Goal: Task Accomplishment & Management: Manage account settings

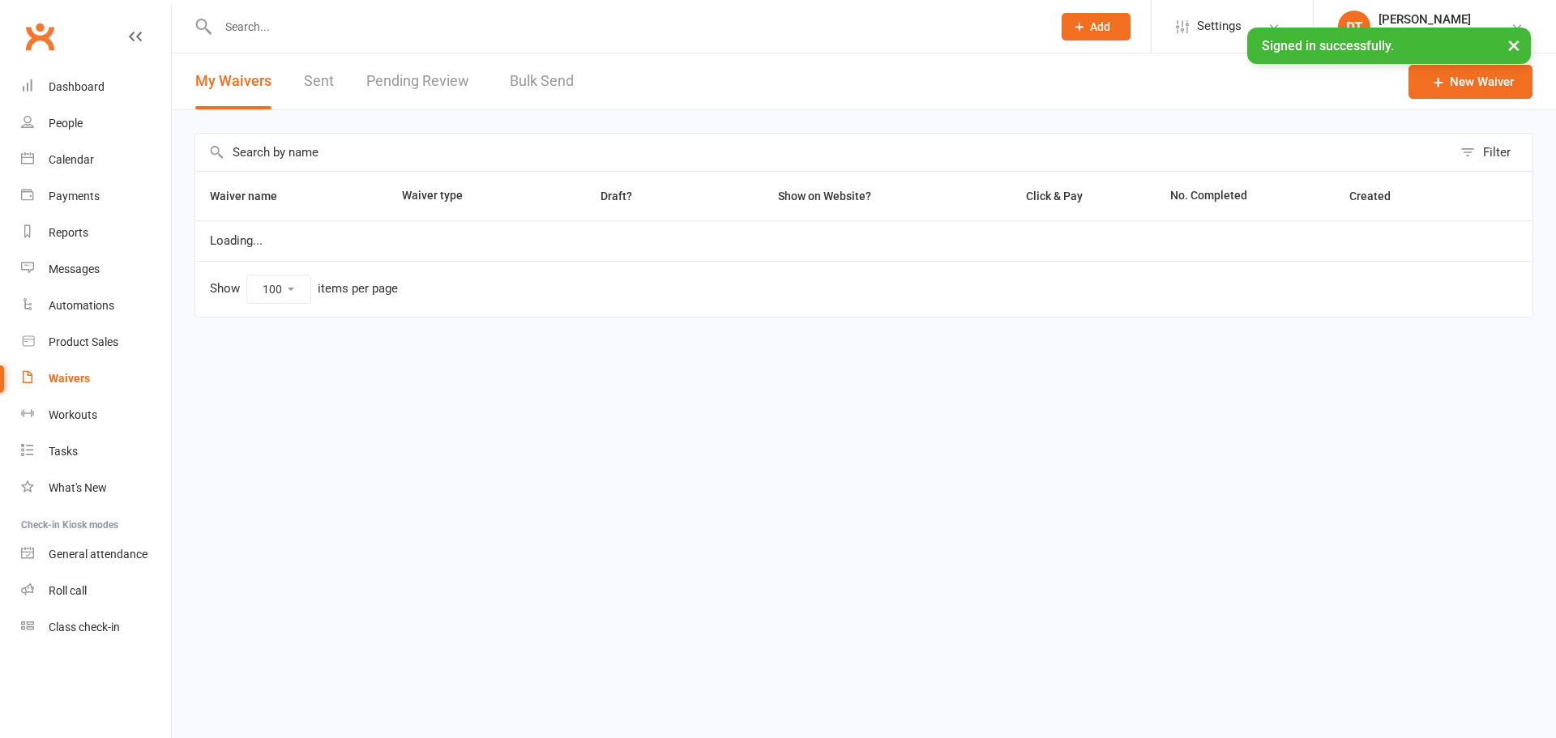
select select "100"
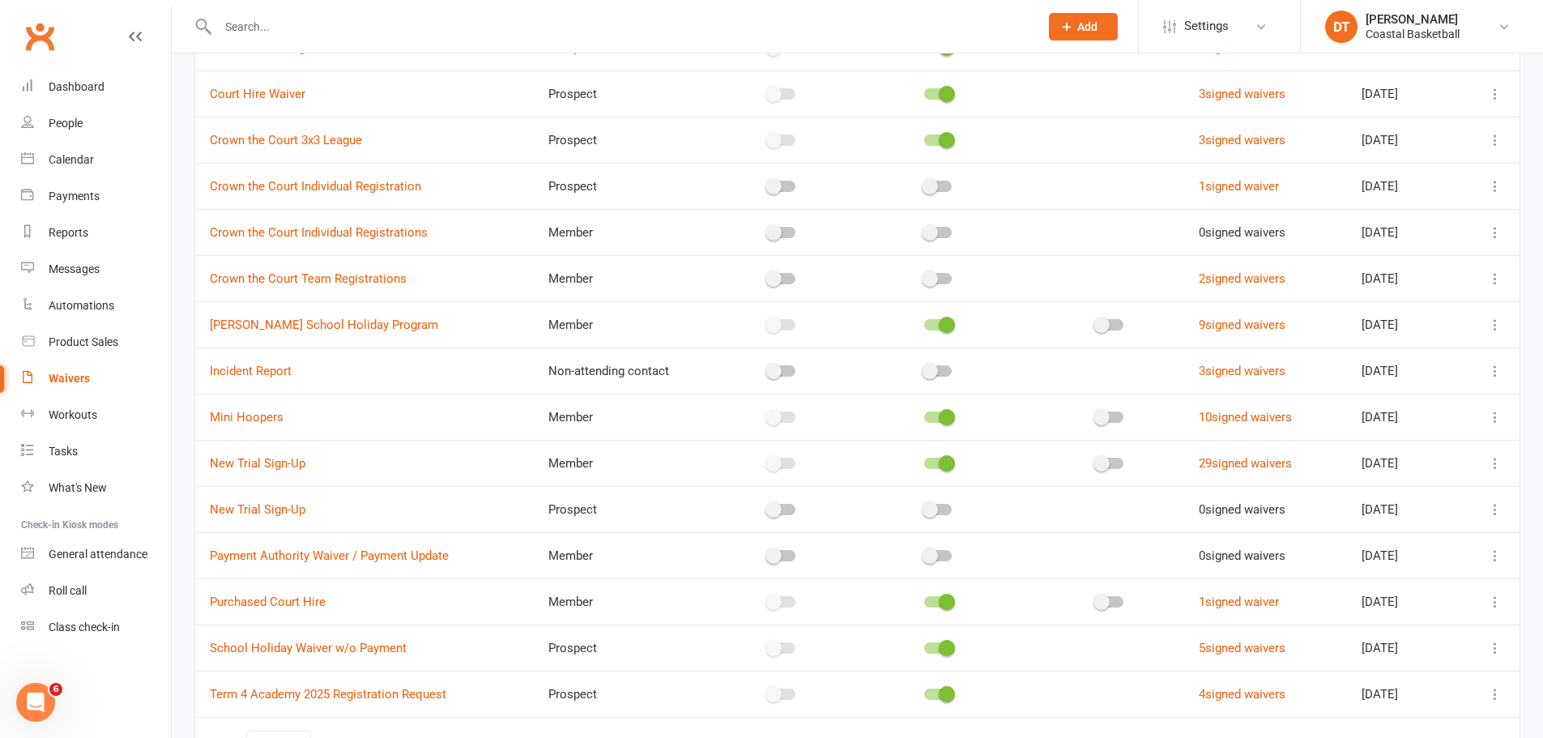
scroll to position [901, 0]
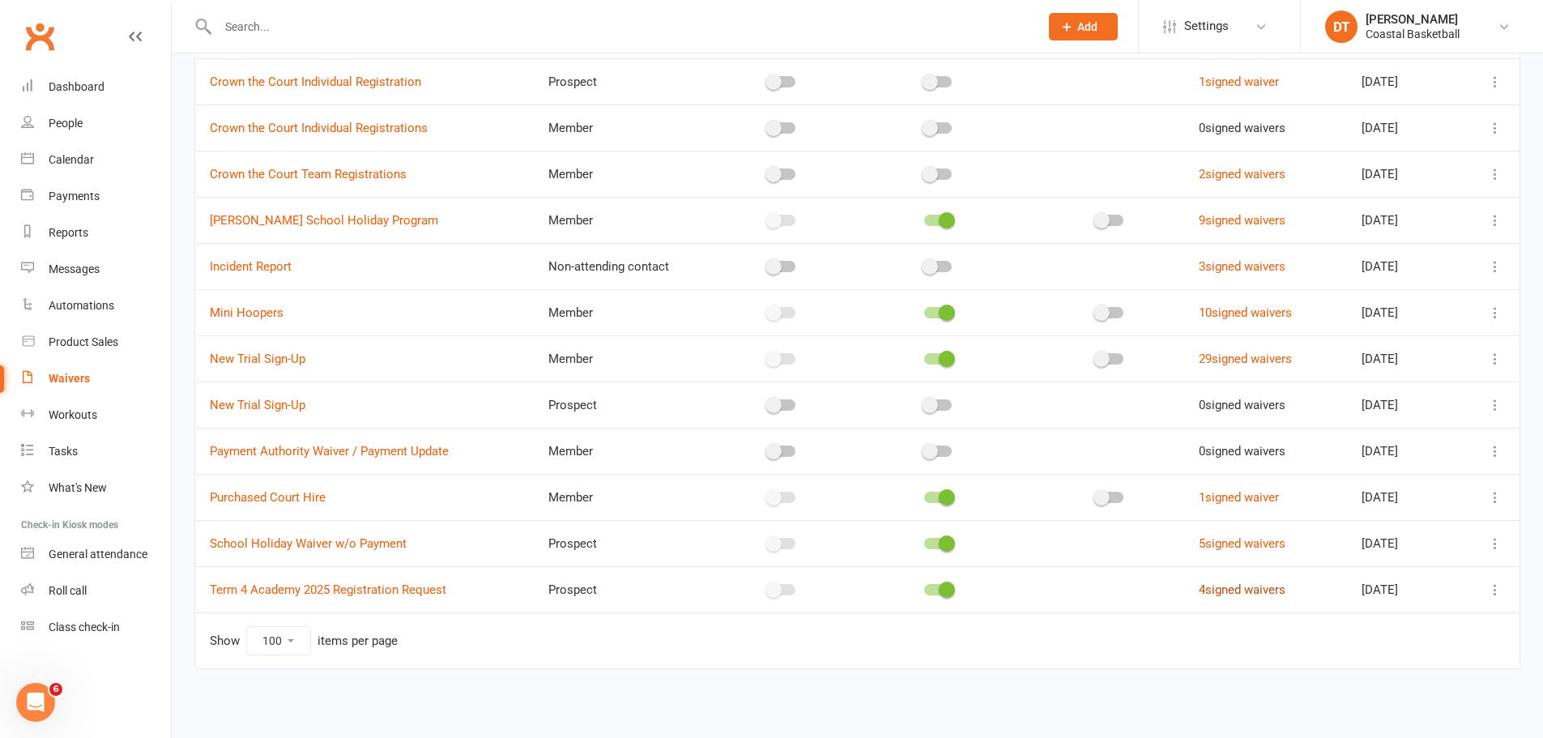
click at [1225, 592] on link "4 signed waivers" at bounding box center [1242, 590] width 87 height 15
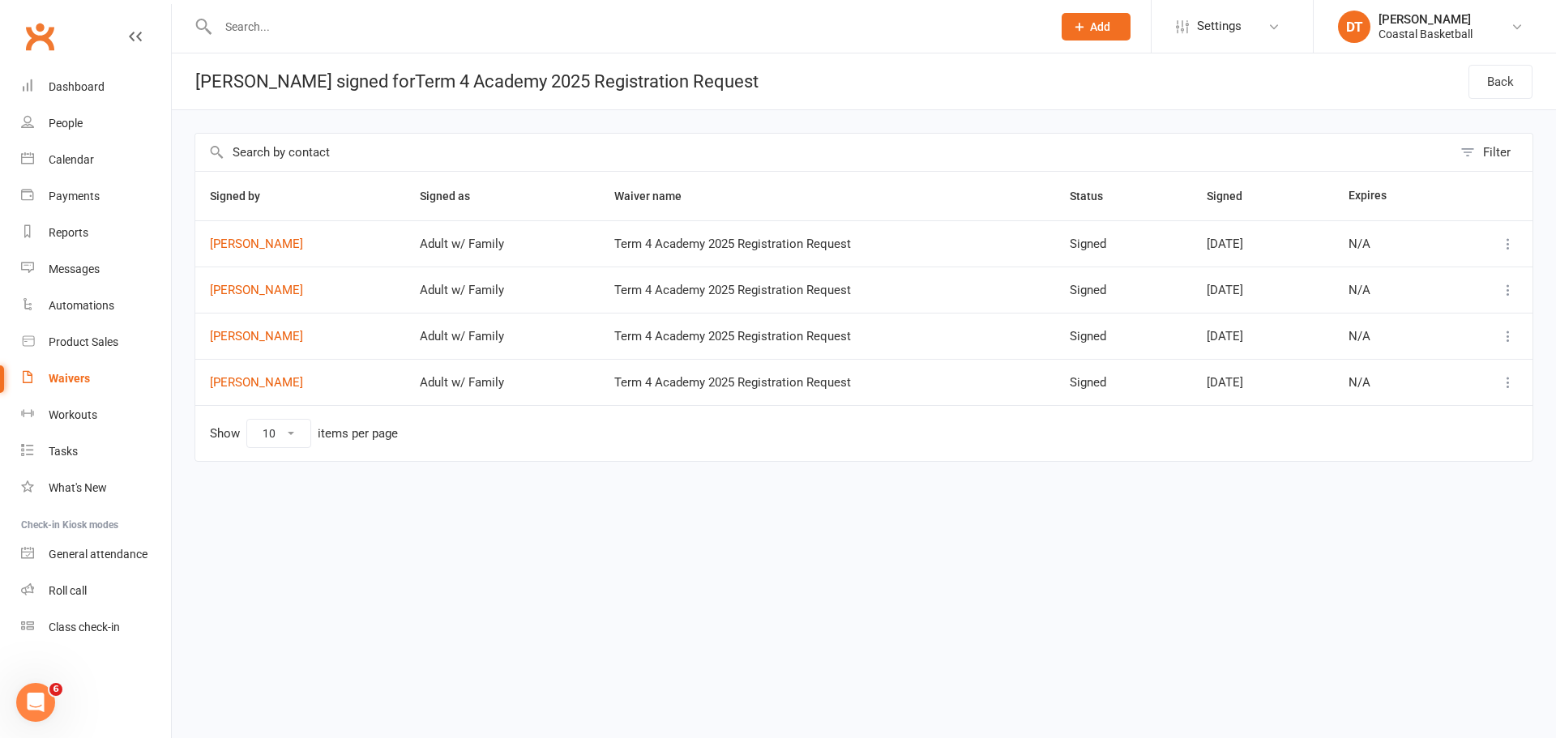
select select "100"
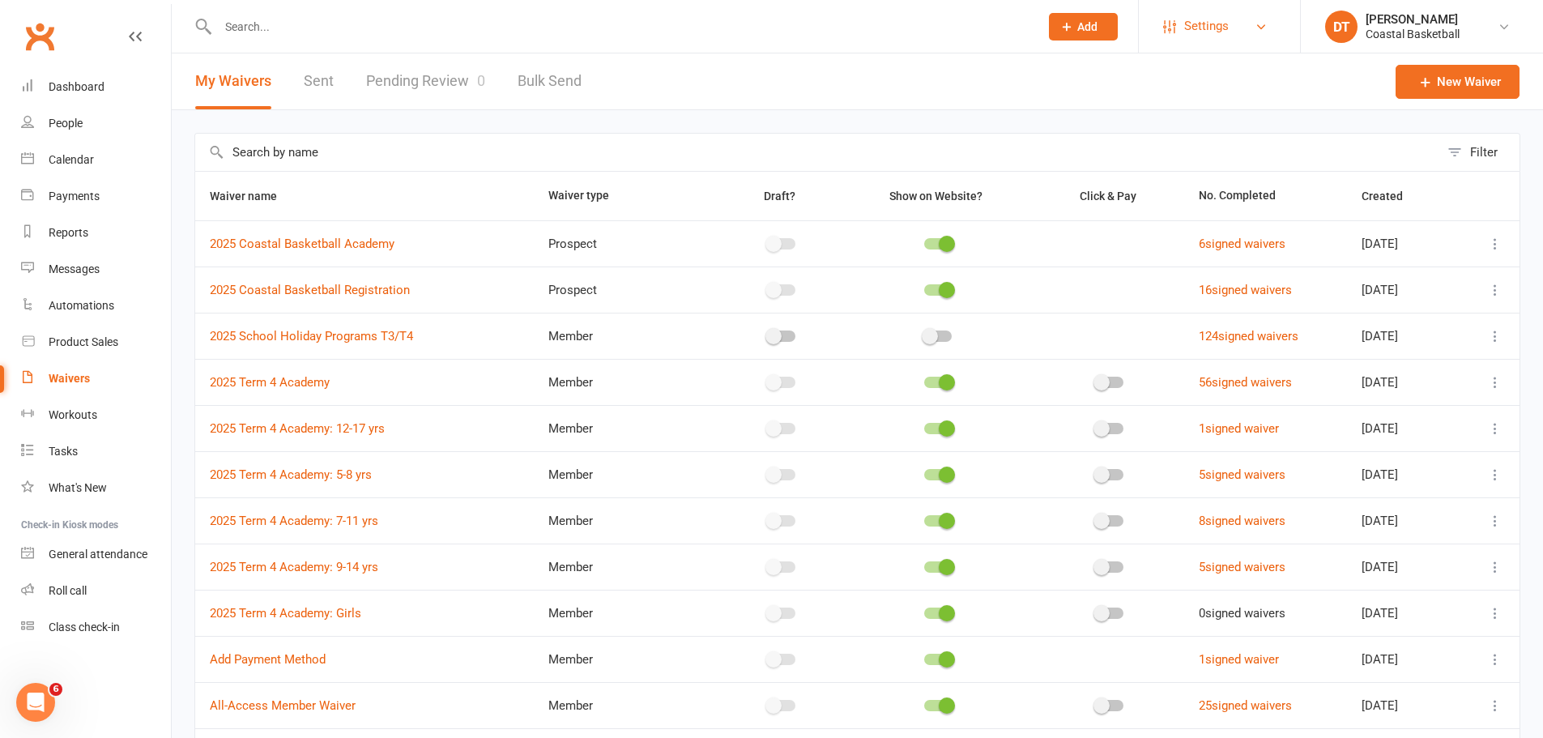
click at [1182, 42] on link "Settings" at bounding box center [1219, 26] width 113 height 36
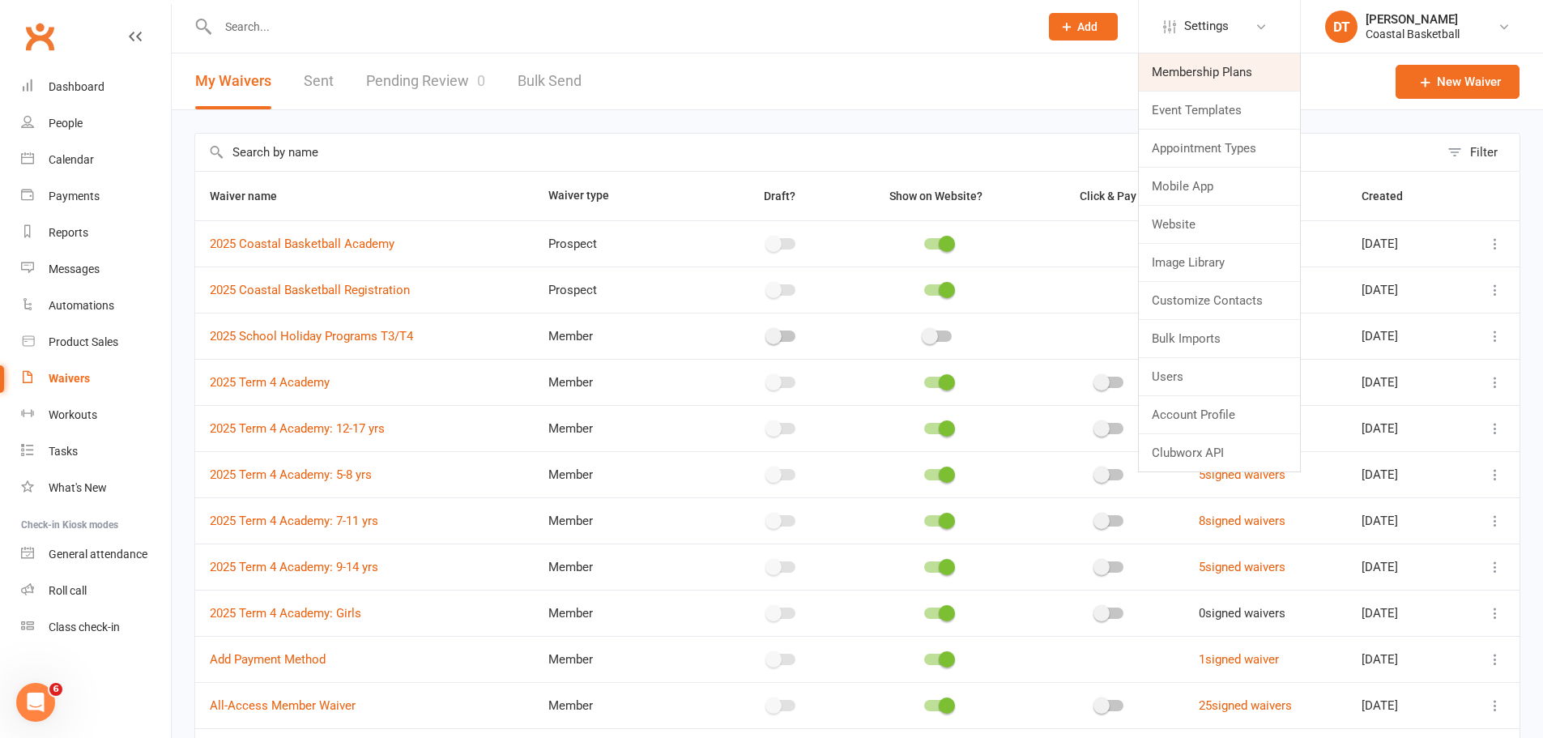
click at [1188, 81] on link "Membership Plans" at bounding box center [1219, 71] width 161 height 37
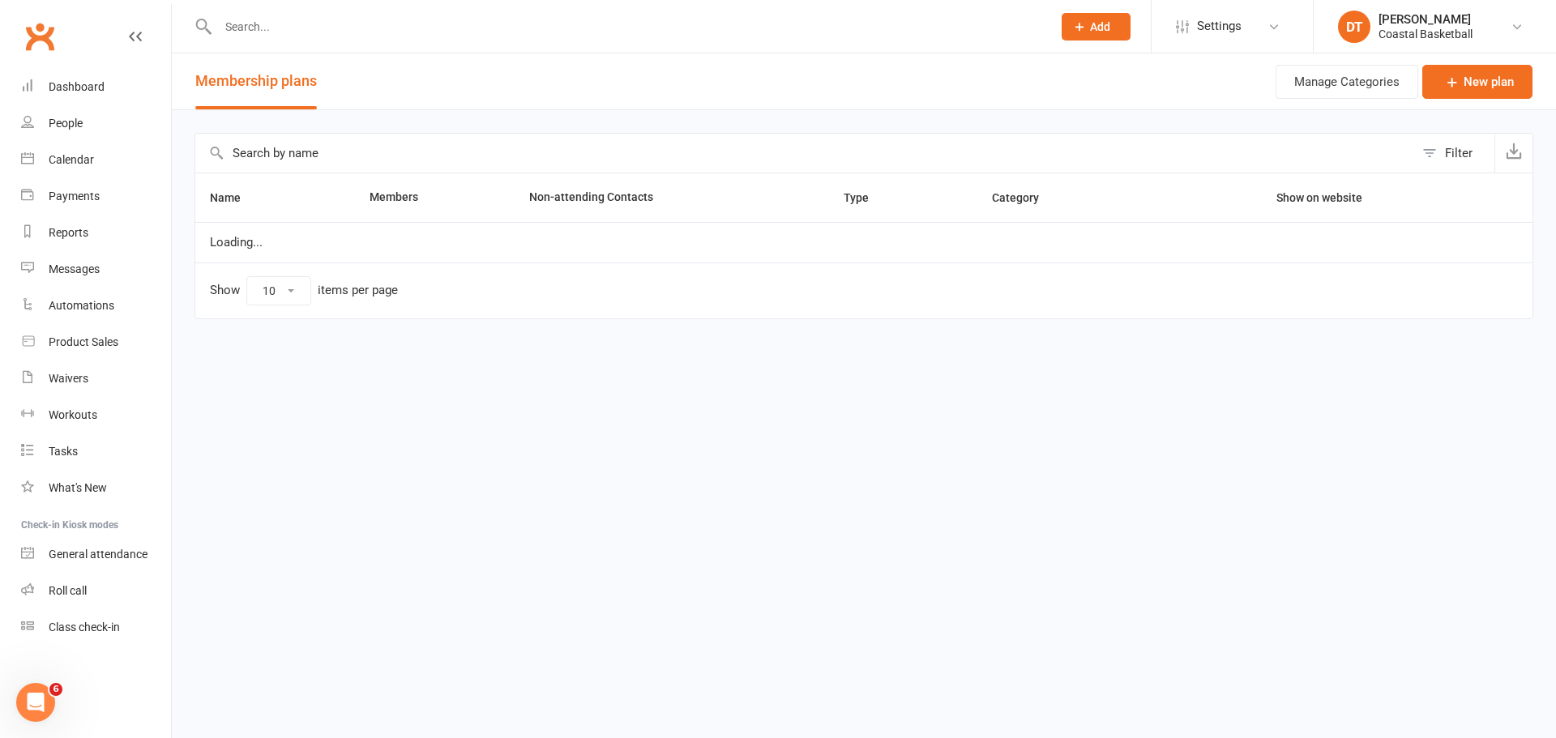
select select "100"
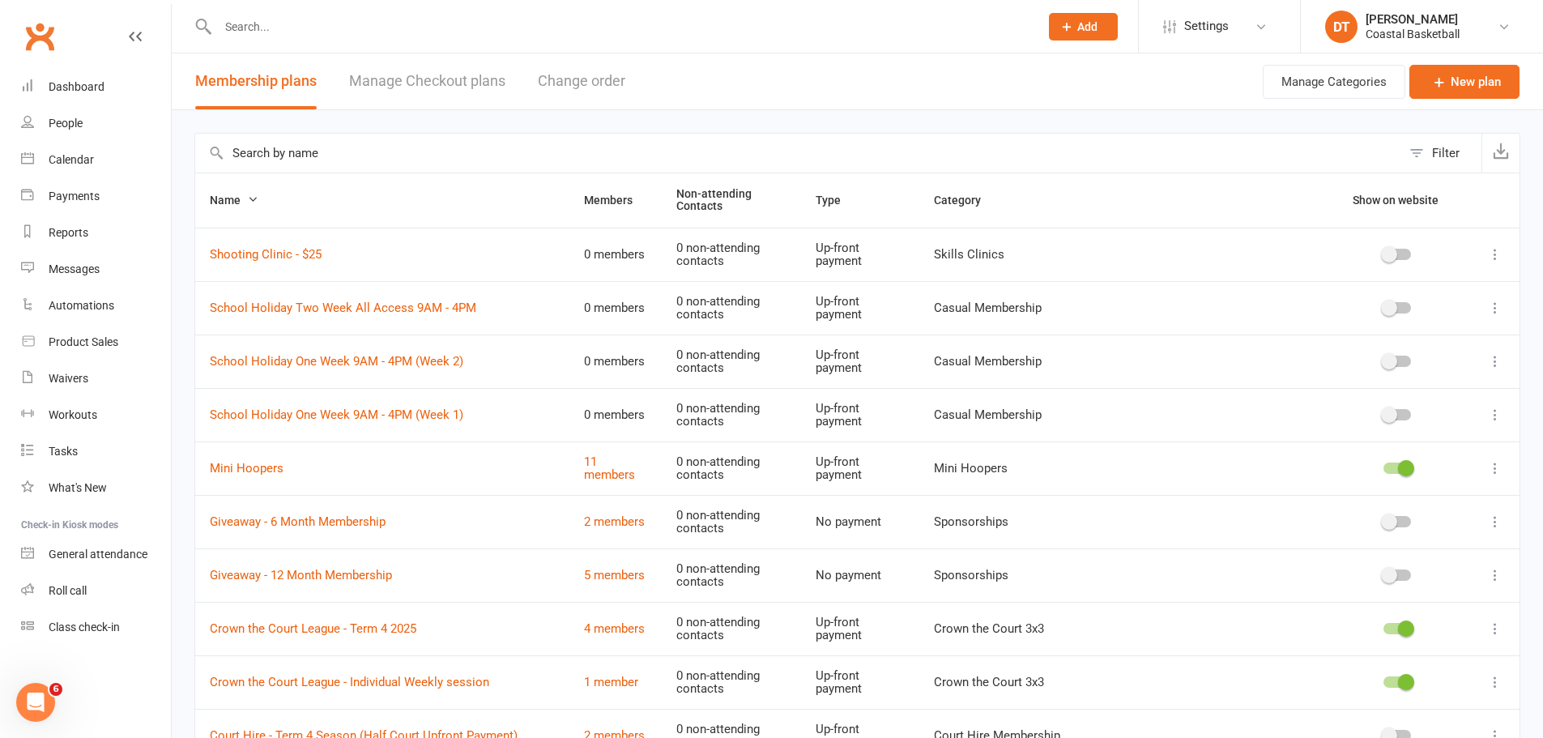
click at [554, 160] on input "text" at bounding box center [798, 153] width 1206 height 39
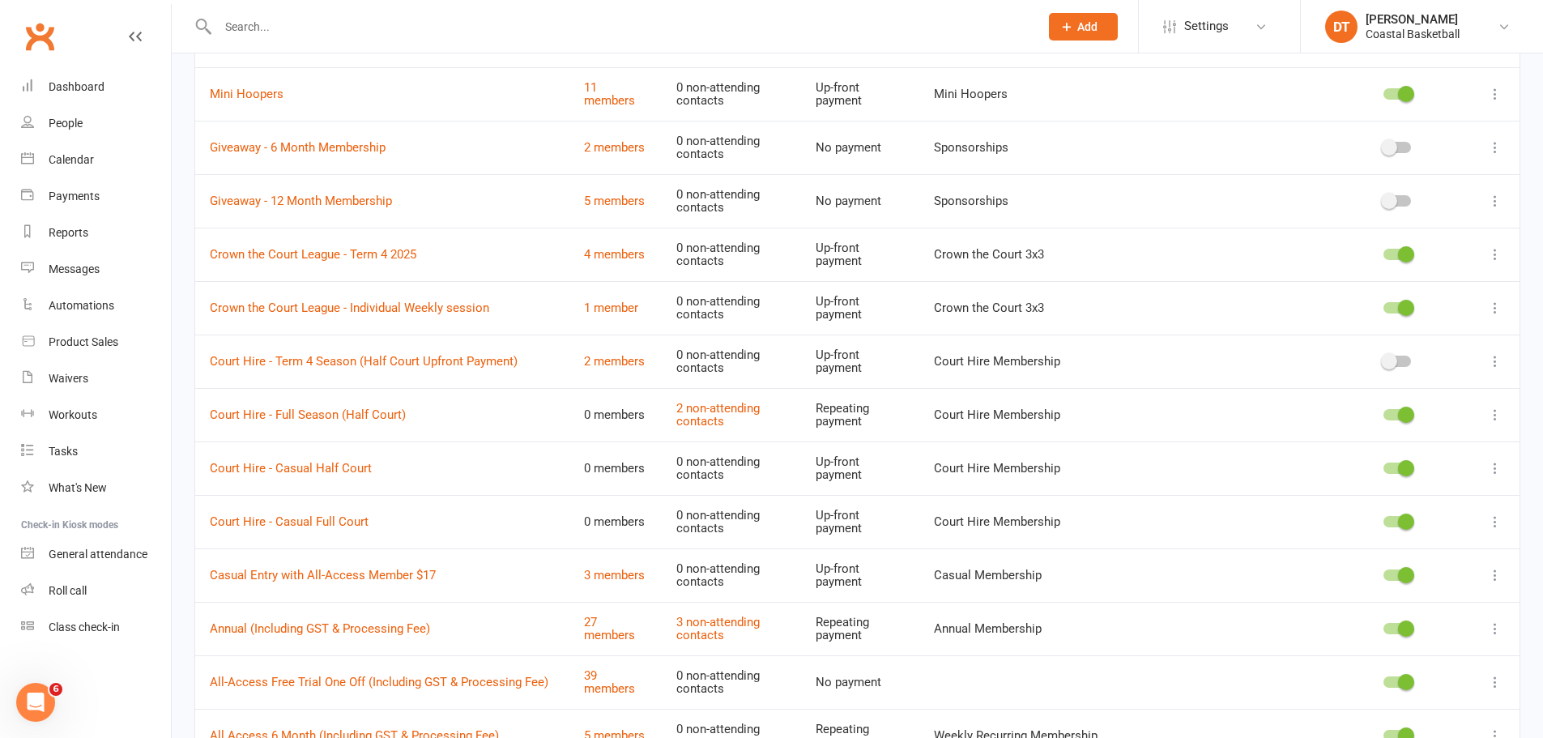
scroll to position [405, 0]
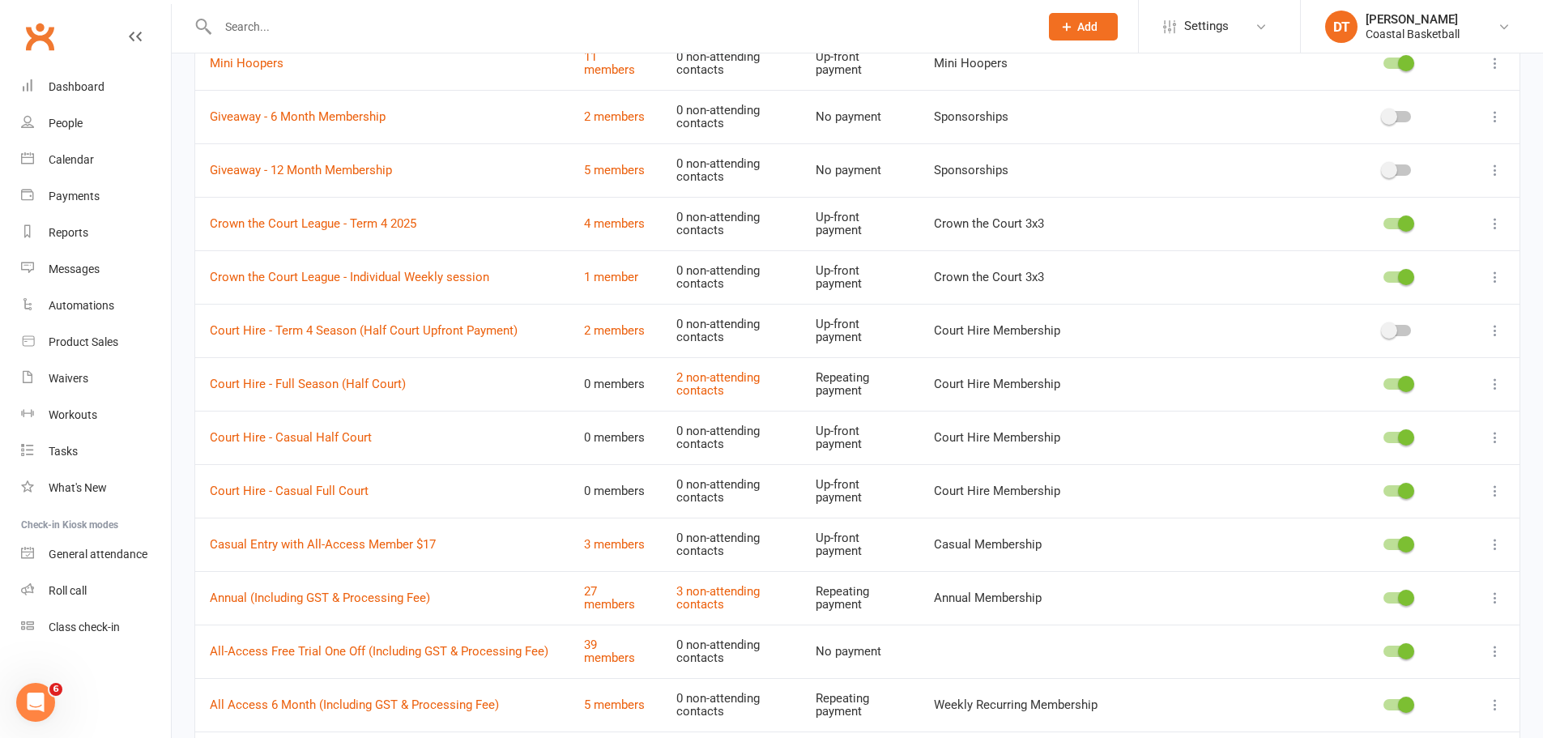
click at [1392, 386] on div at bounding box center [1398, 383] width 28 height 11
click at [1384, 382] on input "checkbox" at bounding box center [1384, 382] width 0 height 0
click at [1411, 443] on span at bounding box center [1406, 437] width 16 height 16
click at [1384, 435] on input "checkbox" at bounding box center [1384, 435] width 0 height 0
click at [1379, 496] on div at bounding box center [1397, 491] width 118 height 17
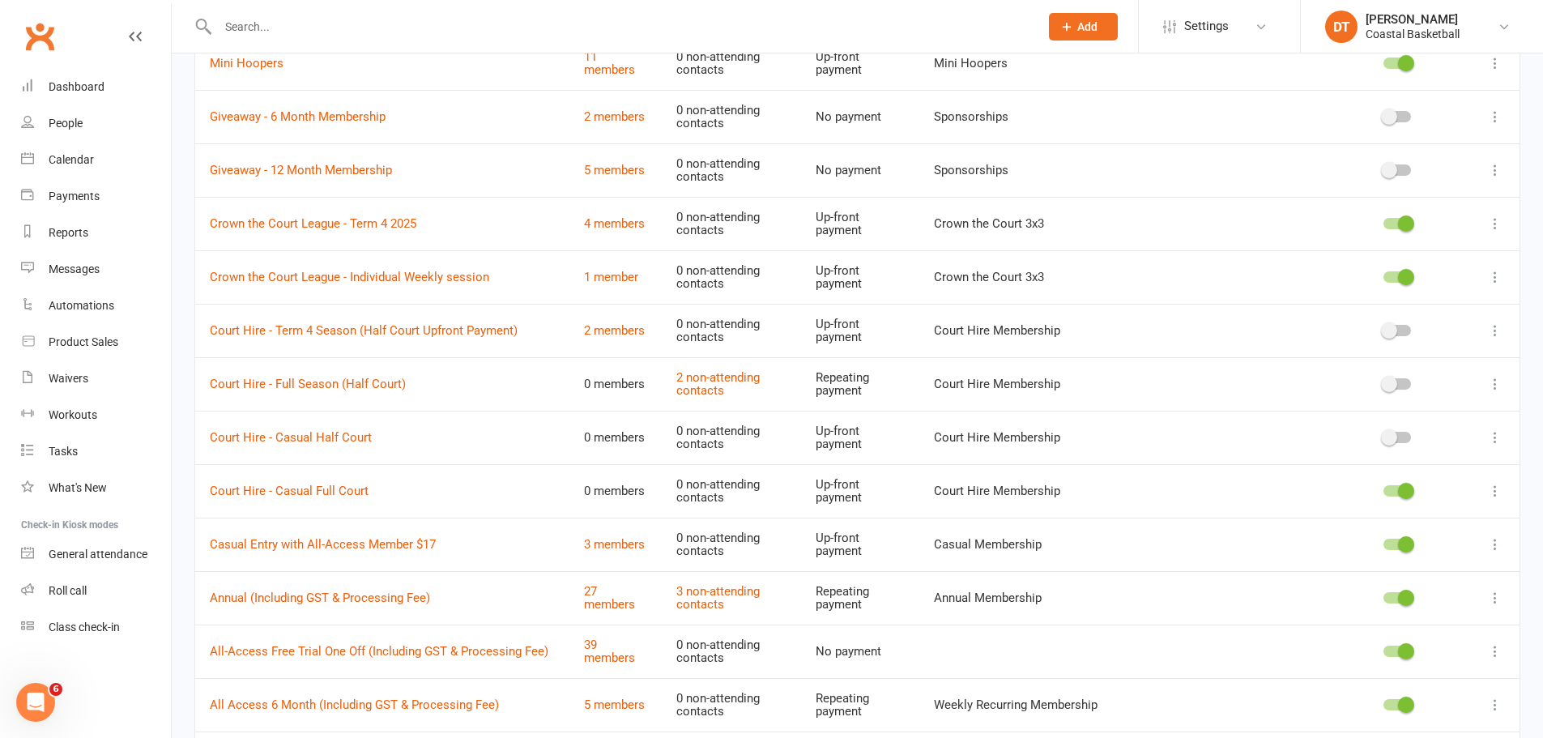
click at [1395, 486] on div at bounding box center [1398, 490] width 28 height 11
click at [1384, 489] on input "checkbox" at bounding box center [1384, 489] width 0 height 0
click at [1383, 536] on div at bounding box center [1397, 544] width 118 height 17
click at [1406, 542] on span at bounding box center [1406, 544] width 16 height 16
click at [1384, 542] on input "checkbox" at bounding box center [1384, 542] width 0 height 0
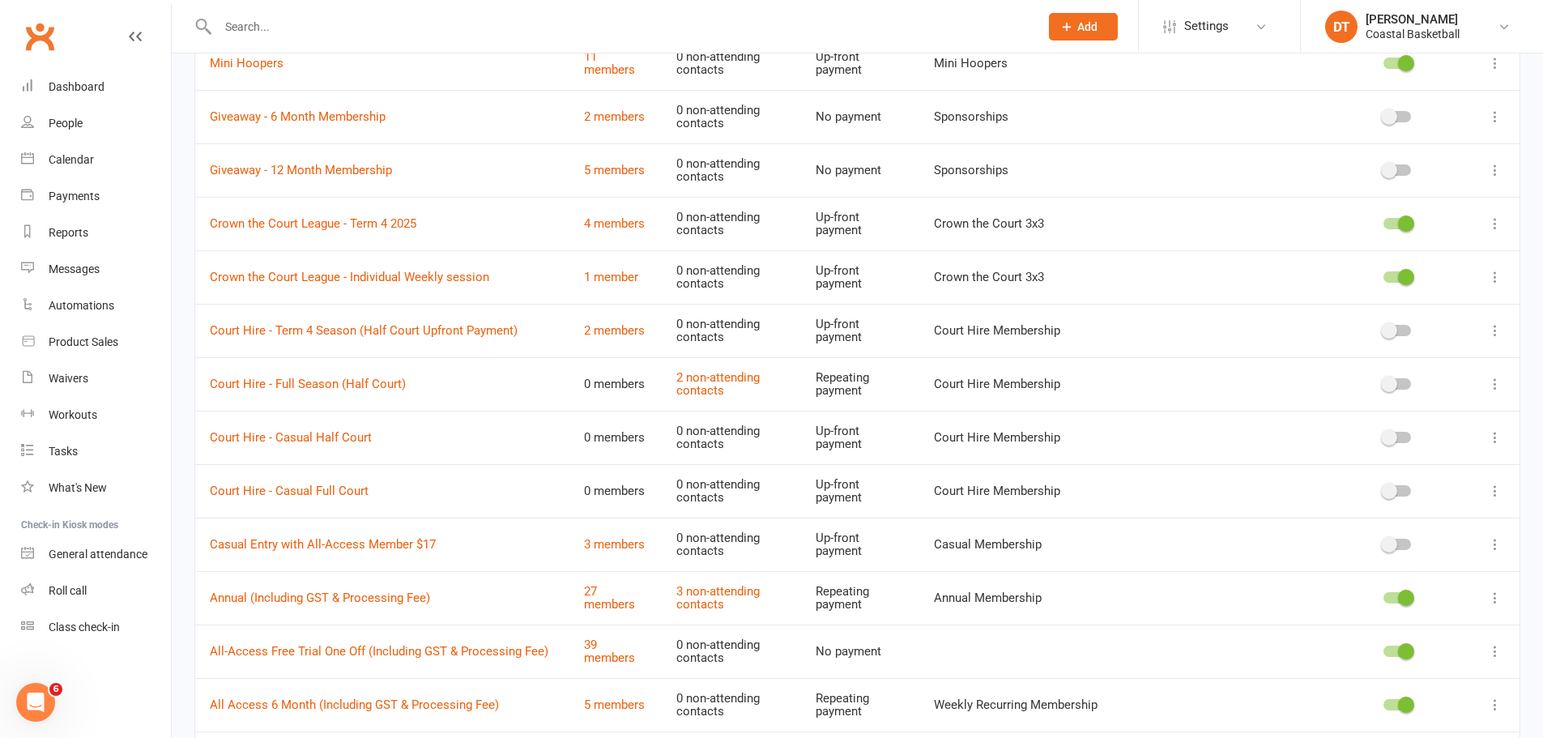
scroll to position [675, 0]
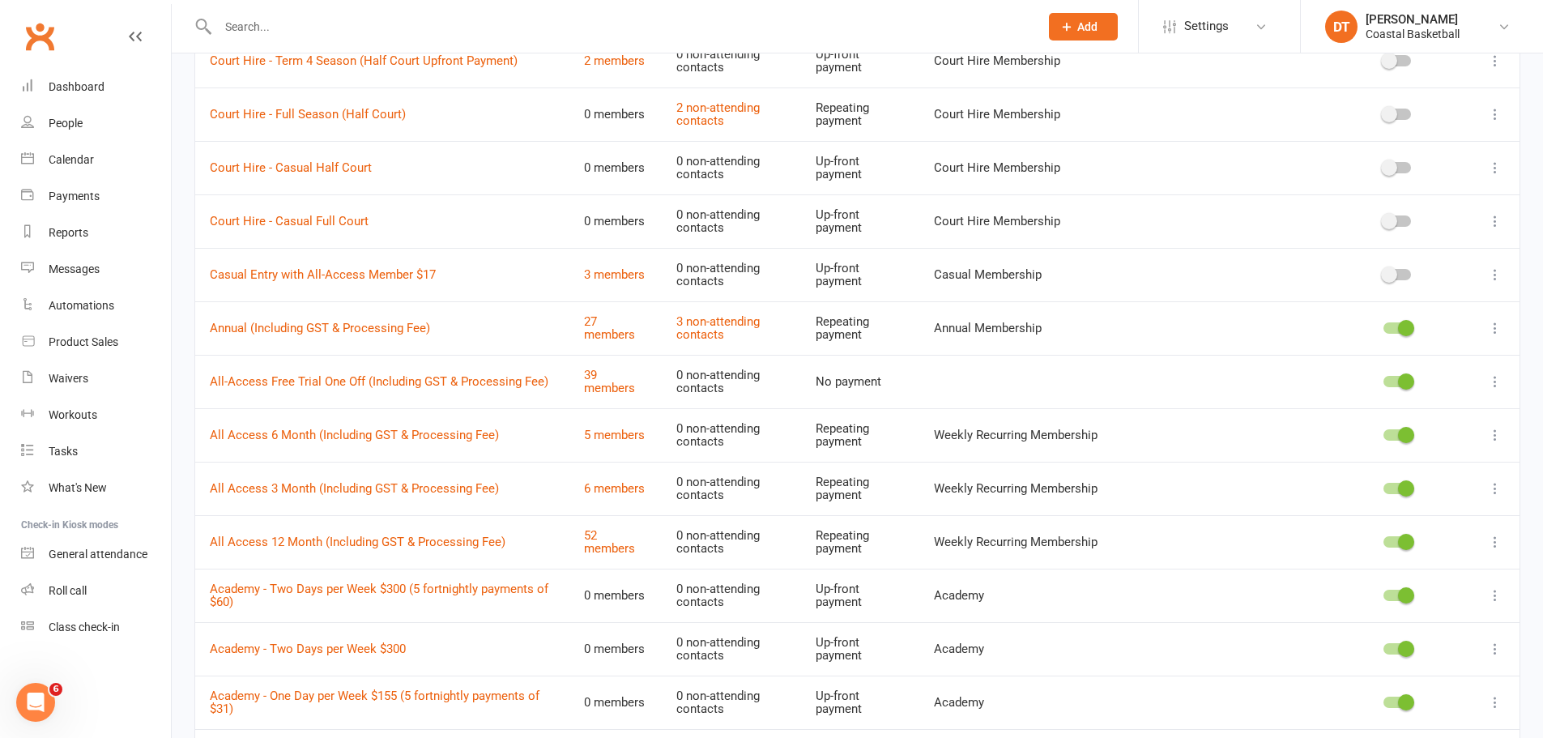
click at [1396, 327] on div at bounding box center [1398, 327] width 28 height 11
click at [1384, 326] on input "checkbox" at bounding box center [1384, 326] width 0 height 0
click at [1395, 382] on div at bounding box center [1398, 381] width 28 height 11
click at [1384, 379] on input "checkbox" at bounding box center [1384, 379] width 0 height 0
click at [1406, 435] on span at bounding box center [1406, 435] width 16 height 16
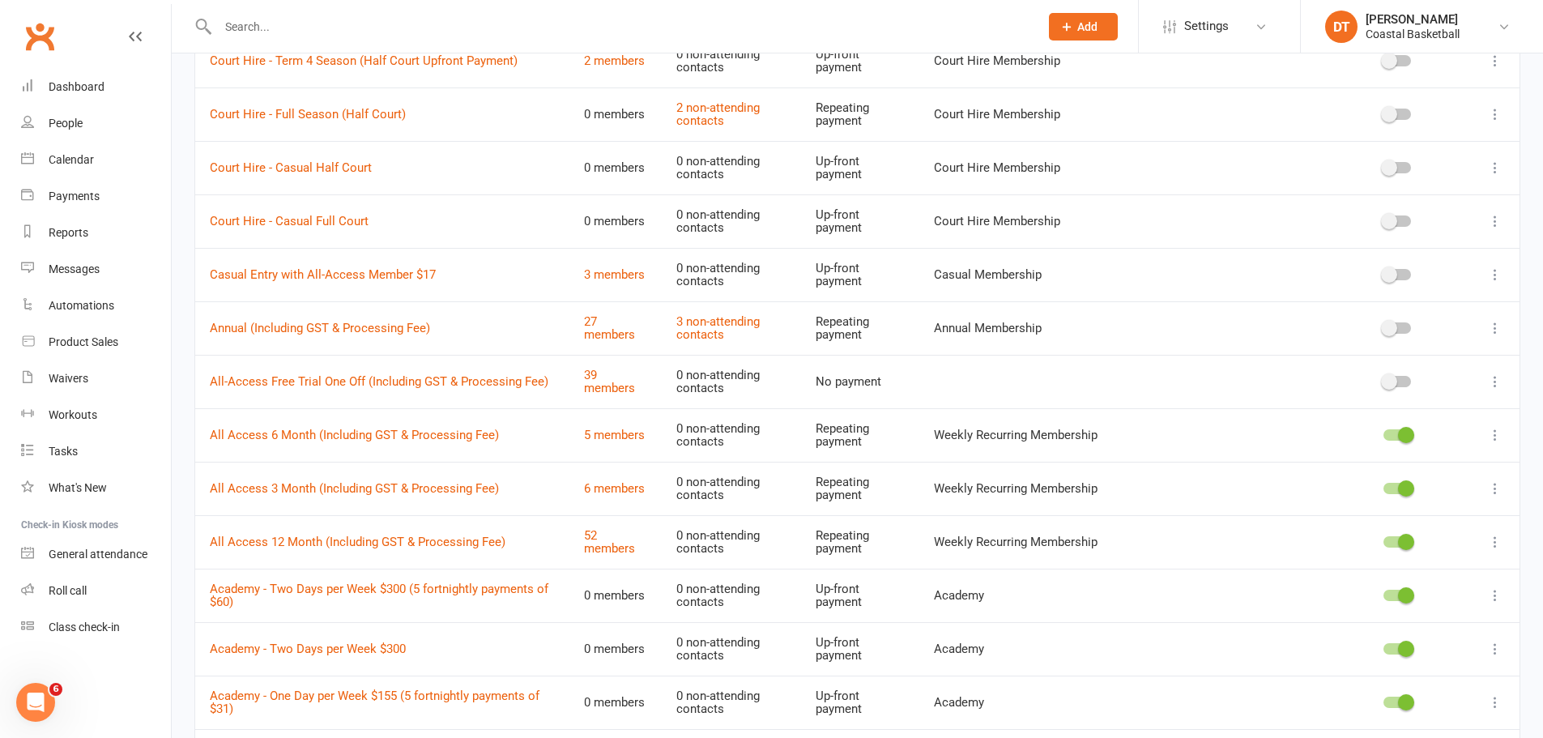
click at [1384, 433] on input "checkbox" at bounding box center [1384, 433] width 0 height 0
click at [1406, 490] on span at bounding box center [1406, 488] width 16 height 16
click at [1384, 486] on input "checkbox" at bounding box center [1384, 486] width 0 height 0
click at [1409, 437] on div at bounding box center [1398, 434] width 28 height 11
click at [1384, 433] on input "checkbox" at bounding box center [1384, 433] width 0 height 0
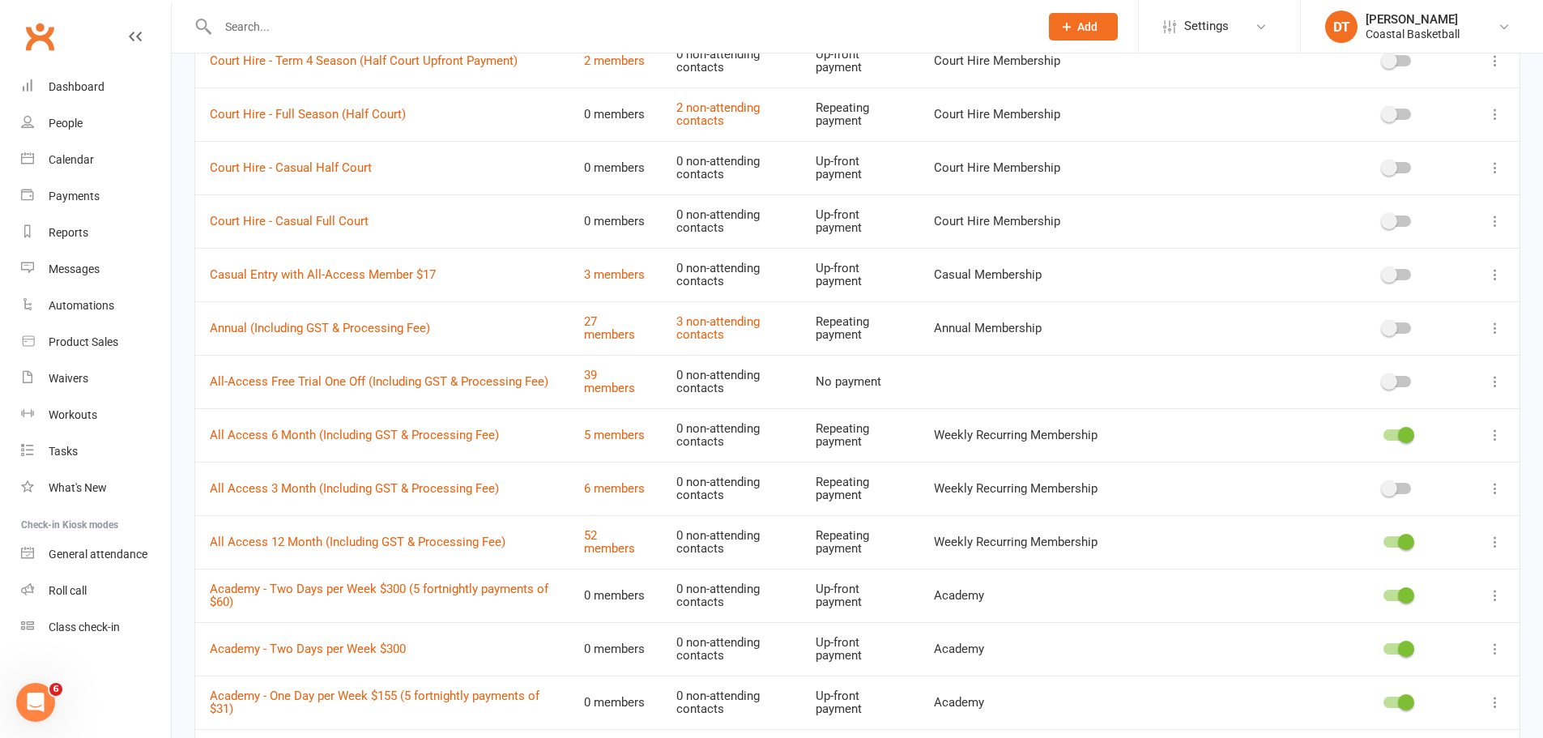
click at [1406, 489] on div at bounding box center [1398, 488] width 28 height 11
click at [1384, 486] on input "checkbox" at bounding box center [1384, 486] width 0 height 0
click at [1389, 378] on span at bounding box center [1389, 381] width 16 height 16
click at [1384, 379] on input "checkbox" at bounding box center [1384, 379] width 0 height 0
click at [1410, 335] on div at bounding box center [1397, 328] width 118 height 17
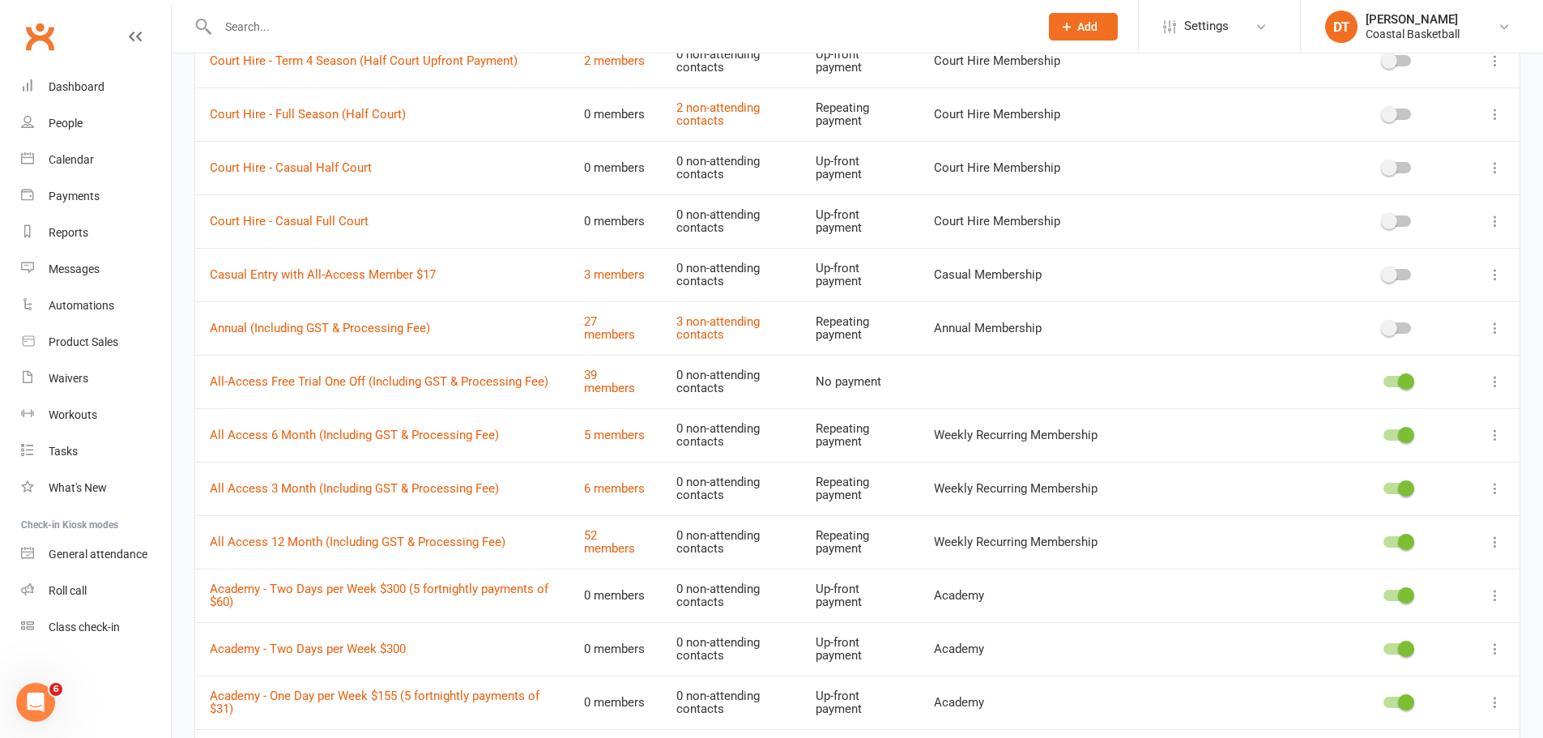
click at [1401, 324] on div at bounding box center [1398, 327] width 28 height 11
click at [1384, 326] on input "checkbox" at bounding box center [1384, 326] width 0 height 0
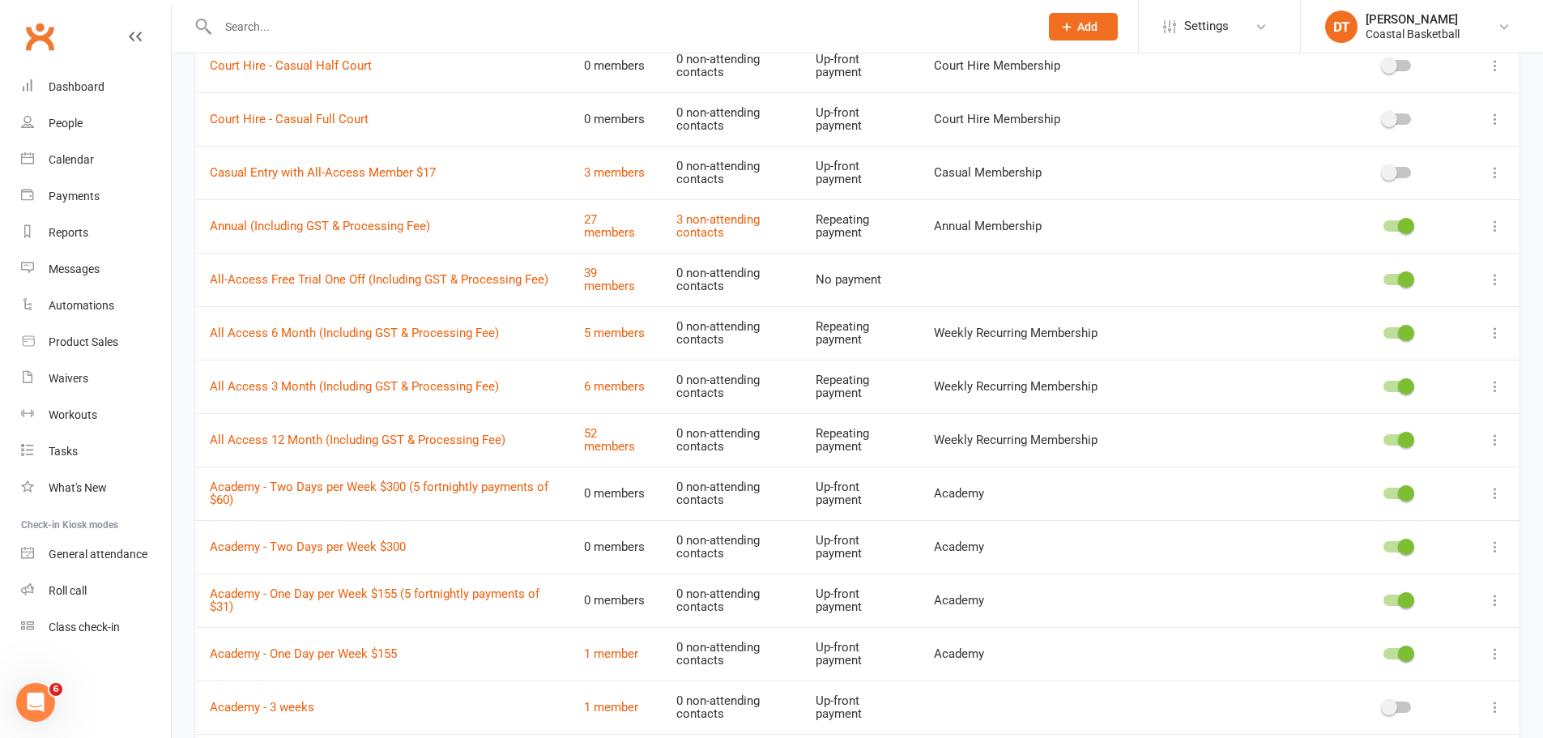
scroll to position [810, 0]
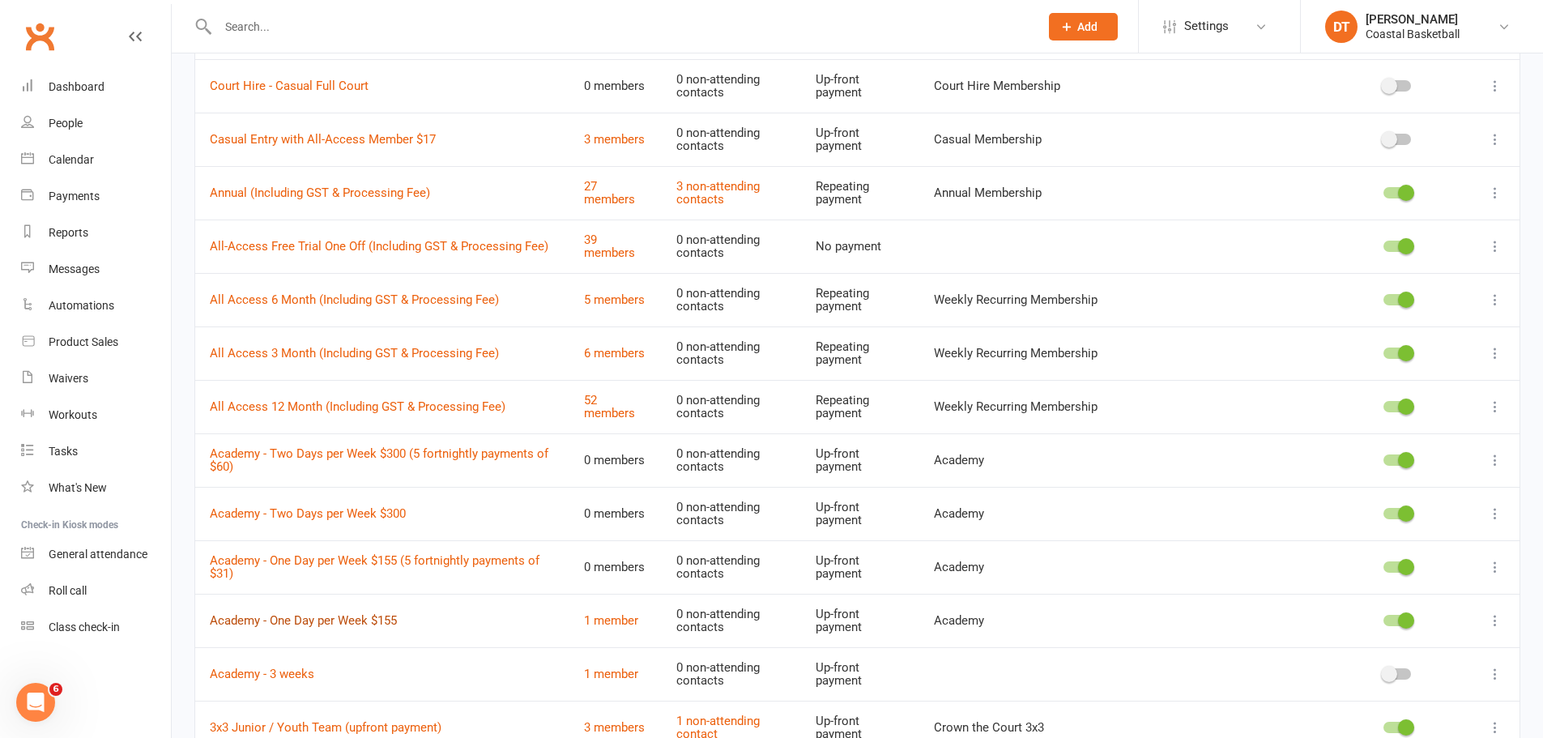
drag, startPoint x: 383, startPoint y: 615, endPoint x: 394, endPoint y: 615, distance: 10.5
click at [383, 615] on link "Academy - One Day per Week $155" at bounding box center [303, 620] width 187 height 15
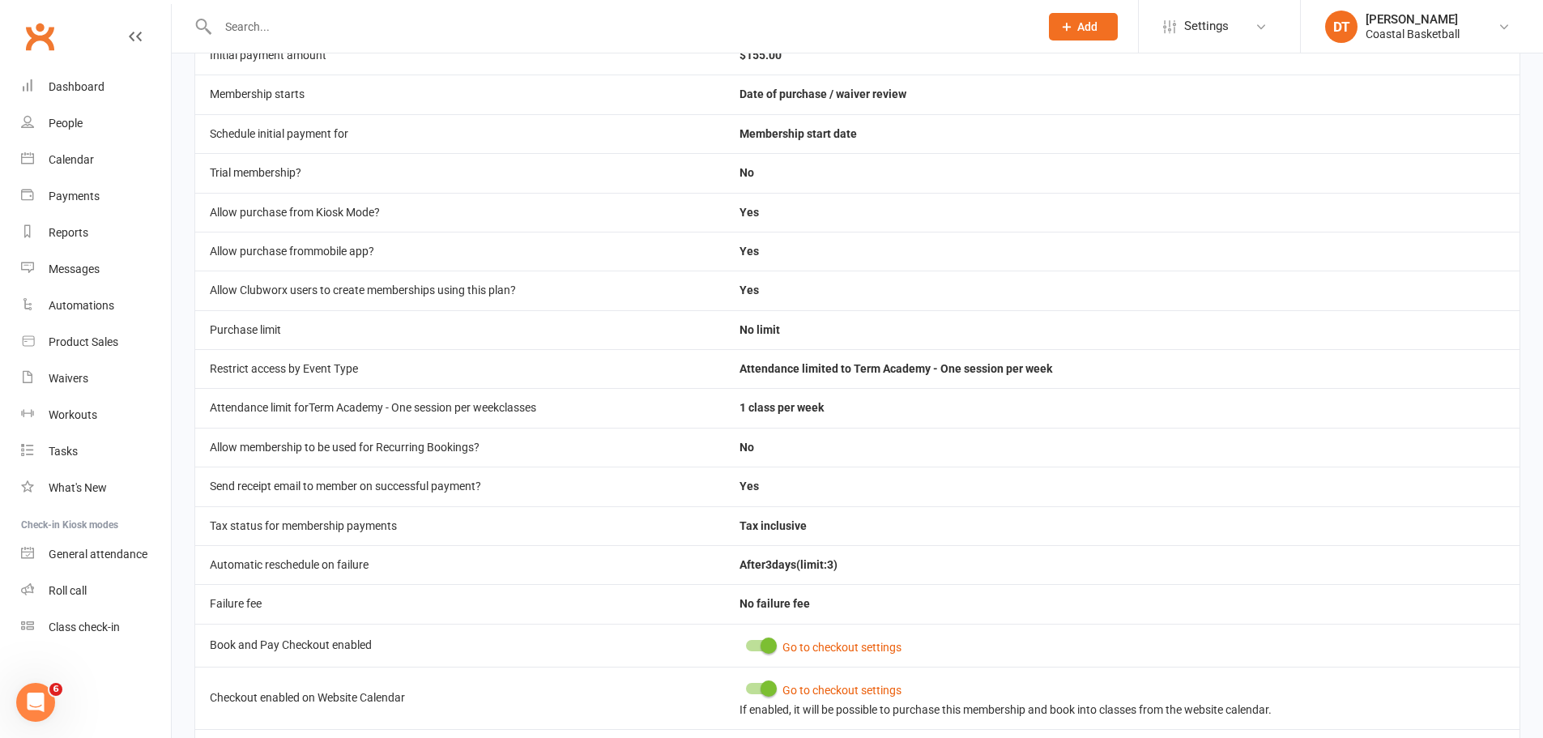
scroll to position [571, 0]
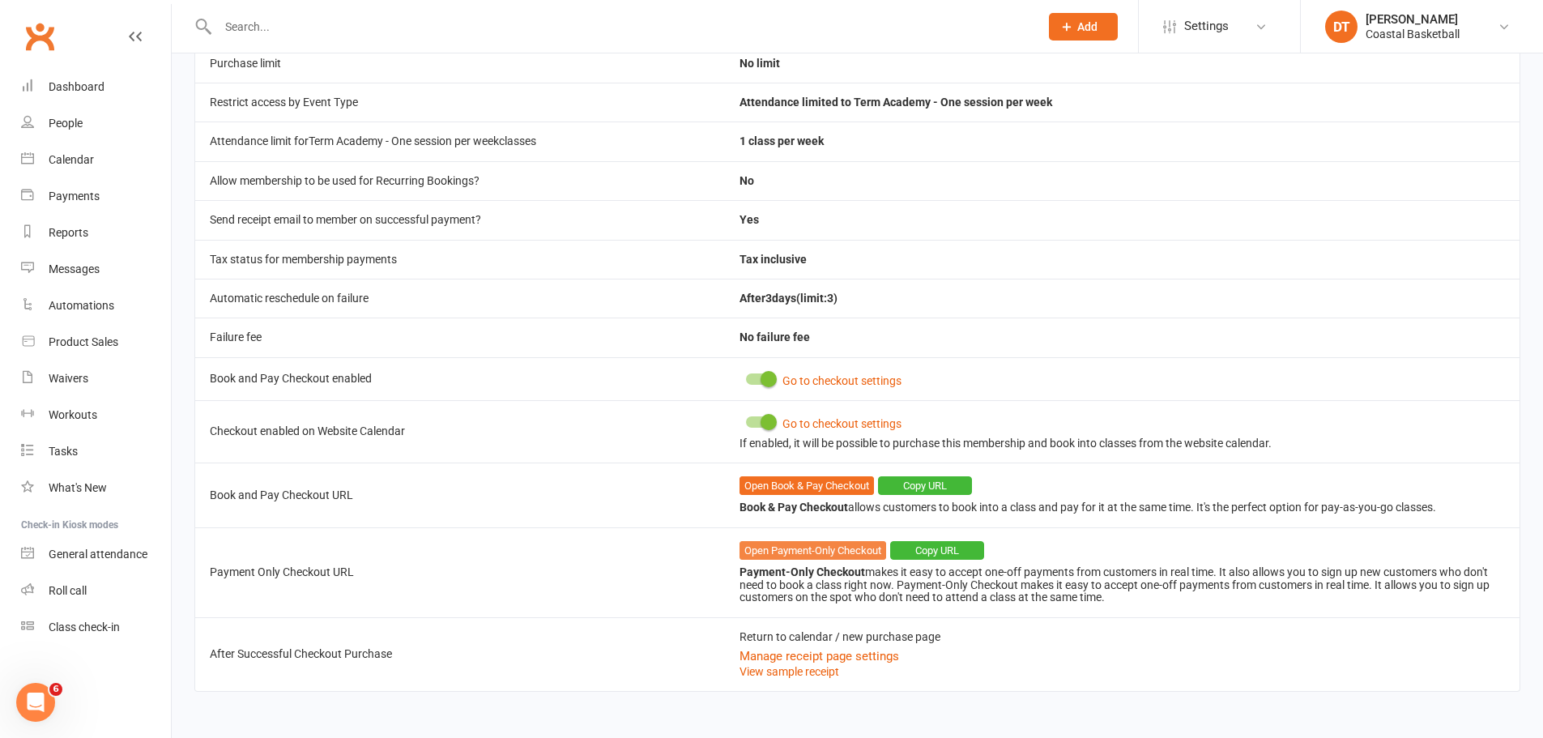
click at [853, 557] on link "Open Payment-Only Checkout" at bounding box center [813, 550] width 147 height 19
drag, startPoint x: 105, startPoint y: 175, endPoint x: 139, endPoint y: 173, distance: 34.1
click at [105, 175] on link "Calendar" at bounding box center [96, 160] width 150 height 36
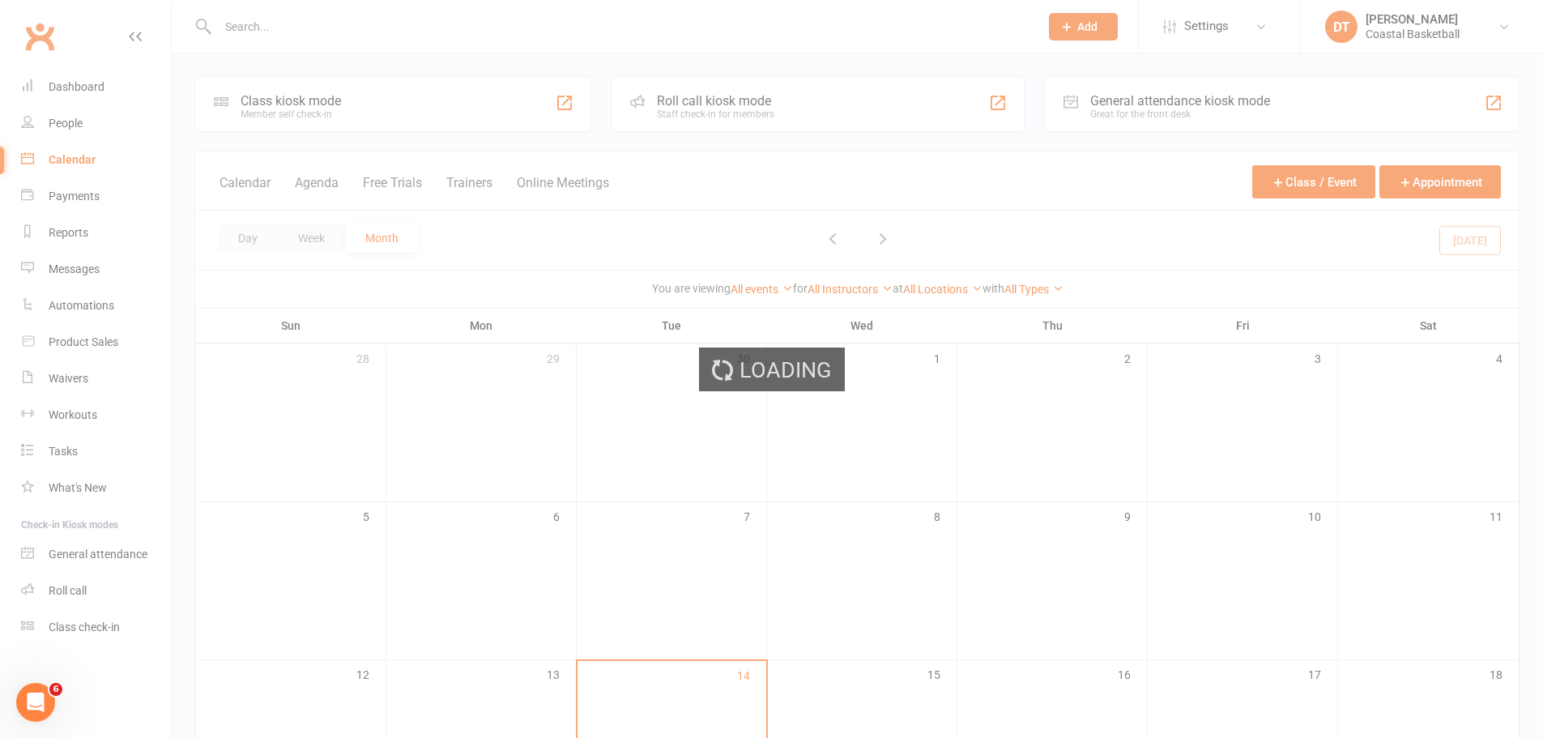
click at [72, 224] on div "Loading" at bounding box center [771, 369] width 1543 height 738
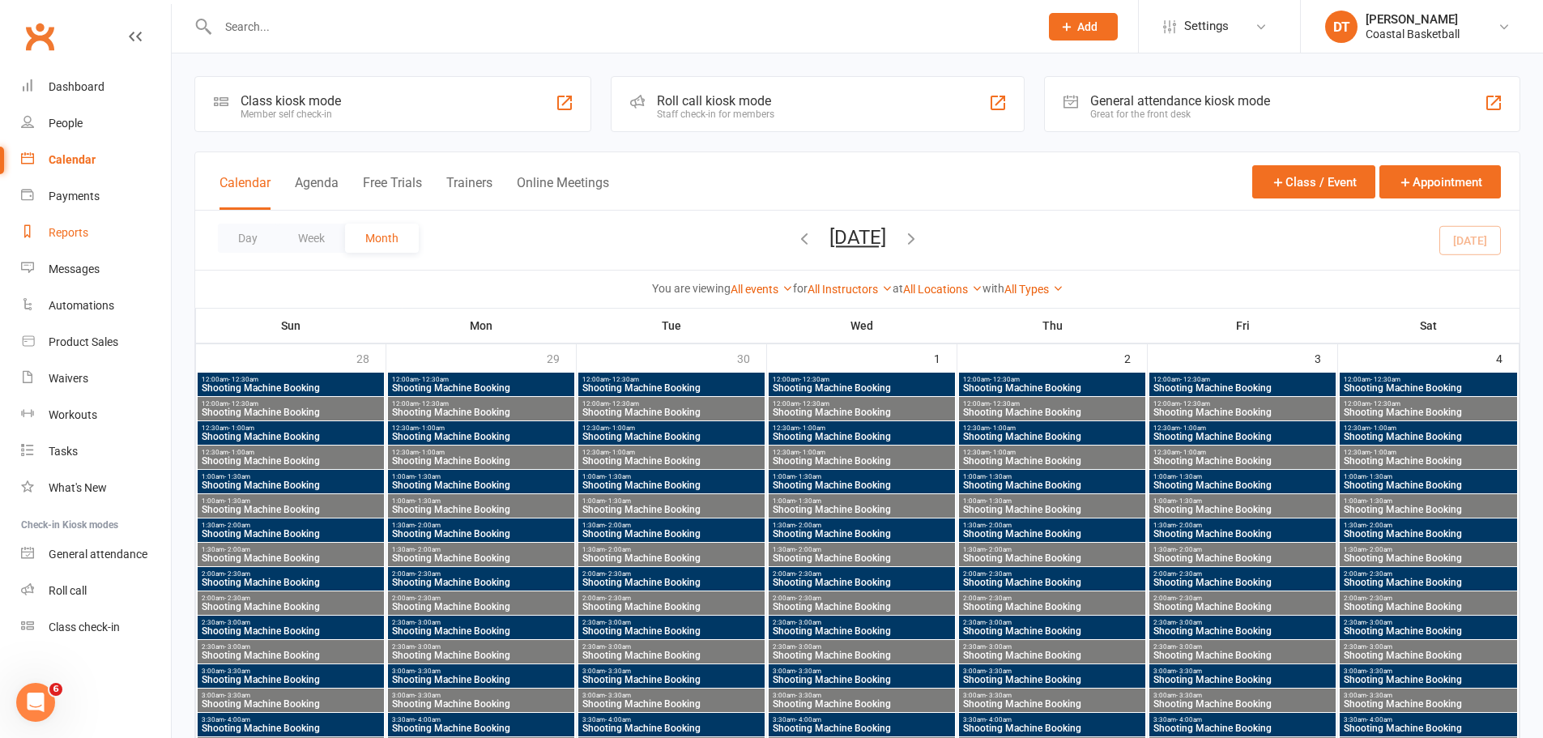
click at [82, 233] on div "Reports" at bounding box center [69, 232] width 40 height 13
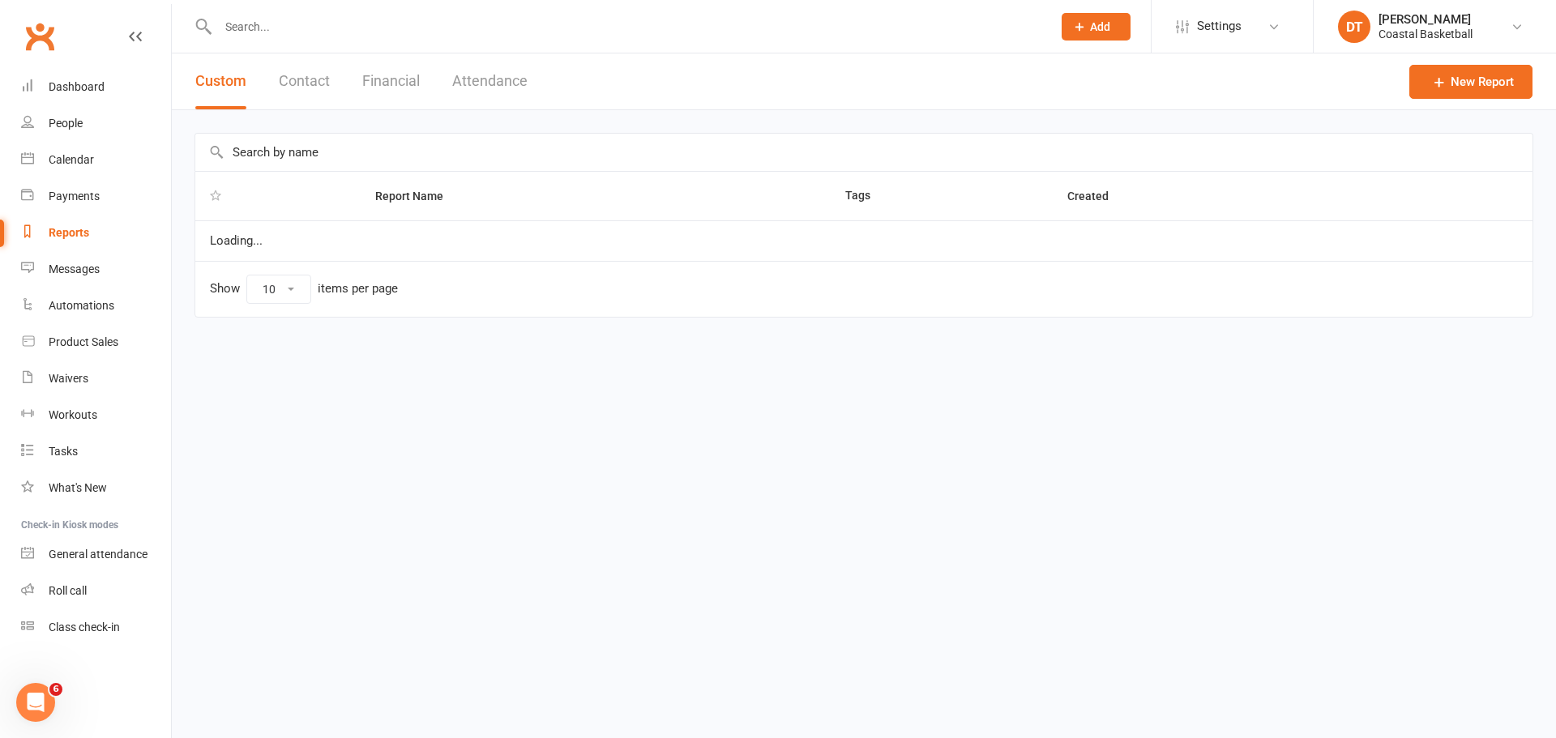
select select "100"
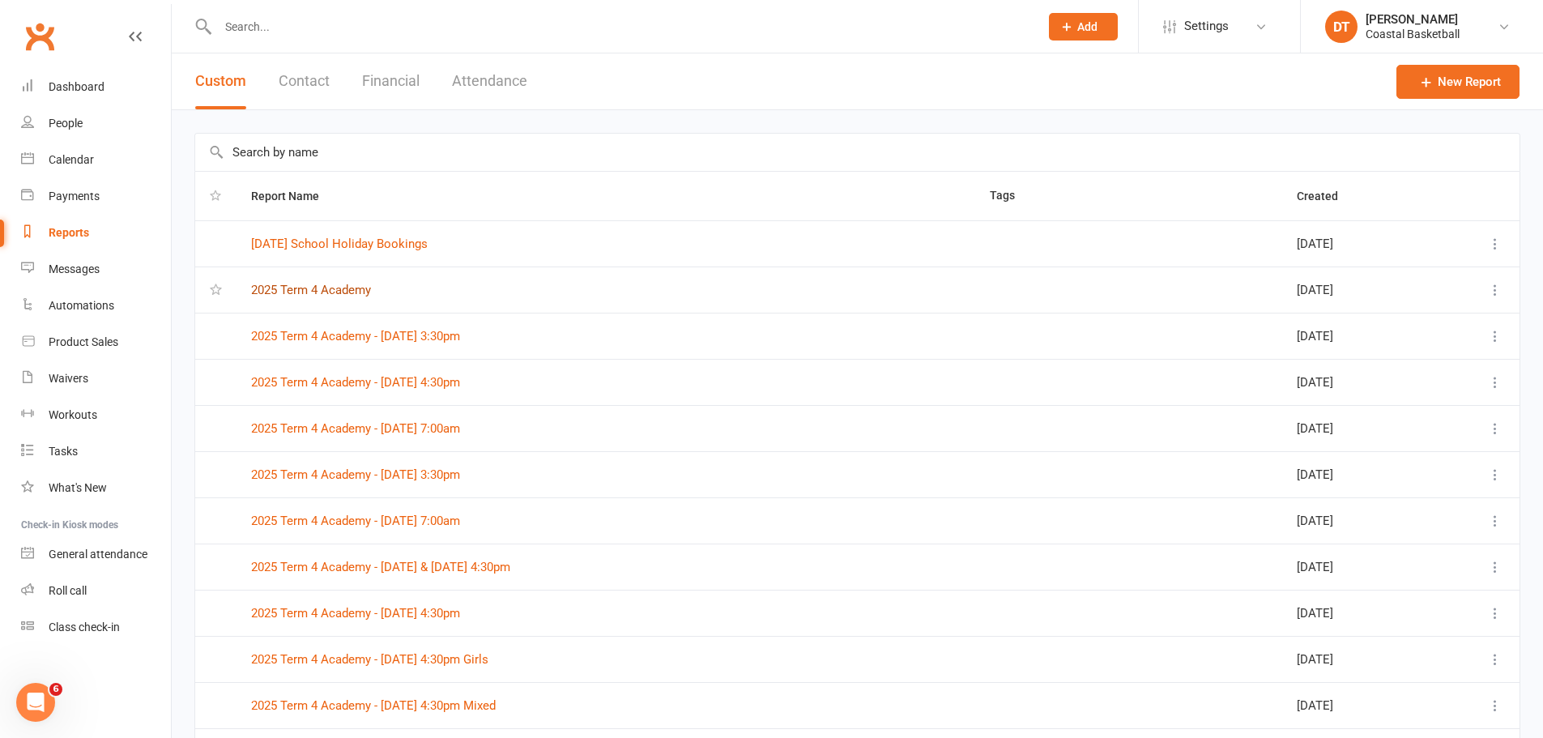
click at [321, 285] on link "2025 Term 4 Academy" at bounding box center [311, 290] width 120 height 15
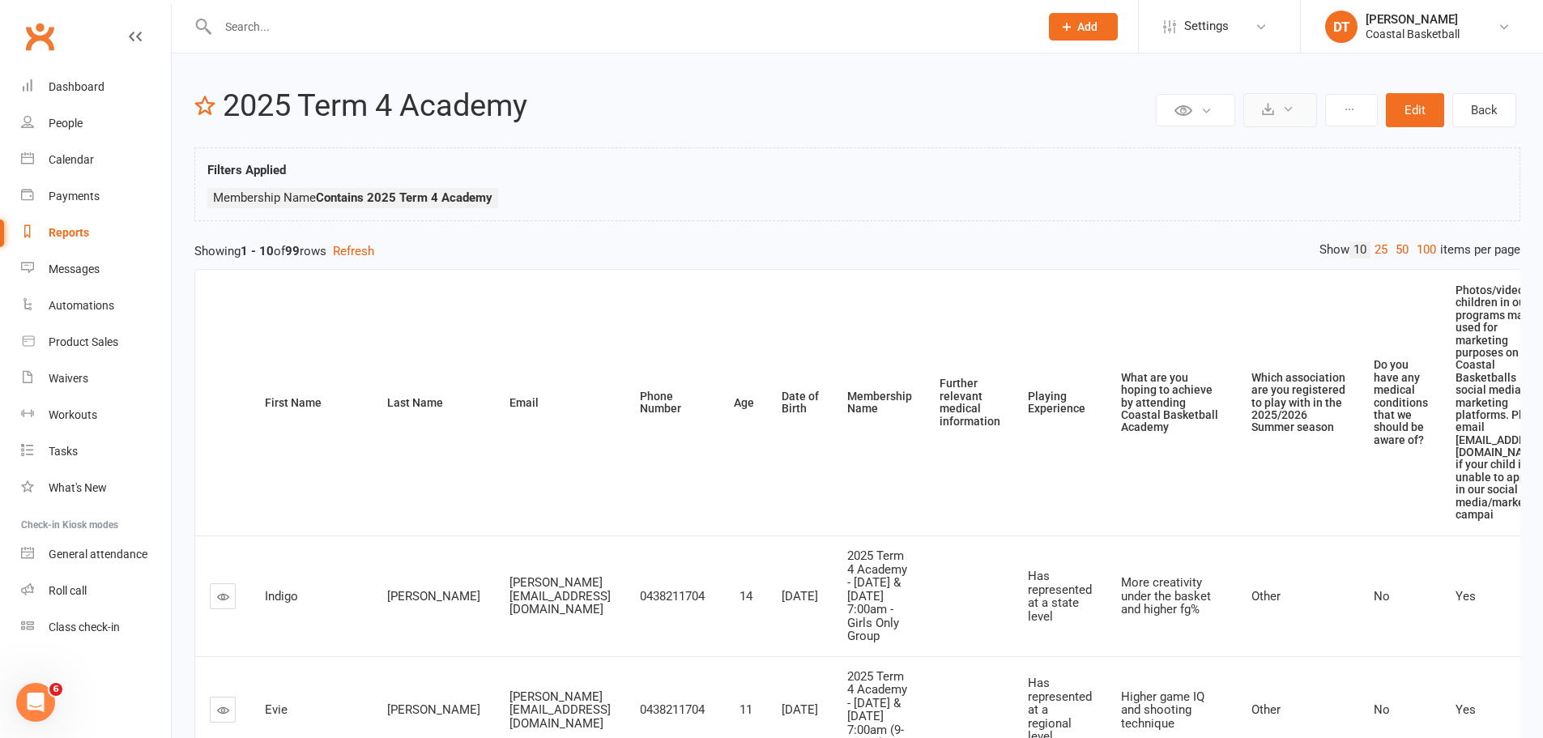
click at [1271, 110] on icon at bounding box center [1268, 109] width 12 height 12
click at [1287, 152] on link "Export to CSV" at bounding box center [1231, 149] width 170 height 32
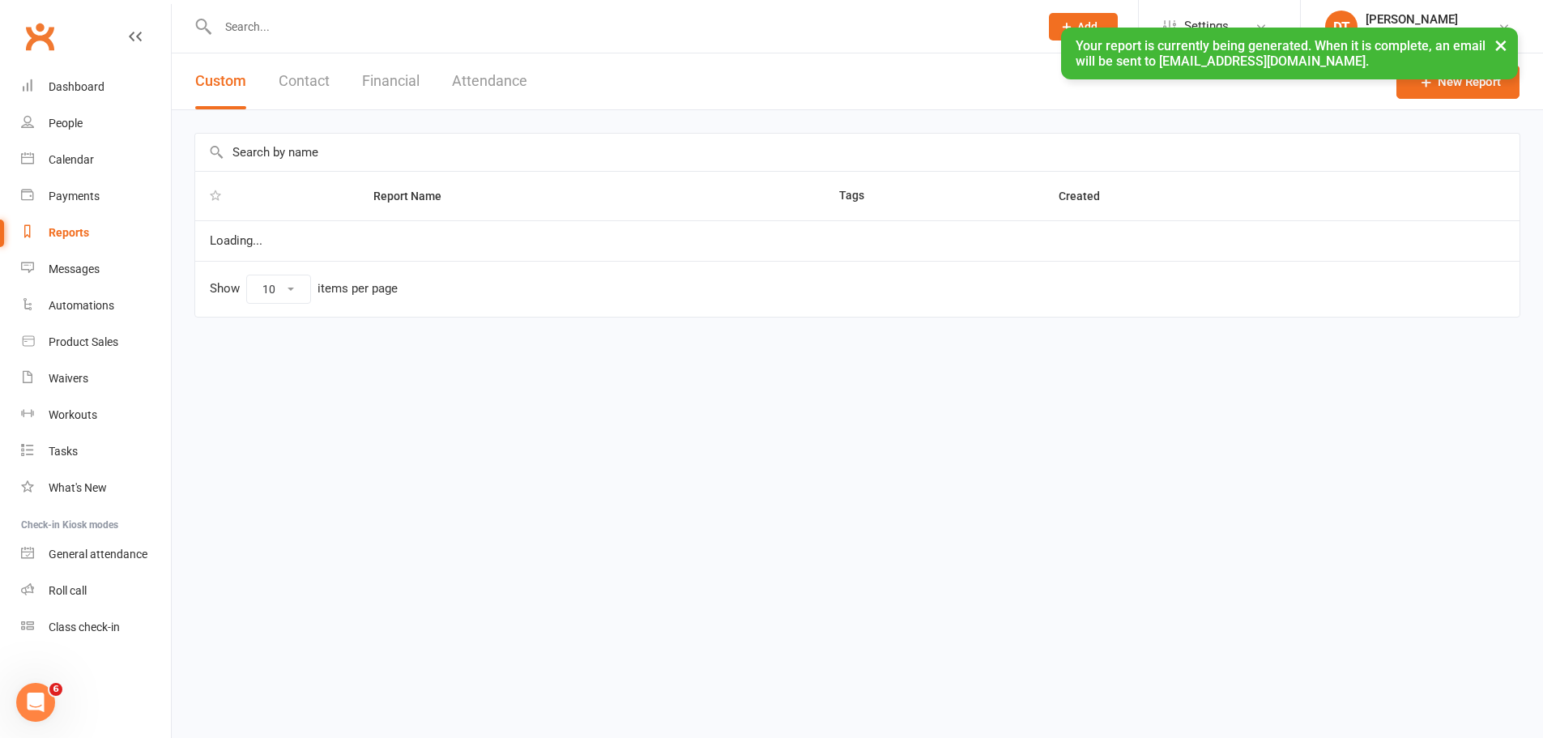
select select "100"
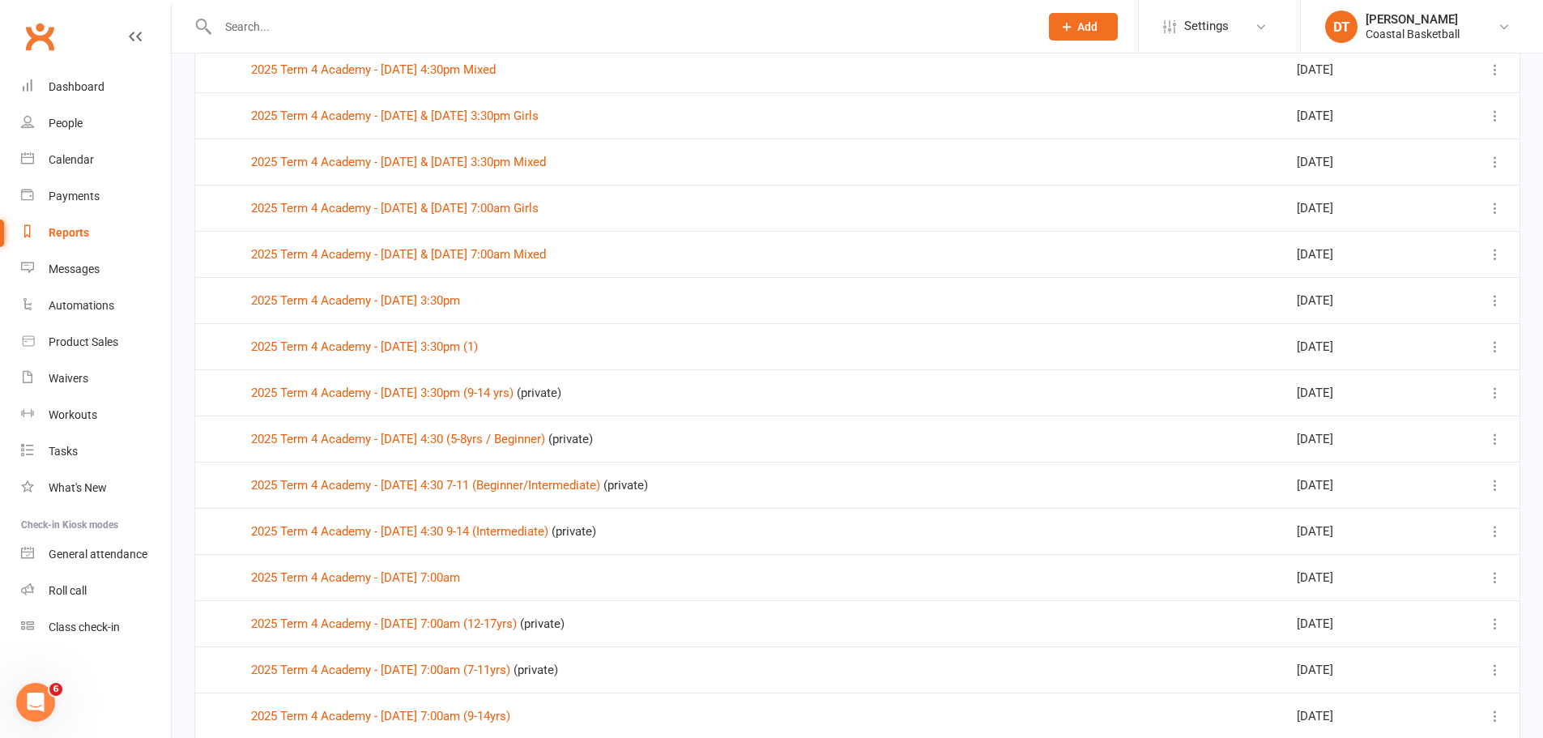
scroll to position [675, 0]
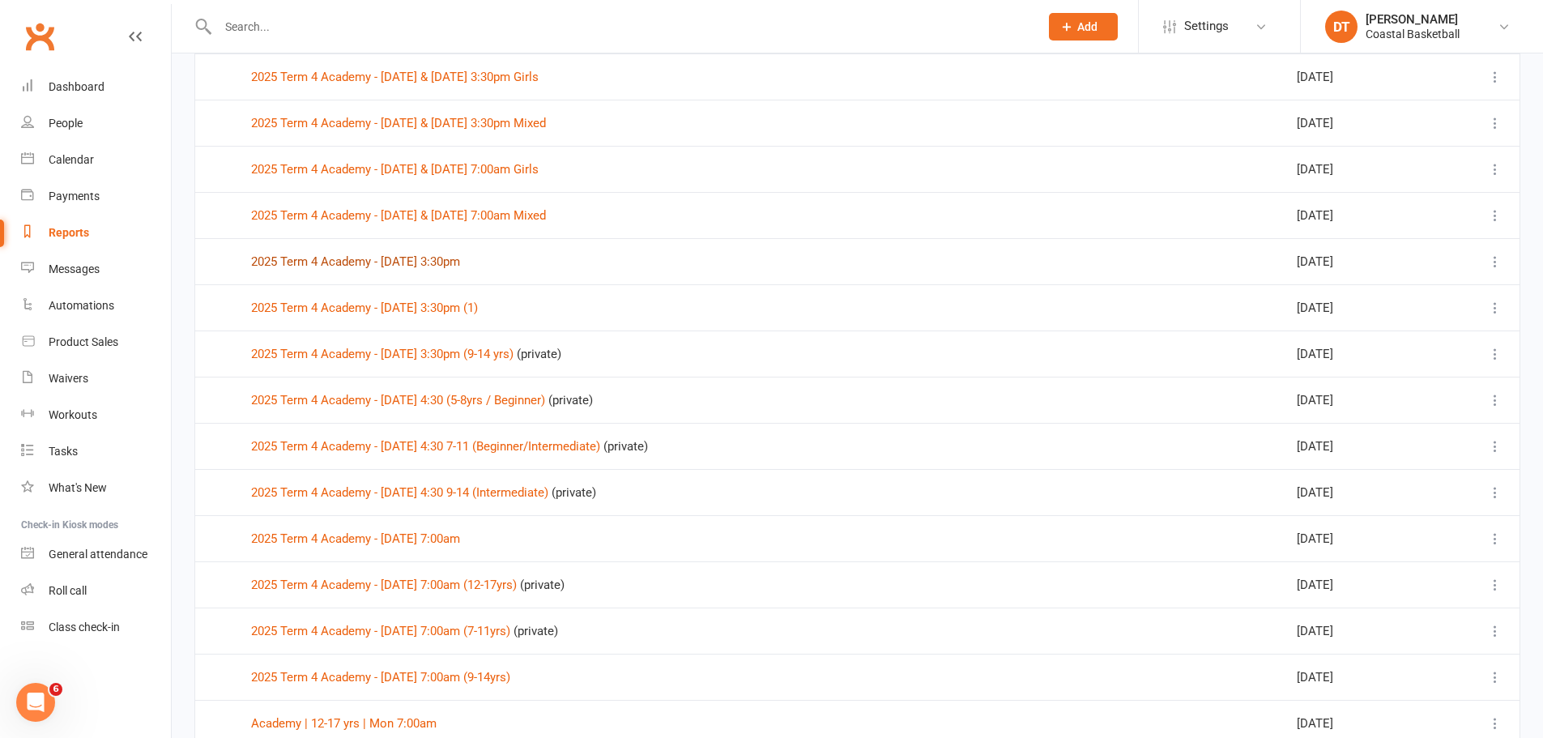
click at [460, 260] on link "2025 Term 4 Academy - Wednesday 3:30pm" at bounding box center [355, 261] width 209 height 15
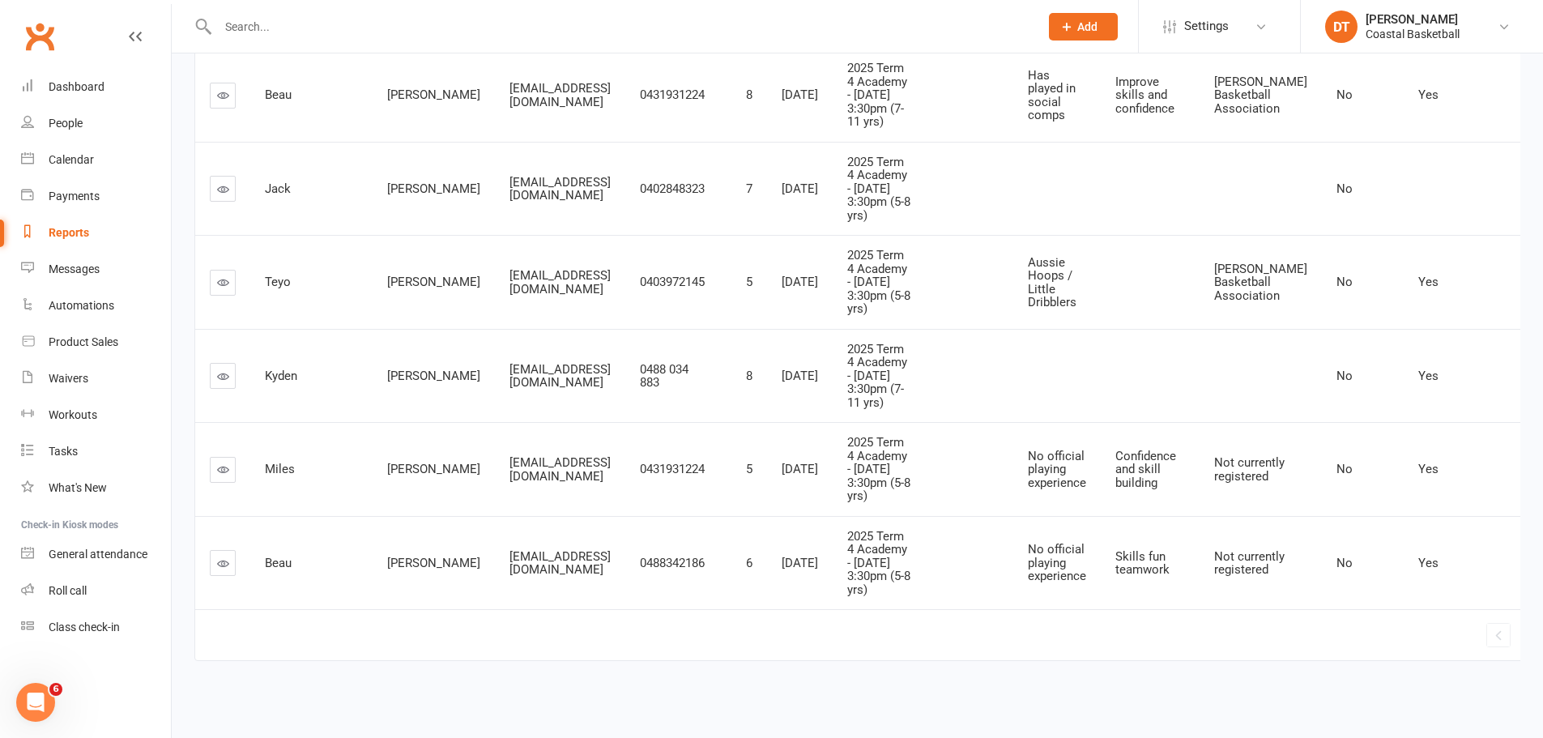
scroll to position [857, 0]
select select "100"
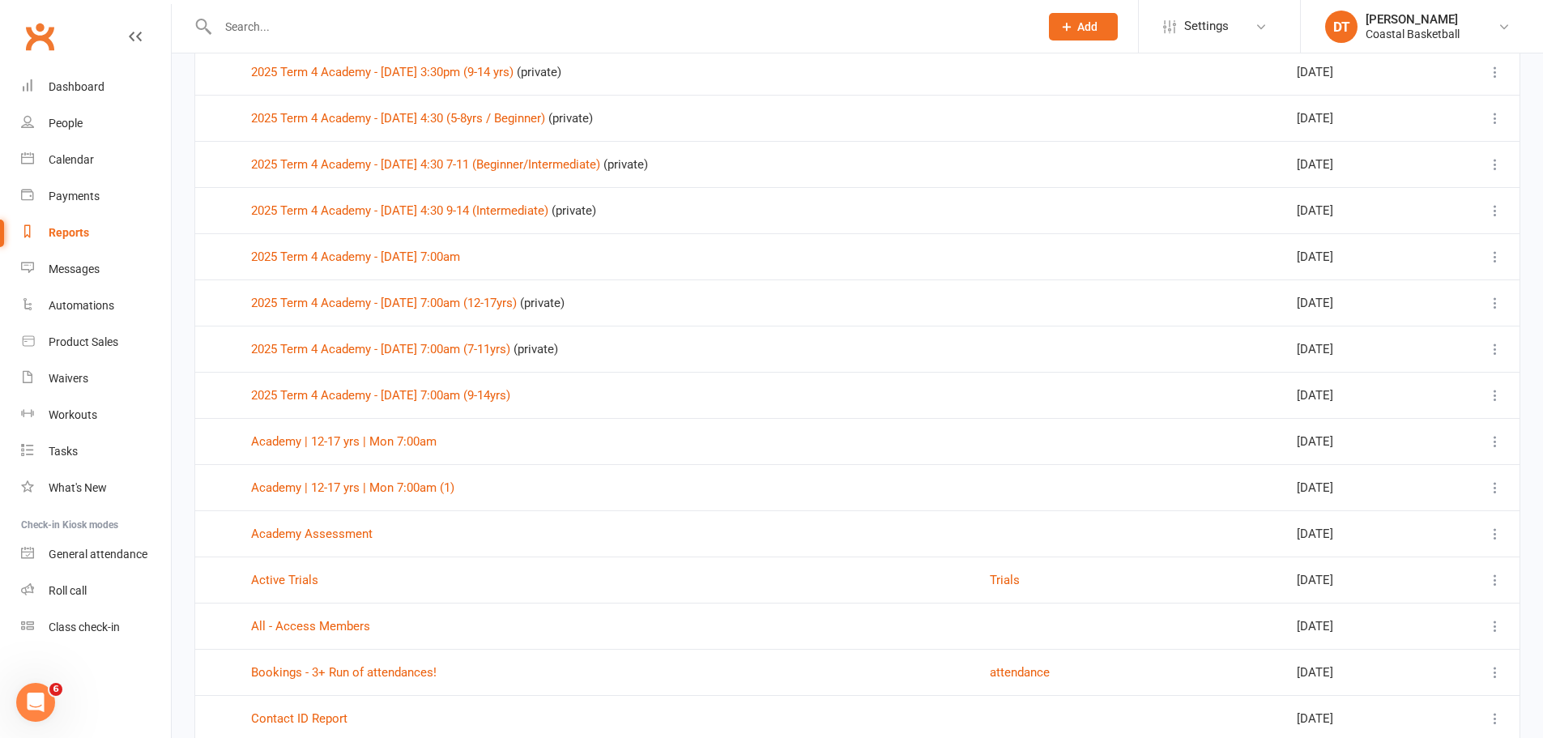
scroll to position [810, 0]
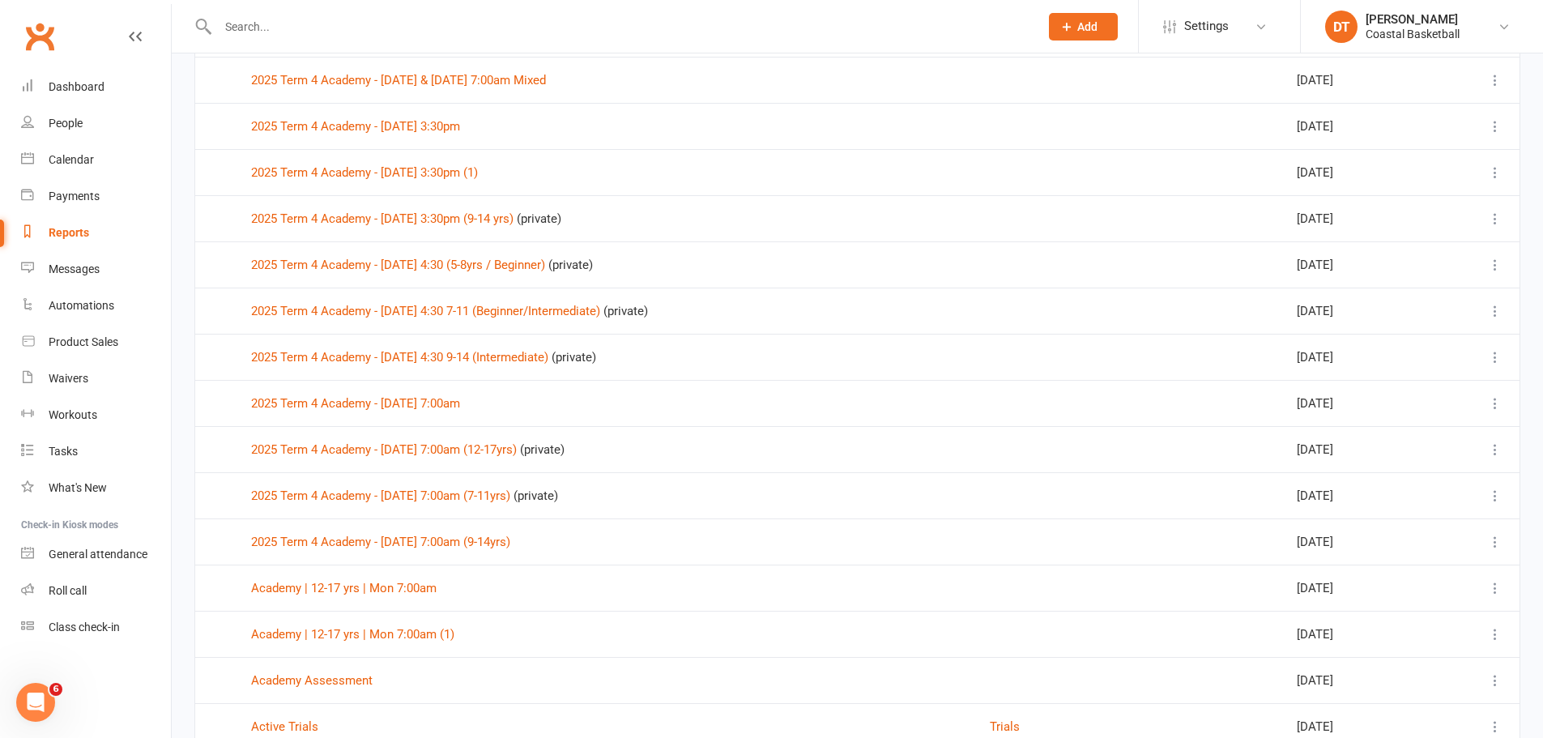
click at [1484, 632] on div at bounding box center [1477, 634] width 55 height 19
click at [1492, 627] on icon at bounding box center [1495, 634] width 16 height 16
click at [1402, 724] on link "Remove" at bounding box center [1412, 731] width 160 height 32
click at [1492, 636] on icon at bounding box center [1495, 634] width 16 height 16
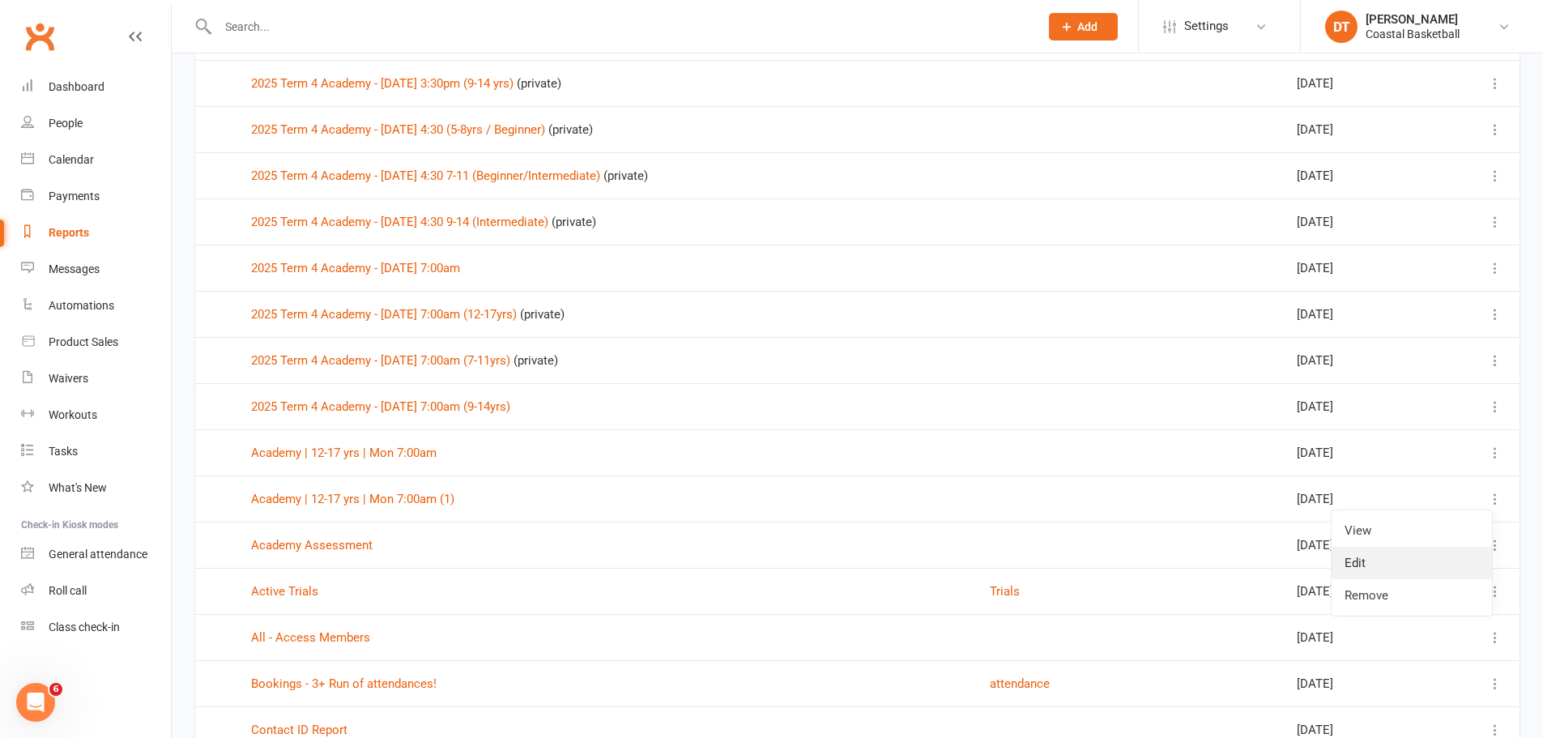
click at [1448, 569] on link "Edit" at bounding box center [1412, 563] width 160 height 32
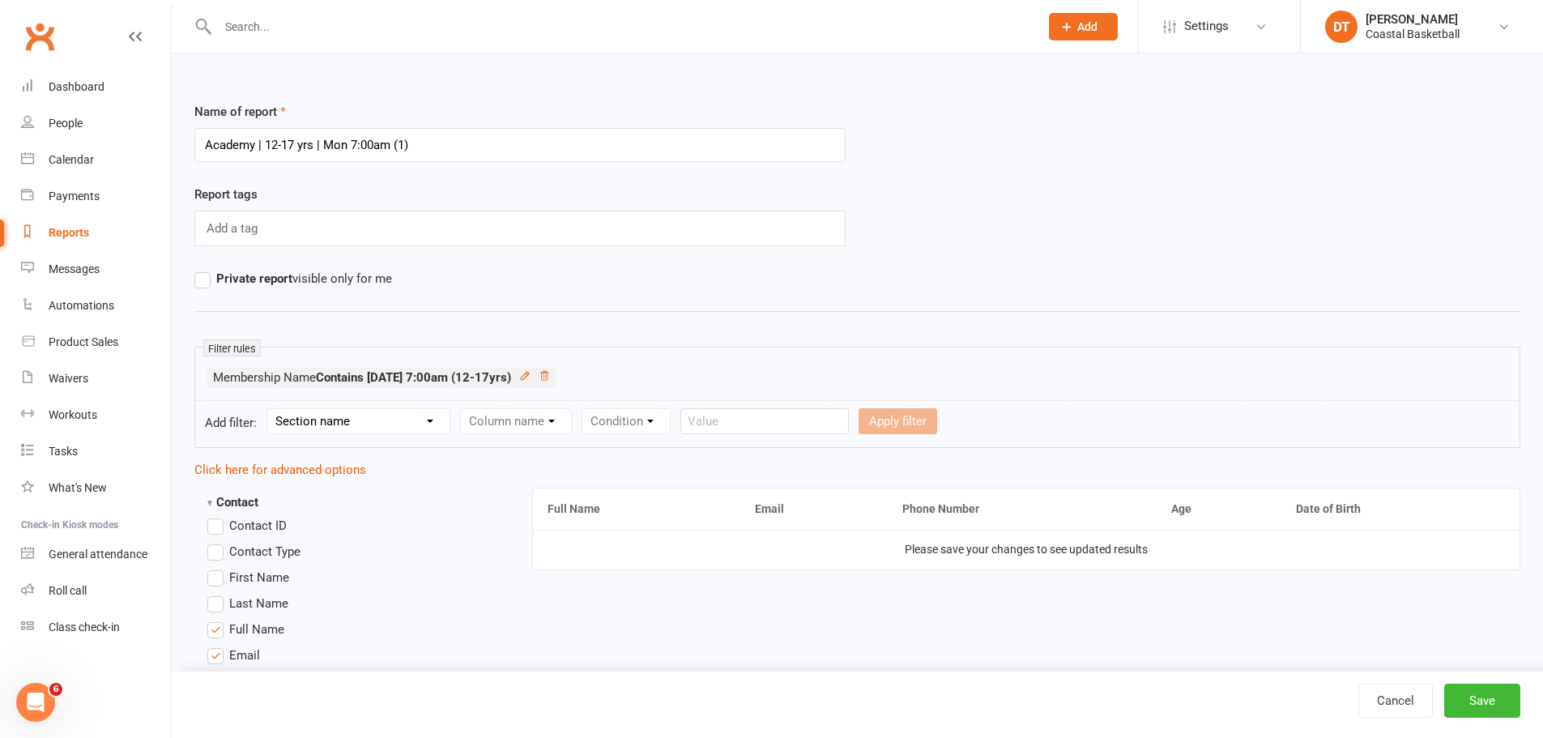
drag, startPoint x: 361, startPoint y: 268, endPoint x: 591, endPoint y: 293, distance: 231.5
click at [361, 268] on div "Report tags Add a tag" at bounding box center [520, 227] width 676 height 84
click at [195, 287] on label "Private report visible only for me" at bounding box center [293, 278] width 198 height 19
click at [195, 269] on input "Private report visible only for me" at bounding box center [199, 269] width 11 height 0
click at [1466, 688] on button "Save" at bounding box center [1483, 701] width 76 height 34
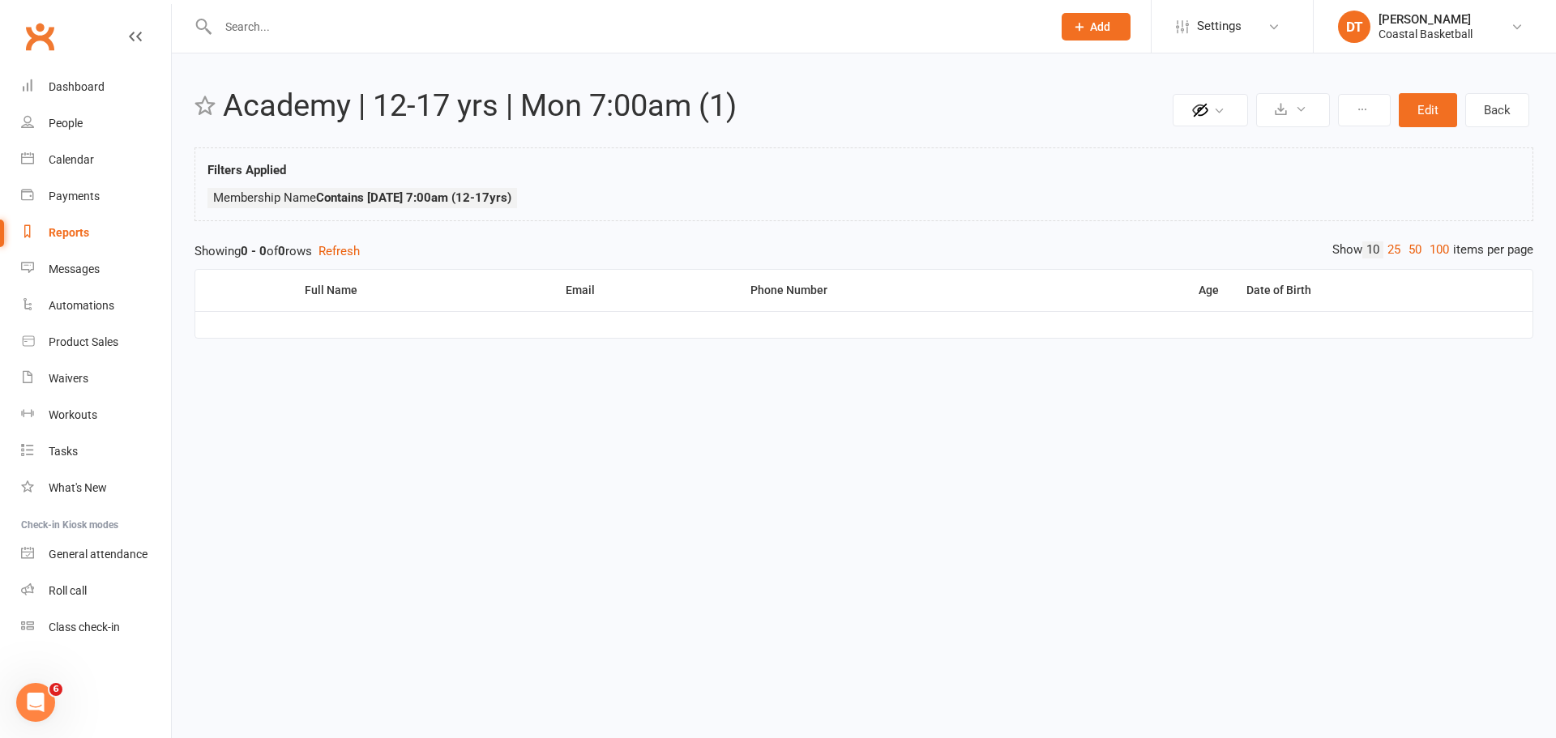
drag, startPoint x: 14, startPoint y: 538, endPoint x: 1, endPoint y: 540, distance: 13.2
click at [14, 537] on li "General attendance" at bounding box center [85, 554] width 171 height 36
click at [488, 33] on input "text" at bounding box center [626, 26] width 827 height 23
type input "amary"
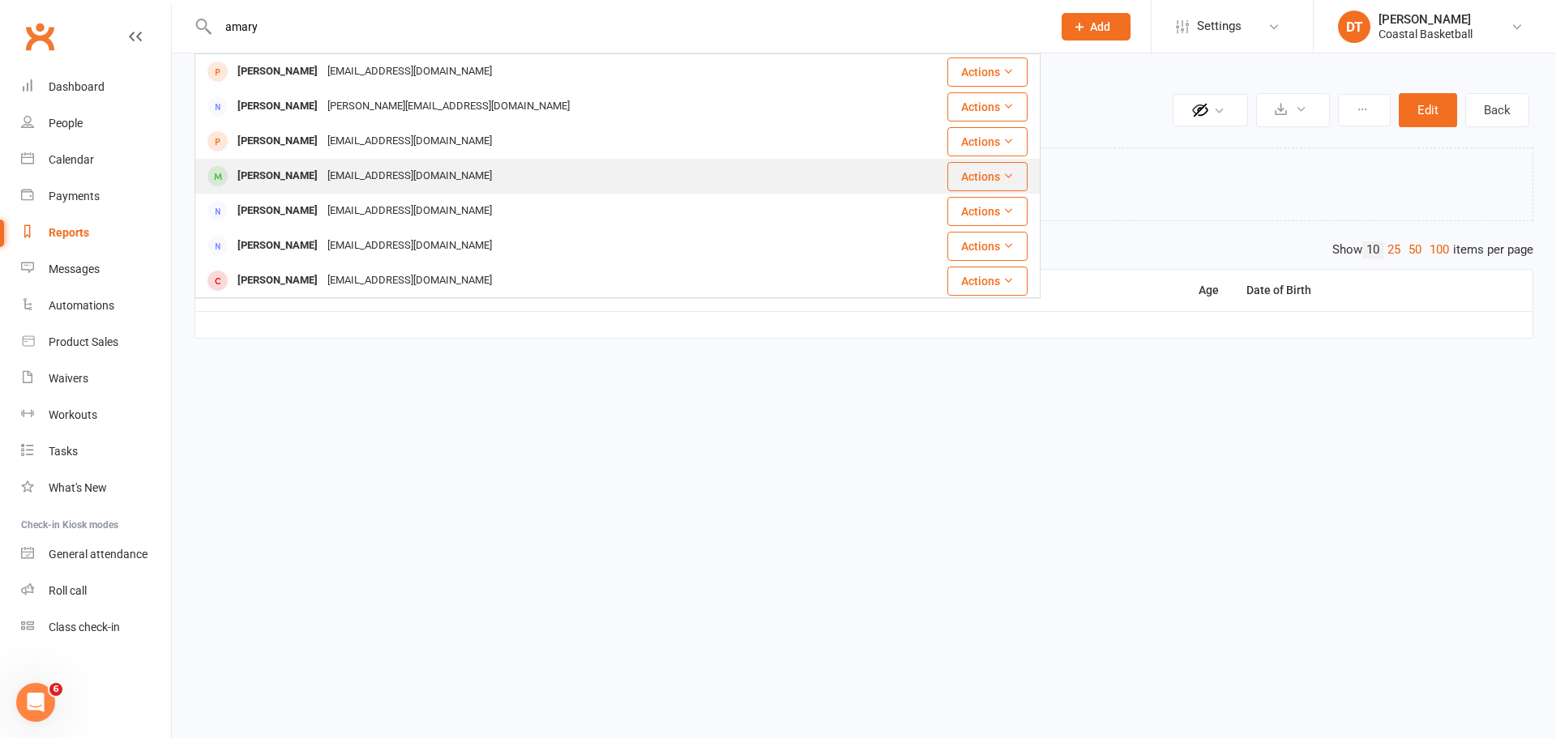
click at [314, 169] on div "Amari McManus" at bounding box center [278, 175] width 90 height 23
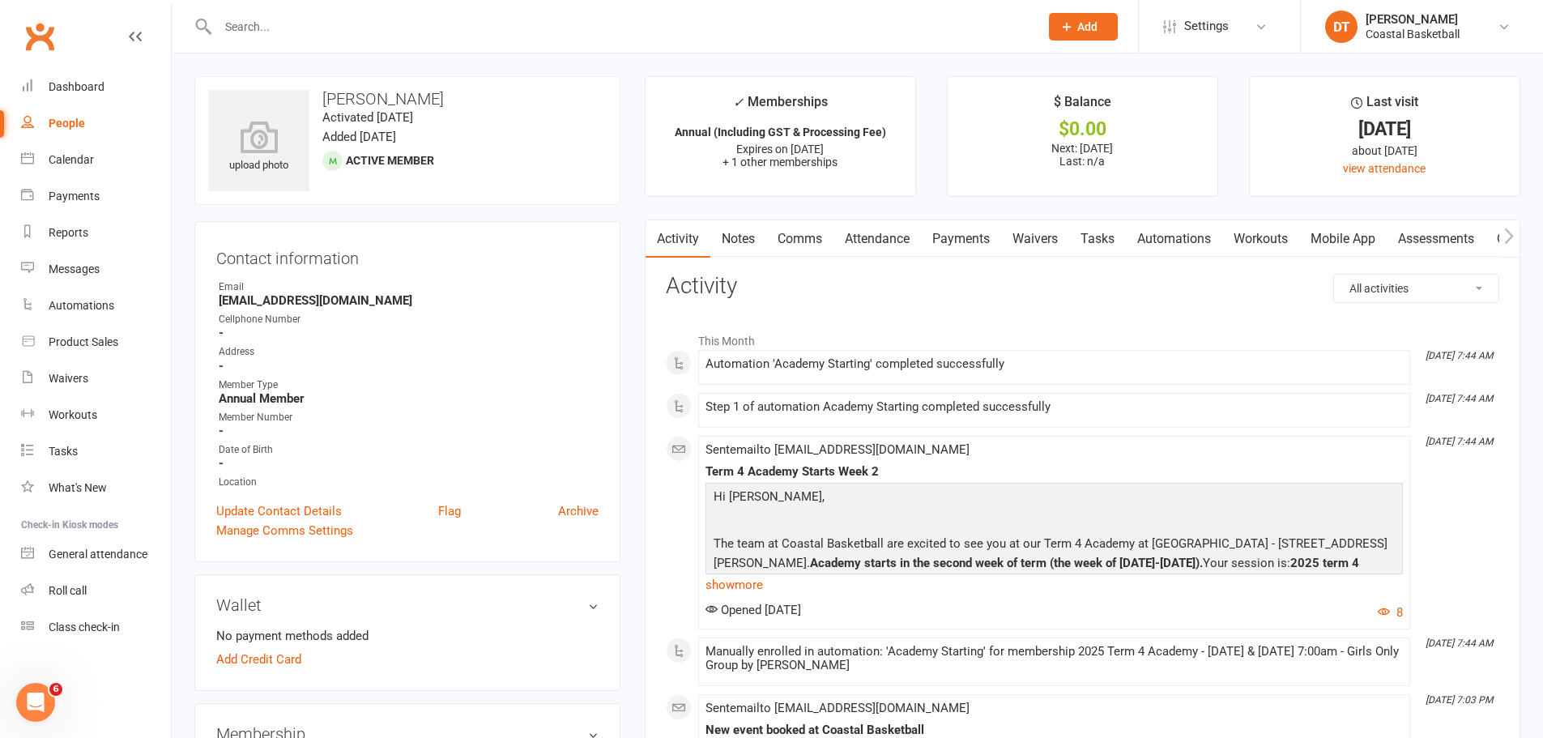
click at [1033, 233] on link "Waivers" at bounding box center [1035, 238] width 68 height 37
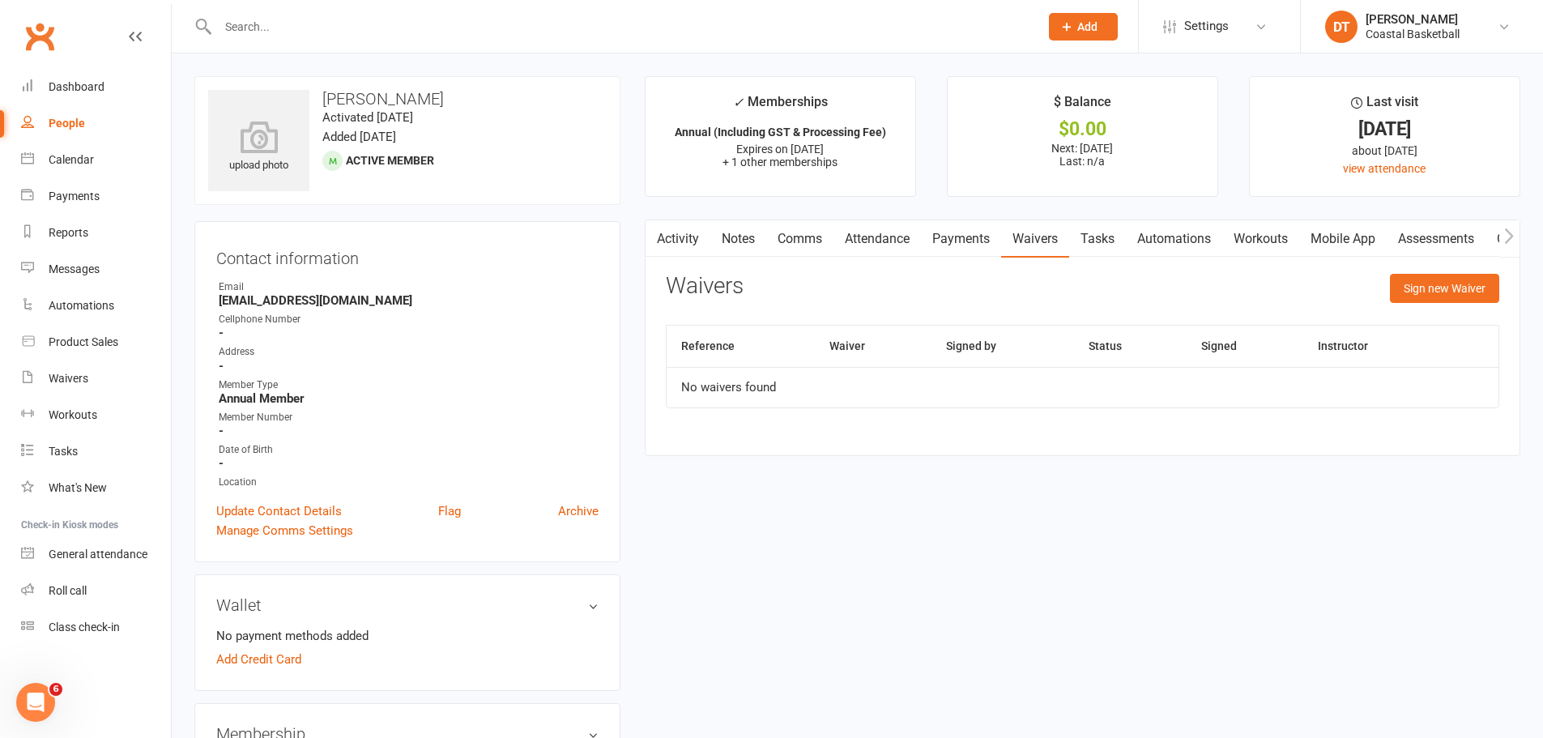
click at [400, 36] on input "text" at bounding box center [620, 26] width 815 height 23
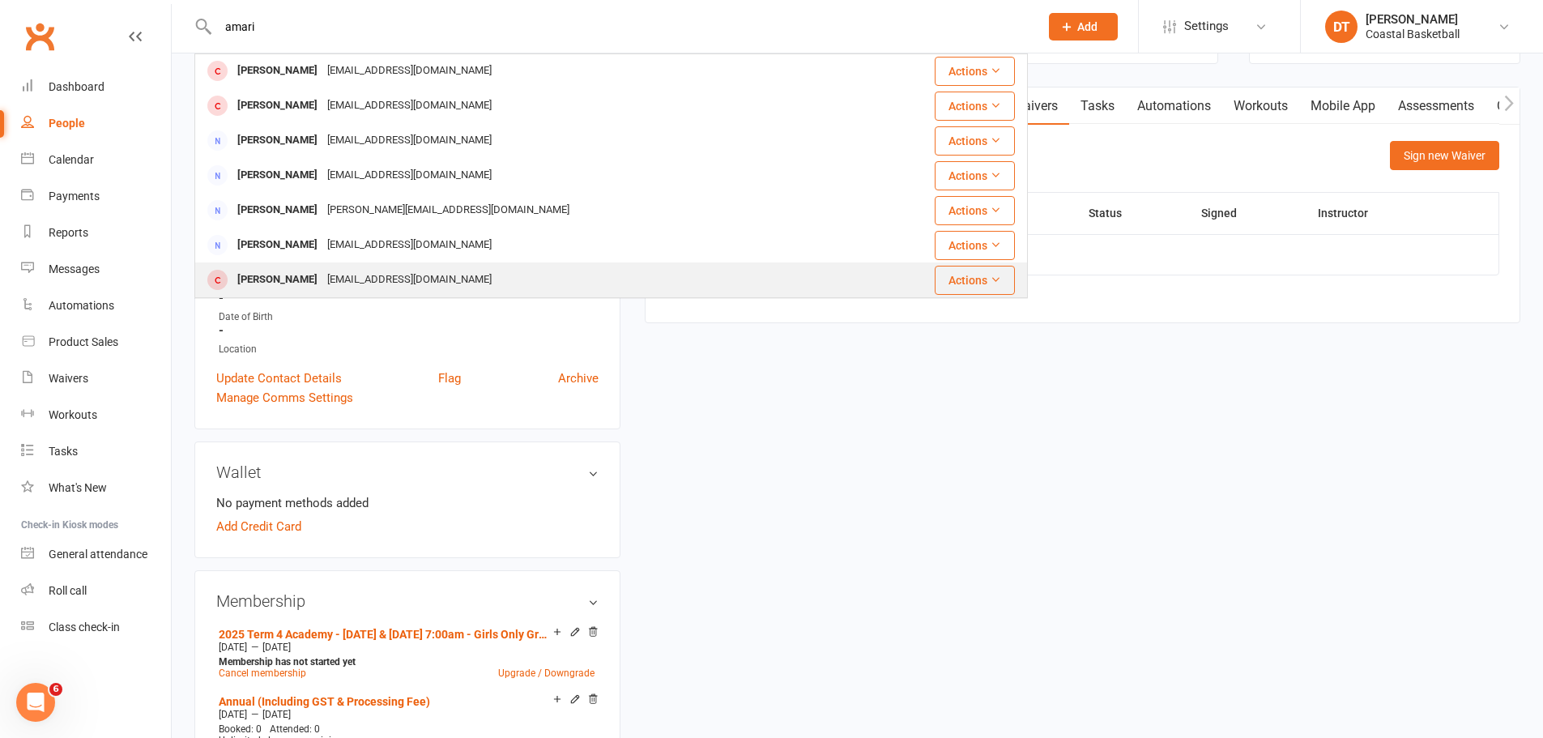
scroll to position [270, 0]
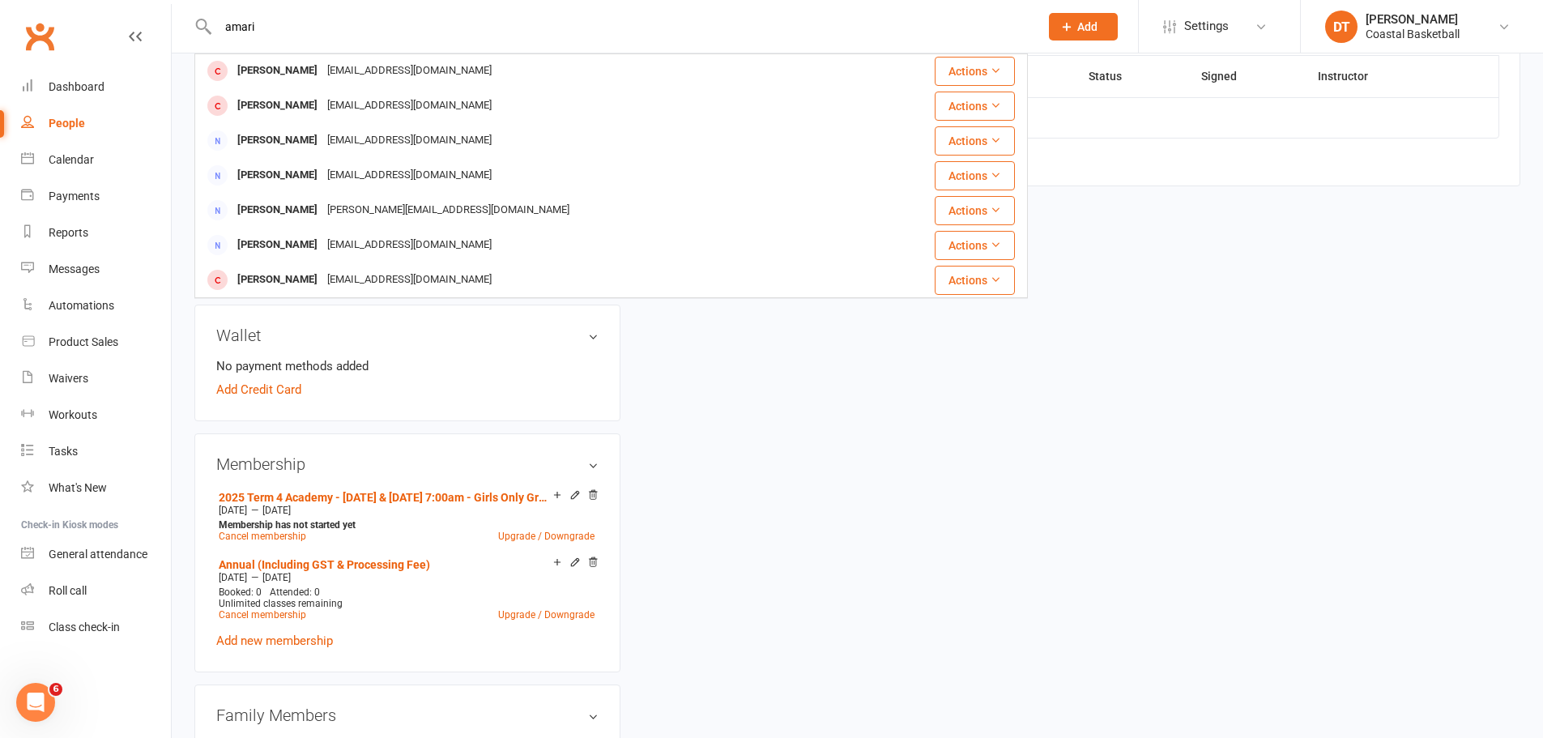
type input "amari"
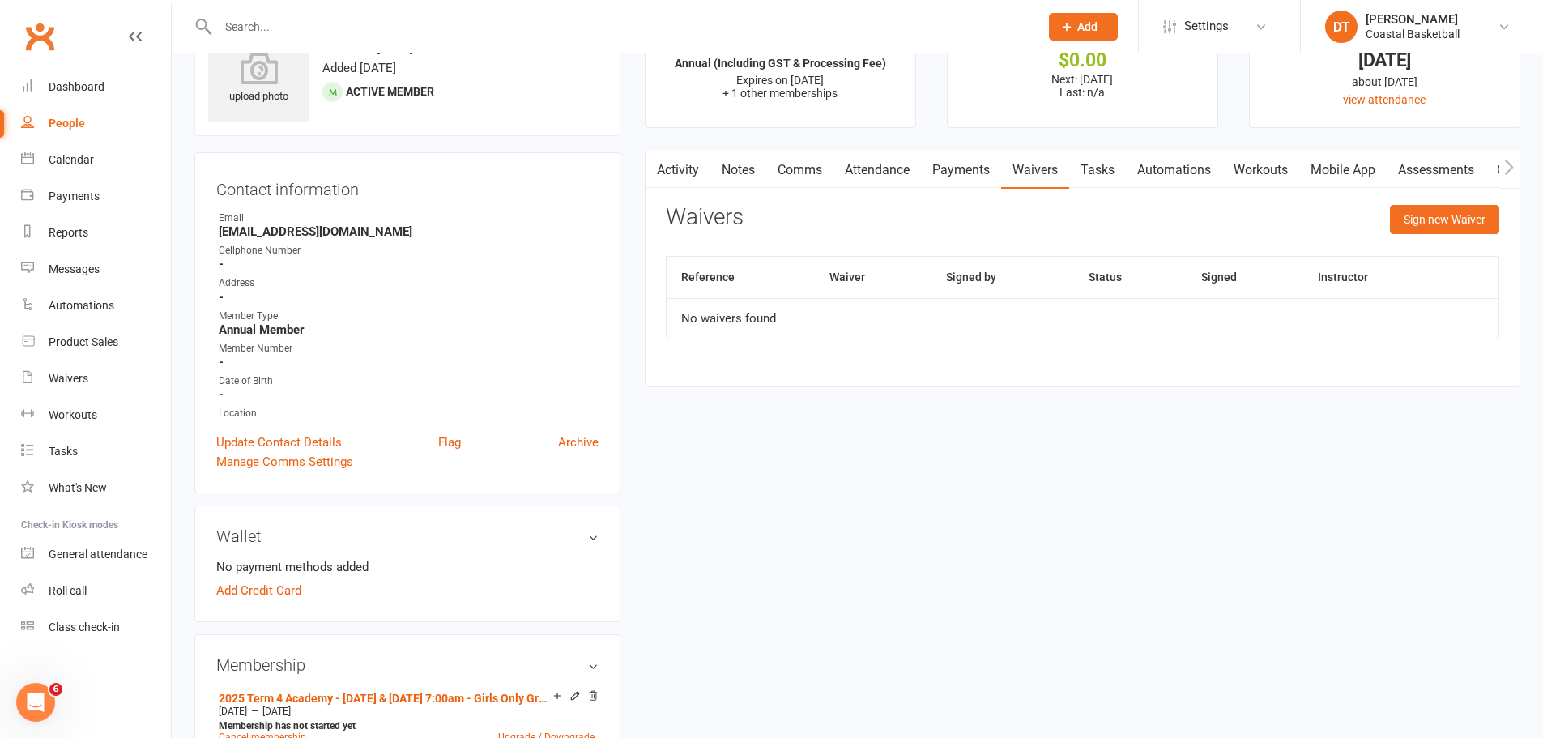
scroll to position [0, 0]
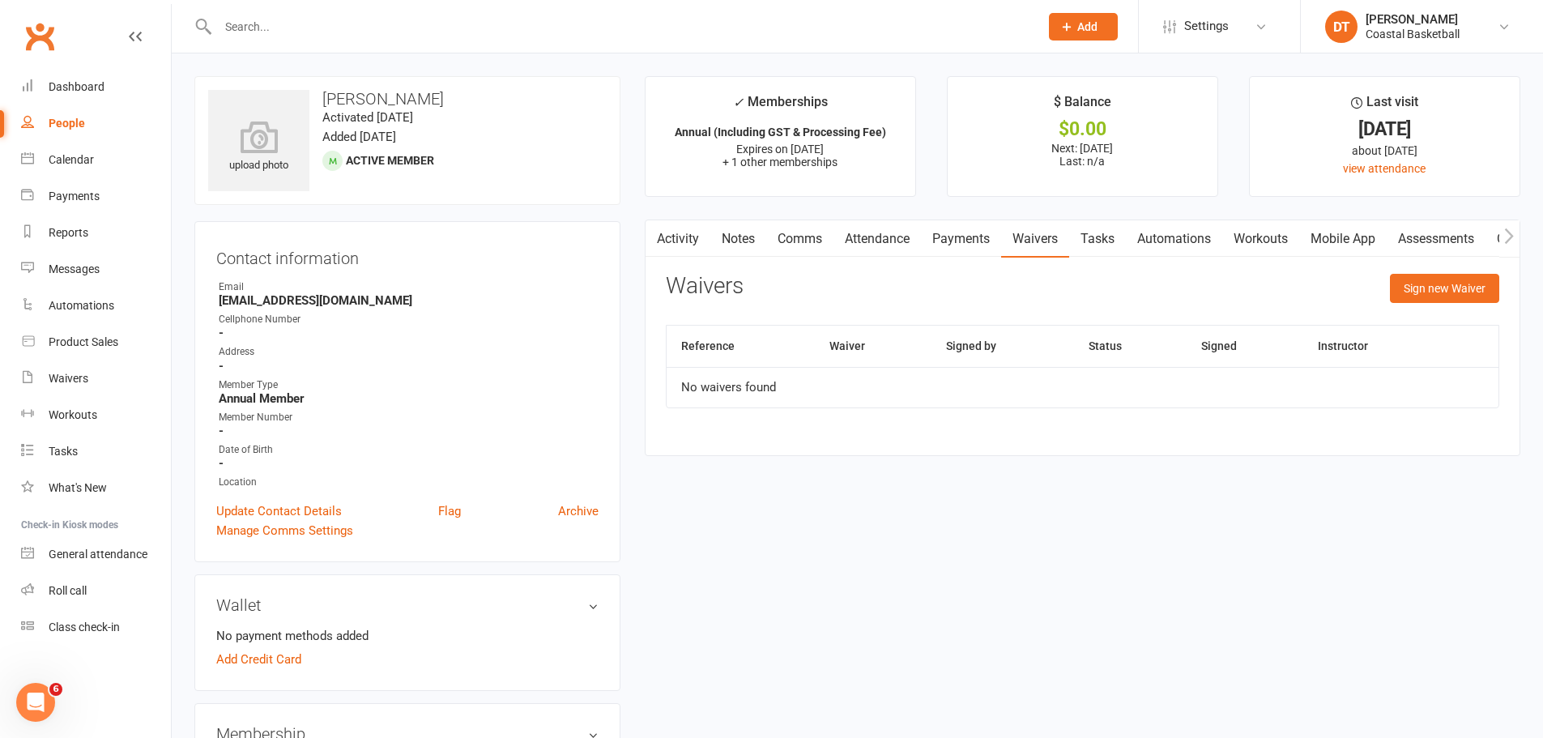
click at [310, 15] on input "text" at bounding box center [620, 26] width 815 height 23
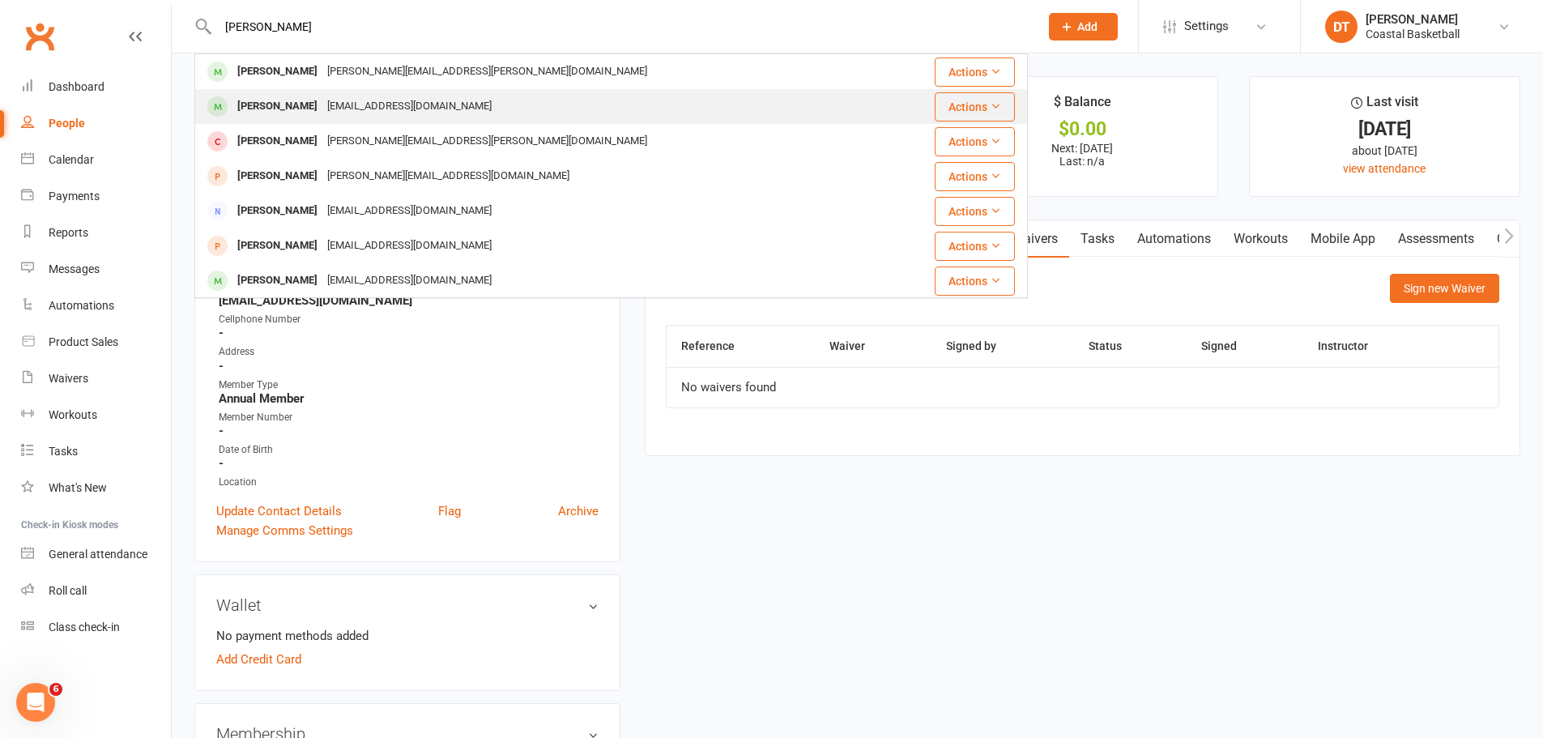
type input "joe"
click at [408, 101] on div "joelleboutros@hotmail.com" at bounding box center [409, 106] width 174 height 23
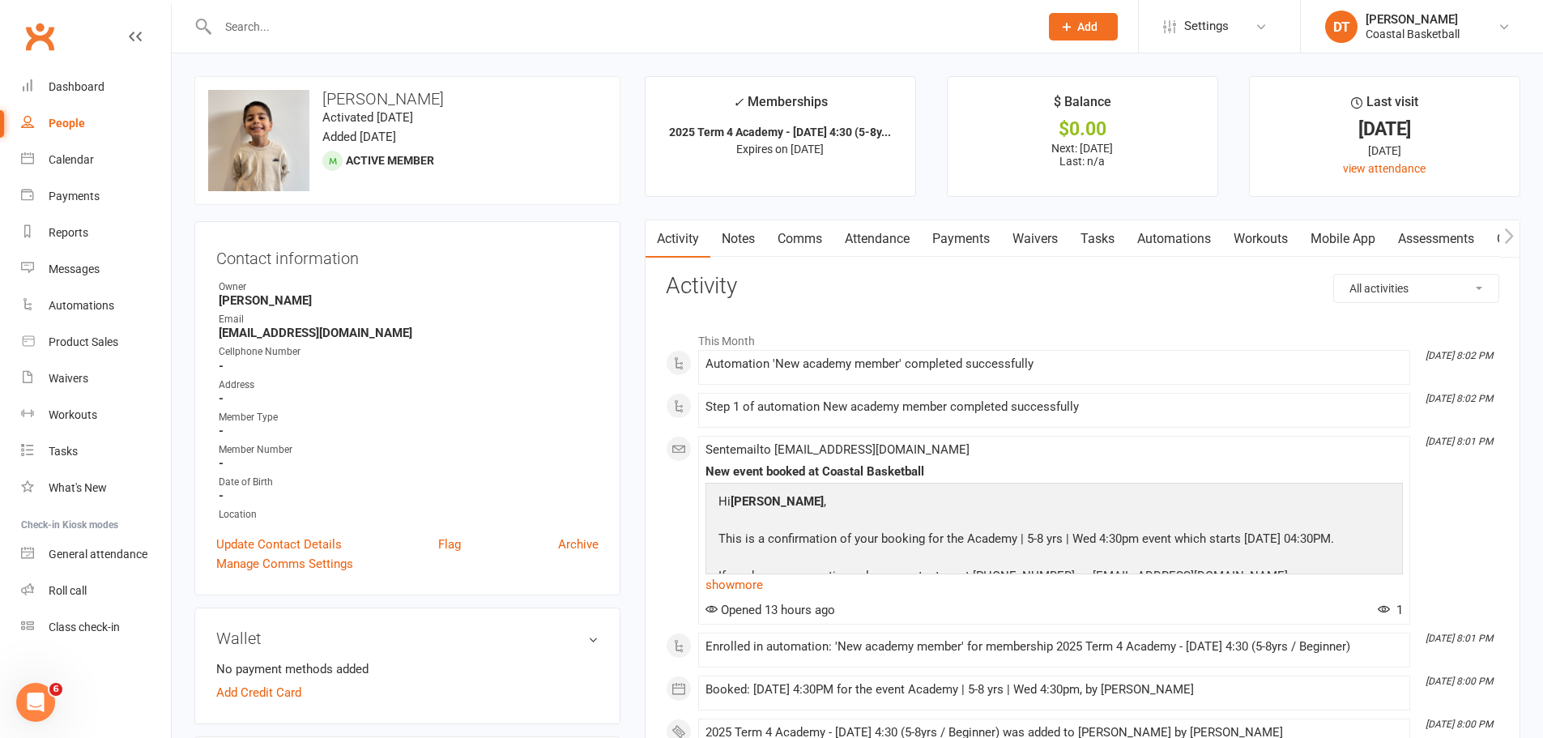
click at [343, 339] on strong "joelleboutros@hotmail.com" at bounding box center [409, 333] width 380 height 15
click at [796, 248] on link "Comms" at bounding box center [799, 238] width 67 height 37
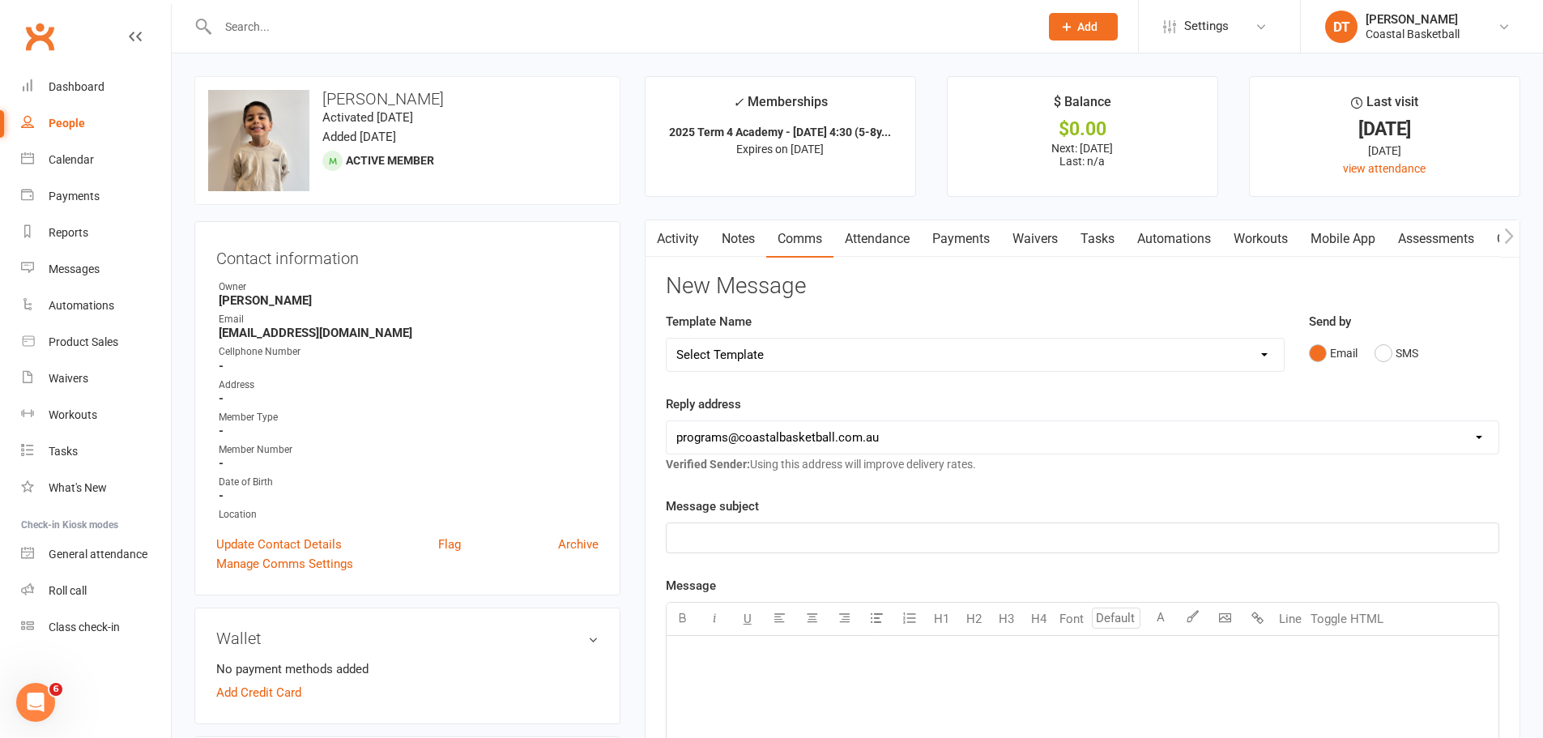
click at [820, 522] on div "Message subject ﻿" at bounding box center [1083, 525] width 834 height 57
click at [822, 536] on p "﻿" at bounding box center [1082, 537] width 813 height 19
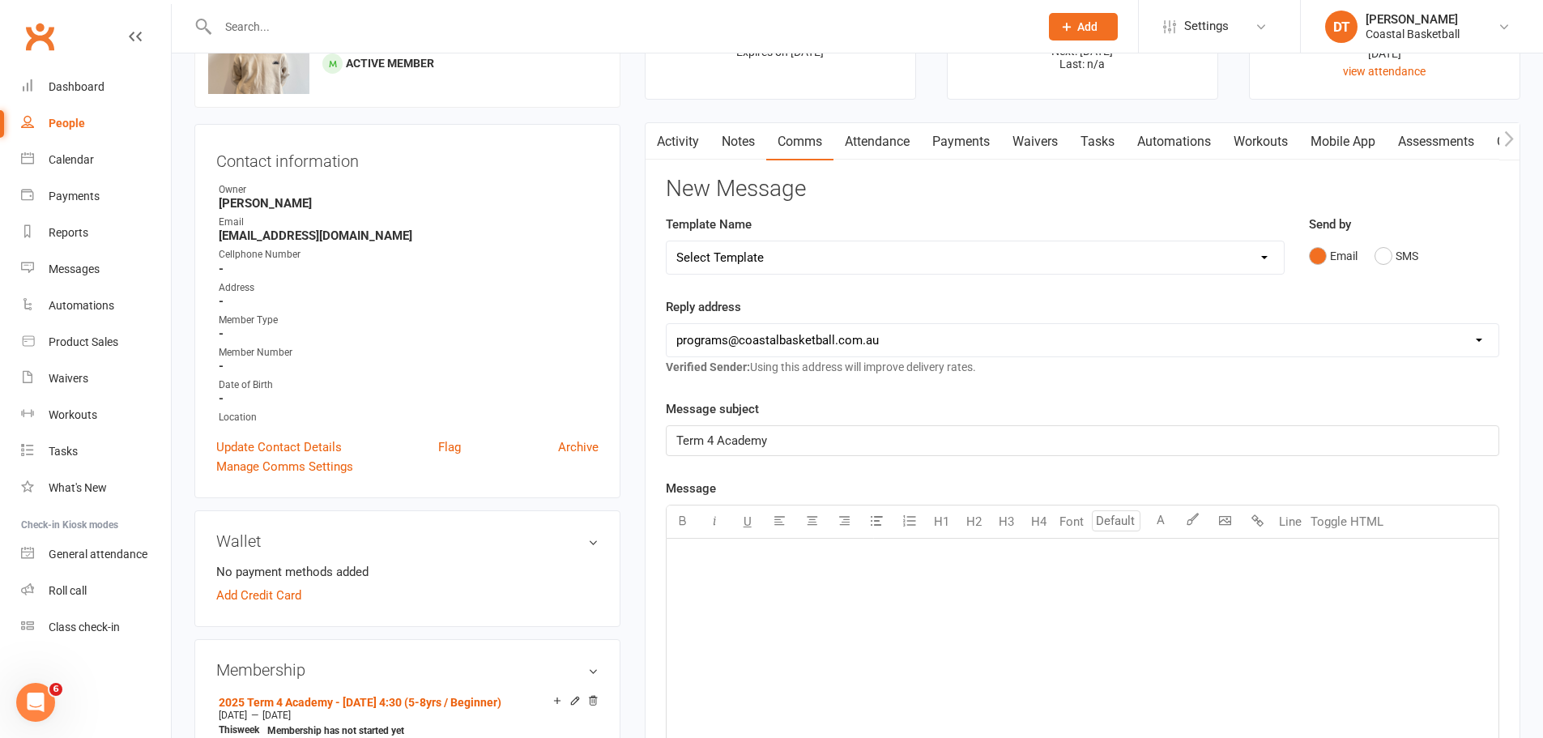
scroll to position [135, 0]
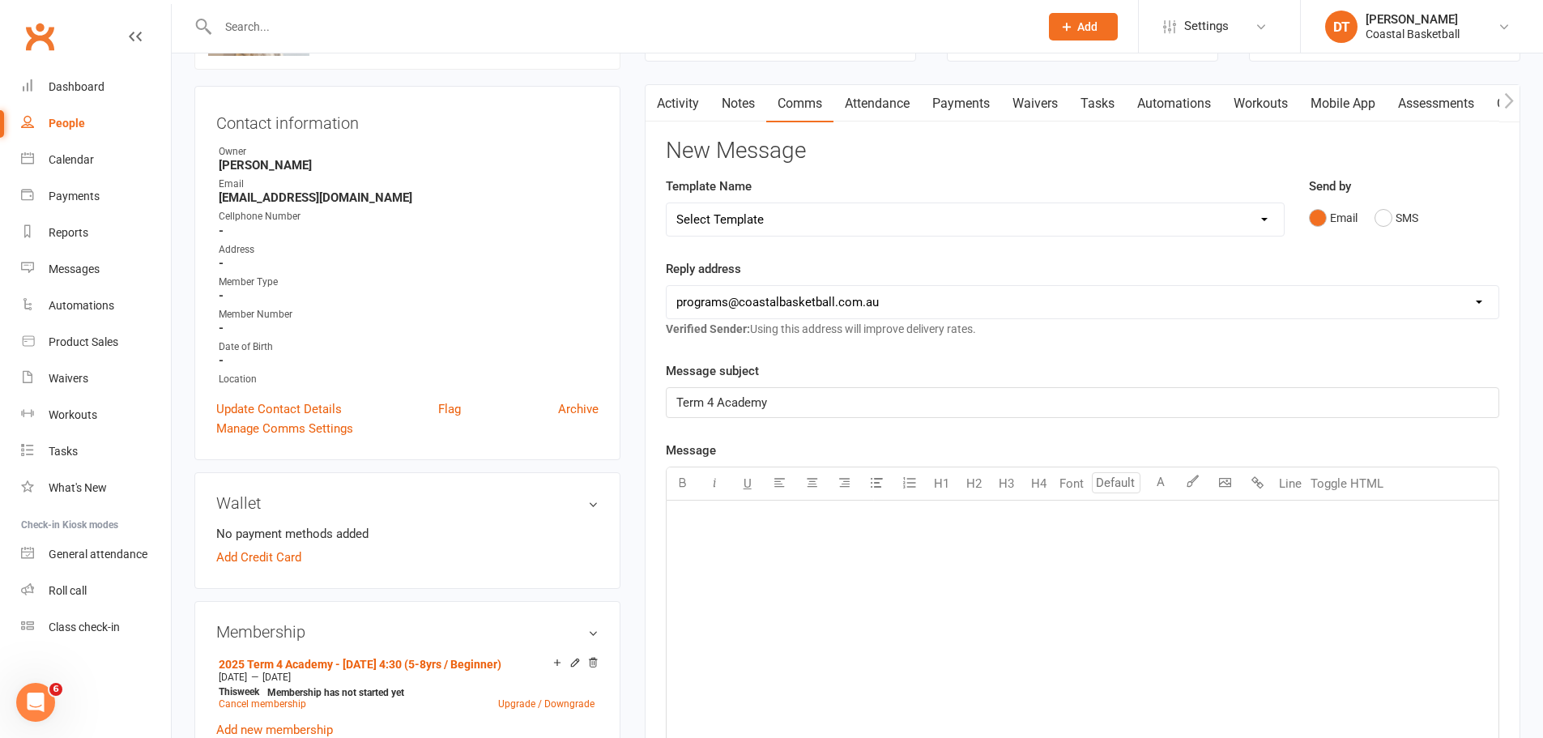
drag, startPoint x: 897, startPoint y: 567, endPoint x: 889, endPoint y: 570, distance: 8.5
click at [896, 567] on div "﻿" at bounding box center [1083, 622] width 832 height 243
click at [1320, 579] on p "I heard from Yara yesterday wanting to book Christian in to Term 4 Academy, whi…" at bounding box center [1082, 571] width 813 height 19
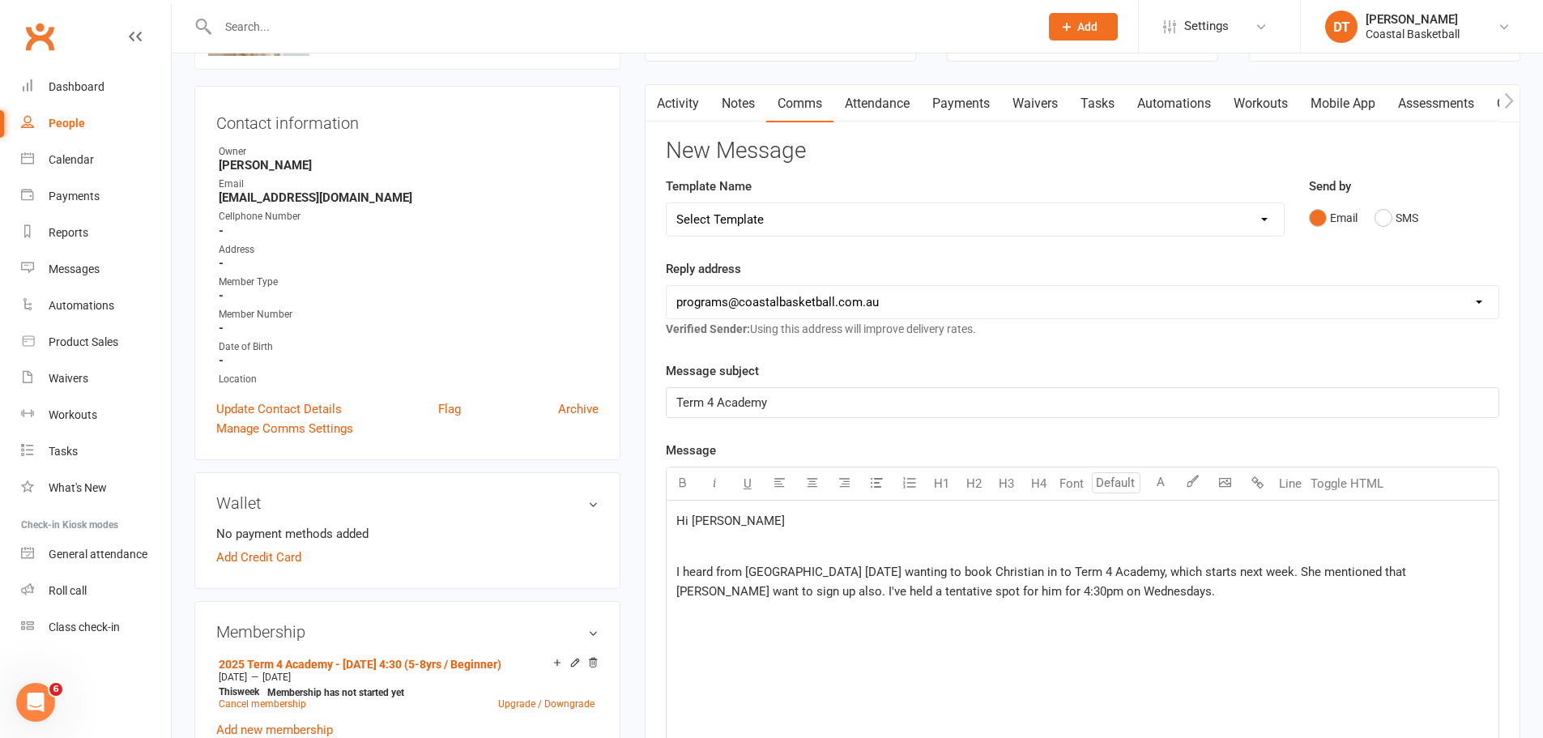
click at [1410, 571] on span "I heard from Yara yesterday wanting to book Christian in to Term 4 Academy, whi…" at bounding box center [1042, 582] width 733 height 34
drag, startPoint x: 1336, startPoint y: 637, endPoint x: 1018, endPoint y: 606, distance: 319.9
click at [1019, 617] on div "Hi Joelle ﻿ I heard from Yara yesterday wanting to book Christian in to Term 4 …" at bounding box center [1083, 622] width 832 height 243
click at [1019, 597] on span "I heard from Yara yesterday wanting to book Christian in to Term 4 Academy, whi…" at bounding box center [1042, 582] width 733 height 34
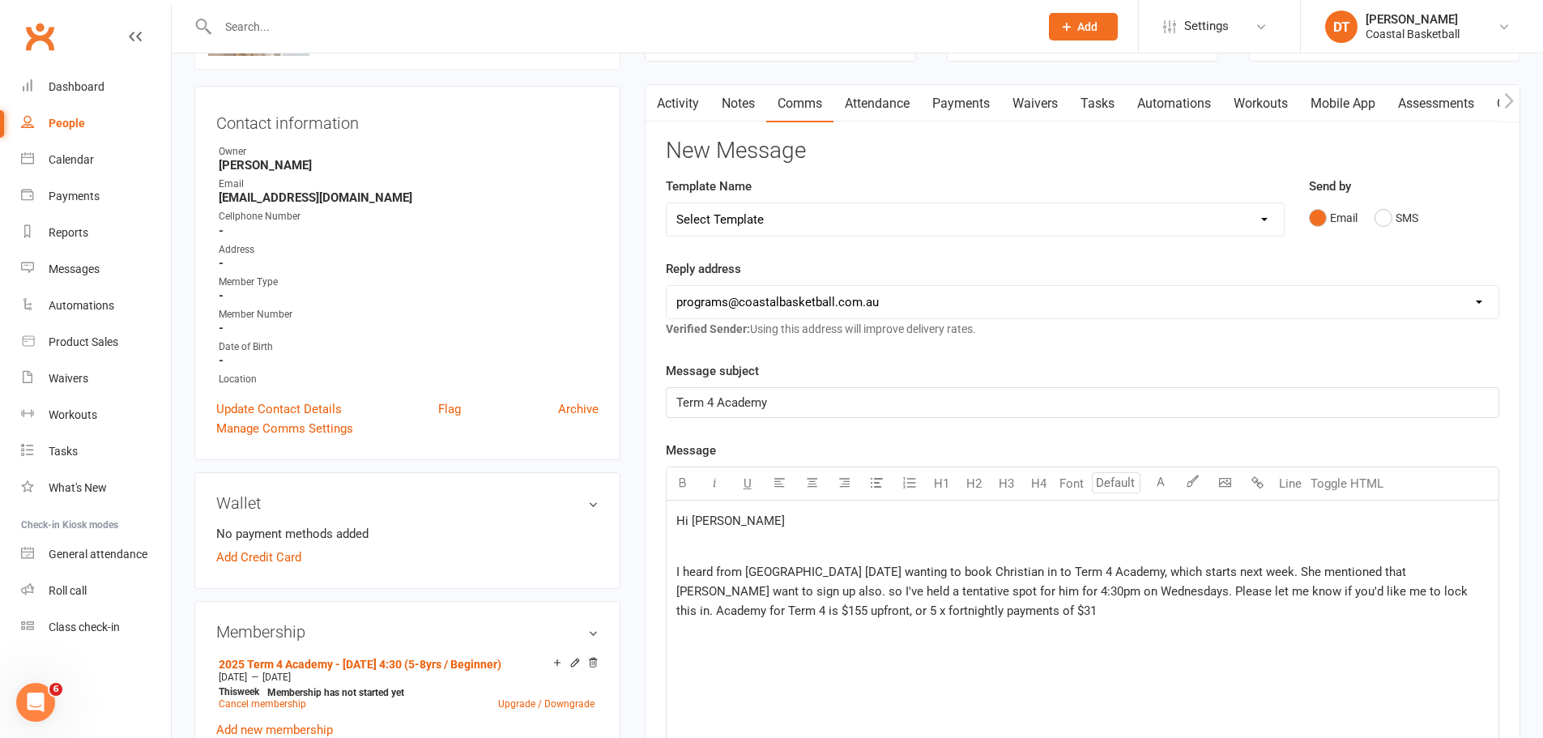
click at [1471, 568] on span "I heard from Yara yesterday wanting to book Christian in to Term 4 Academy, whi…" at bounding box center [1073, 591] width 795 height 53
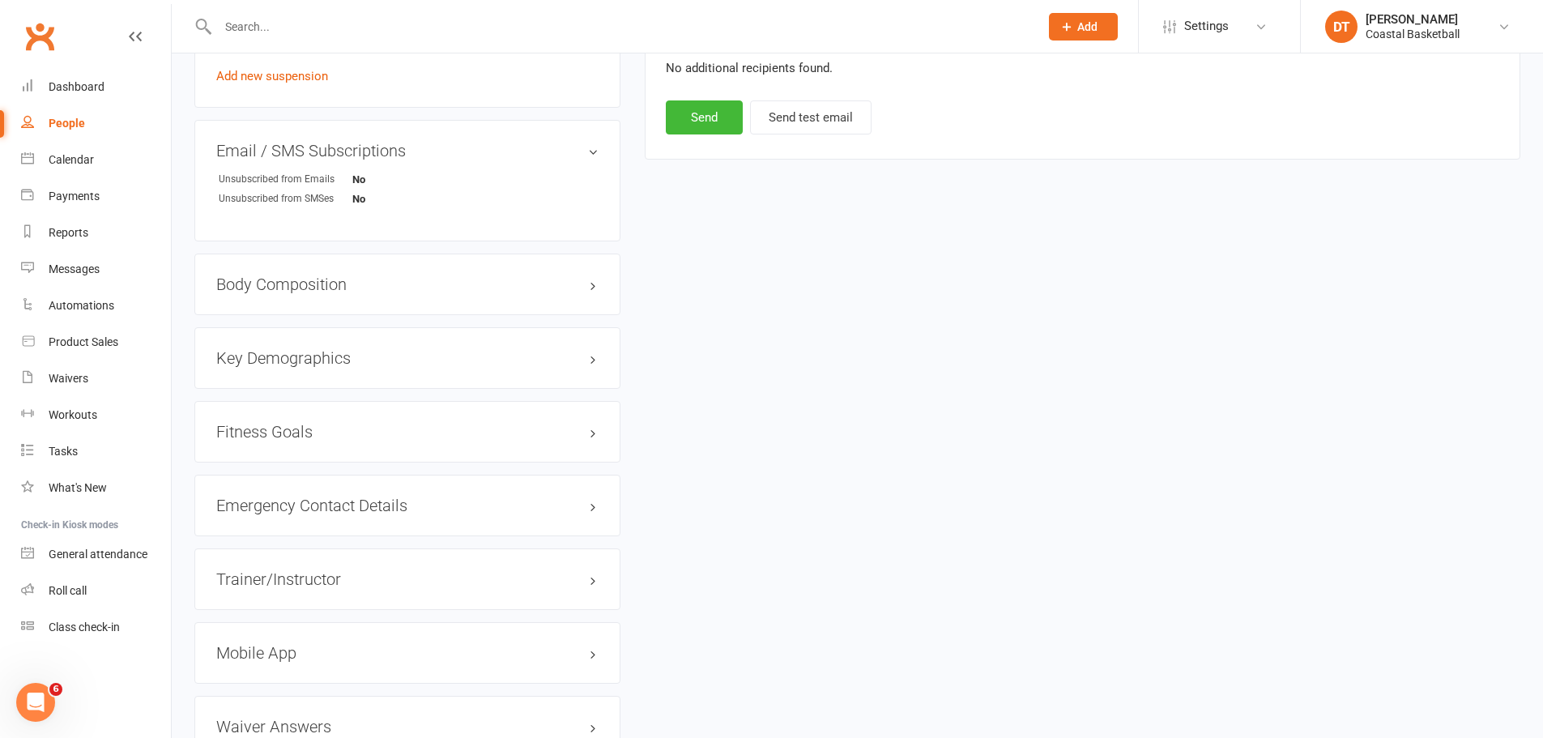
scroll to position [1080, 0]
click at [711, 100] on button "Send" at bounding box center [704, 116] width 77 height 34
drag, startPoint x: 73, startPoint y: 225, endPoint x: 437, endPoint y: 224, distance: 364.6
click at [73, 225] on link "Reports" at bounding box center [96, 233] width 150 height 36
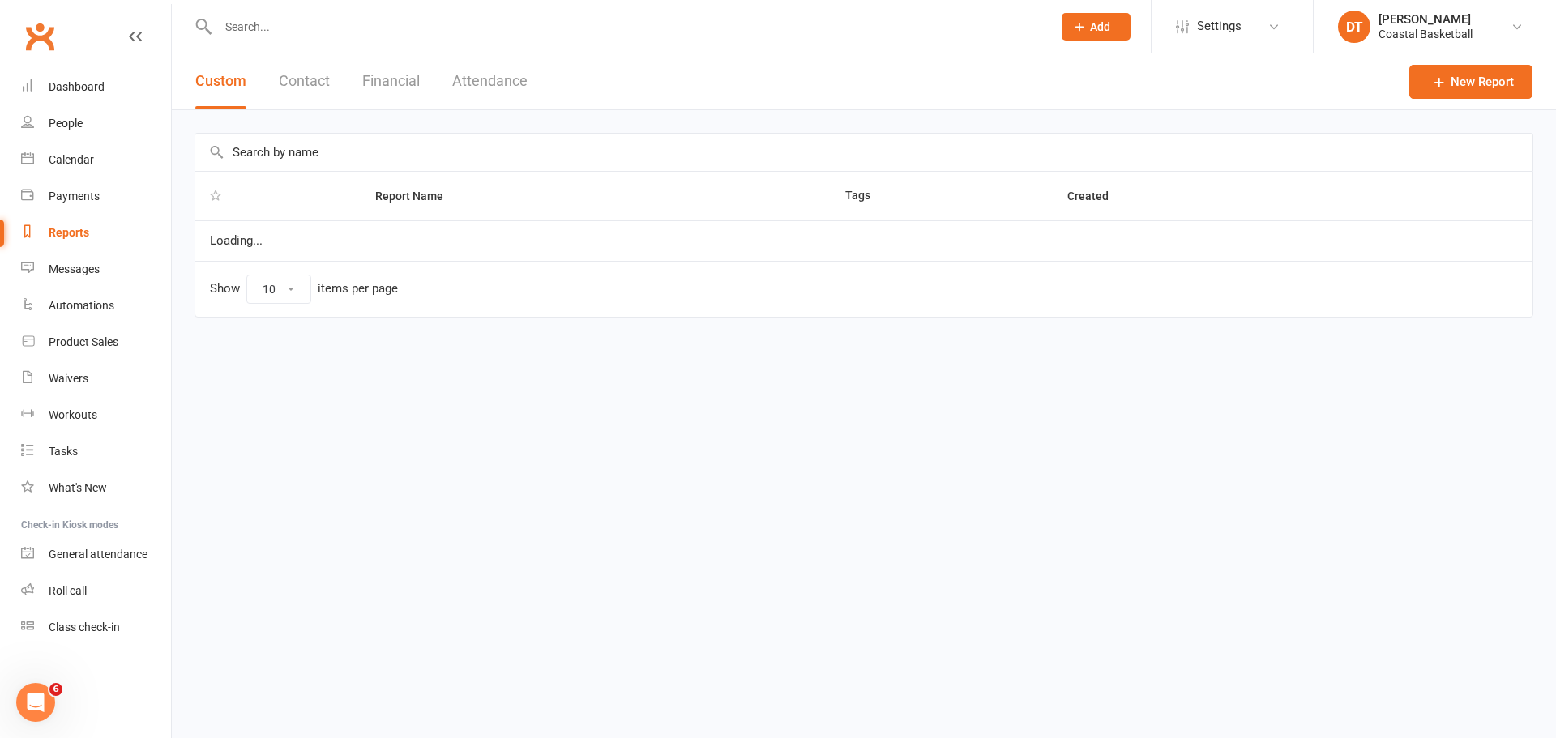
select select "100"
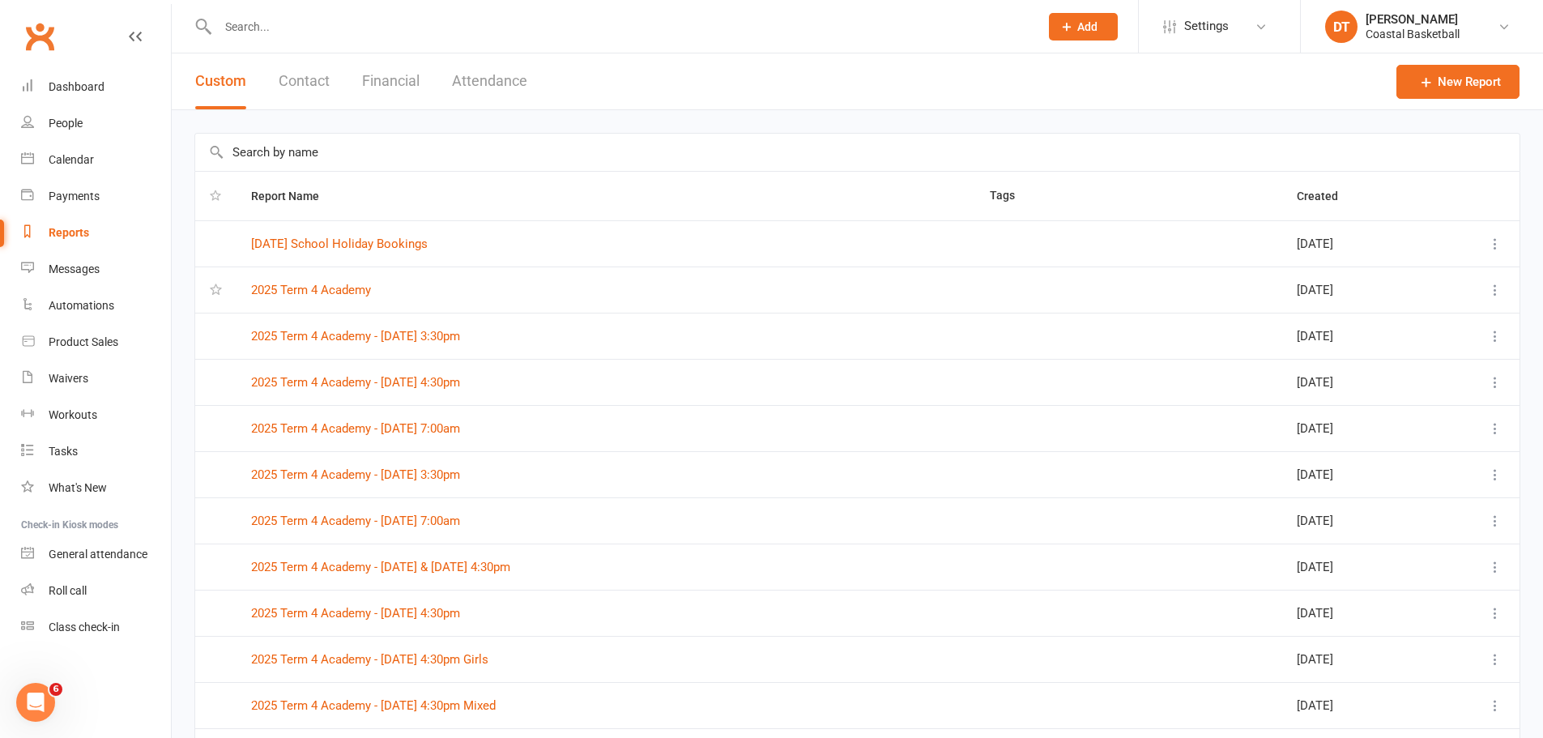
click at [499, 73] on button "Attendance" at bounding box center [489, 81] width 75 height 56
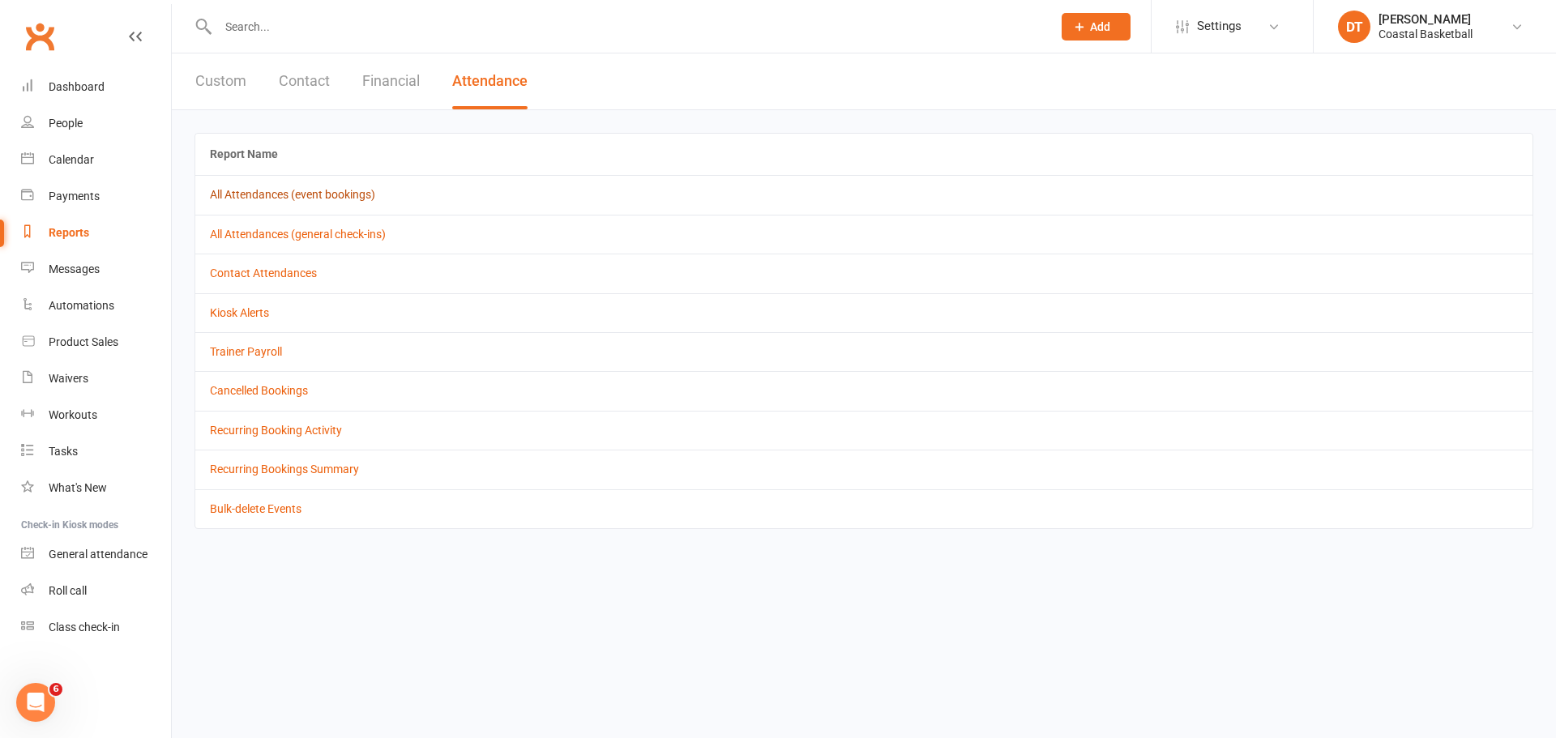
click at [313, 193] on link "All Attendances (event bookings)" at bounding box center [292, 194] width 165 height 13
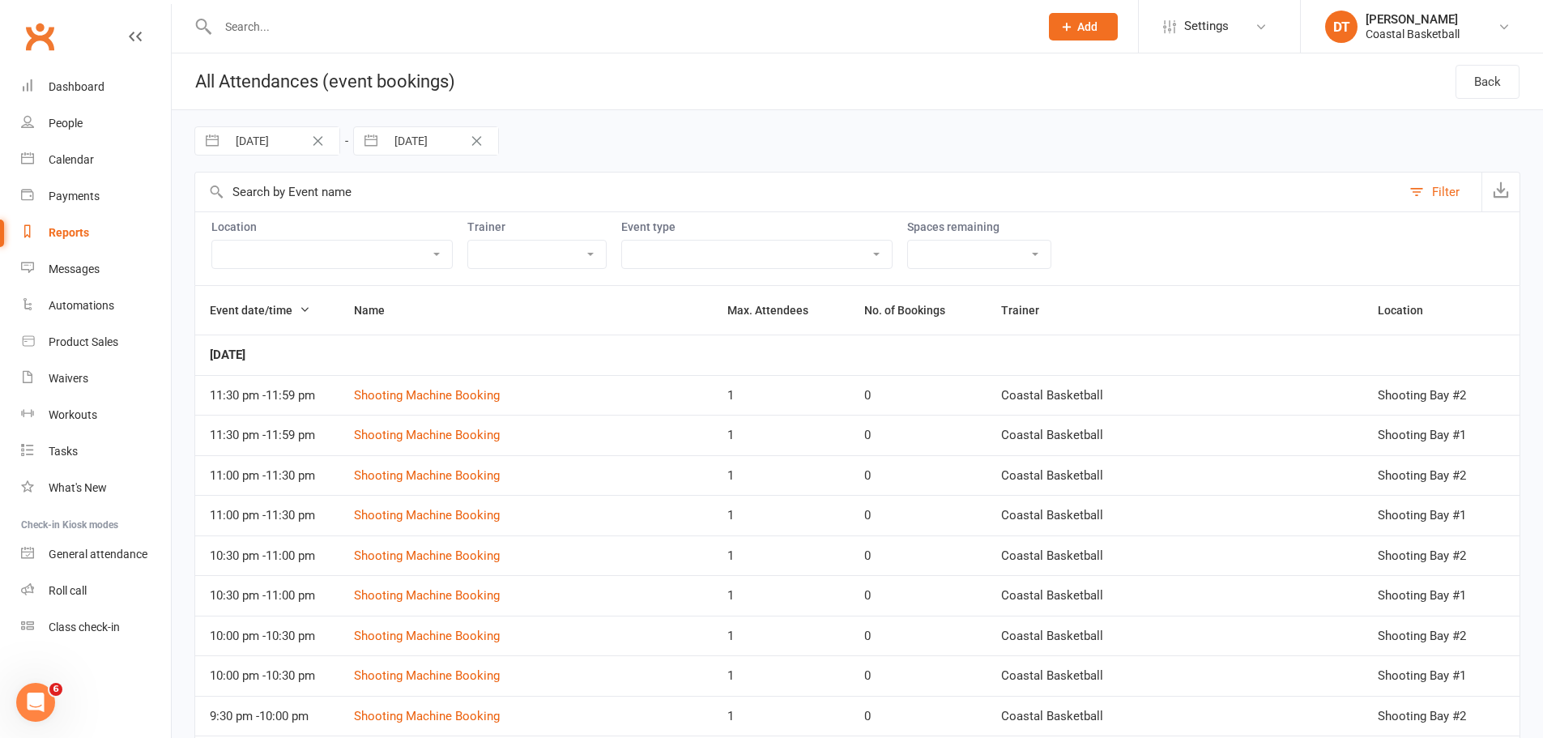
click at [720, 247] on select "24/7 Centre Access 3 Guaranteed Reservations Per Week on Sh... Court Booking - …" at bounding box center [757, 255] width 270 height 28
select select "29740"
click at [622, 241] on select "24/7 Centre Access 3 Guaranteed Reservations Per Week on Sh... Court Booking - …" at bounding box center [757, 255] width 270 height 28
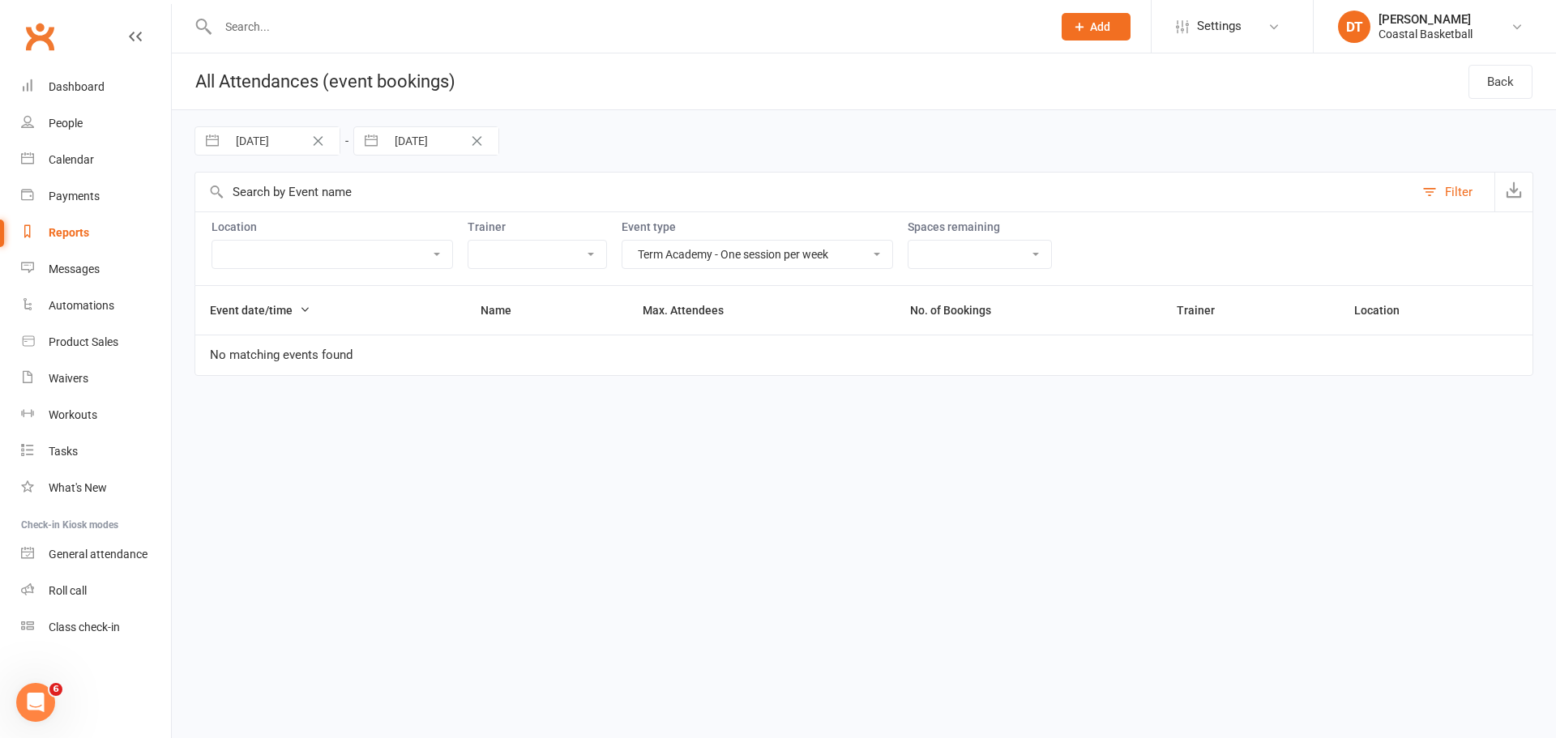
click at [245, 147] on input "30 Sep 2025" at bounding box center [283, 141] width 113 height 28
select select "7"
select select "2025"
select select "8"
select select "2025"
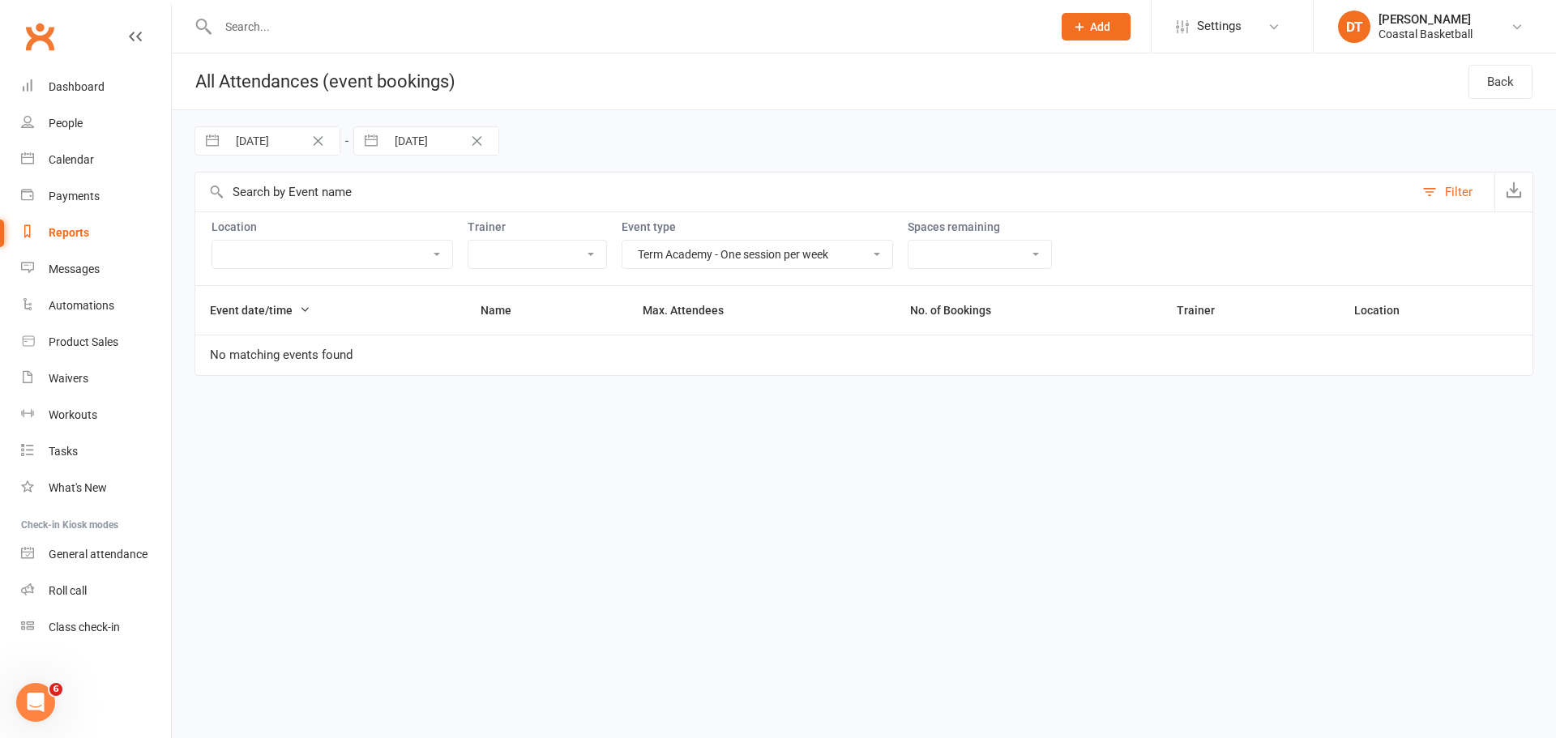
select select "9"
select select "2025"
click at [323, 207] on select "January February March April May June July August September October November De…" at bounding box center [299, 208] width 88 height 19
select select "8"
select select "10"
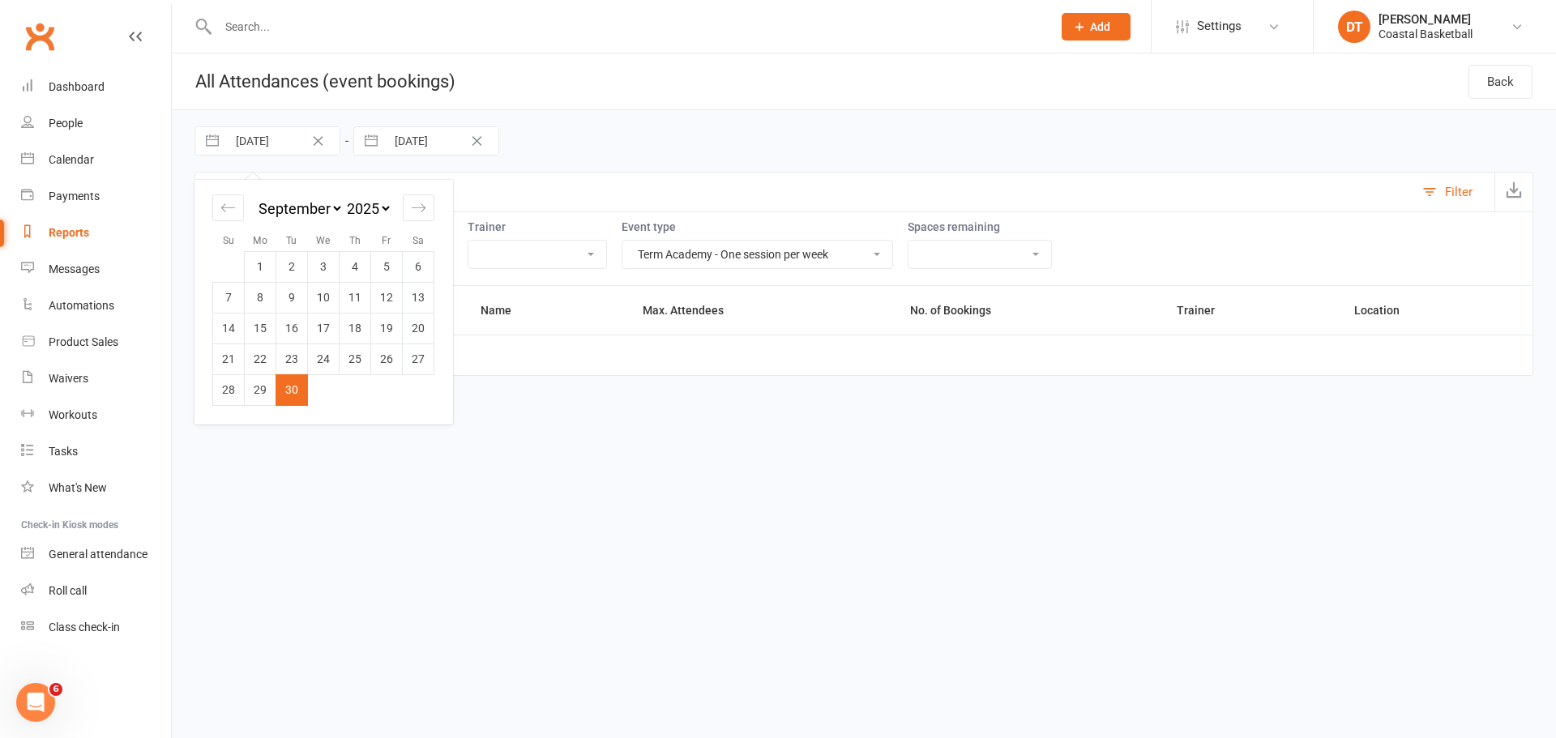
select select "2025"
click at [256, 355] on td "20" at bounding box center [261, 359] width 32 height 31
type input "20 Oct 2025"
select select "8"
select select "2025"
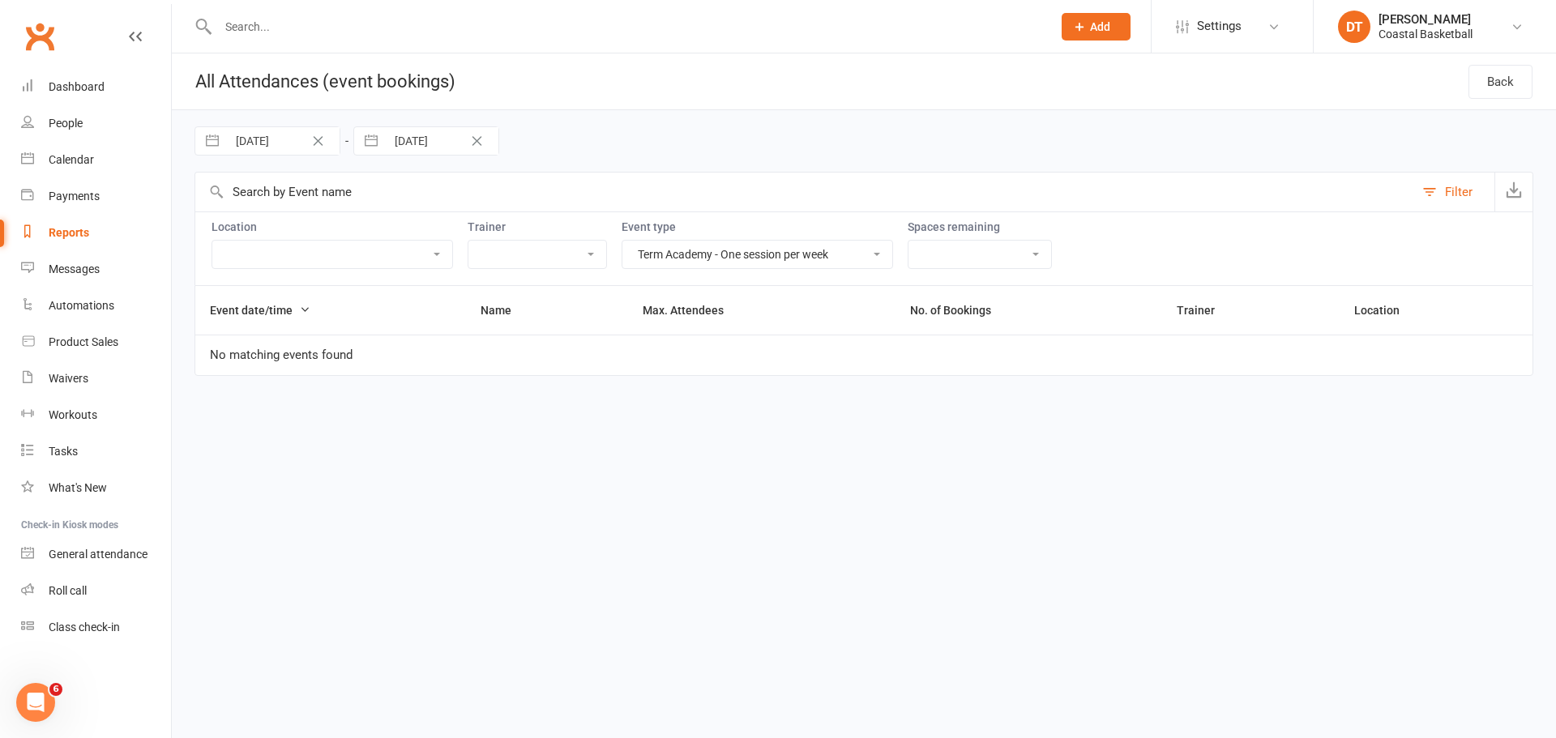
select select "9"
select select "2025"
select select "10"
select select "2025"
click at [442, 144] on input "14 Oct 2025" at bounding box center [442, 141] width 113 height 28
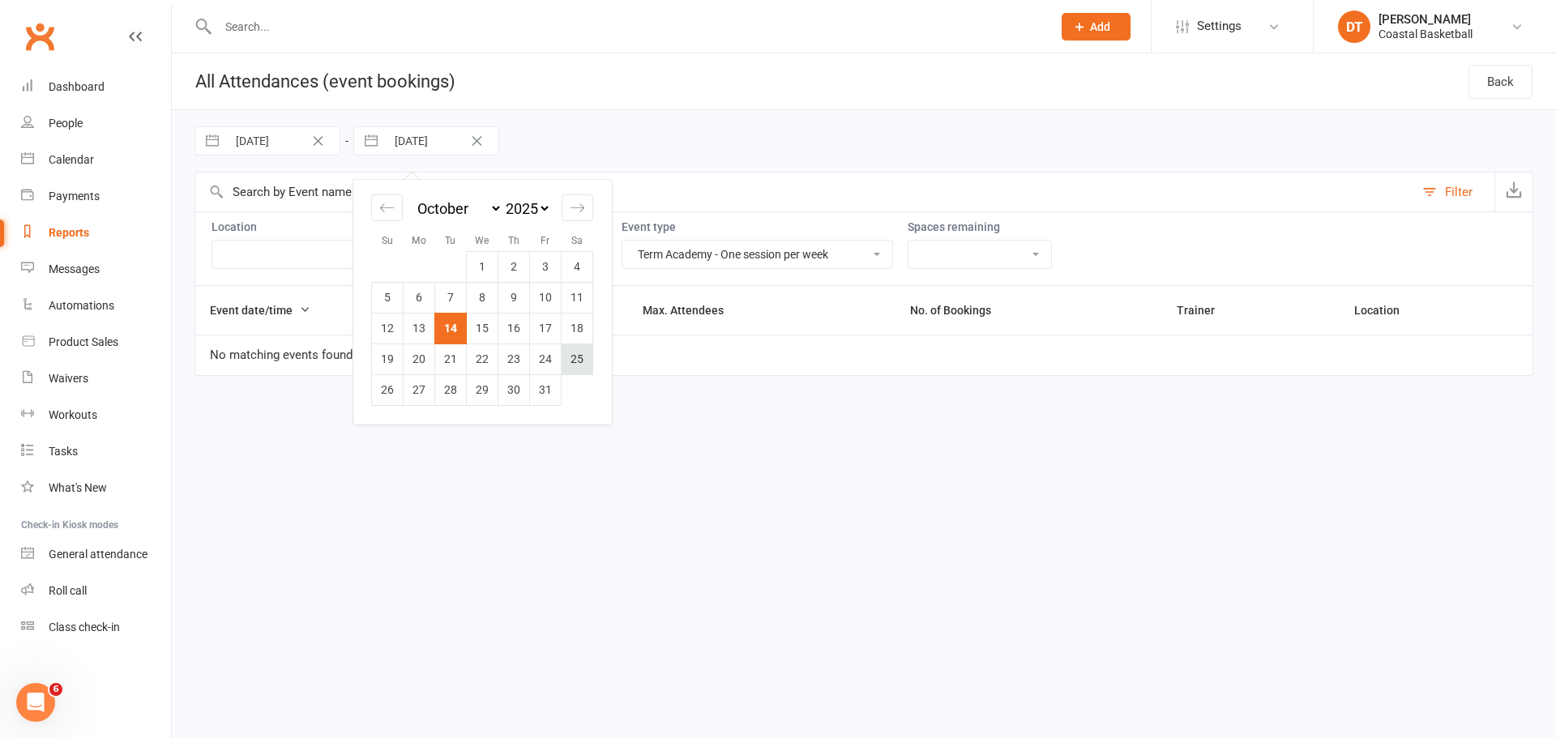
click at [591, 366] on td "25" at bounding box center [577, 359] width 32 height 31
type input "25 Oct 2025"
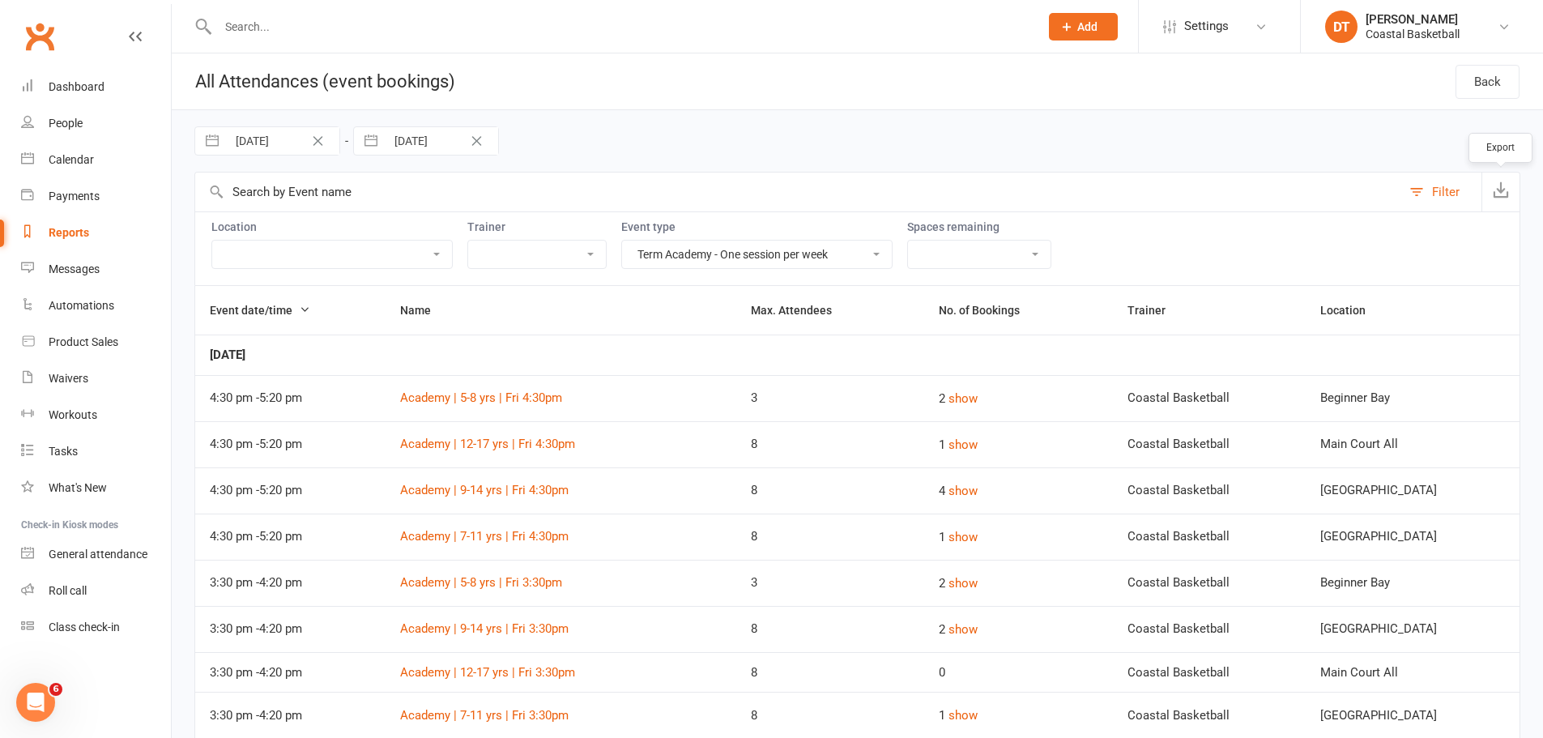
click at [1516, 198] on button "button" at bounding box center [1501, 192] width 38 height 39
click at [638, 264] on select "24/7 Centre Access 3 Guaranteed Reservations Per Week on Sh... Court Booking - …" at bounding box center [757, 255] width 270 height 28
select select "30458"
click at [622, 241] on select "24/7 Centre Access 3 Guaranteed Reservations Per Week on Sh... Court Booking - …" at bounding box center [757, 255] width 270 height 28
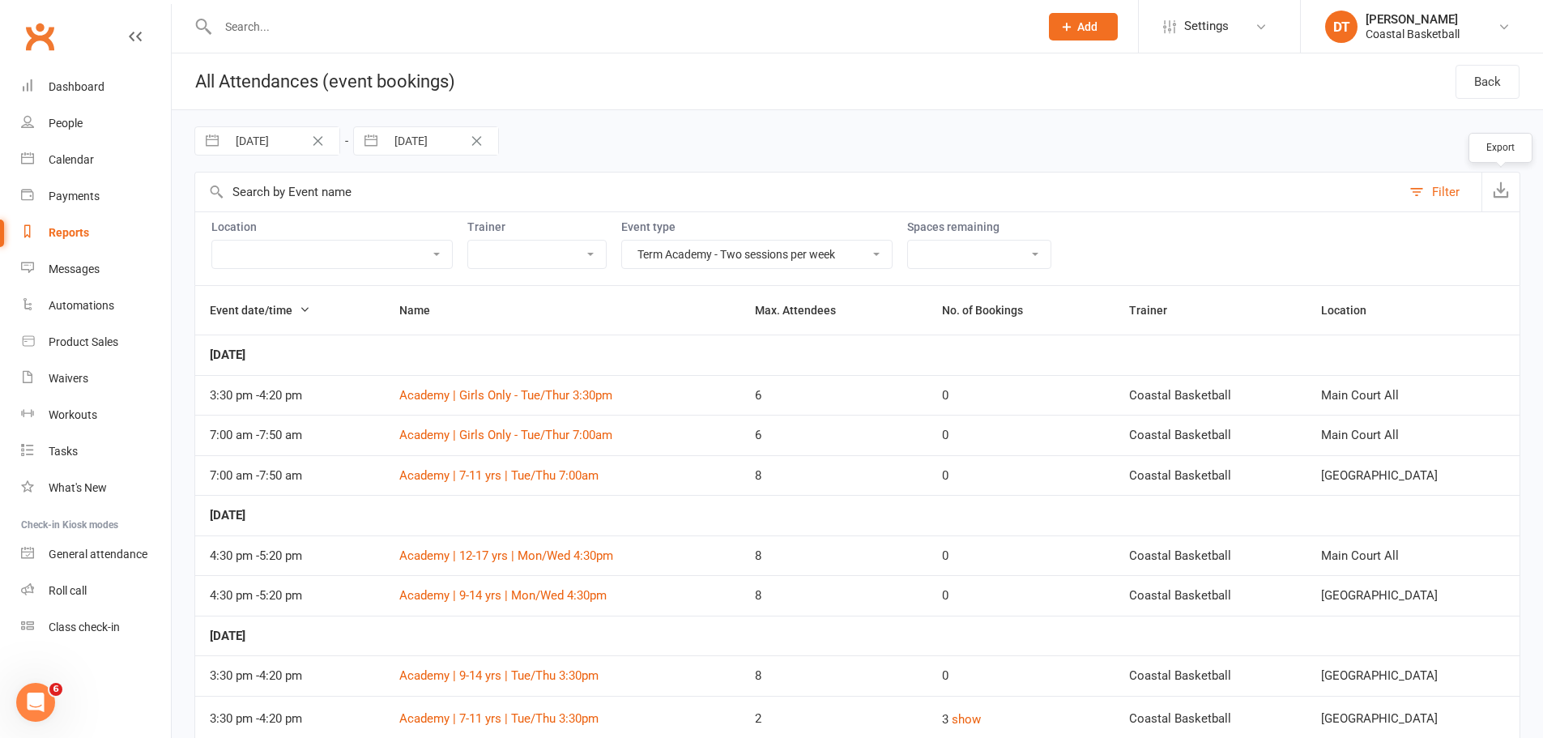
click at [1502, 186] on icon "button" at bounding box center [1501, 189] width 16 height 16
click at [1470, 197] on button "Filter" at bounding box center [1442, 192] width 80 height 39
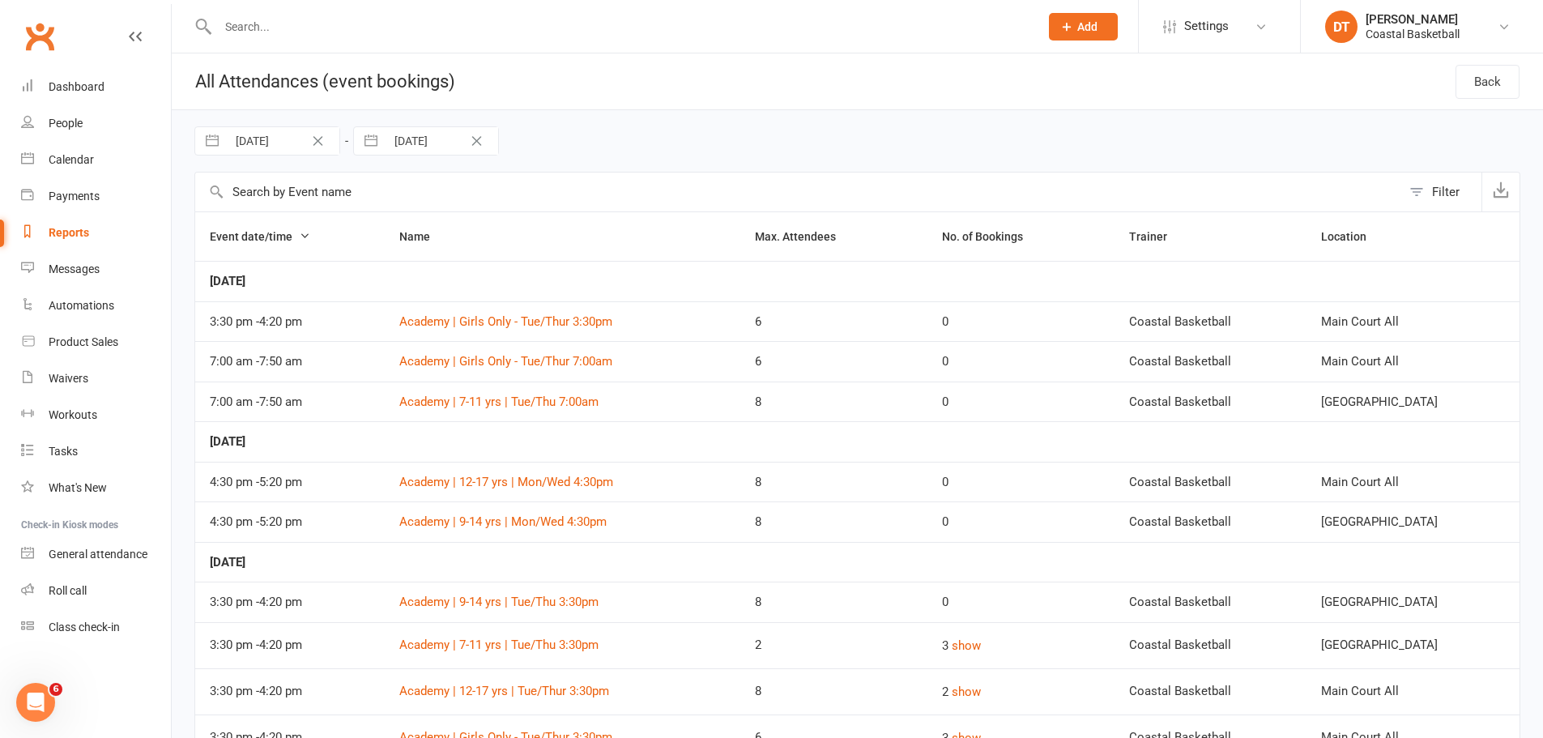
click at [1457, 195] on div "Filter" at bounding box center [1446, 191] width 28 height 19
select select "30458"
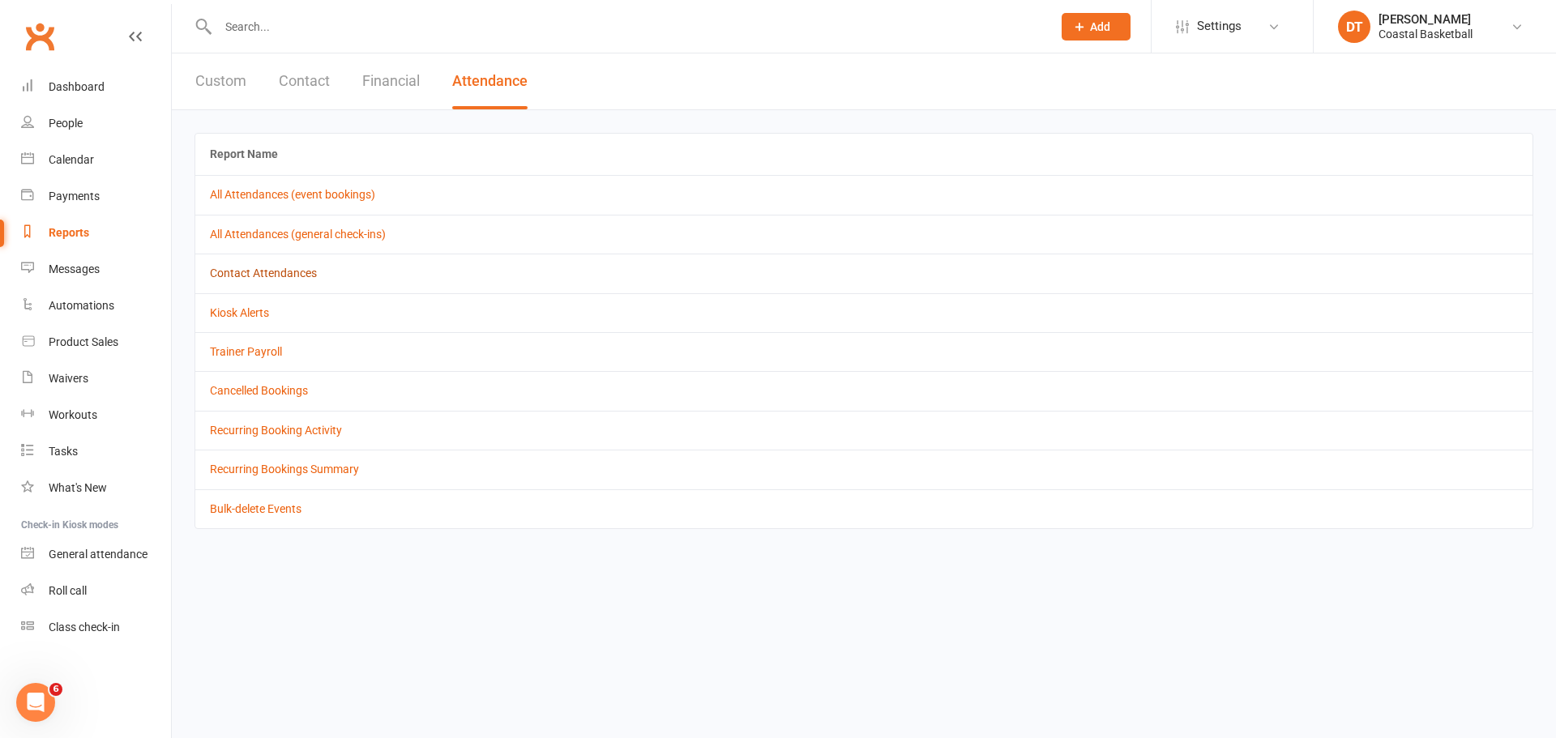
click at [309, 271] on link "Contact Attendances" at bounding box center [263, 273] width 107 height 13
click at [220, 92] on button "Custom" at bounding box center [220, 81] width 51 height 56
select select "100"
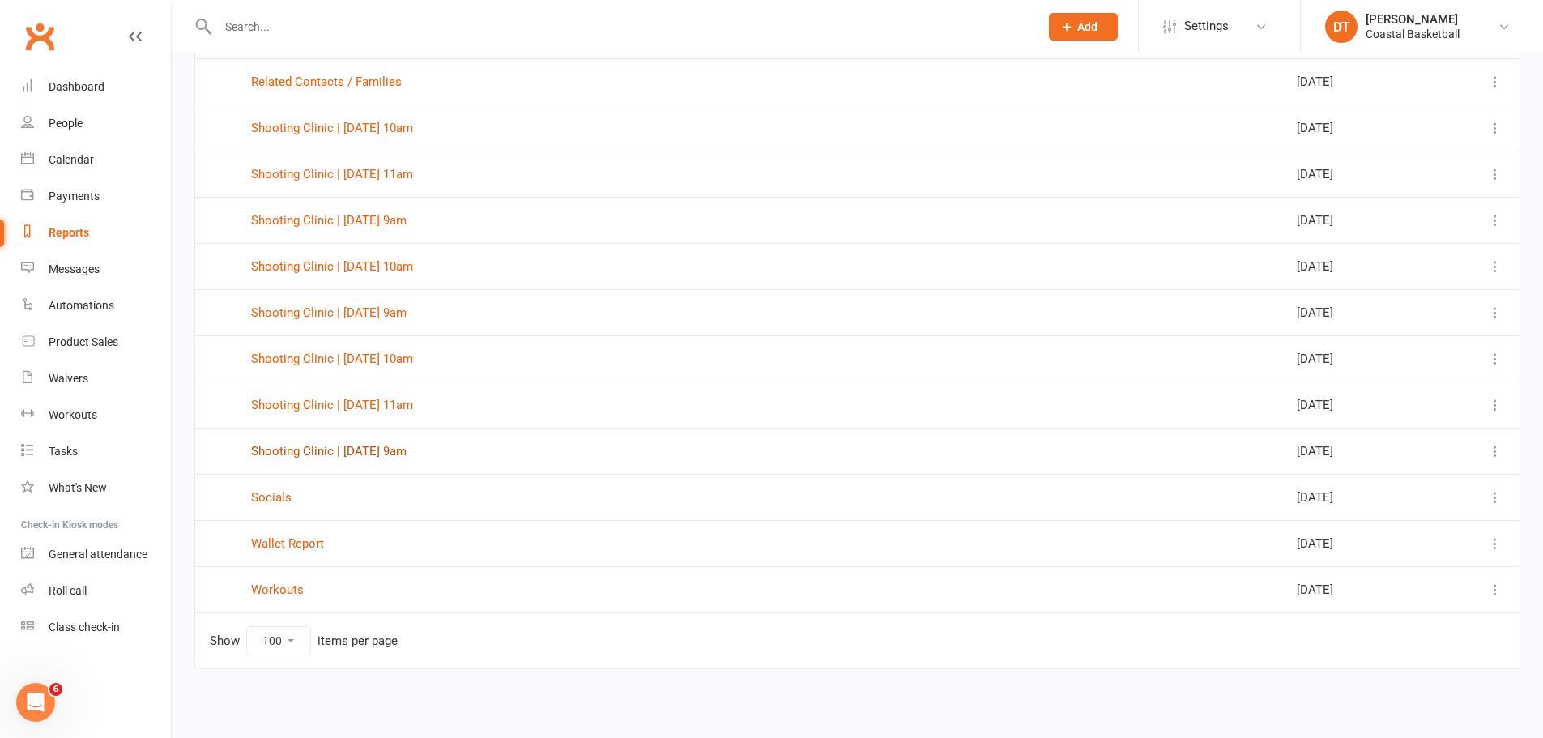
scroll to position [2520, 0]
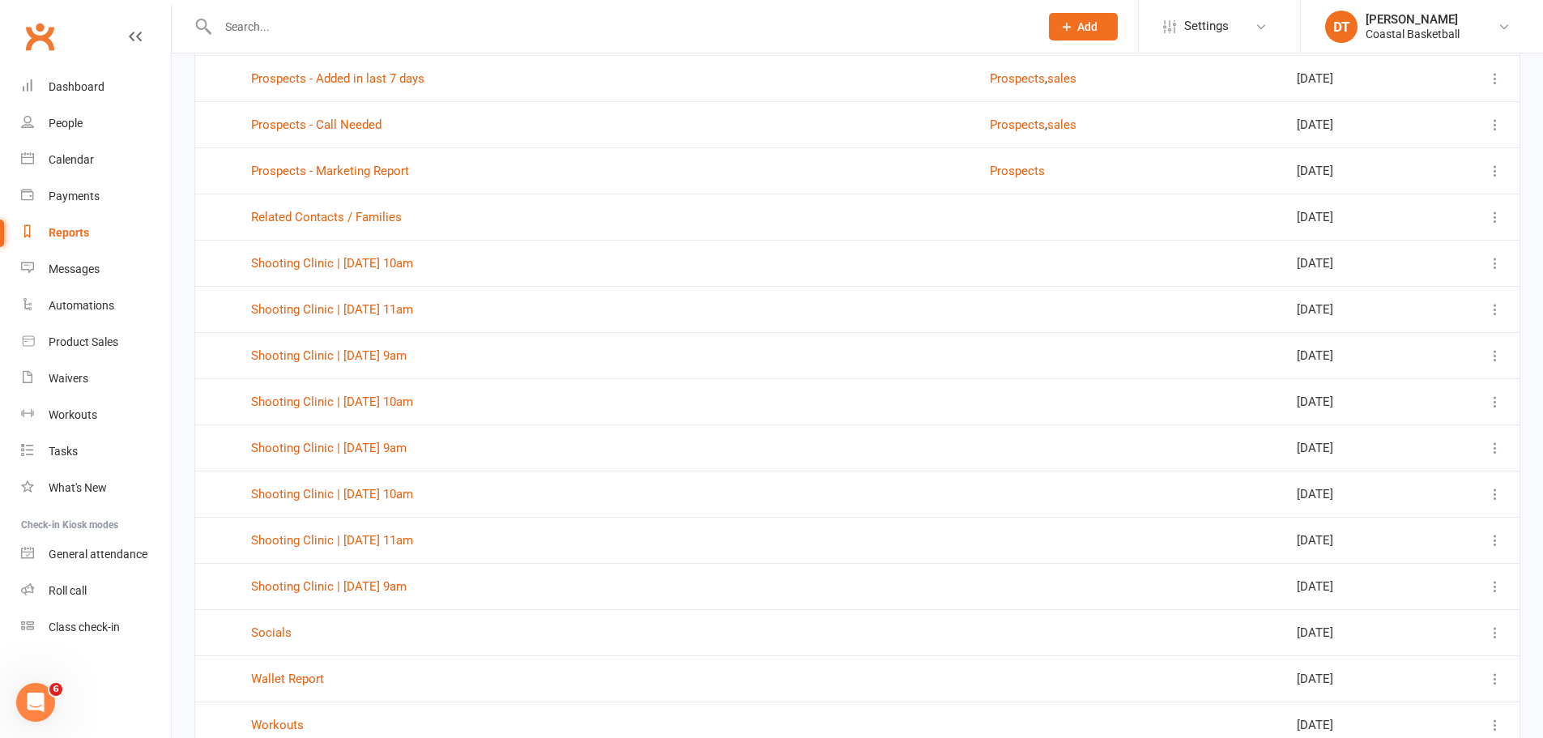
click at [1501, 588] on icon at bounding box center [1495, 586] width 16 height 16
click at [1381, 683] on link "Remove" at bounding box center [1412, 683] width 160 height 32
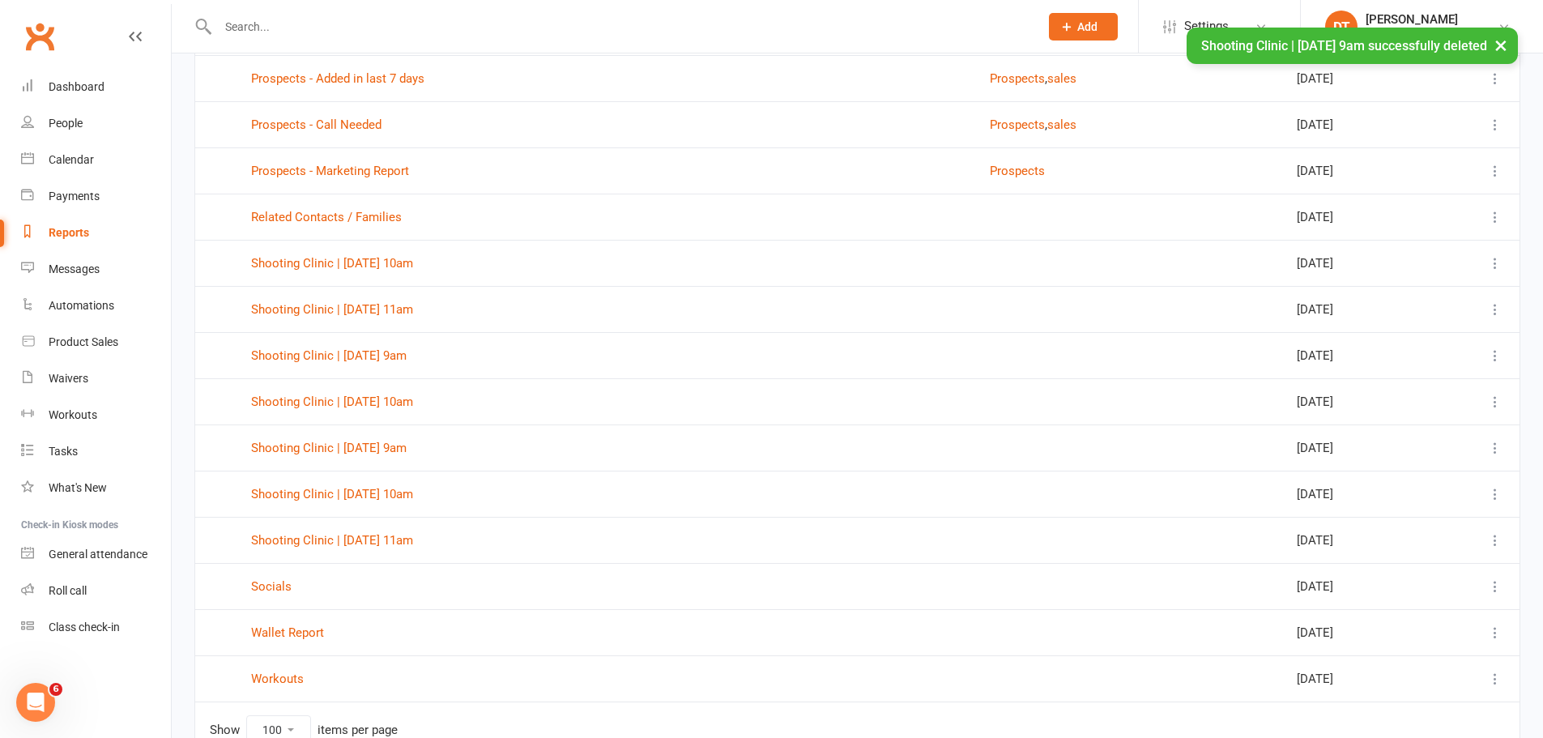
click at [1496, 262] on icon at bounding box center [1495, 263] width 16 height 16
click at [1405, 360] on link "Remove" at bounding box center [1412, 360] width 160 height 32
click at [1496, 267] on icon at bounding box center [1495, 263] width 16 height 16
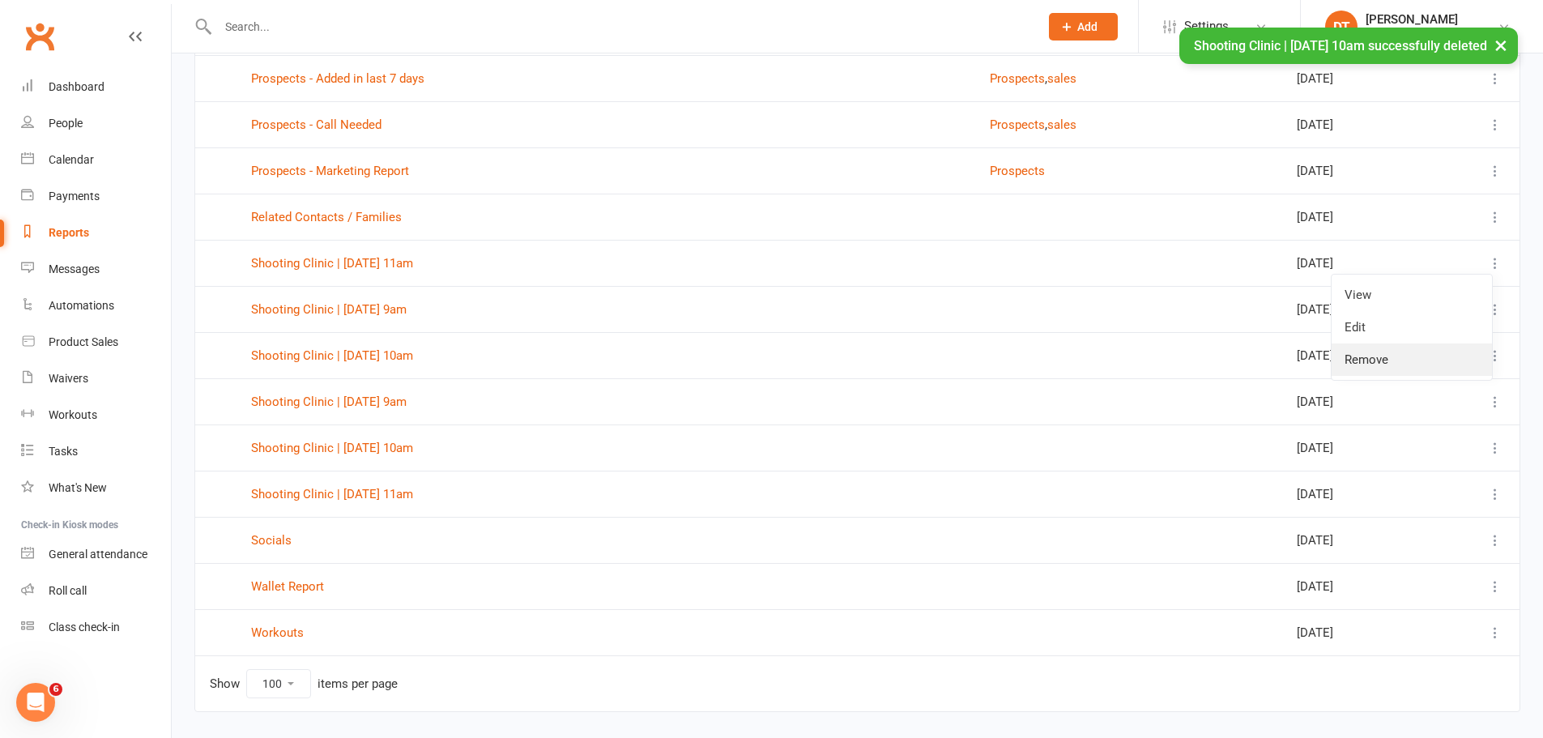
click at [1458, 355] on link "Remove" at bounding box center [1412, 360] width 160 height 32
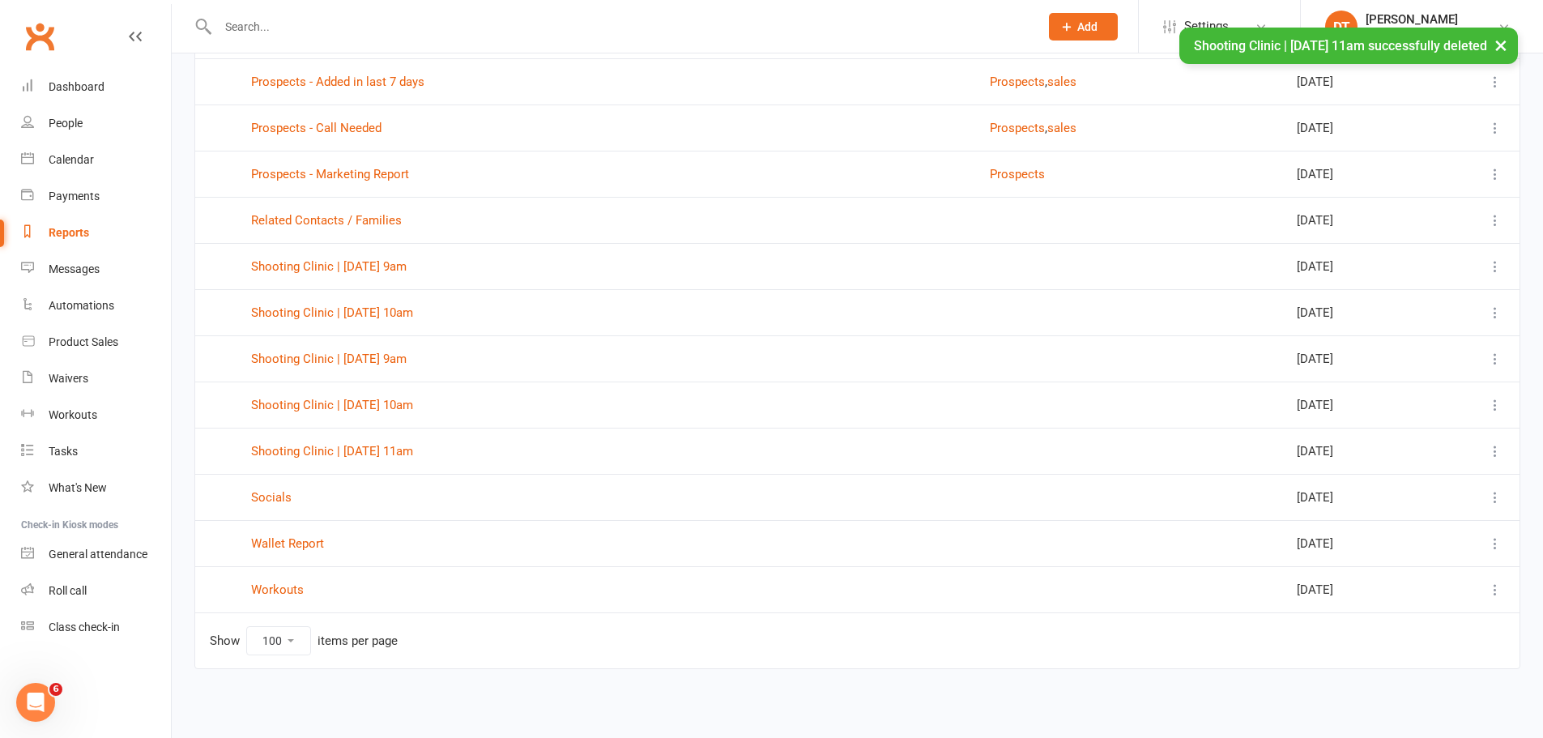
click at [1500, 263] on icon at bounding box center [1495, 266] width 16 height 16
click at [1434, 354] on link "Remove" at bounding box center [1412, 363] width 160 height 32
click at [1494, 271] on icon at bounding box center [1495, 266] width 16 height 16
click at [1411, 360] on link "Remove" at bounding box center [1412, 363] width 160 height 32
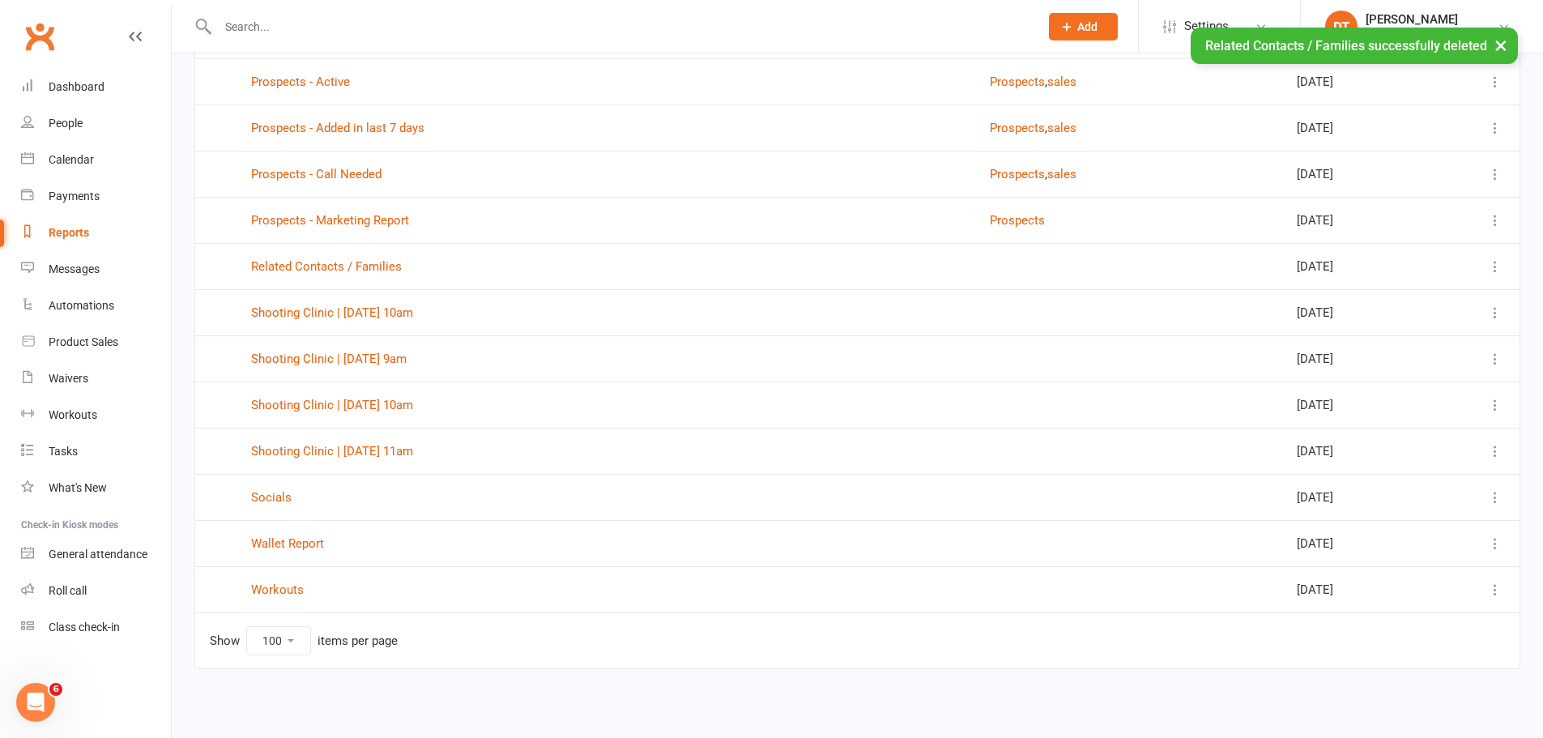
scroll to position [2425, 0]
drag, startPoint x: 1495, startPoint y: 311, endPoint x: 1499, endPoint y: 341, distance: 30.2
click at [1496, 315] on icon at bounding box center [1495, 313] width 16 height 16
click at [1440, 416] on link "Remove" at bounding box center [1412, 409] width 160 height 32
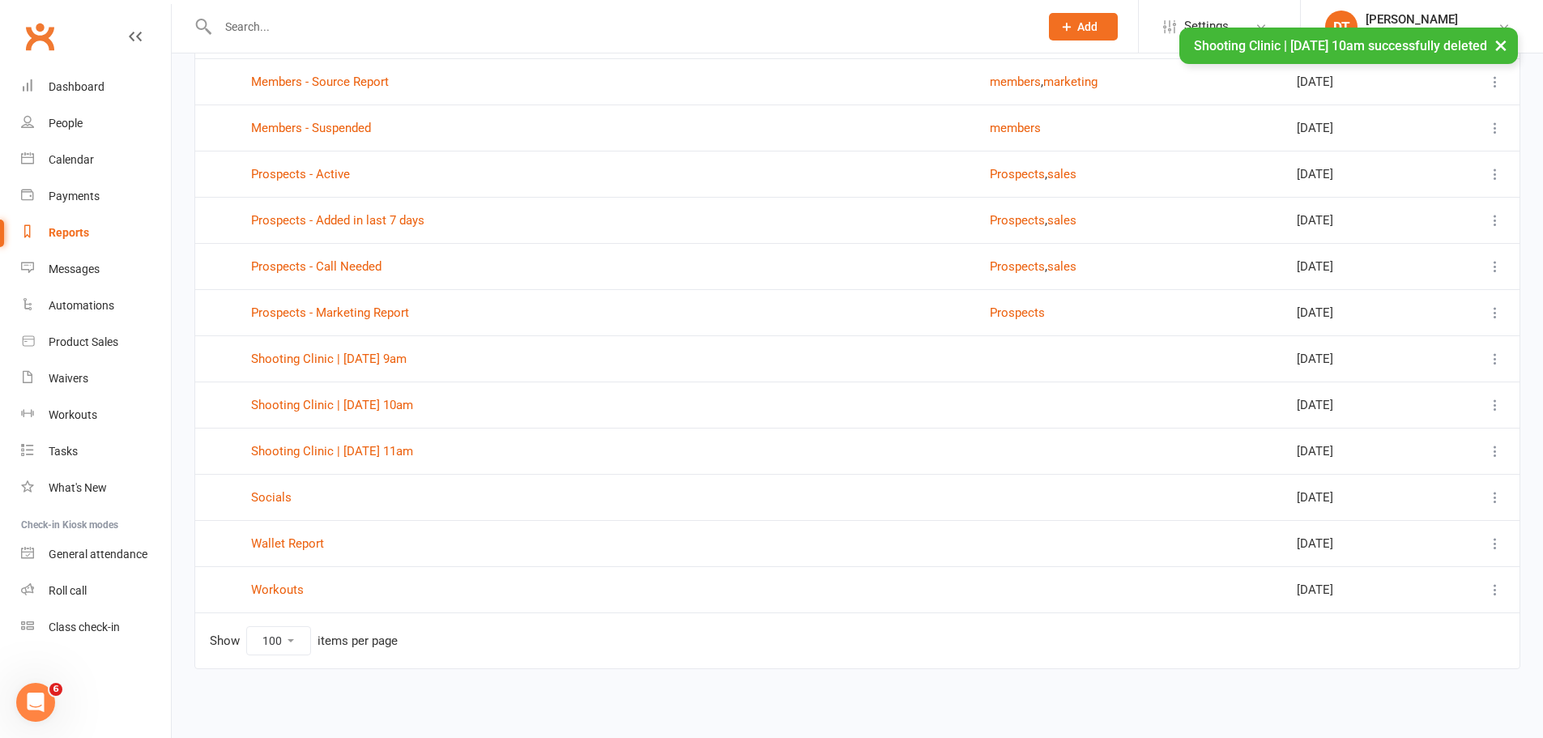
click at [1496, 316] on icon at bounding box center [1495, 313] width 16 height 16
click at [731, 378] on td "Shooting Clinic | 6th Oct | 9am" at bounding box center [606, 358] width 739 height 46
click at [1493, 363] on icon at bounding box center [1495, 359] width 16 height 16
click at [1461, 447] on link "Remove" at bounding box center [1412, 455] width 160 height 32
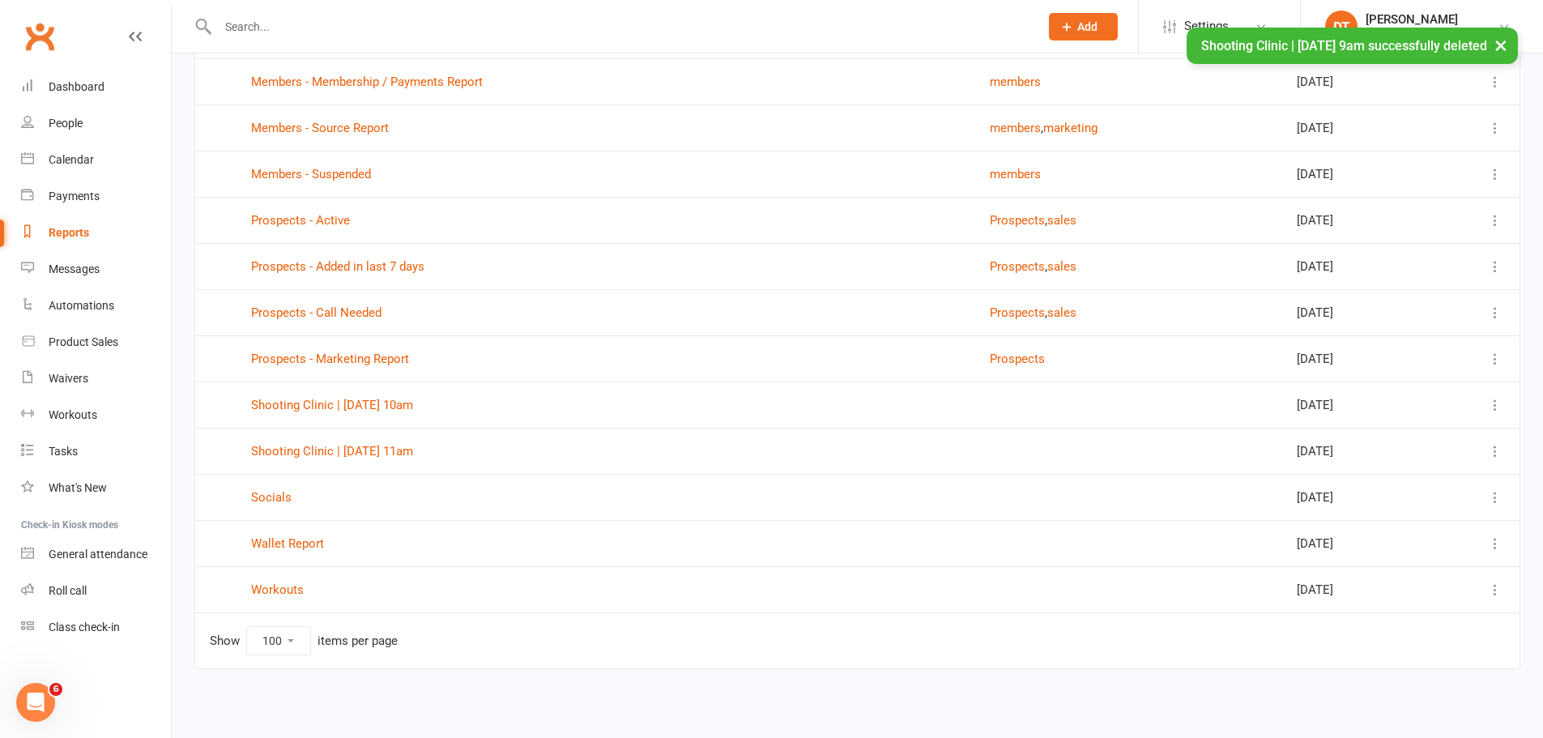
click at [1487, 409] on icon at bounding box center [1495, 405] width 16 height 16
click at [1449, 511] on link "Remove" at bounding box center [1412, 501] width 160 height 32
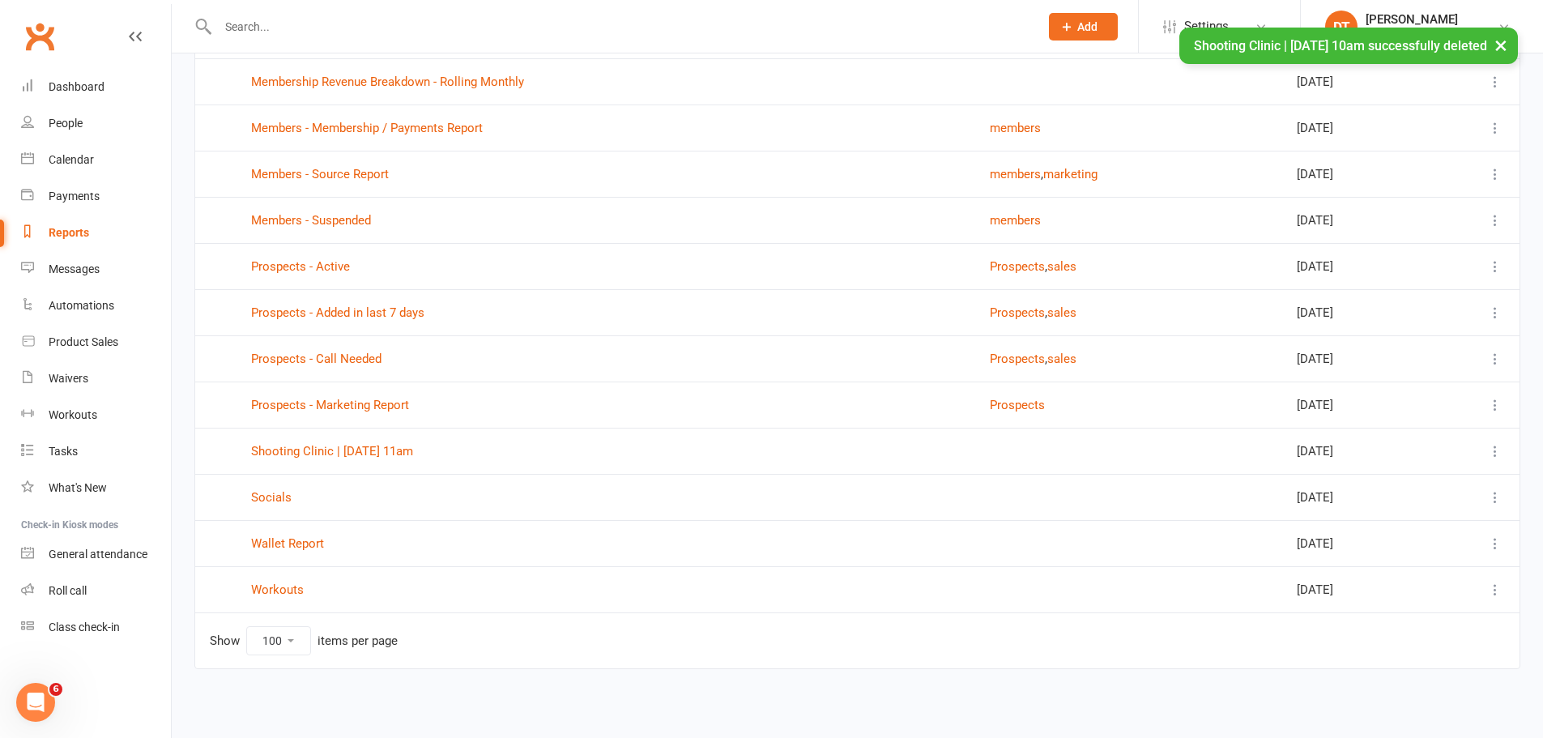
click at [1502, 459] on icon at bounding box center [1495, 451] width 16 height 16
click at [1456, 545] on link "Remove" at bounding box center [1412, 547] width 160 height 32
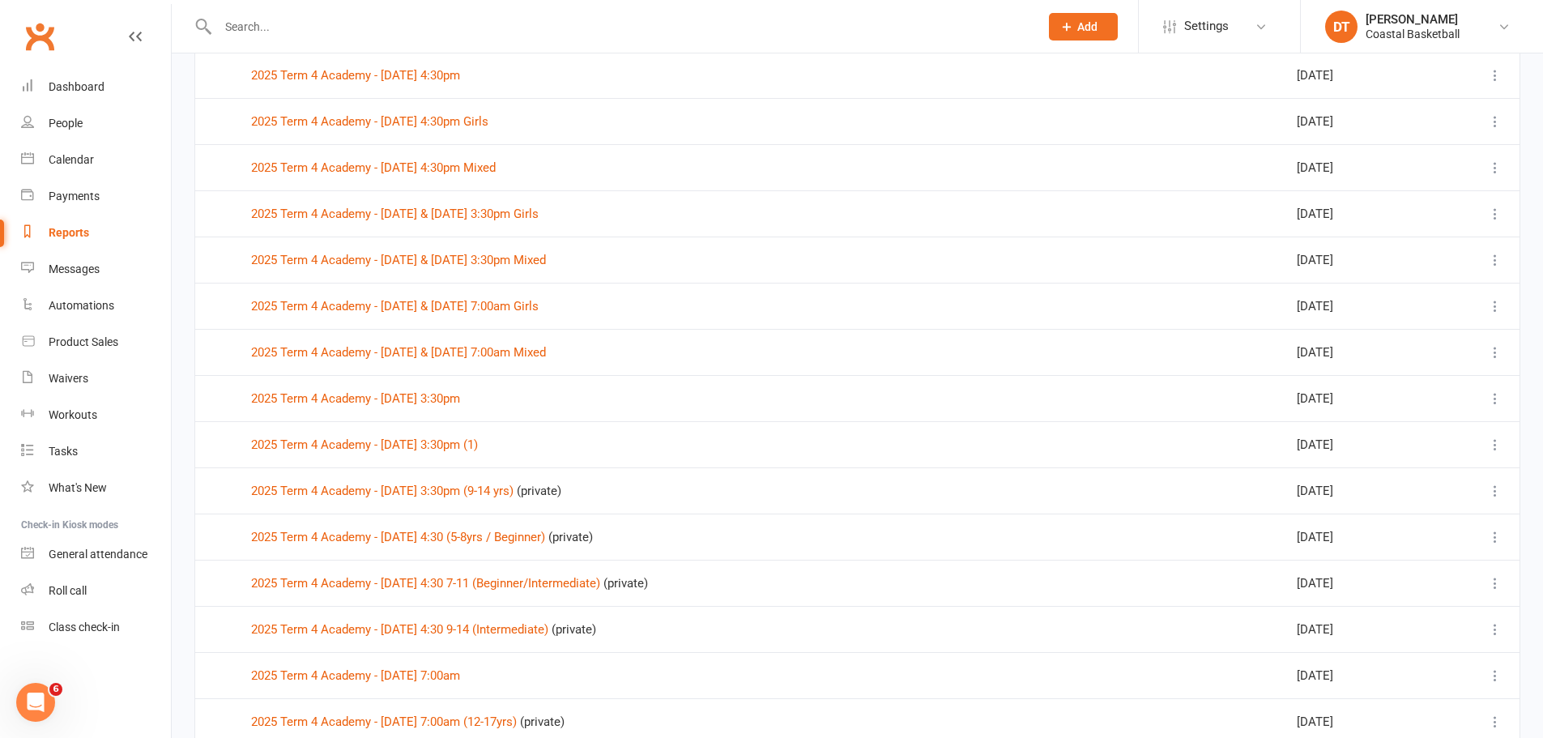
scroll to position [484, 0]
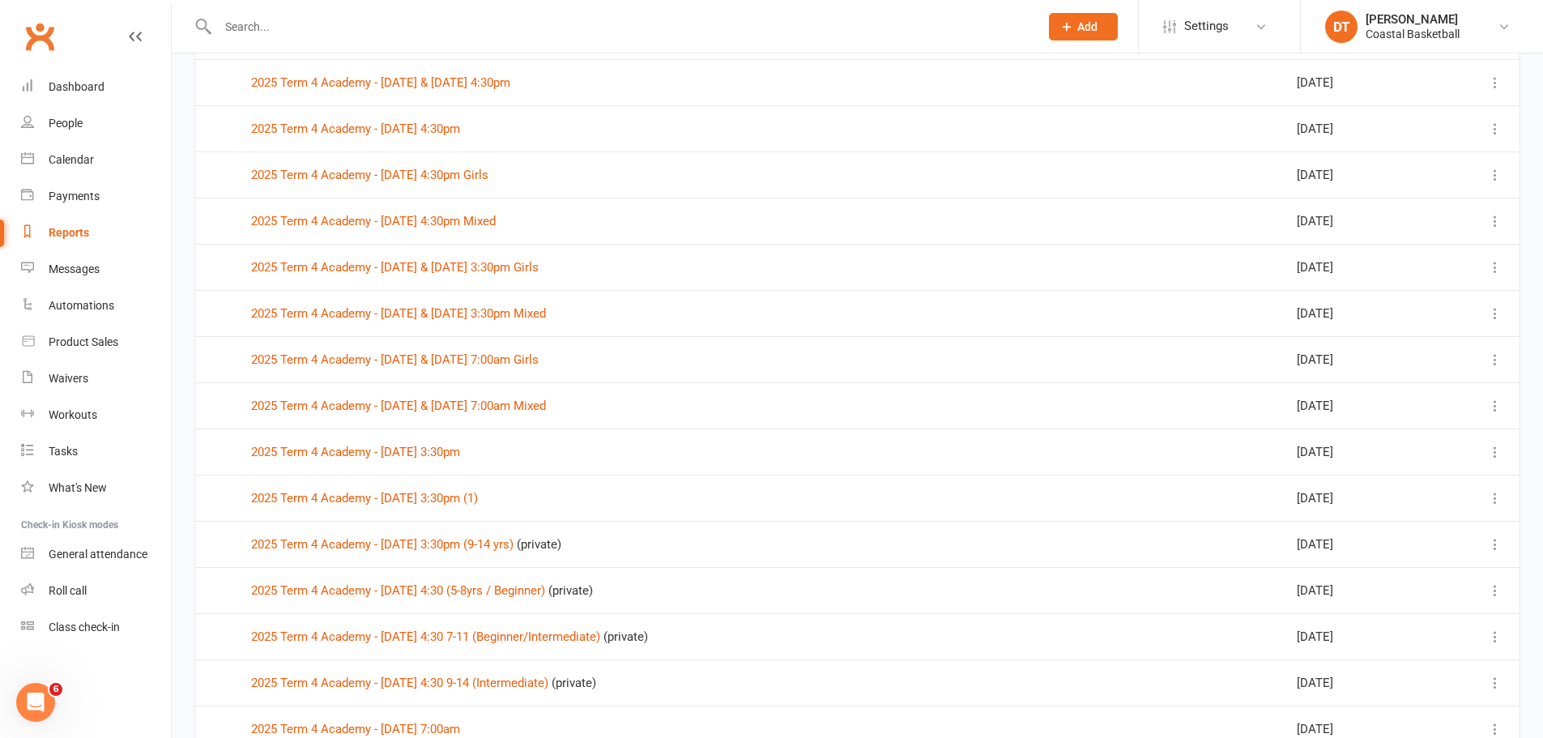
click at [1497, 497] on icon at bounding box center [1495, 498] width 16 height 16
click at [1435, 597] on link "Remove" at bounding box center [1412, 594] width 160 height 32
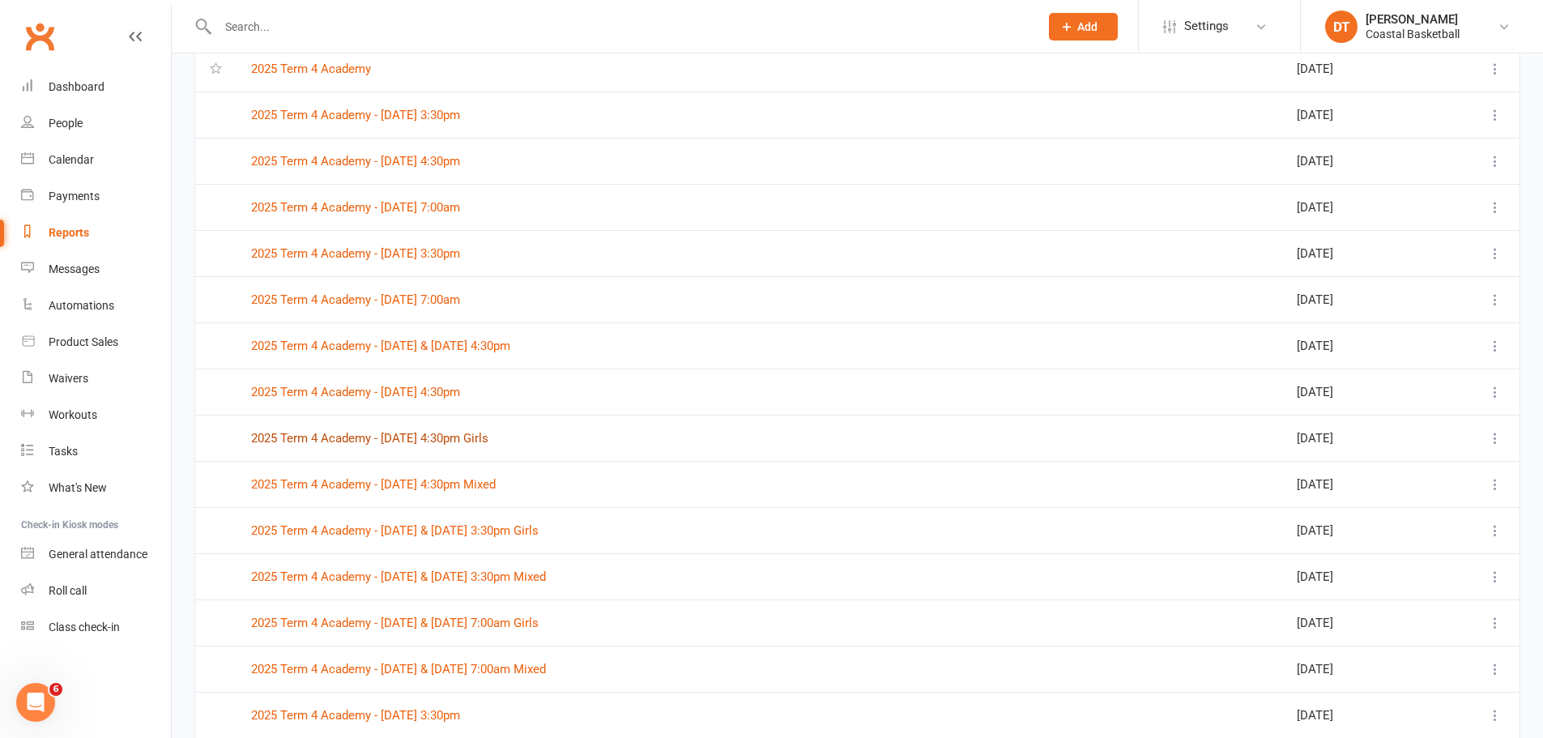
scroll to position [215, 0]
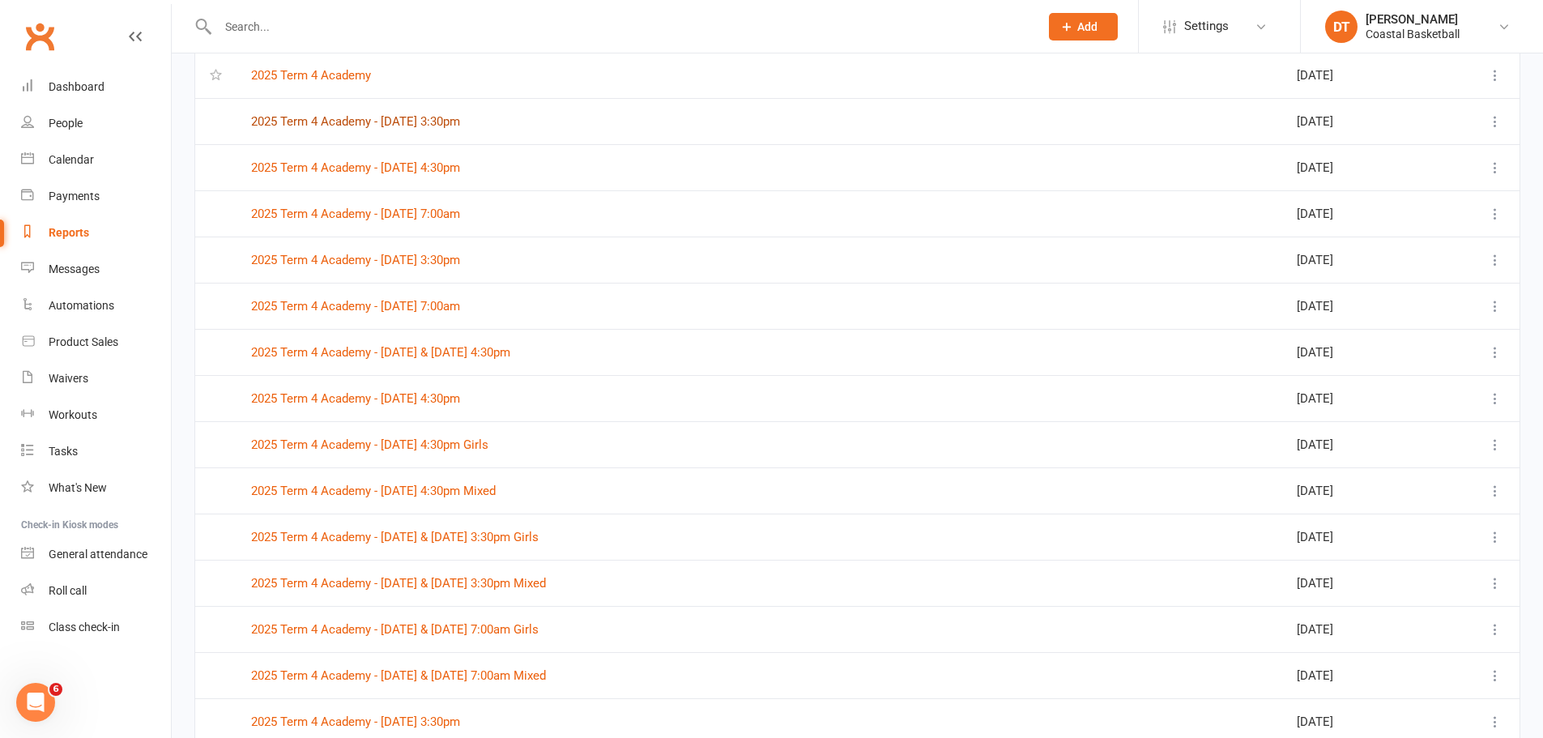
drag, startPoint x: 442, startPoint y: 129, endPoint x: 445, endPoint y: 139, distance: 10.8
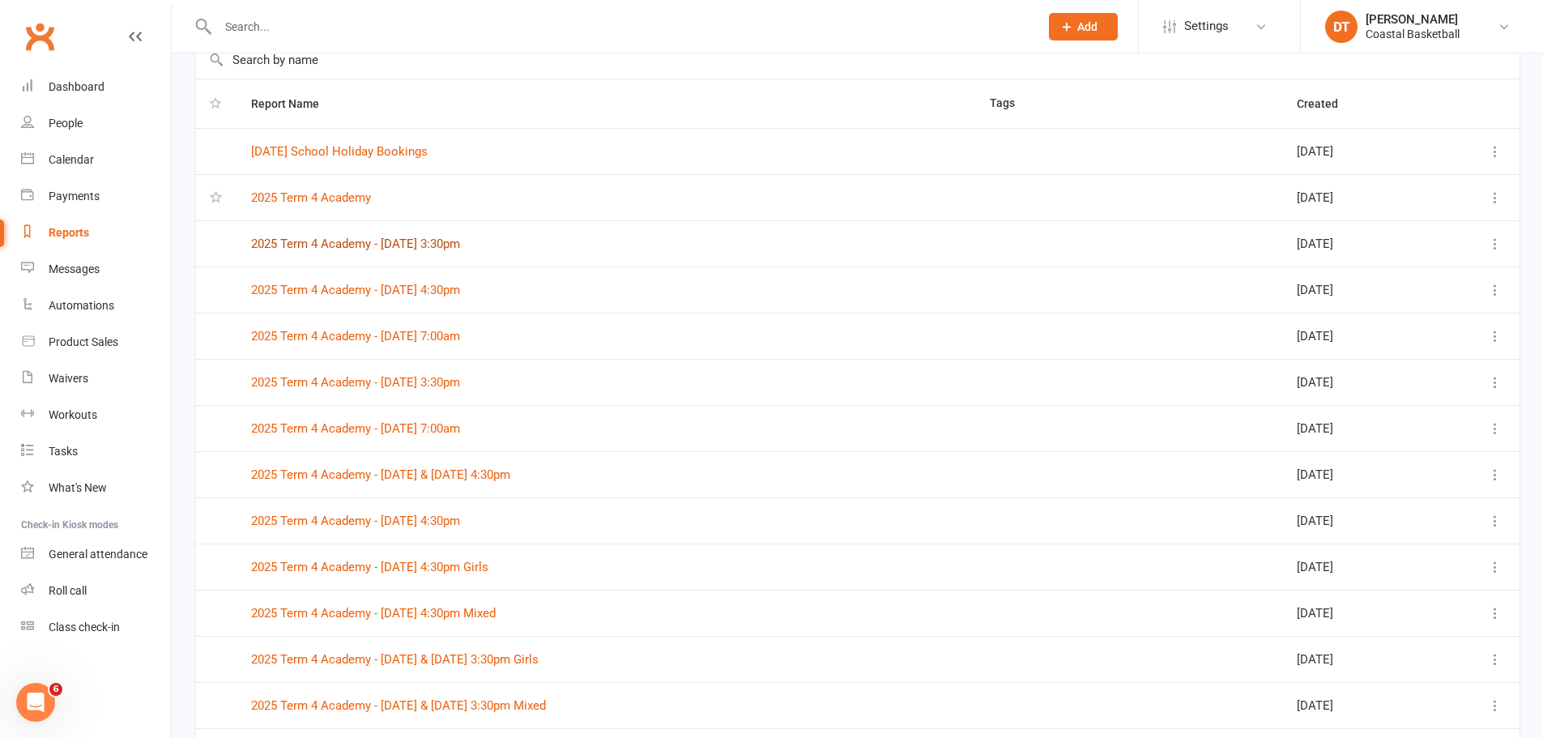
scroll to position [0, 0]
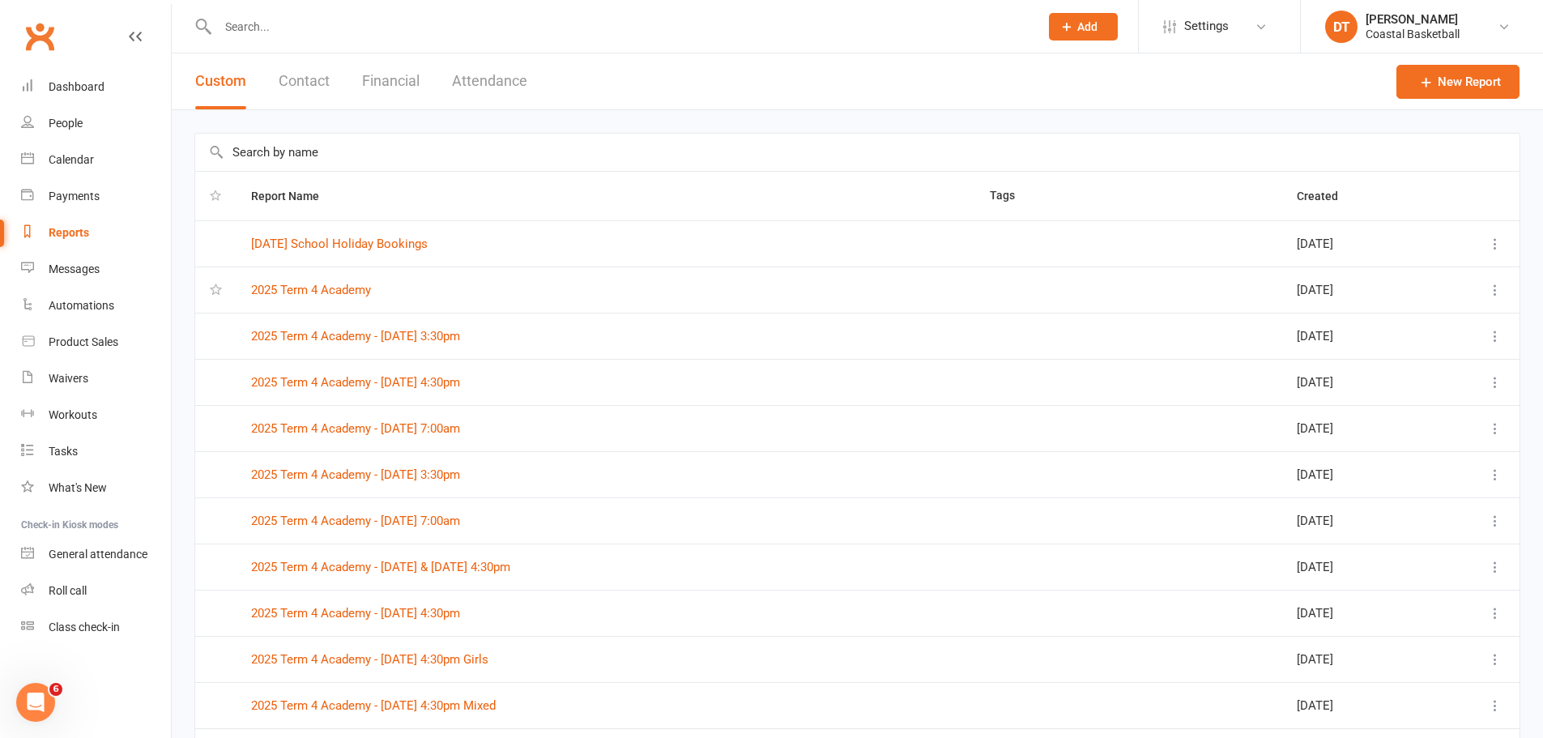
drag, startPoint x: 66, startPoint y: 224, endPoint x: 242, endPoint y: 273, distance: 182.4
click at [66, 224] on link "Reports" at bounding box center [96, 233] width 150 height 36
click at [105, 237] on link "Reports" at bounding box center [96, 233] width 150 height 36
click at [499, 30] on input "text" at bounding box center [620, 26] width 815 height 23
type input "garwood"
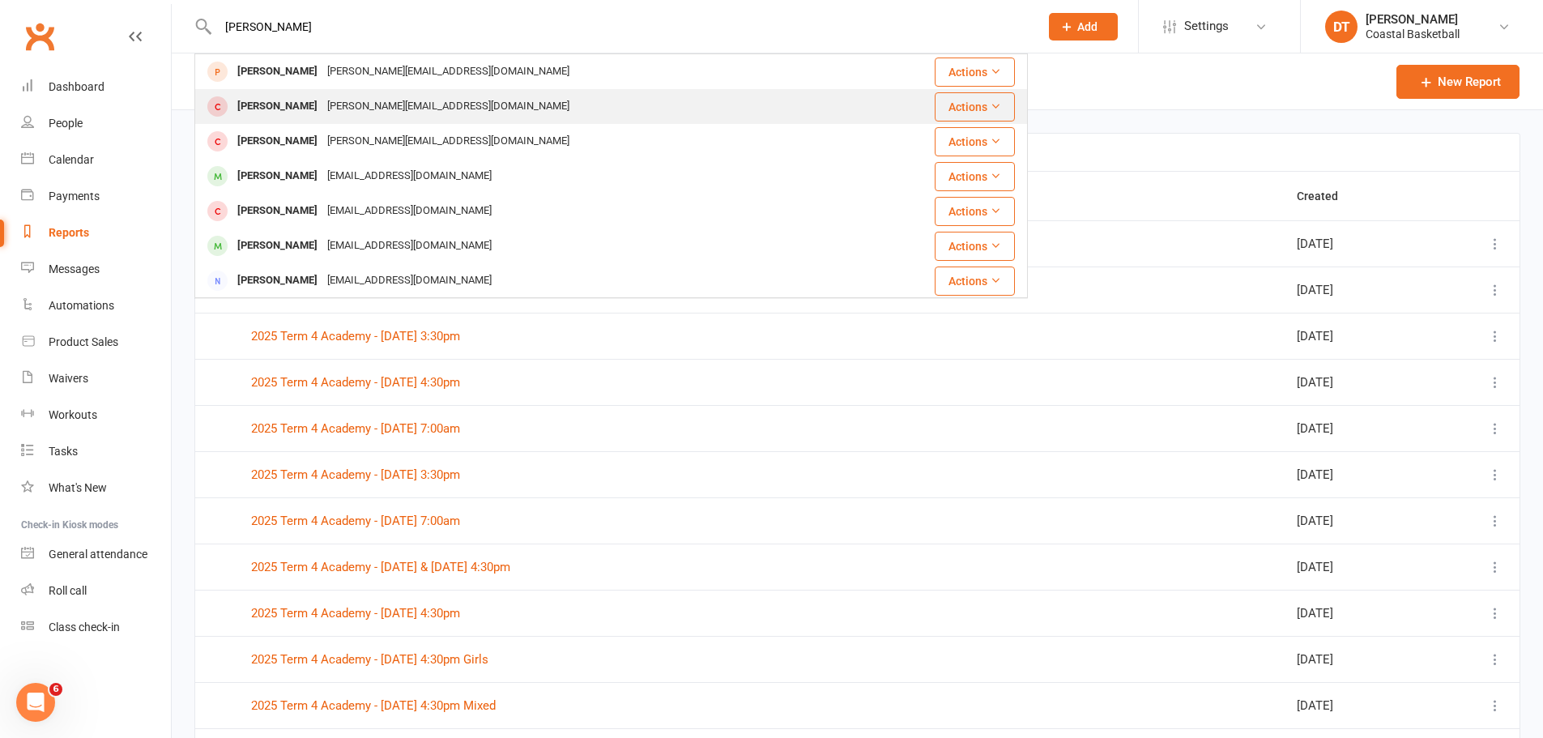
click at [322, 102] on div "christinee@iinet.net.au" at bounding box center [448, 106] width 252 height 23
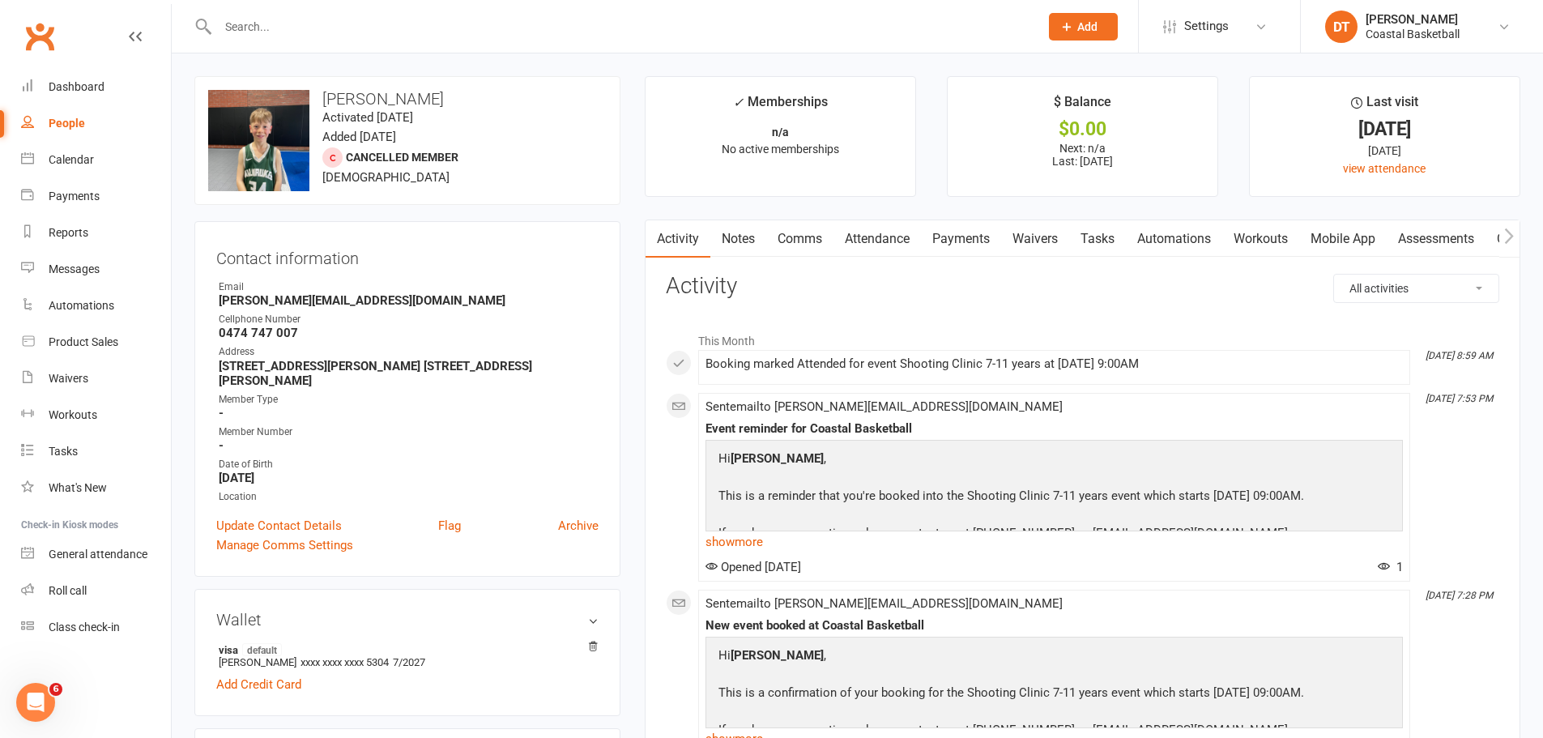
click at [318, 23] on input "text" at bounding box center [620, 26] width 815 height 23
type input "garwood"
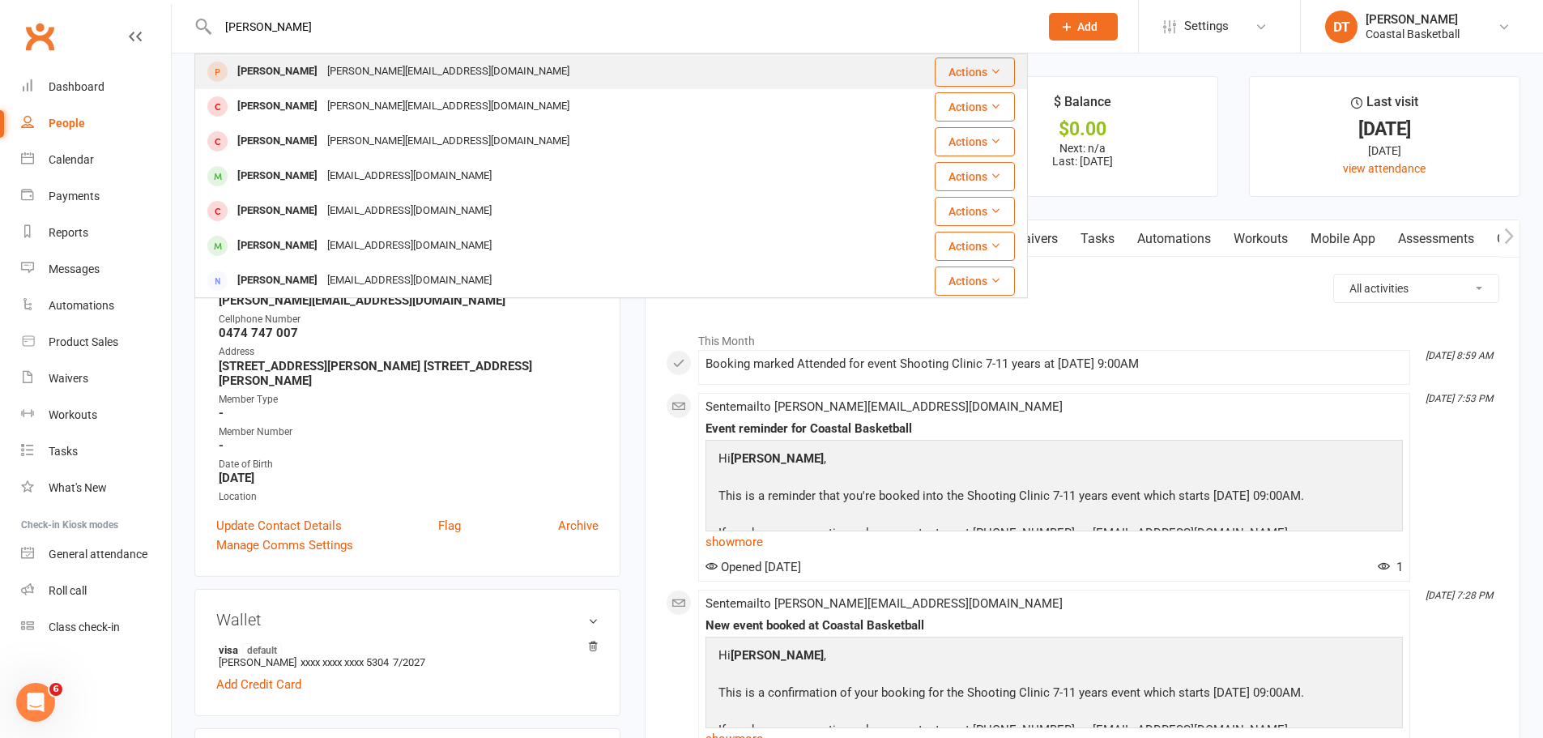
click at [252, 70] on div "Lewis Garwood" at bounding box center [278, 71] width 90 height 23
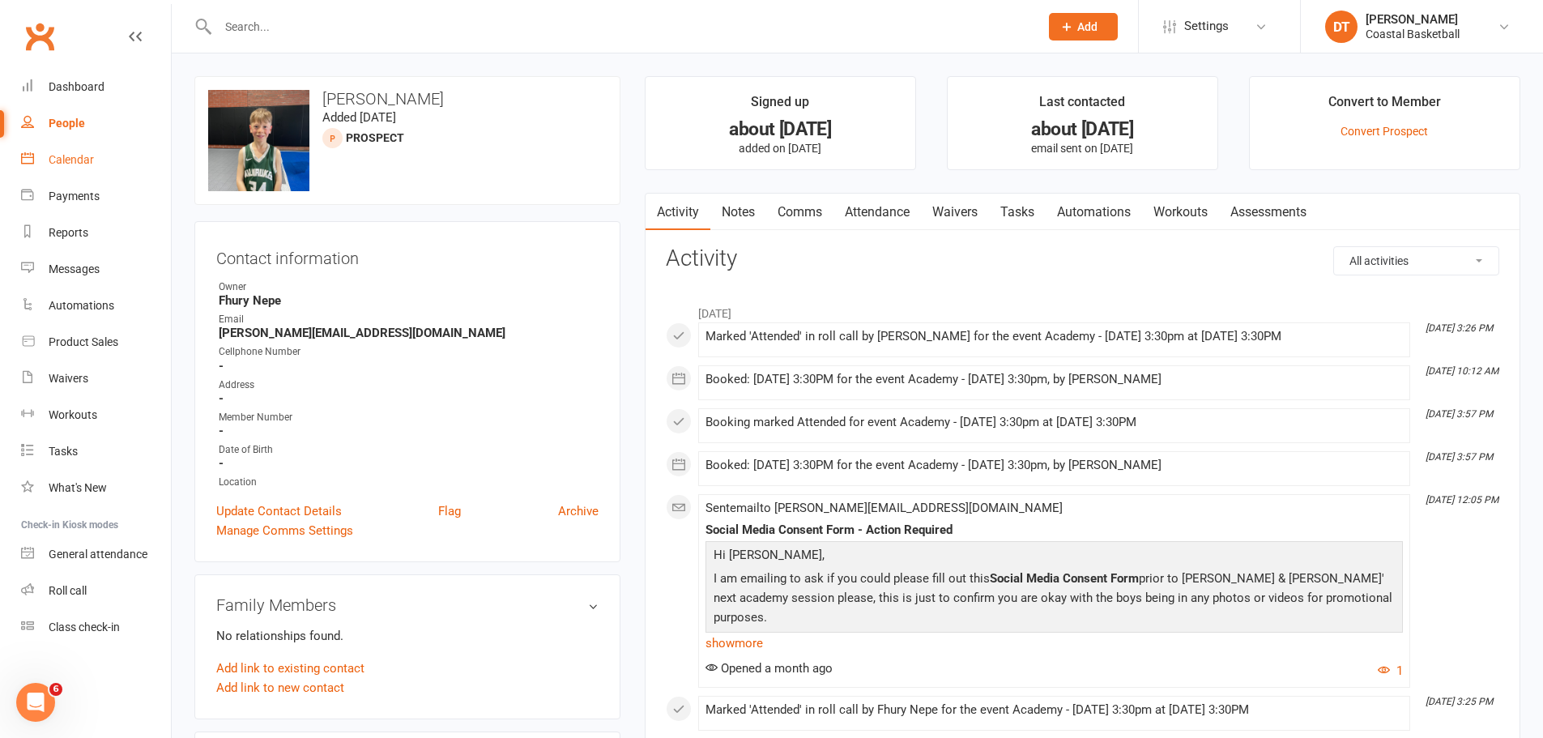
click at [62, 157] on div "Calendar" at bounding box center [71, 159] width 45 height 13
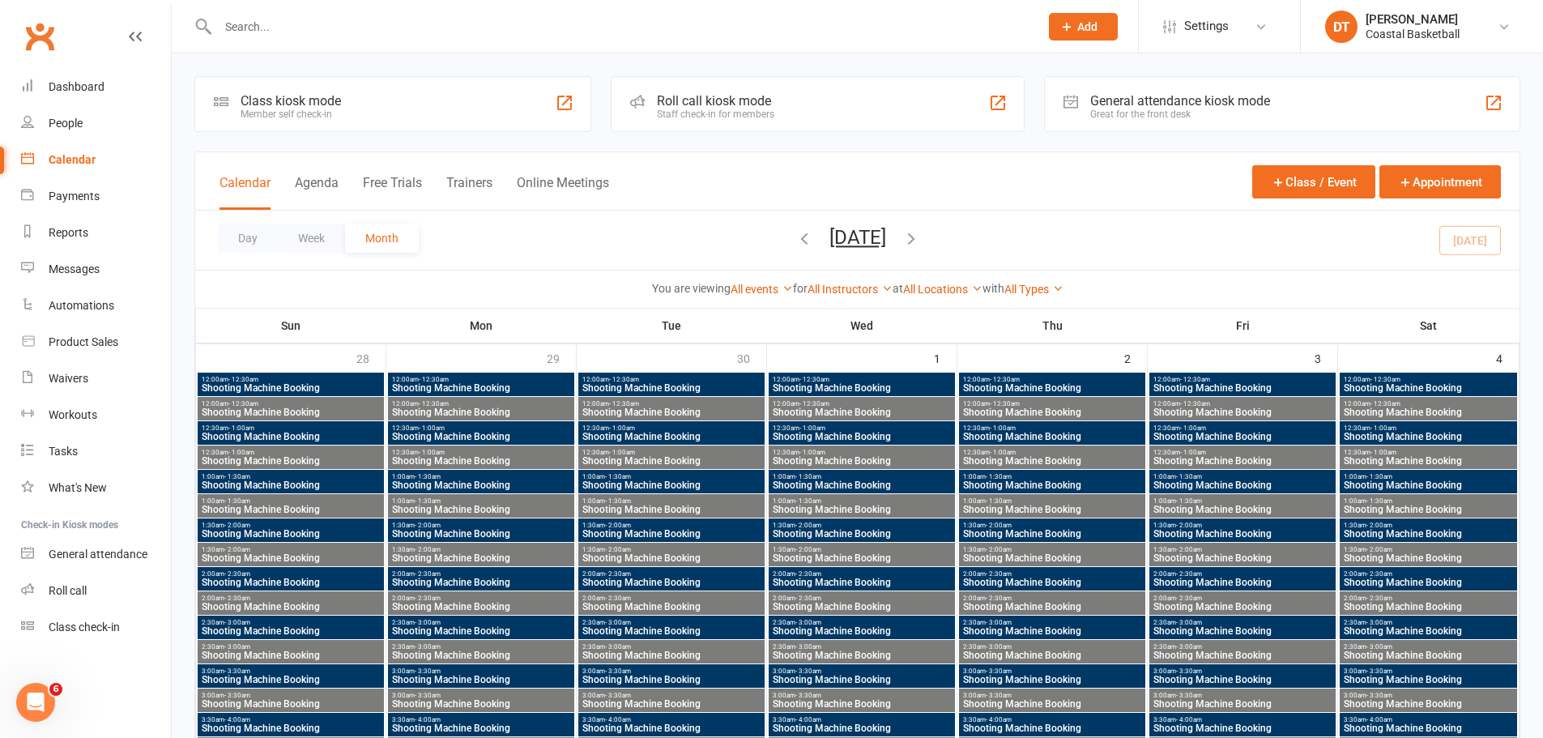
click at [1038, 287] on link "All Types" at bounding box center [1034, 289] width 59 height 13
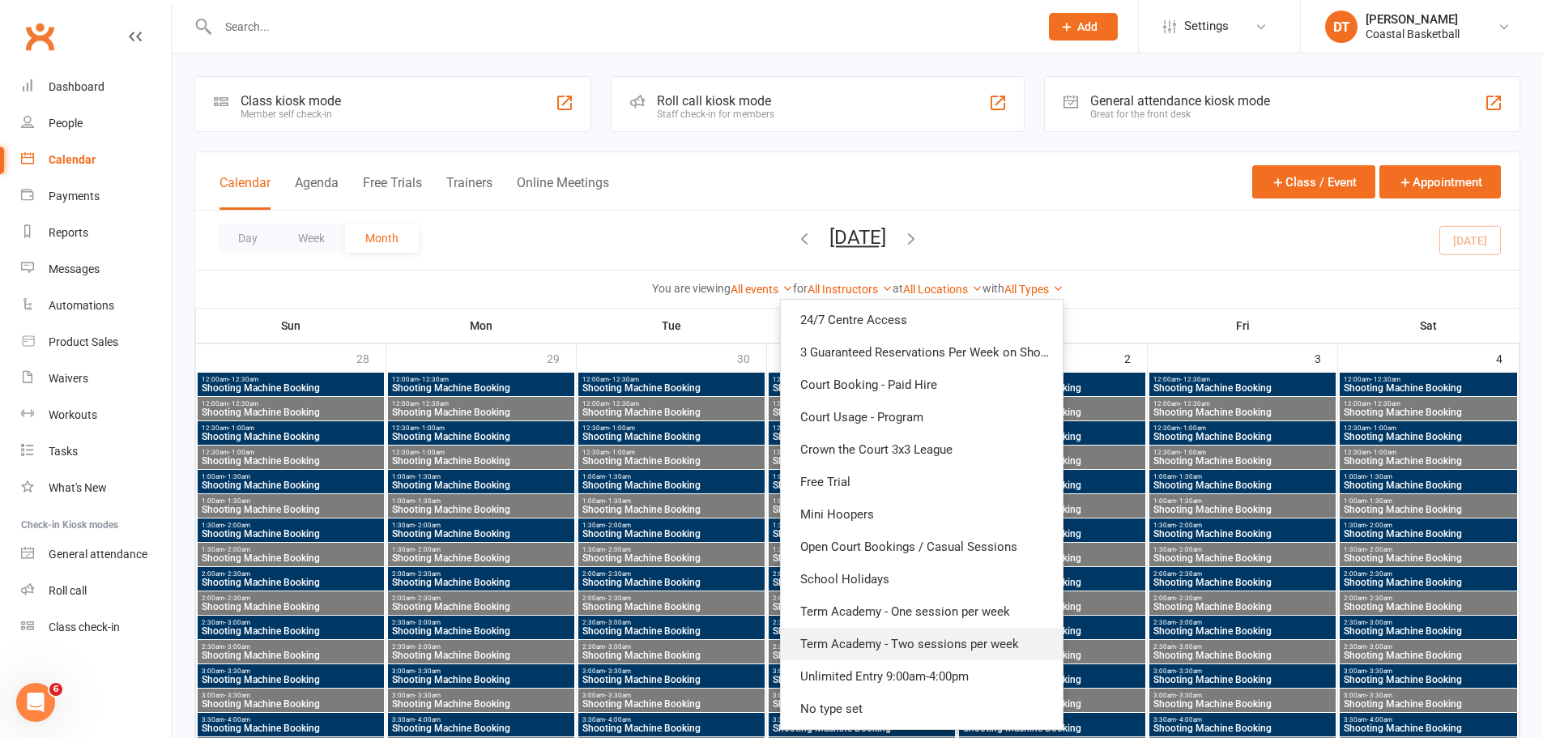
click at [945, 638] on link "Term Academy - Two sessions per week" at bounding box center [922, 644] width 282 height 32
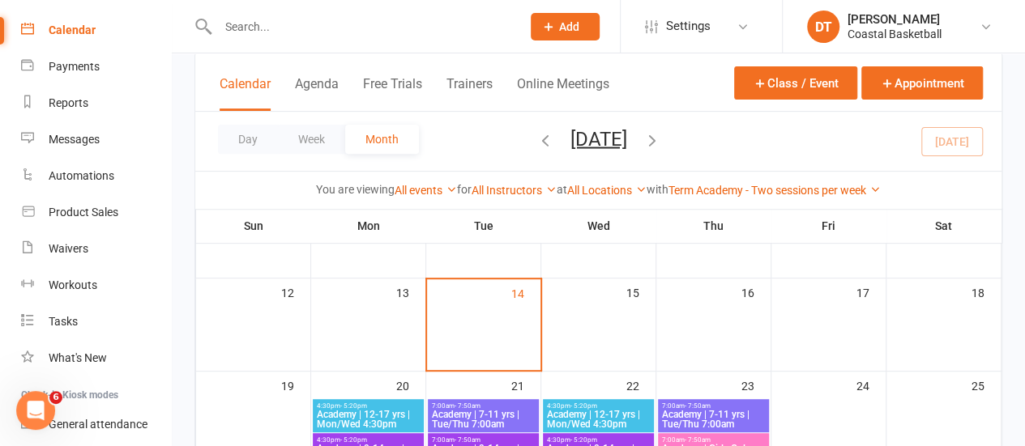
scroll to position [121, 0]
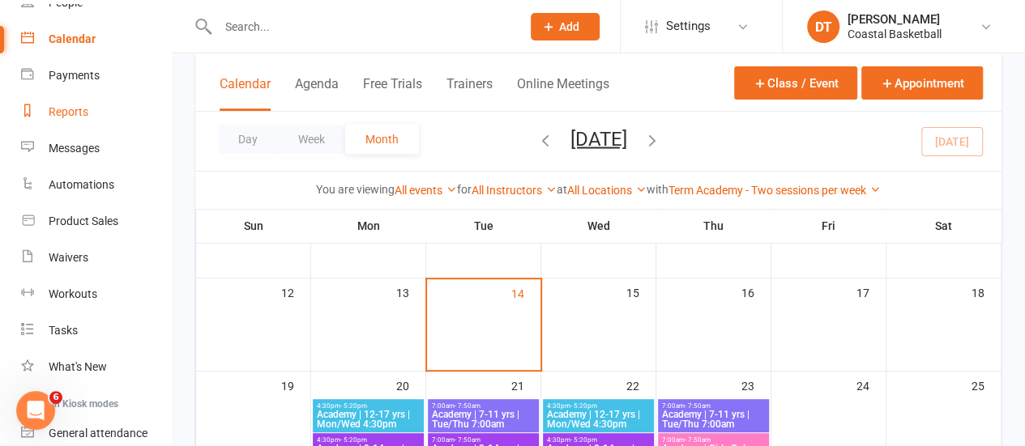
click at [105, 122] on link "Reports" at bounding box center [96, 112] width 150 height 36
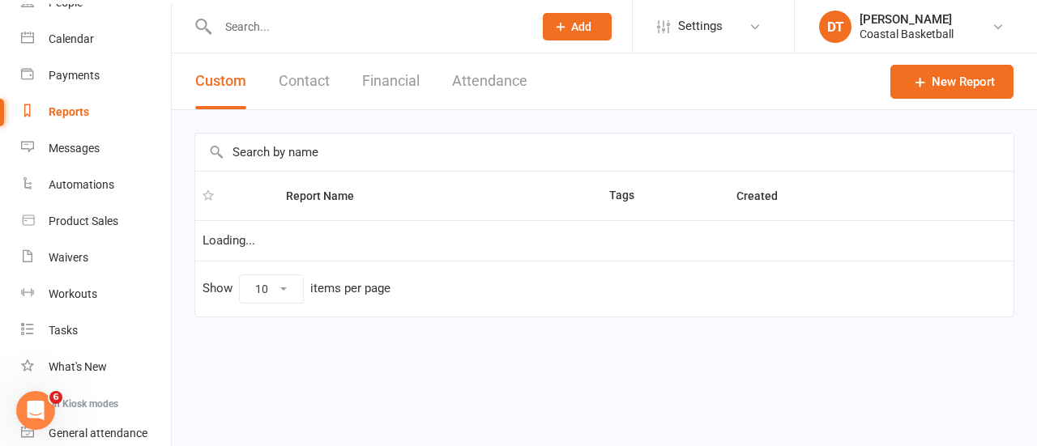
select select "100"
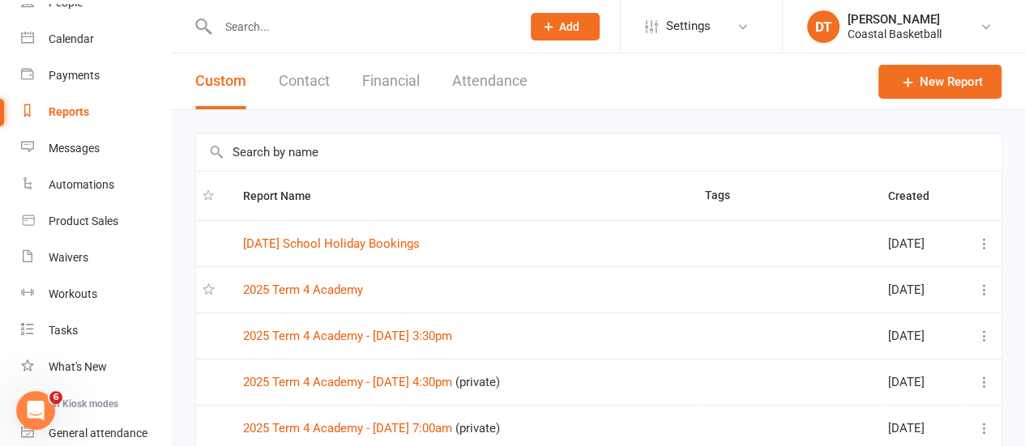
click at [514, 87] on button "Attendance" at bounding box center [489, 81] width 75 height 56
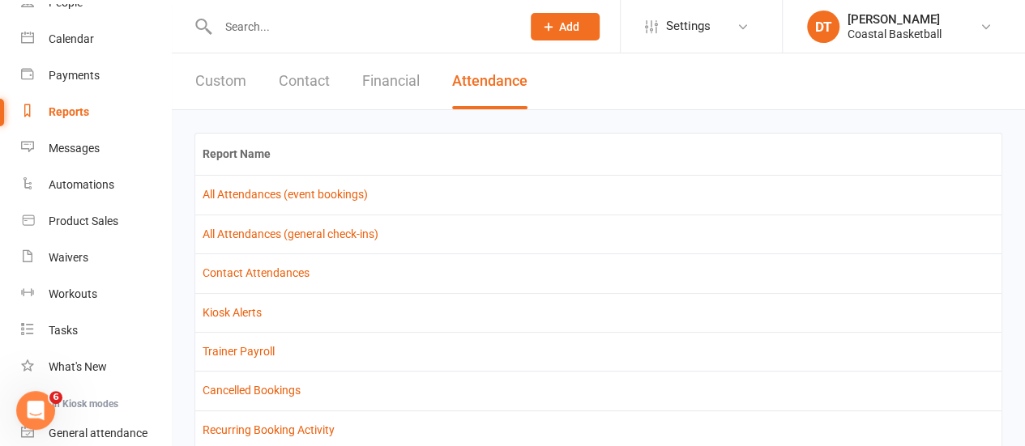
scroll to position [125, 0]
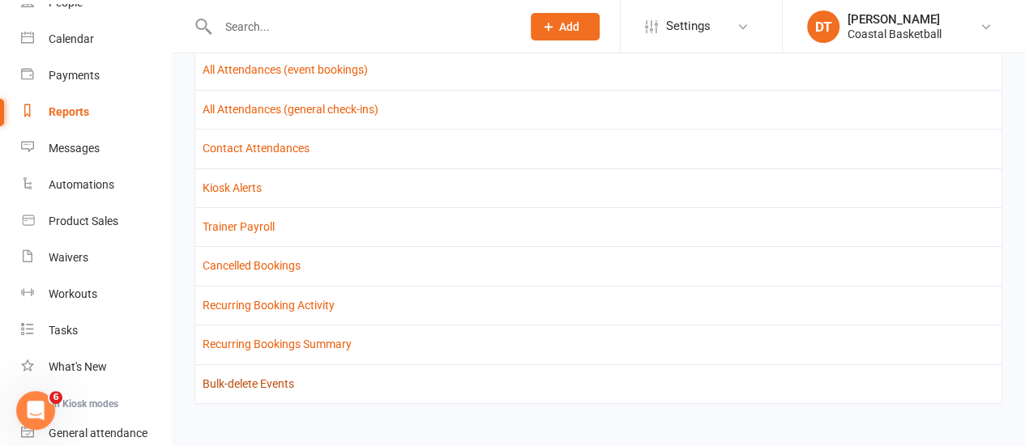
click at [288, 385] on link "Bulk-delete Events" at bounding box center [249, 384] width 92 height 13
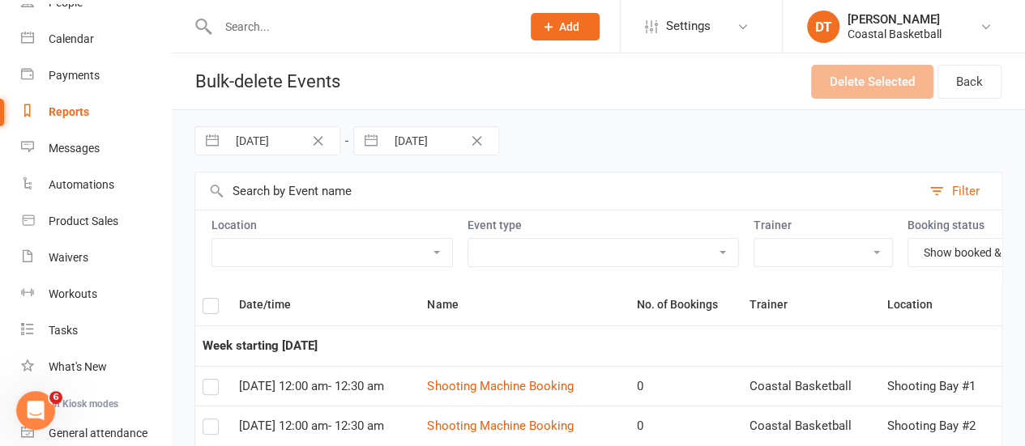
click at [539, 250] on select "24/7 Centre Access 3 Guaranteed Reservations Per Week on Sh... Court Booking - …" at bounding box center [603, 253] width 270 height 28
select select "29545"
click at [468, 239] on select "24/7 Centre Access 3 Guaranteed Reservations Per Week on Sh... Court Booking - …" at bounding box center [603, 253] width 270 height 28
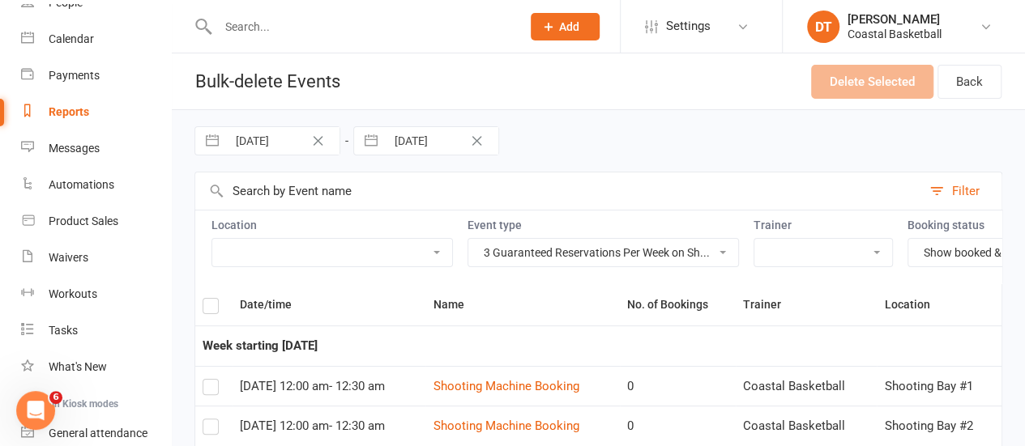
select select "8"
select select "2025"
select select "9"
select select "2025"
select select "10"
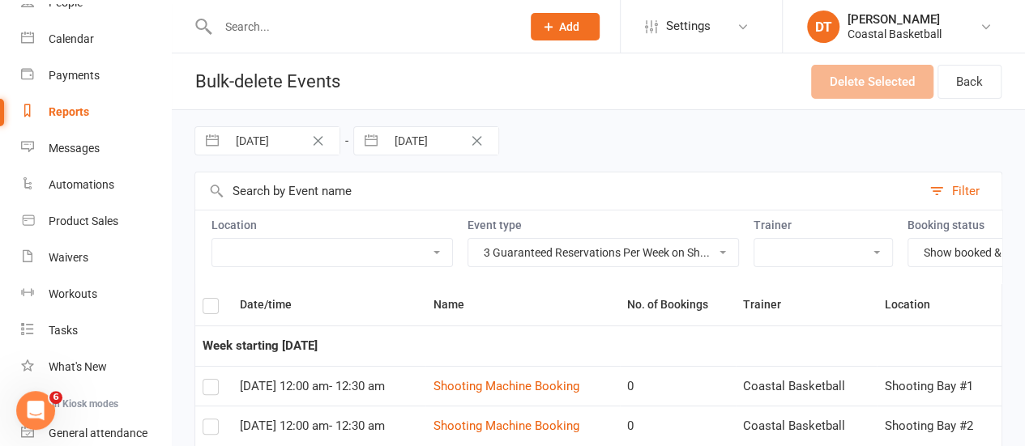
select select "2025"
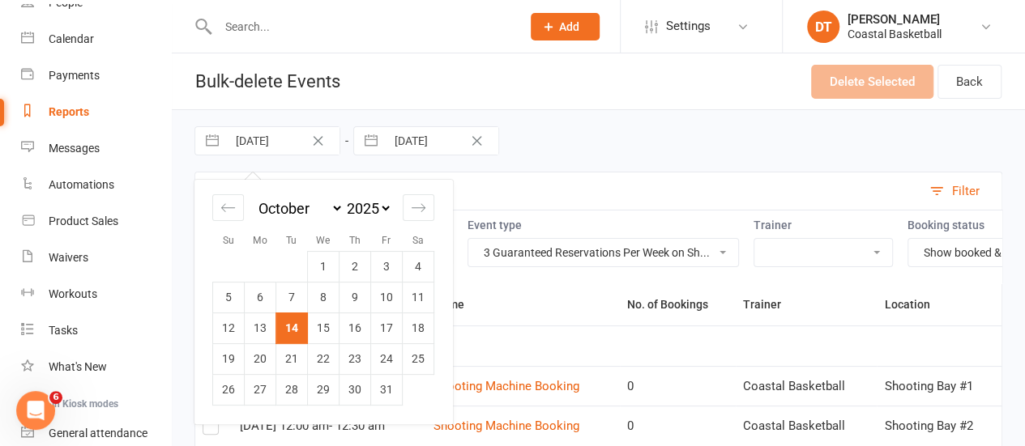
click at [238, 129] on input "[DATE]" at bounding box center [283, 141] width 113 height 28
click at [315, 258] on td "1" at bounding box center [324, 266] width 32 height 31
type input "01 Oct 2025"
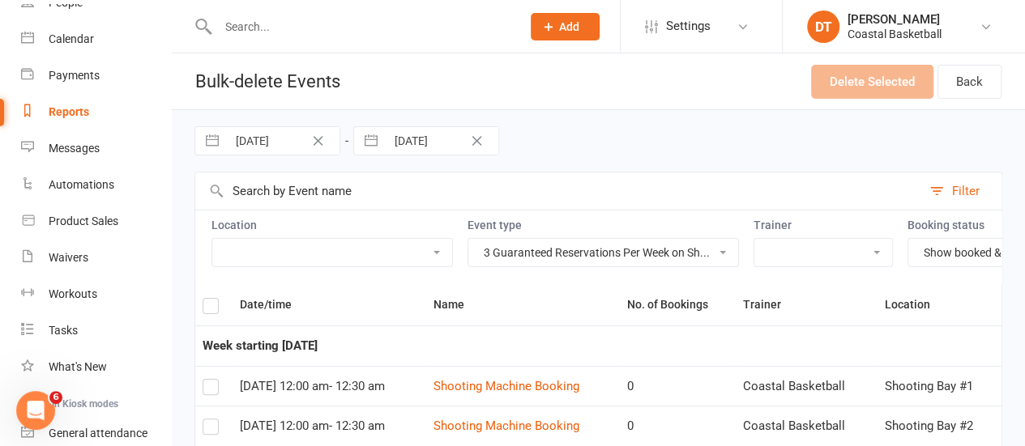
click at [0, 0] on div "Loading" at bounding box center [0, 0] width 0 height 0
click at [445, 152] on input "28 Oct 2025" at bounding box center [442, 141] width 113 height 28
select select "8"
select select "2025"
select select "9"
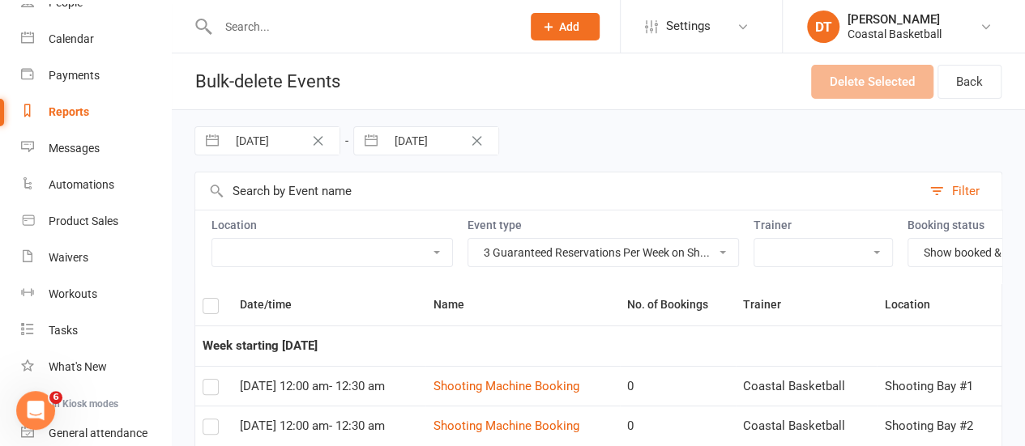
select select "2025"
select select "10"
select select "2025"
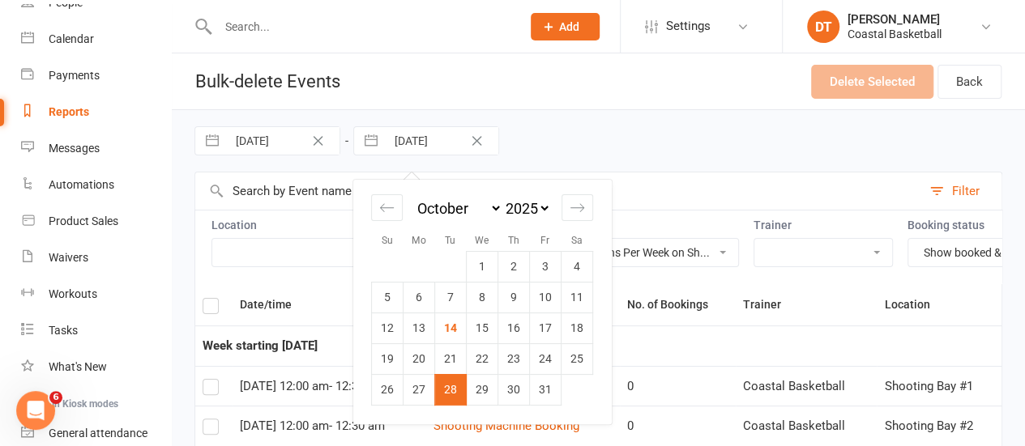
click at [462, 215] on select "January February March April May June July August September October November De…" at bounding box center [458, 208] width 88 height 19
select select "9"
select select "11"
select select "2025"
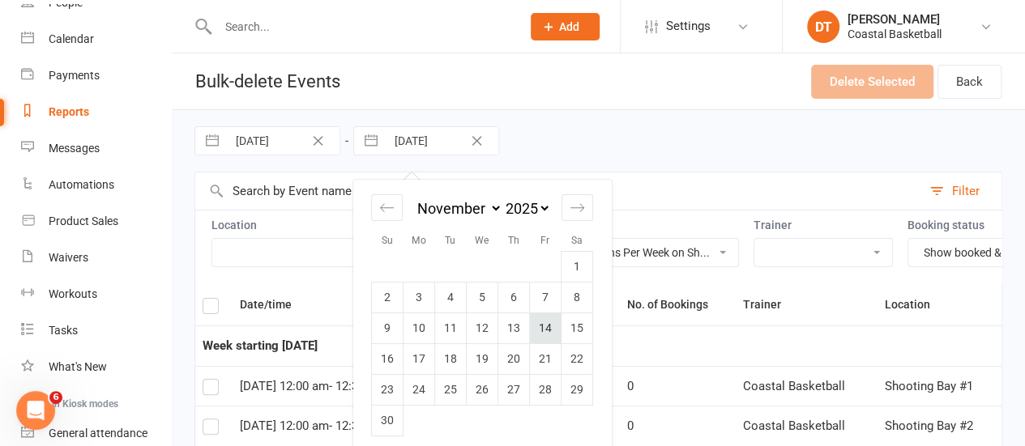
click at [555, 324] on td "14" at bounding box center [546, 328] width 32 height 31
type input "14 Nov 2025"
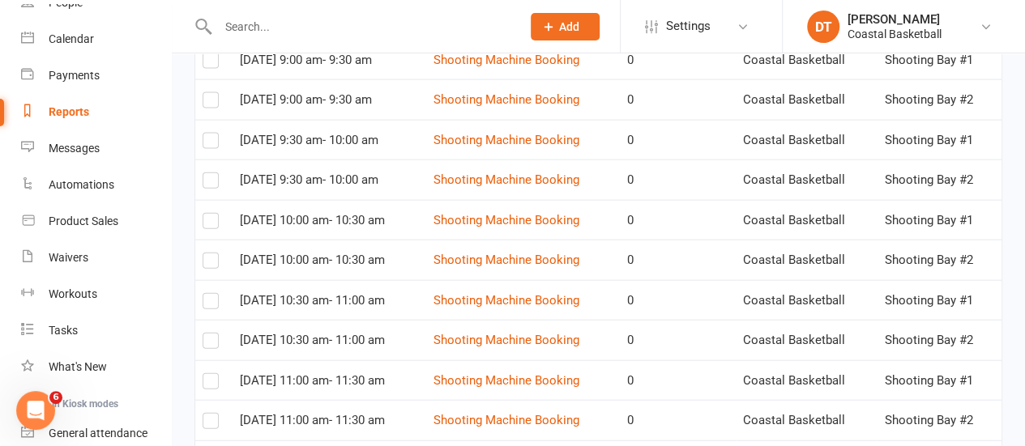
scroll to position [2025, 0]
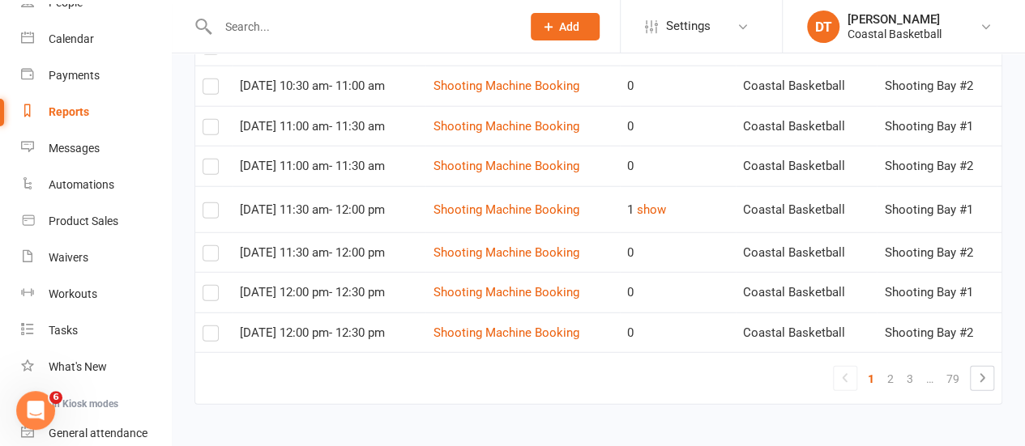
click at [681, 215] on div "1 show" at bounding box center [677, 209] width 101 height 19
drag, startPoint x: 664, startPoint y: 213, endPoint x: 721, endPoint y: 239, distance: 63.1
click at [664, 213] on button "show" at bounding box center [651, 209] width 29 height 19
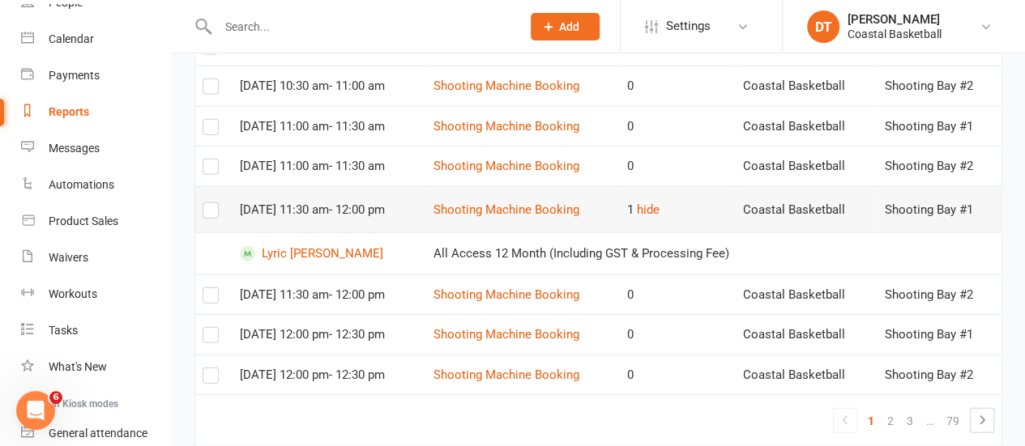
scroll to position [0, 0]
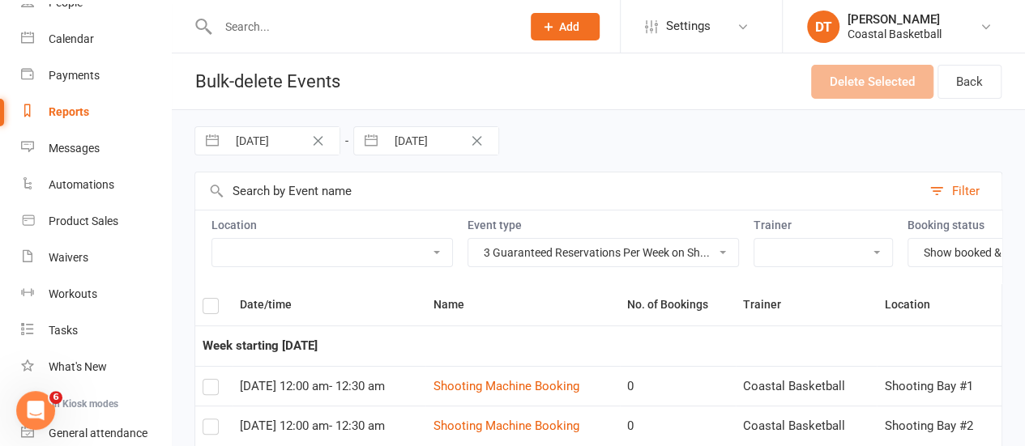
click at [268, 144] on input "01 Oct 2025" at bounding box center [283, 141] width 113 height 28
select select "8"
select select "2025"
select select "9"
select select "2025"
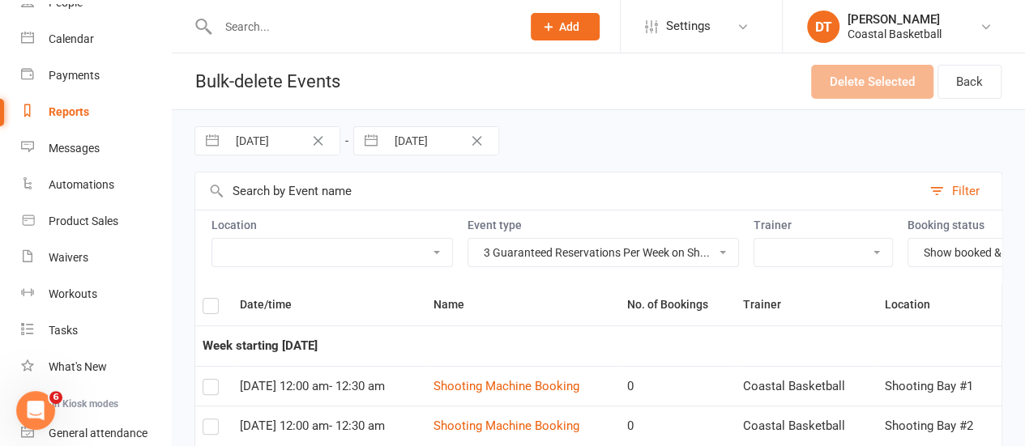
select select "10"
select select "2025"
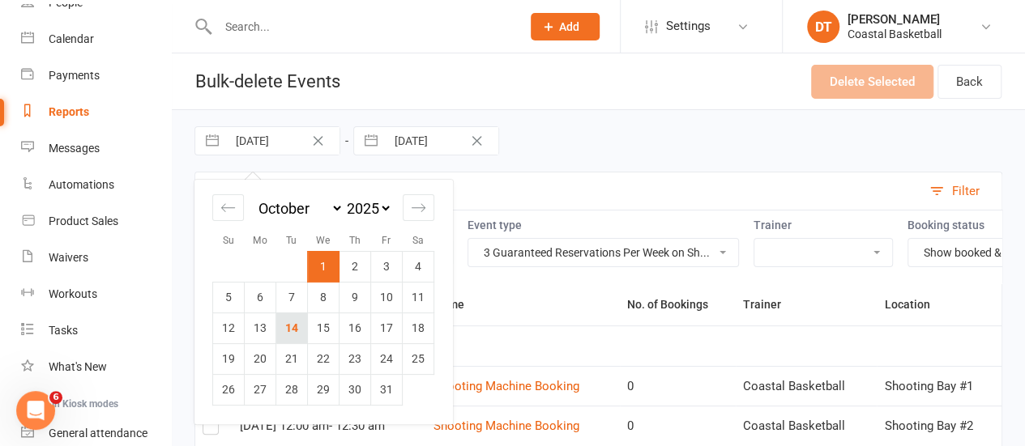
click at [290, 330] on td "14" at bounding box center [292, 328] width 32 height 31
type input "[DATE]"
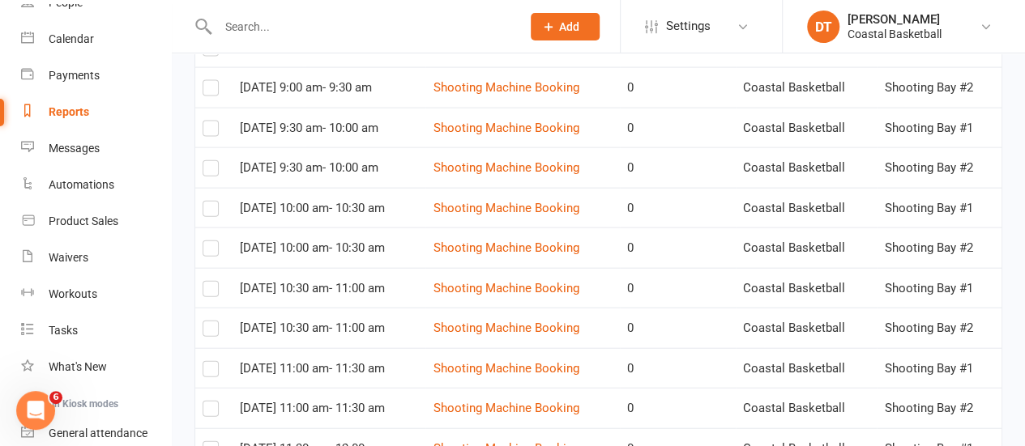
scroll to position [2019, 0]
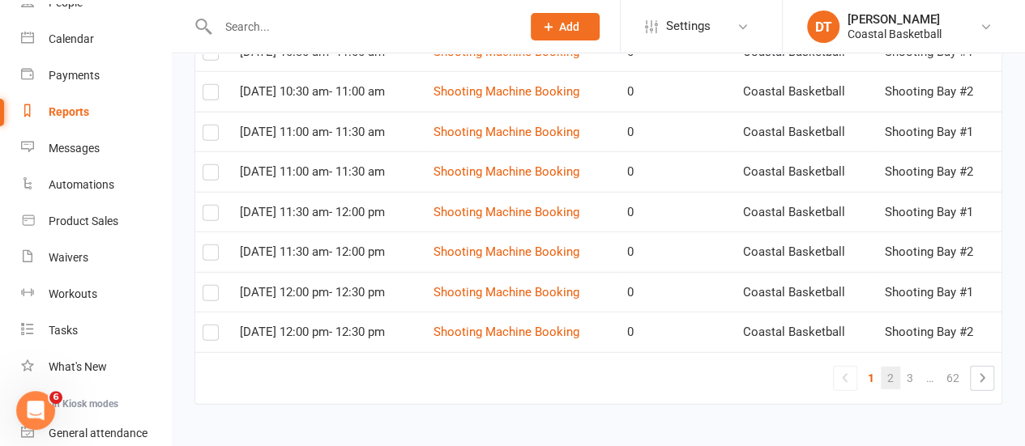
click at [890, 370] on link "2" at bounding box center [890, 378] width 19 height 23
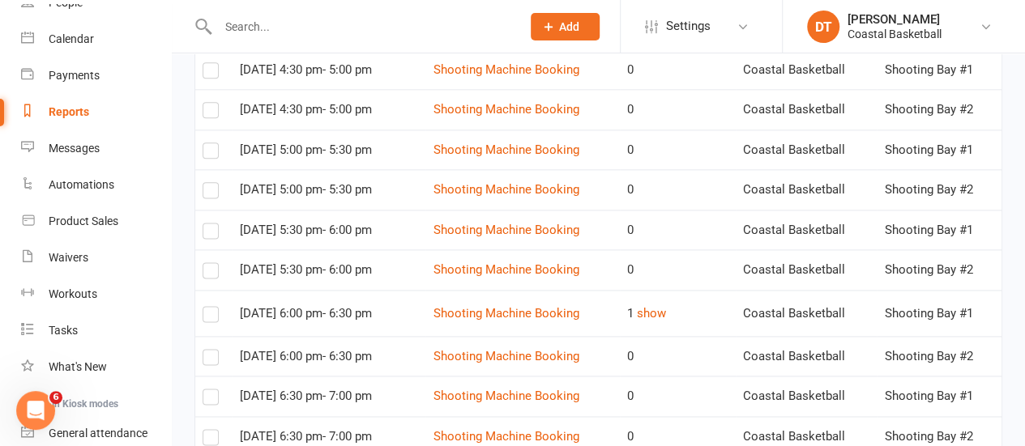
scroll to position [1035, 0]
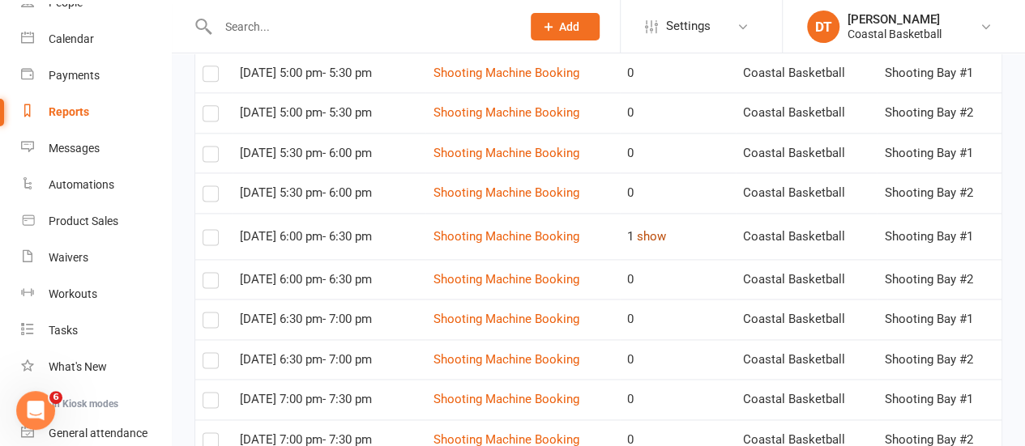
drag, startPoint x: 666, startPoint y: 249, endPoint x: 1036, endPoint y: 233, distance: 370.6
click at [666, 246] on button "show" at bounding box center [651, 236] width 29 height 19
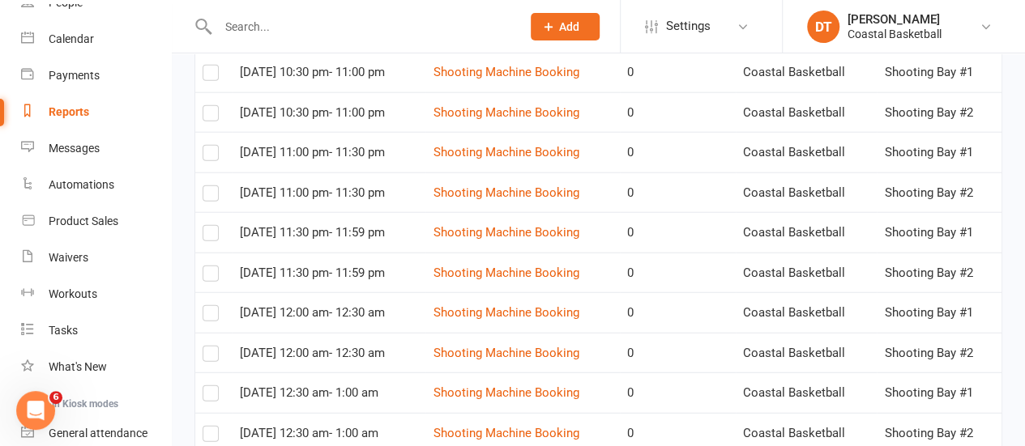
scroll to position [2067, 0]
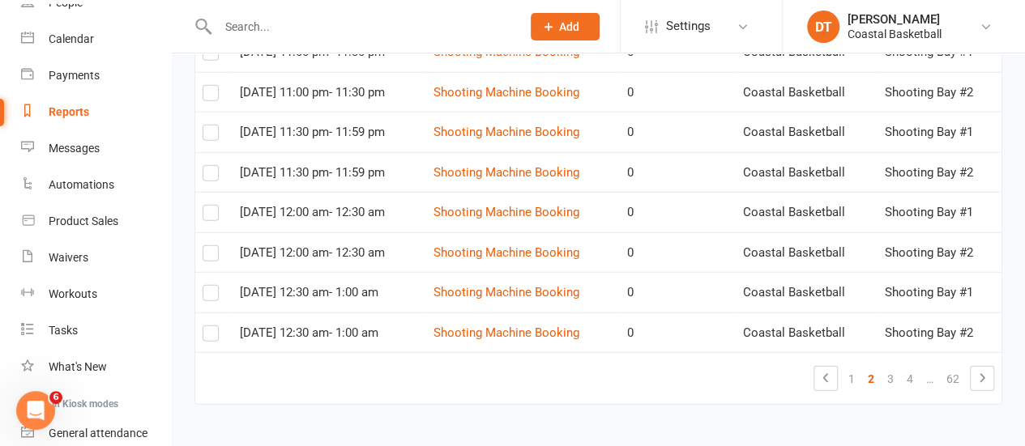
drag, startPoint x: 886, startPoint y: 375, endPoint x: 1009, endPoint y: 377, distance: 122.3
click at [886, 375] on link "3" at bounding box center [890, 379] width 19 height 23
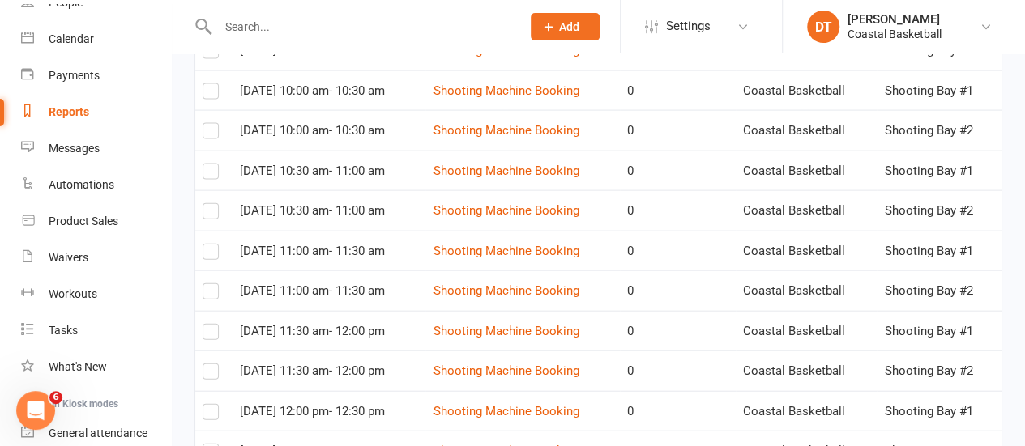
scroll to position [2019, 0]
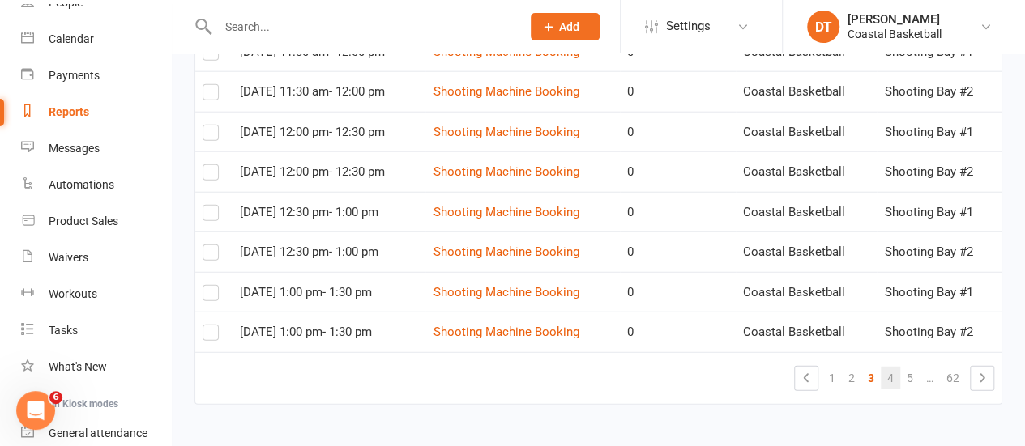
click at [894, 369] on link "4" at bounding box center [890, 378] width 19 height 23
click at [885, 380] on link "5" at bounding box center [890, 378] width 19 height 23
click at [886, 375] on link "6" at bounding box center [890, 378] width 19 height 23
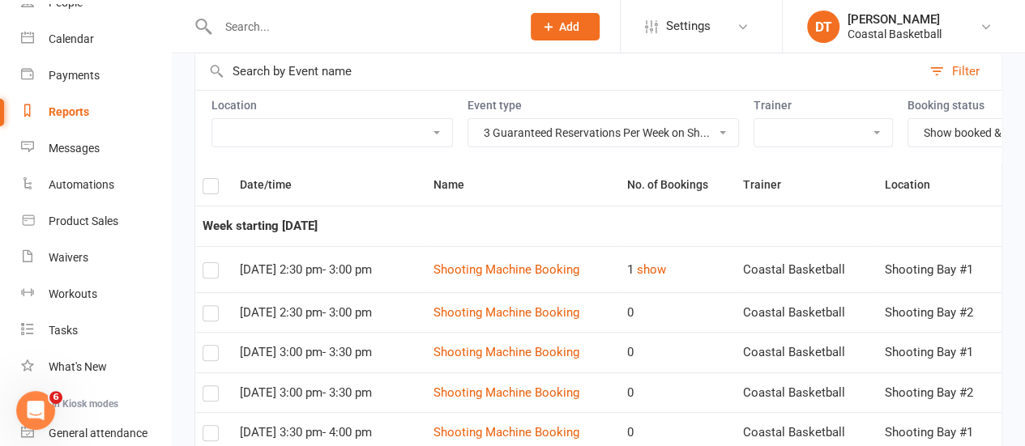
scroll to position [92, 0]
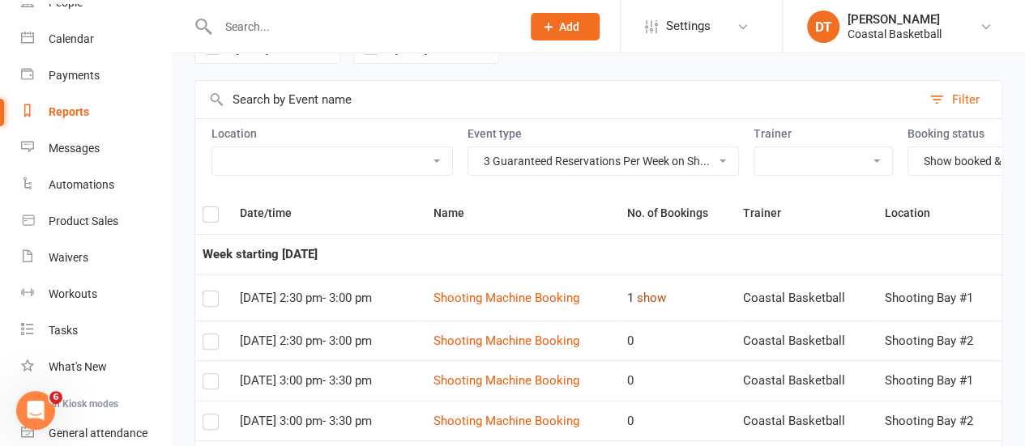
click at [666, 305] on button "show" at bounding box center [651, 297] width 29 height 19
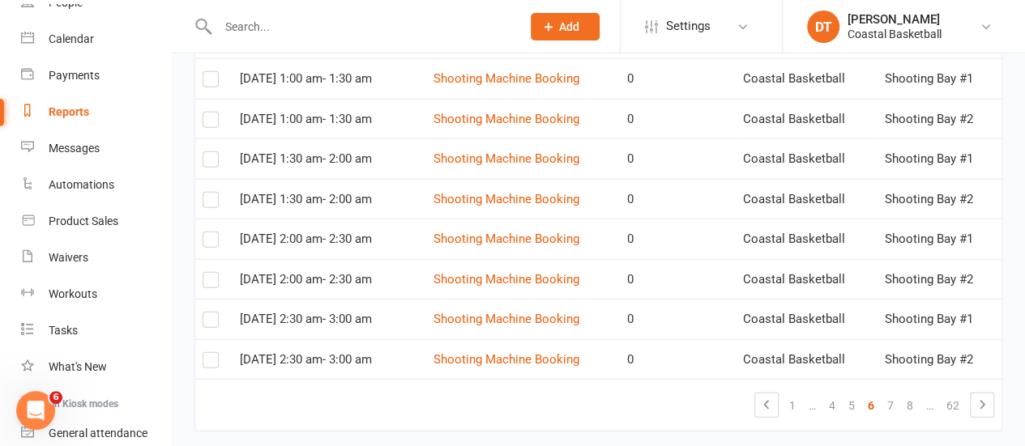
scroll to position [2067, 0]
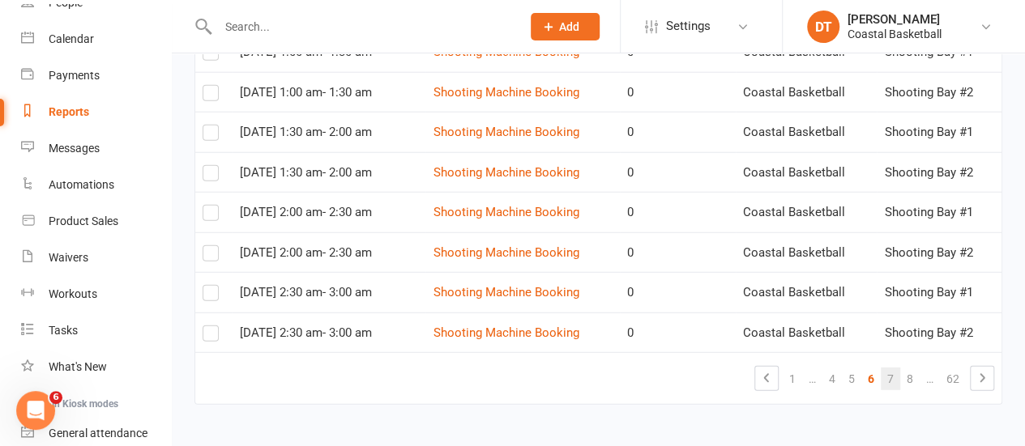
click at [891, 376] on link "7" at bounding box center [890, 379] width 19 height 23
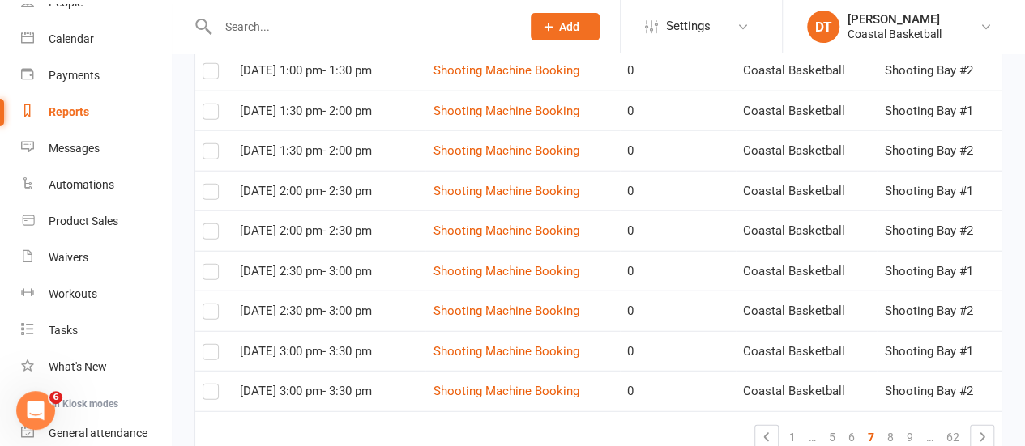
scroll to position [2019, 0]
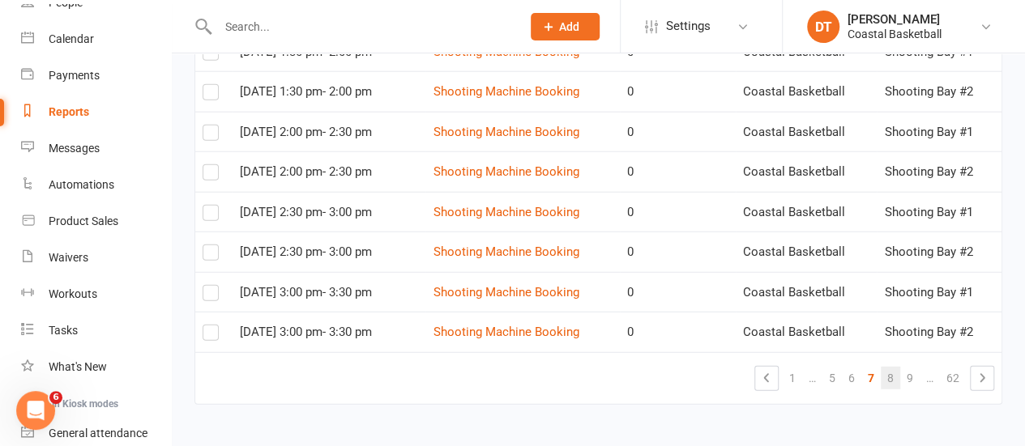
click at [894, 375] on link "8" at bounding box center [890, 378] width 19 height 23
click at [882, 378] on link "9" at bounding box center [883, 378] width 19 height 23
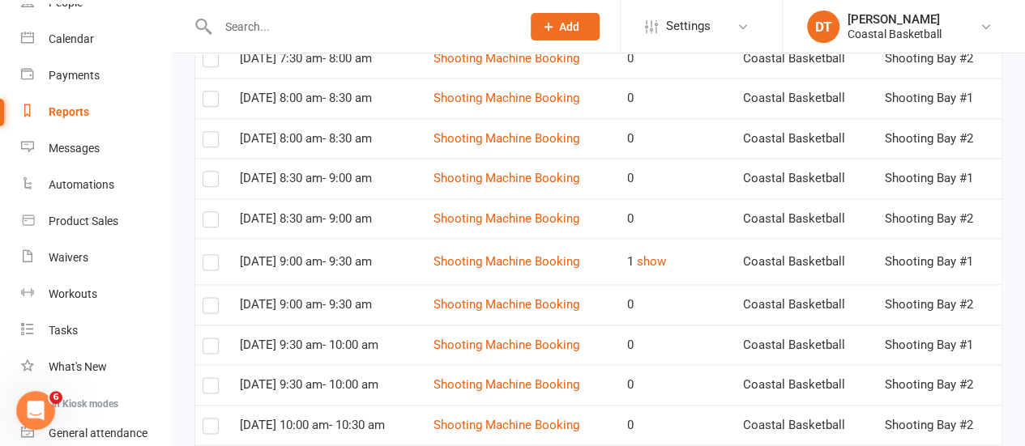
scroll to position [954, 0]
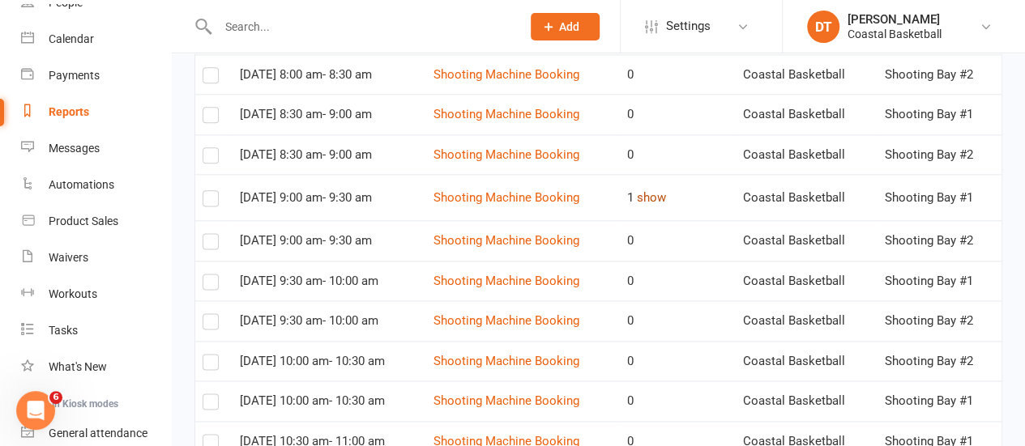
click at [666, 204] on button "show" at bounding box center [651, 197] width 29 height 19
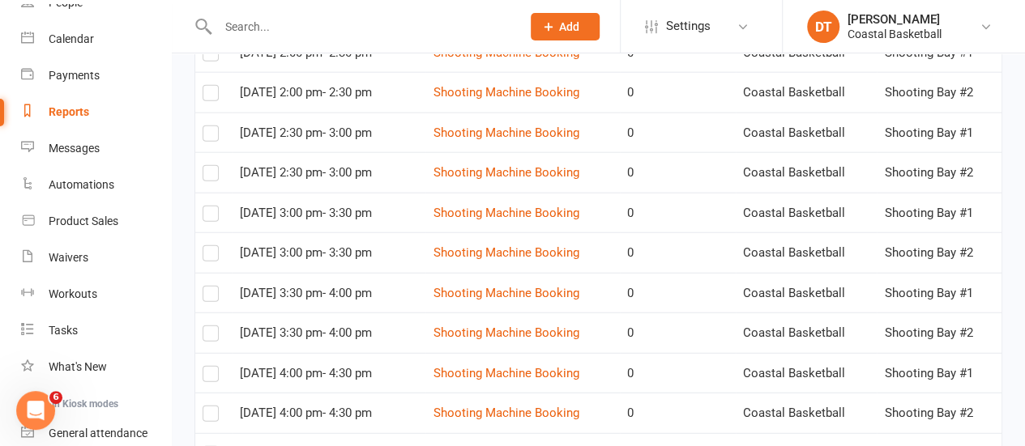
scroll to position [2067, 0]
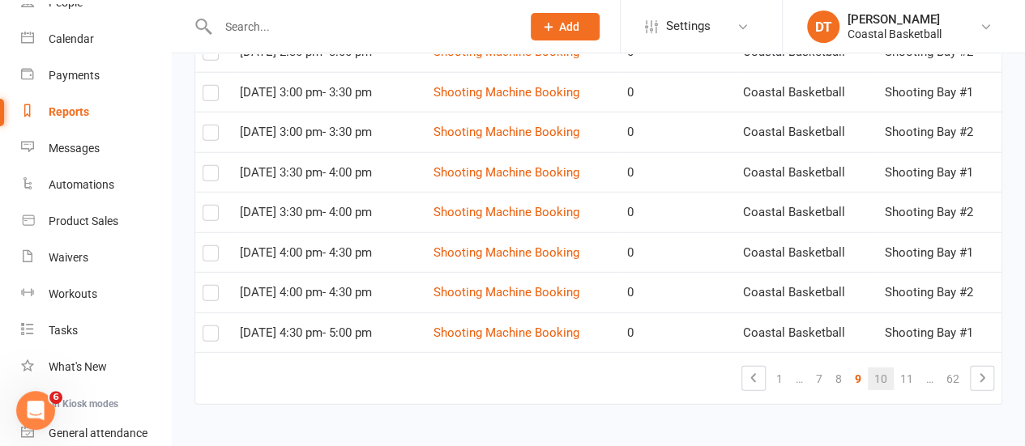
click at [882, 377] on link "10" at bounding box center [881, 379] width 26 height 23
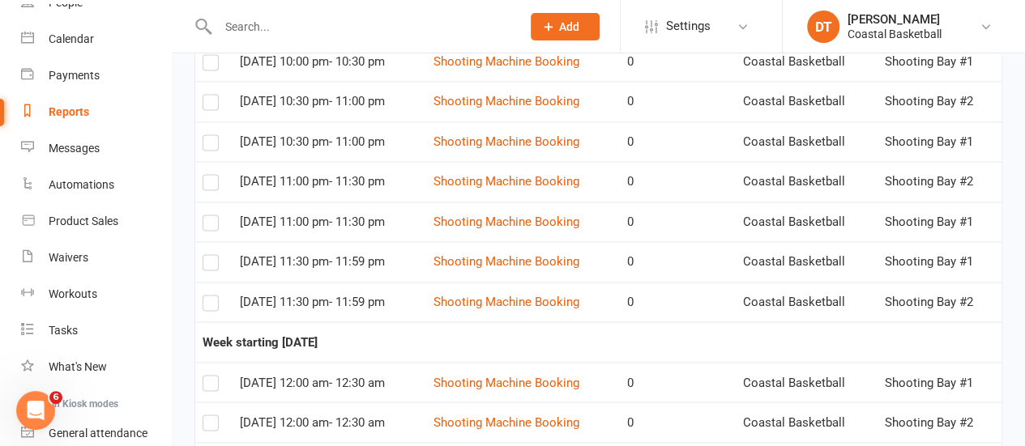
scroll to position [2059, 0]
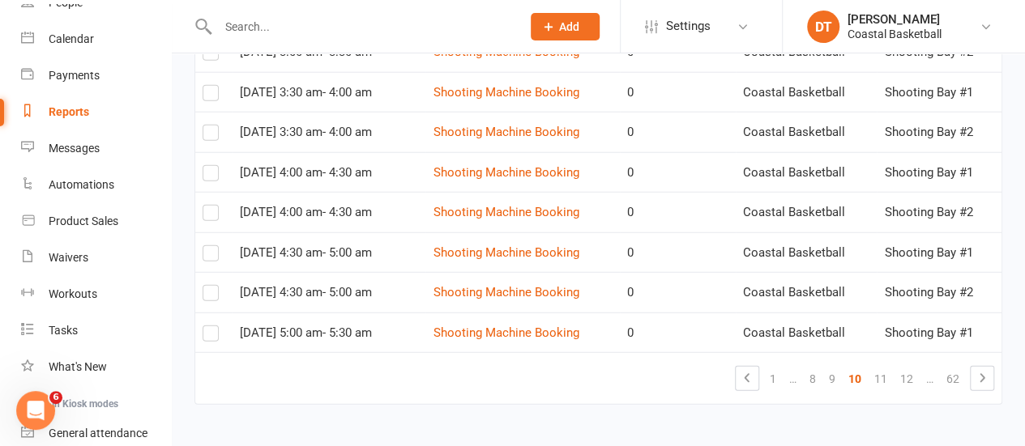
click at [865, 373] on link "10" at bounding box center [855, 379] width 26 height 23
click at [882, 380] on link "11" at bounding box center [881, 379] width 26 height 23
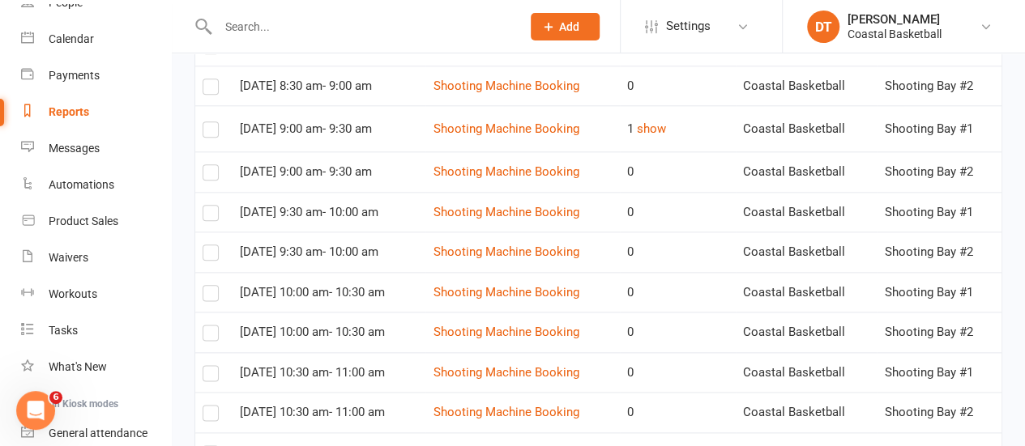
scroll to position [865, 0]
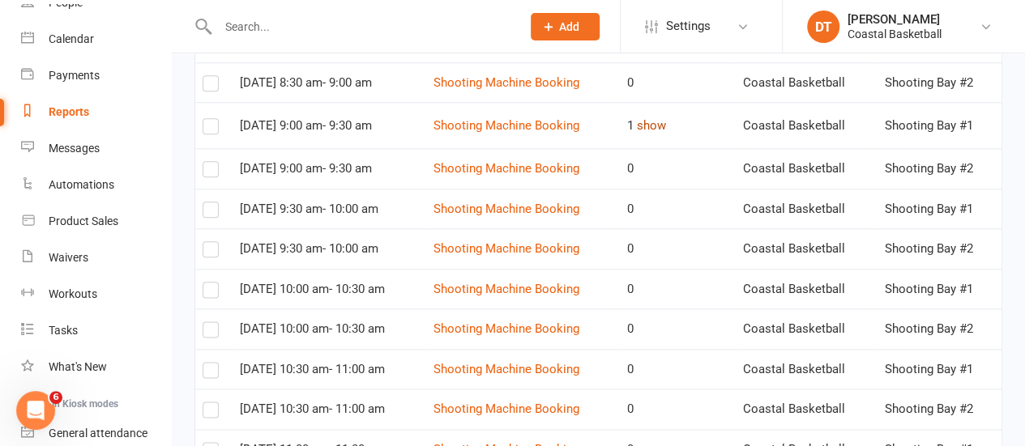
click at [666, 135] on button "show" at bounding box center [651, 125] width 29 height 19
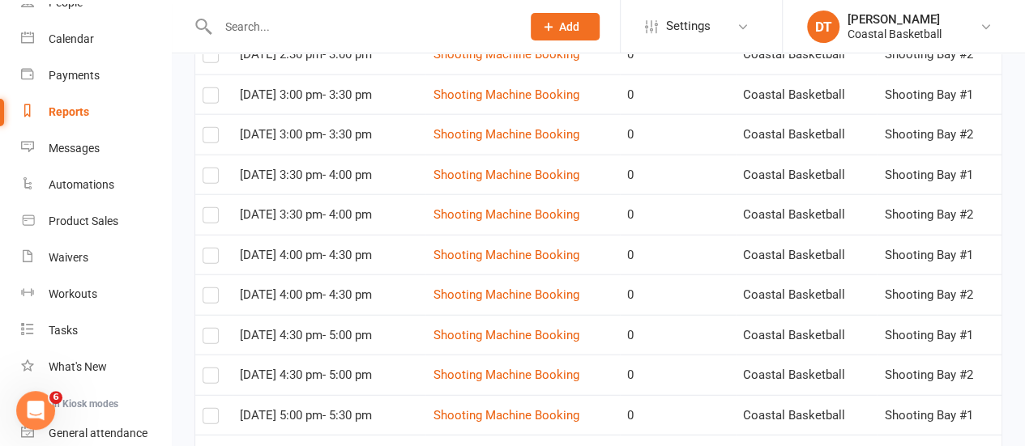
scroll to position [2067, 0]
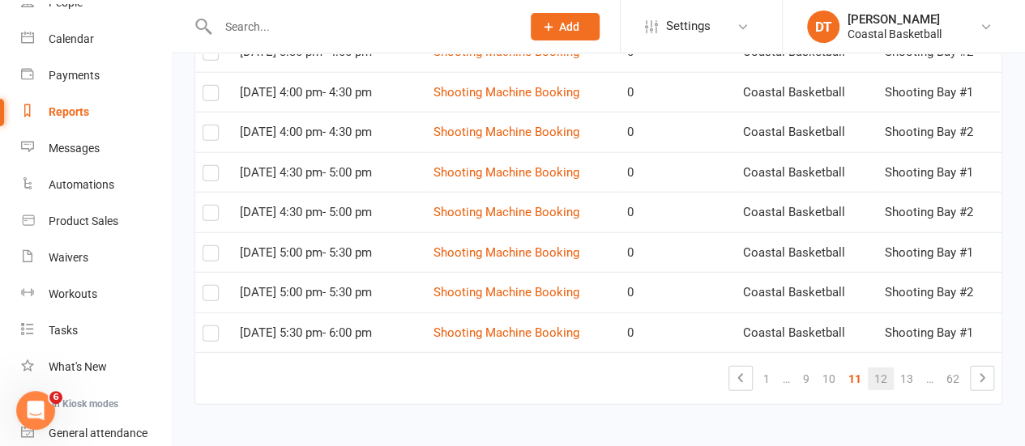
click at [881, 368] on link "12" at bounding box center [881, 379] width 26 height 23
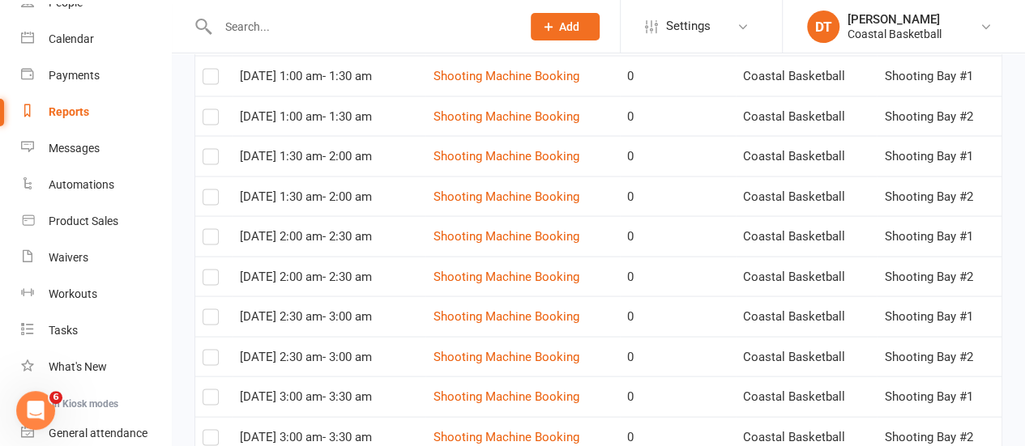
scroll to position [2019, 0]
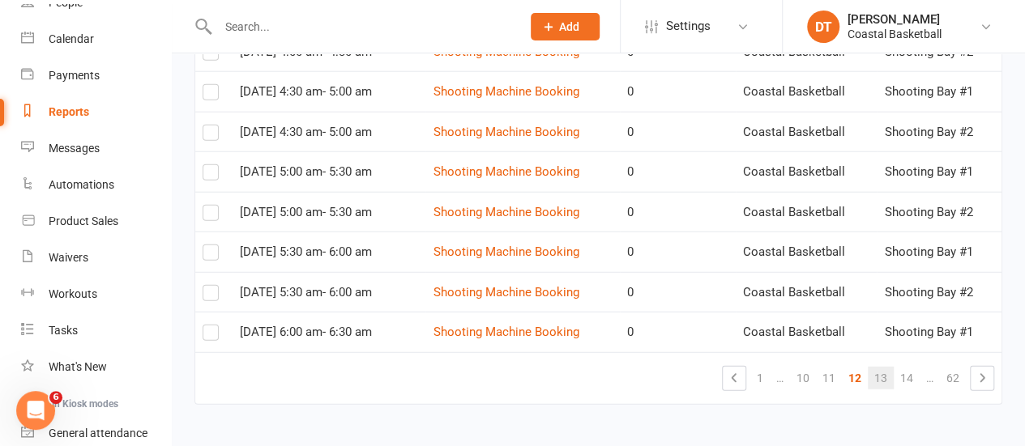
click at [881, 370] on link "13" at bounding box center [881, 378] width 26 height 23
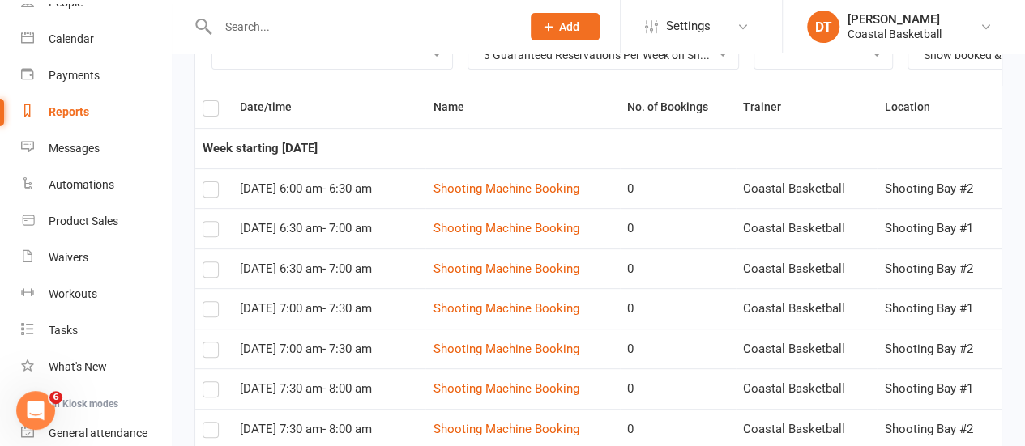
scroll to position [0, 0]
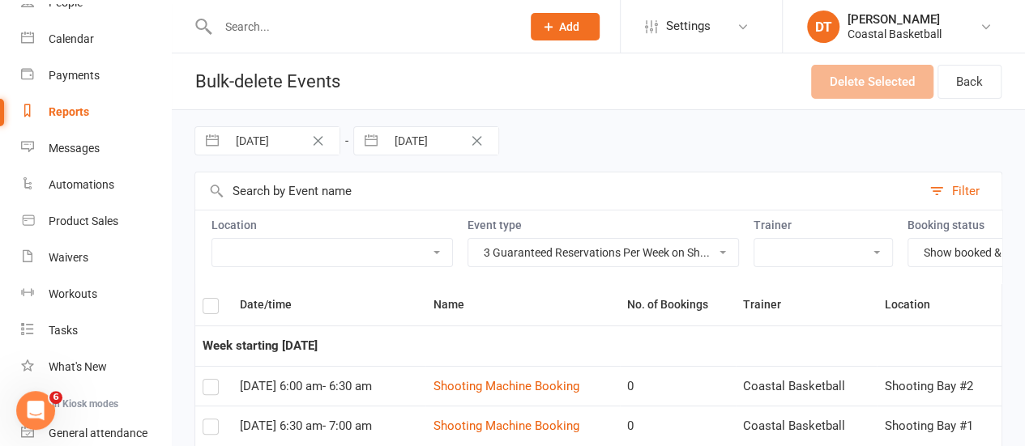
drag, startPoint x: 215, startPoint y: 317, endPoint x: 450, endPoint y: 352, distance: 237.6
click at [215, 309] on label at bounding box center [211, 309] width 16 height 0
click at [215, 299] on input "checkbox" at bounding box center [211, 299] width 16 height 0
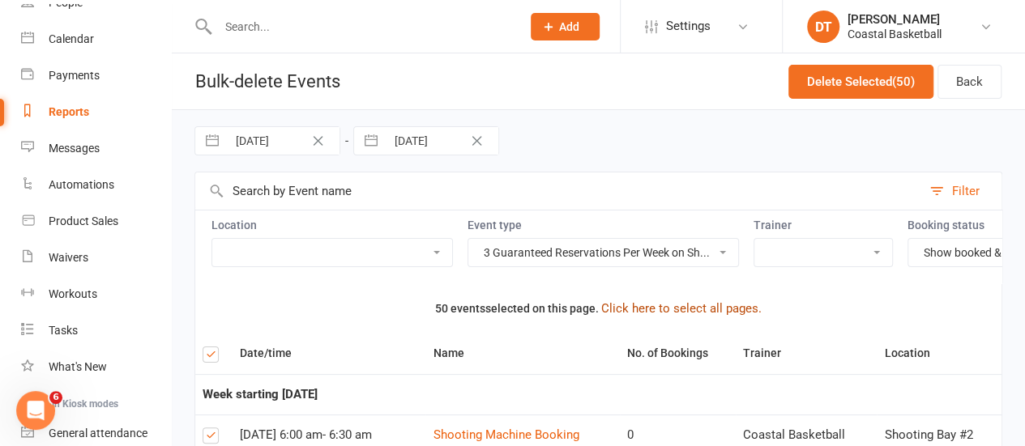
click at [716, 318] on button "Click here to select all pages." at bounding box center [681, 308] width 160 height 19
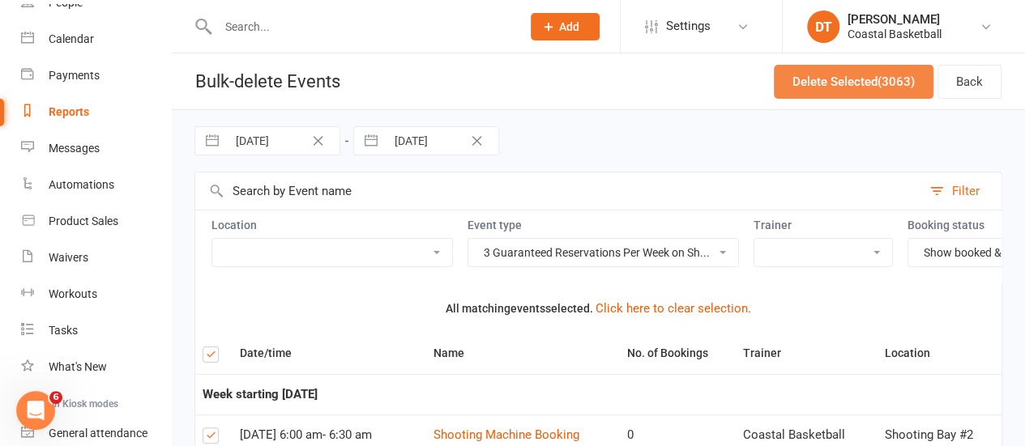
click at [857, 91] on button "Delete Selected (3063)" at bounding box center [854, 82] width 160 height 34
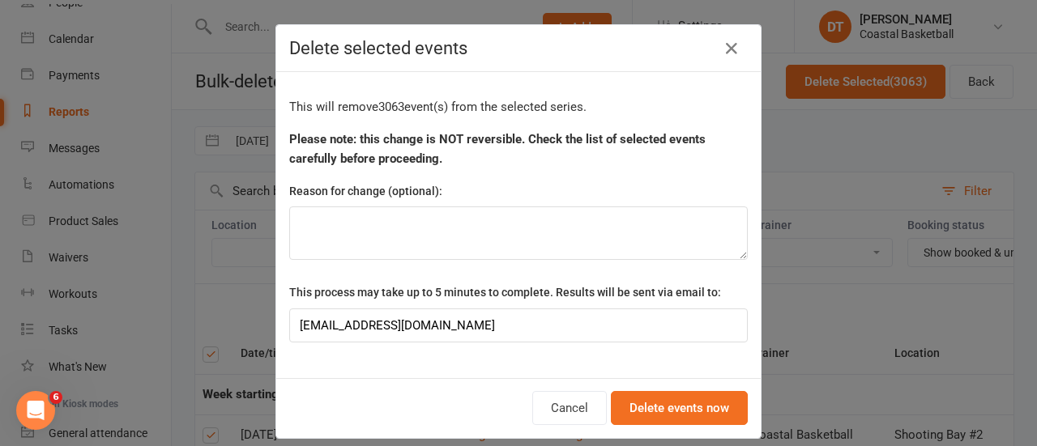
drag, startPoint x: 723, startPoint y: 49, endPoint x: 789, endPoint y: 79, distance: 73.2
click at [723, 49] on icon at bounding box center [731, 48] width 19 height 19
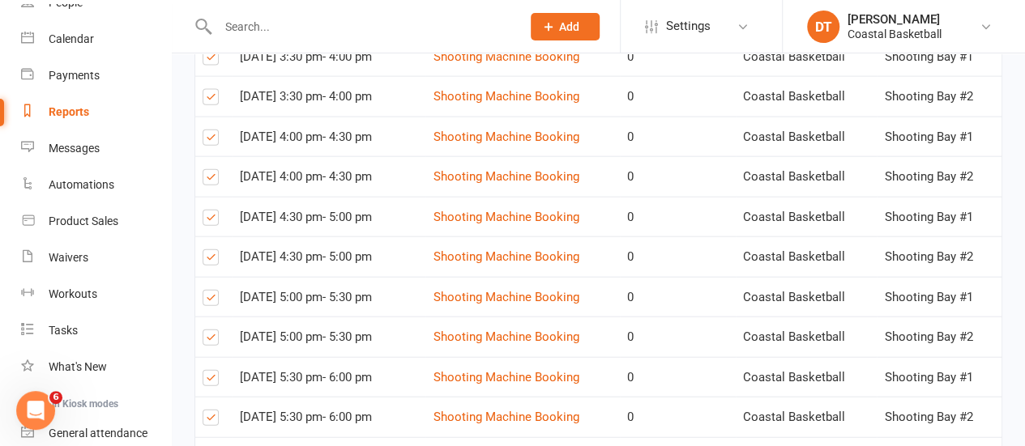
scroll to position [2068, 0]
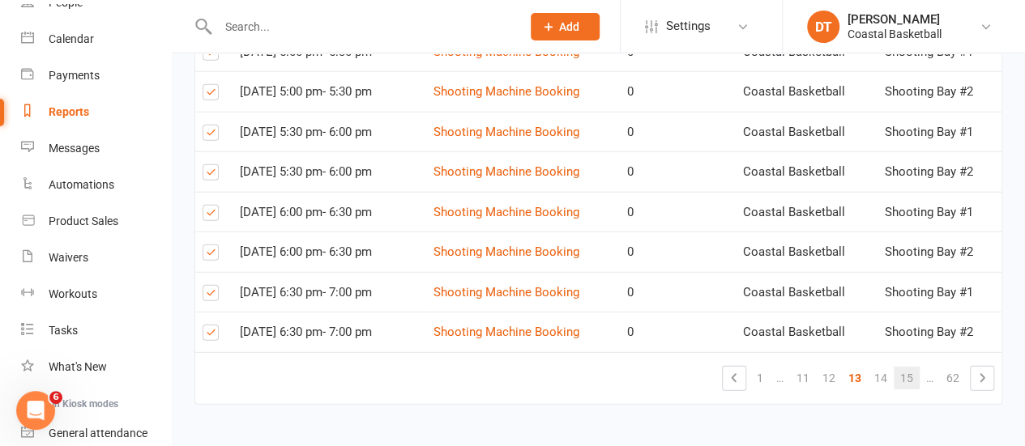
click at [907, 369] on link "15" at bounding box center [907, 378] width 26 height 23
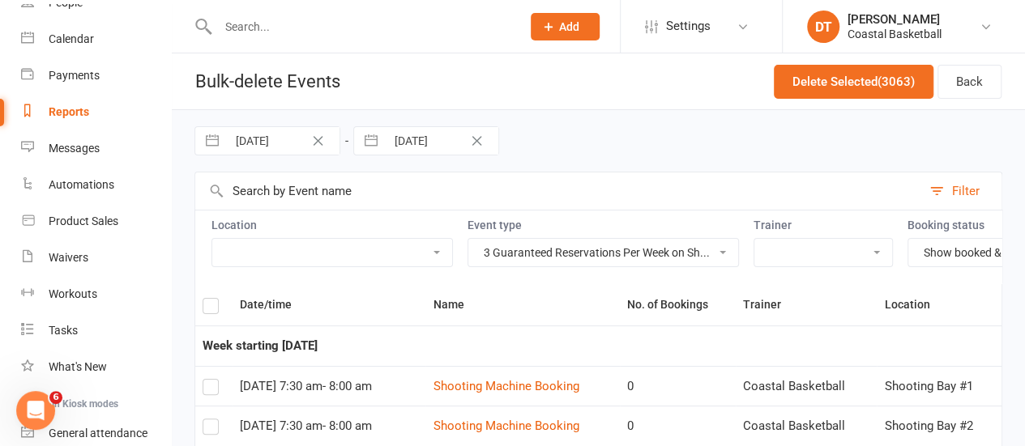
scroll to position [2019, 0]
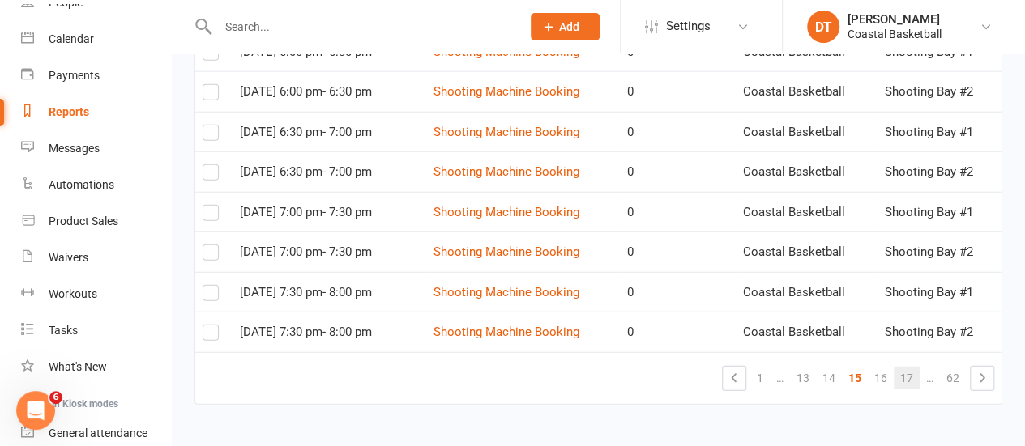
click at [911, 373] on link "17" at bounding box center [907, 378] width 26 height 23
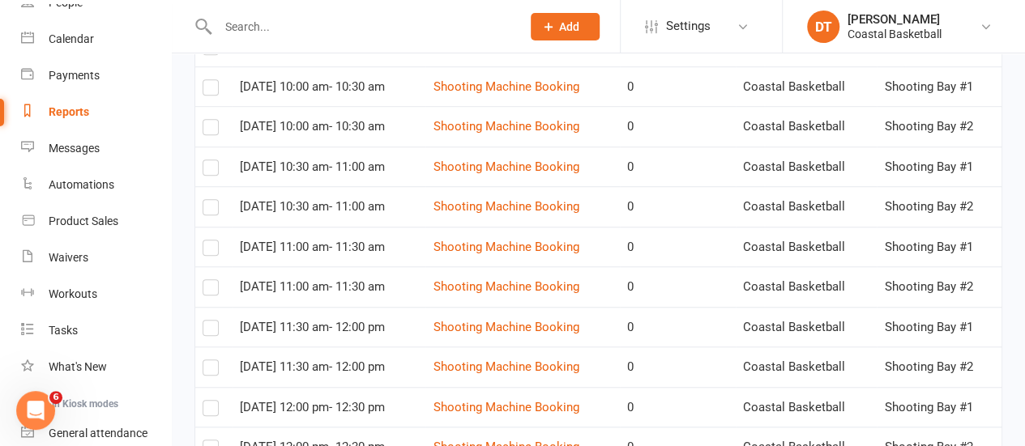
scroll to position [0, 0]
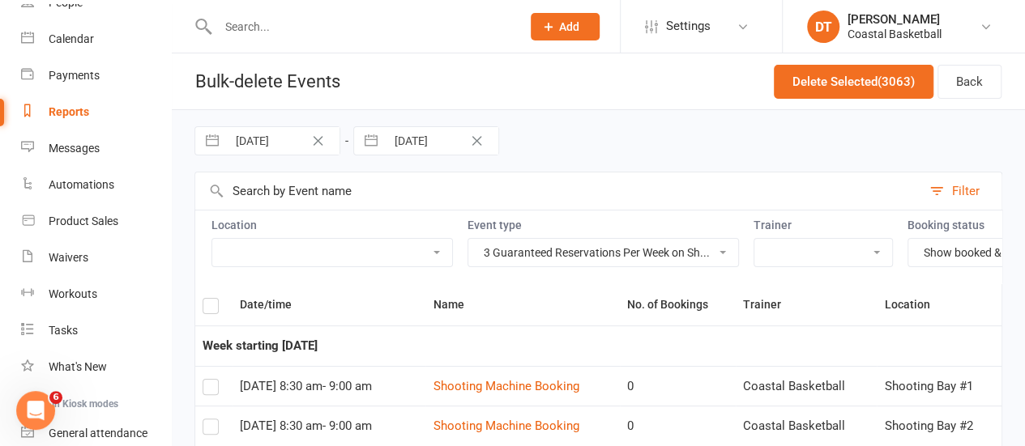
click at [214, 326] on th at bounding box center [213, 304] width 37 height 41
click at [216, 309] on label at bounding box center [211, 309] width 16 height 0
click at [216, 299] on input "checkbox" at bounding box center [211, 299] width 16 height 0
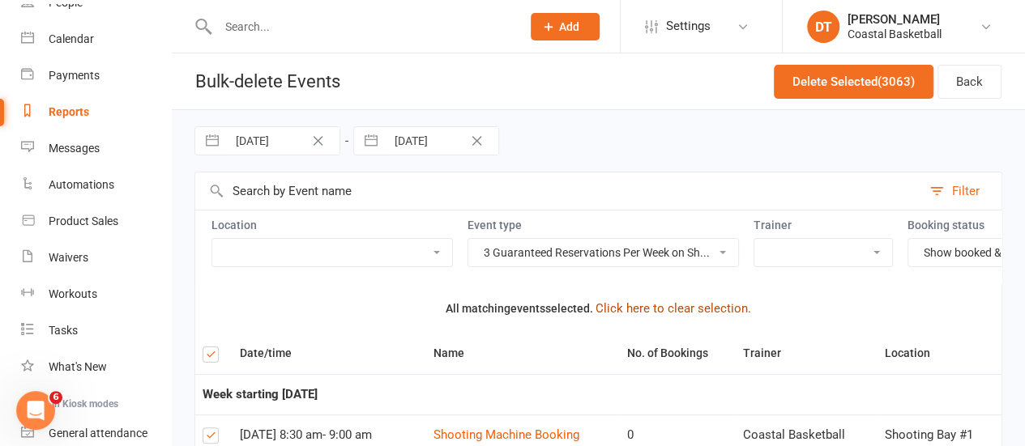
click at [632, 318] on button "Click here to clear selection." at bounding box center [673, 308] width 156 height 19
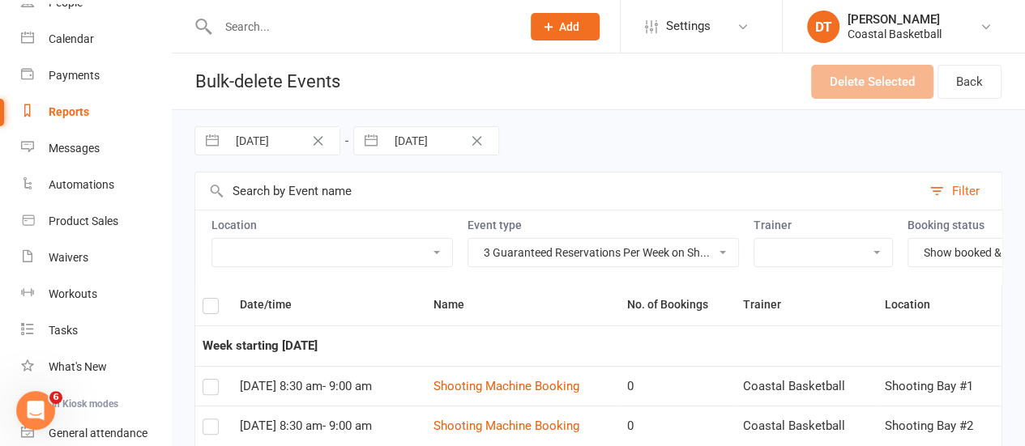
click at [209, 309] on label at bounding box center [211, 309] width 16 height 0
click at [209, 299] on input "checkbox" at bounding box center [211, 299] width 16 height 0
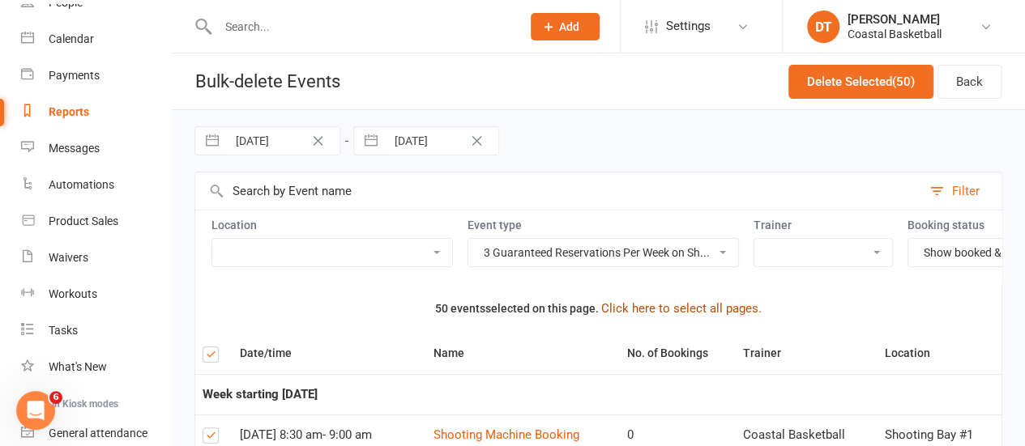
click at [729, 318] on button "Click here to select all pages." at bounding box center [681, 308] width 160 height 19
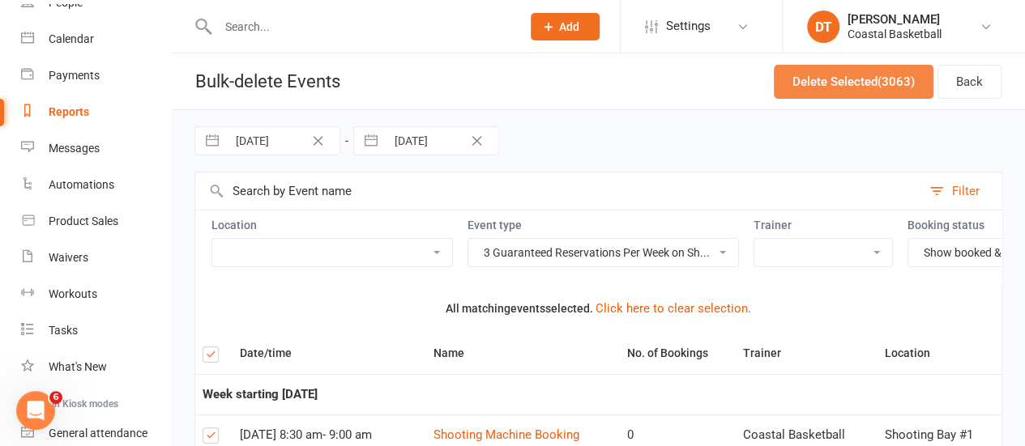
click at [897, 90] on button "Delete Selected (3063)" at bounding box center [854, 82] width 160 height 34
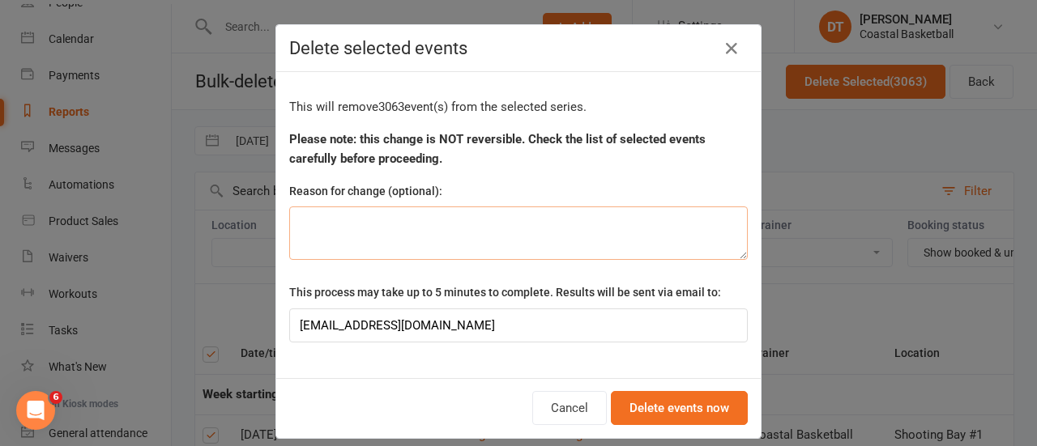
click at [542, 209] on textarea at bounding box center [518, 233] width 459 height 53
click at [702, 403] on button "Delete events now" at bounding box center [679, 408] width 137 height 34
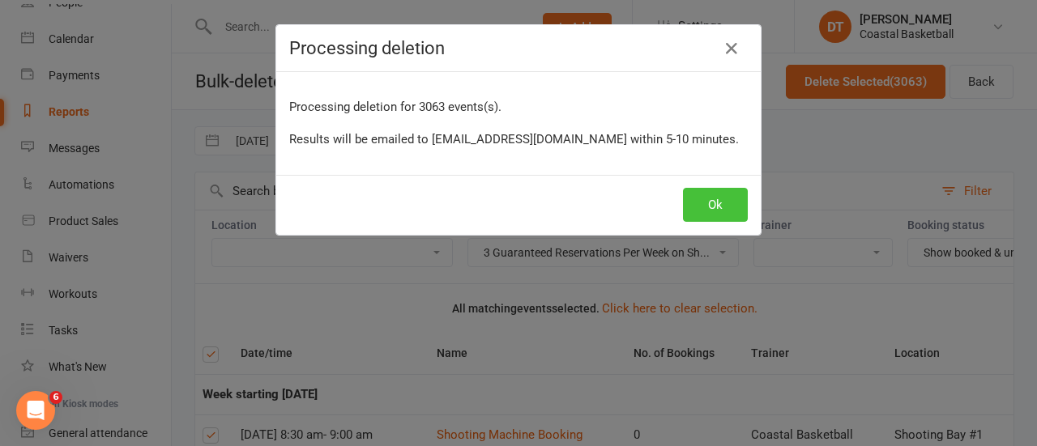
click at [731, 196] on button "Ok" at bounding box center [715, 205] width 65 height 34
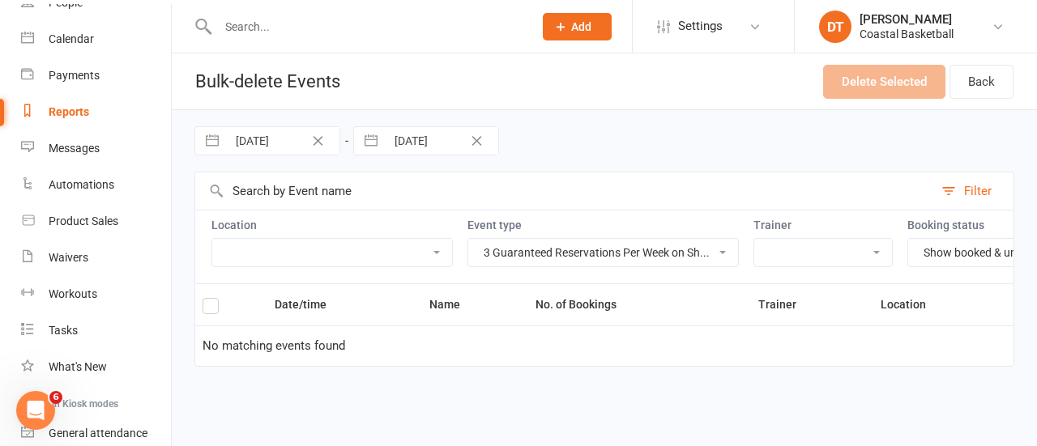
click at [572, 390] on div "Date/time Name No. of Bookings Trainer Location No matching events found" at bounding box center [604, 337] width 820 height 106
click at [1036, 91] on header "Bulk-delete Events Delete Selected Back" at bounding box center [604, 81] width 865 height 57
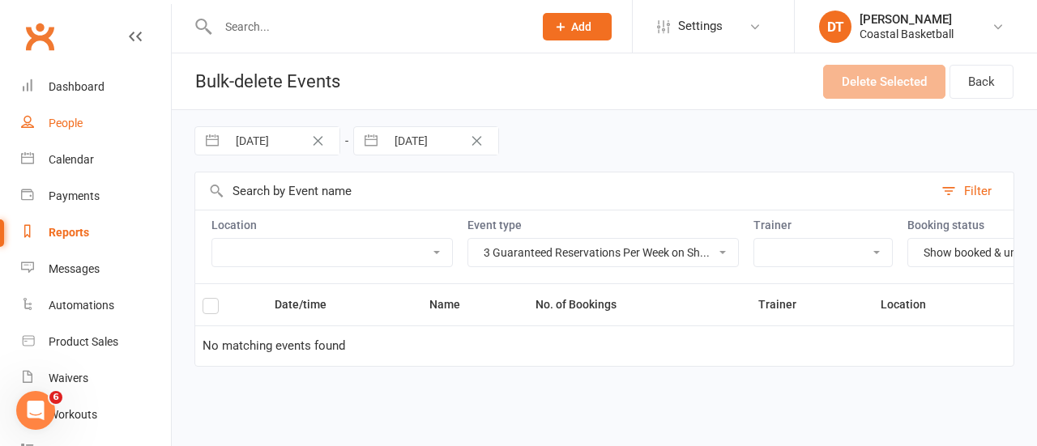
drag, startPoint x: 96, startPoint y: 135, endPoint x: 271, endPoint y: 40, distance: 199.4
click at [96, 135] on link "People" at bounding box center [96, 123] width 150 height 36
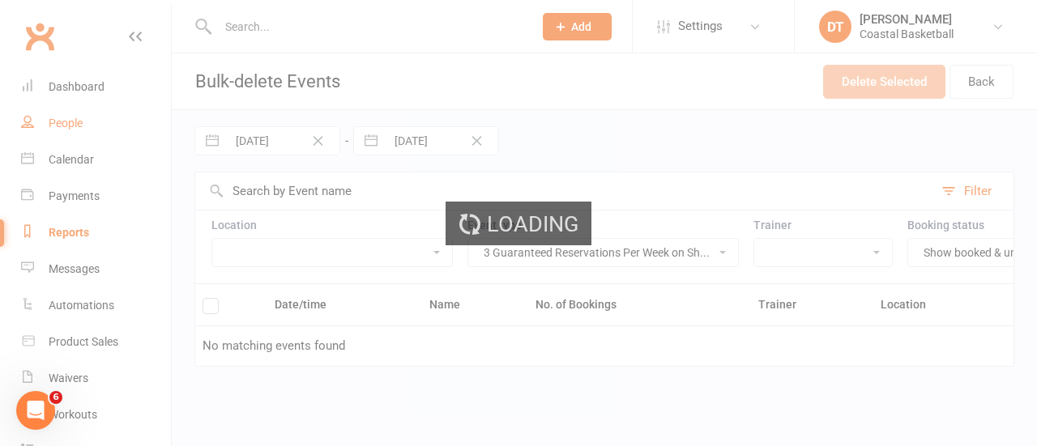
select select "100"
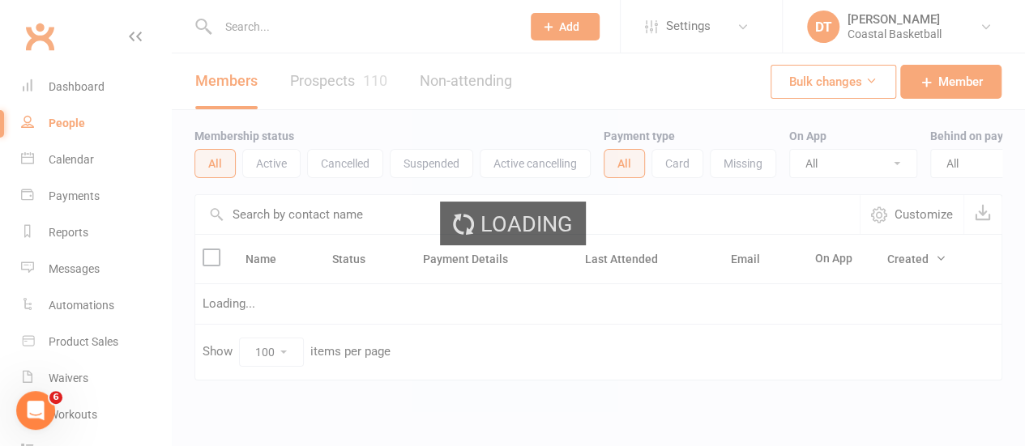
click at [322, 36] on input "text" at bounding box center [361, 26] width 297 height 23
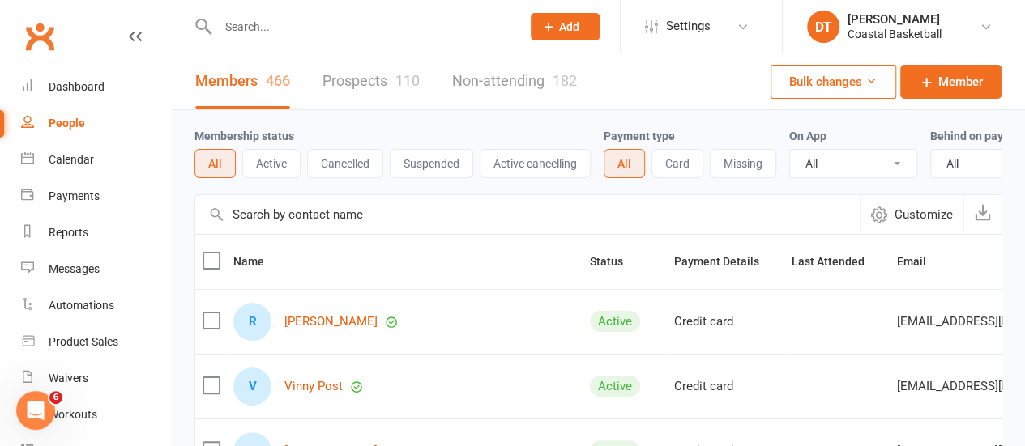
click at [314, 36] on input "text" at bounding box center [361, 26] width 297 height 23
type input "hunter"
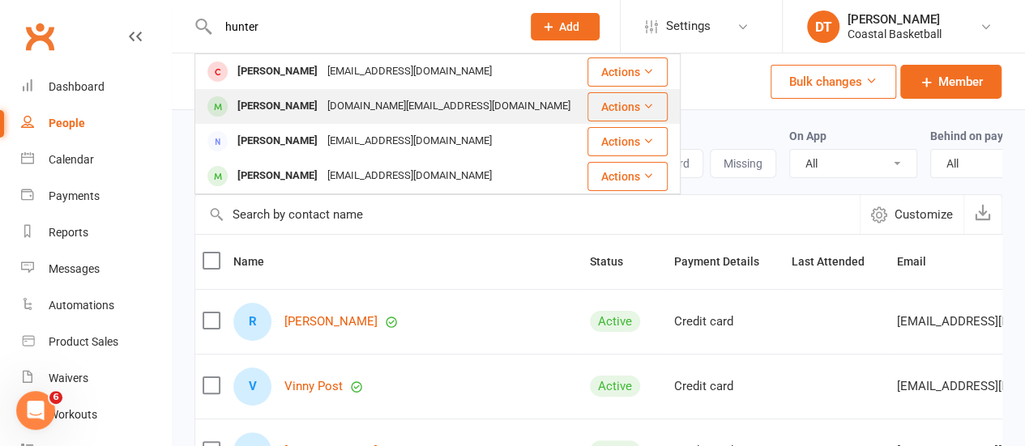
click at [421, 105] on div "Expressions.id@gmail.com" at bounding box center [448, 106] width 253 height 23
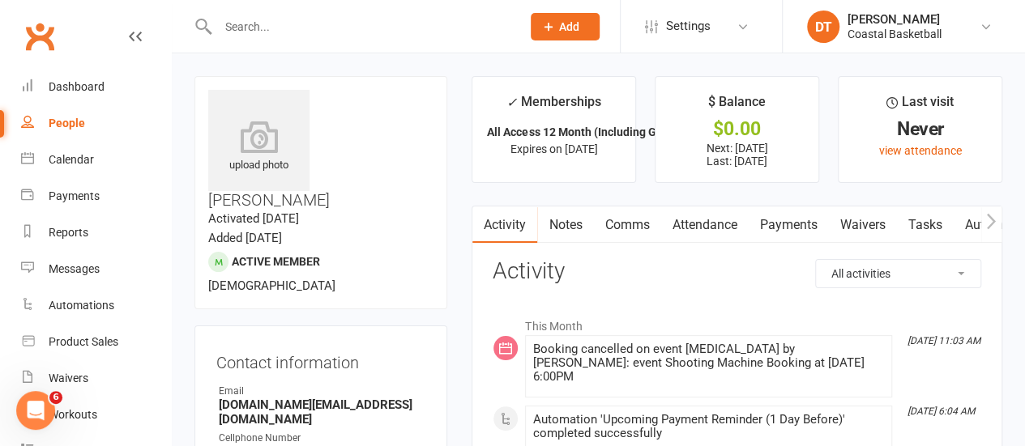
click at [689, 235] on link "Attendance" at bounding box center [703, 225] width 87 height 37
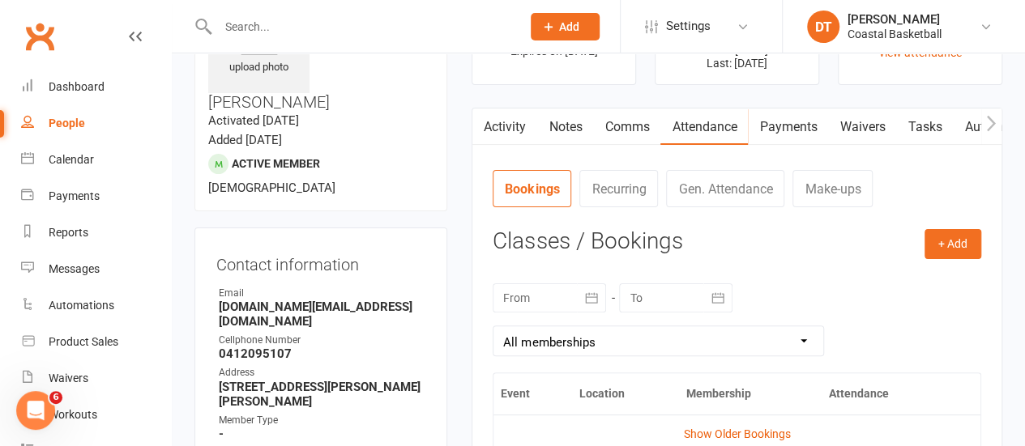
scroll to position [158, 0]
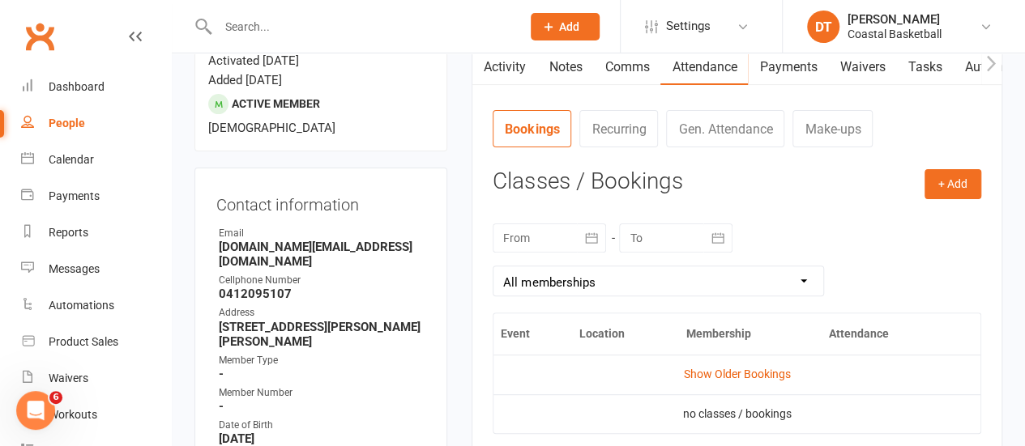
drag, startPoint x: 610, startPoint y: 70, endPoint x: 1036, endPoint y: 260, distance: 466.7
click at [612, 70] on link "Comms" at bounding box center [626, 67] width 67 height 37
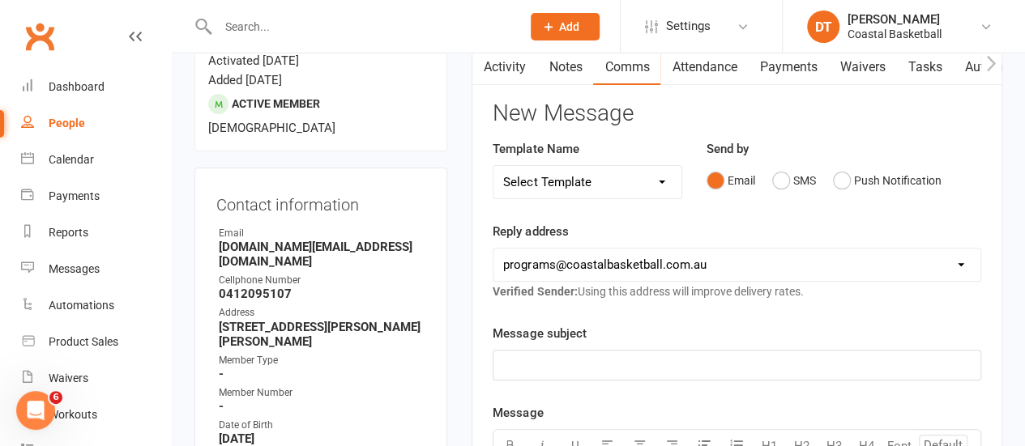
click at [640, 365] on p "﻿" at bounding box center [736, 365] width 467 height 19
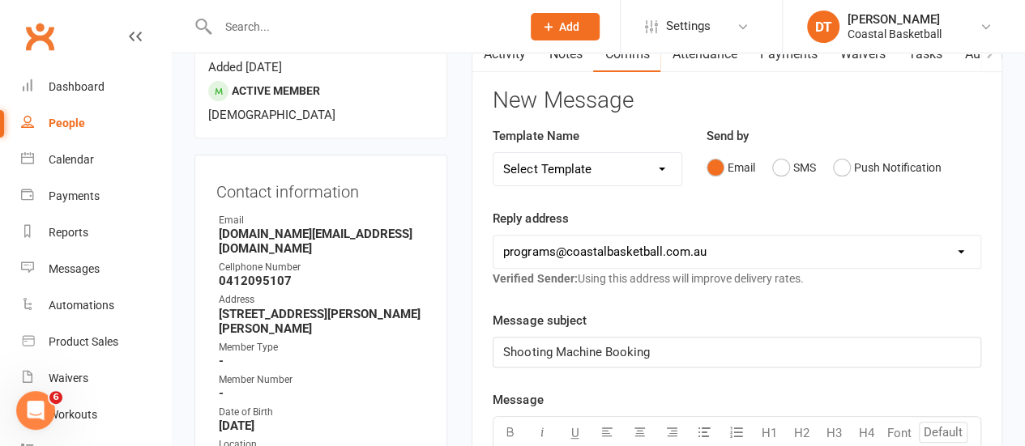
drag, startPoint x: 1021, startPoint y: 82, endPoint x: 1036, endPoint y: 92, distance: 18.7
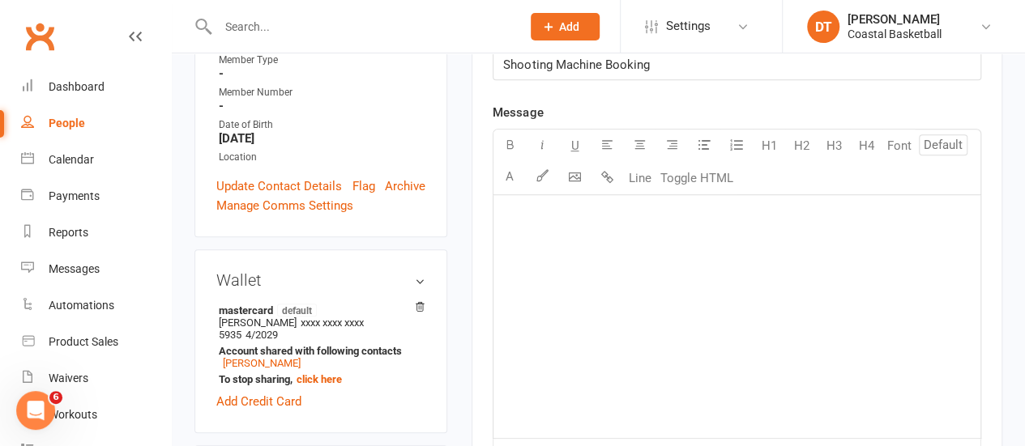
scroll to position [0, 0]
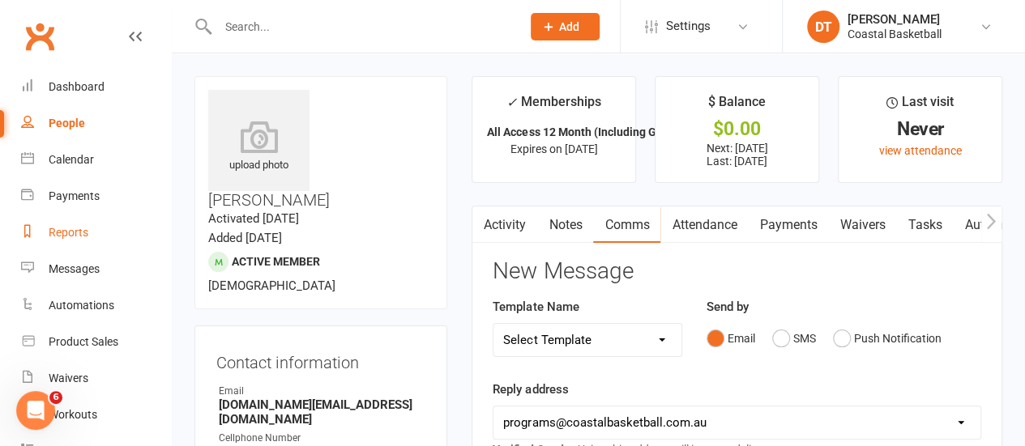
click at [100, 231] on link "Reports" at bounding box center [96, 233] width 150 height 36
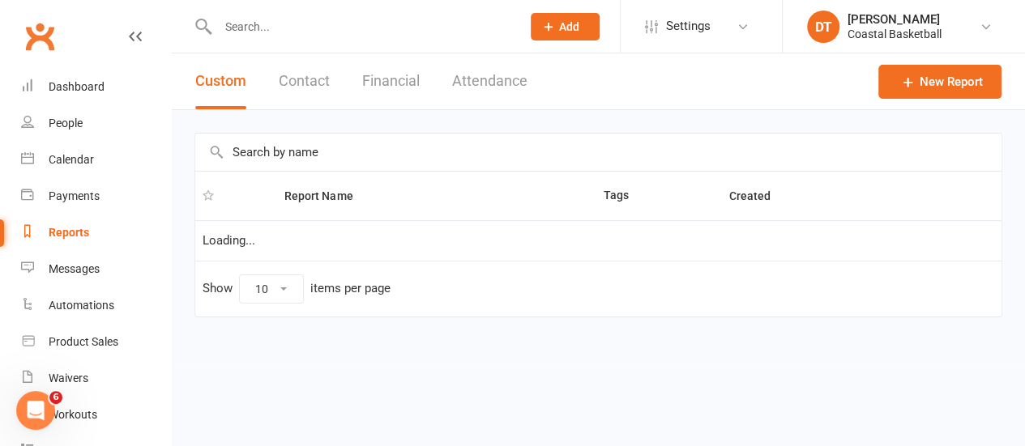
select select "100"
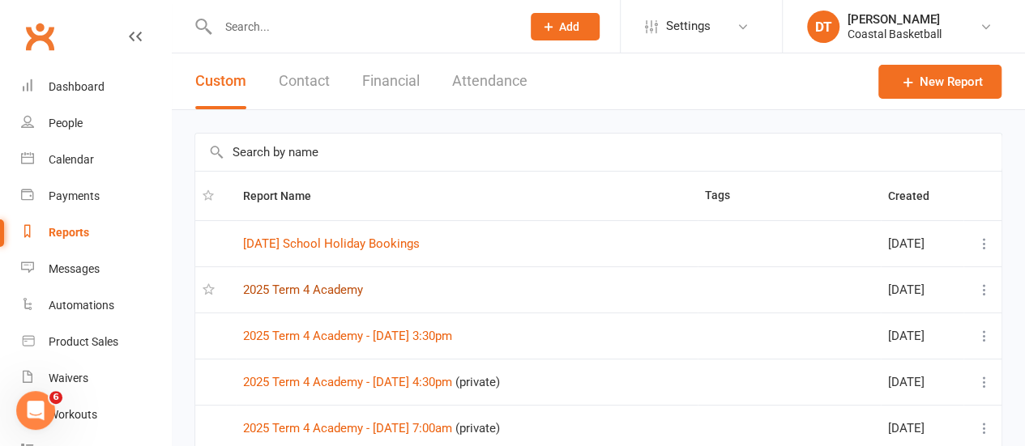
click at [298, 292] on link "2025 Term 4 Academy" at bounding box center [303, 290] width 120 height 15
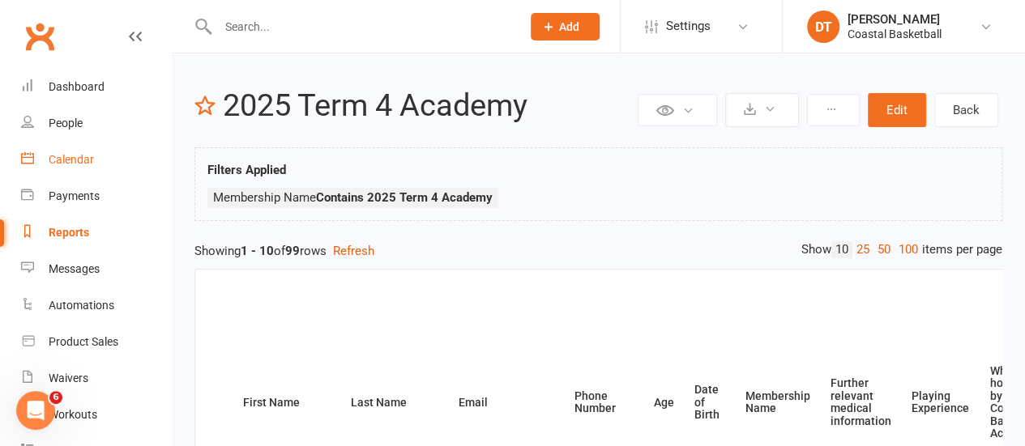
click at [99, 147] on link "Calendar" at bounding box center [96, 160] width 150 height 36
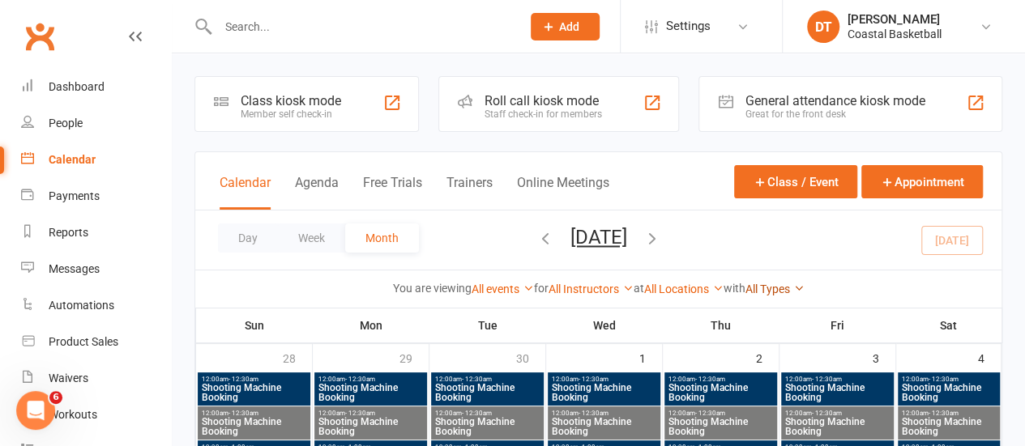
click at [771, 283] on link "All Types" at bounding box center [774, 289] width 59 height 13
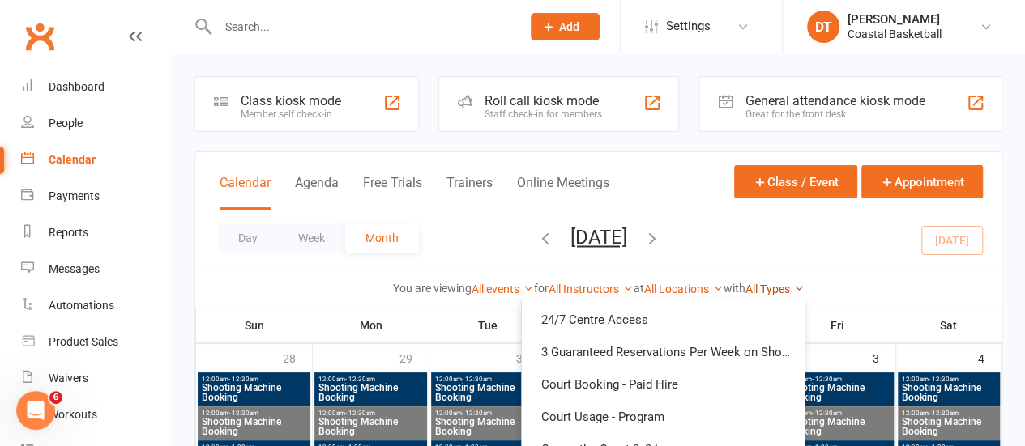
scroll to position [107, 0]
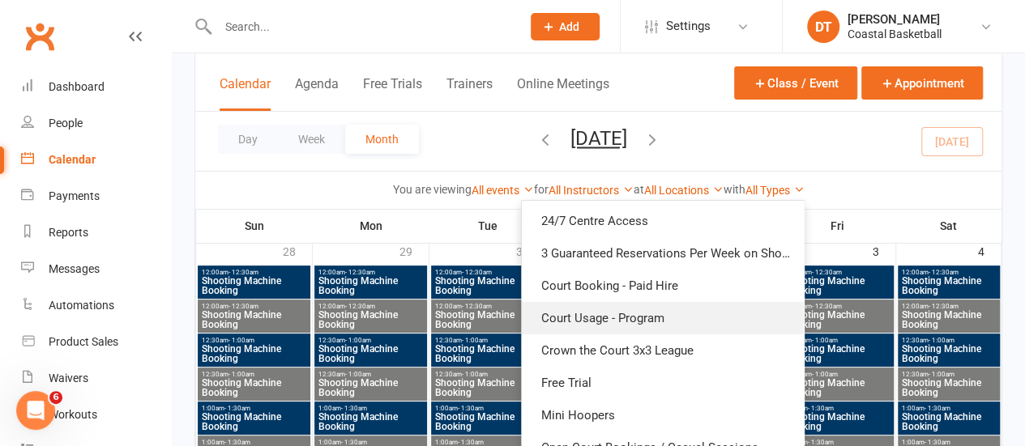
click at [698, 318] on link "Court Usage - Program" at bounding box center [663, 318] width 282 height 32
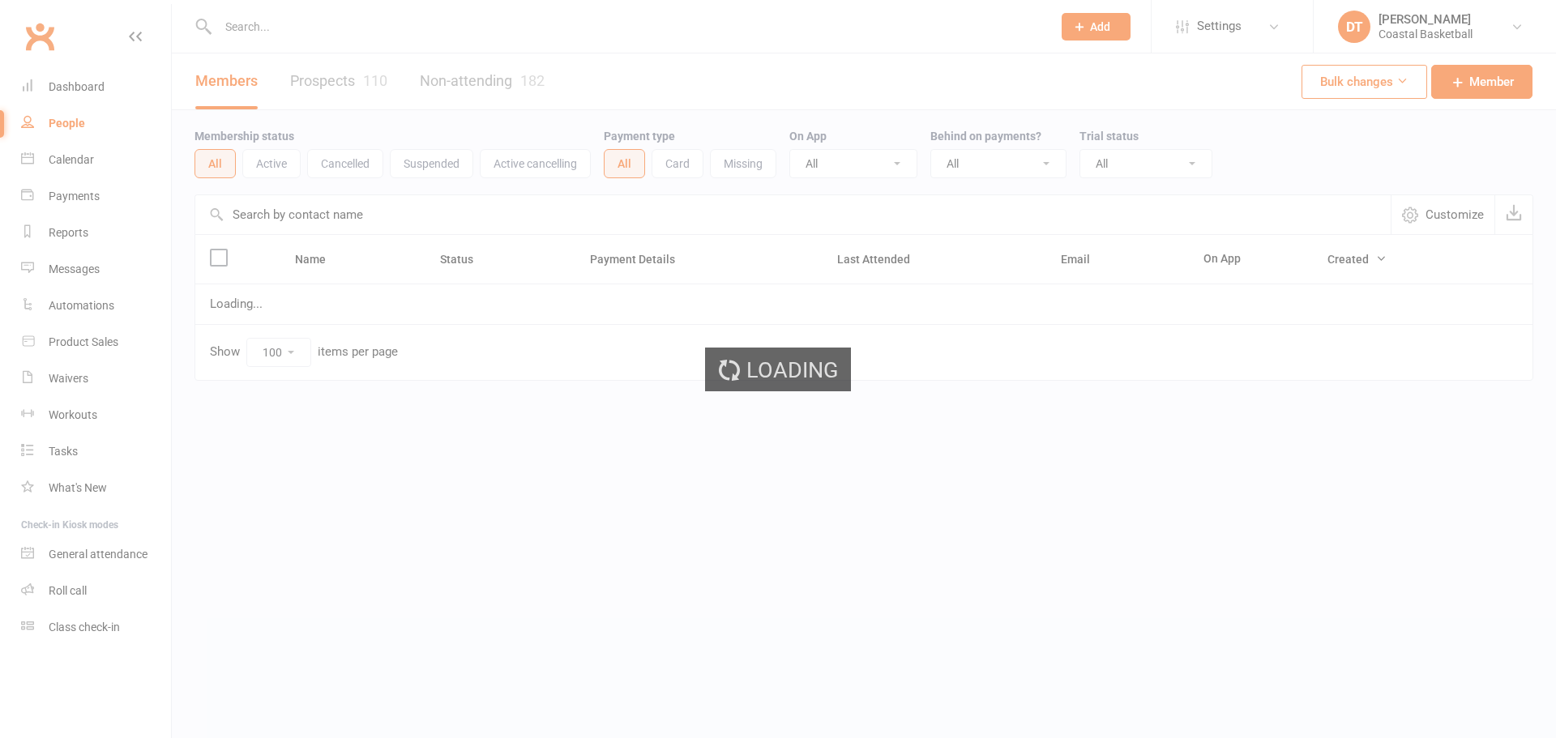
select select "100"
click at [498, 207] on div "Loading" at bounding box center [778, 369] width 1556 height 738
click at [529, 218] on div "Loading" at bounding box center [778, 369] width 1556 height 738
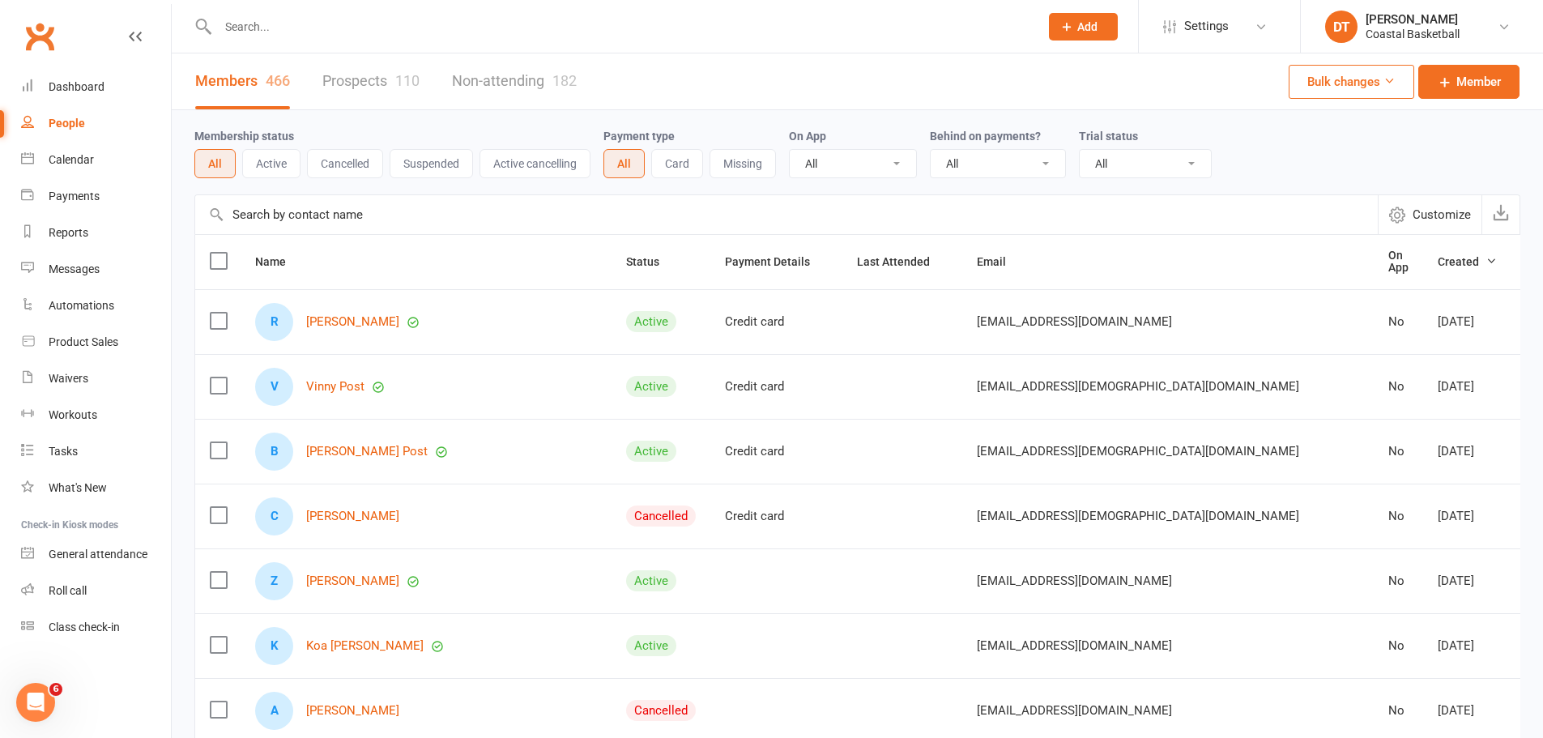
click at [543, 217] on input "text" at bounding box center [786, 214] width 1183 height 39
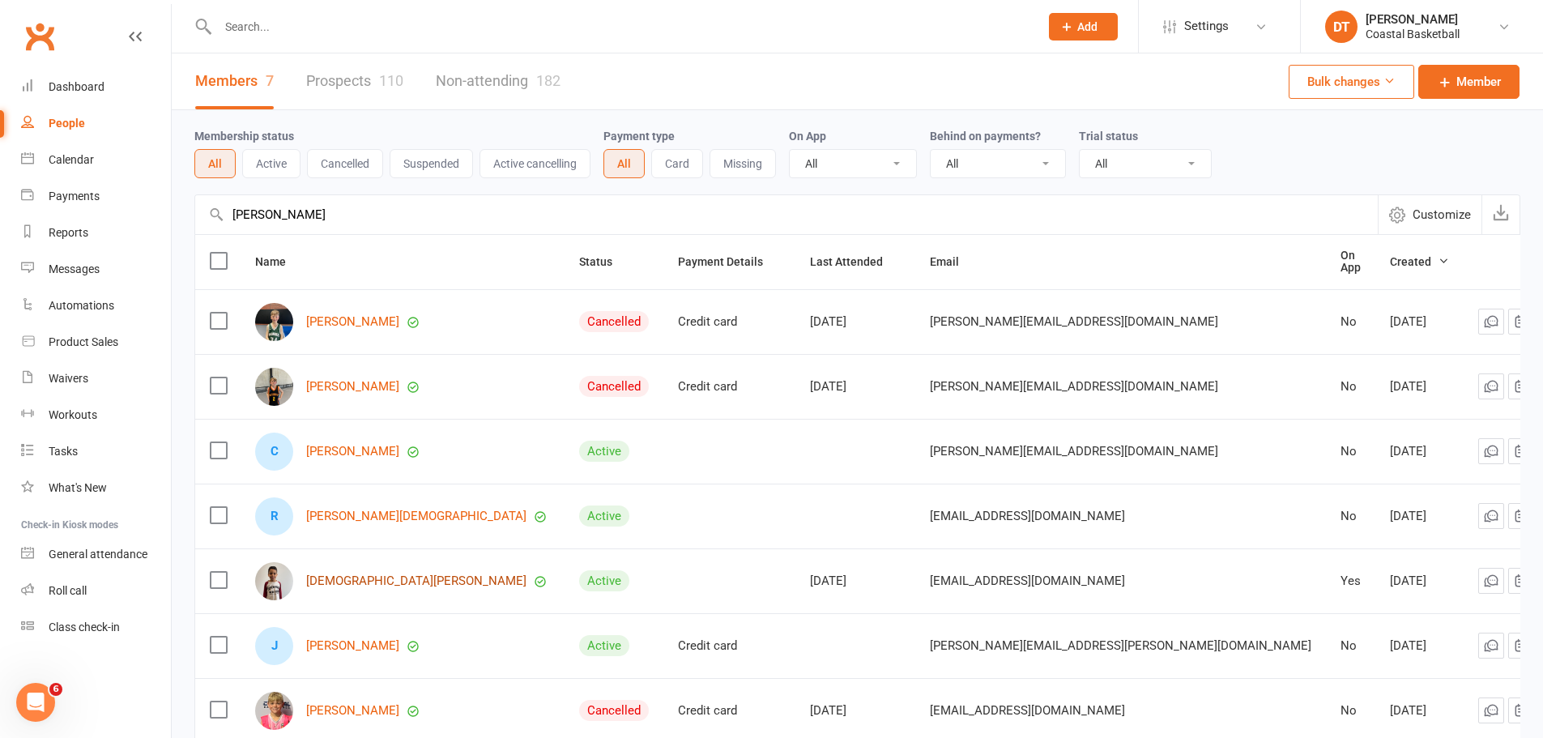
type input "chris"
click at [341, 579] on link "Christian Khoury" at bounding box center [416, 581] width 220 height 14
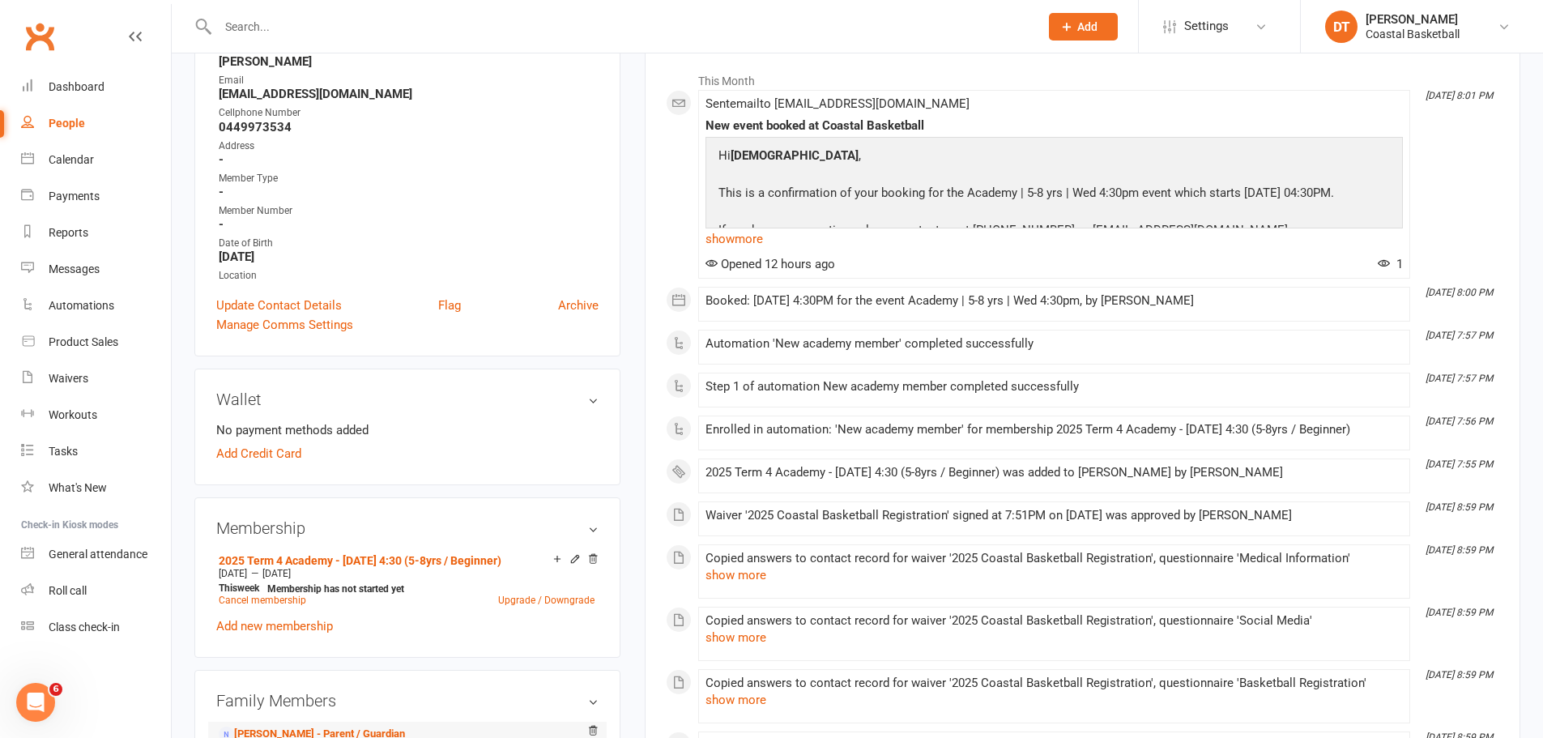
scroll to position [405, 0]
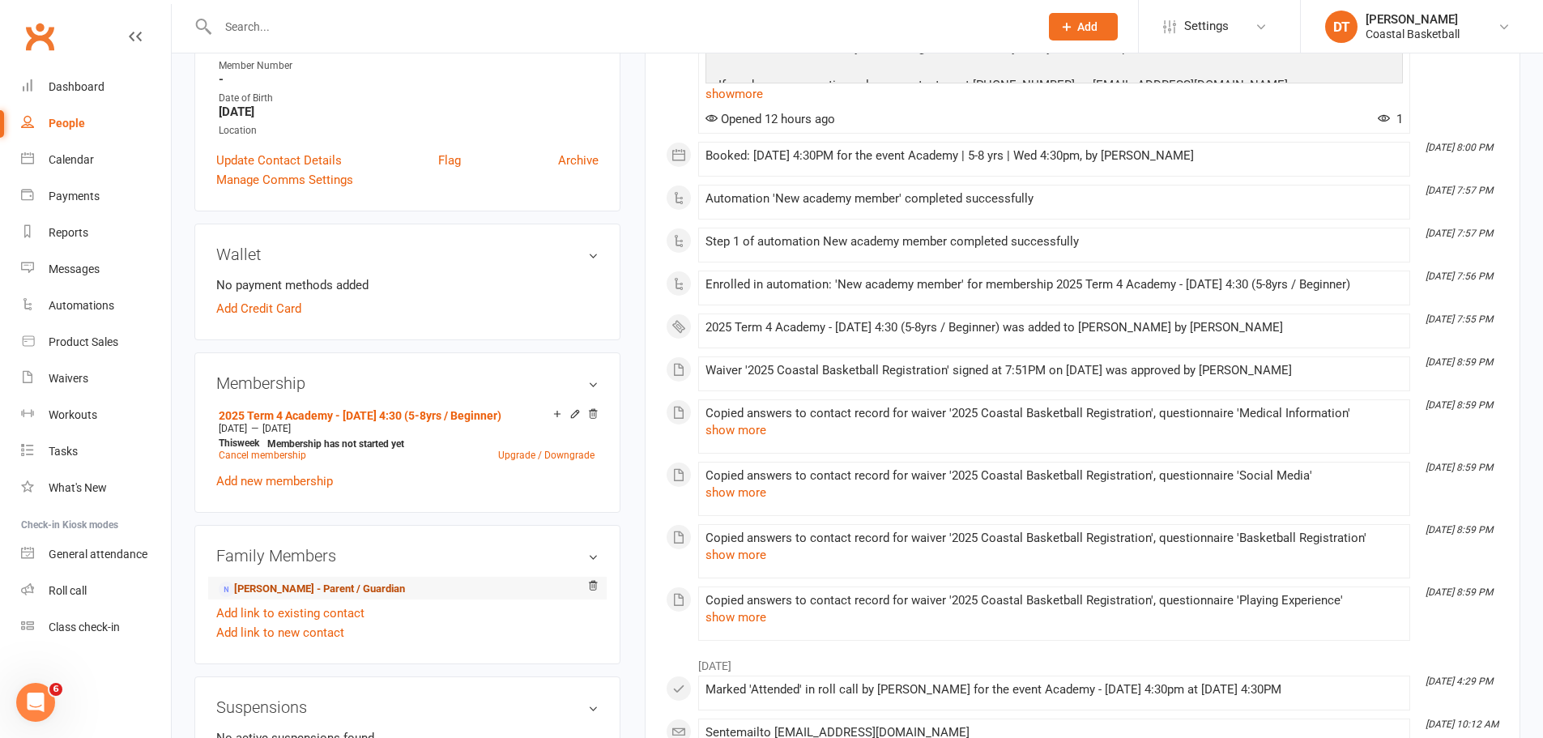
click at [360, 581] on link "Yara Khoury - Parent / Guardian" at bounding box center [312, 589] width 186 height 17
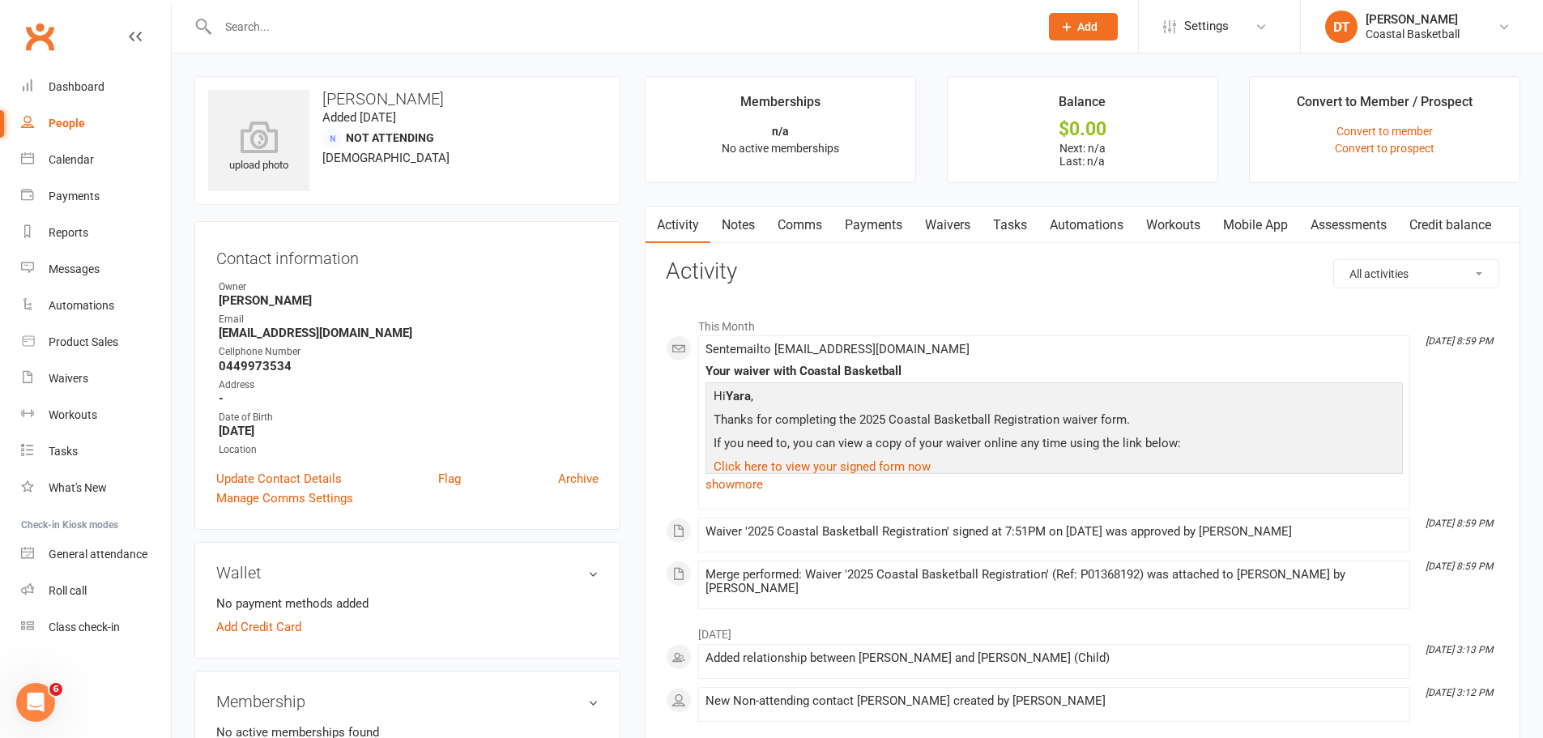
drag, startPoint x: 95, startPoint y: 123, endPoint x: 107, endPoint y: 122, distance: 12.2
click at [95, 123] on link "People" at bounding box center [96, 123] width 150 height 36
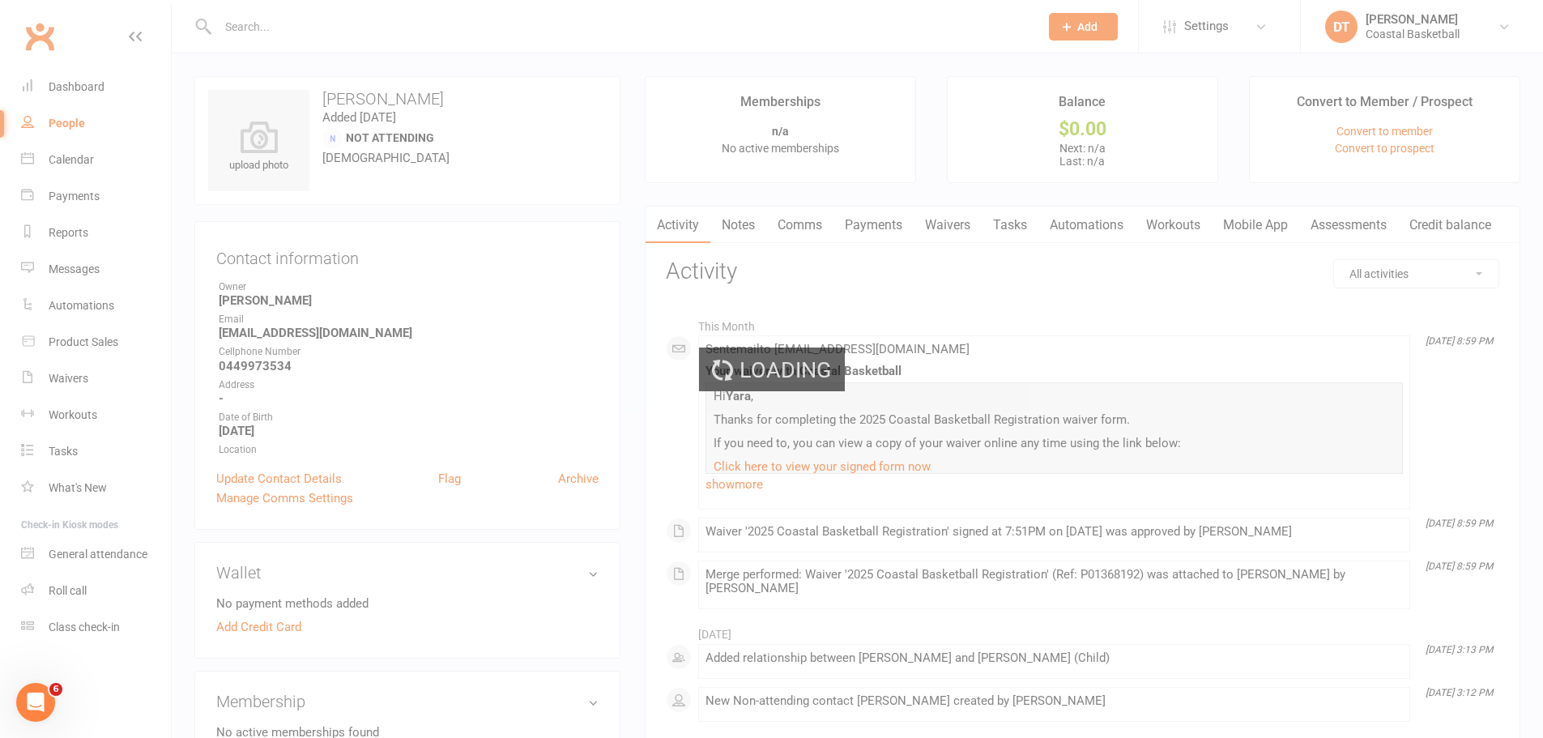
select select "100"
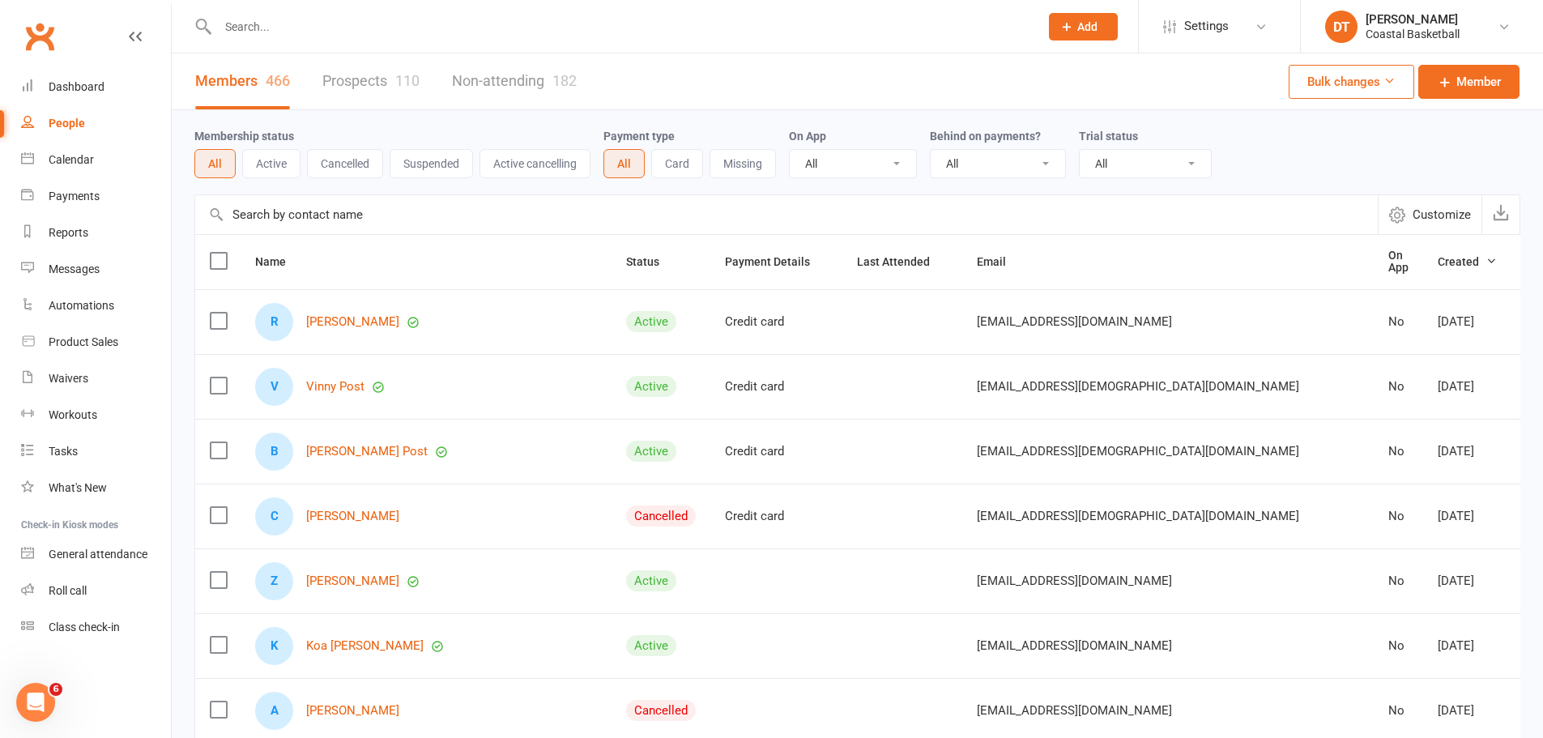
click at [1078, 26] on span "Add" at bounding box center [1088, 26] width 20 height 13
click at [88, 167] on link "Calendar" at bounding box center [96, 160] width 150 height 36
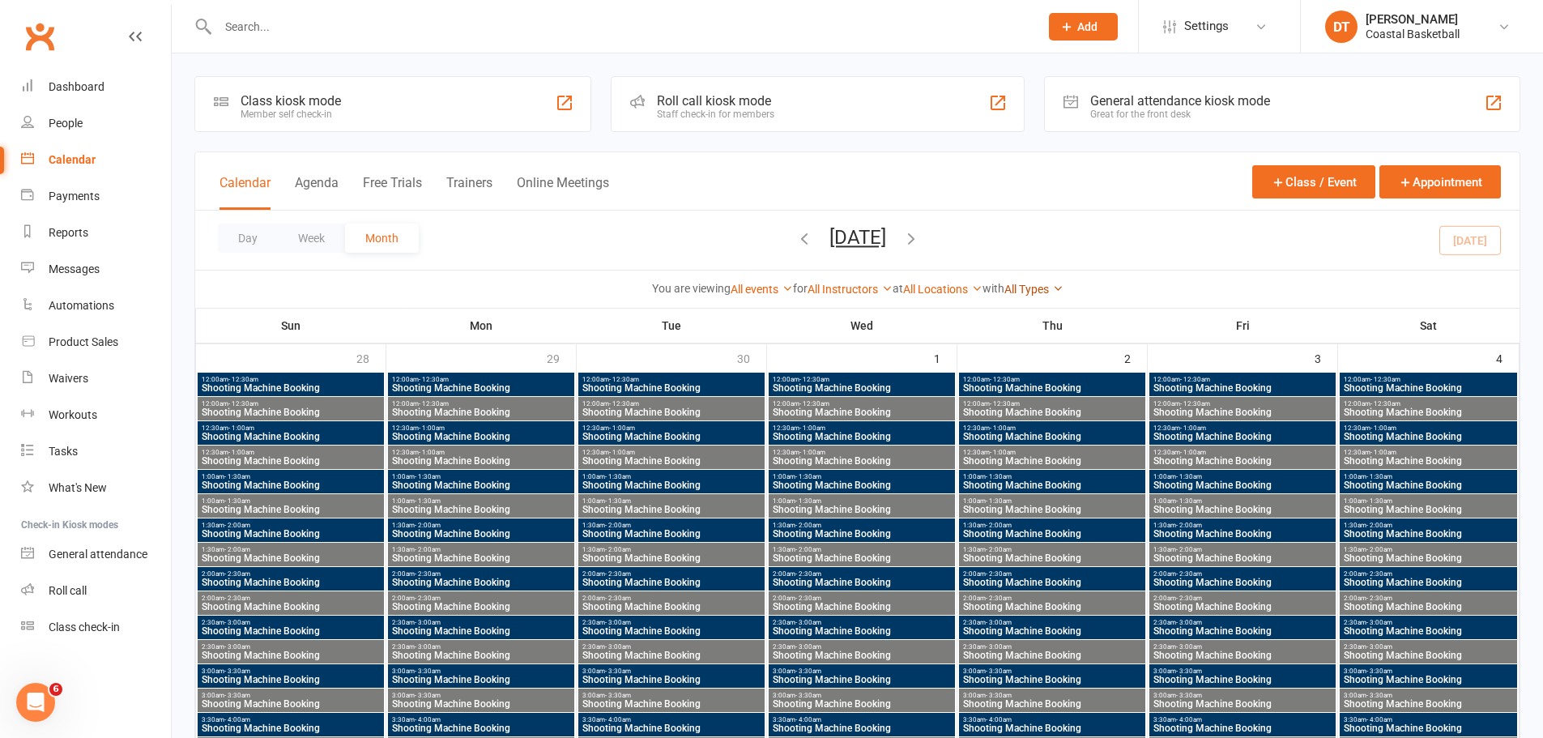
click at [1064, 291] on icon at bounding box center [1057, 288] width 11 height 11
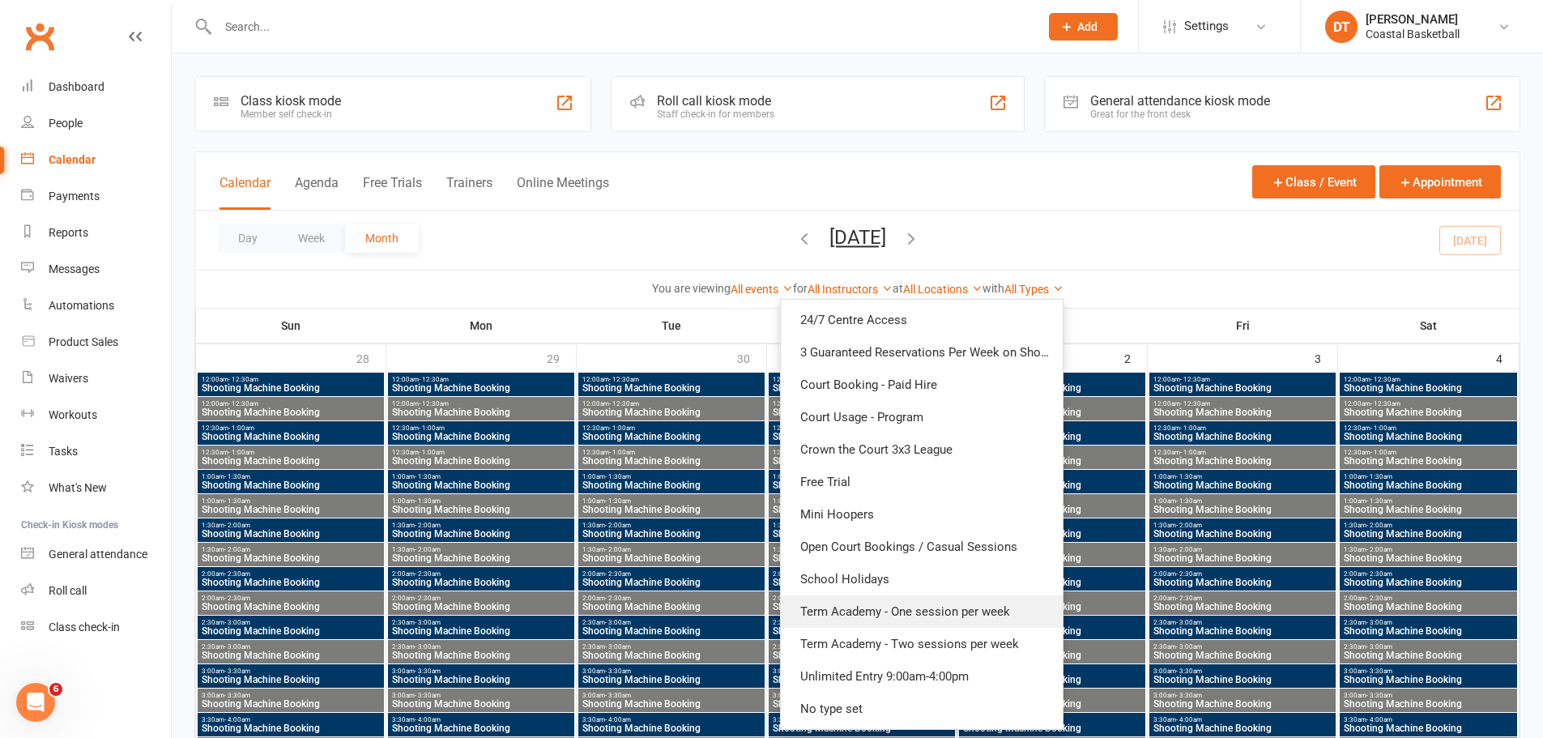
drag, startPoint x: 948, startPoint y: 618, endPoint x: 1093, endPoint y: 637, distance: 146.2
click at [948, 618] on link "Term Academy - One session per week" at bounding box center [922, 611] width 282 height 32
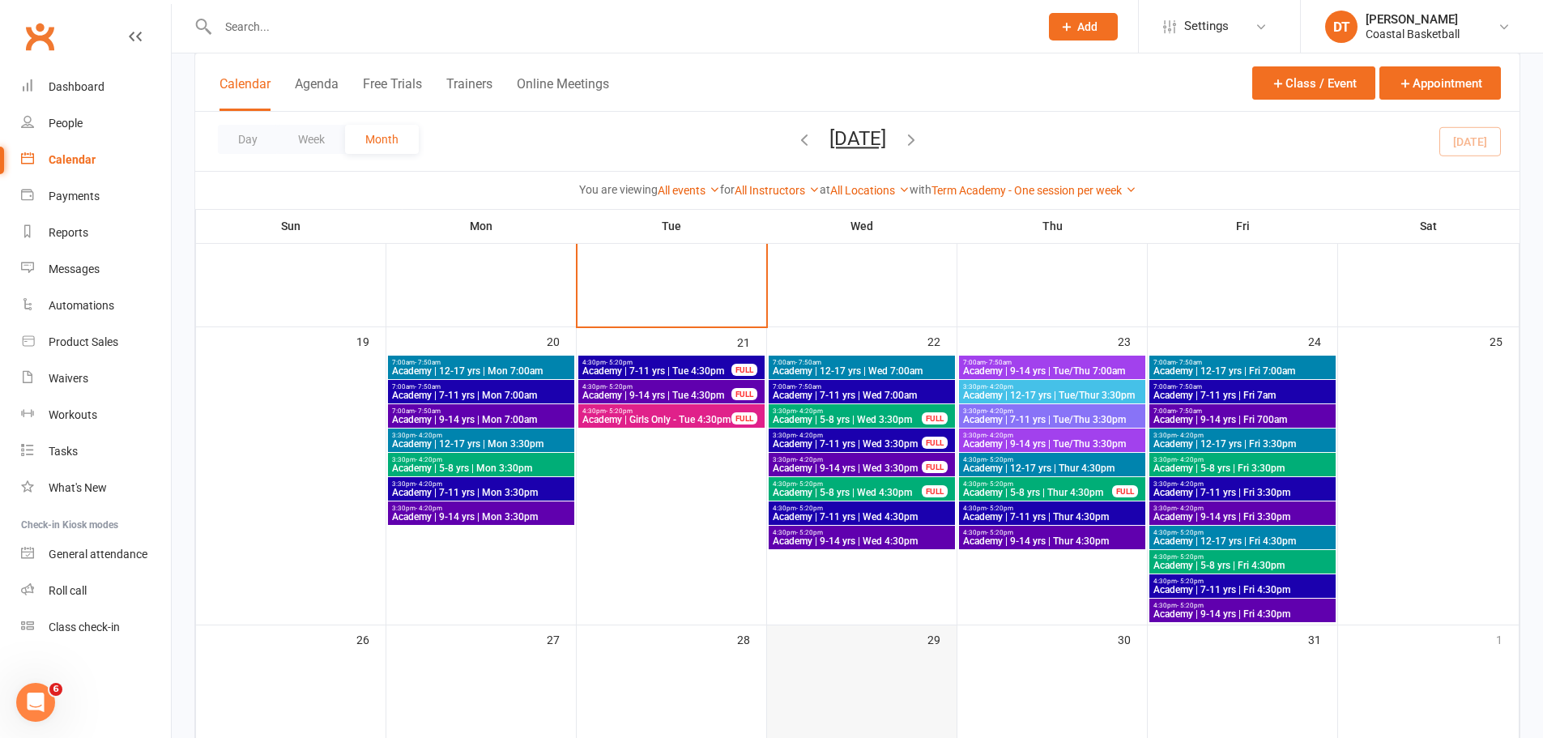
scroll to position [540, 0]
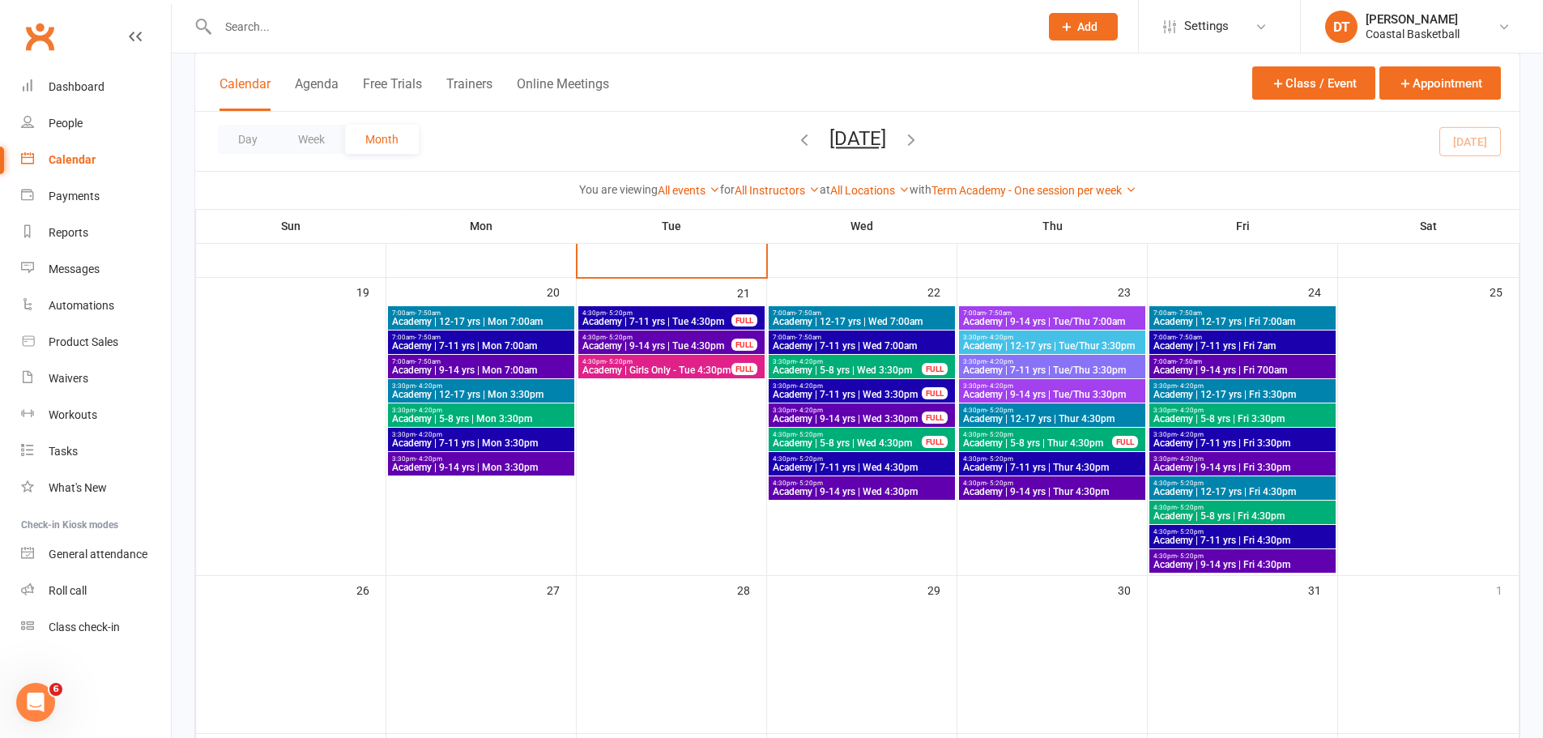
click at [889, 341] on span "Academy | 7-11 yrs | Wed 7:00am" at bounding box center [862, 346] width 180 height 10
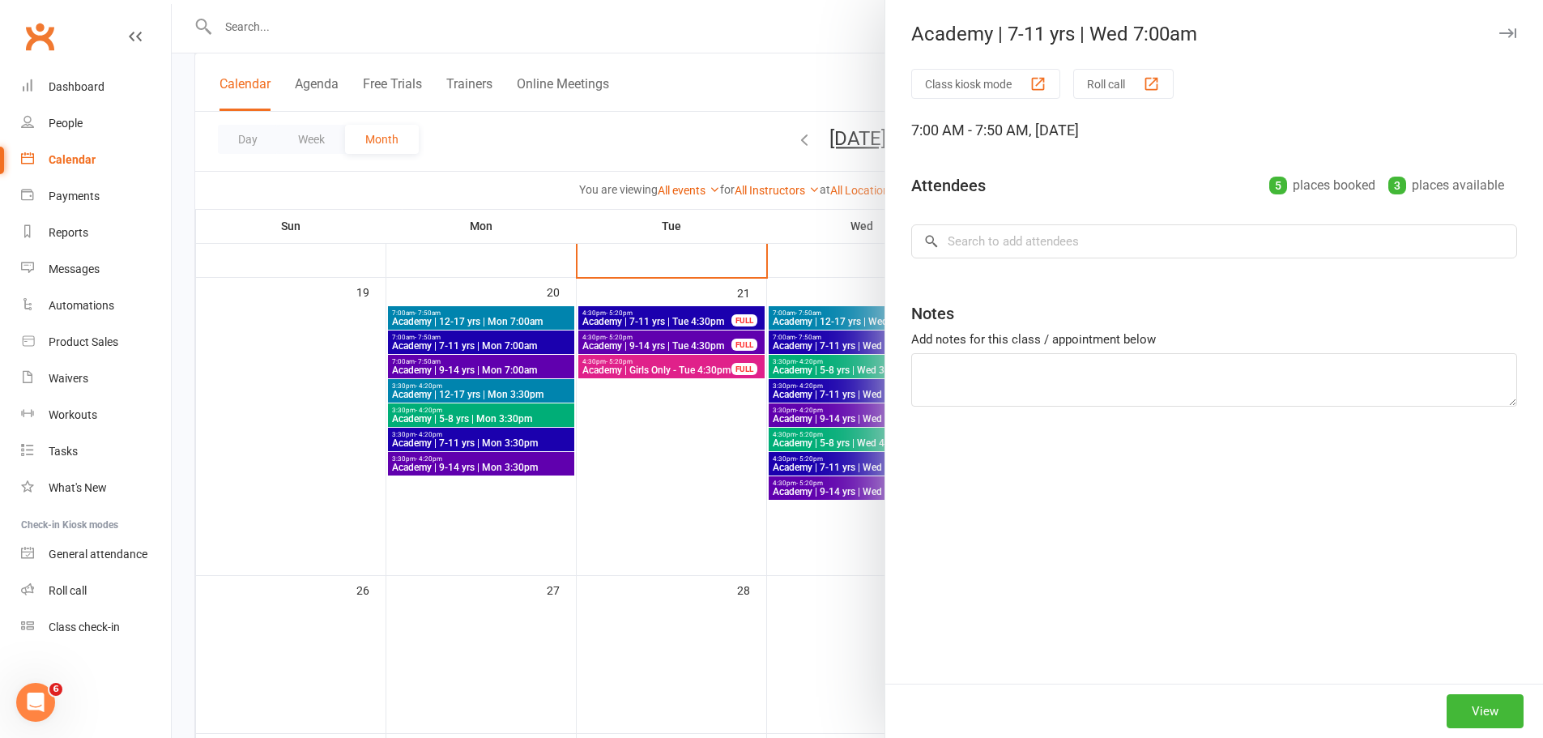
click at [846, 317] on div at bounding box center [858, 369] width 1372 height 738
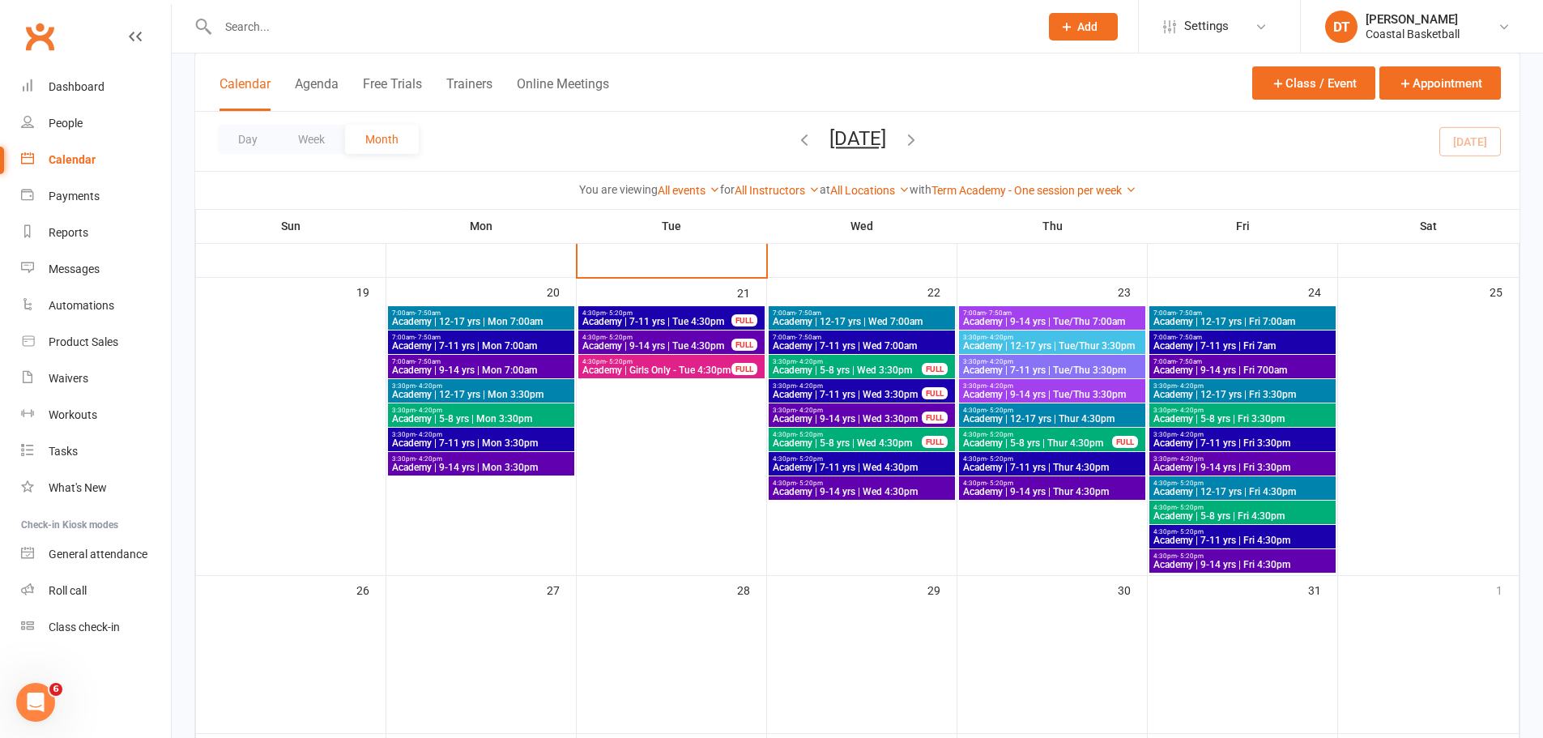
click at [843, 318] on span "Academy | 12-17 yrs | Wed 7:00am" at bounding box center [862, 322] width 180 height 10
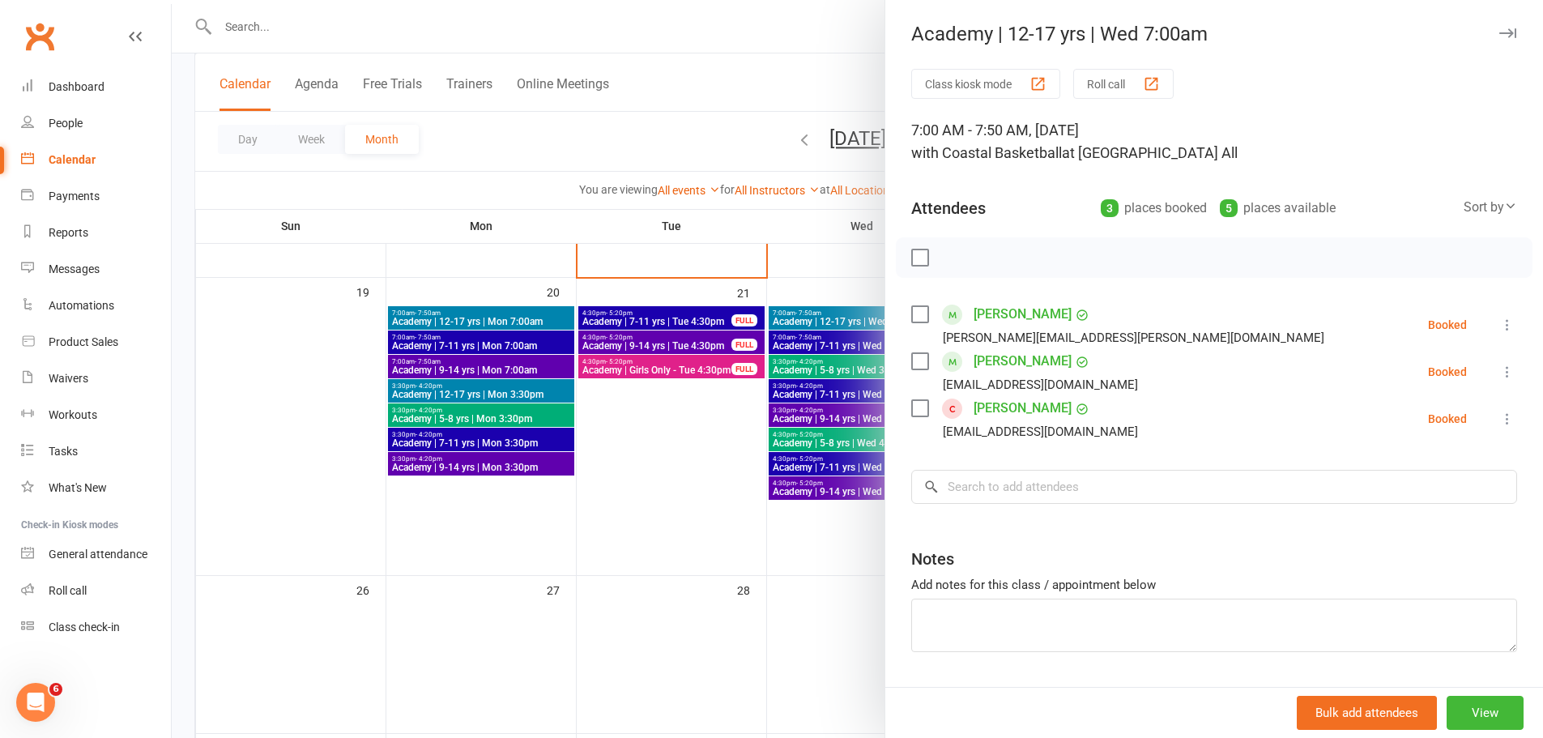
click at [911, 410] on label at bounding box center [919, 408] width 16 height 16
click at [1500, 423] on icon at bounding box center [1508, 419] width 16 height 16
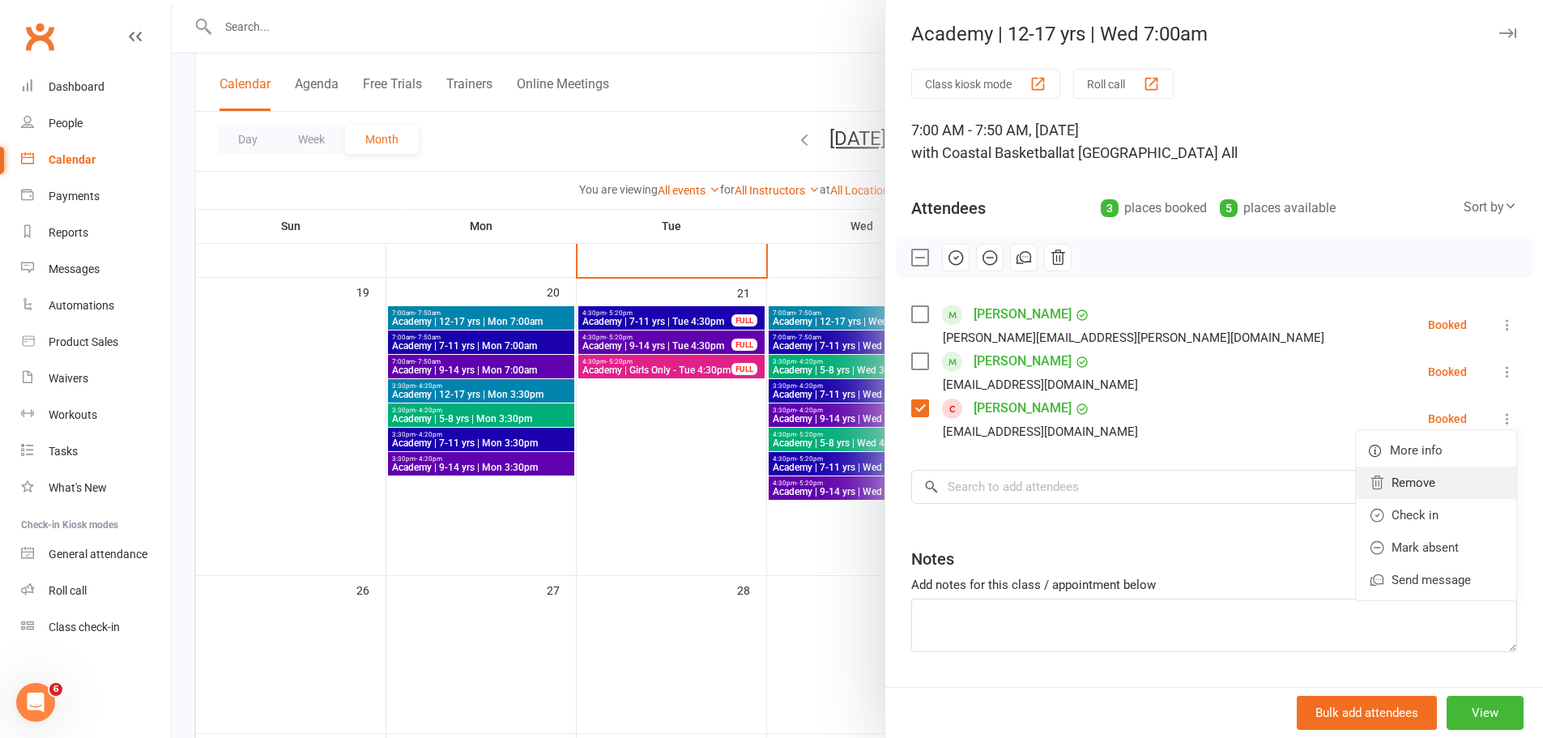
click at [1442, 493] on link "Remove" at bounding box center [1436, 483] width 160 height 32
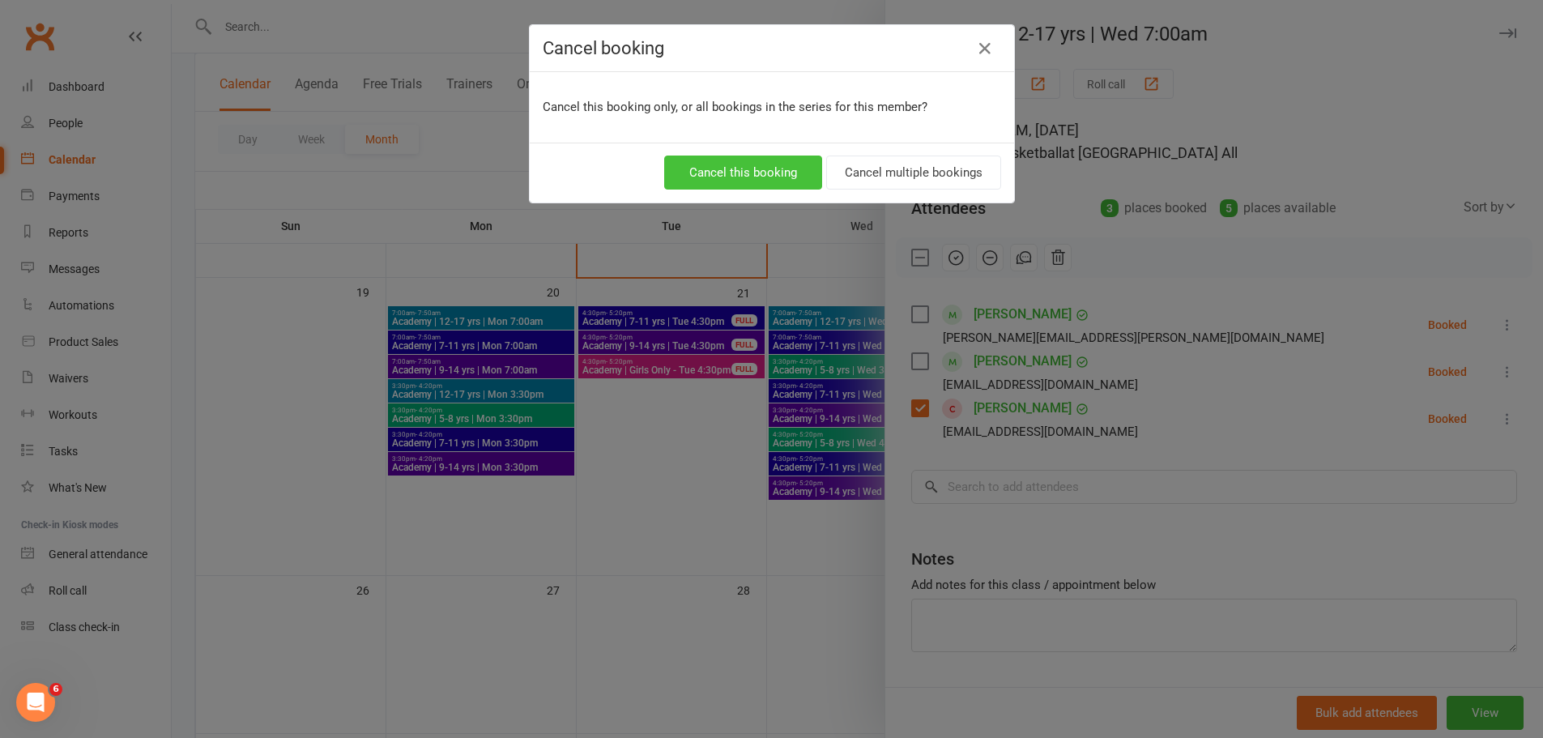
click at [786, 177] on button "Cancel this booking" at bounding box center [743, 173] width 158 height 34
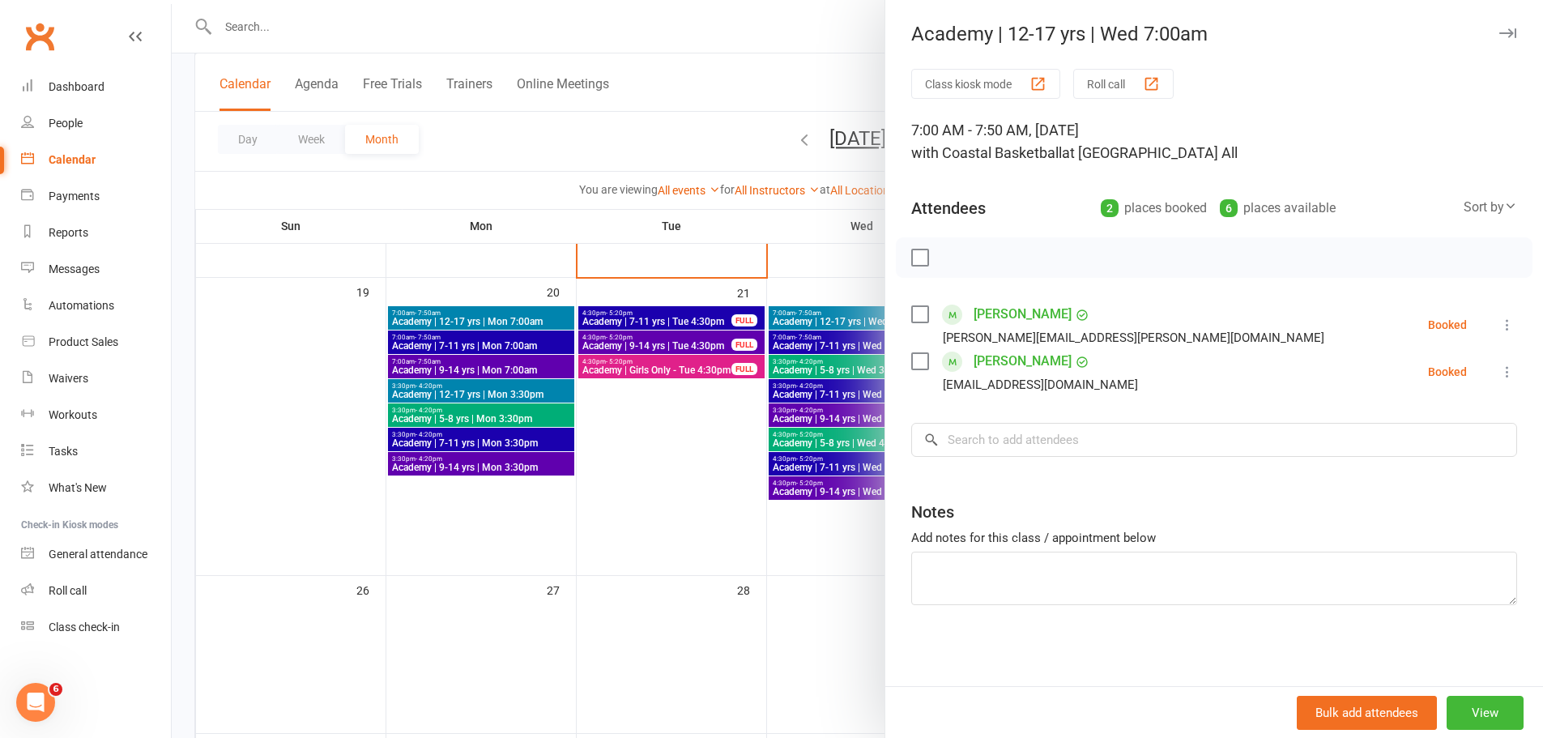
click at [736, 568] on div at bounding box center [858, 369] width 1372 height 738
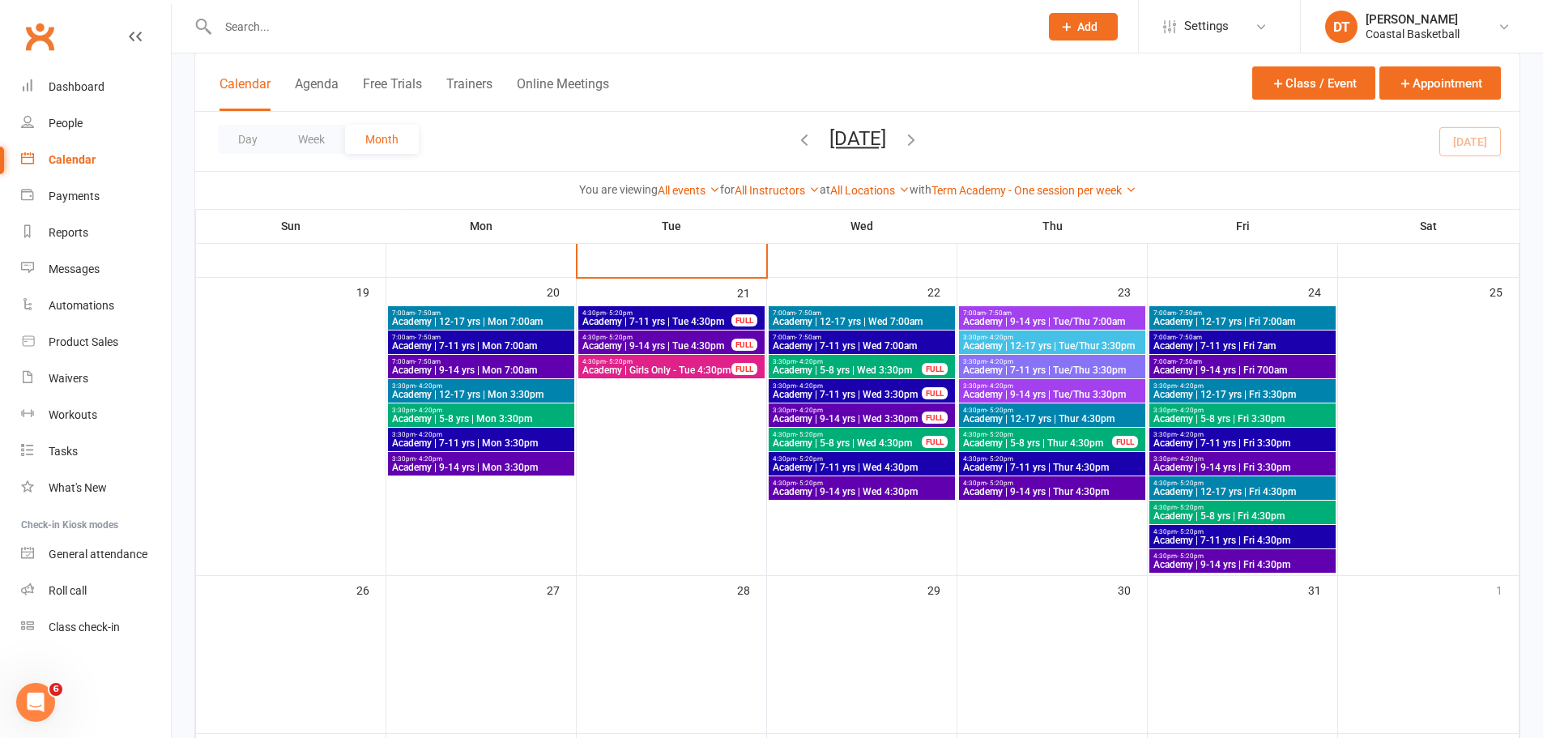
click at [1304, 563] on span "Academy | 9-14 yrs | Fri 4:30pm" at bounding box center [1243, 565] width 180 height 10
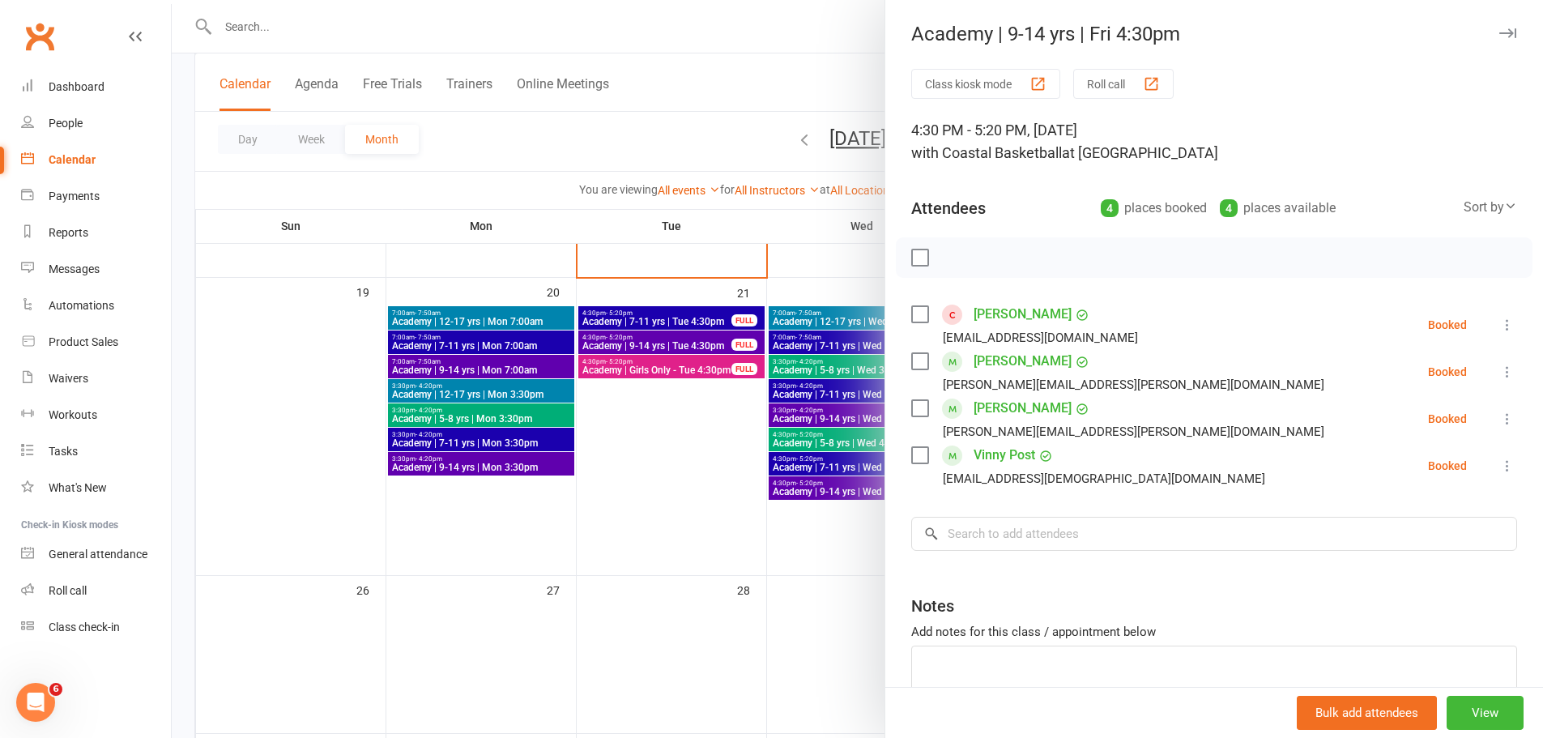
click at [848, 557] on div at bounding box center [858, 369] width 1372 height 738
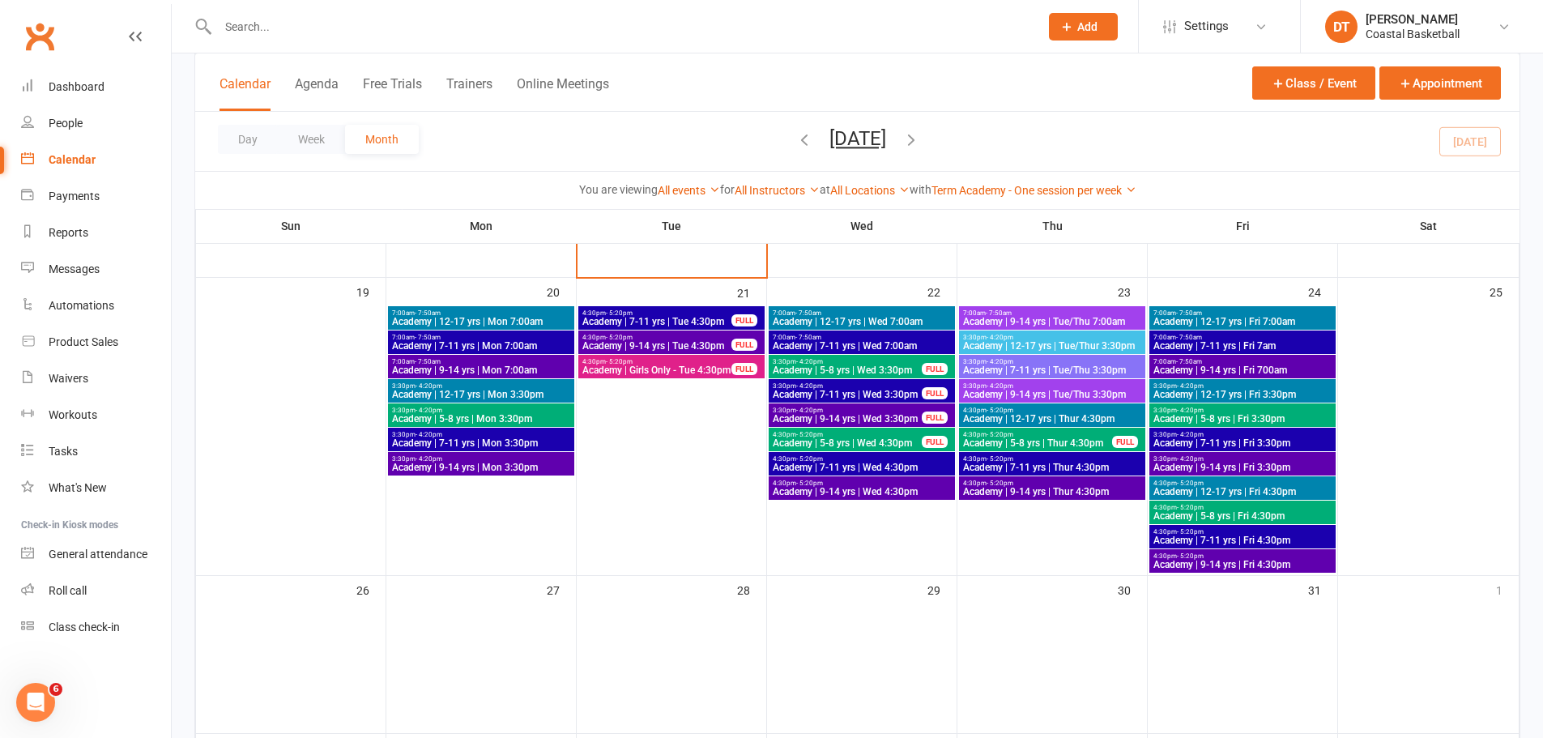
click at [1195, 545] on span "Academy | 7-11 yrs | Fri 4:30pm" at bounding box center [1243, 541] width 180 height 10
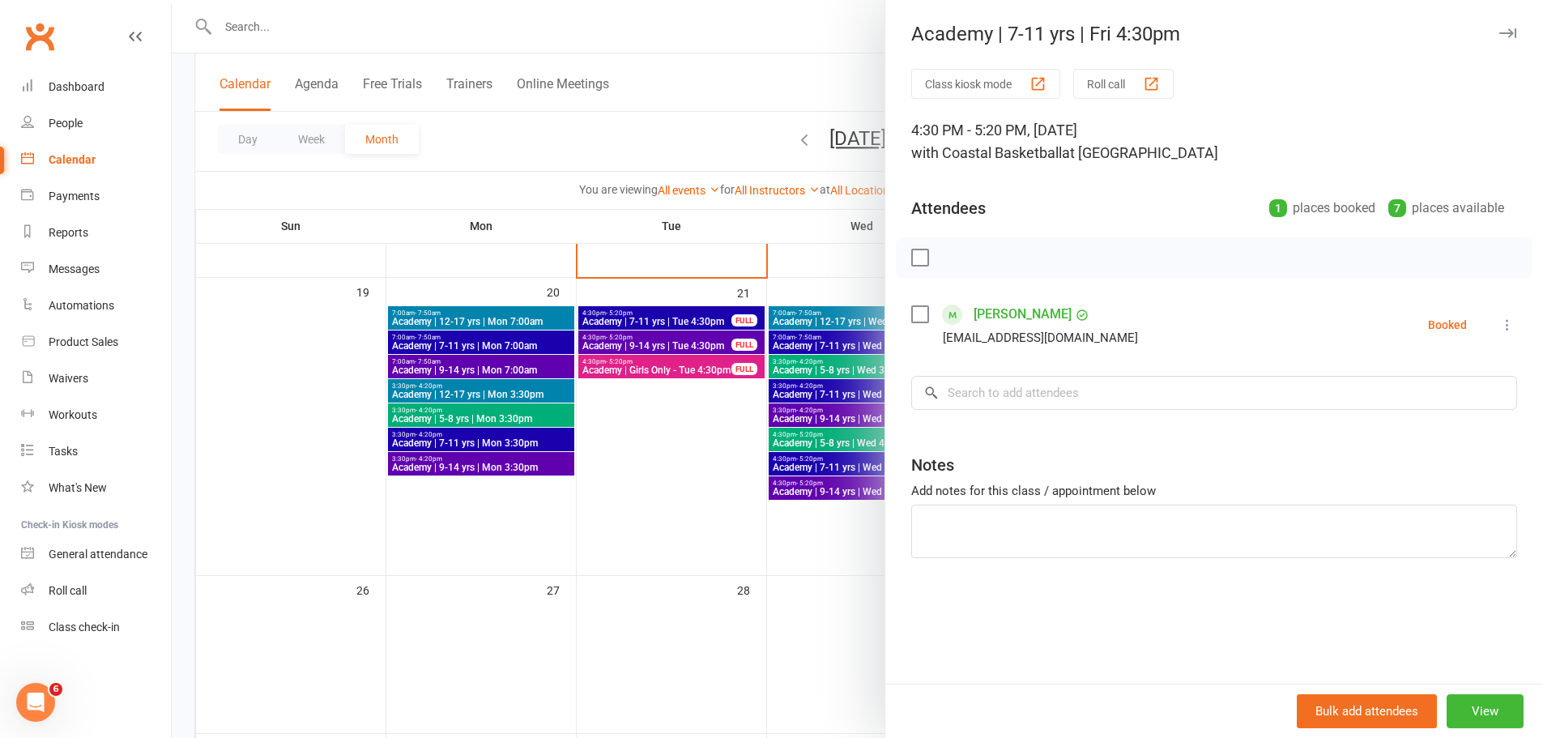
click at [745, 614] on div at bounding box center [858, 369] width 1372 height 738
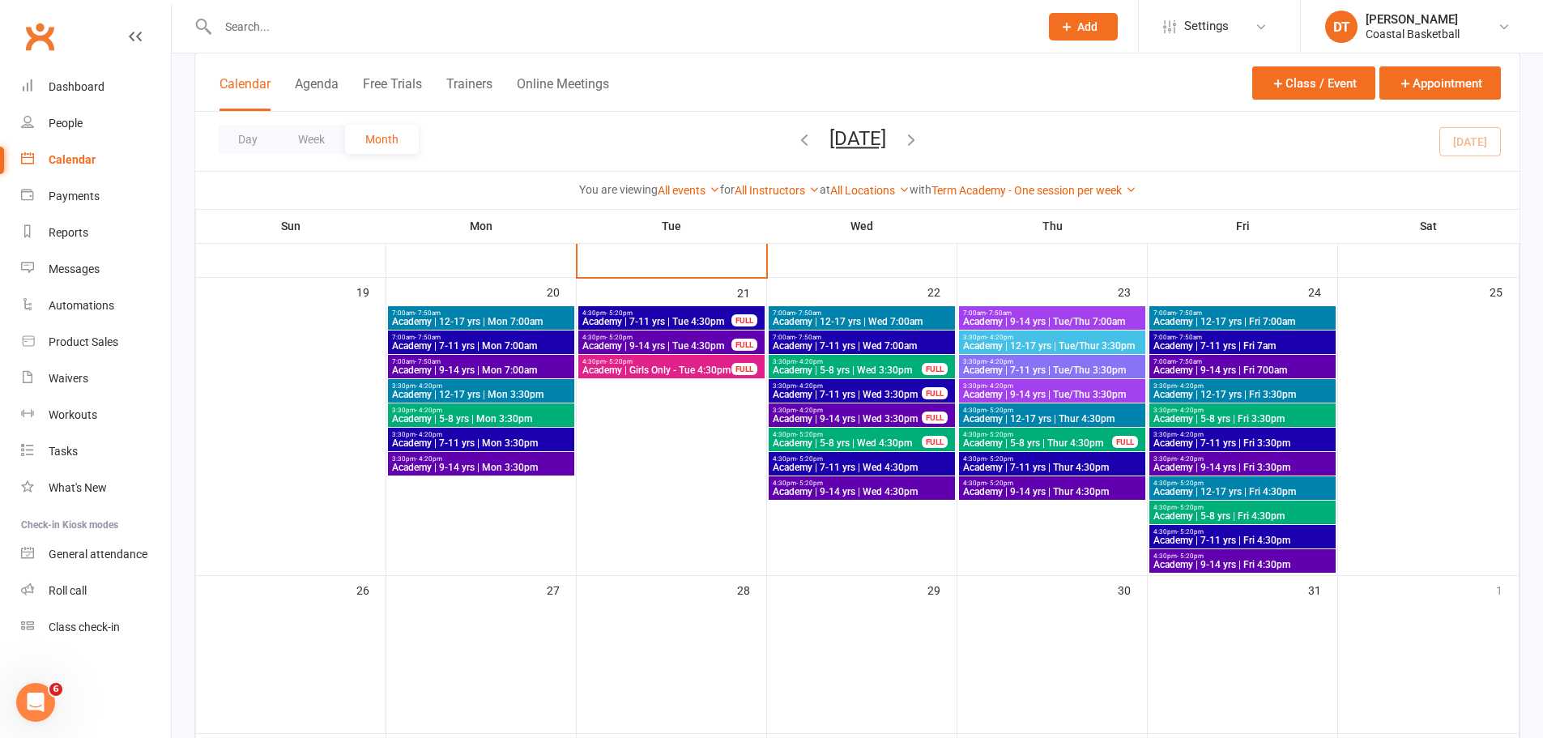
click at [1232, 484] on span "4:30pm - 5:20pm" at bounding box center [1243, 483] width 180 height 7
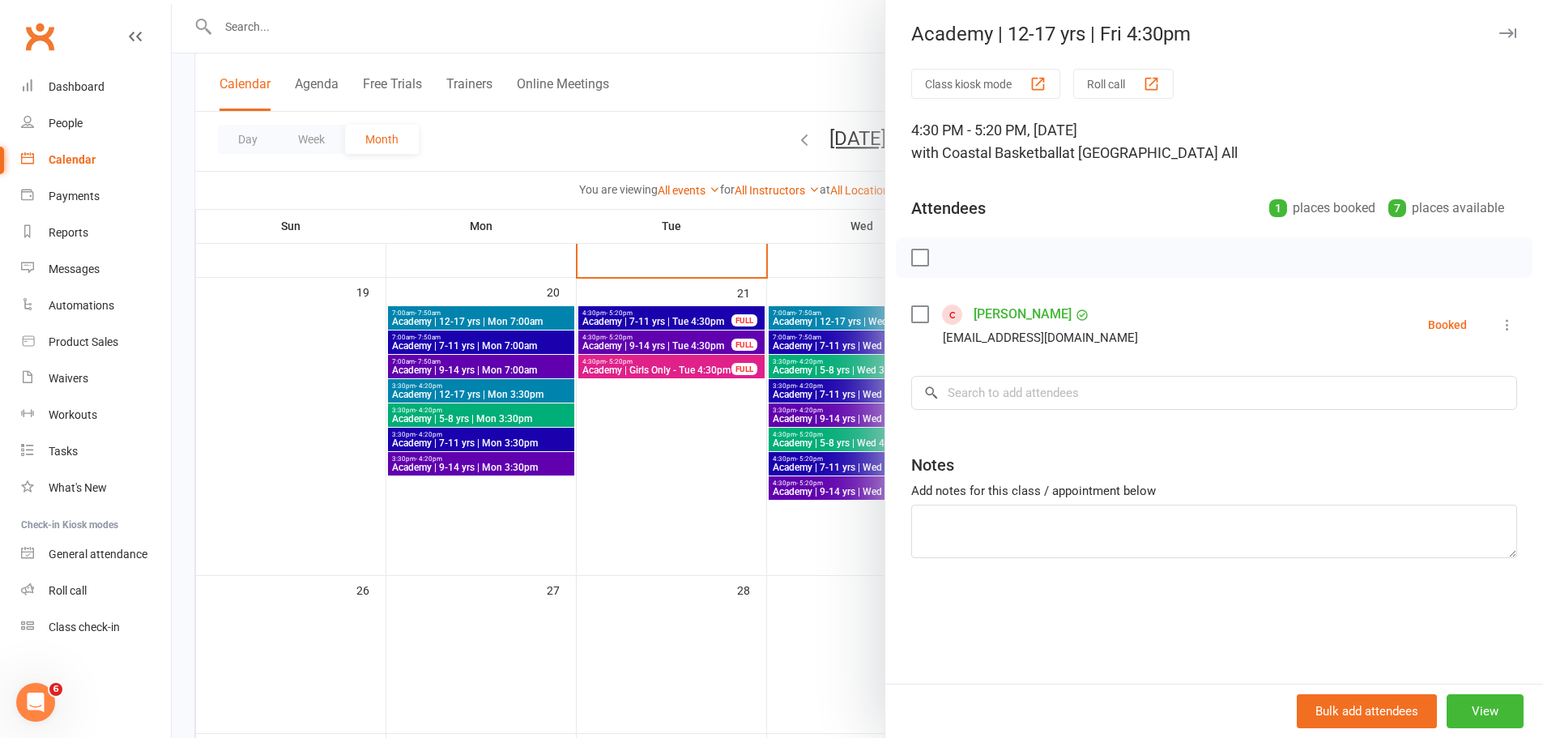
click at [1498, 330] on button at bounding box center [1507, 324] width 19 height 19
click at [1462, 400] on link "Remove" at bounding box center [1436, 389] width 160 height 32
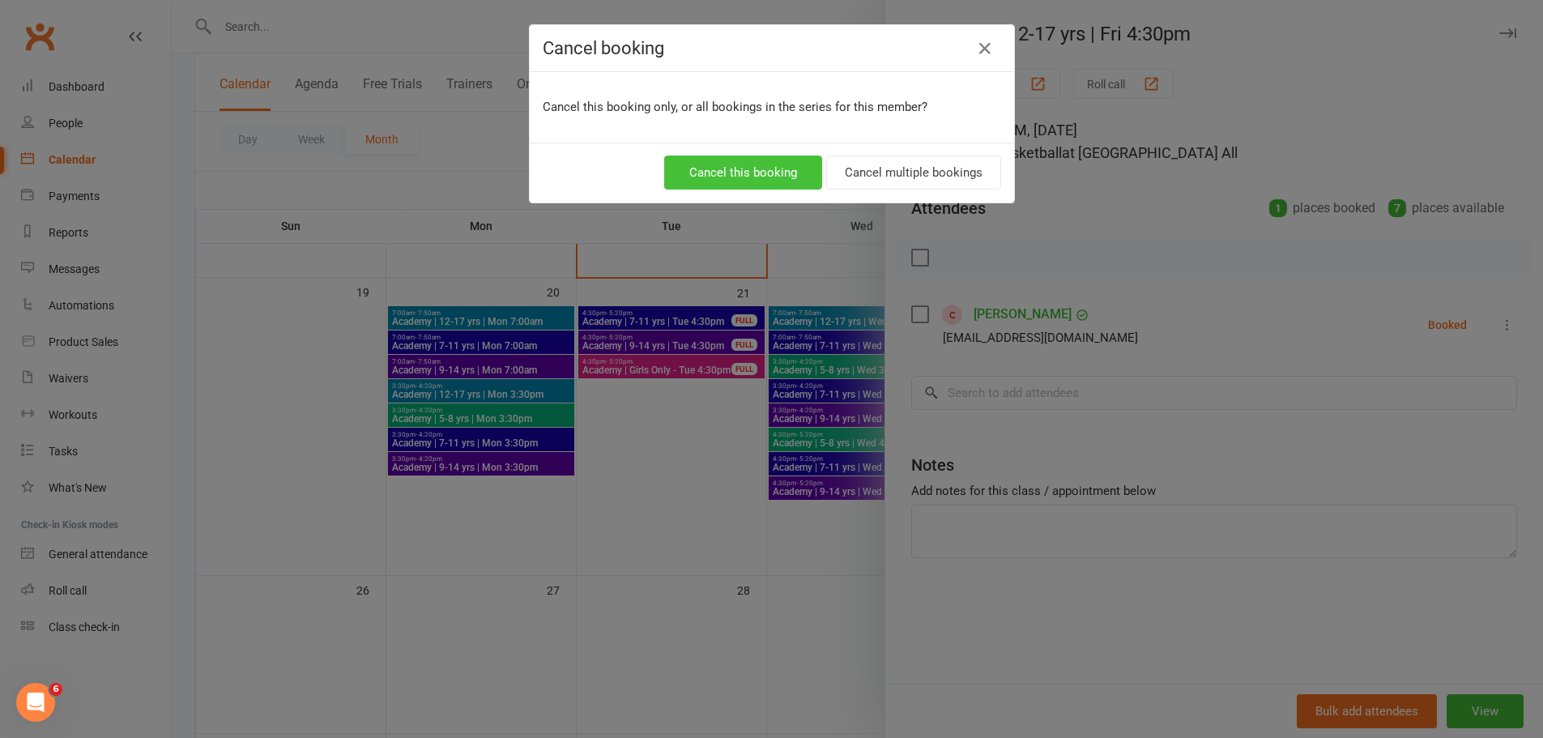
click at [778, 171] on button "Cancel this booking" at bounding box center [743, 173] width 158 height 34
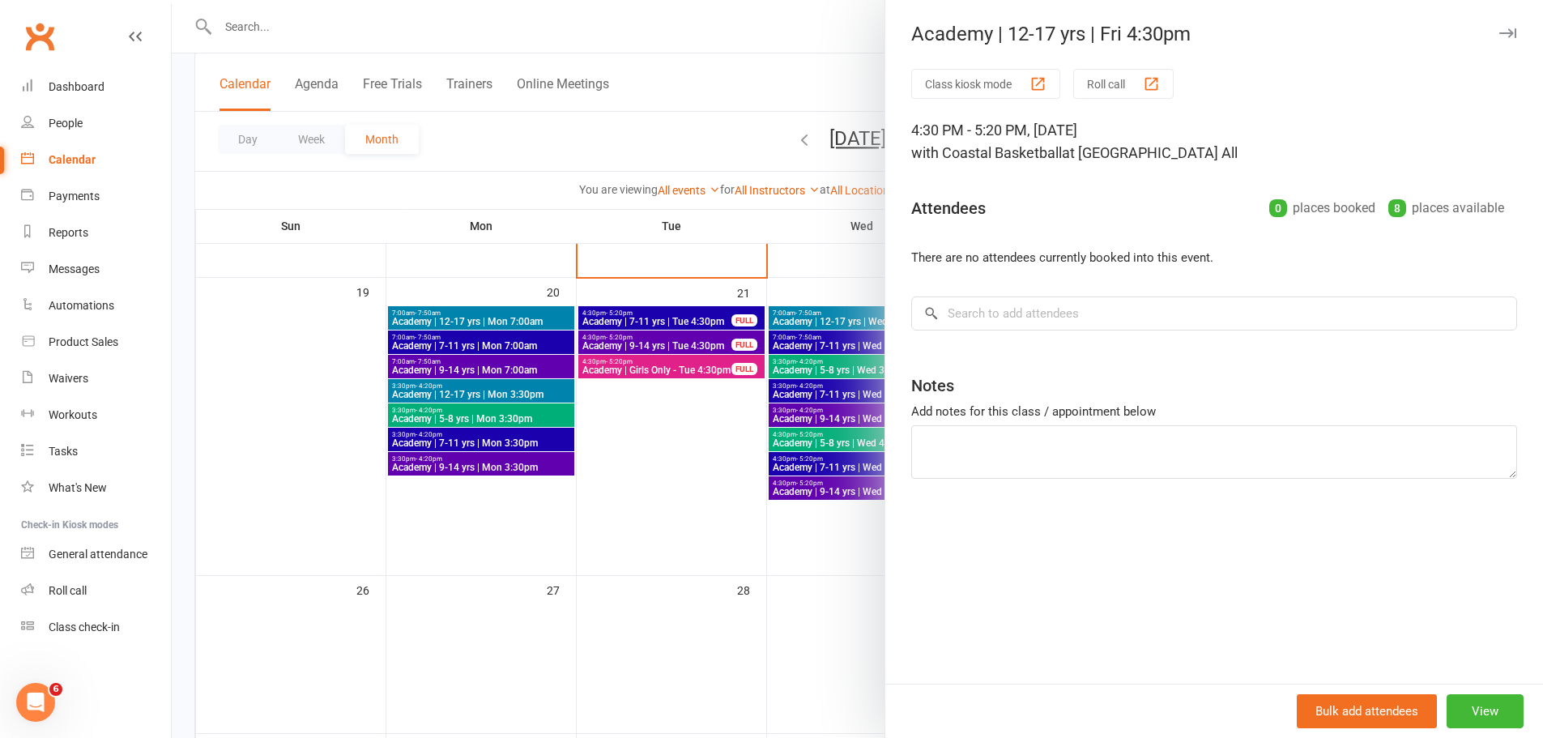
click at [685, 574] on div at bounding box center [858, 369] width 1372 height 738
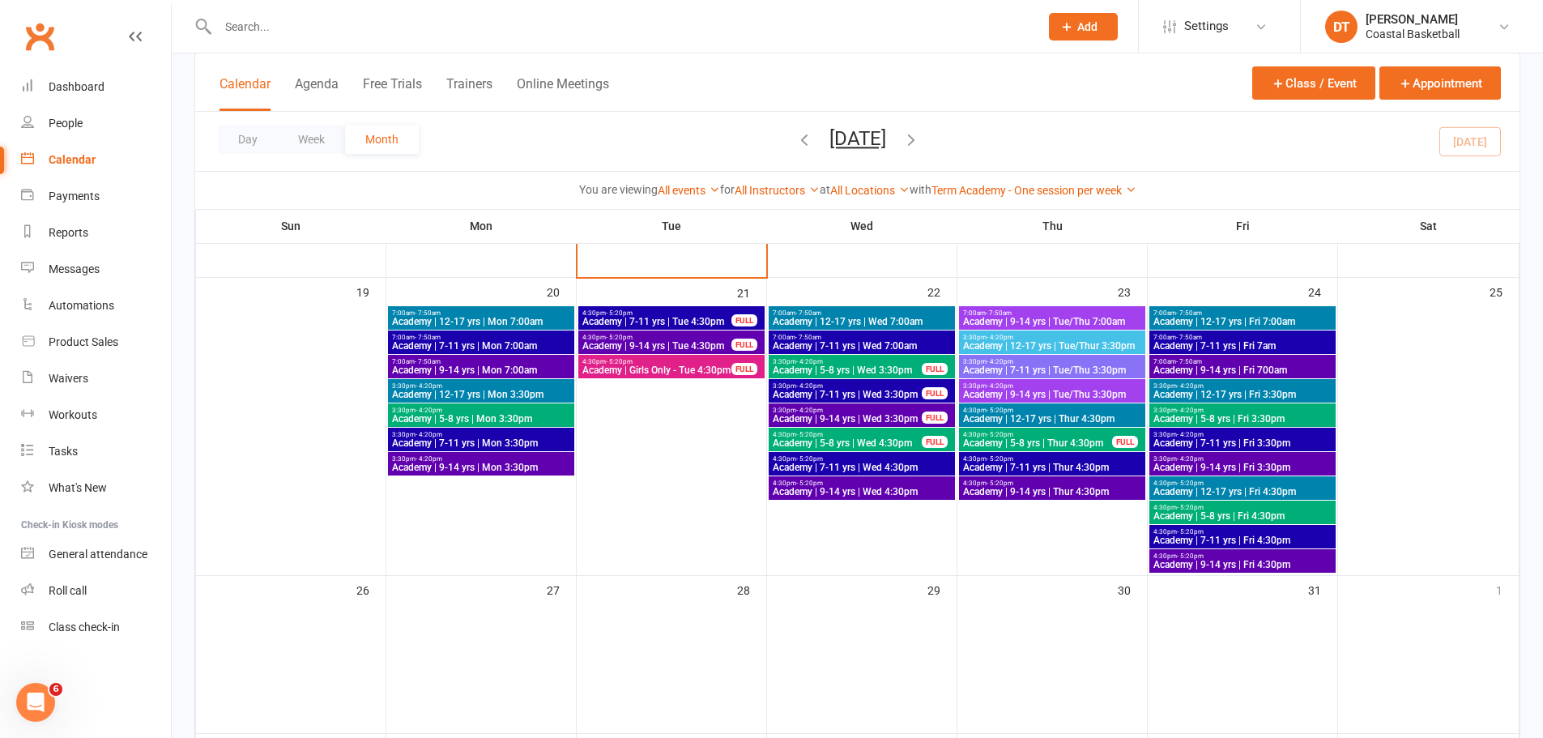
click at [1206, 550] on div "4:30pm - 5:20pm Academy | 9-14 yrs | Fri 4:30pm" at bounding box center [1243, 560] width 186 height 23
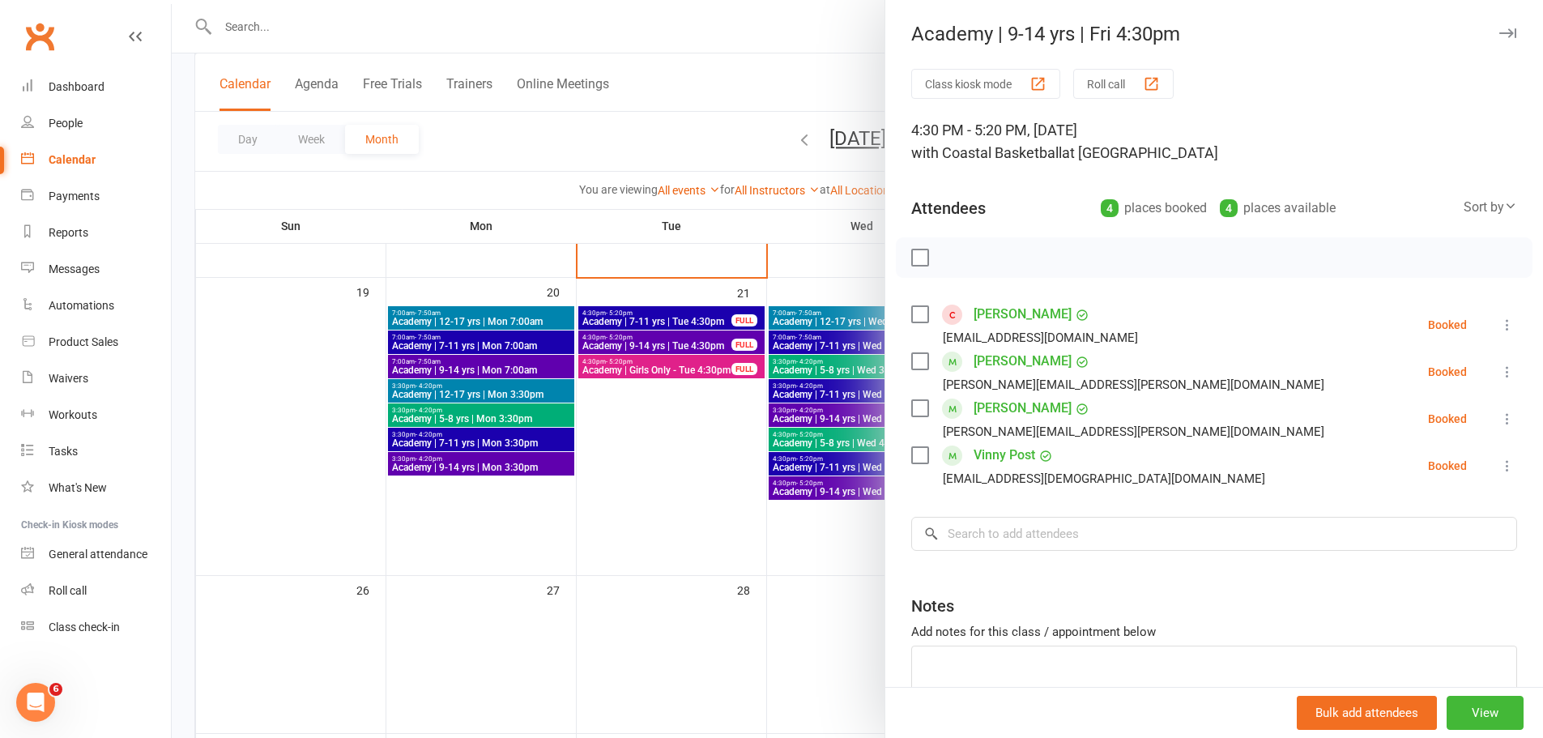
click at [1500, 323] on icon at bounding box center [1508, 325] width 16 height 16
click at [1401, 382] on link "Remove" at bounding box center [1436, 389] width 160 height 32
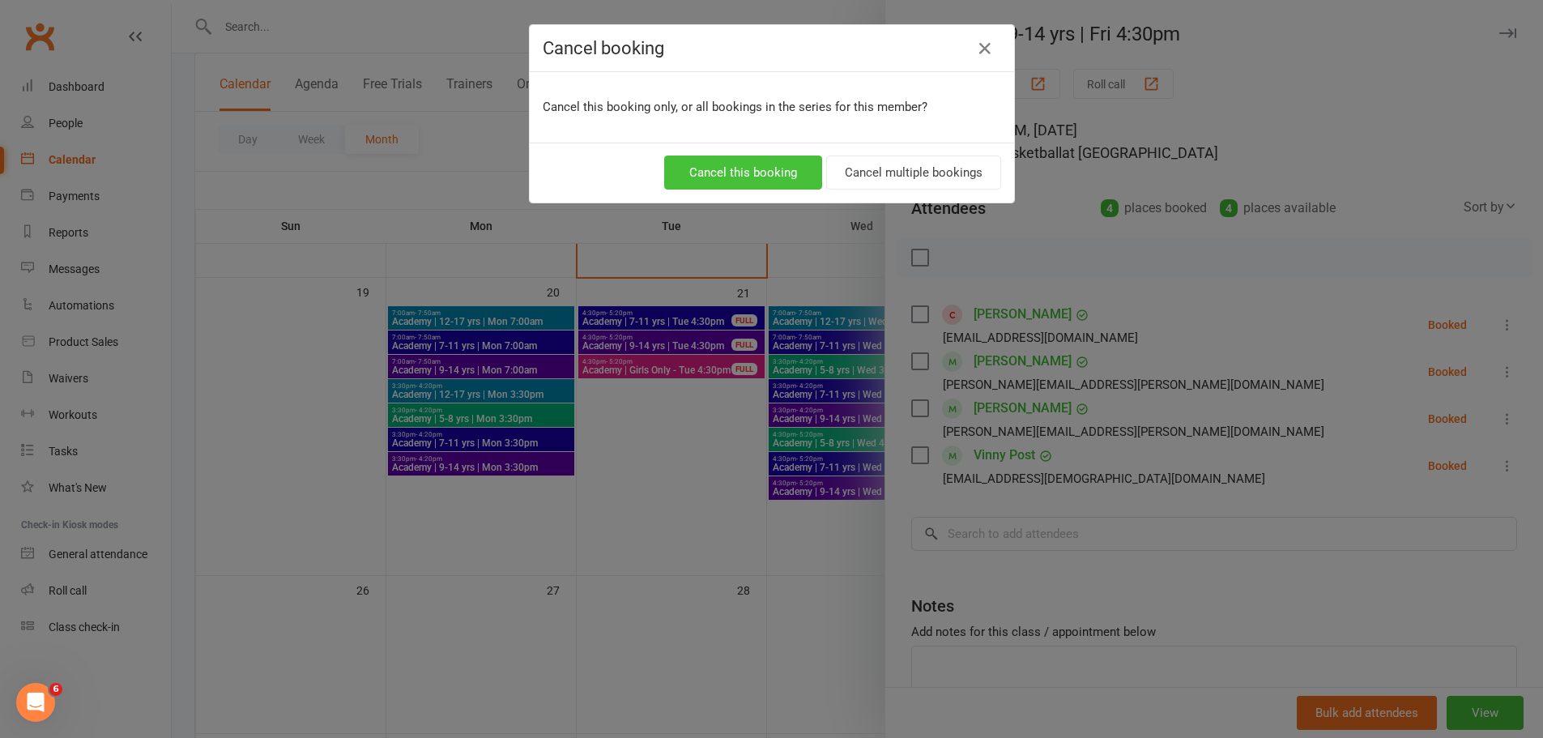
click at [710, 175] on button "Cancel this booking" at bounding box center [743, 173] width 158 height 34
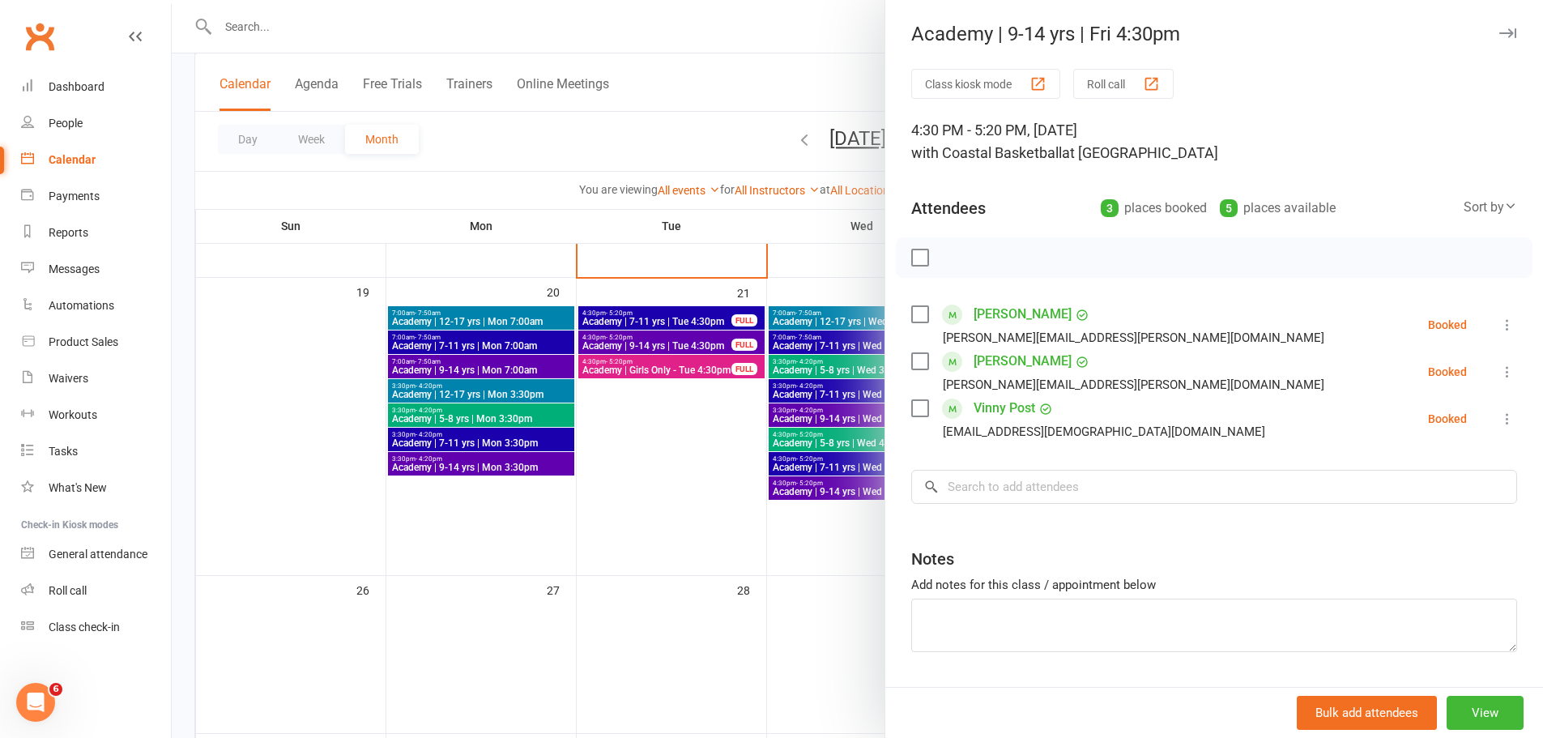
click at [742, 508] on div at bounding box center [858, 369] width 1372 height 738
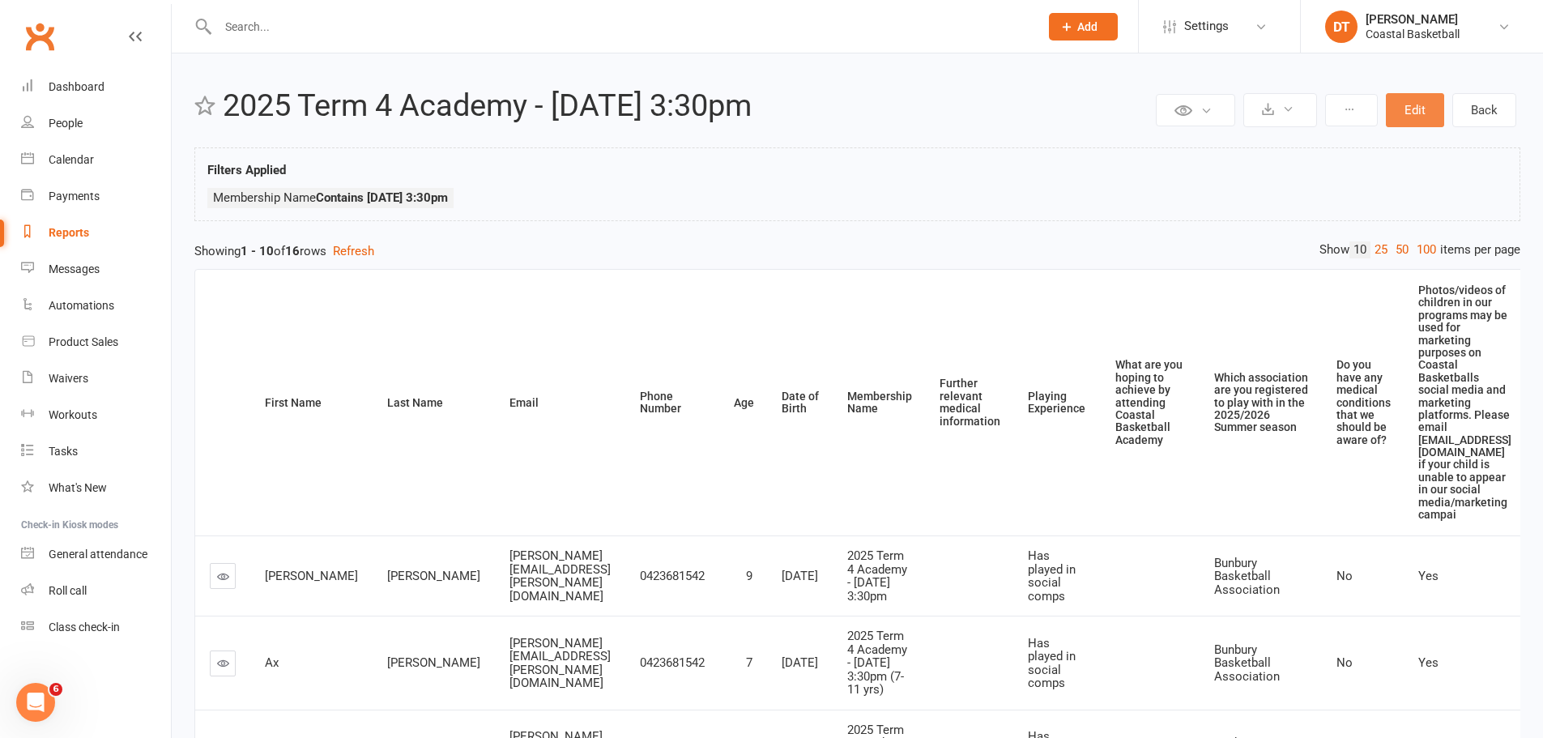
click at [1414, 114] on button "Edit" at bounding box center [1415, 110] width 58 height 34
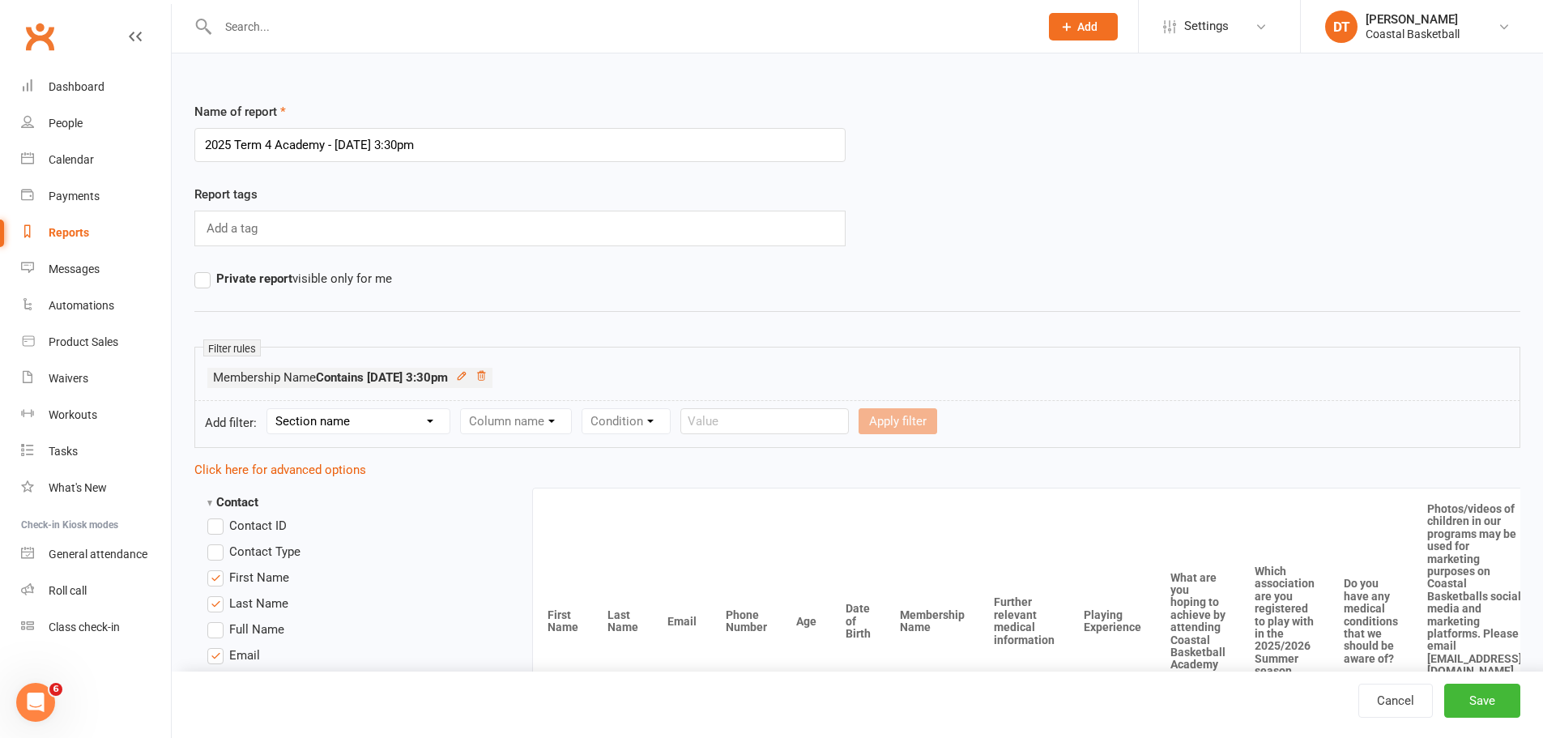
click at [233, 277] on span "Private report visible only for me" at bounding box center [304, 277] width 176 height 17
click at [205, 269] on input "Private report visible only for me" at bounding box center [199, 269] width 11 height 0
click at [1487, 704] on button "Save" at bounding box center [1483, 701] width 76 height 34
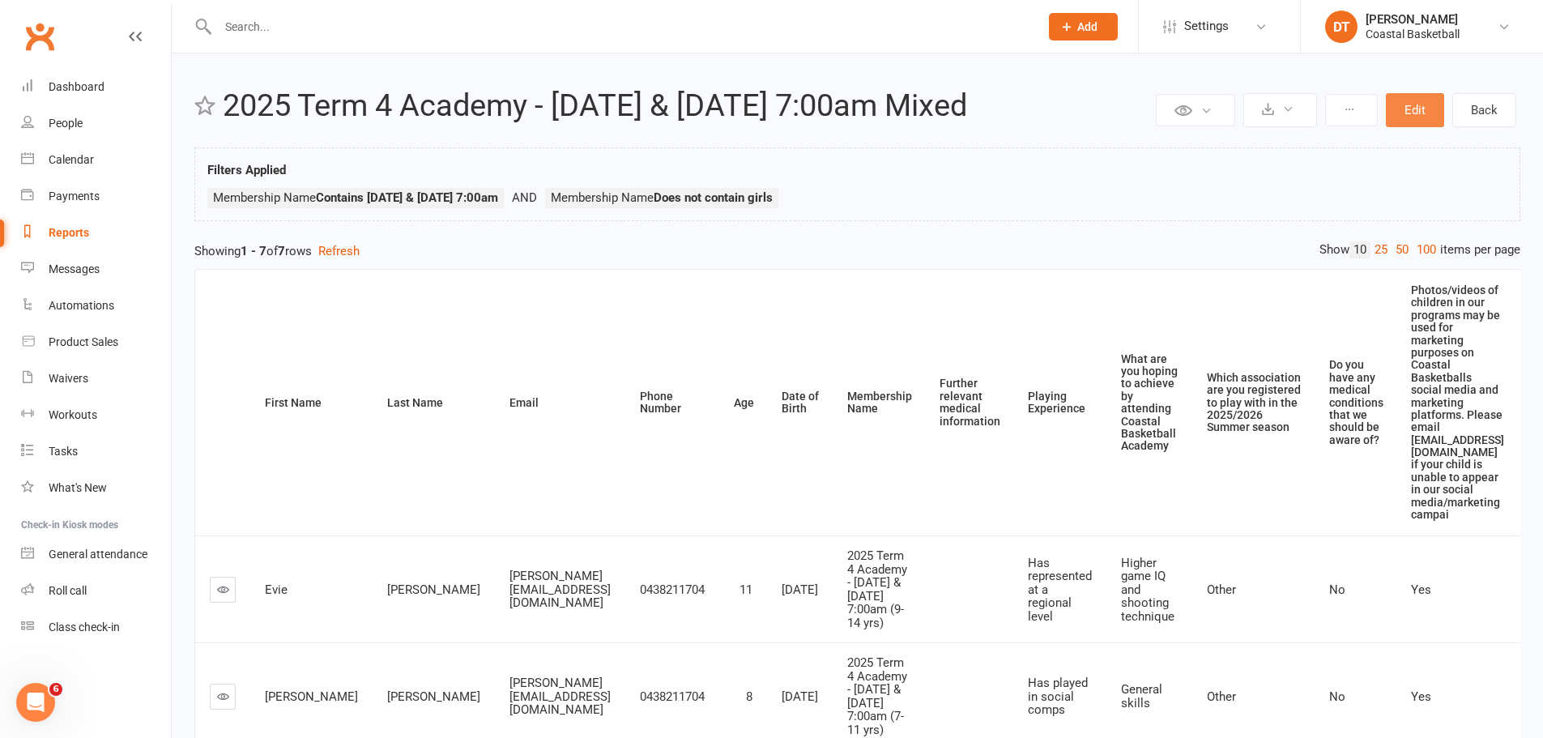
click at [1409, 110] on button "Edit" at bounding box center [1415, 110] width 58 height 34
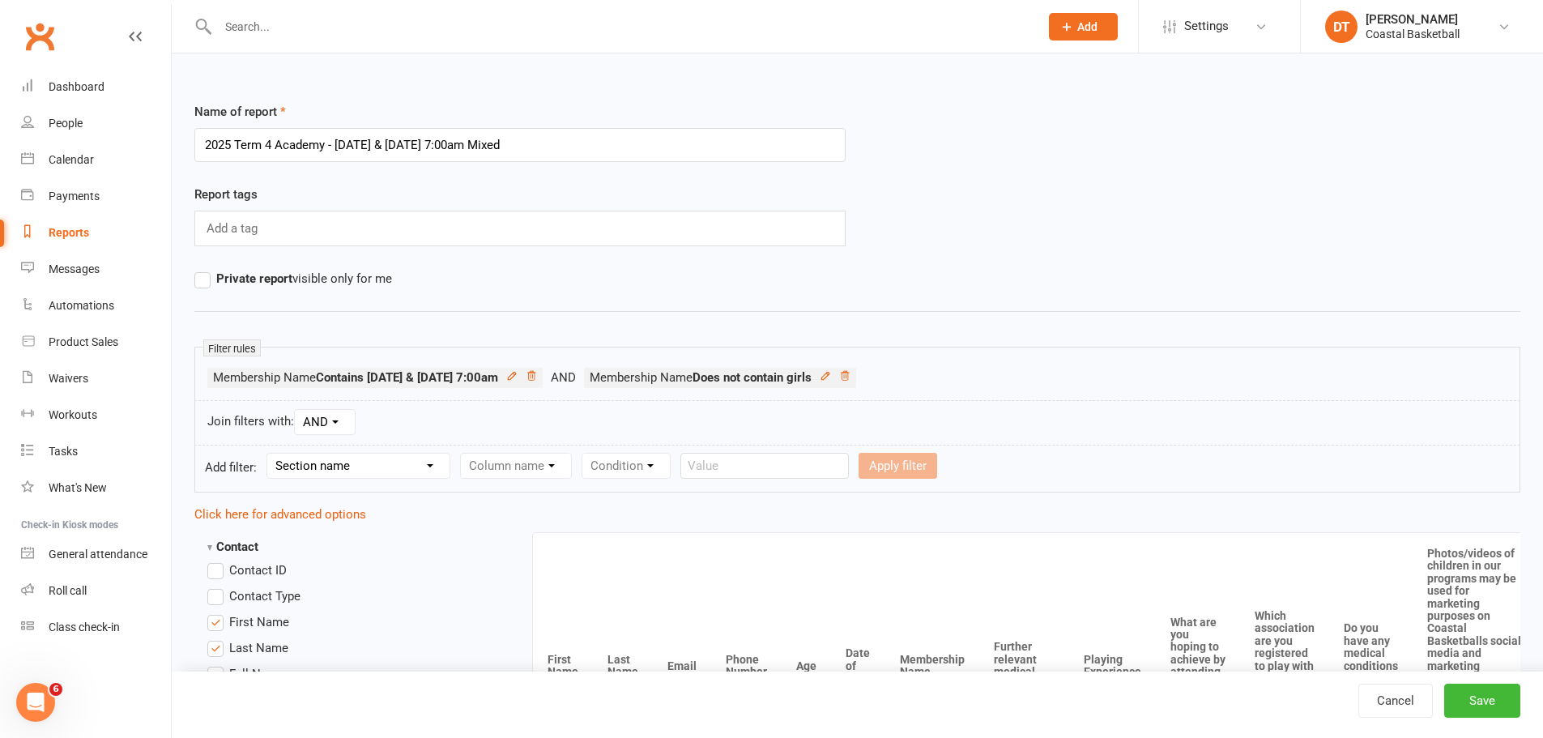
click at [287, 276] on strong "Private report" at bounding box center [254, 278] width 76 height 15
click at [205, 269] on input "Private report visible only for me" at bounding box center [199, 269] width 11 height 0
click at [1455, 695] on button "Save" at bounding box center [1483, 701] width 76 height 34
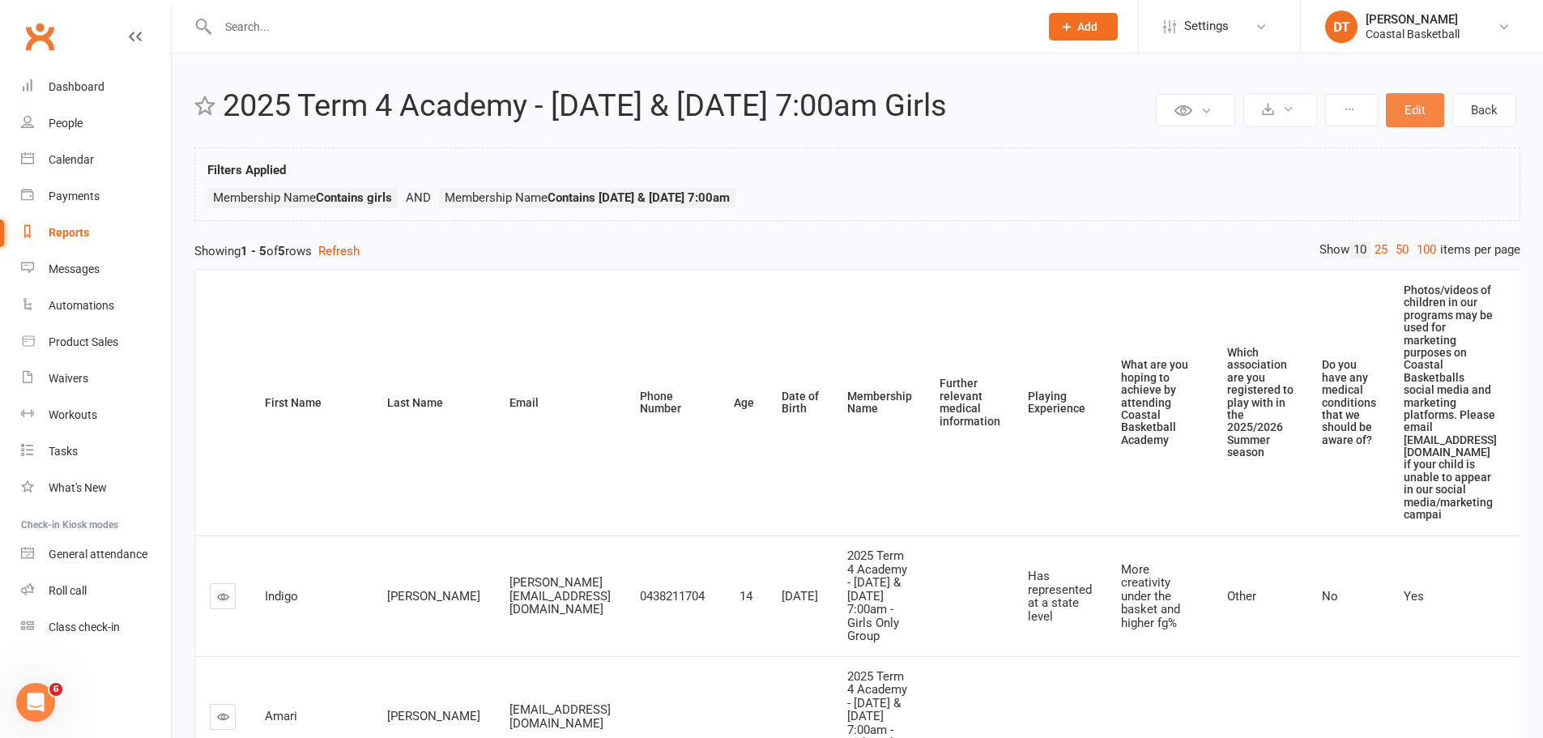
click at [1387, 109] on button "Edit" at bounding box center [1415, 110] width 58 height 34
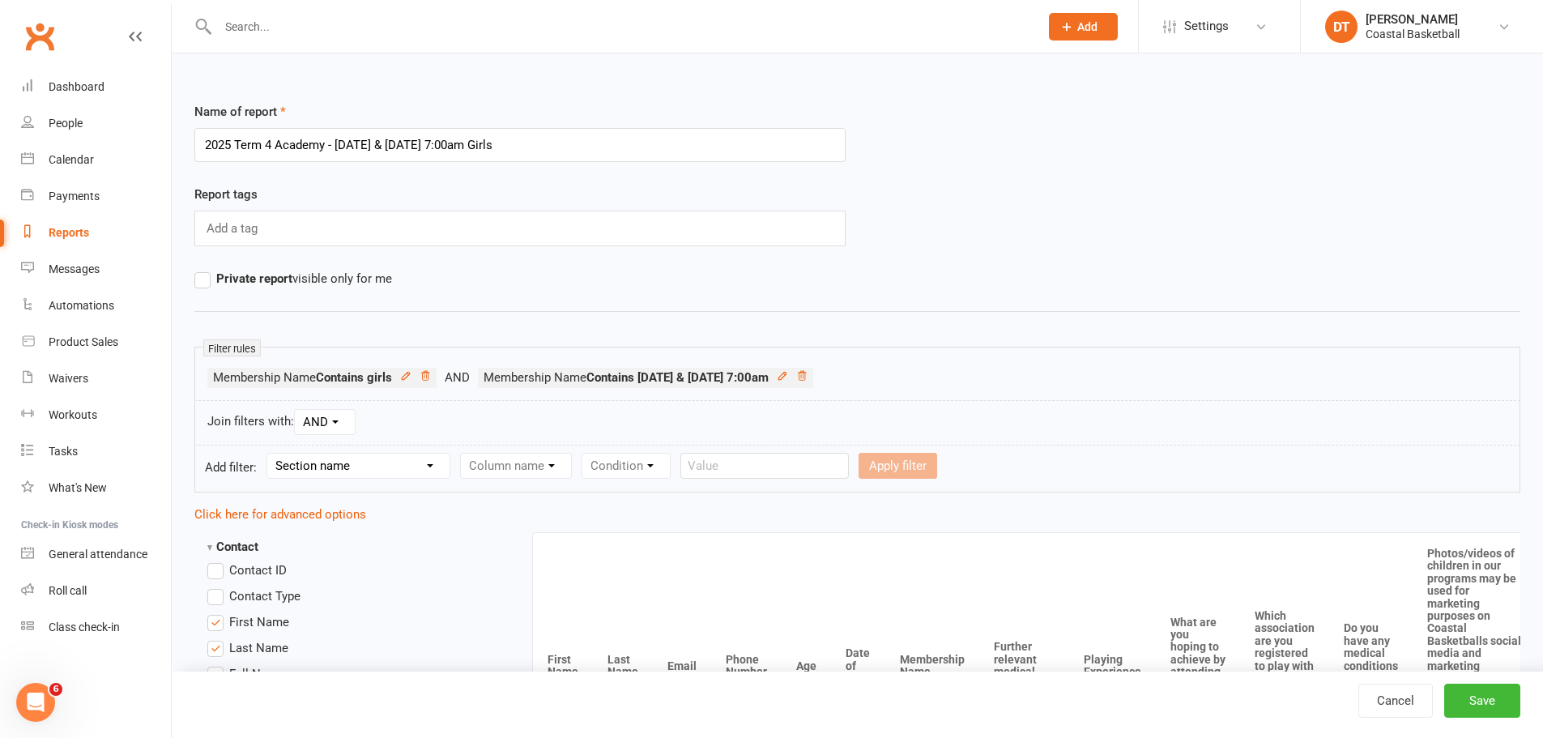
click at [258, 274] on strong "Private report" at bounding box center [254, 278] width 76 height 15
click at [205, 269] on input "Private report visible only for me" at bounding box center [199, 269] width 11 height 0
click at [1484, 700] on button "Save" at bounding box center [1483, 701] width 76 height 34
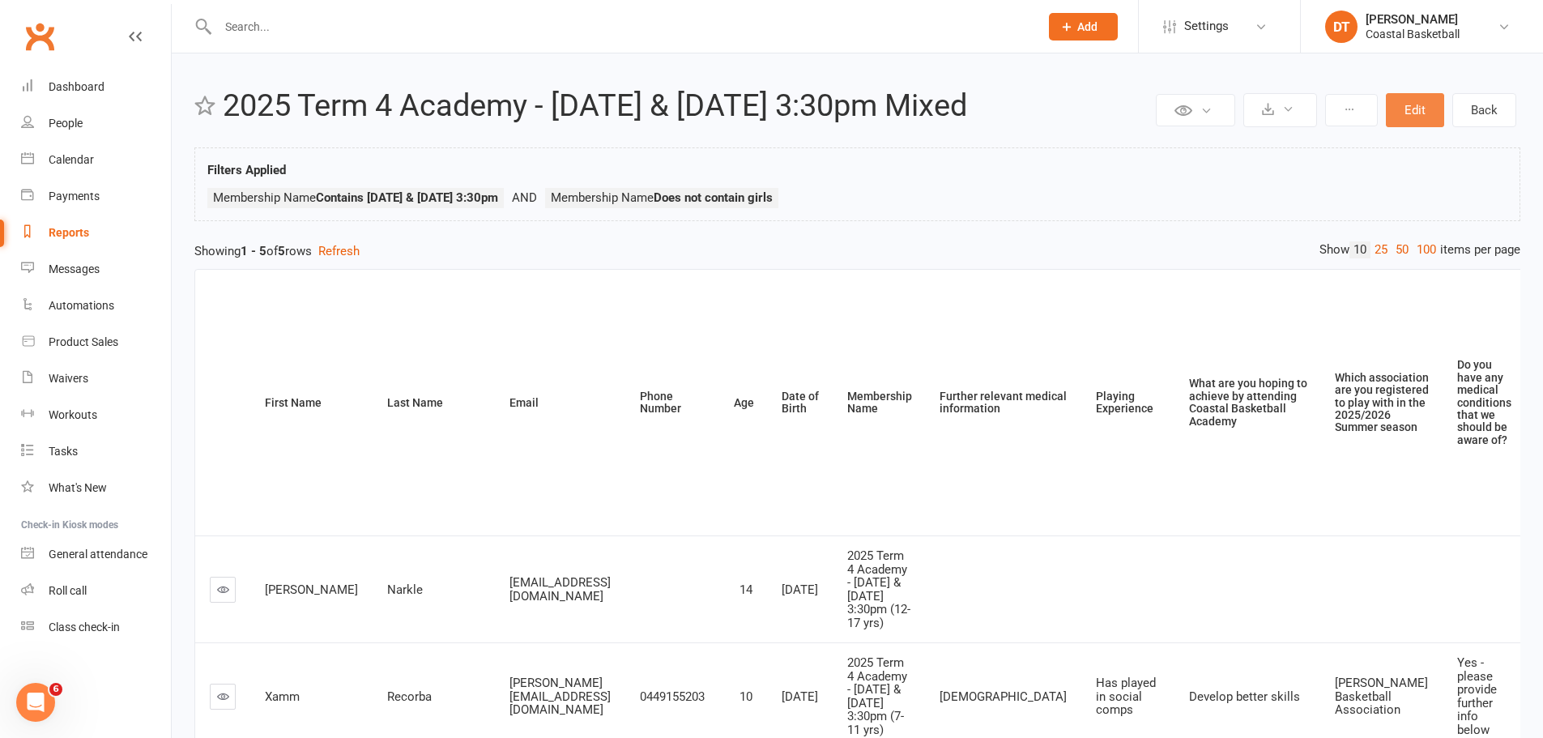
click at [1402, 100] on button "Edit" at bounding box center [1415, 110] width 58 height 34
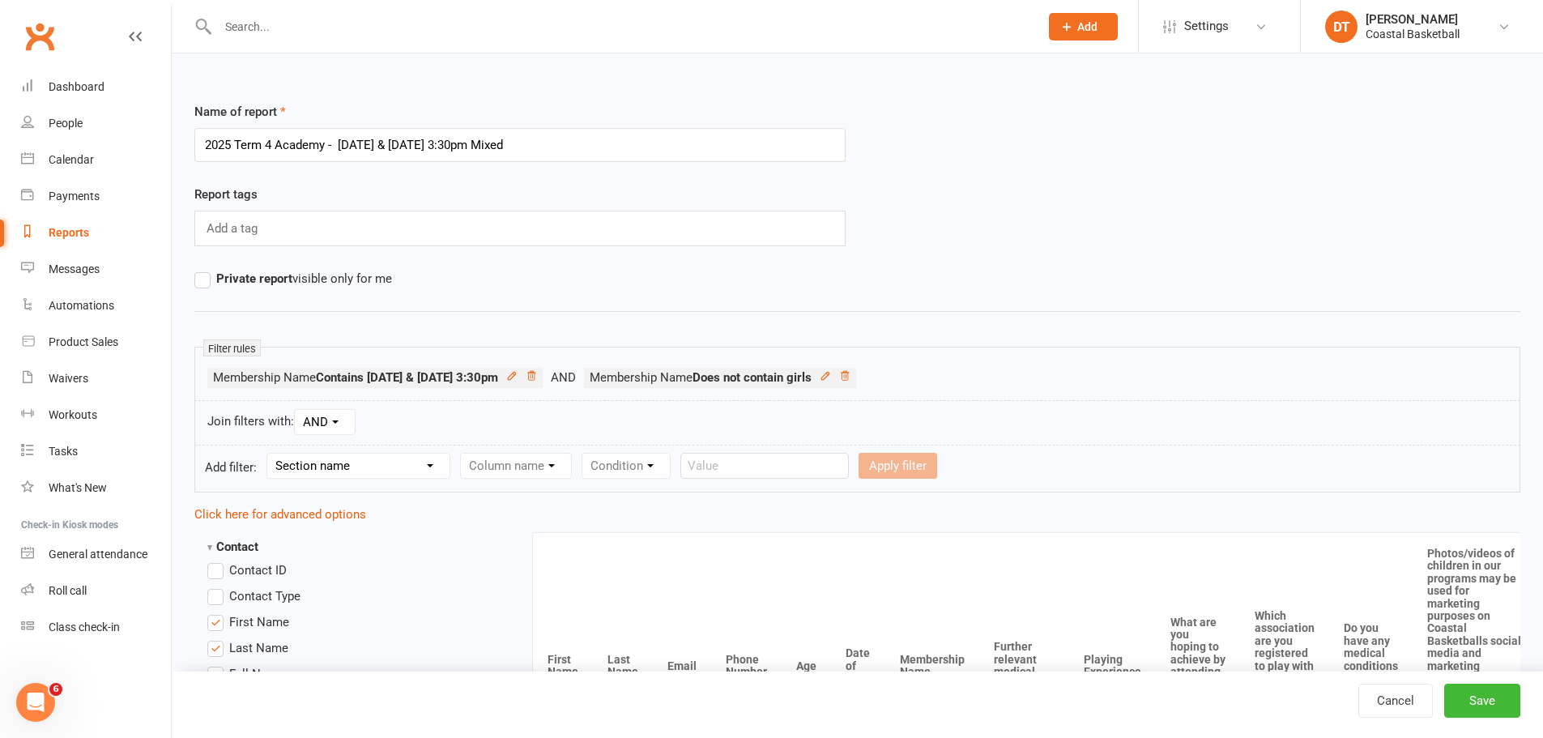
click at [294, 280] on span "Private report visible only for me" at bounding box center [304, 277] width 176 height 17
click at [205, 269] on input "Private report visible only for me" at bounding box center [199, 269] width 11 height 0
click at [1507, 713] on button "Save" at bounding box center [1483, 701] width 76 height 34
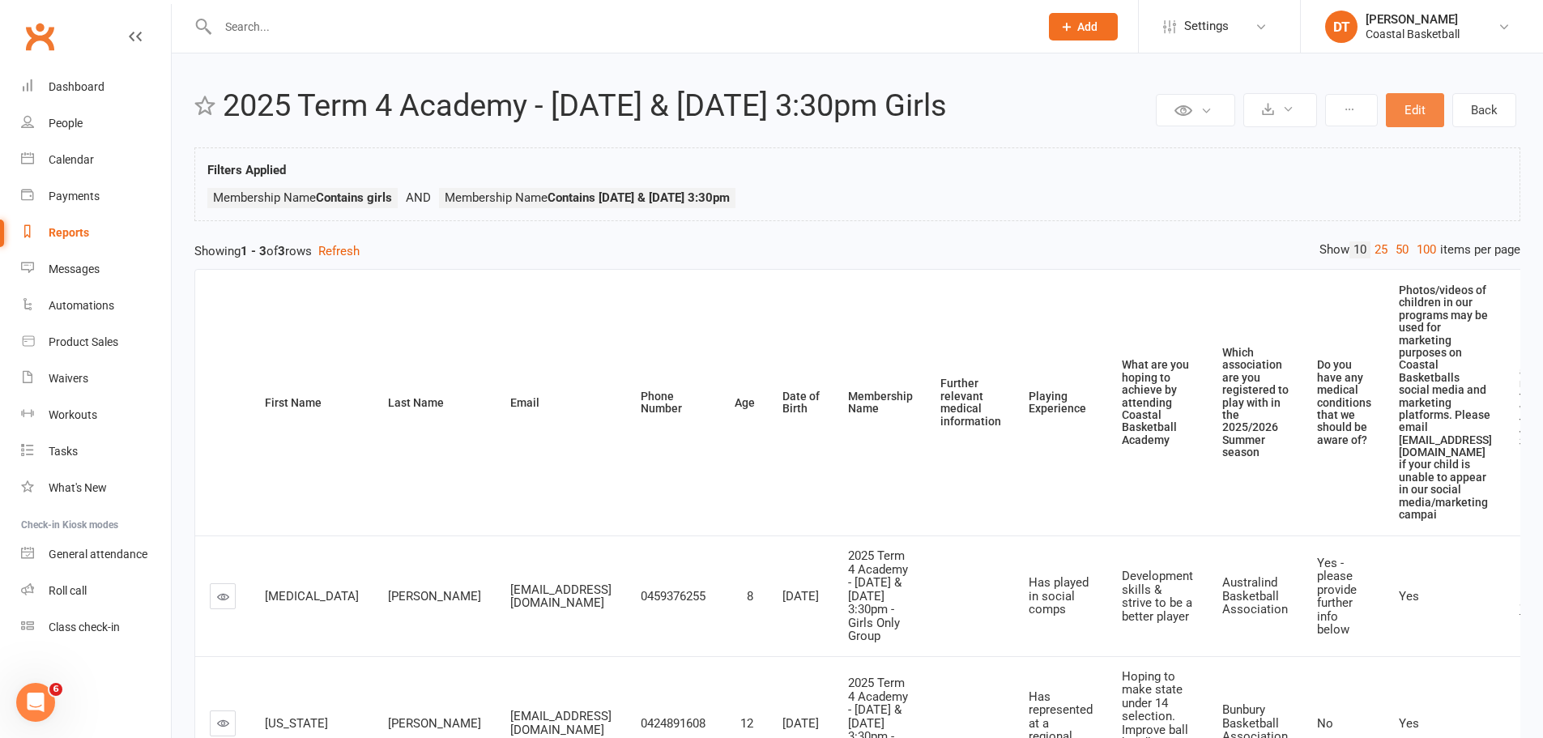
click at [1415, 113] on button "Edit" at bounding box center [1415, 110] width 58 height 34
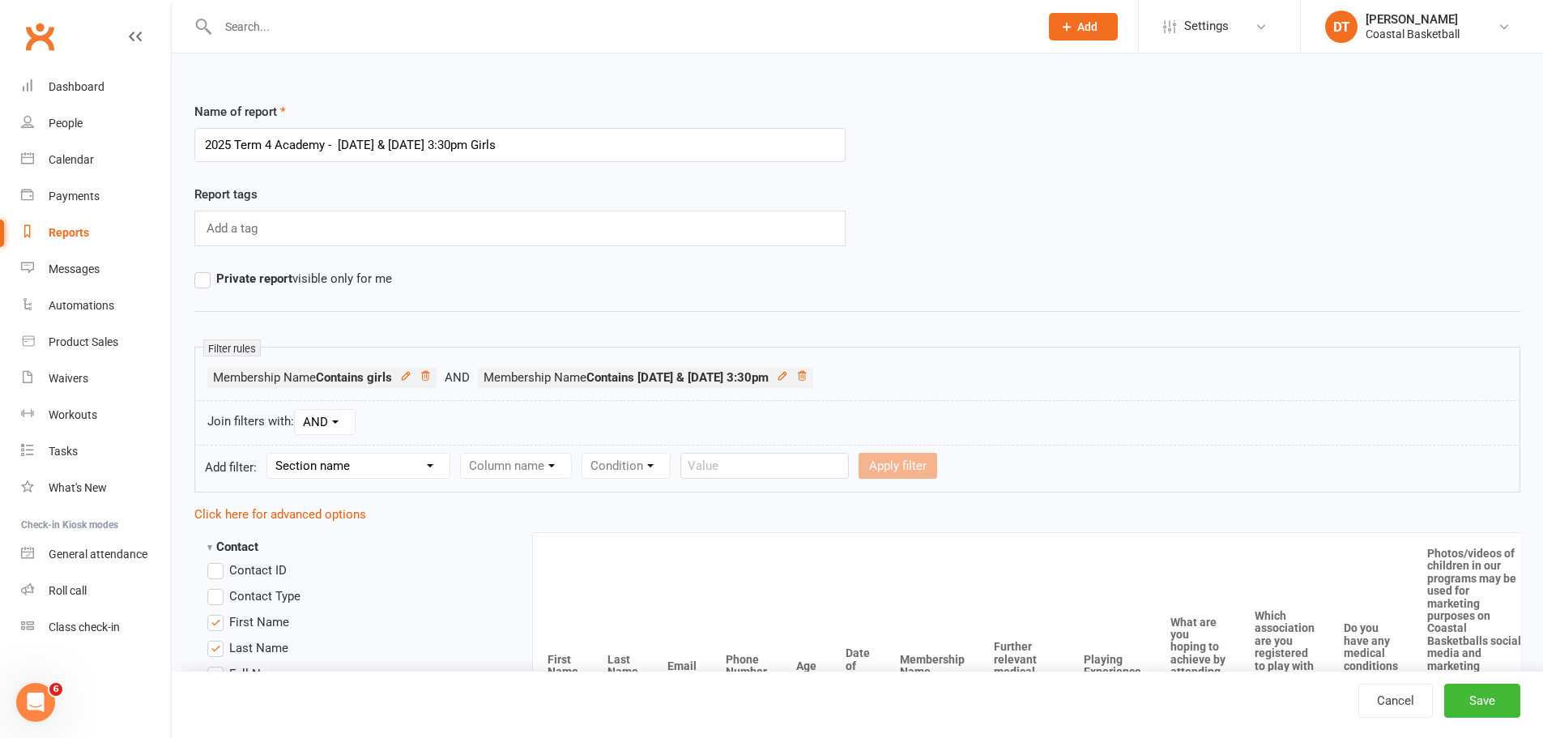
click at [298, 282] on span "Private report visible only for me" at bounding box center [304, 277] width 176 height 17
click at [205, 269] on input "Private report visible only for me" at bounding box center [199, 269] width 11 height 0
click at [1503, 702] on button "Save" at bounding box center [1483, 701] width 76 height 34
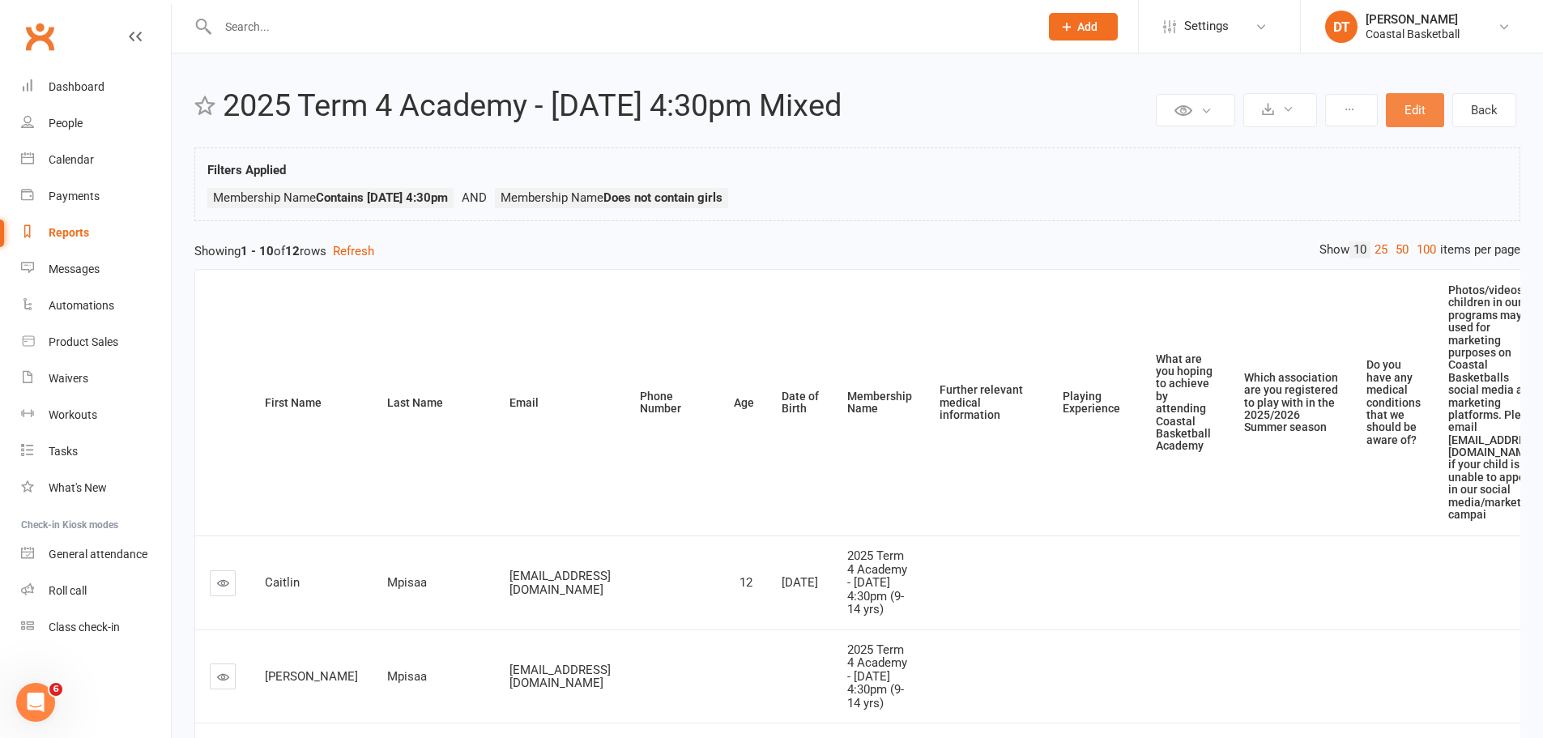
drag, startPoint x: 1416, startPoint y: 111, endPoint x: 880, endPoint y: 166, distance: 539.2
click at [1416, 111] on button "Edit" at bounding box center [1415, 110] width 58 height 34
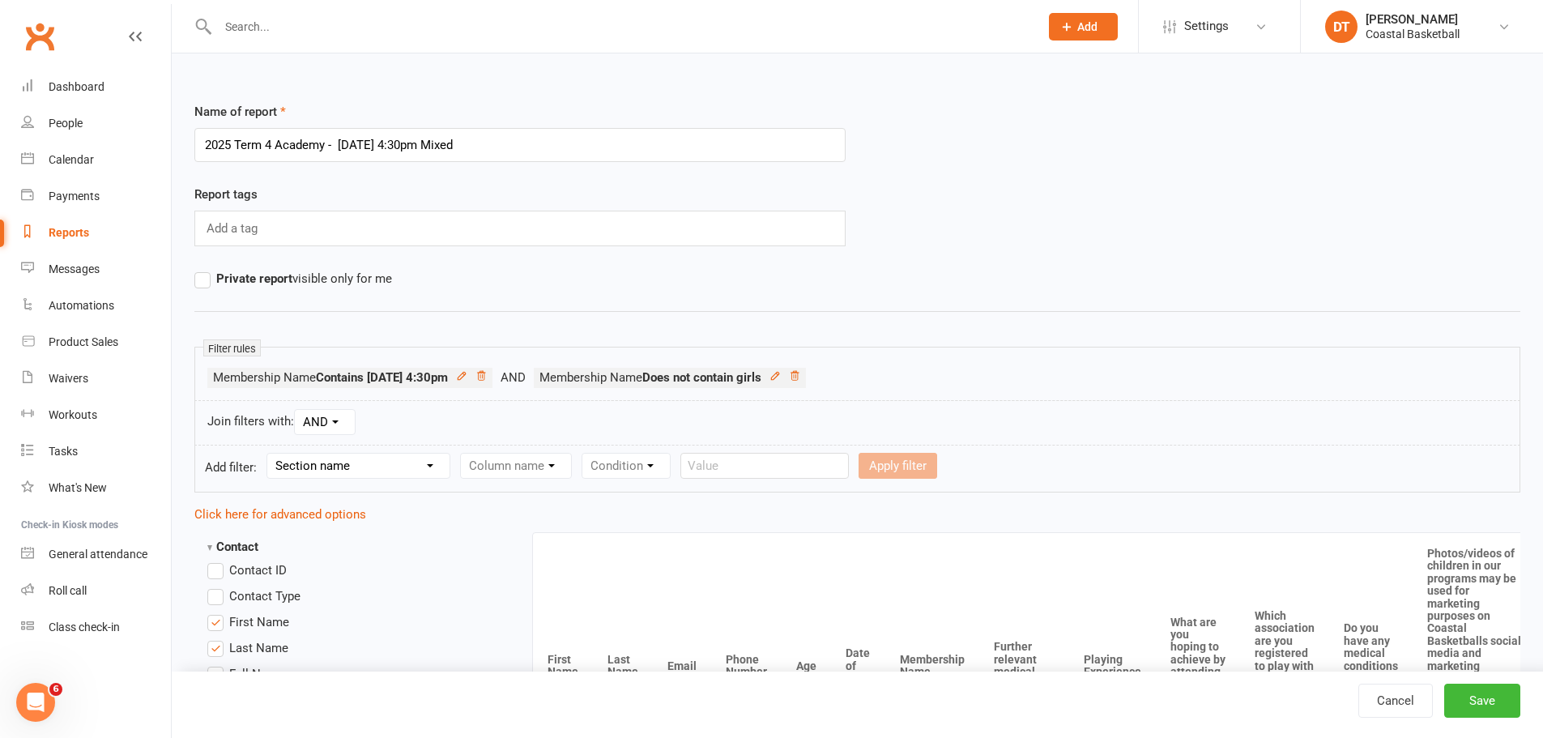
click at [309, 278] on span "Private report visible only for me" at bounding box center [304, 277] width 176 height 17
click at [205, 269] on input "Private report visible only for me" at bounding box center [199, 269] width 11 height 0
click at [1491, 698] on button "Save" at bounding box center [1483, 701] width 76 height 34
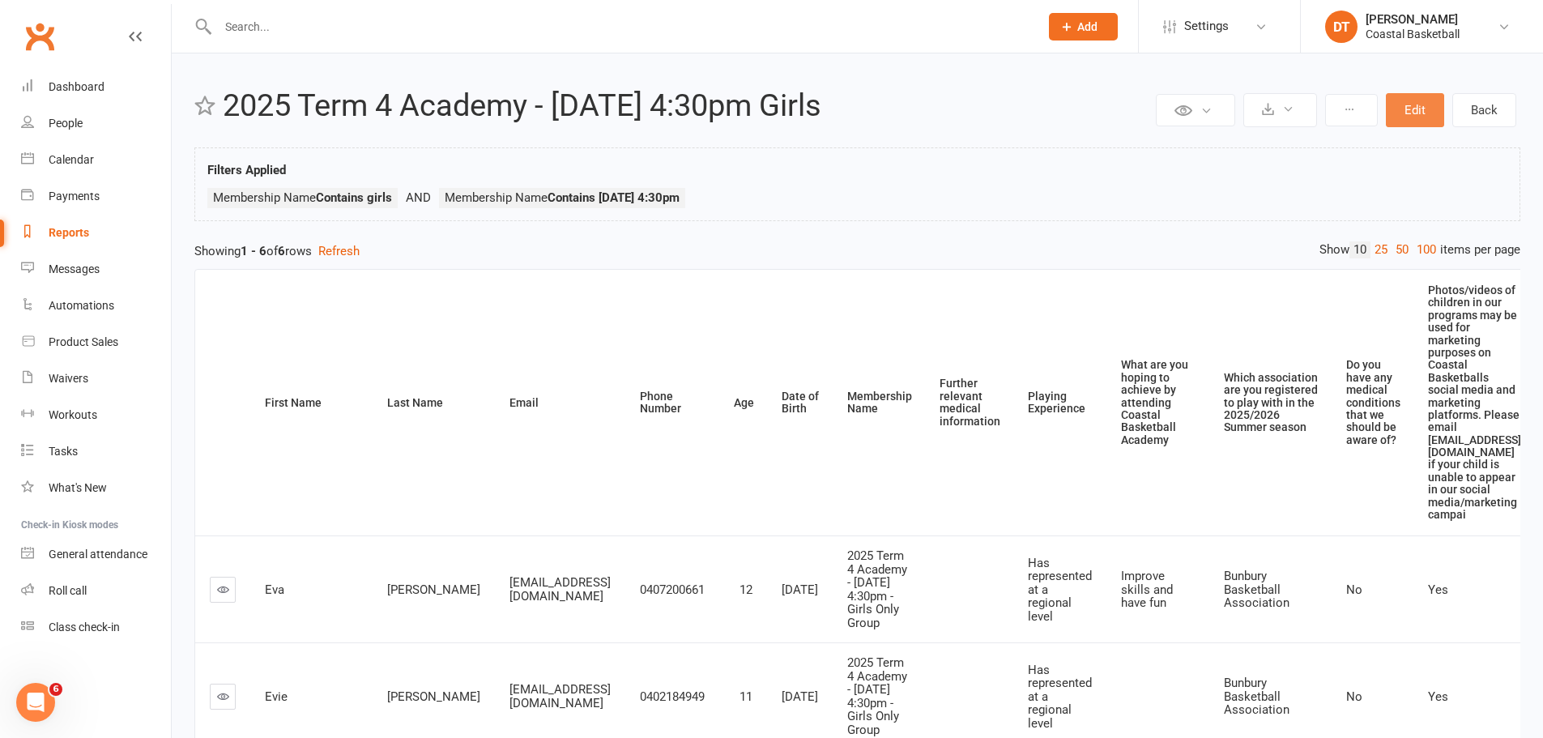
click at [1416, 98] on button "Edit" at bounding box center [1415, 110] width 58 height 34
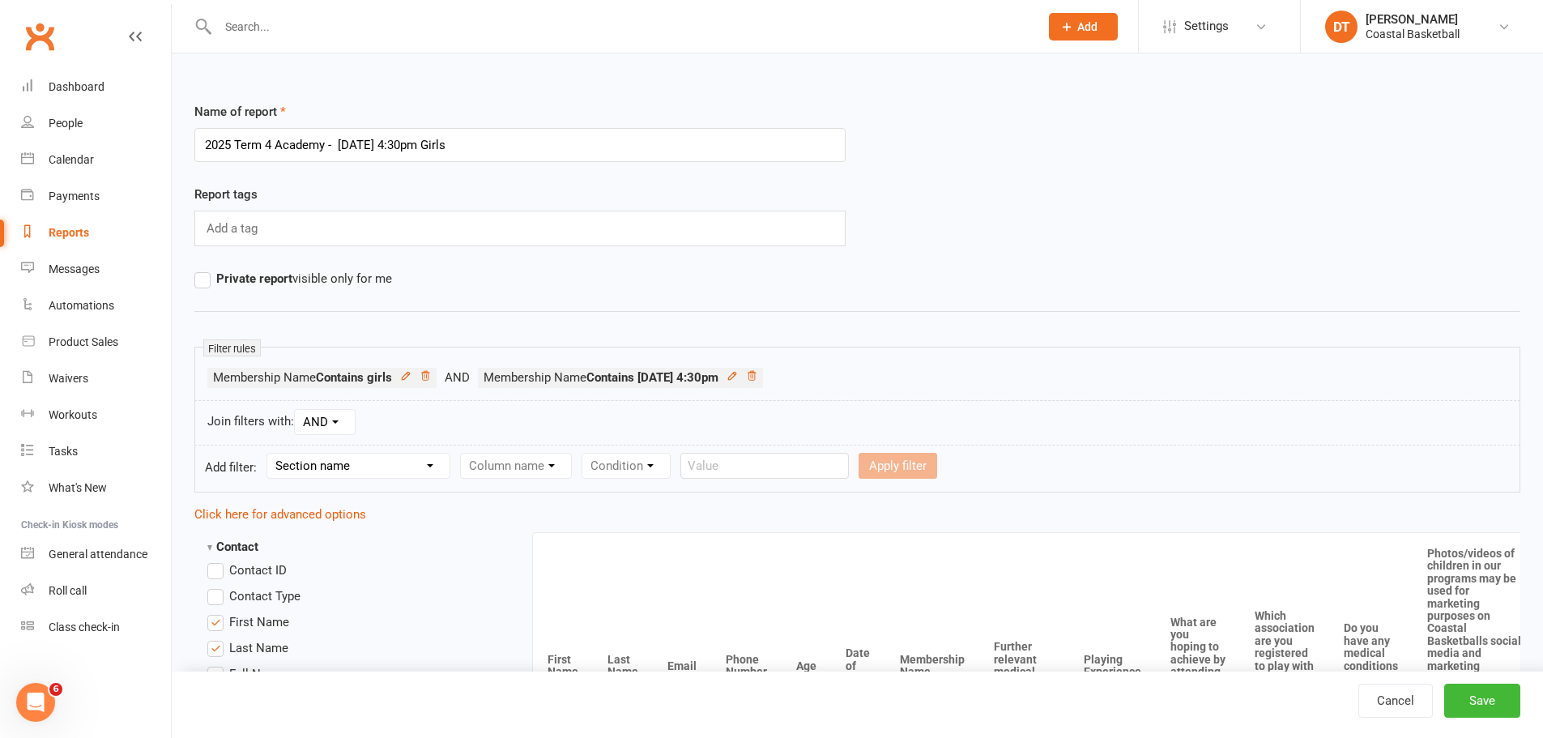
click at [292, 277] on span "Private report visible only for me" at bounding box center [304, 277] width 176 height 17
click at [205, 269] on input "Private report visible only for me" at bounding box center [199, 269] width 11 height 0
drag, startPoint x: 1491, startPoint y: 693, endPoint x: 1473, endPoint y: 672, distance: 27.6
click at [1491, 695] on button "Save" at bounding box center [1483, 701] width 76 height 34
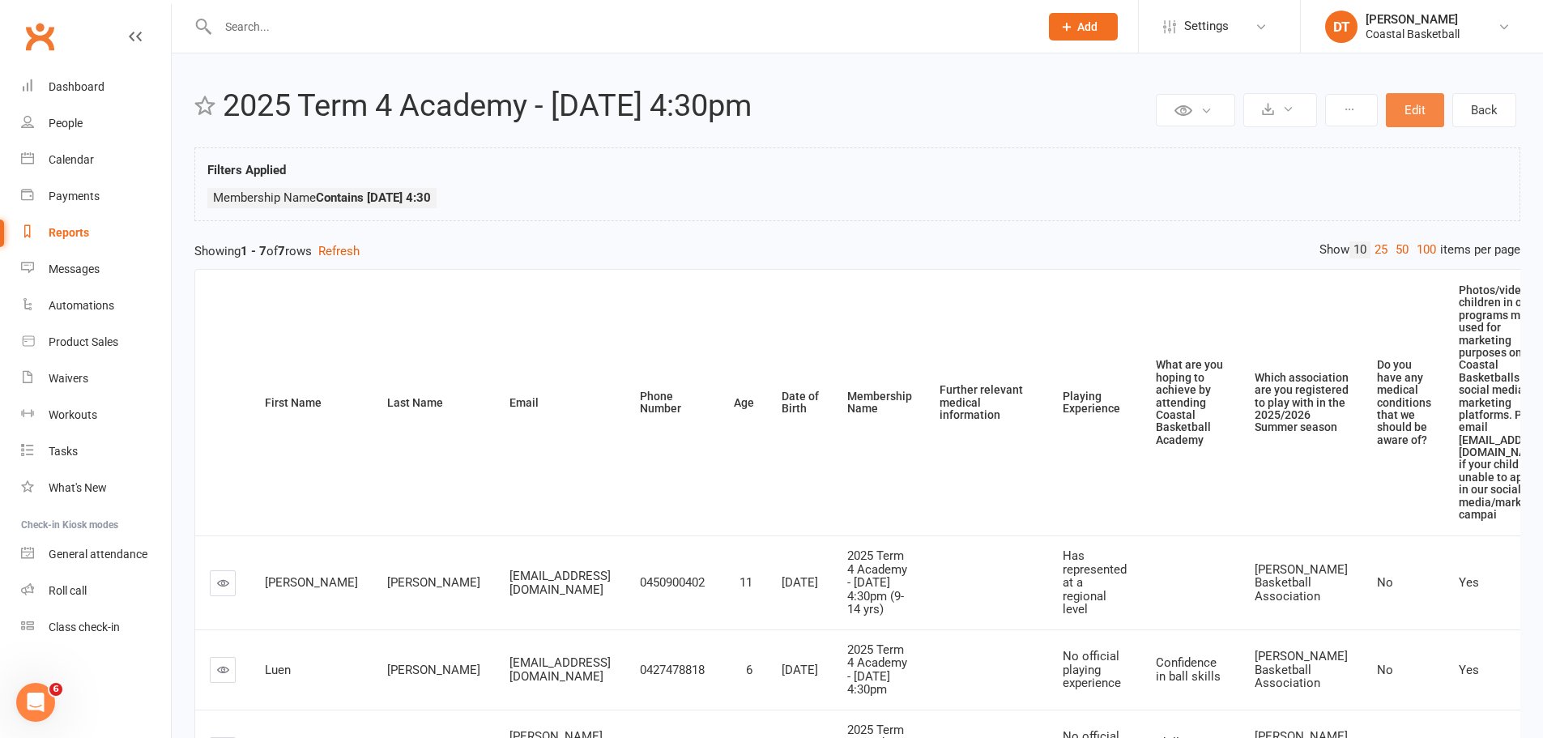
click at [1408, 112] on button "Edit" at bounding box center [1415, 110] width 58 height 34
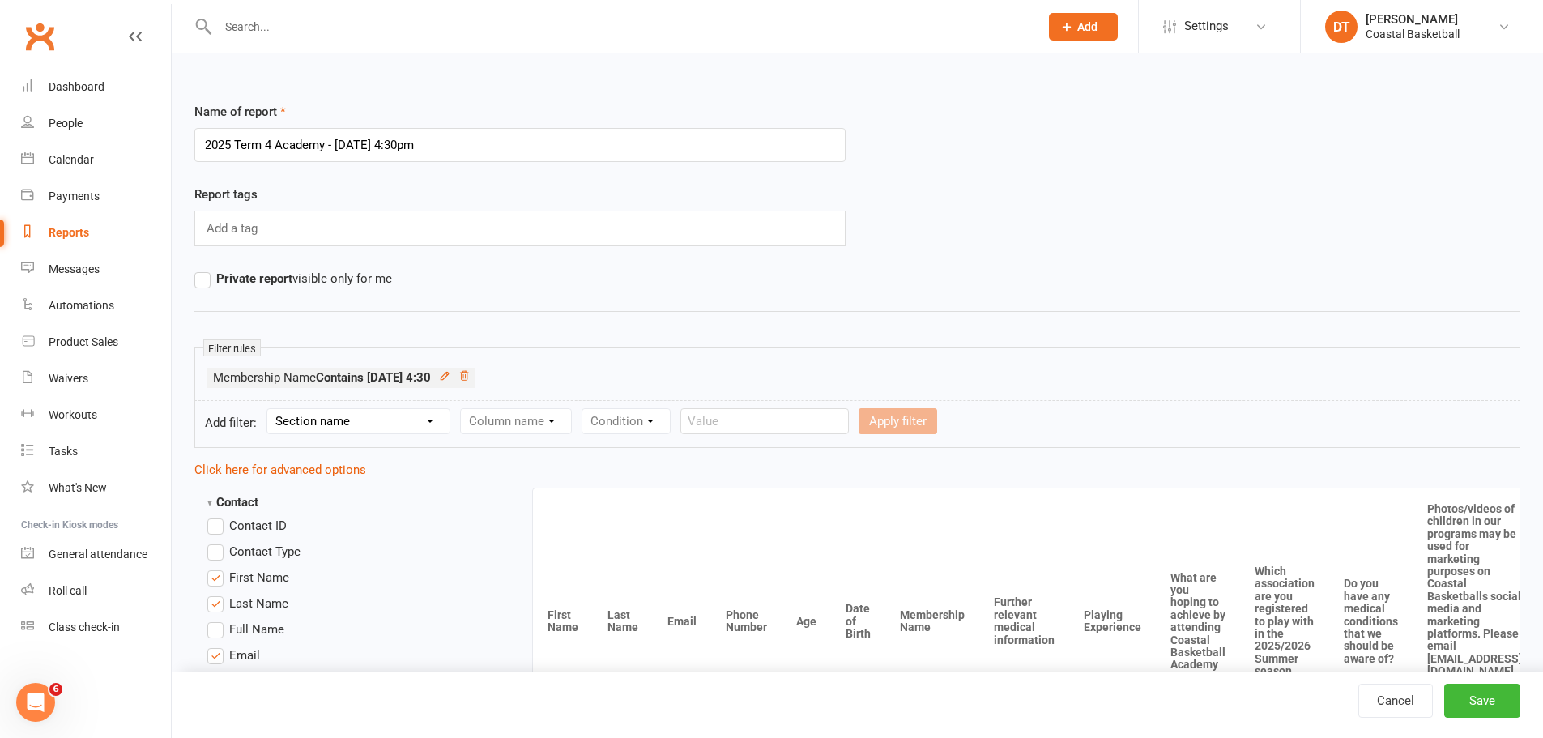
drag, startPoint x: 284, startPoint y: 273, endPoint x: 1053, endPoint y: 534, distance: 812.7
click at [284, 274] on strong "Private report" at bounding box center [254, 278] width 76 height 15
click at [205, 269] on input "Private report visible only for me" at bounding box center [199, 269] width 11 height 0
click at [1470, 702] on button "Save" at bounding box center [1483, 701] width 76 height 34
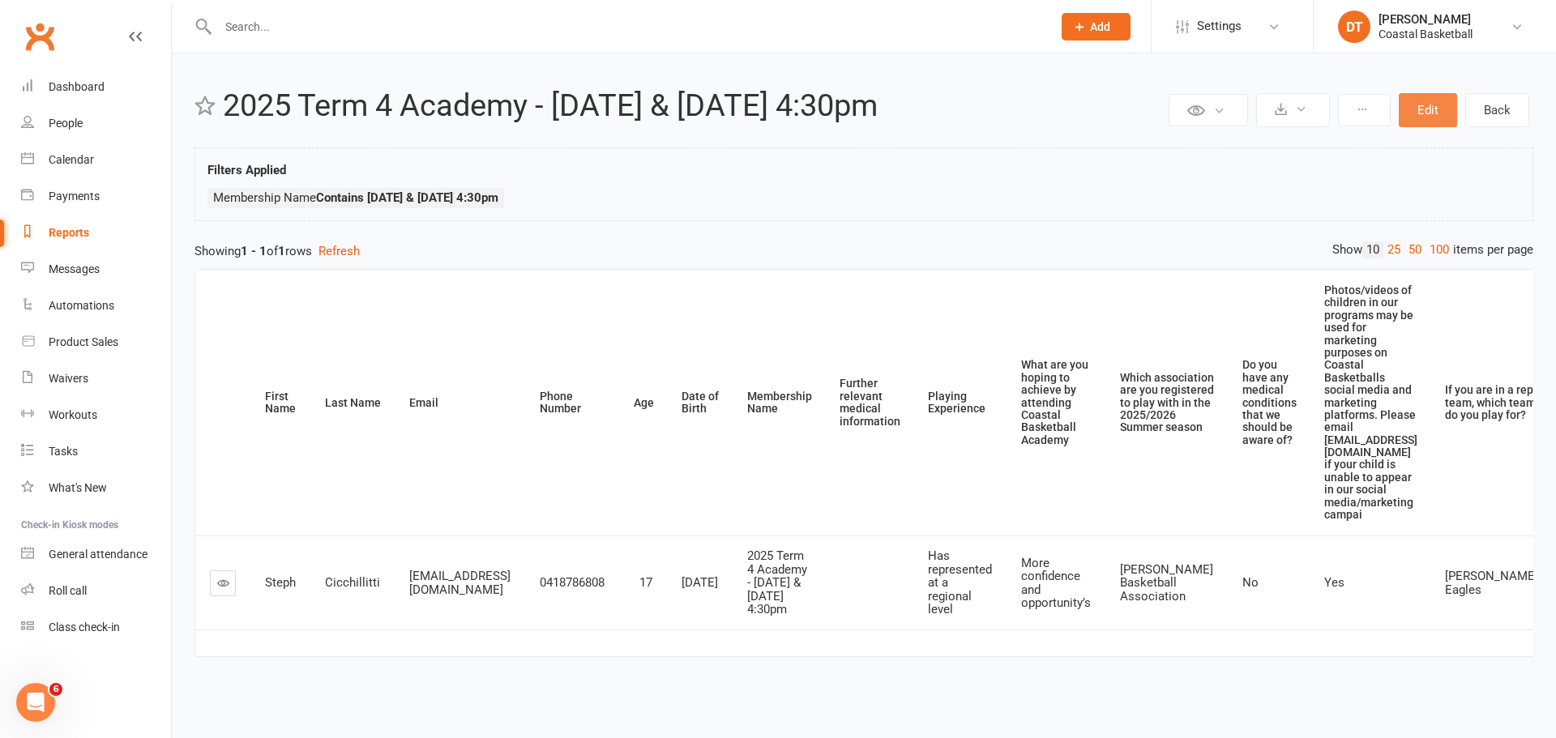
click at [1439, 122] on button "Edit" at bounding box center [1427, 110] width 58 height 34
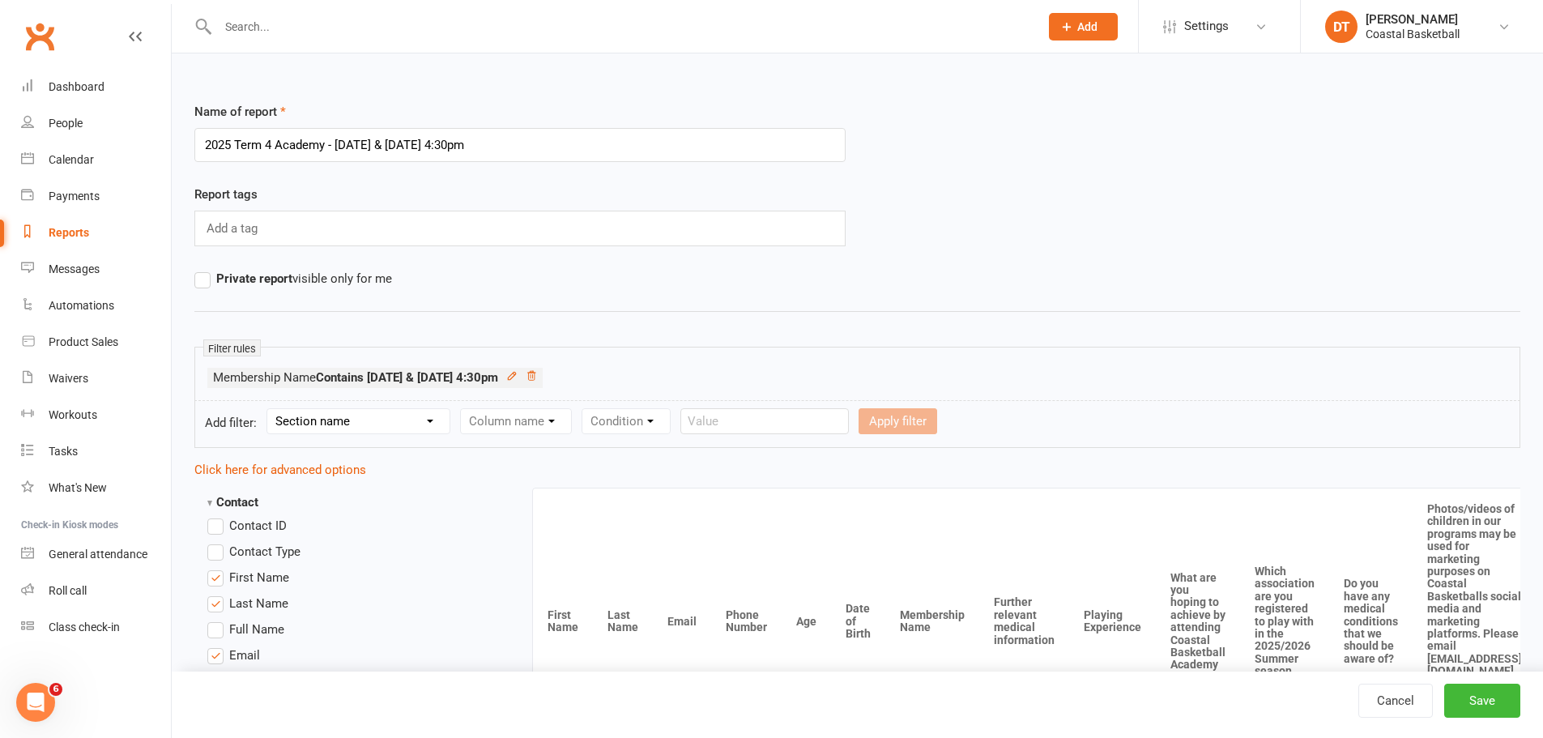
click at [339, 280] on span "Private report visible only for me" at bounding box center [304, 277] width 176 height 17
click at [205, 269] on input "Private report visible only for me" at bounding box center [199, 269] width 11 height 0
click at [1475, 702] on button "Save" at bounding box center [1483, 701] width 76 height 34
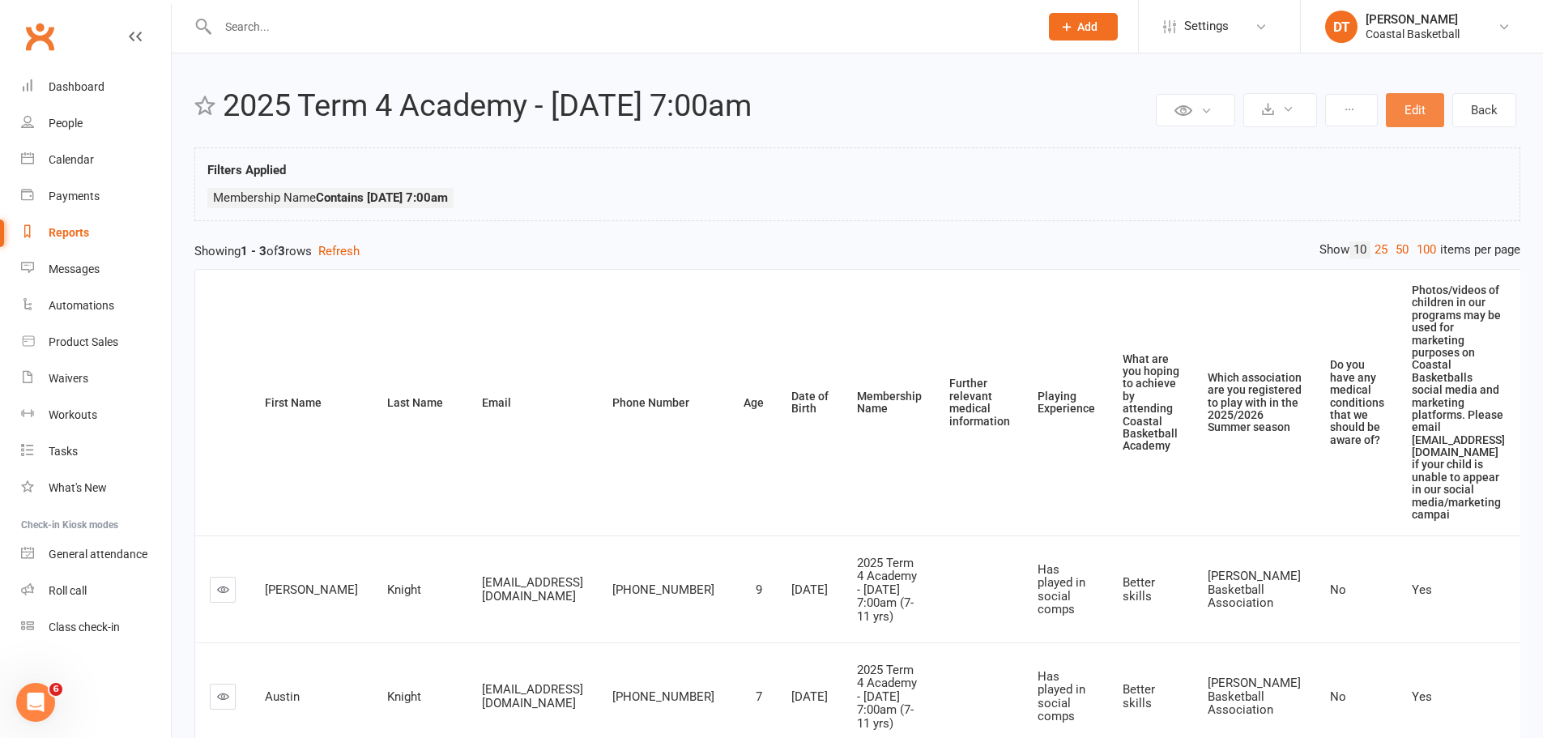
click at [1436, 113] on button "Edit" at bounding box center [1415, 110] width 58 height 34
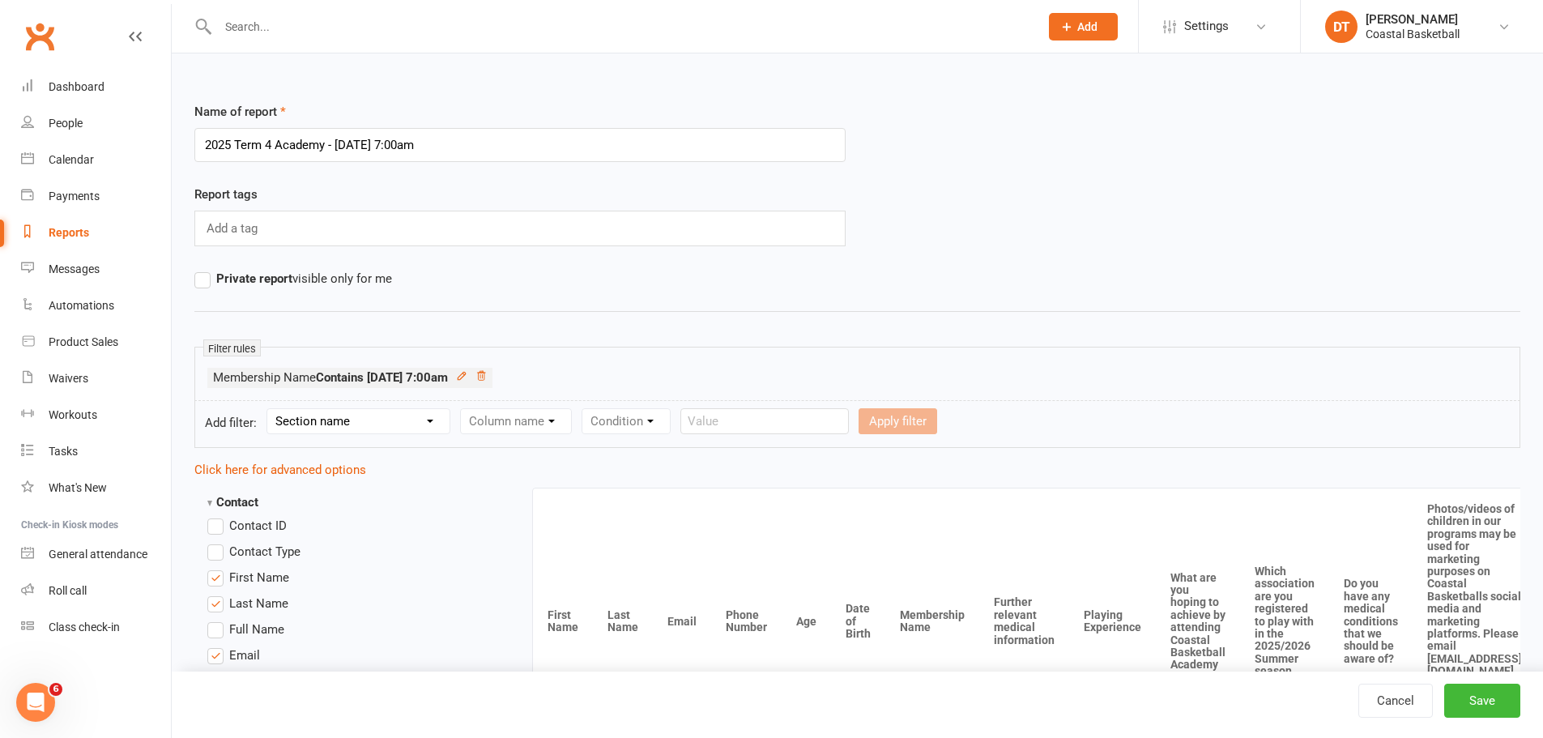
click at [307, 288] on label "Private report visible only for me" at bounding box center [293, 278] width 198 height 19
click at [205, 269] on input "Private report visible only for me" at bounding box center [199, 269] width 11 height 0
click at [1496, 697] on button "Save" at bounding box center [1483, 701] width 76 height 34
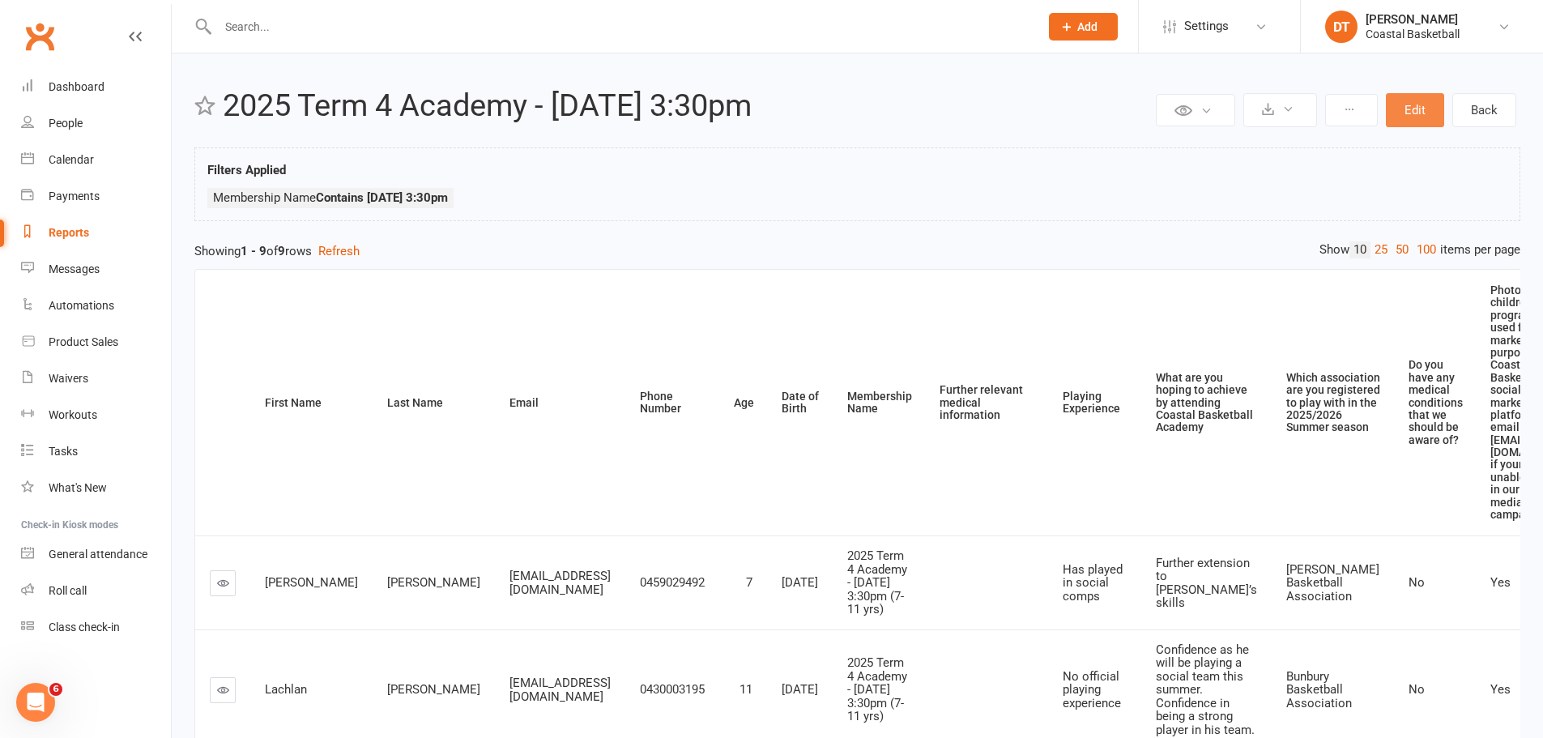
click at [1395, 112] on button "Edit" at bounding box center [1415, 110] width 58 height 34
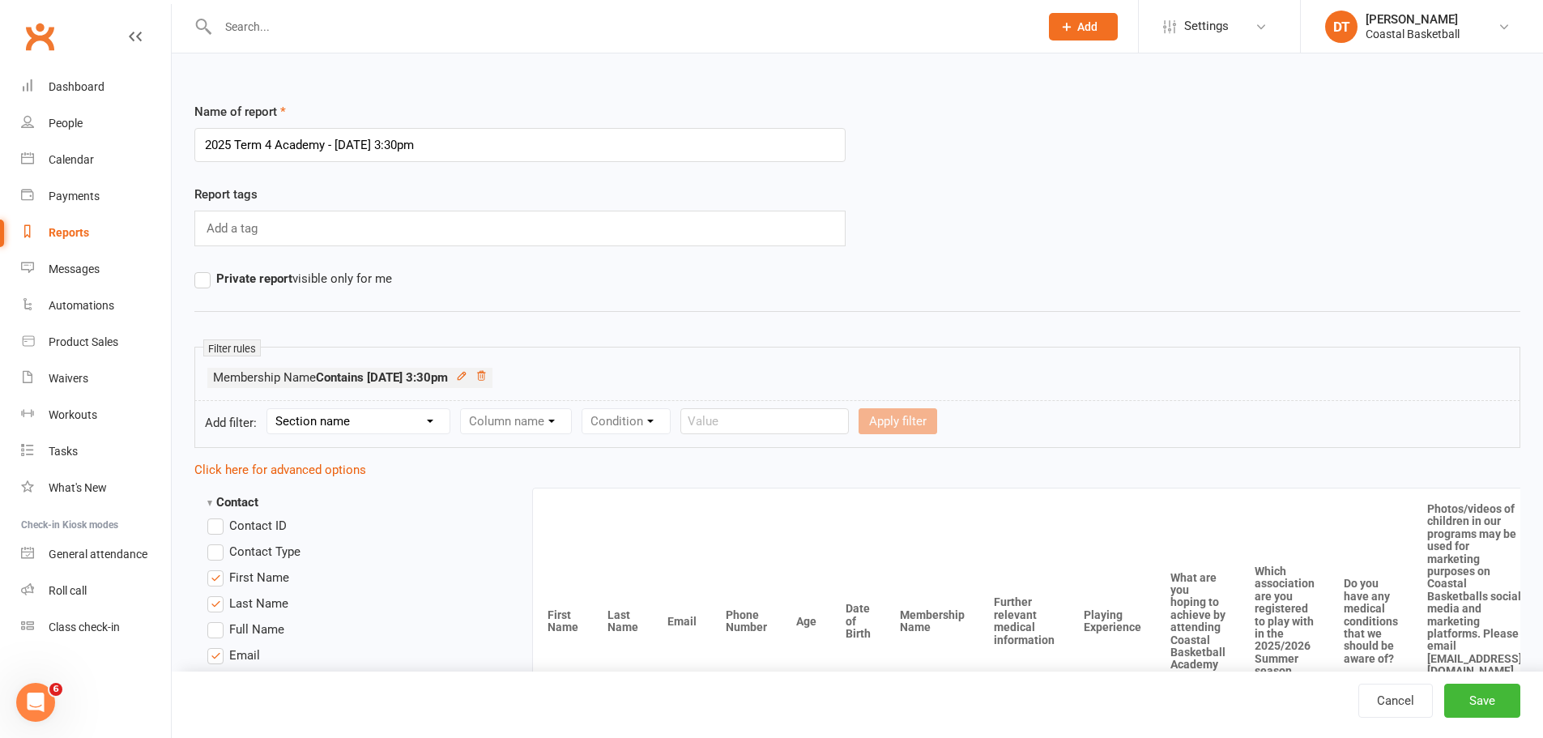
click at [347, 279] on span "Private report visible only for me" at bounding box center [304, 277] width 176 height 17
click at [205, 269] on input "Private report visible only for me" at bounding box center [199, 269] width 11 height 0
click at [1477, 700] on button "Save" at bounding box center [1483, 701] width 76 height 34
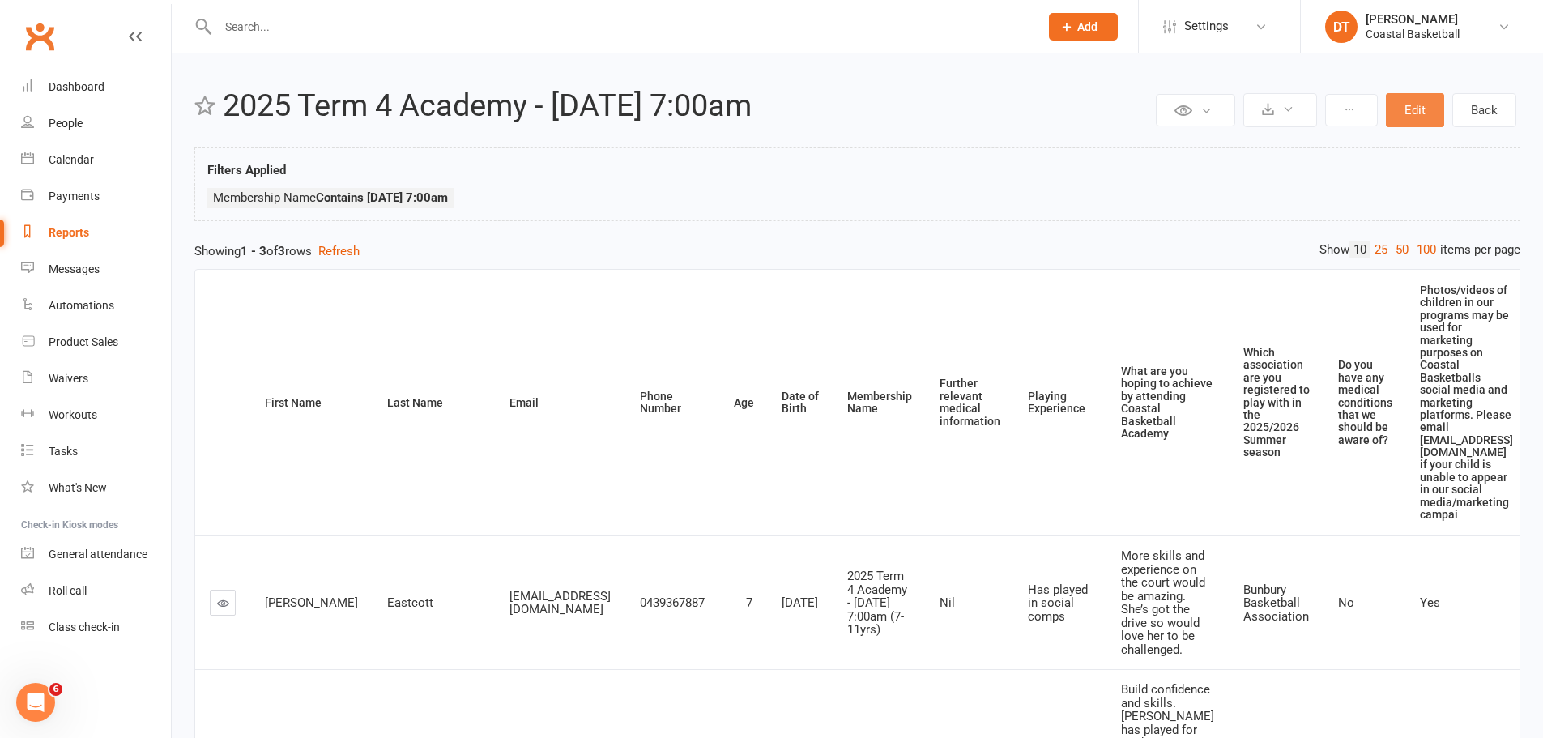
drag, startPoint x: 1418, startPoint y: 117, endPoint x: 1103, endPoint y: 182, distance: 321.0
click at [1419, 117] on button "Edit" at bounding box center [1415, 110] width 58 height 34
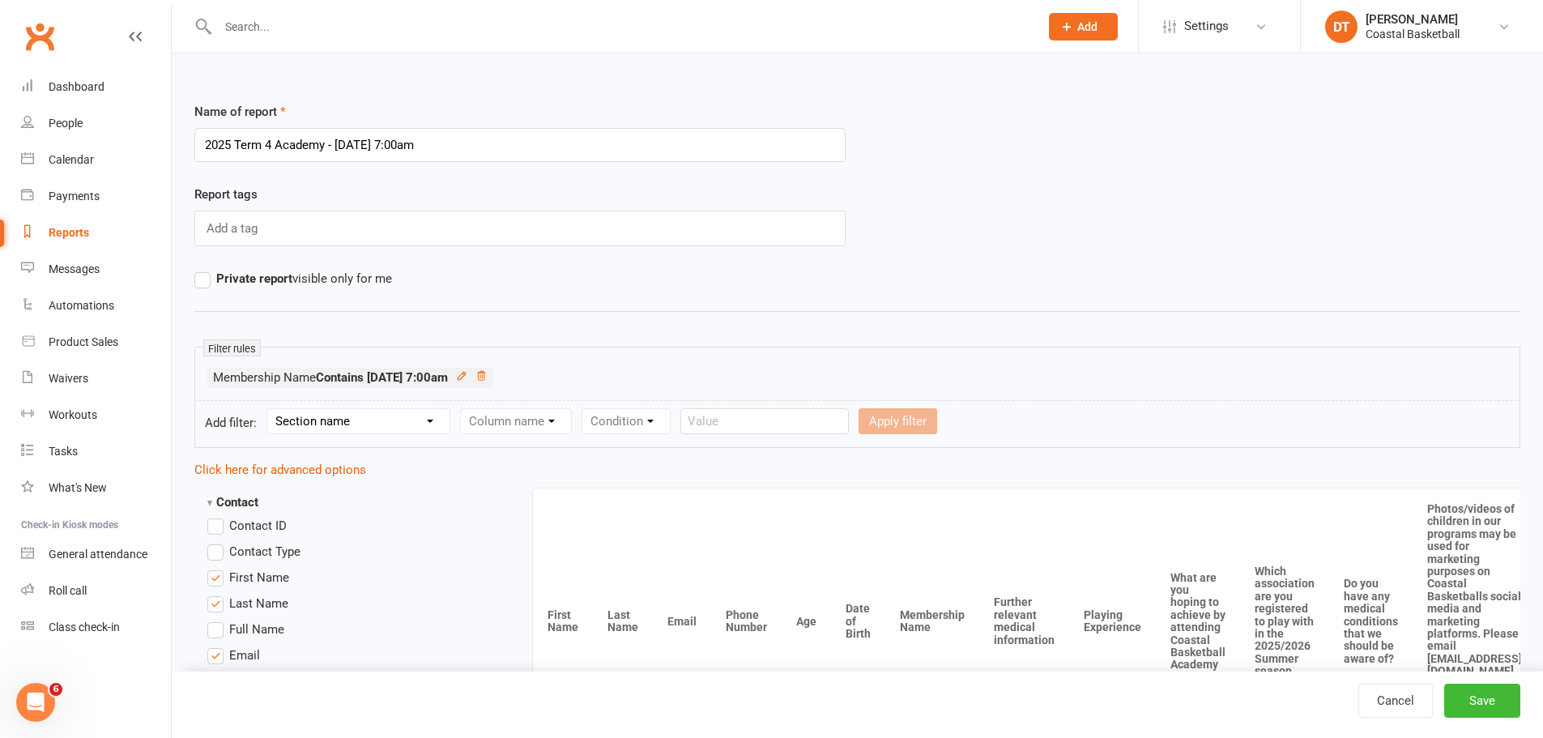
click at [356, 284] on span "Private report visible only for me" at bounding box center [304, 277] width 176 height 17
click at [205, 269] on input "Private report visible only for me" at bounding box center [199, 269] width 11 height 0
click at [1514, 697] on button "Save" at bounding box center [1483, 701] width 76 height 34
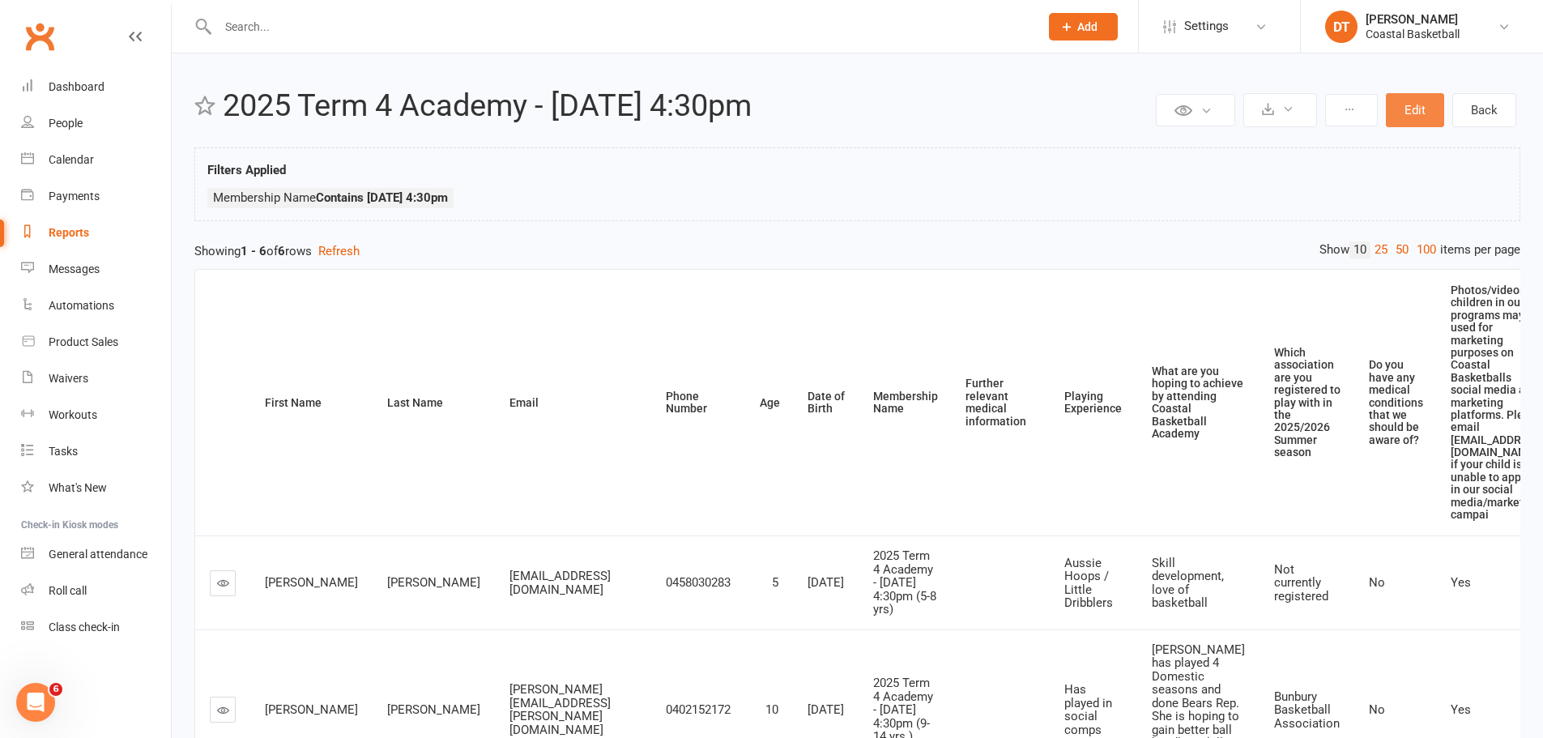
click at [1430, 118] on button "Edit" at bounding box center [1415, 110] width 58 height 34
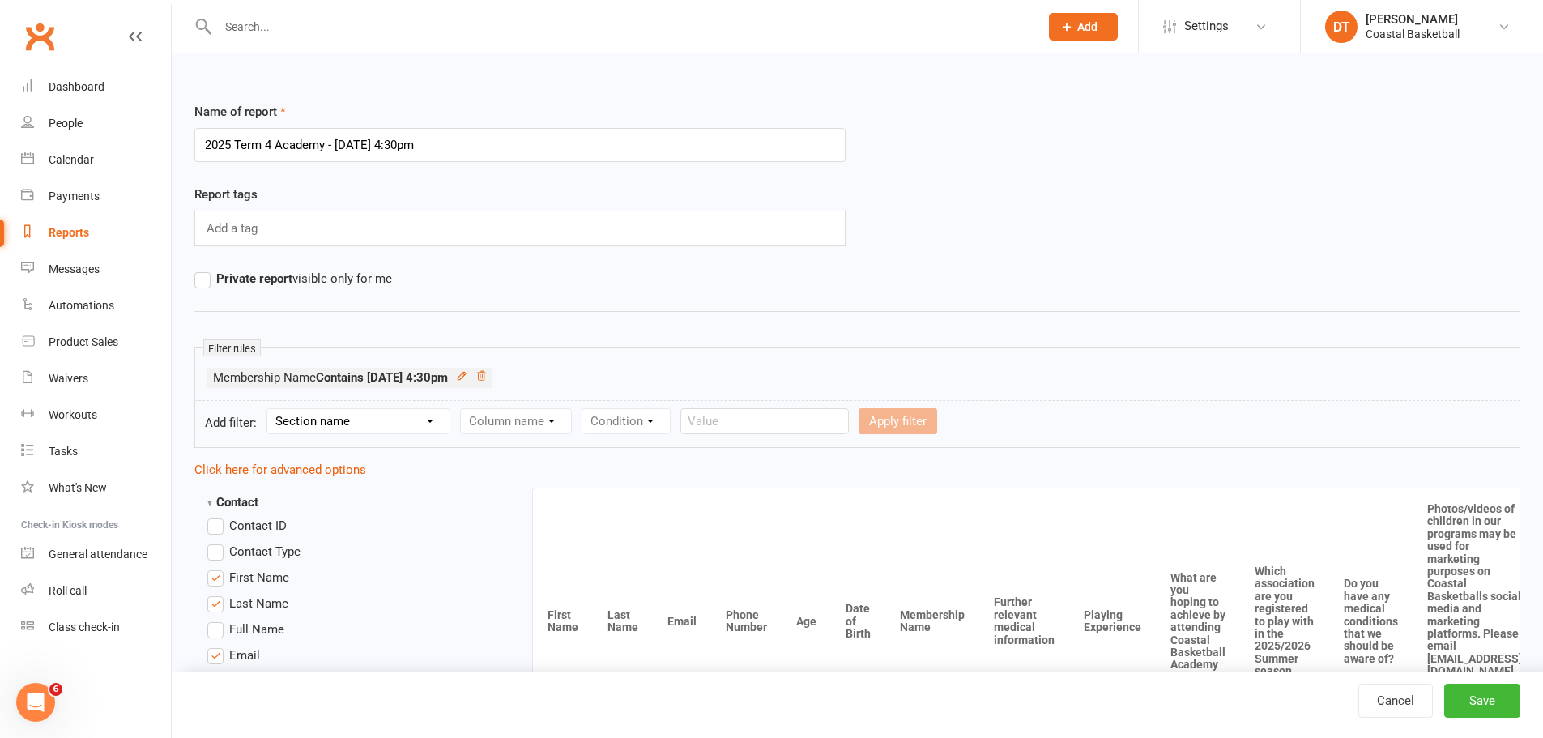
click at [344, 271] on span "Private report visible only for me" at bounding box center [304, 277] width 176 height 17
click at [205, 269] on input "Private report visible only for me" at bounding box center [199, 269] width 11 height 0
click at [1497, 711] on button "Save" at bounding box center [1483, 701] width 76 height 34
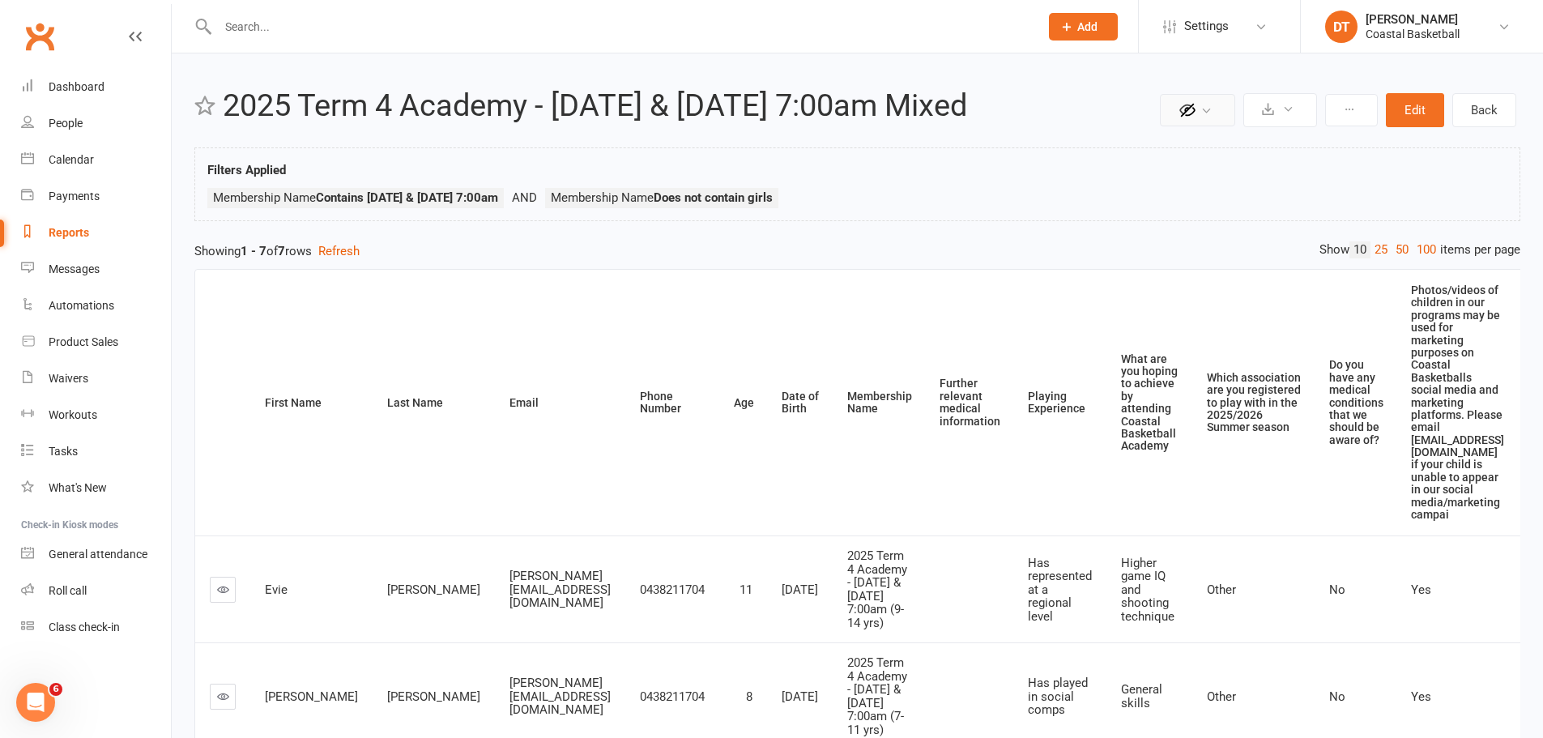
click at [1193, 109] on icon at bounding box center [1188, 110] width 18 height 18
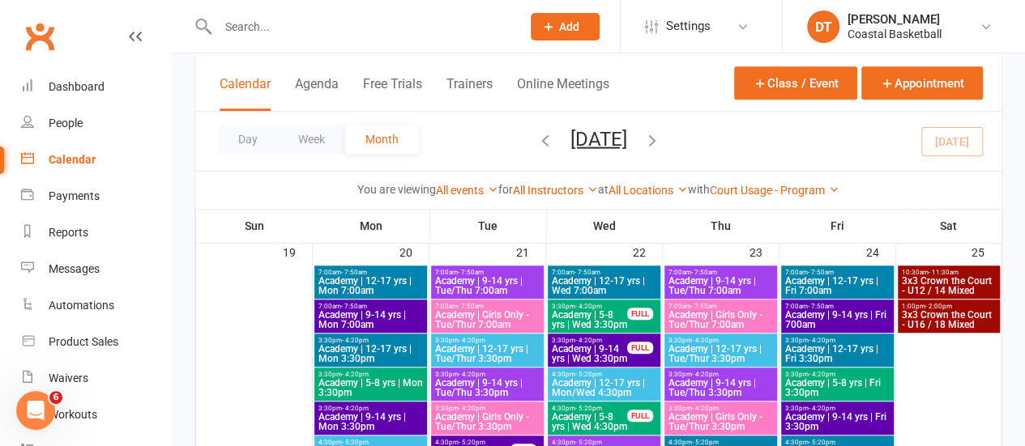
scroll to position [486, 0]
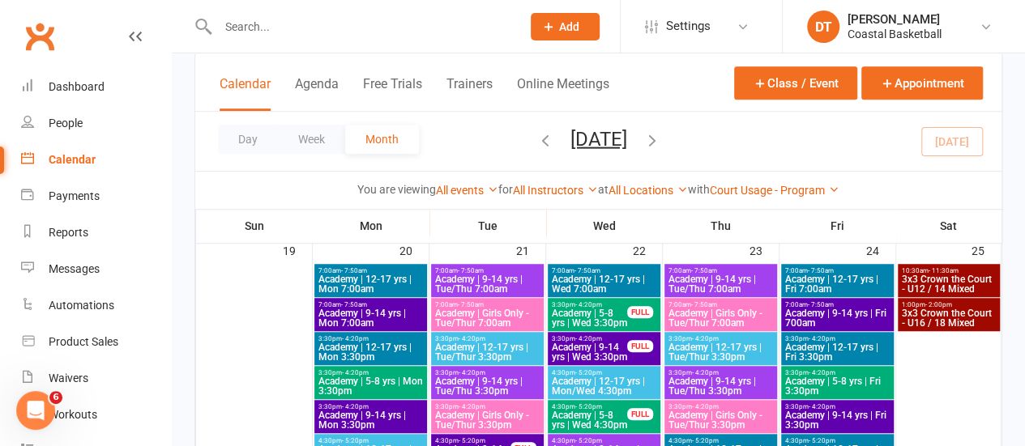
click at [848, 288] on span "Academy | 12-17 yrs | Fri 7:00am" at bounding box center [837, 284] width 106 height 19
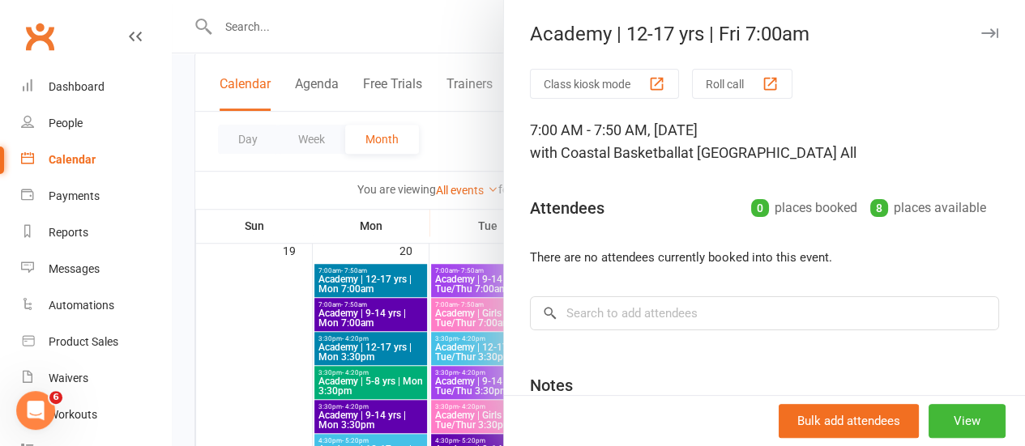
click at [277, 292] on div at bounding box center [598, 223] width 853 height 446
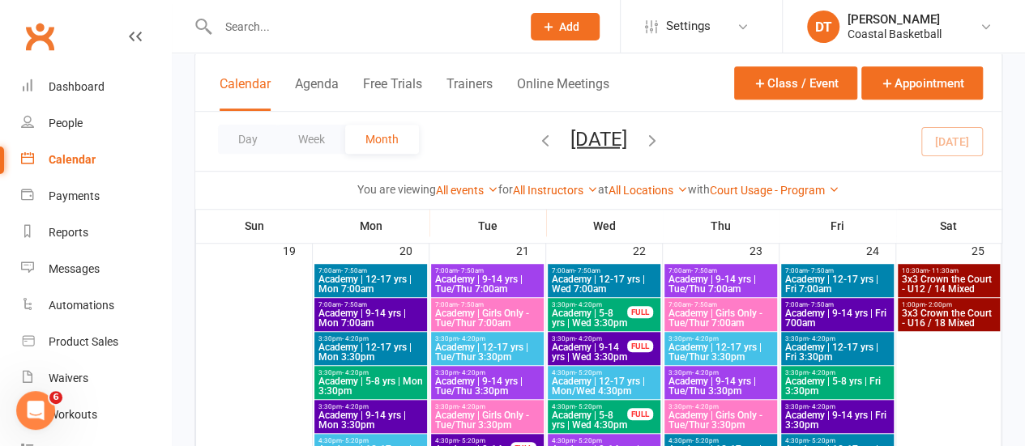
click at [875, 325] on span "Academy | 9-14 yrs | Fri 700am" at bounding box center [837, 318] width 106 height 19
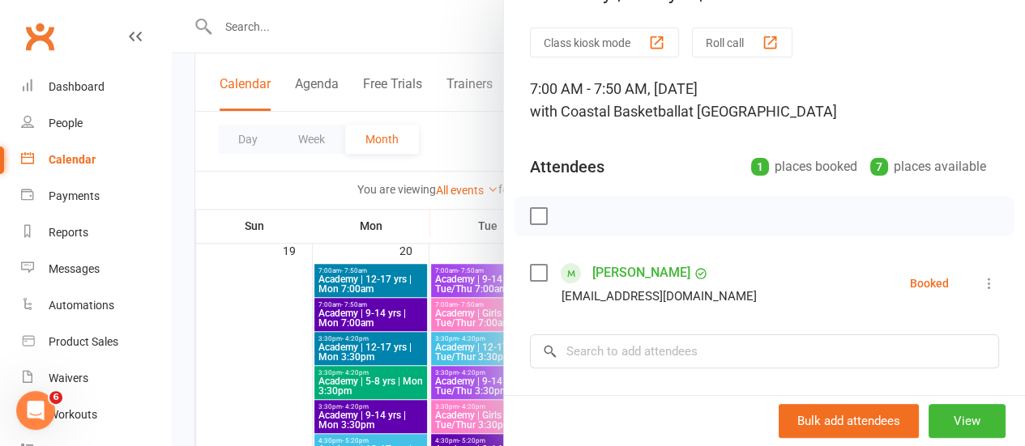
scroll to position [109, 0]
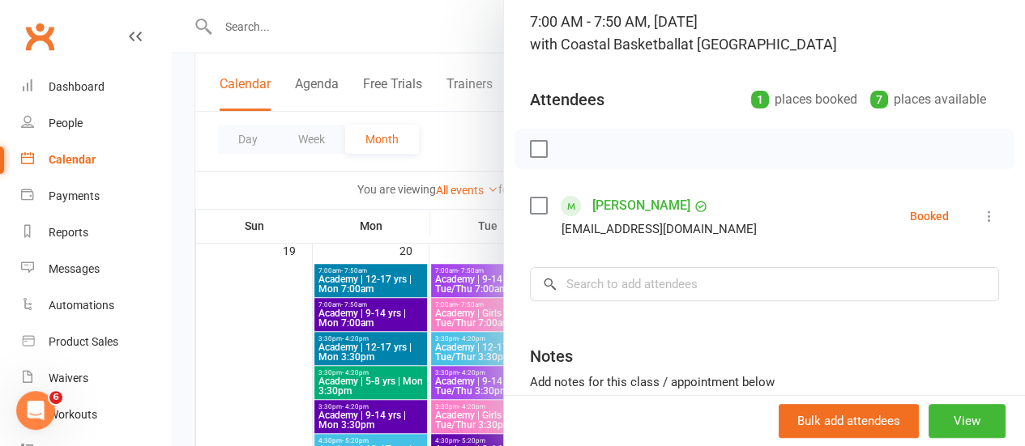
click at [280, 295] on div at bounding box center [598, 223] width 853 height 446
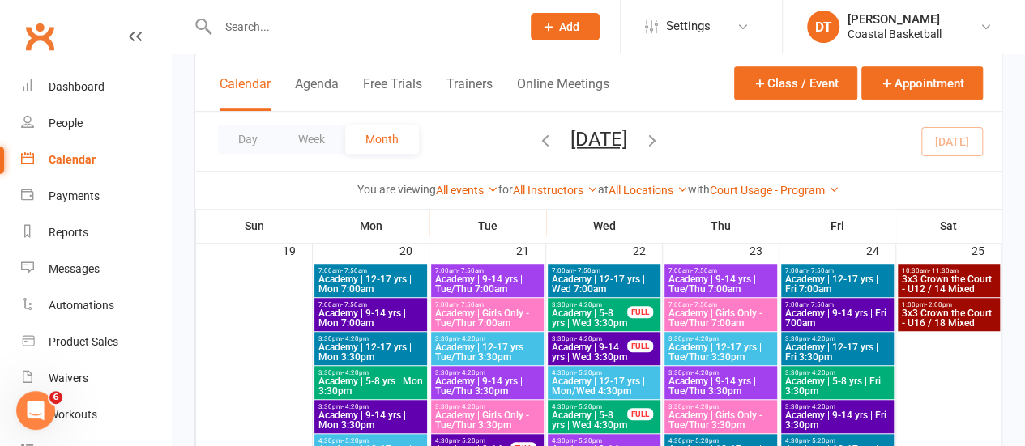
click at [849, 311] on span "Academy | 9-14 yrs | Fri 700am" at bounding box center [837, 318] width 106 height 19
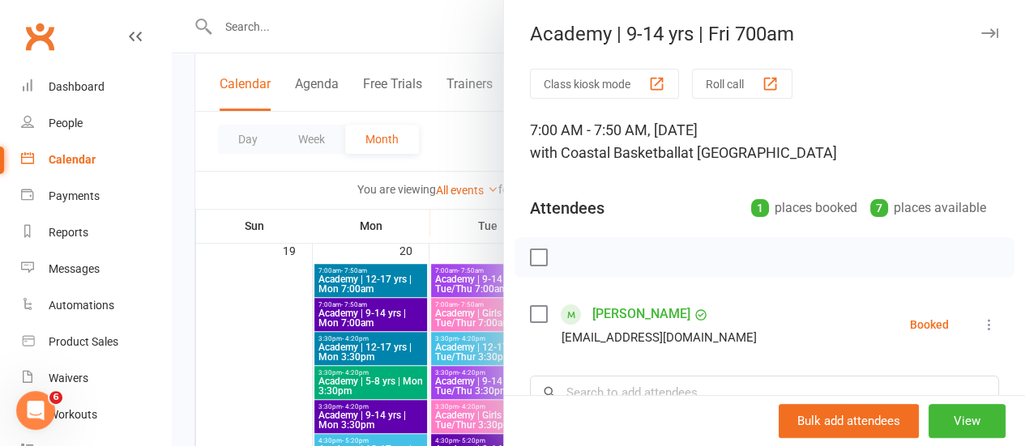
click at [251, 296] on div at bounding box center [598, 223] width 853 height 446
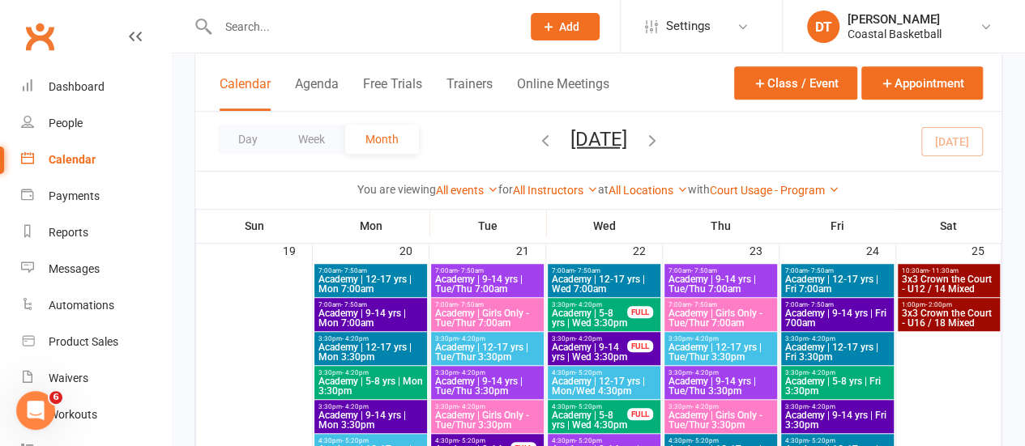
click at [830, 343] on span "Academy | 12-17 yrs | Fri 3:30pm" at bounding box center [837, 352] width 106 height 19
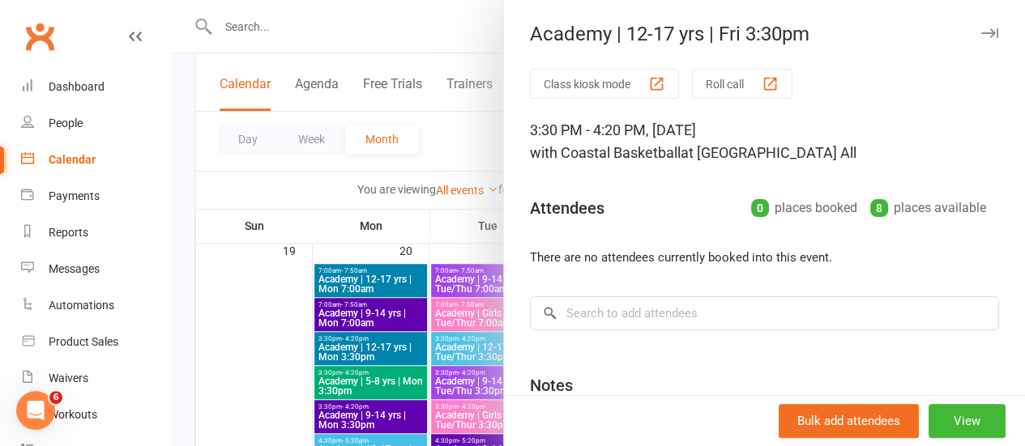
click at [218, 280] on div at bounding box center [598, 223] width 853 height 446
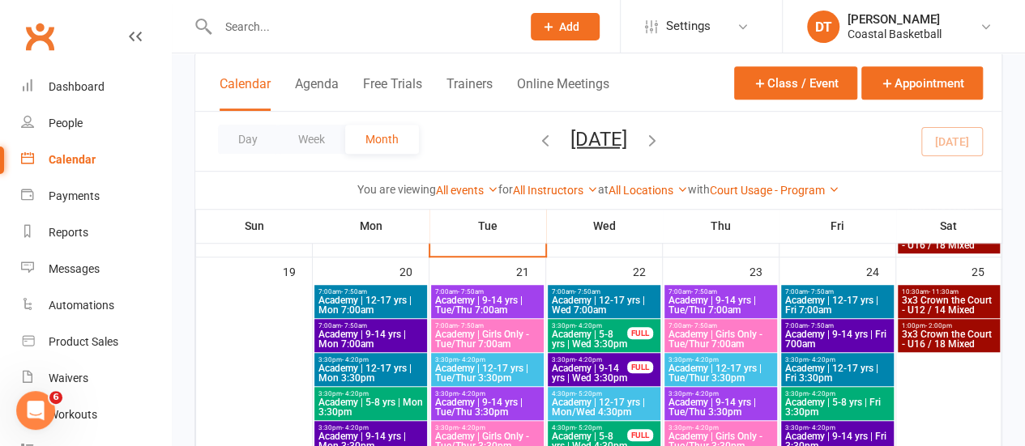
scroll to position [463, 0]
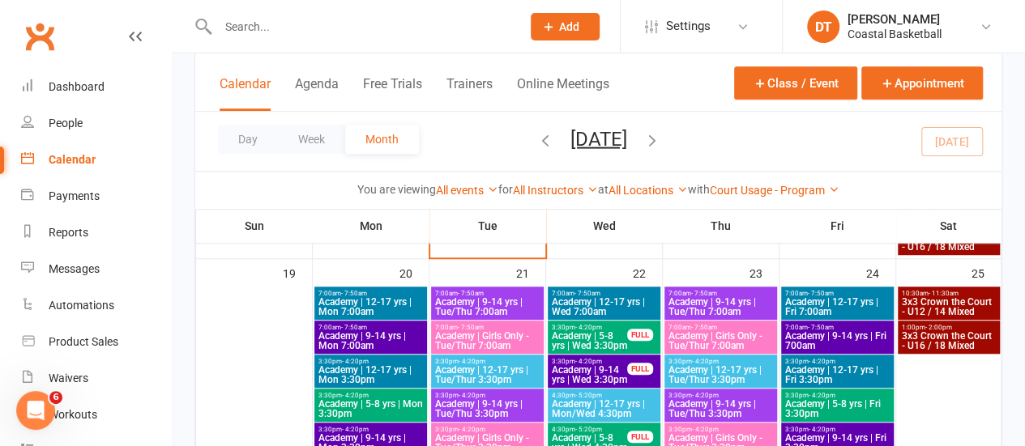
click at [830, 298] on span "Academy | 12-17 yrs | Fri 7:00am" at bounding box center [837, 306] width 106 height 19
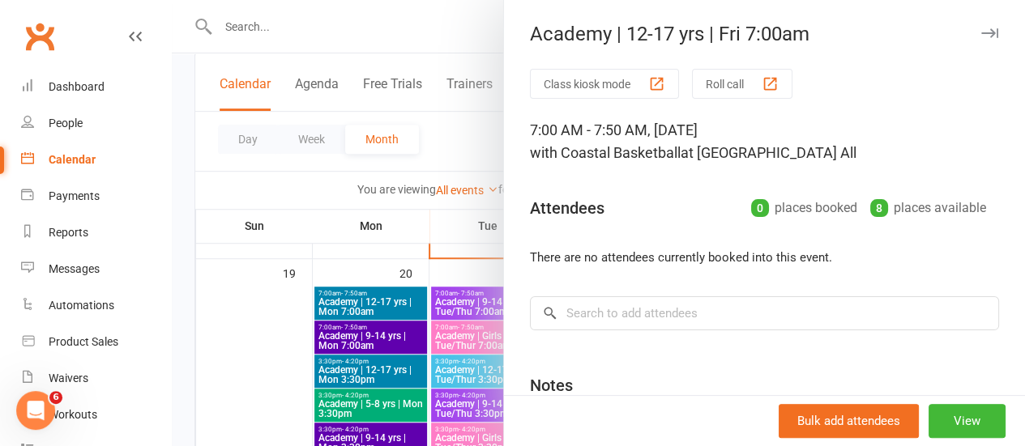
scroll to position [162, 0]
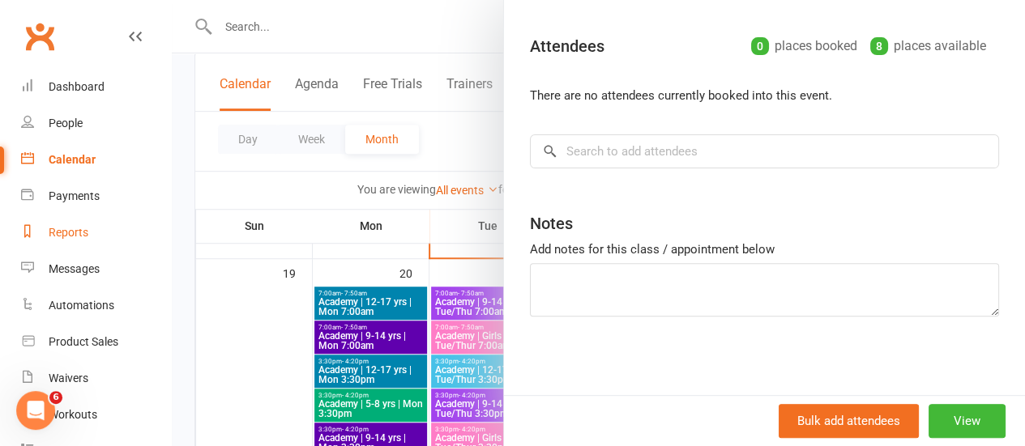
click at [78, 224] on link "Reports" at bounding box center [96, 233] width 150 height 36
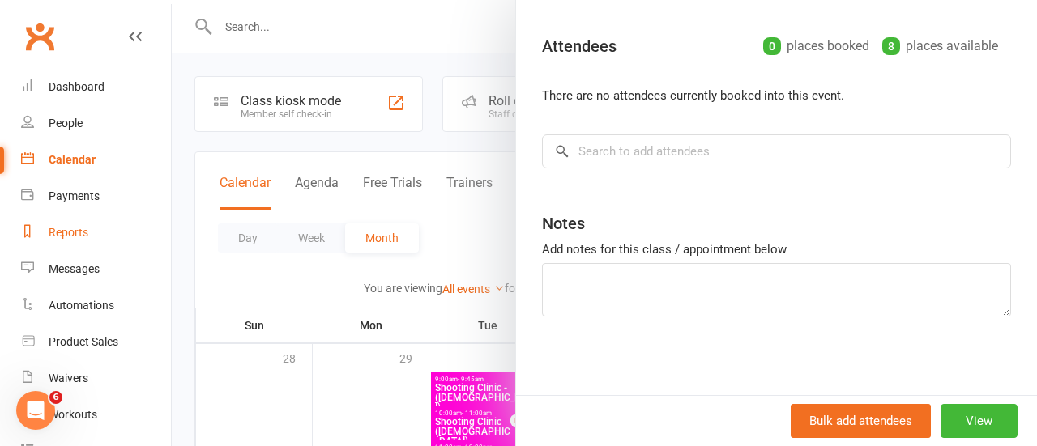
select select "100"
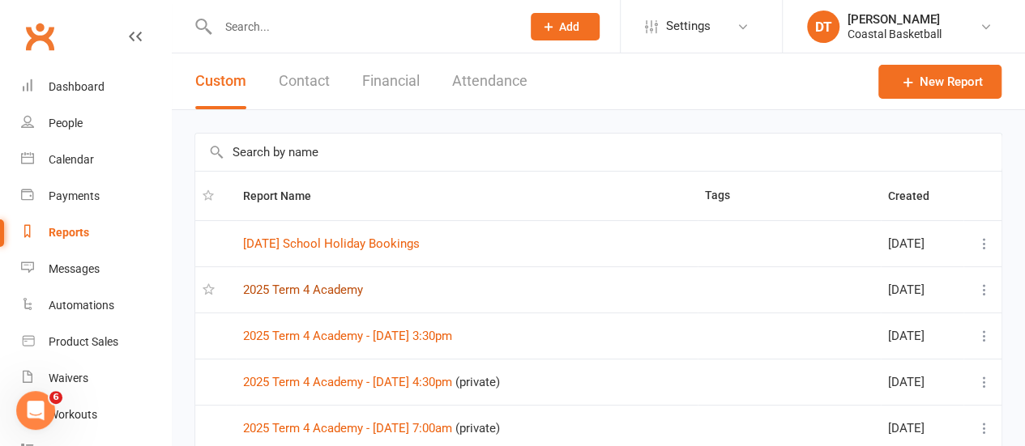
click at [327, 292] on link "2025 Term 4 Academy" at bounding box center [303, 290] width 120 height 15
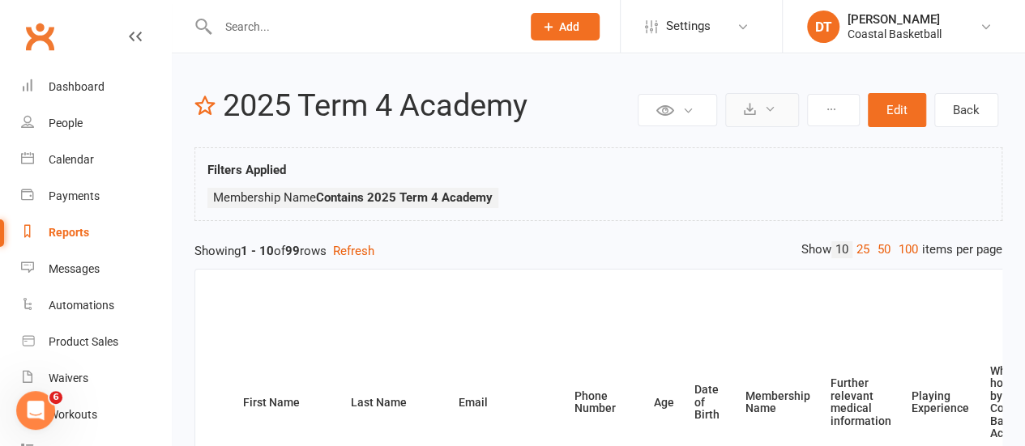
click at [750, 103] on icon at bounding box center [750, 109] width 12 height 12
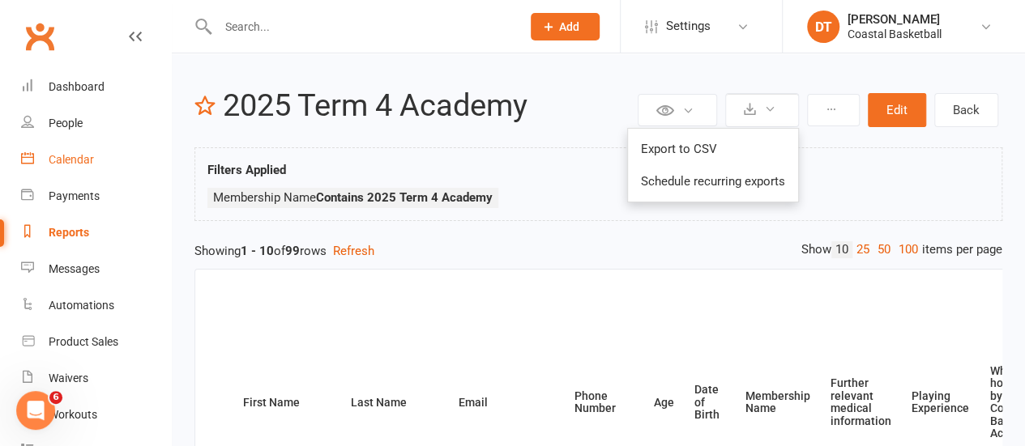
drag, startPoint x: 99, startPoint y: 164, endPoint x: 166, endPoint y: 169, distance: 67.4
click at [99, 164] on link "Calendar" at bounding box center [96, 160] width 150 height 36
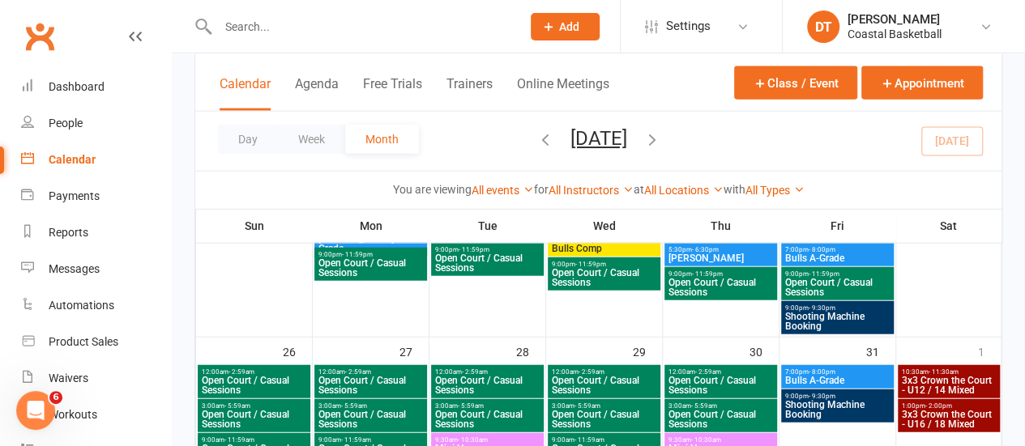
scroll to position [8166, 0]
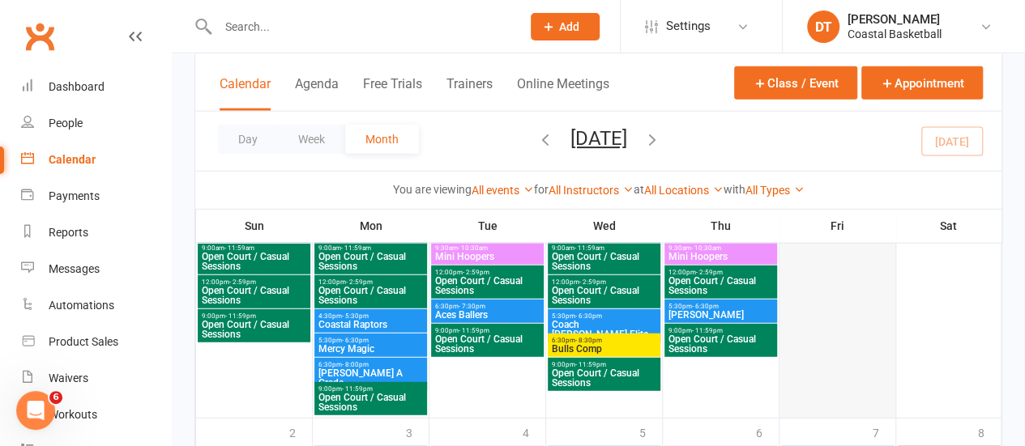
click at [846, 341] on div at bounding box center [837, 295] width 113 height 243
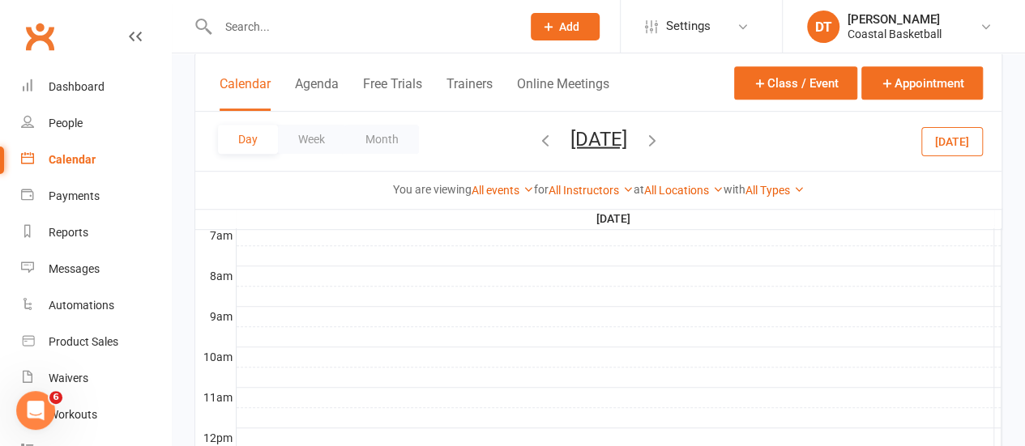
scroll to position [0, 0]
click at [327, 134] on button "Week" at bounding box center [311, 139] width 67 height 29
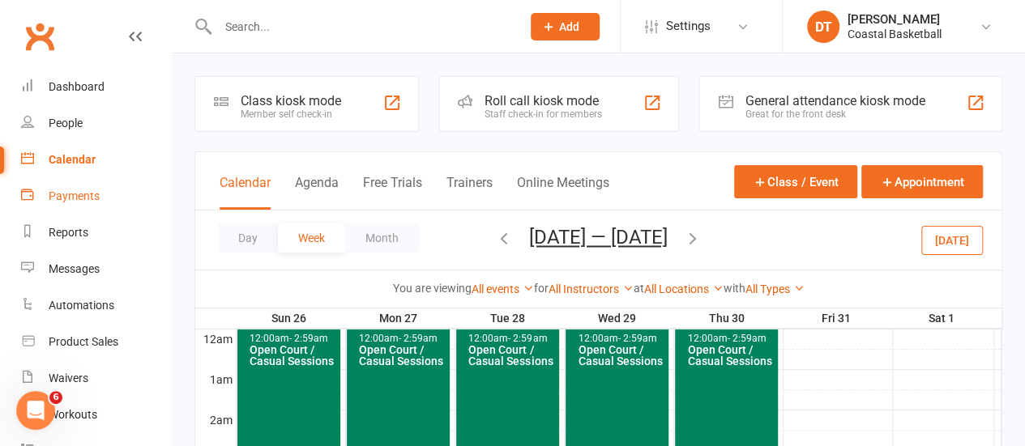
click at [97, 208] on link "Payments" at bounding box center [96, 196] width 150 height 36
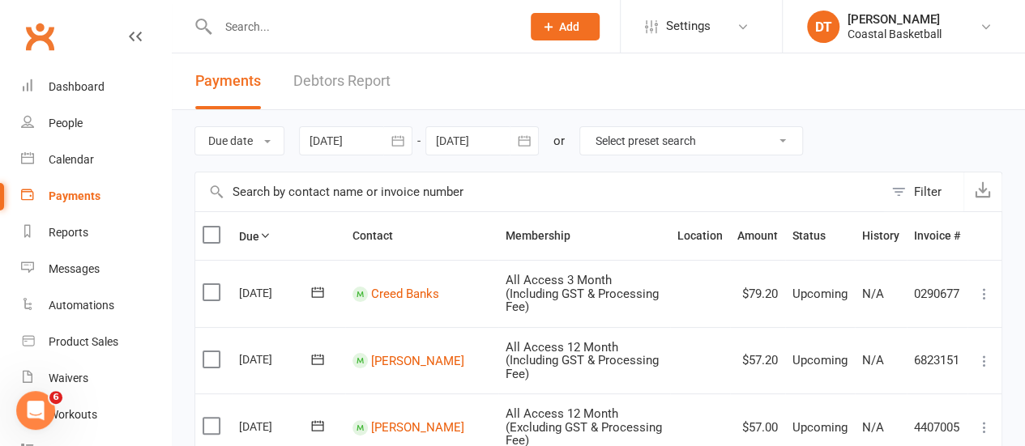
click at [368, 154] on div at bounding box center [355, 140] width 113 height 29
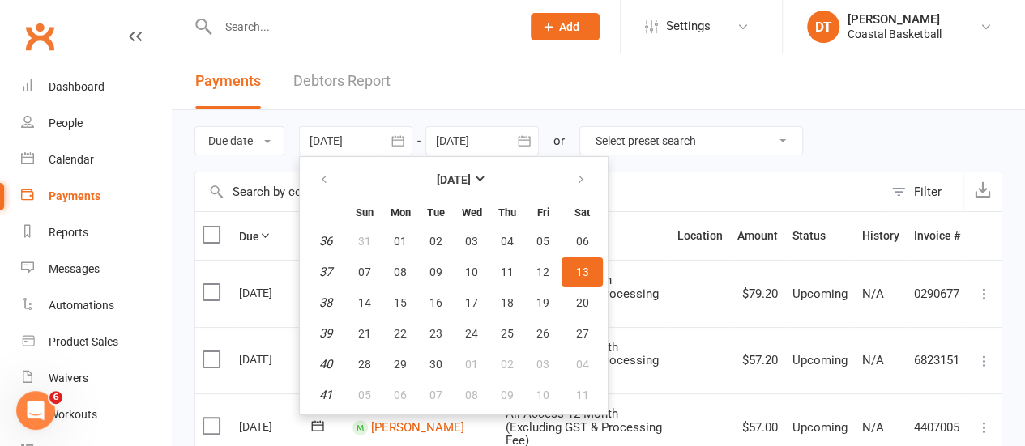
click at [368, 147] on div at bounding box center [355, 140] width 113 height 29
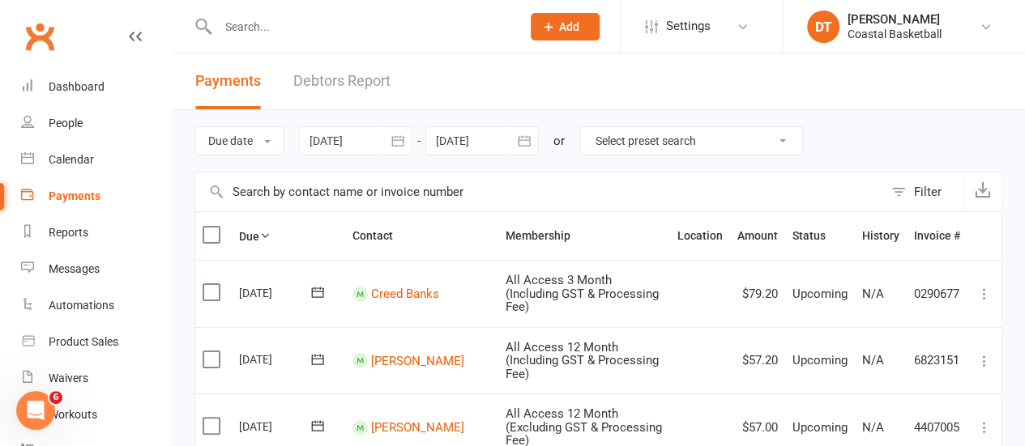
click at [369, 150] on div at bounding box center [355, 140] width 113 height 29
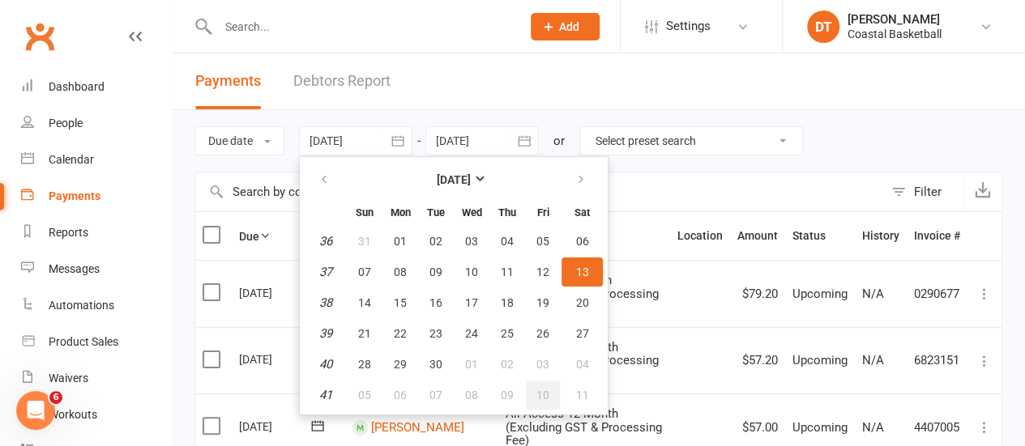
click at [554, 383] on button "10" at bounding box center [543, 395] width 34 height 29
type input "10 Oct 2025"
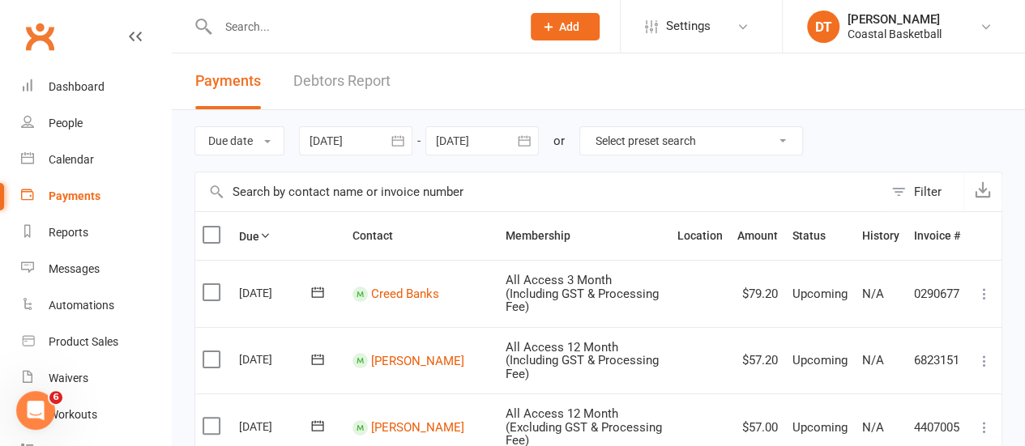
click at [523, 143] on icon "button" at bounding box center [524, 141] width 16 height 16
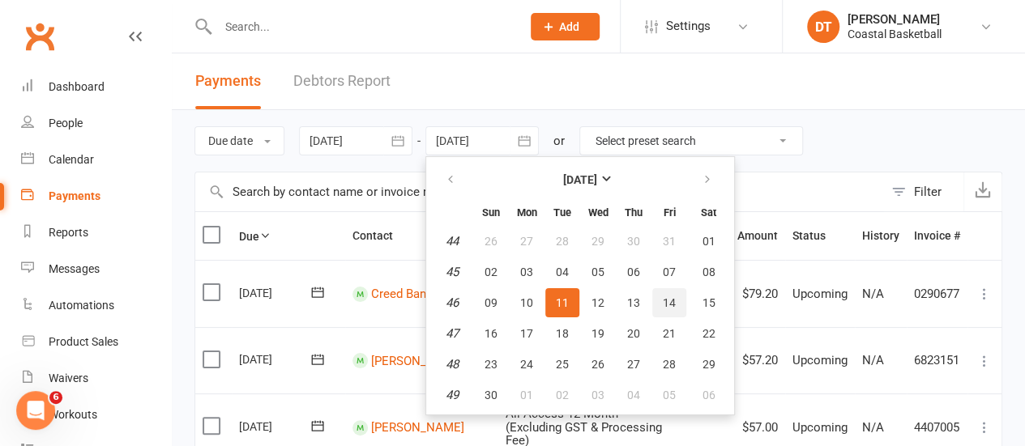
click at [666, 300] on span "14" at bounding box center [669, 303] width 13 height 13
type input "14 Nov 2025"
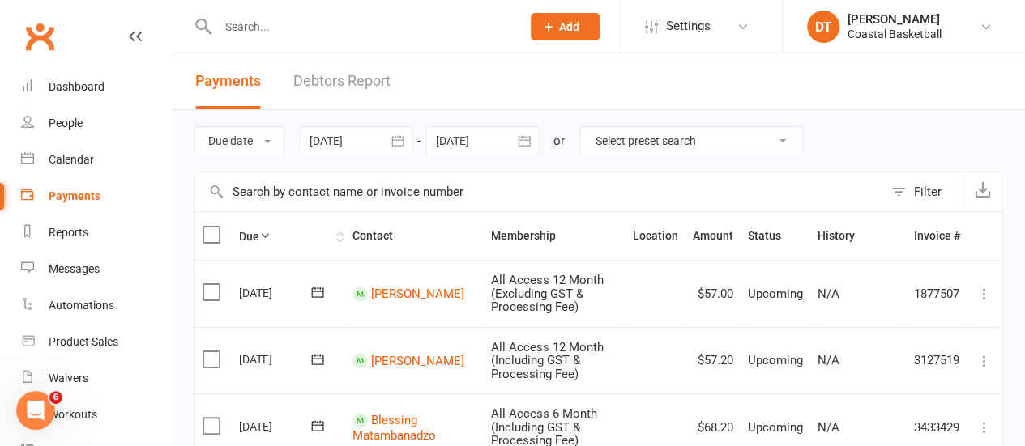
click at [282, 231] on th "Due" at bounding box center [288, 236] width 113 height 48
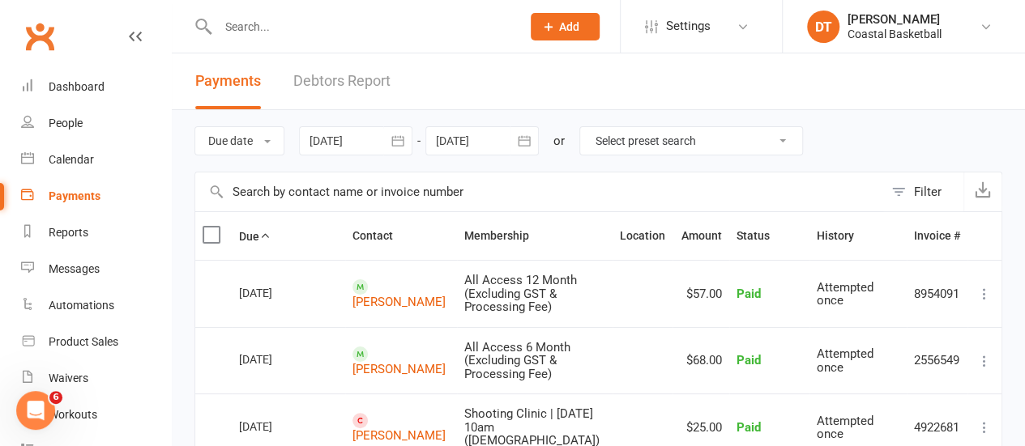
click at [211, 239] on label at bounding box center [214, 235] width 22 height 16
click at [211, 227] on input "checkbox" at bounding box center [208, 227] width 11 height 0
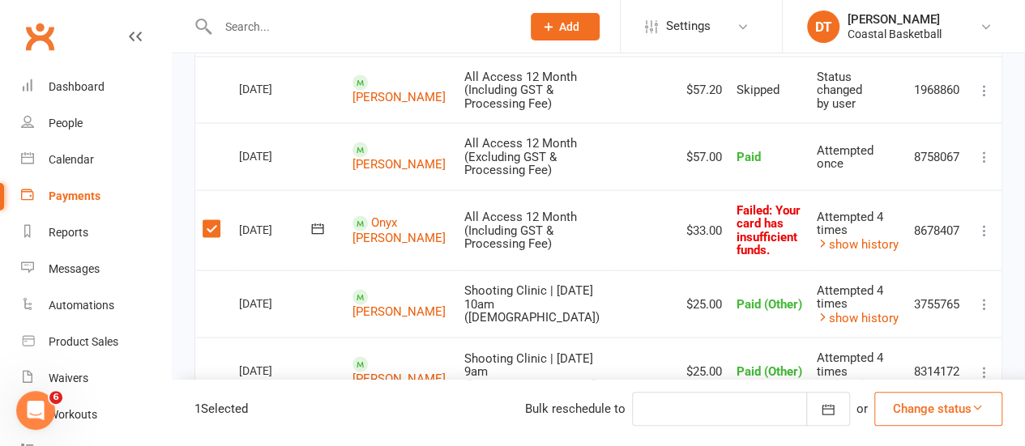
scroll to position [1540, 0]
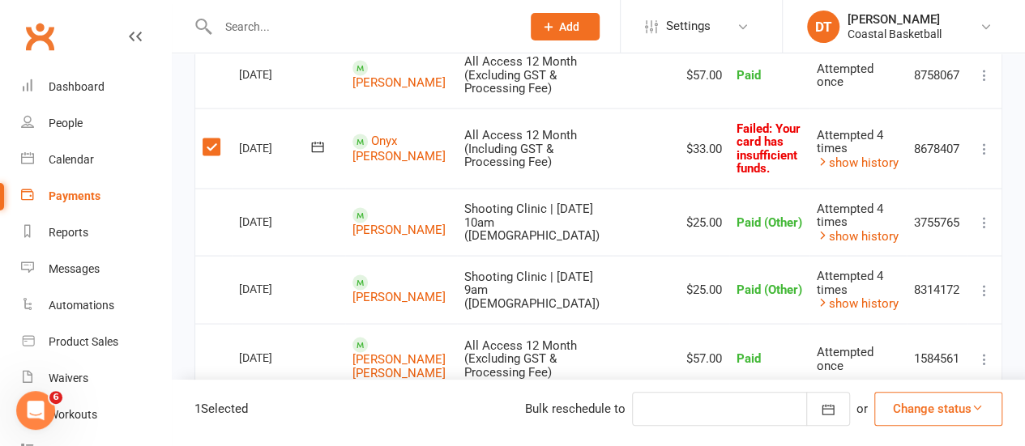
click at [813, 408] on span "2" at bounding box center [812, 419] width 6 height 23
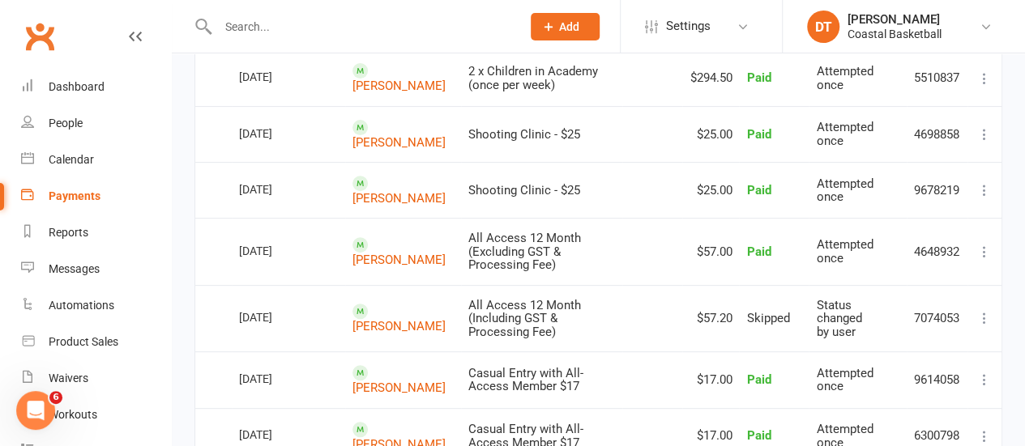
scroll to position [0, 0]
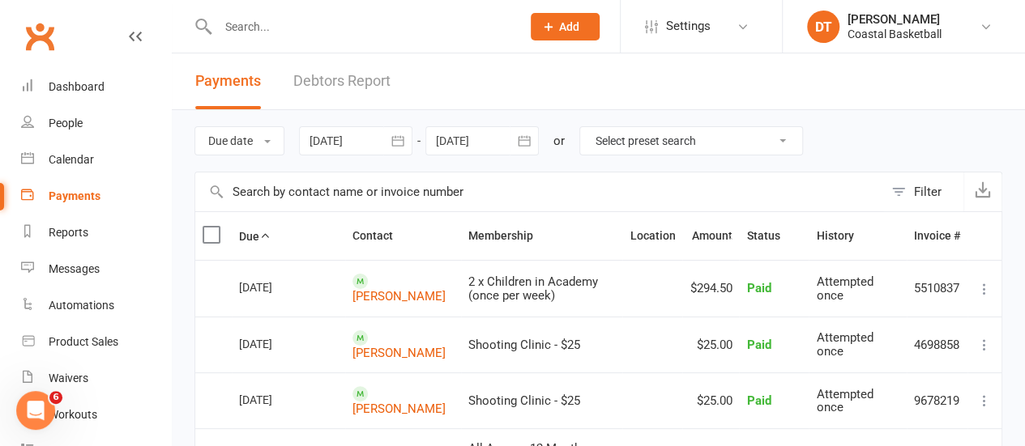
click at [747, 139] on select "Select preset search All failures All skipped payments All pending payments Suc…" at bounding box center [691, 141] width 222 height 28
click at [864, 137] on div "Due date Due date Date paid Date failed 10 Oct 2025 October 2025 Sun Mon Tue We…" at bounding box center [598, 141] width 808 height 62
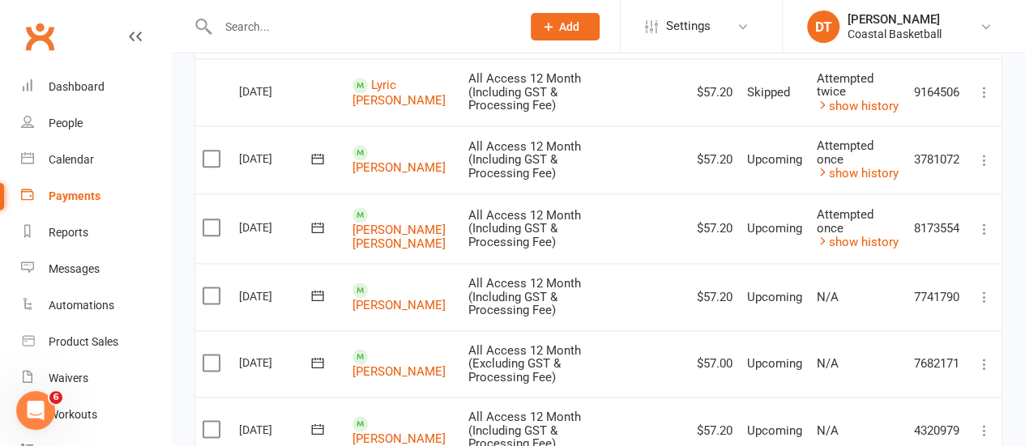
scroll to position [865, 0]
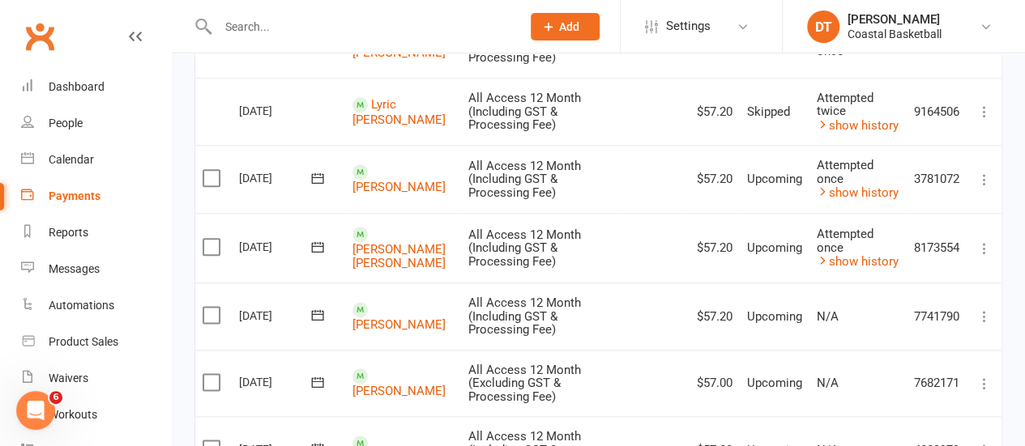
click at [213, 173] on label at bounding box center [214, 178] width 22 height 16
click at [213, 170] on input "checkbox" at bounding box center [208, 170] width 11 height 0
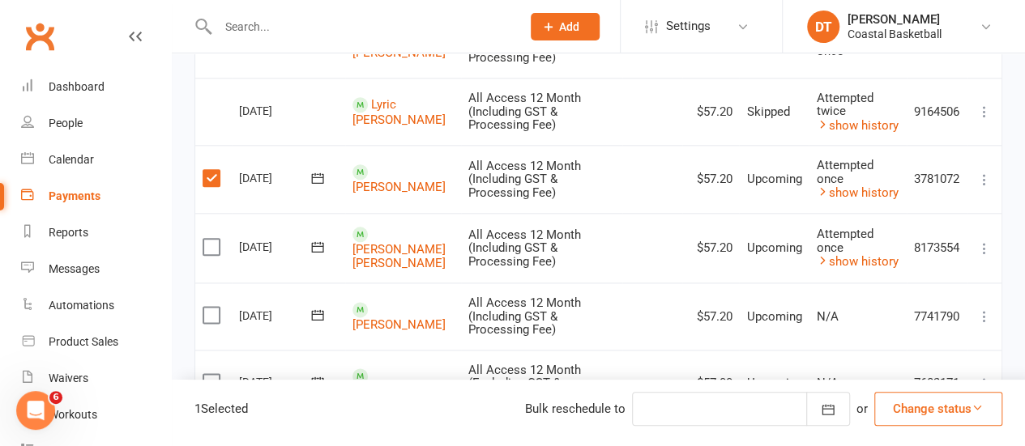
click at [212, 242] on label at bounding box center [214, 247] width 22 height 16
click at [212, 239] on input "checkbox" at bounding box center [208, 239] width 11 height 0
click at [207, 307] on label at bounding box center [214, 315] width 22 height 16
click at [207, 307] on input "checkbox" at bounding box center [208, 307] width 11 height 0
click at [212, 374] on label at bounding box center [214, 382] width 22 height 16
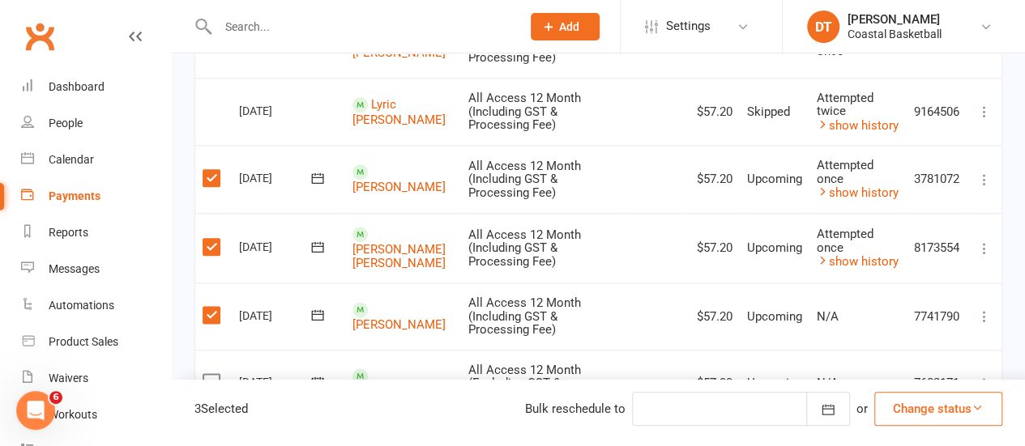
click at [212, 374] on input "checkbox" at bounding box center [208, 374] width 11 height 0
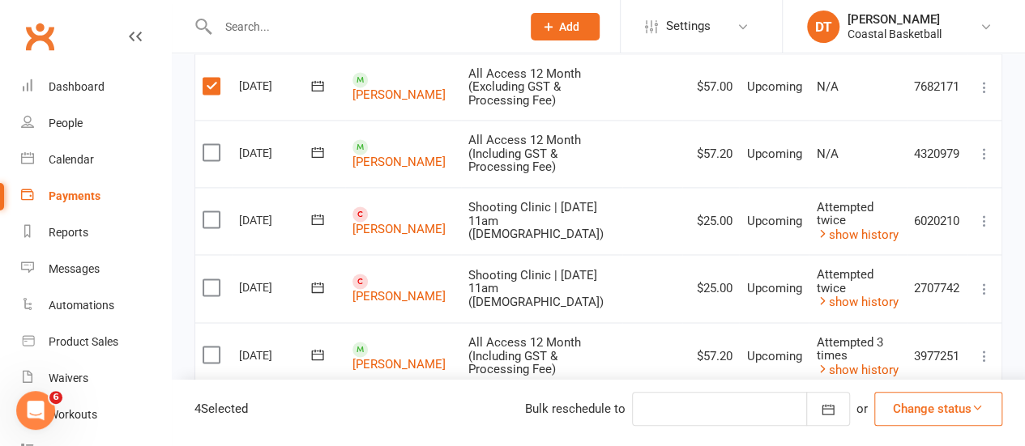
scroll to position [1165, 0]
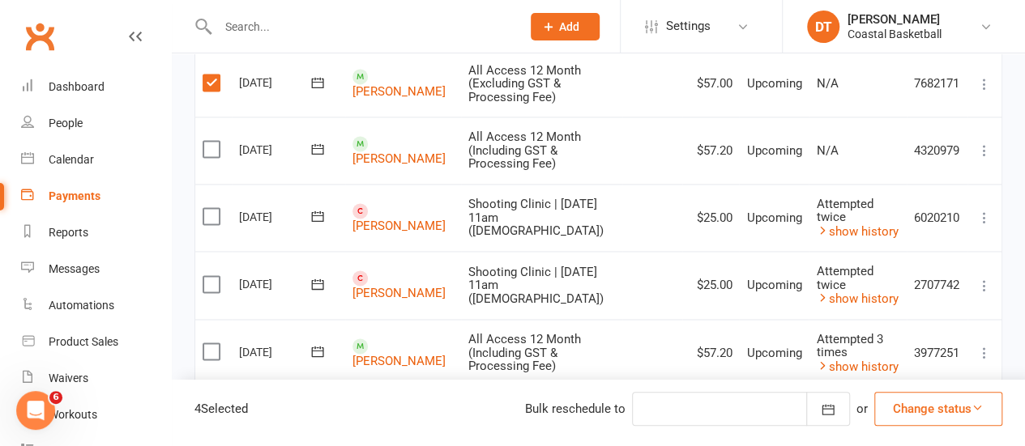
drag, startPoint x: 206, startPoint y: 134, endPoint x: 284, endPoint y: 197, distance: 99.7
click at [206, 141] on label at bounding box center [214, 149] width 22 height 16
click at [206, 141] on input "checkbox" at bounding box center [208, 141] width 11 height 0
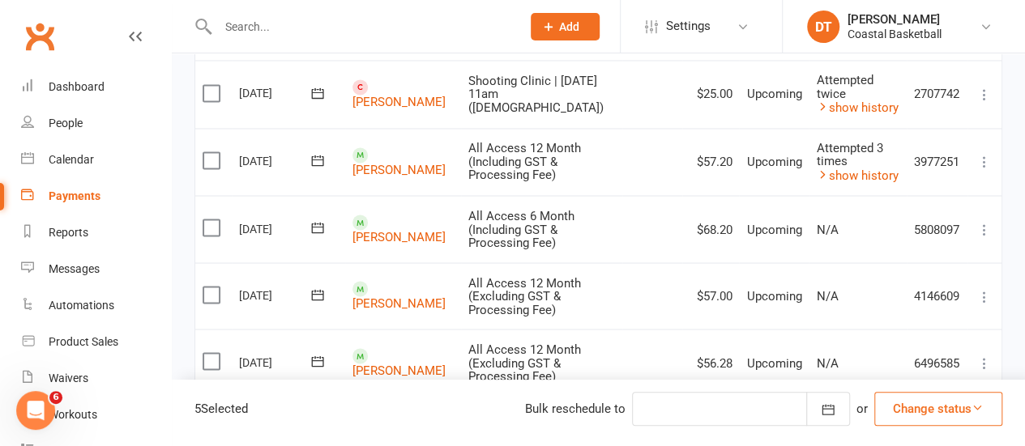
scroll to position [1371, 0]
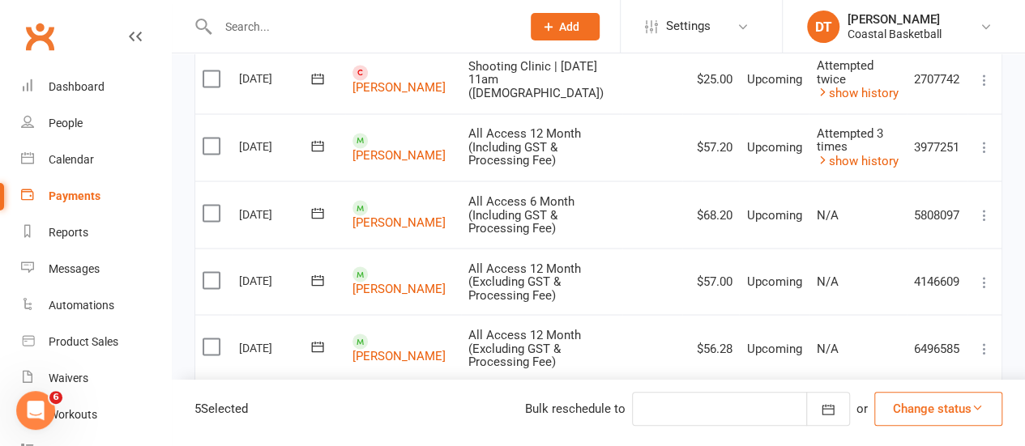
click at [209, 138] on label at bounding box center [214, 146] width 22 height 16
click at [209, 138] on input "checkbox" at bounding box center [208, 138] width 11 height 0
click at [207, 205] on label at bounding box center [214, 213] width 22 height 16
click at [207, 205] on input "checkbox" at bounding box center [208, 205] width 11 height 0
click at [216, 272] on label at bounding box center [214, 280] width 22 height 16
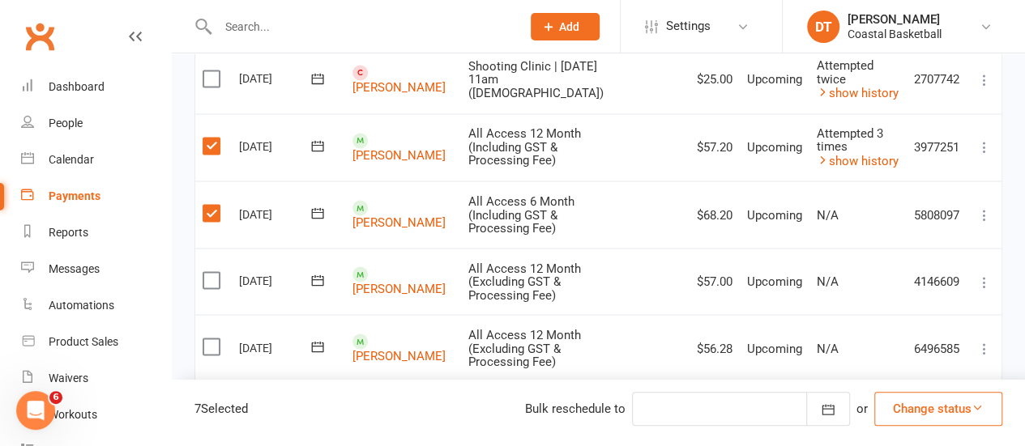
click at [213, 272] on input "checkbox" at bounding box center [208, 272] width 11 height 0
click at [216, 339] on label at bounding box center [214, 347] width 22 height 16
click at [213, 339] on input "checkbox" at bounding box center [208, 339] width 11 height 0
click at [216, 408] on label at bounding box center [214, 416] width 22 height 16
click at [213, 408] on input "checkbox" at bounding box center [208, 408] width 11 height 0
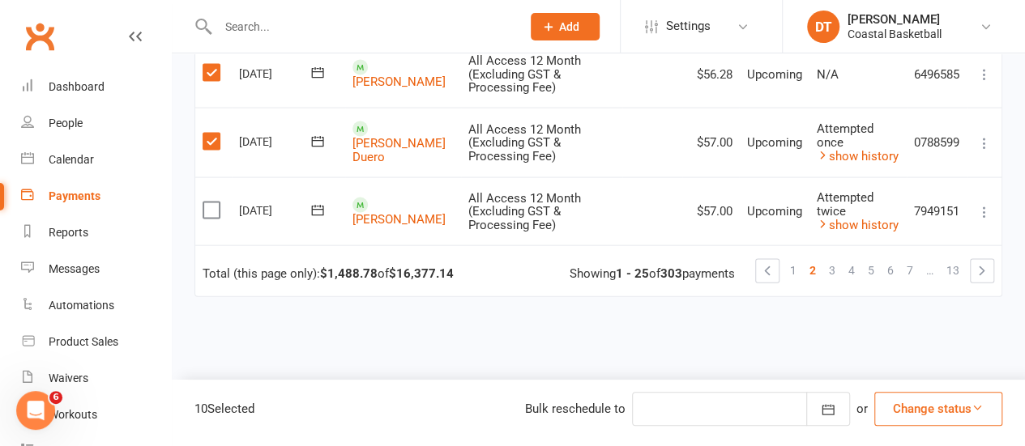
scroll to position [1687, 0]
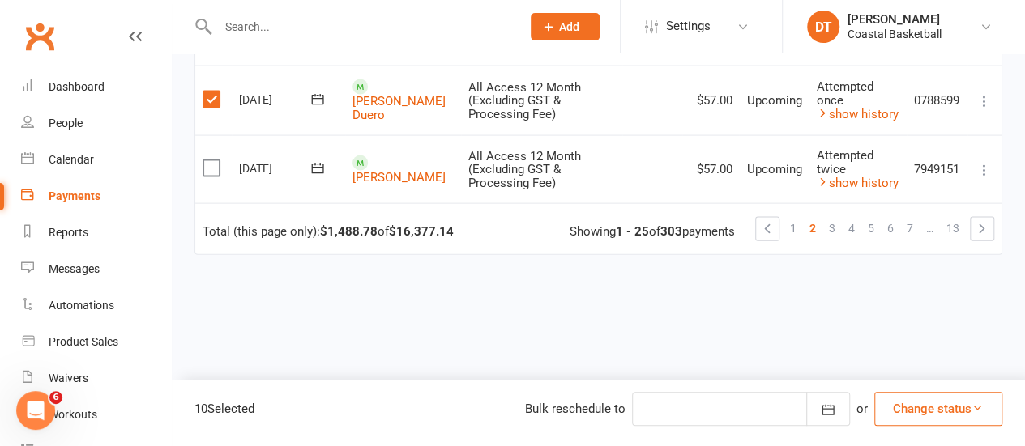
click at [211, 160] on label at bounding box center [214, 168] width 22 height 16
click at [211, 160] on input "checkbox" at bounding box center [208, 160] width 11 height 0
click at [986, 418] on button "Change status" at bounding box center [938, 409] width 128 height 34
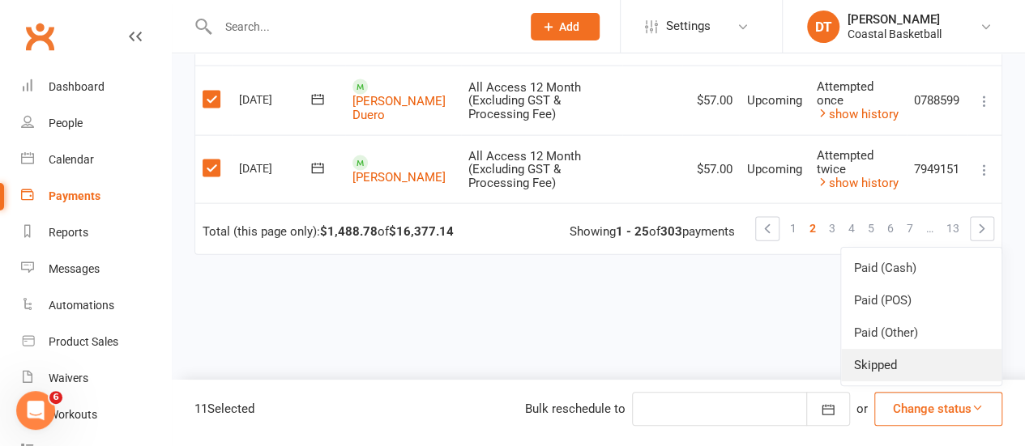
click at [948, 361] on link "Skipped" at bounding box center [921, 365] width 160 height 32
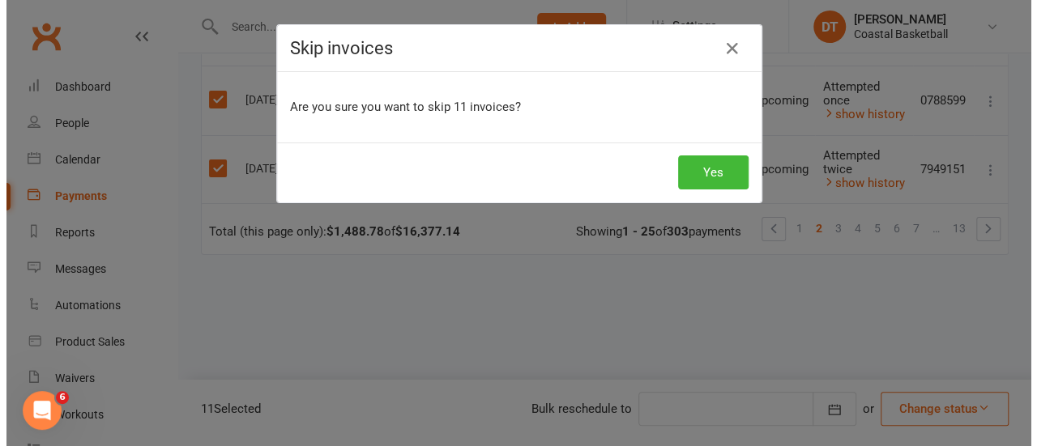
scroll to position [1662, 0]
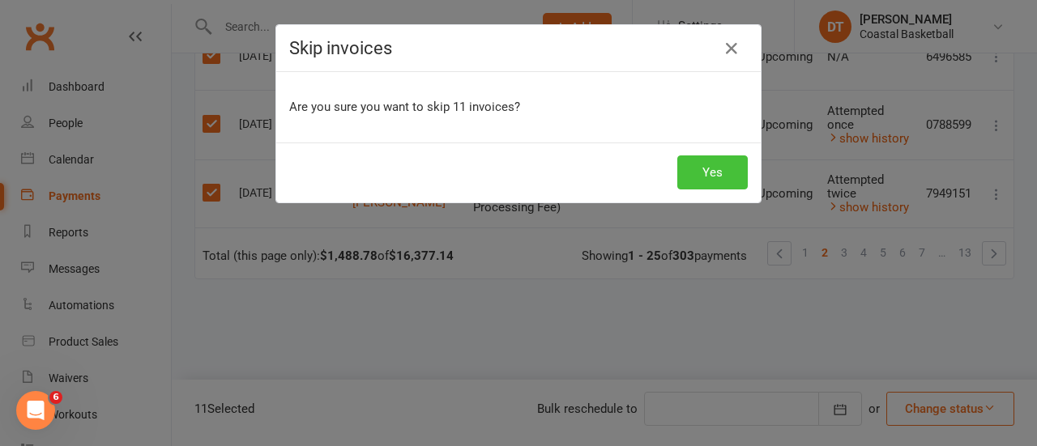
click at [728, 169] on button "Yes" at bounding box center [712, 173] width 70 height 34
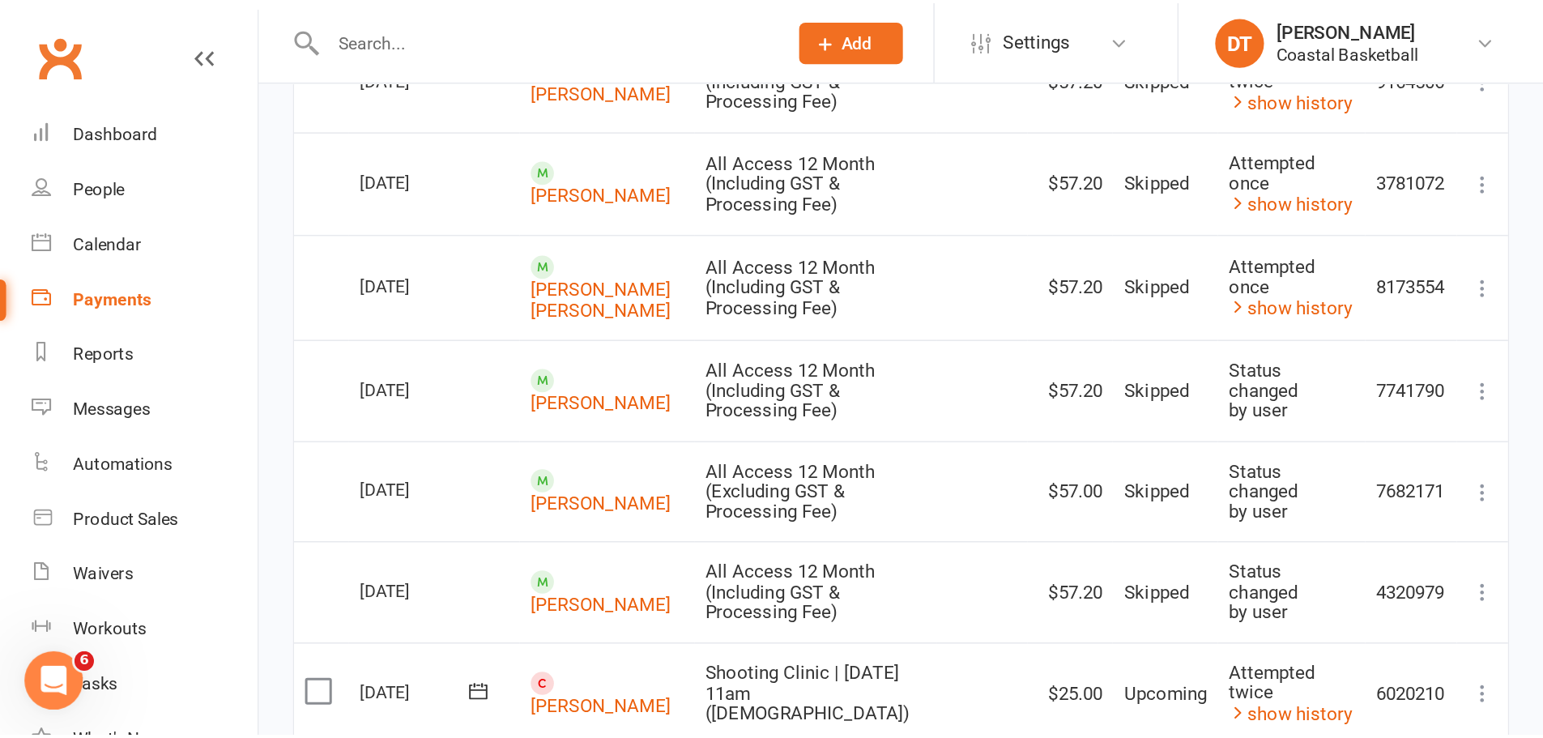
scroll to position [924, 0]
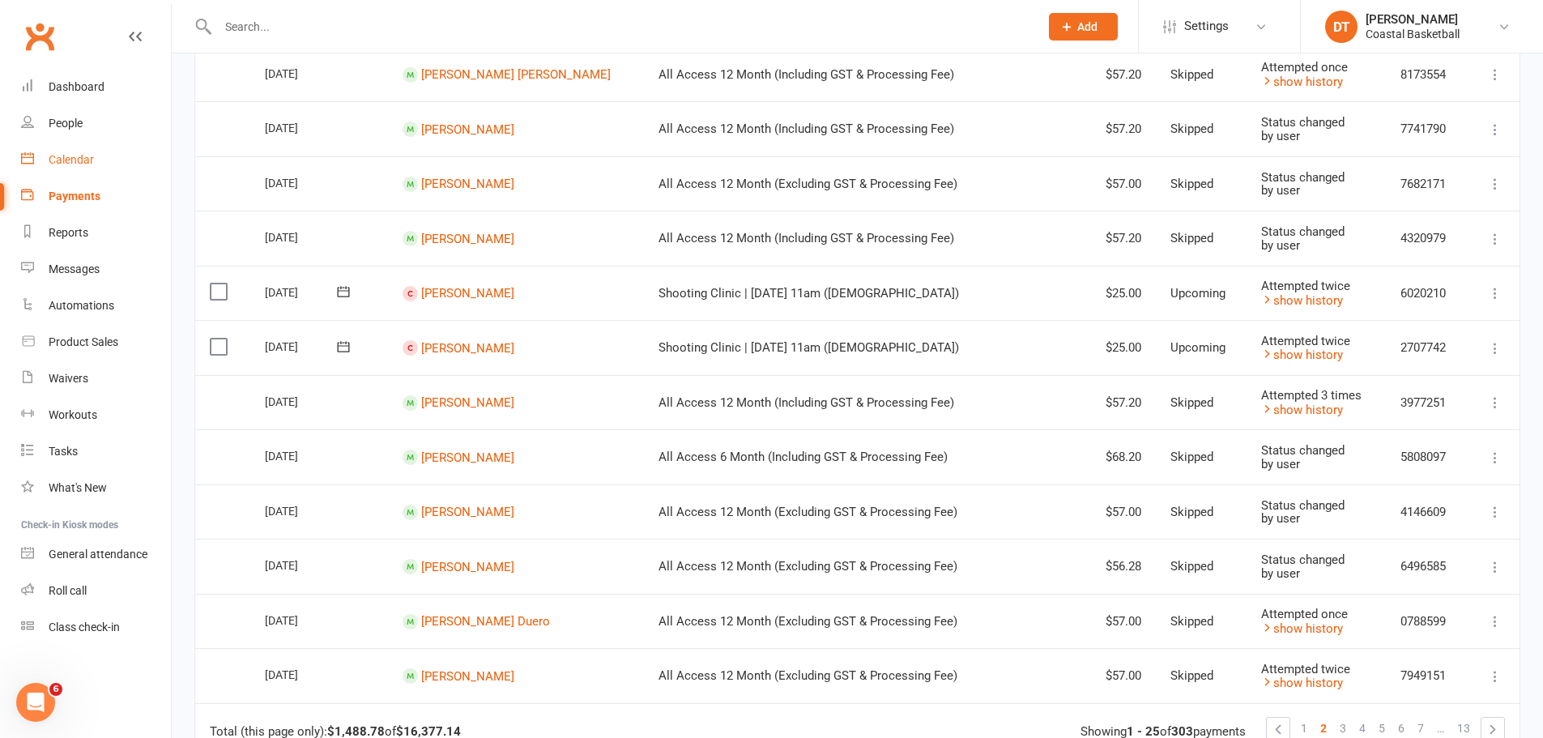
drag, startPoint x: 85, startPoint y: 169, endPoint x: 1525, endPoint y: 340, distance: 1449.9
click at [85, 169] on link "Calendar" at bounding box center [96, 160] width 150 height 36
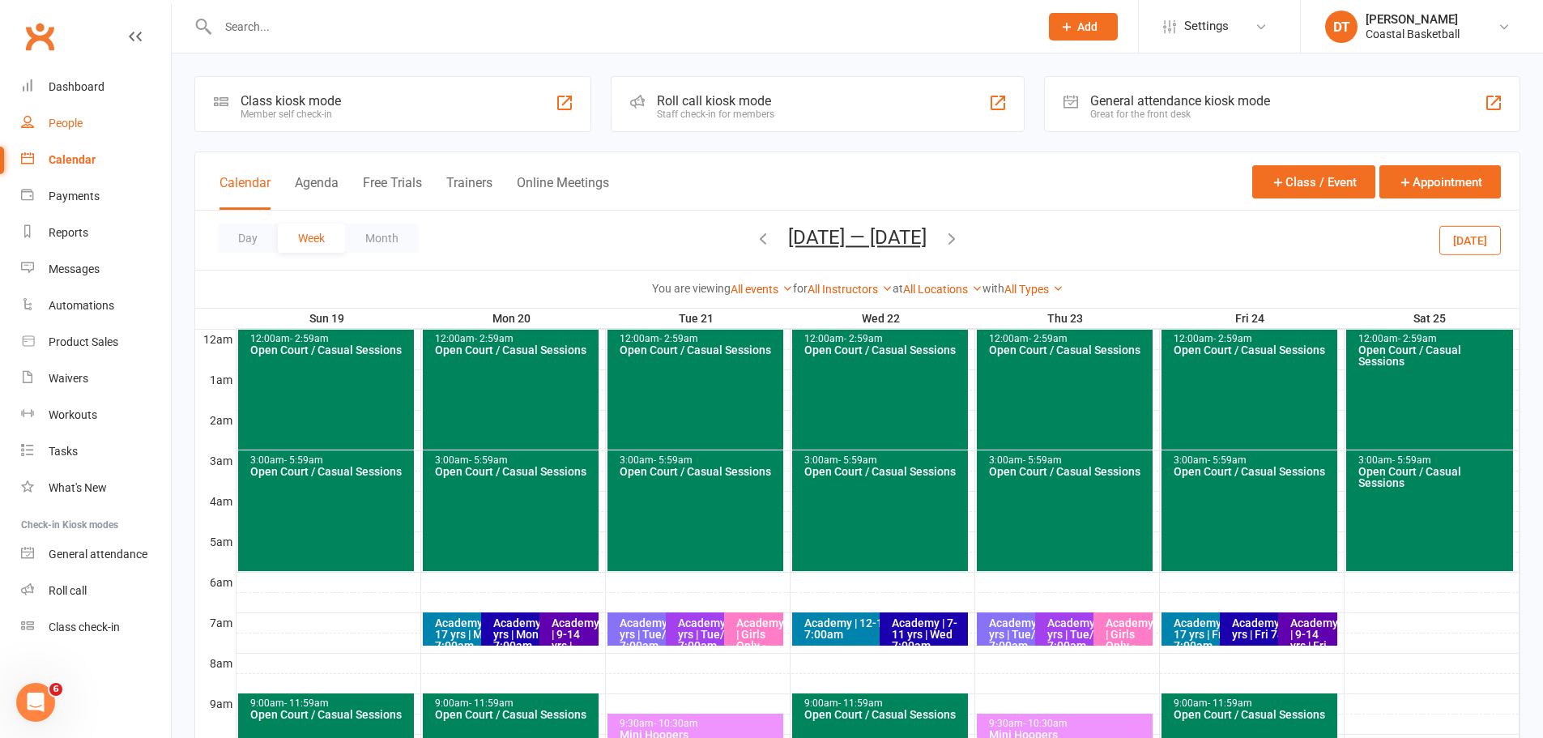
drag, startPoint x: 72, startPoint y: 126, endPoint x: 1132, endPoint y: 164, distance: 1060.4
click at [72, 126] on div "People" at bounding box center [66, 123] width 34 height 13
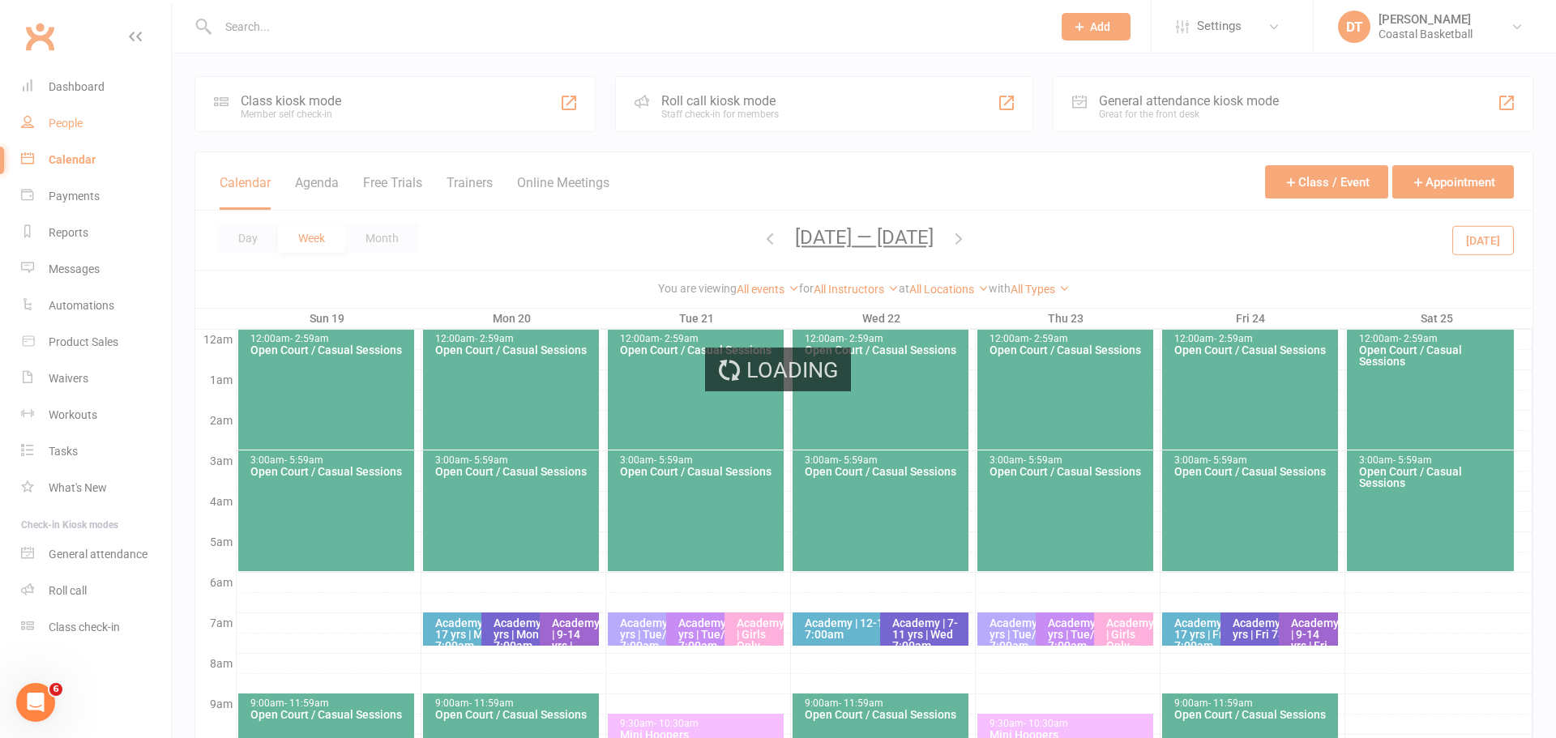
select select "100"
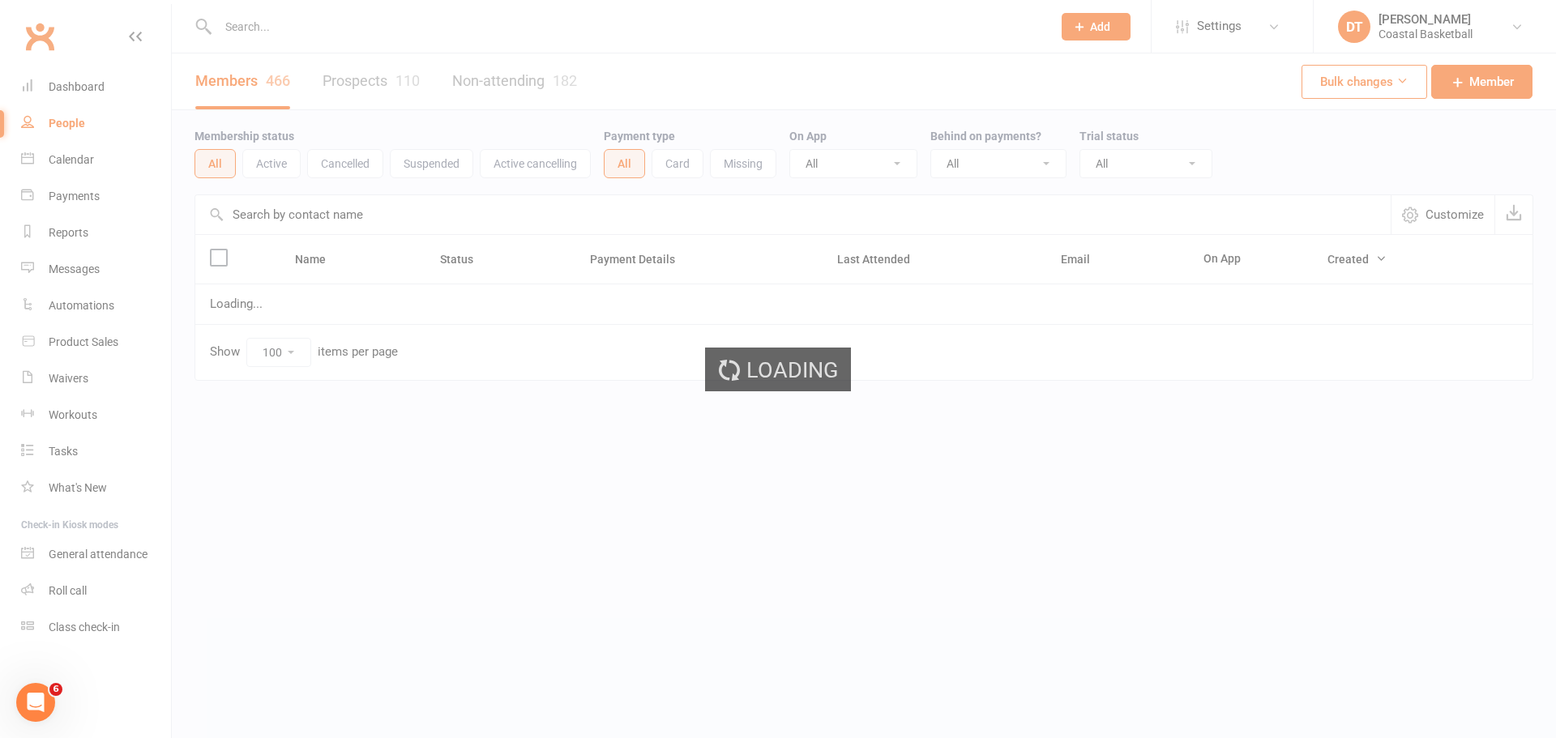
click at [399, 28] on input "text" at bounding box center [626, 26] width 827 height 23
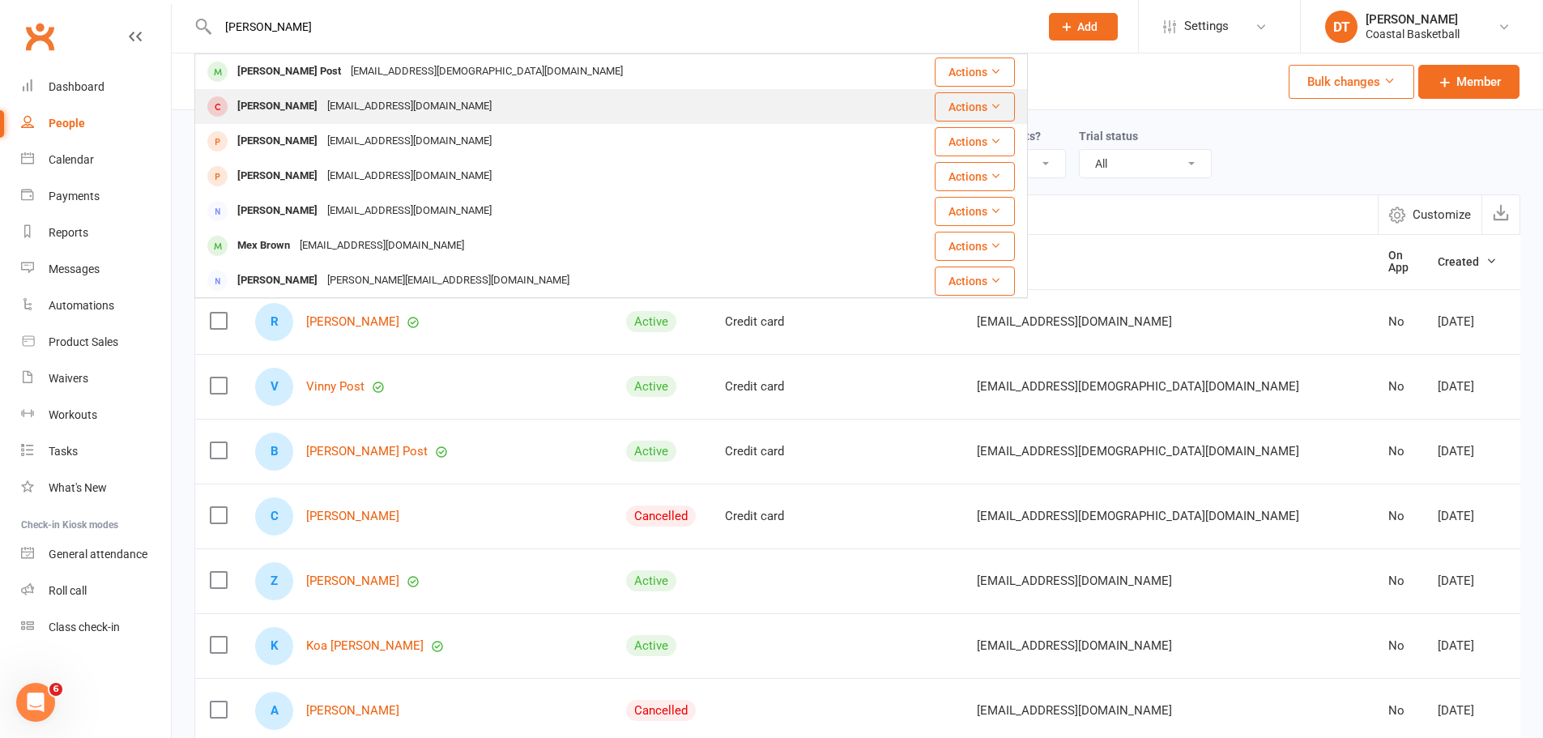
type input "[PERSON_NAME]"
click at [415, 95] on div "[EMAIL_ADDRESS][DOMAIN_NAME]" at bounding box center [409, 106] width 174 height 23
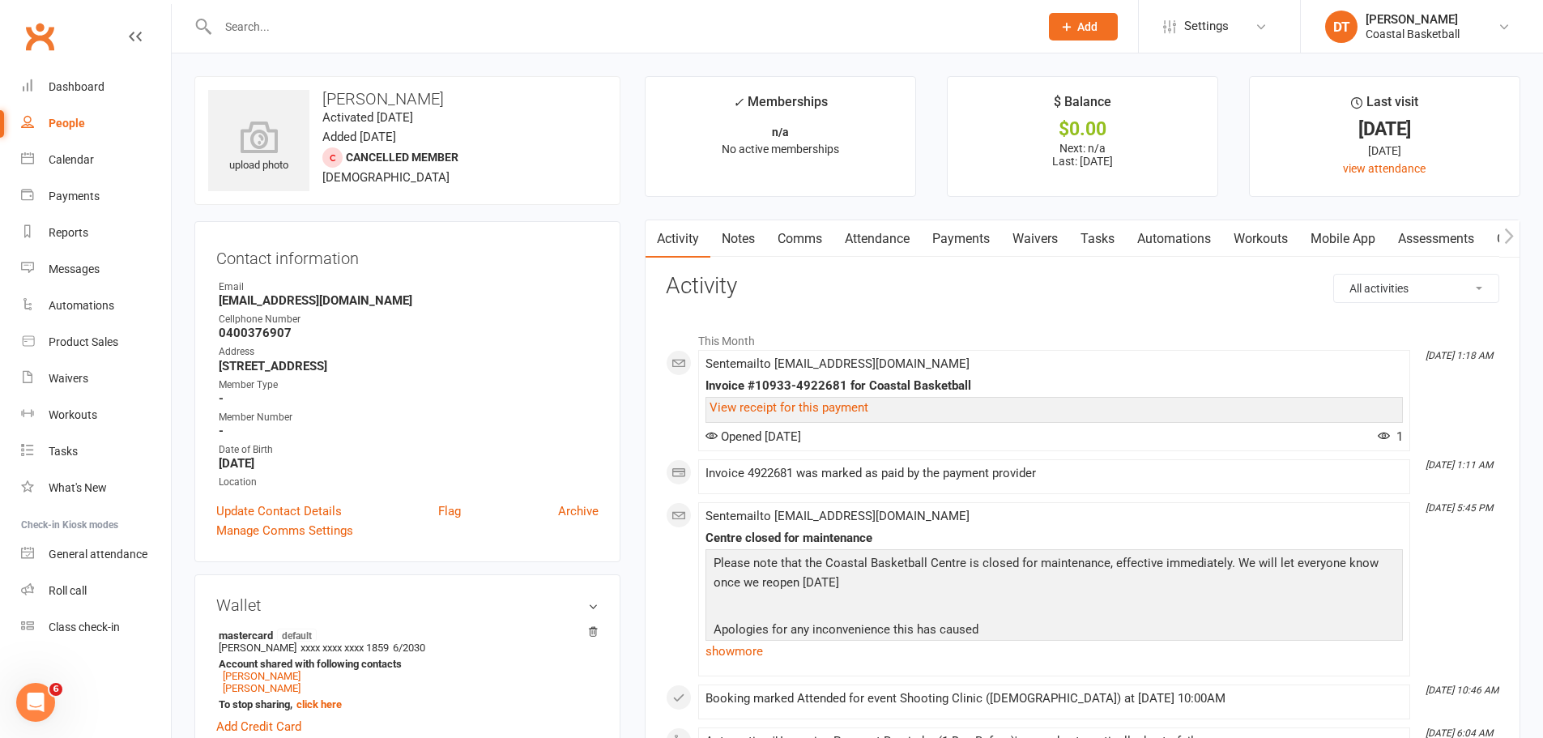
click at [967, 242] on link "Payments" at bounding box center [961, 238] width 80 height 37
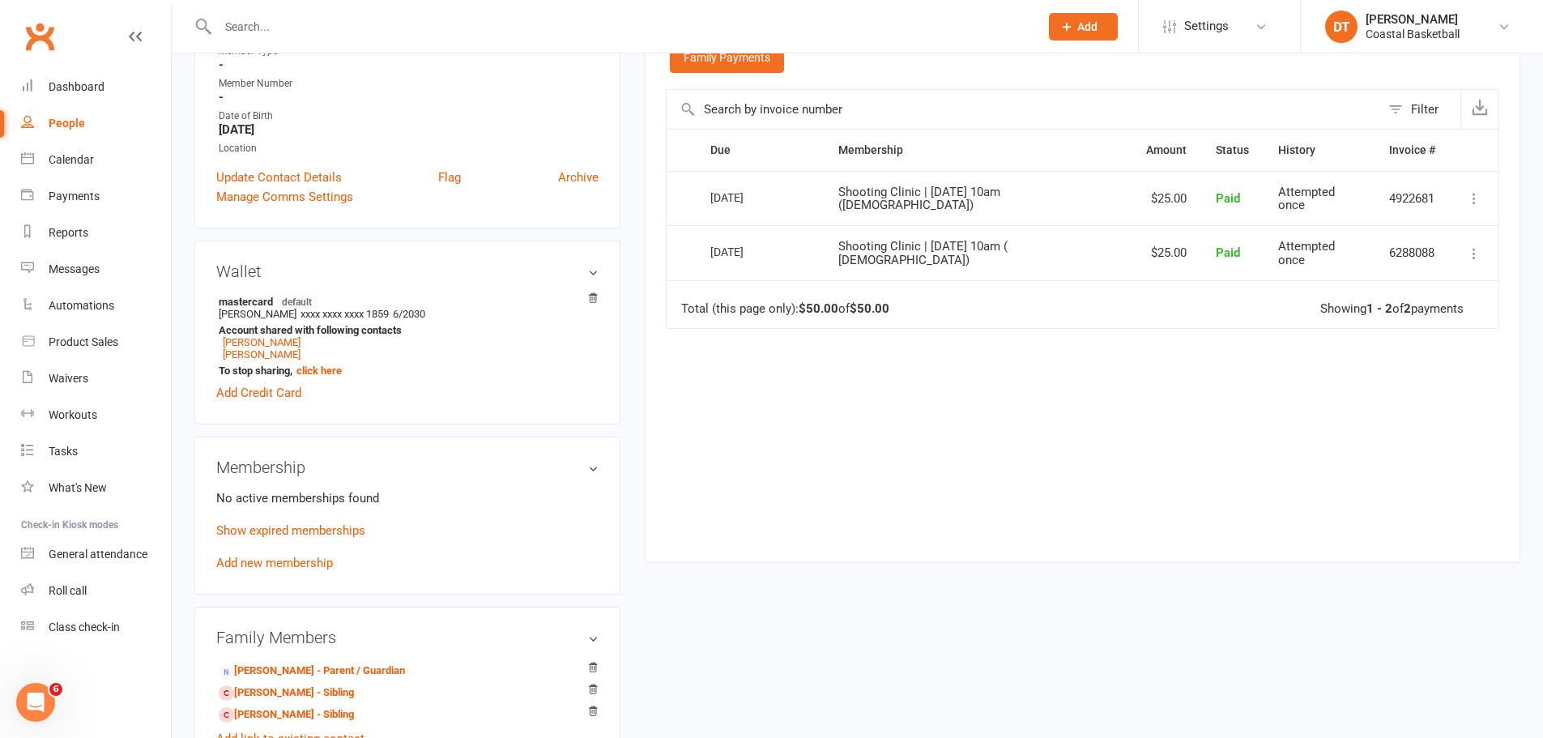
scroll to position [405, 0]
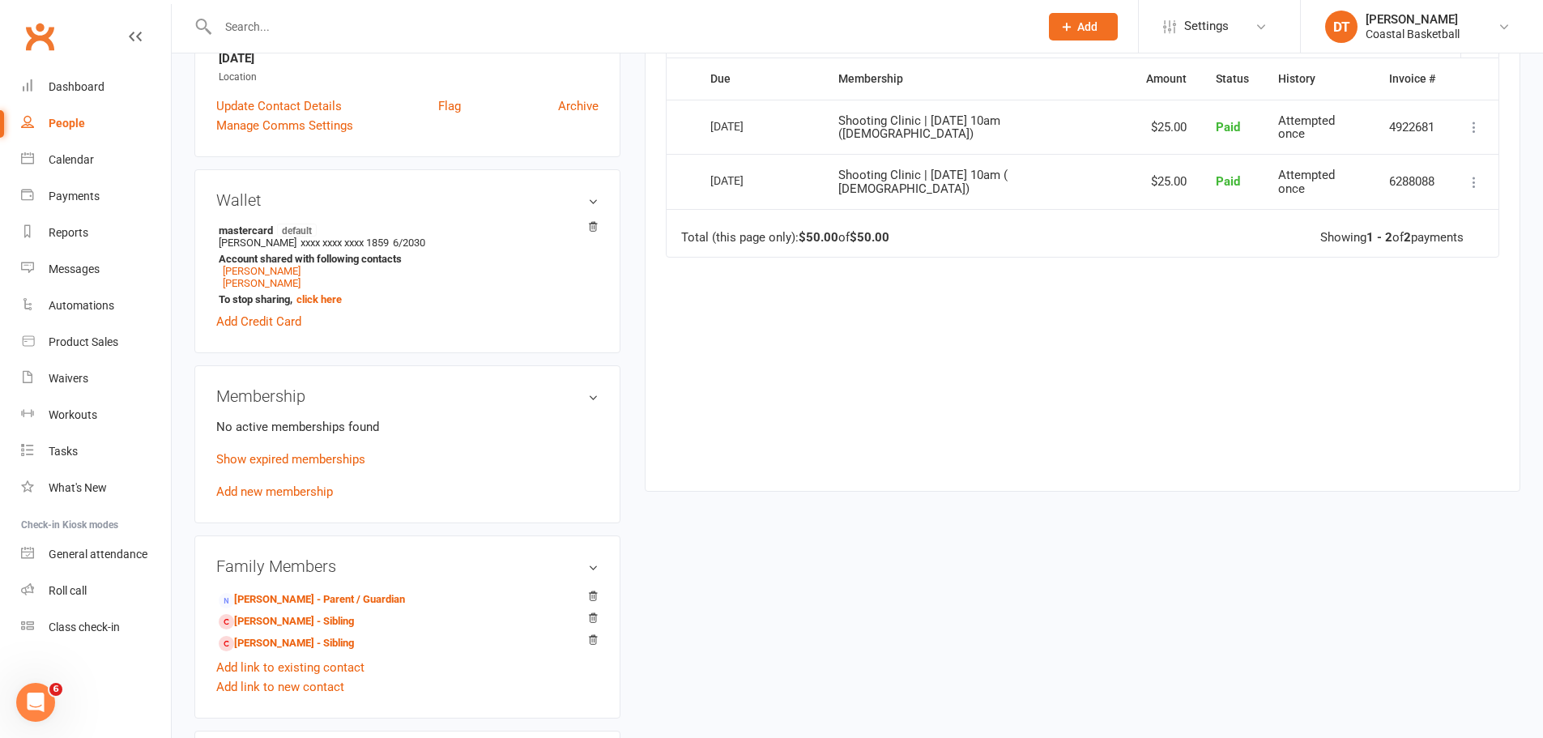
drag, startPoint x: 307, startPoint y: 484, endPoint x: 1097, endPoint y: 528, distance: 791.1
click at [322, 446] on link "Add new membership" at bounding box center [274, 491] width 117 height 15
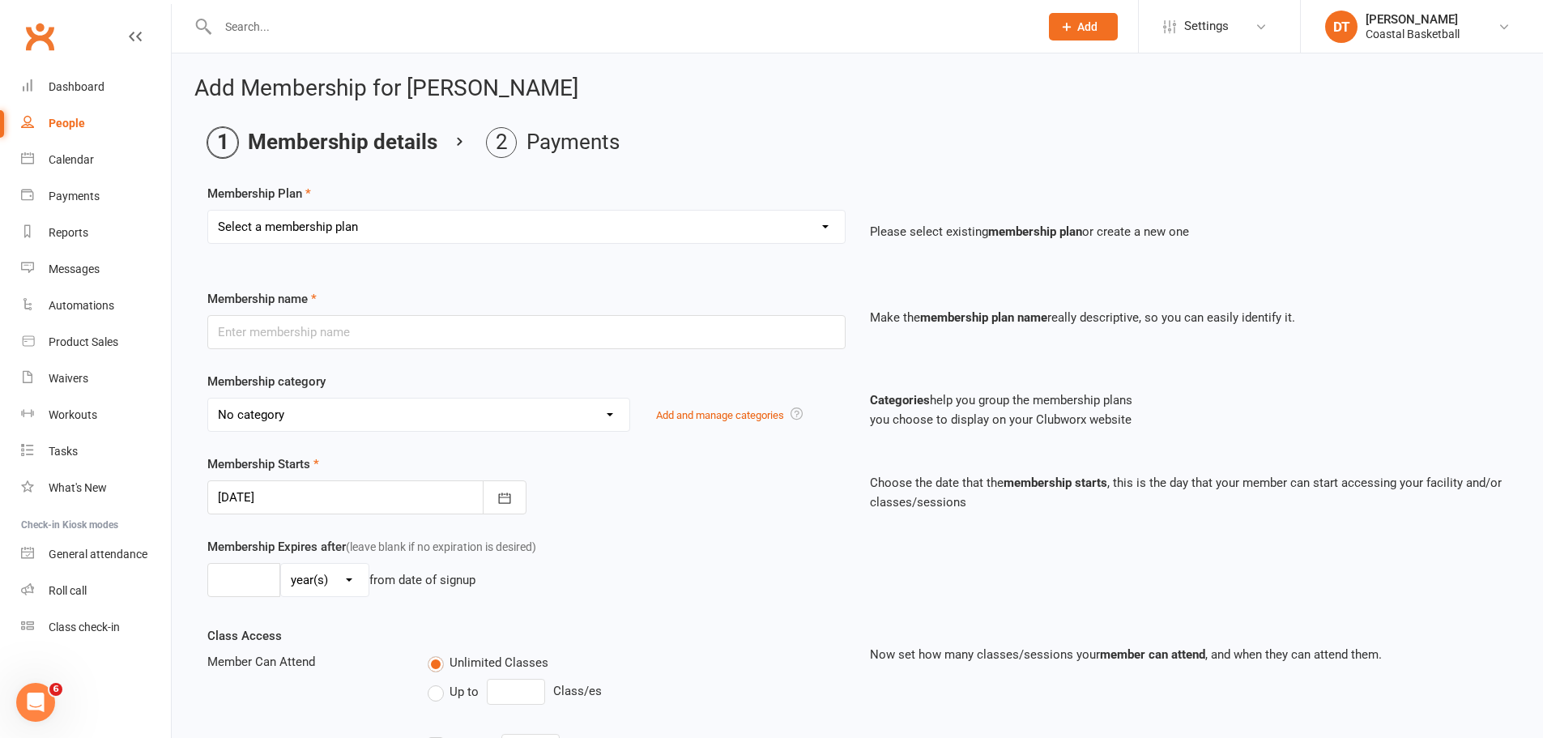
click at [414, 222] on select "Select a membership plan Create new Membership Plan All Access 12 Month (Includ…" at bounding box center [526, 227] width 637 height 32
select select "62"
click at [208, 211] on select "Select a membership plan Create new Membership Plan All Access 12 Month (Includ…" at bounding box center [526, 227] width 637 height 32
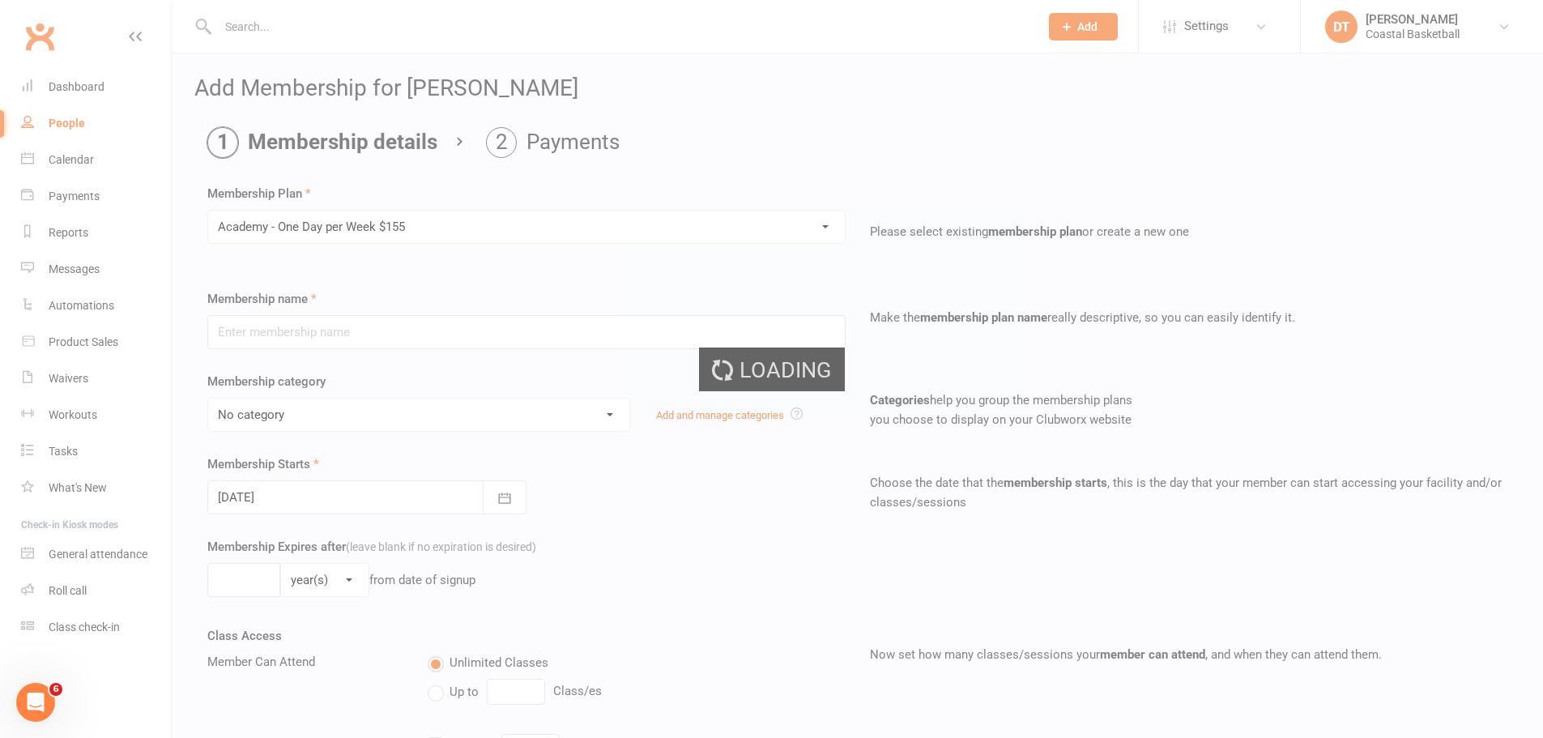
type input "Academy - One Day per Week $155"
select select "0"
type input "0"
type input "9"
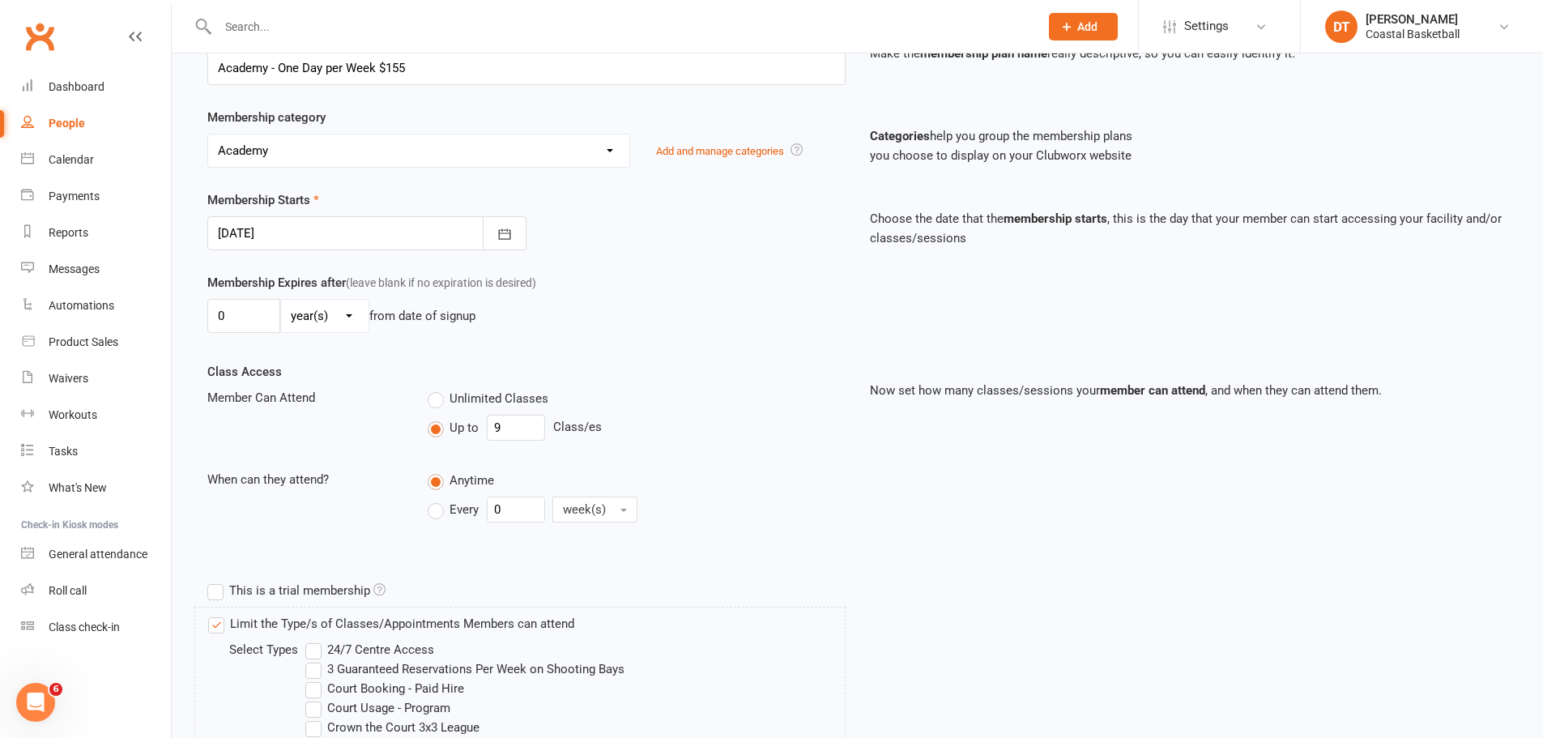
scroll to position [270, 0]
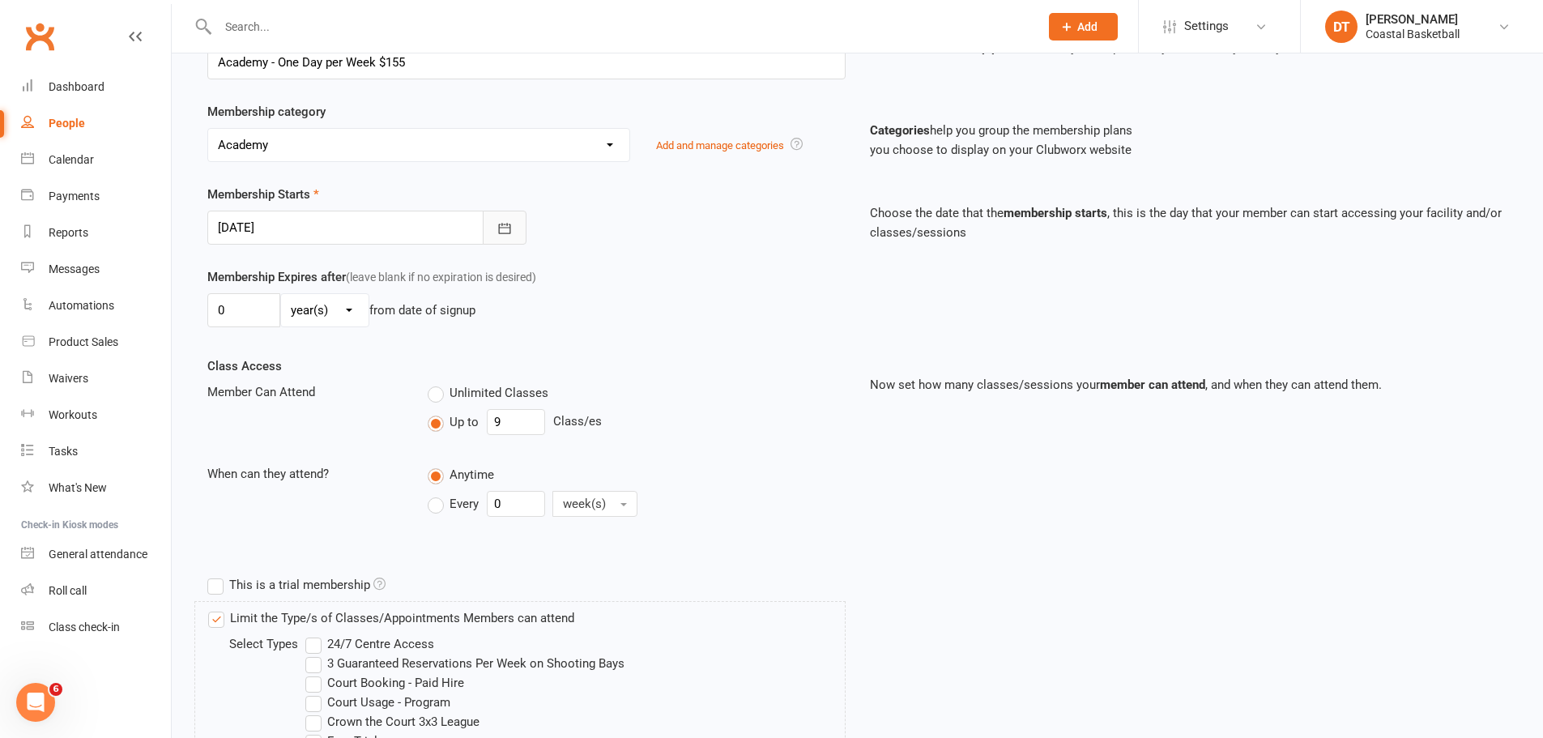
click at [500, 220] on icon "button" at bounding box center [505, 228] width 16 height 16
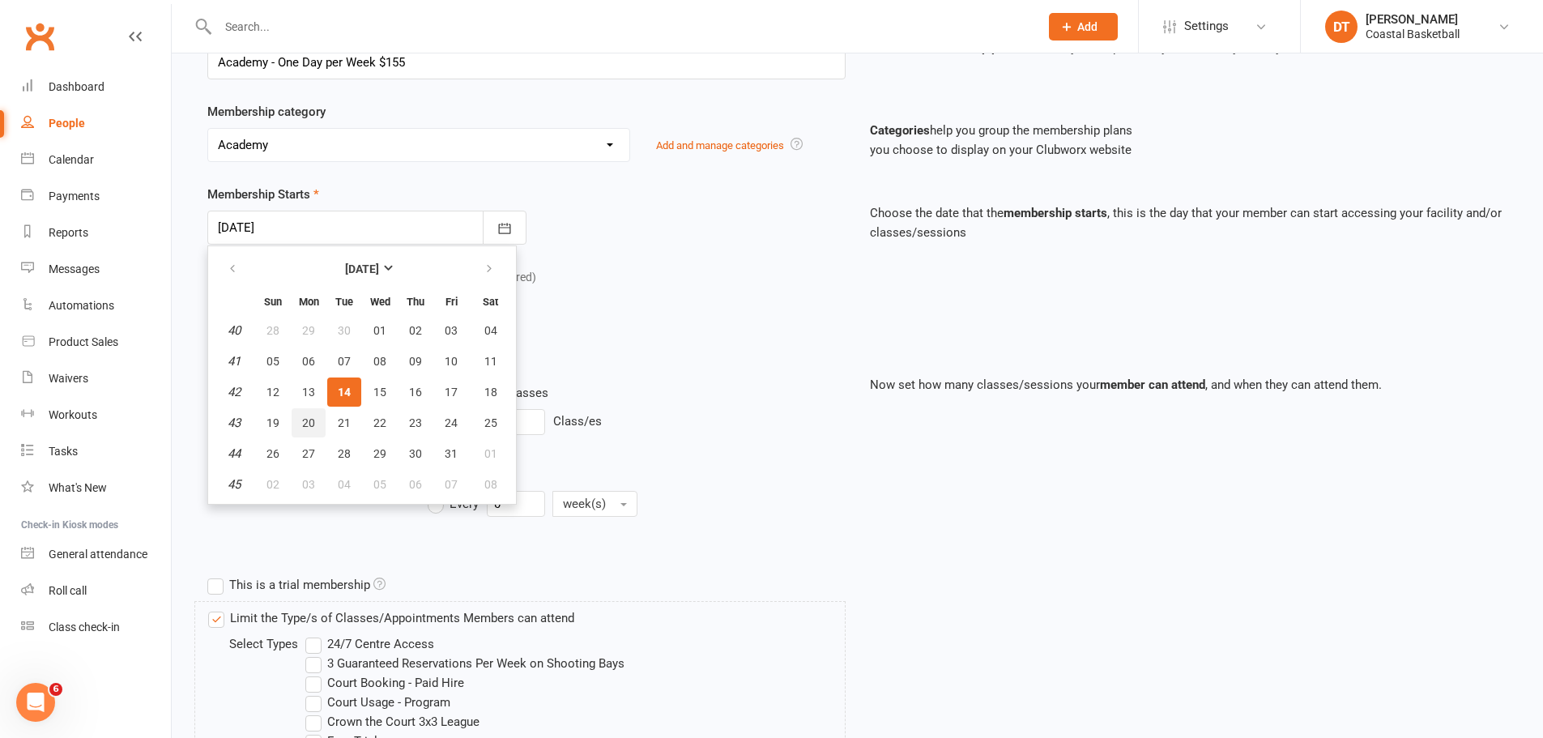
click at [302, 425] on span "20" at bounding box center [308, 422] width 13 height 13
type input "[DATE]"
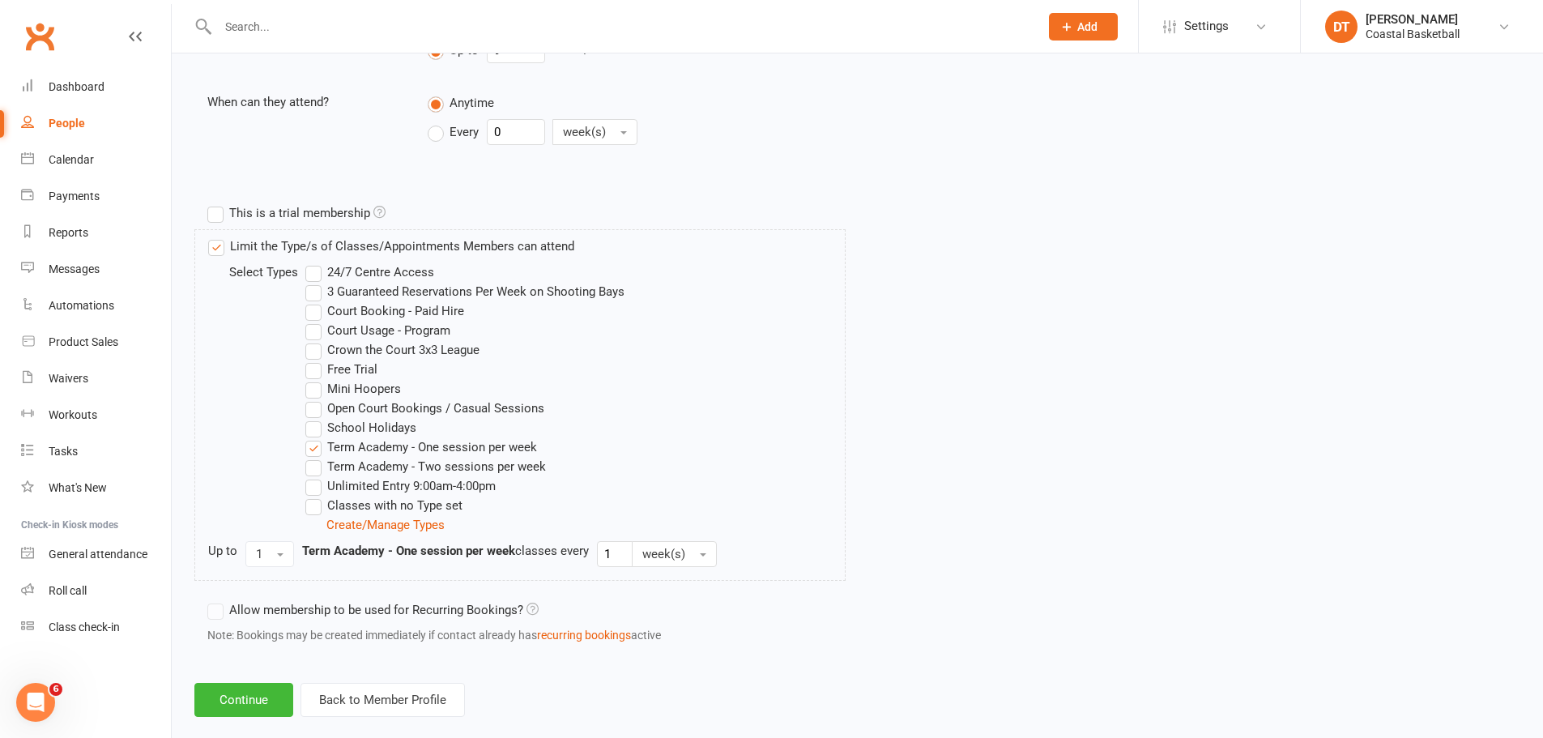
scroll to position [668, 0]
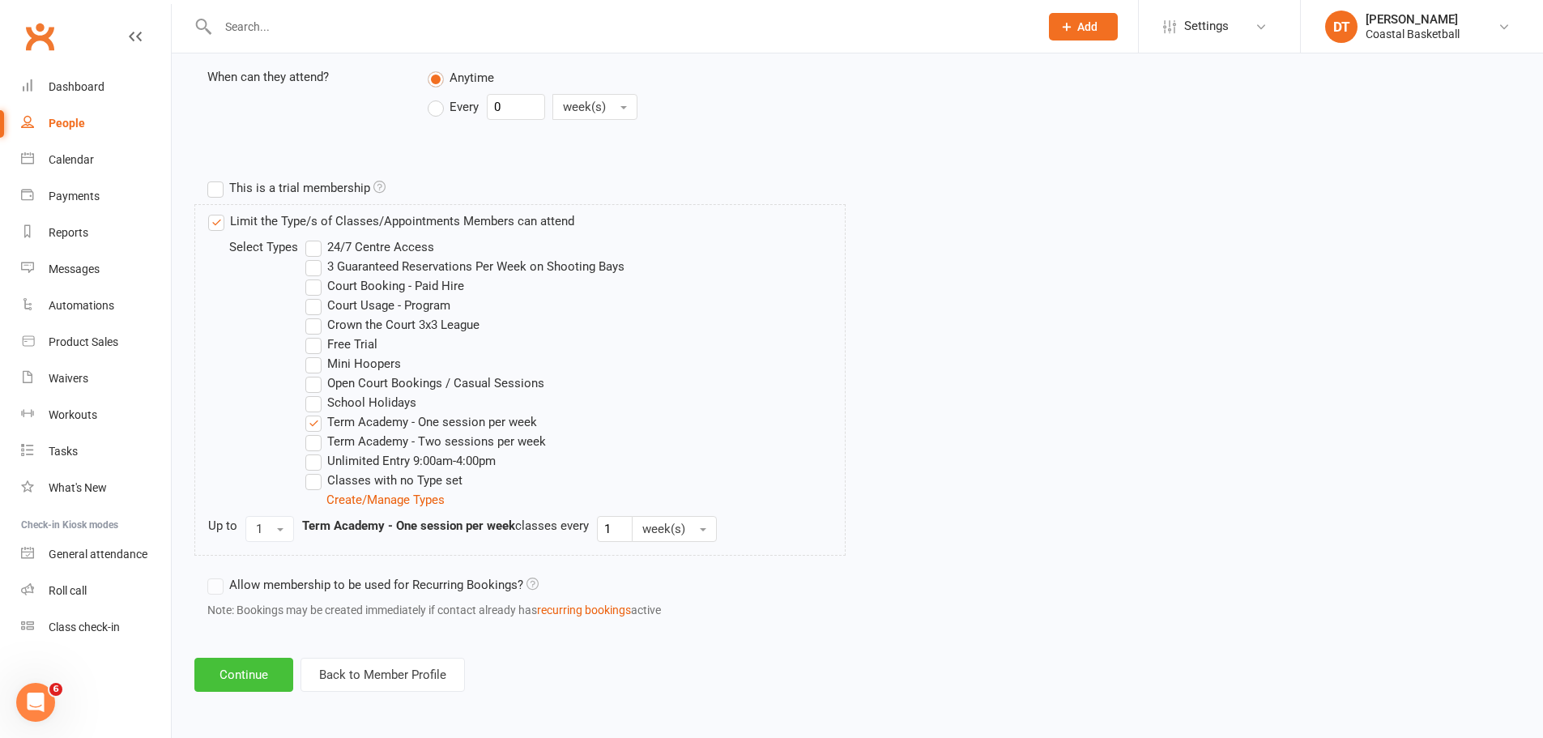
drag, startPoint x: 273, startPoint y: 681, endPoint x: 1039, endPoint y: 642, distance: 766.6
click at [273, 446] on button "Continue" at bounding box center [243, 675] width 99 height 34
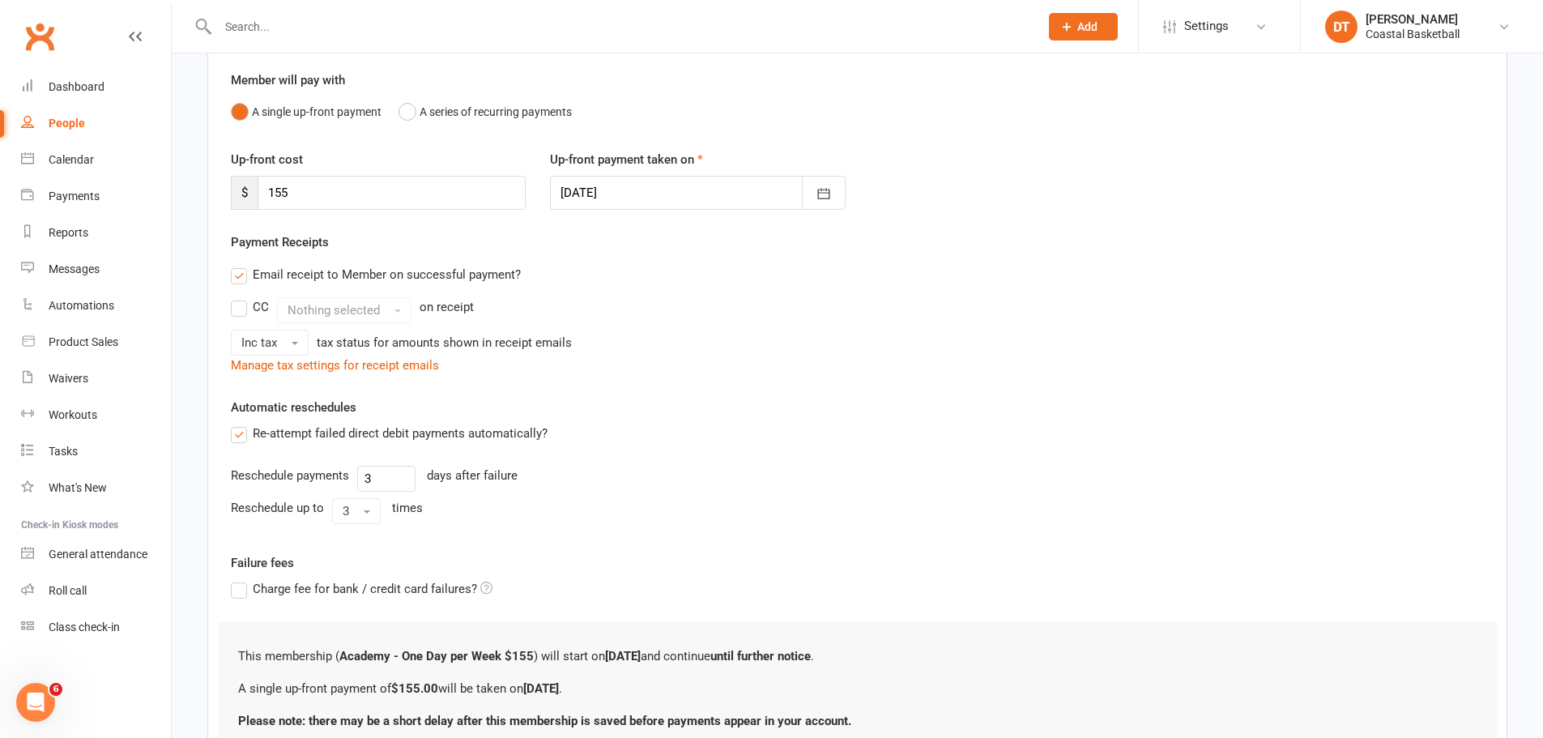
scroll to position [274, 0]
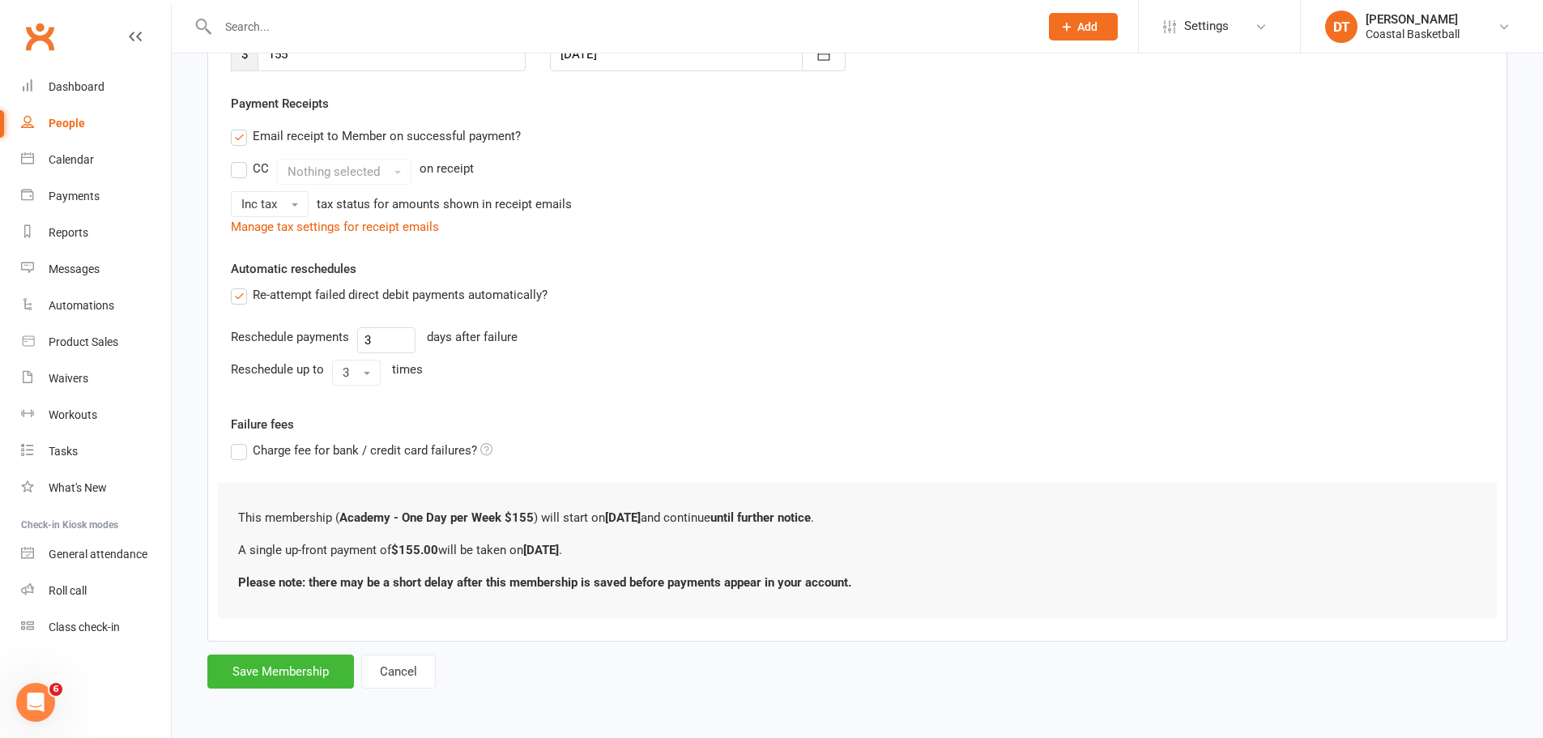
drag, startPoint x: 374, startPoint y: 288, endPoint x: 413, endPoint y: 157, distance: 136.9
click at [374, 288] on label "Re-attempt failed direct debit payments automatically?" at bounding box center [389, 294] width 317 height 19
click at [241, 285] on input "Re-attempt failed direct debit payments automatically?" at bounding box center [236, 285] width 11 height 0
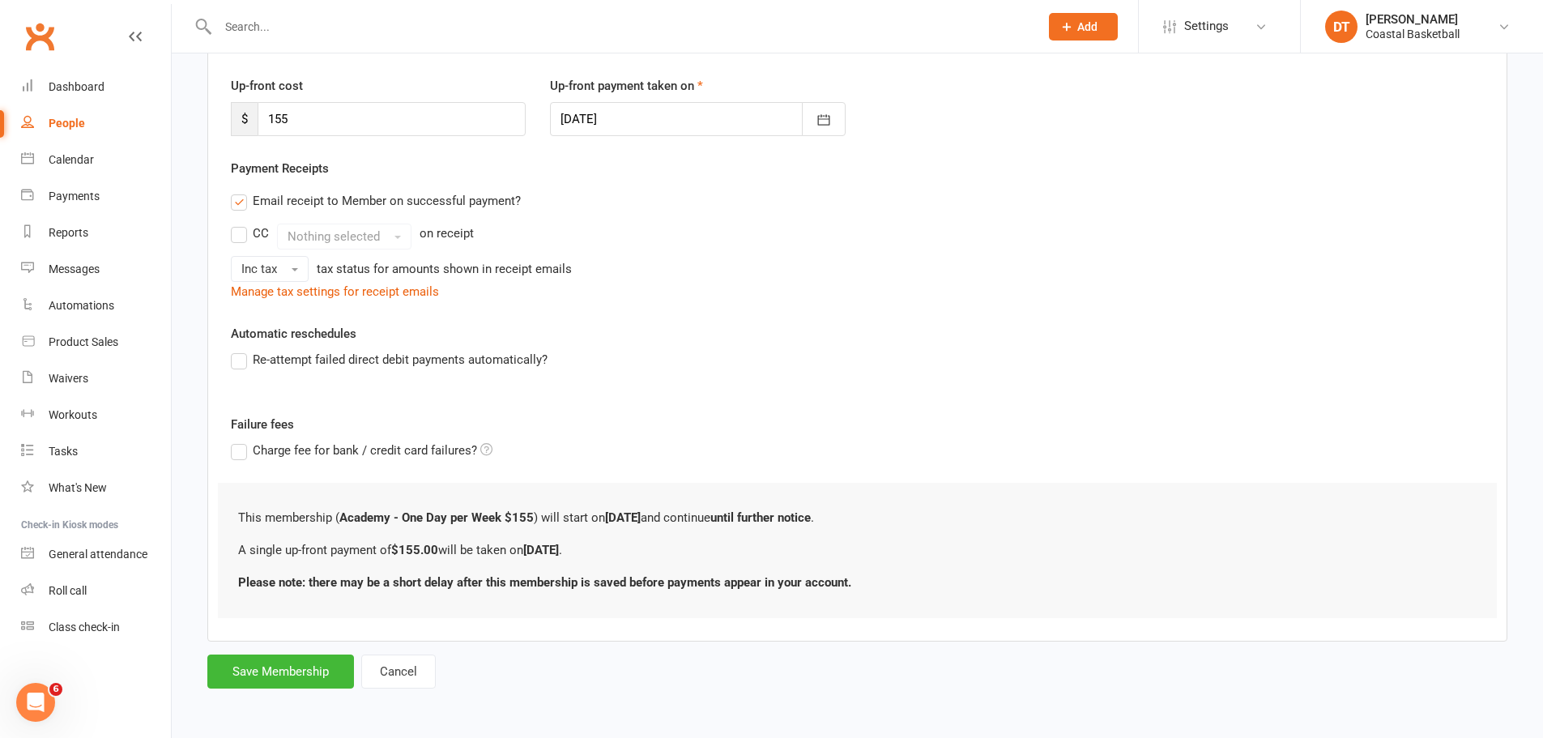
click at [437, 193] on label "Email receipt to Member on successful payment?" at bounding box center [376, 200] width 290 height 19
click at [241, 191] on input "Email receipt to Member on successful payment?" at bounding box center [236, 191] width 11 height 0
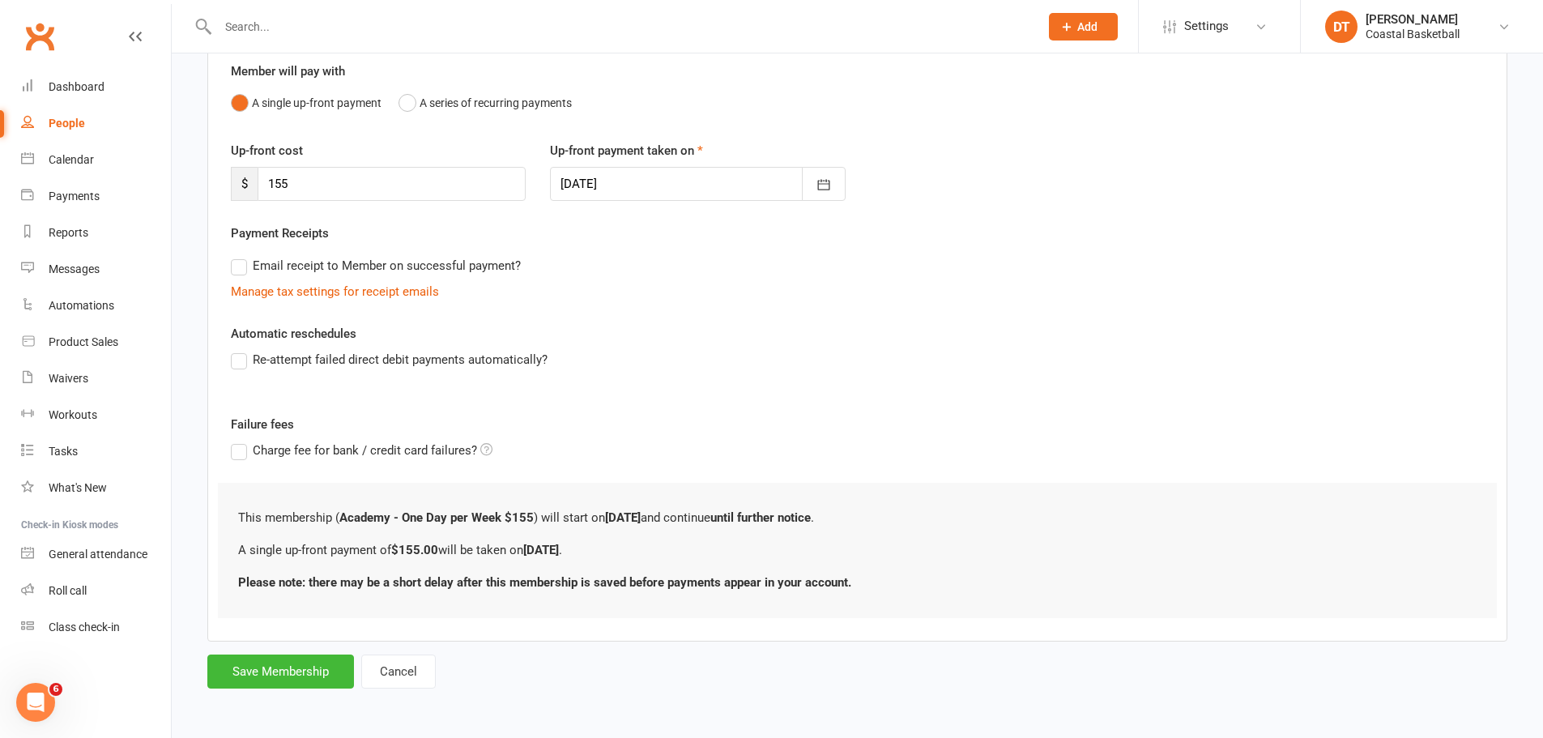
scroll to position [144, 0]
click at [309, 446] on button "Save Membership" at bounding box center [280, 672] width 147 height 34
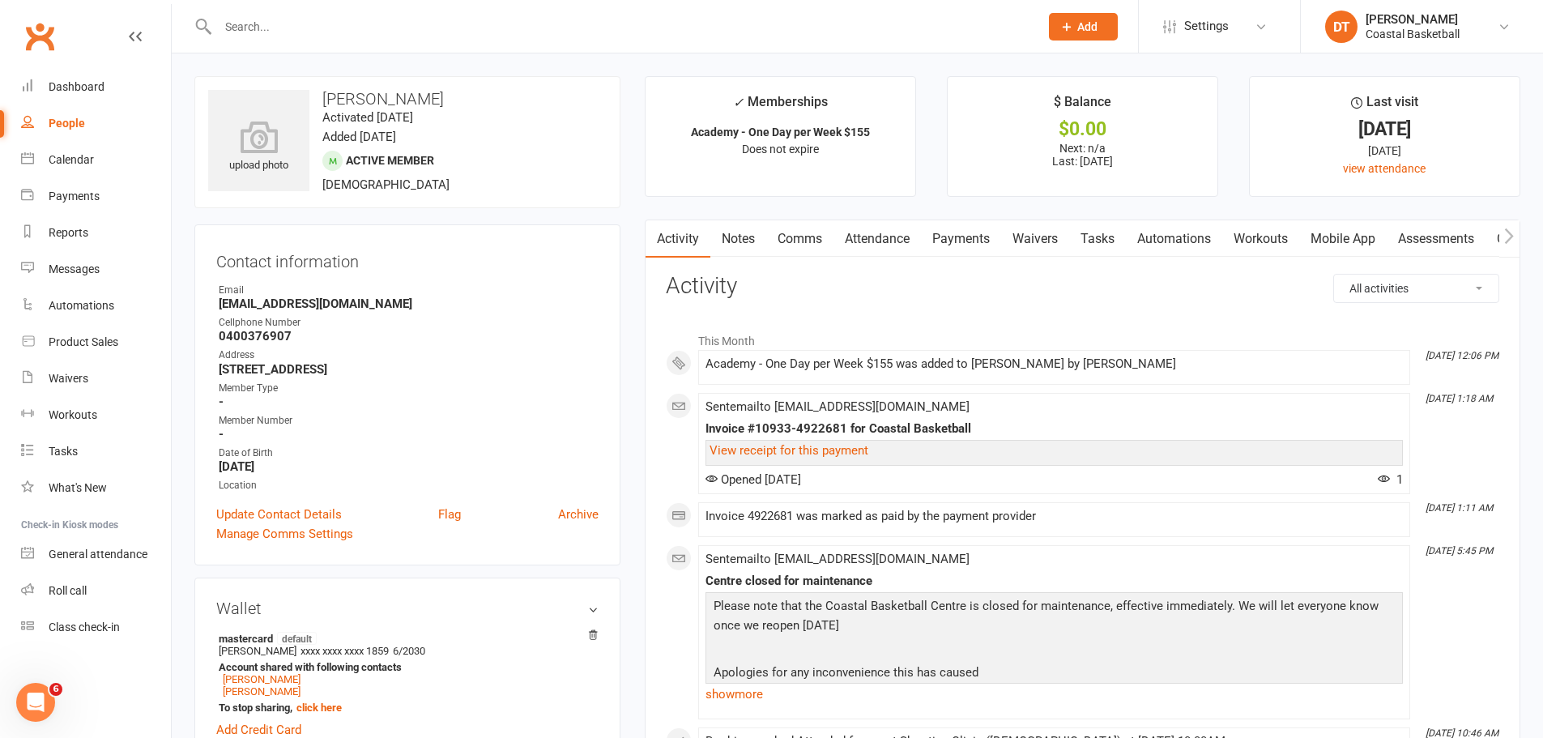
drag, startPoint x: 990, startPoint y: 235, endPoint x: 1214, endPoint y: 327, distance: 241.9
click at [990, 235] on link "Payments" at bounding box center [961, 238] width 80 height 37
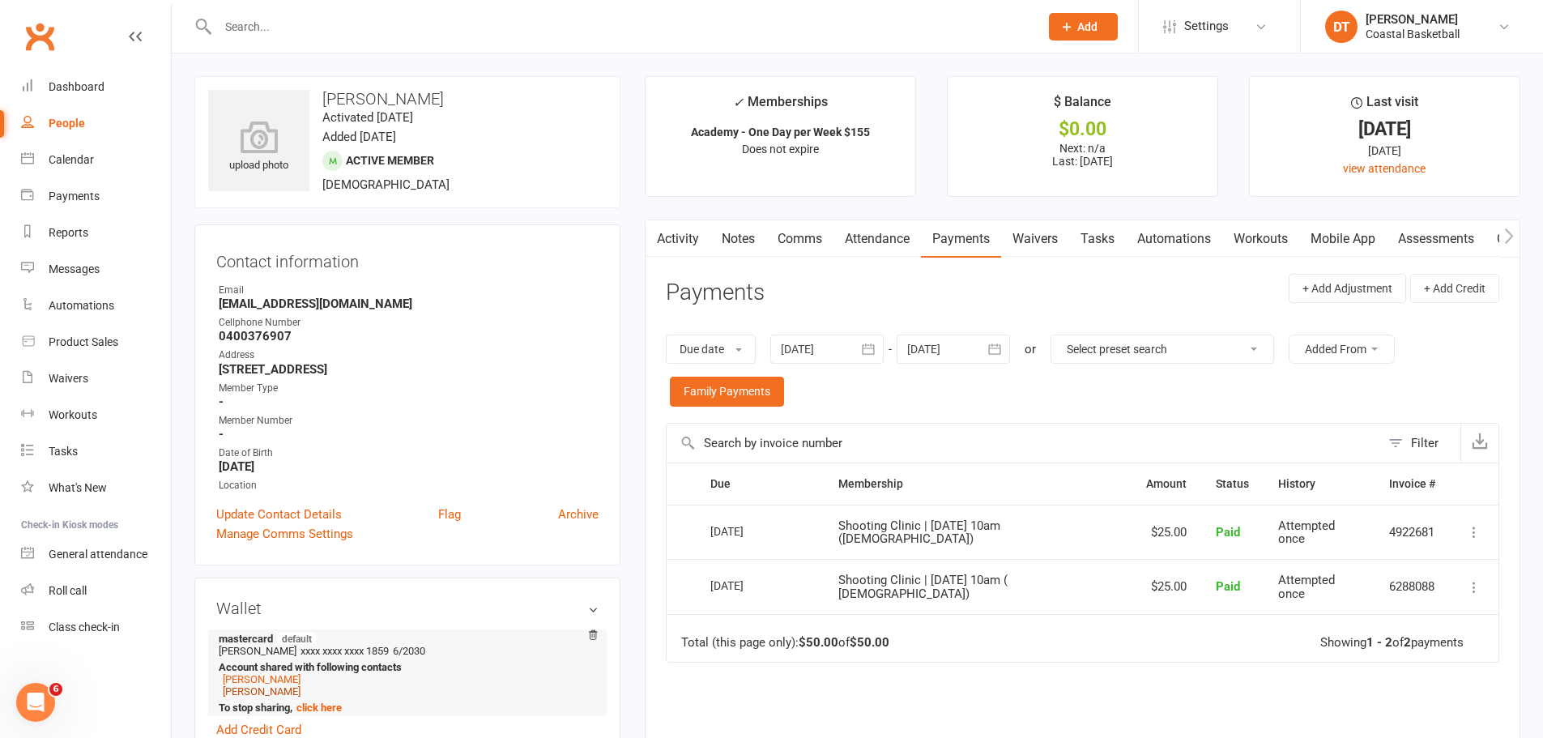
click at [296, 446] on link "[PERSON_NAME]" at bounding box center [262, 691] width 78 height 12
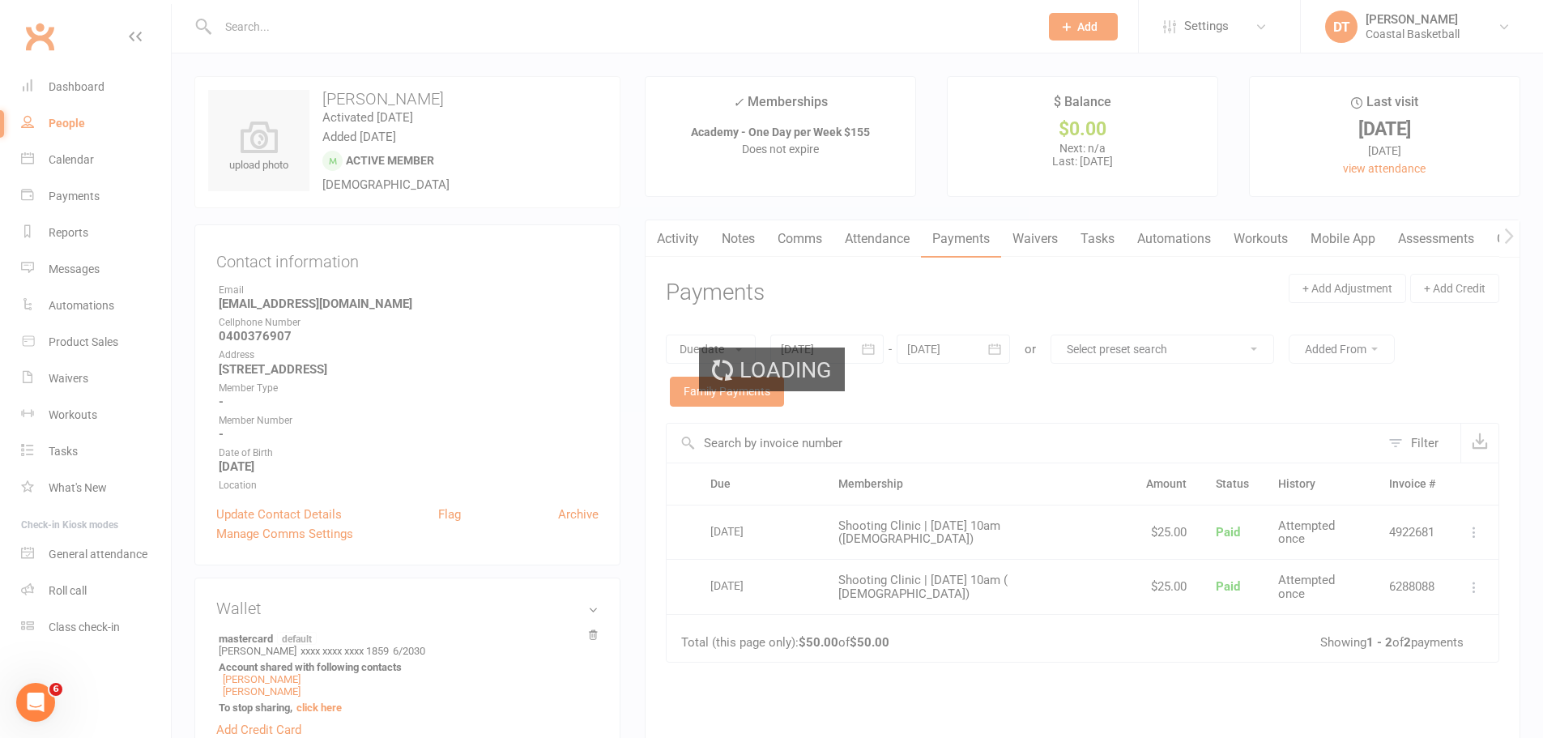
click at [754, 402] on div "Loading" at bounding box center [771, 369] width 1543 height 738
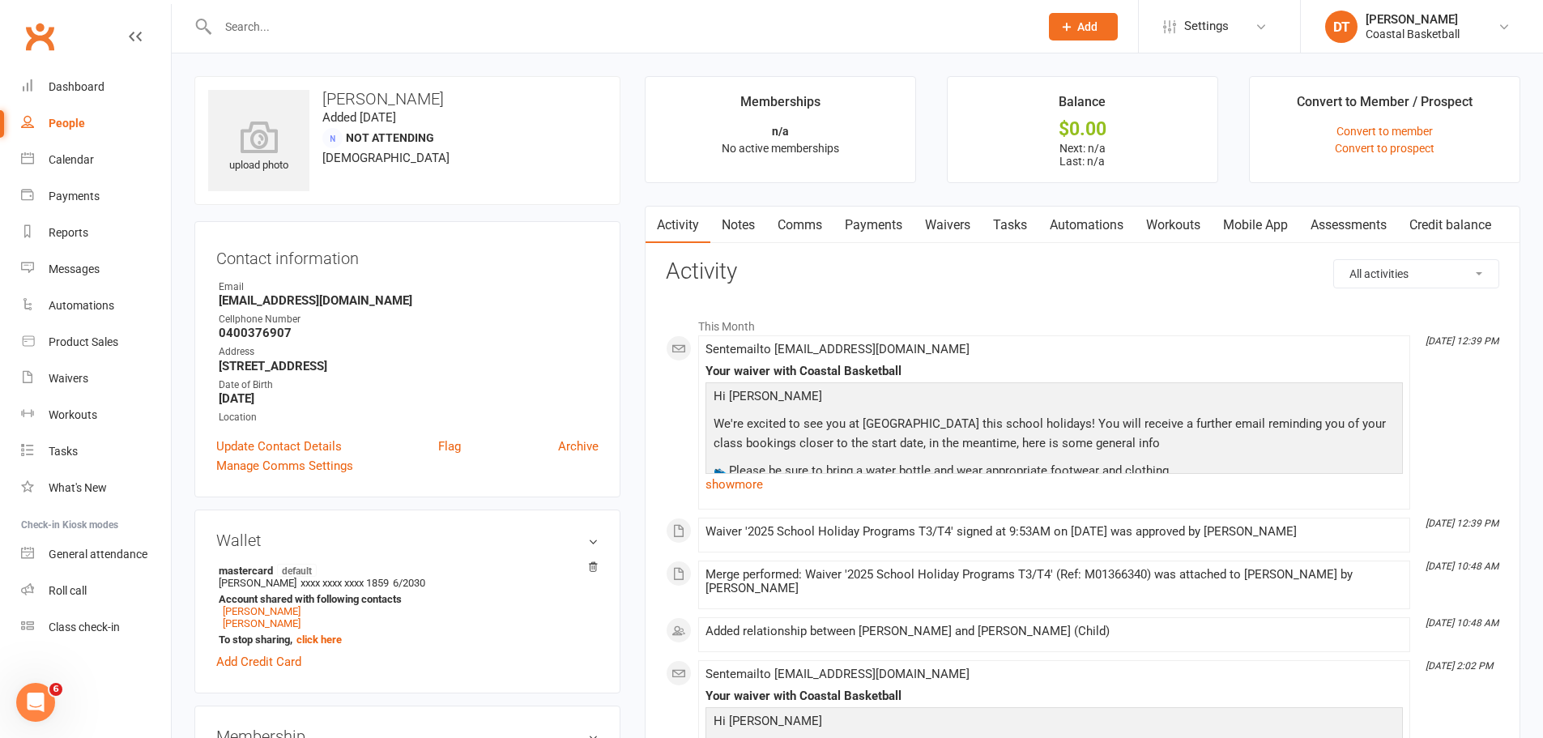
scroll to position [270, 0]
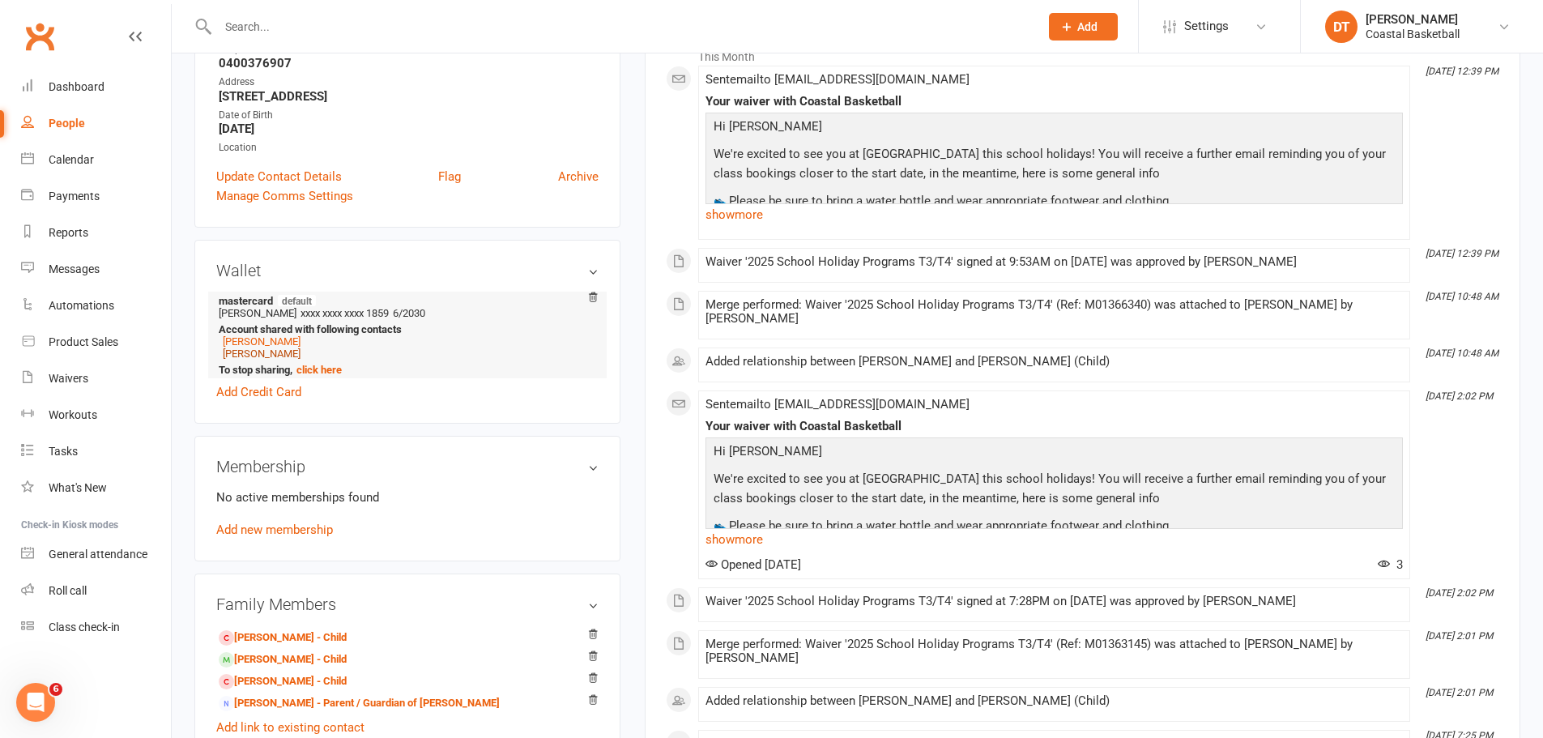
click at [269, 355] on link "[PERSON_NAME]" at bounding box center [262, 354] width 78 height 12
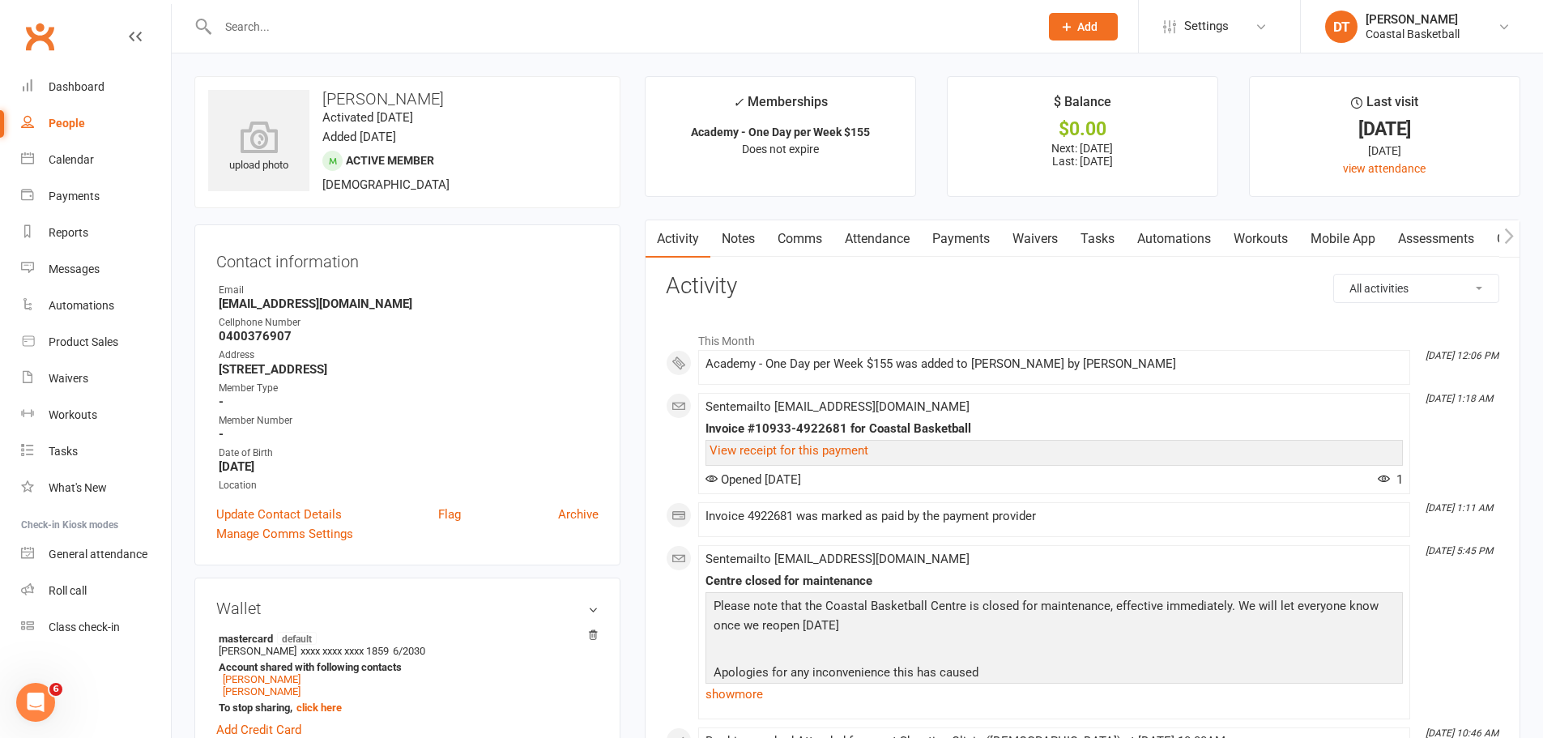
drag, startPoint x: 984, startPoint y: 245, endPoint x: 1470, endPoint y: 568, distance: 582.7
click at [984, 245] on link "Payments" at bounding box center [961, 238] width 80 height 37
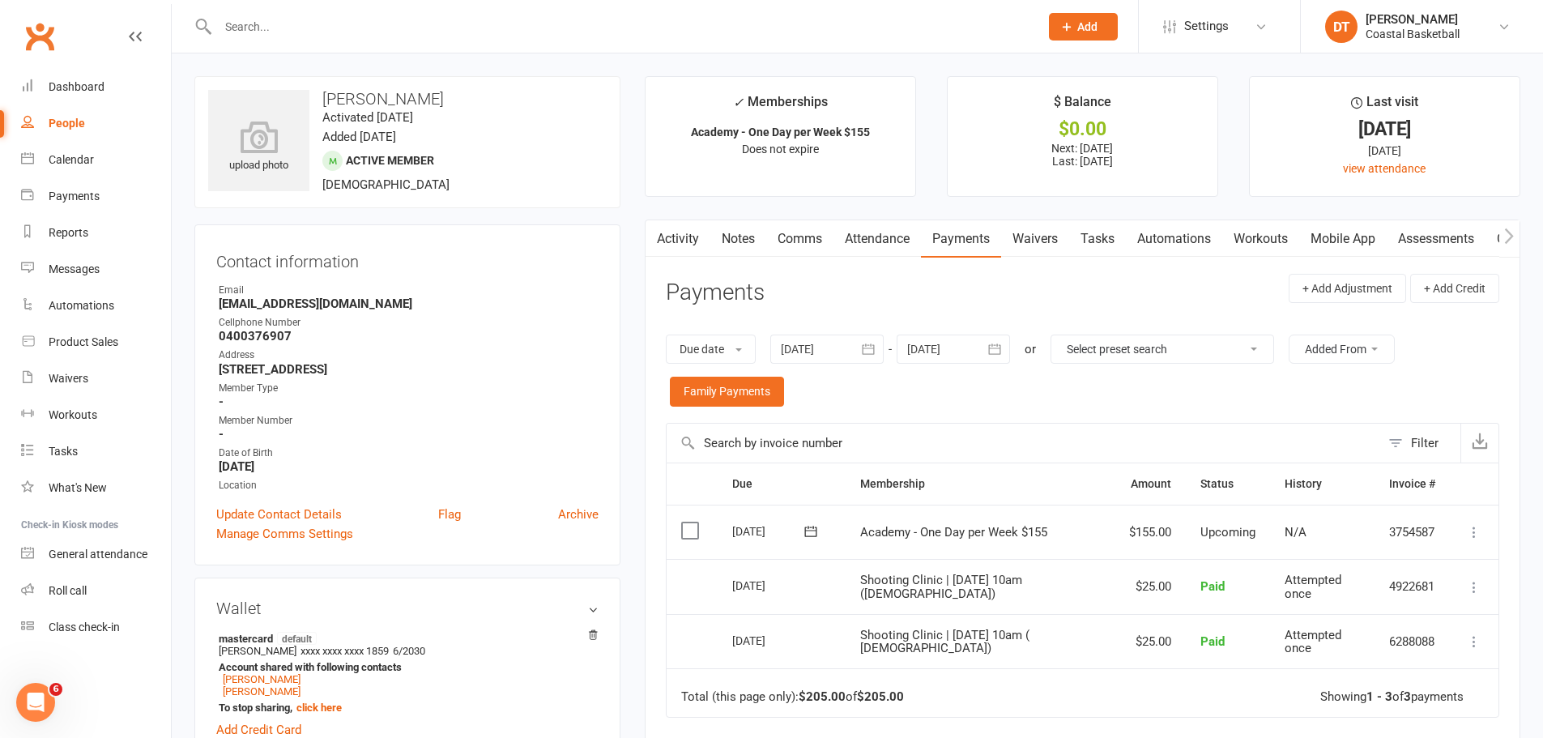
click at [1024, 446] on icon at bounding box center [1474, 532] width 16 height 16
click at [1024, 446] on link "Mark as Paid (Other)" at bounding box center [1403, 628] width 160 height 32
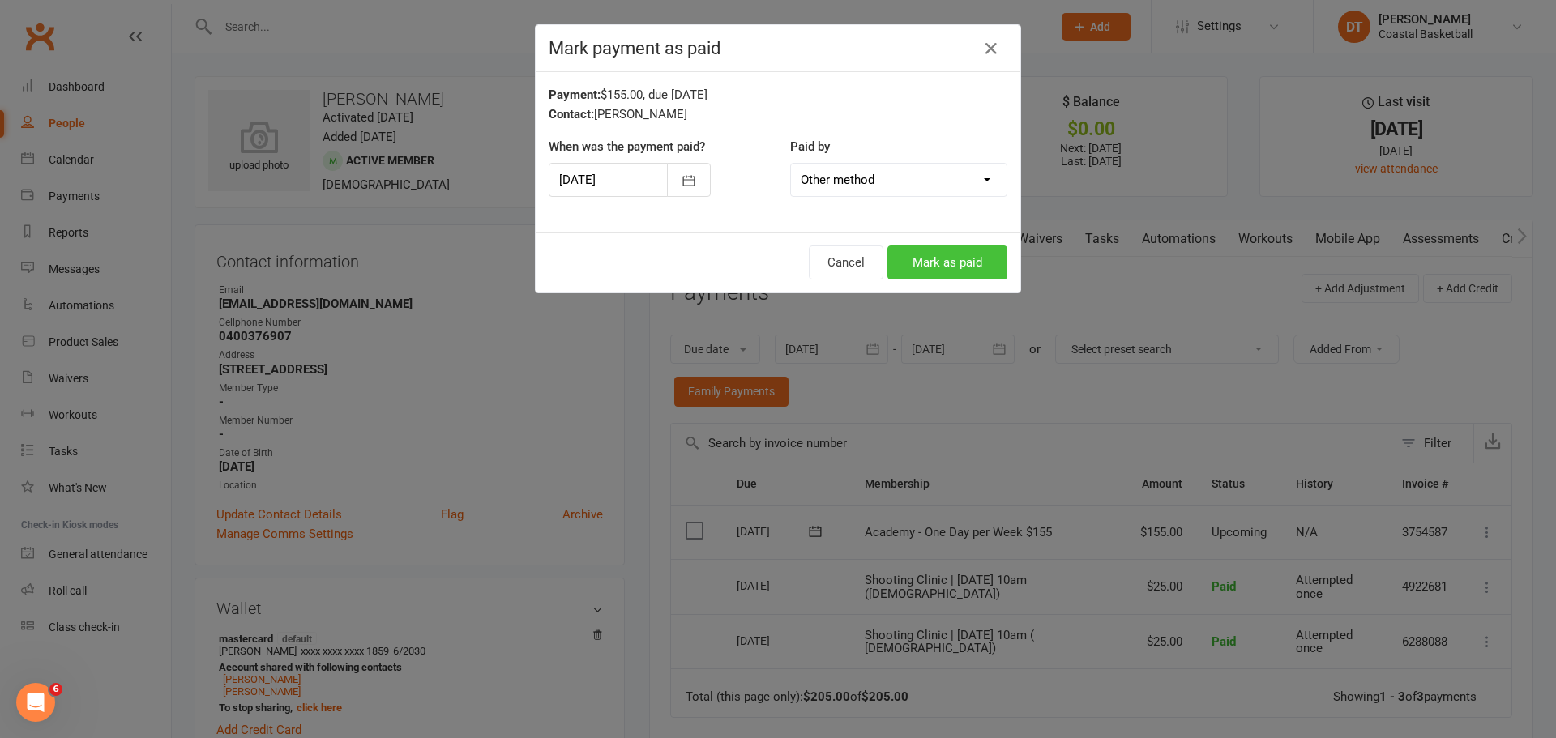
click at [933, 259] on button "Mark as paid" at bounding box center [947, 262] width 120 height 34
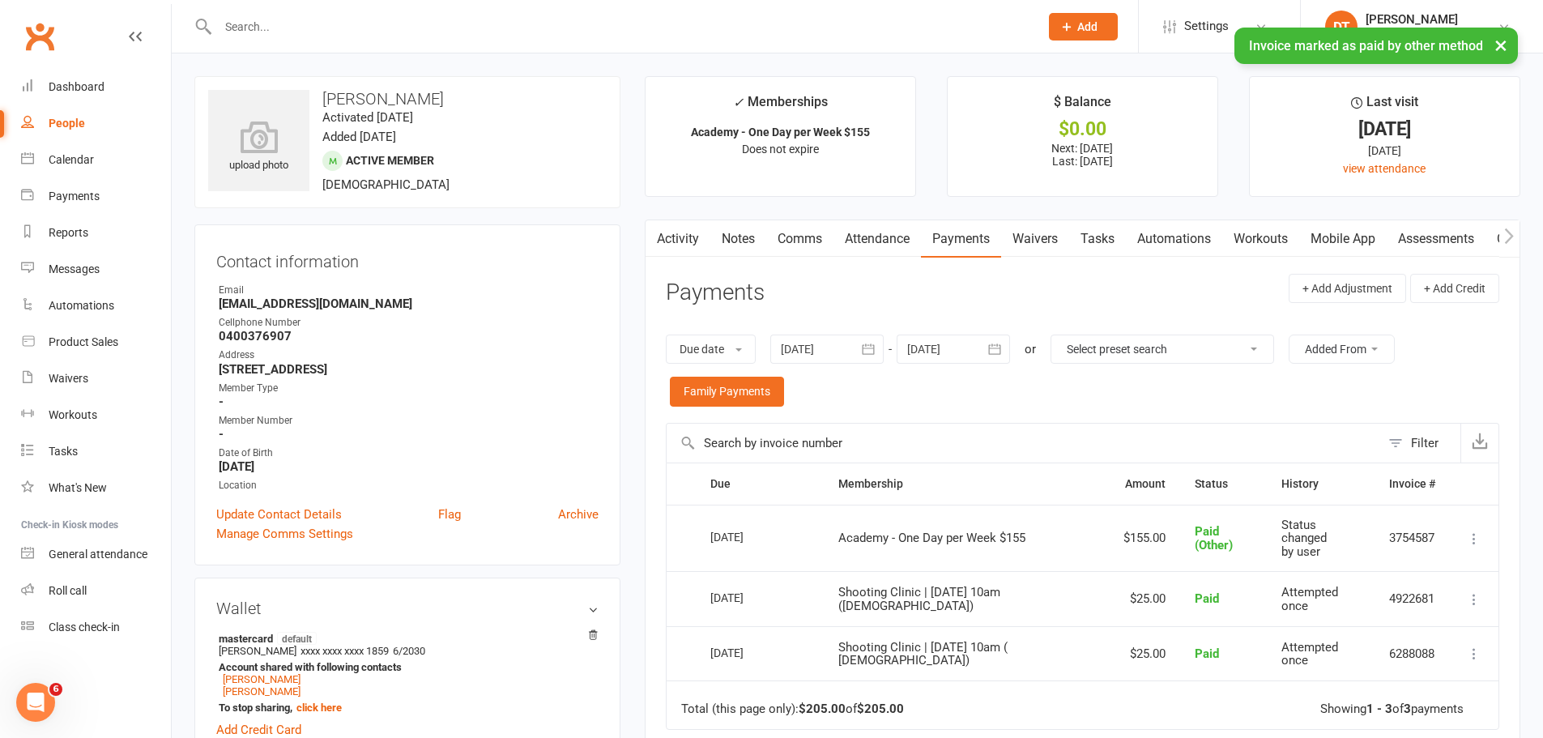
click at [1024, 28] on div "× Invoice marked as paid by other method" at bounding box center [761, 28] width 1522 height 0
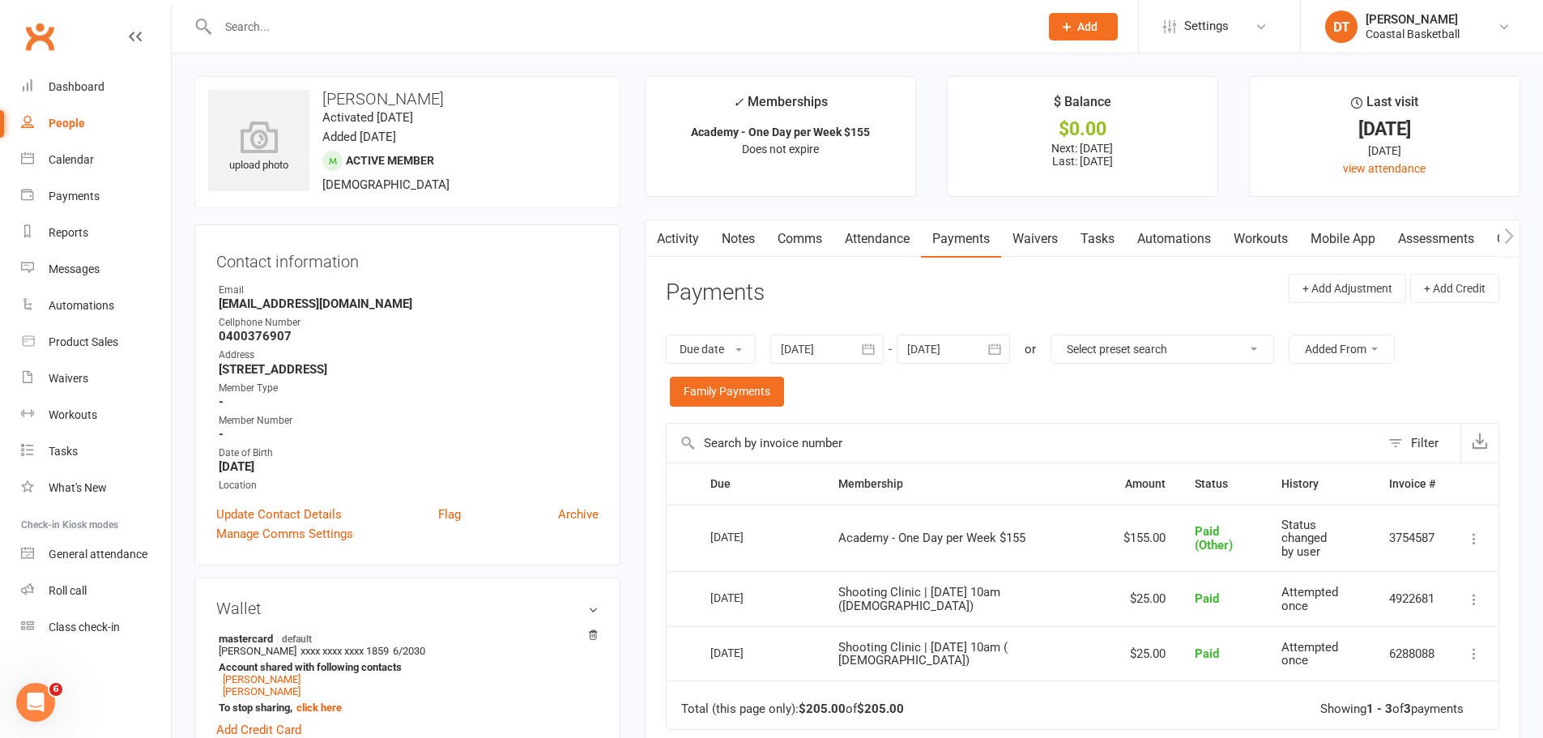
drag, startPoint x: 1209, startPoint y: 29, endPoint x: 1298, endPoint y: 215, distance: 205.8
click at [1024, 29] on span "Settings" at bounding box center [1206, 26] width 45 height 36
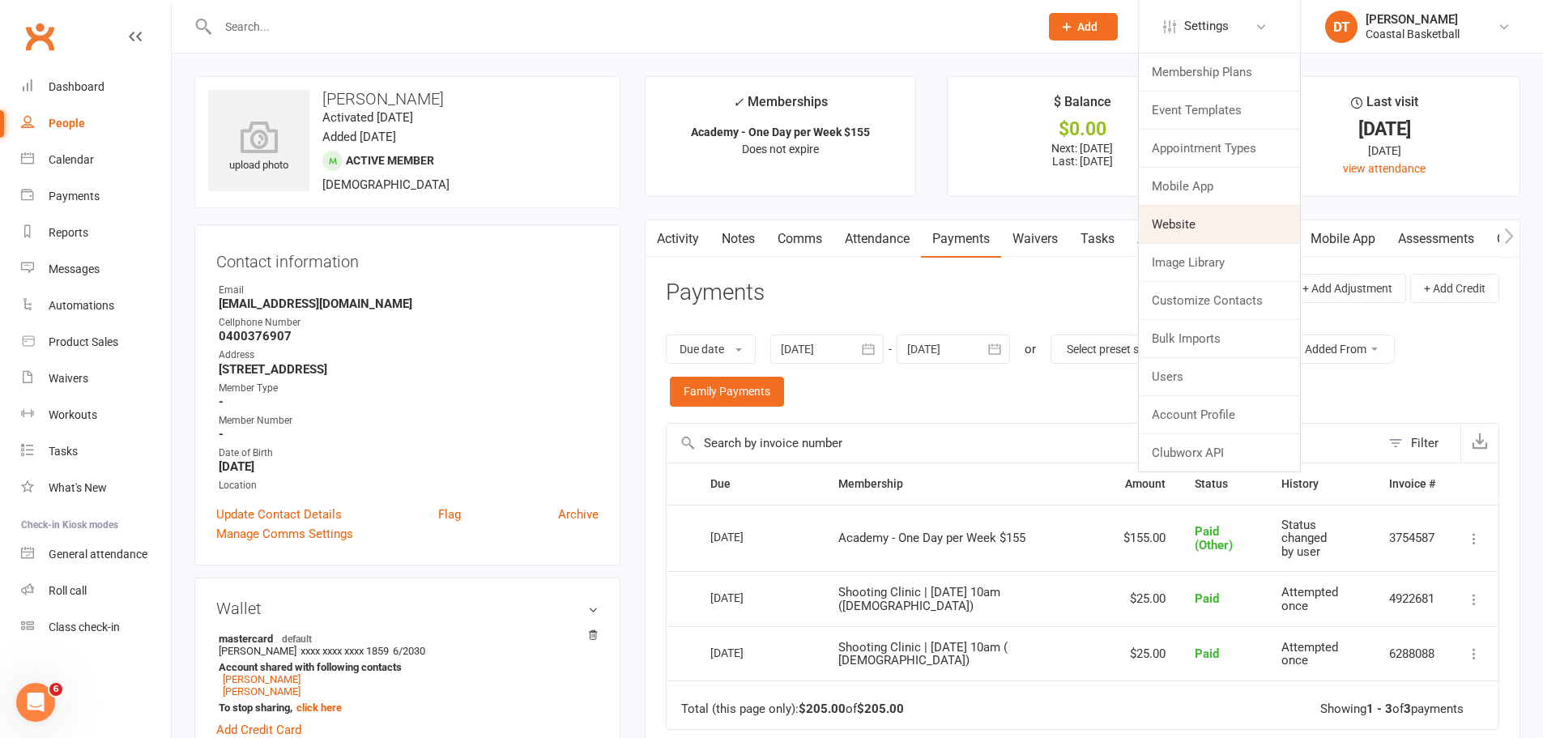
click at [1024, 238] on link "Website" at bounding box center [1219, 224] width 161 height 37
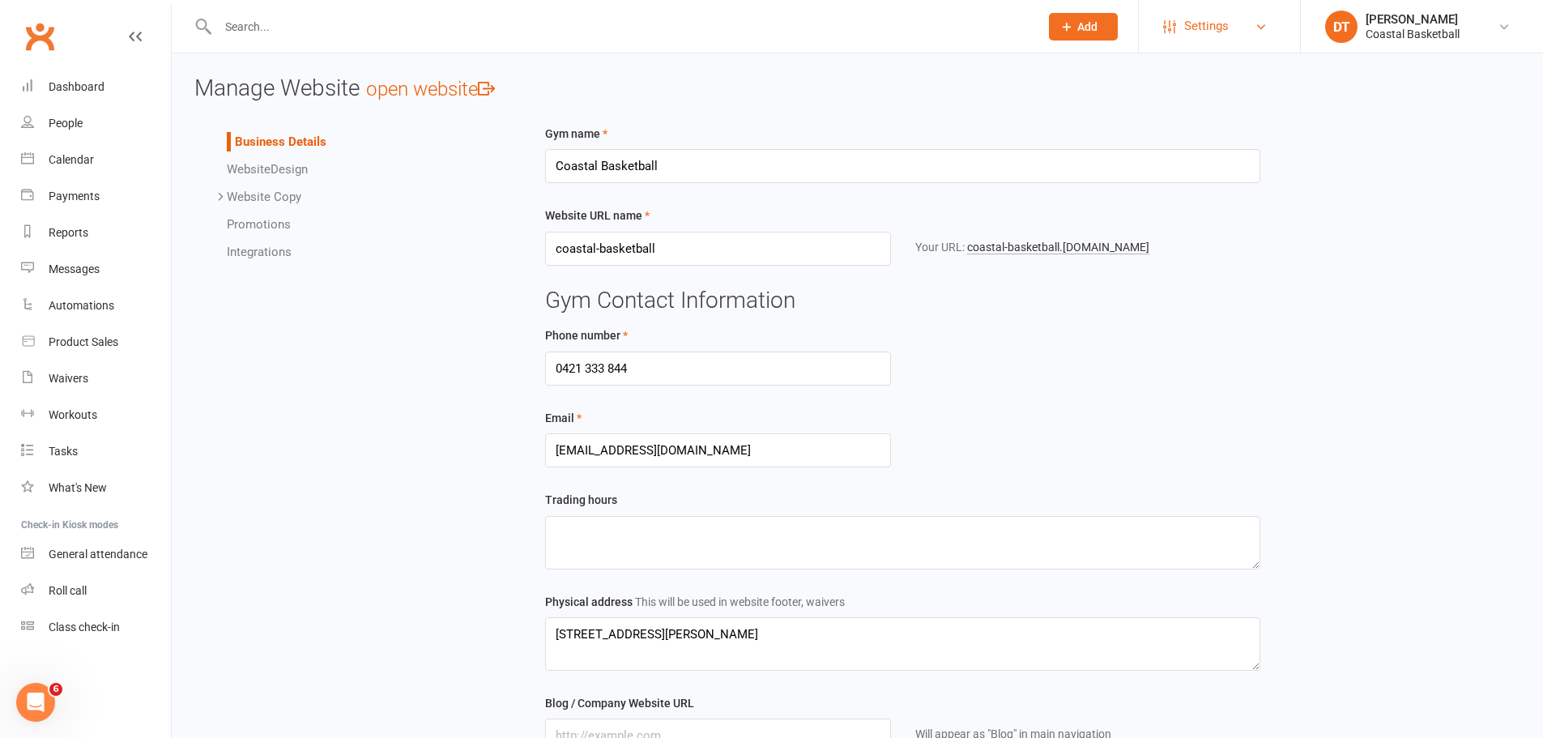
click at [1024, 23] on link "Settings" at bounding box center [1219, 26] width 113 height 36
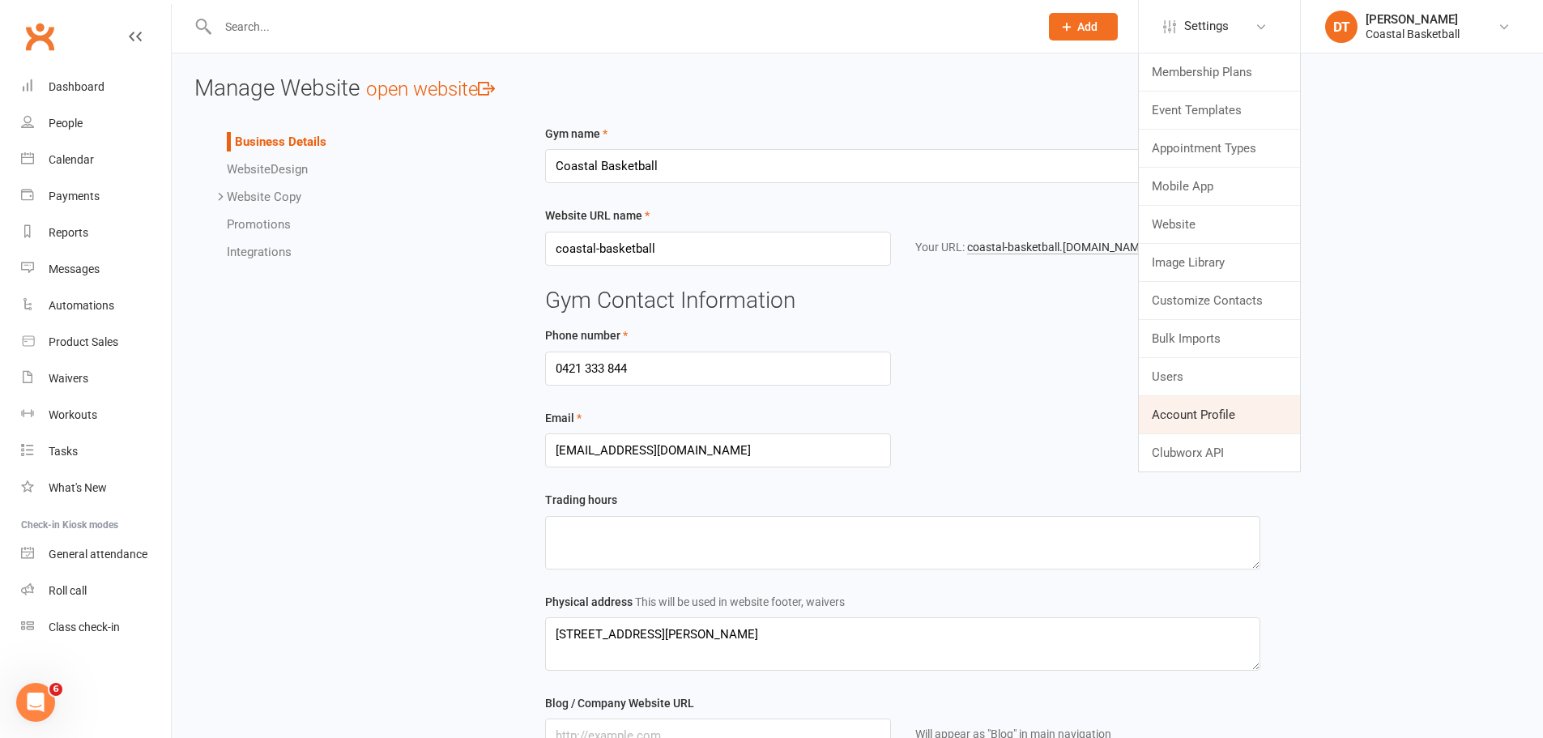
click at [1024, 411] on link "Account Profile" at bounding box center [1219, 414] width 161 height 37
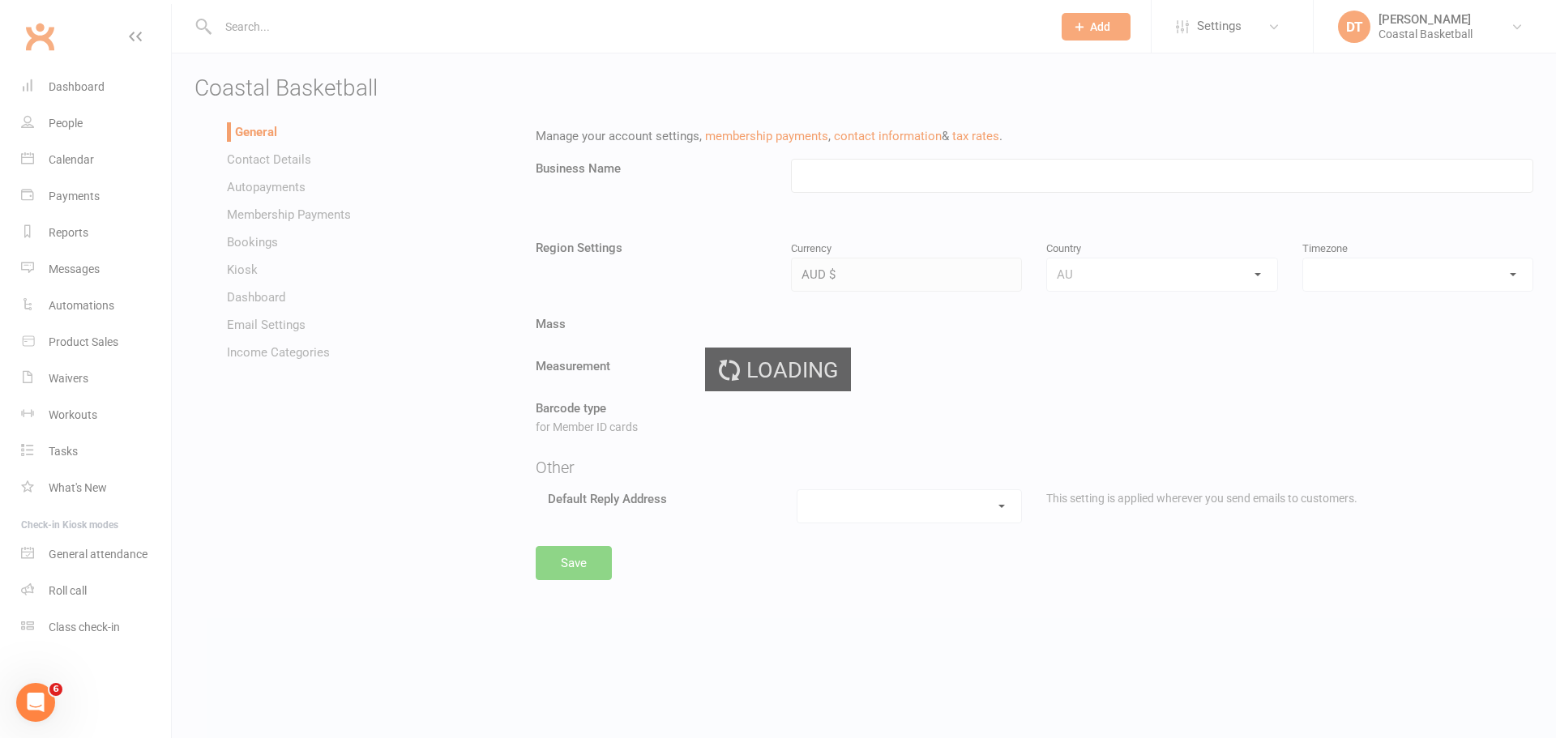
type input "Coastal Basketball"
select select "Australia/Perth"
select select "programs@coastalbasketball.com.au"
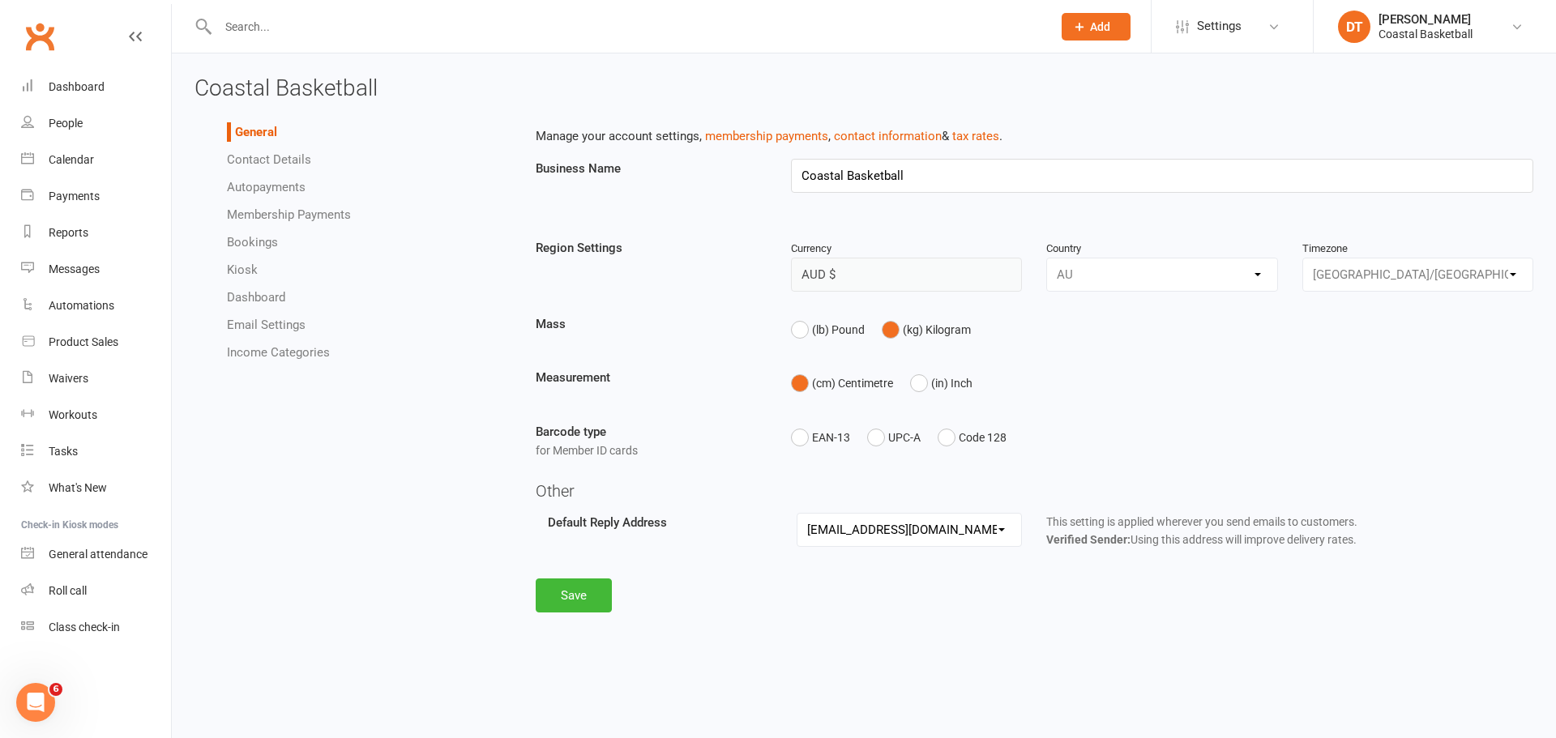
click at [286, 192] on link "Autopayments" at bounding box center [266, 187] width 79 height 15
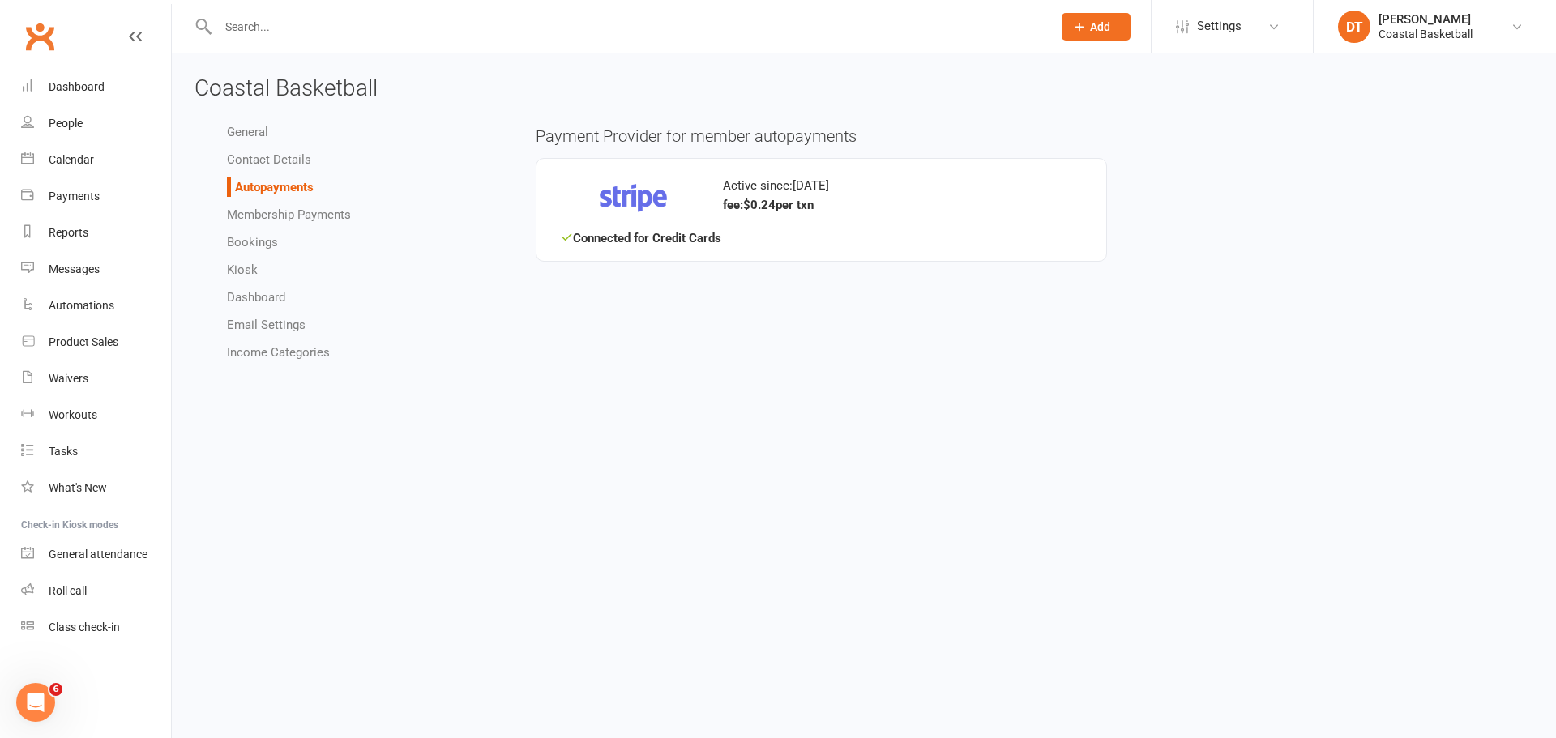
click at [281, 211] on link "Membership Payments" at bounding box center [289, 214] width 124 height 15
select select "1827"
select select "expire_class_packs_on_booking_creation"
select select "allow_make_up_classes_for_expired_memberships_up_to_90d"
select select "reactivate_if_cancelled_yesterday_or_earlier"
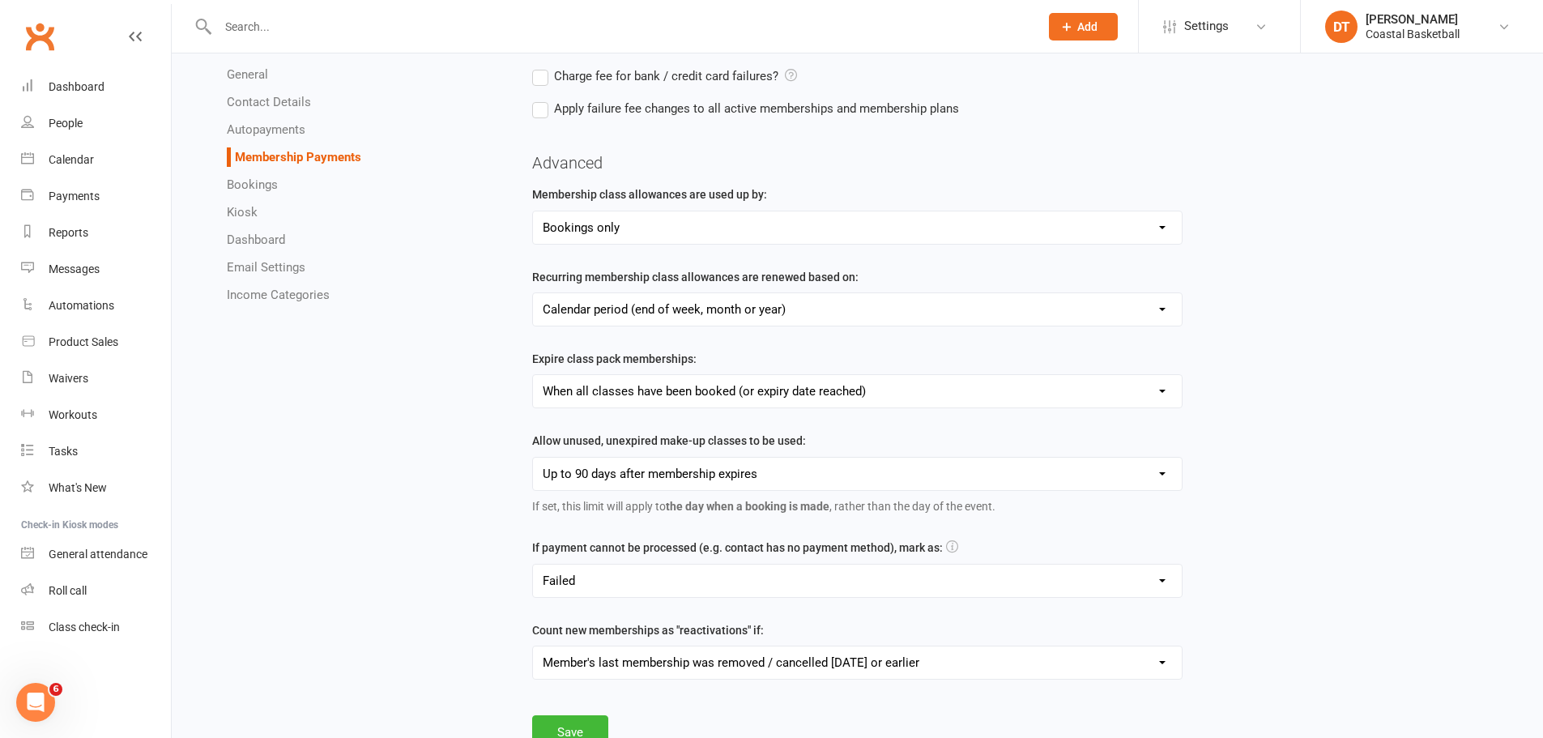
scroll to position [405, 0]
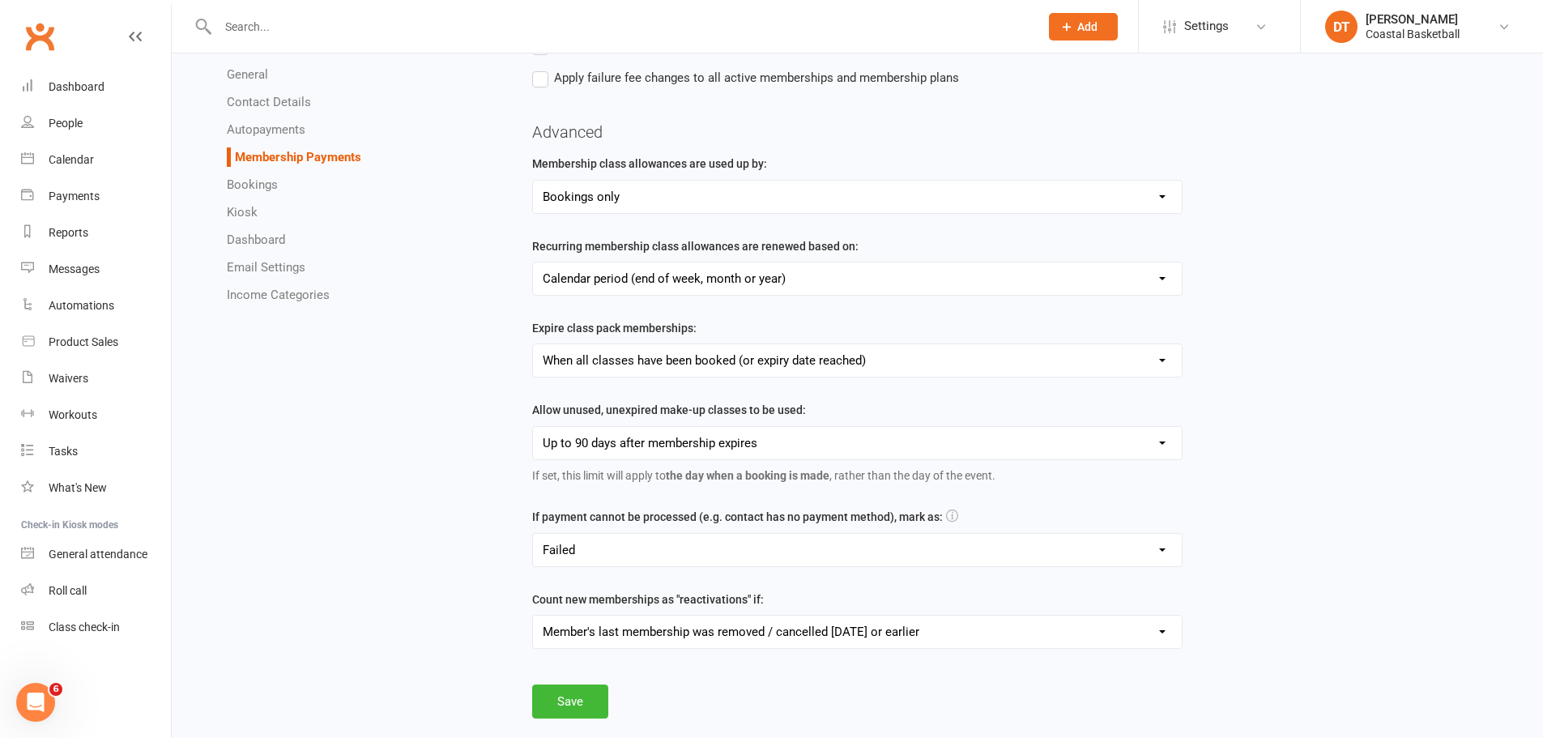
click at [297, 310] on div "General Contact Details Autopayments Membership Payments Bookings Kiosk Dashboa…" at bounding box center [351, 185] width 338 height 256
click at [304, 299] on link "Income Categories" at bounding box center [278, 295] width 103 height 15
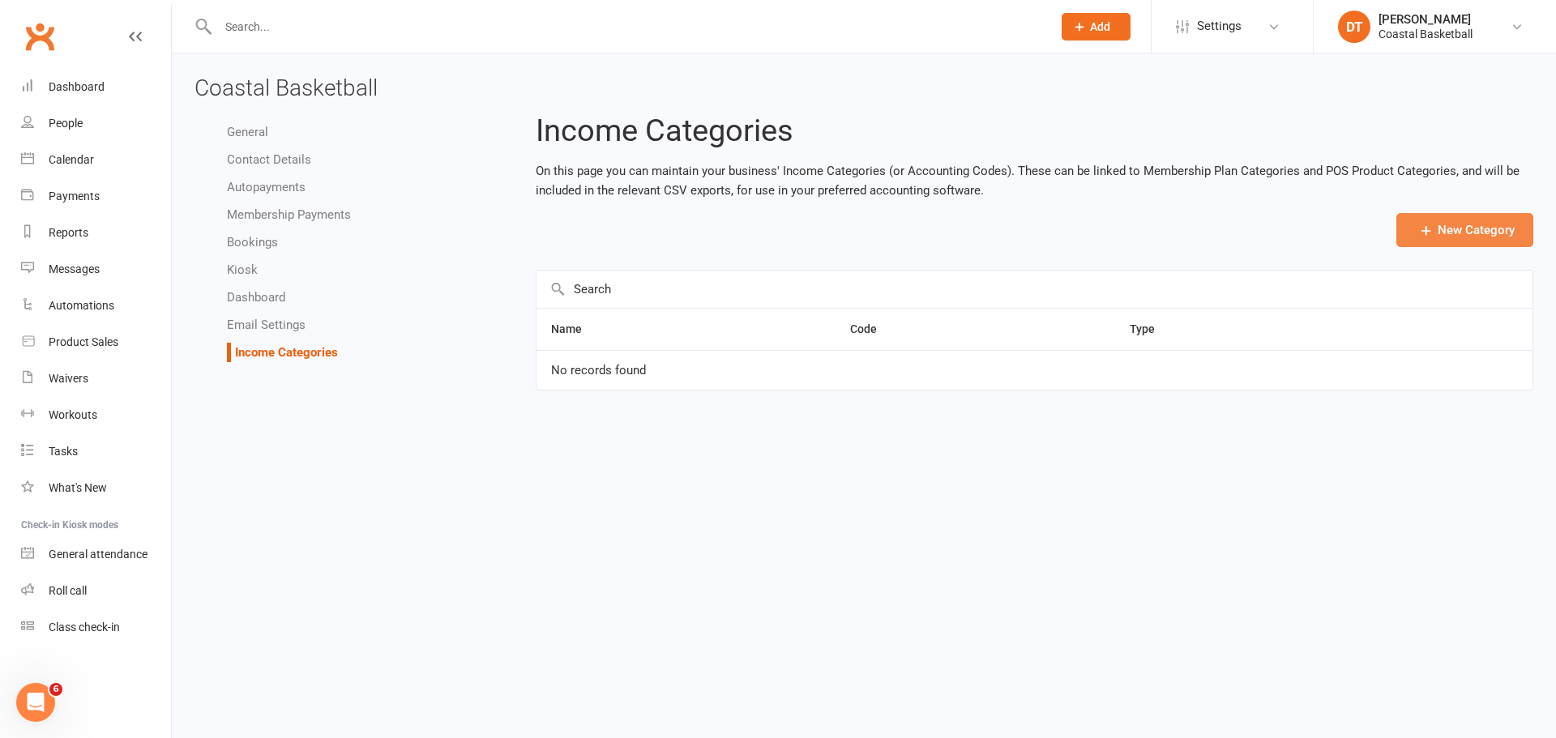
click at [1024, 222] on button "New Category" at bounding box center [1464, 230] width 137 height 34
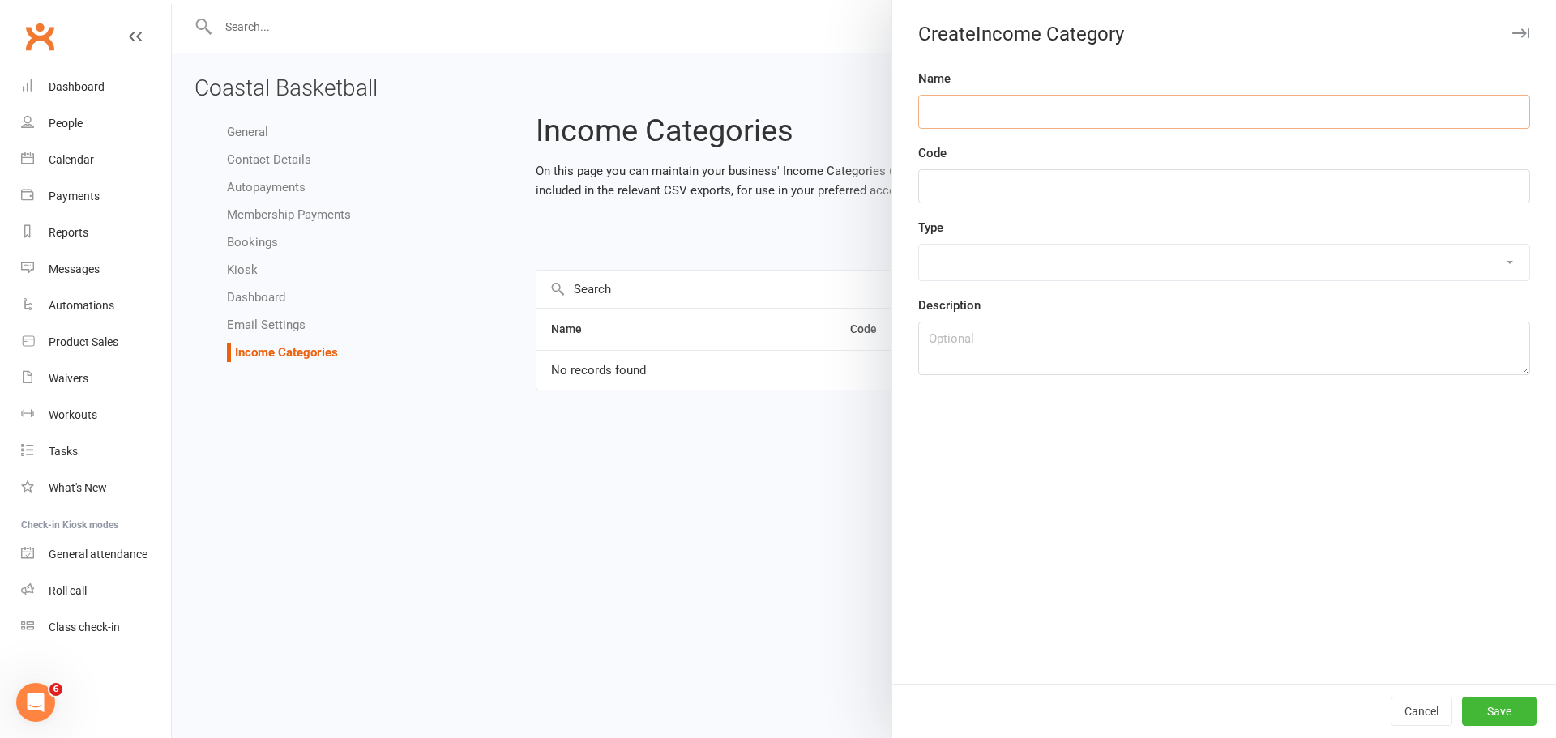
click at [1024, 96] on input "text" at bounding box center [1224, 112] width 612 height 34
click at [1019, 232] on div "Type Membership payment POS Product Failure fee Late booking cancellation fee M…" at bounding box center [1224, 249] width 612 height 63
click at [1024, 267] on select "Membership payment POS Product Failure fee Late booking cancellation fee Member…" at bounding box center [1224, 263] width 610 height 36
click at [1006, 446] on div "Name Code Type Membership payment POS Product Failure fee Late booking cancella…" at bounding box center [1224, 376] width 664 height 615
click at [406, 446] on div at bounding box center [864, 369] width 1384 height 738
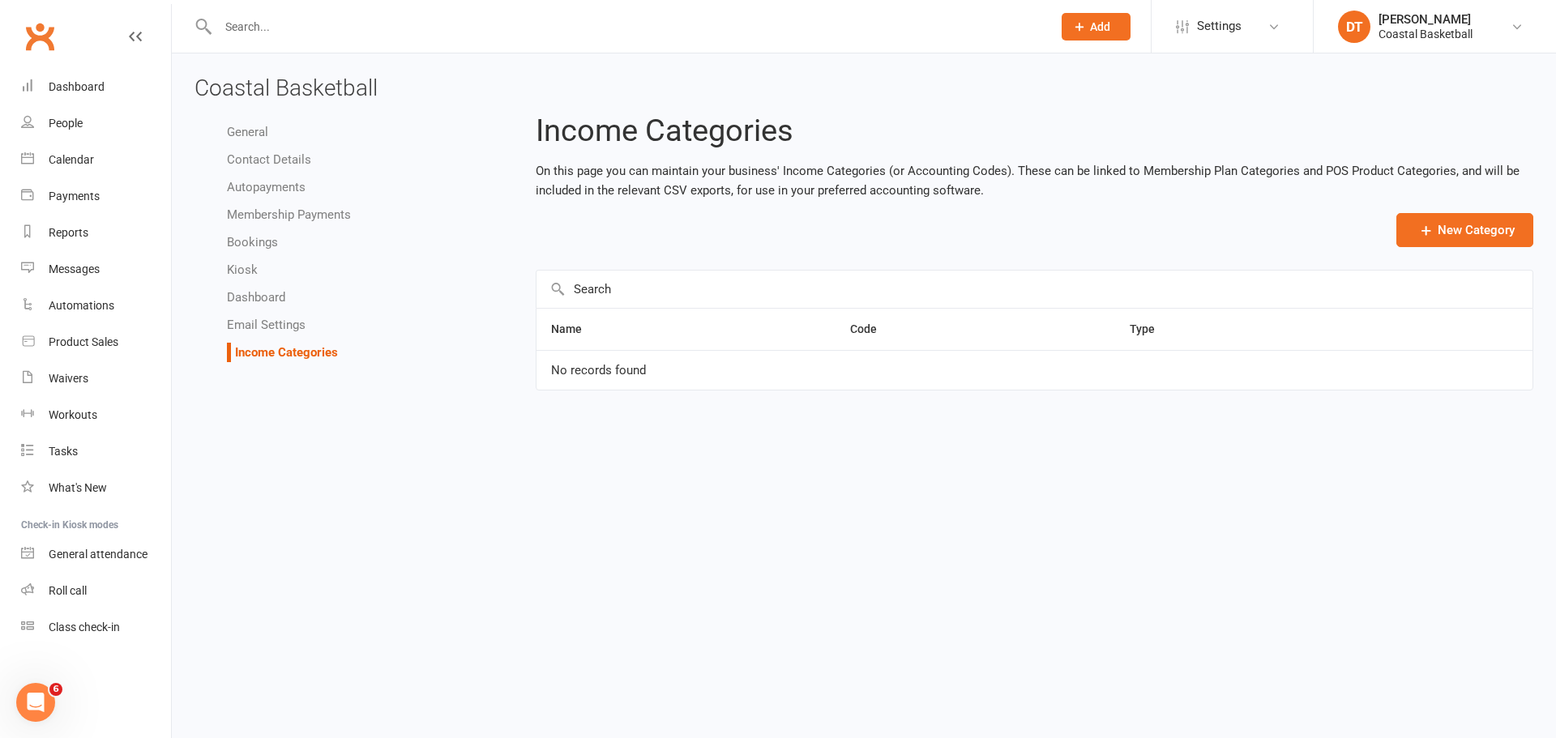
click at [294, 330] on link "Email Settings" at bounding box center [266, 325] width 79 height 15
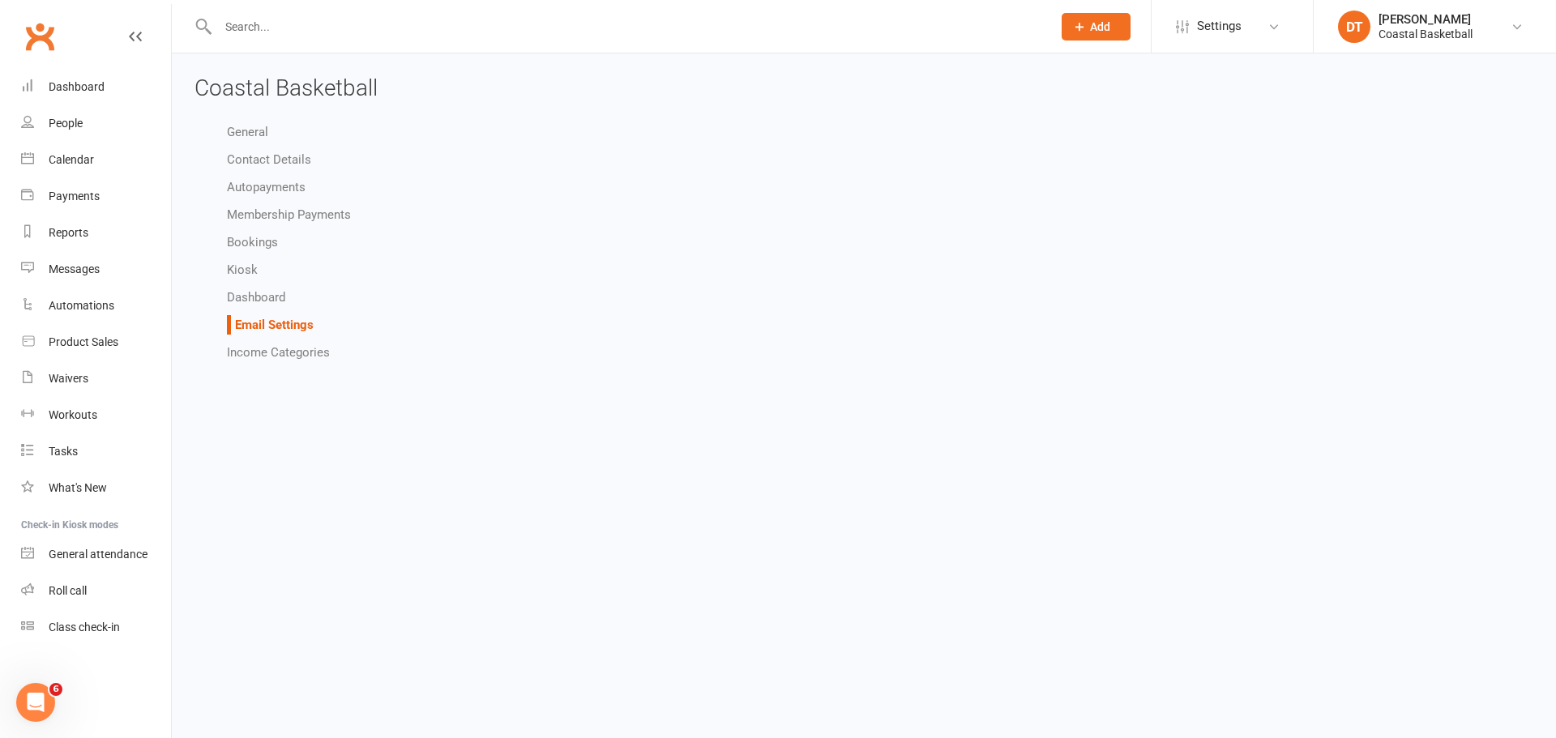
click at [266, 292] on link "Dashboard" at bounding box center [256, 297] width 58 height 15
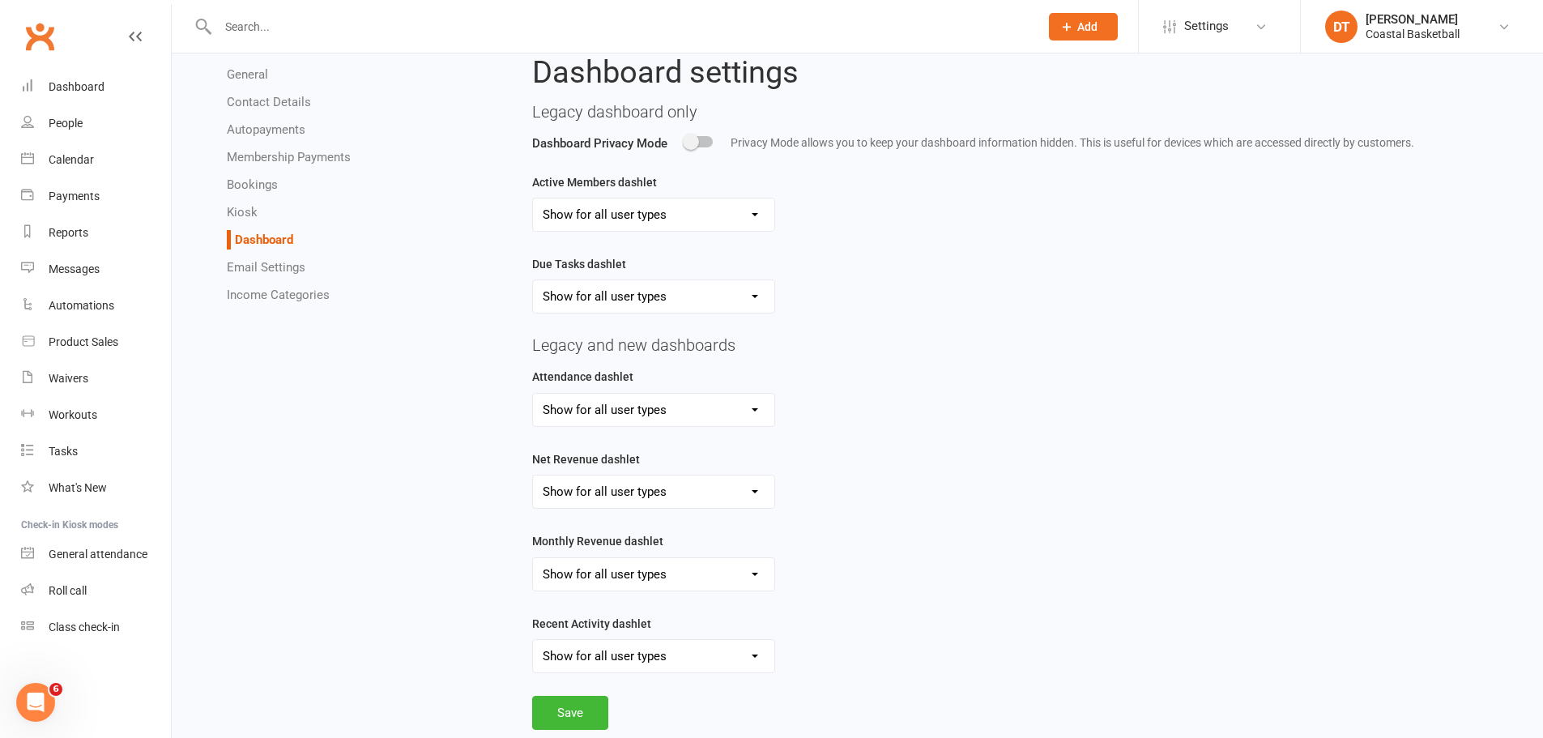
scroll to position [105, 0]
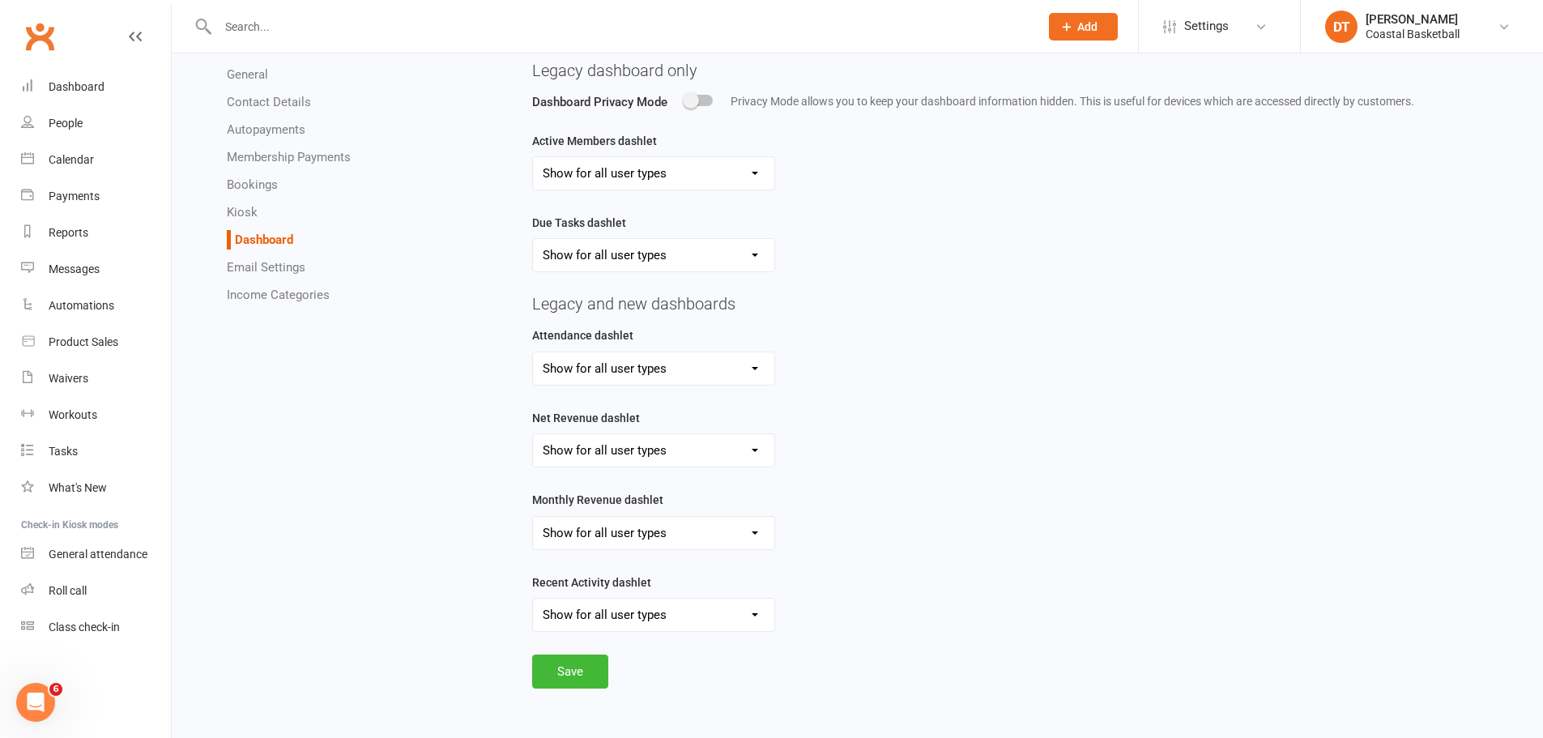
click at [207, 208] on ul "General Contact Details Autopayments Membership Payments Bookings Kiosk Dashboa…" at bounding box center [351, 185] width 314 height 240
click at [250, 211] on link "Kiosk" at bounding box center [242, 212] width 31 height 15
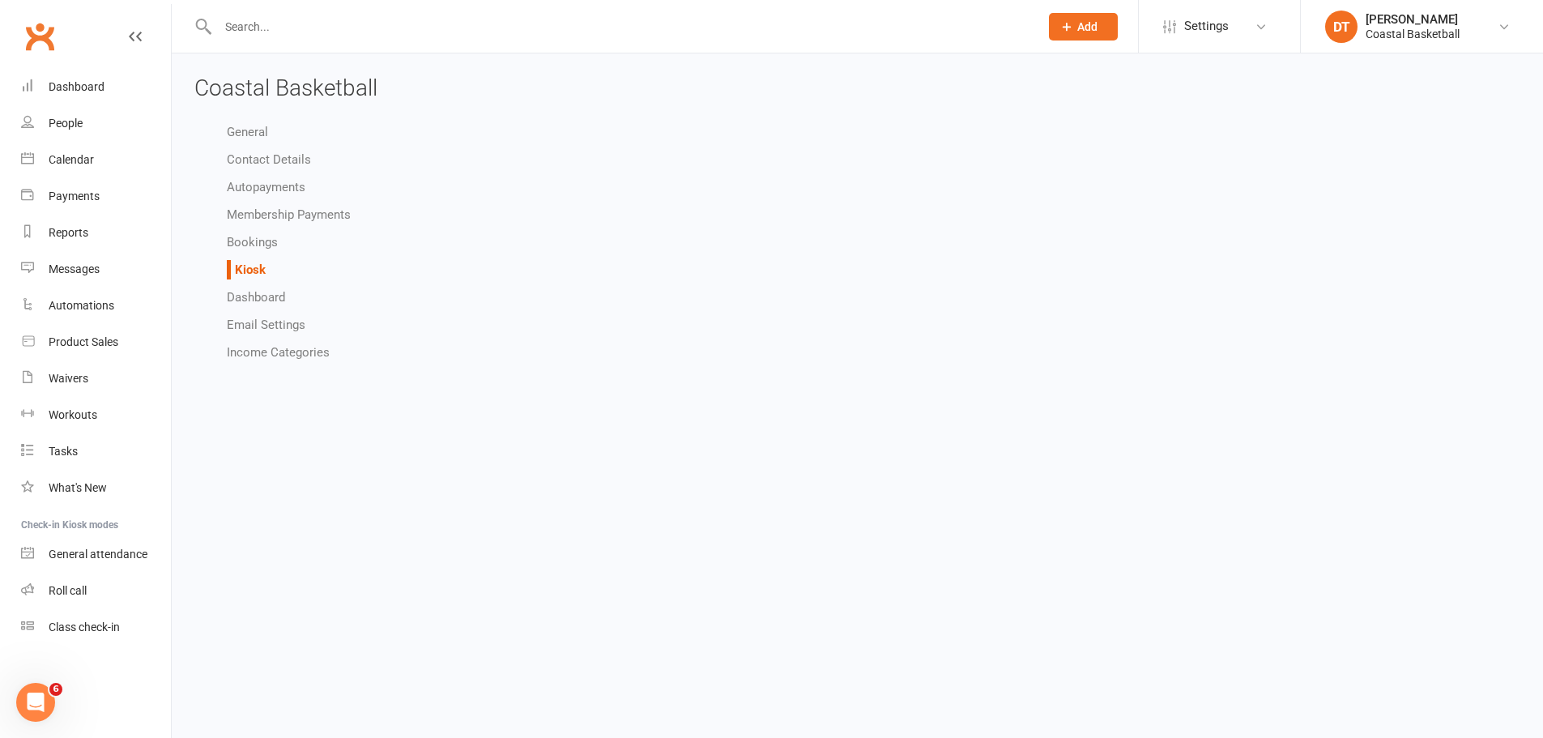
select select "all_attendees_sort_order_first_name_asc"
select select "checked_in_attendee_sort_order_first_name_asc"
select select "pending_attendee_sort_order_first_name_asc"
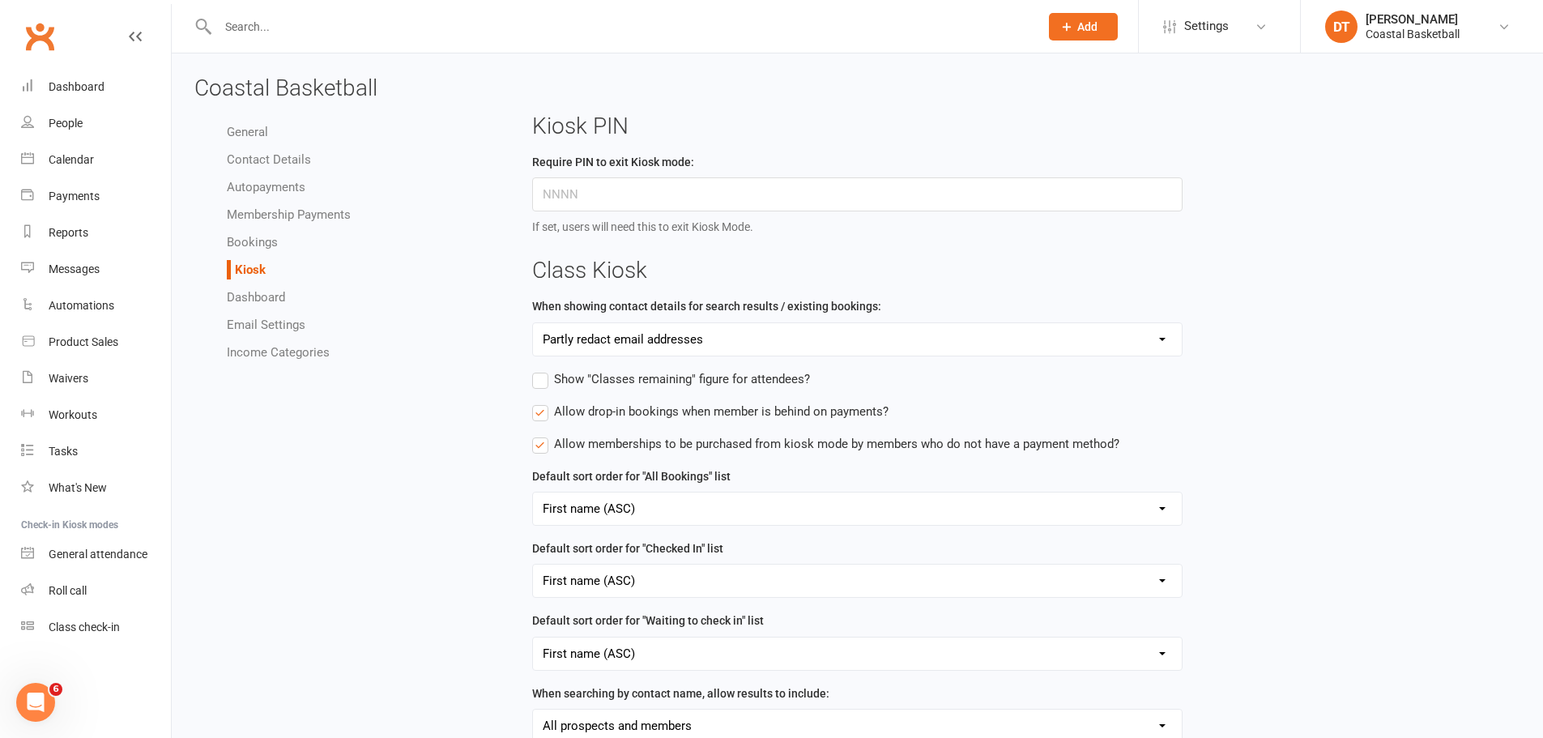
click at [301, 228] on ul "General Contact Details Autopayments Membership Payments Bookings Kiosk Dashboa…" at bounding box center [351, 242] width 314 height 240
click at [307, 213] on link "Membership Payments" at bounding box center [289, 214] width 124 height 15
select select "1827"
select select "expire_class_packs_on_booking_creation"
select select "allow_make_up_classes_for_expired_memberships_up_to_90d"
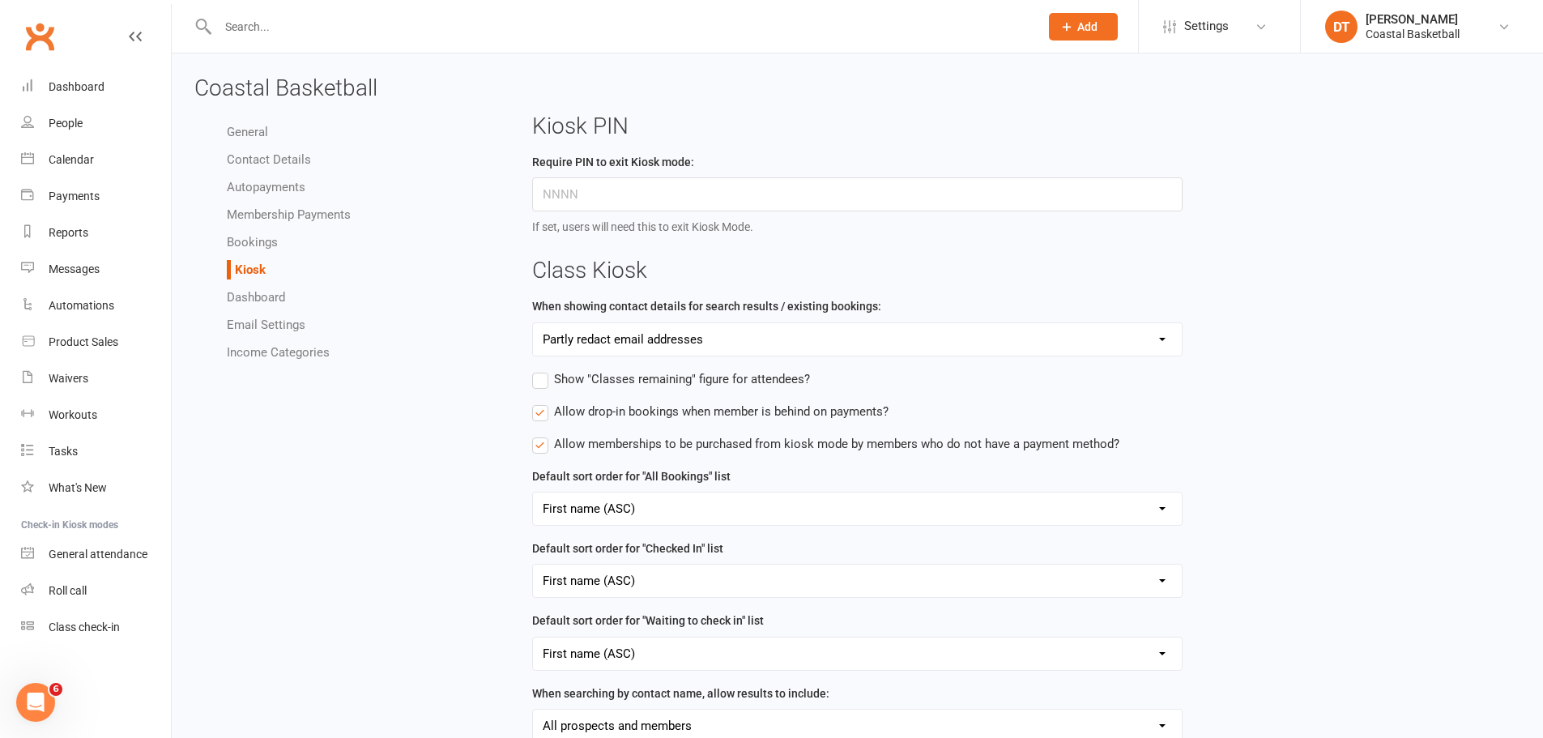
select select "reactivate_if_cancelled_yesterday_or_earlier"
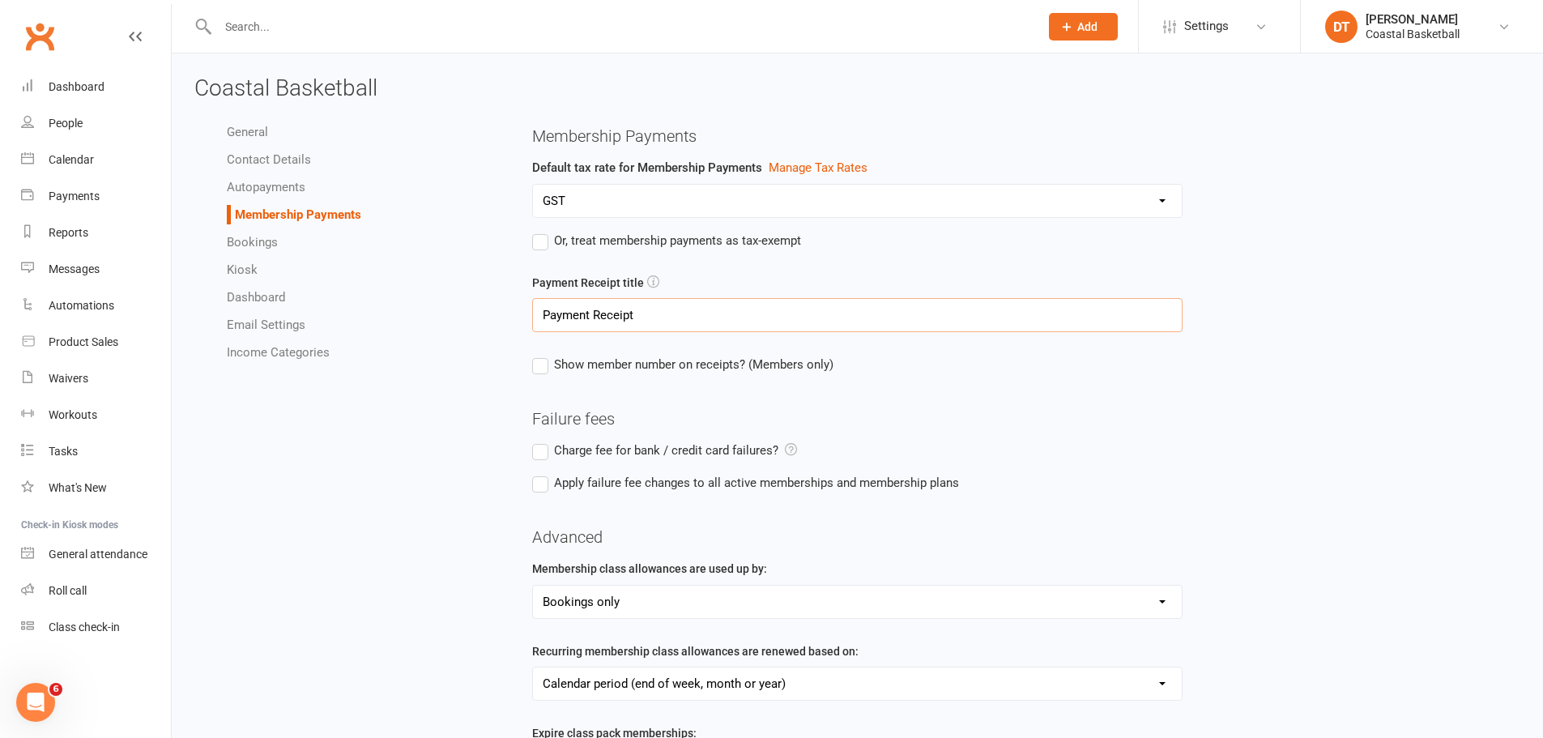
click at [678, 327] on input "Payment Receipt" at bounding box center [857, 315] width 651 height 34
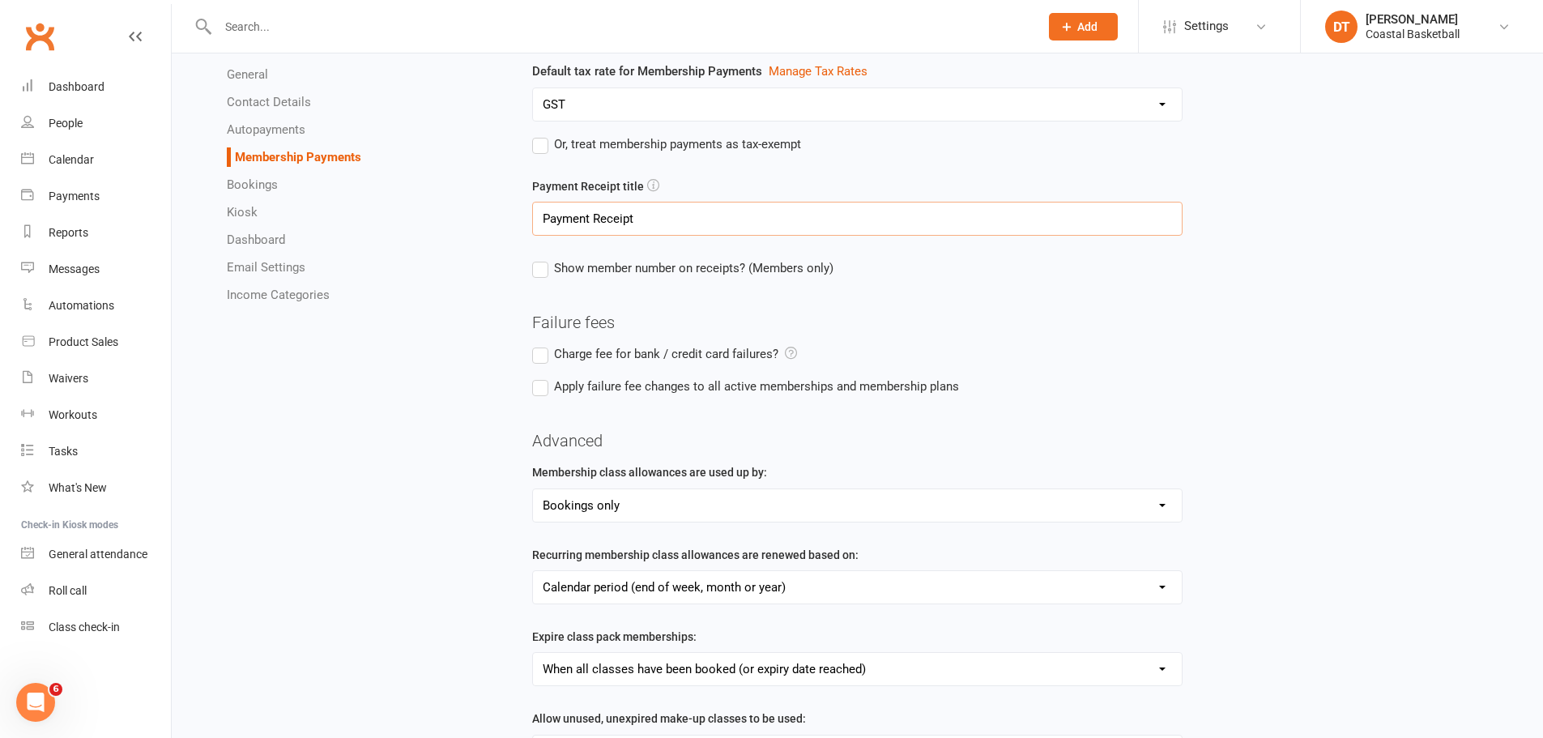
scroll to position [135, 0]
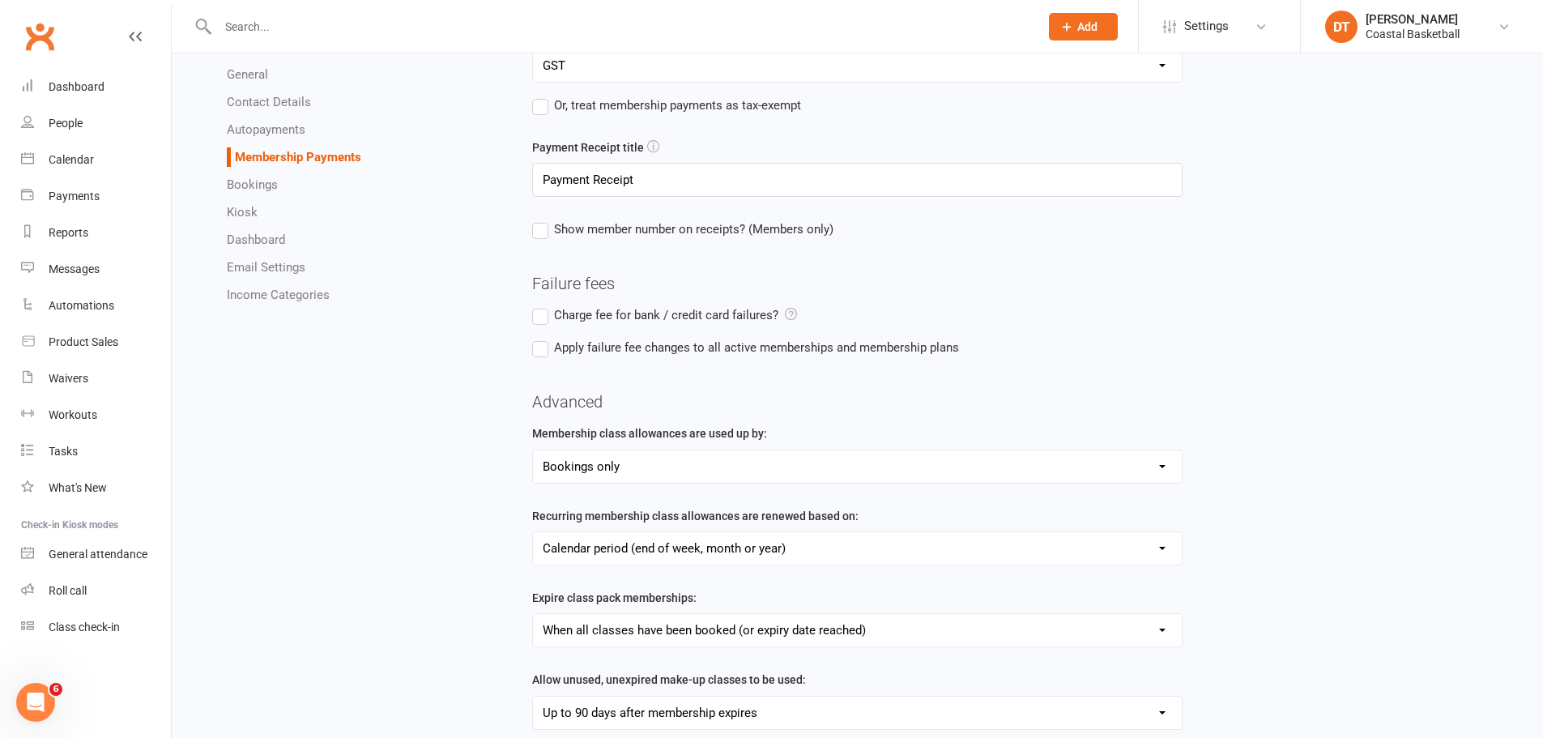
click at [275, 130] on link "Autopayments" at bounding box center [266, 129] width 79 height 15
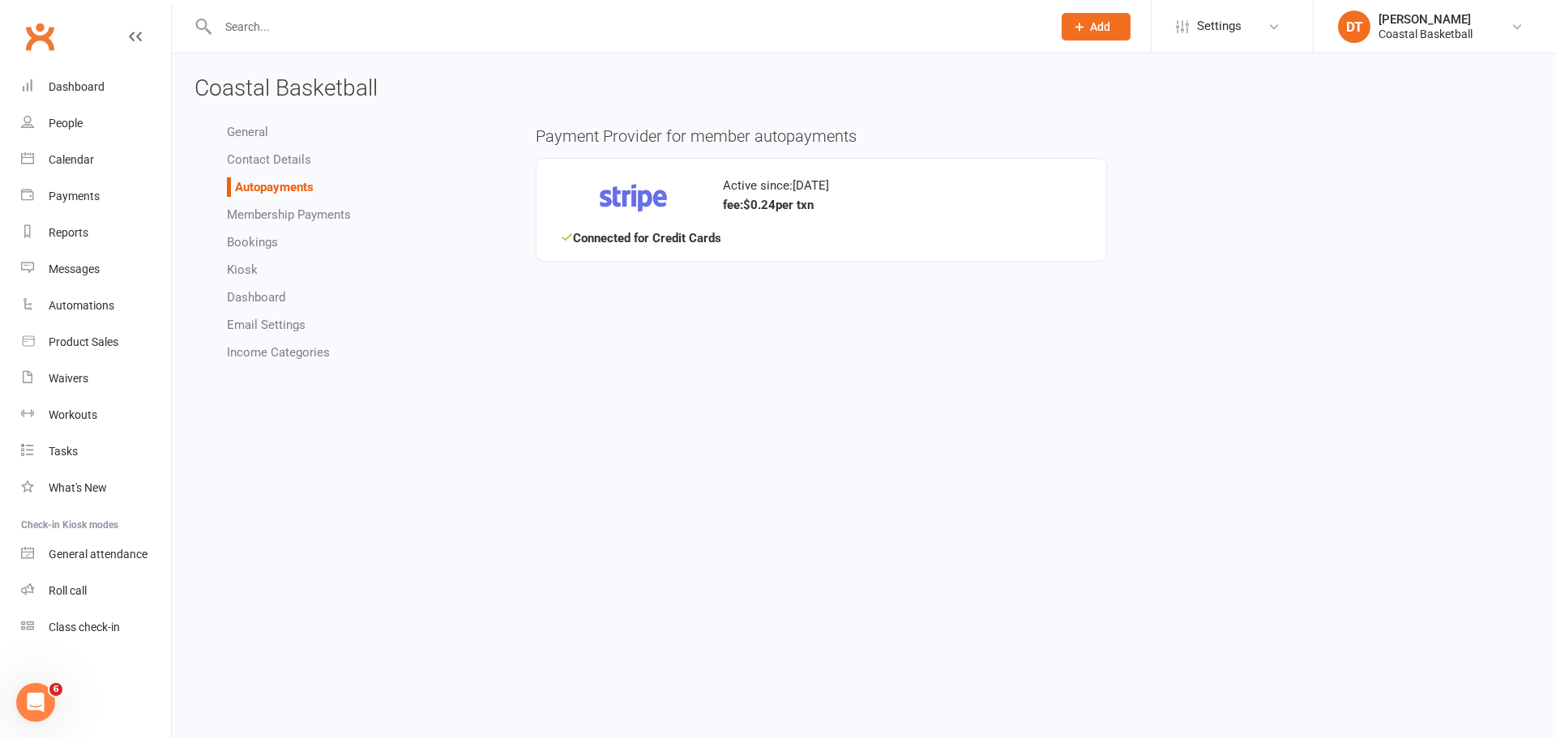
click at [262, 159] on link "Contact Details" at bounding box center [269, 159] width 84 height 15
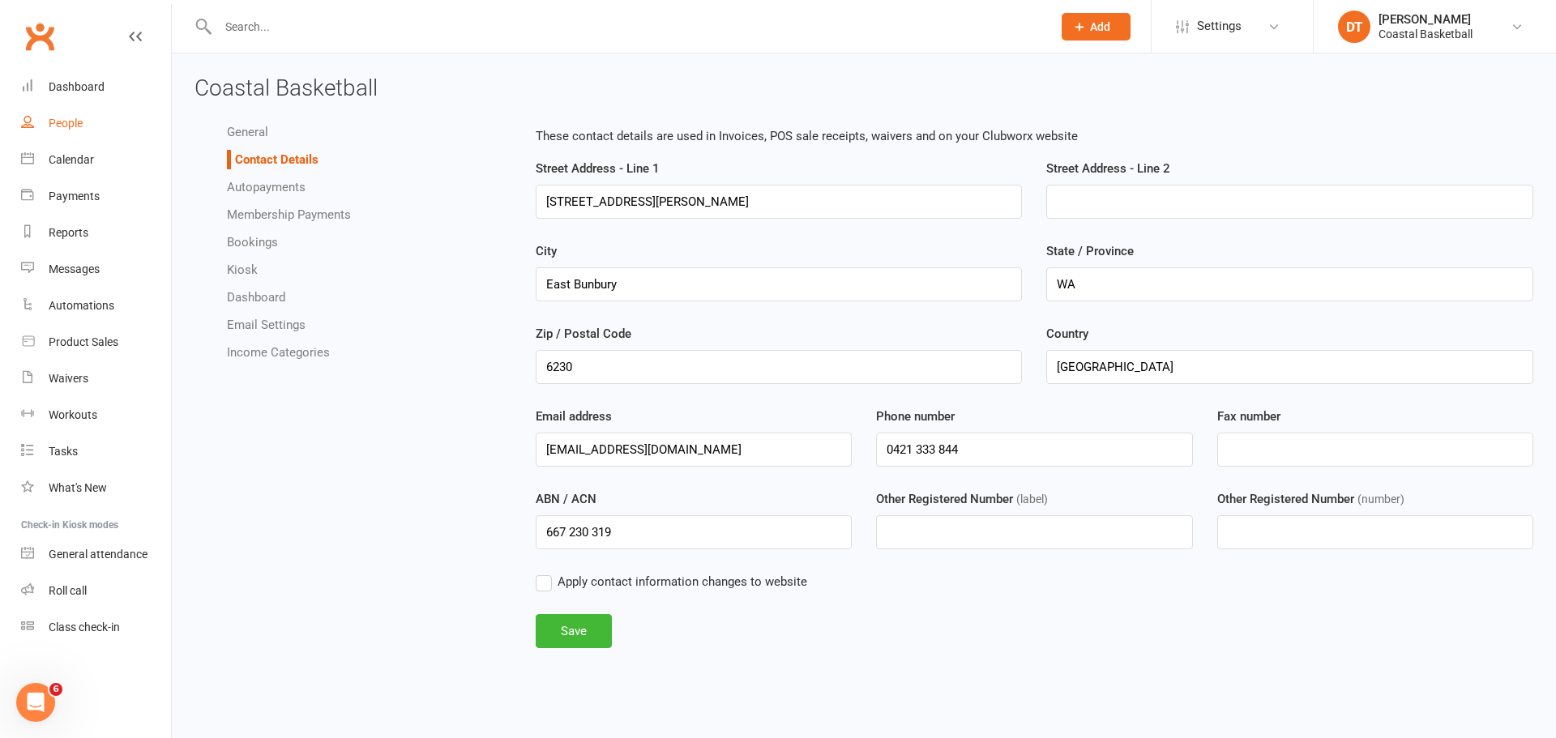
click at [145, 126] on link "People" at bounding box center [96, 123] width 150 height 36
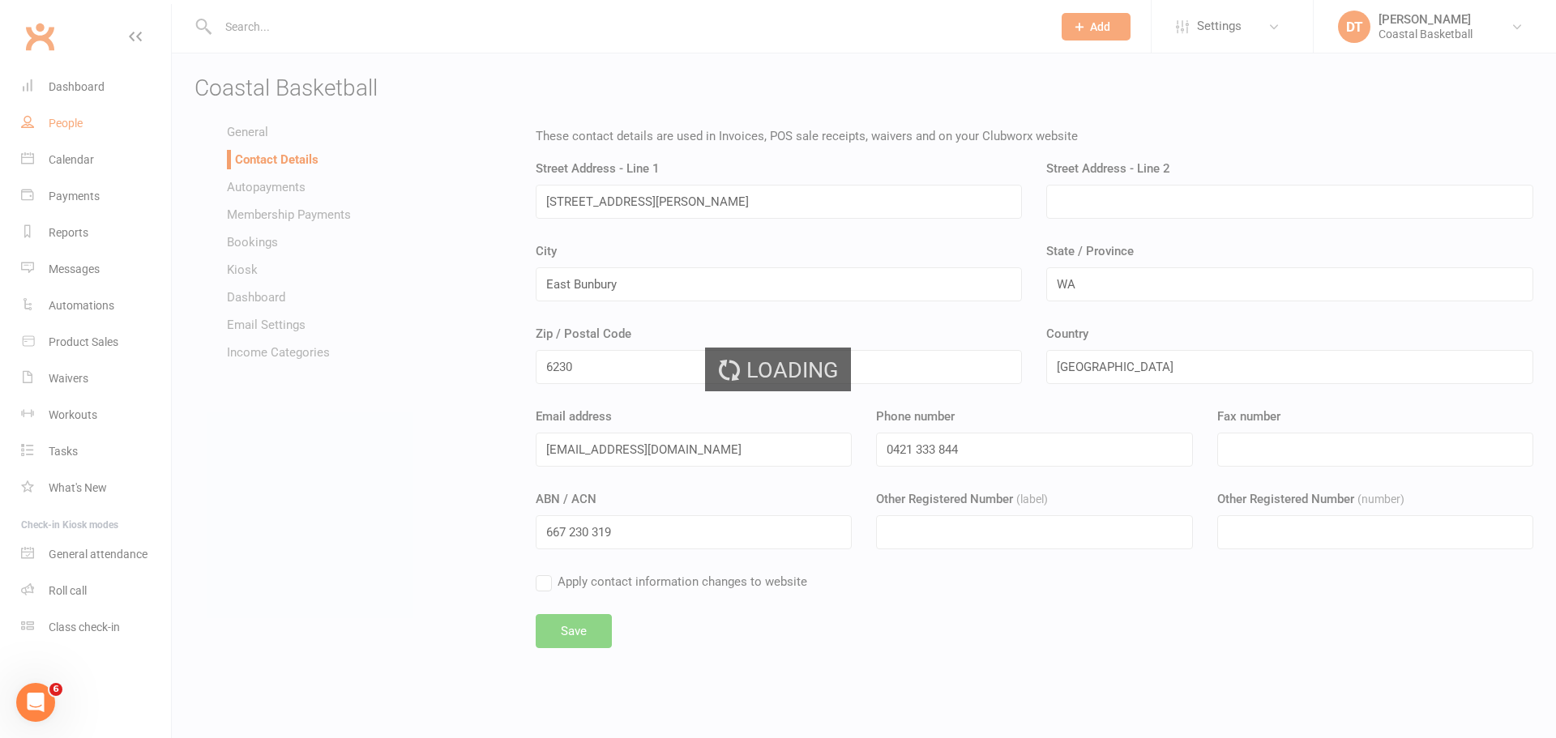
select select "100"
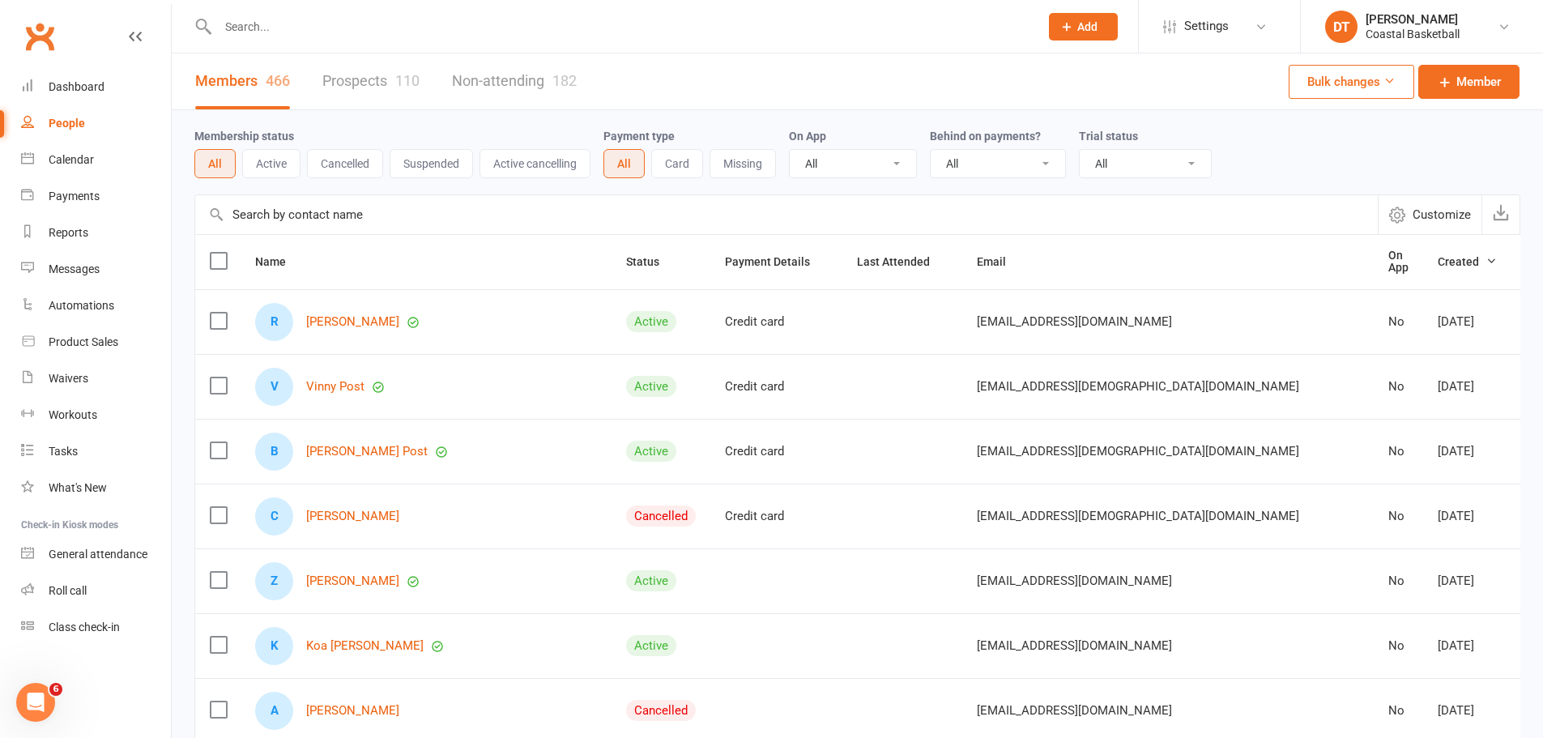
click at [711, 37] on input "text" at bounding box center [620, 26] width 815 height 23
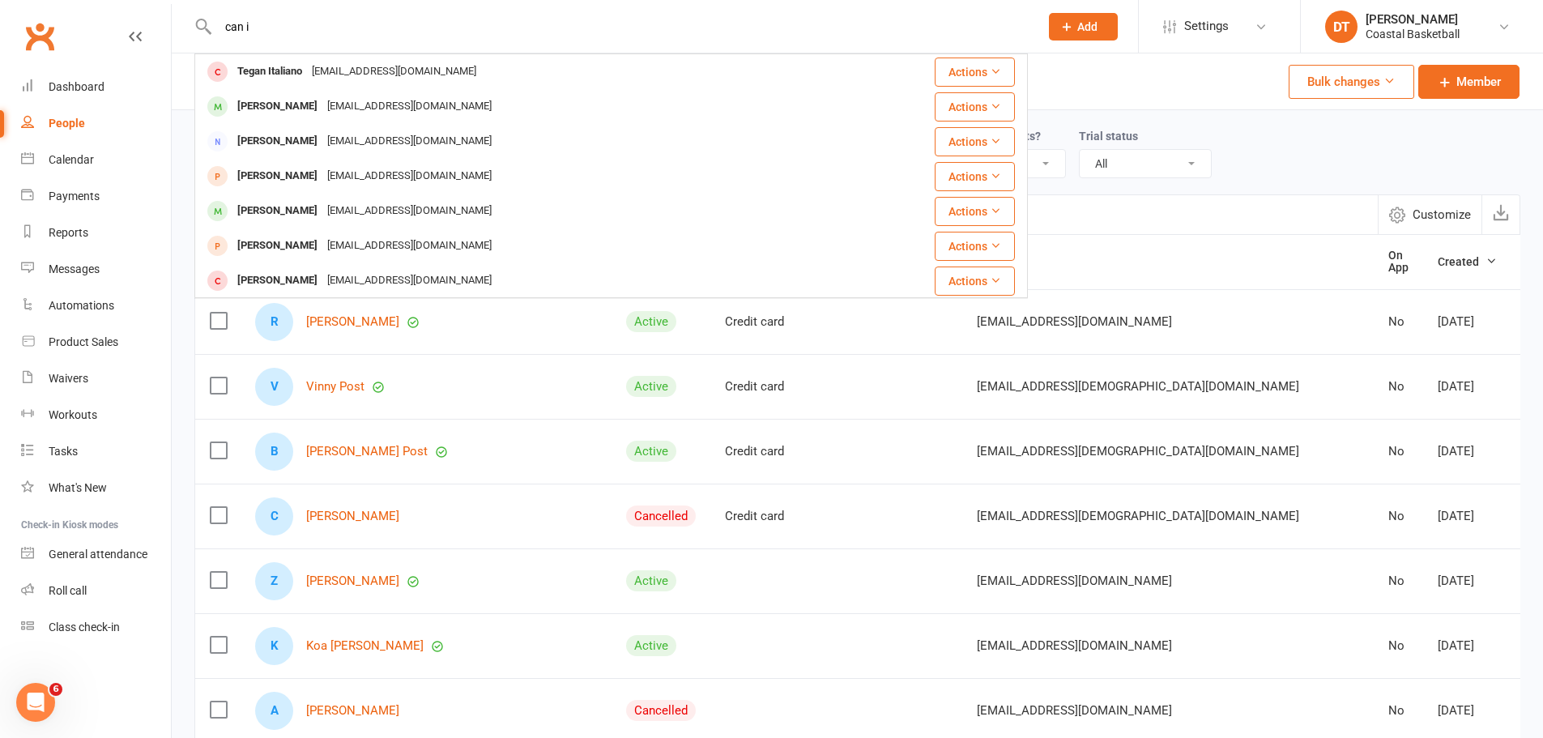
type input "can i"
click at [76, 197] on div "Payments" at bounding box center [74, 196] width 51 height 13
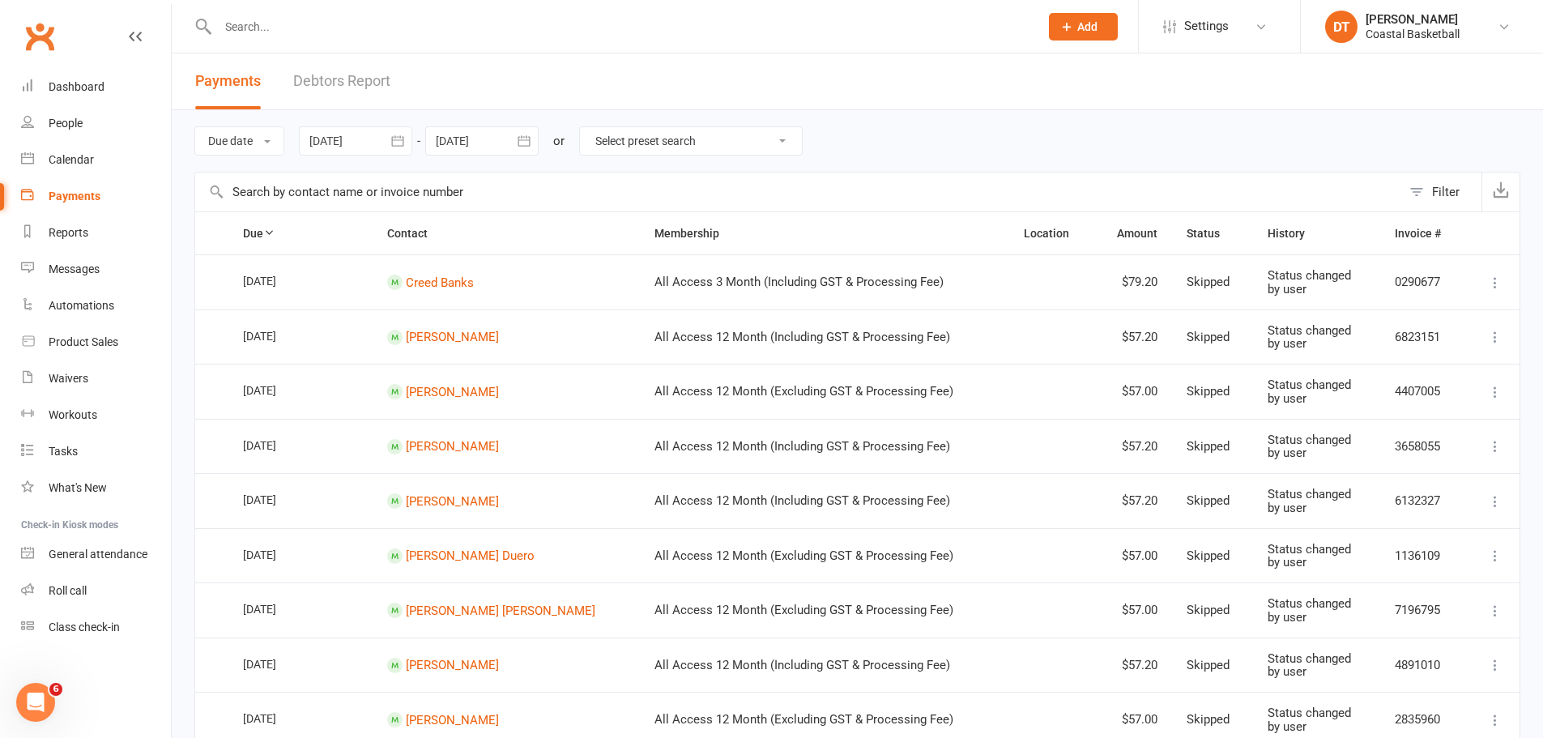
click at [1024, 394] on icon at bounding box center [1495, 392] width 16 height 16
drag, startPoint x: 64, startPoint y: 160, endPoint x: 297, endPoint y: 179, distance: 233.3
click at [64, 160] on div "Calendar" at bounding box center [71, 159] width 45 height 13
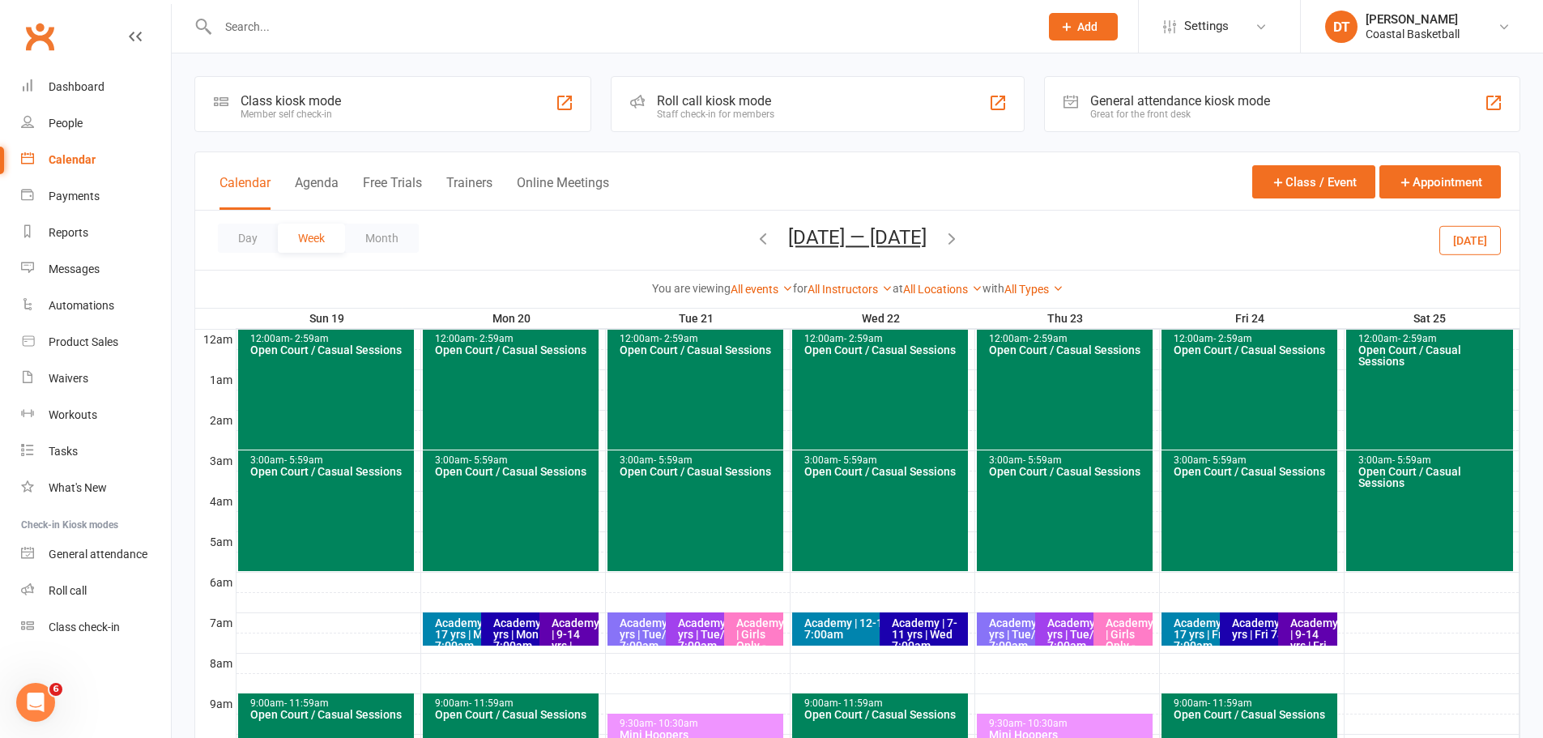
click at [762, 228] on button "button" at bounding box center [763, 240] width 18 height 28
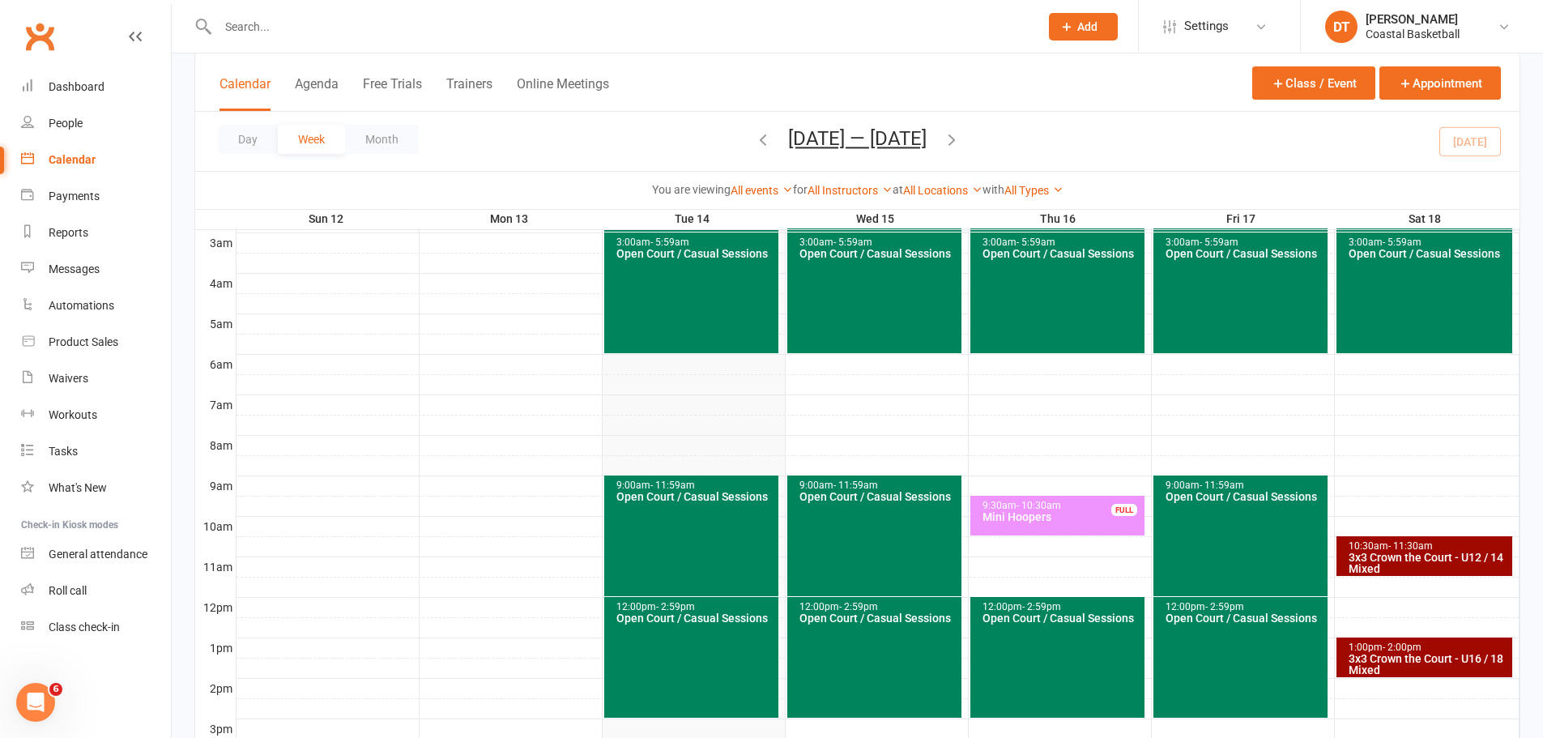
scroll to position [270, 0]
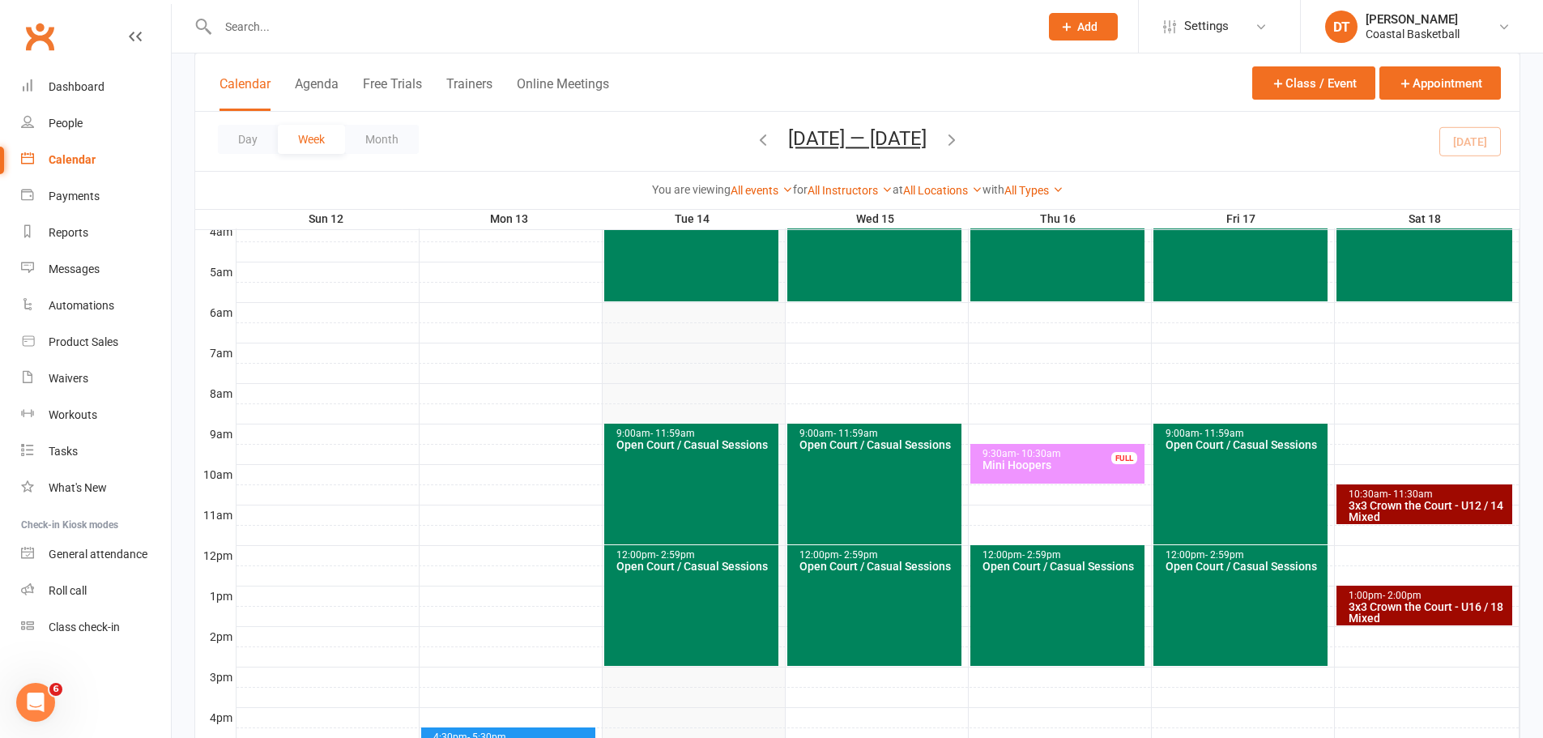
click at [772, 134] on span "Oct 12 — 18 2025 October 2025 Sun Mon Tue Wed Thu Fri Sat 28 29 30 01 02 03 04 …" at bounding box center [857, 141] width 171 height 28
click at [756, 140] on icon "button" at bounding box center [763, 139] width 18 height 18
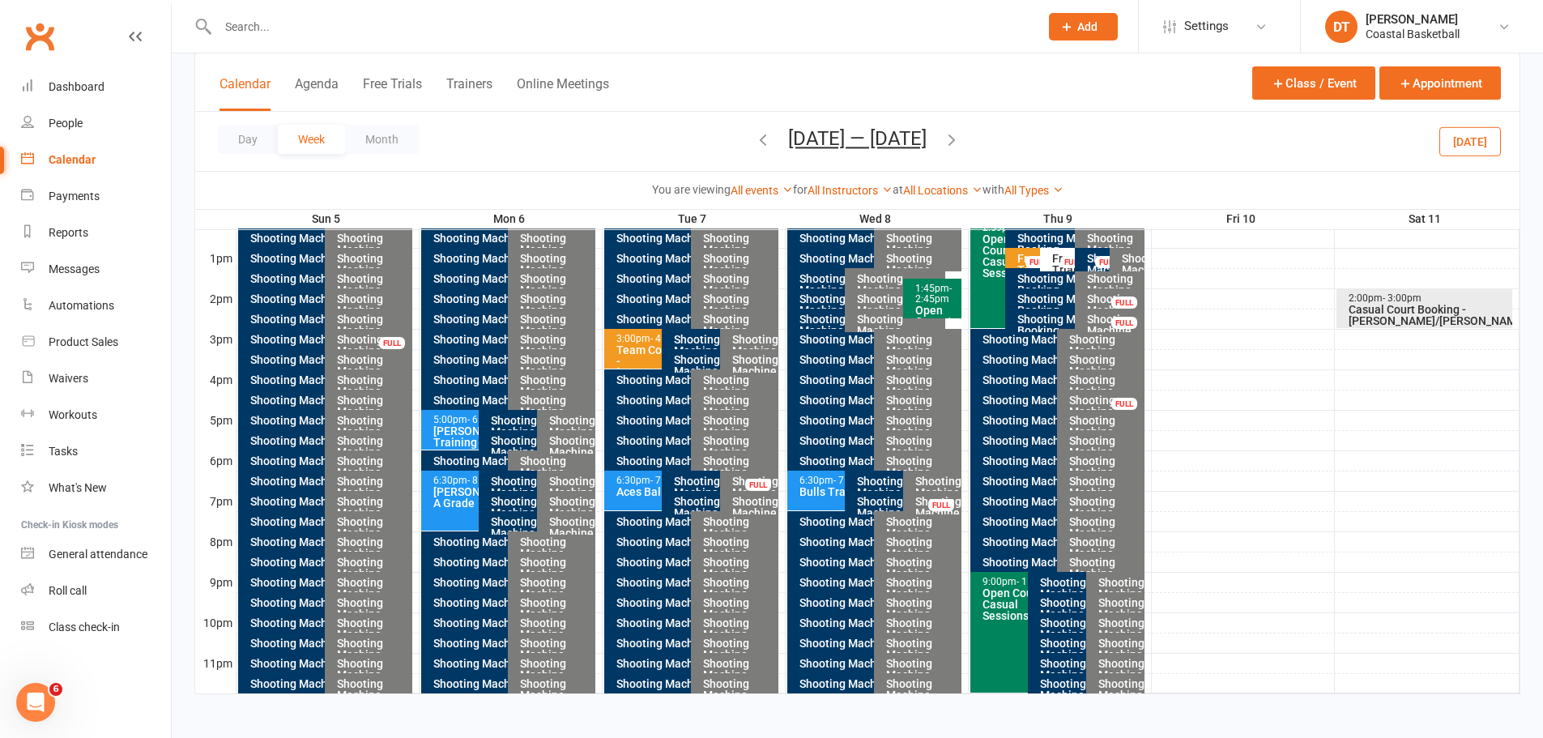
scroll to position [610, 0]
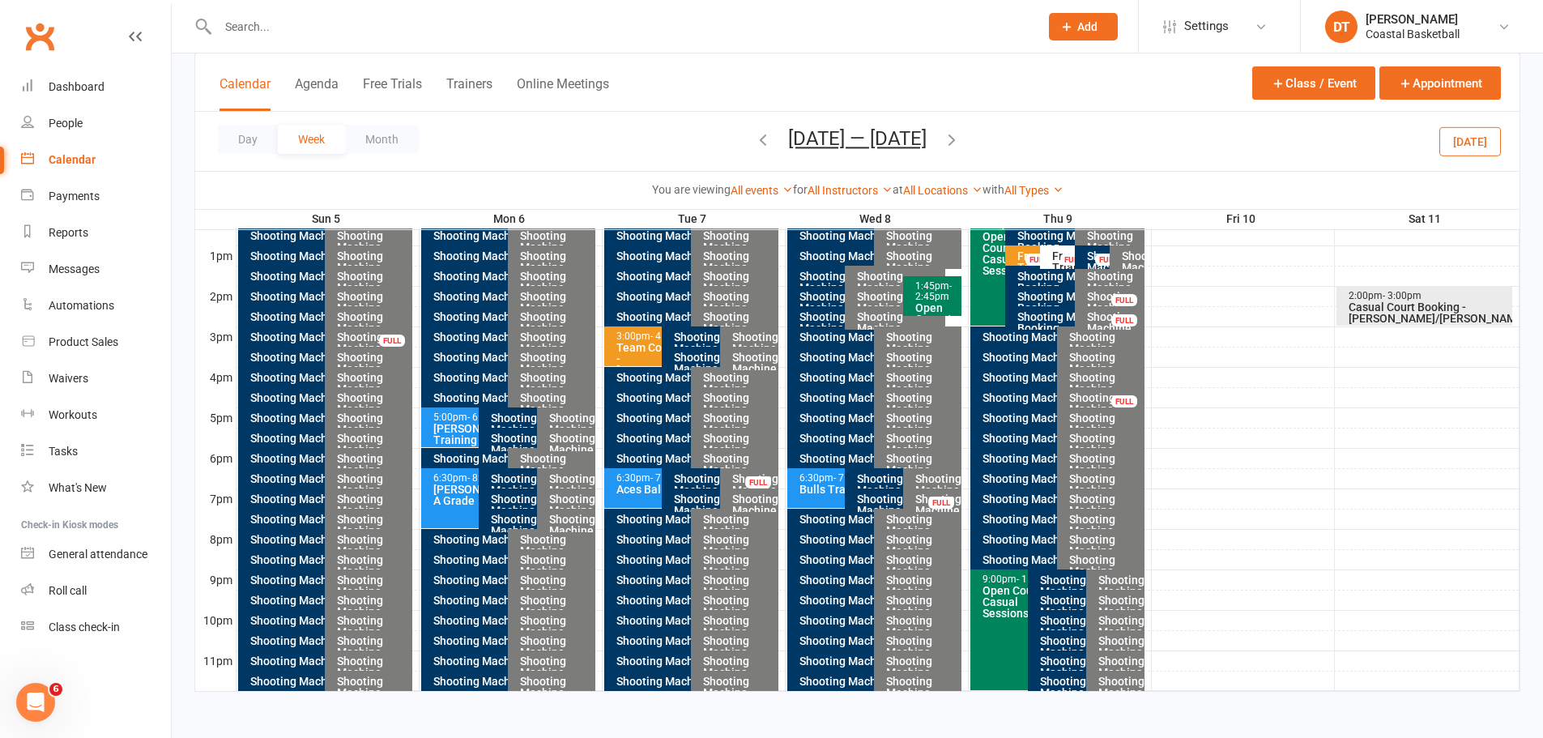
click at [943, 135] on span "Oct 5 — 11 2025 October 2025 Sun Mon Tue Wed Thu Fri Sat 28 29 30 01 02 03 04 0…" at bounding box center [857, 141] width 171 height 28
click at [951, 135] on icon "button" at bounding box center [952, 139] width 18 height 18
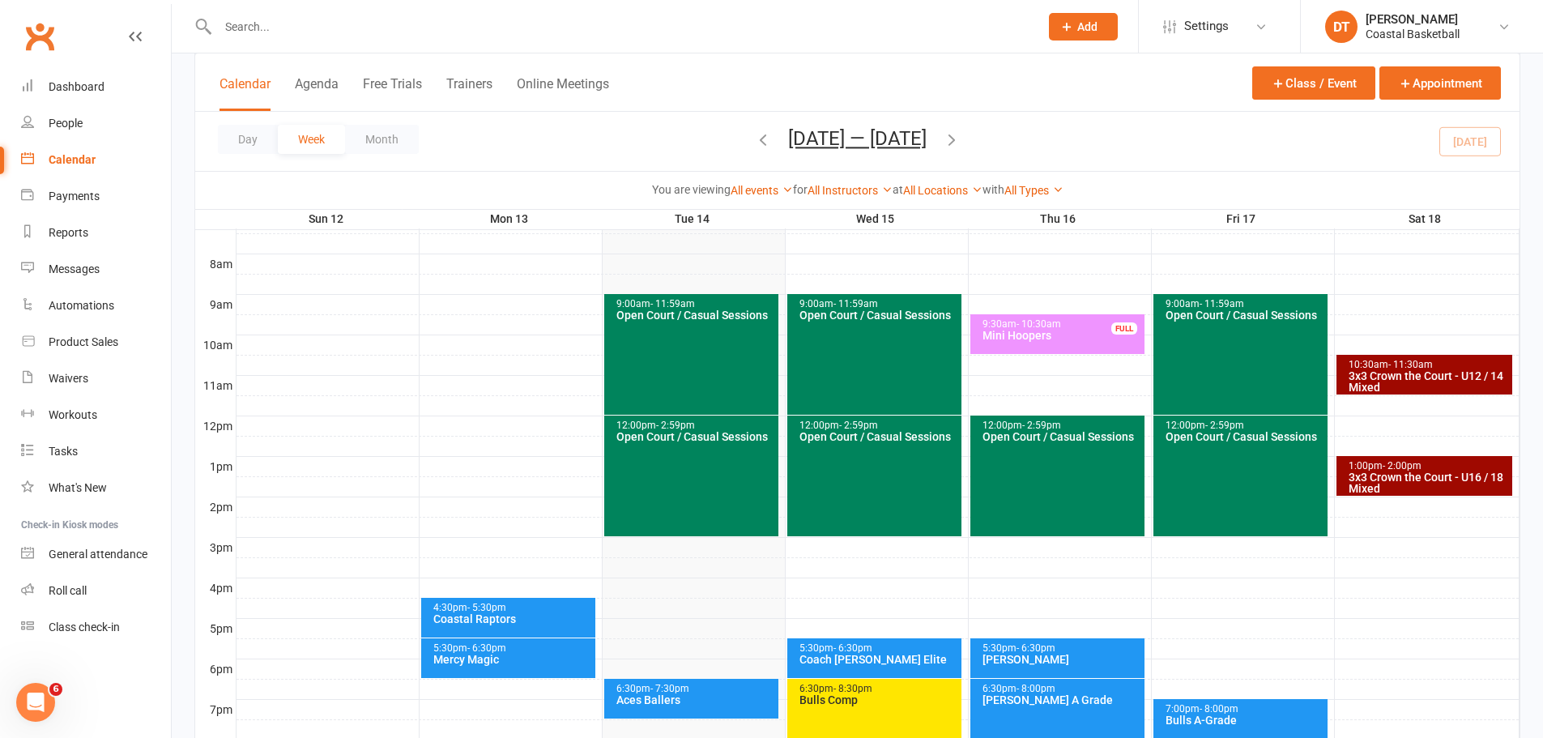
scroll to position [340, 0]
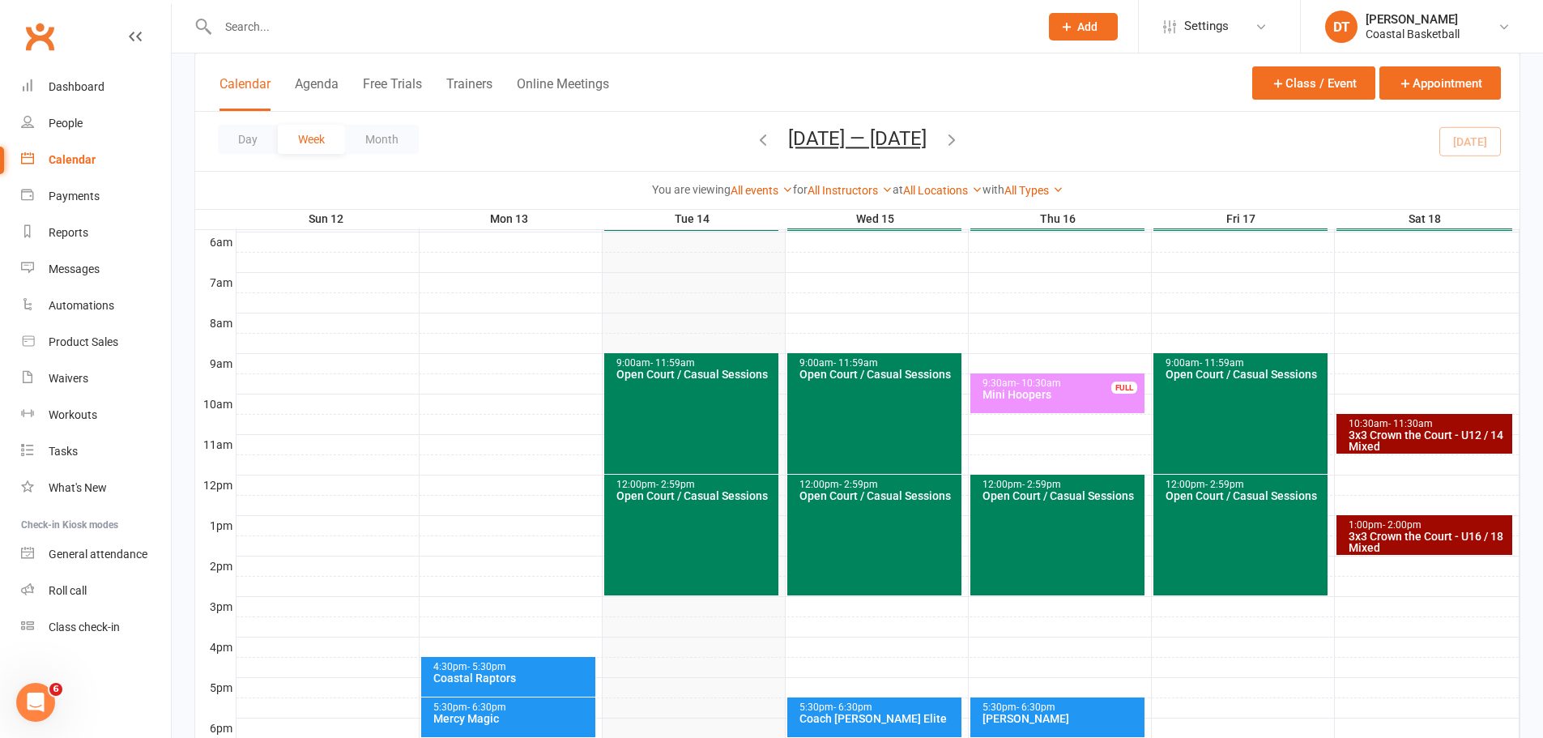
click at [759, 134] on icon "button" at bounding box center [763, 139] width 18 height 18
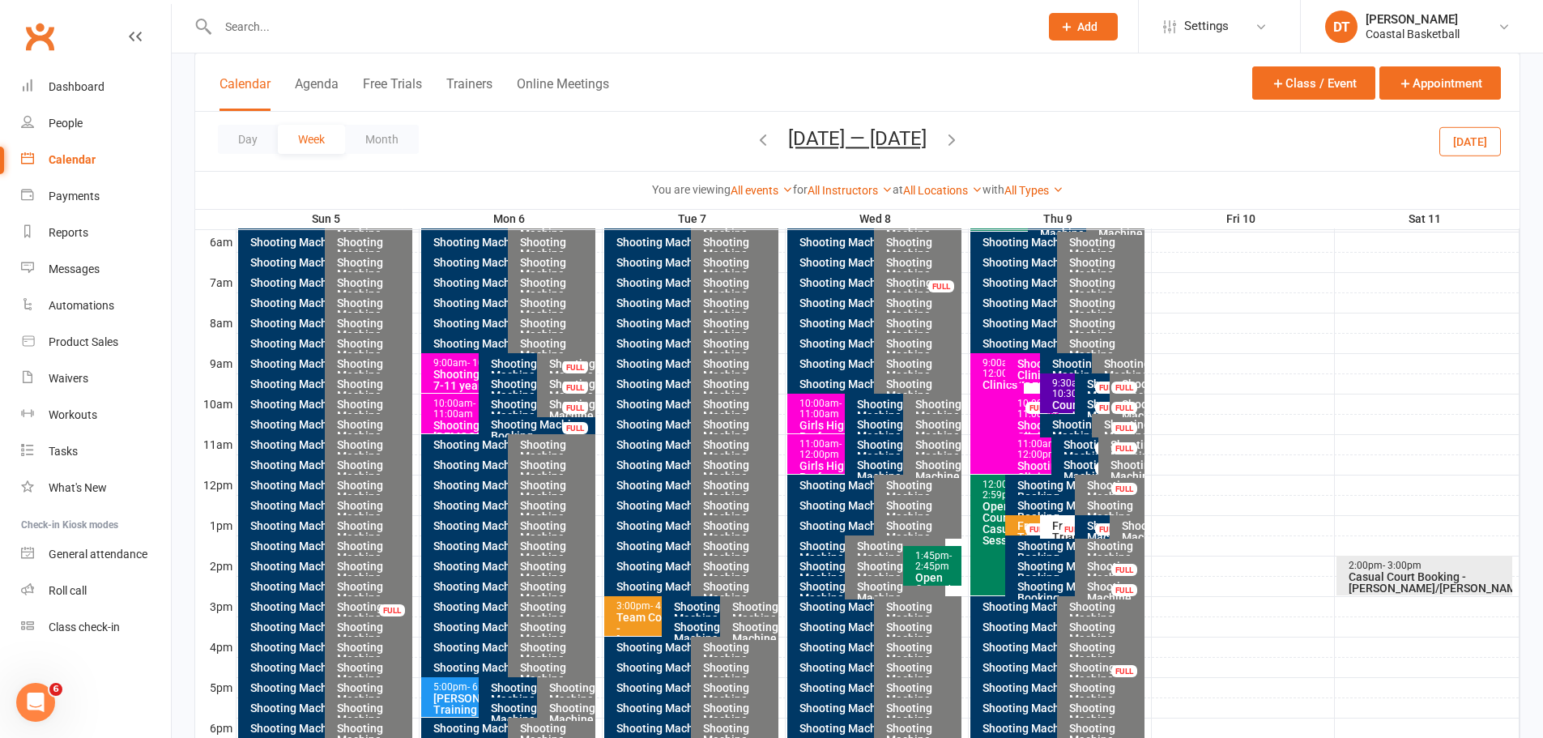
click at [628, 446] on div "Team Coaching - [PERSON_NAME]" at bounding box center [659, 629] width 86 height 34
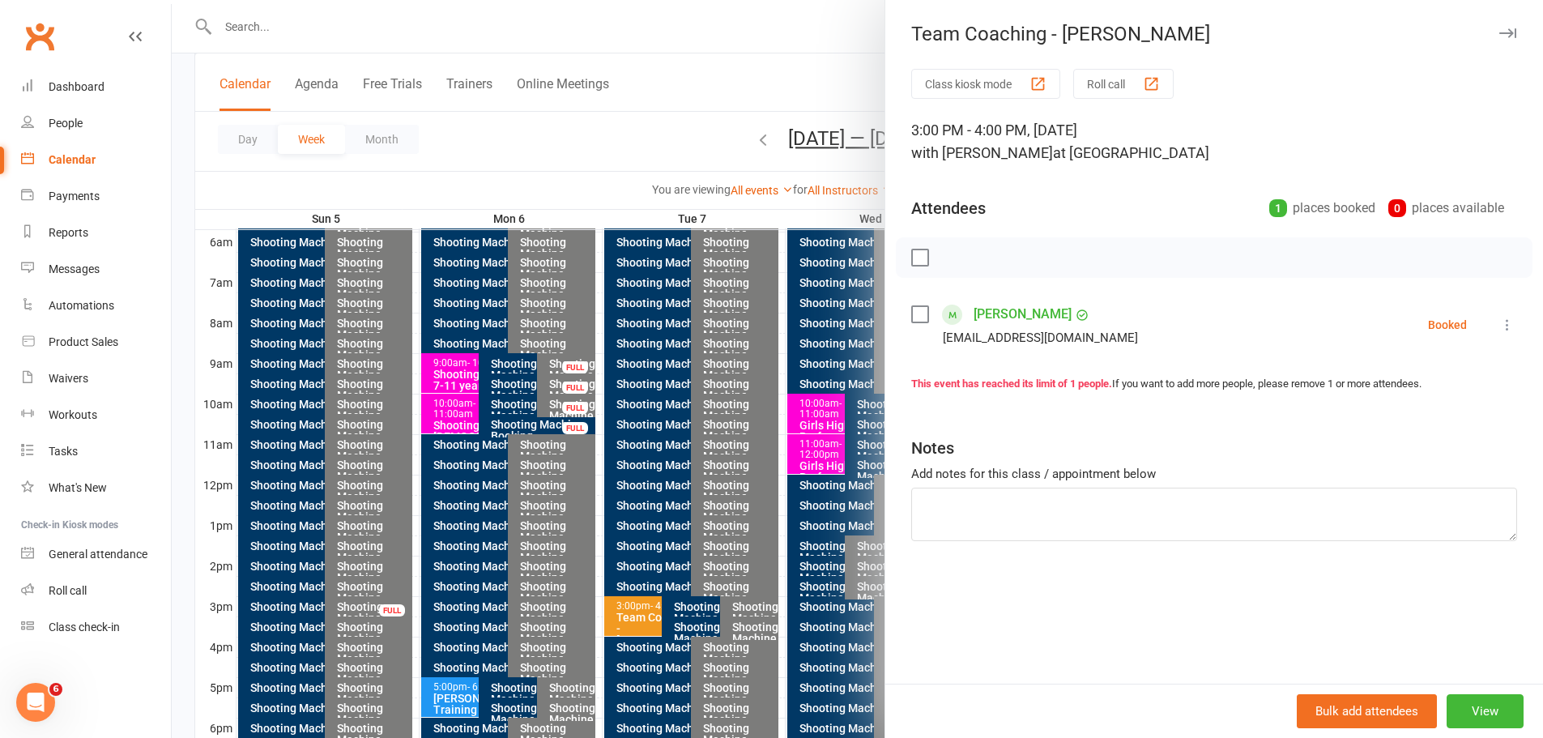
click at [543, 138] on div at bounding box center [858, 369] width 1372 height 738
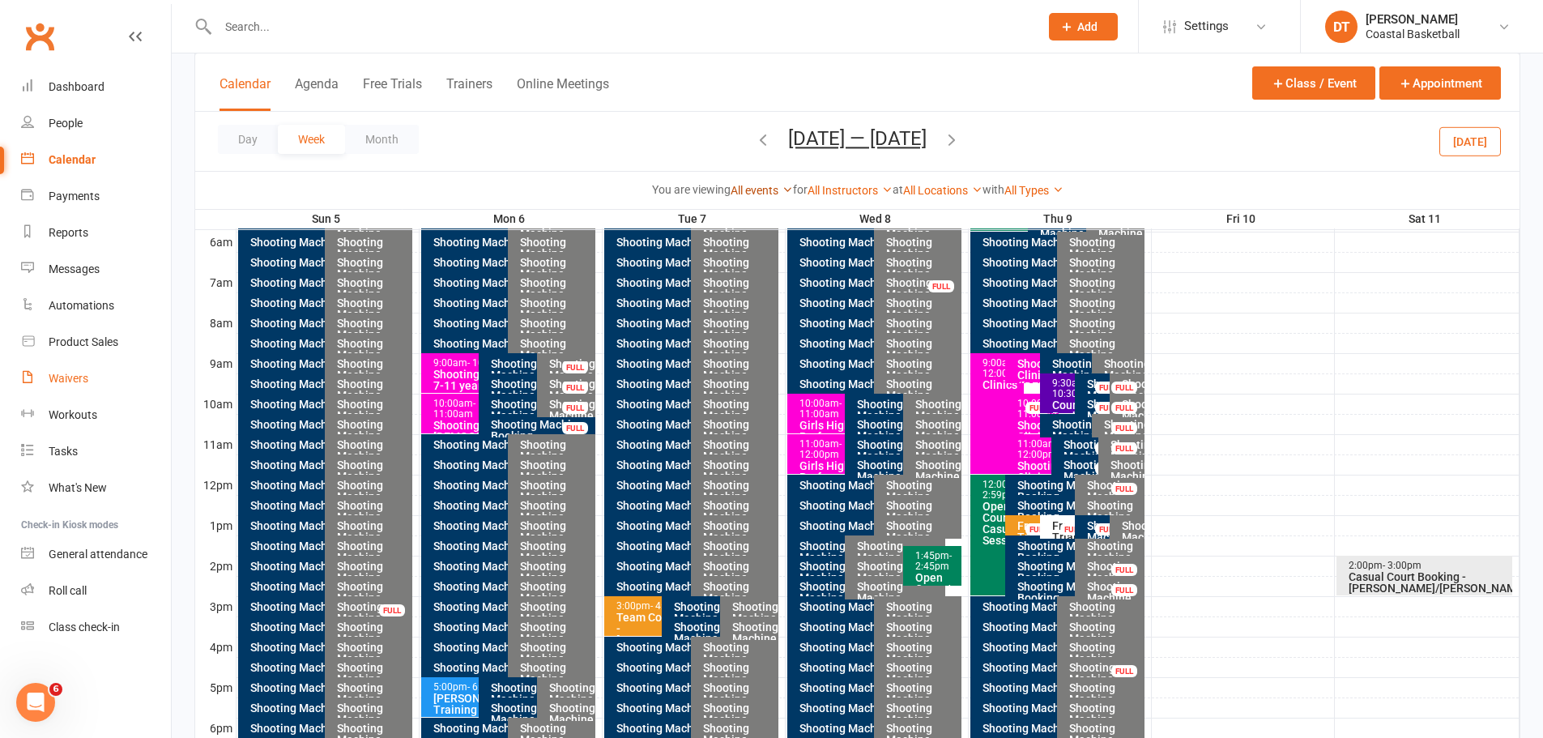
drag, startPoint x: 84, startPoint y: 384, endPoint x: 768, endPoint y: 190, distance: 710.9
click at [84, 384] on div "Waivers" at bounding box center [69, 378] width 40 height 13
select select "100"
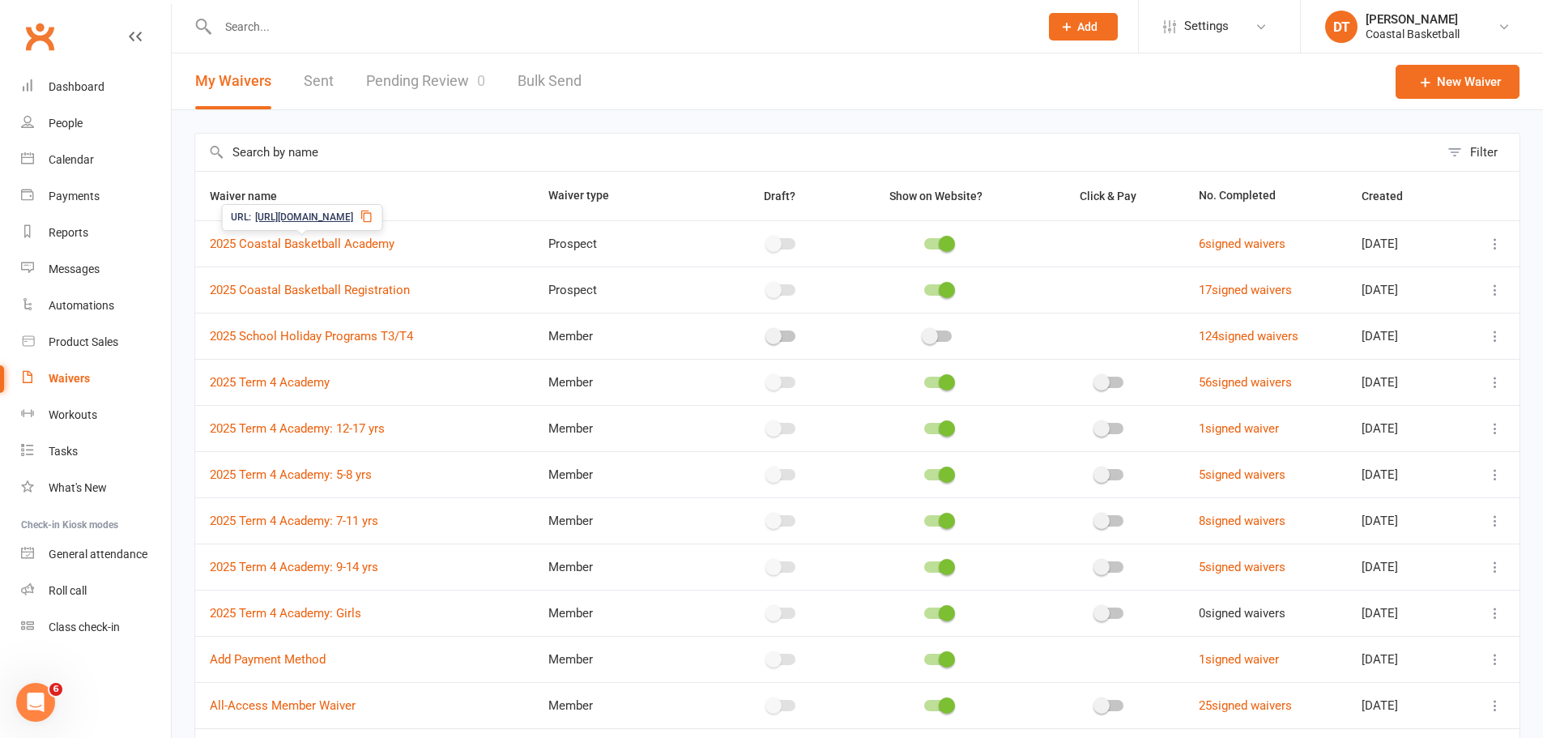
click at [311, 212] on span "https://app.clubworx.com/s/ALPNaCSo" at bounding box center [304, 217] width 98 height 15
click at [102, 120] on link "People" at bounding box center [96, 123] width 150 height 36
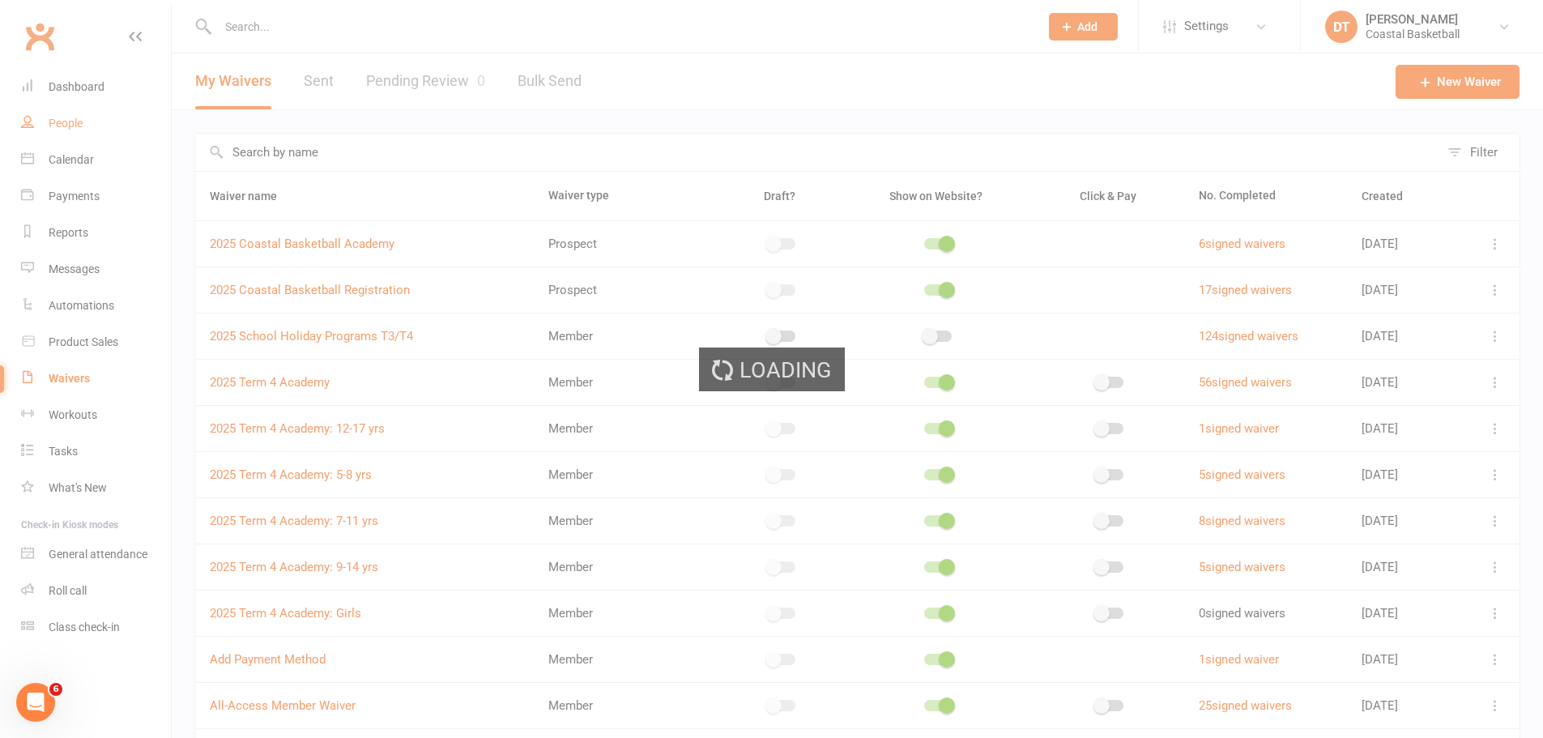
select select "100"
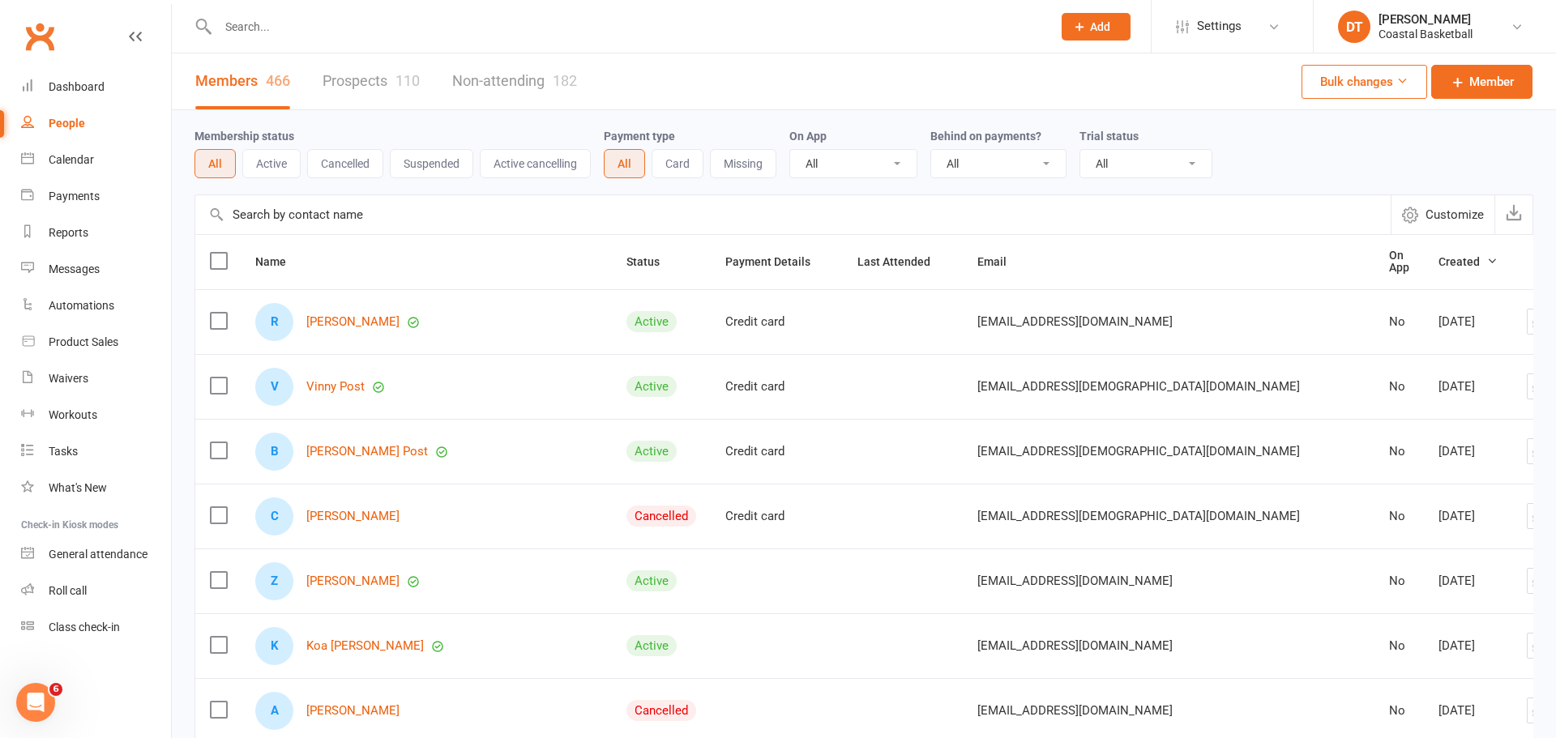
click at [407, 206] on input "text" at bounding box center [792, 214] width 1195 height 39
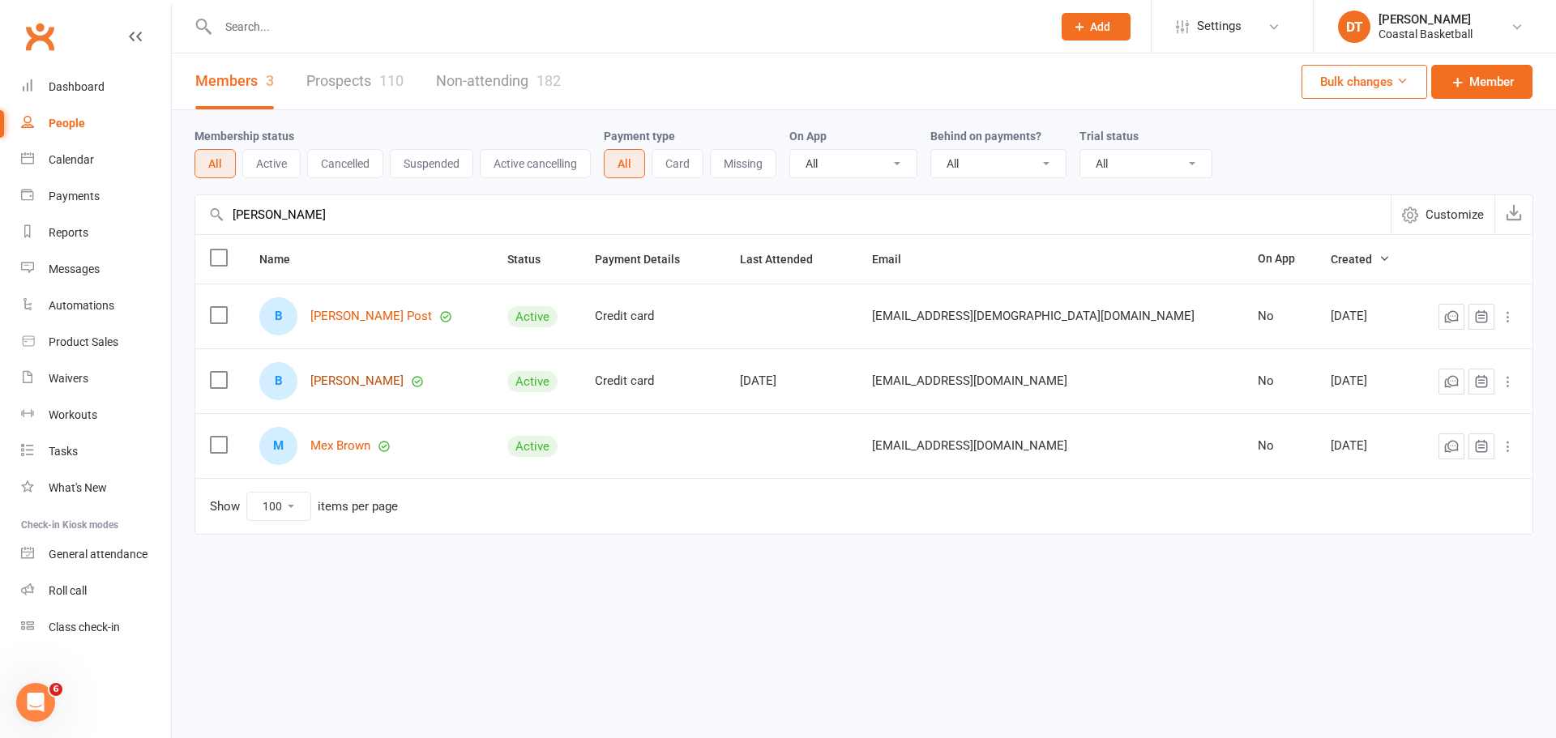
type input "[PERSON_NAME]"
click at [339, 385] on link "[PERSON_NAME]" at bounding box center [356, 381] width 93 height 14
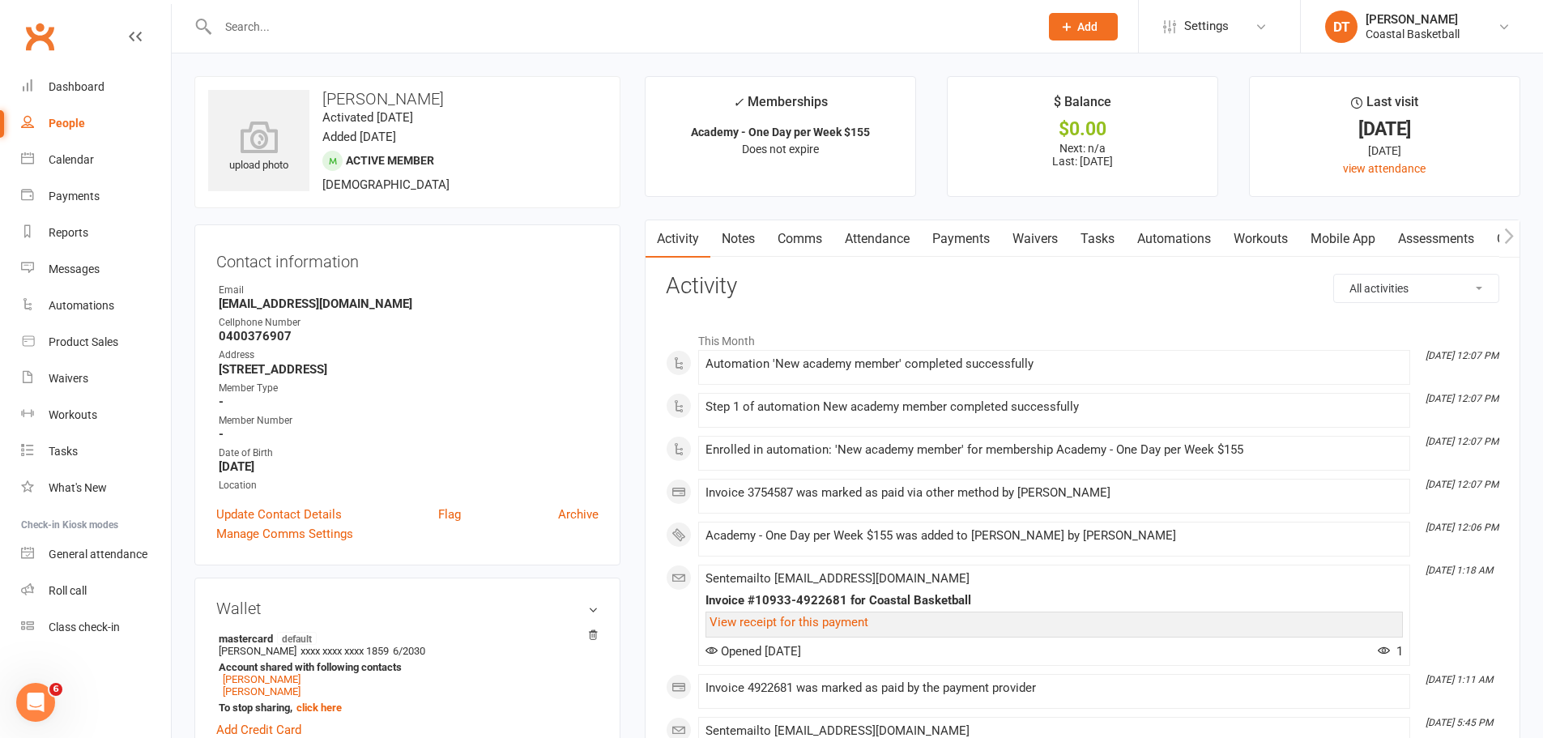
click at [958, 245] on link "Payments" at bounding box center [961, 238] width 80 height 37
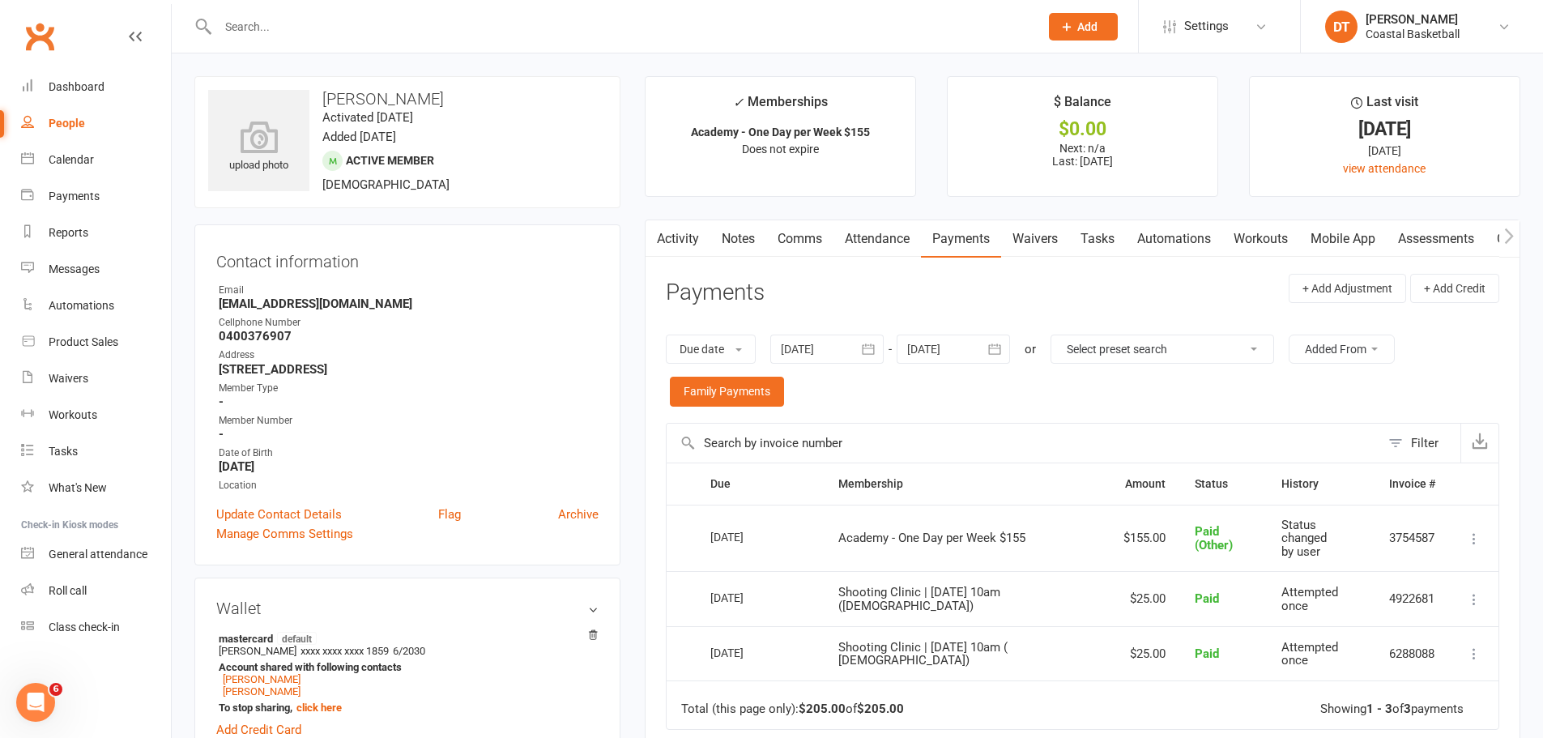
click at [774, 252] on link "Comms" at bounding box center [799, 238] width 67 height 37
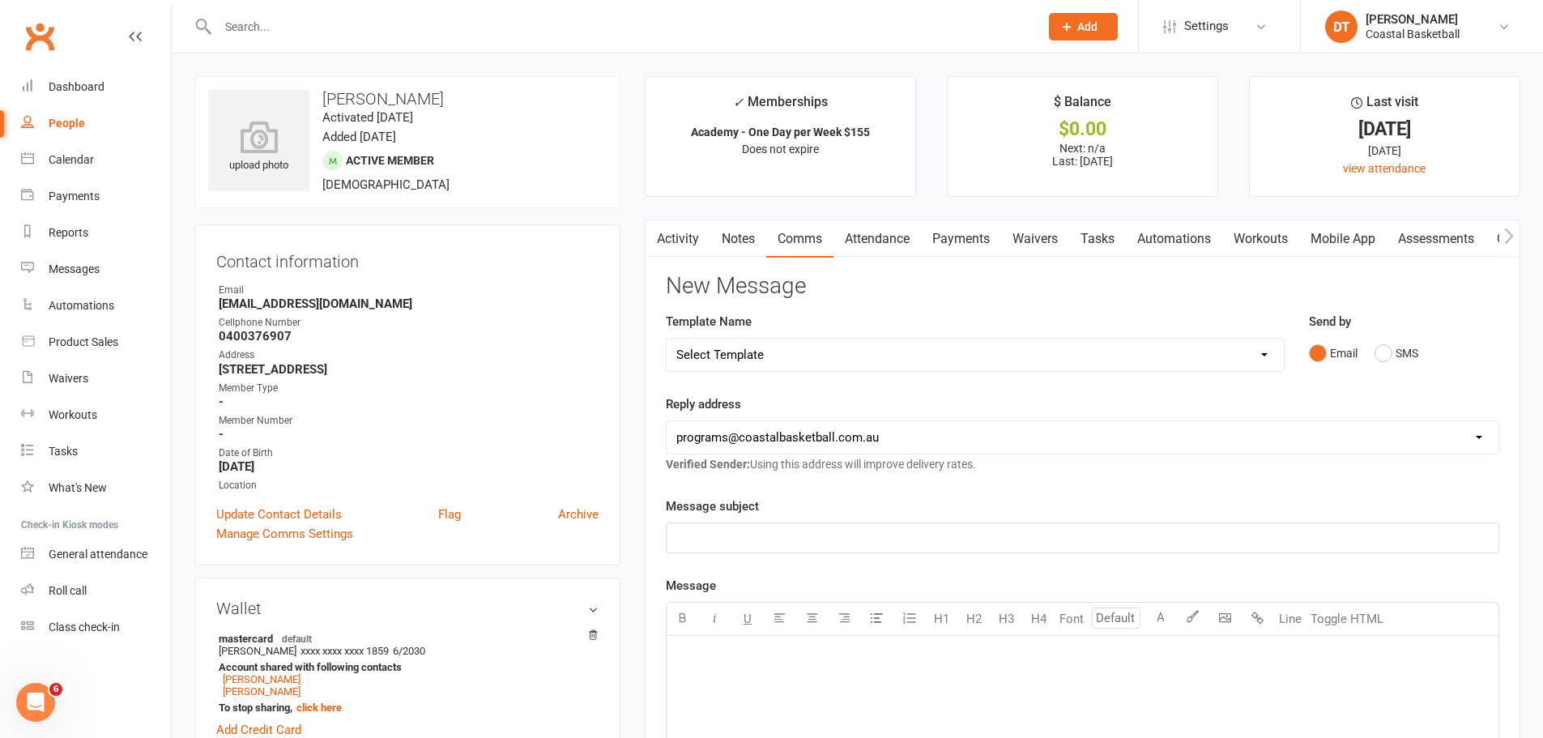
click at [1024, 223] on link "Automations" at bounding box center [1174, 238] width 96 height 37
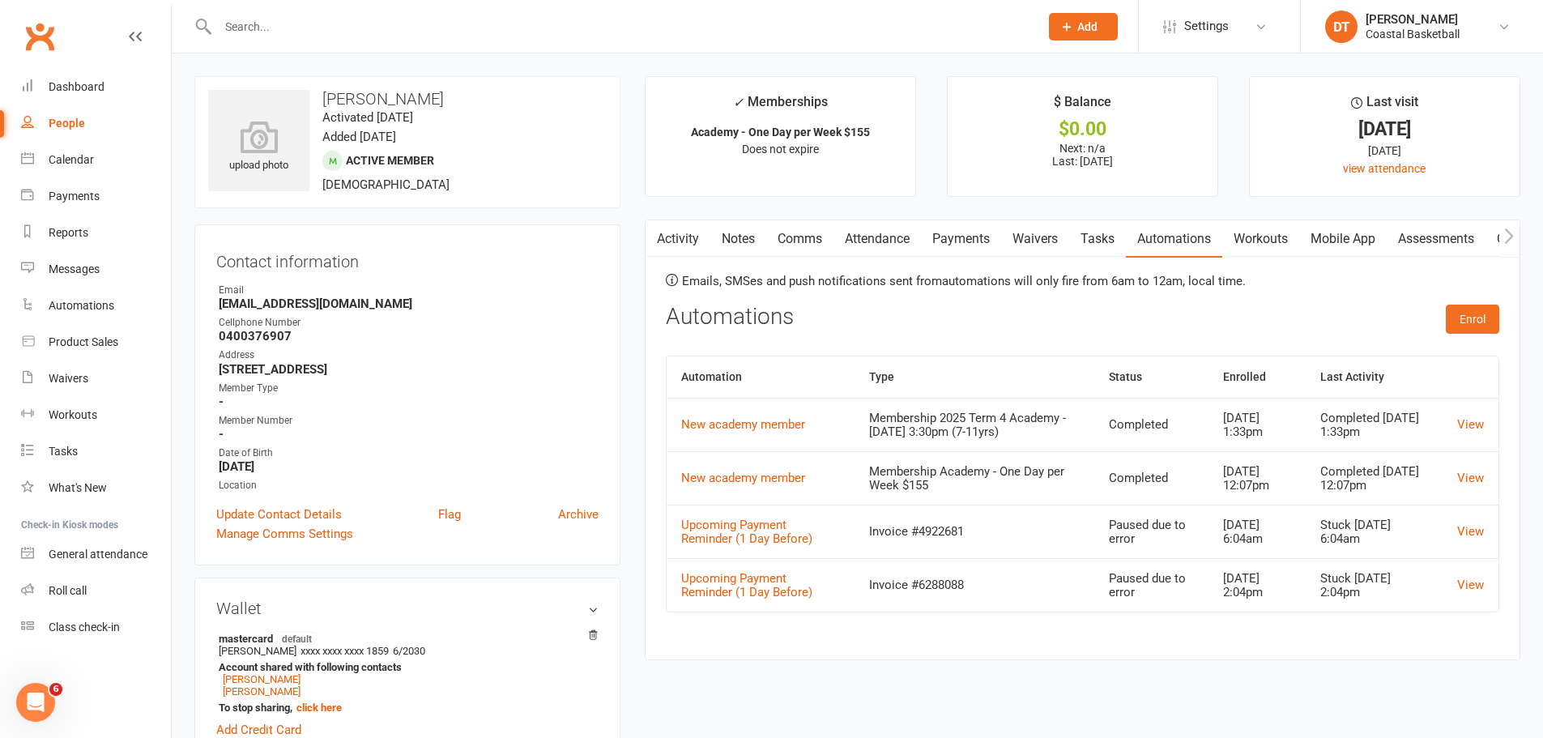
click at [798, 228] on link "Comms" at bounding box center [799, 238] width 67 height 37
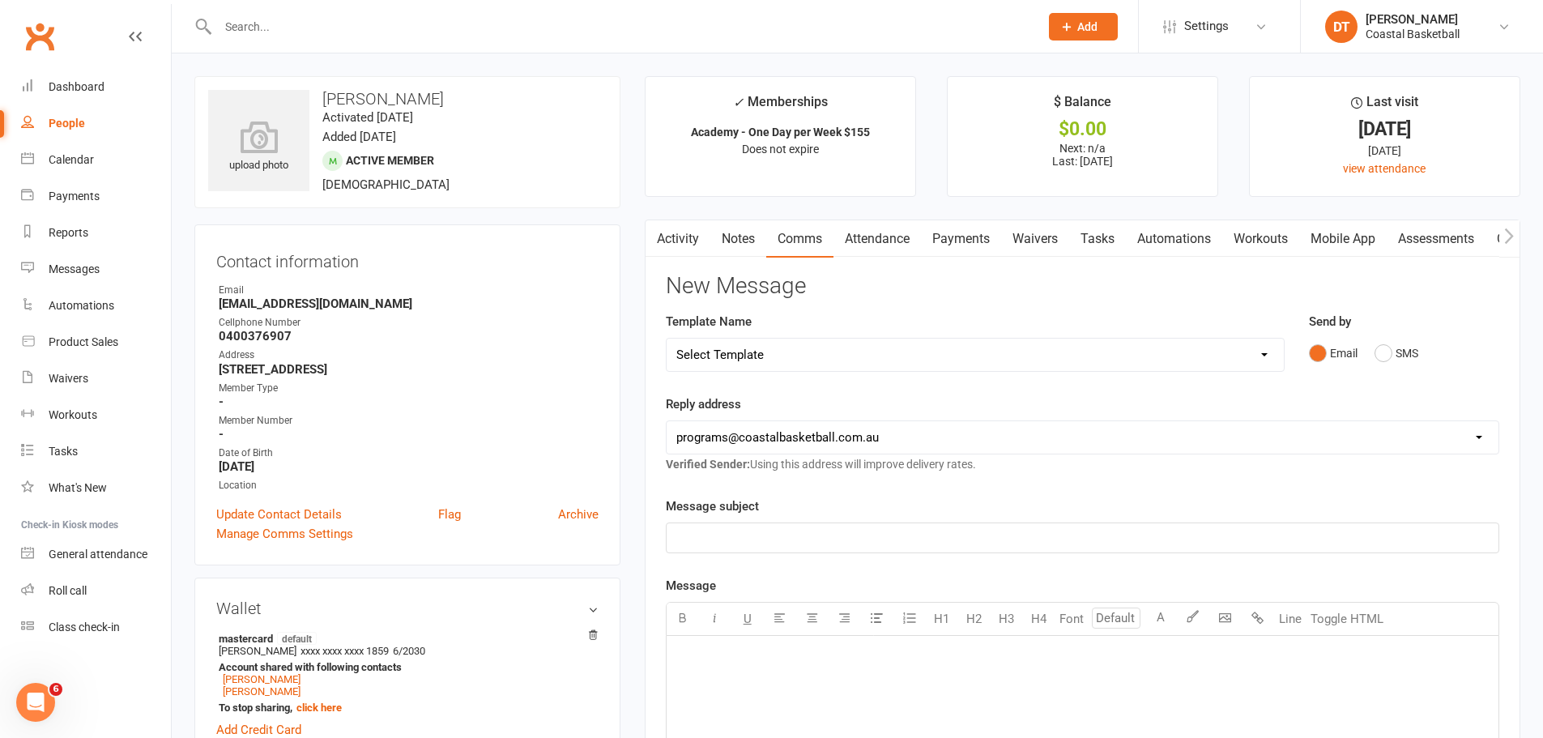
click at [337, 28] on input "text" at bounding box center [620, 26] width 815 height 23
type input "k"
click at [91, 257] on link "Messages" at bounding box center [96, 269] width 150 height 36
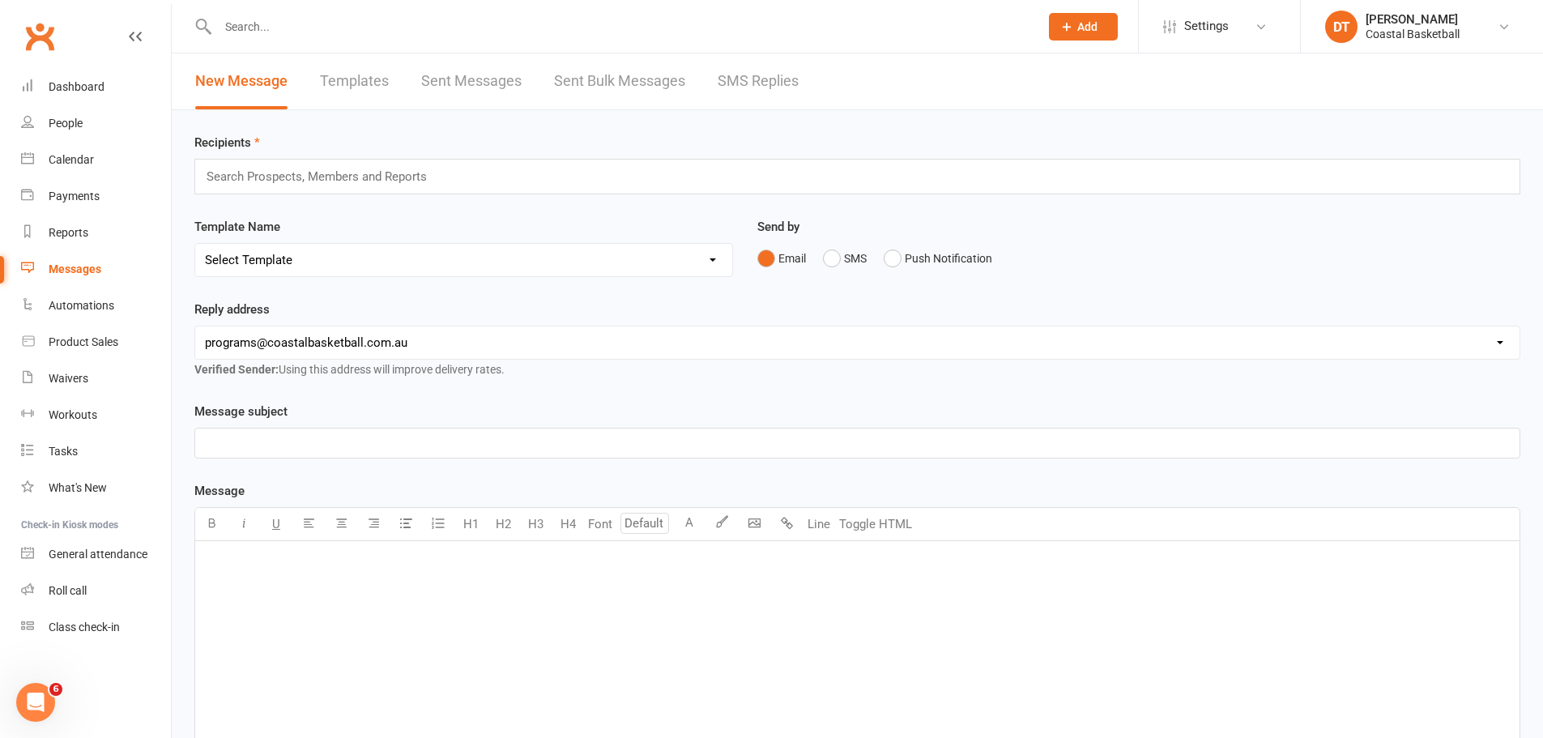
click at [458, 90] on link "Sent Messages" at bounding box center [471, 81] width 100 height 56
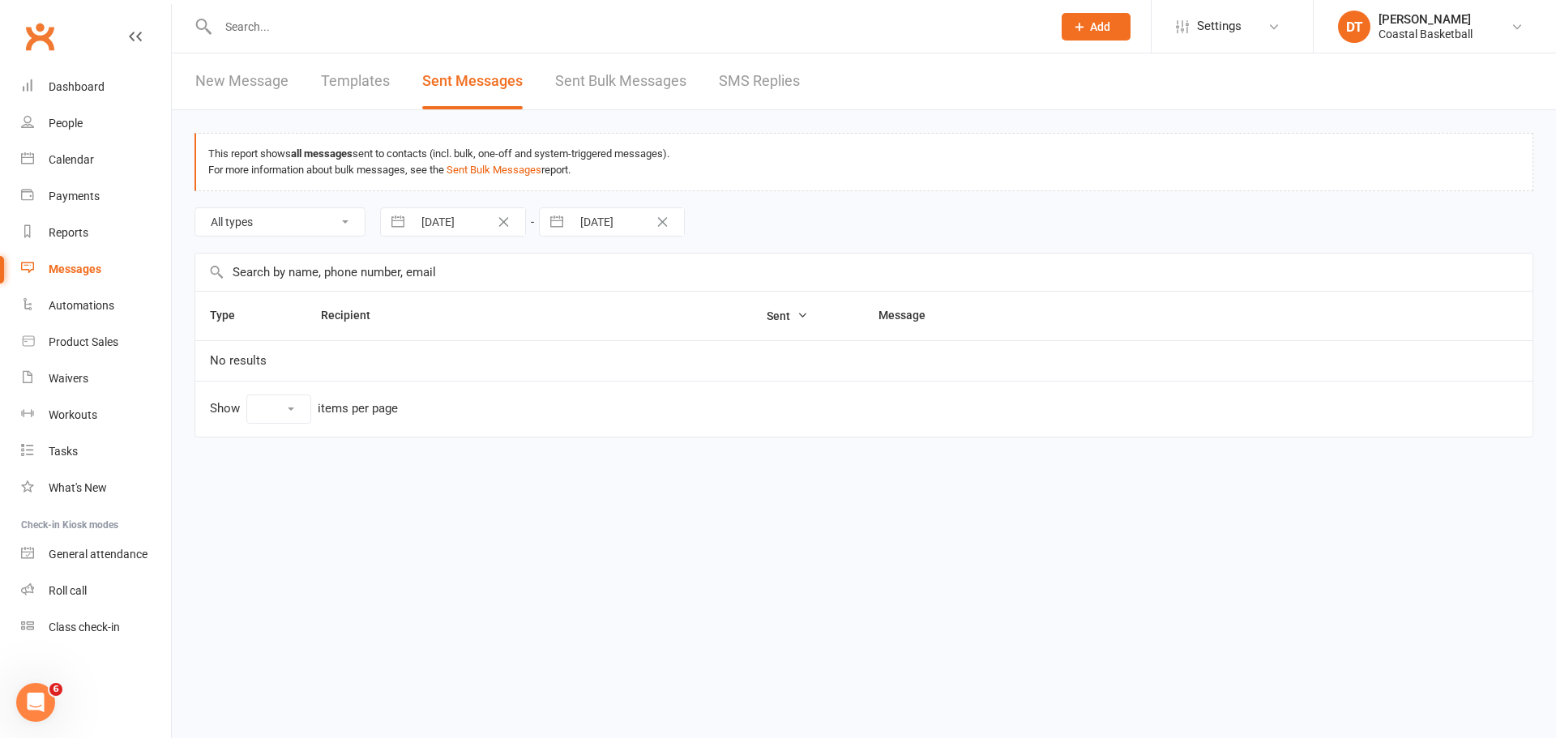
select select "10"
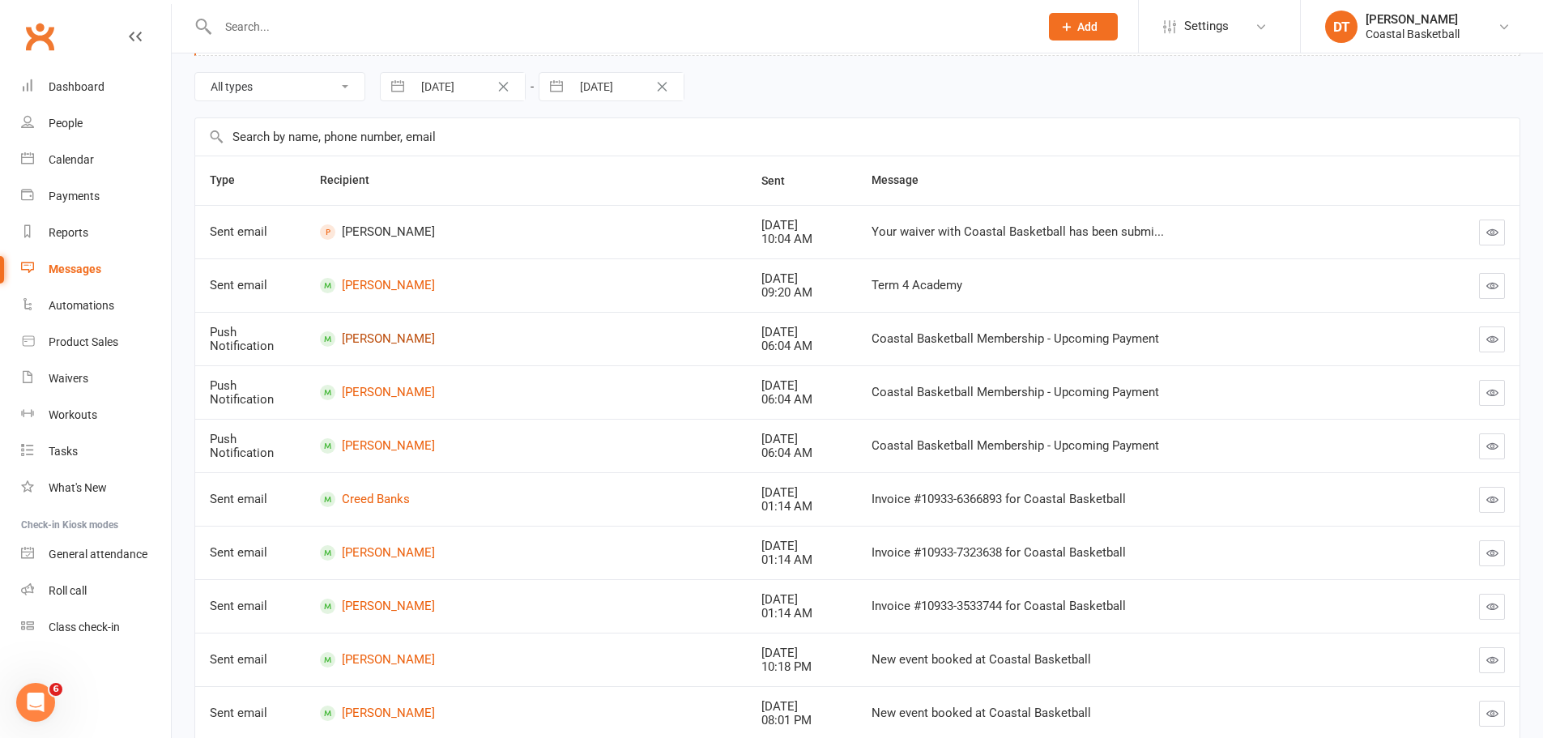
scroll to position [262, 0]
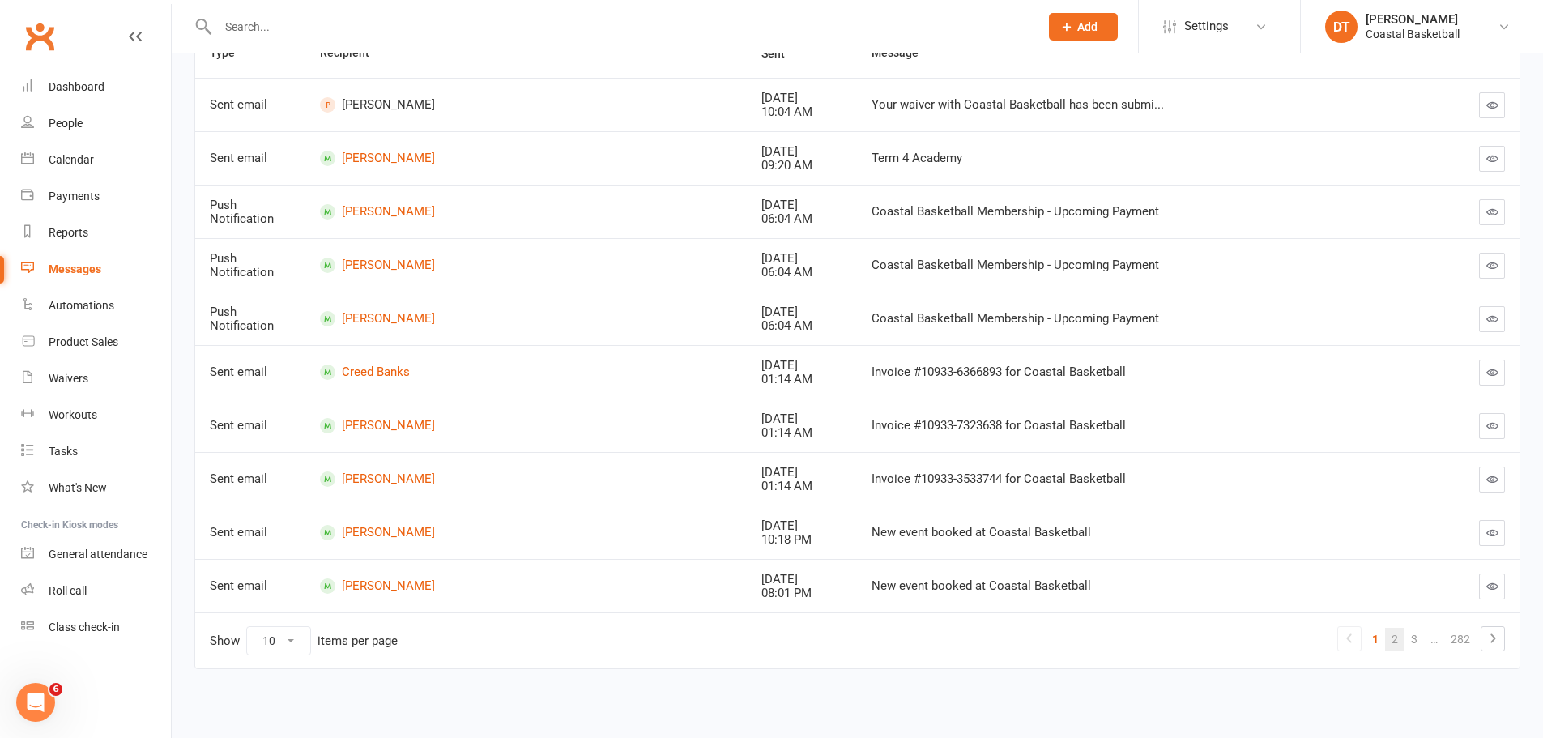
click at [1024, 446] on link "2" at bounding box center [1394, 639] width 19 height 23
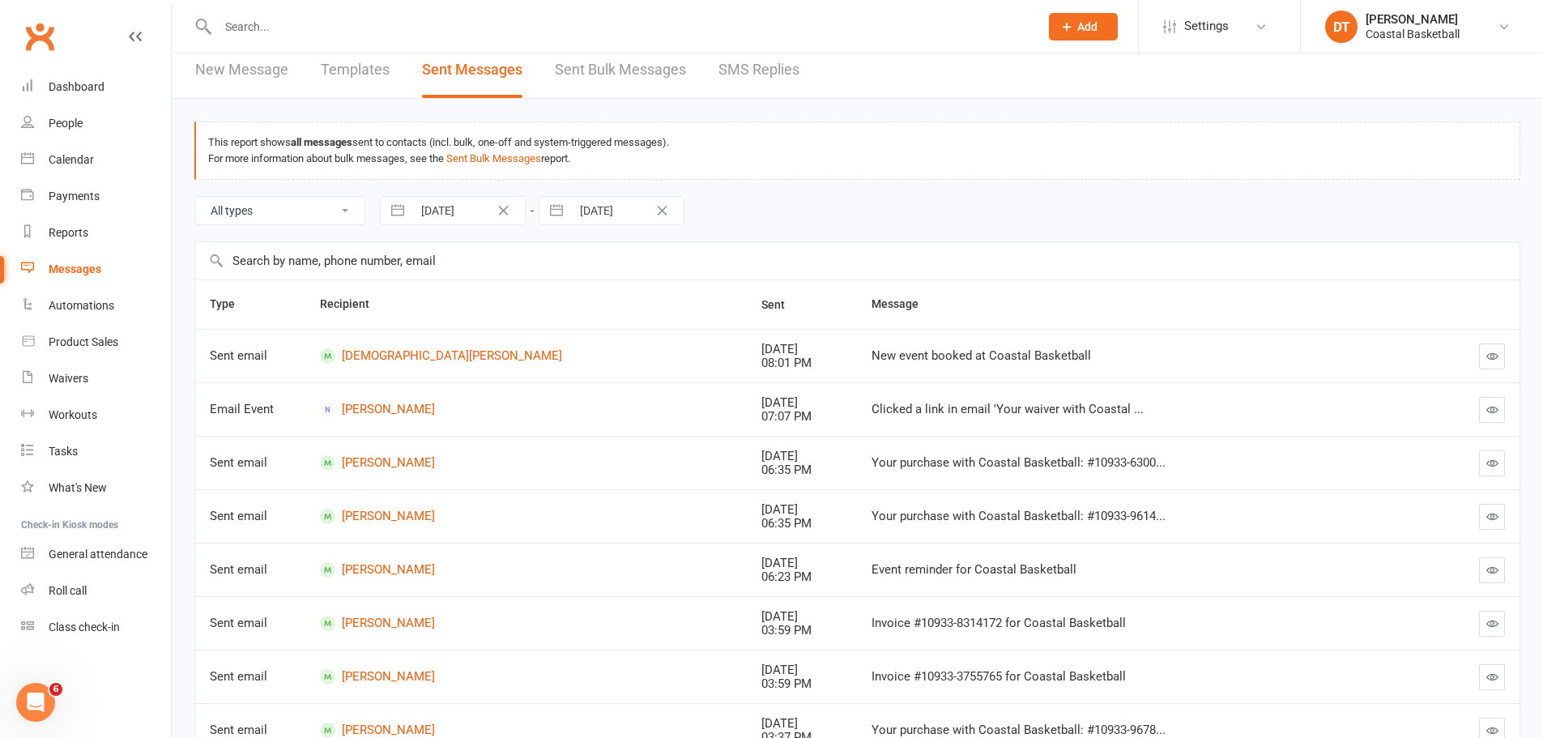
scroll to position [0, 0]
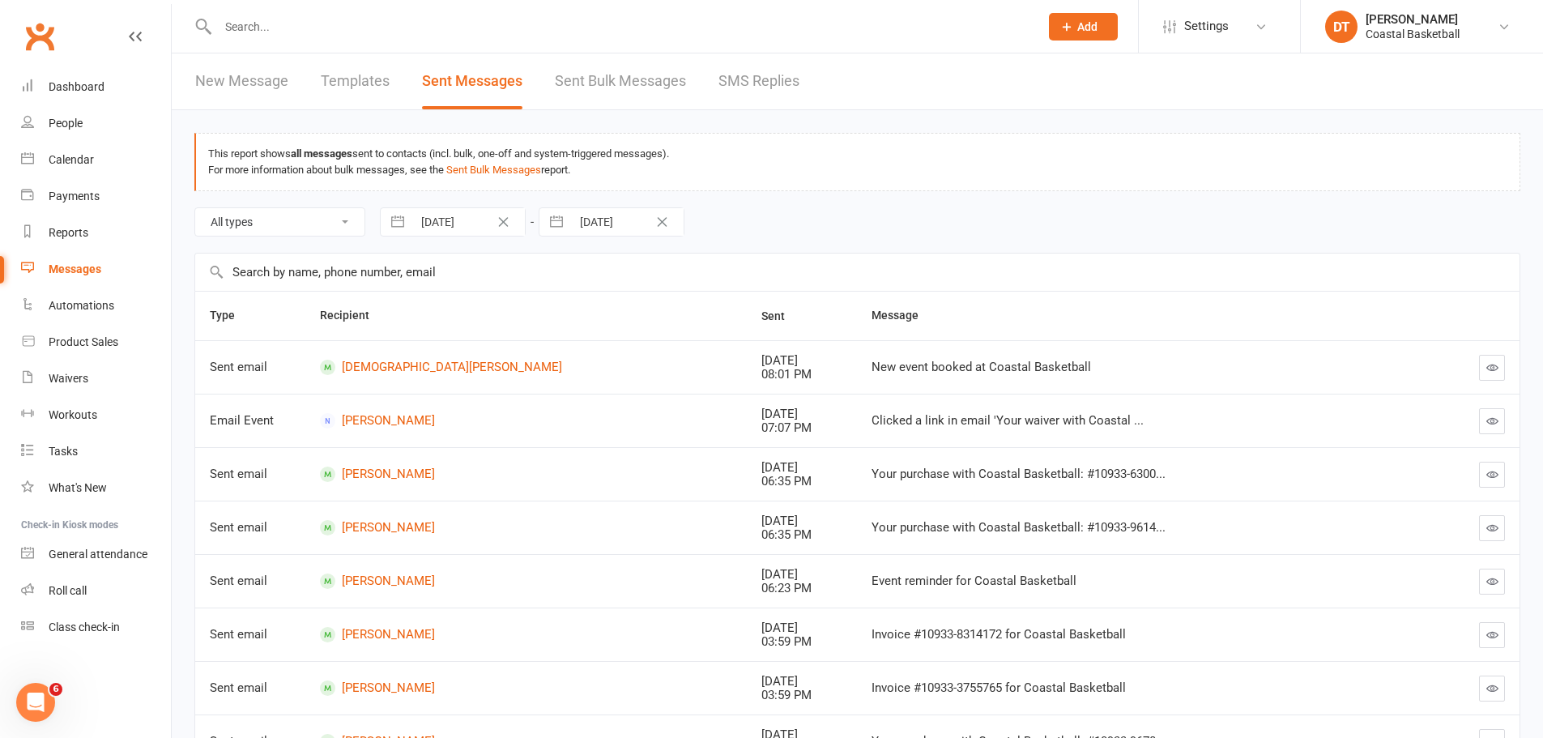
click at [593, 67] on link "Sent Bulk Messages" at bounding box center [620, 81] width 131 height 56
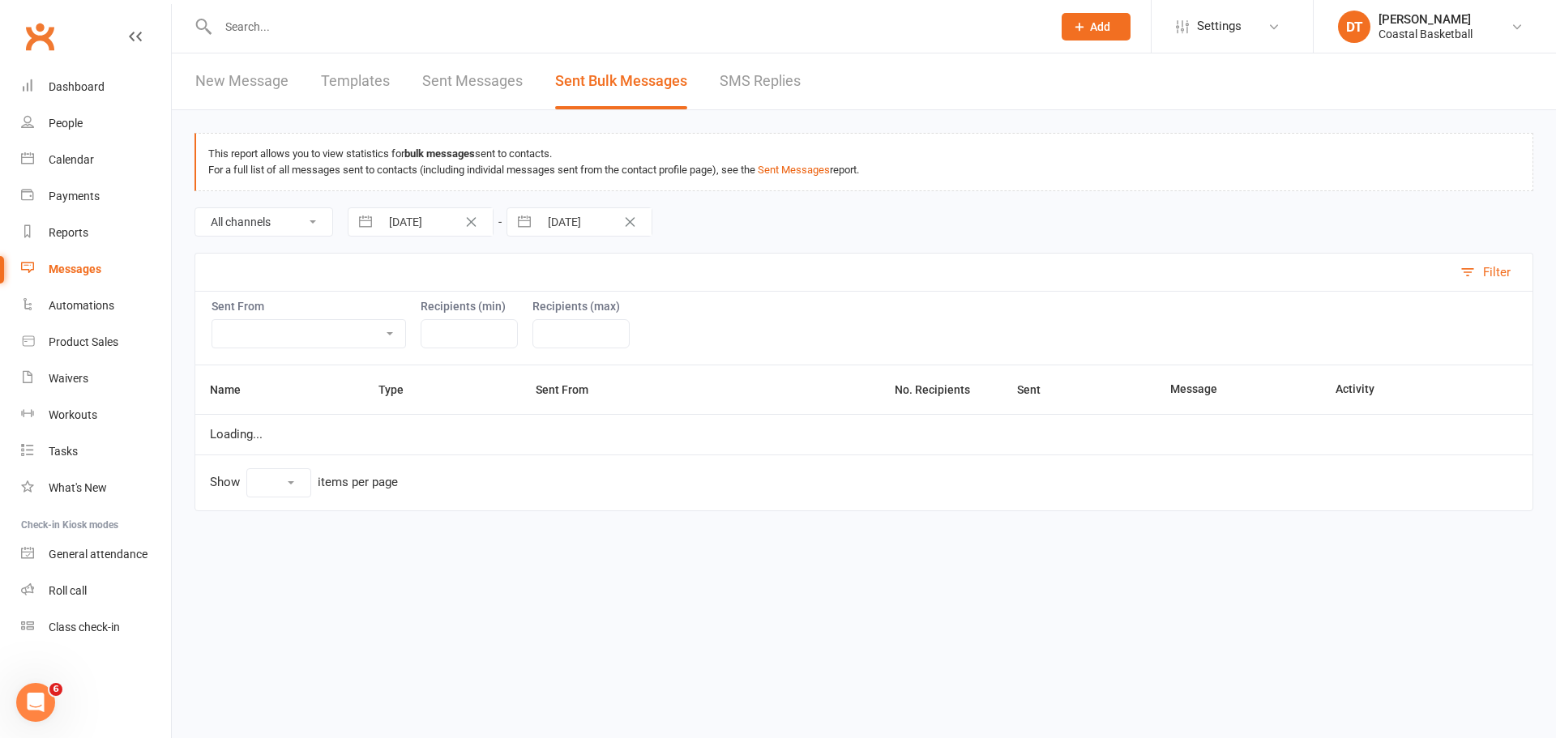
select select "10"
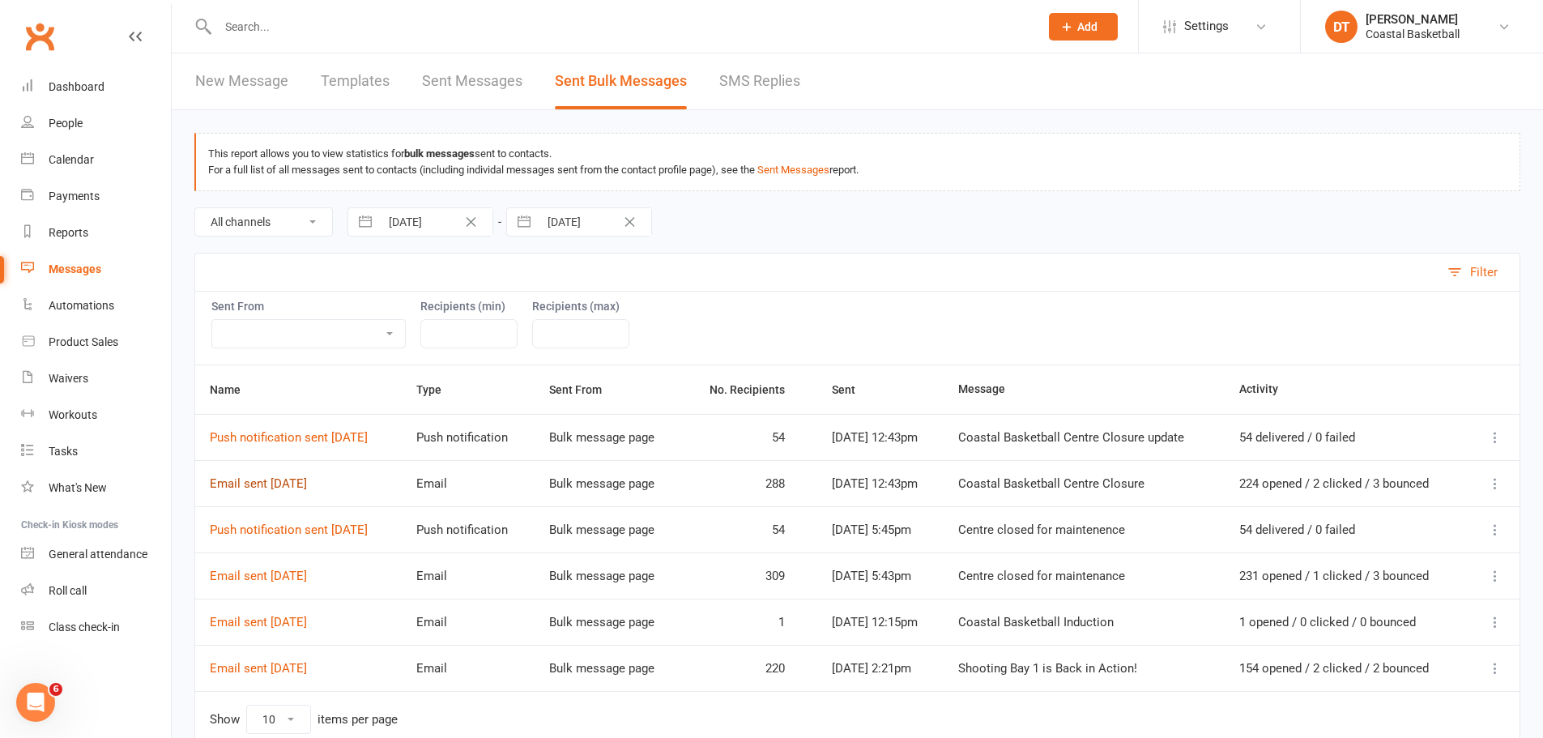
click at [280, 446] on link "Email sent 10 Oct 2025" at bounding box center [258, 483] width 97 height 15
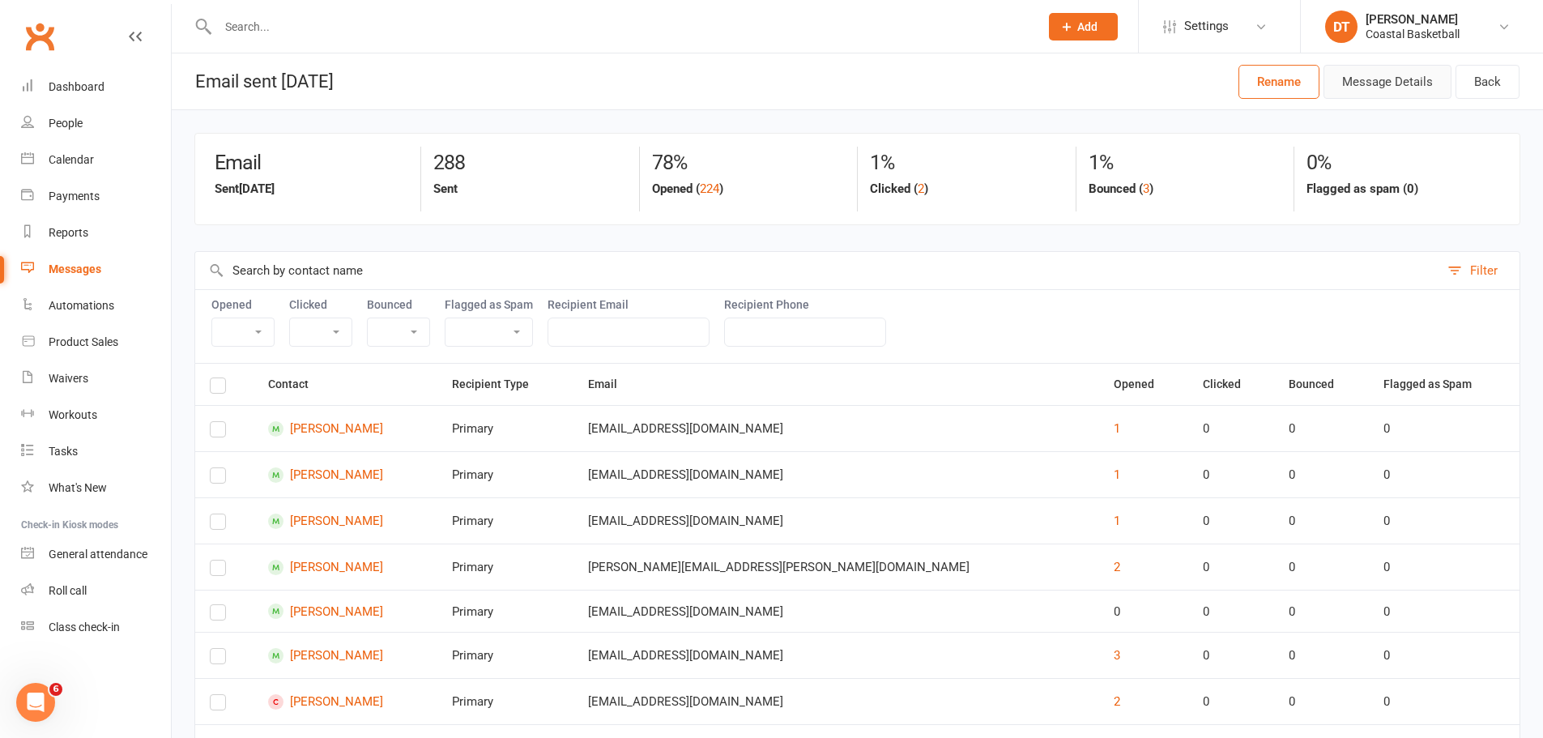
click at [1024, 91] on button "Message Details" at bounding box center [1388, 82] width 128 height 34
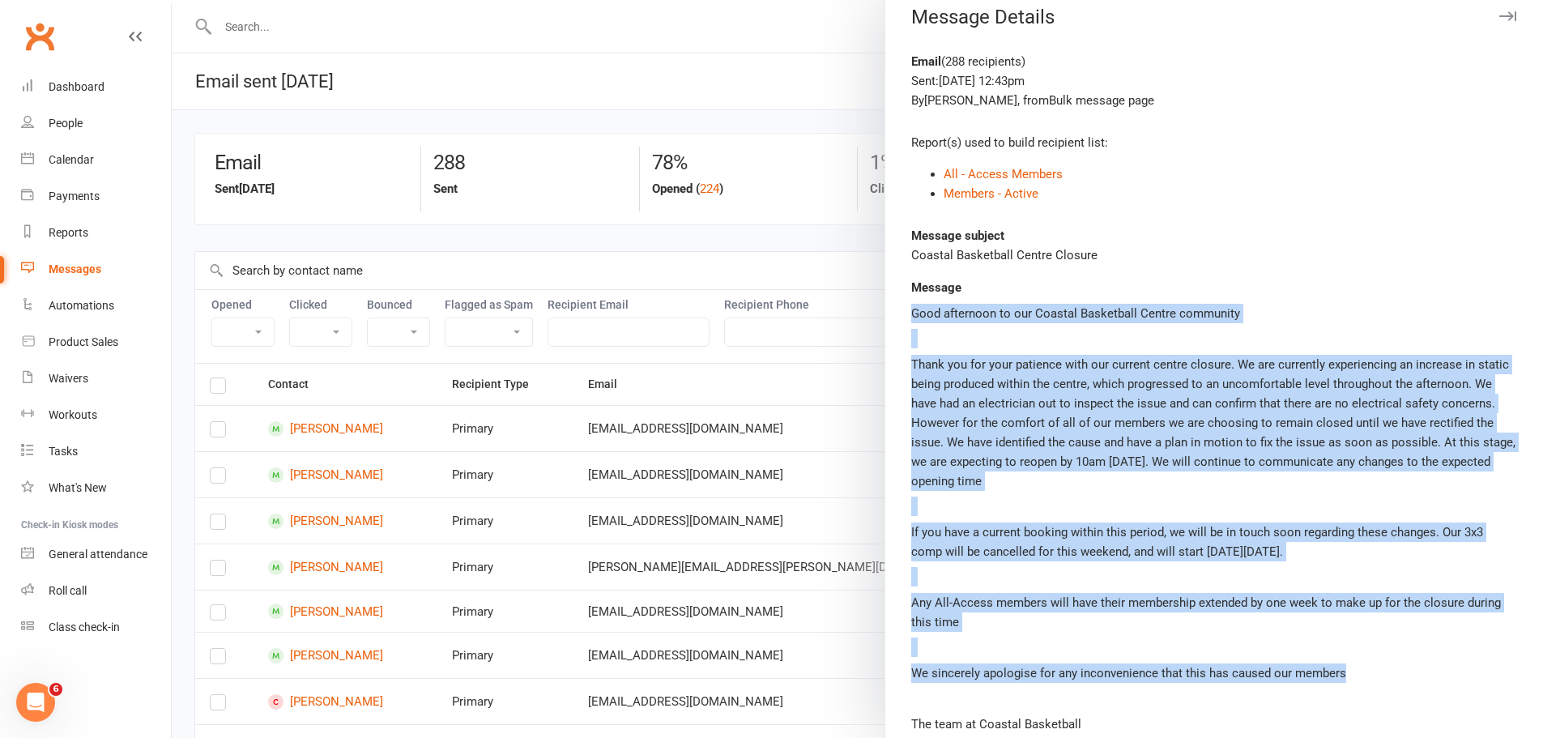
scroll to position [26, 0]
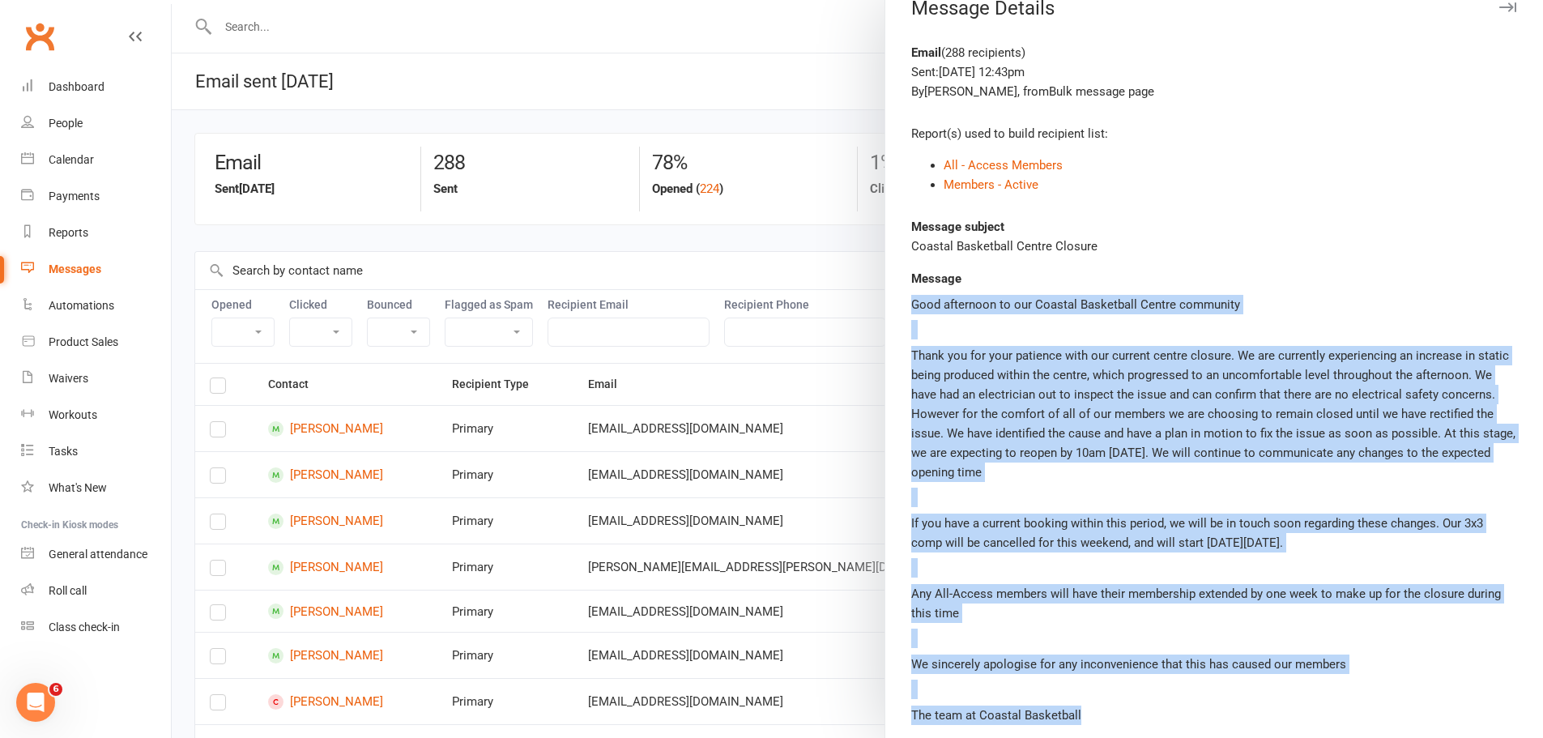
drag, startPoint x: 908, startPoint y: 327, endPoint x: 1386, endPoint y: 732, distance: 626.0
click at [1024, 446] on div "Email ( 288 recipients ) Sent: Oct 10, 2025 12:43pm By Danika Thompson , from B…" at bounding box center [1215, 390] width 658 height 695
copy div "Good afternoon to our Coastal Basketball Centre community Thank you for your pa…"
click at [369, 48] on div at bounding box center [858, 369] width 1372 height 738
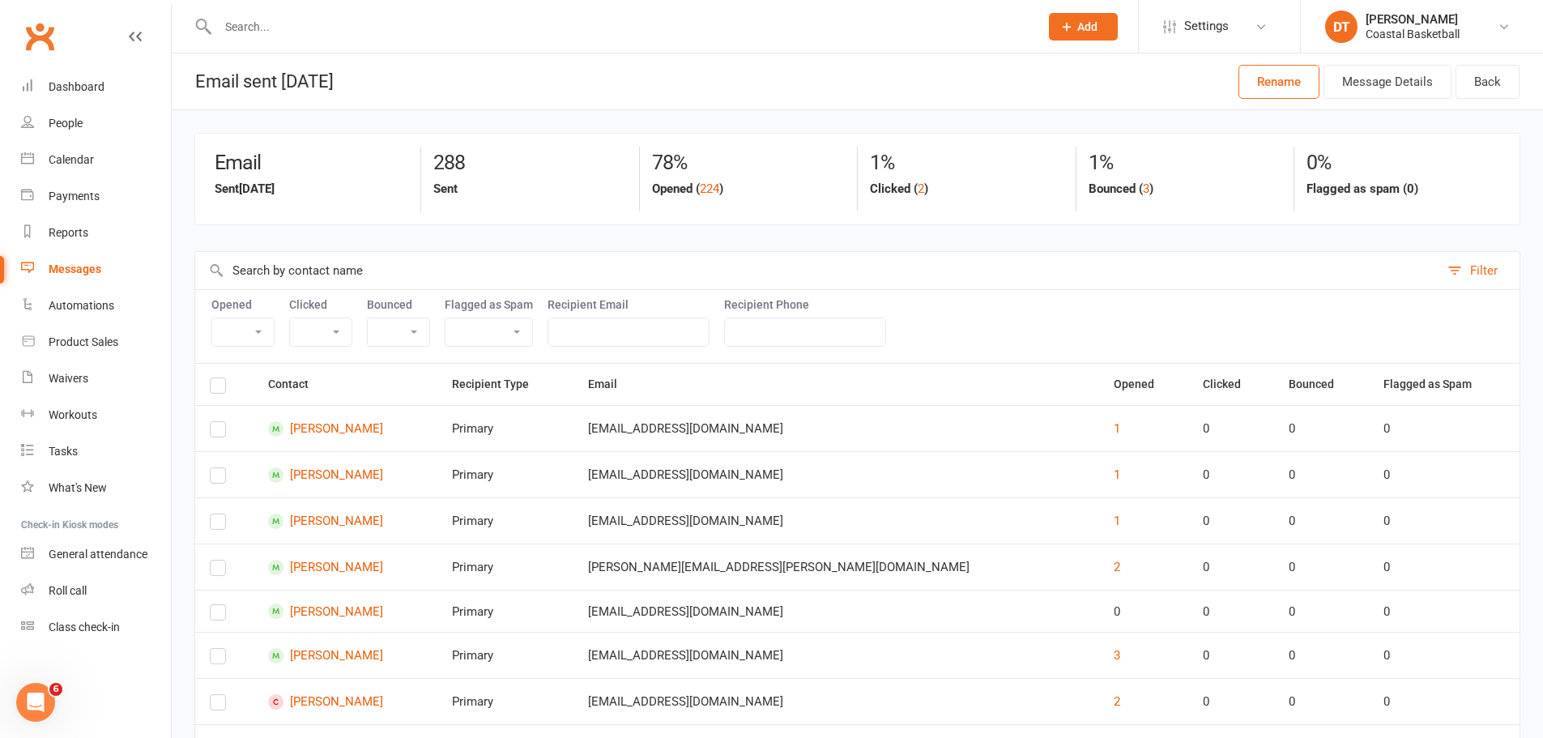
click at [378, 34] on div "Message Details Email ( 288 recipients ) Sent: Oct 10, 2025 12:43pm By Danika T…" at bounding box center [858, 369] width 1372 height 738
click at [267, 33] on input "text" at bounding box center [620, 26] width 815 height 23
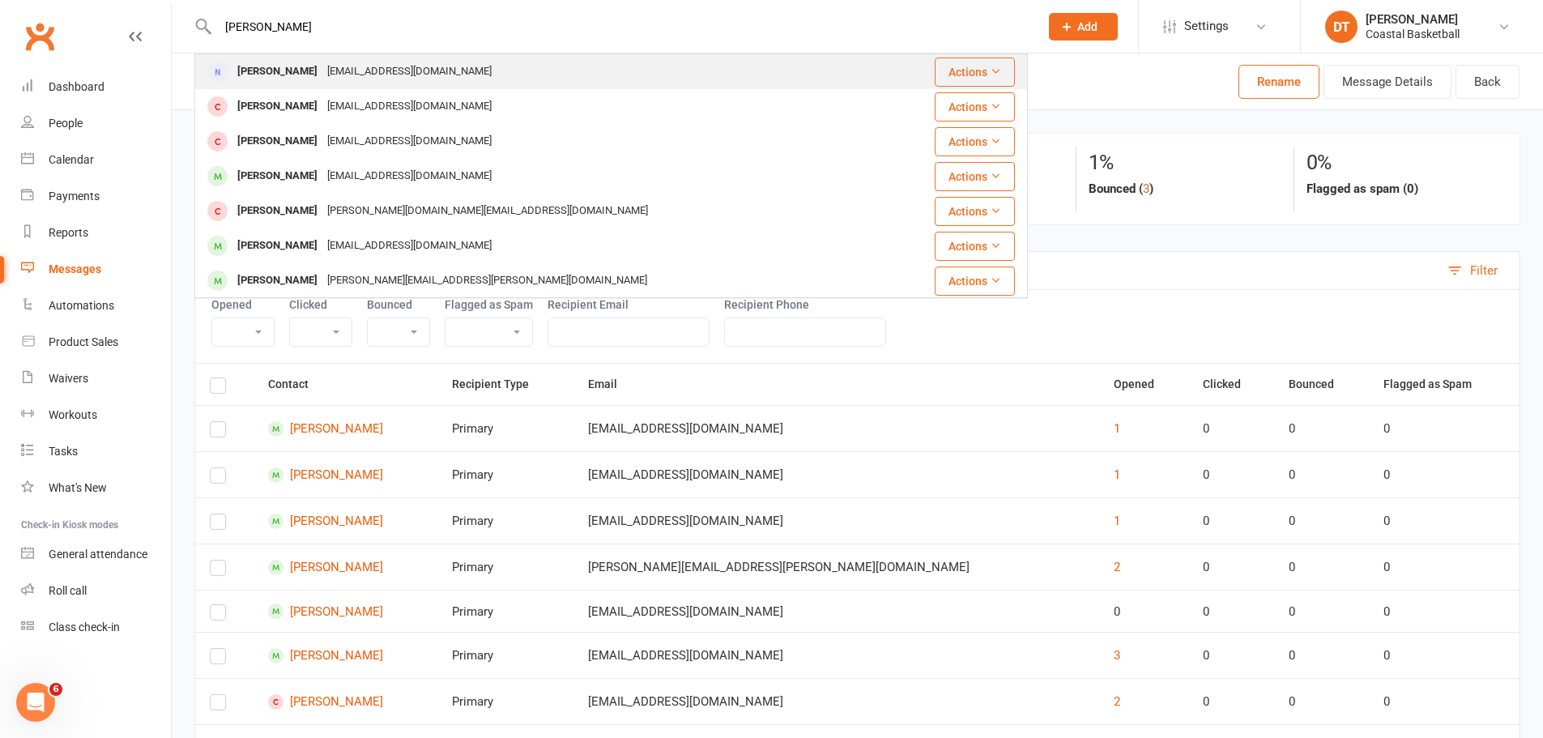
type input "jo davie"
click at [322, 61] on div "[EMAIL_ADDRESS][DOMAIN_NAME]" at bounding box center [409, 71] width 174 height 23
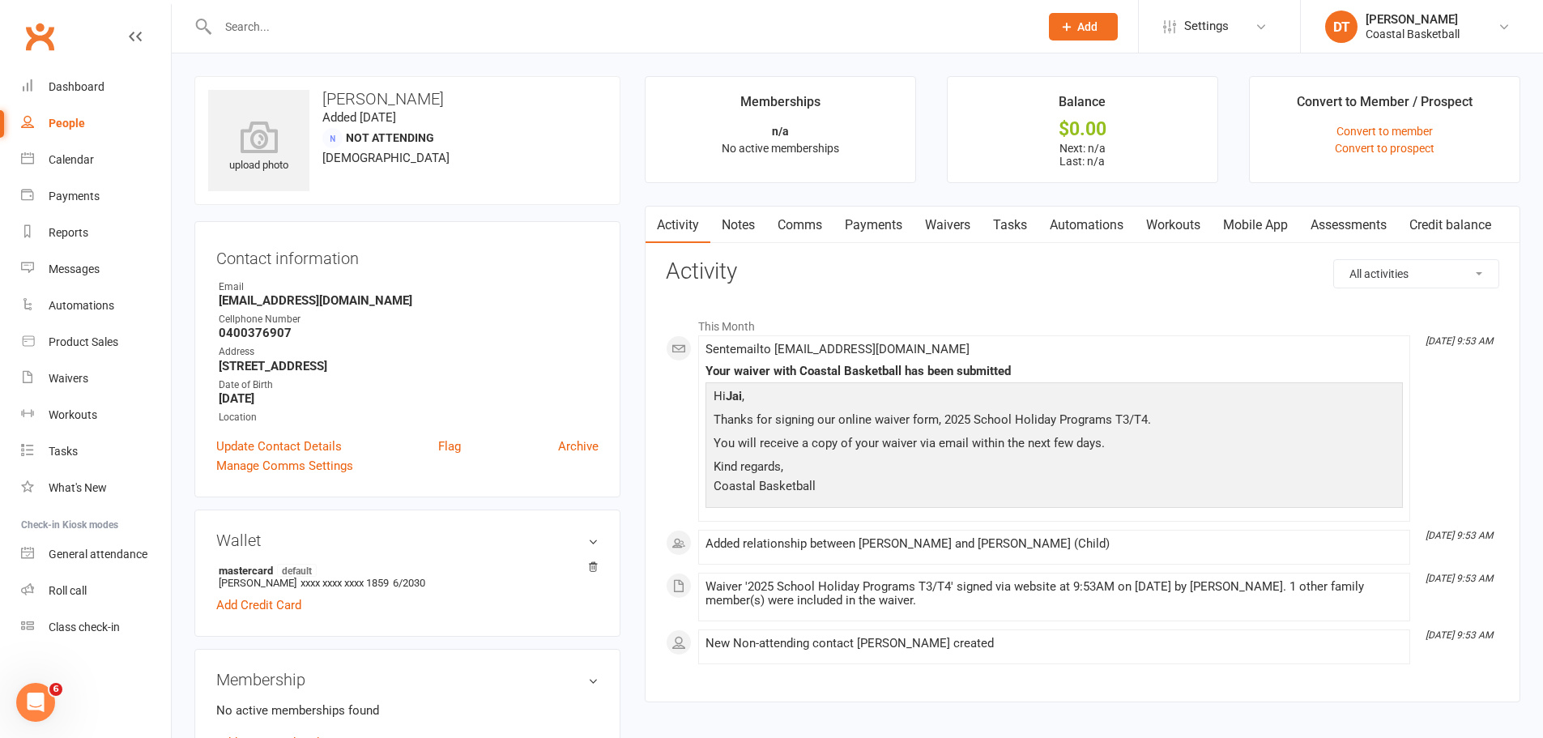
click at [877, 221] on link "Payments" at bounding box center [874, 225] width 80 height 37
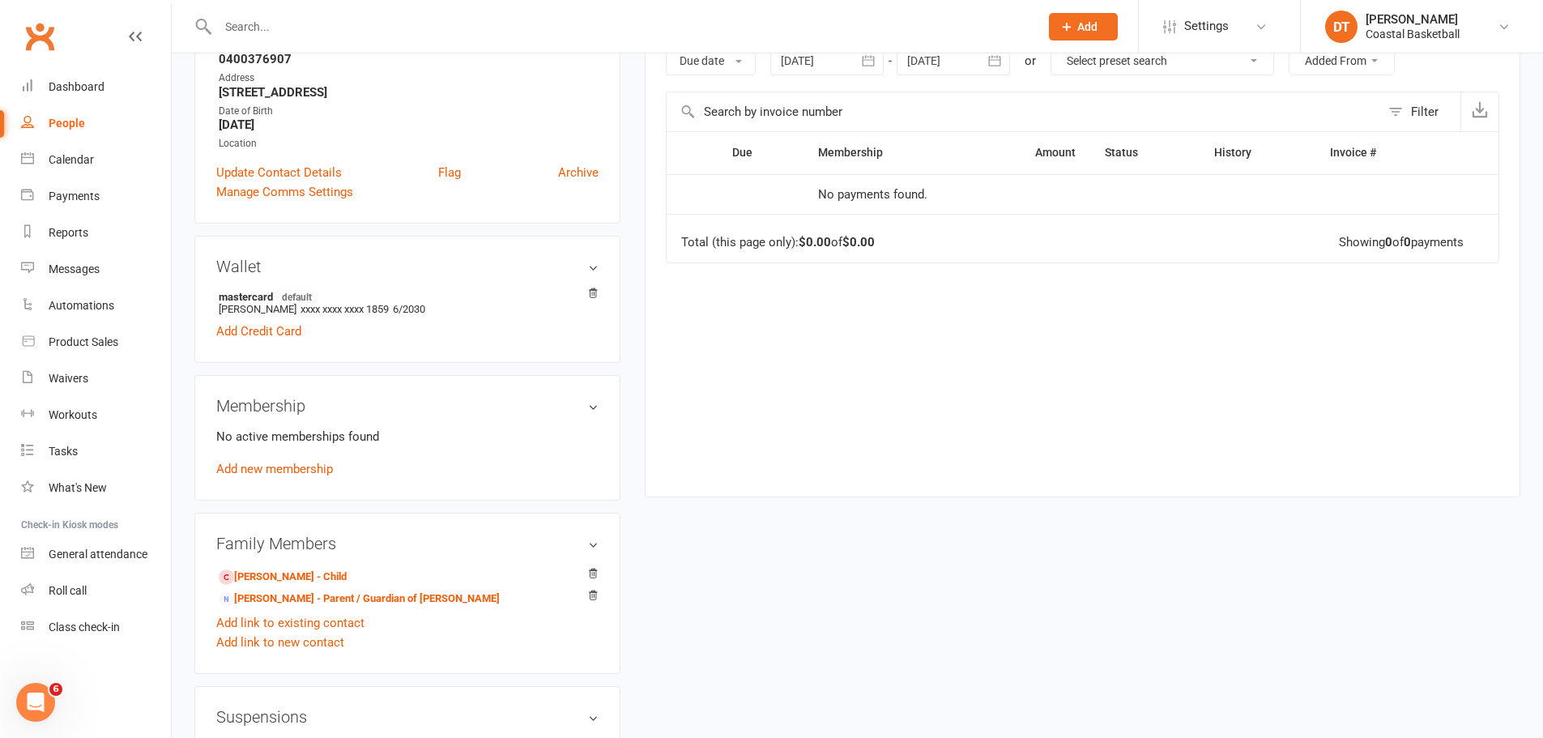
scroll to position [405, 0]
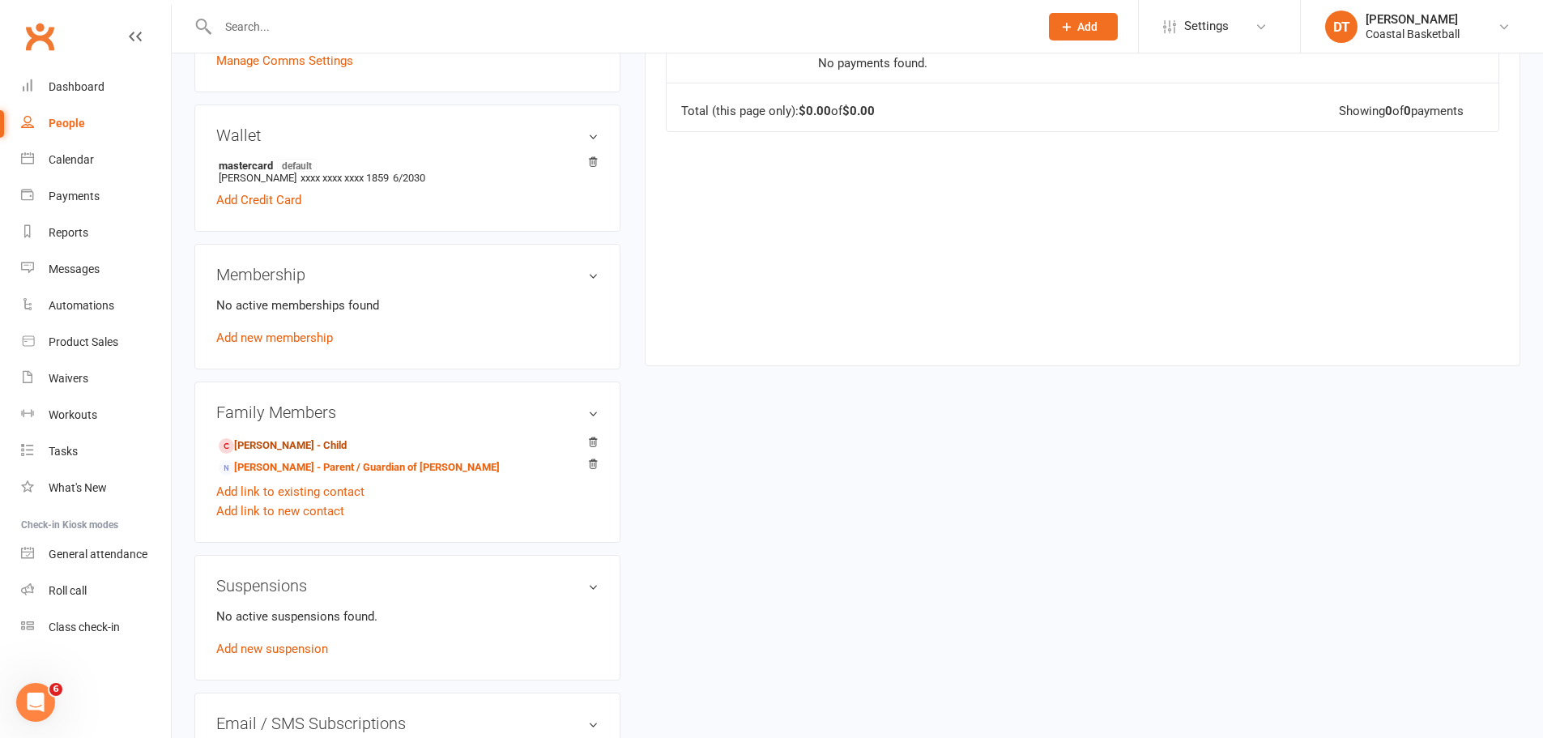
drag, startPoint x: 298, startPoint y: 448, endPoint x: 431, endPoint y: 461, distance: 133.5
click at [298, 446] on link "Jai Davies - Child" at bounding box center [283, 445] width 128 height 17
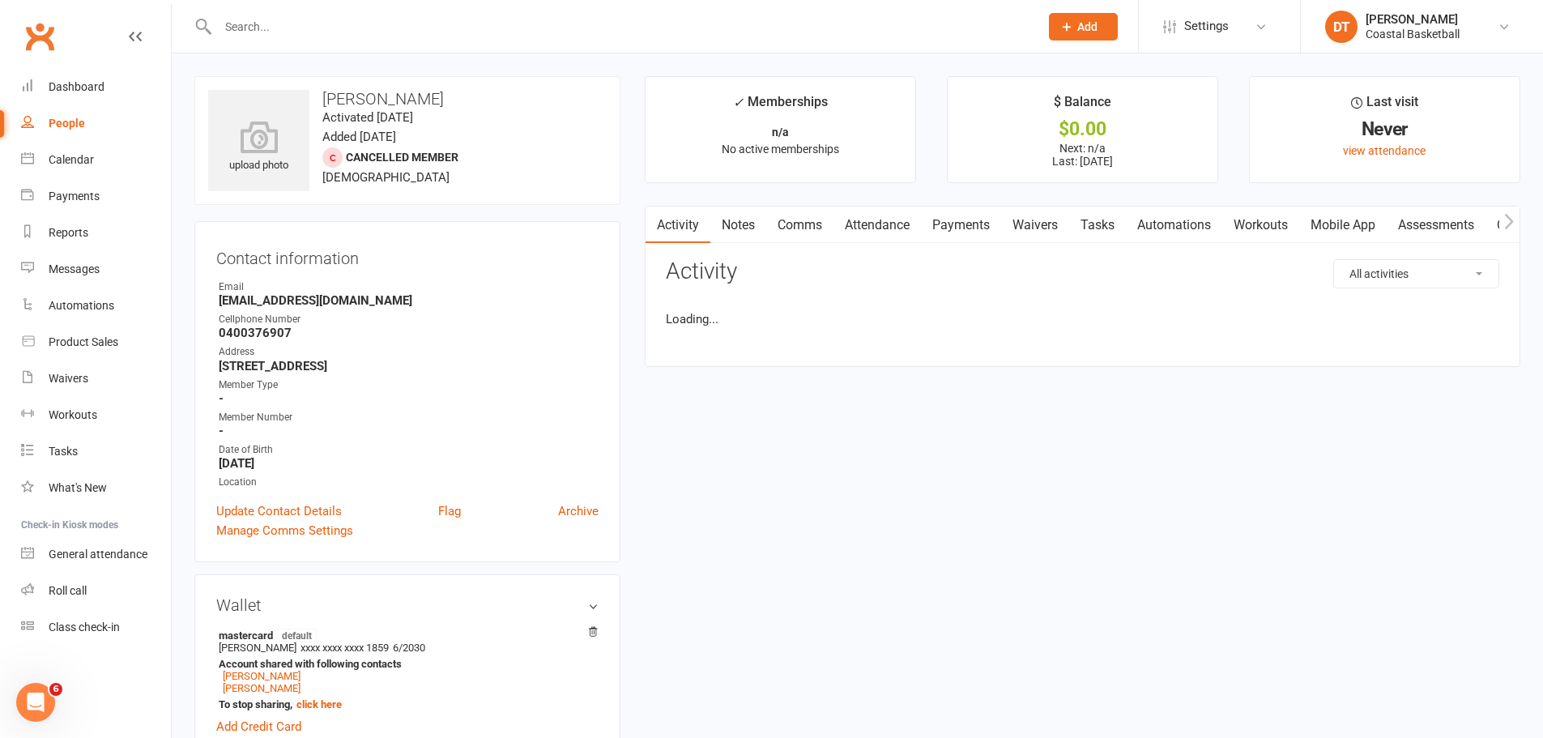
click at [416, 446] on ul "Owner Email Fishlockedfitness@gmail.com Cellphone Number 0400376907 Address 12 …" at bounding box center [407, 385] width 382 height 211
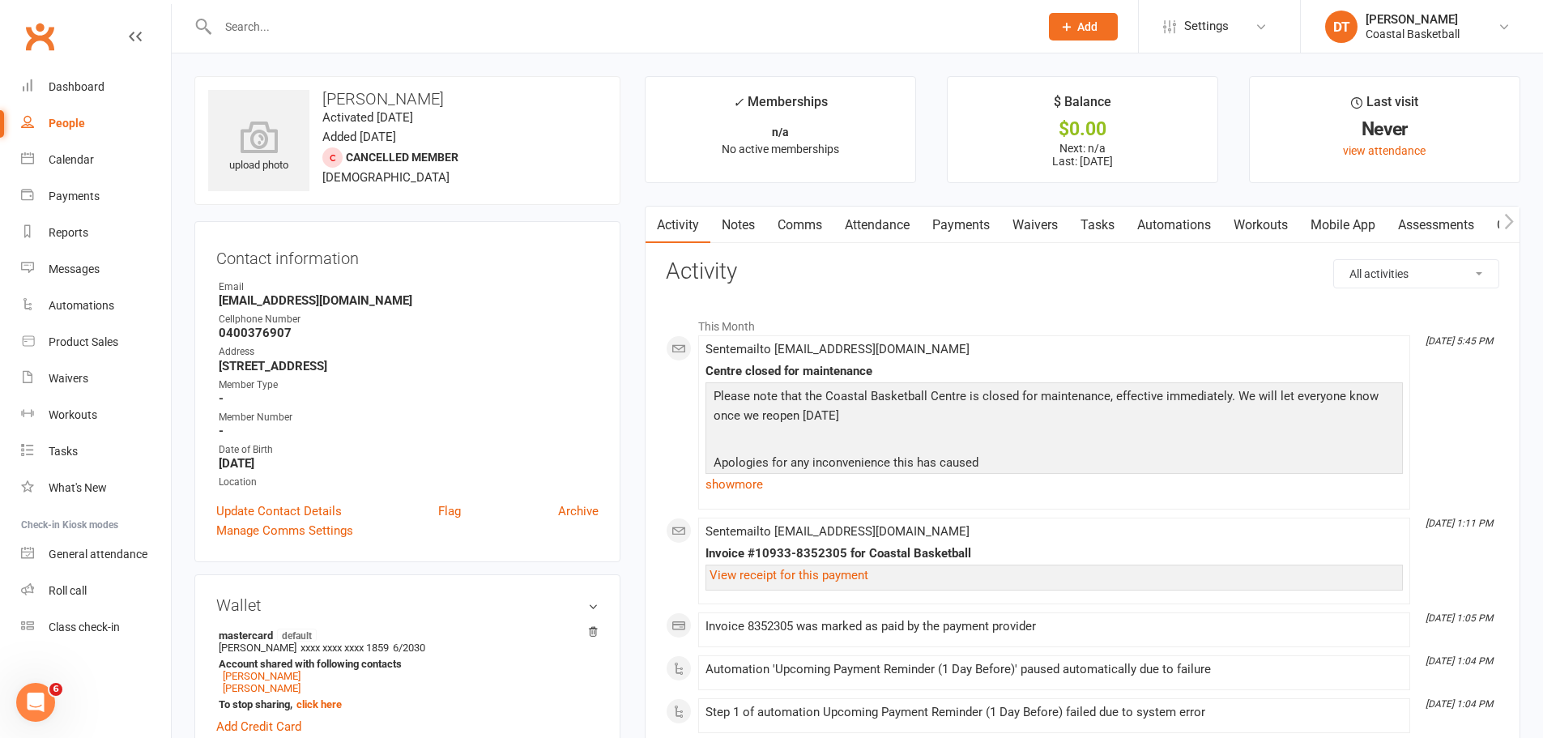
scroll to position [675, 0]
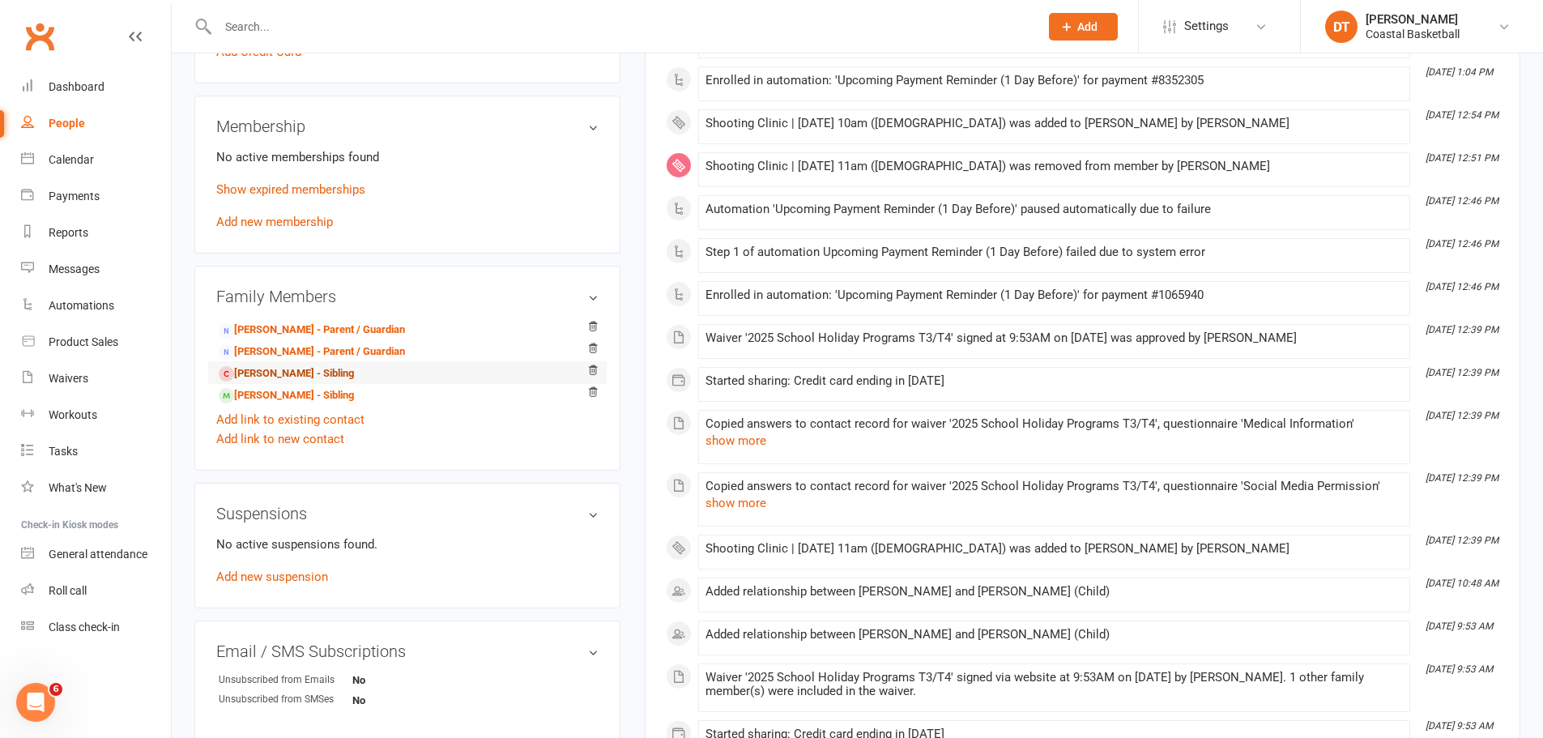
click at [303, 375] on link "[PERSON_NAME] - Sibling" at bounding box center [286, 373] width 135 height 17
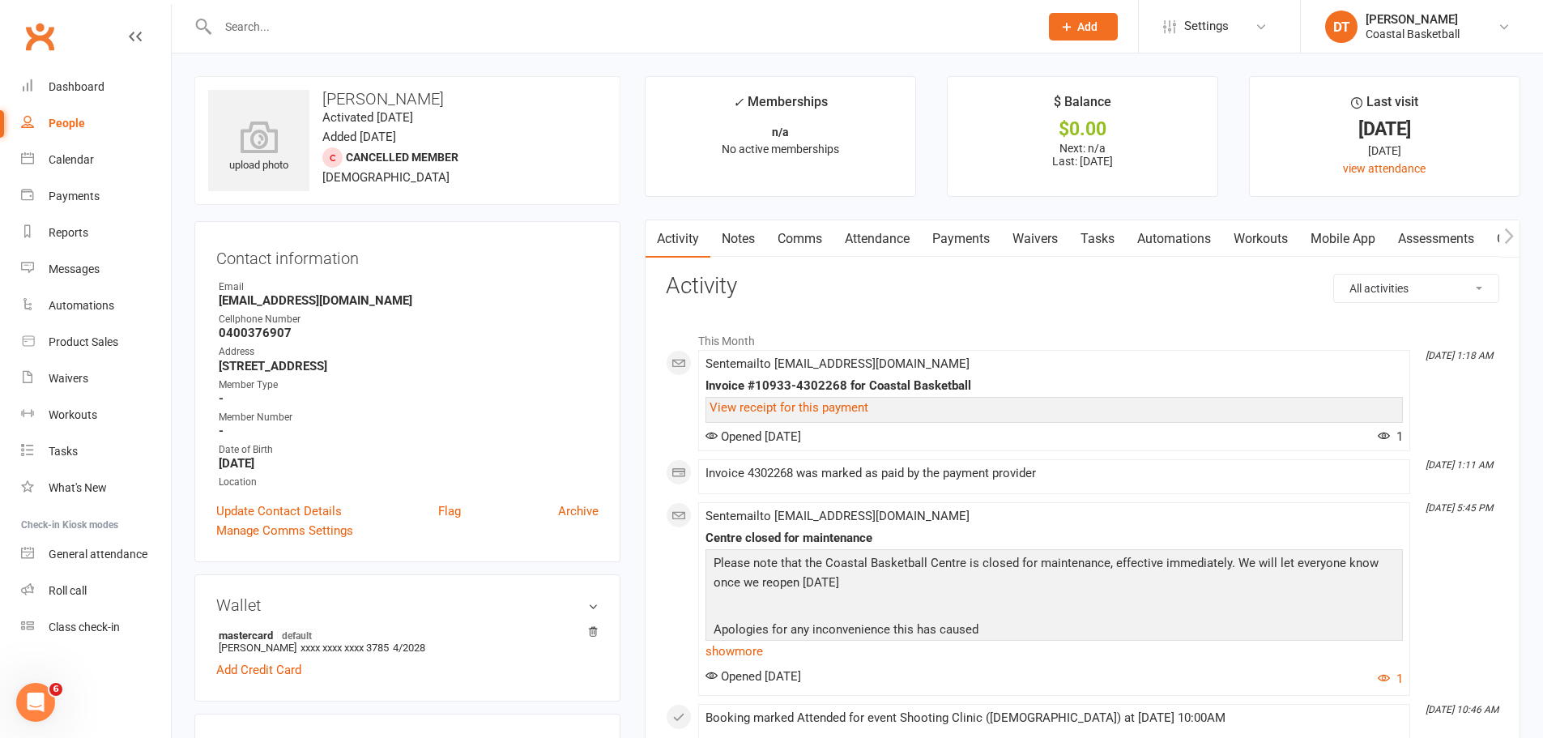
click at [956, 248] on link "Payments" at bounding box center [961, 238] width 80 height 37
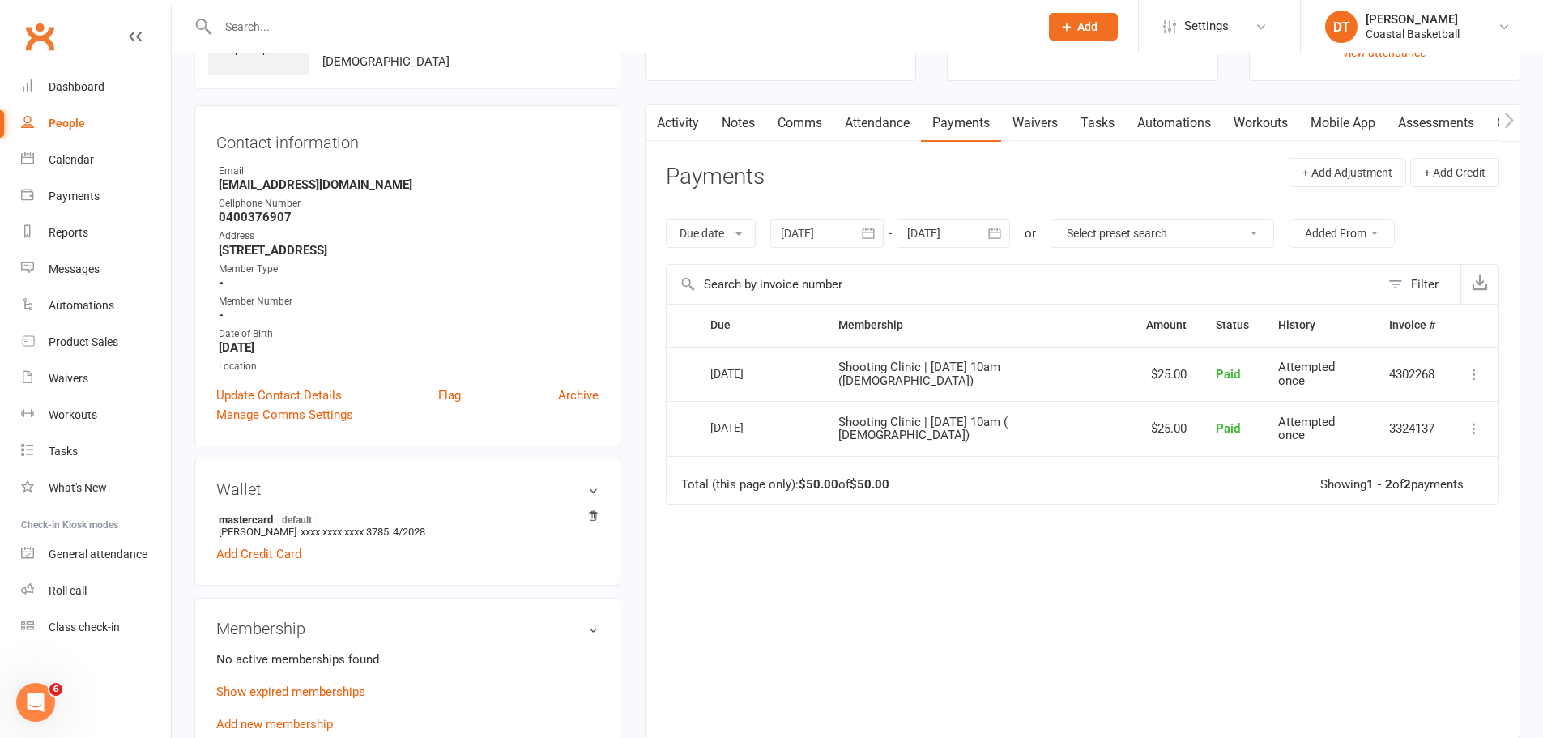
scroll to position [405, 0]
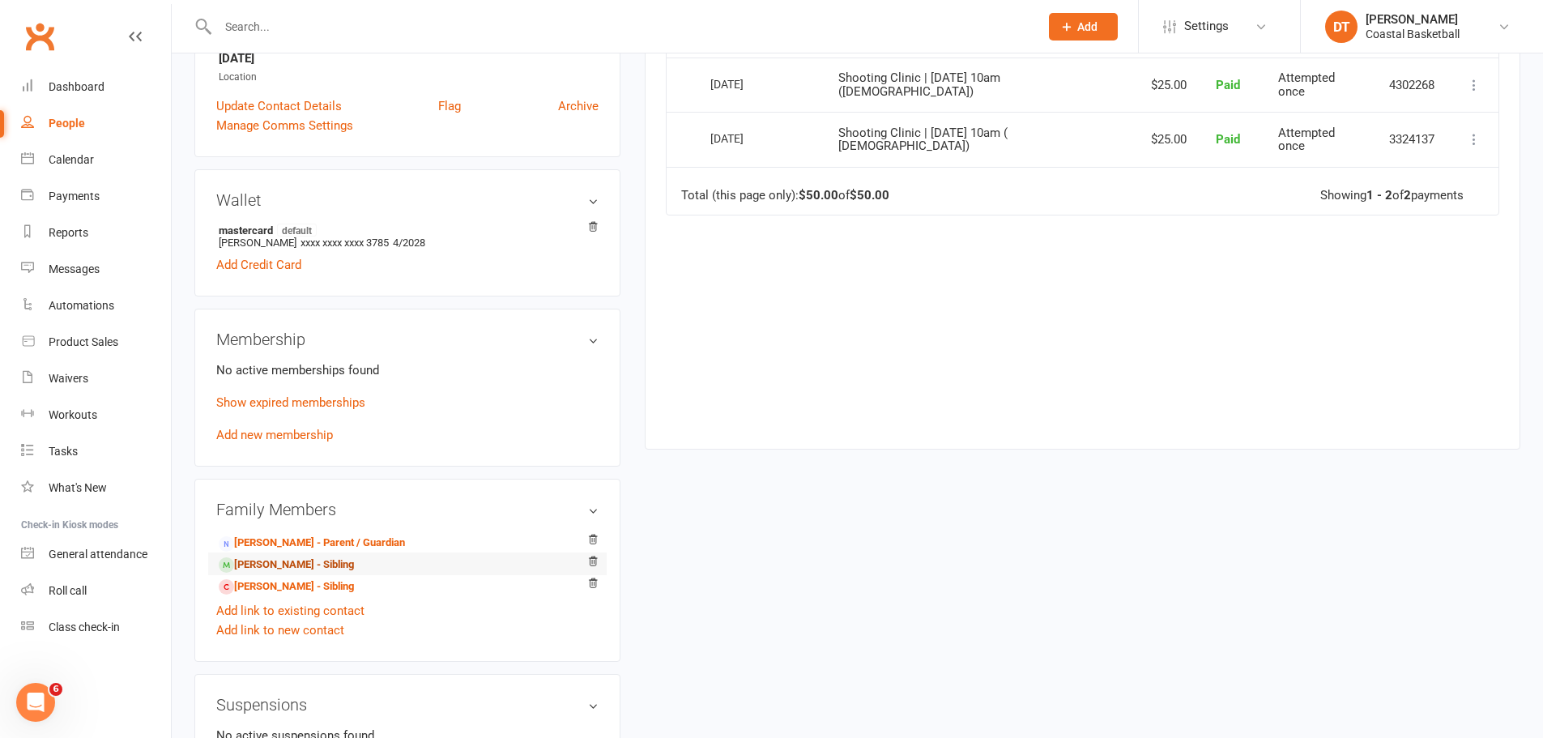
click at [318, 446] on link "Brock Davies - Sibling" at bounding box center [286, 565] width 135 height 17
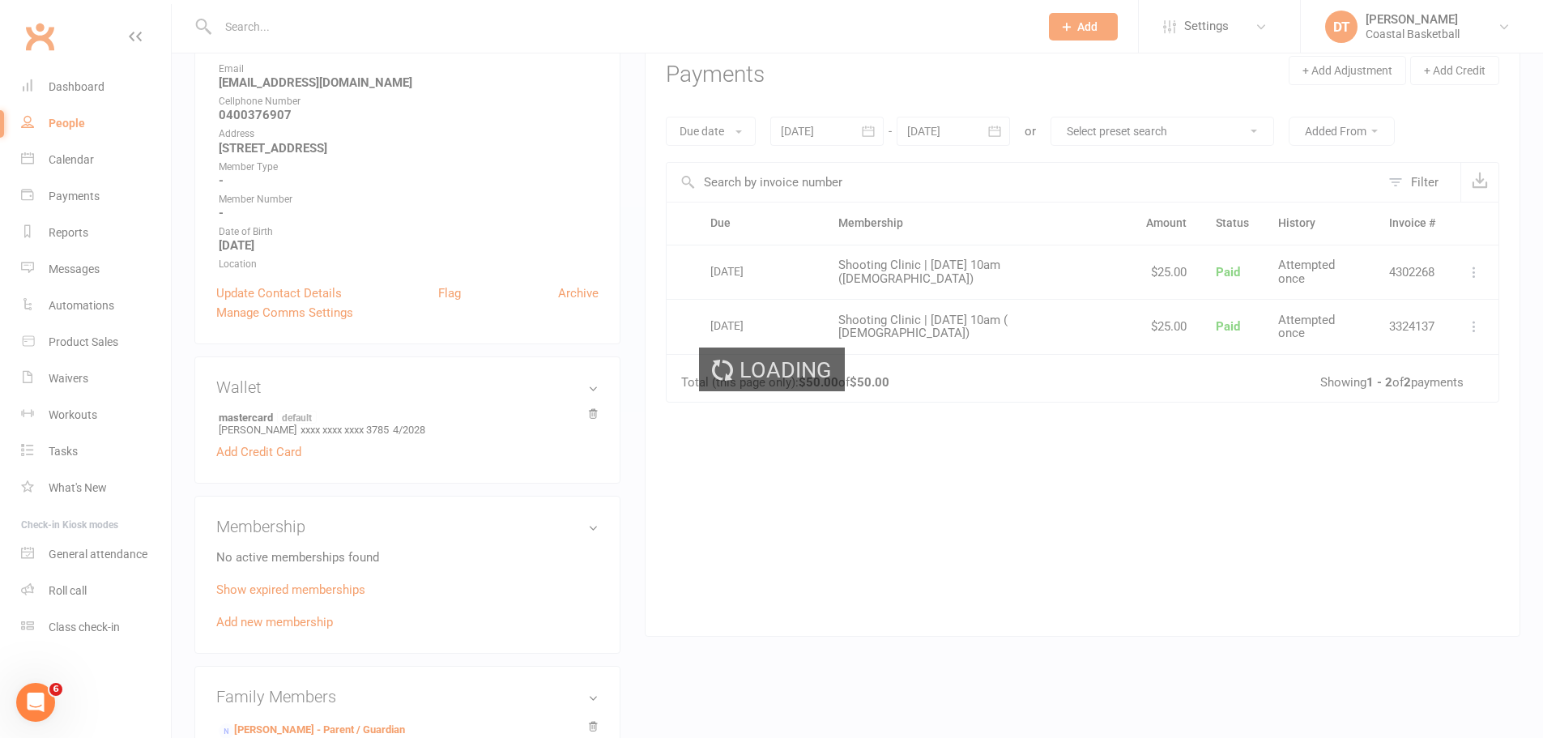
scroll to position [135, 0]
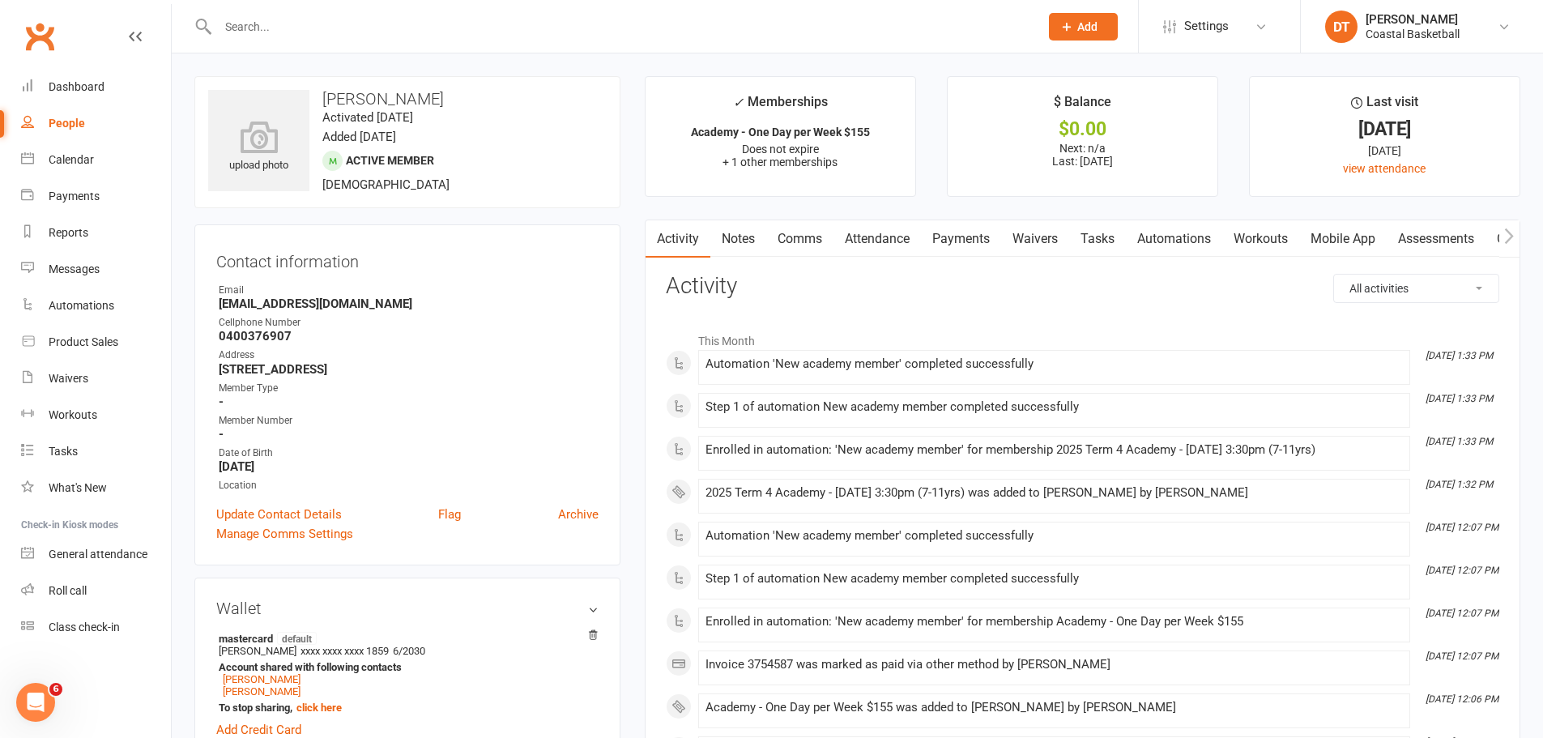
click at [958, 234] on link "Payments" at bounding box center [961, 238] width 80 height 37
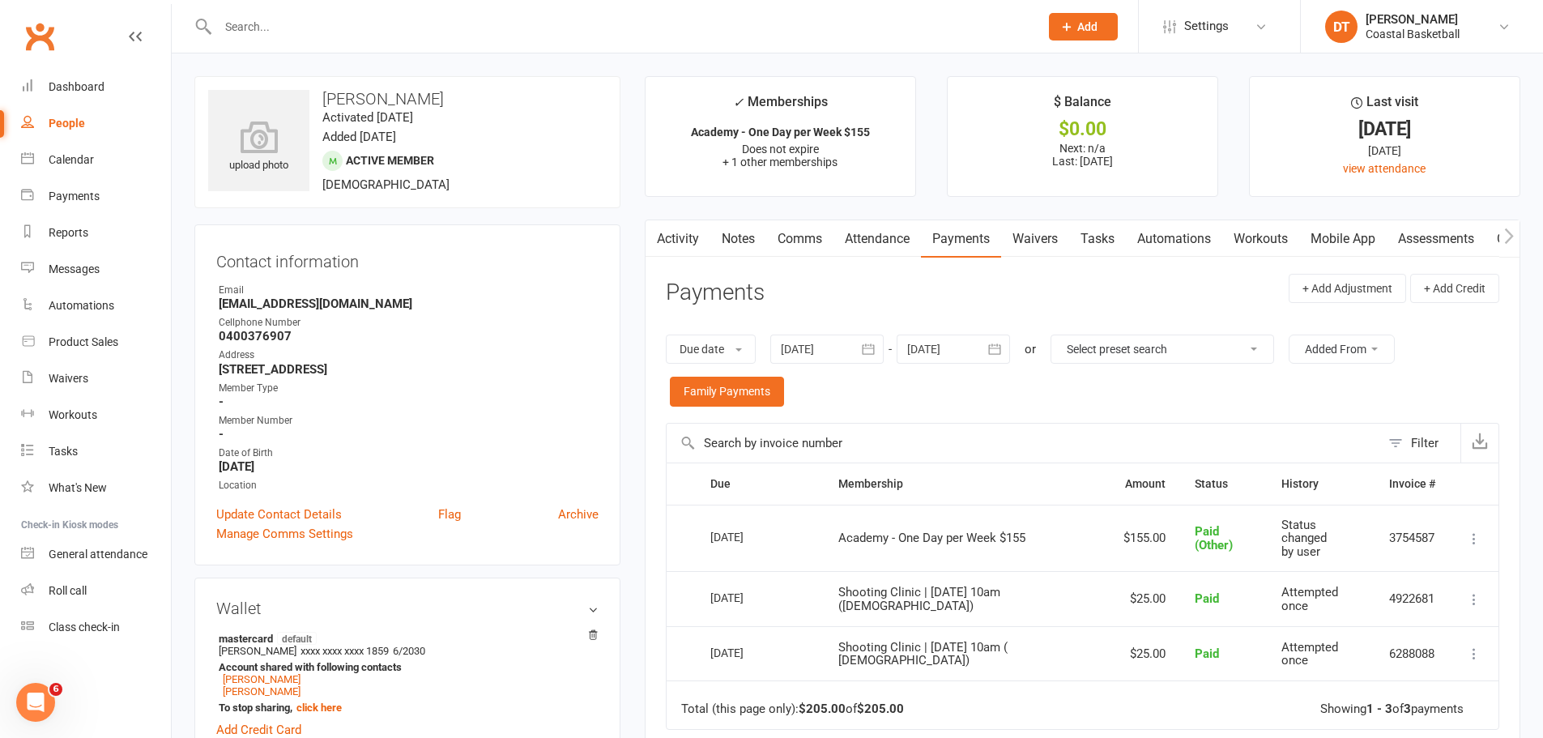
scroll to position [135, 0]
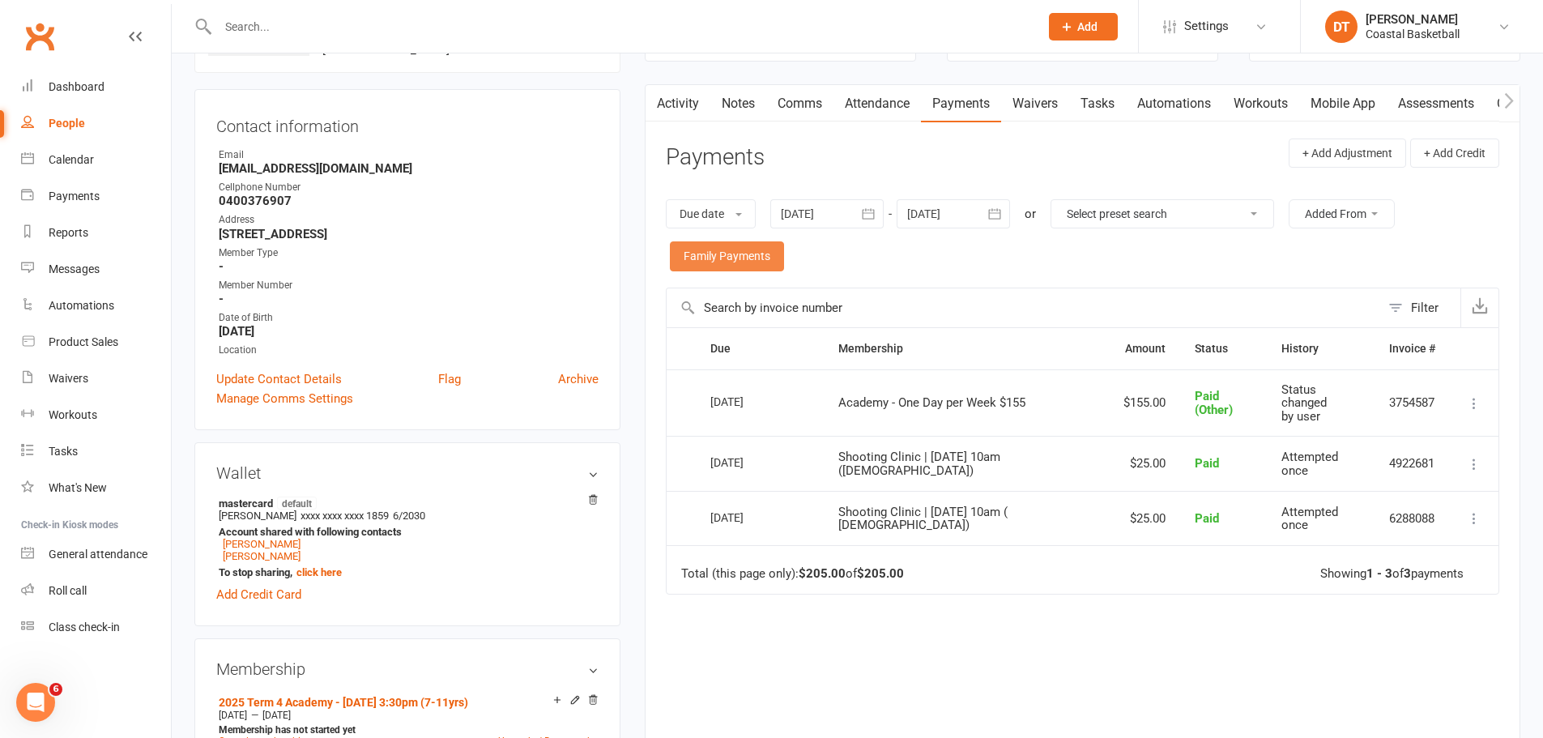
click at [687, 252] on link "Family Payments" at bounding box center [727, 255] width 114 height 29
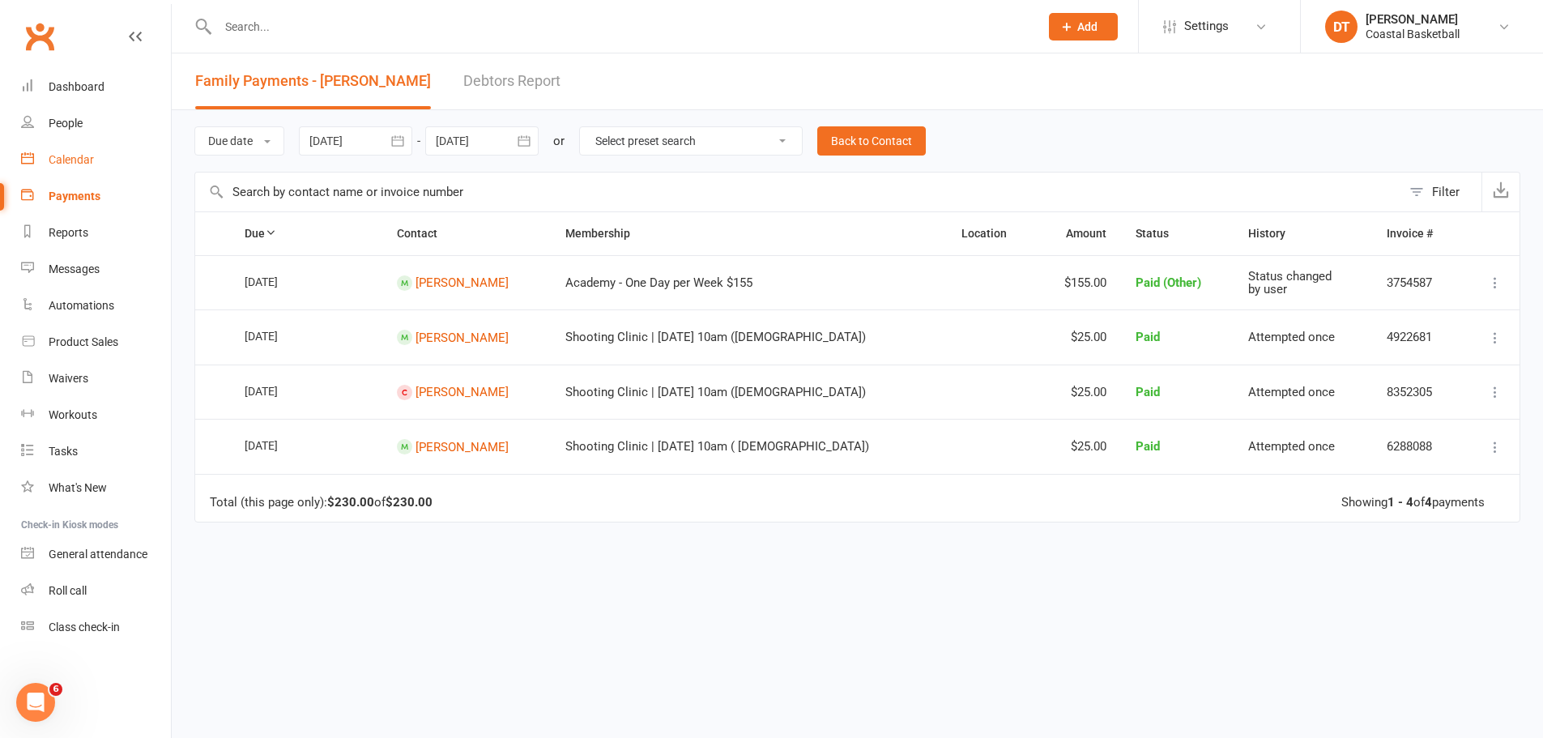
click at [87, 156] on div "Calendar" at bounding box center [71, 159] width 45 height 13
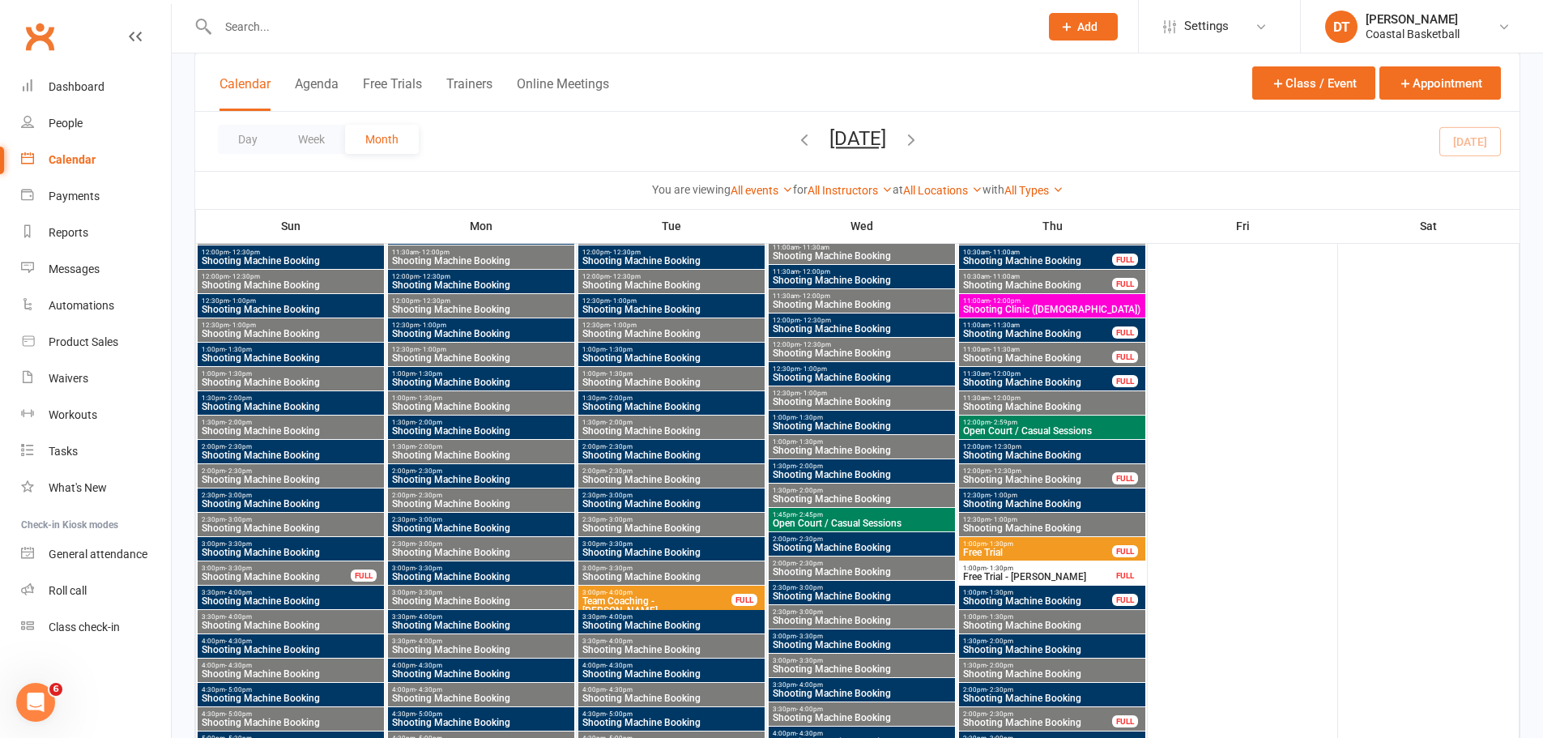
scroll to position [3781, 0]
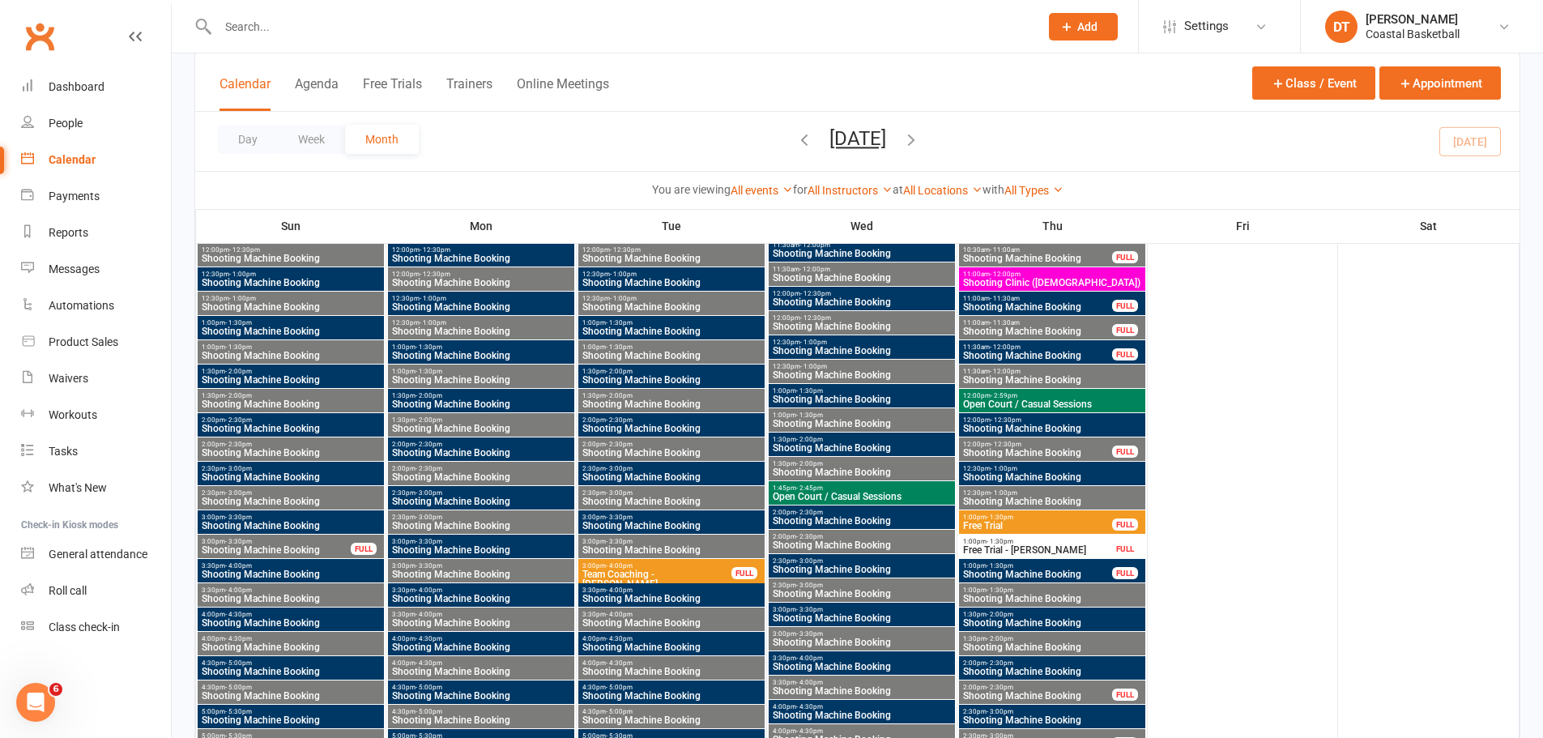
click at [690, 446] on div "3:00pm - 4:00pm Team Coaching - Jo Davies FULL" at bounding box center [671, 575] width 186 height 33
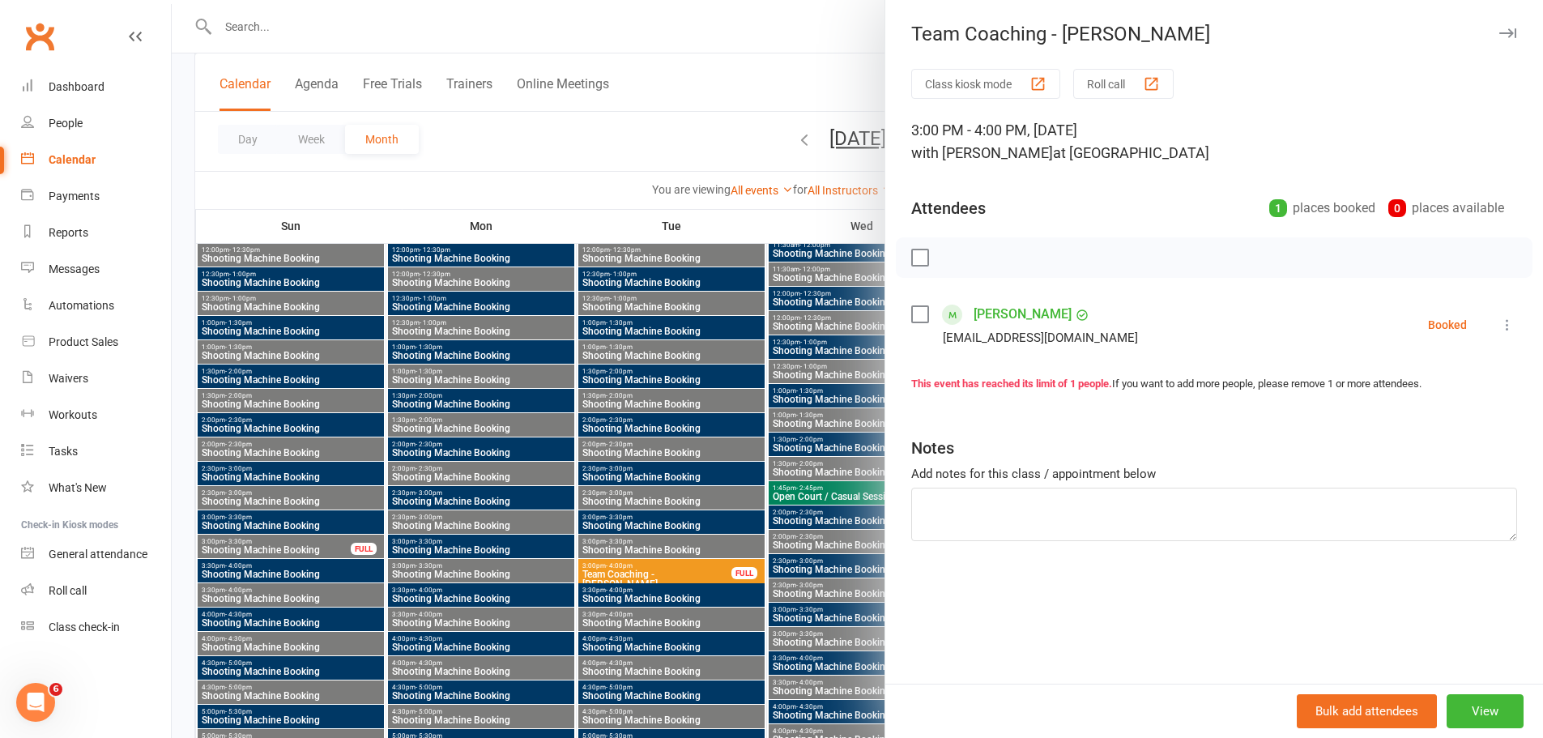
click at [1024, 322] on link "[PERSON_NAME]" at bounding box center [1023, 314] width 98 height 26
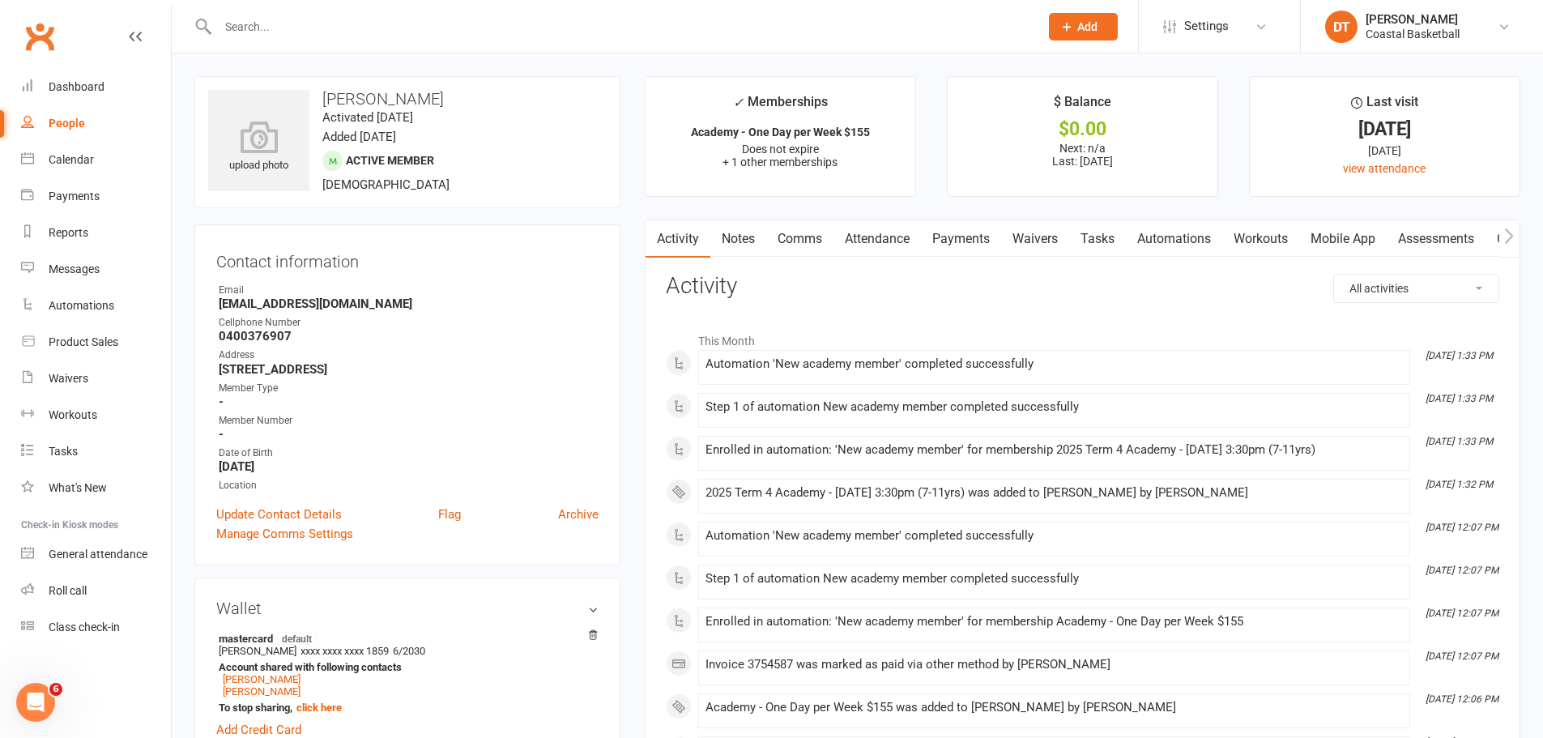
click at [958, 237] on link "Payments" at bounding box center [961, 238] width 80 height 37
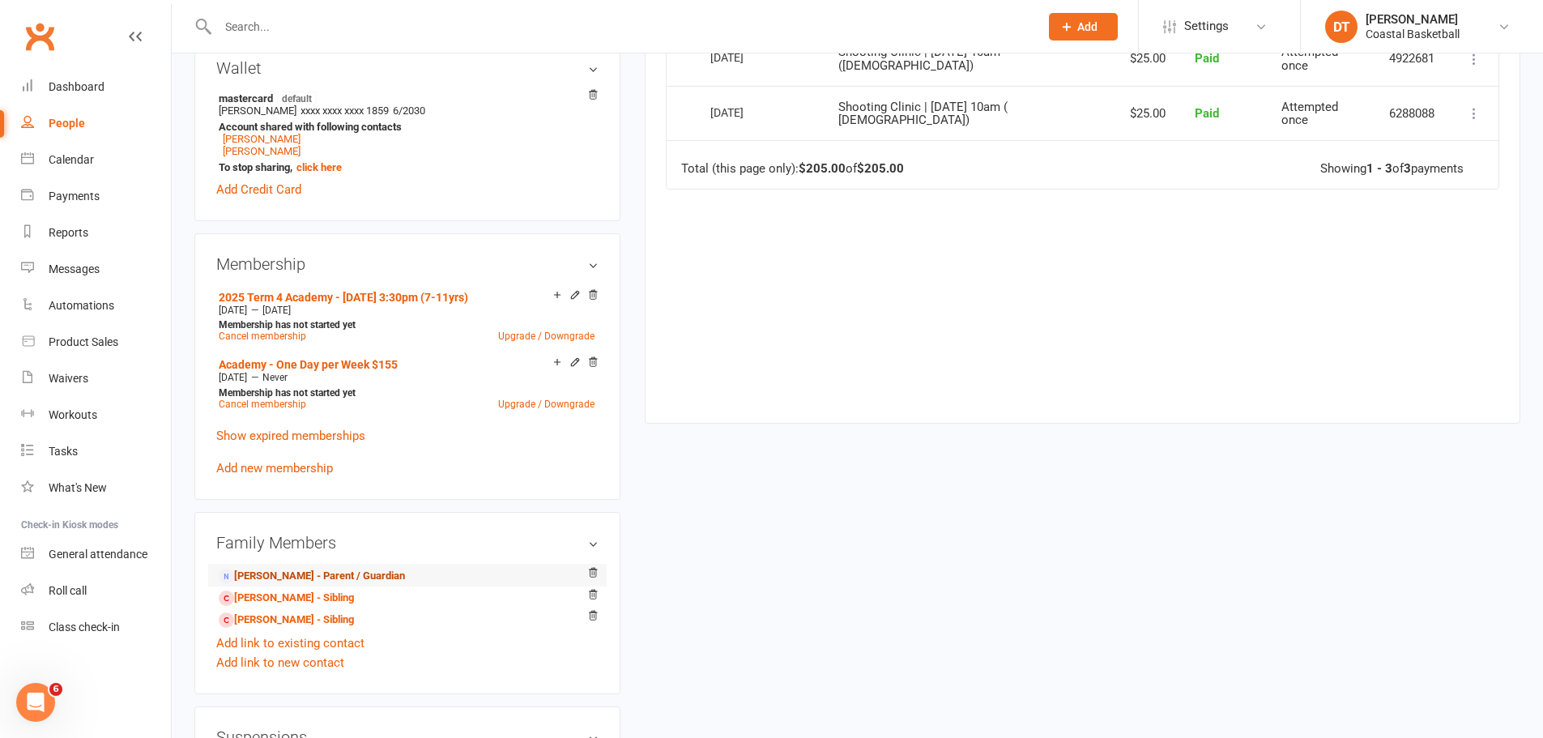
scroll to position [675, 0]
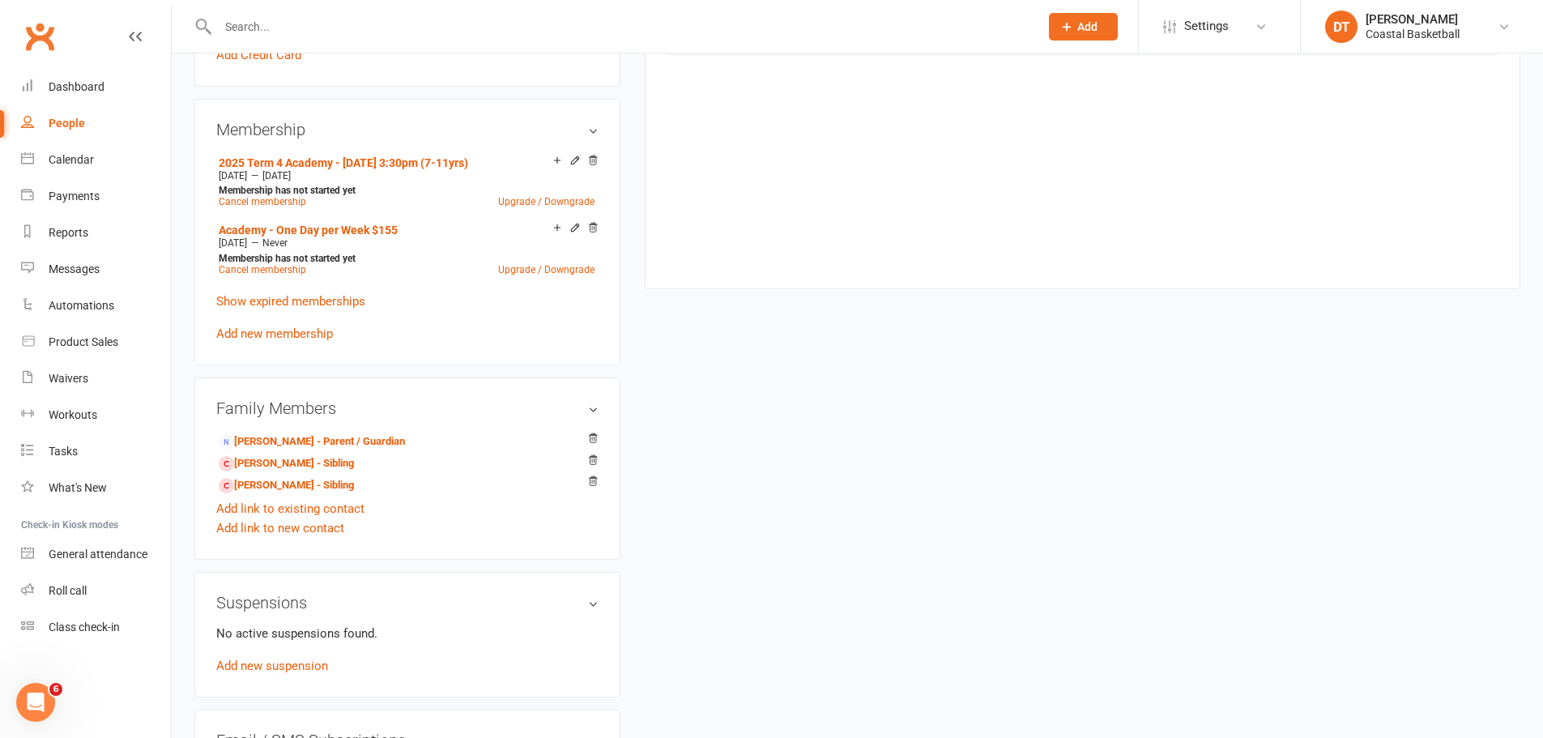
click at [354, 308] on p "Show expired memberships" at bounding box center [407, 301] width 382 height 19
click at [350, 304] on link "Show expired memberships" at bounding box center [290, 301] width 149 height 15
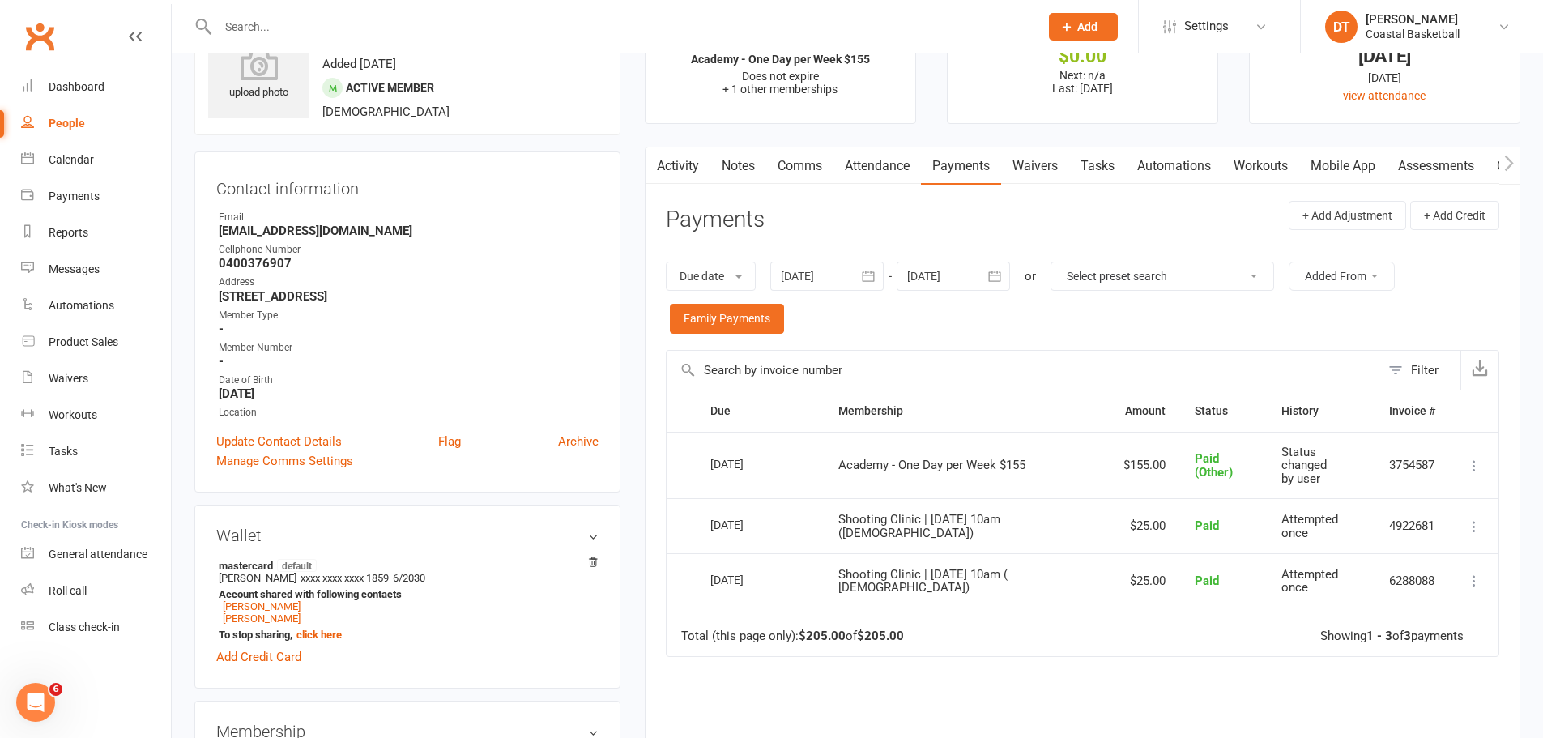
scroll to position [0, 0]
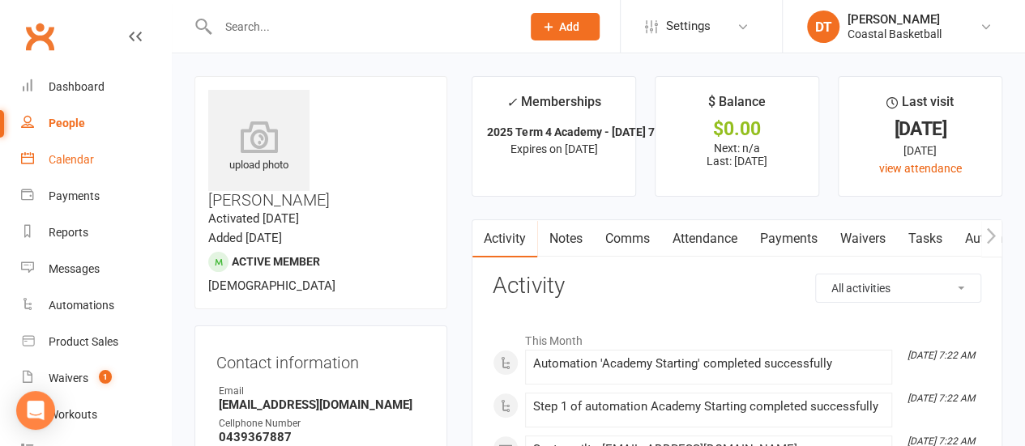
drag, startPoint x: 110, startPoint y: 173, endPoint x: 186, endPoint y: 176, distance: 75.4
click at [110, 173] on link "Calendar" at bounding box center [96, 160] width 150 height 36
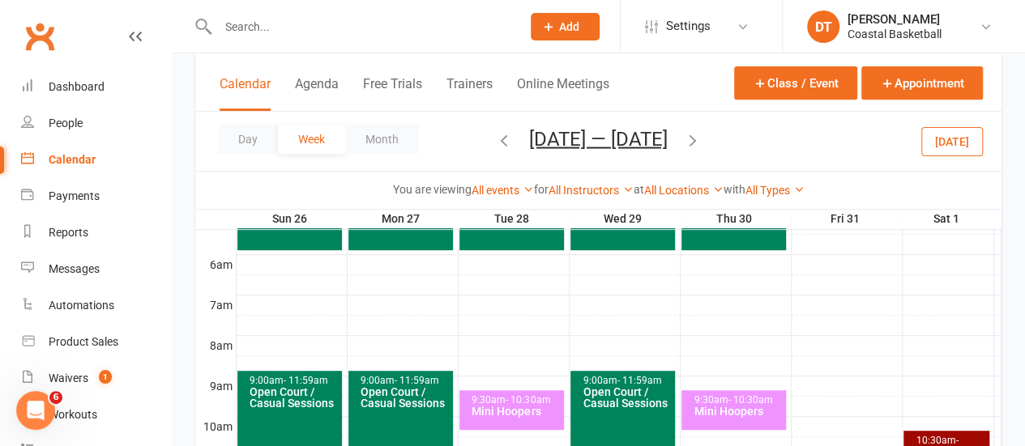
scroll to position [262, 0]
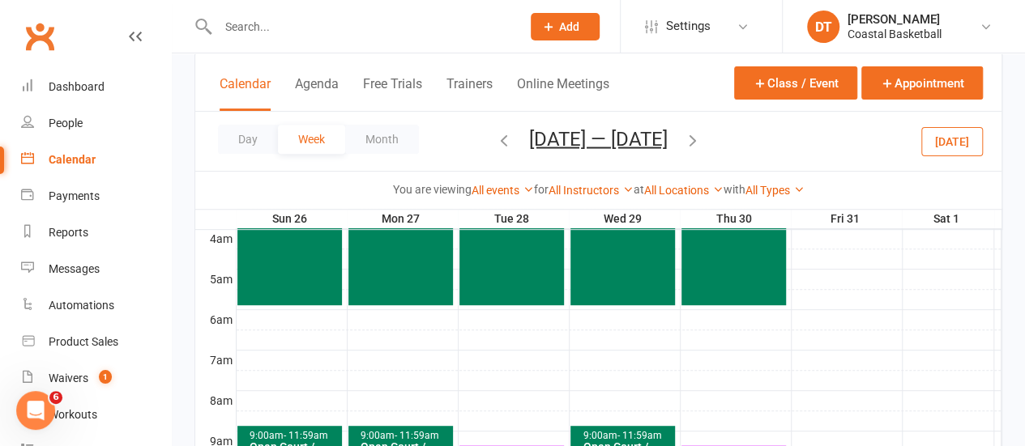
click at [495, 130] on icon "button" at bounding box center [504, 139] width 18 height 18
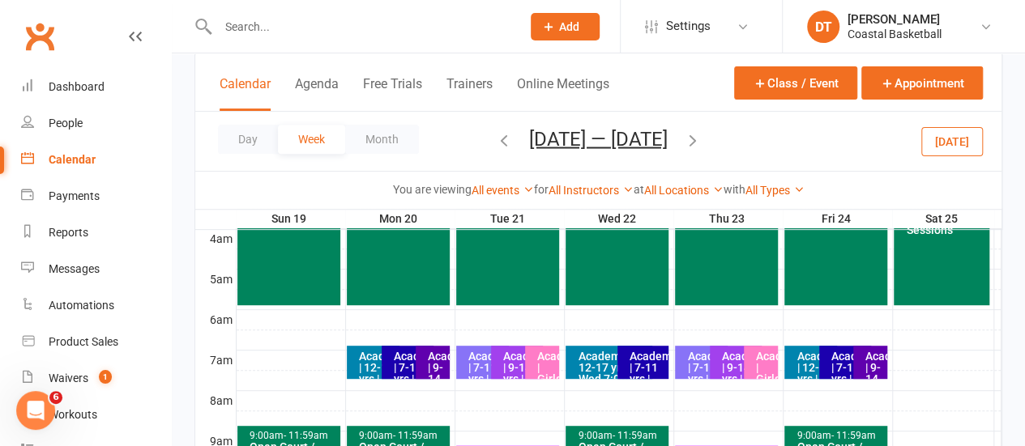
scroll to position [285, 0]
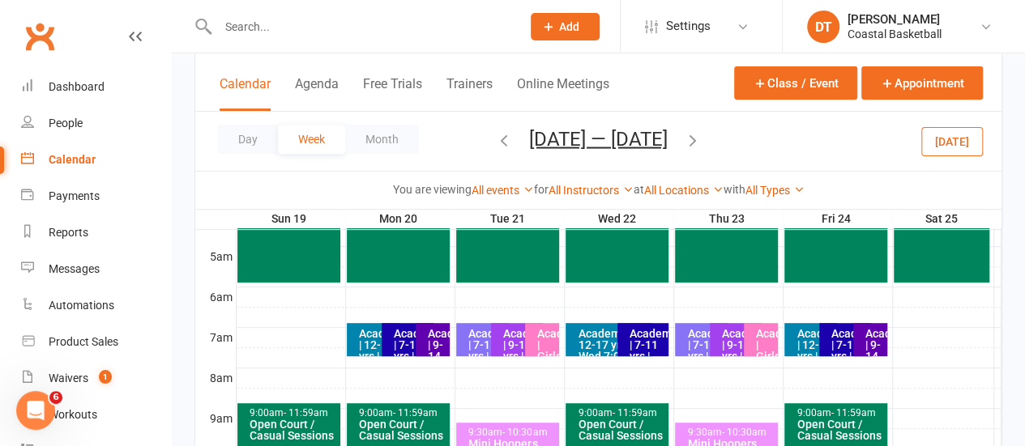
click at [809, 334] on div "Academy | 12-17 yrs | Fri 7:00am" at bounding box center [815, 356] width 38 height 57
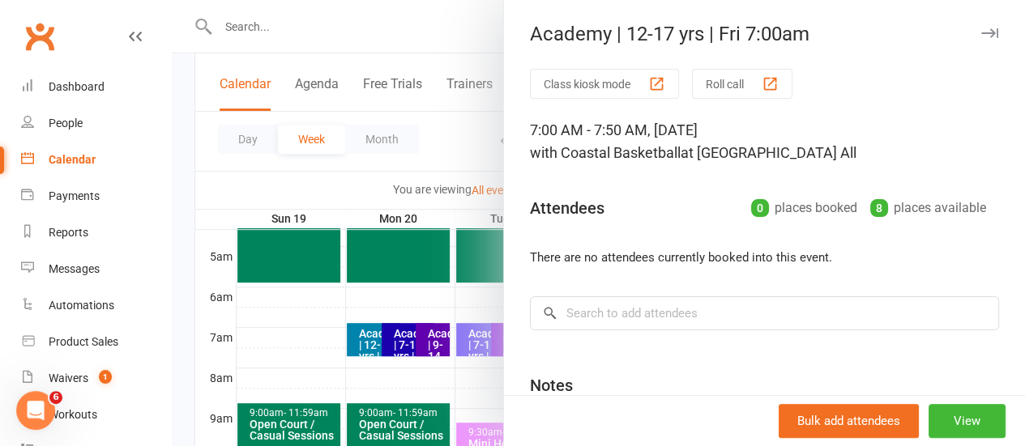
scroll to position [162, 0]
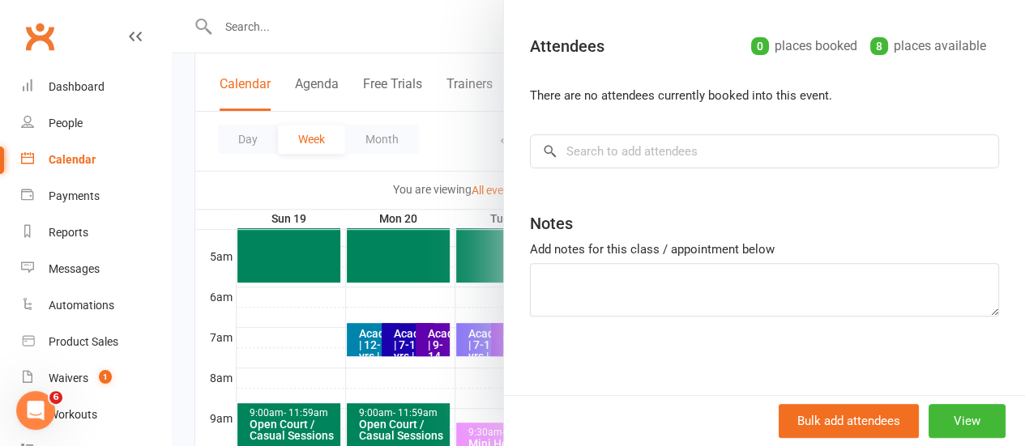
click at [306, 331] on div at bounding box center [598, 223] width 853 height 446
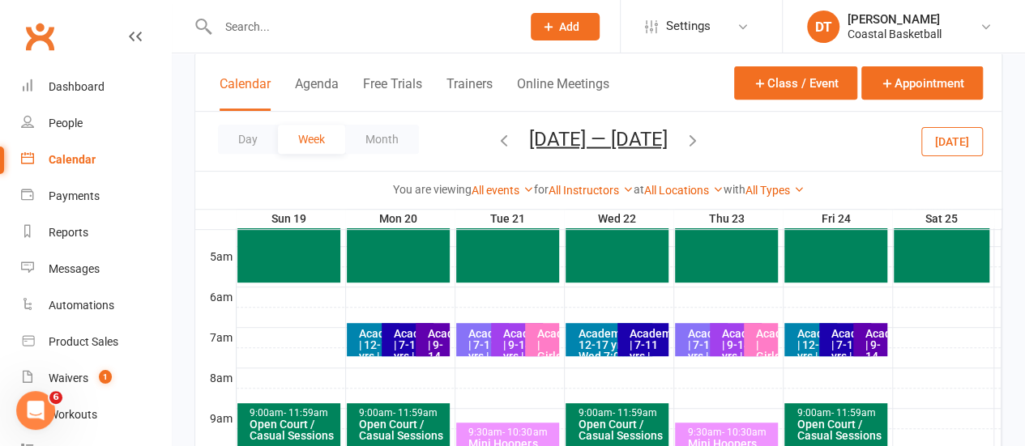
click at [833, 339] on div "Academy | 7-11 yrs | Fri 7am" at bounding box center [849, 356] width 38 height 57
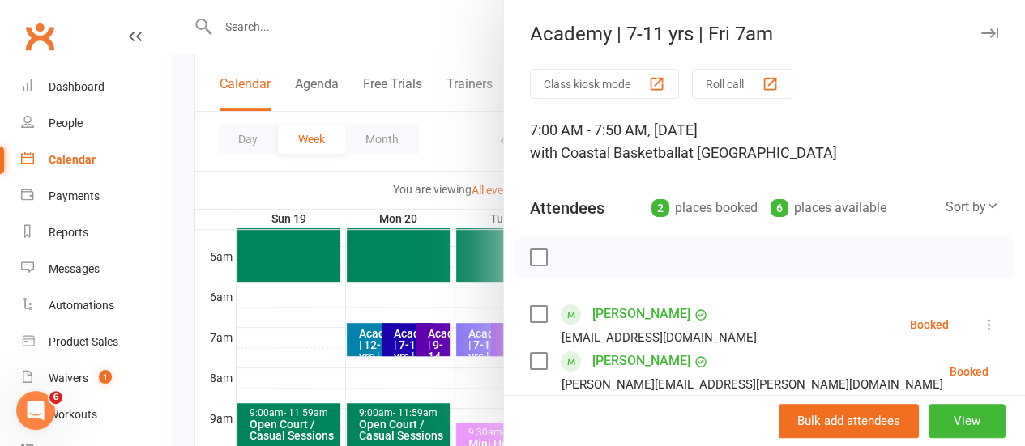
click at [238, 345] on div at bounding box center [598, 223] width 853 height 446
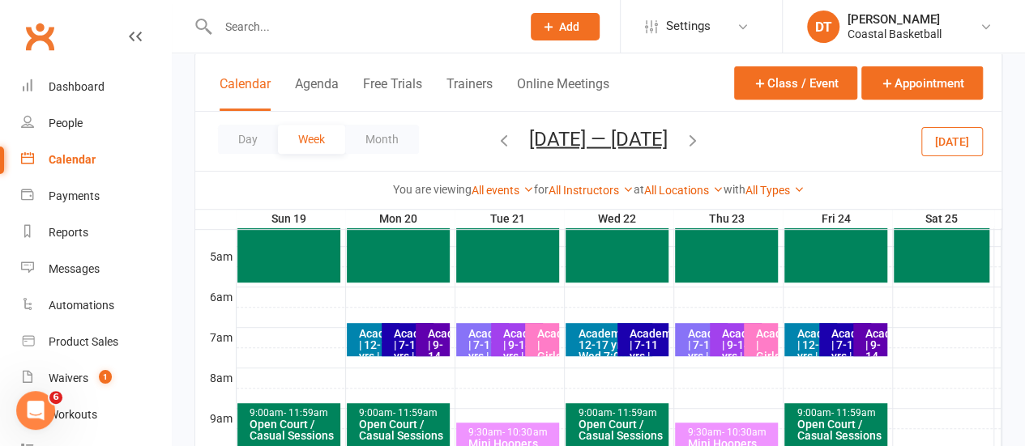
click at [832, 335] on div "Academy | 7-11 yrs | Fri 7am" at bounding box center [849, 356] width 38 height 57
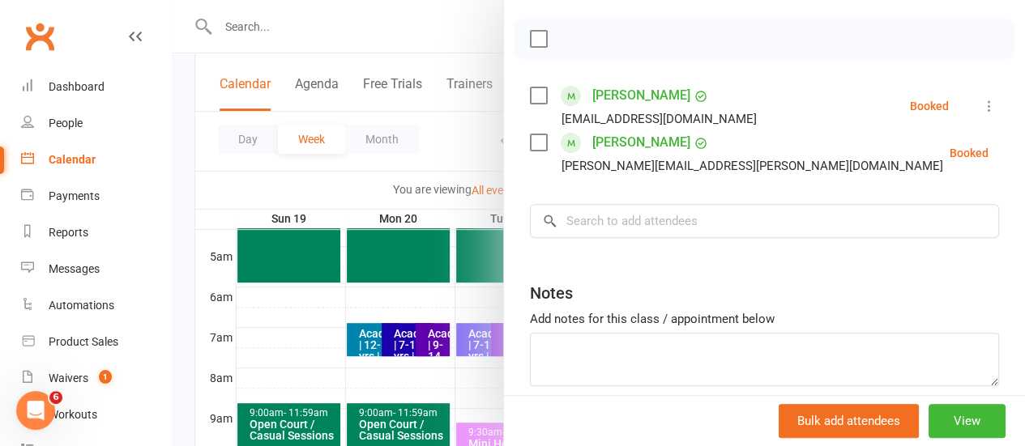
scroll to position [211, 0]
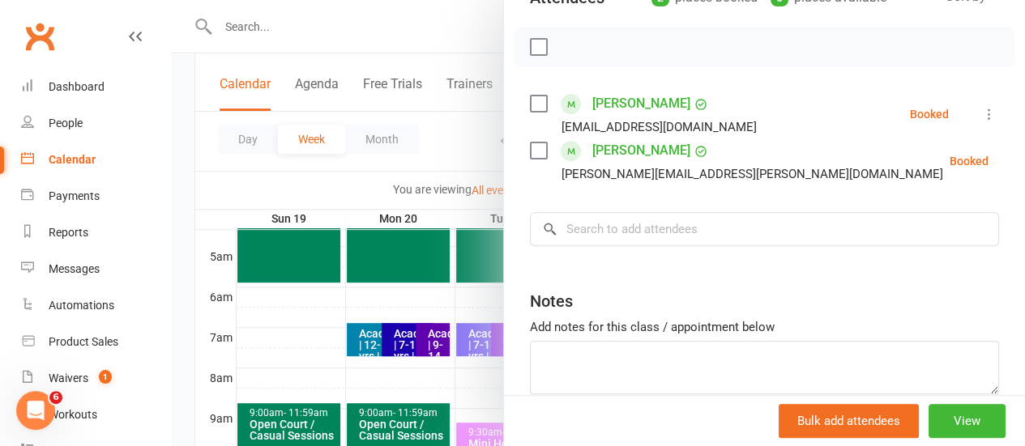
click at [308, 310] on div at bounding box center [598, 223] width 853 height 446
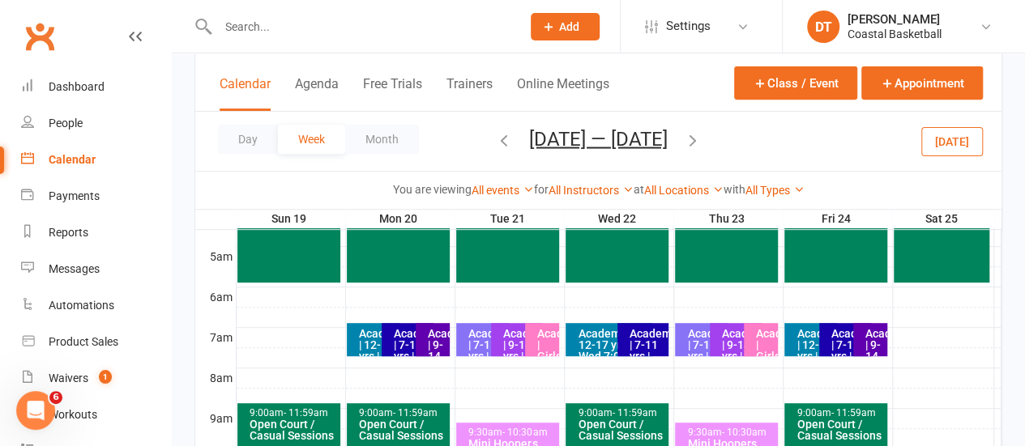
click at [865, 338] on div "Academy | 9-14 yrs | Fri 700am" at bounding box center [873, 367] width 19 height 79
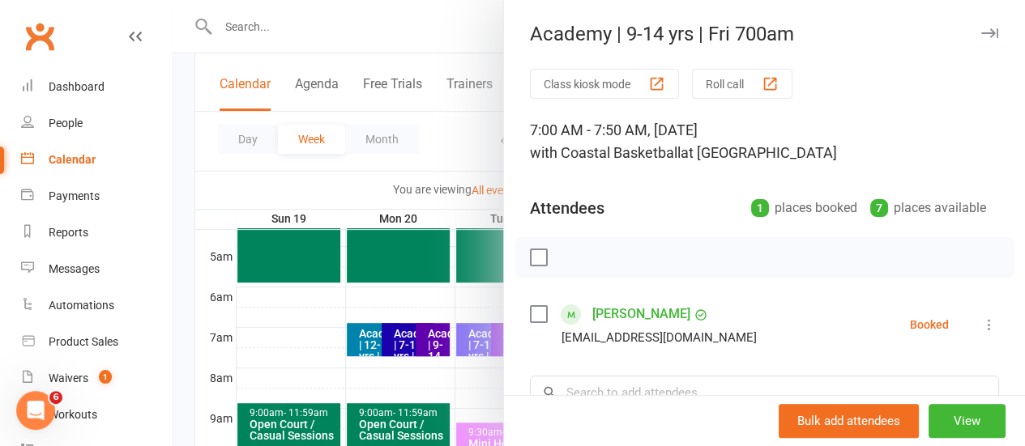
click at [995, 261] on div "Class kiosk mode Roll call 7:00 AM - 7:50 AM, Friday, October, 24, 2025 with Co…" at bounding box center [764, 354] width 521 height 570
click at [997, 265] on div "Class kiosk mode Roll call 7:00 AM - 7:50 AM, Friday, October, 24, 2025 with Co…" at bounding box center [764, 354] width 521 height 570
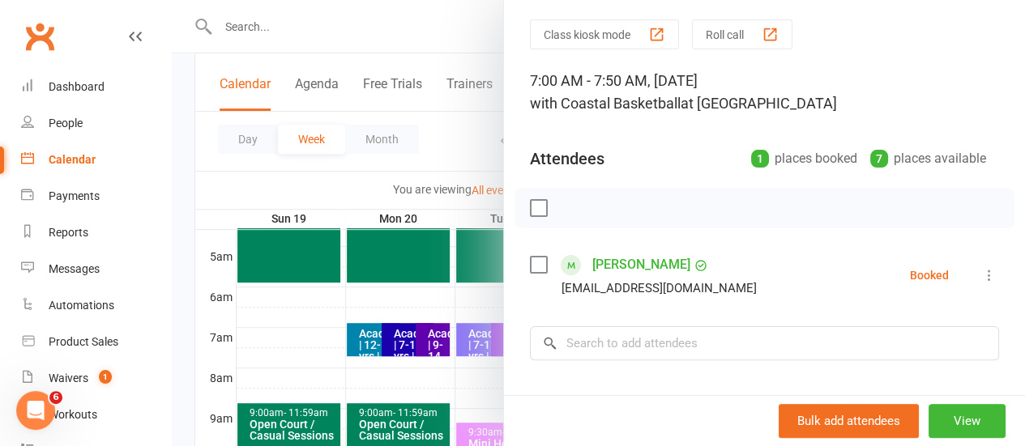
scroll to position [70, 0]
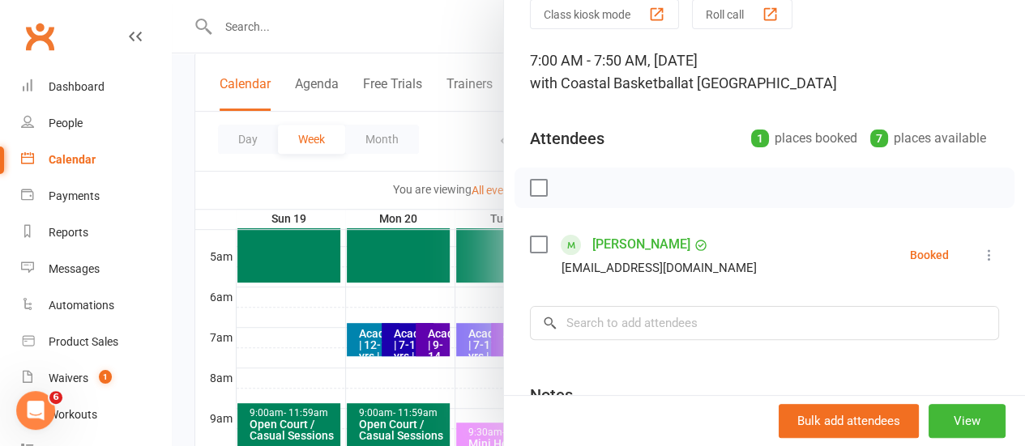
click at [256, 340] on div at bounding box center [598, 223] width 853 height 446
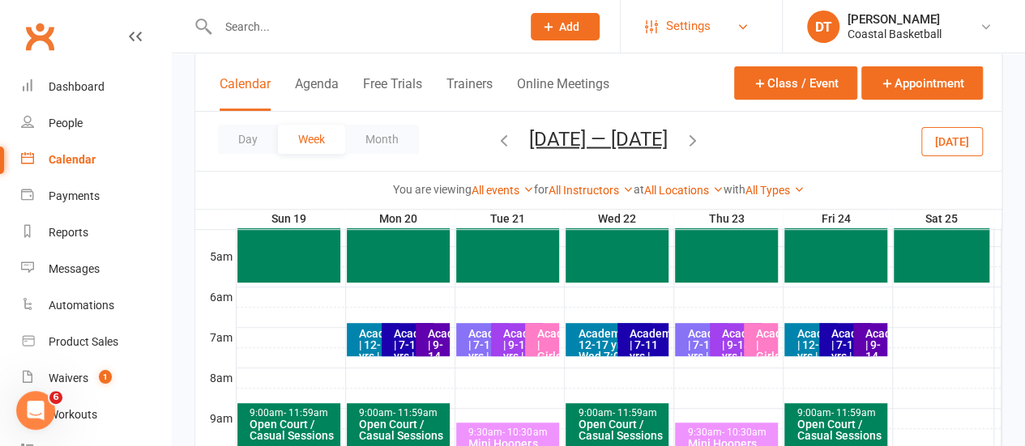
click at [749, 19] on link "Settings" at bounding box center [701, 26] width 113 height 36
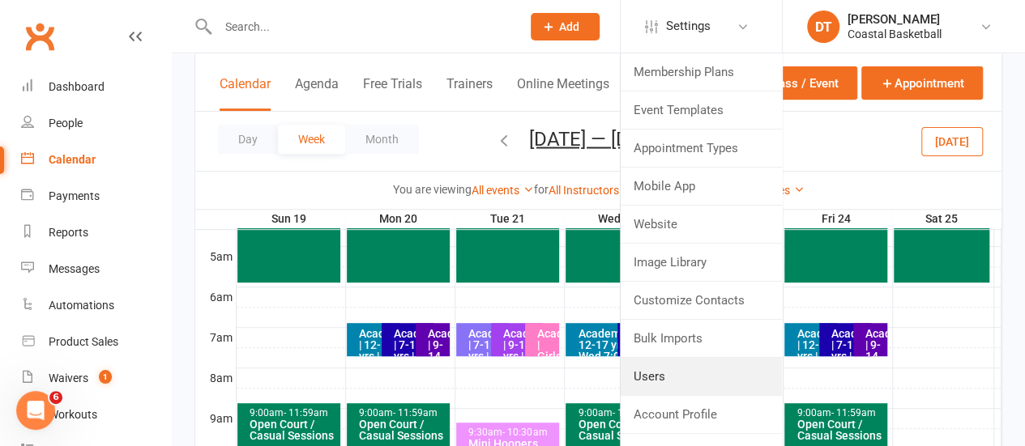
drag, startPoint x: 685, startPoint y: 372, endPoint x: 689, endPoint y: 364, distance: 9.1
click at [685, 372] on link "Users" at bounding box center [701, 376] width 161 height 37
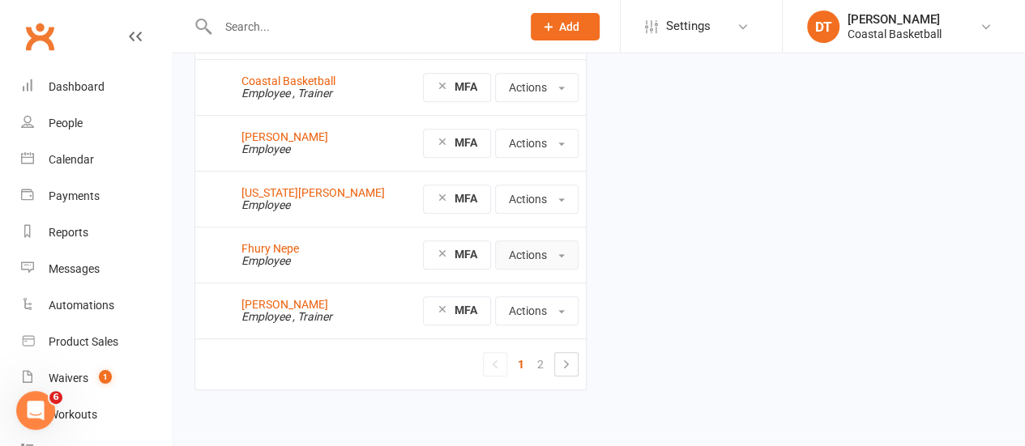
click at [540, 241] on button "Actions" at bounding box center [536, 255] width 83 height 29
click at [267, 242] on link "Fhury Nepe" at bounding box center [270, 248] width 58 height 13
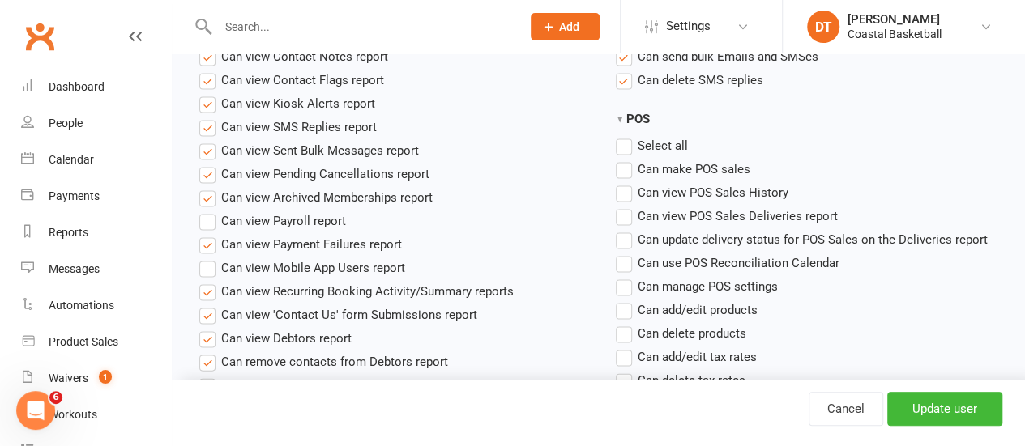
scroll to position [1523, 0]
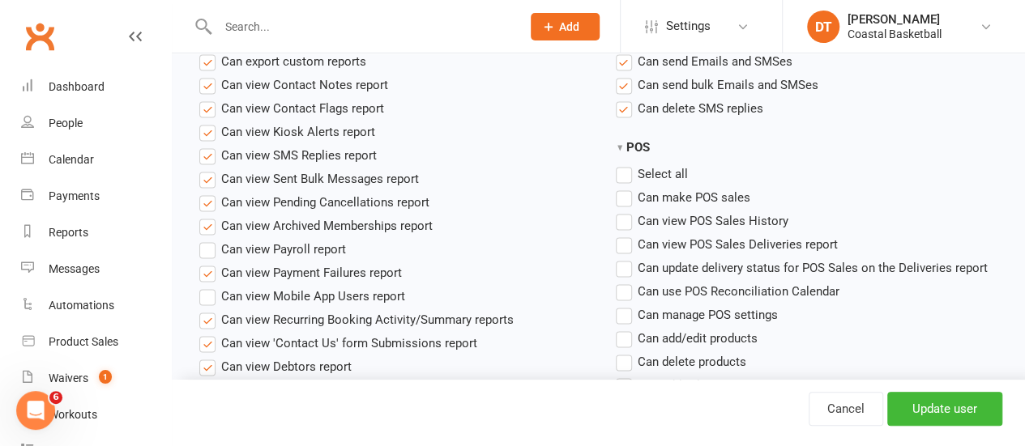
drag, startPoint x: 621, startPoint y: 172, endPoint x: 718, endPoint y: 194, distance: 99.8
click at [621, 172] on label "Select all" at bounding box center [652, 173] width 72 height 19
click at [621, 164] on input "POS" at bounding box center [621, 164] width 11 height 0
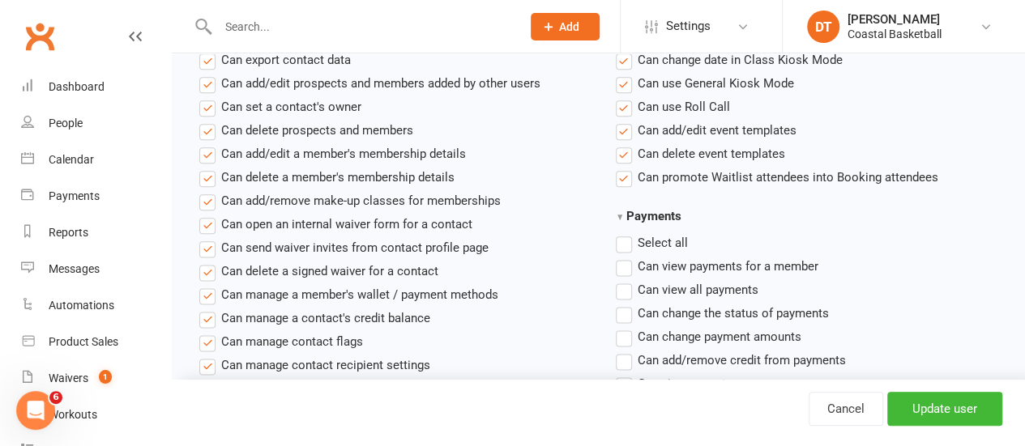
scroll to position [928, 0]
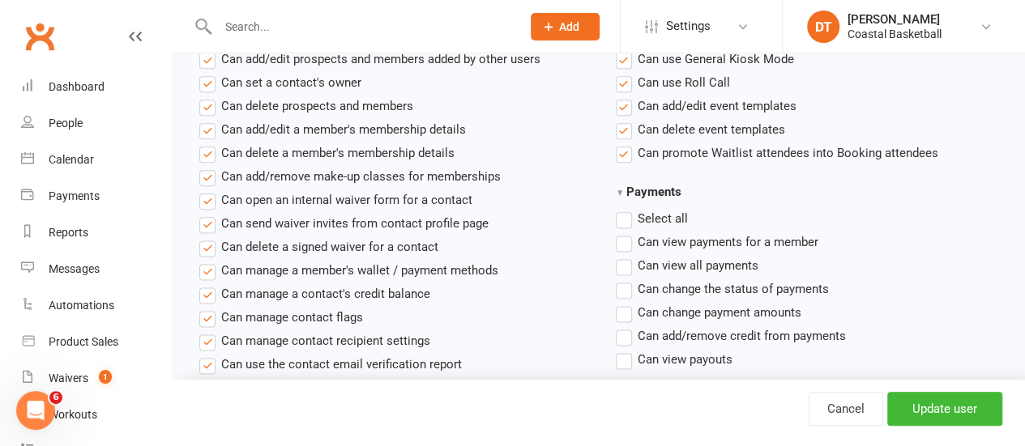
click at [629, 213] on label "Select all" at bounding box center [652, 218] width 72 height 19
click at [626, 209] on input "Payments" at bounding box center [621, 209] width 11 height 0
click at [981, 403] on input "Update user" at bounding box center [944, 409] width 115 height 34
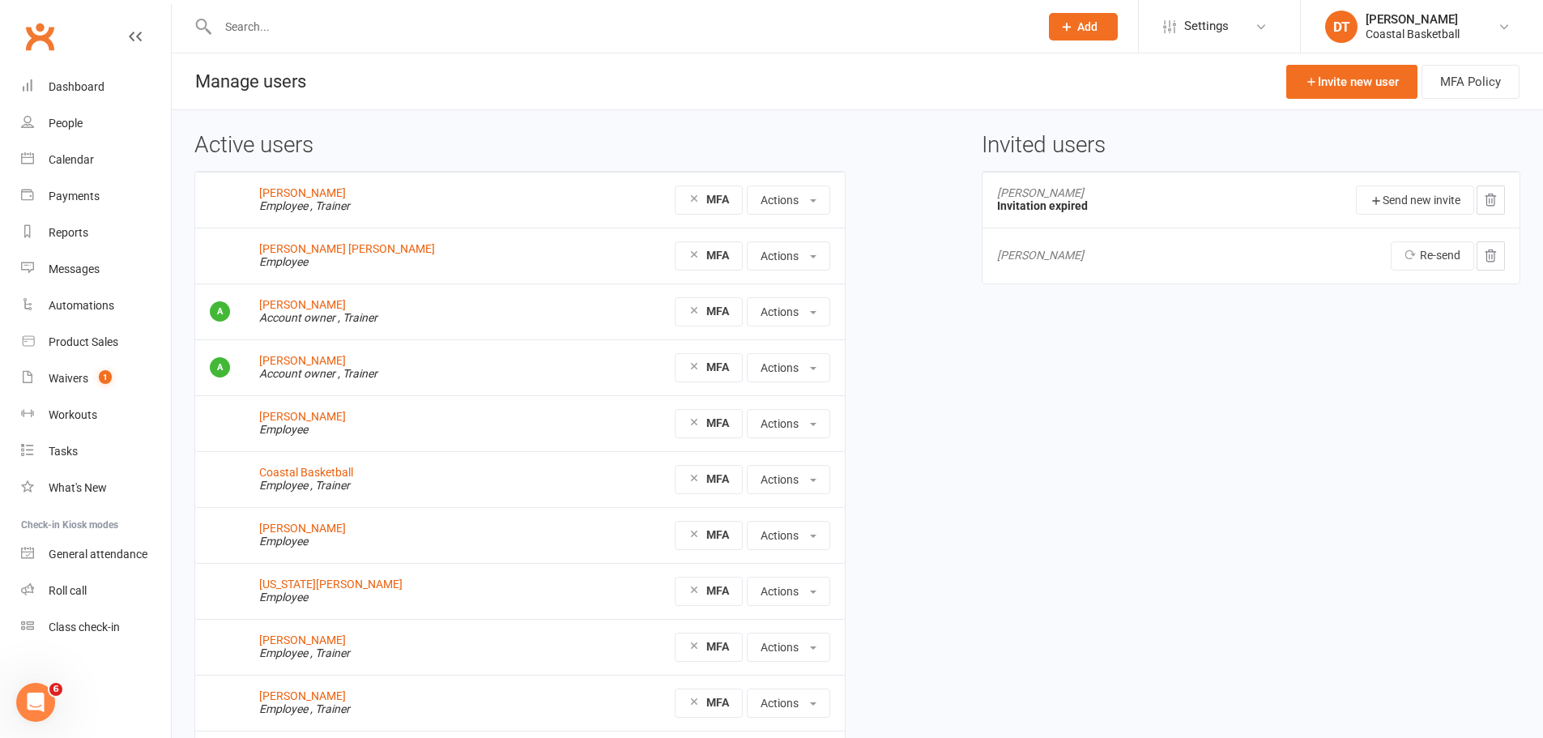
click at [285, 15] on input "text" at bounding box center [620, 26] width 815 height 23
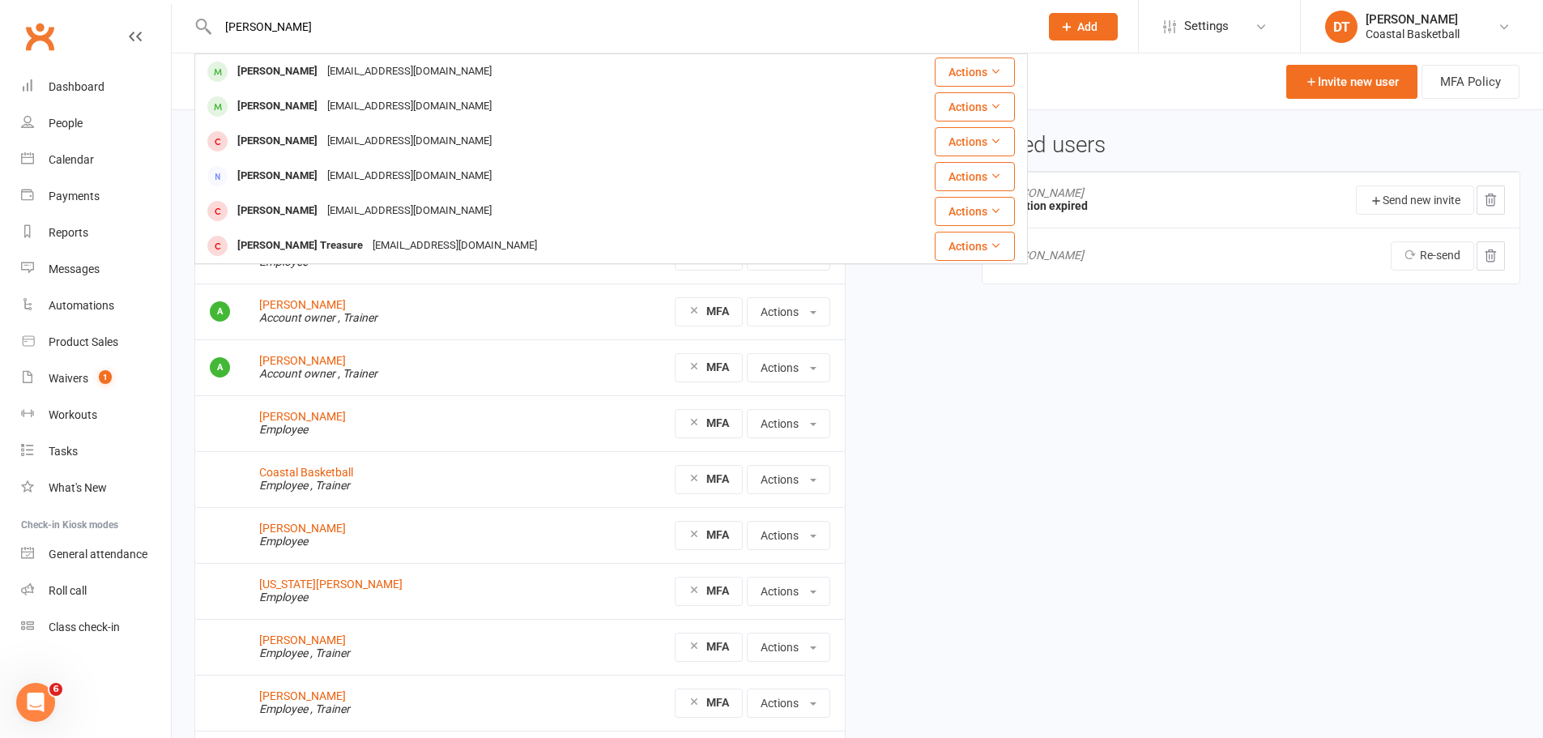
type input "[PERSON_NAME]"
drag, startPoint x: 85, startPoint y: 377, endPoint x: 1046, endPoint y: 453, distance: 963.9
click at [85, 377] on div "Waivers" at bounding box center [69, 378] width 40 height 13
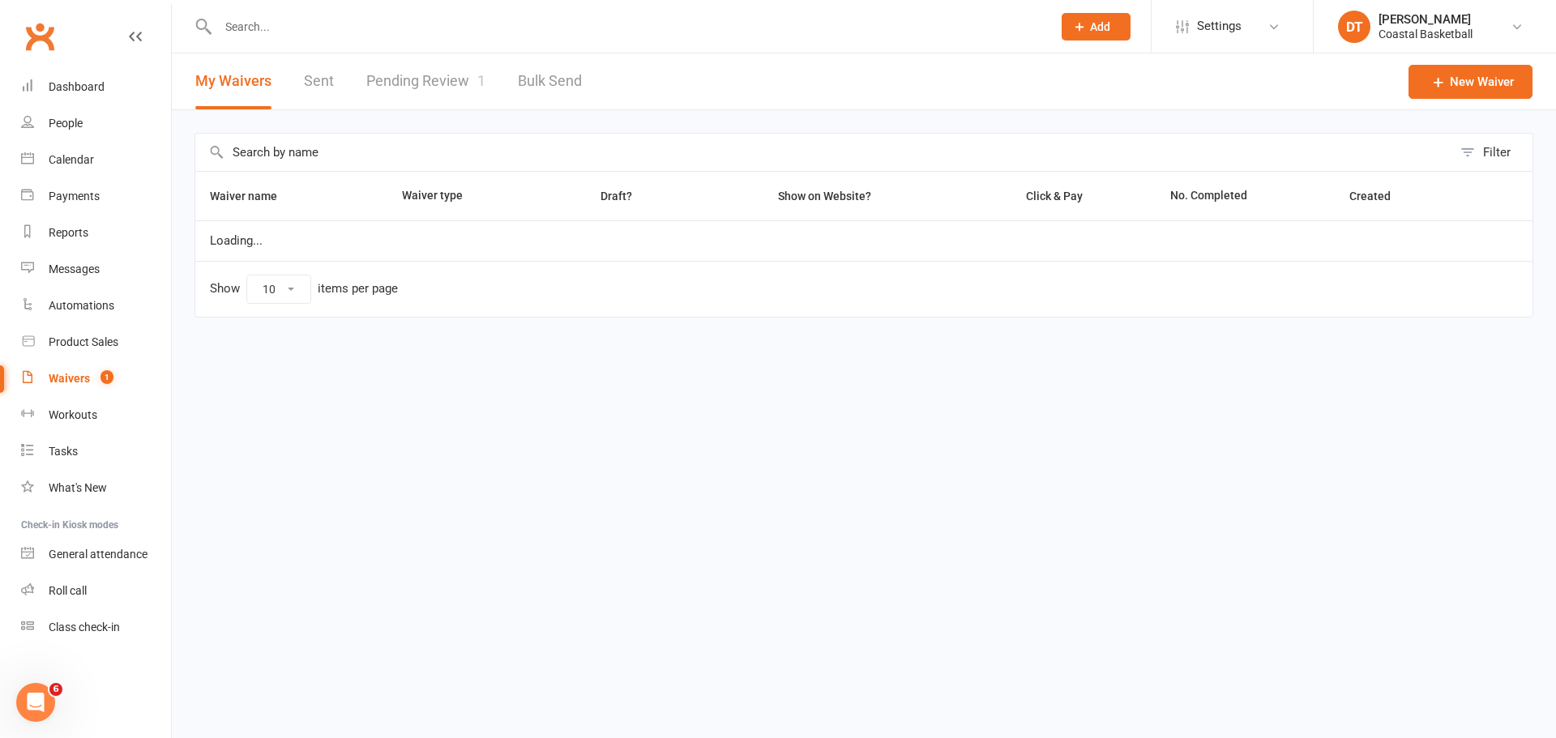
select select "100"
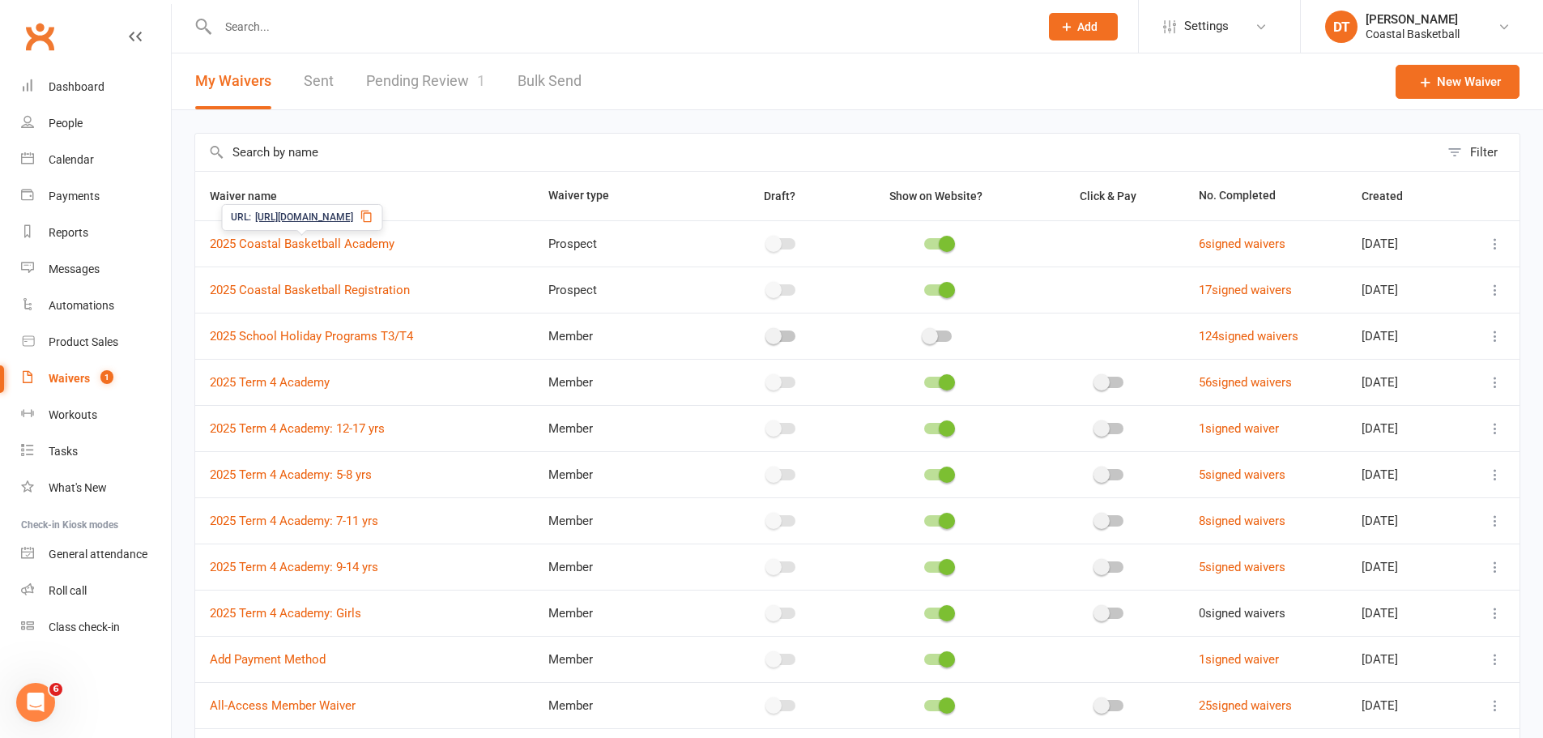
click at [353, 222] on span "https://app.clubworx.com/s/ALPNaCSo" at bounding box center [304, 217] width 98 height 15
click at [356, 250] on link "2025 Coastal Basketball Academy" at bounding box center [302, 244] width 185 height 15
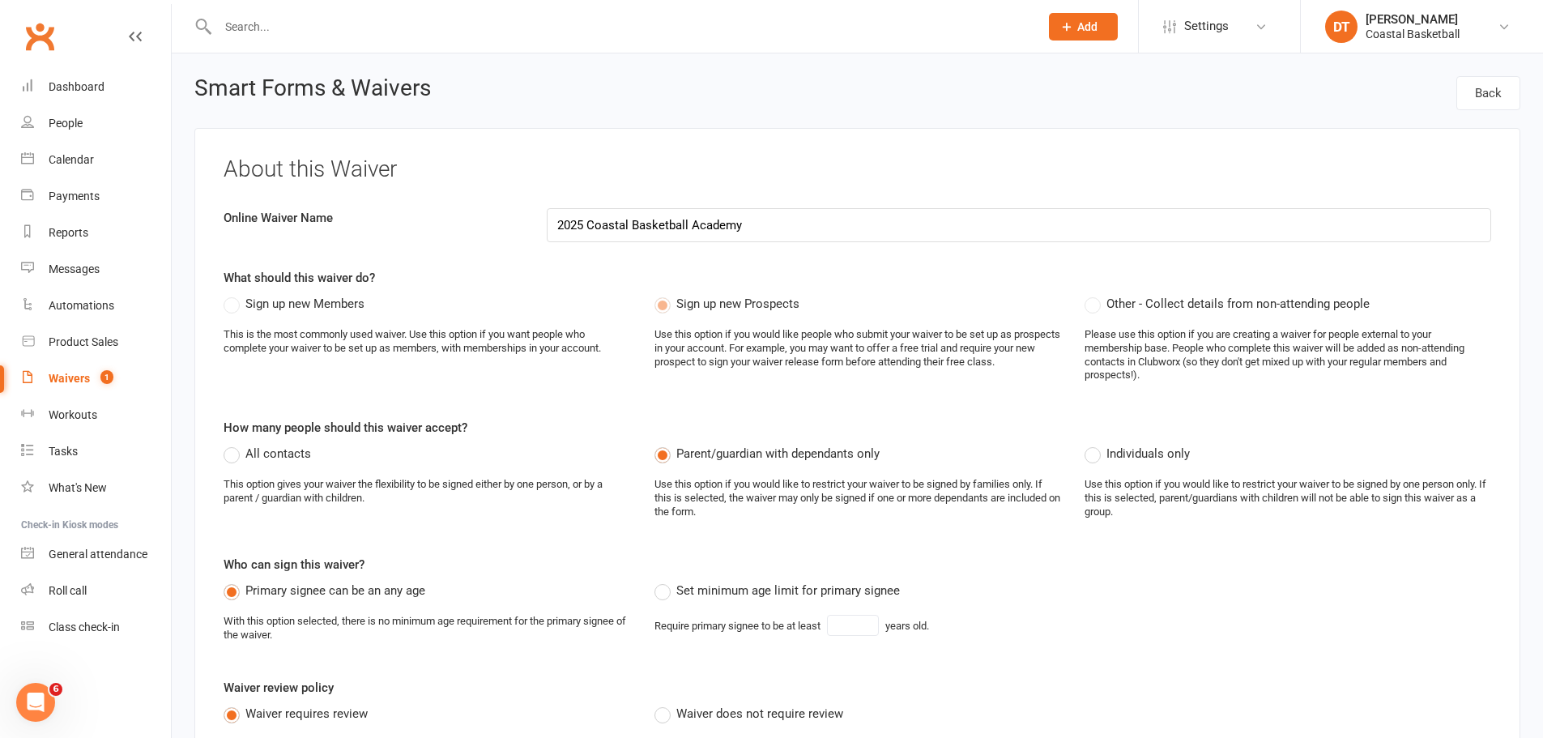
select select "applies_to_dependant_signees"
select select "select"
select select "applies_to_dependant_signees"
select select "select"
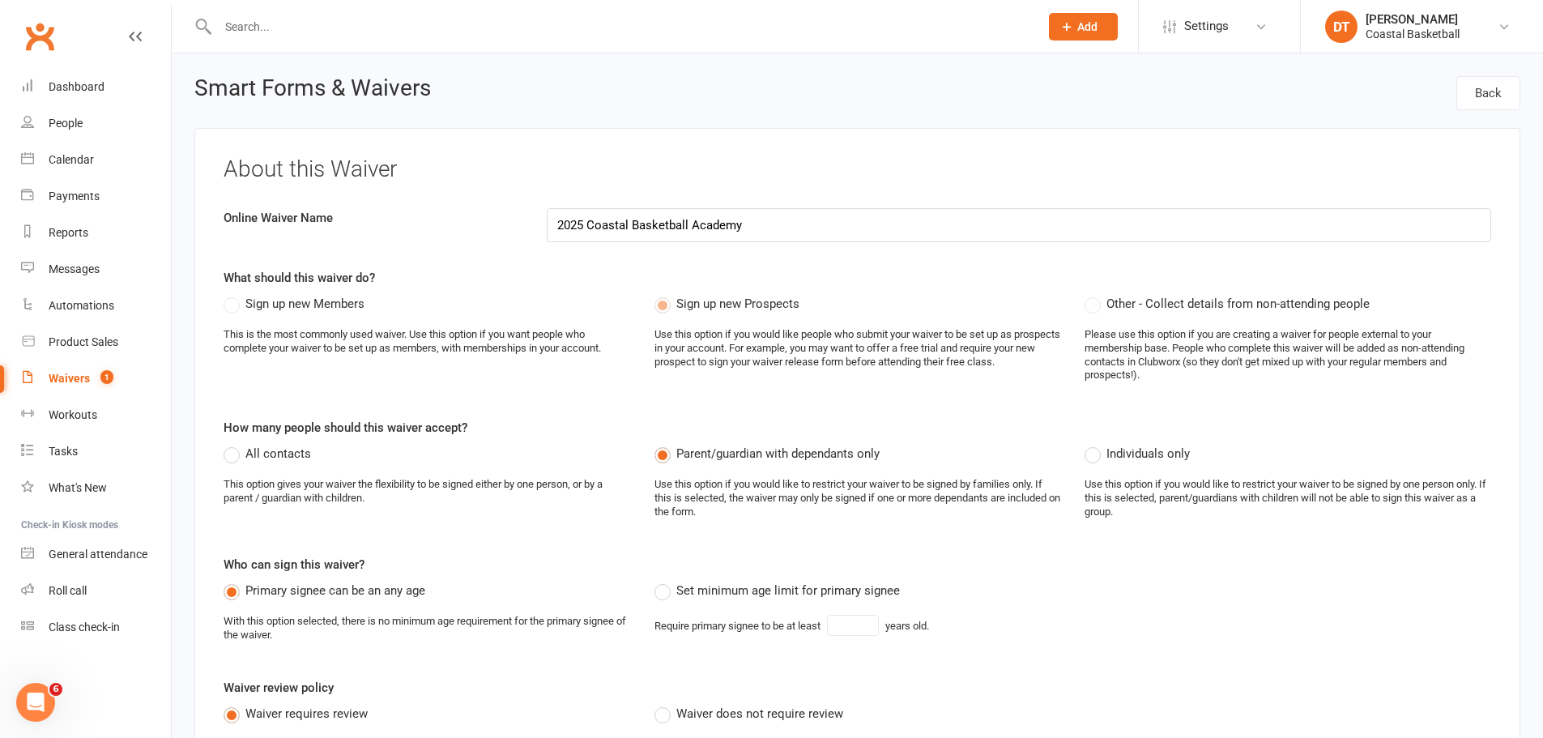
select select "select"
select select "applies_to_dependant_signees"
select select "checkbox"
select select "applies_to_dependant_signees"
select select "select"
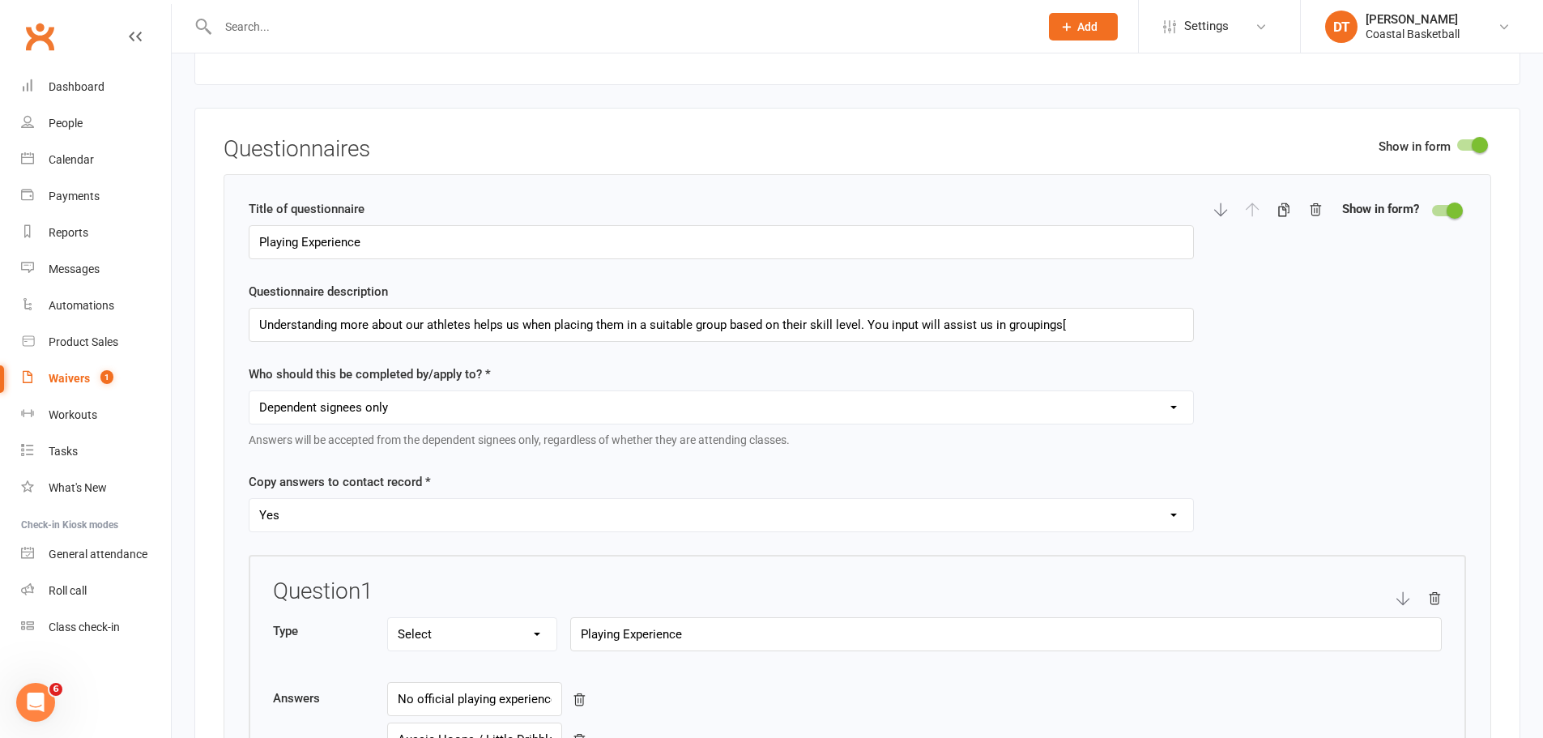
scroll to position [2025, 0]
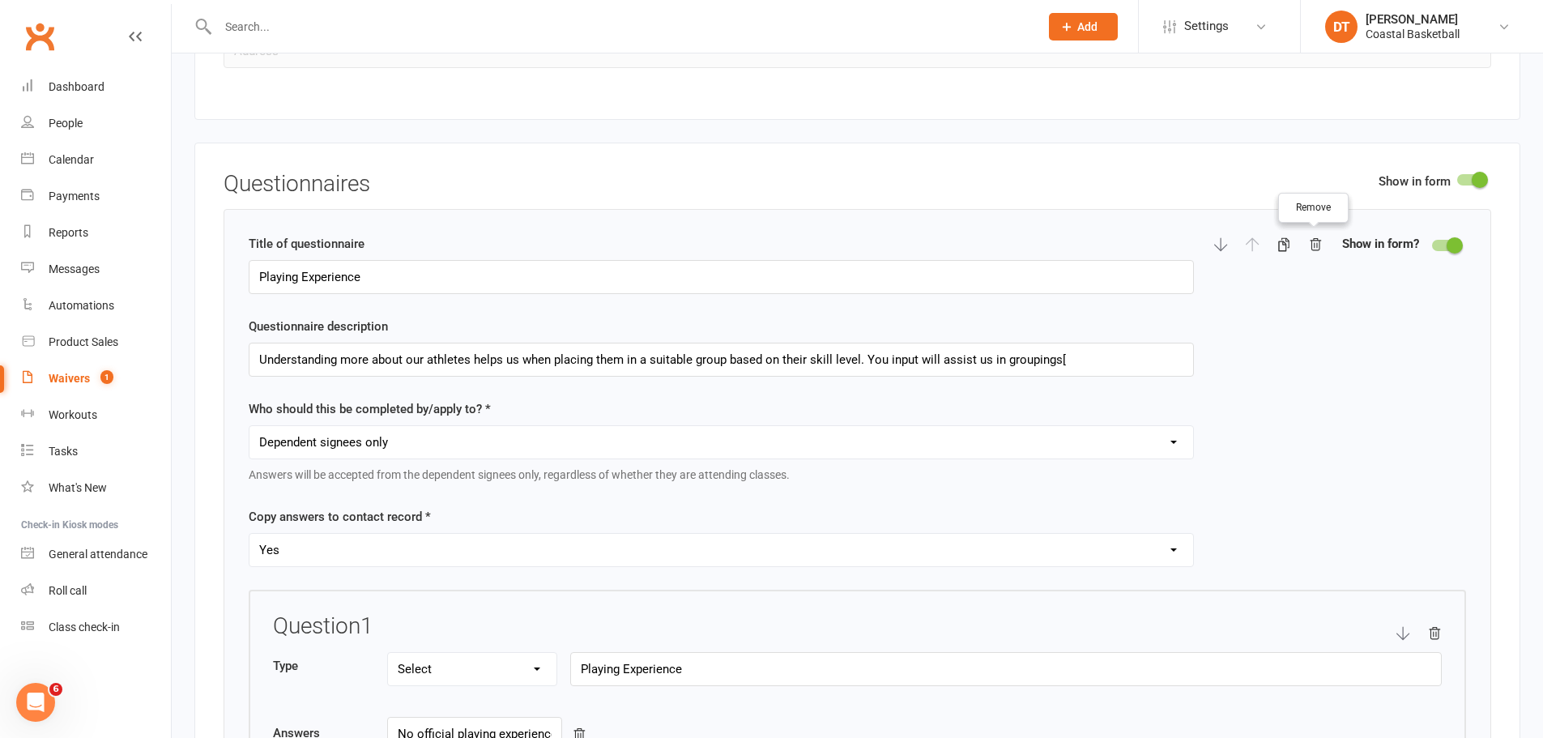
click at [1024, 240] on icon "button" at bounding box center [1315, 244] width 15 height 15
type input "Basketball Experience"
select select "select"
type input "If you are currently registered to play the 25/26 Summer basketball season, whi…"
type input "Social Media"
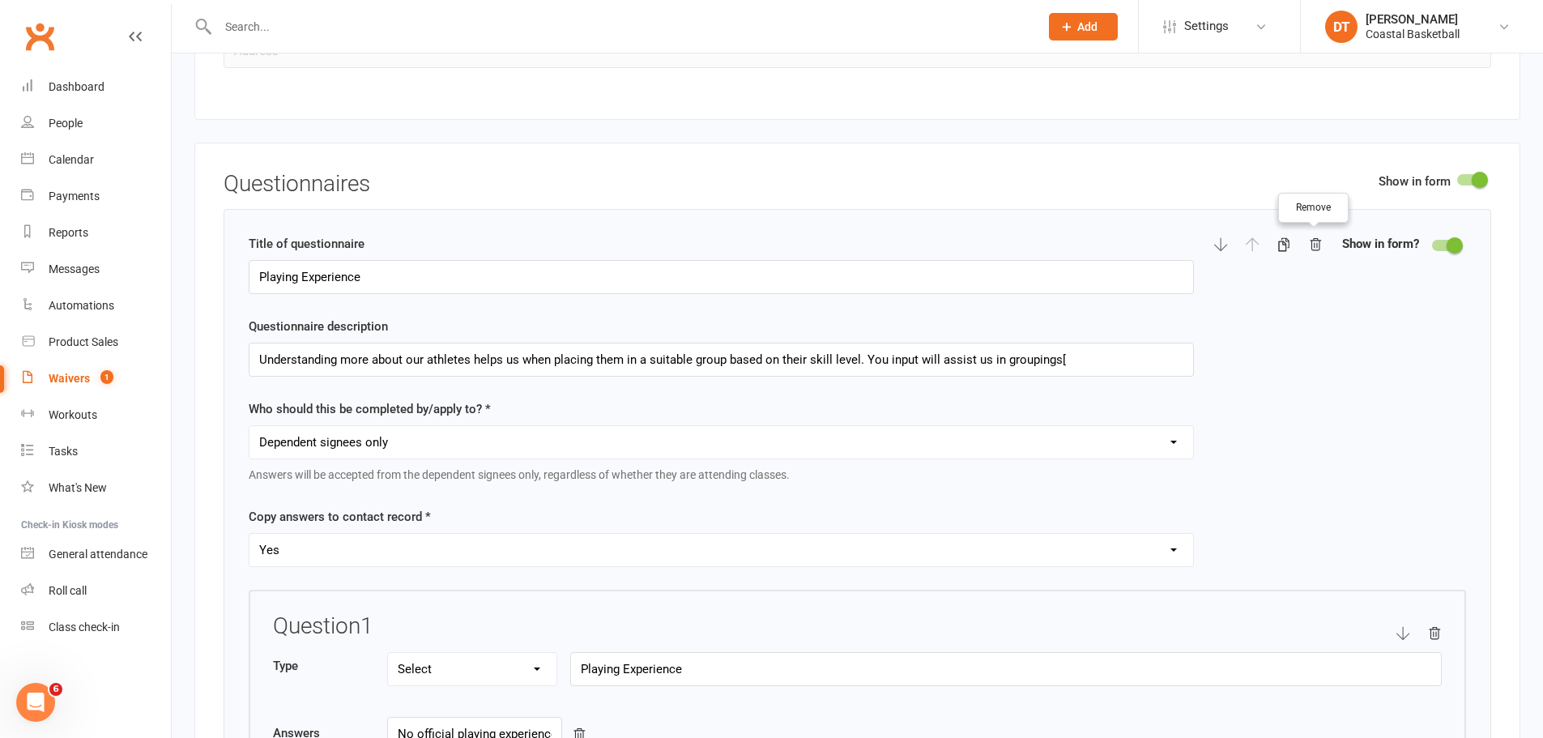
type input "We love showcasing the talent of our athletes, as well as the fun they have whi…"
select select "checkbox"
type input "Photos/videos of children in our programs may be used for marketing purposes on…"
type input "Medical Information"
type input "Please let us know if you have any medical conditions or additional support nee…"
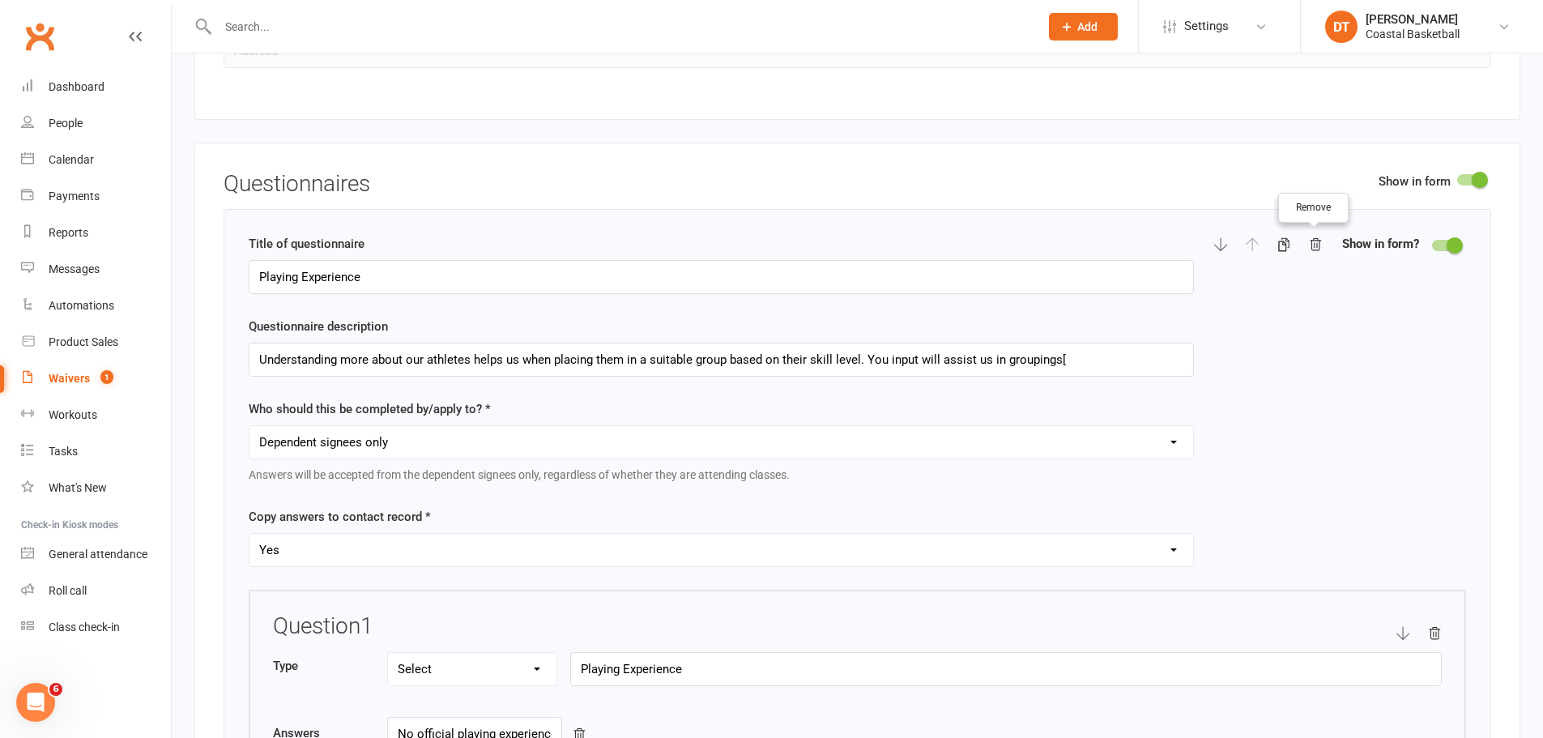
select select "select"
type input "Do you have any medical conditions that we should be aware of?"
select select "select"
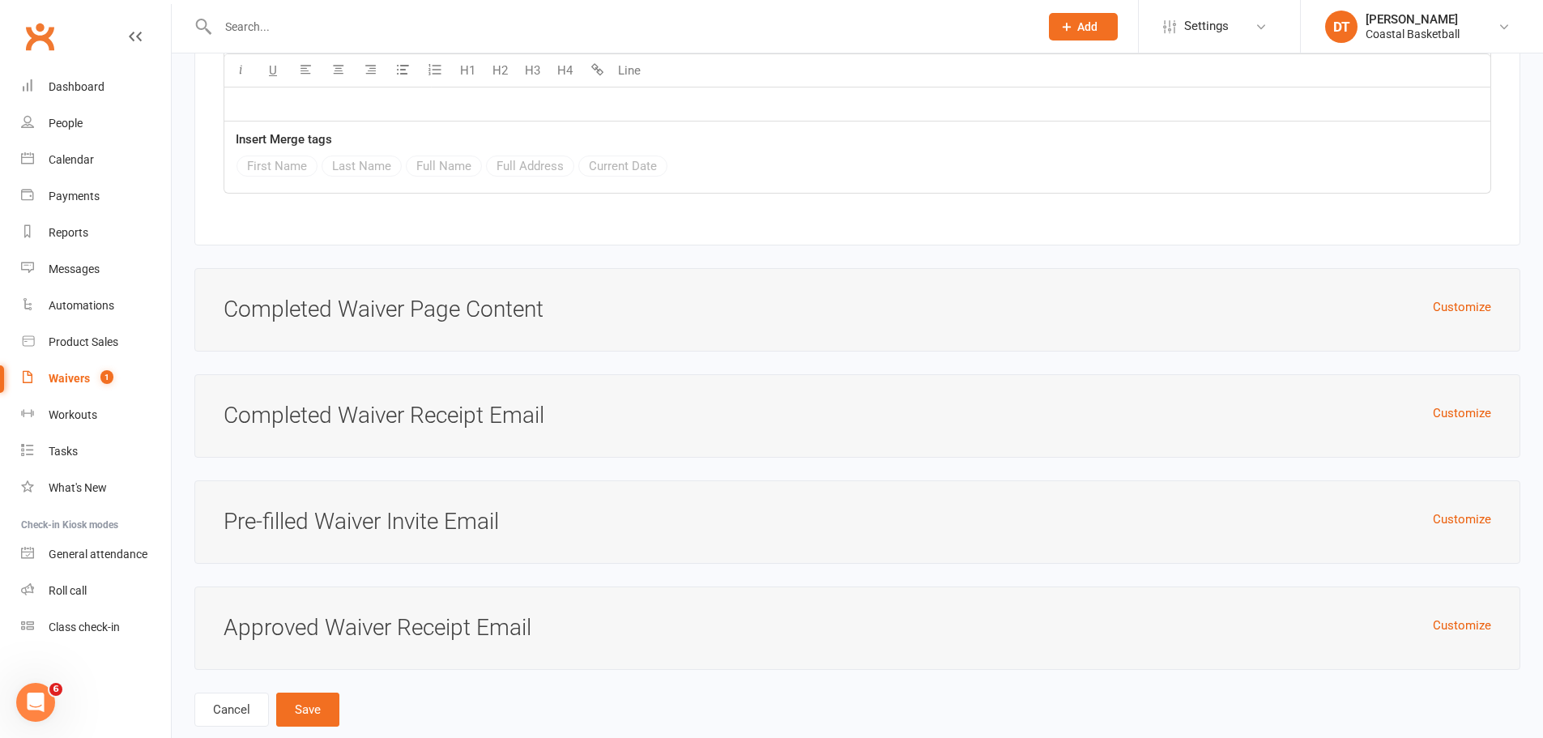
scroll to position [13121, 0]
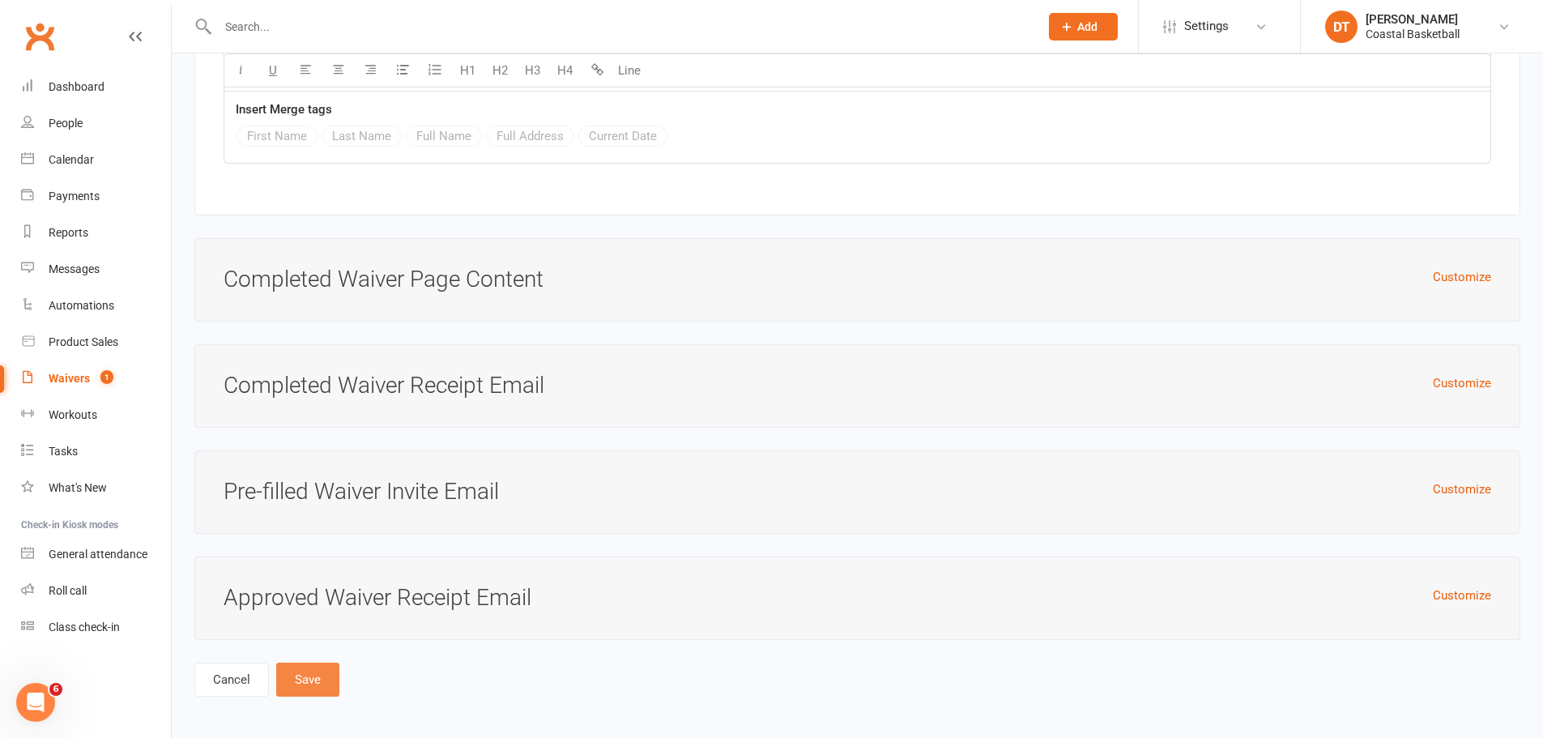
click at [315, 446] on button "Save" at bounding box center [307, 680] width 63 height 34
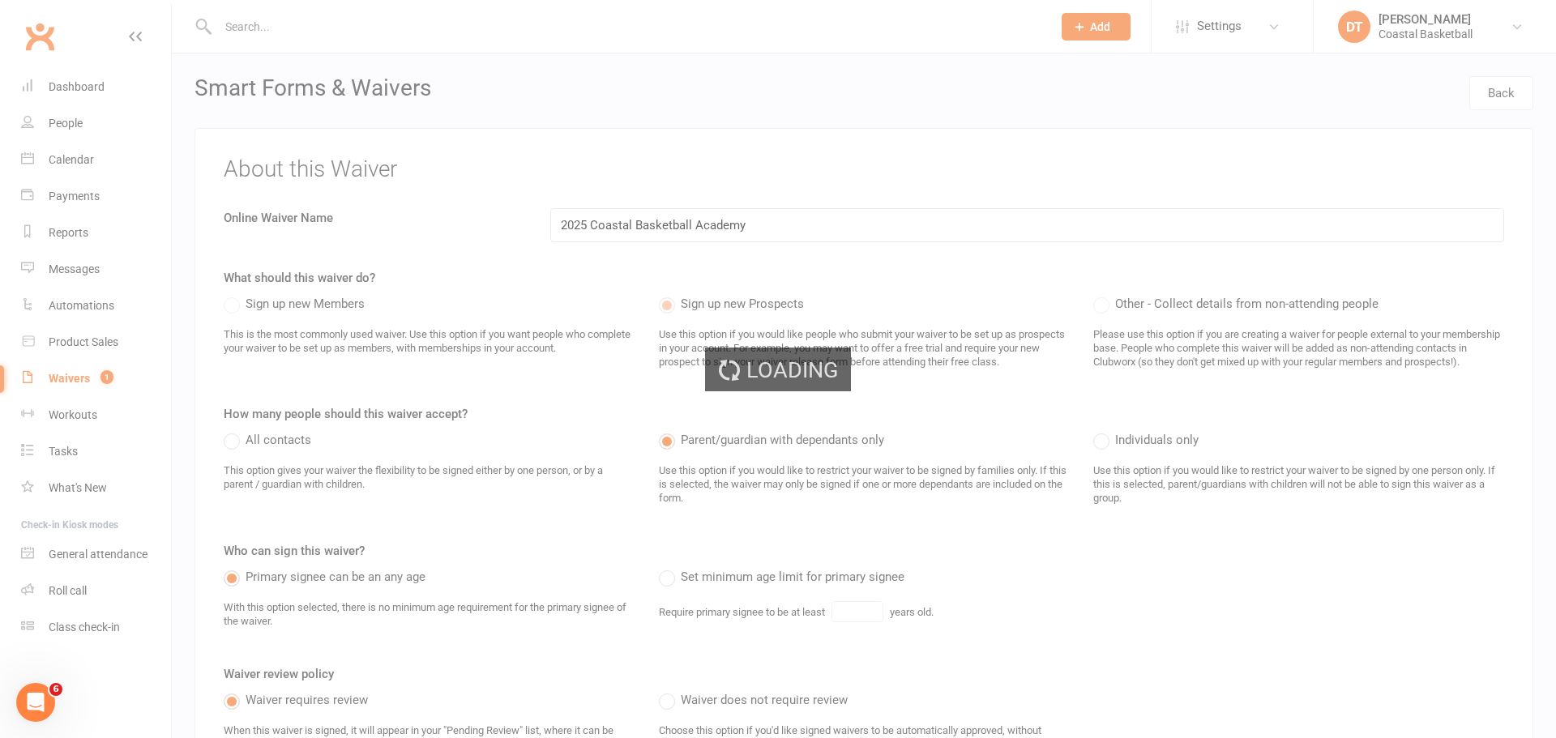
select select "100"
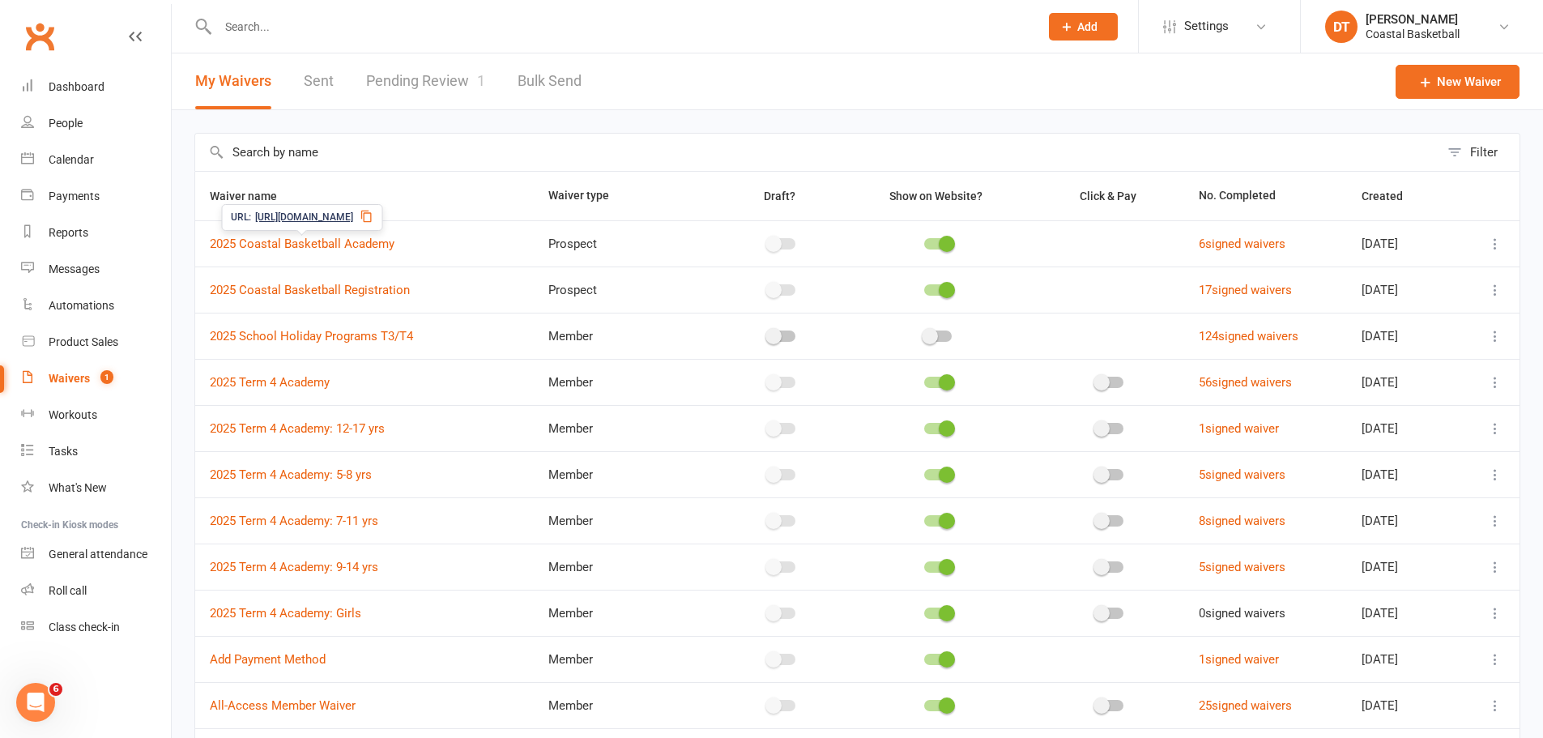
click at [322, 216] on span "https://app.clubworx.com/s/ALPNaCSo" at bounding box center [304, 217] width 98 height 15
click at [351, 237] on link "2025 Coastal Basketball Academy" at bounding box center [302, 244] width 185 height 15
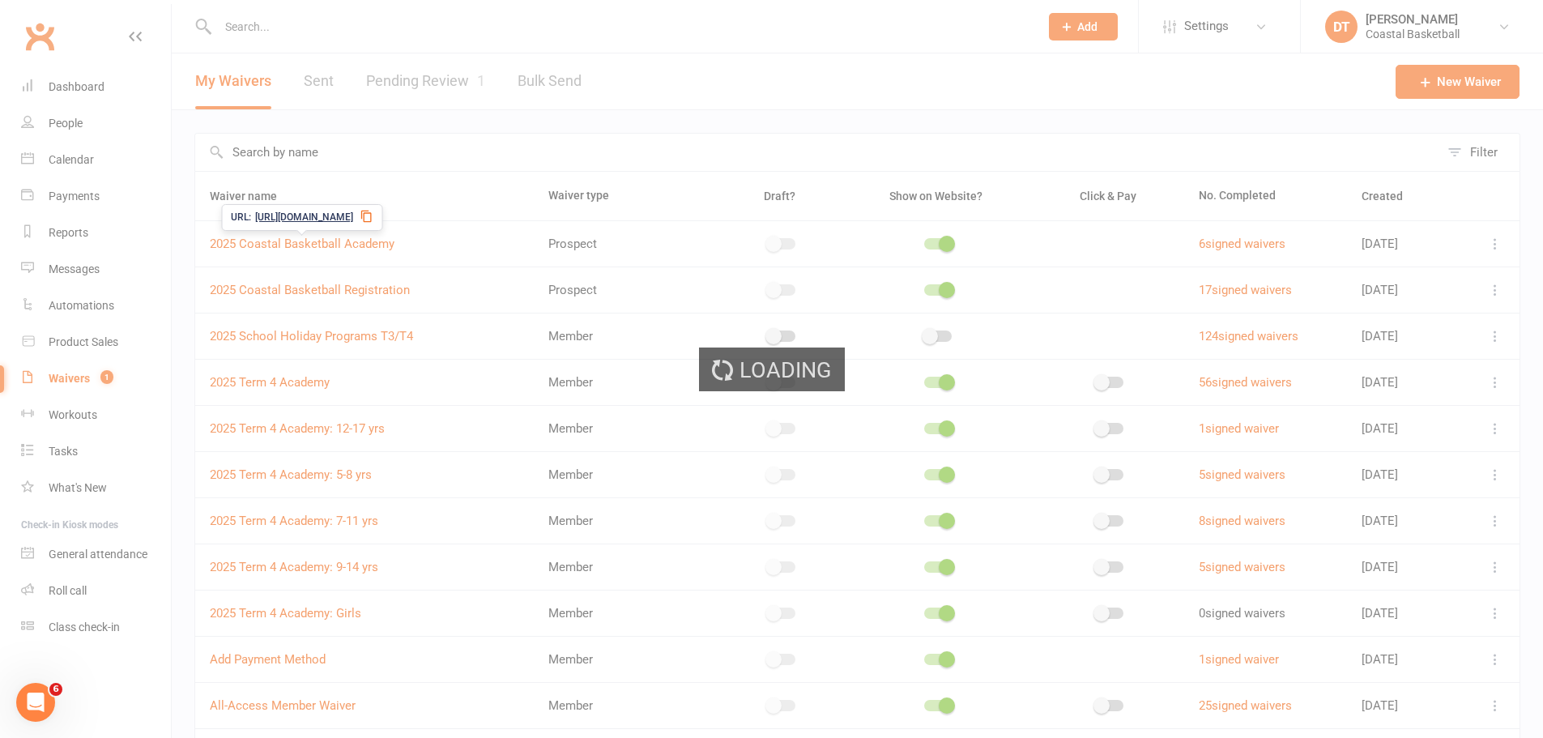
select select "applies_to_dependant_signees"
select select "select"
select select "applies_to_dependant_signees"
select select "select"
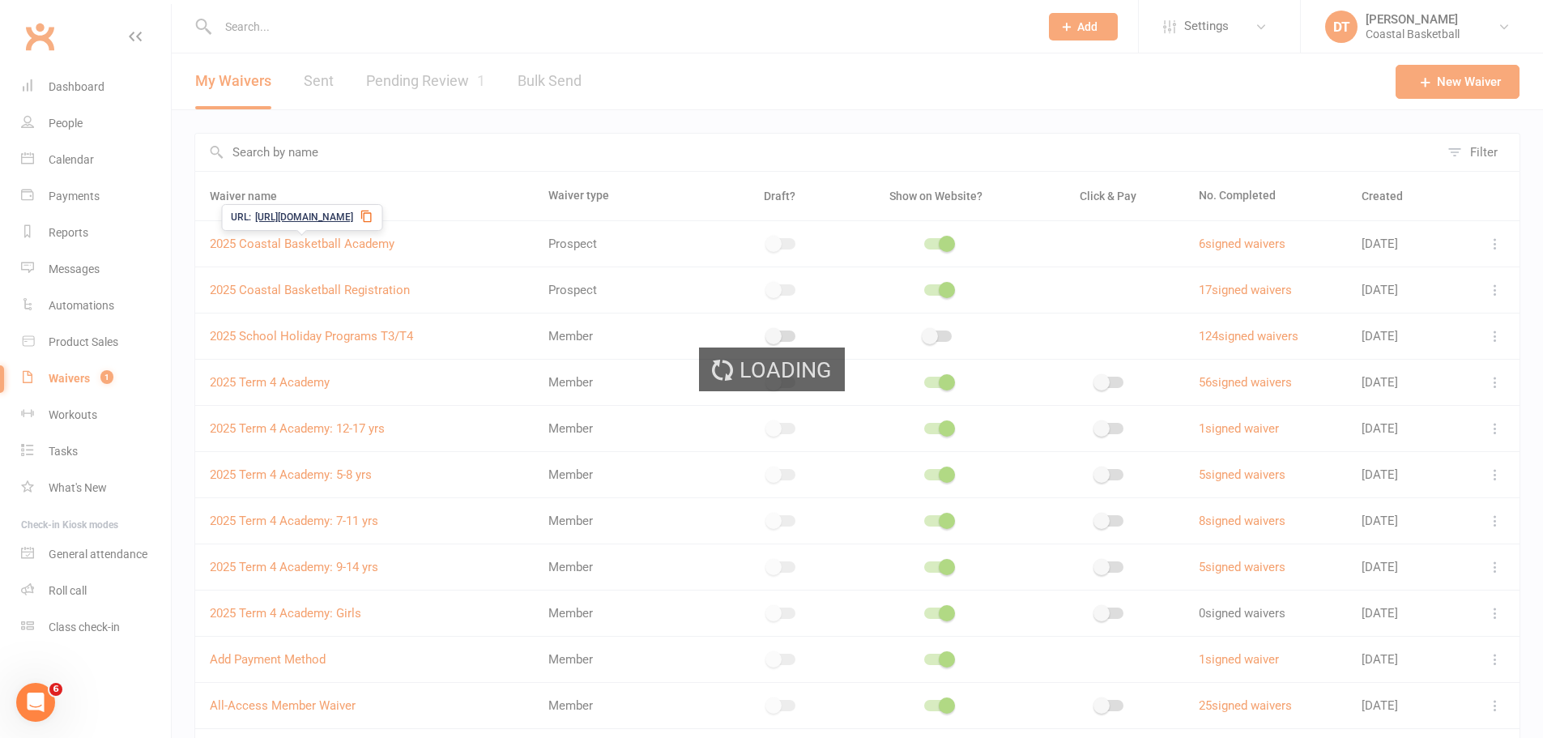
select select "select"
select select "applies_to_dependant_signees"
select select "checkbox"
select select "applies_to_dependant_signees"
select select "select"
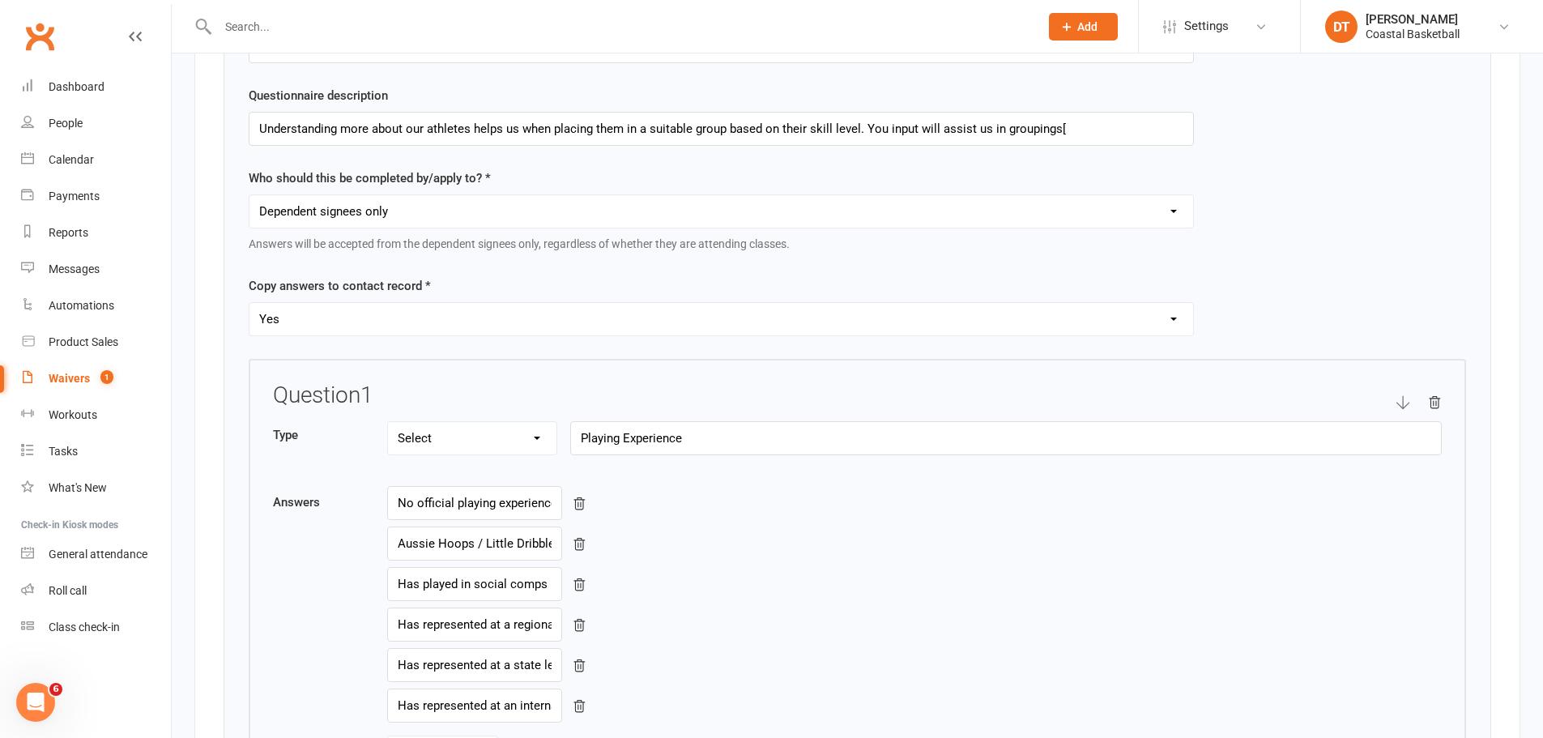
scroll to position [2161, 0]
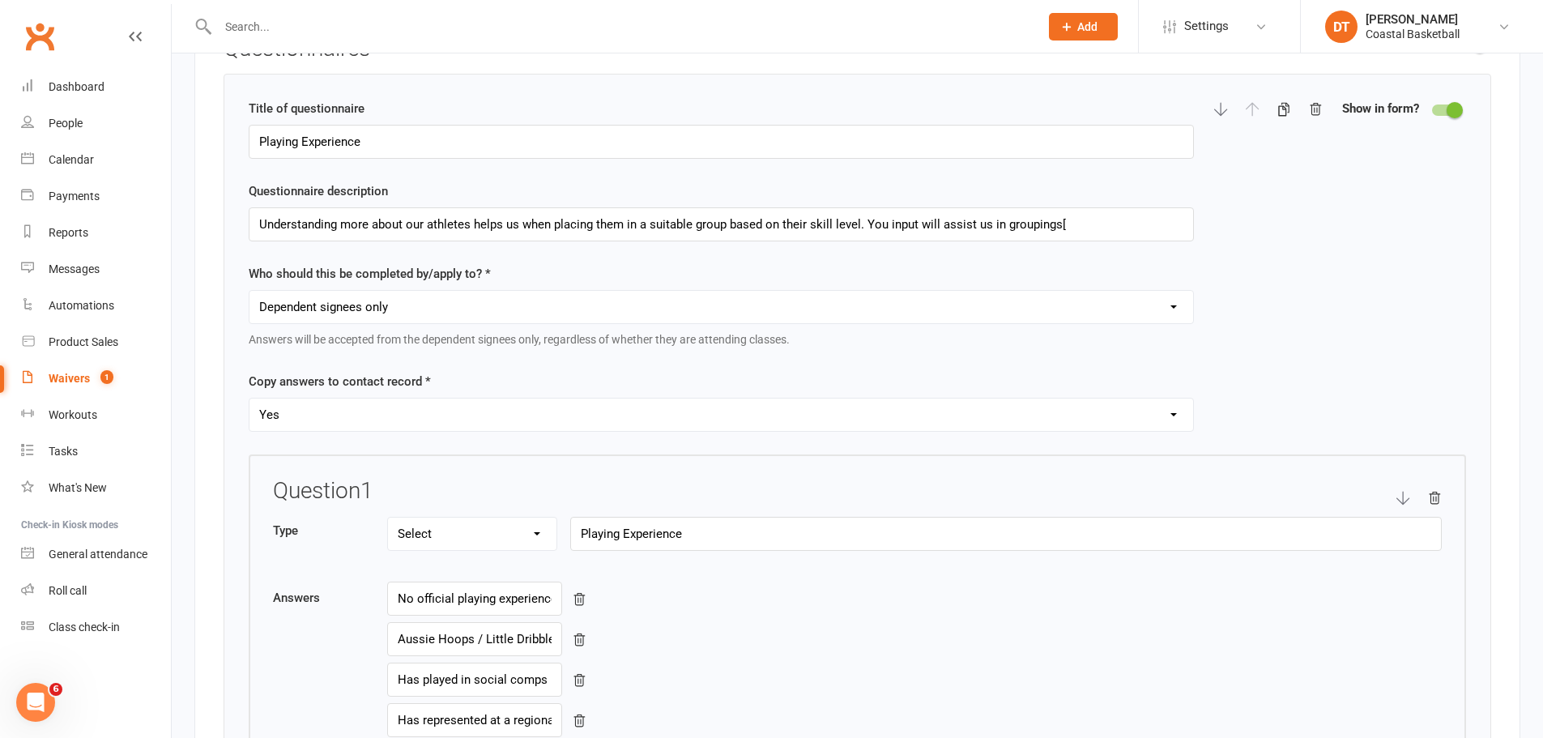
click at [1024, 113] on span at bounding box center [1455, 110] width 16 height 16
click at [1024, 108] on input "checkbox" at bounding box center [1432, 108] width 0 height 0
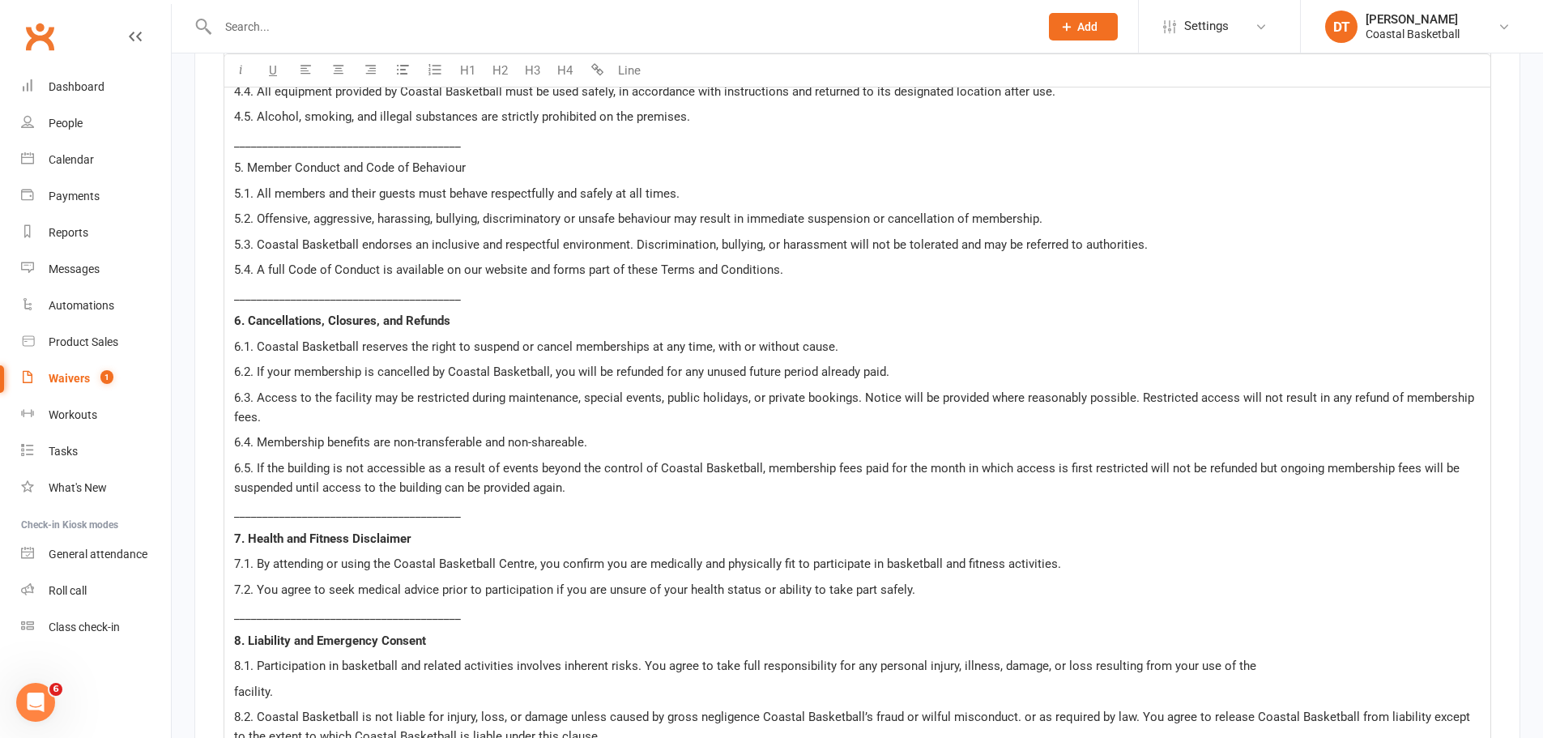
scroll to position [13251, 0]
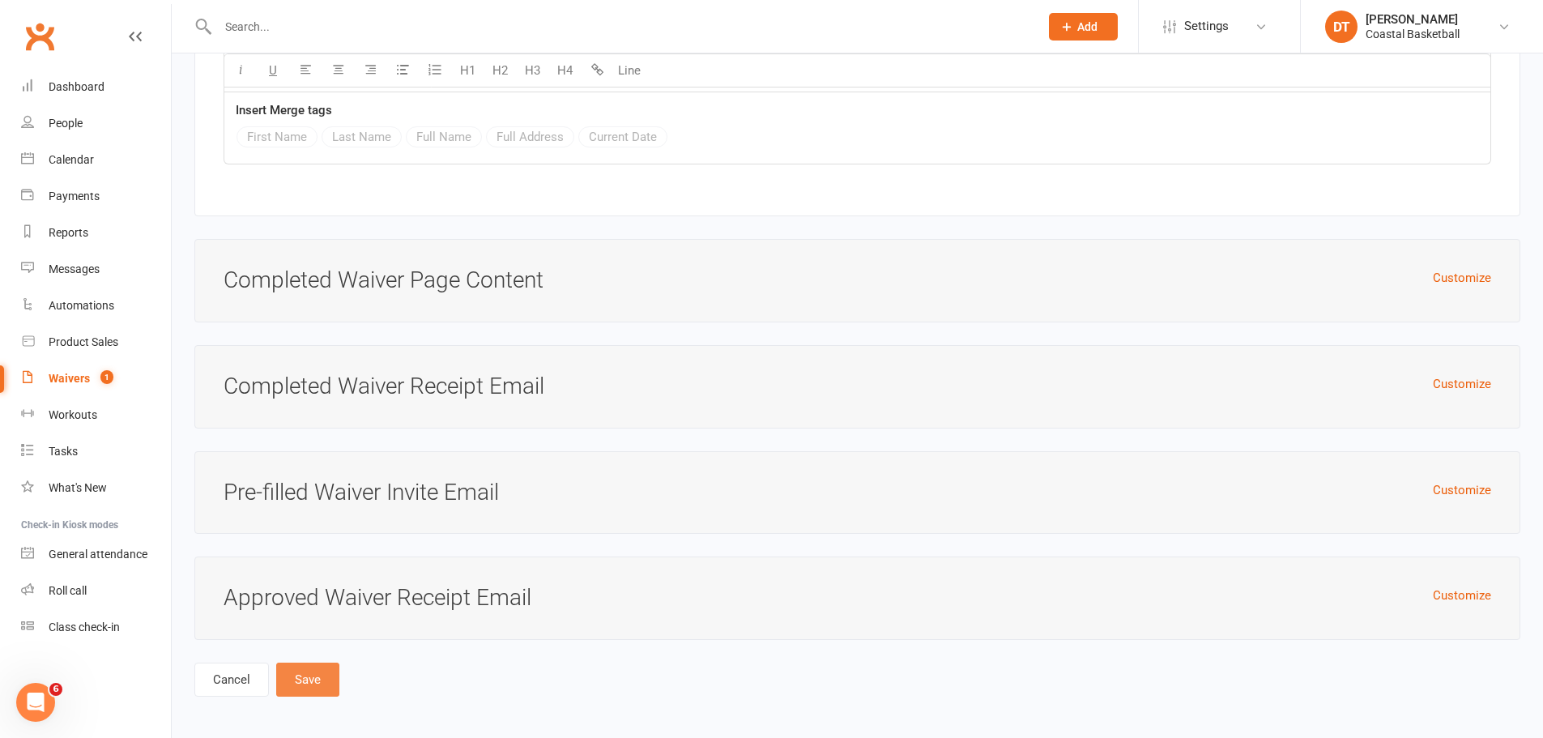
drag, startPoint x: 305, startPoint y: 684, endPoint x: 1003, endPoint y: 386, distance: 758.3
click at [309, 446] on button "Save" at bounding box center [307, 680] width 63 height 34
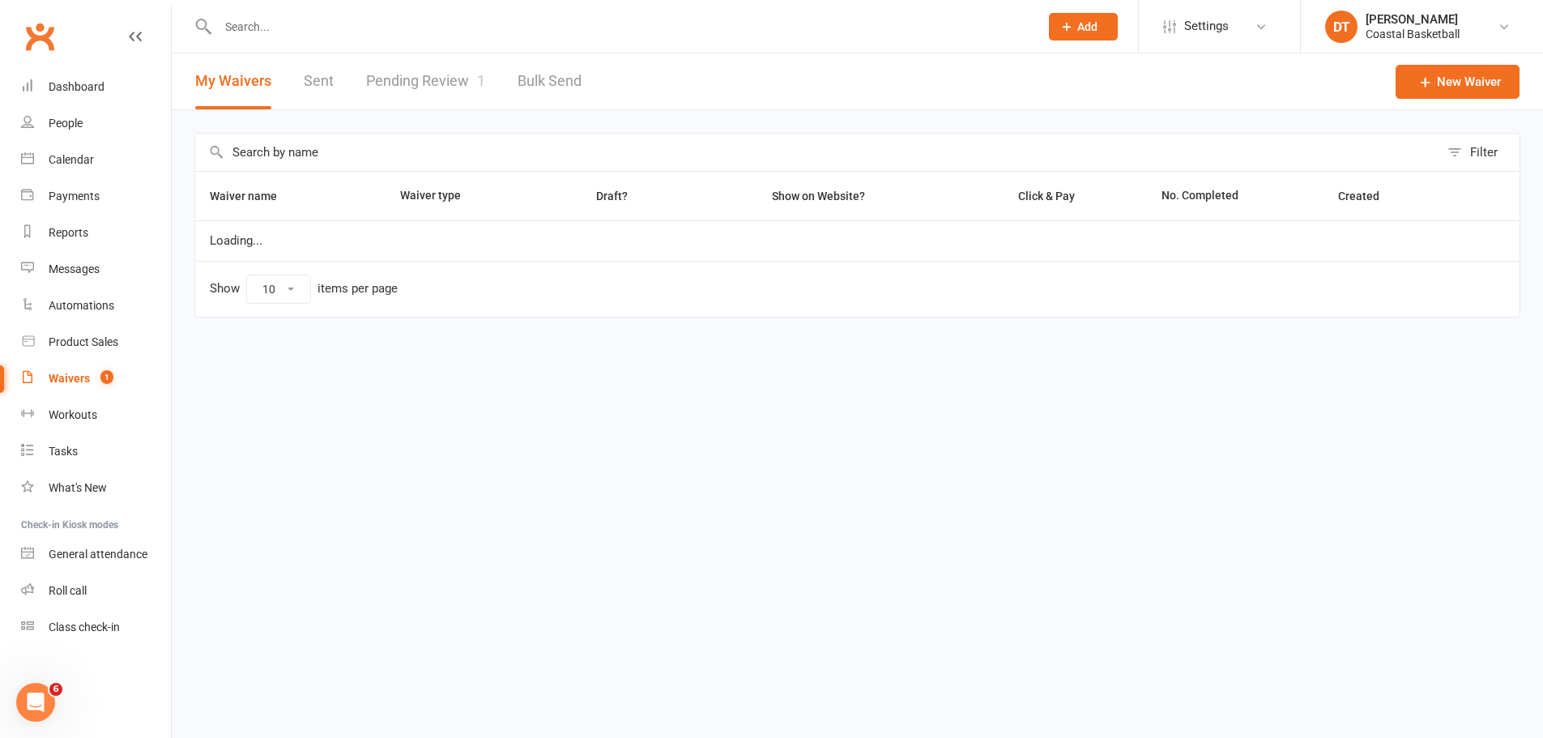
select select "100"
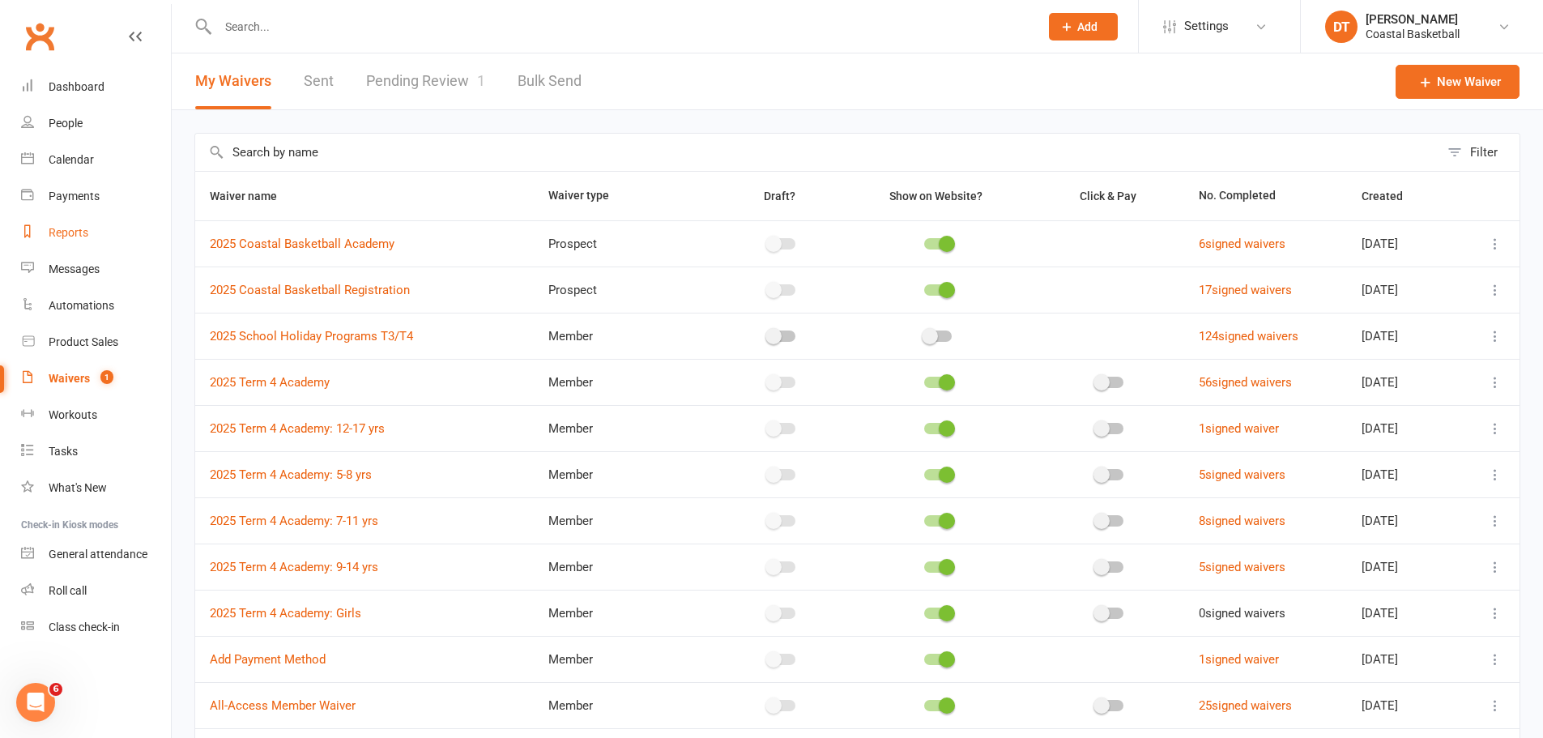
click at [96, 233] on link "Reports" at bounding box center [96, 233] width 150 height 36
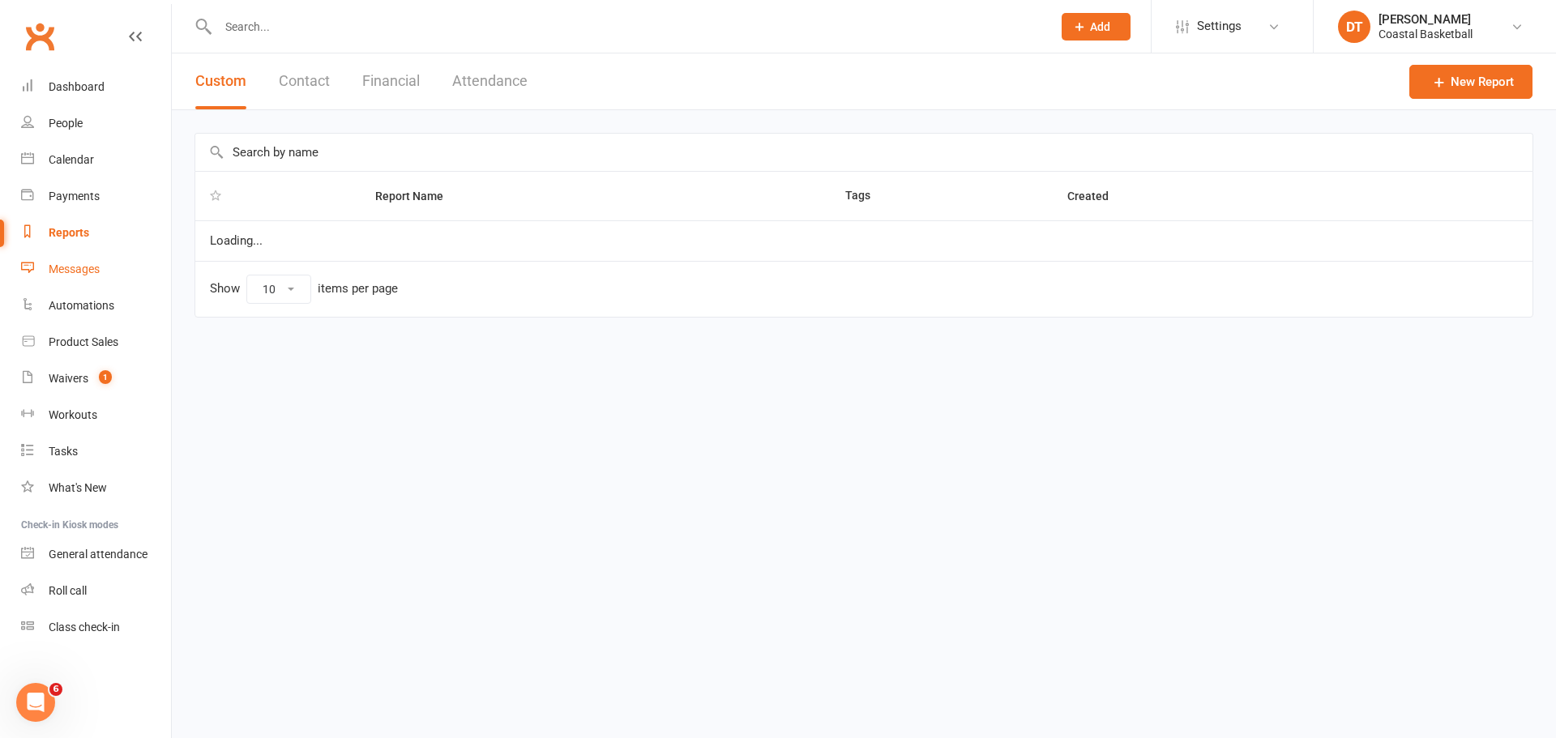
select select "100"
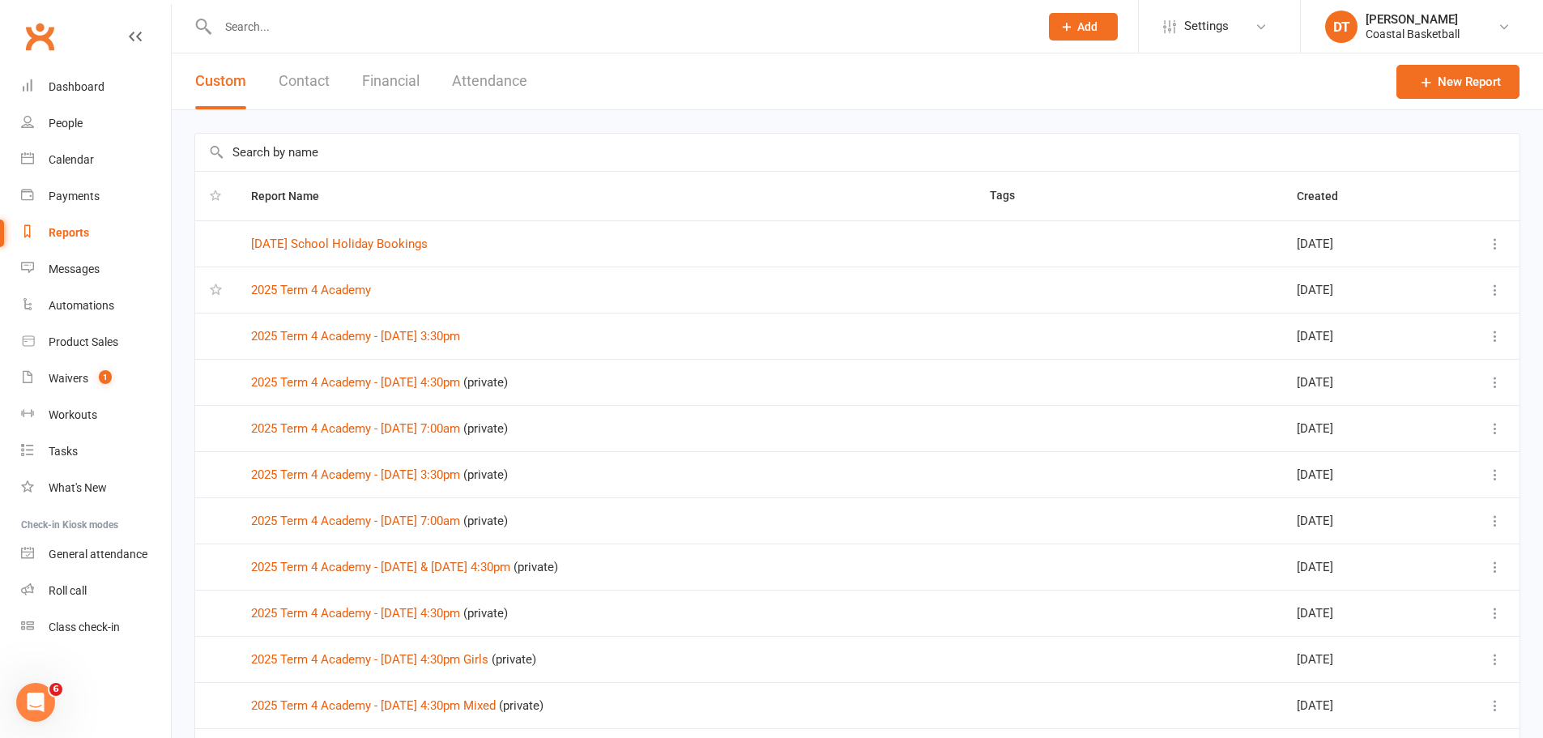
click at [488, 77] on button "Attendance" at bounding box center [489, 81] width 75 height 56
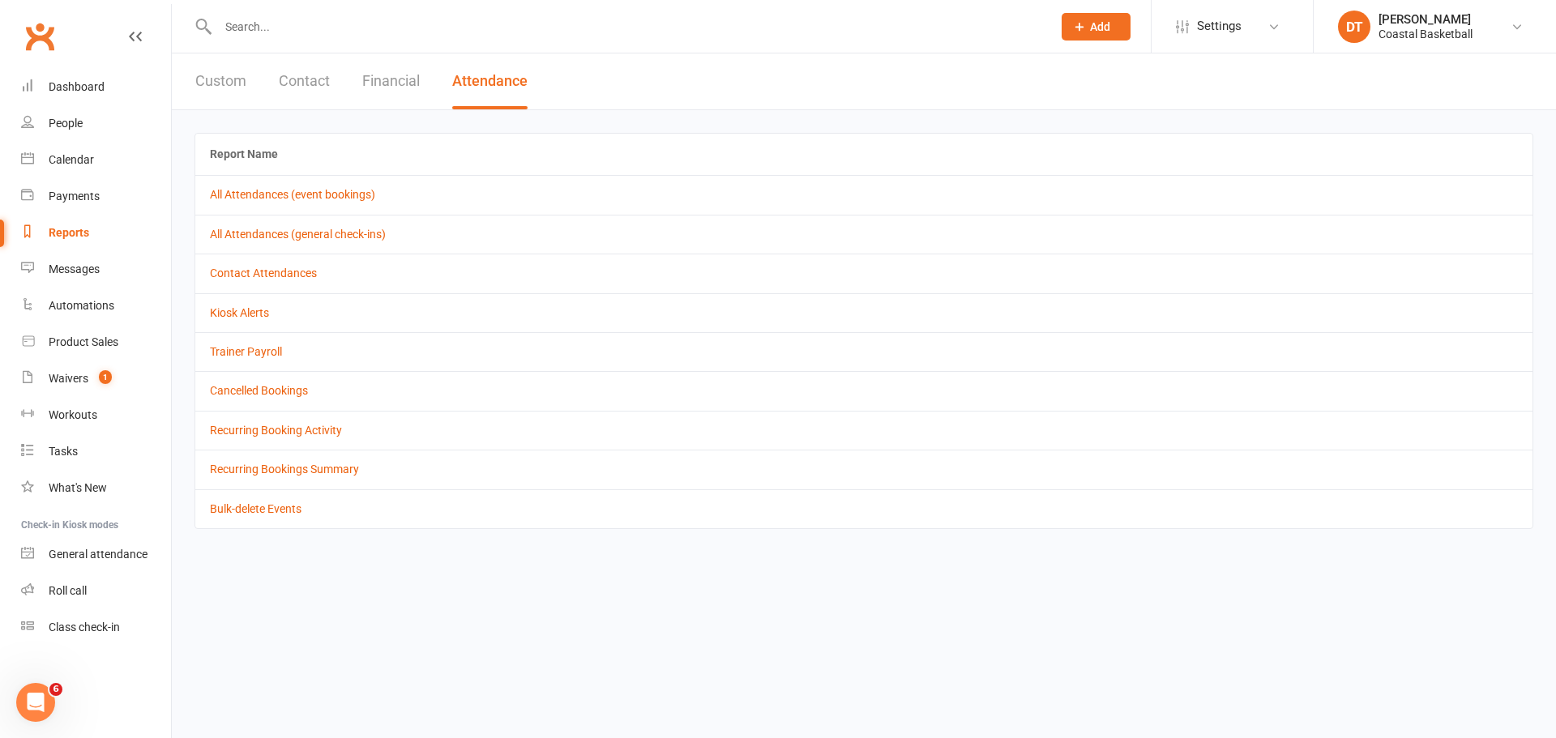
click at [234, 446] on td "Bulk-delete Events" at bounding box center [863, 508] width 1337 height 39
click at [250, 446] on td "Bulk-delete Events" at bounding box center [863, 508] width 1337 height 39
click at [253, 446] on link "Bulk-delete Events" at bounding box center [256, 508] width 92 height 13
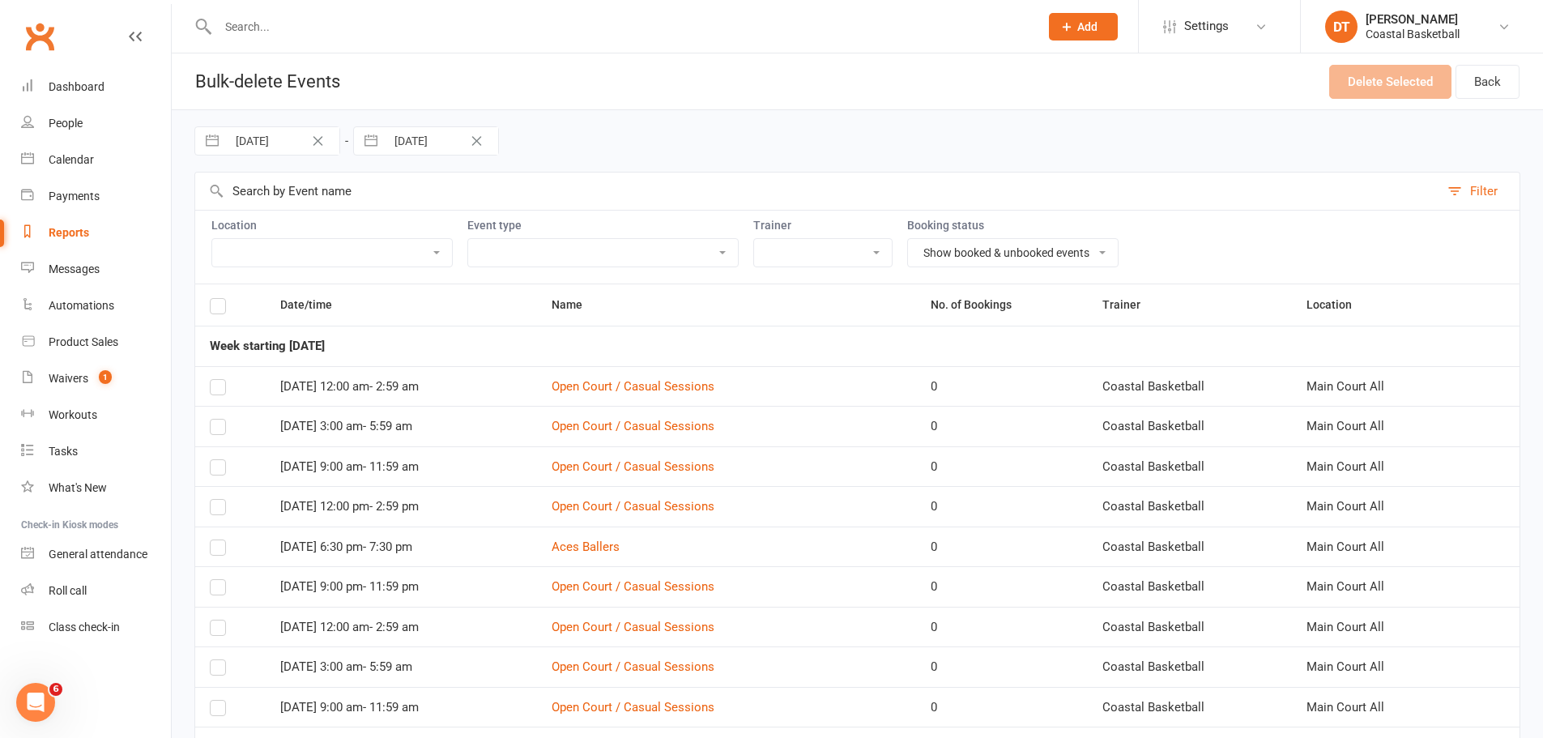
click at [963, 265] on select "Show booked & unbooked events Show unbooked events only Show booked events only" at bounding box center [1013, 253] width 210 height 28
click at [487, 258] on select "24/7 Centre Access 3 Guaranteed Reservations Per Week on Sh... Court Booking - …" at bounding box center [603, 253] width 270 height 28
select select "30413"
click at [468, 239] on select "24/7 Centre Access 3 Guaranteed Reservations Per Week on Sh... Court Booking - …" at bounding box center [603, 253] width 270 height 28
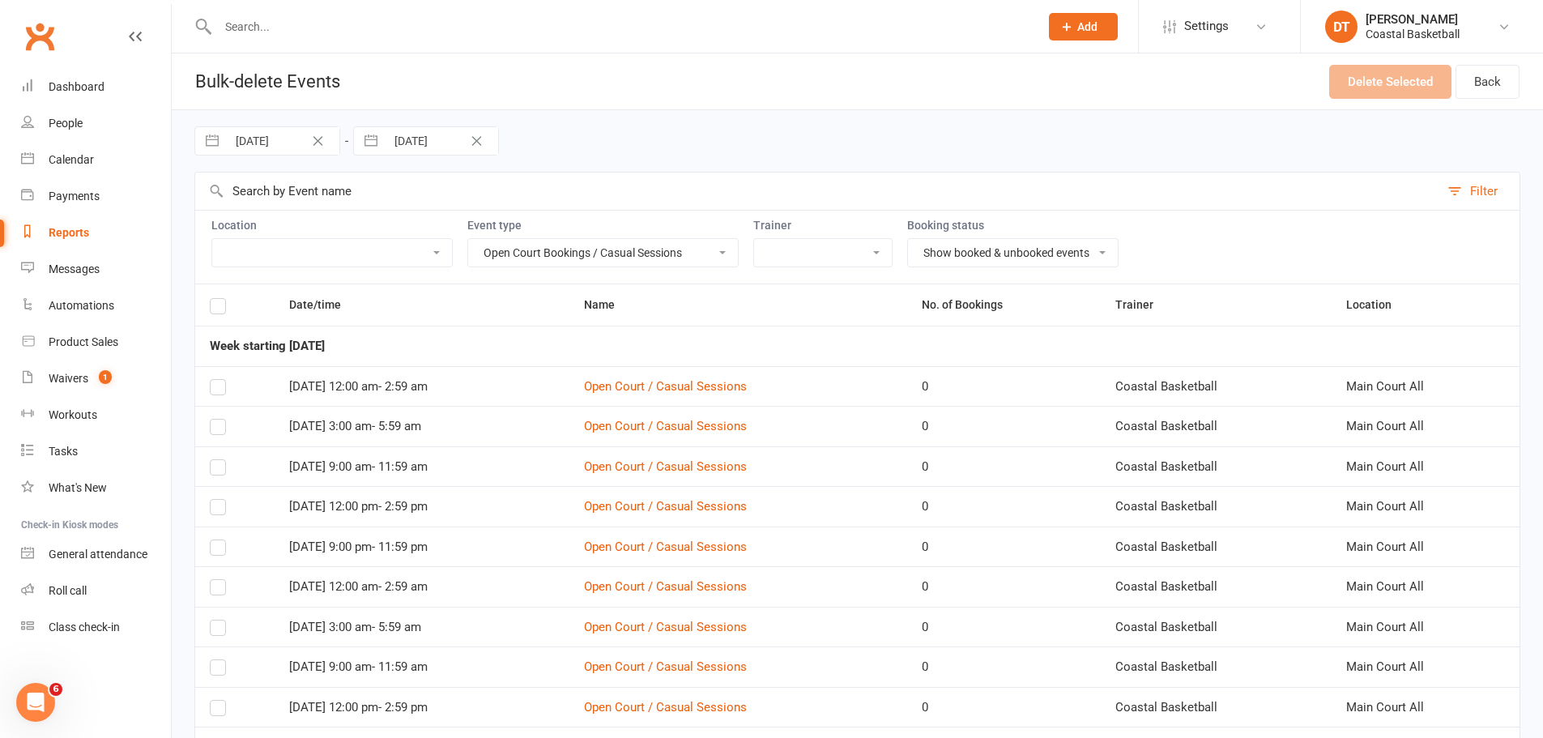
select select "8"
select select "2025"
select select "9"
select select "2025"
select select "10"
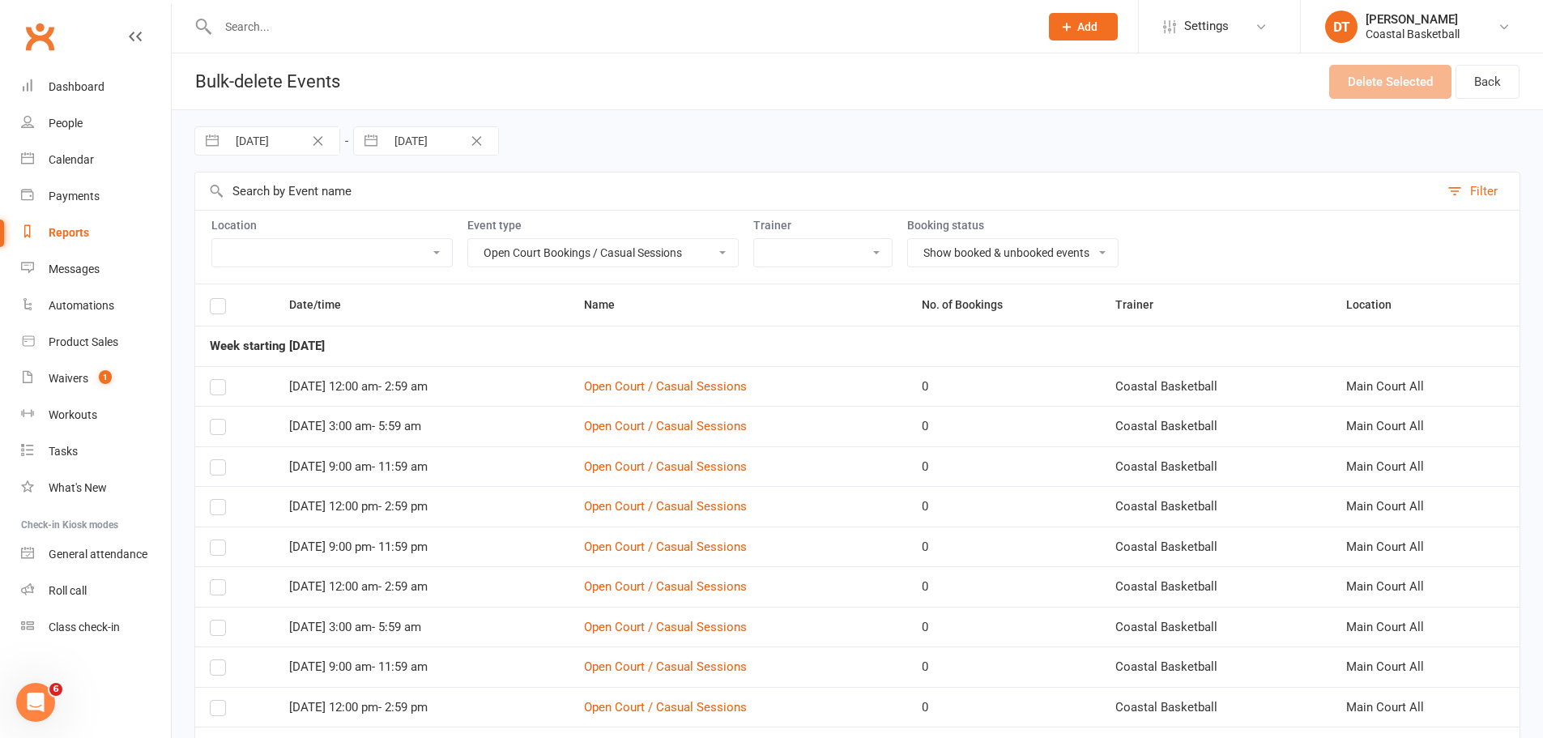
select select "2025"
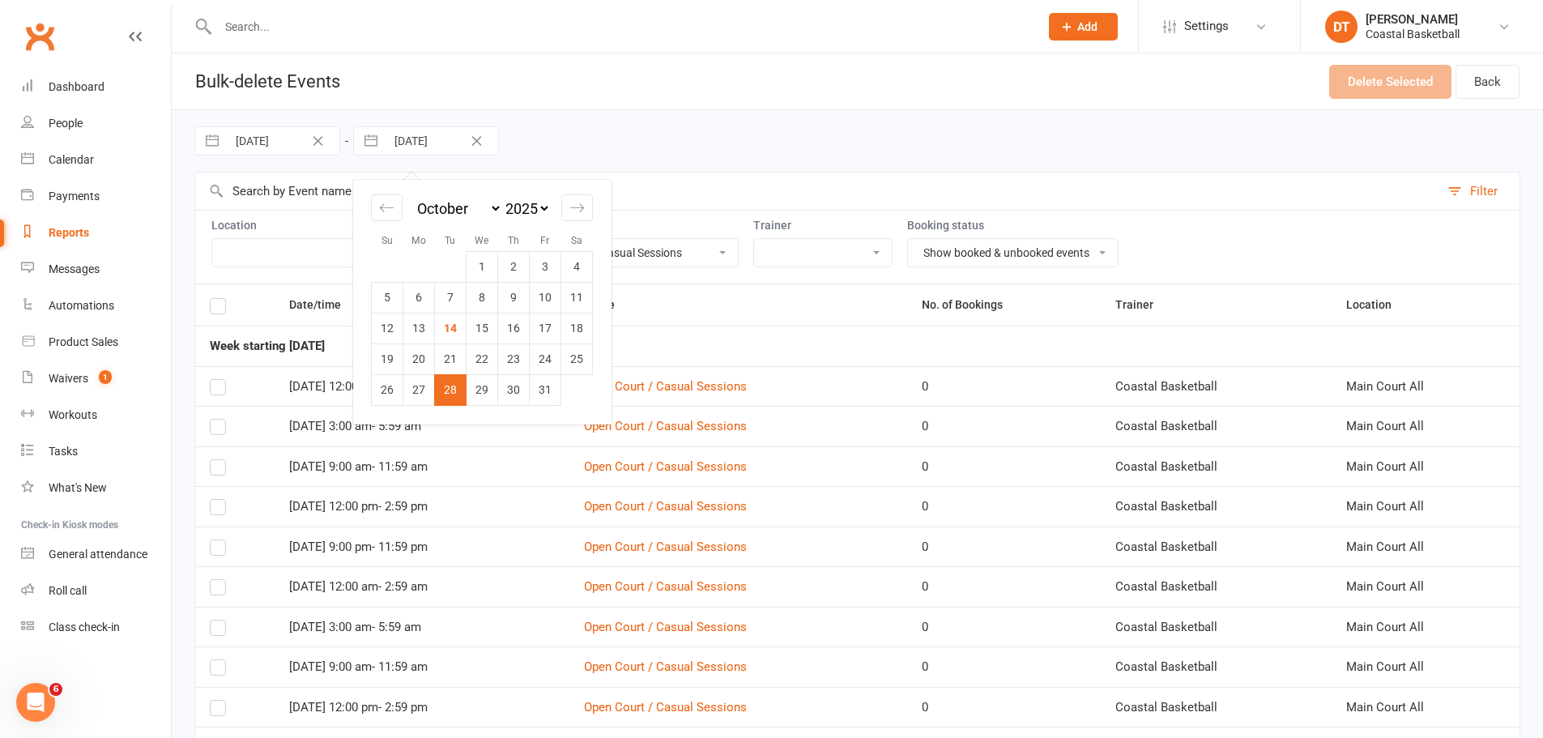
click at [418, 141] on input "28 Oct 2025" at bounding box center [442, 141] width 113 height 28
drag, startPoint x: 487, startPoint y: 209, endPoint x: 489, endPoint y: 218, distance: 9.2
click at [487, 209] on select "January February March April May June July August September October November De…" at bounding box center [458, 208] width 88 height 19
select select "9"
select select "11"
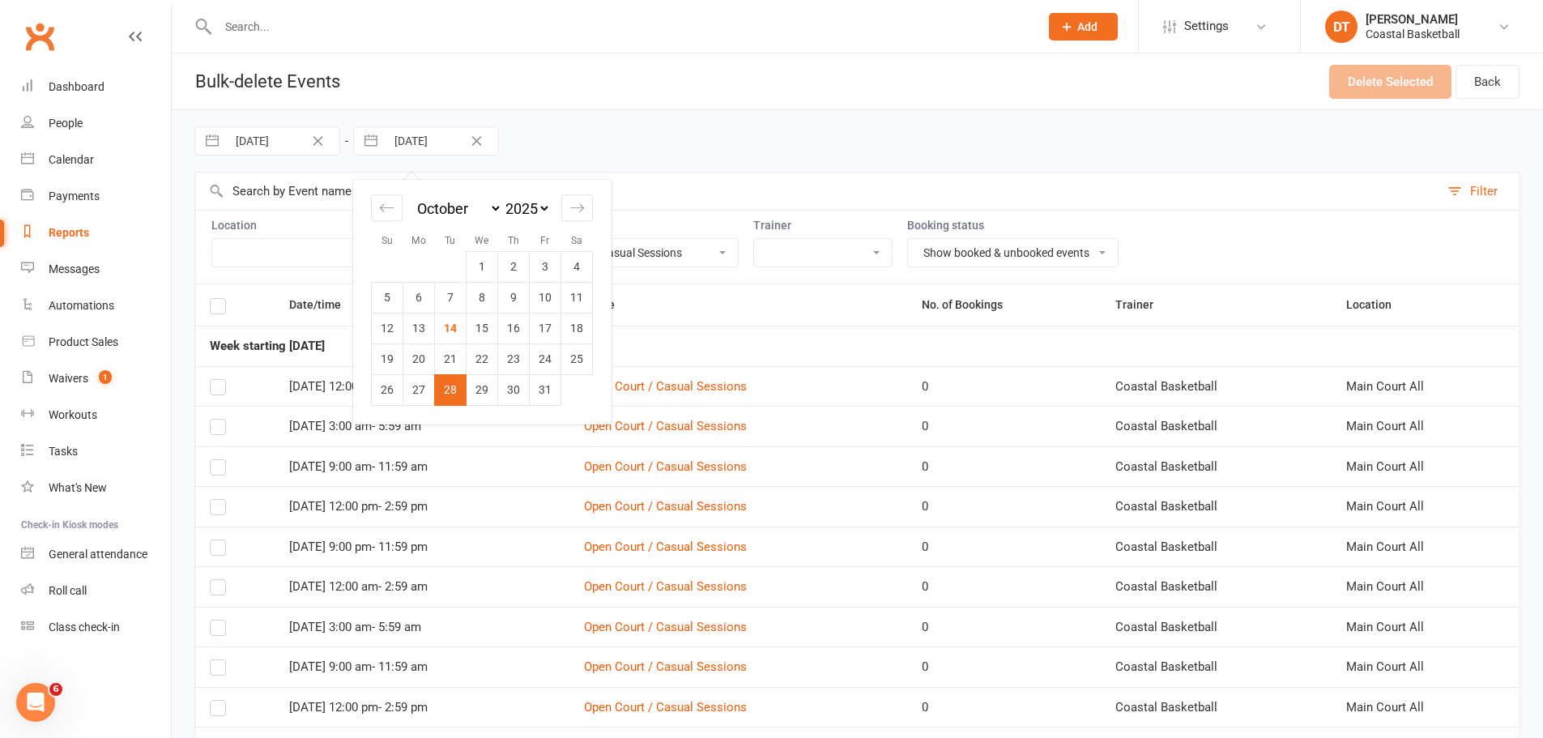
select select "2025"
click at [539, 331] on td "14" at bounding box center [546, 328] width 32 height 31
type input "14 Nov 2025"
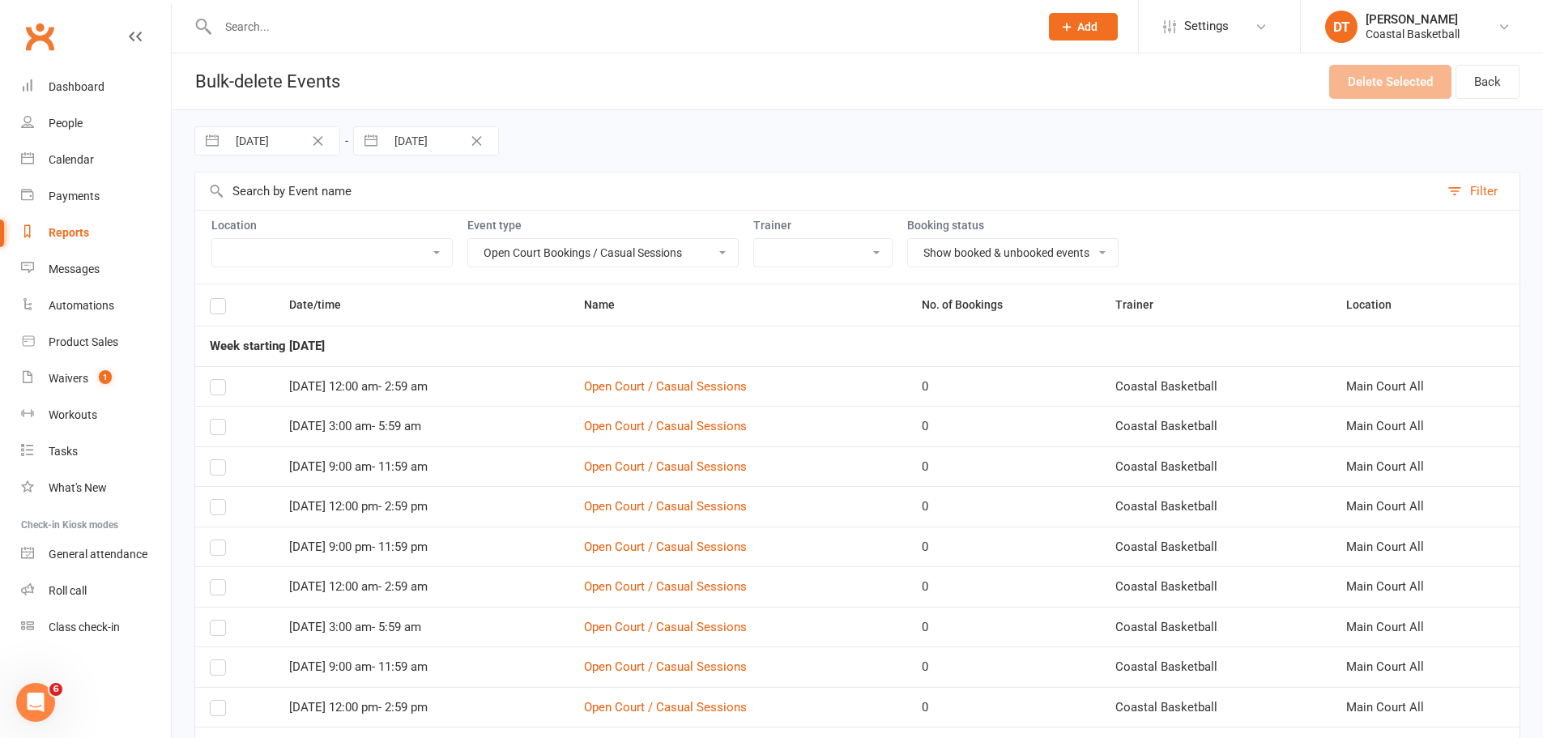
click at [229, 309] on th at bounding box center [234, 304] width 79 height 41
click at [225, 309] on label at bounding box center [218, 309] width 16 height 0
click at [225, 299] on input "checkbox" at bounding box center [218, 299] width 16 height 0
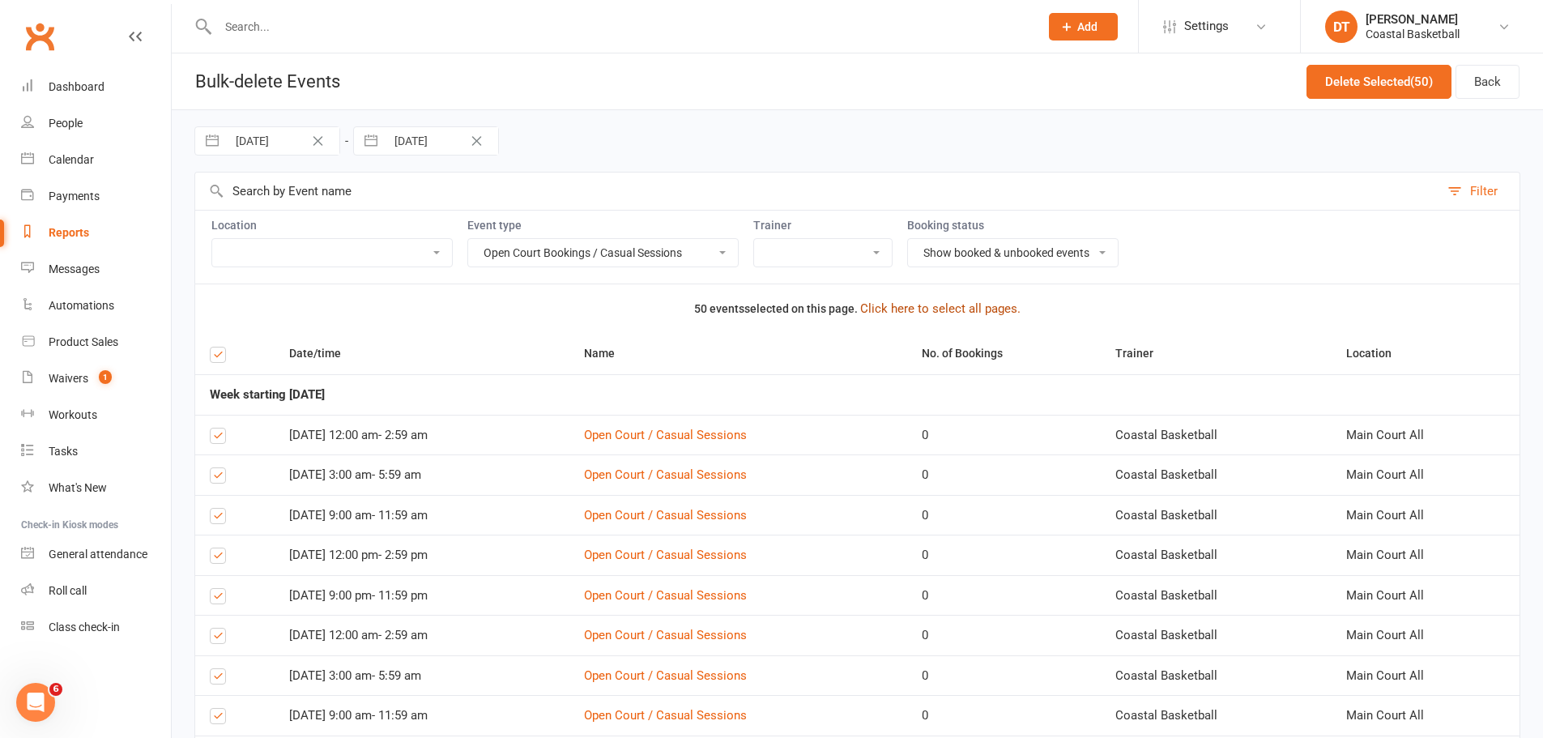
click at [909, 300] on button "Click here to select all pages." at bounding box center [940, 308] width 160 height 19
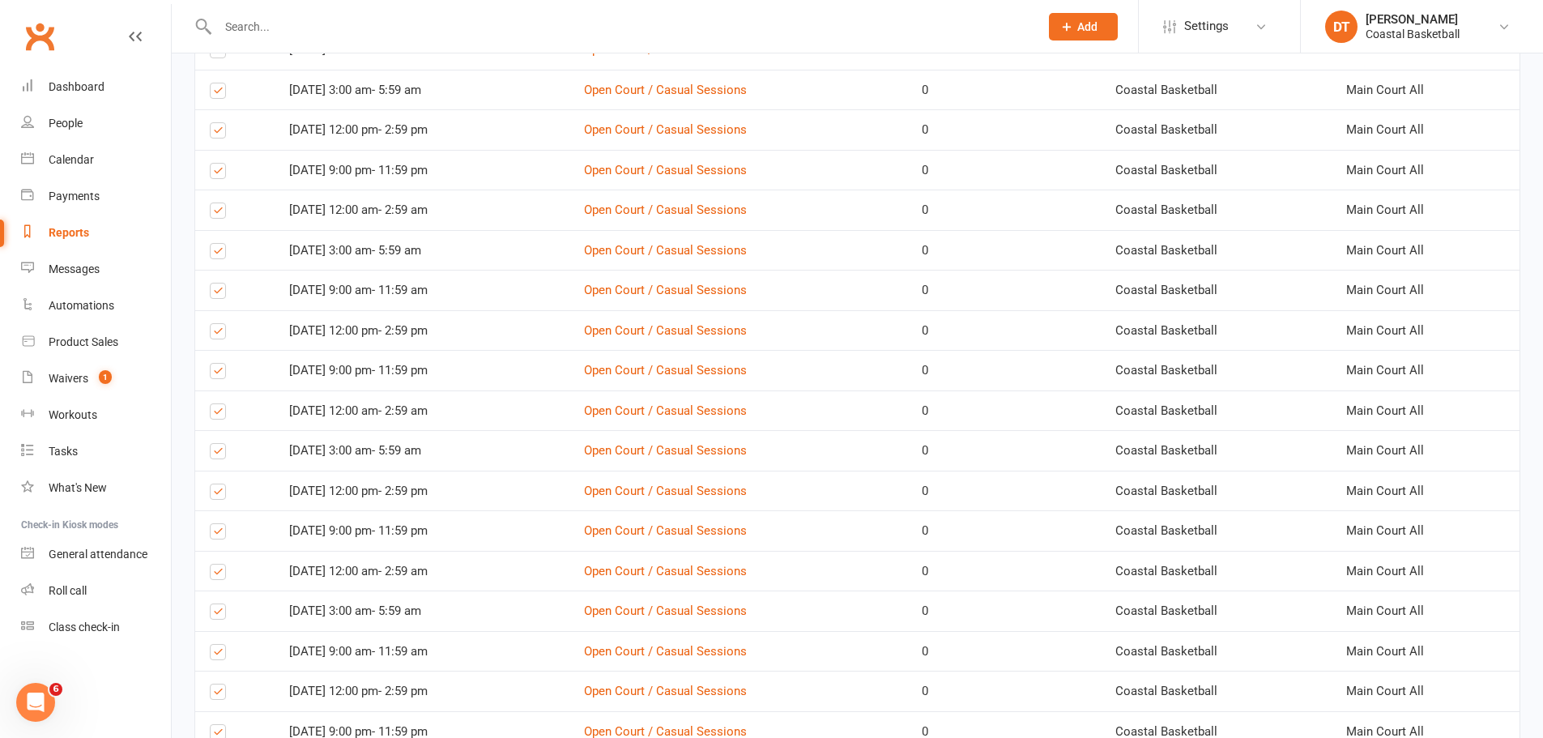
scroll to position [1820, 0]
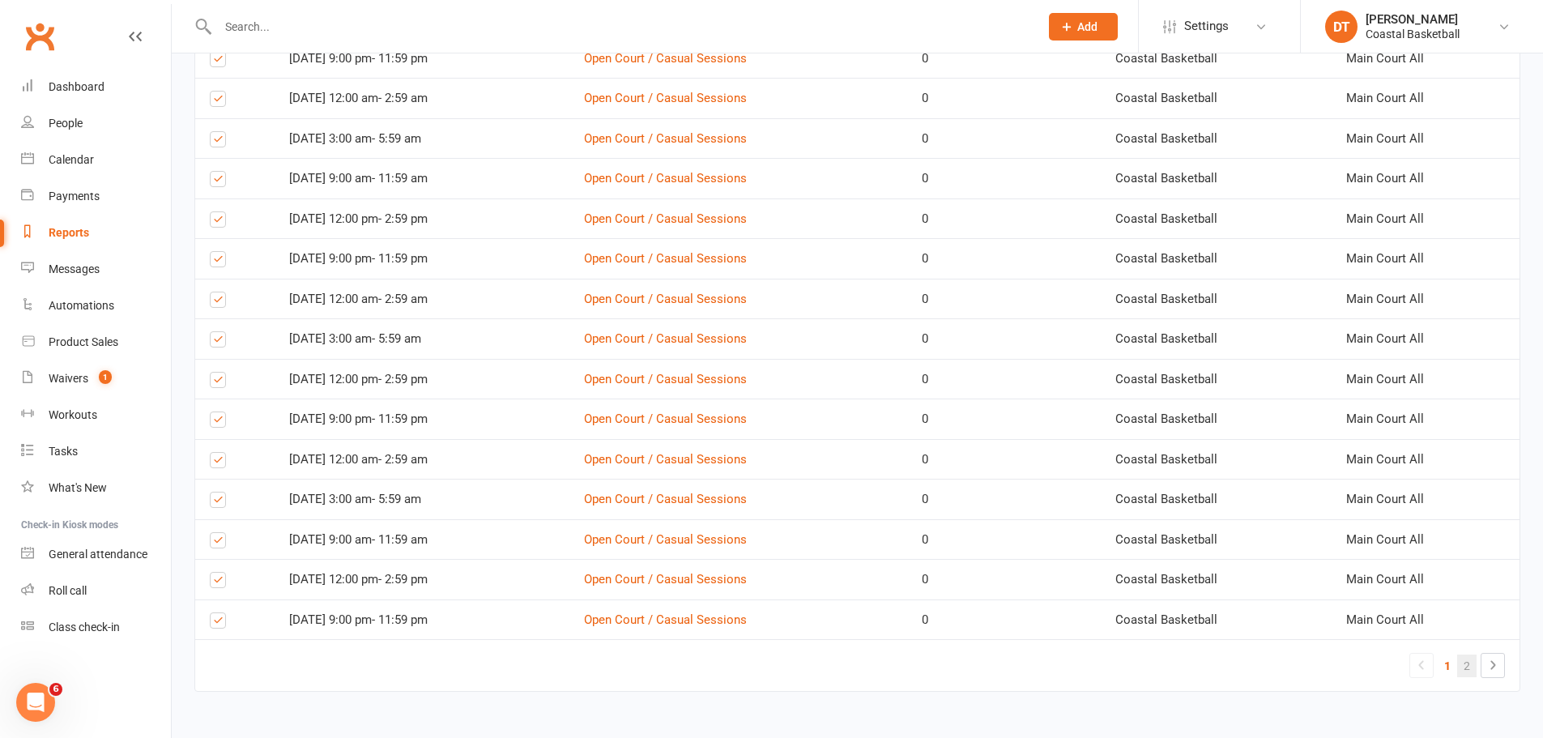
click at [1024, 446] on link "2" at bounding box center [1467, 666] width 19 height 23
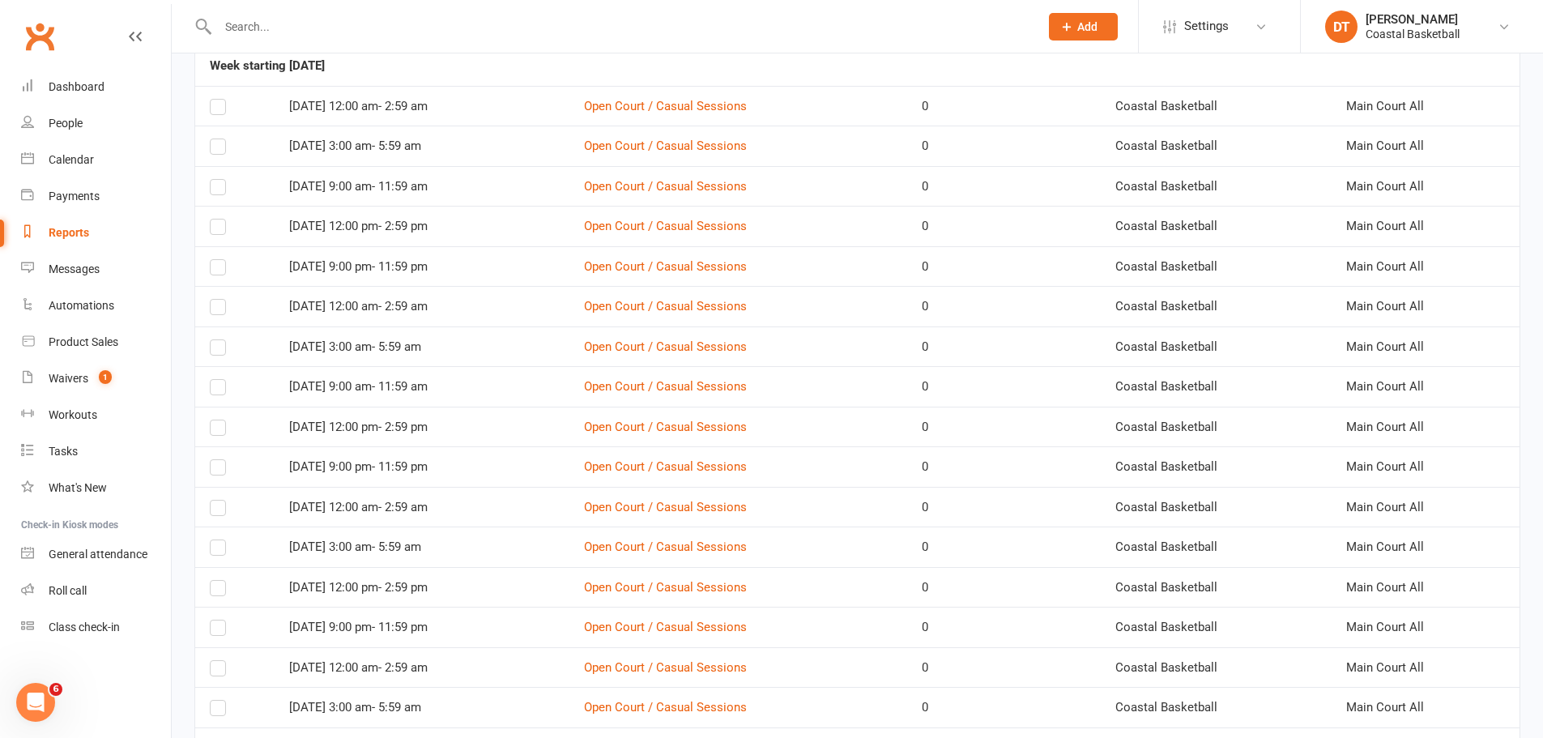
scroll to position [0, 0]
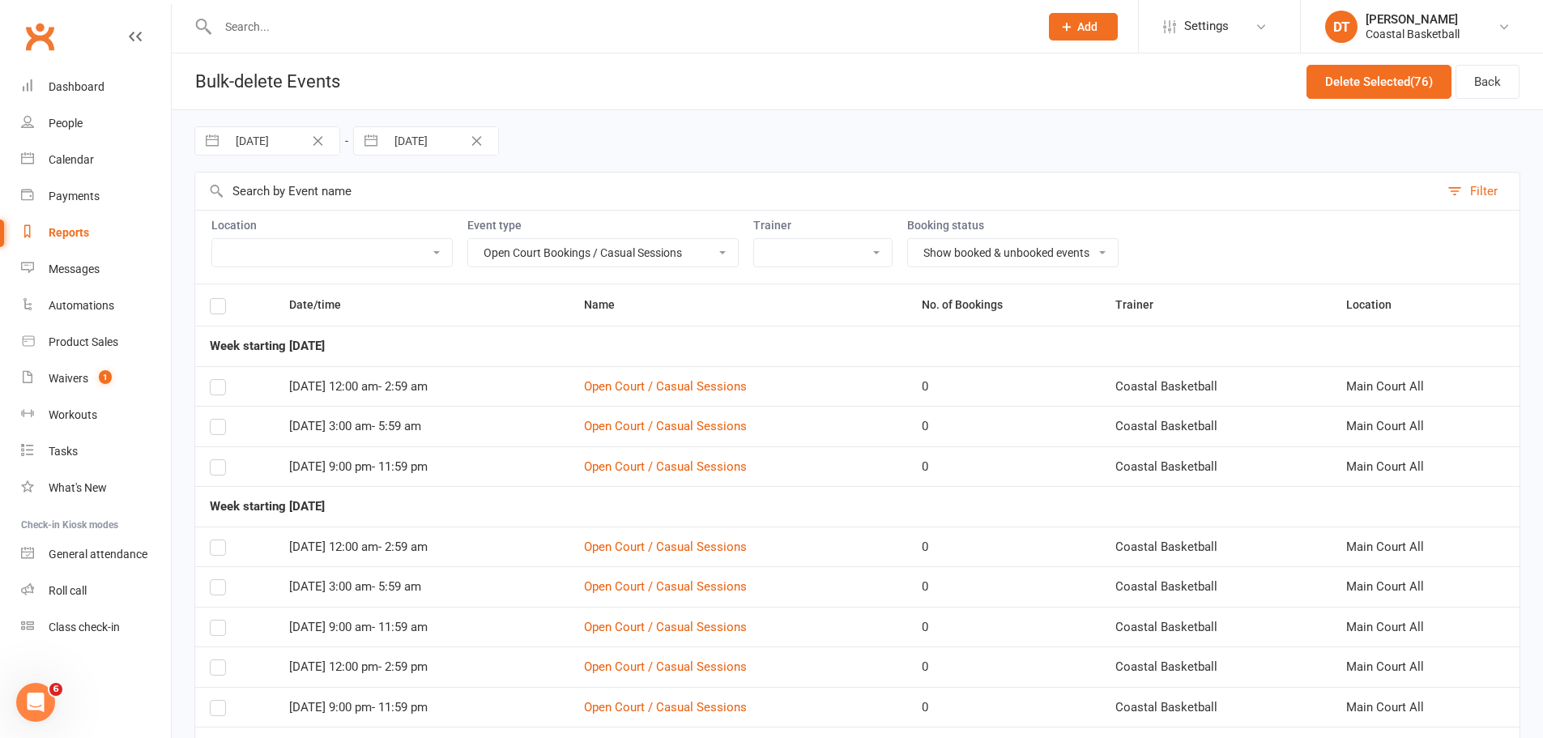
click at [211, 309] on label at bounding box center [218, 309] width 16 height 0
click at [211, 299] on input "checkbox" at bounding box center [218, 299] width 16 height 0
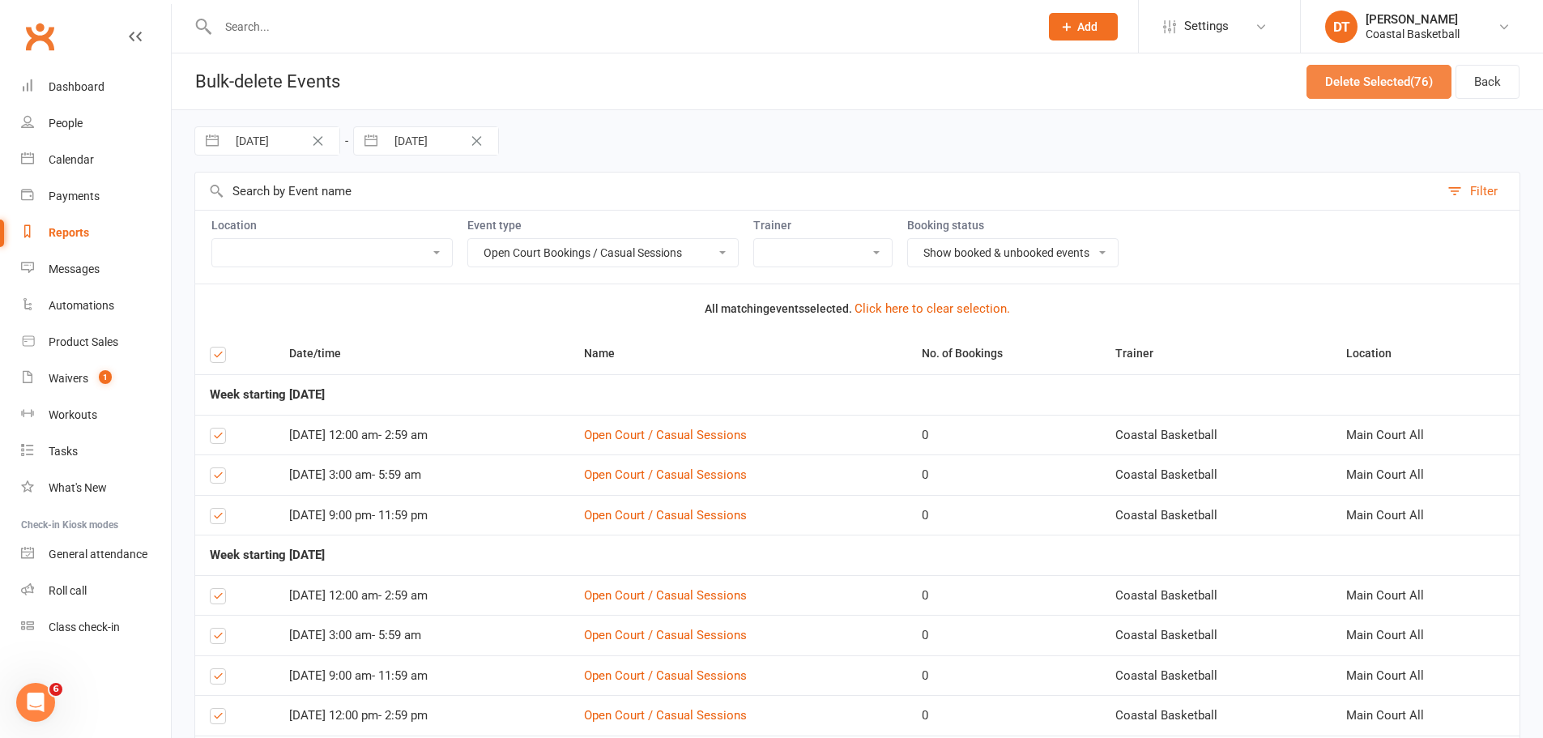
click at [1024, 85] on button "Delete Selected (76)" at bounding box center [1379, 82] width 145 height 34
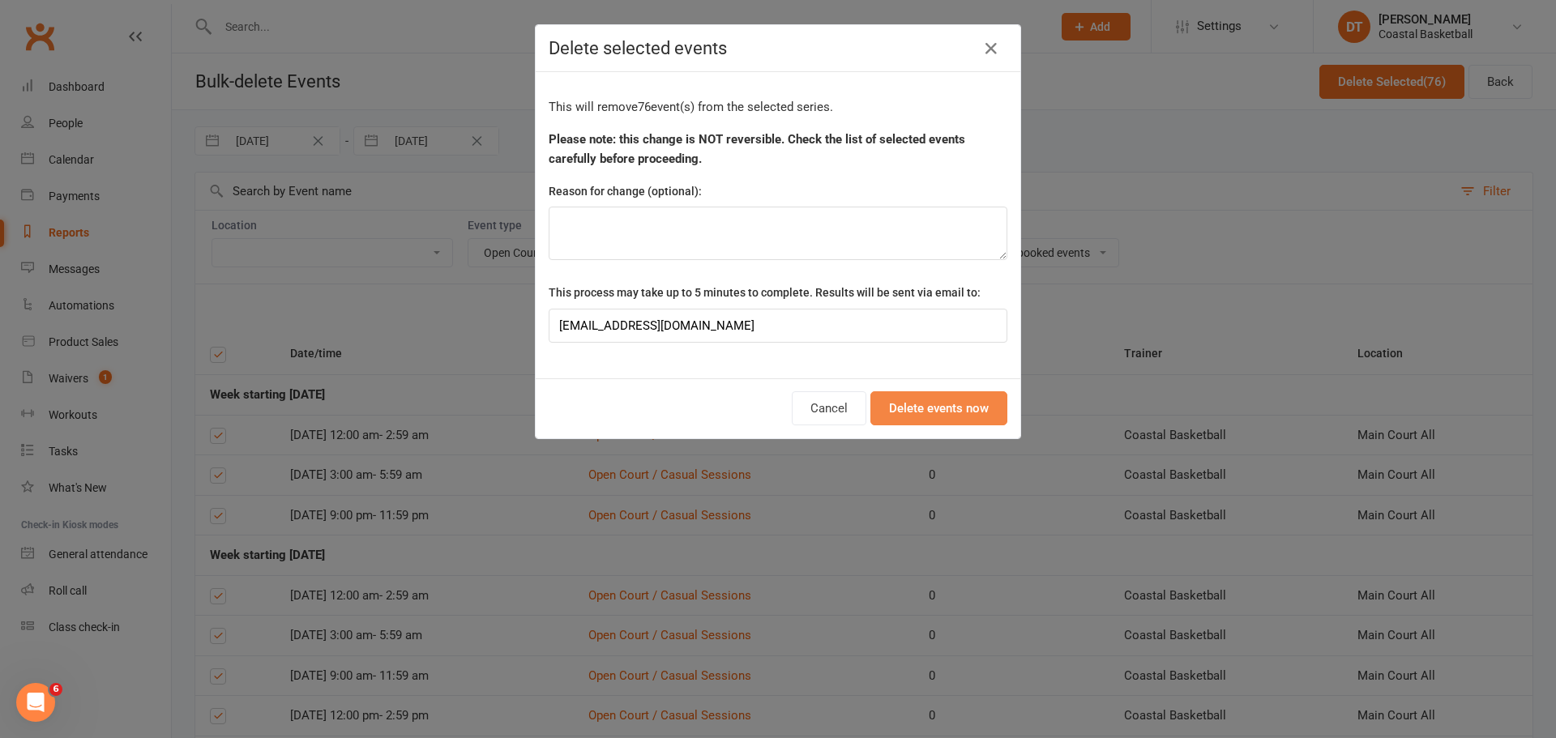
click at [975, 419] on button "Delete events now" at bounding box center [938, 408] width 137 height 34
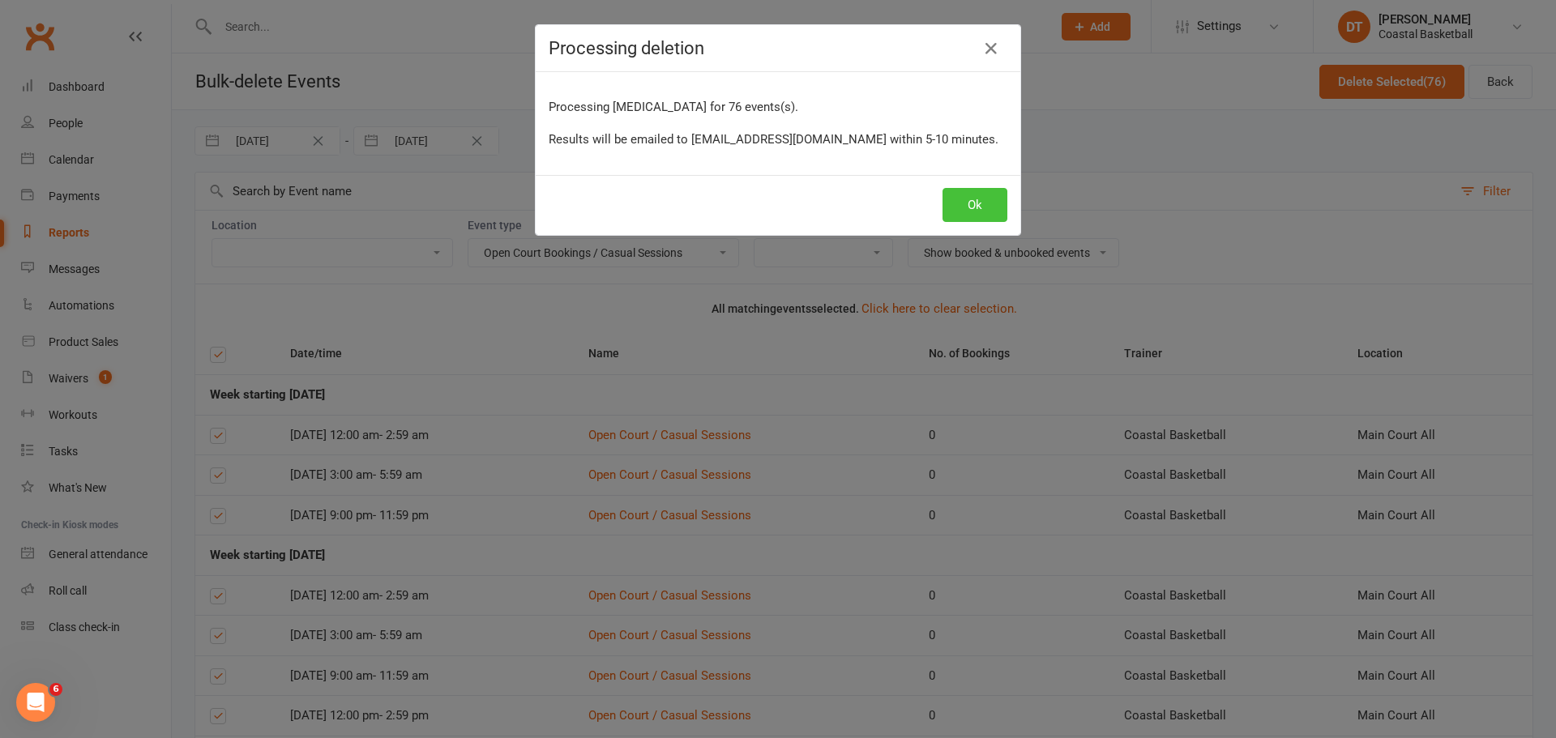
click at [962, 220] on button "Ok" at bounding box center [974, 205] width 65 height 34
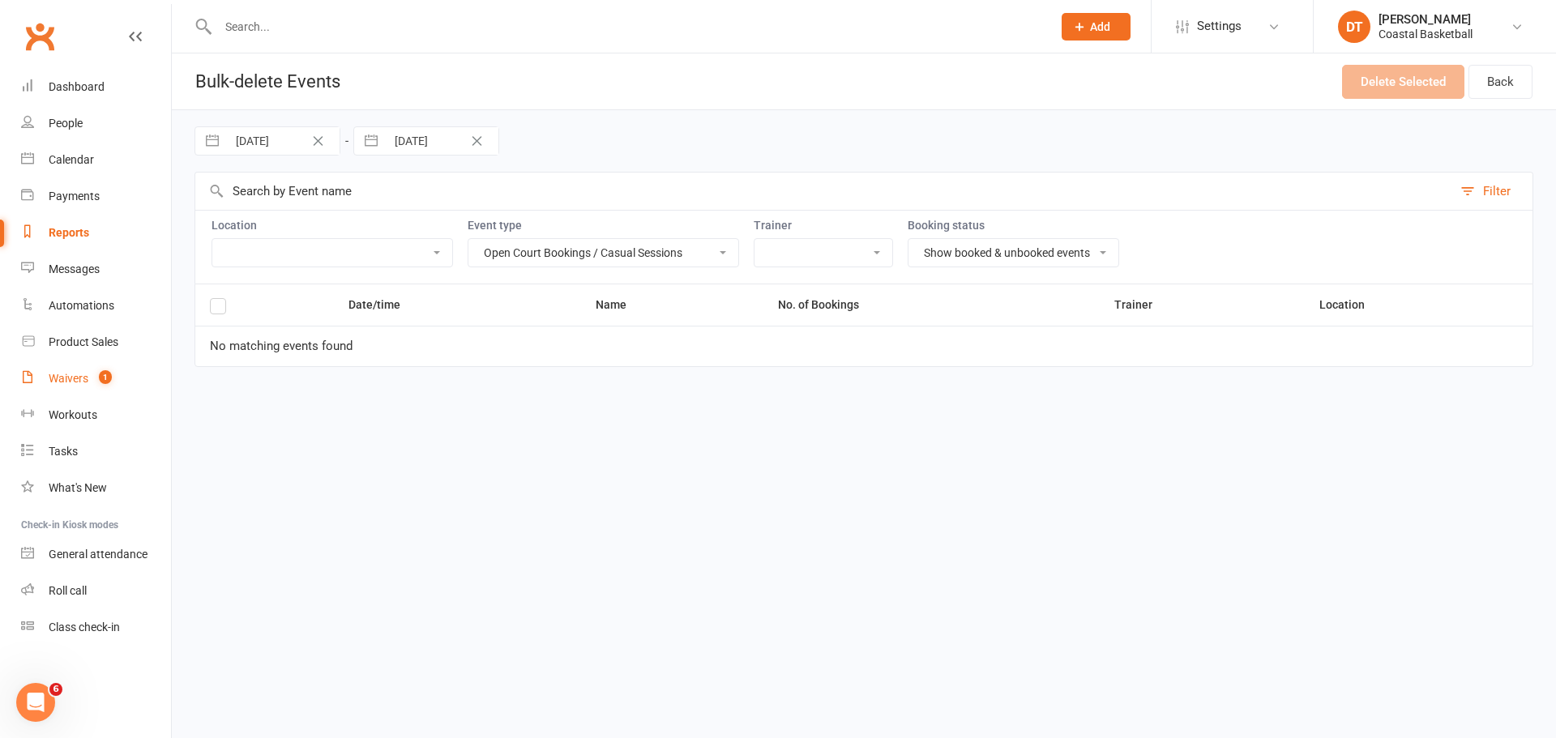
drag, startPoint x: 85, startPoint y: 378, endPoint x: 137, endPoint y: 377, distance: 51.9
click at [85, 378] on div "Waivers" at bounding box center [69, 378] width 40 height 13
select select "100"
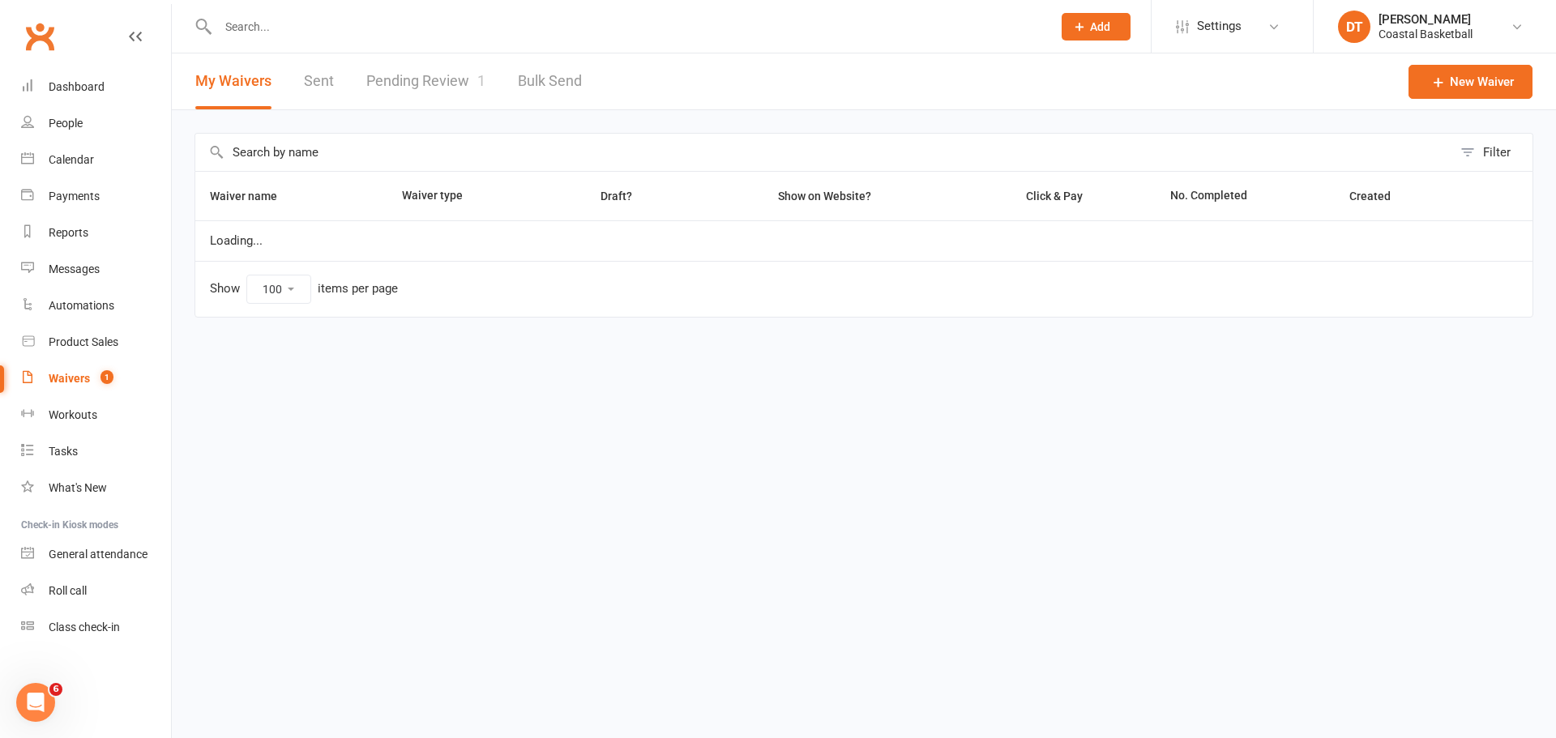
click at [429, 84] on link "Pending Review 1" at bounding box center [425, 81] width 119 height 56
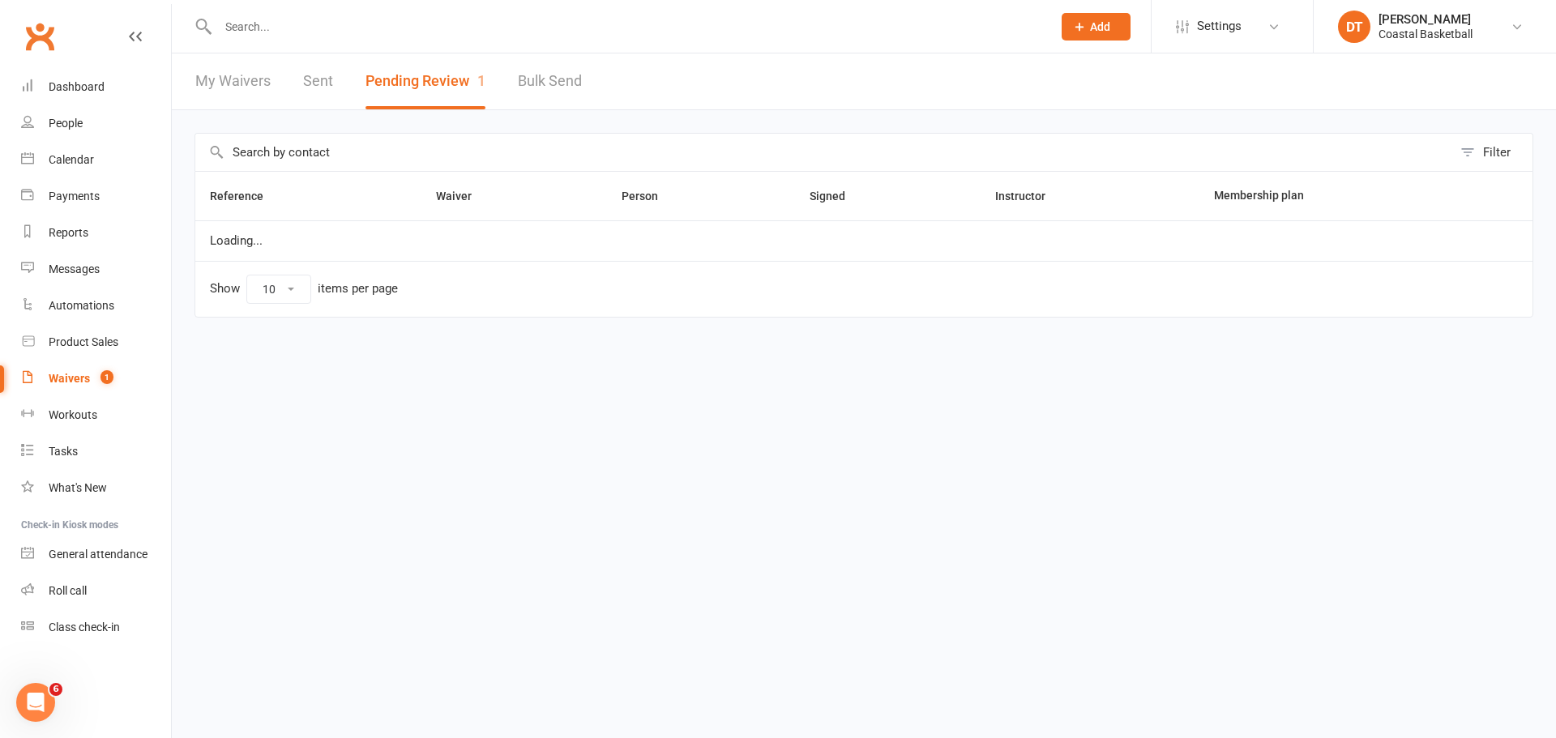
select select "50"
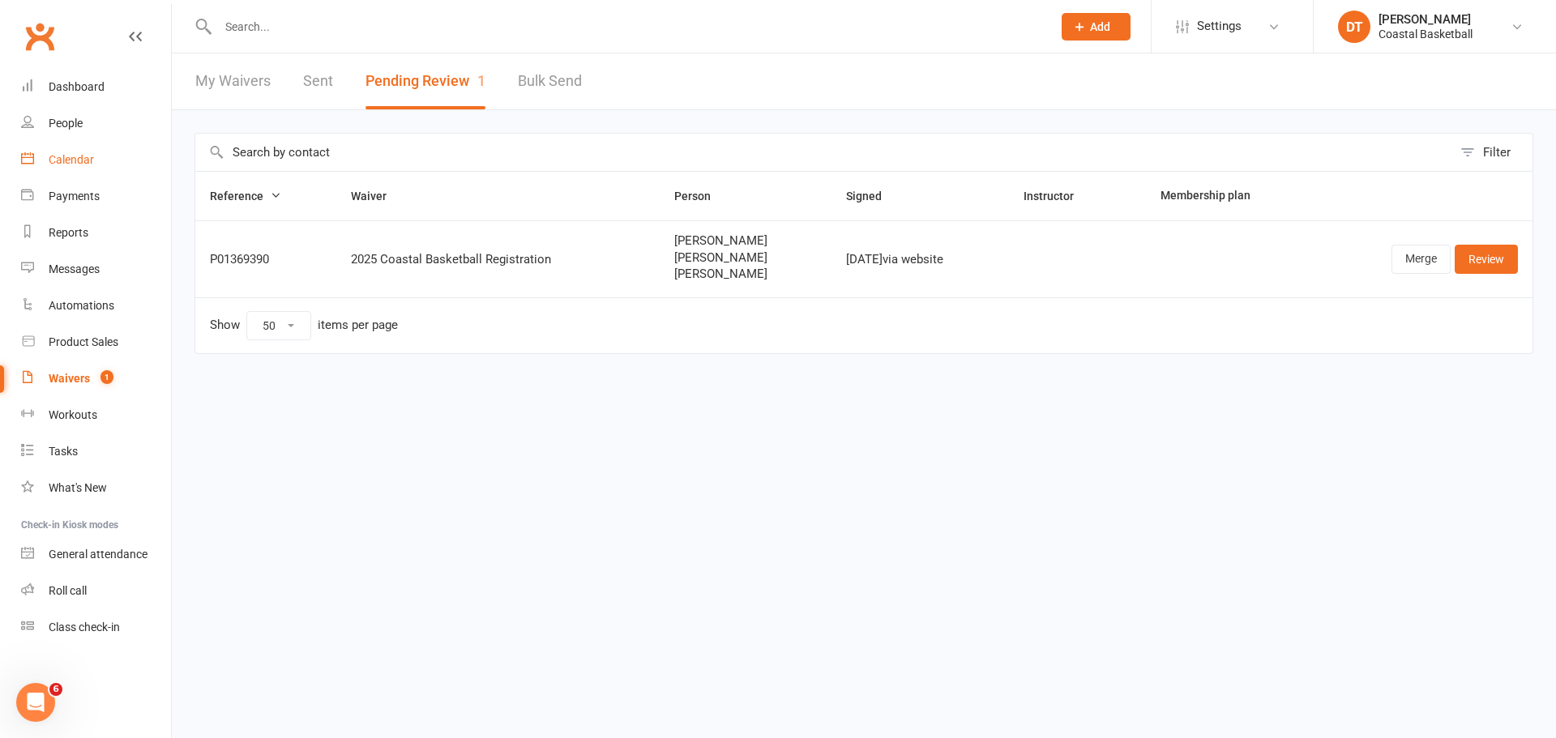
click at [60, 160] on div "Calendar" at bounding box center [71, 159] width 45 height 13
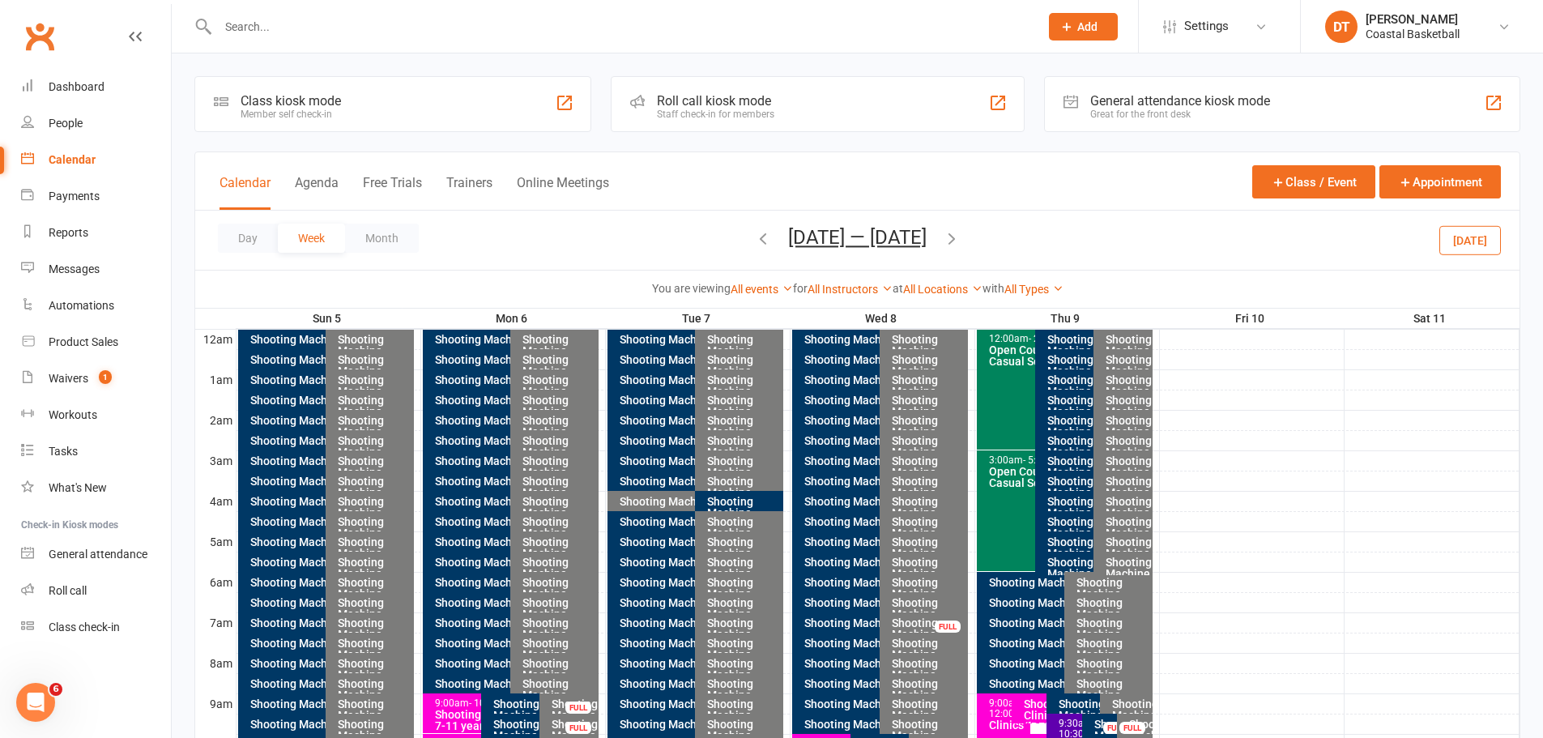
click at [331, 30] on input "text" at bounding box center [620, 26] width 815 height 23
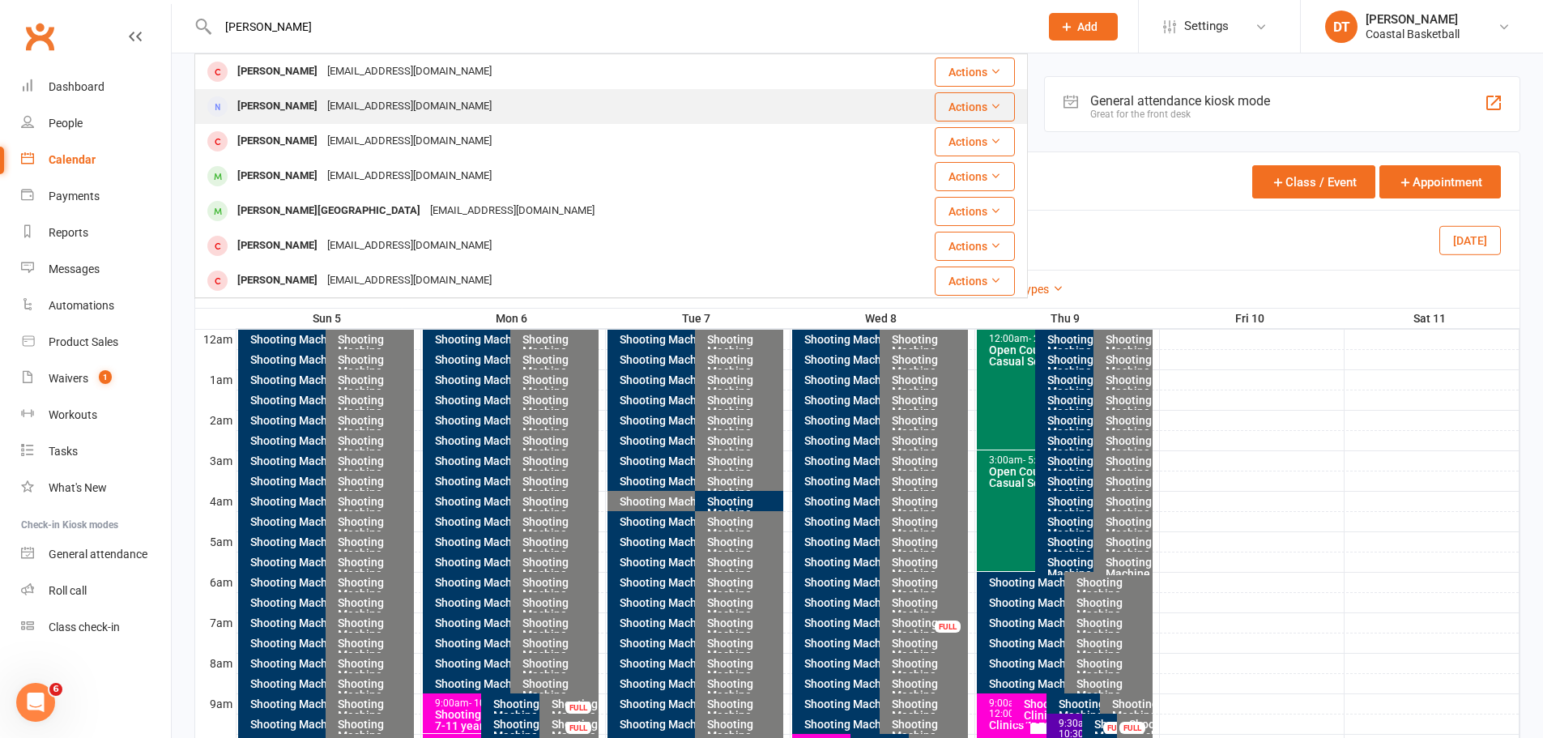
type input "bevan"
click at [403, 110] on div "Ben Bevan bbevan@gmail.com" at bounding box center [534, 106] width 676 height 33
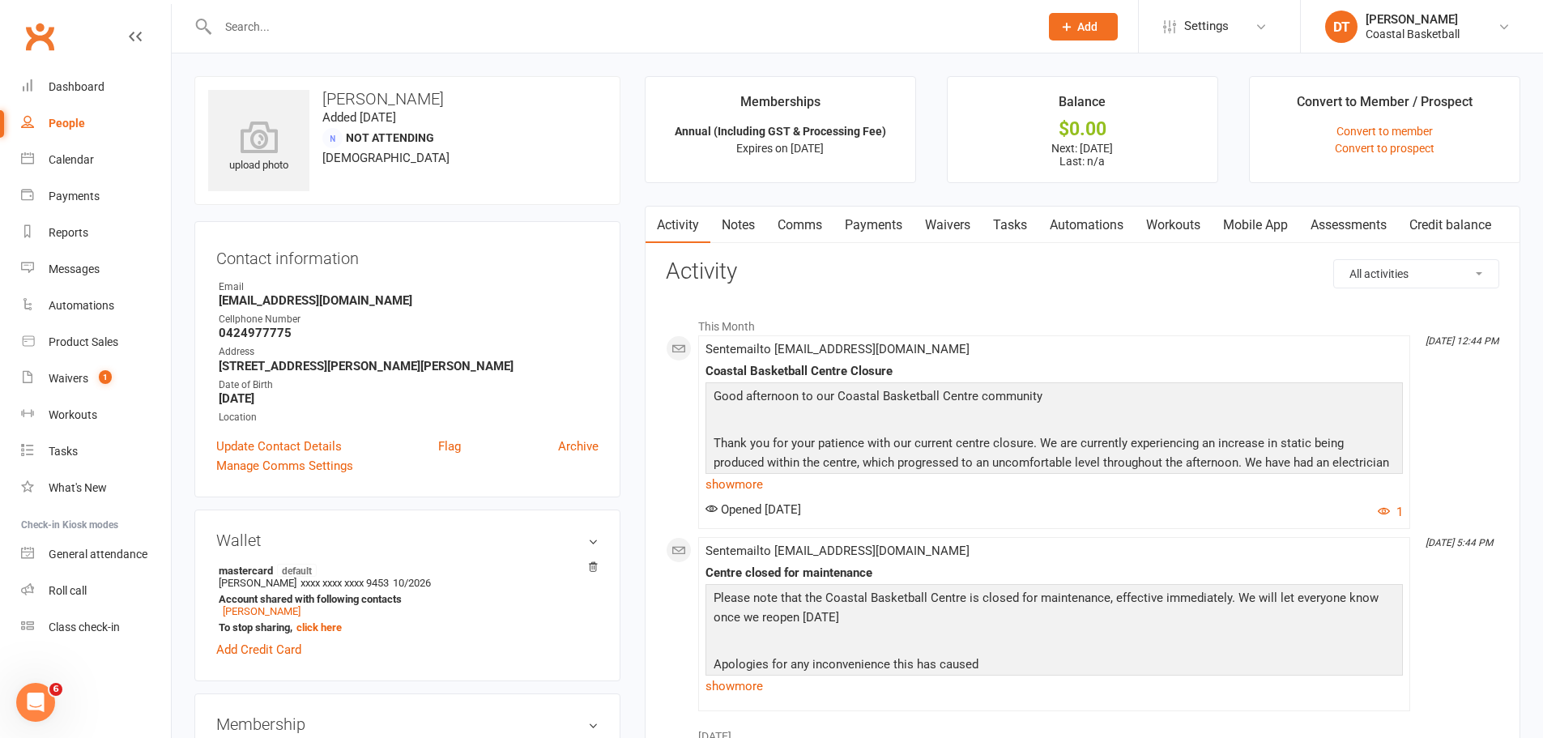
click at [762, 229] on link "Notes" at bounding box center [739, 225] width 56 height 37
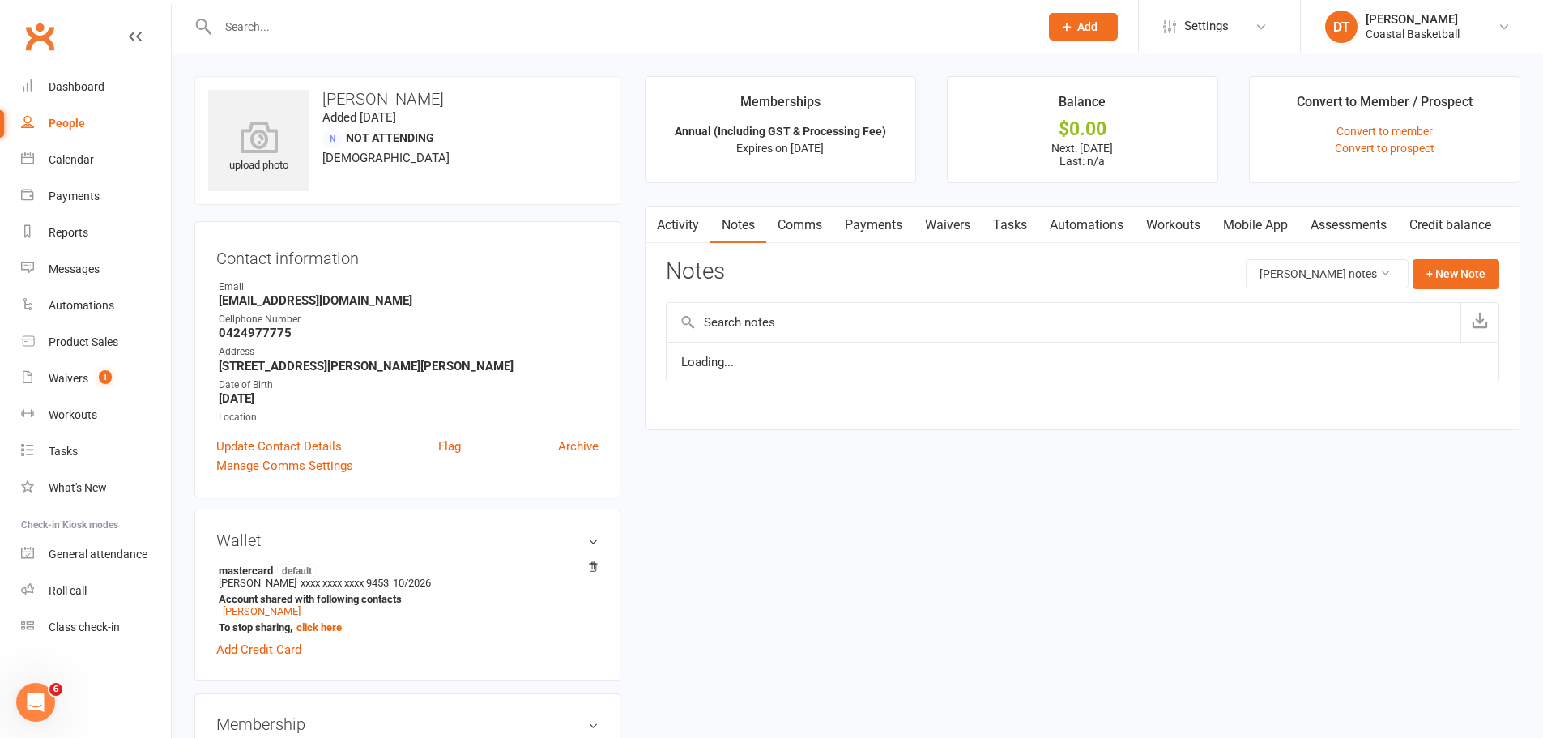
click at [800, 219] on link "Comms" at bounding box center [799, 225] width 67 height 37
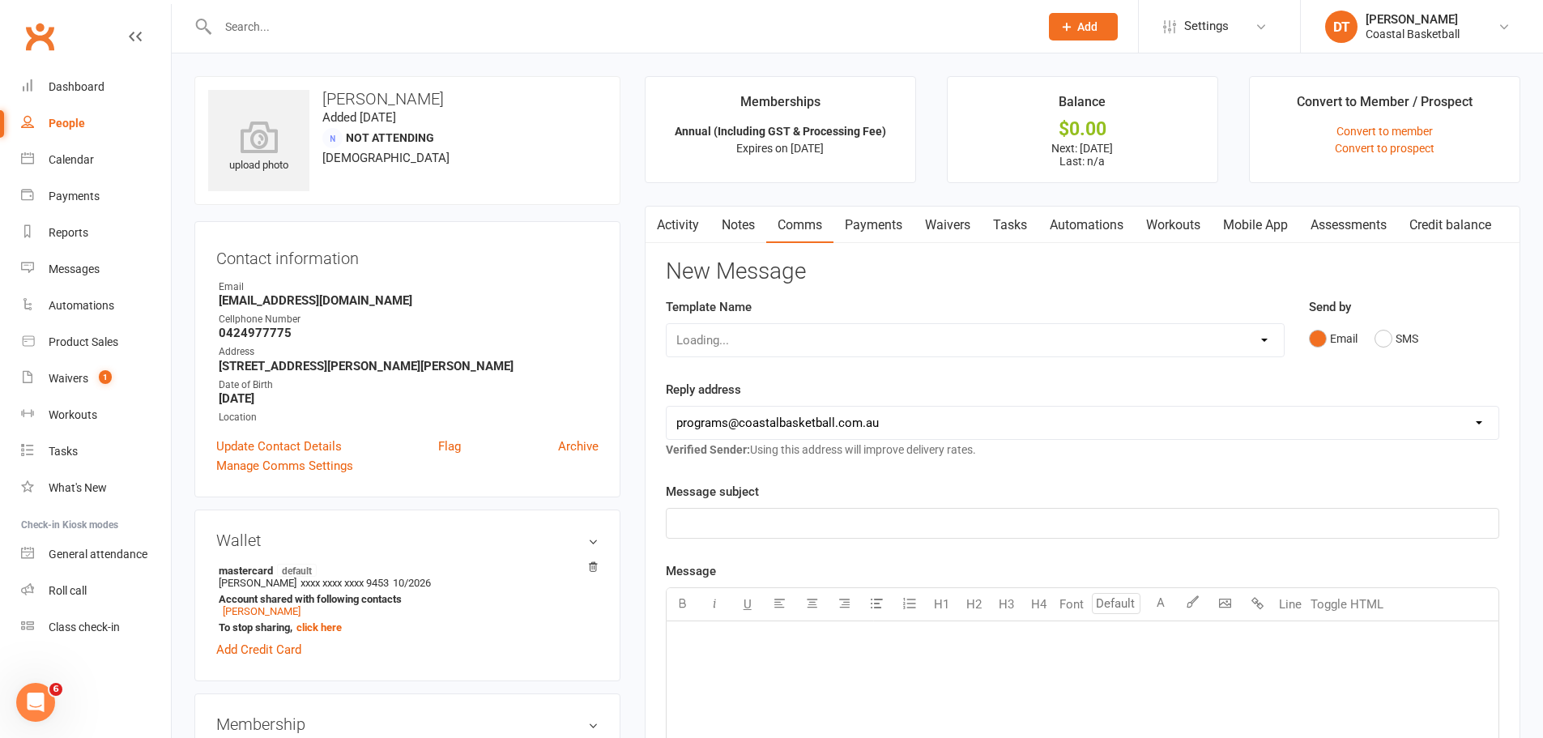
click at [891, 231] on link "Payments" at bounding box center [874, 225] width 80 height 37
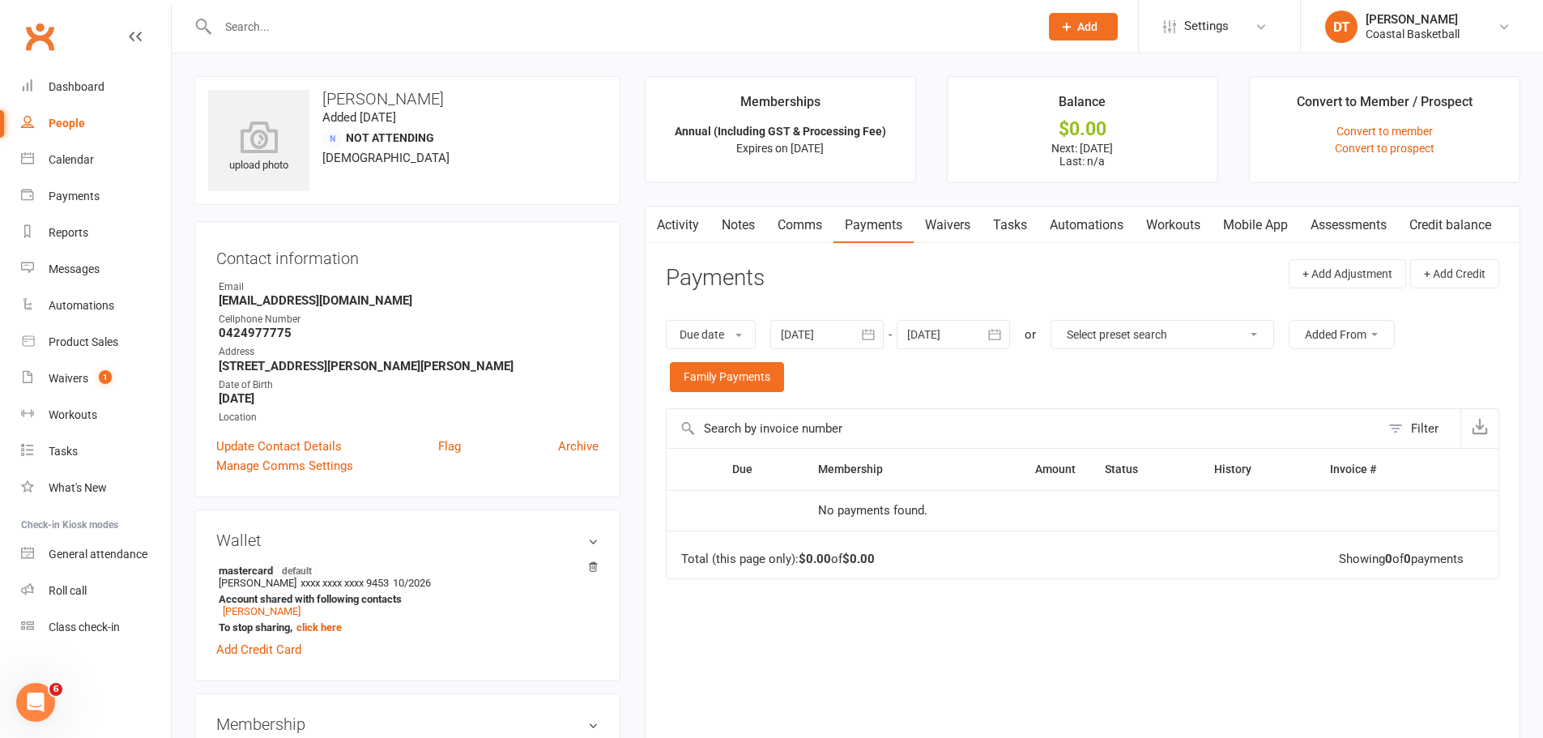
click at [962, 225] on link "Waivers" at bounding box center [948, 225] width 68 height 37
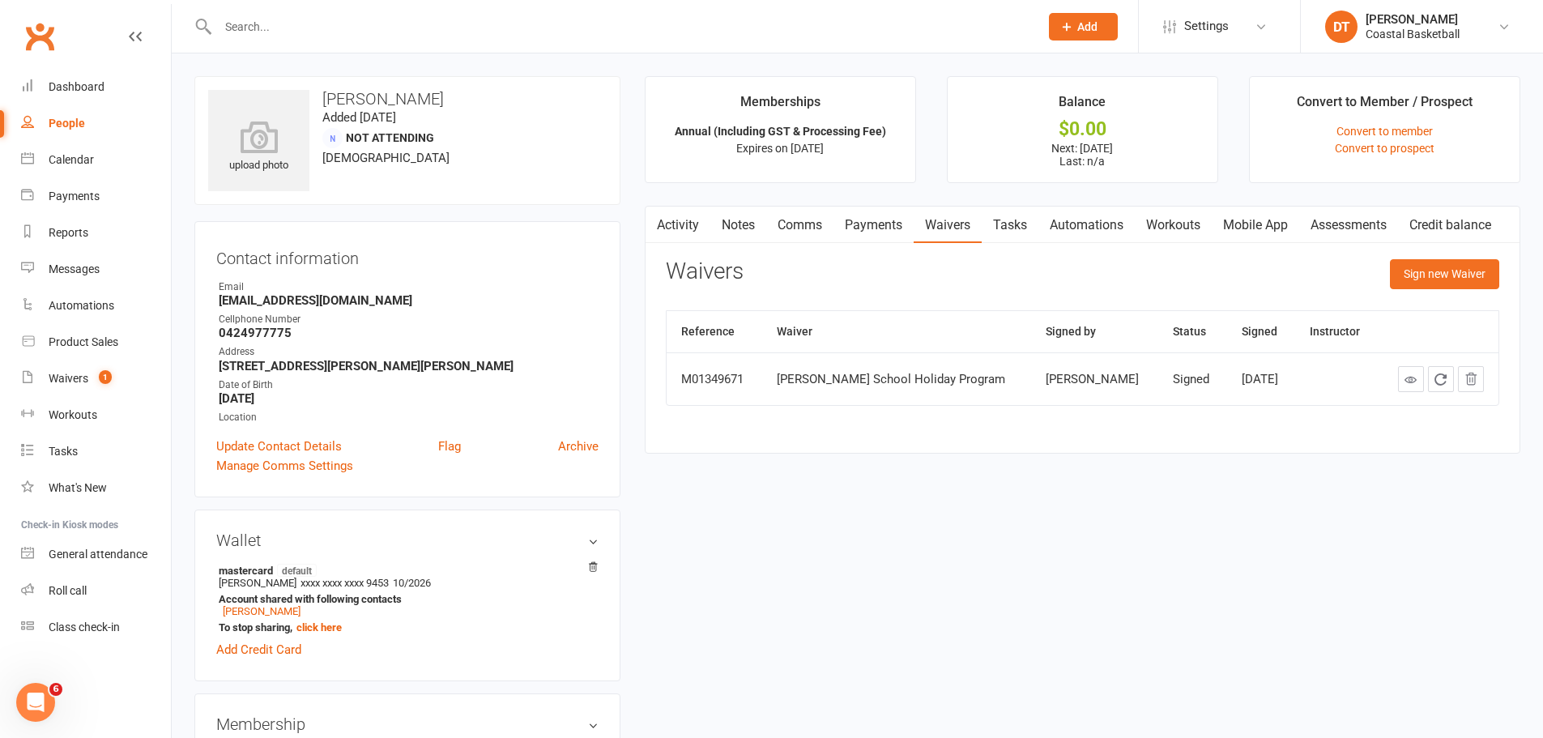
click at [1009, 228] on link "Tasks" at bounding box center [1010, 225] width 57 height 37
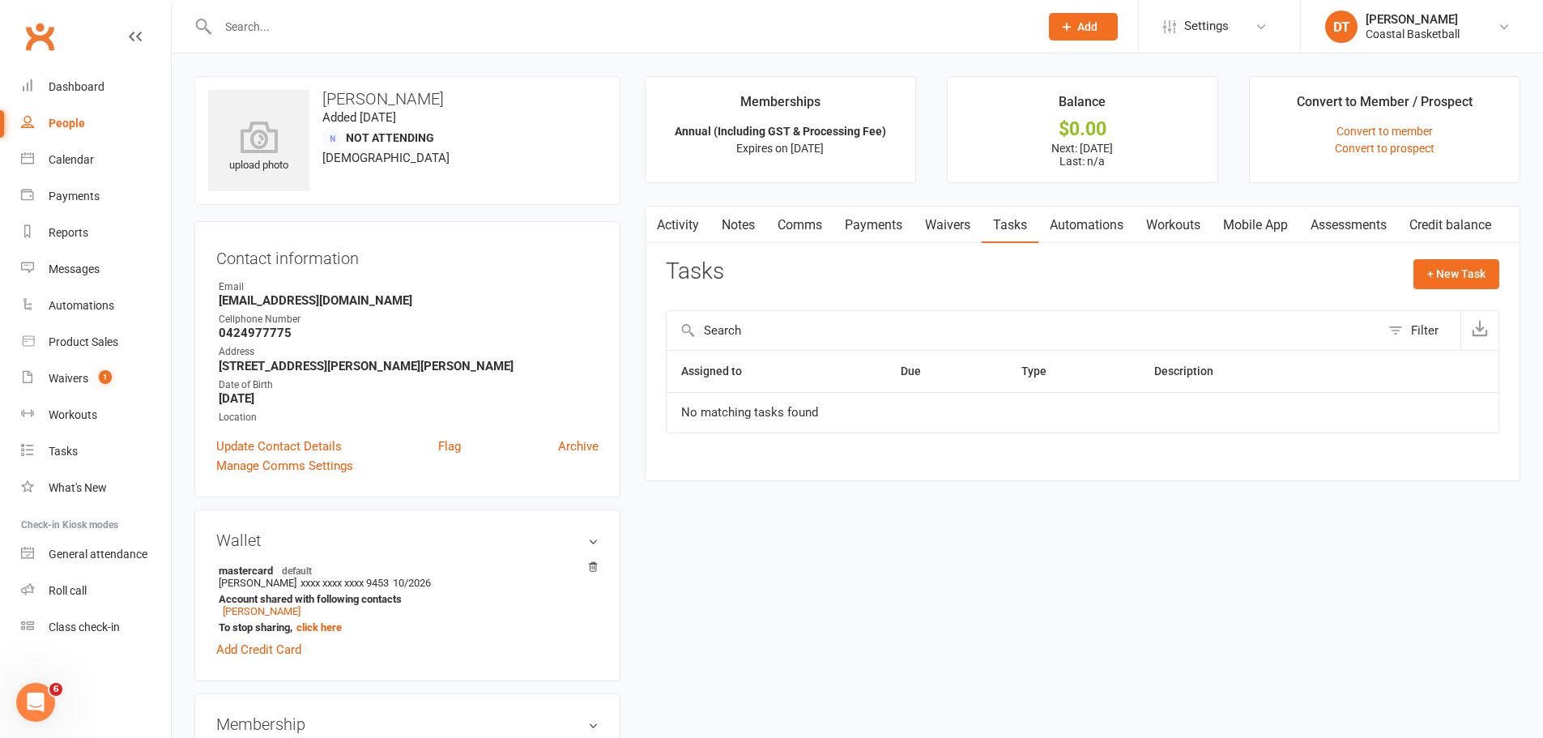
click at [1024, 233] on link "Automations" at bounding box center [1087, 225] width 96 height 37
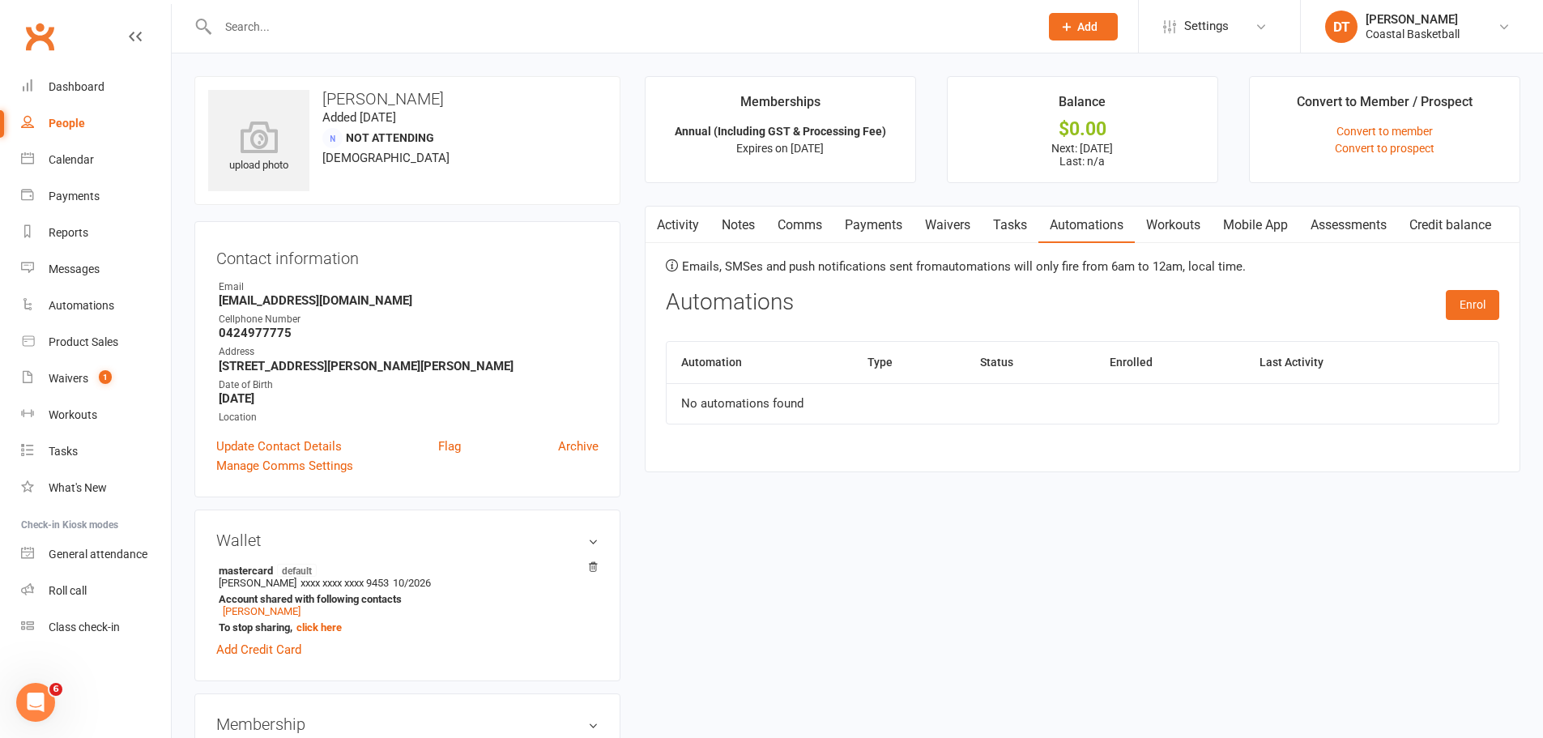
click at [392, 41] on div at bounding box center [611, 26] width 834 height 53
click at [387, 36] on input "text" at bounding box center [620, 26] width 815 height 23
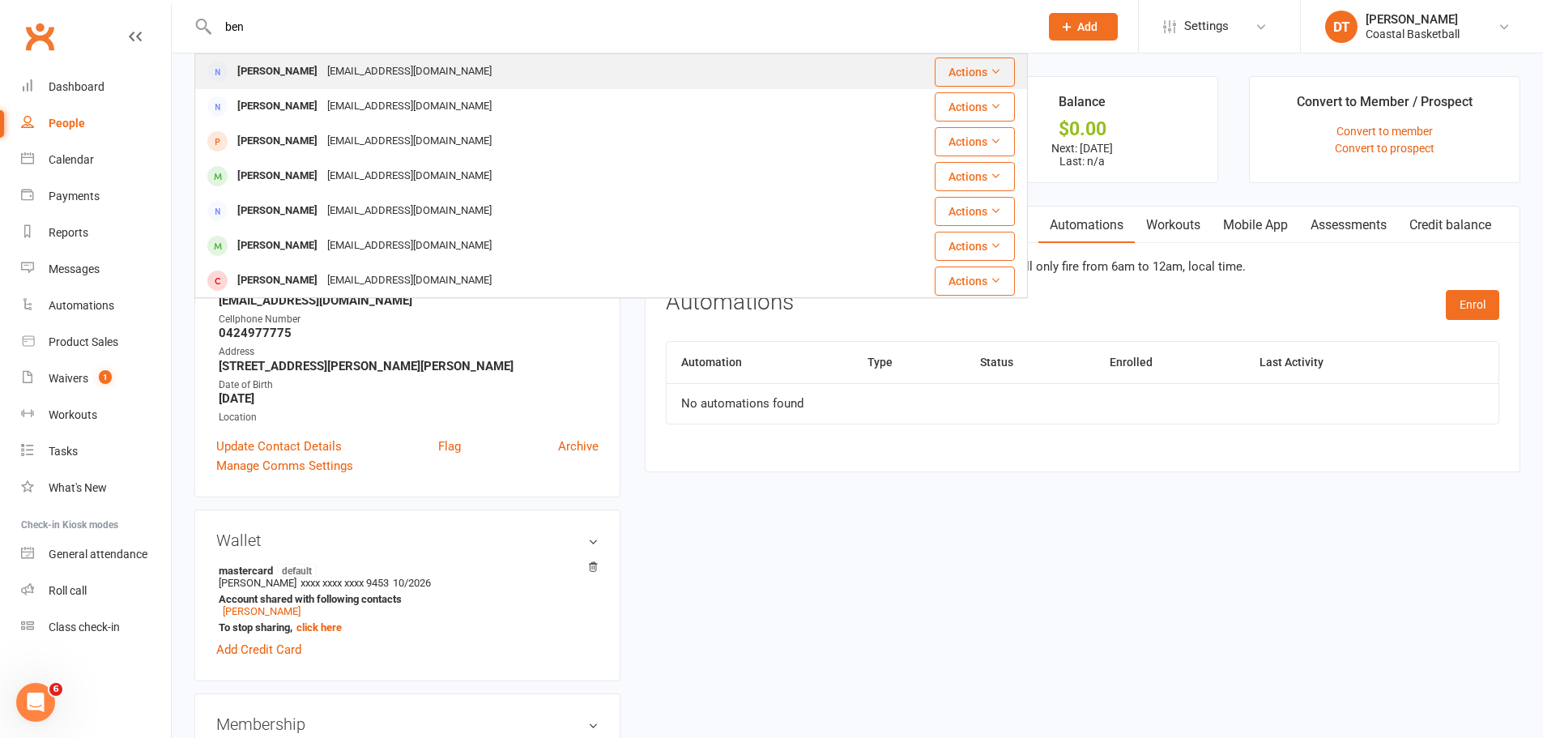
type input "ben"
click at [612, 78] on div "Ben Bevan bbevan@gmail.com" at bounding box center [541, 71] width 691 height 33
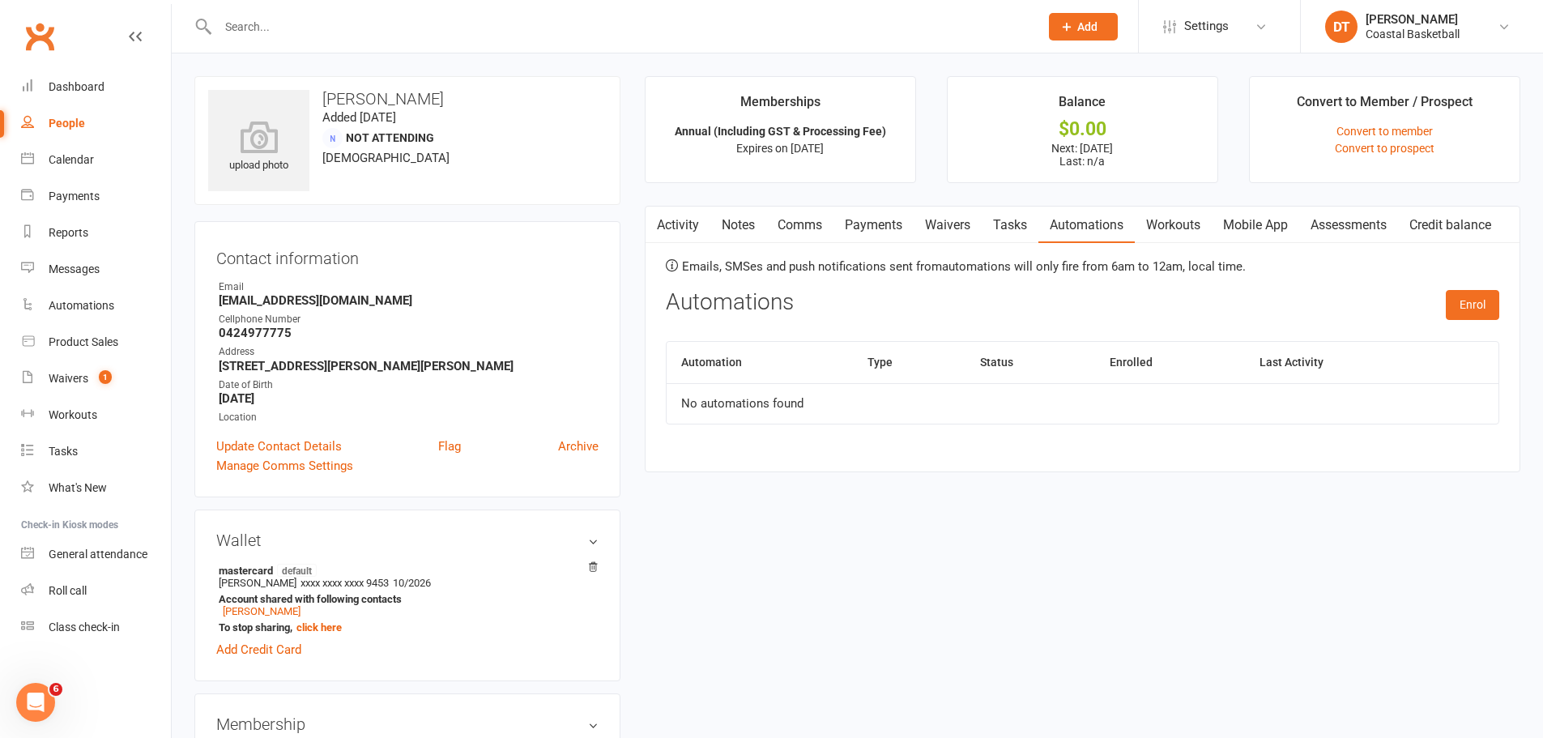
click at [1024, 241] on link "Tasks" at bounding box center [1010, 225] width 57 height 37
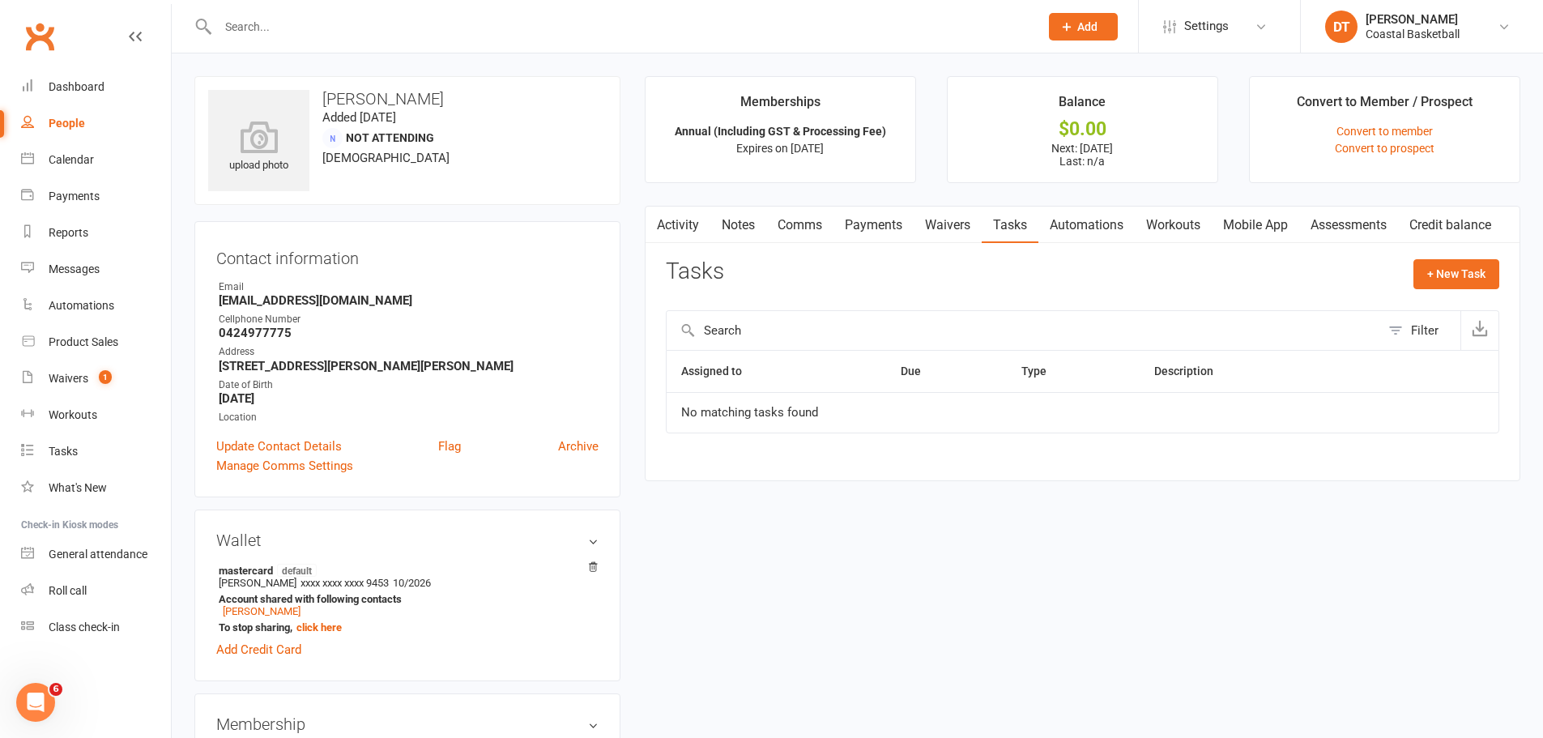
click at [1024, 227] on link "Workouts" at bounding box center [1173, 225] width 77 height 37
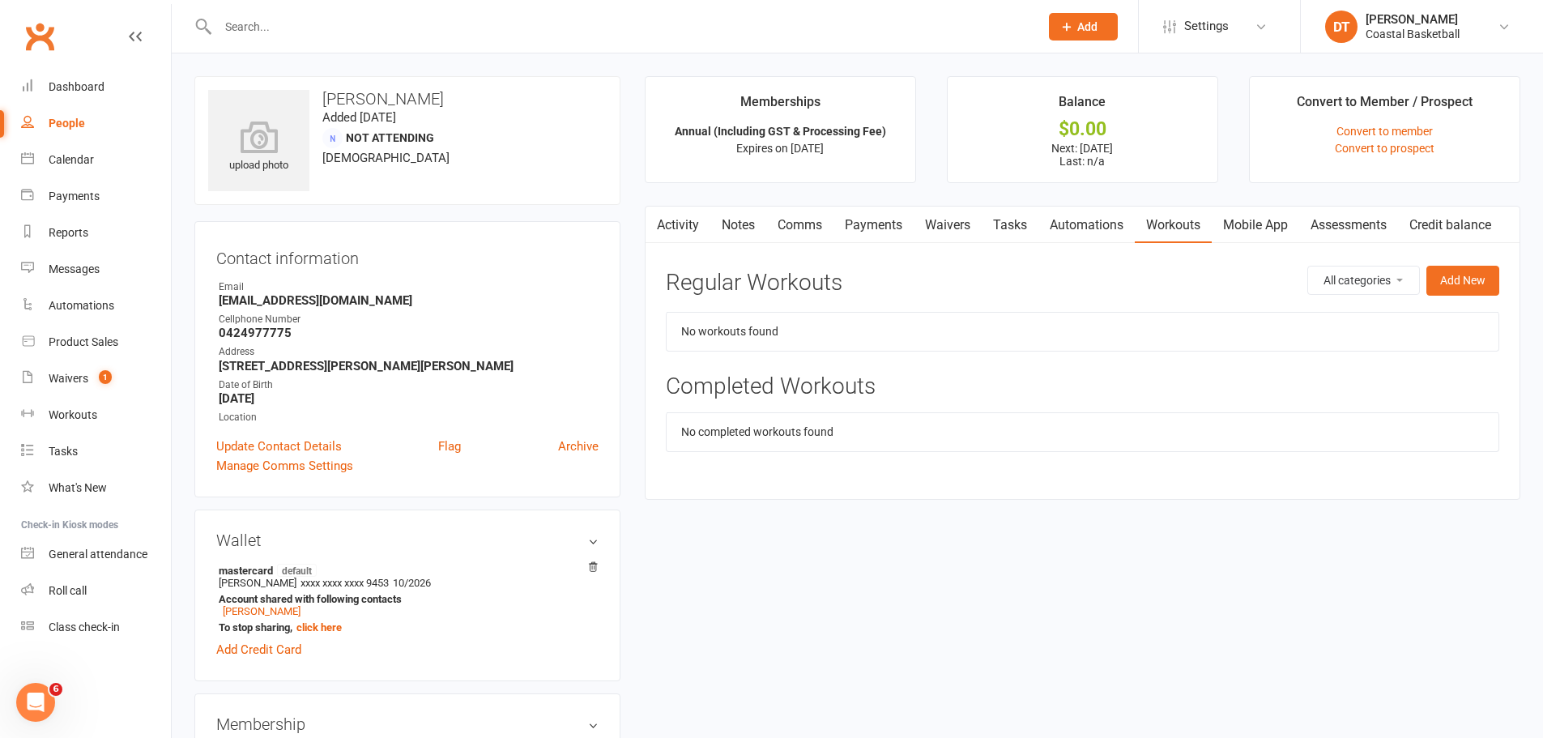
click at [1024, 220] on link "Mobile App" at bounding box center [1255, 225] width 87 height 37
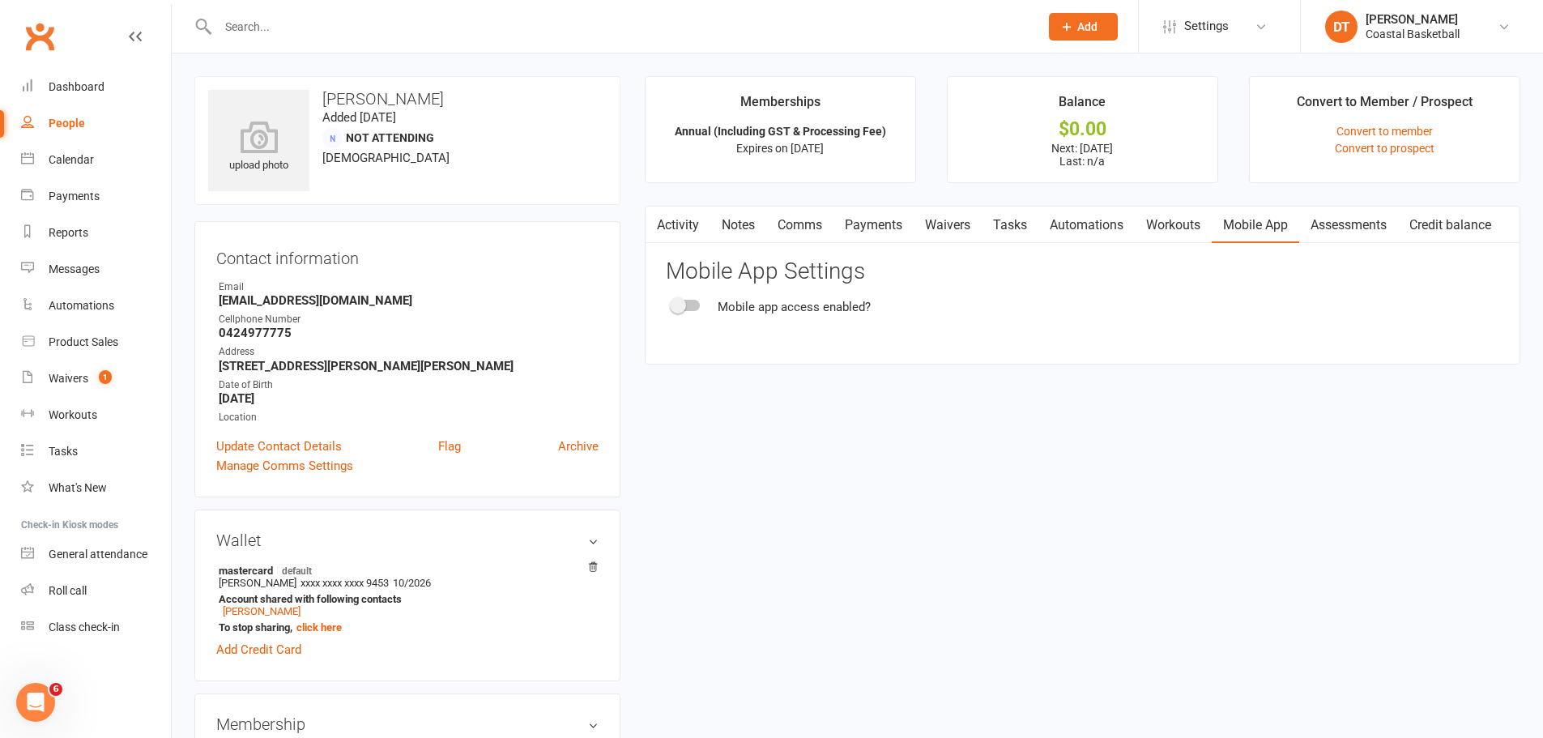
click at [468, 35] on input "text" at bounding box center [620, 26] width 815 height 23
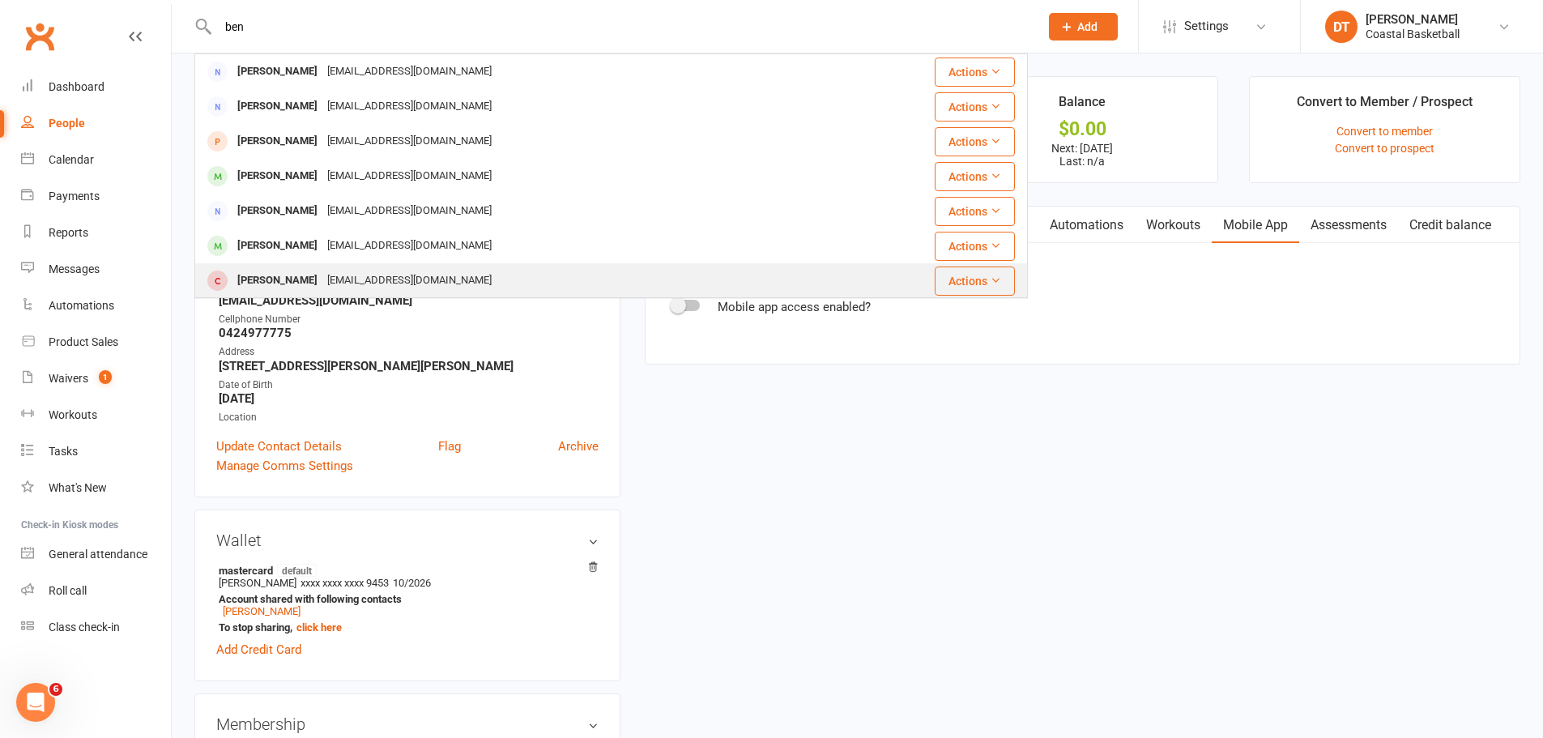
type input "ben"
click at [536, 287] on div "Bevan Bevan bbevan@gmail.com" at bounding box center [541, 280] width 691 height 33
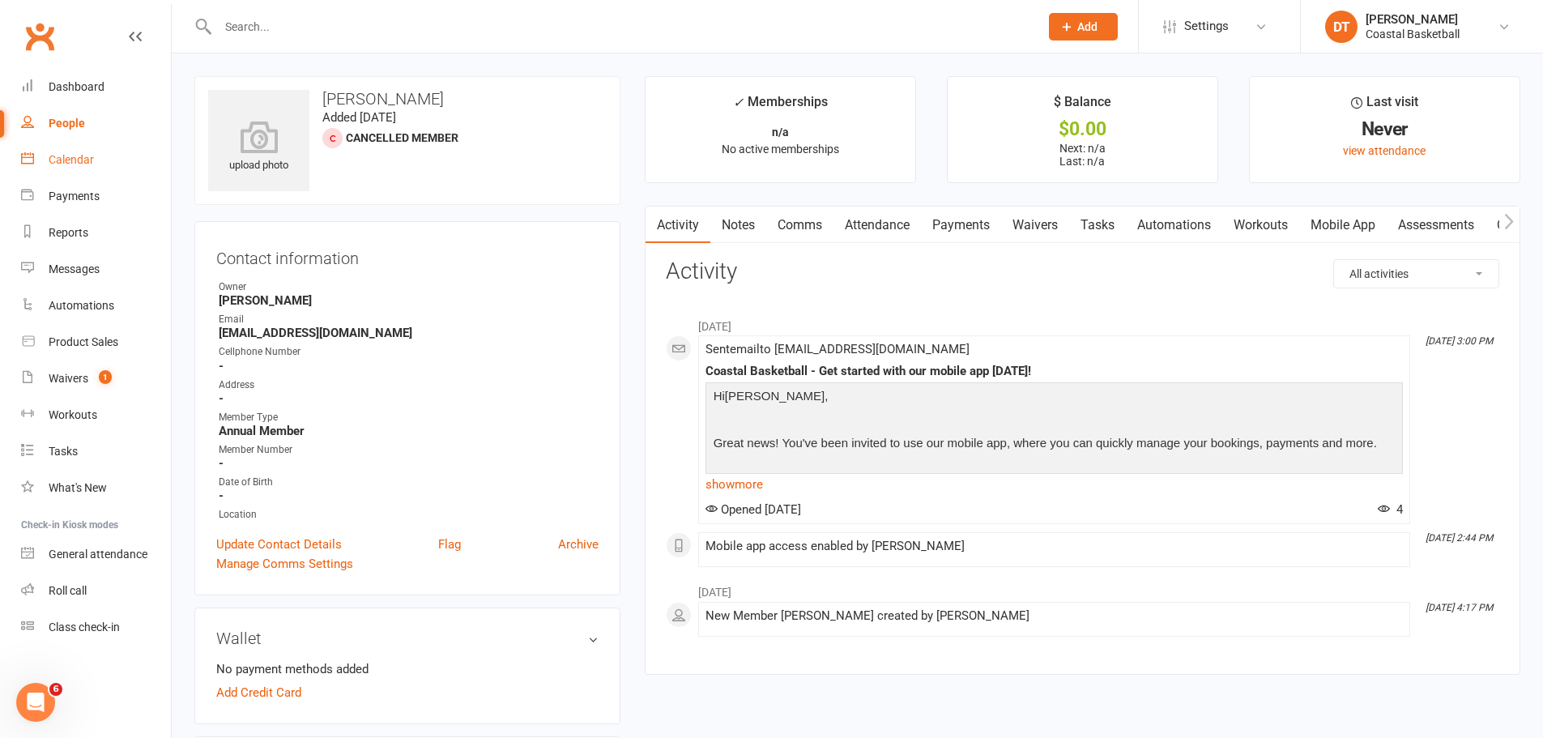
click at [92, 166] on div "Calendar" at bounding box center [71, 159] width 45 height 13
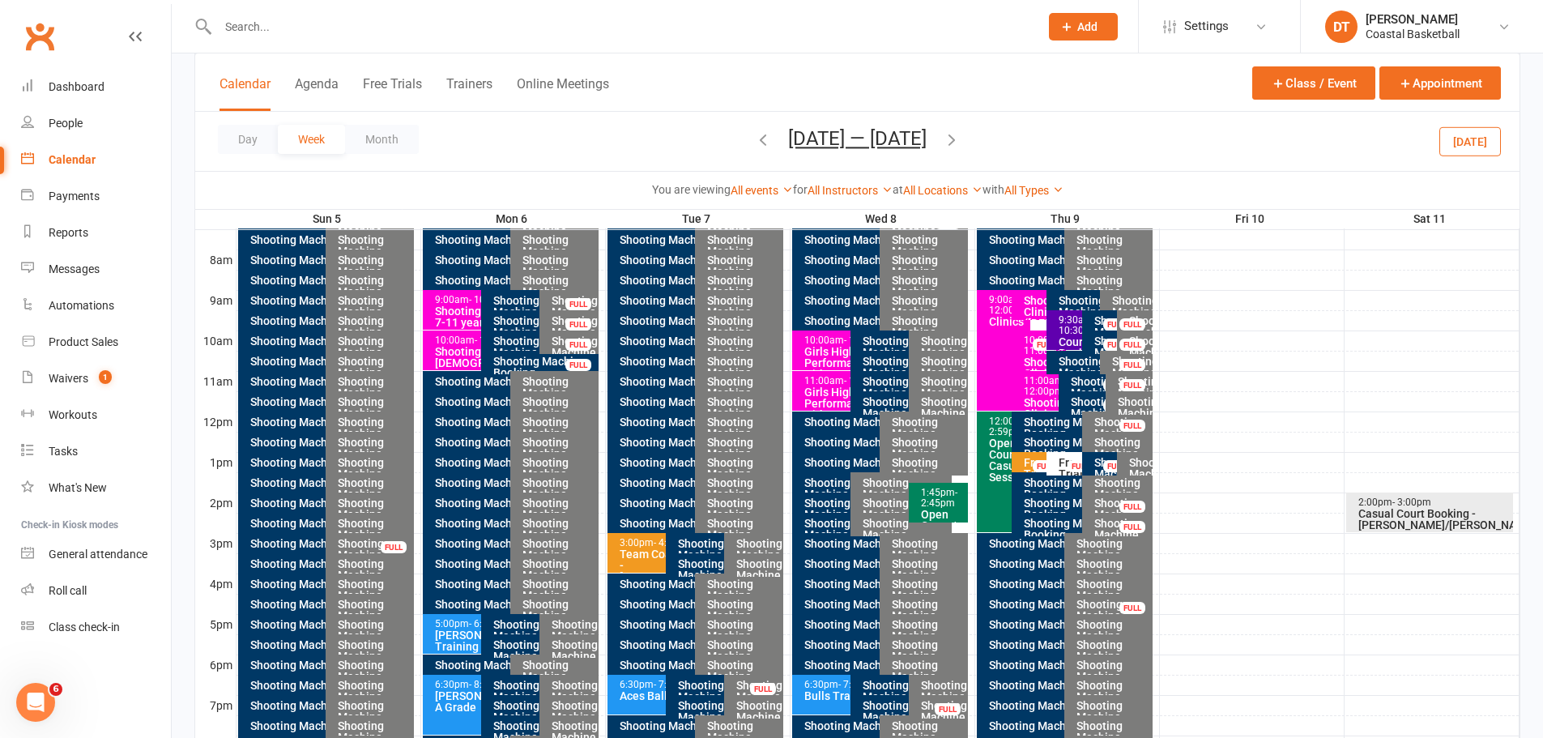
scroll to position [610, 0]
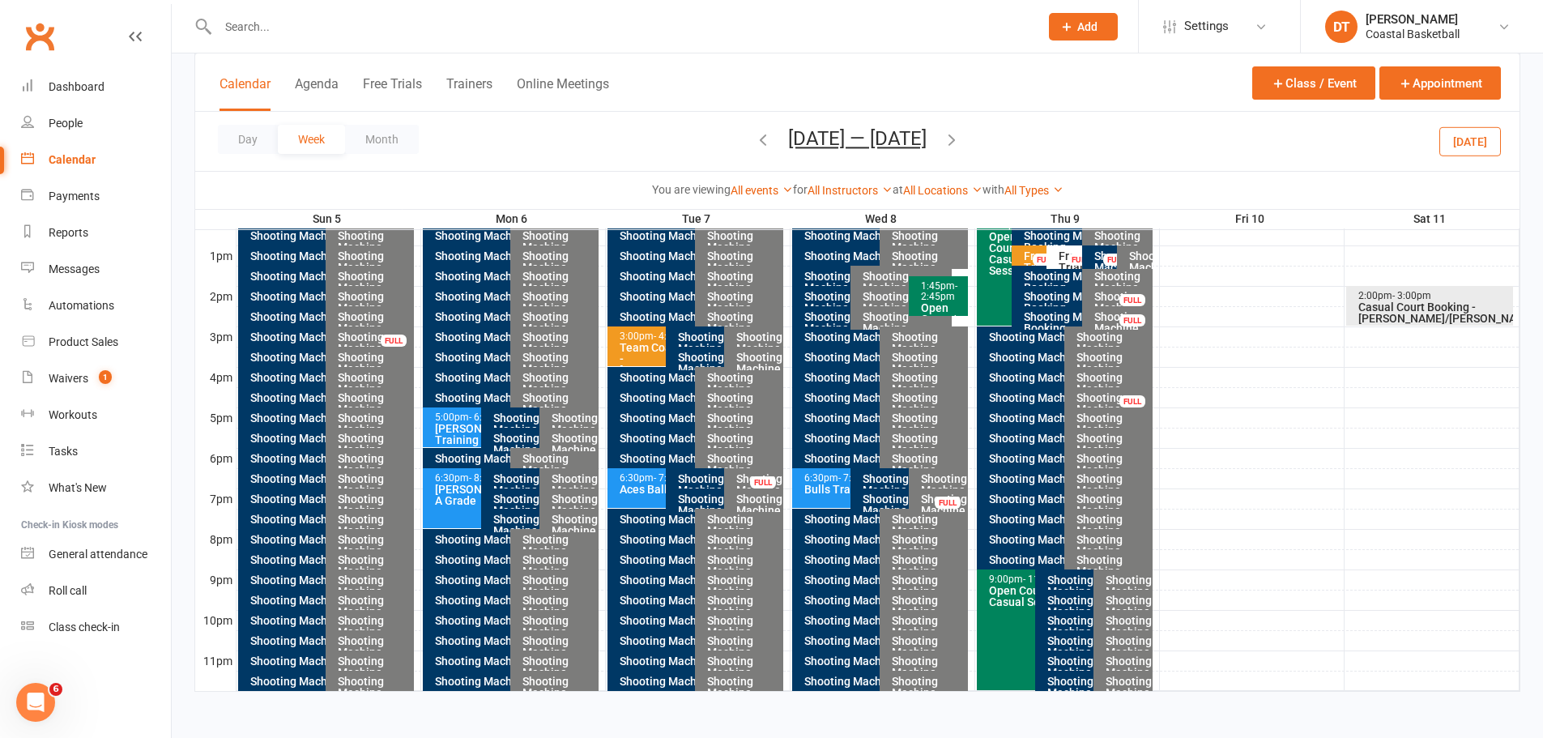
drag, startPoint x: 446, startPoint y: 16, endPoint x: 455, endPoint y: 17, distance: 8.9
click at [446, 16] on input "text" at bounding box center [620, 26] width 815 height 23
type input "slammers"
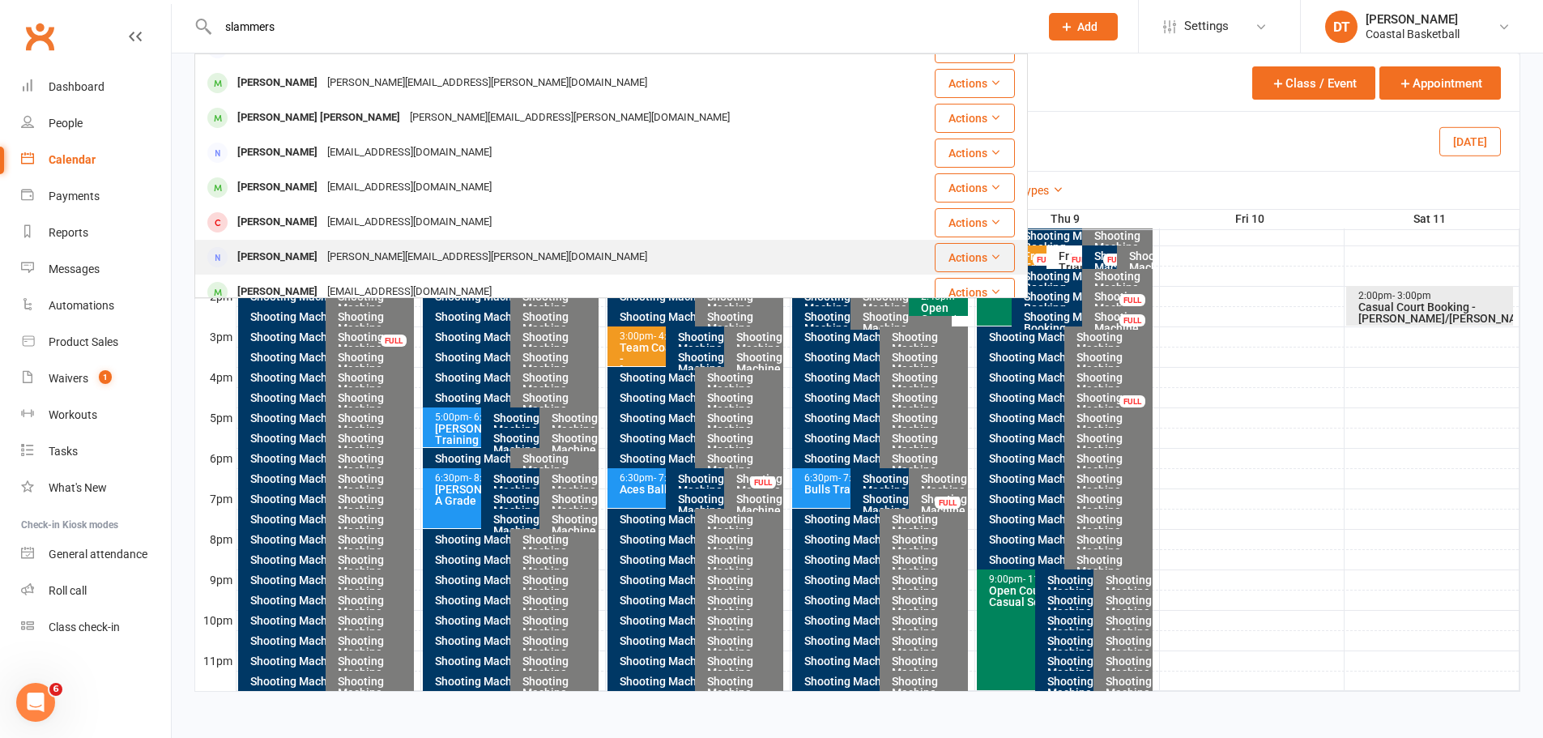
scroll to position [36, 0]
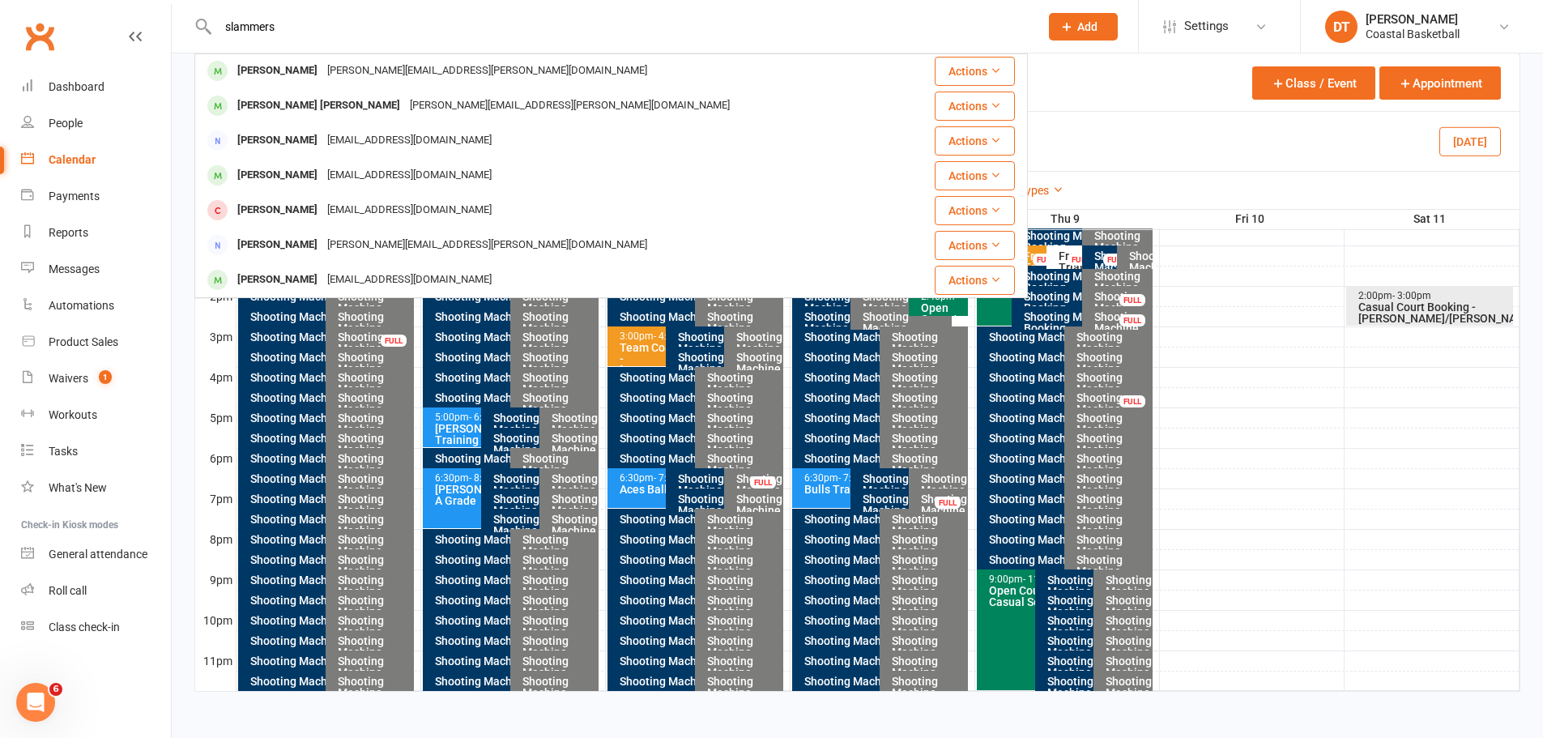
click at [1024, 418] on div at bounding box center [878, 417] width 1283 height 19
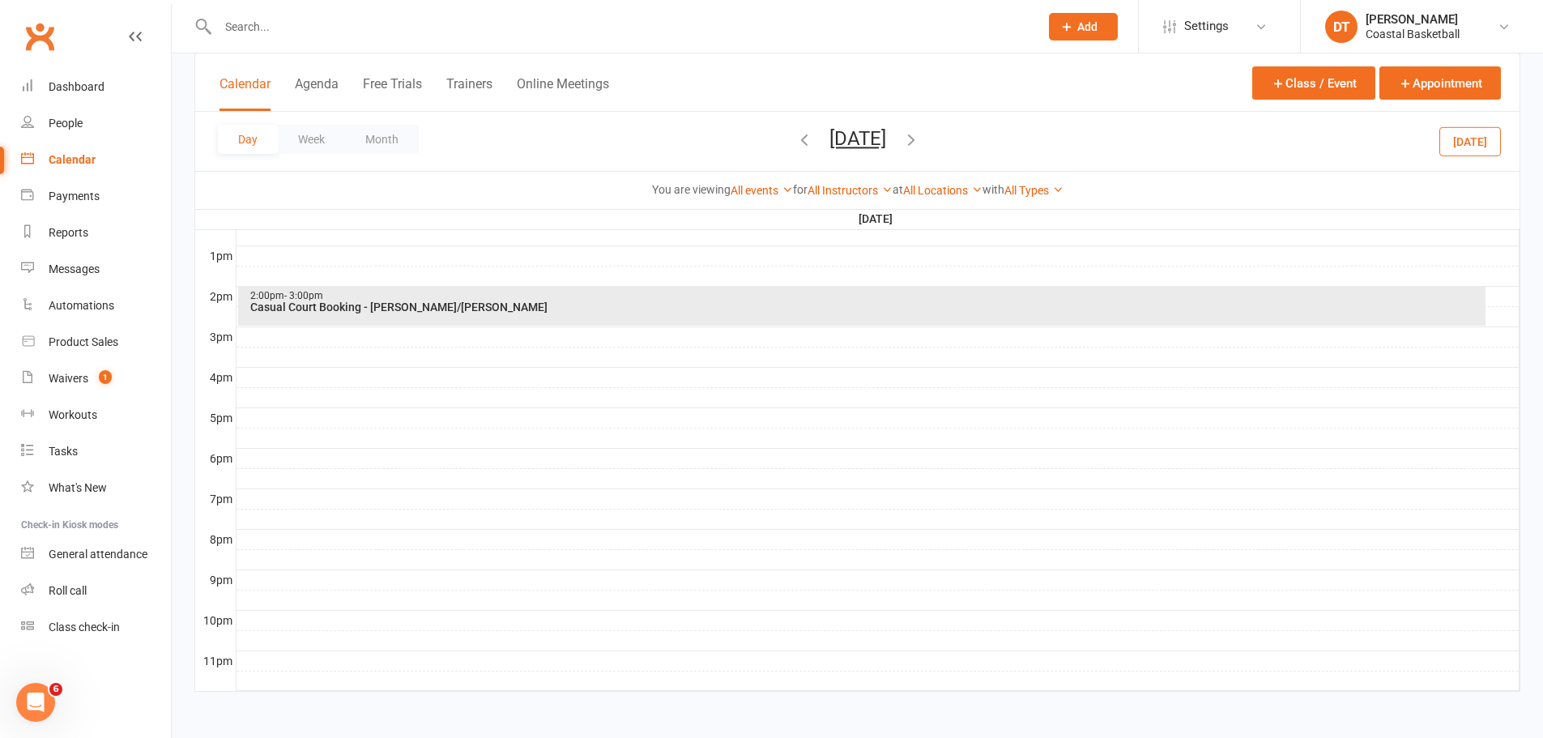
click at [501, 18] on input "text" at bounding box center [620, 26] width 815 height 23
paste input "Jophalyn B Duero"
type input "Jophalyn B Duero"
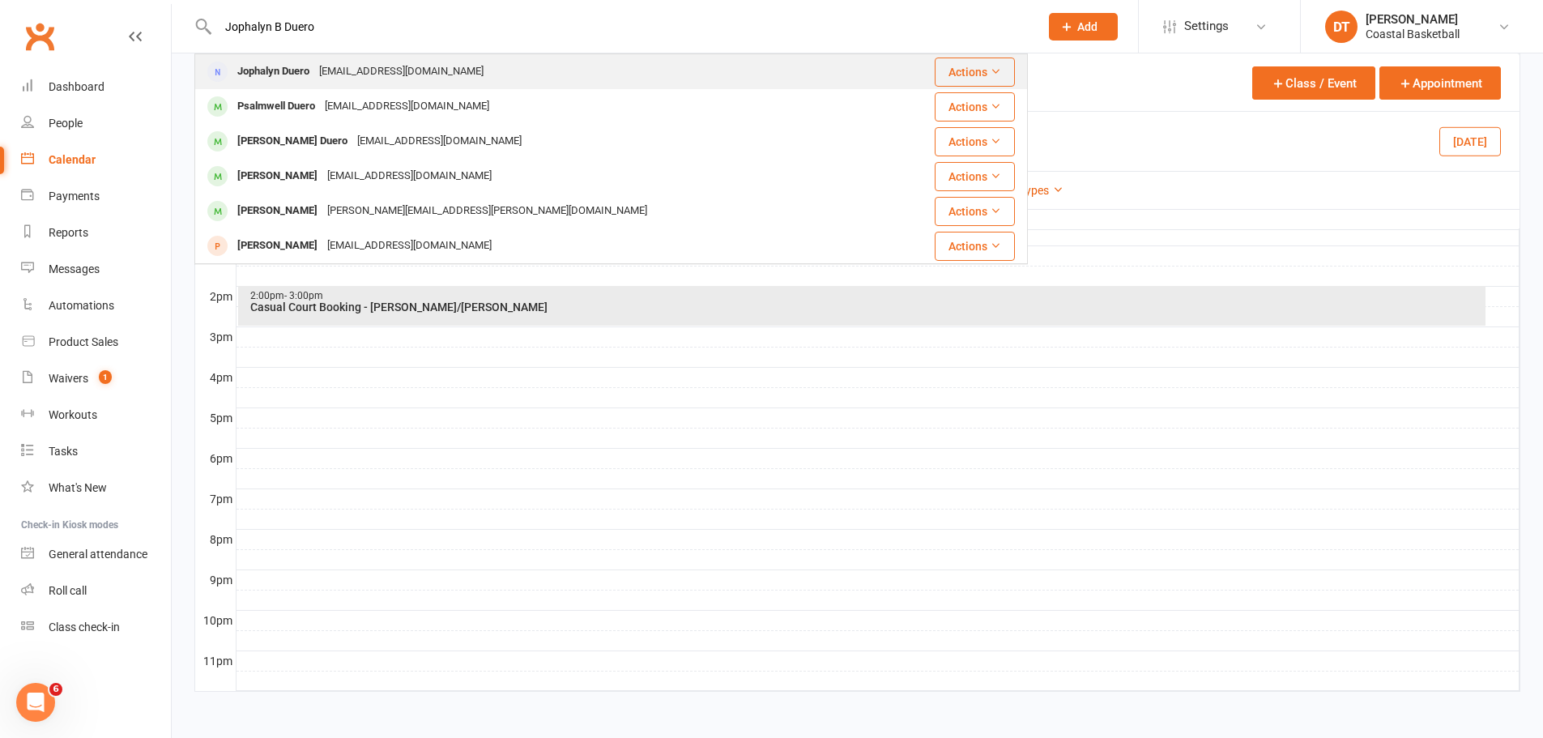
click at [476, 72] on div "Jophalyn Duero [EMAIL_ADDRESS][DOMAIN_NAME]" at bounding box center [541, 71] width 691 height 33
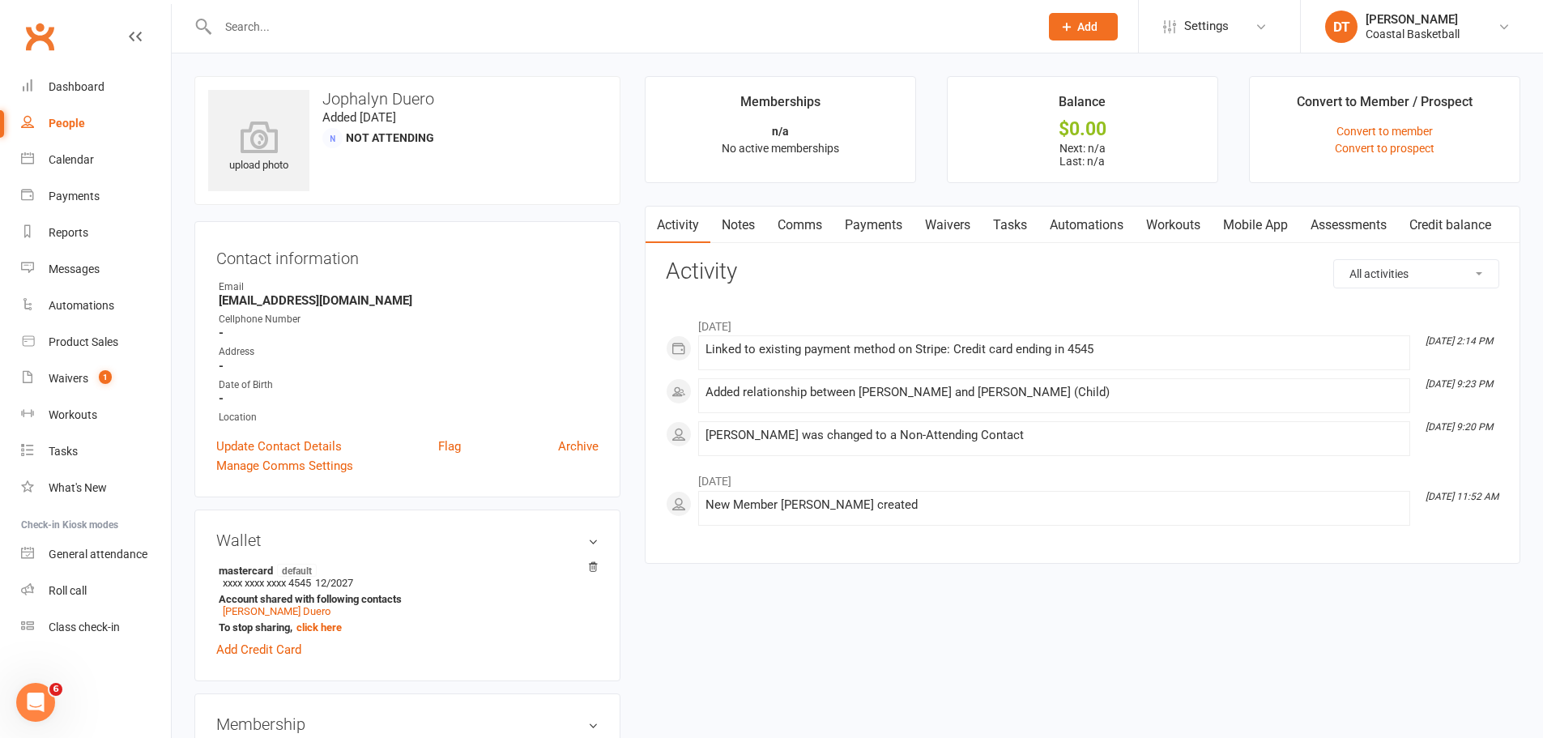
drag, startPoint x: 888, startPoint y: 228, endPoint x: 1358, endPoint y: 523, distance: 554.8
click at [886, 228] on link "Payments" at bounding box center [874, 225] width 80 height 37
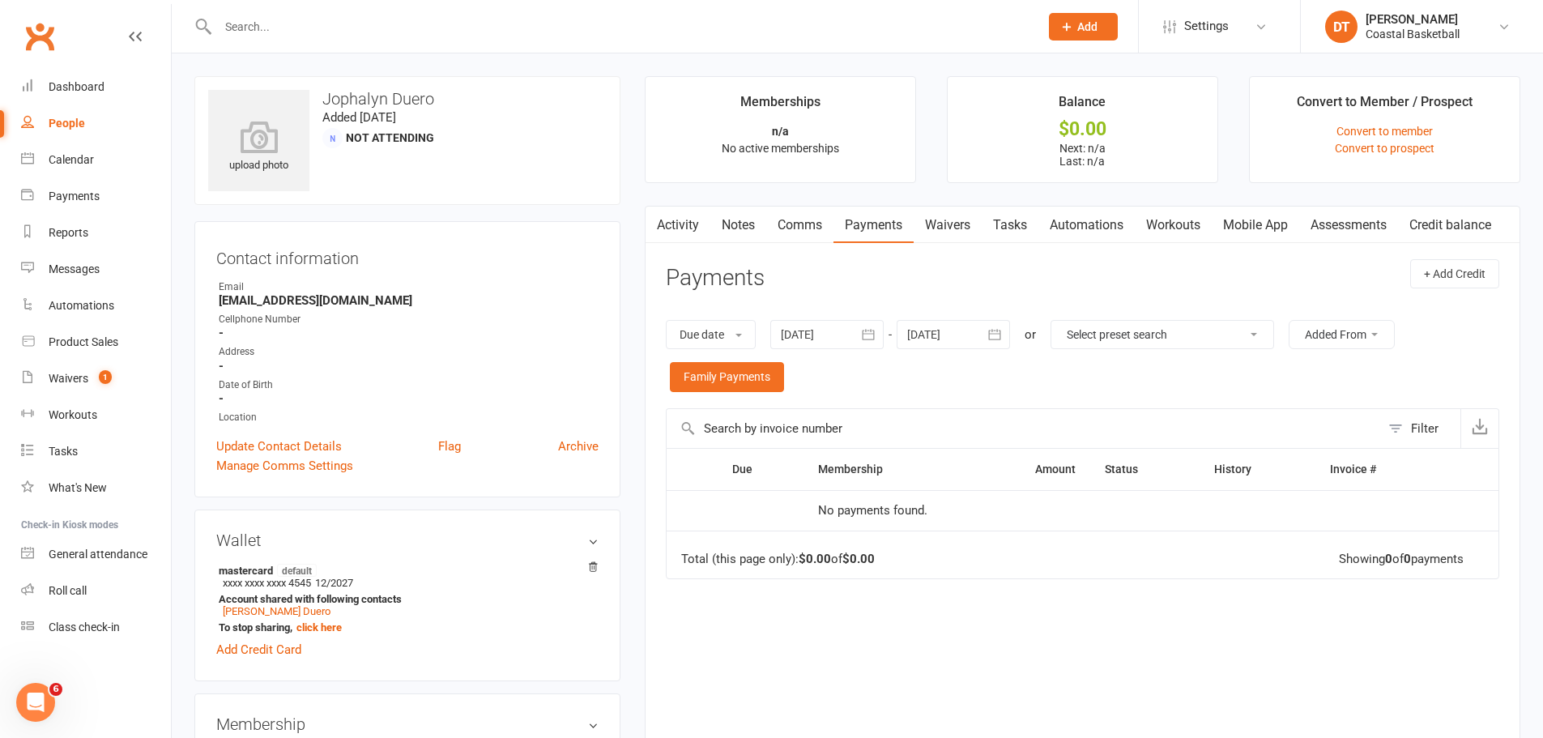
click at [691, 227] on link "Activity" at bounding box center [678, 225] width 65 height 37
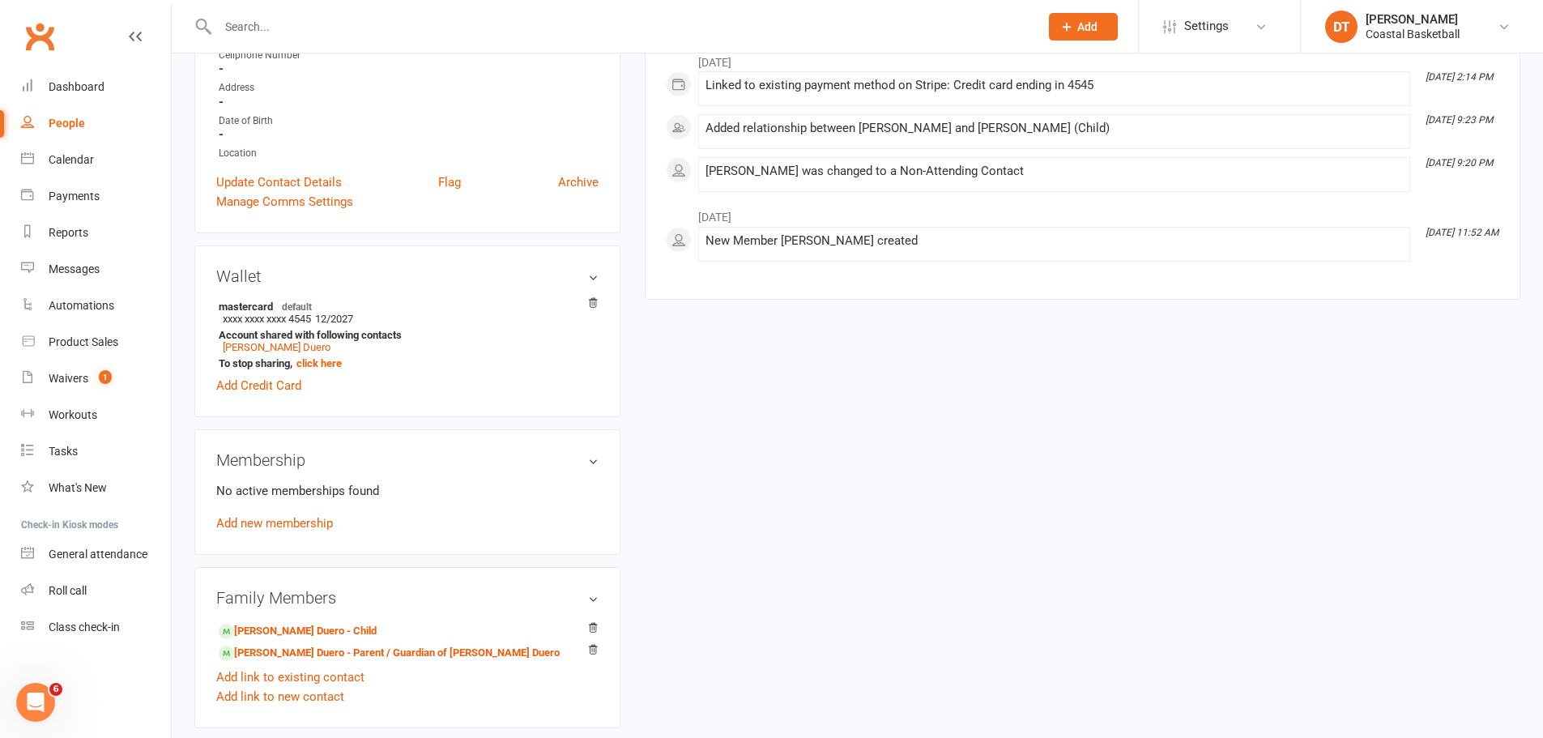
scroll to position [270, 0]
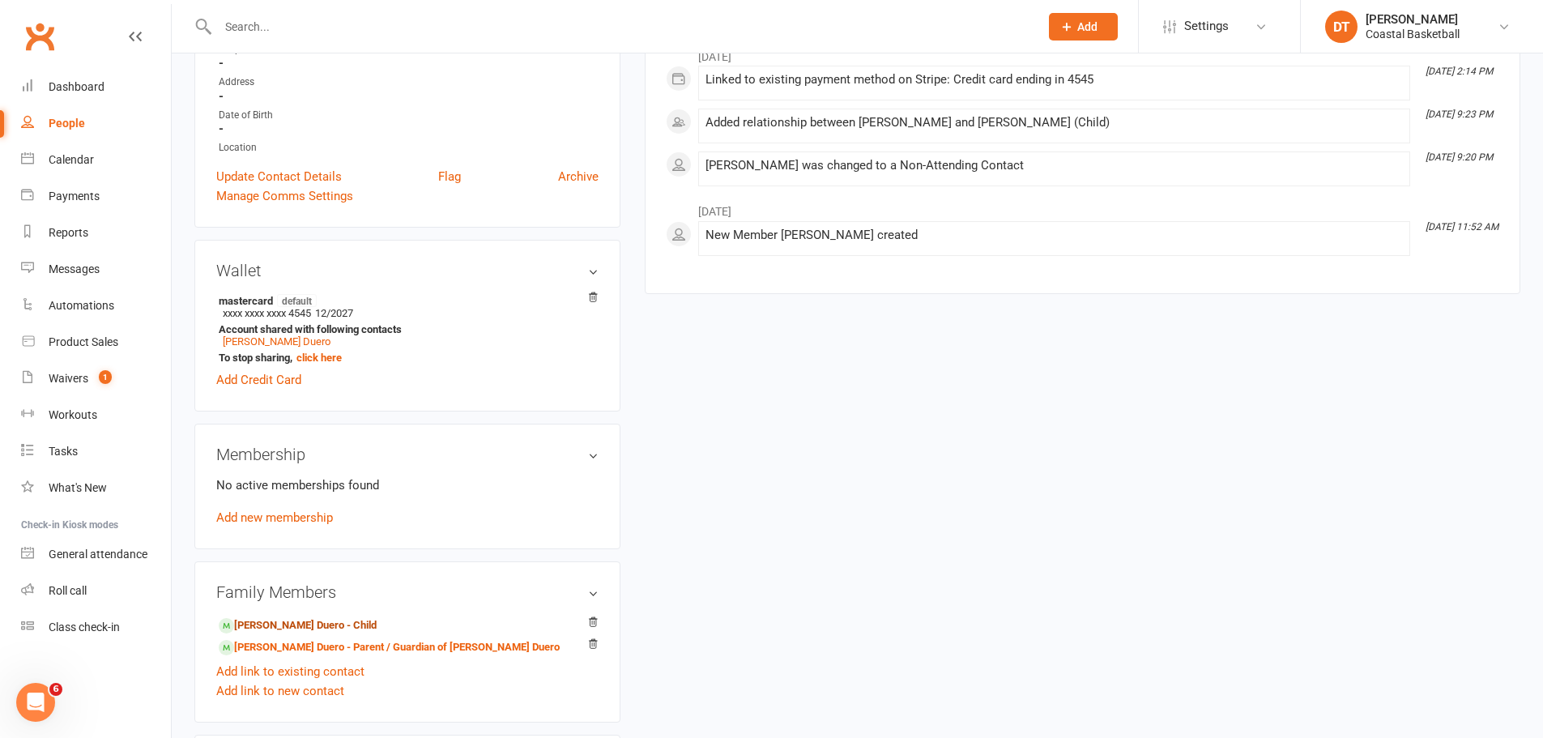
drag, startPoint x: 296, startPoint y: 625, endPoint x: 471, endPoint y: 617, distance: 175.1
click at [296, 446] on link "Carl Emanwell Duero - Child" at bounding box center [298, 625] width 158 height 17
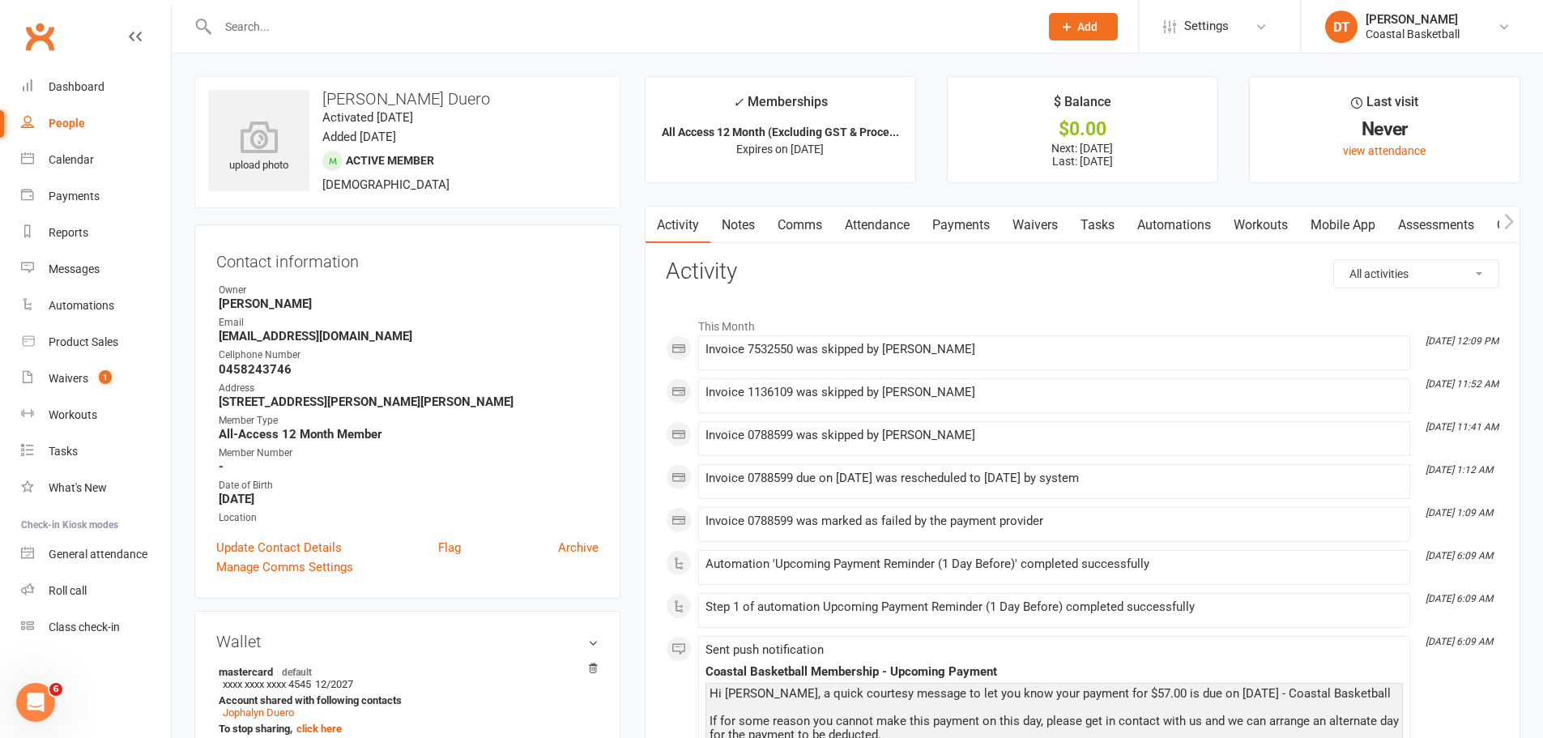
click at [971, 218] on link "Payments" at bounding box center [961, 225] width 80 height 37
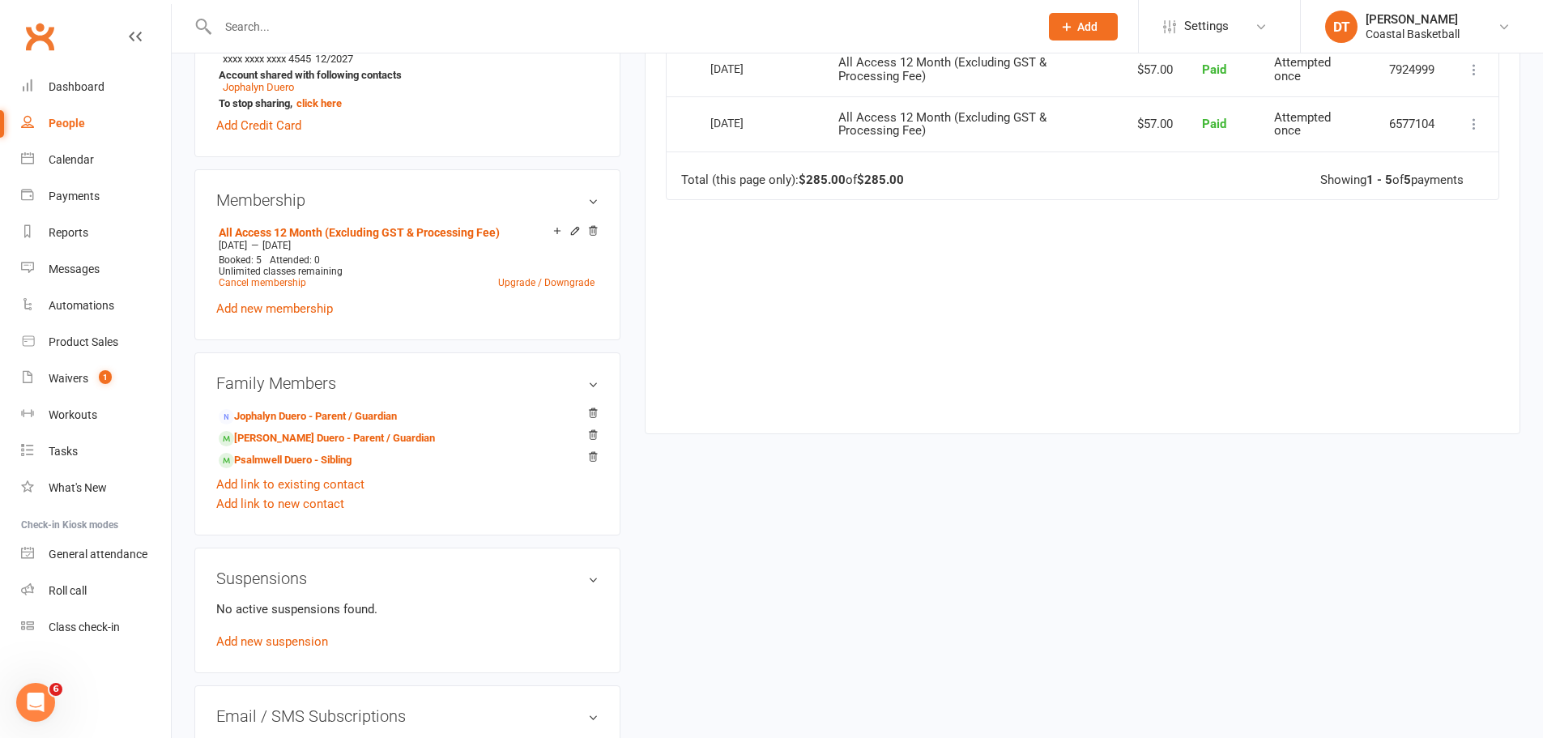
scroll to position [810, 0]
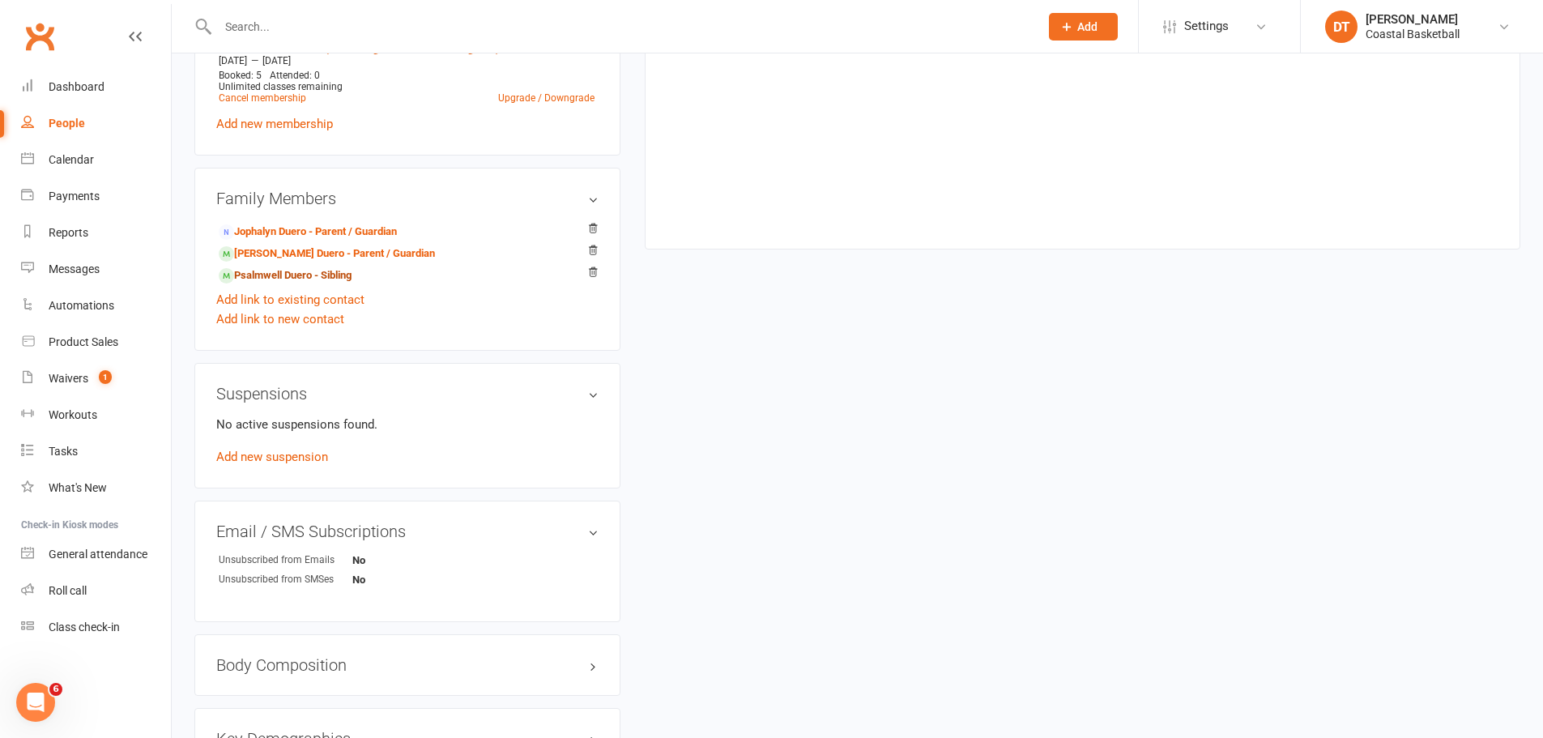
drag, startPoint x: 315, startPoint y: 279, endPoint x: 330, endPoint y: 280, distance: 14.6
click at [315, 279] on link "Psalmwell Duero - Sibling" at bounding box center [285, 275] width 133 height 17
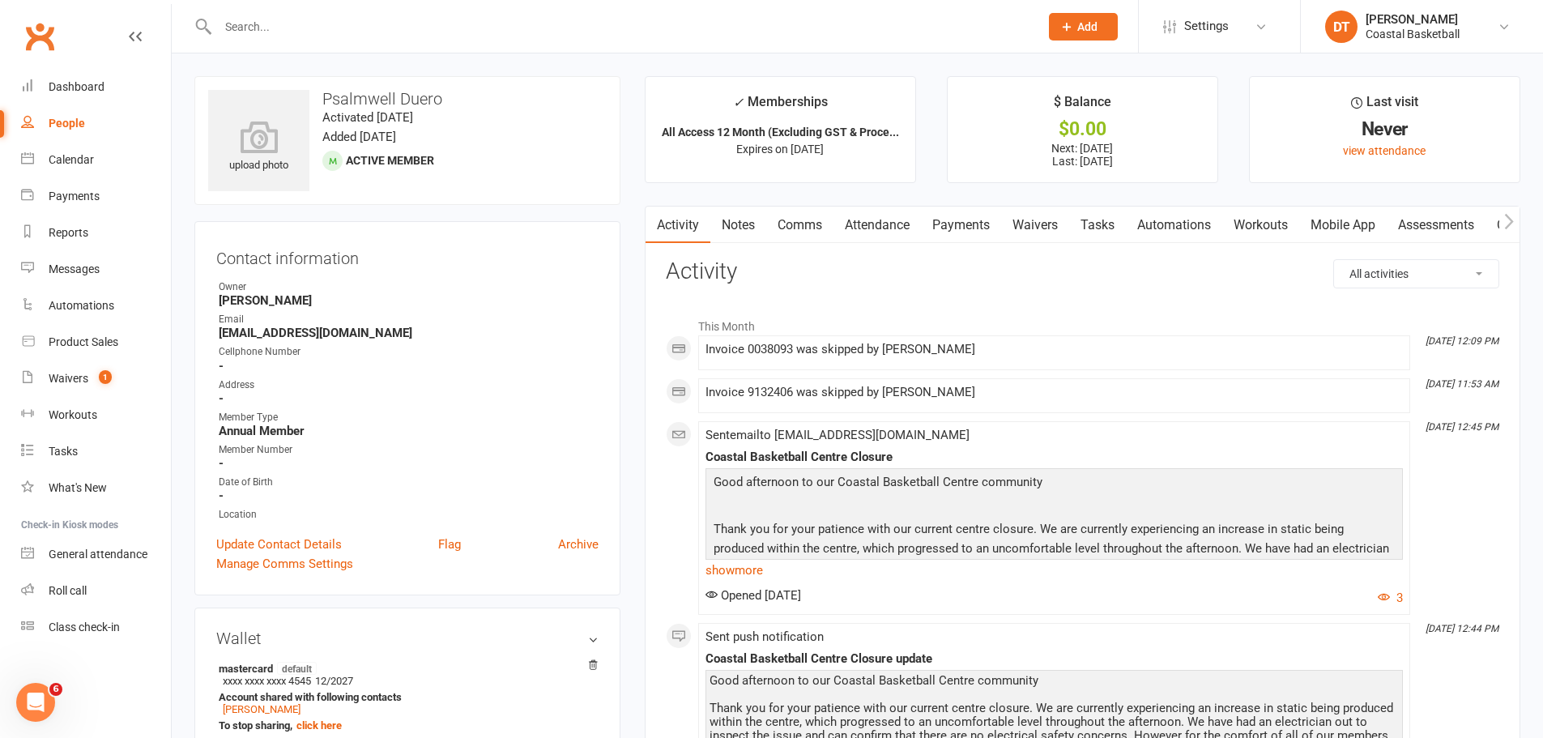
click at [741, 207] on link "Notes" at bounding box center [739, 225] width 56 height 37
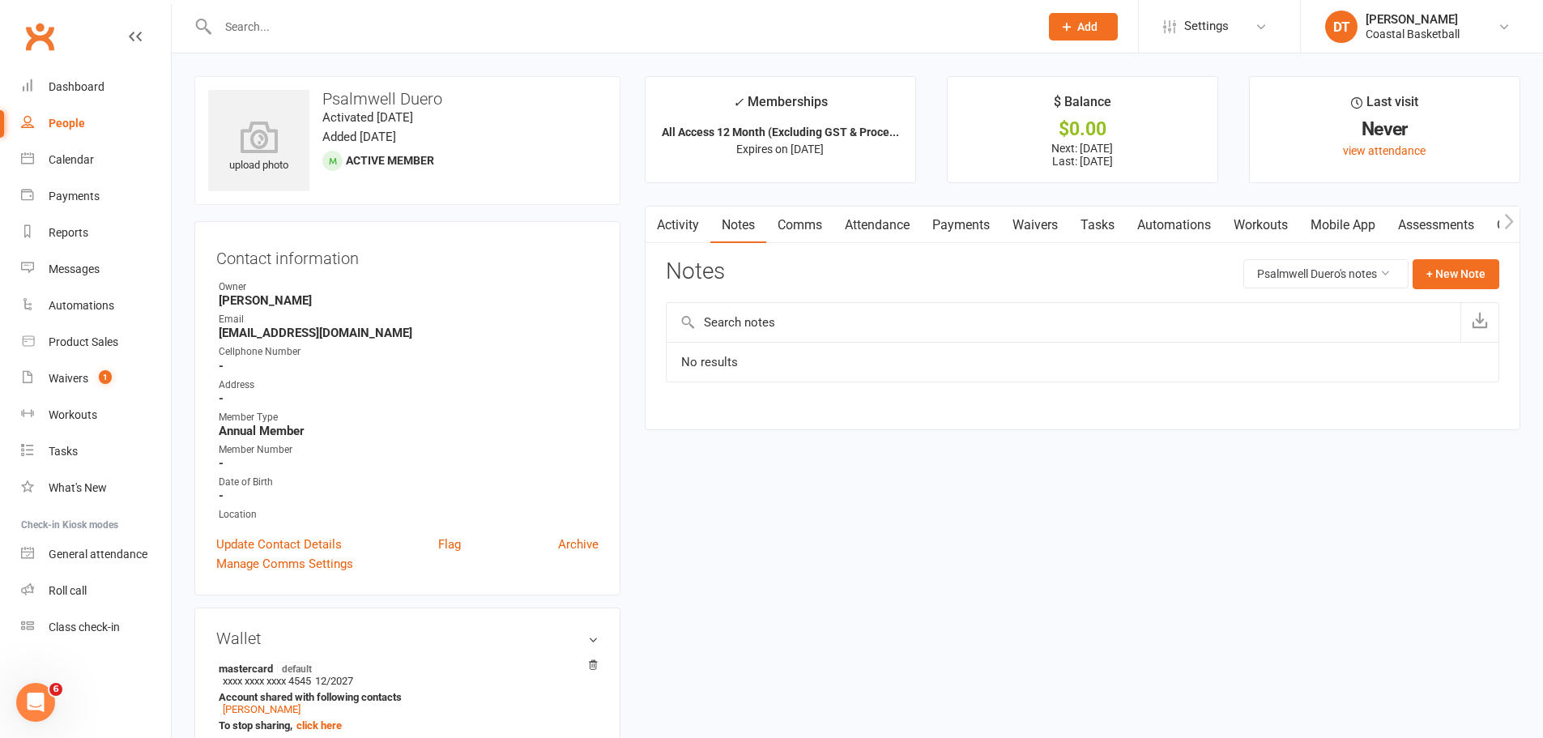
drag, startPoint x: 803, startPoint y: 218, endPoint x: 952, endPoint y: 220, distance: 149.1
click at [820, 218] on link "Comms" at bounding box center [799, 225] width 67 height 37
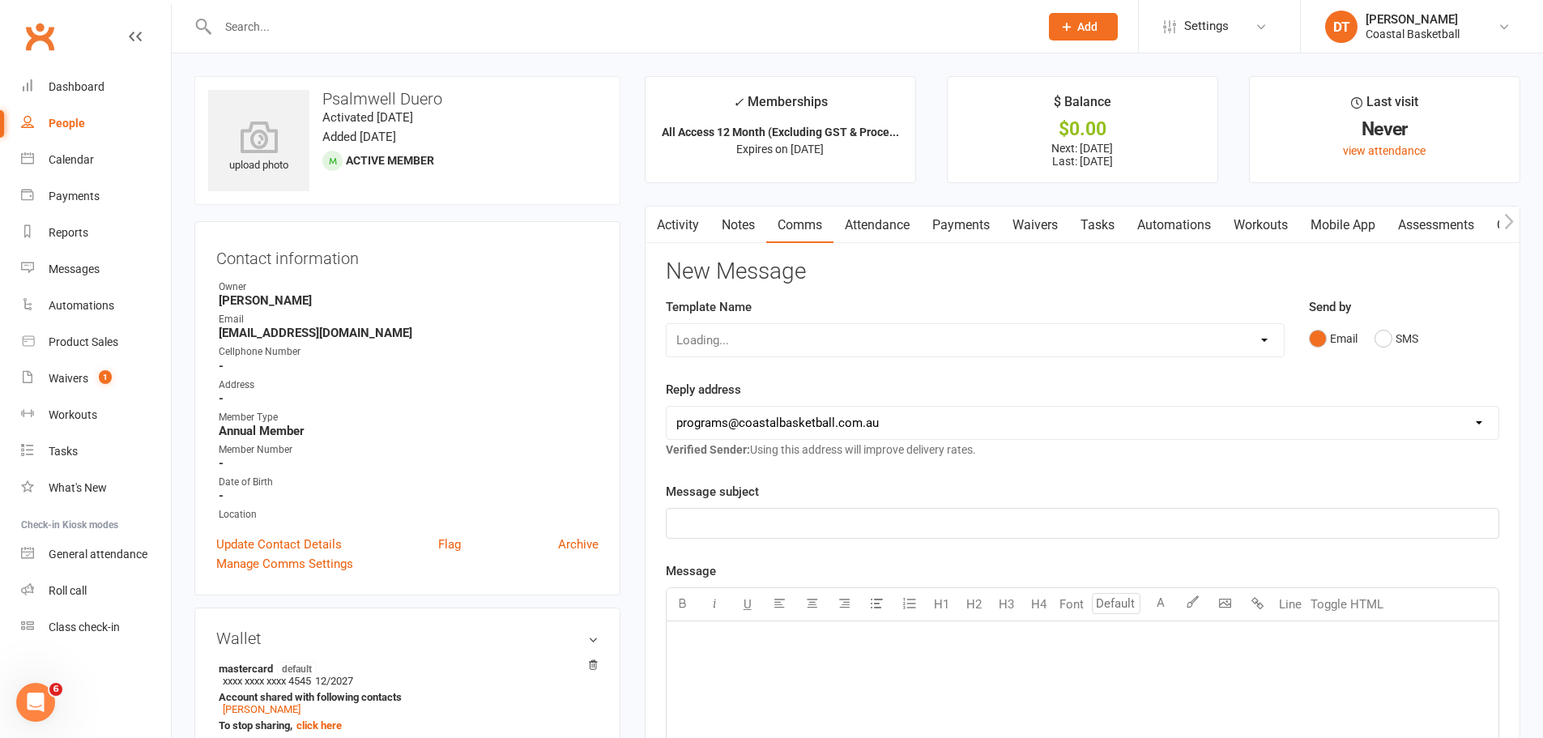
click at [951, 220] on link "Payments" at bounding box center [961, 225] width 80 height 37
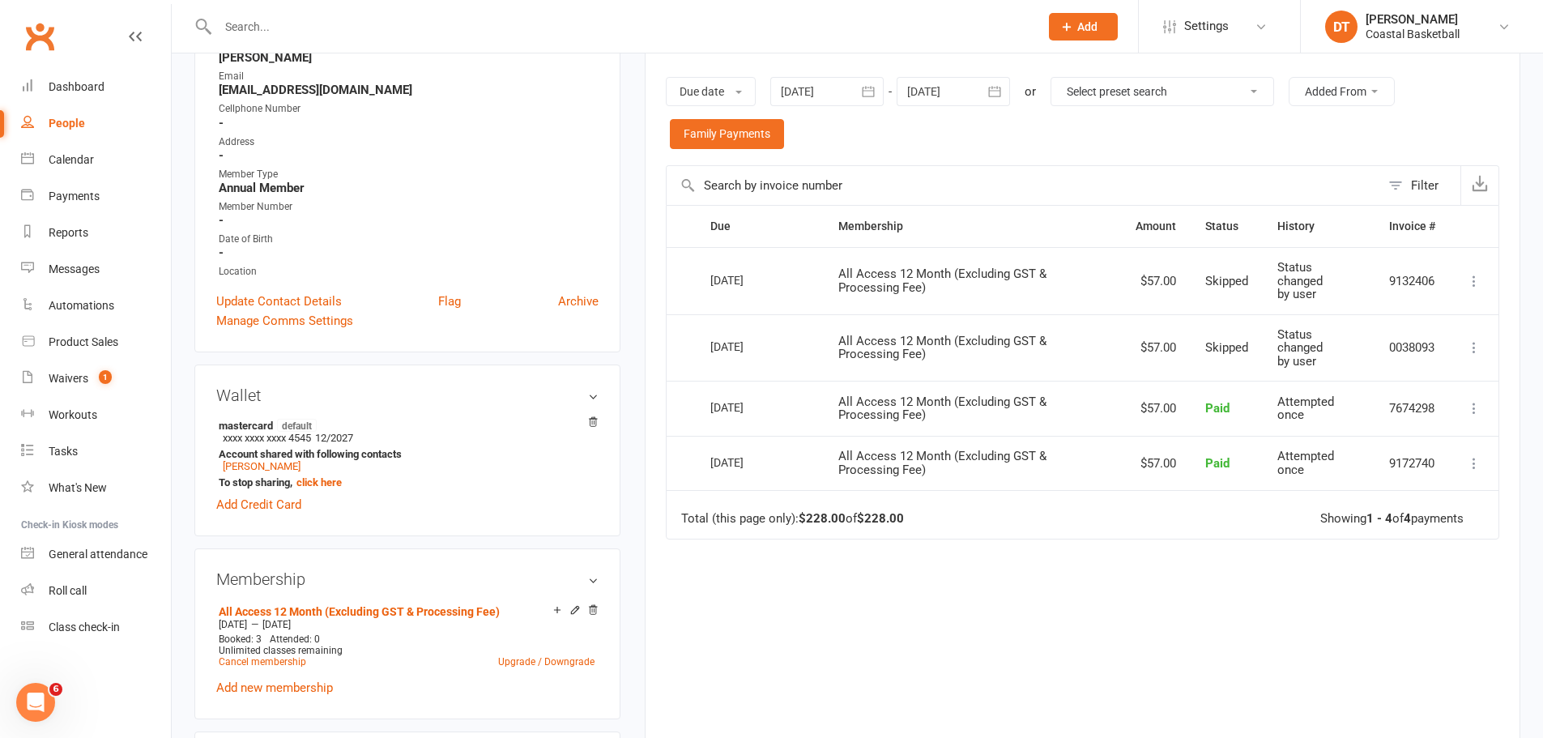
scroll to position [540, 0]
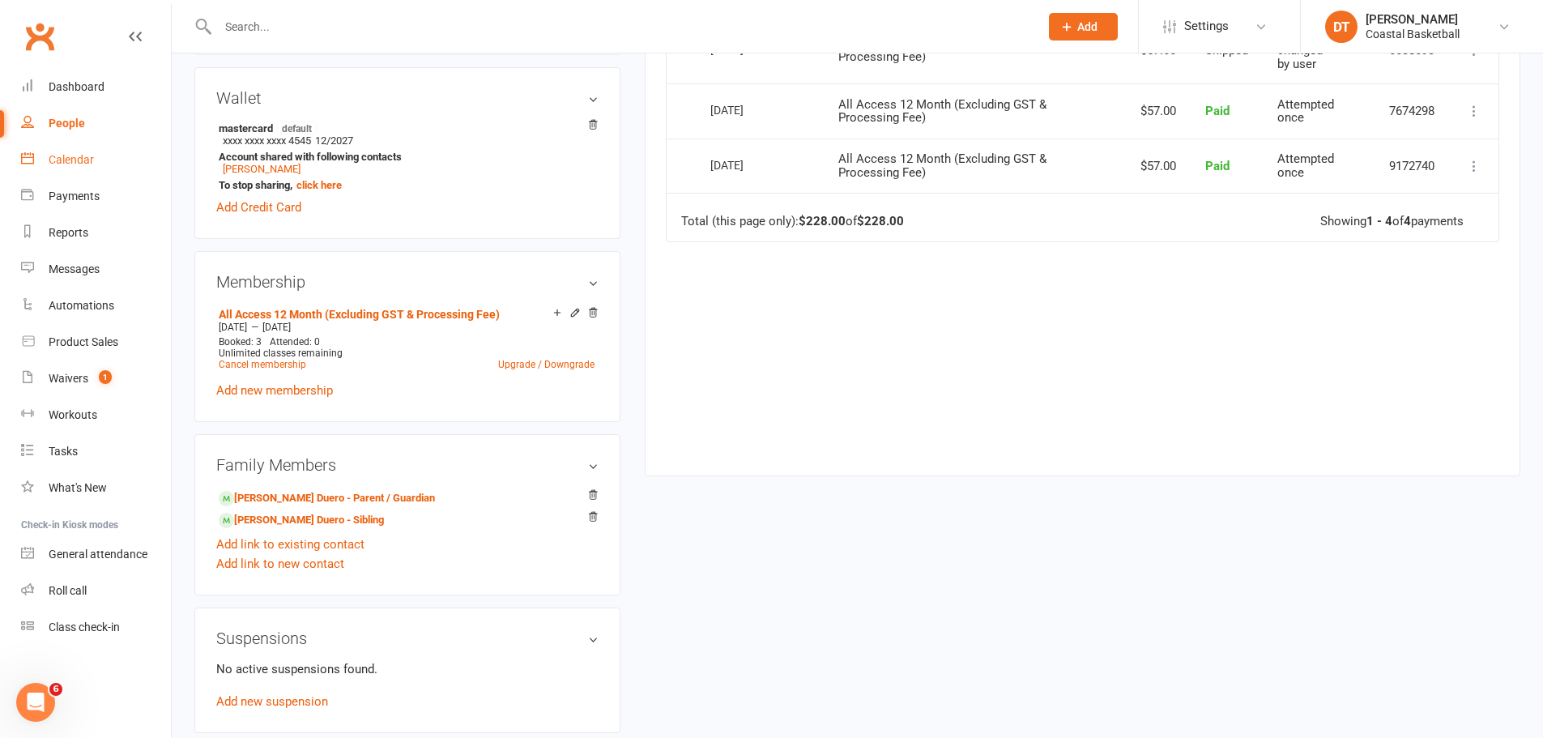
drag, startPoint x: 100, startPoint y: 177, endPoint x: 789, endPoint y: 121, distance: 691.7
click at [100, 177] on link "Calendar" at bounding box center [96, 160] width 150 height 36
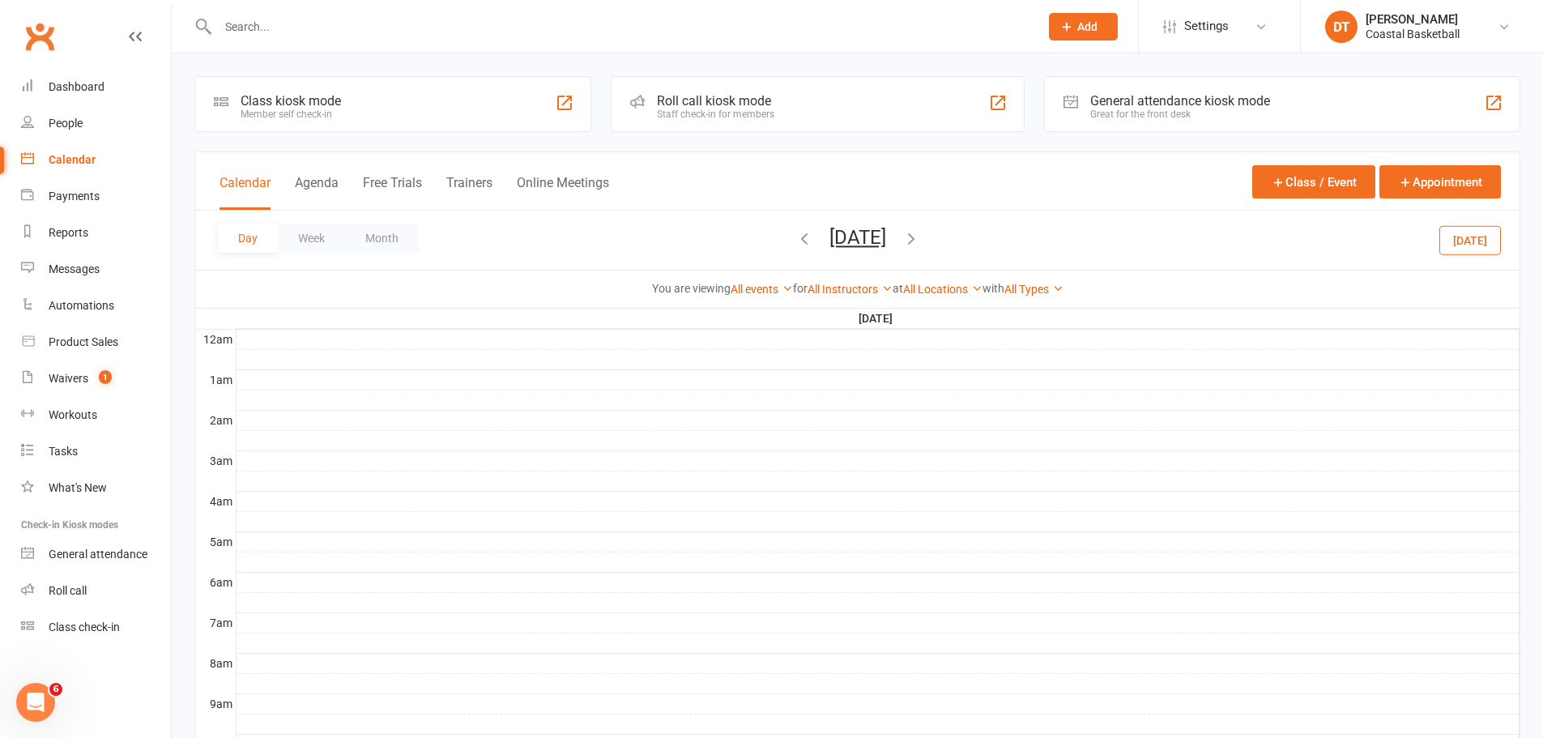
click at [311, 239] on button "Week" at bounding box center [311, 238] width 67 height 29
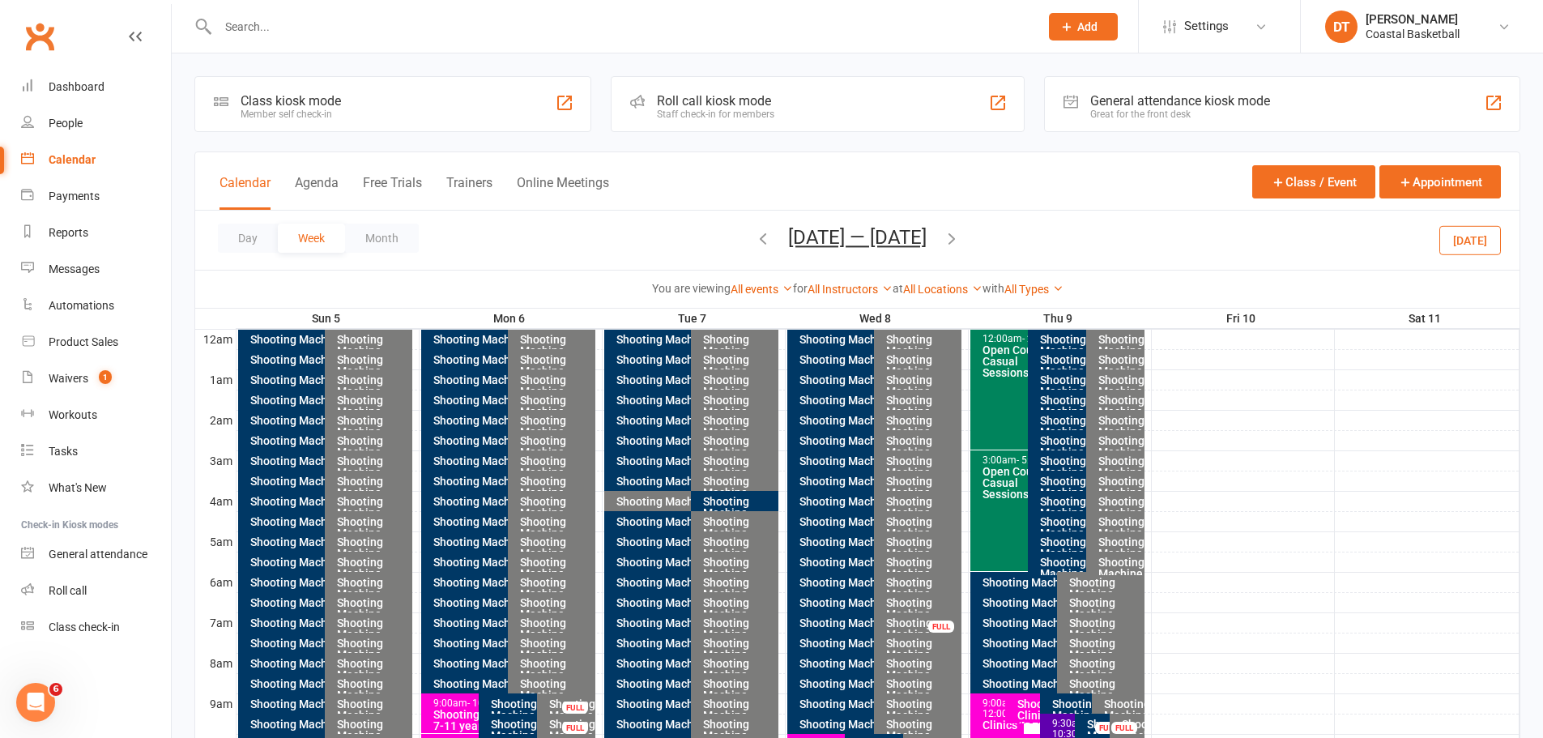
scroll to position [405, 0]
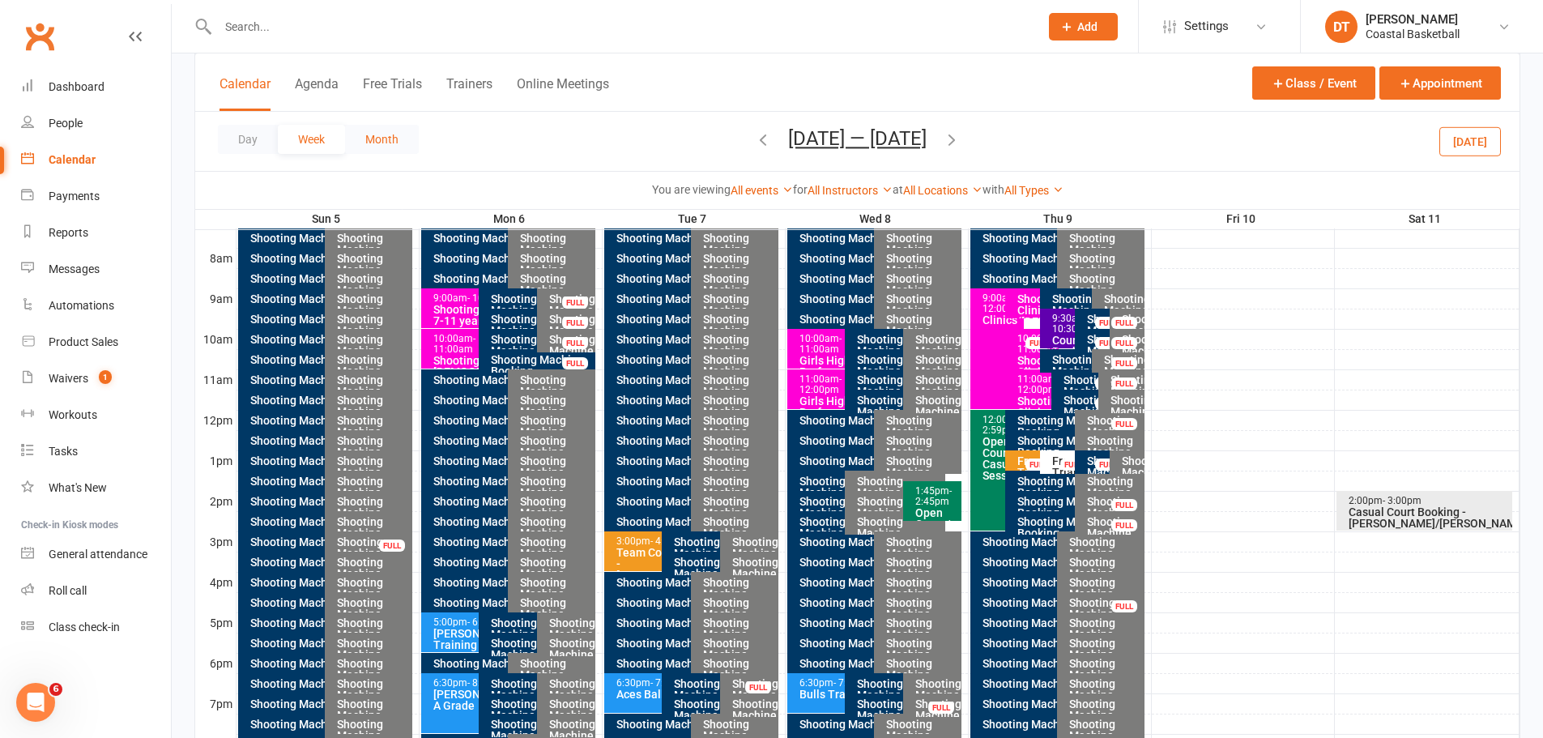
click at [372, 153] on button "Month" at bounding box center [382, 139] width 74 height 29
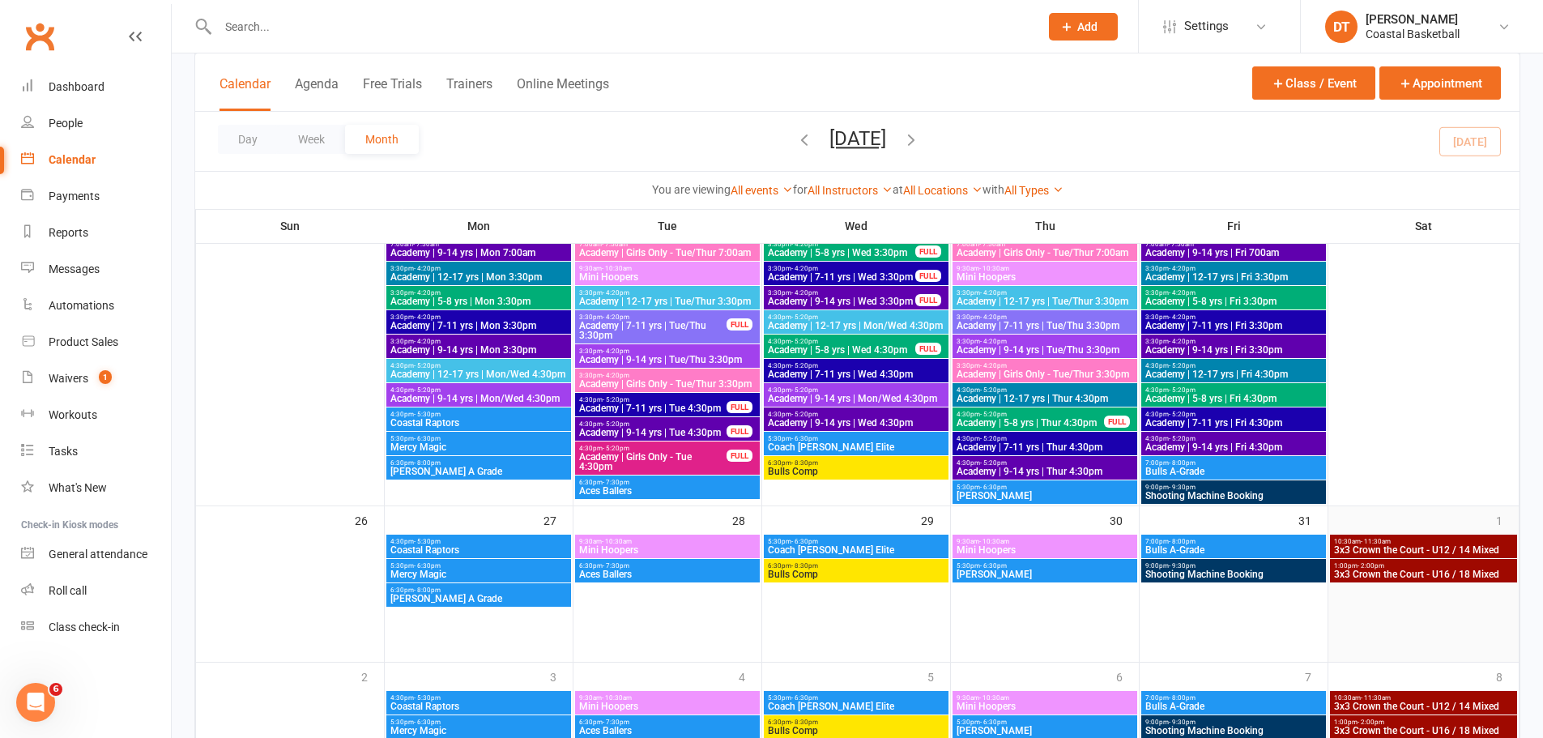
scroll to position [5401, 0]
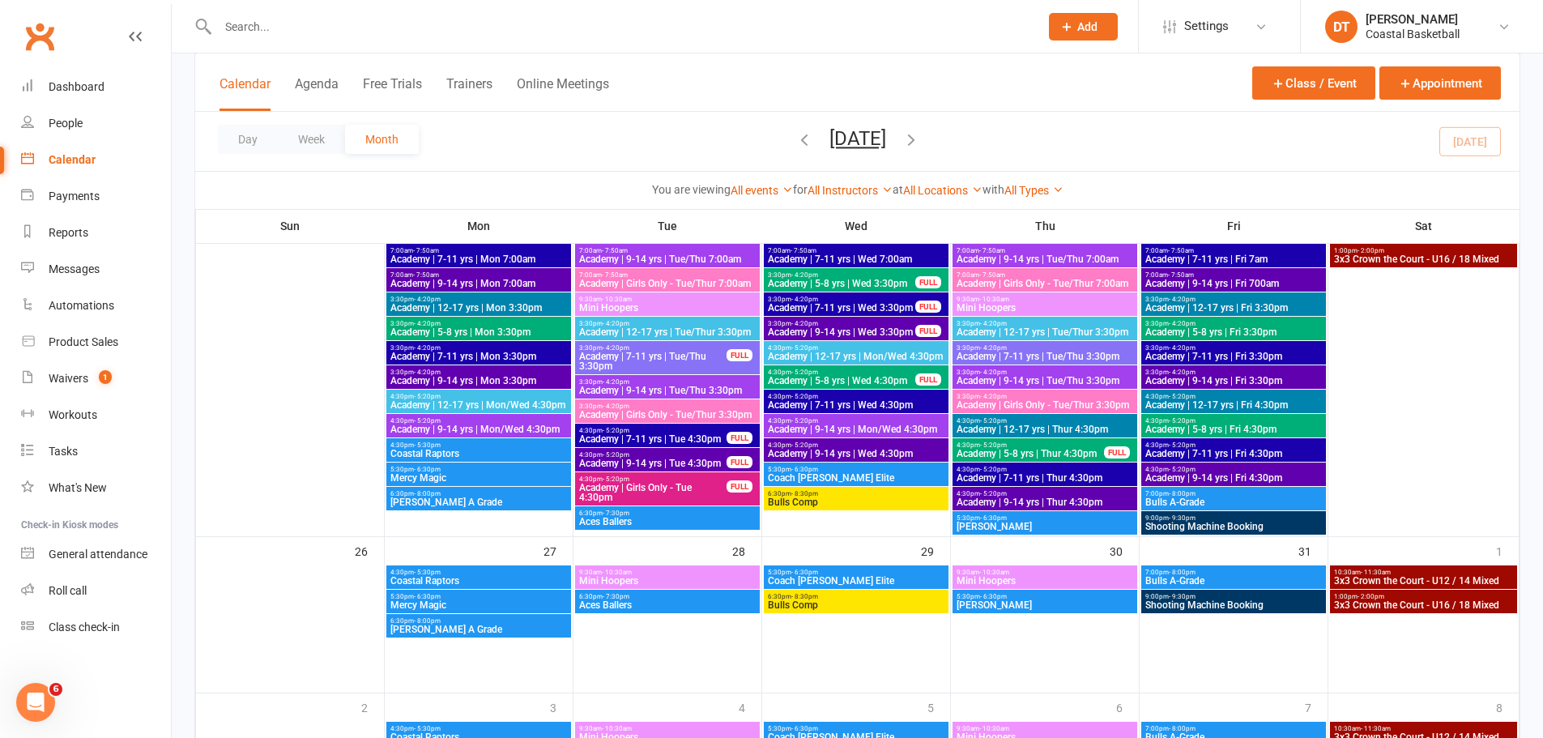
click at [1024, 179] on div "You are viewing All events All events Empty events Full events Non-empty events…" at bounding box center [857, 189] width 1325 height 37
click at [1024, 194] on link "All Types" at bounding box center [1034, 190] width 59 height 13
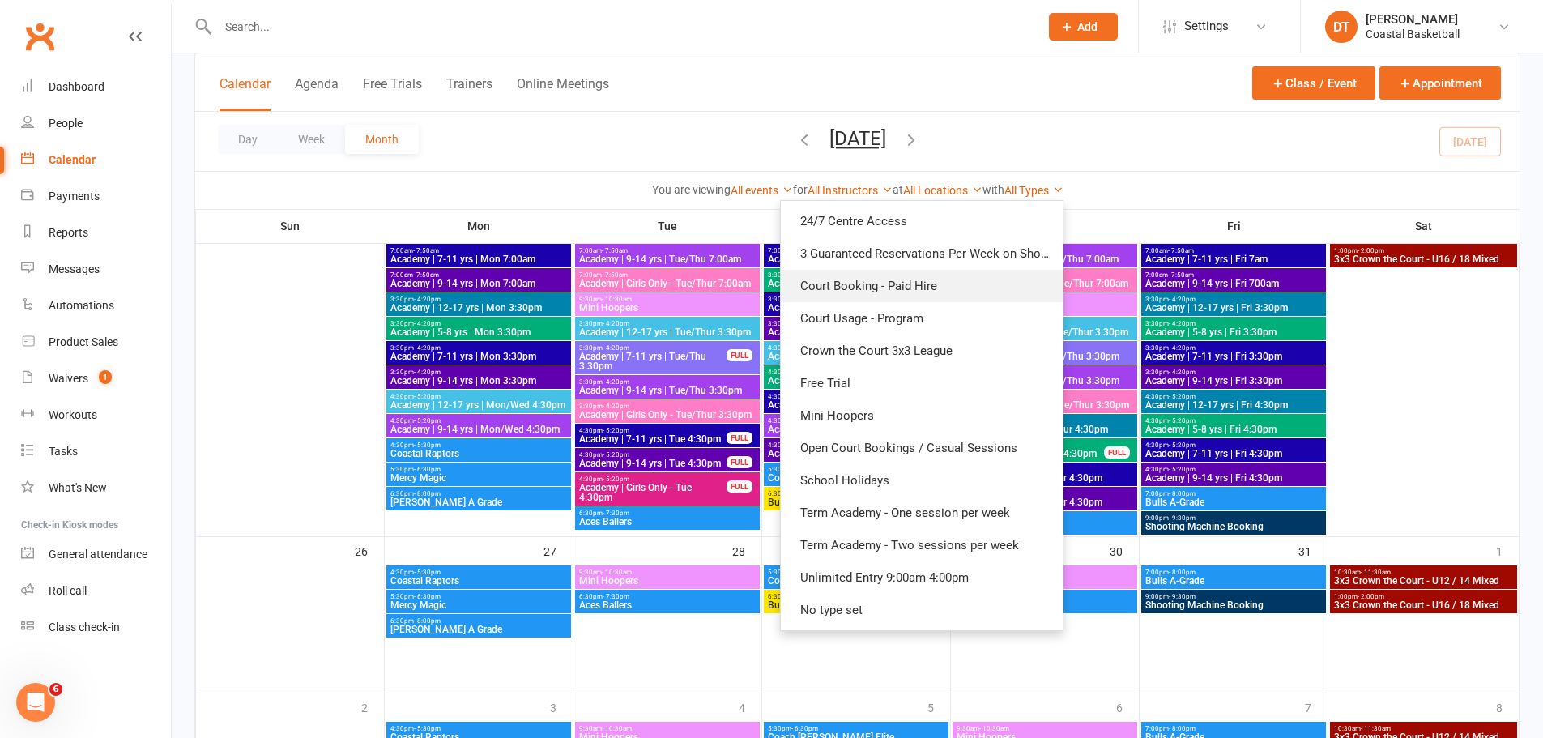
click at [986, 290] on link "Court Booking - Paid Hire" at bounding box center [922, 286] width 282 height 32
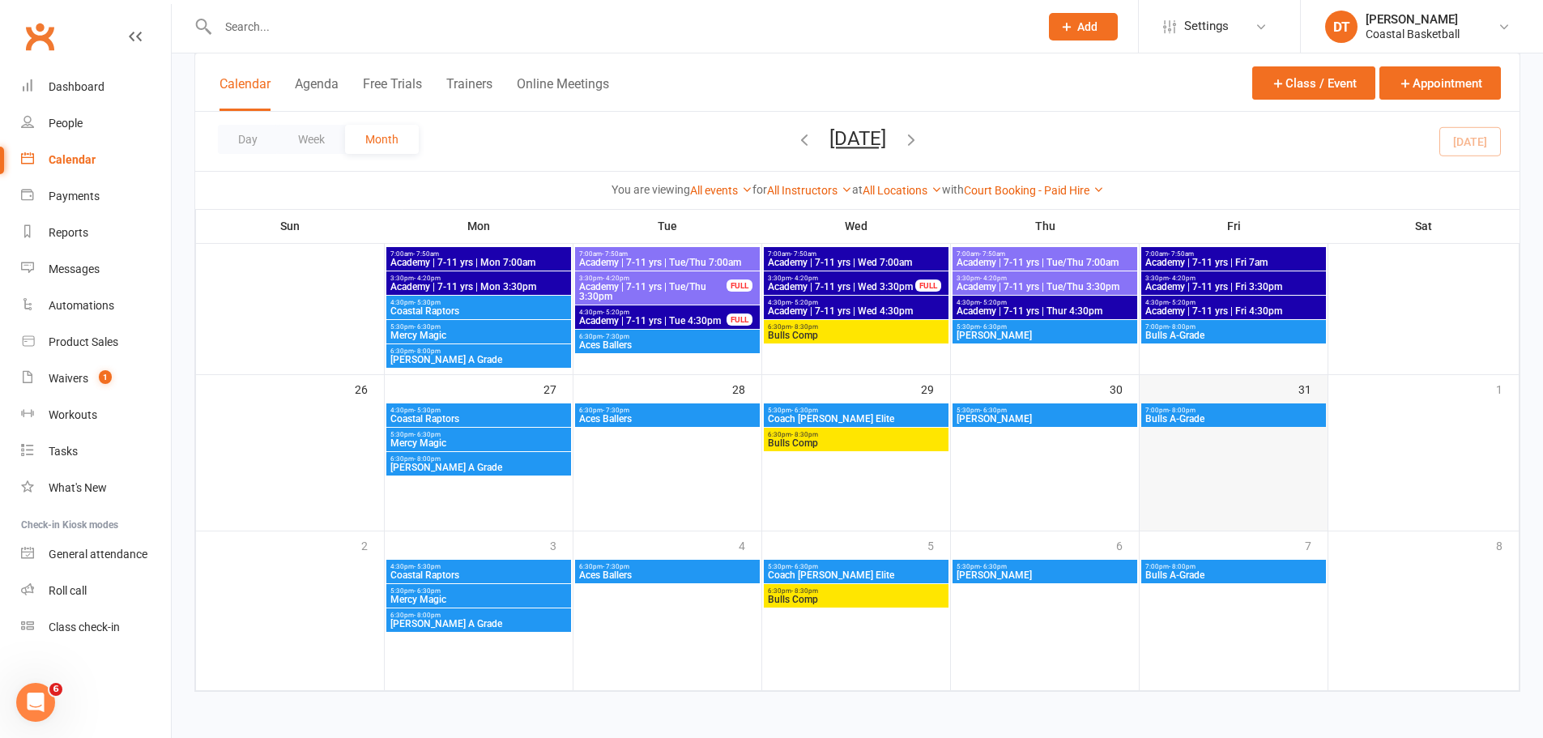
scroll to position [595, 0]
click at [1024, 332] on span "Dardy Dinos" at bounding box center [1045, 336] width 178 height 10
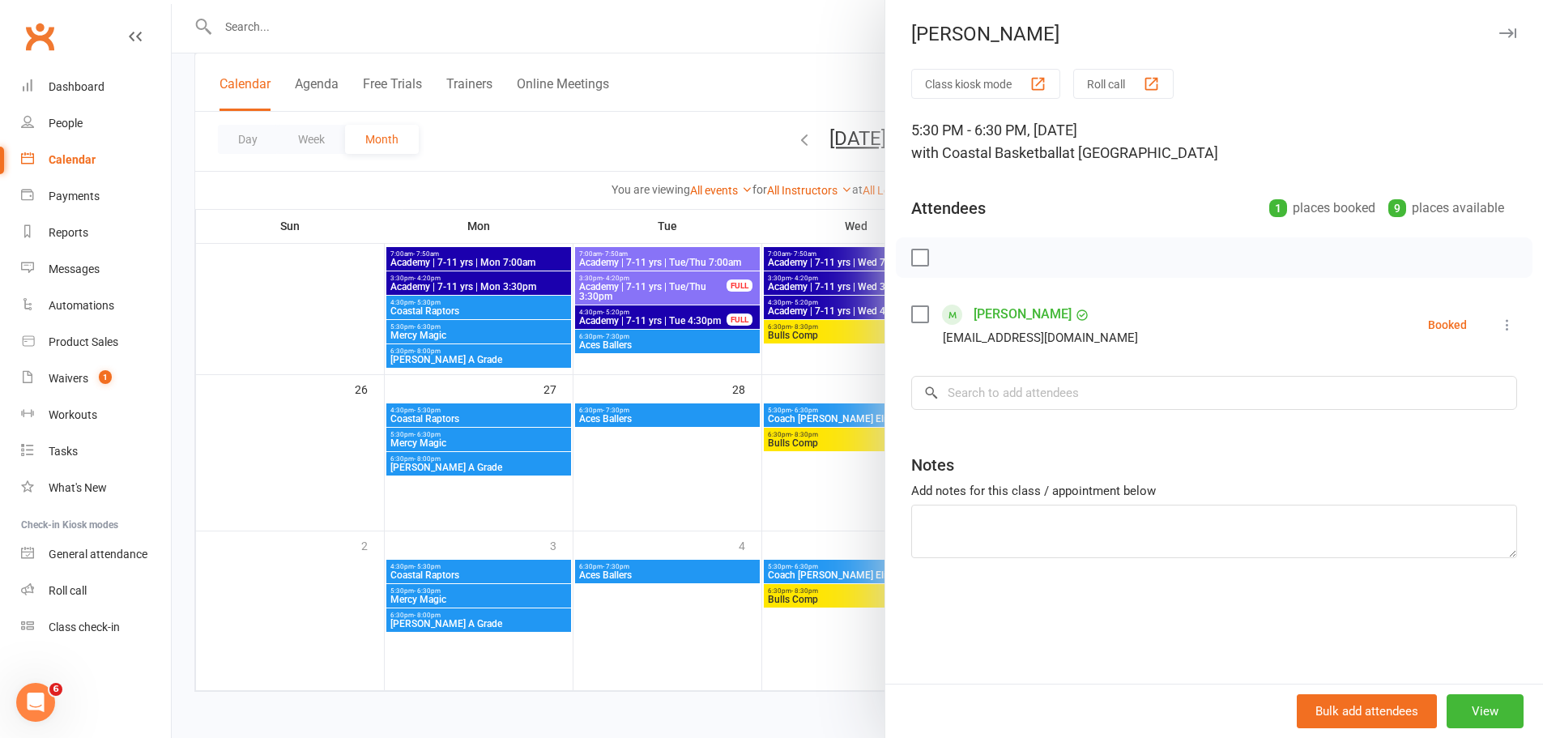
click at [731, 84] on div at bounding box center [858, 369] width 1372 height 738
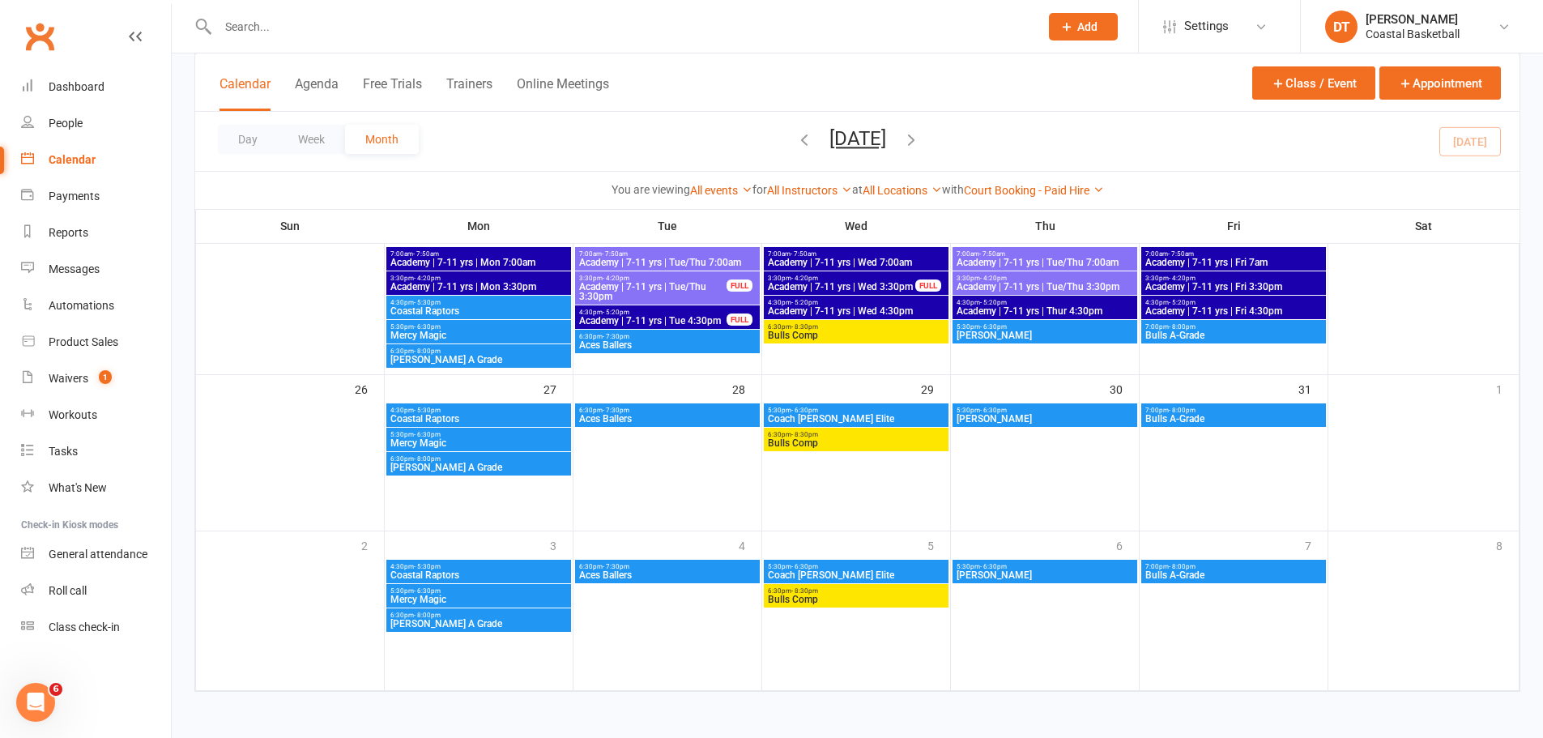
click at [796, 136] on icon "button" at bounding box center [805, 139] width 18 height 18
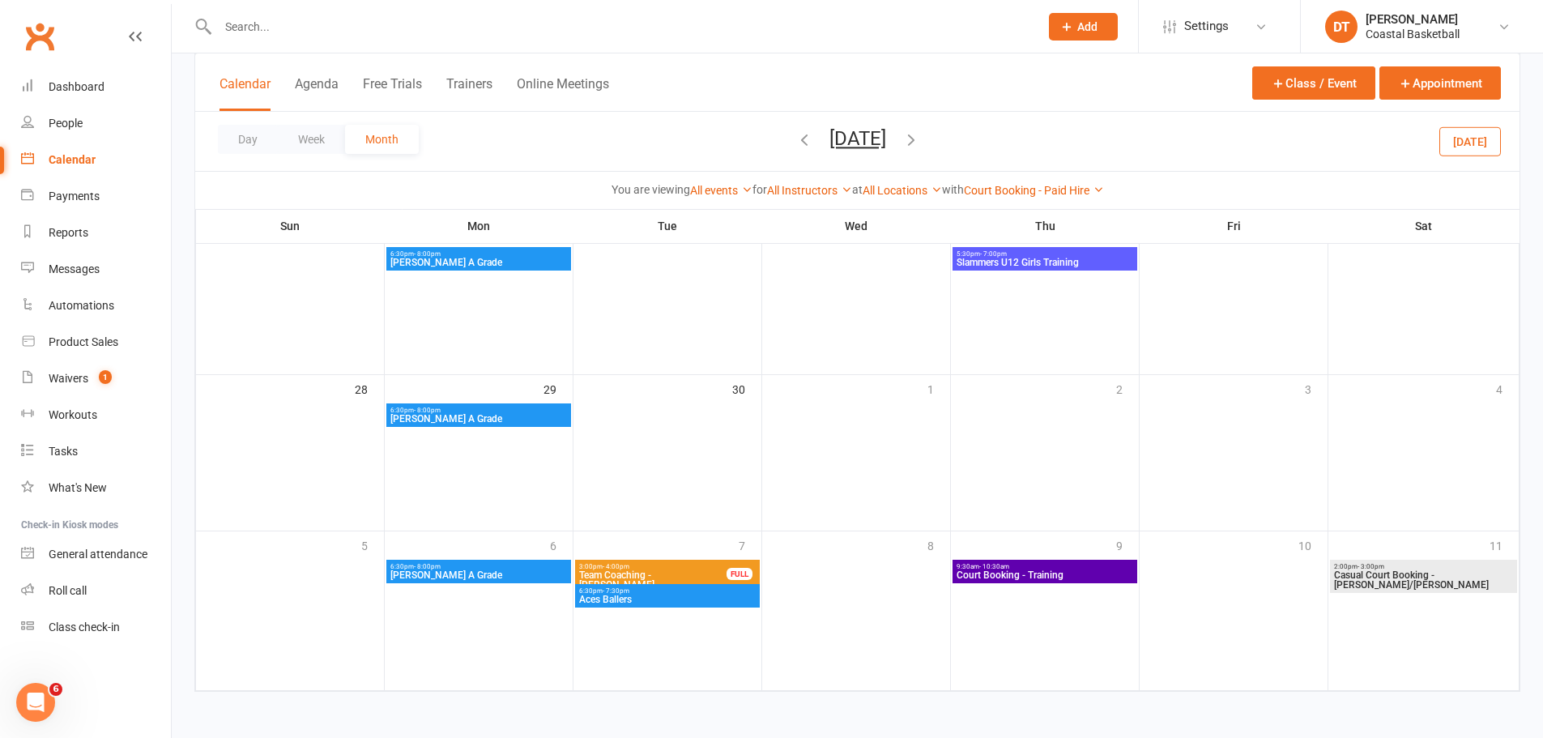
click at [796, 136] on icon "button" at bounding box center [805, 139] width 18 height 18
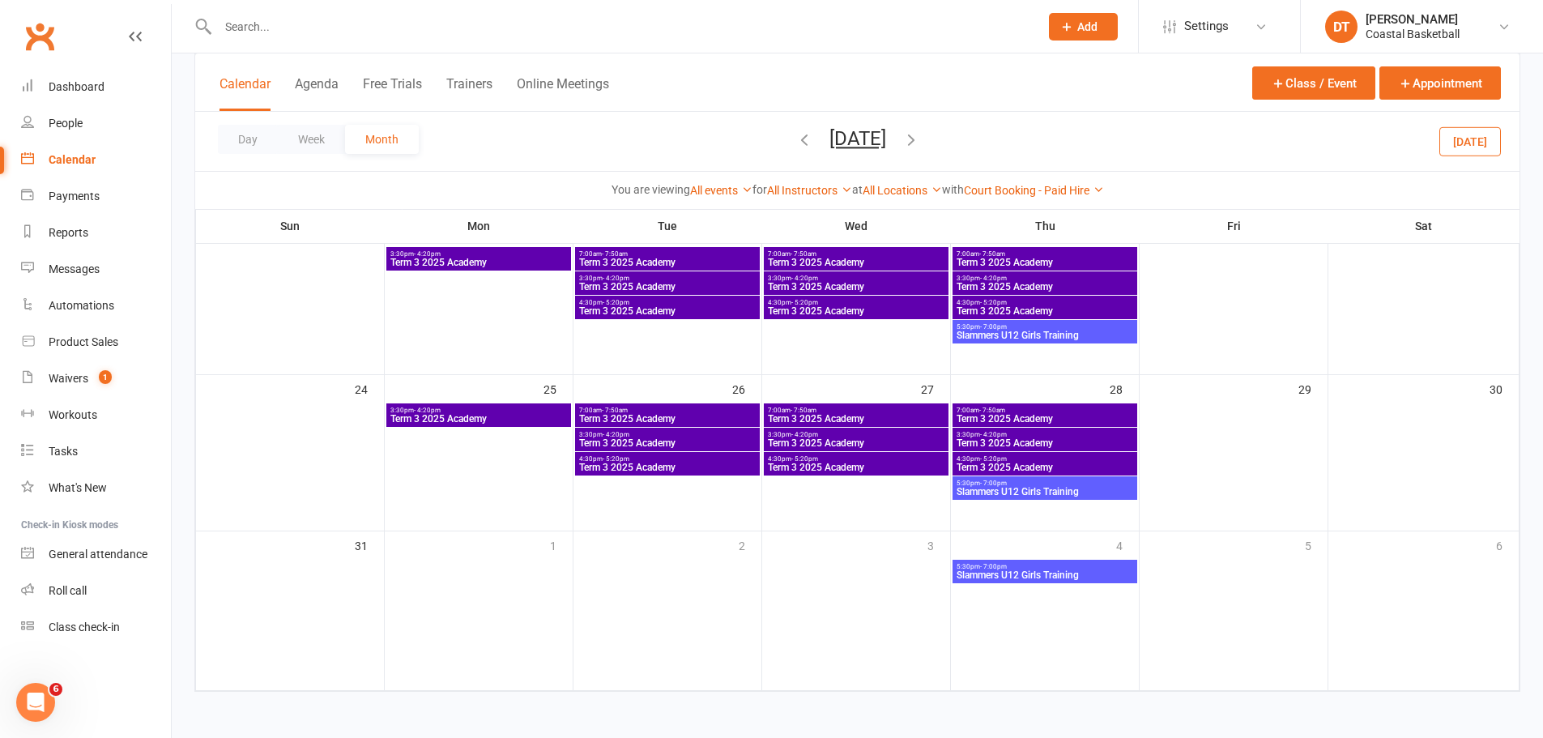
drag, startPoint x: 763, startPoint y: 136, endPoint x: 771, endPoint y: 130, distance: 10.4
click at [764, 135] on div "Day Week Month August 2025 October 2025 Sun Mon Tue Wed Thu Fri Sat 28 29 30 01…" at bounding box center [857, 141] width 1325 height 59
click at [796, 133] on icon "button" at bounding box center [805, 139] width 18 height 18
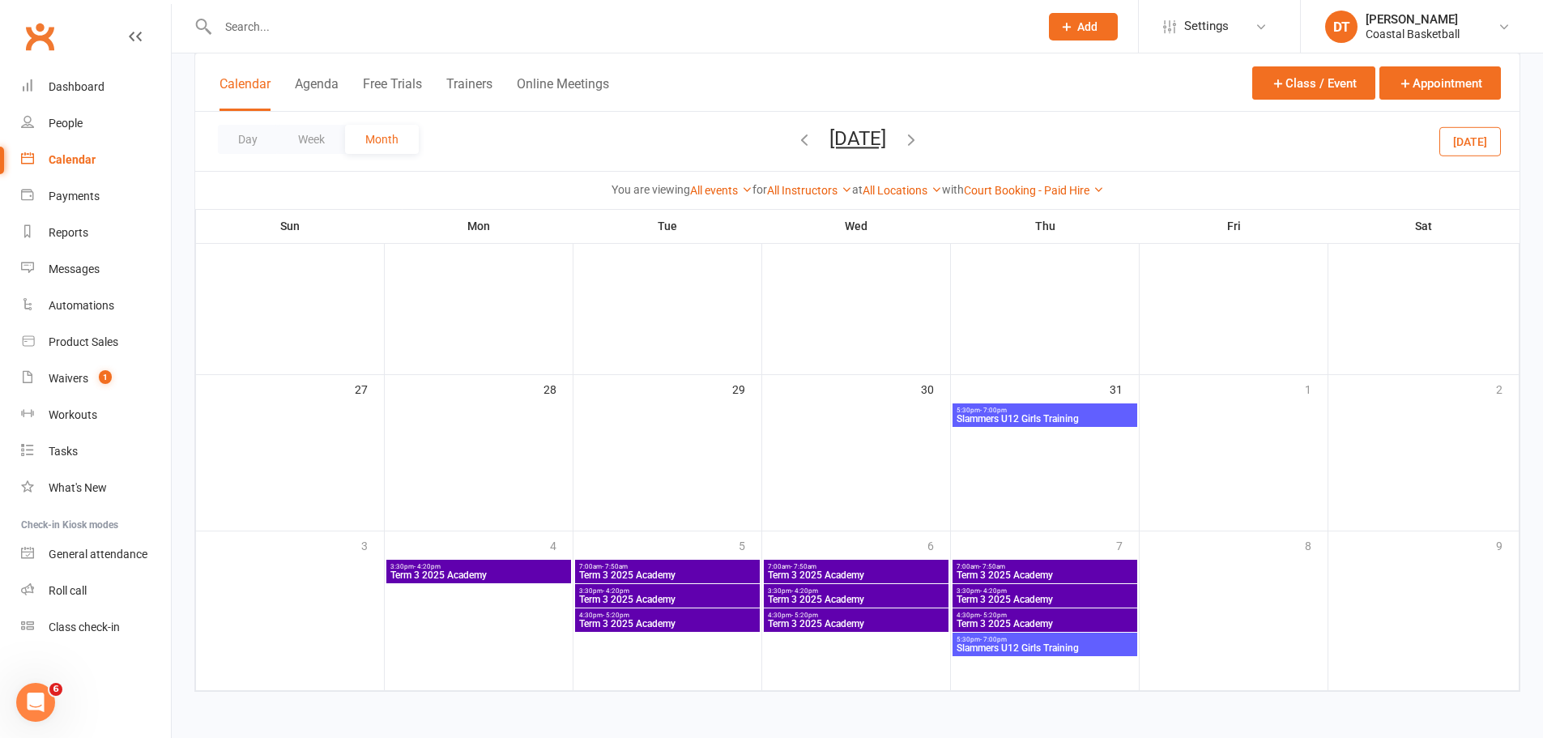
click at [1024, 446] on span "Slammers U12 Girls Training" at bounding box center [1045, 648] width 178 height 10
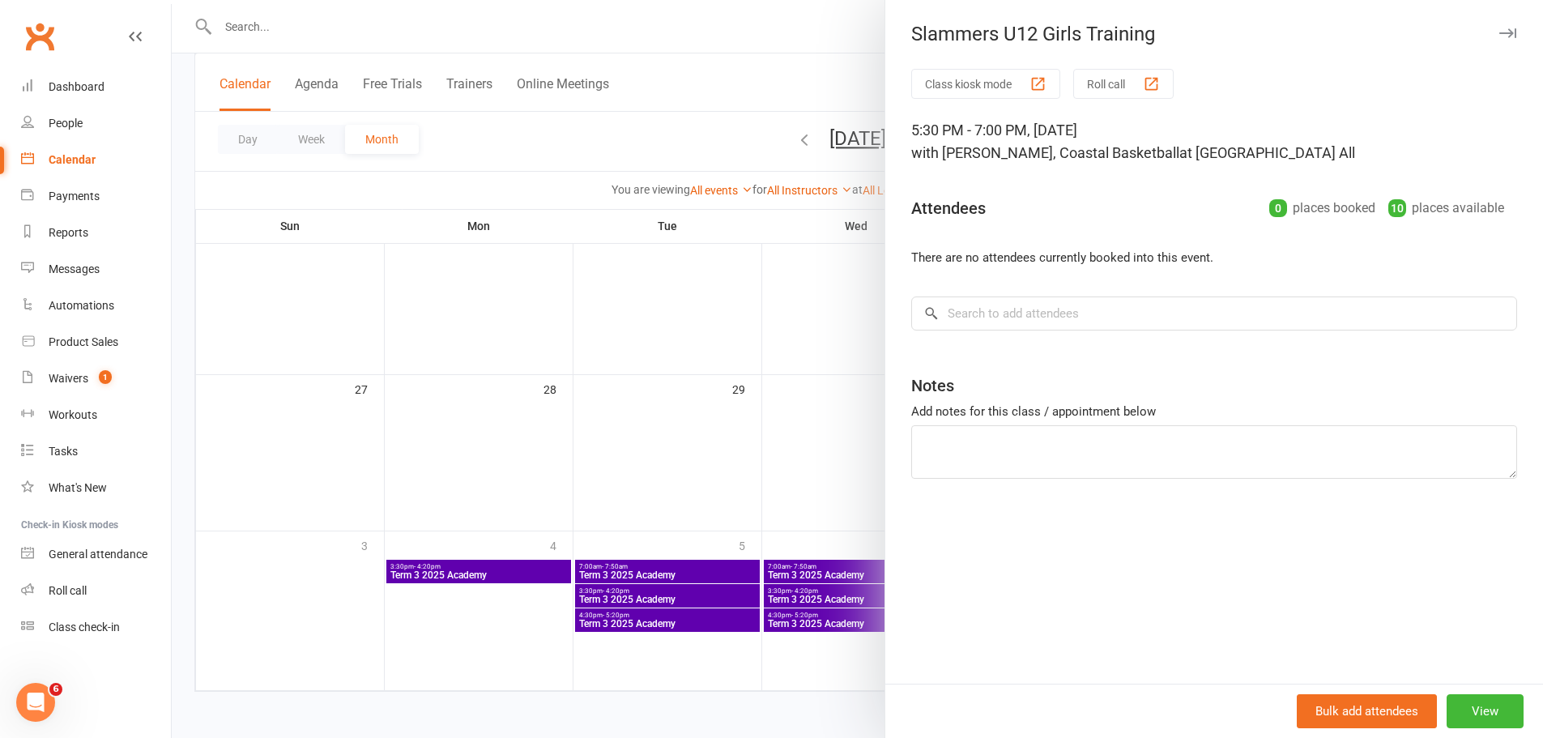
click at [692, 446] on div at bounding box center [858, 369] width 1372 height 738
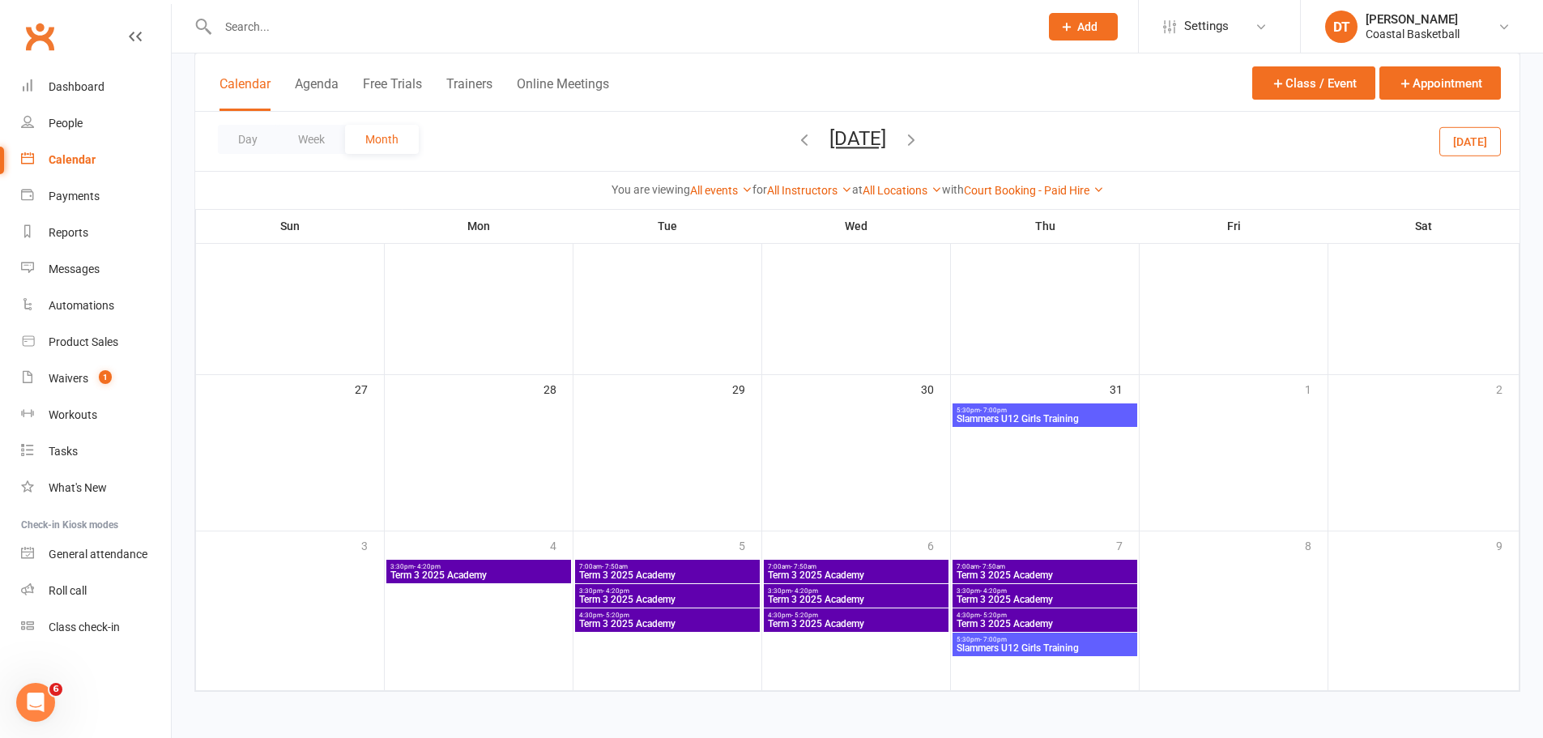
click at [920, 134] on icon "button" at bounding box center [912, 139] width 18 height 18
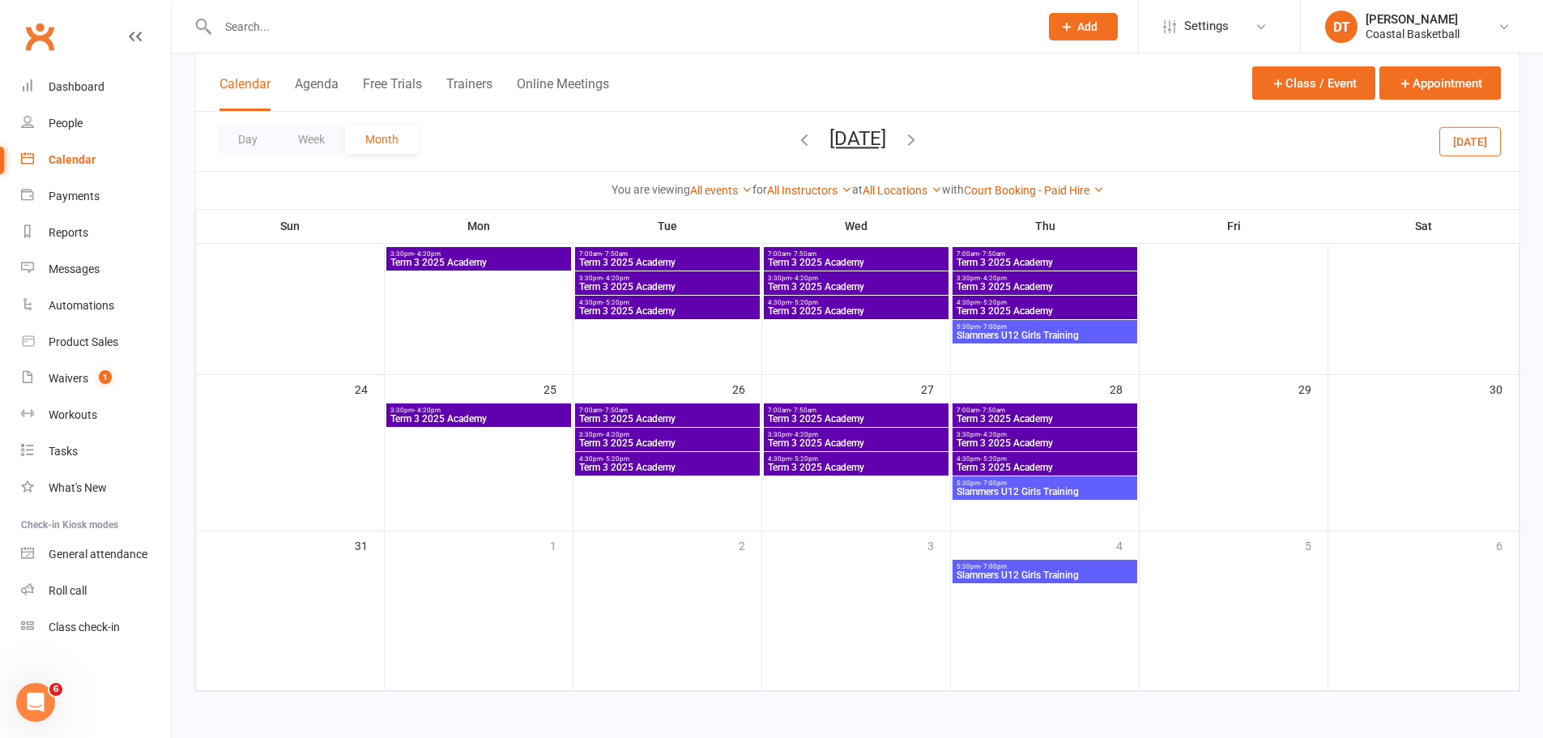
click at [920, 132] on icon "button" at bounding box center [912, 139] width 18 height 18
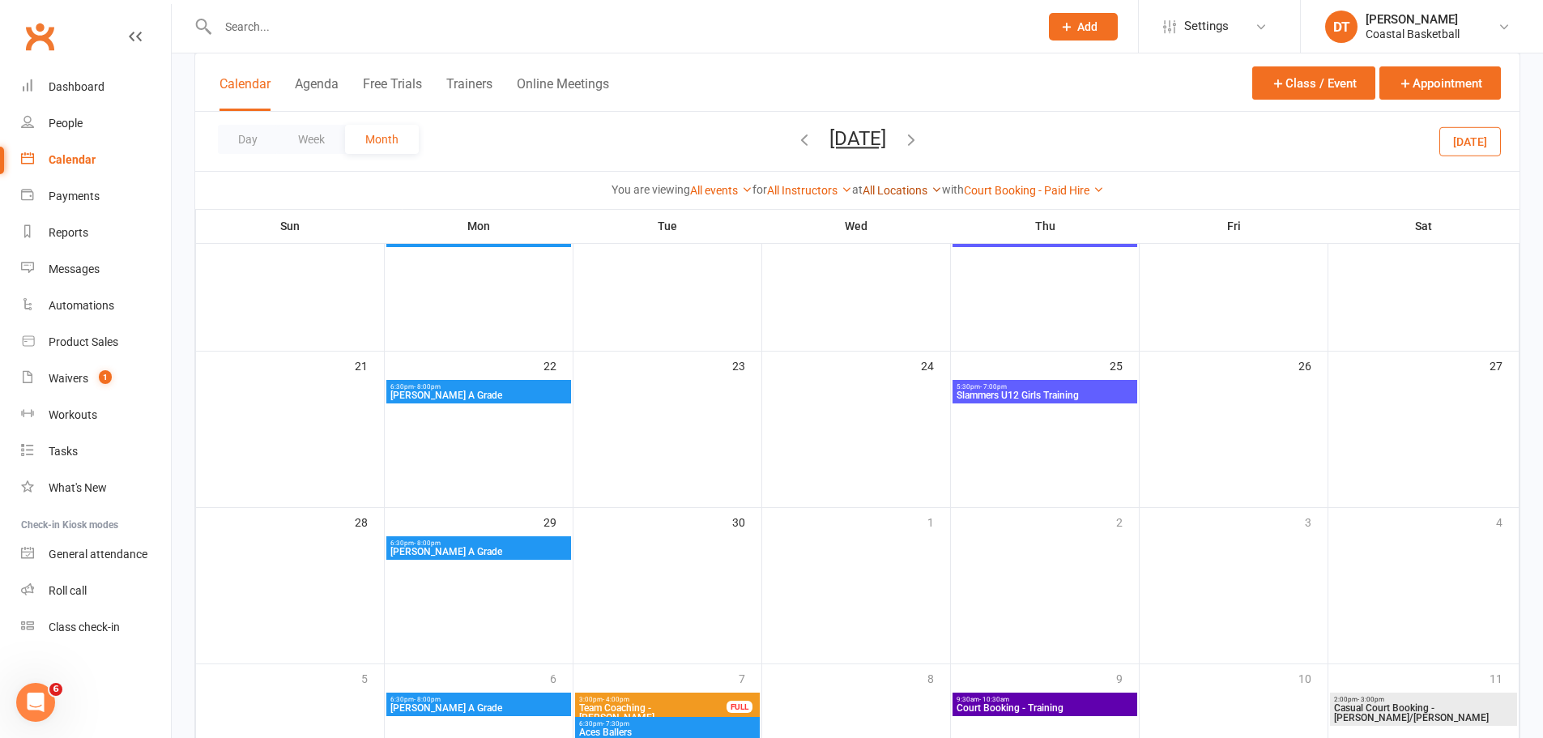
scroll to position [459, 0]
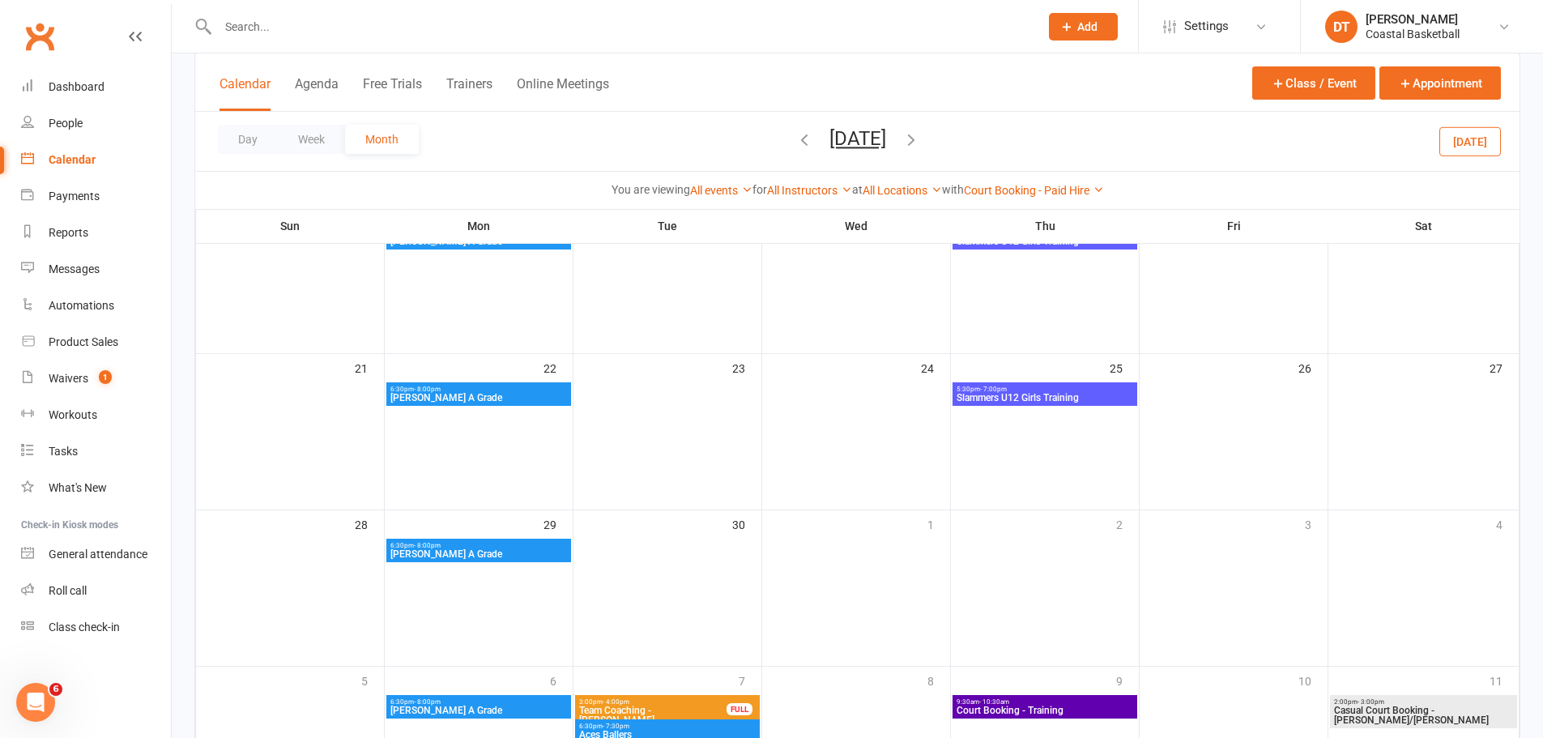
click at [920, 137] on icon "button" at bounding box center [912, 139] width 18 height 18
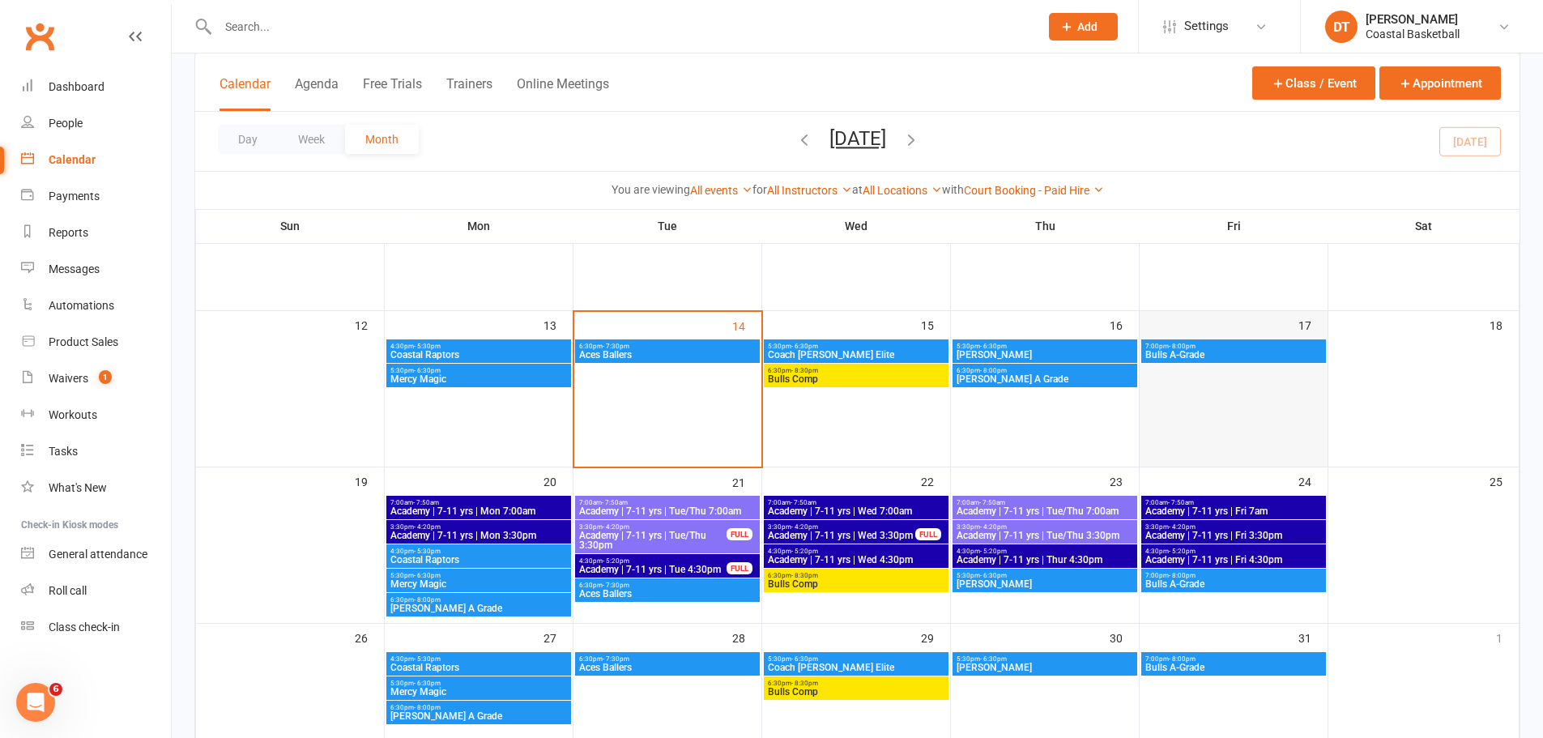
scroll to position [405, 0]
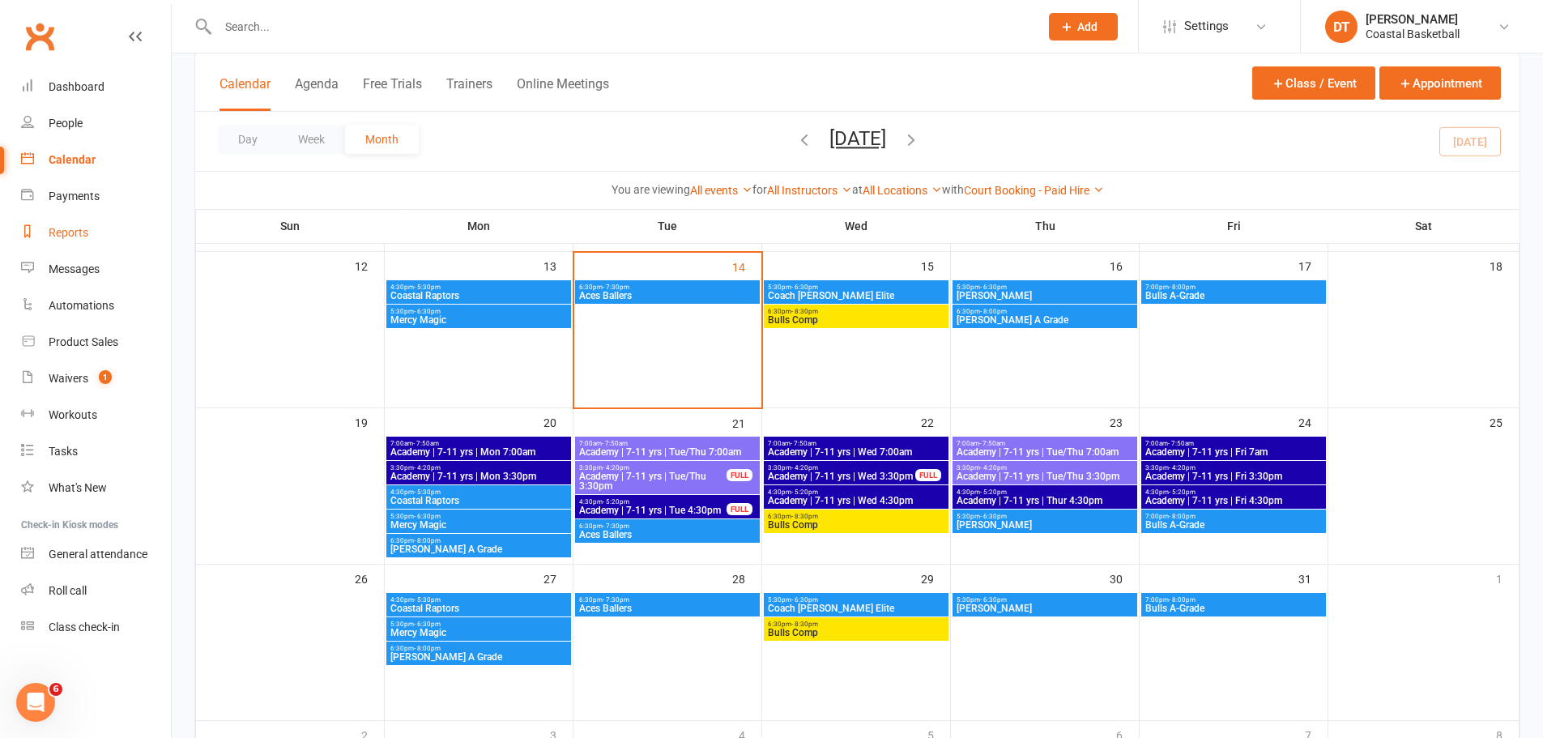
click at [86, 231] on div "Reports" at bounding box center [69, 232] width 40 height 13
select select "100"
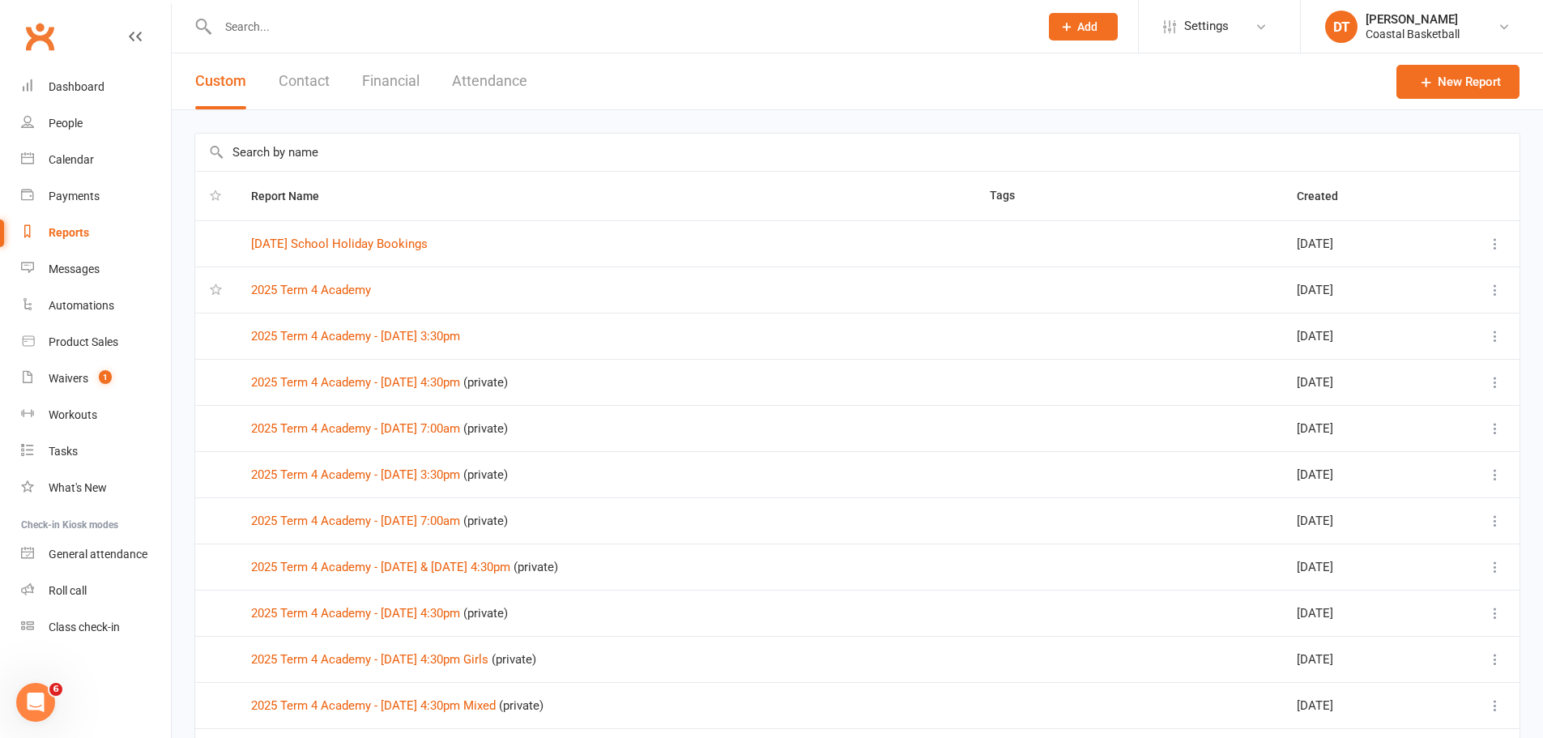
click at [500, 79] on button "Attendance" at bounding box center [489, 81] width 75 height 56
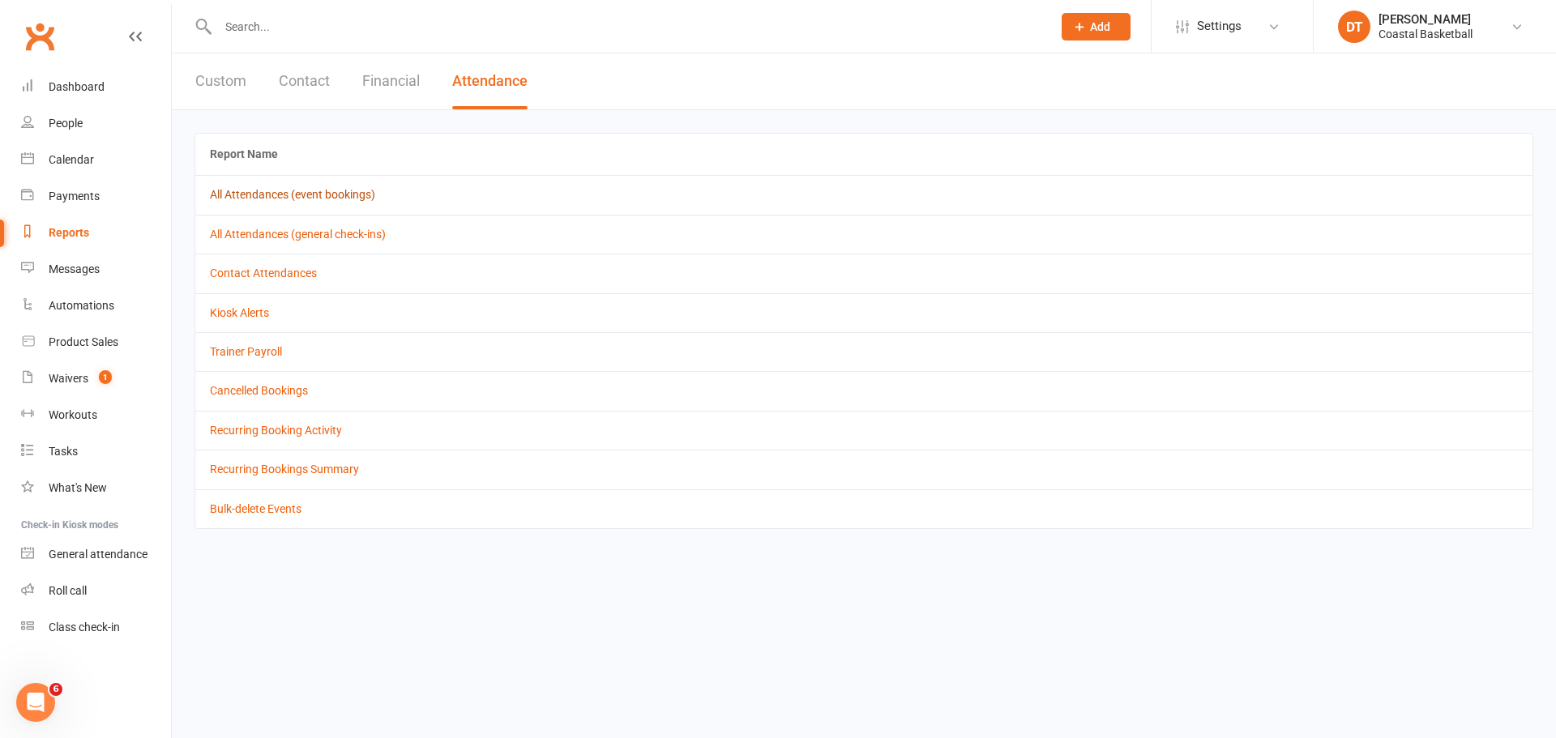
click at [350, 197] on link "All Attendances (event bookings)" at bounding box center [292, 194] width 165 height 13
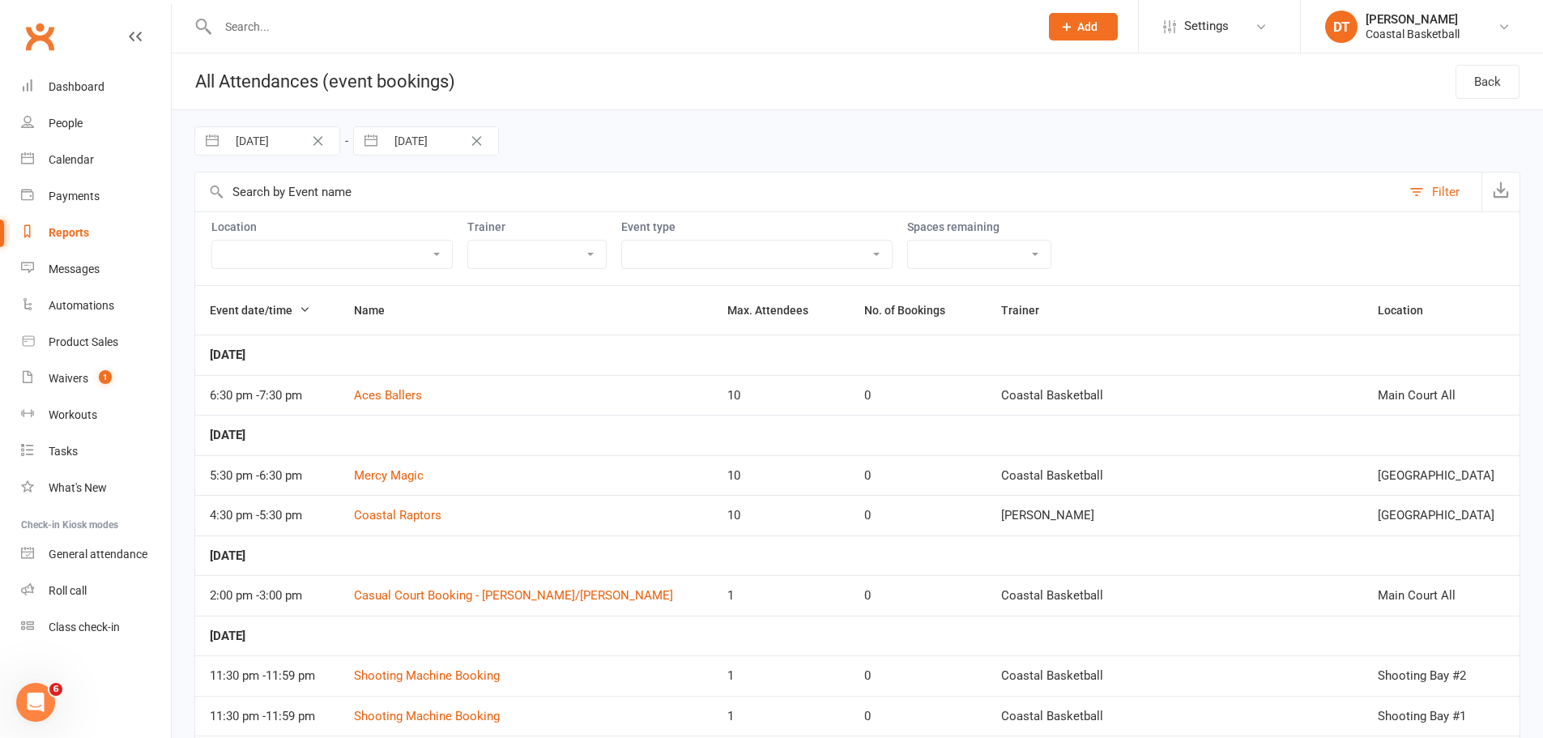
drag, startPoint x: 657, startPoint y: 256, endPoint x: 962, endPoint y: 523, distance: 405.9
click at [657, 256] on select "24/7 Centre Access 3 Guaranteed Reservations Per Week on Sh... Court Booking - …" at bounding box center [757, 255] width 270 height 28
select select "29653"
click at [622, 241] on select "24/7 Centre Access 3 Guaranteed Reservations Per Week on Sh... Court Booking - …" at bounding box center [757, 255] width 270 height 28
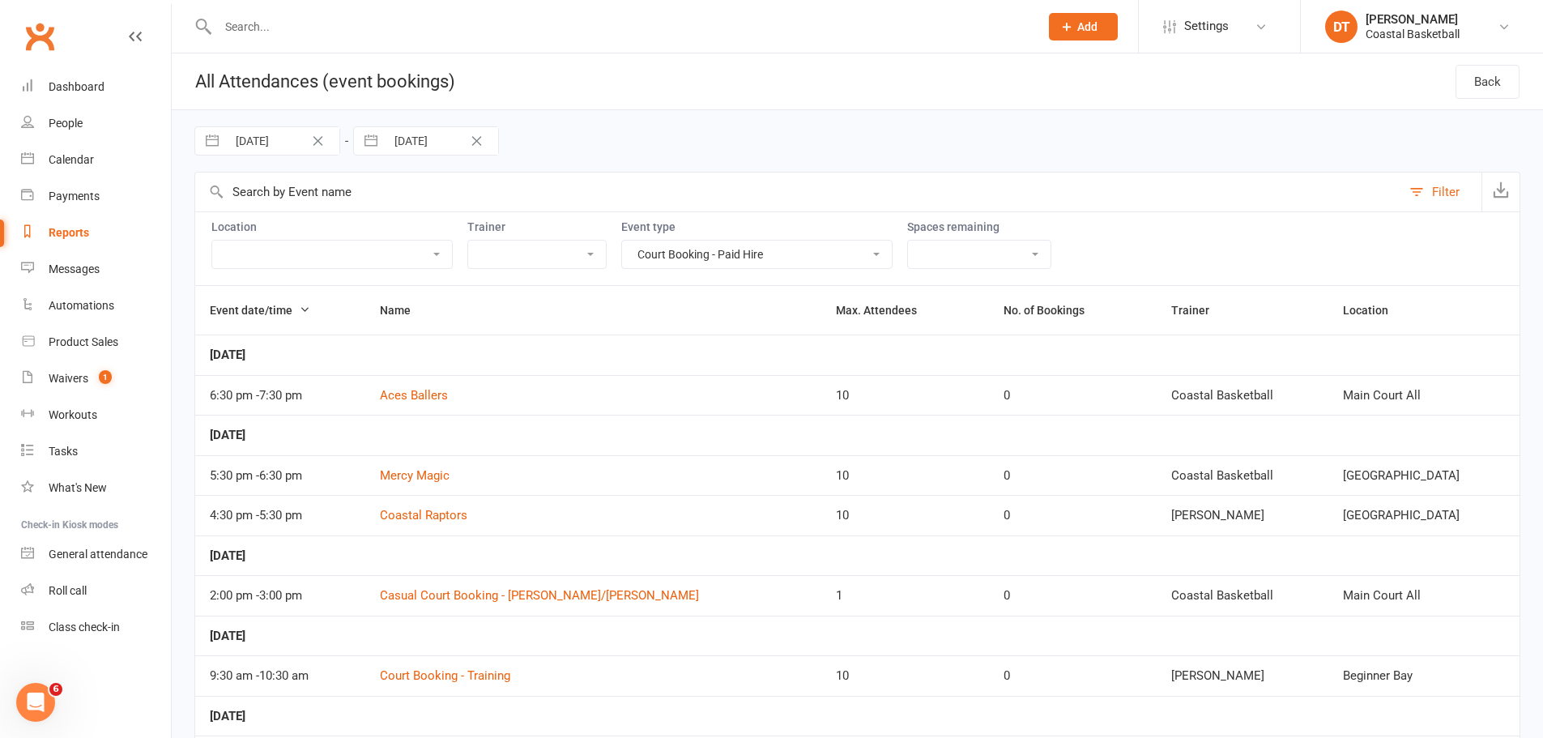
click at [273, 139] on input "30 Sep 2025" at bounding box center [283, 141] width 113 height 28
select select "7"
select select "2025"
select select "8"
select select "2025"
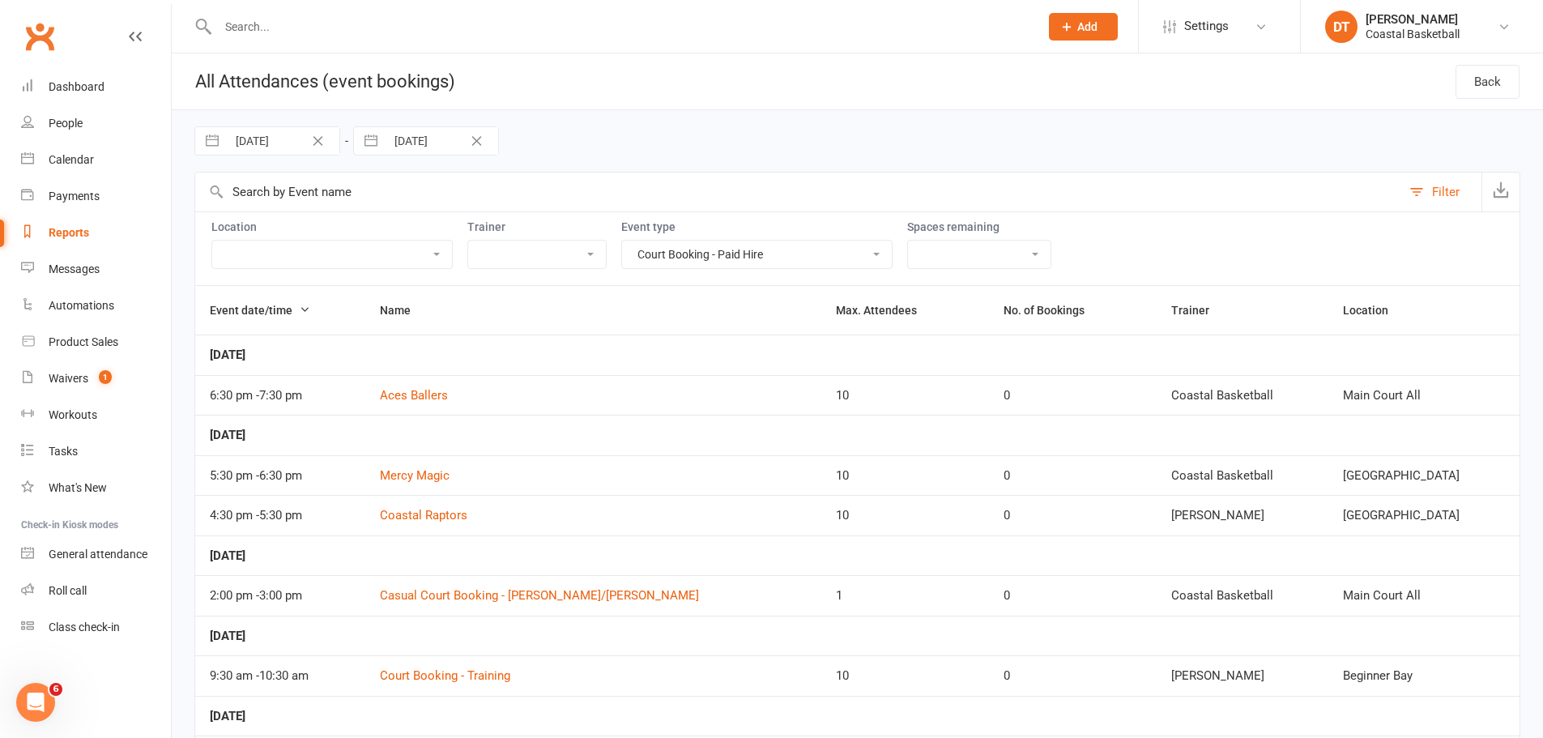
select select "9"
select select "2025"
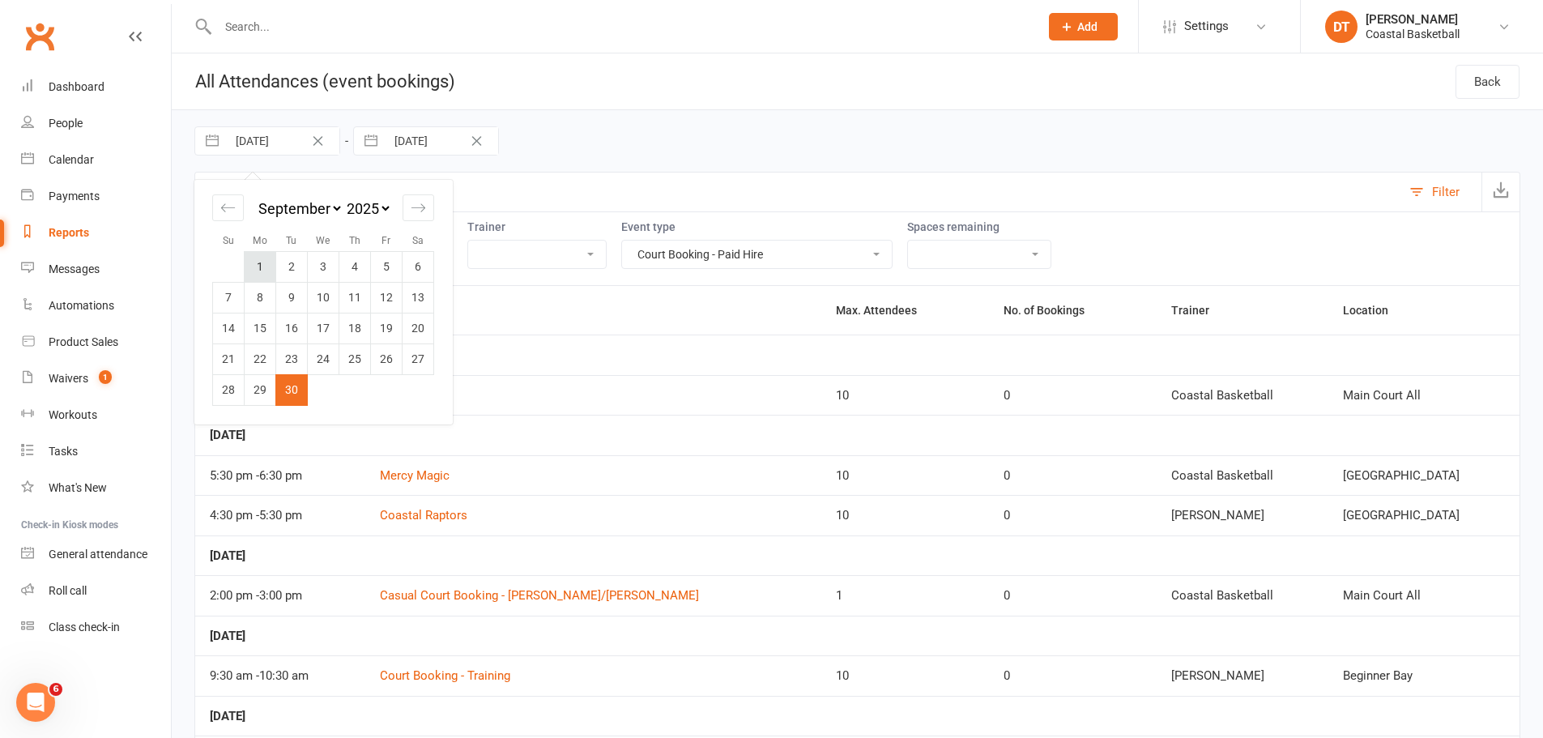
click at [258, 264] on td "1" at bounding box center [261, 266] width 32 height 31
type input "01 Sep 2025"
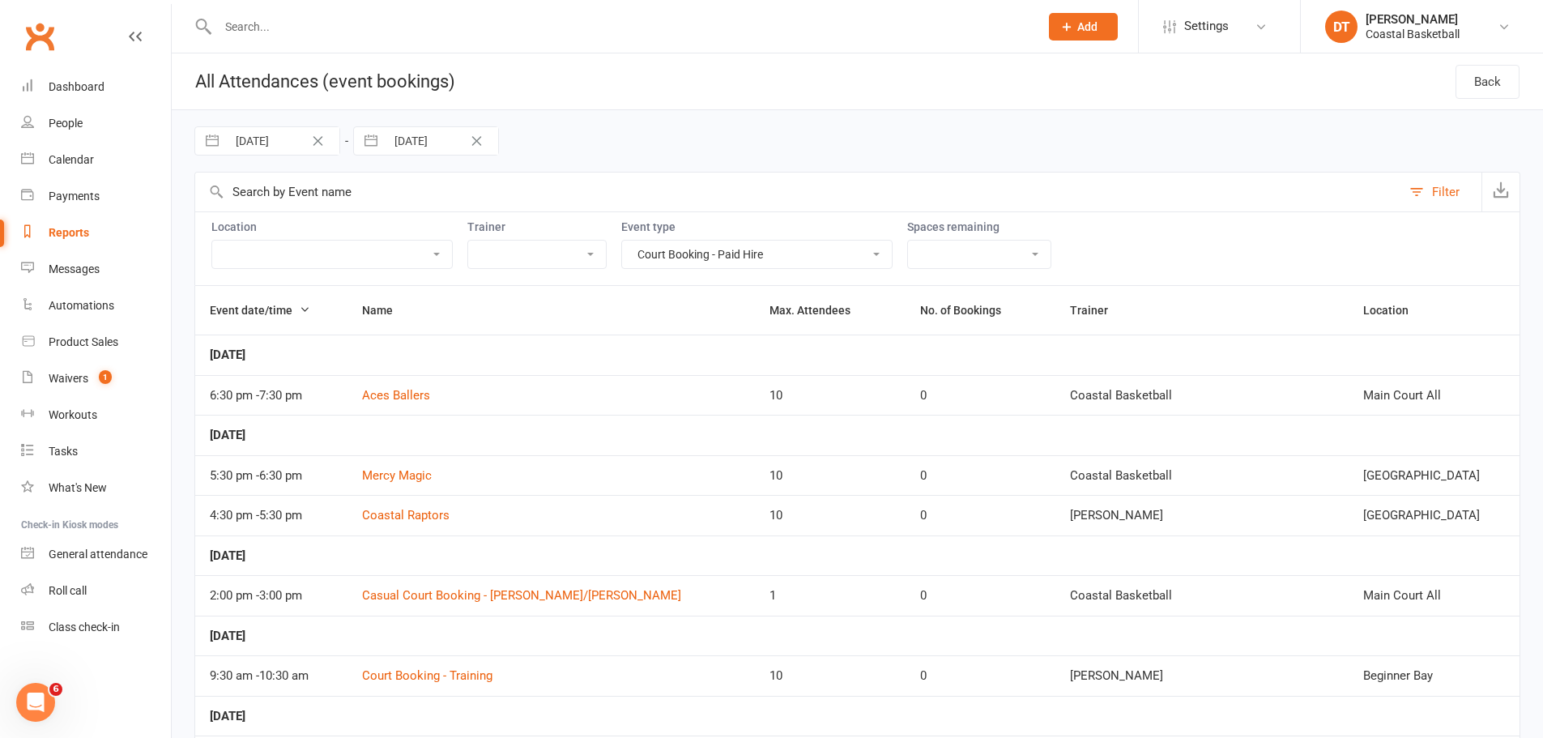
click at [434, 137] on input "14 Oct 2025" at bounding box center [442, 141] width 113 height 28
select select "8"
select select "2025"
select select "9"
select select "2025"
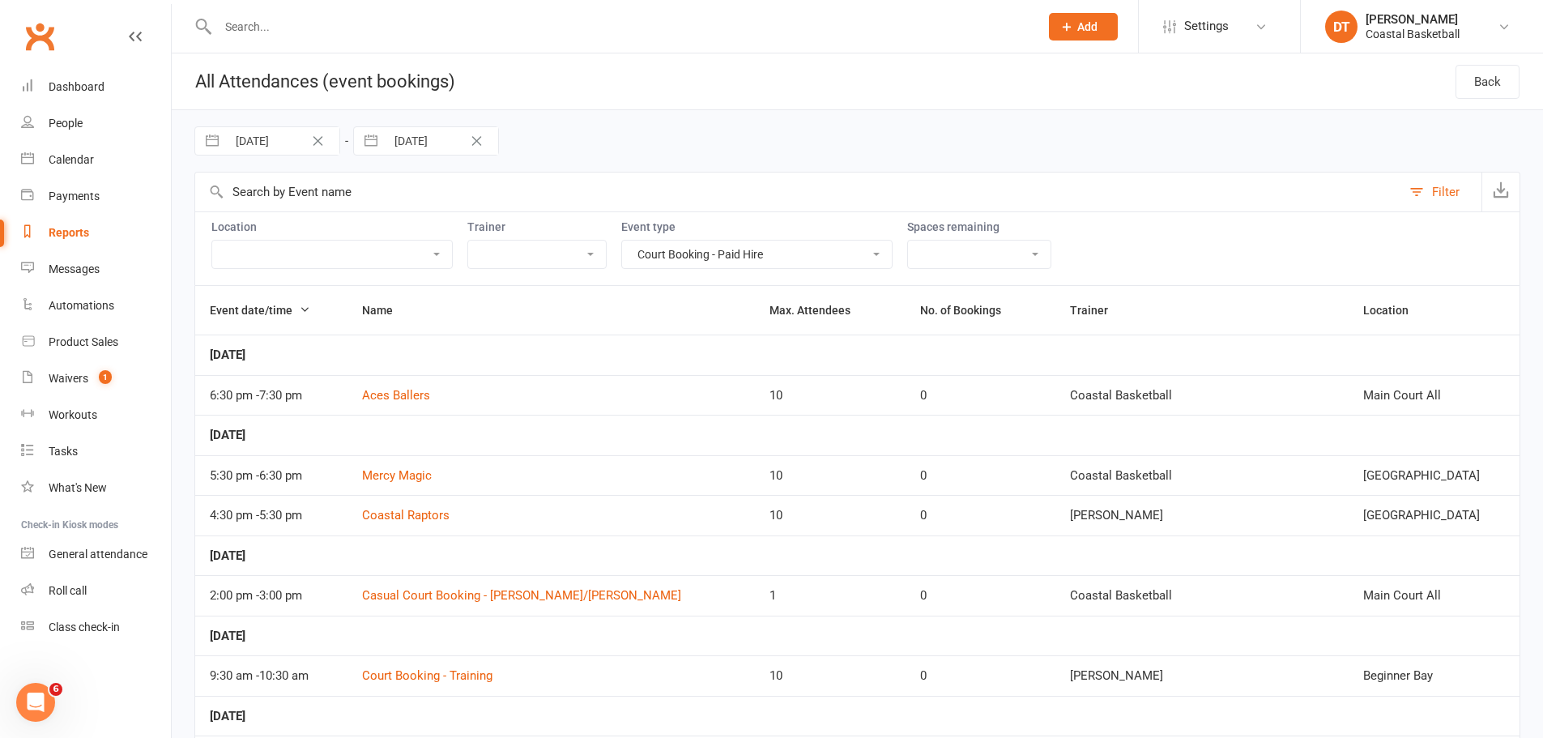
select select "10"
select select "2025"
click at [469, 207] on select "January February March April May June July August September October November De…" at bounding box center [458, 208] width 88 height 19
select select "9"
select select "11"
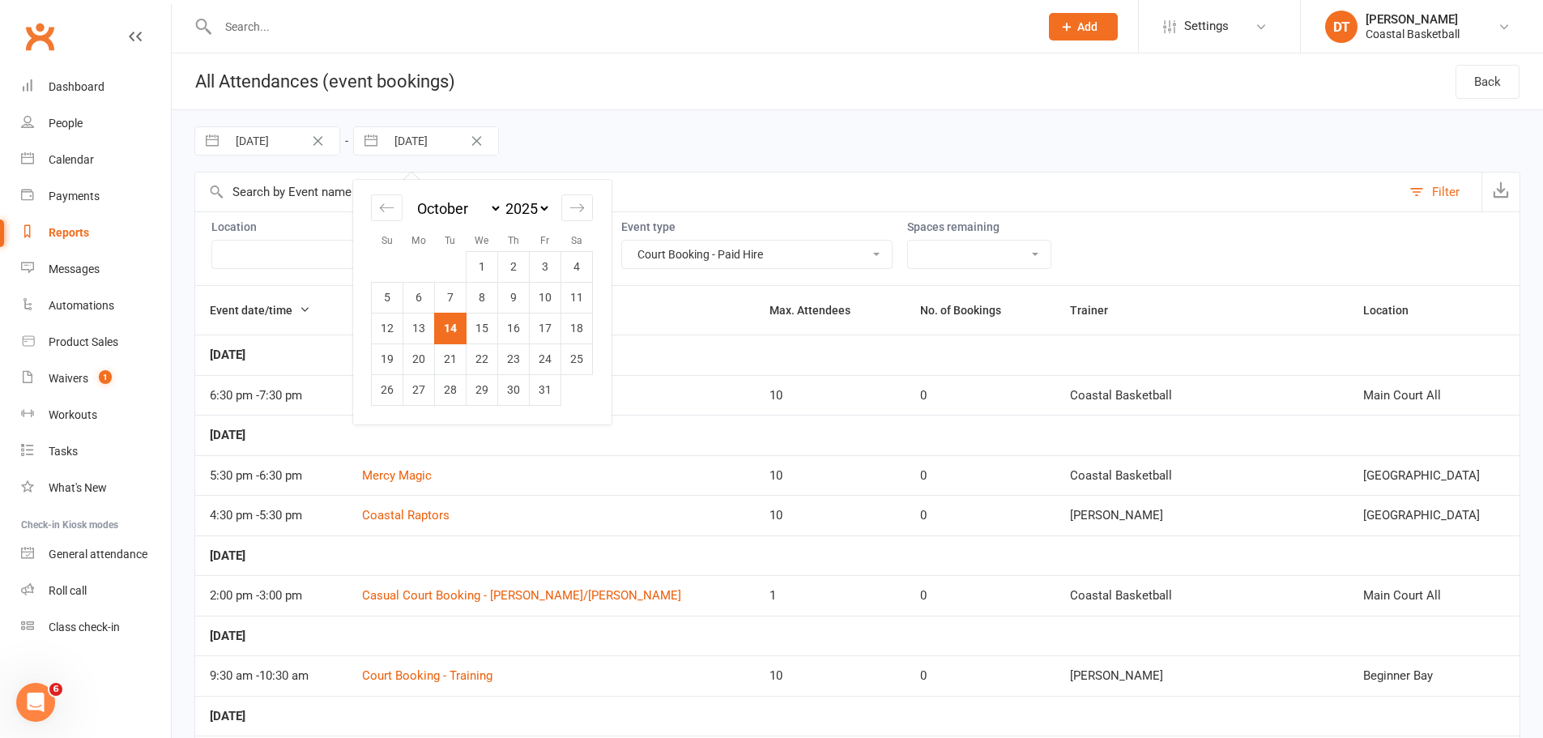
select select "2025"
drag, startPoint x: 539, startPoint y: 334, endPoint x: 1068, endPoint y: 662, distance: 622.5
click at [539, 335] on td "14" at bounding box center [546, 328] width 32 height 31
type input "14 Nov 2025"
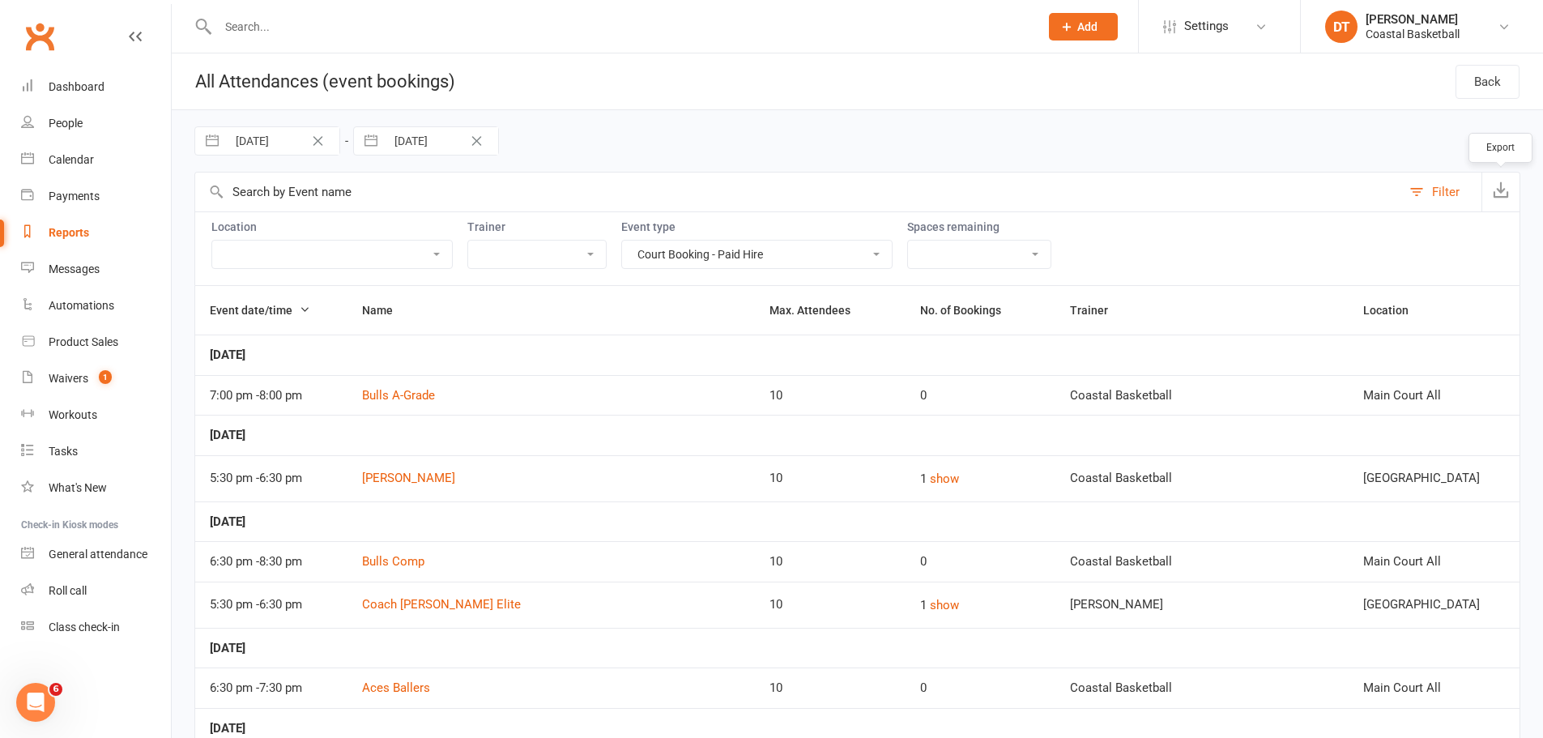
click at [1024, 190] on icon "button" at bounding box center [1501, 189] width 16 height 16
click at [410, 305] on span "Name" at bounding box center [386, 310] width 49 height 13
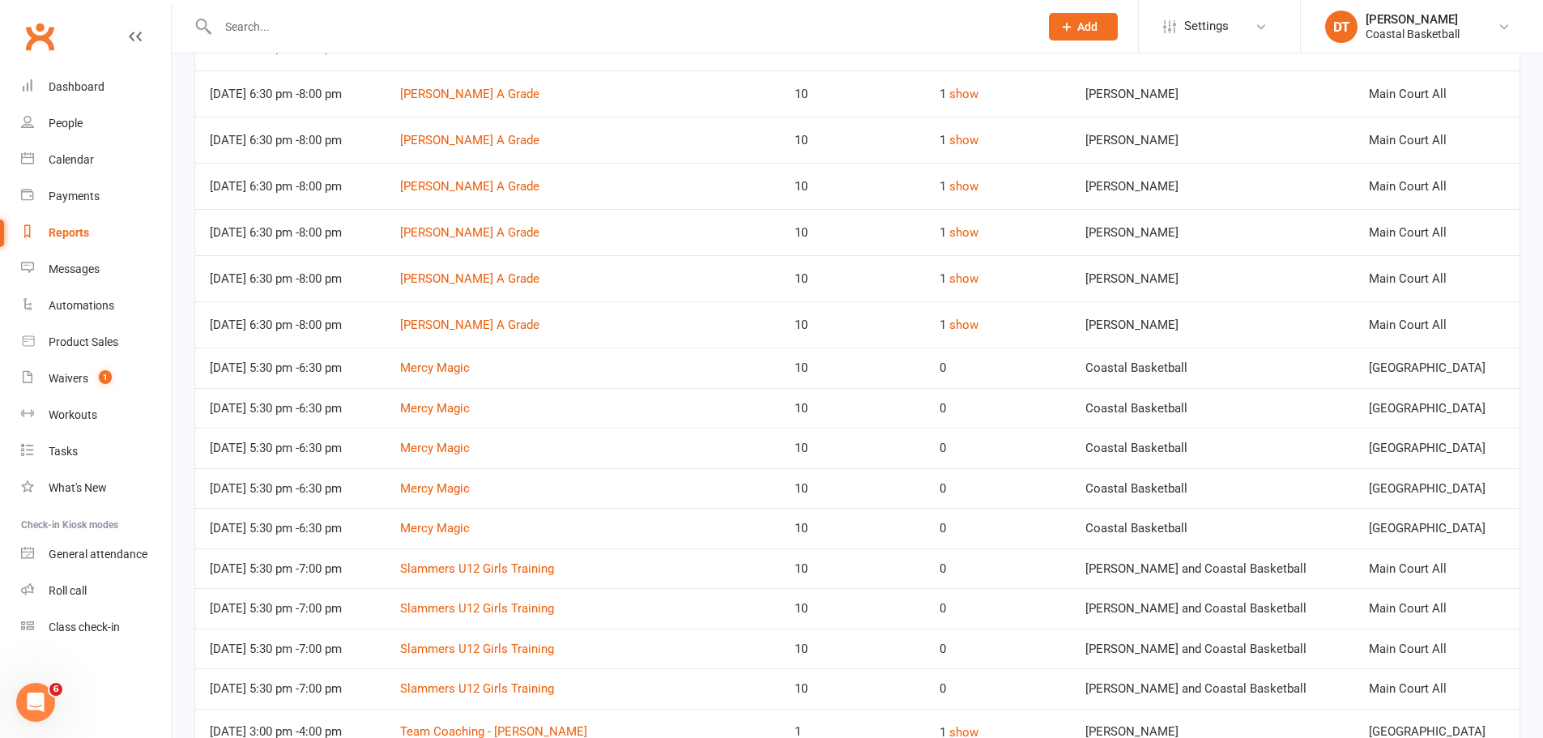
scroll to position [2479, 0]
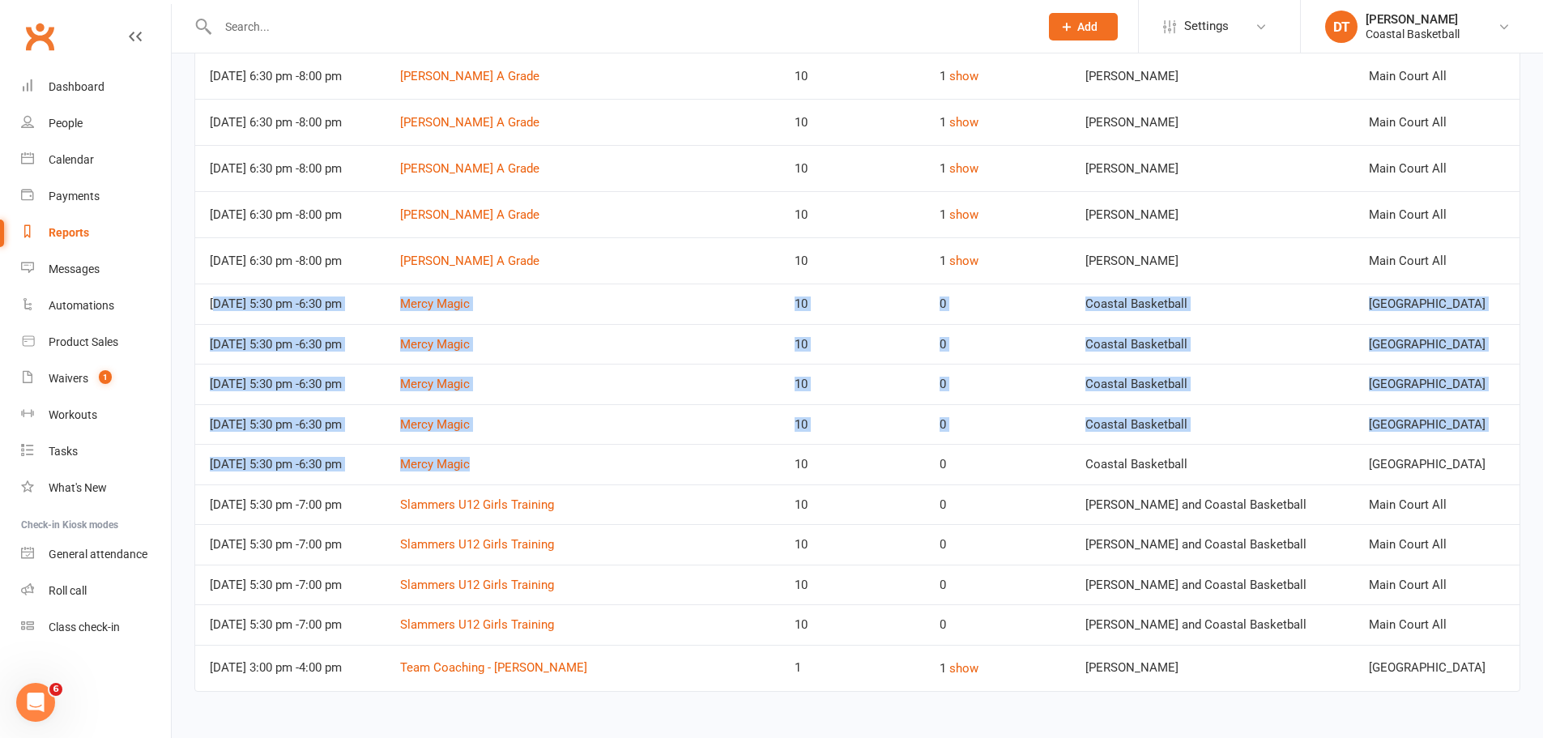
drag, startPoint x: 223, startPoint y: 302, endPoint x: 618, endPoint y: 481, distance: 434.0
click at [743, 352] on td "Mercy Magic" at bounding box center [583, 344] width 395 height 41
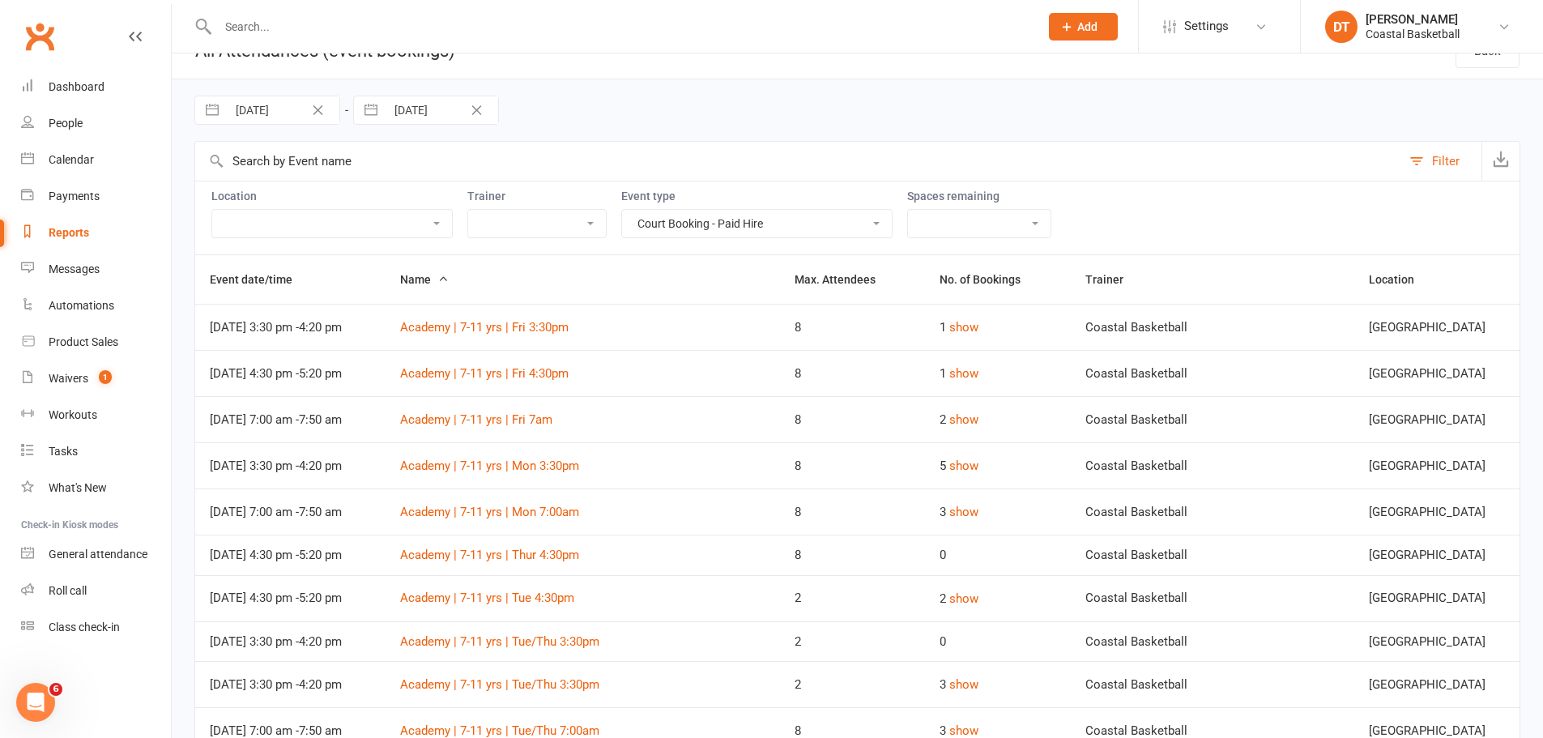
scroll to position [0, 0]
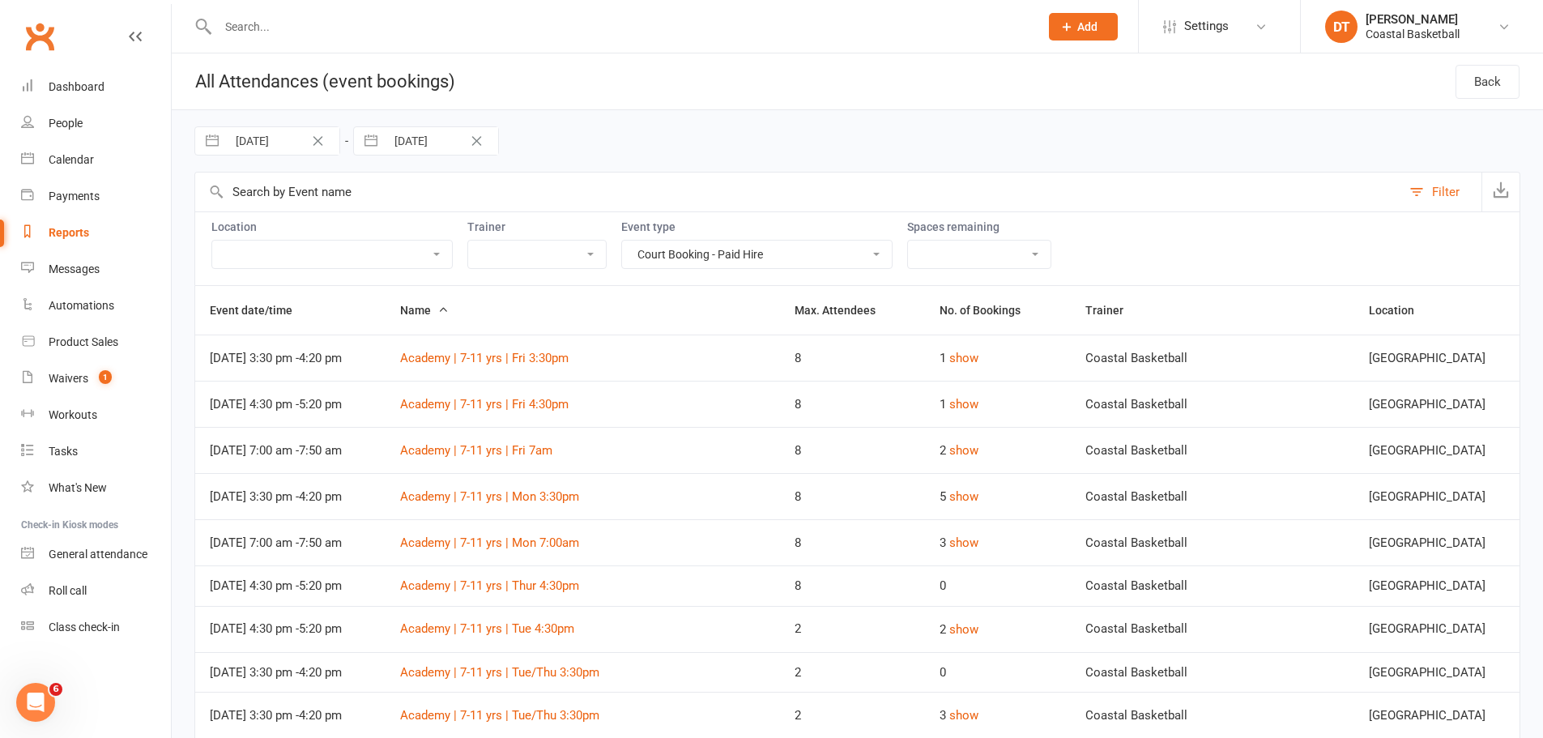
drag, startPoint x: 736, startPoint y: 280, endPoint x: 739, endPoint y: 271, distance: 10.0
click at [739, 273] on div "Location Australind High Netwon Moore High School Beginner Bay Main Court All M…" at bounding box center [857, 248] width 1326 height 74
click at [739, 271] on div "Location Australind High Netwon Moore High School Beginner Bay Main Court All M…" at bounding box center [857, 248] width 1326 height 74
click at [622, 264] on select "24/7 Centre Access 3 Guaranteed Reservations Per Week on Sh... Court Booking - …" at bounding box center [757, 255] width 270 height 28
select select
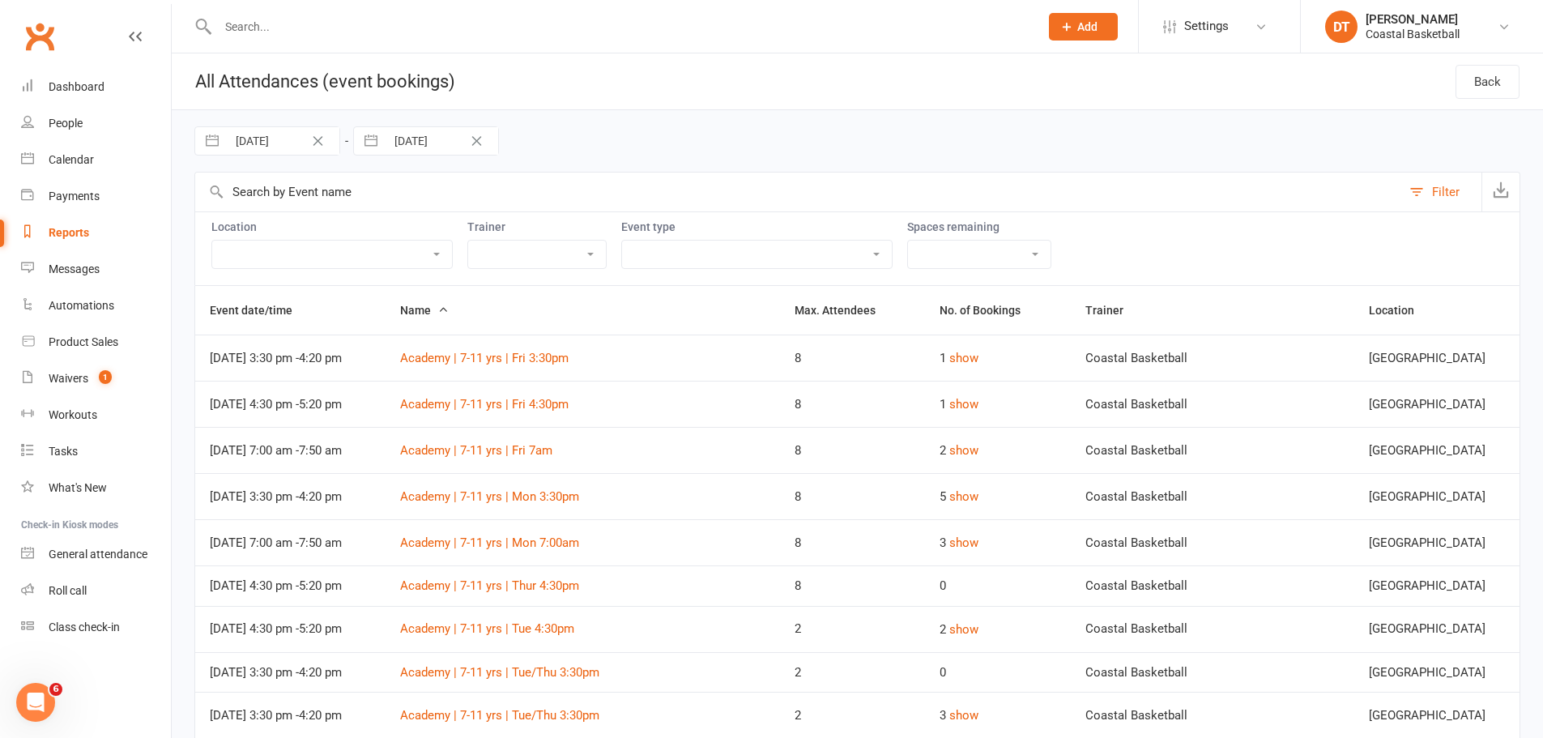
click at [622, 241] on select "24/7 Centre Access 3 Guaranteed Reservations Per Week on Sh... Court Booking - …" at bounding box center [757, 255] width 270 height 28
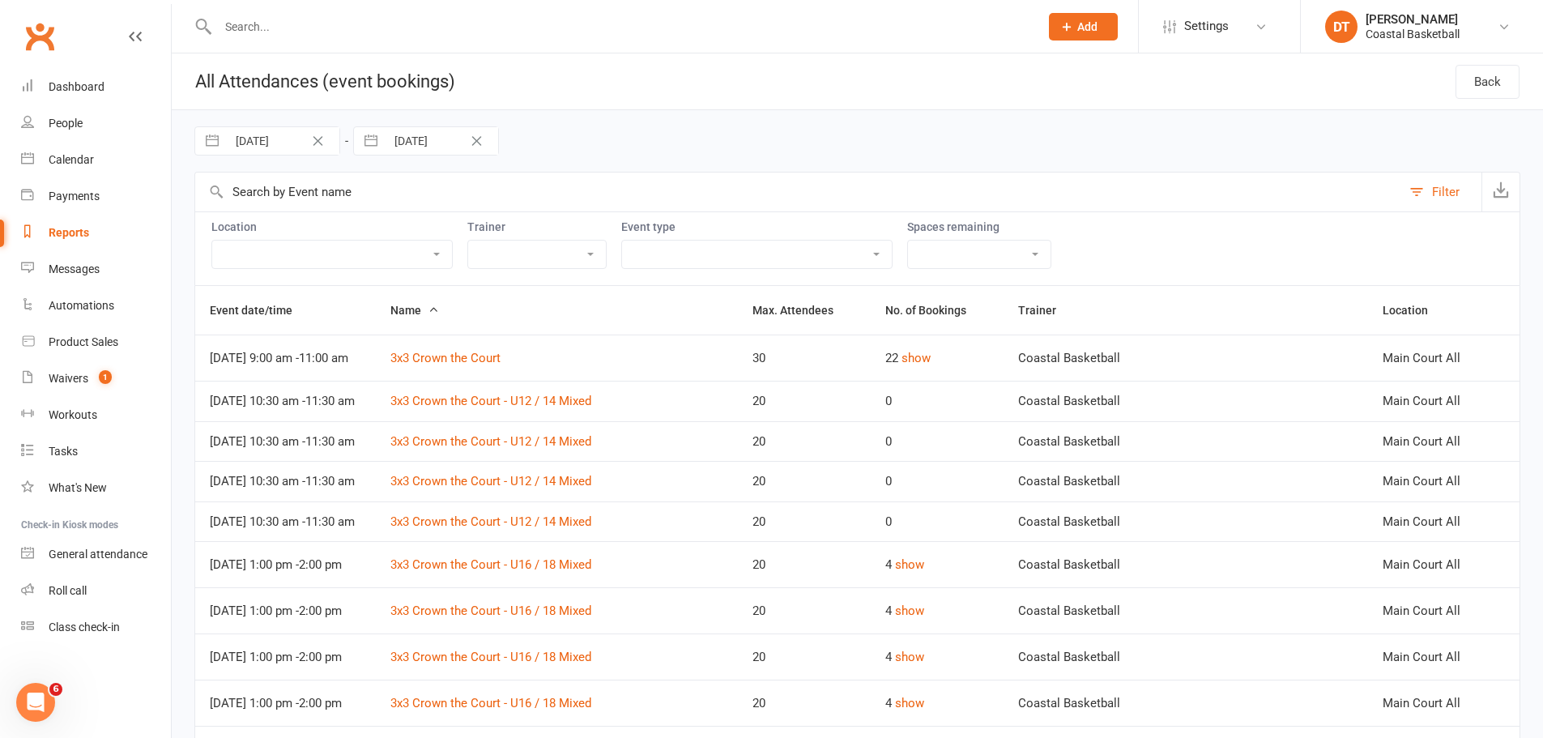
click at [439, 317] on span "Name" at bounding box center [415, 310] width 49 height 13
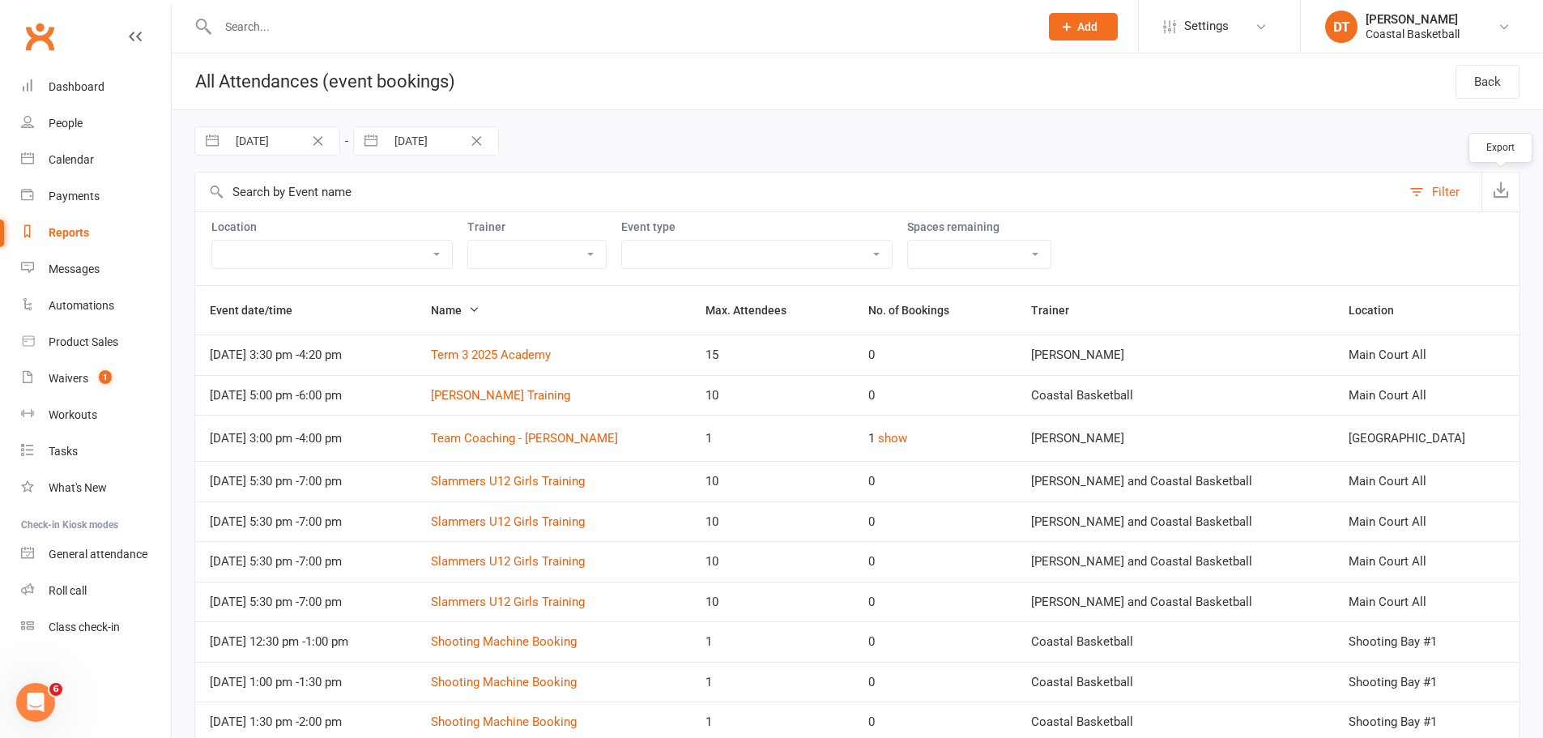
click at [1024, 190] on icon "button" at bounding box center [1501, 189] width 16 height 16
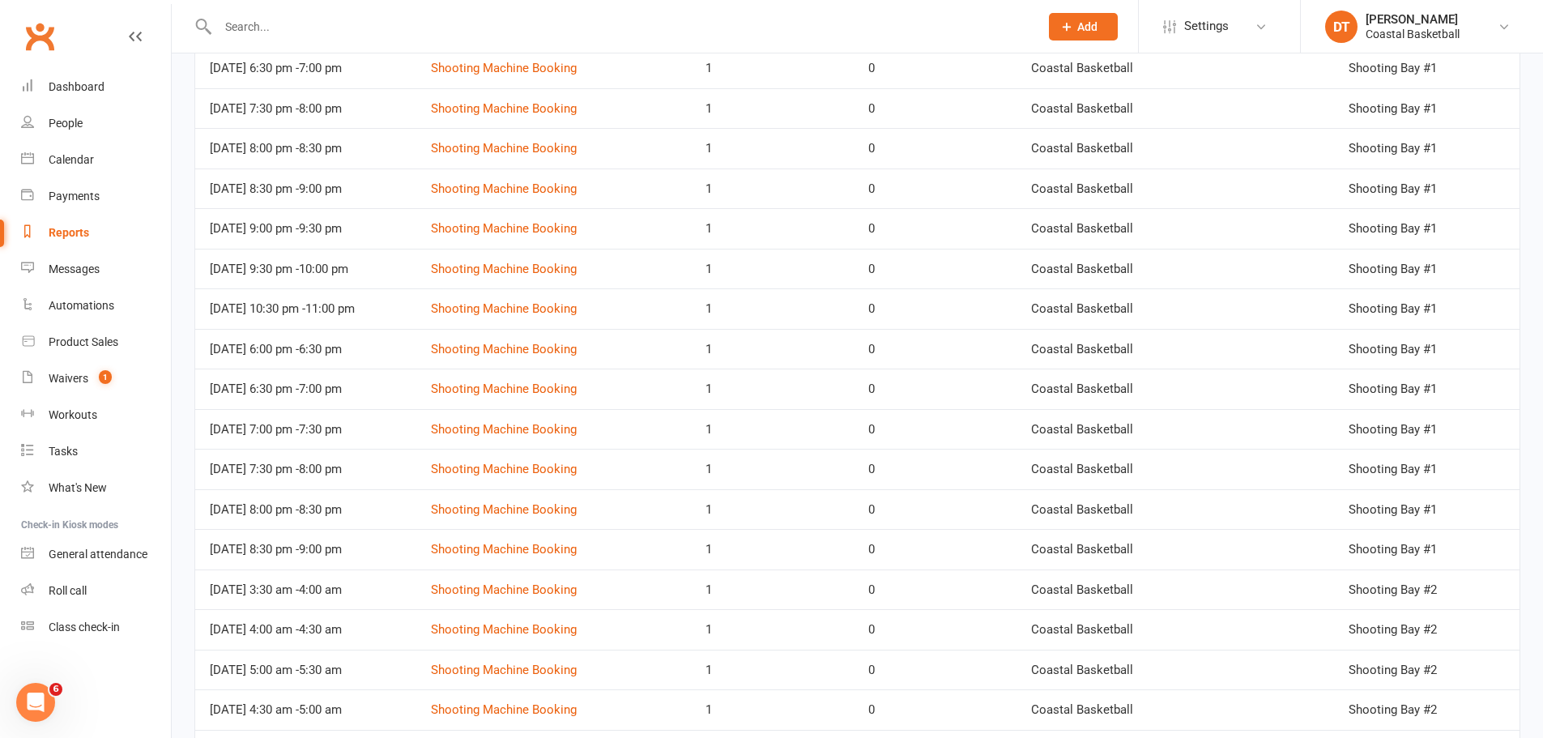
scroll to position [2295, 0]
drag, startPoint x: 79, startPoint y: 170, endPoint x: 267, endPoint y: 201, distance: 191.3
click at [79, 170] on link "Calendar" at bounding box center [96, 160] width 150 height 36
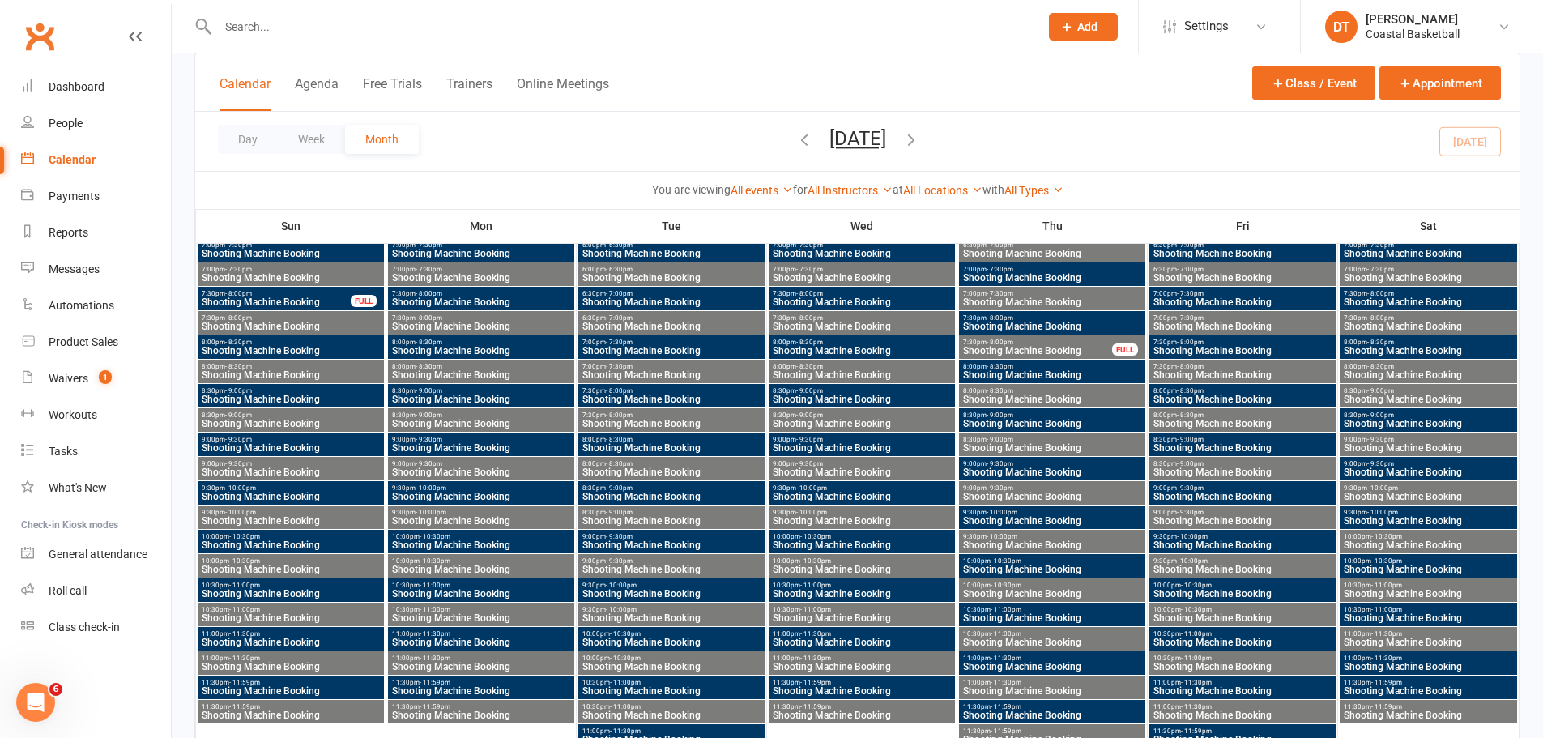
scroll to position [2025, 0]
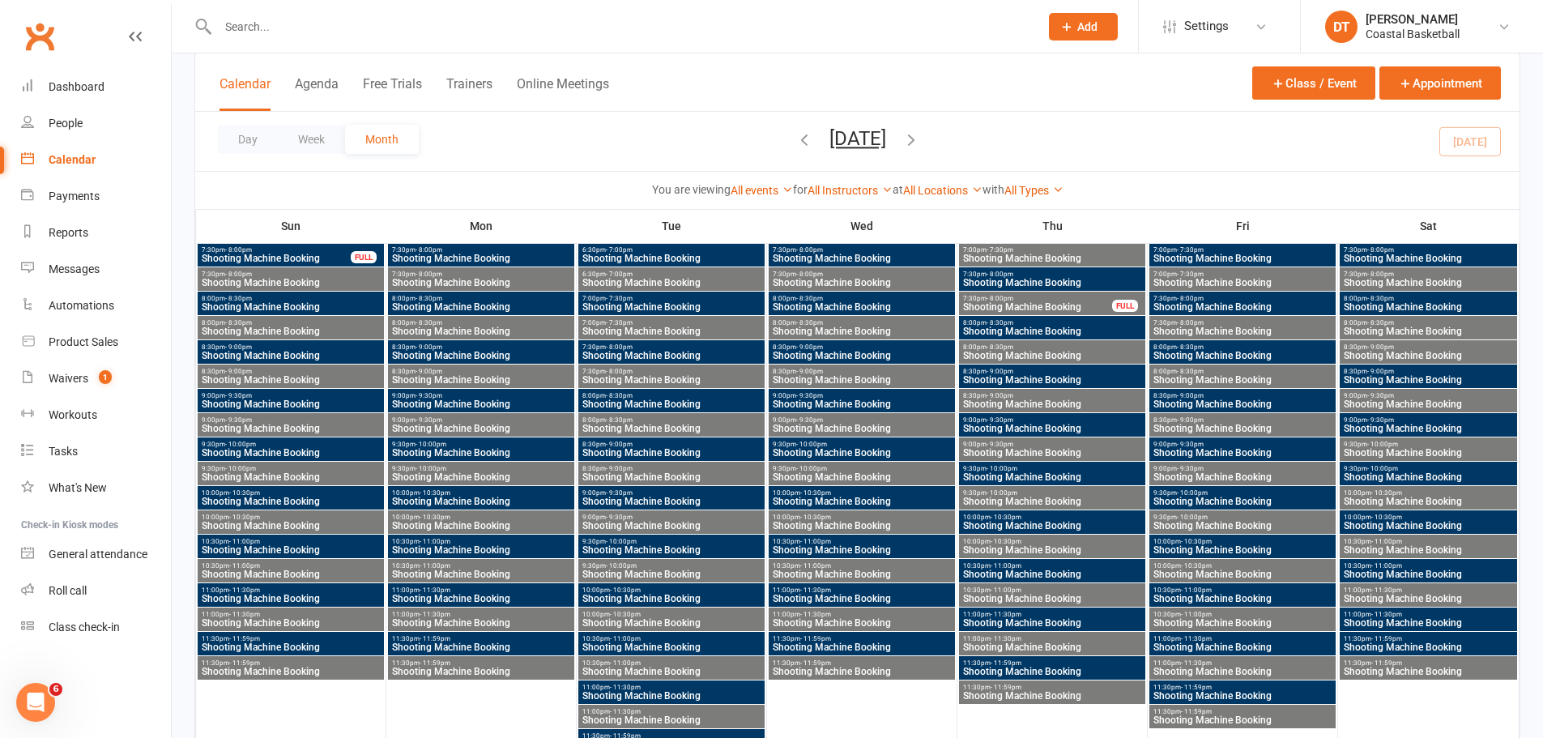
click at [604, 202] on div "You are viewing All events All events Empty events Full events Non-empty events…" at bounding box center [857, 189] width 1325 height 37
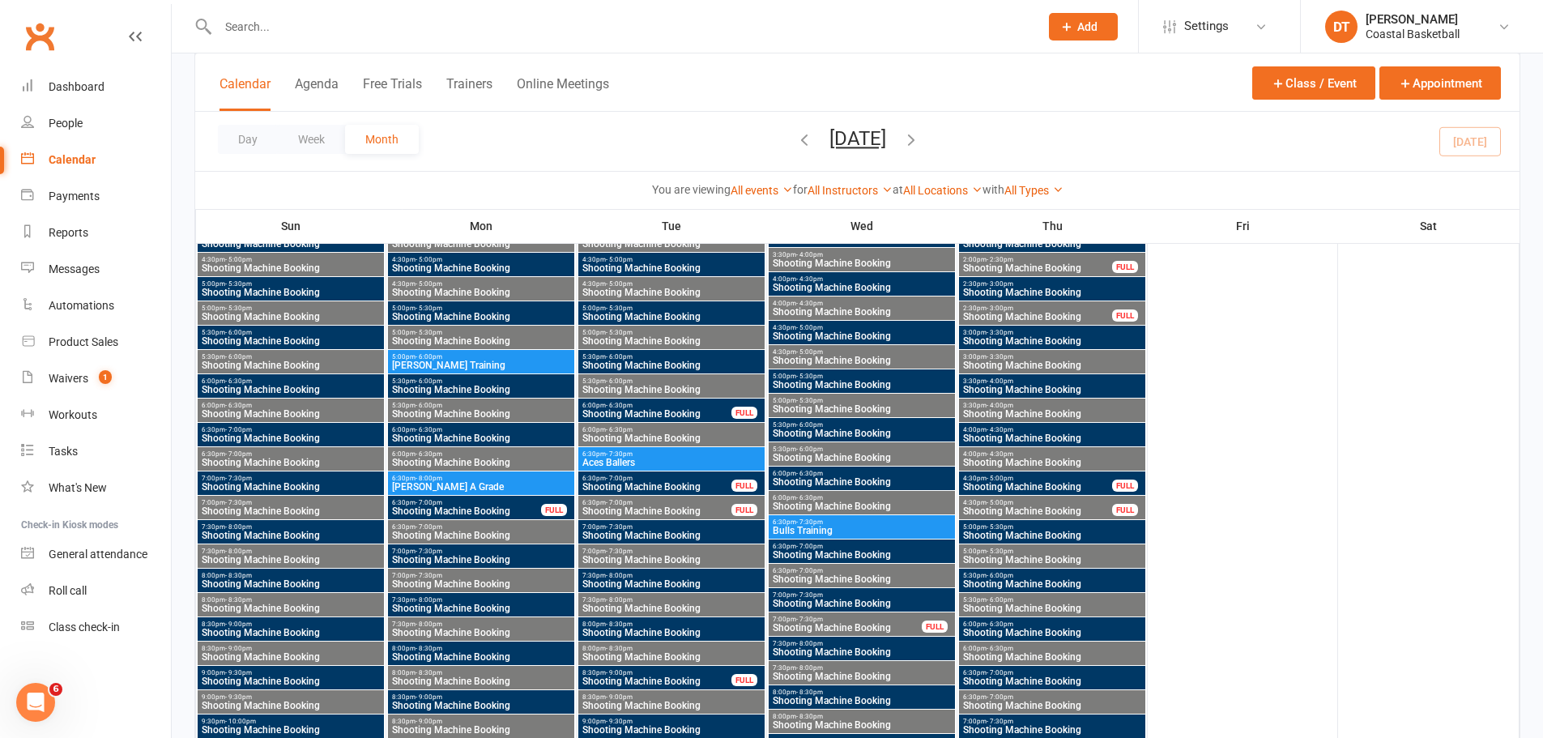
scroll to position [4186, 0]
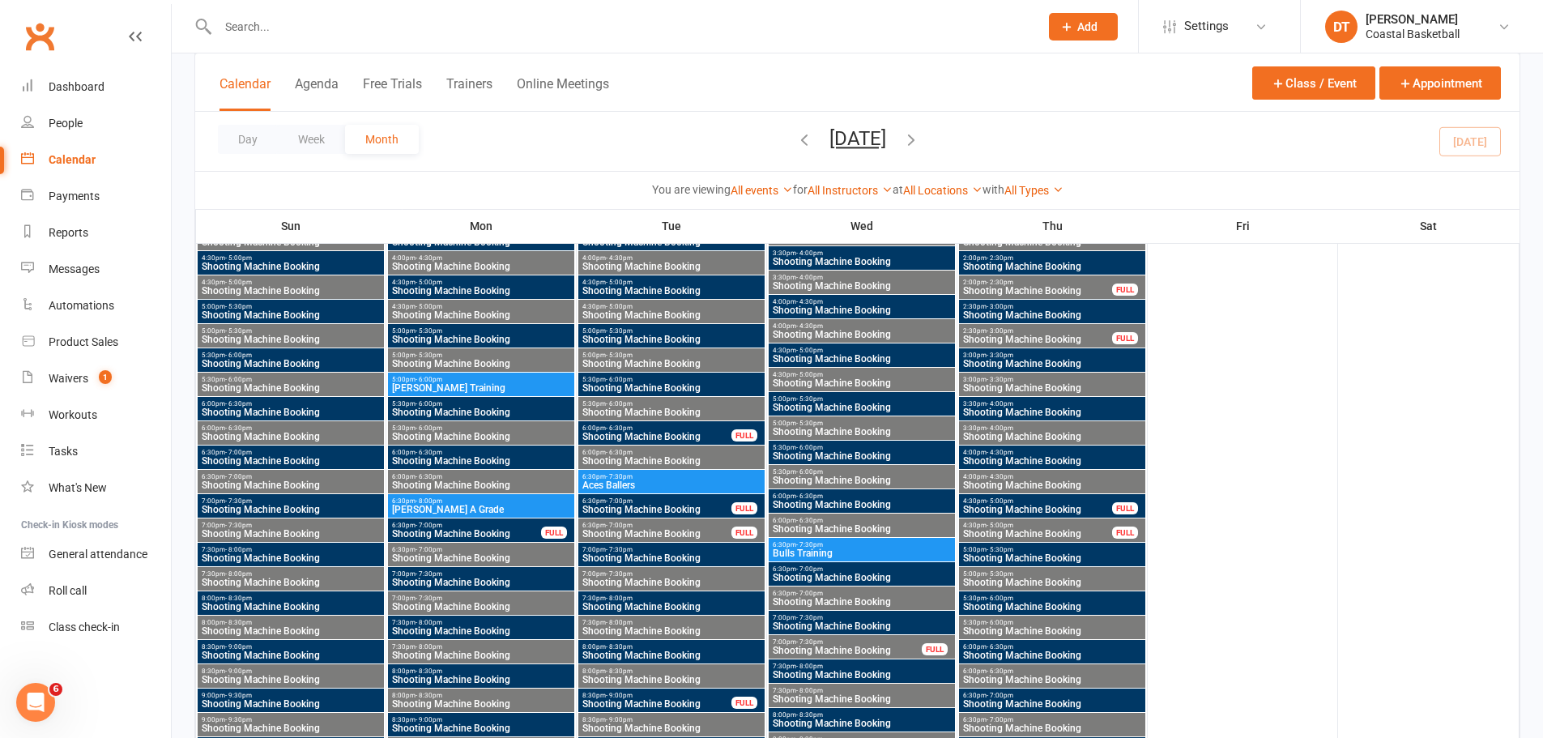
click at [663, 446] on span "Aces Ballers" at bounding box center [672, 485] width 180 height 10
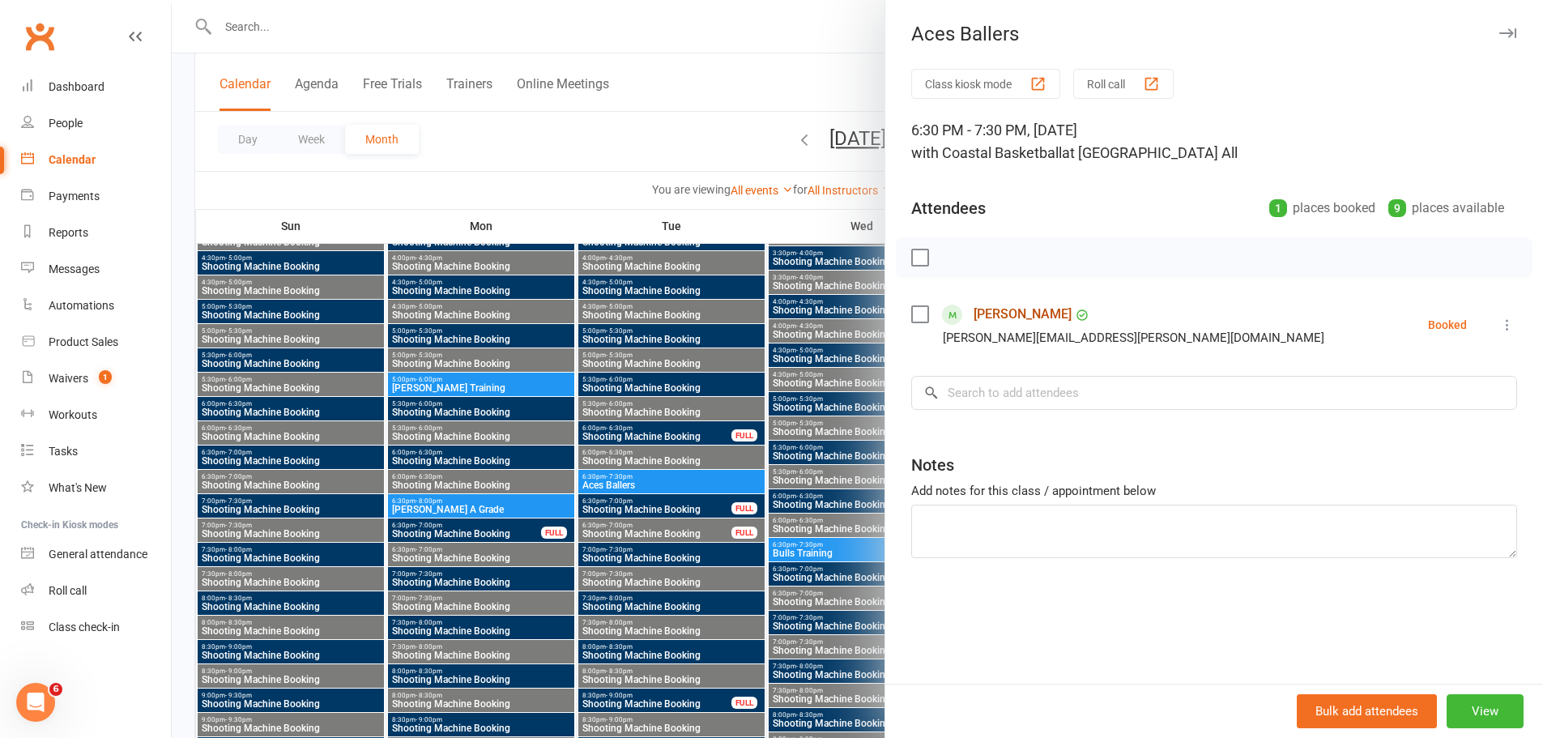
drag, startPoint x: 1034, startPoint y: 314, endPoint x: 936, endPoint y: 320, distance: 98.2
click at [1024, 314] on link "Ollie Mogridge" at bounding box center [1023, 314] width 98 height 26
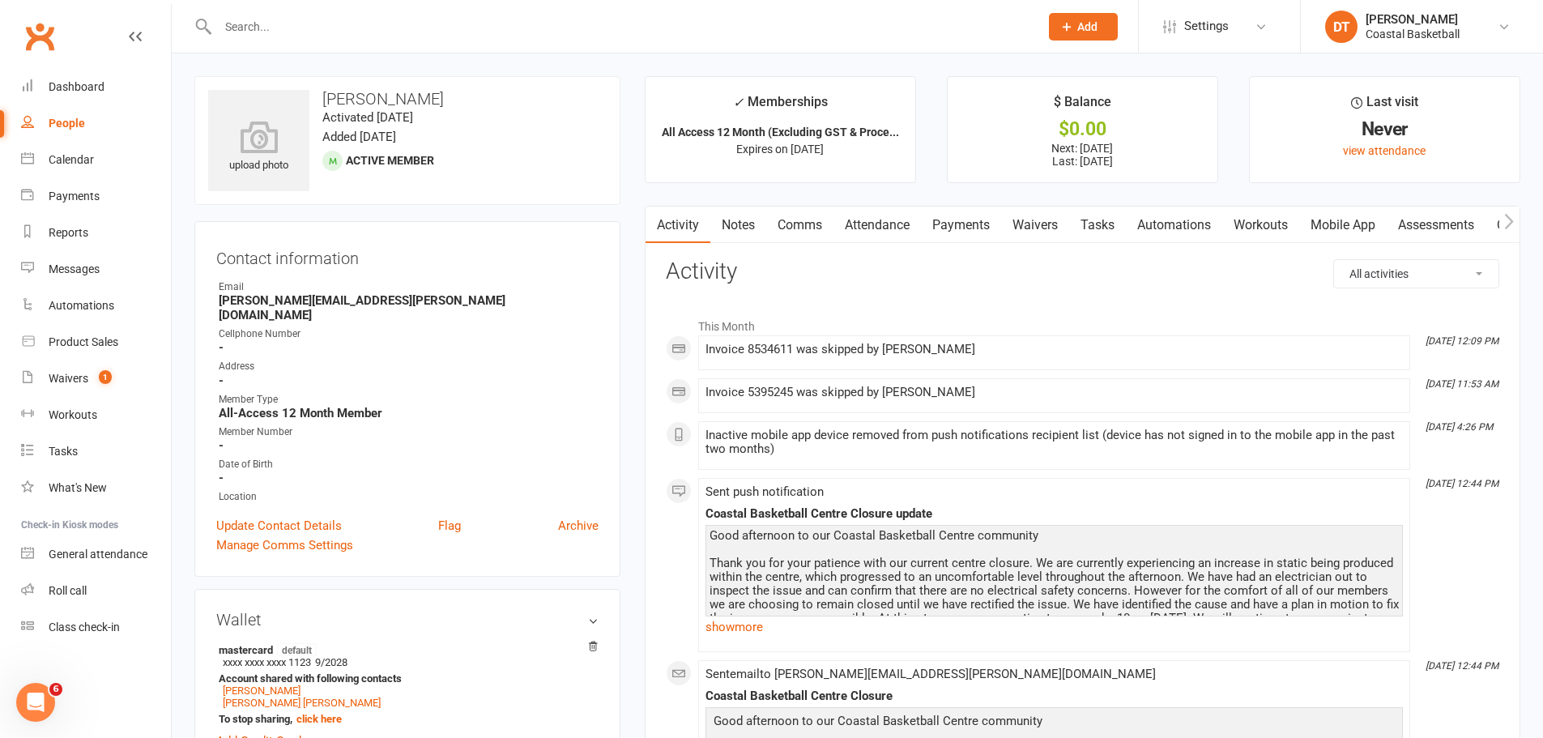
drag, startPoint x: 1231, startPoint y: 469, endPoint x: 1237, endPoint y: 510, distance: 41.8
click at [1024, 446] on li "Oct 12, 4:26 PM Inactive mobile app device removed from push notifications reci…" at bounding box center [1054, 445] width 712 height 49
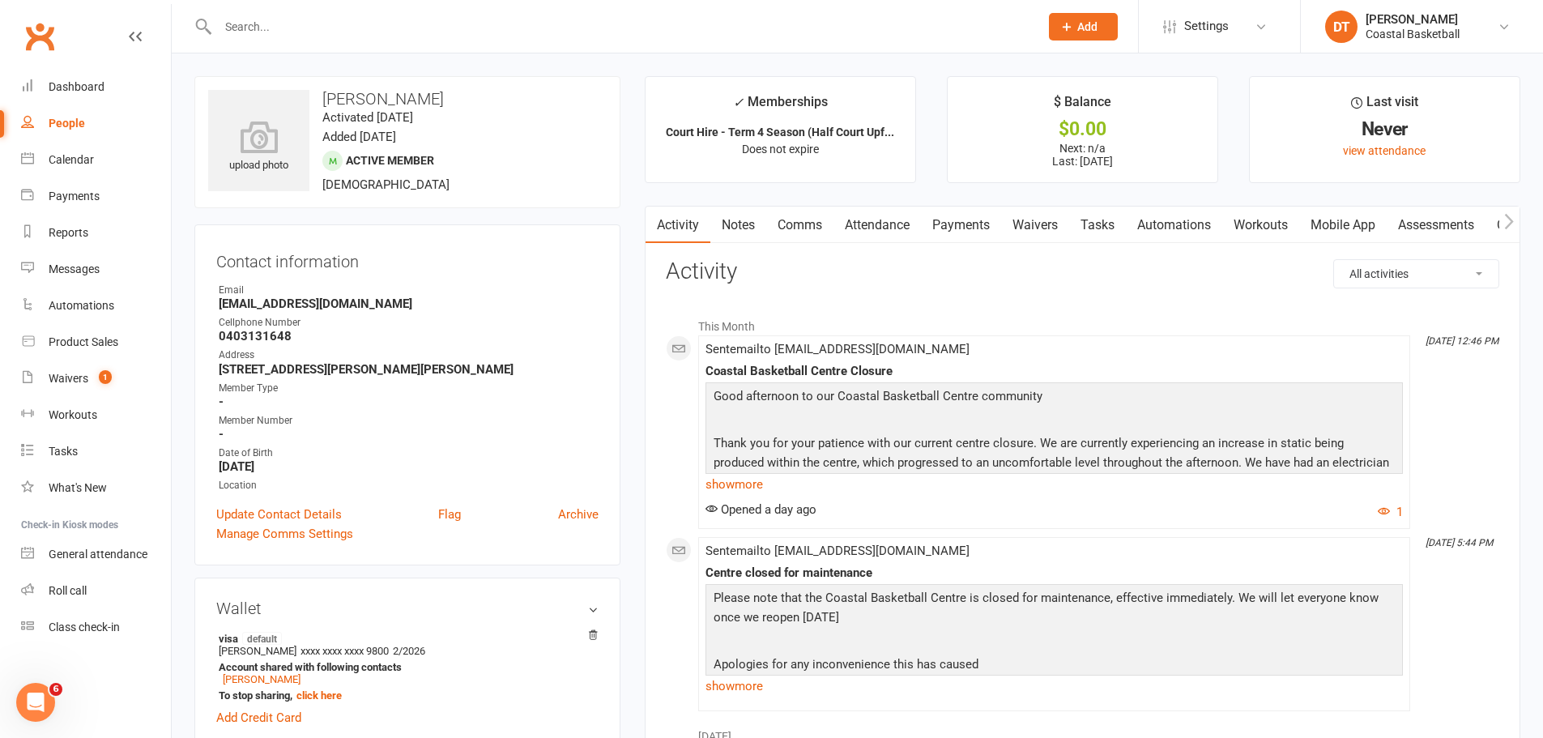
click at [1510, 224] on icon "button" at bounding box center [1509, 221] width 9 height 15
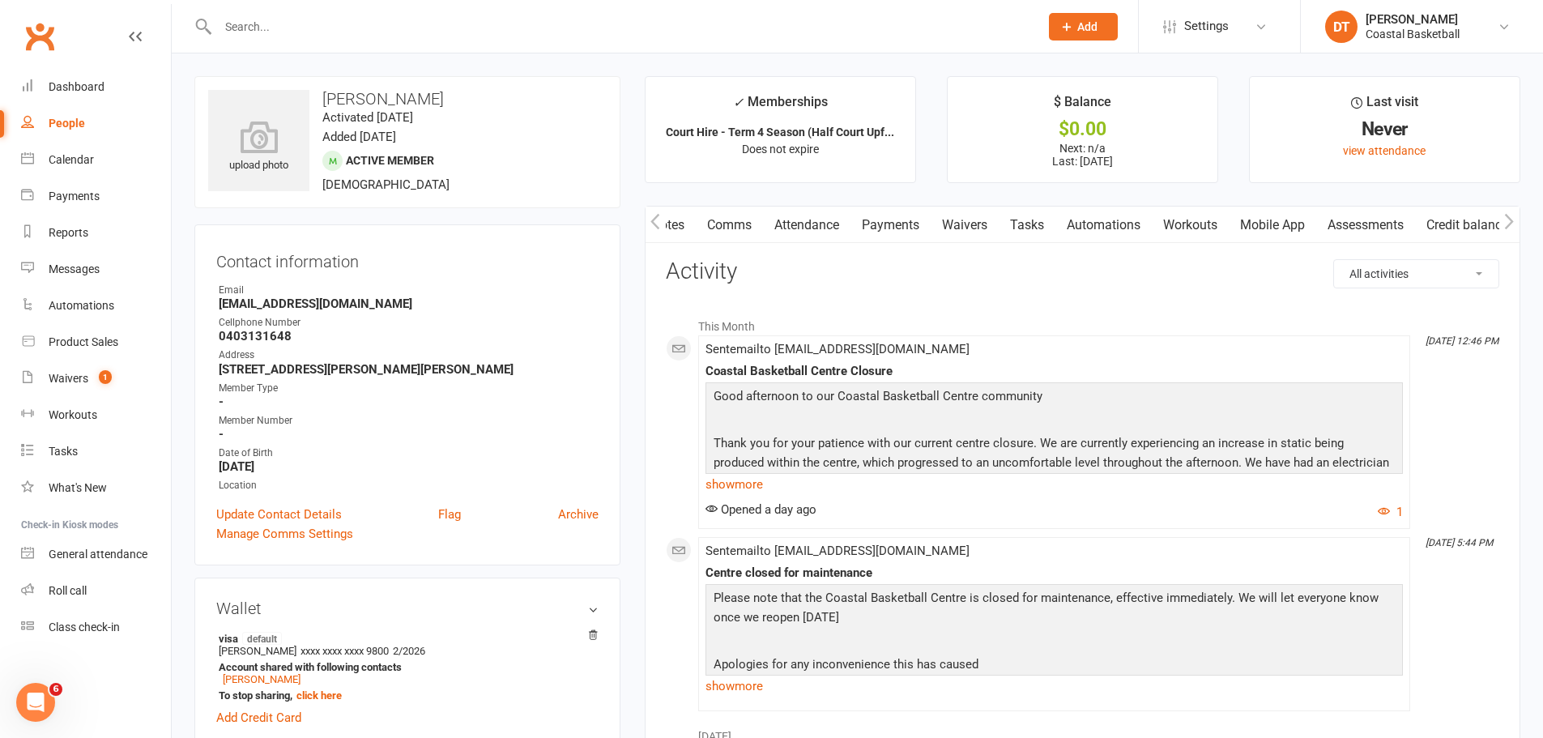
click at [1510, 224] on icon "button" at bounding box center [1509, 221] width 9 height 15
click at [647, 228] on button "button" at bounding box center [656, 225] width 20 height 36
click at [657, 221] on icon "button" at bounding box center [656, 221] width 10 height 17
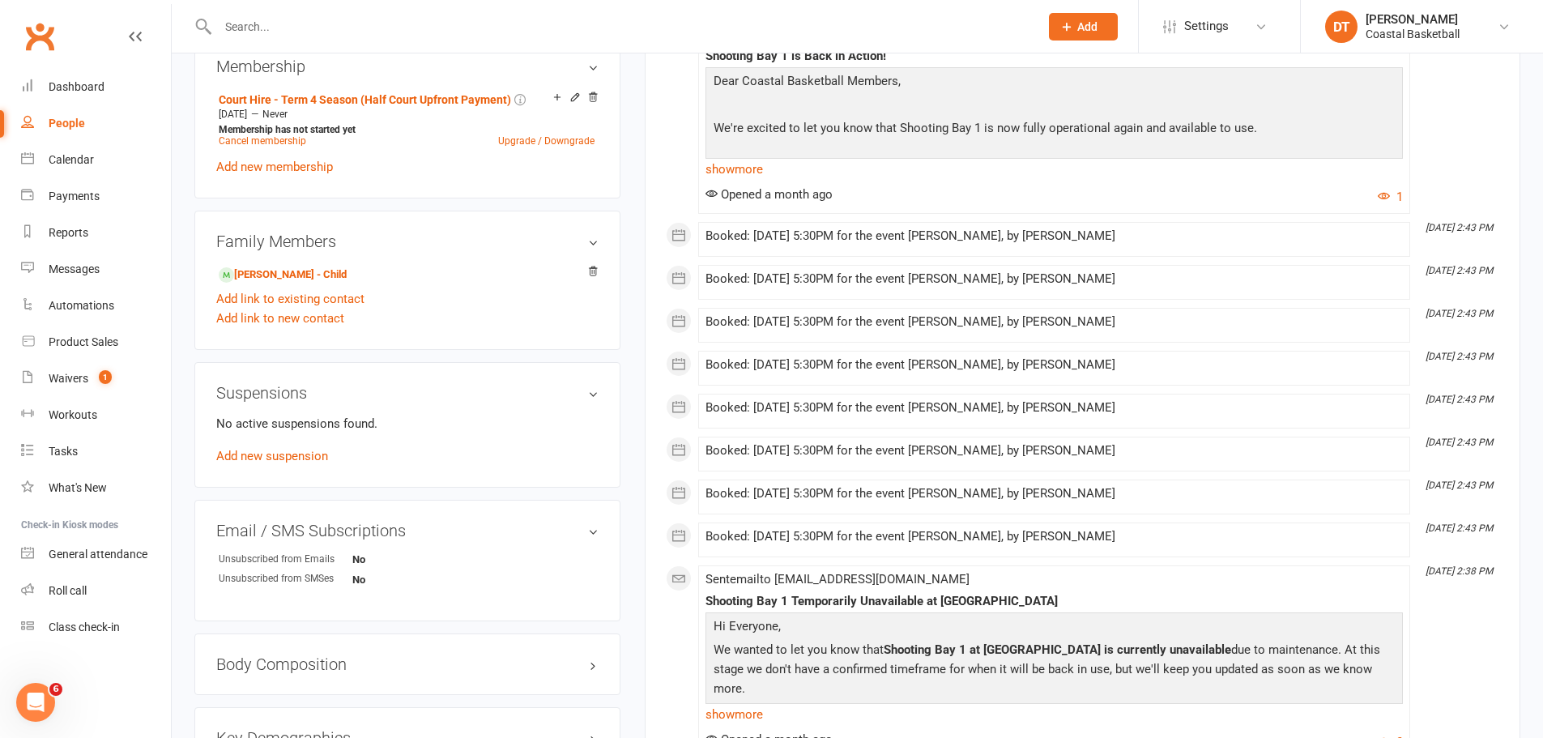
scroll to position [810, 0]
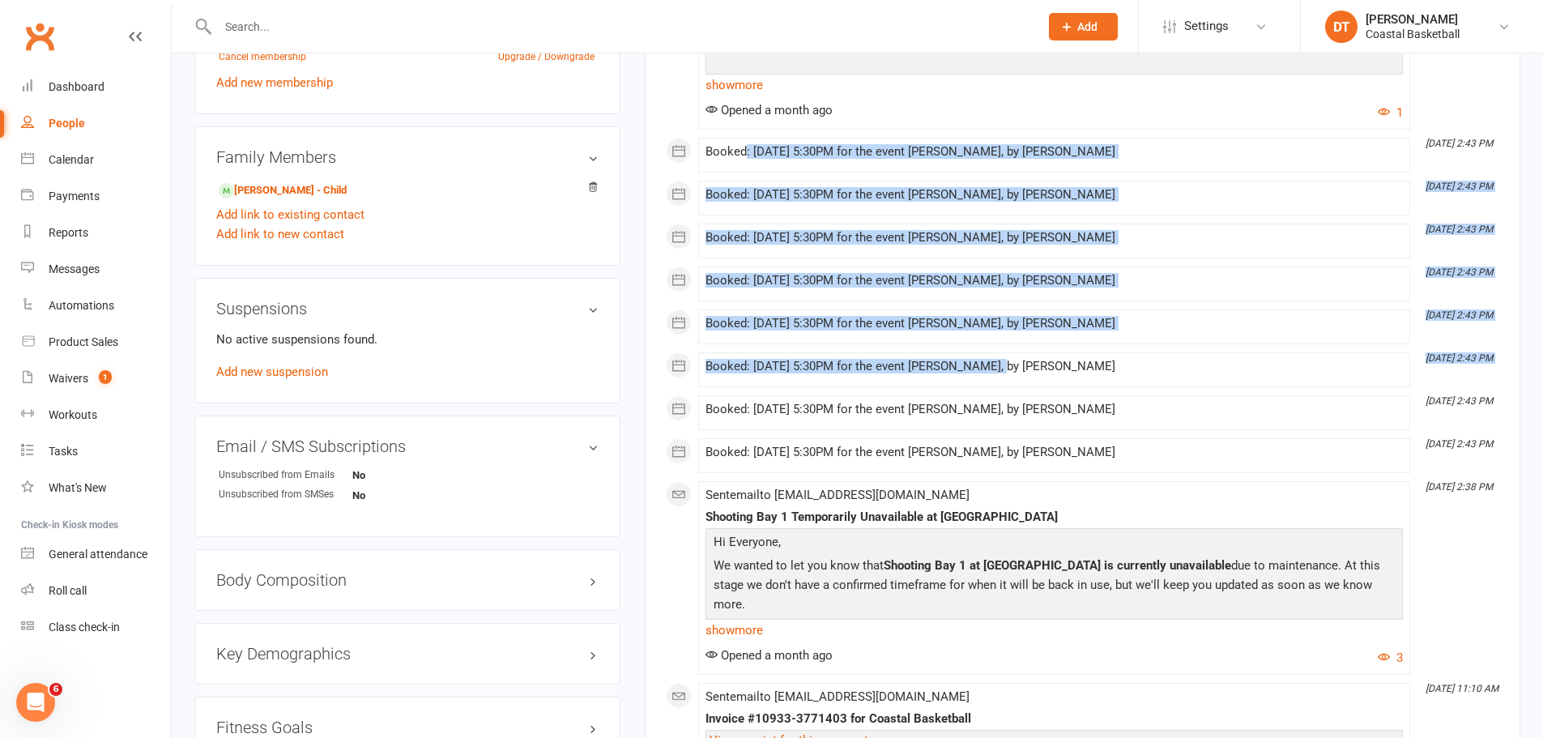
drag, startPoint x: 746, startPoint y: 149, endPoint x: 947, endPoint y: 322, distance: 265.4
click at [987, 365] on div "September [DATE] 2:21 PM Sent email to [PERSON_NAME][EMAIL_ADDRESS][DOMAIN_NAME…" at bounding box center [1083, 734] width 834 height 1651
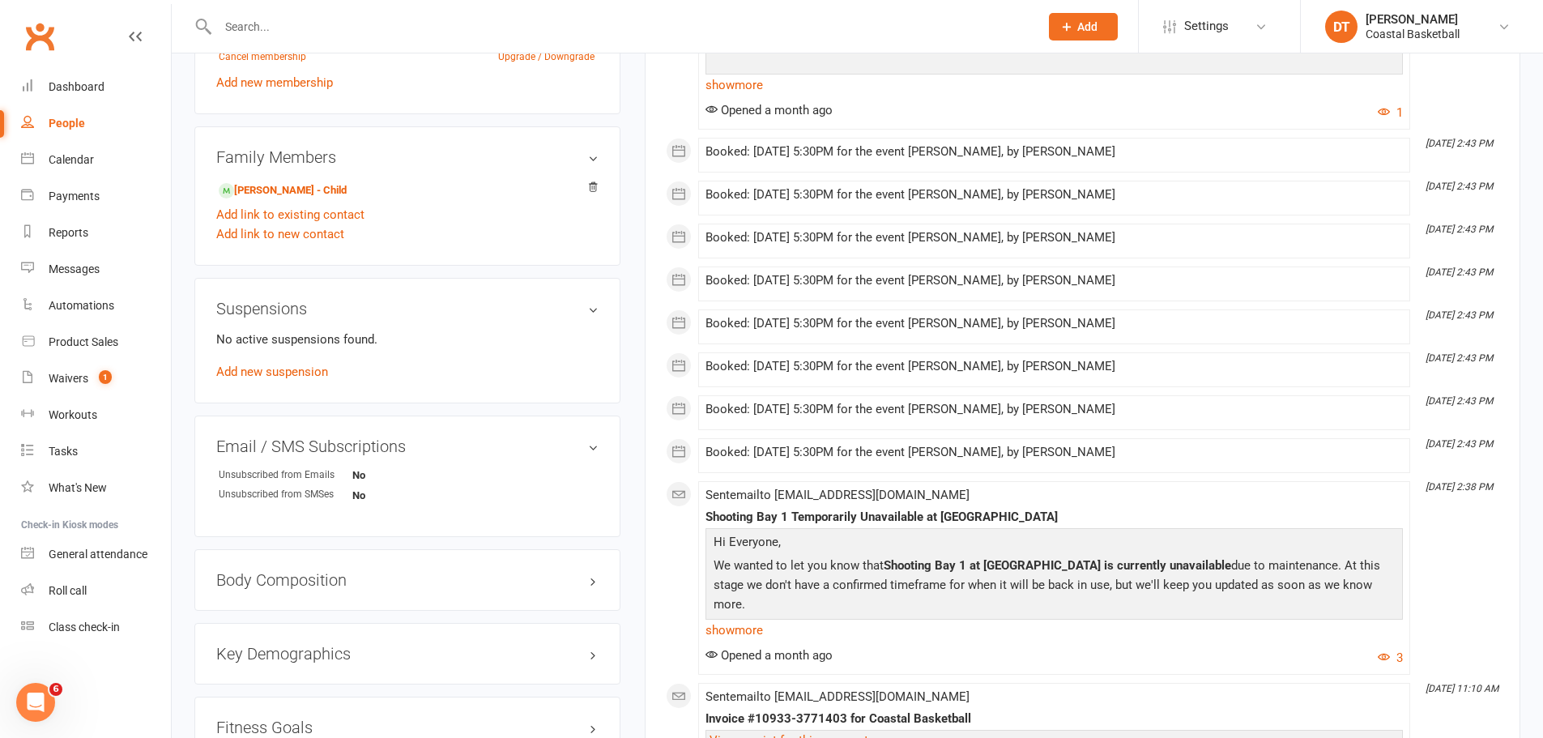
click at [424, 32] on input "text" at bounding box center [620, 26] width 815 height 23
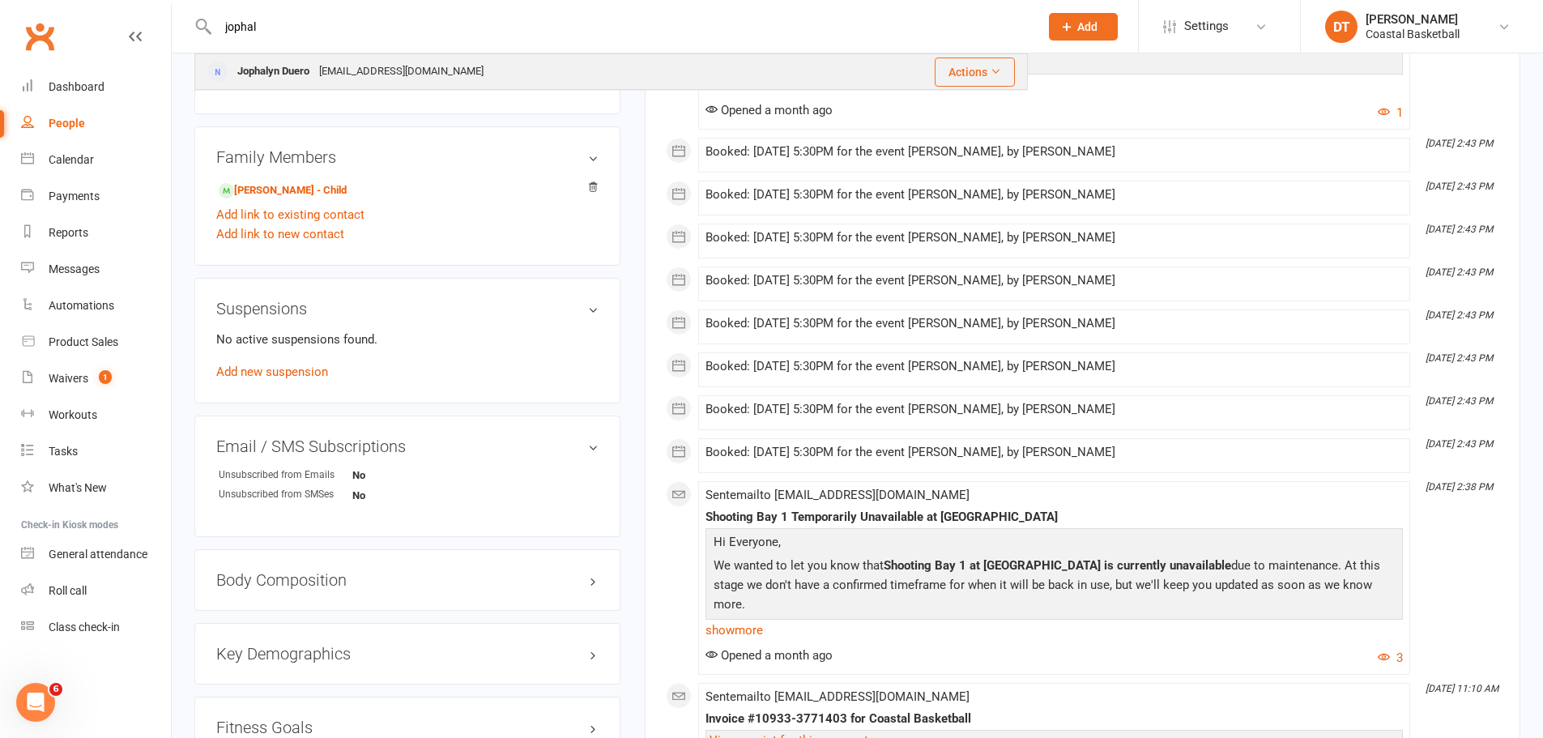
type input "jophal"
click at [437, 62] on div "[EMAIL_ADDRESS][DOMAIN_NAME]" at bounding box center [401, 71] width 174 height 23
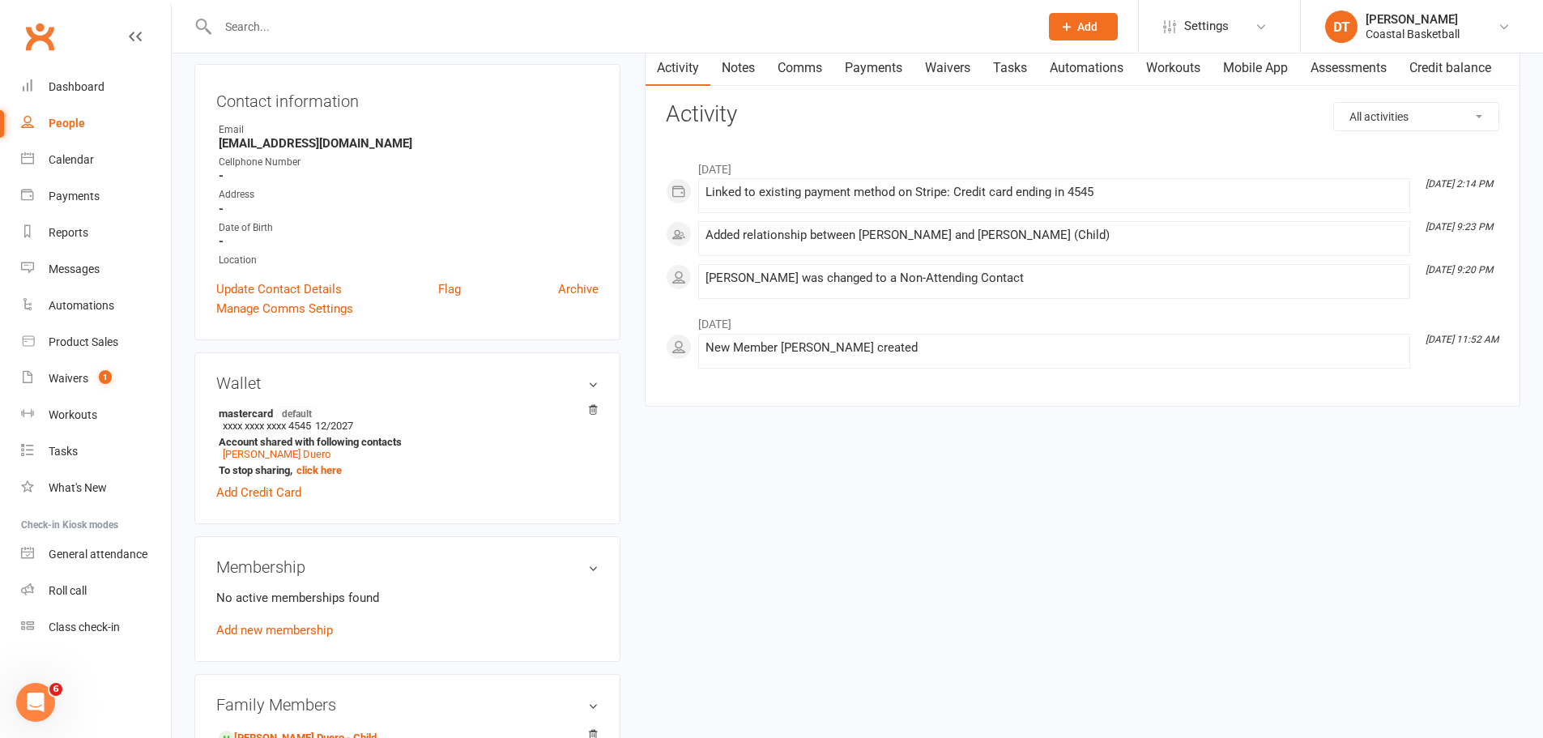
scroll to position [270, 0]
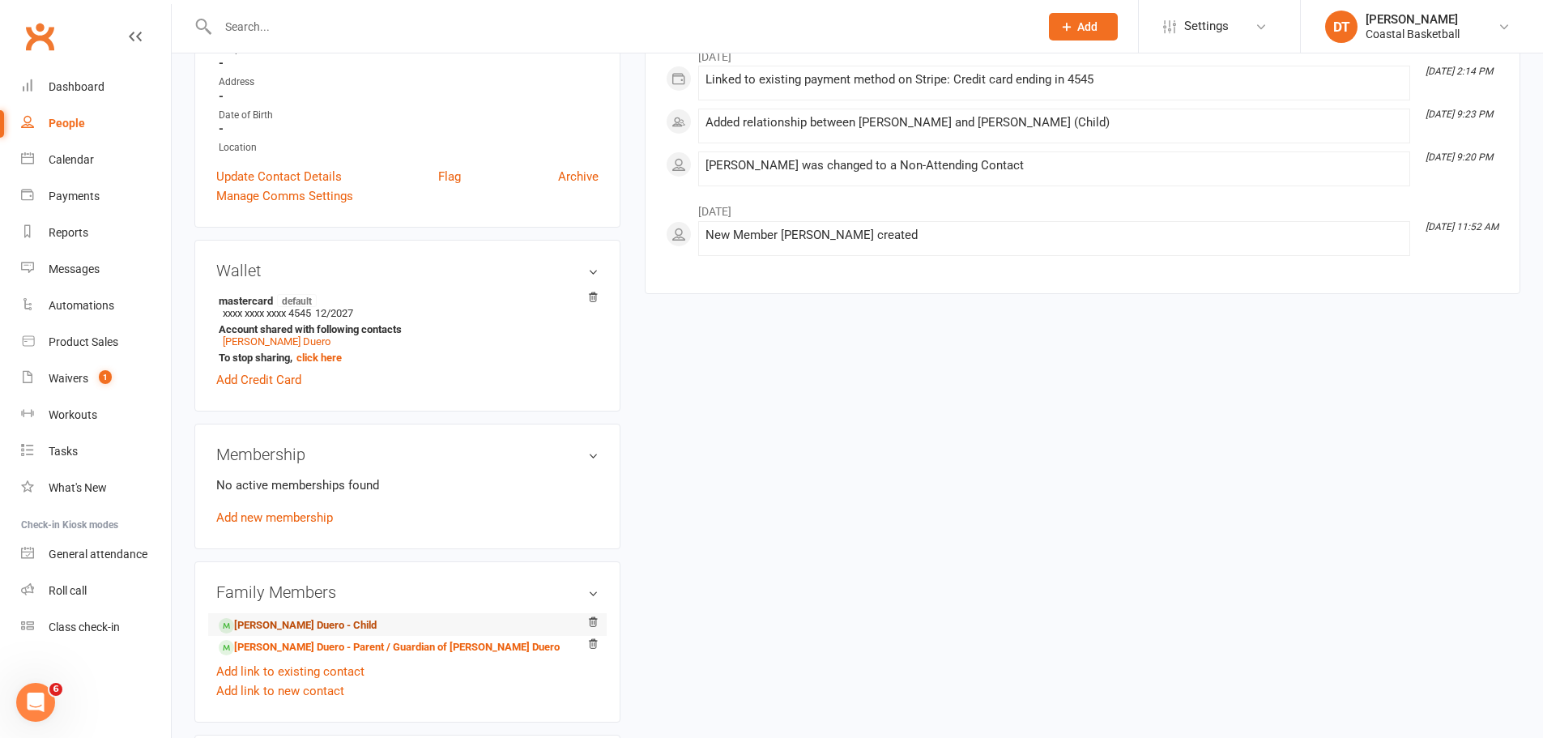
click at [308, 629] on link "[PERSON_NAME] Duero - Child" at bounding box center [298, 625] width 158 height 17
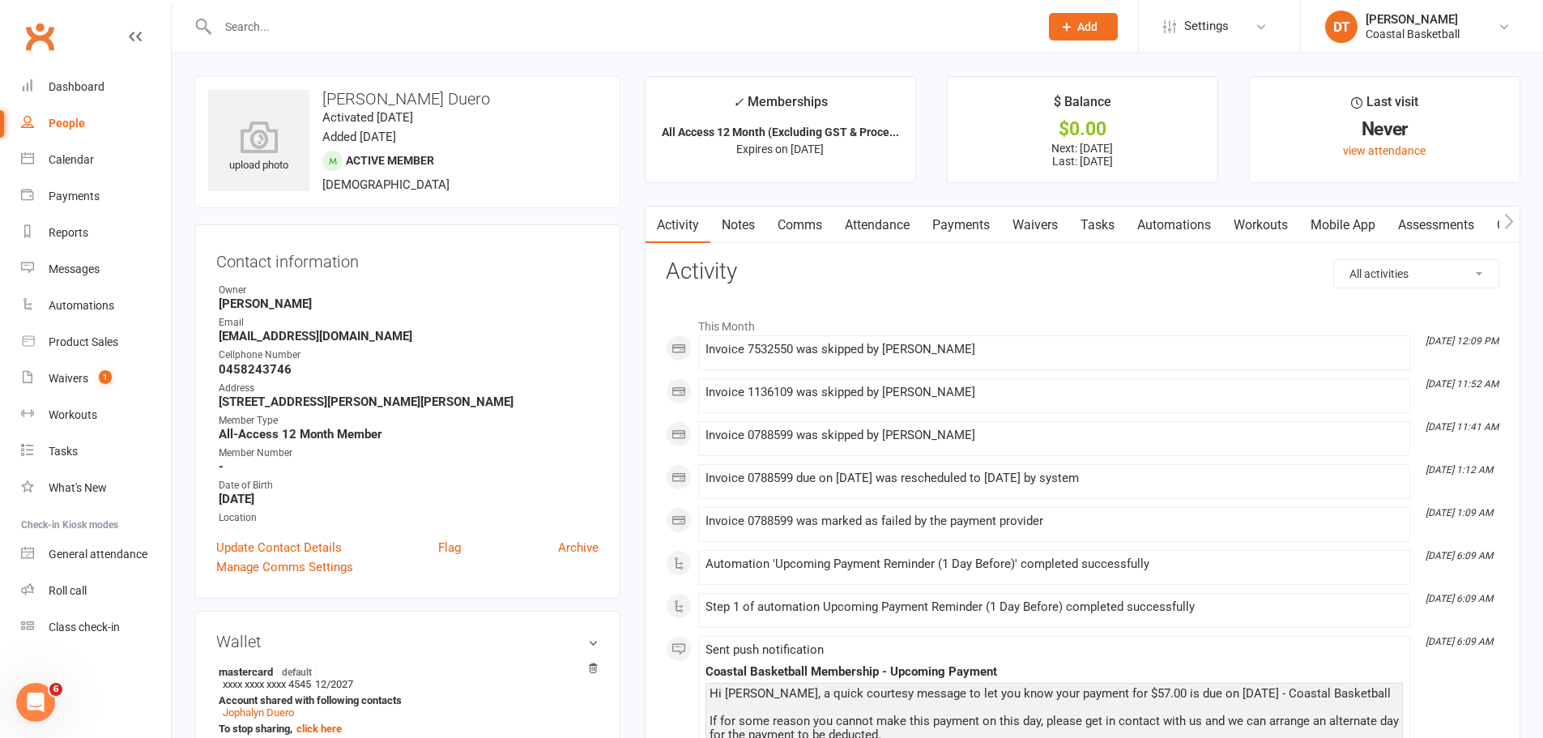
click at [549, 29] on input "text" at bounding box center [620, 26] width 815 height 23
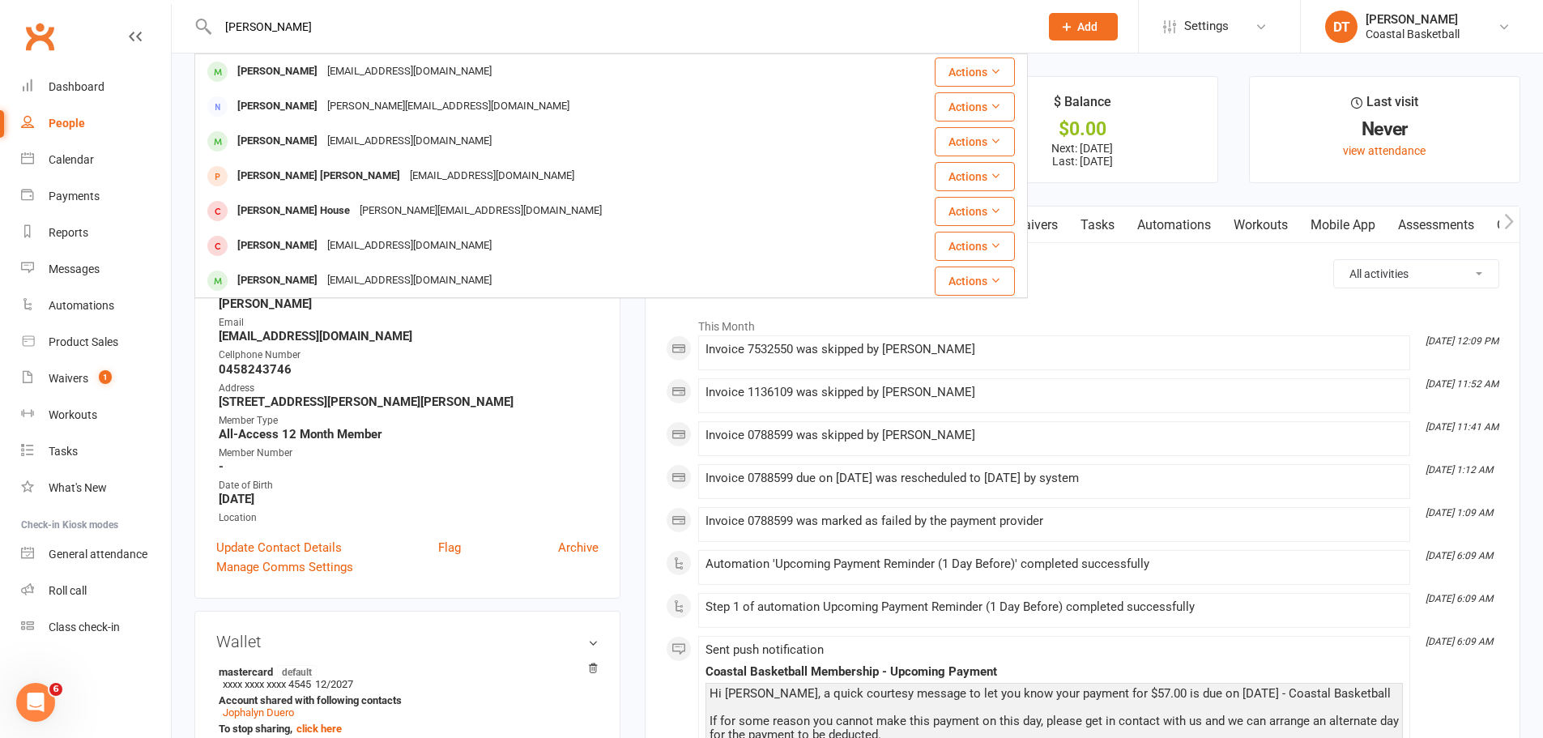
type input "[PERSON_NAME]"
click at [314, 62] on div "[PERSON_NAME]" at bounding box center [278, 71] width 90 height 23
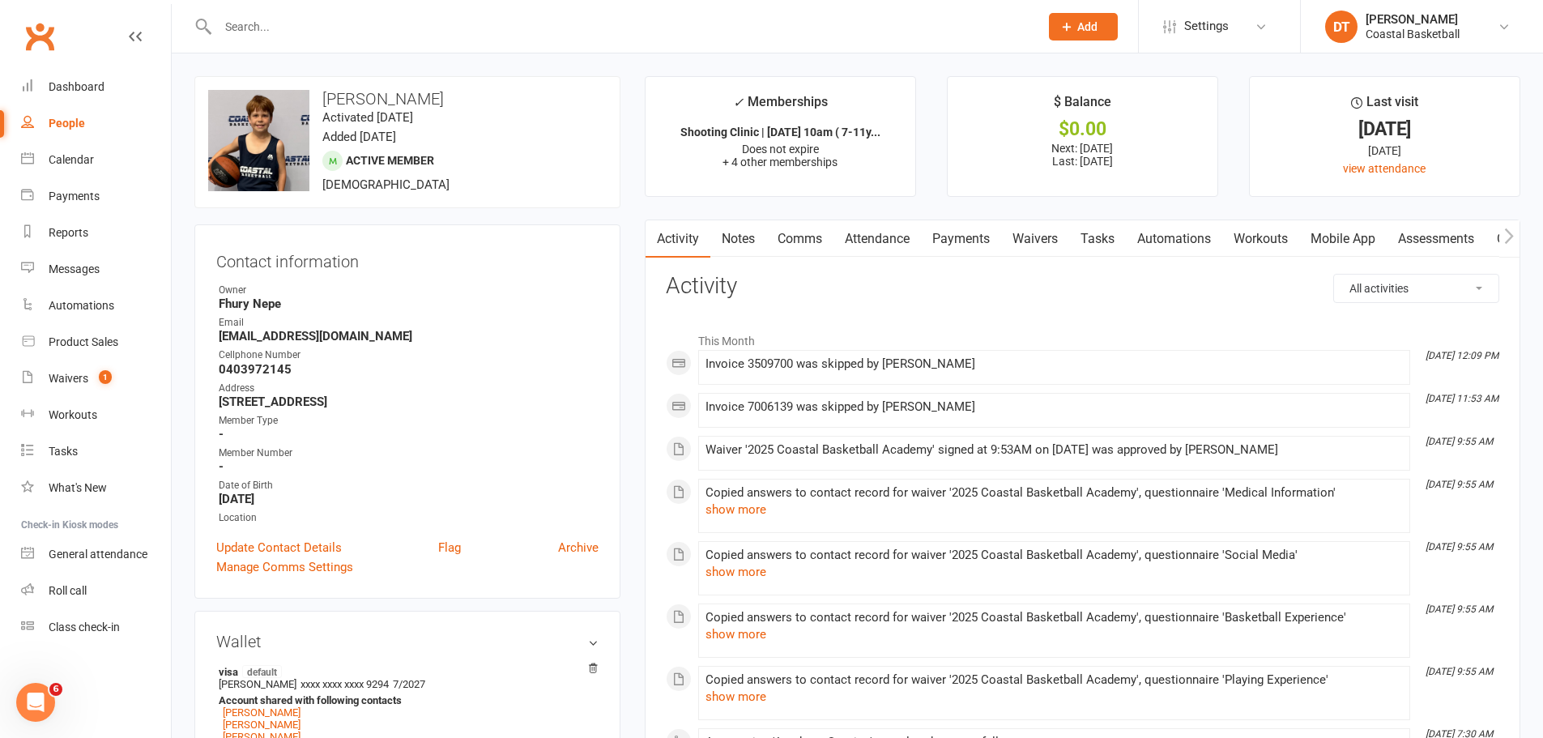
drag, startPoint x: 937, startPoint y: 228, endPoint x: 944, endPoint y: 241, distance: 15.2
click at [937, 228] on link "Payments" at bounding box center [961, 238] width 80 height 37
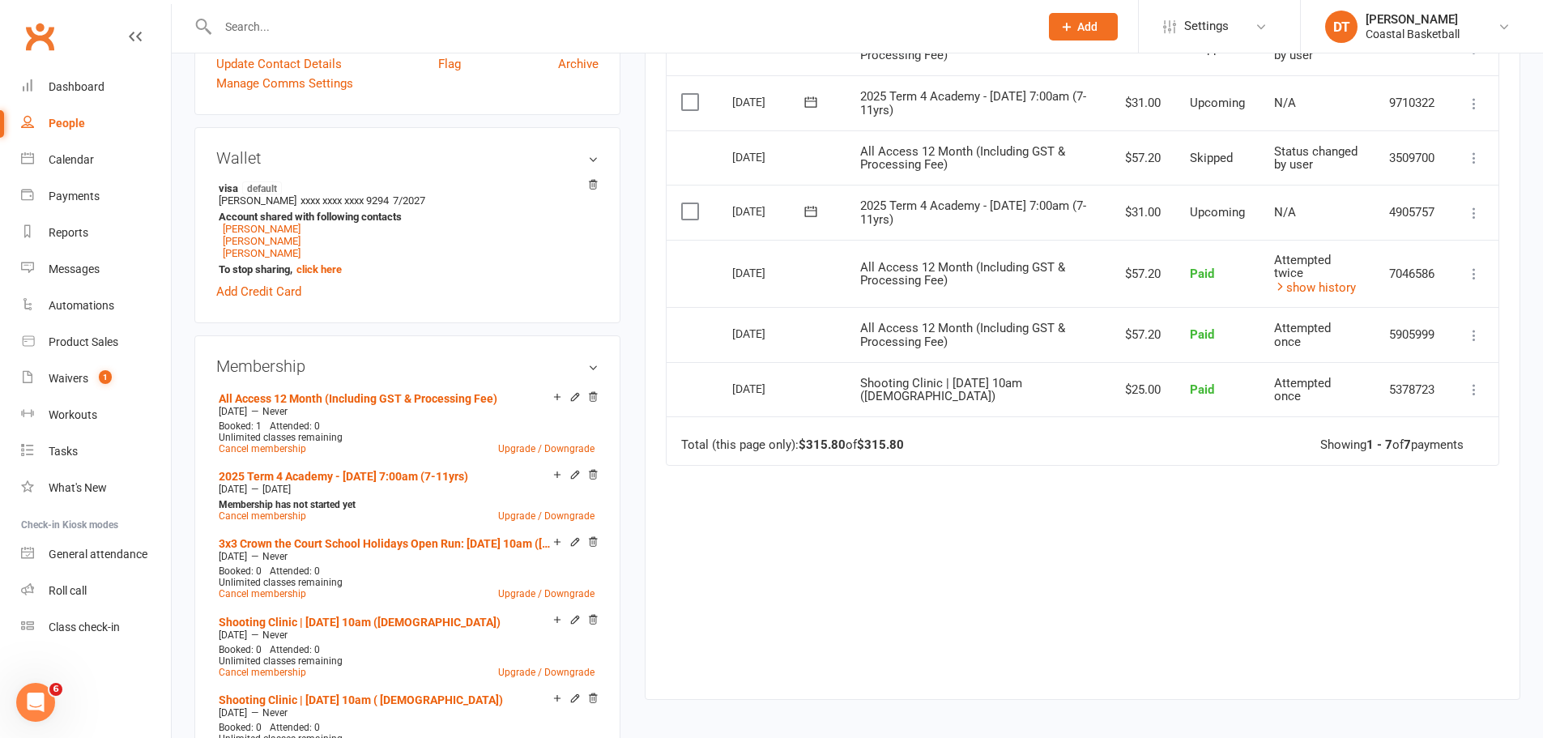
scroll to position [540, 0]
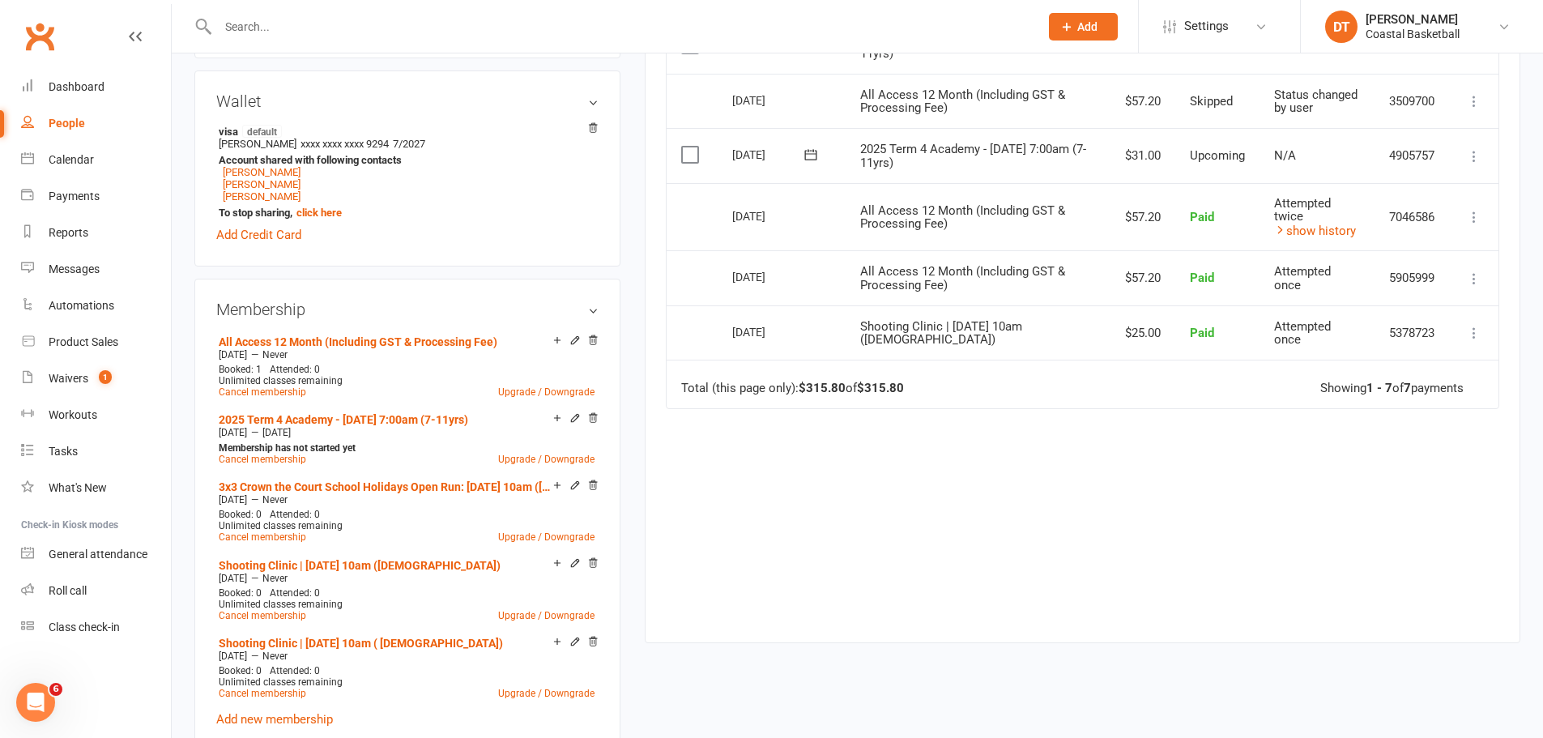
drag, startPoint x: 329, startPoint y: 25, endPoint x: 137, endPoint y: 4, distance: 193.2
click at [330, 25] on input "text" at bounding box center [620, 26] width 815 height 23
type input "b"
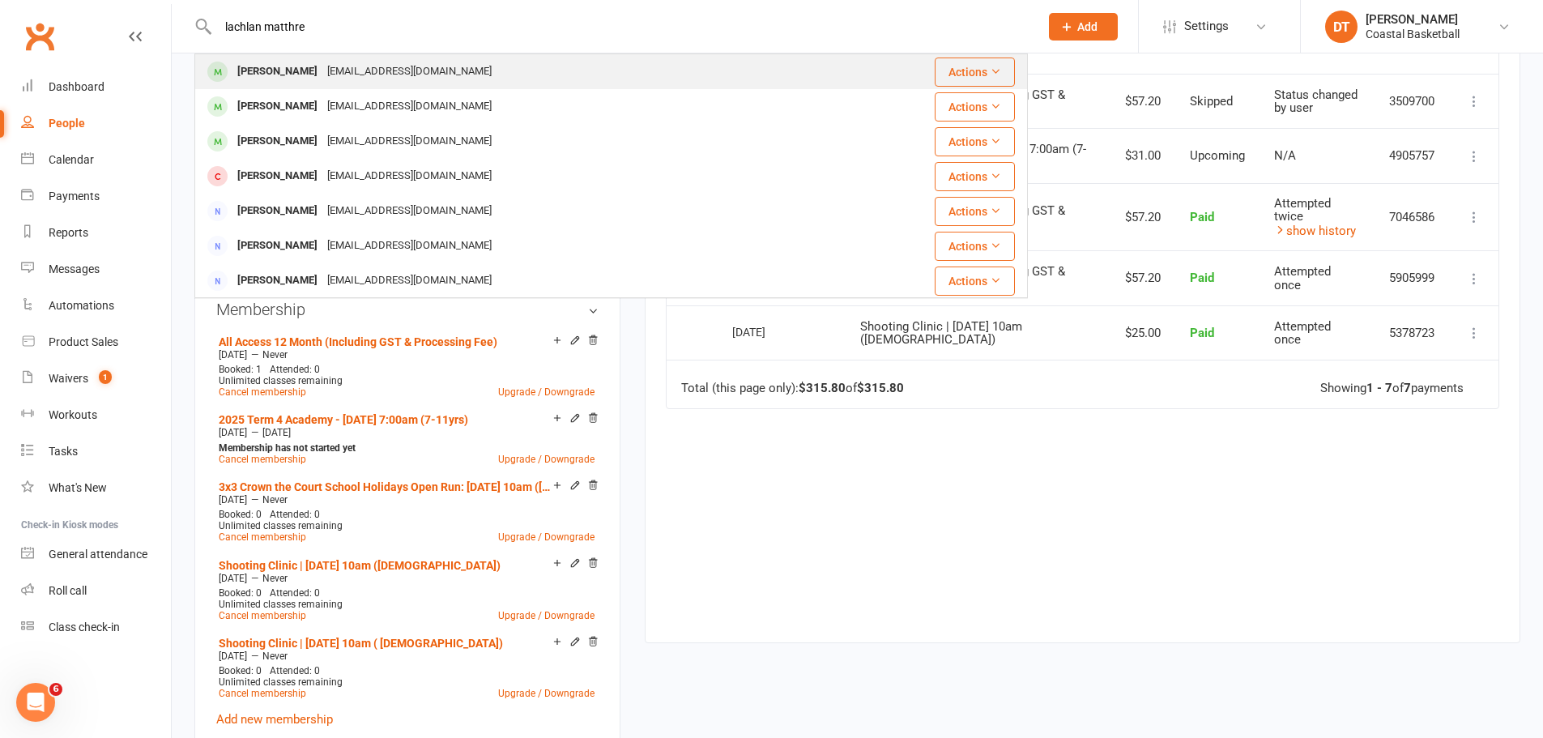
type input "lachlan matthre"
click at [573, 76] on div "[PERSON_NAME] [EMAIL_ADDRESS][DOMAIN_NAME]" at bounding box center [541, 71] width 691 height 33
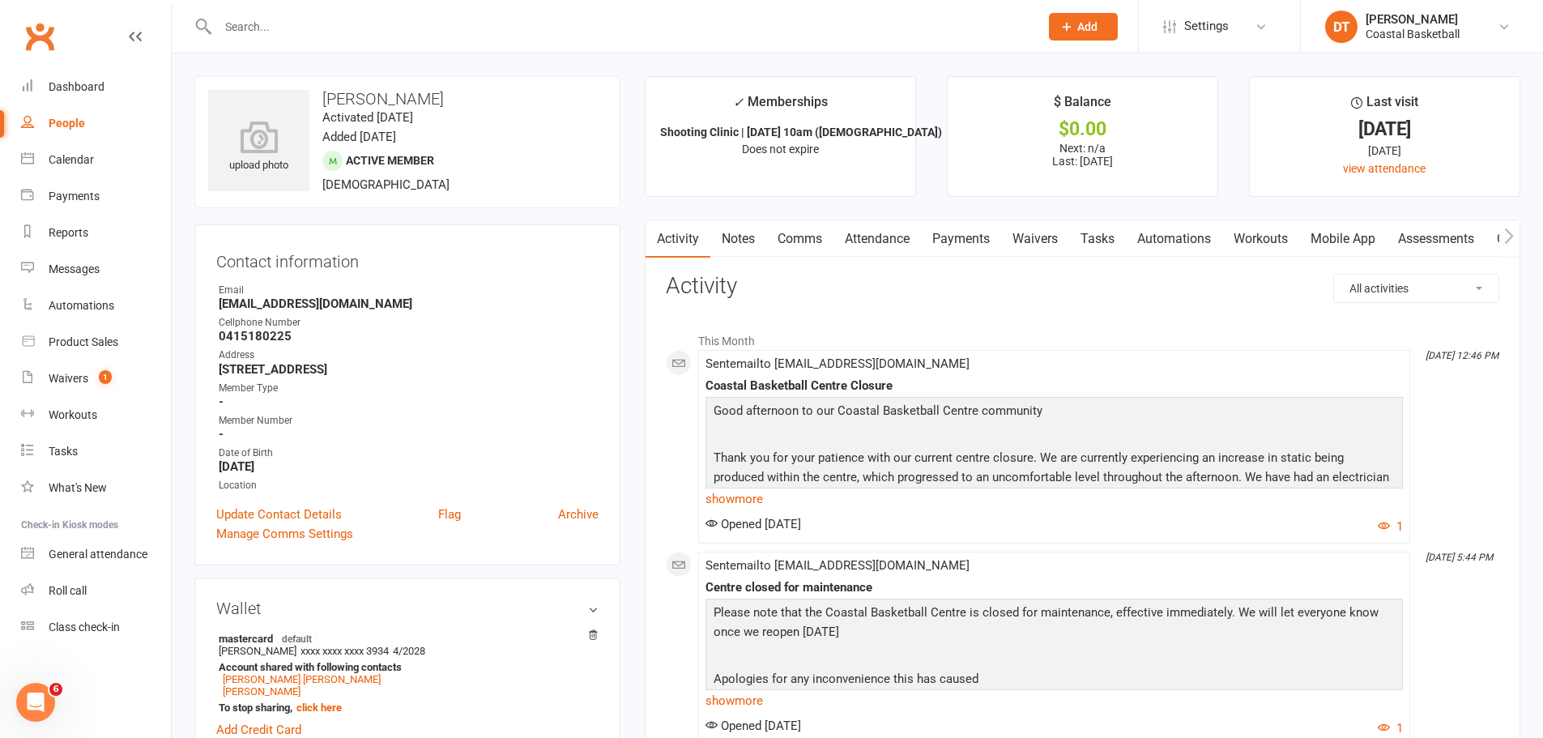
click at [989, 236] on link "Payments" at bounding box center [961, 238] width 80 height 37
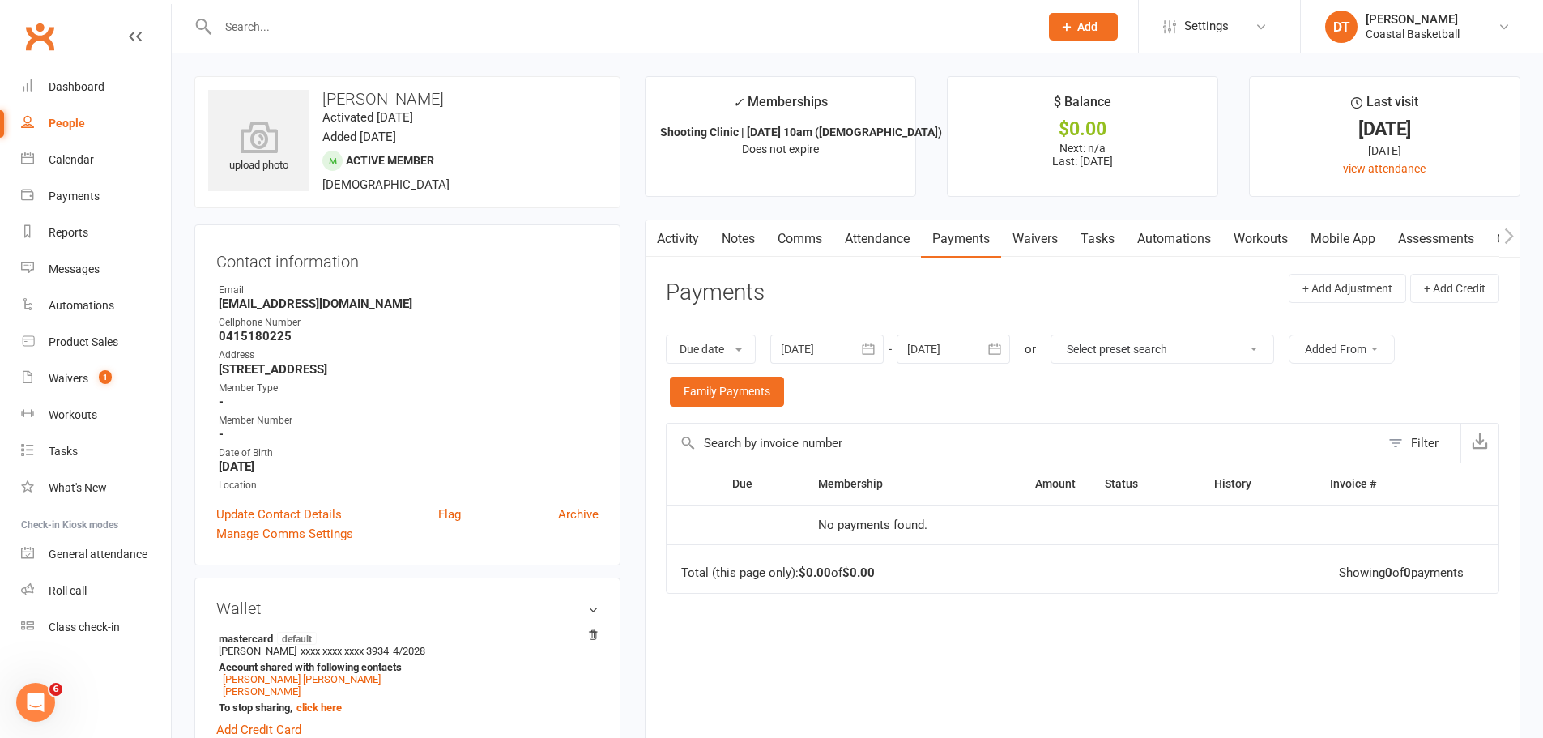
click at [347, 22] on input "text" at bounding box center [620, 26] width 815 height 23
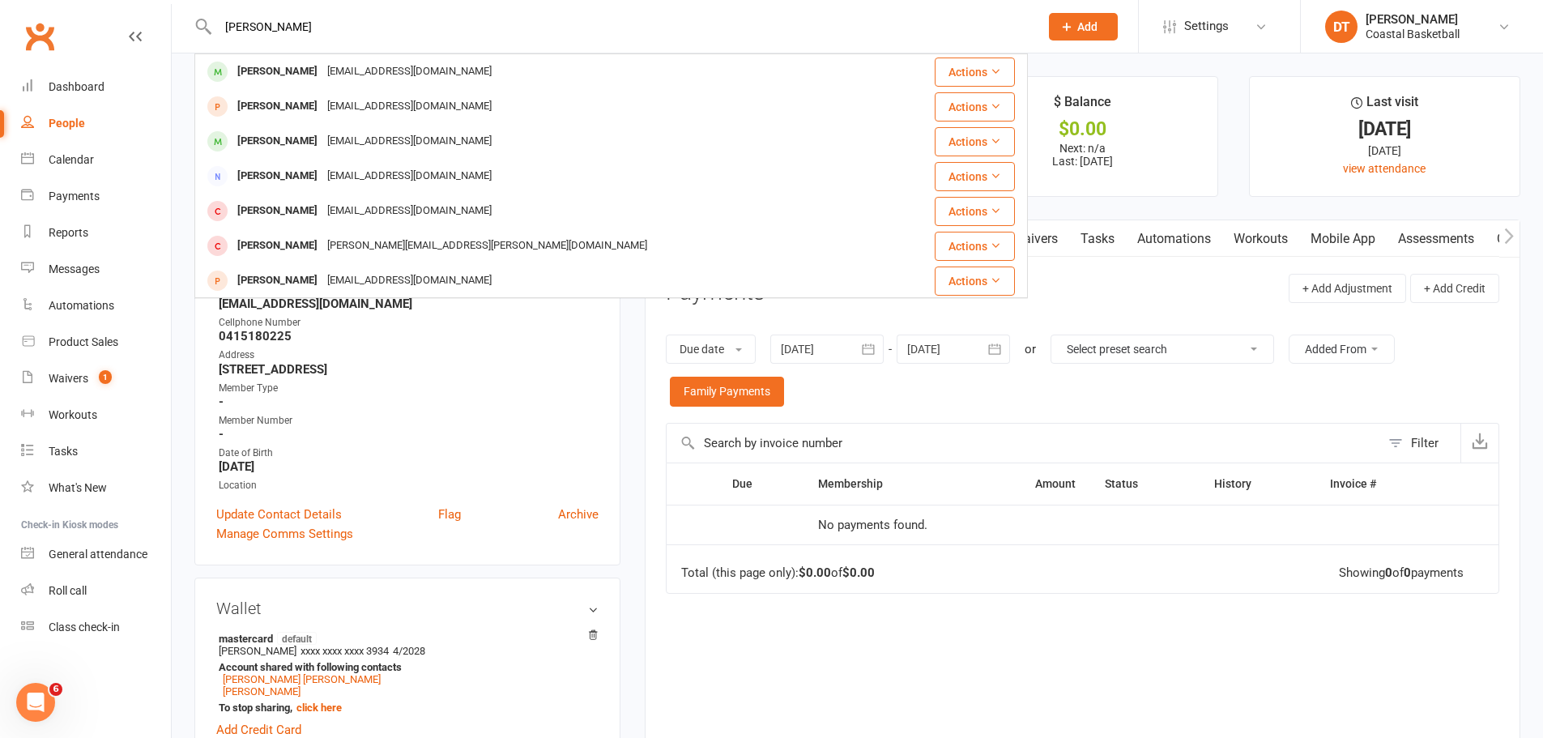
type input "[PERSON_NAME]"
click at [356, 59] on div "[PERSON_NAME] [EMAIL_ADDRESS][DOMAIN_NAME]" at bounding box center [541, 71] width 691 height 33
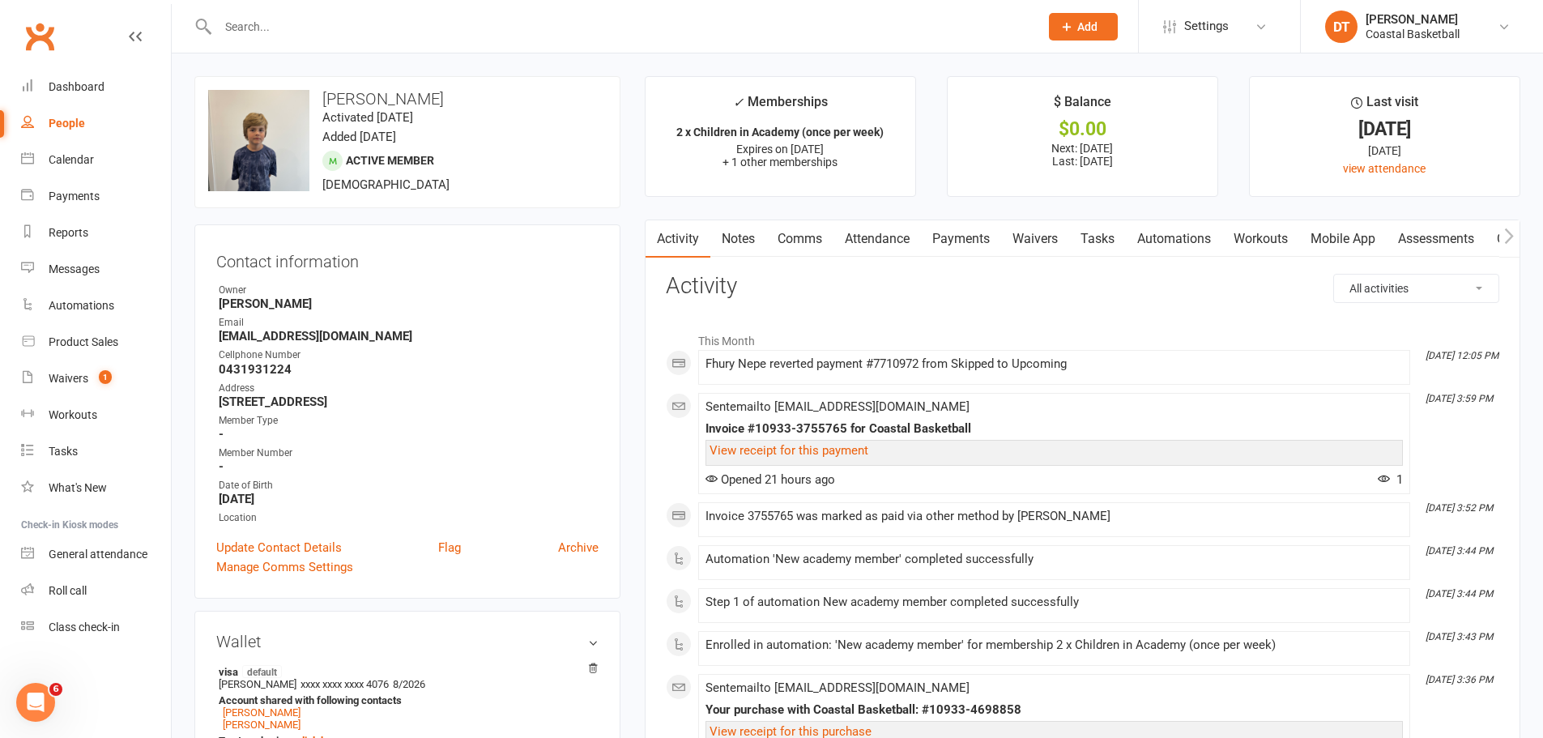
drag, startPoint x: 991, startPoint y: 237, endPoint x: 1014, endPoint y: 237, distance: 22.7
click at [994, 233] on link "Payments" at bounding box center [961, 238] width 80 height 37
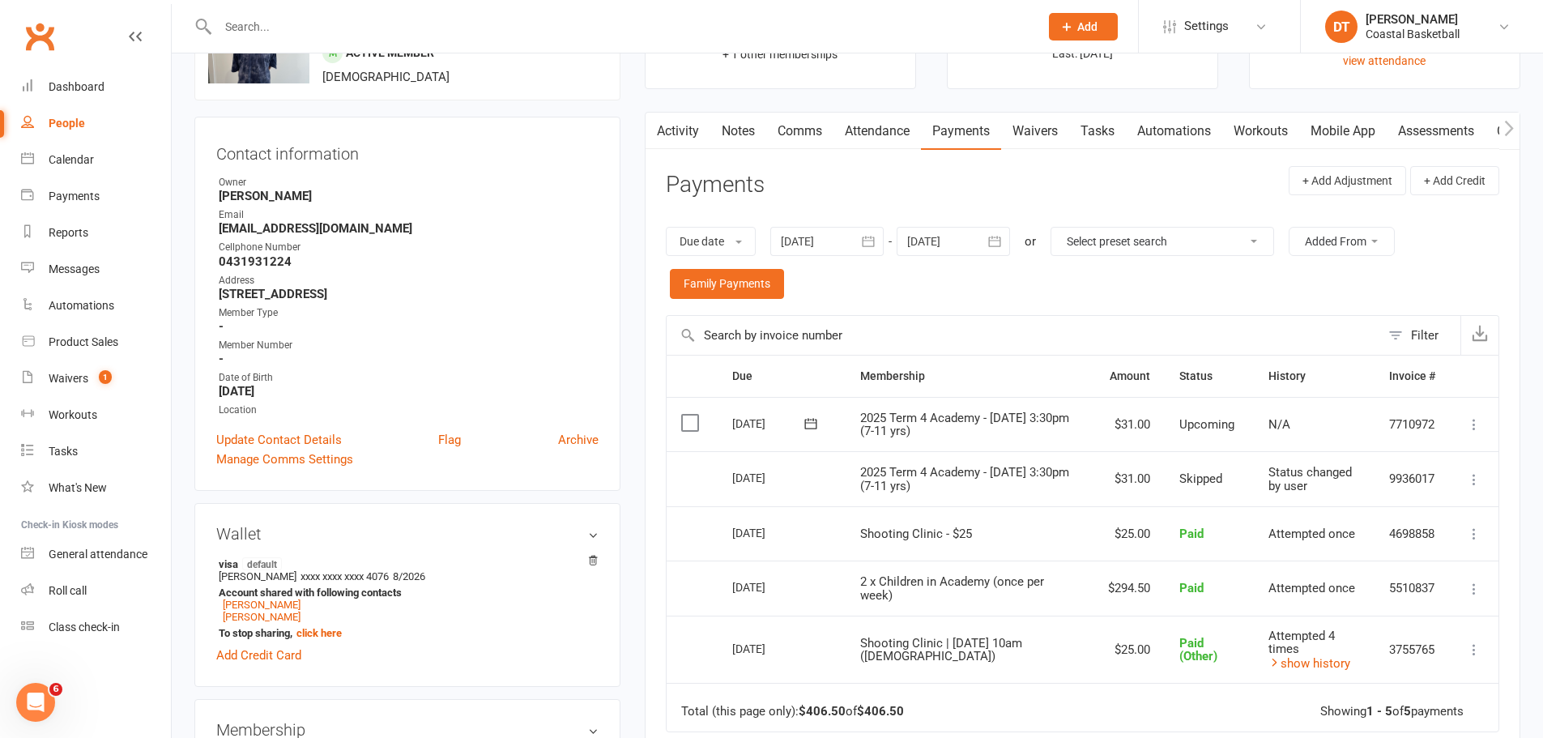
scroll to position [270, 0]
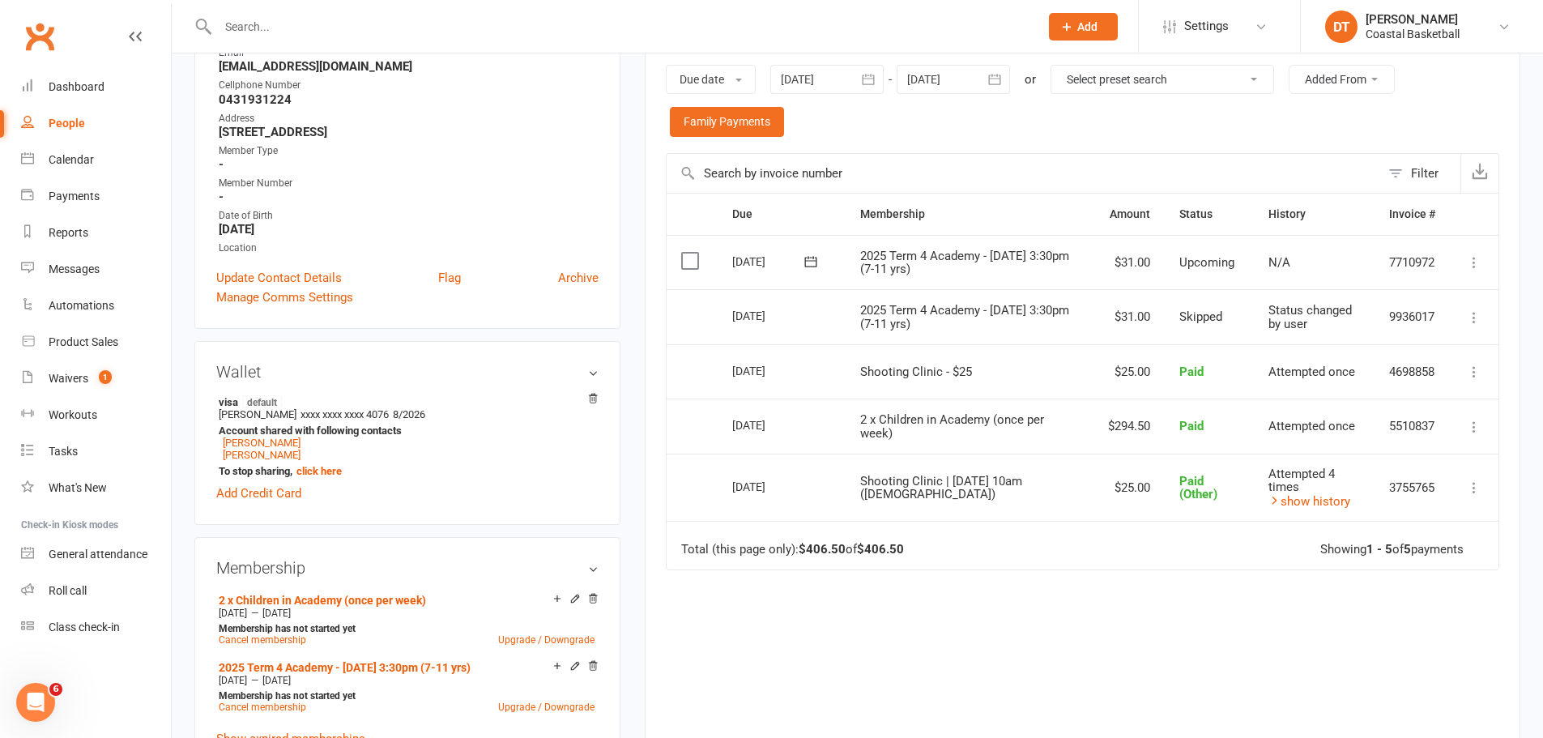
drag, startPoint x: 1012, startPoint y: 324, endPoint x: 805, endPoint y: 306, distance: 207.4
click at [1073, 329] on td "2025 Term 4 Academy - [DATE] 3:30pm (7-11 yrs)" at bounding box center [970, 316] width 248 height 55
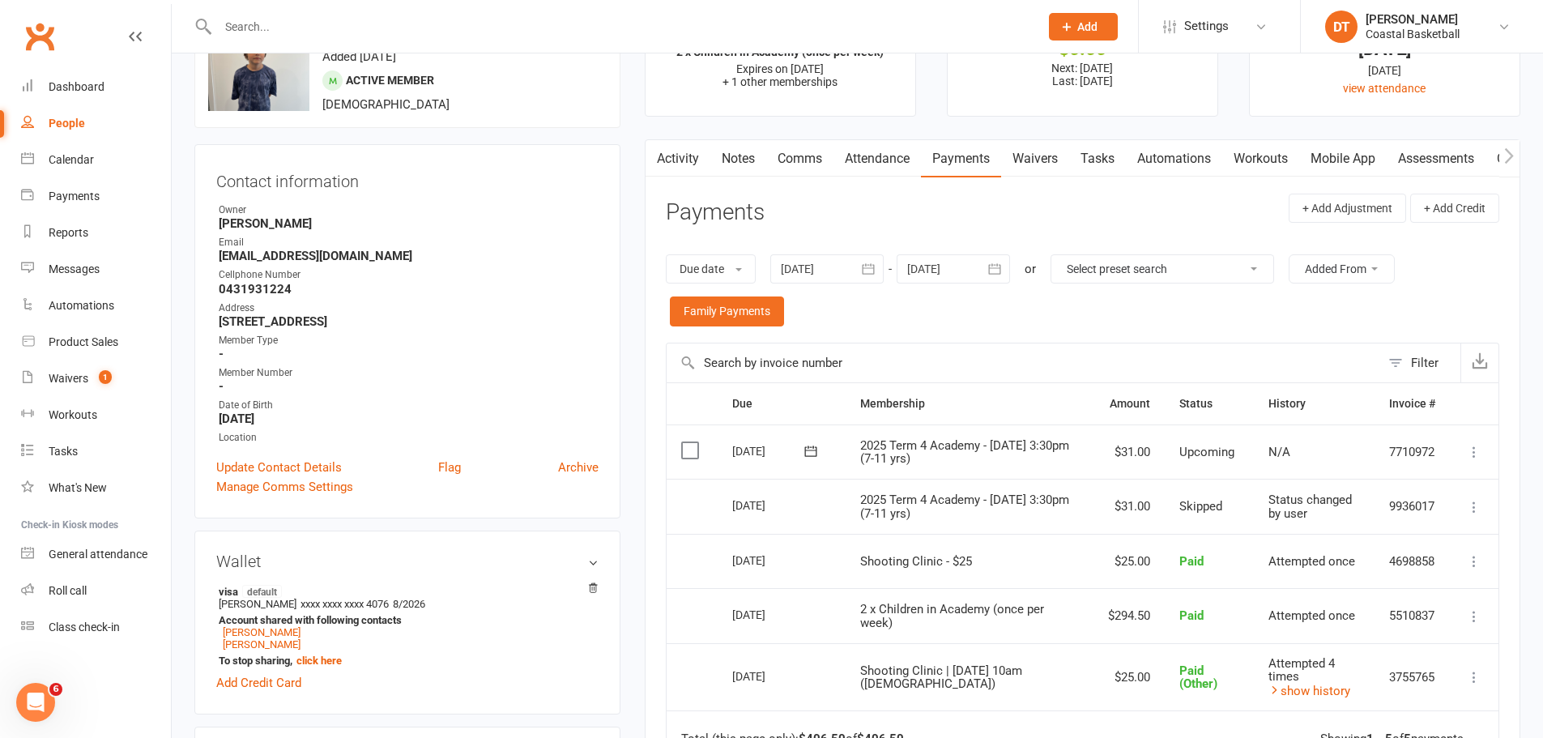
scroll to position [0, 0]
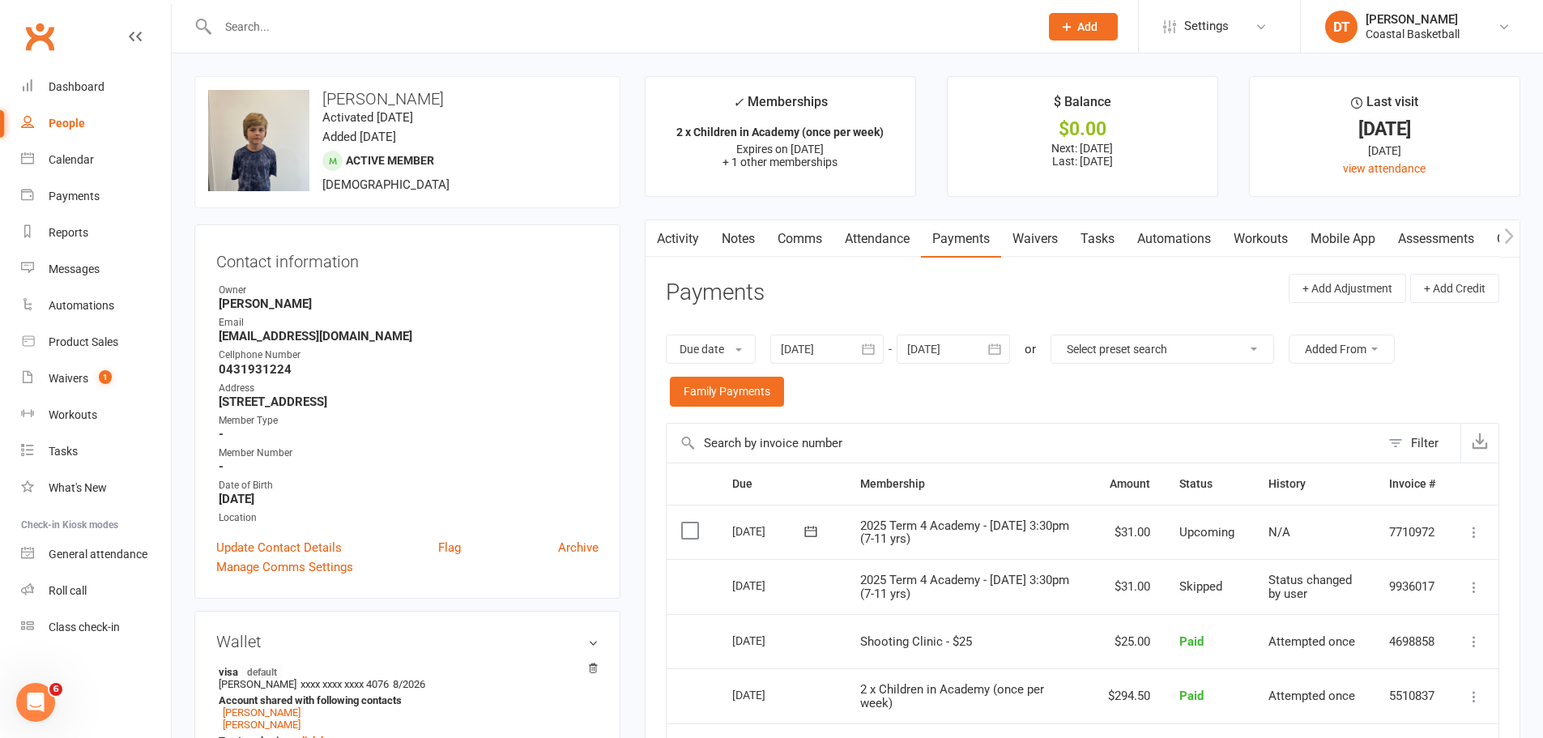
click at [526, 28] on input "text" at bounding box center [620, 26] width 815 height 23
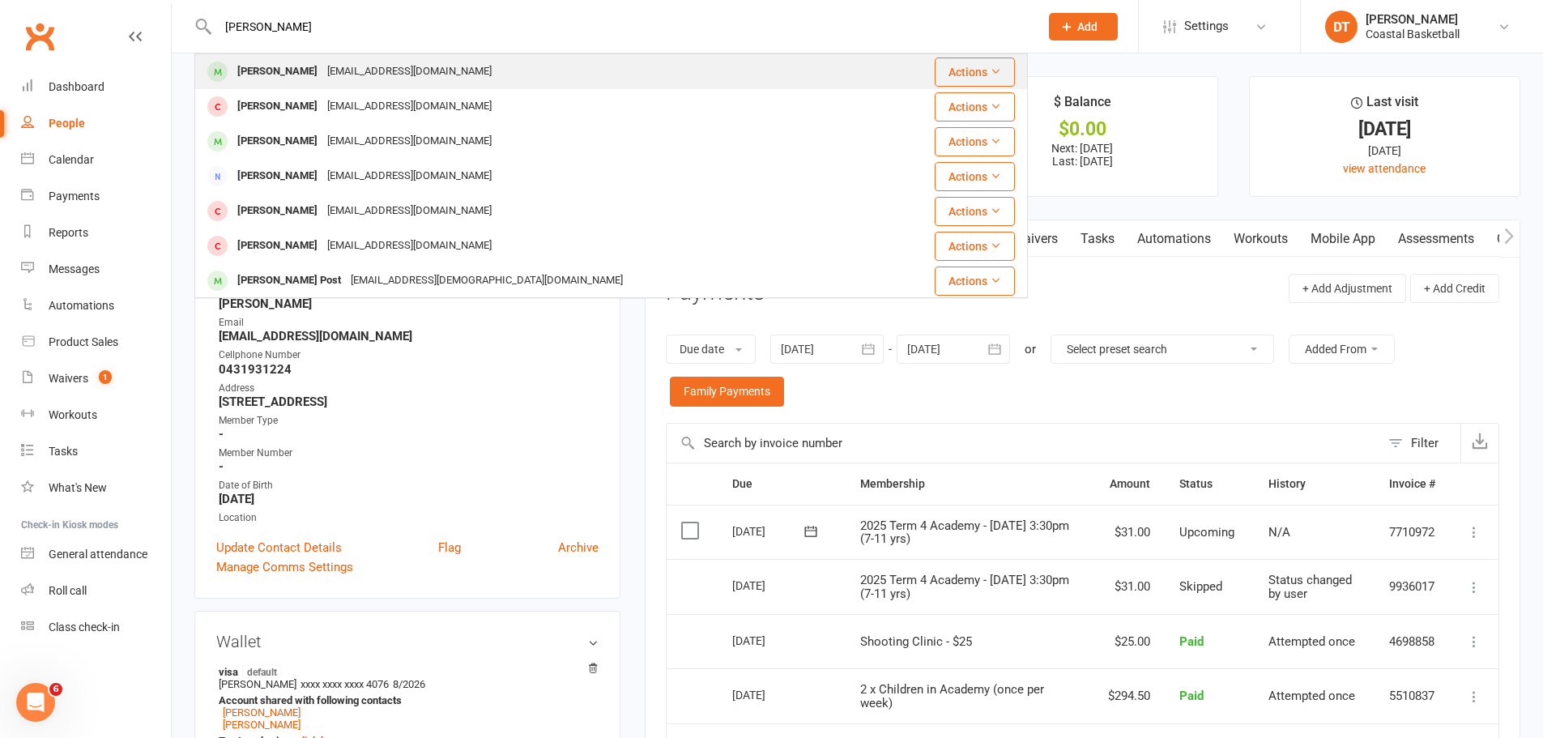
type input "[PERSON_NAME]"
click at [506, 60] on div "[PERSON_NAME] [EMAIL_ADDRESS][DOMAIN_NAME]" at bounding box center [542, 71] width 692 height 33
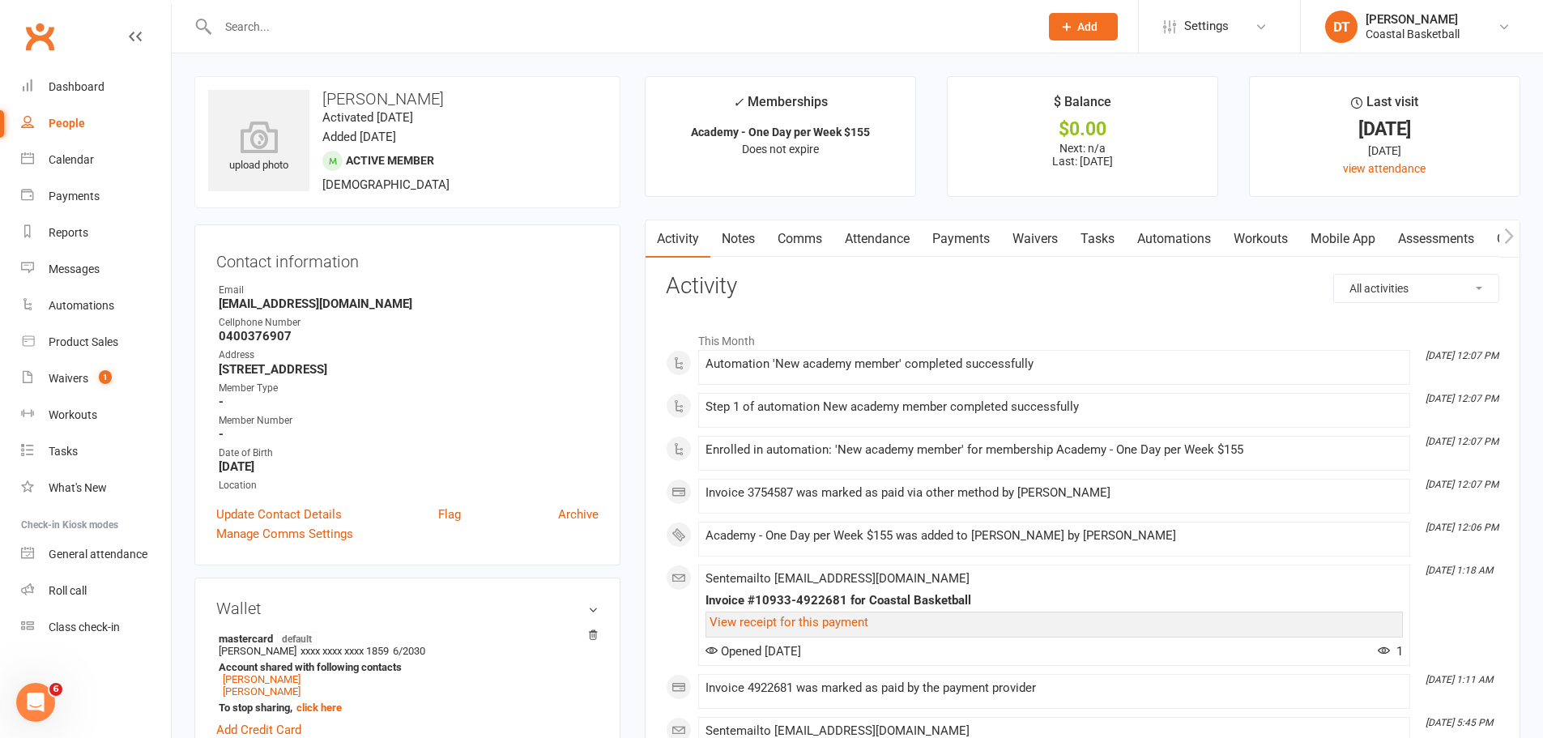
scroll to position [270, 0]
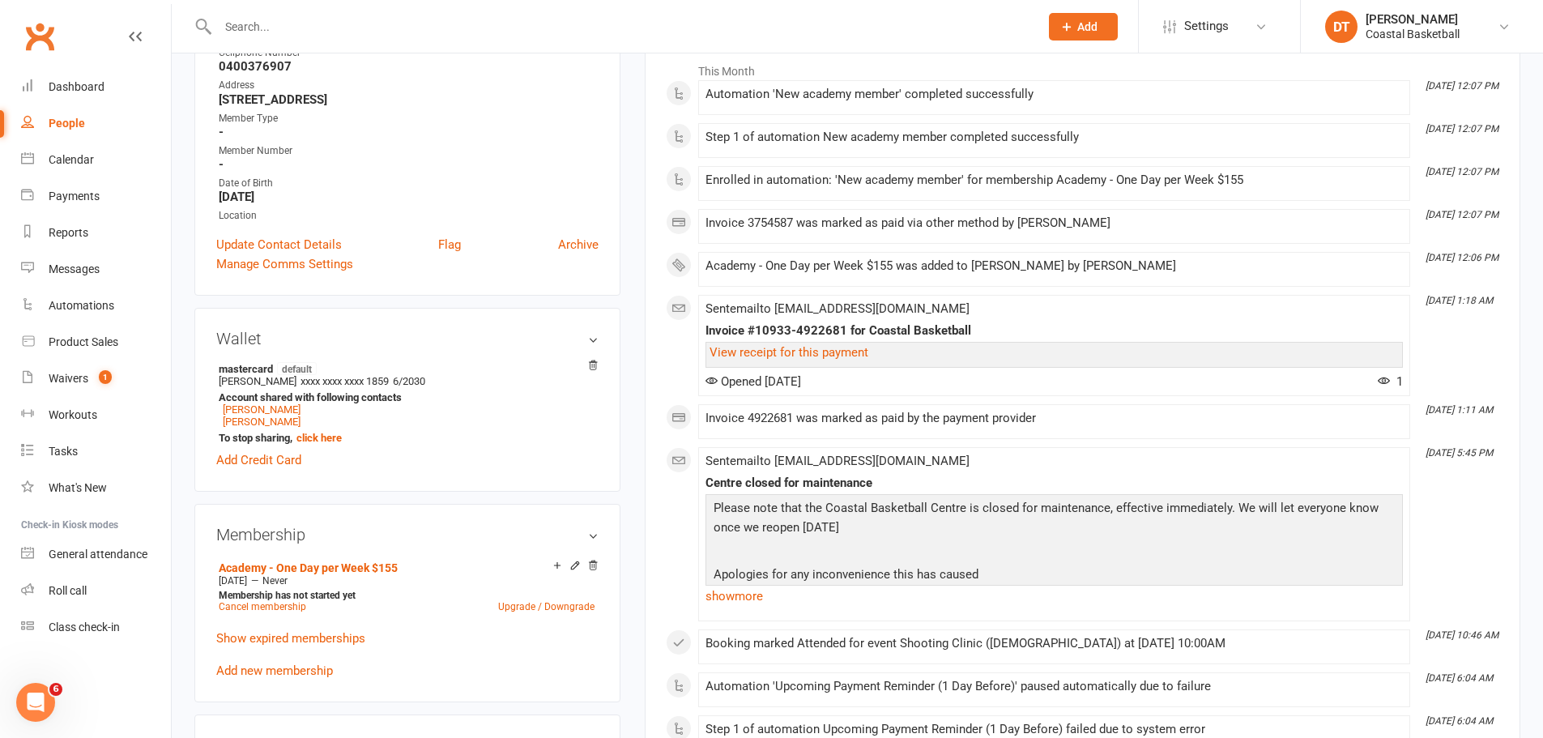
drag, startPoint x: 315, startPoint y: 671, endPoint x: 683, endPoint y: 722, distance: 371.3
click at [315, 671] on link "Add new membership" at bounding box center [274, 671] width 117 height 15
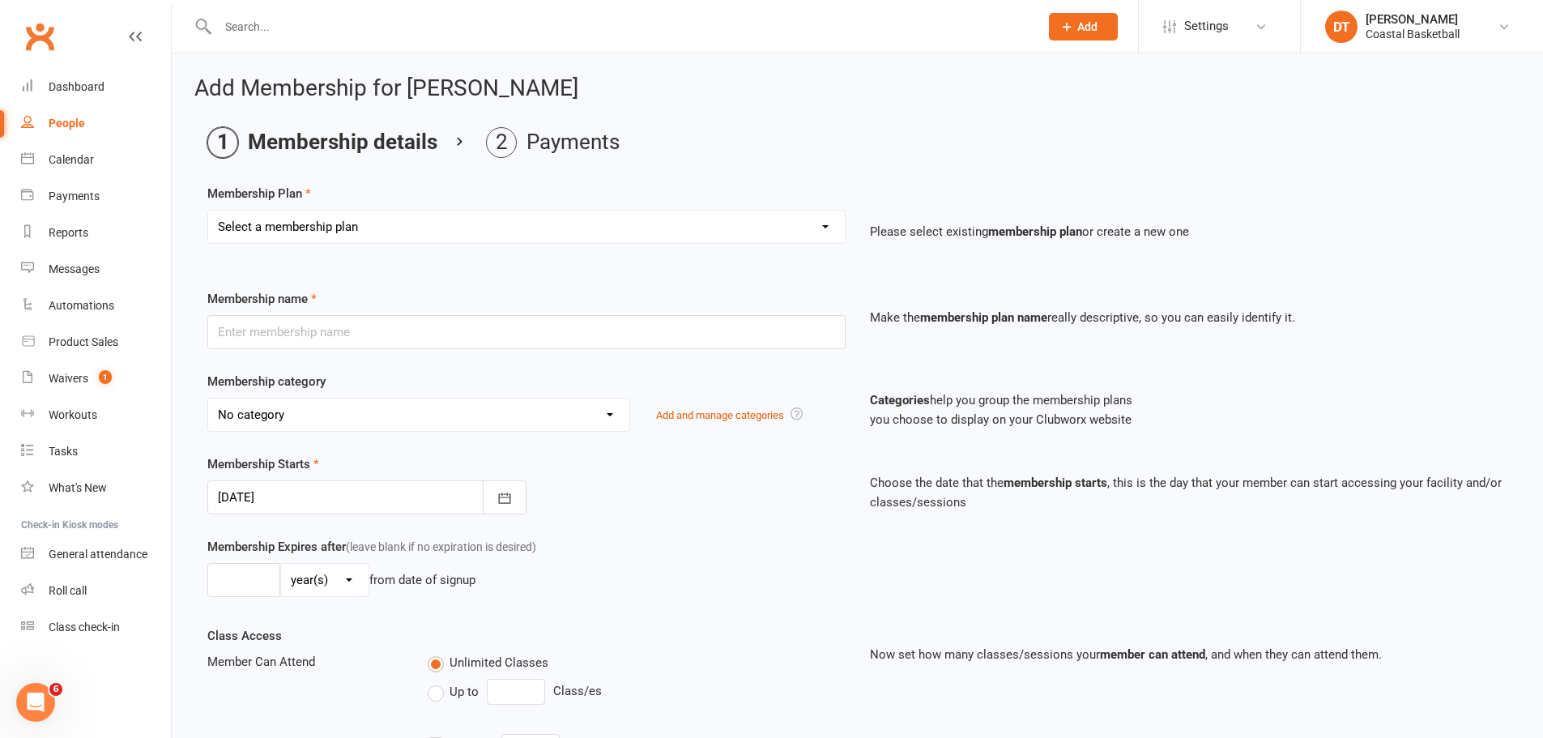
drag, startPoint x: 525, startPoint y: 225, endPoint x: 517, endPoint y: 229, distance: 9.1
click at [526, 226] on select "Select a membership plan Create new Membership Plan All Access 12 Month (Includ…" at bounding box center [526, 227] width 637 height 32
drag, startPoint x: 534, startPoint y: 222, endPoint x: 523, endPoint y: 241, distance: 21.8
click at [534, 222] on select "Select a membership plan Create new Membership Plan All Access 12 Month (Includ…" at bounding box center [526, 227] width 637 height 32
select select "49"
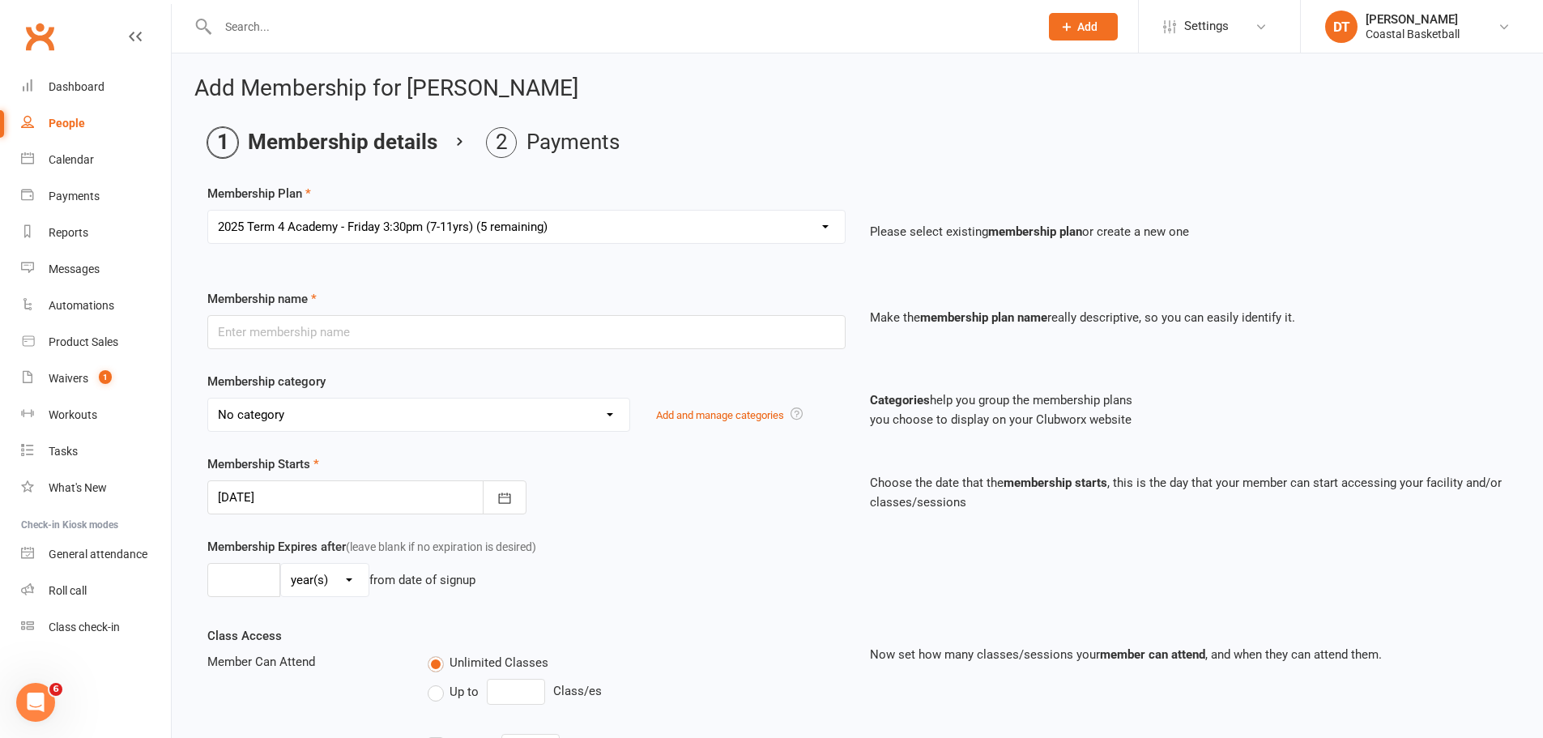
click at [208, 211] on select "Select a membership plan Create new Membership Plan All Access 12 Month (Includ…" at bounding box center [526, 227] width 637 height 32
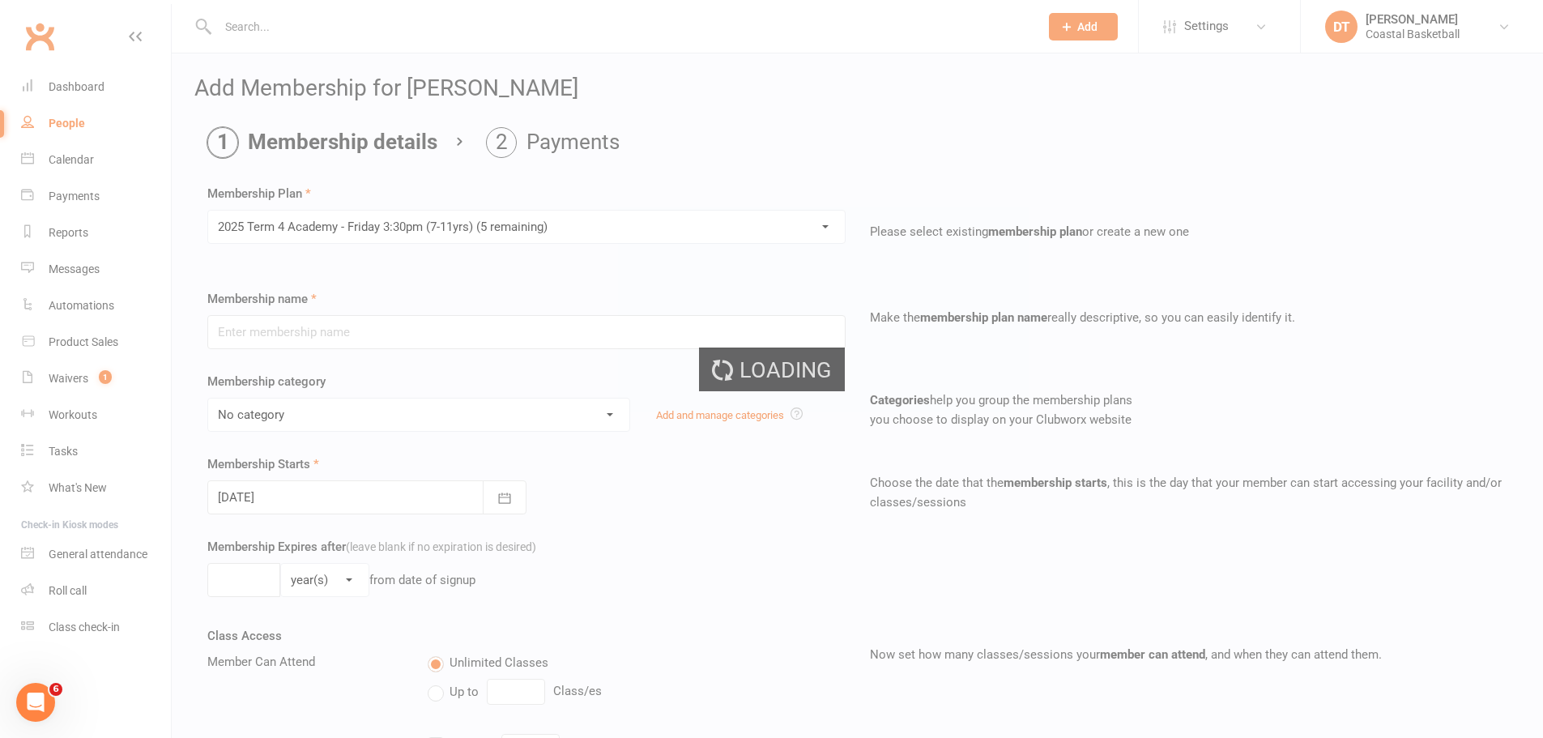
type input "2025 Term 4 Academy - [DATE] 3:30pm (7-11yrs)"
select select "5"
type input "[DATE]"
type input "10"
select select "1"
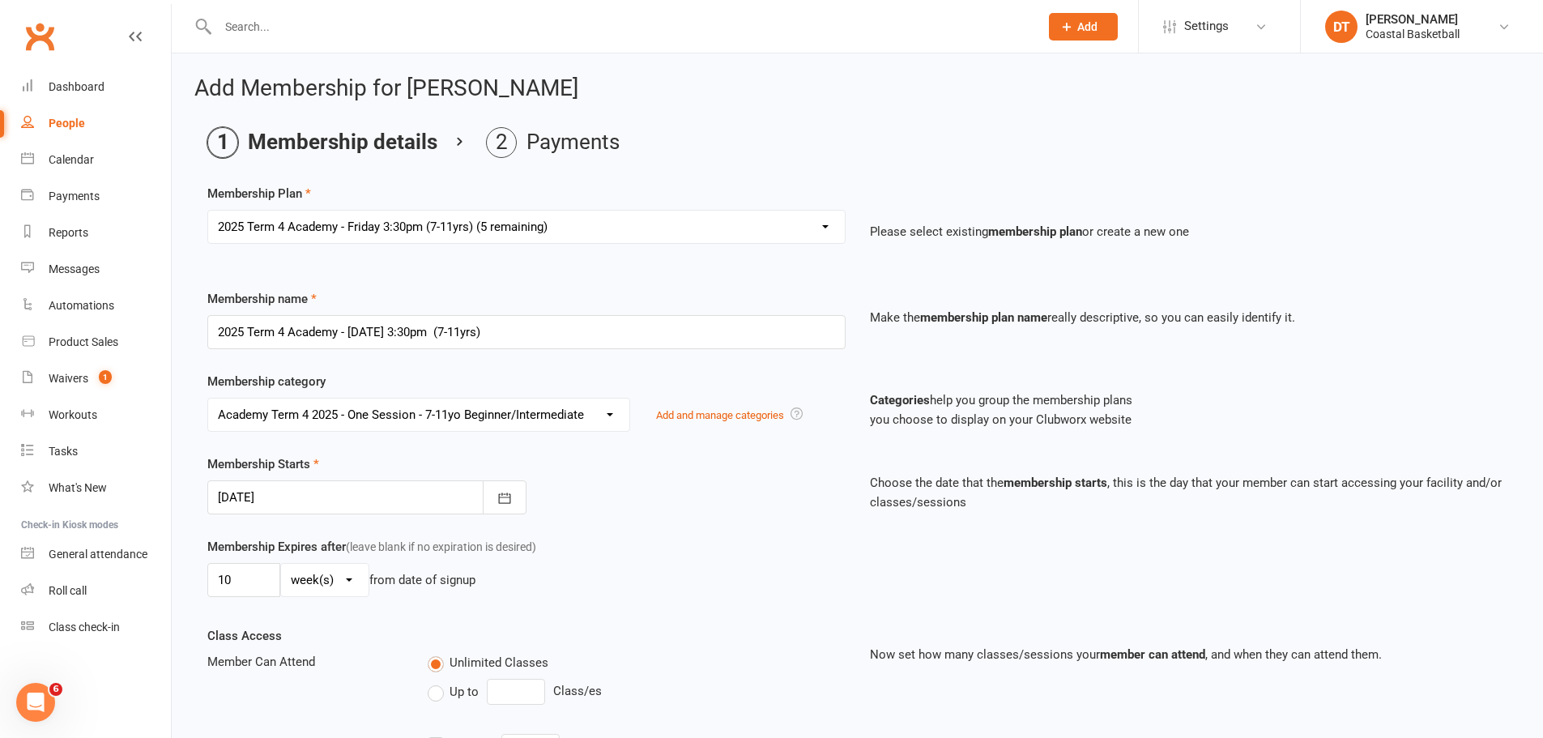
click at [523, 409] on select "No category Academy Academy 2025 - Term 4 - One Session per Week Academy 2025 -…" at bounding box center [418, 415] width 421 height 32
click at [952, 227] on p "Please select existing membership plan or create a new one" at bounding box center [1189, 231] width 638 height 19
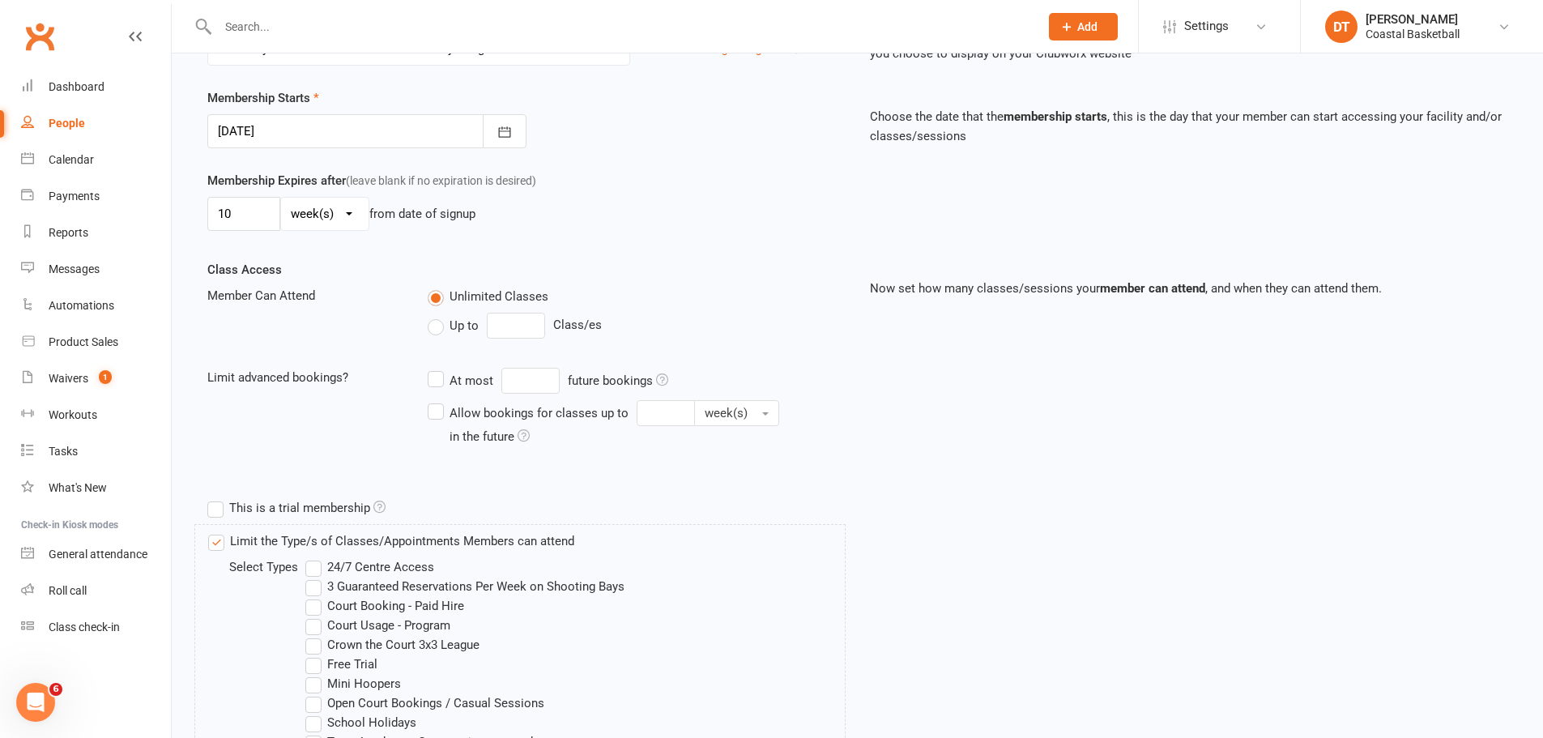
scroll to position [405, 0]
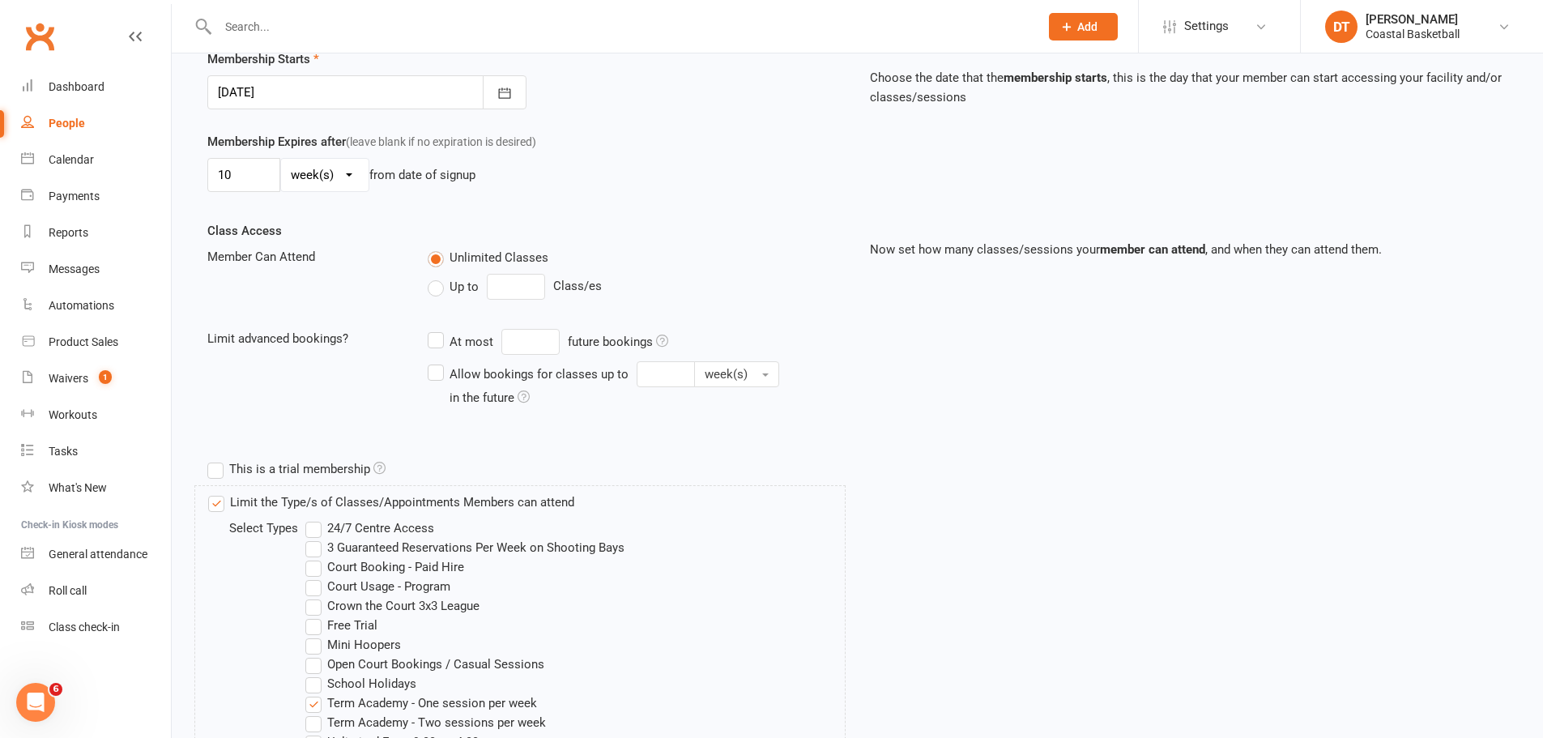
drag, startPoint x: 461, startPoint y: 289, endPoint x: 523, endPoint y: 288, distance: 61.6
click at [461, 289] on span "Up to" at bounding box center [464, 285] width 29 height 17
click at [438, 277] on input "Up to" at bounding box center [433, 277] width 11 height 0
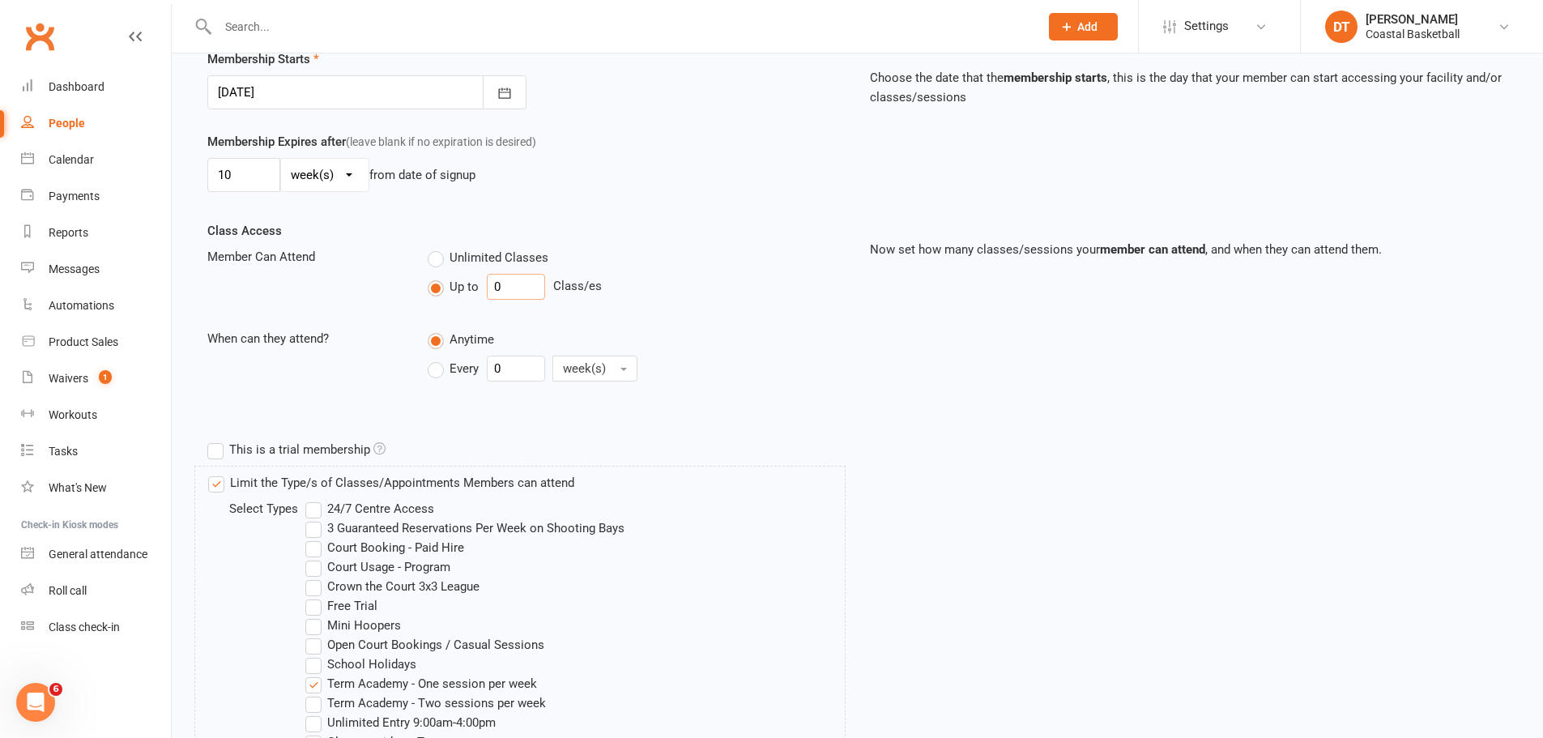
click at [533, 292] on input "0" at bounding box center [516, 287] width 58 height 26
type input "01"
click at [474, 368] on span "Every" at bounding box center [464, 367] width 29 height 17
click at [438, 356] on input "Every" at bounding box center [433, 356] width 11 height 0
click at [533, 369] on input "0" at bounding box center [516, 369] width 58 height 26
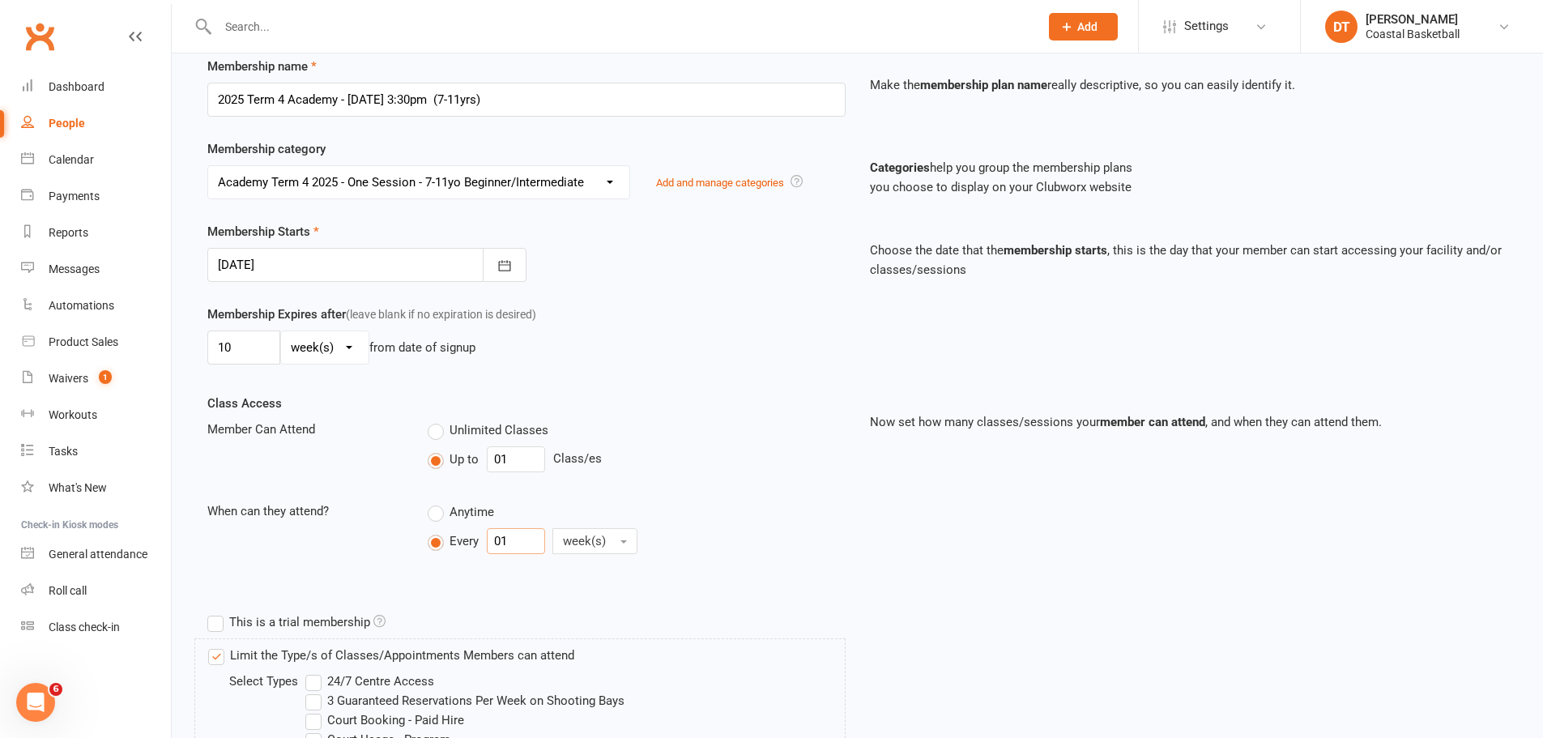
scroll to position [270, 0]
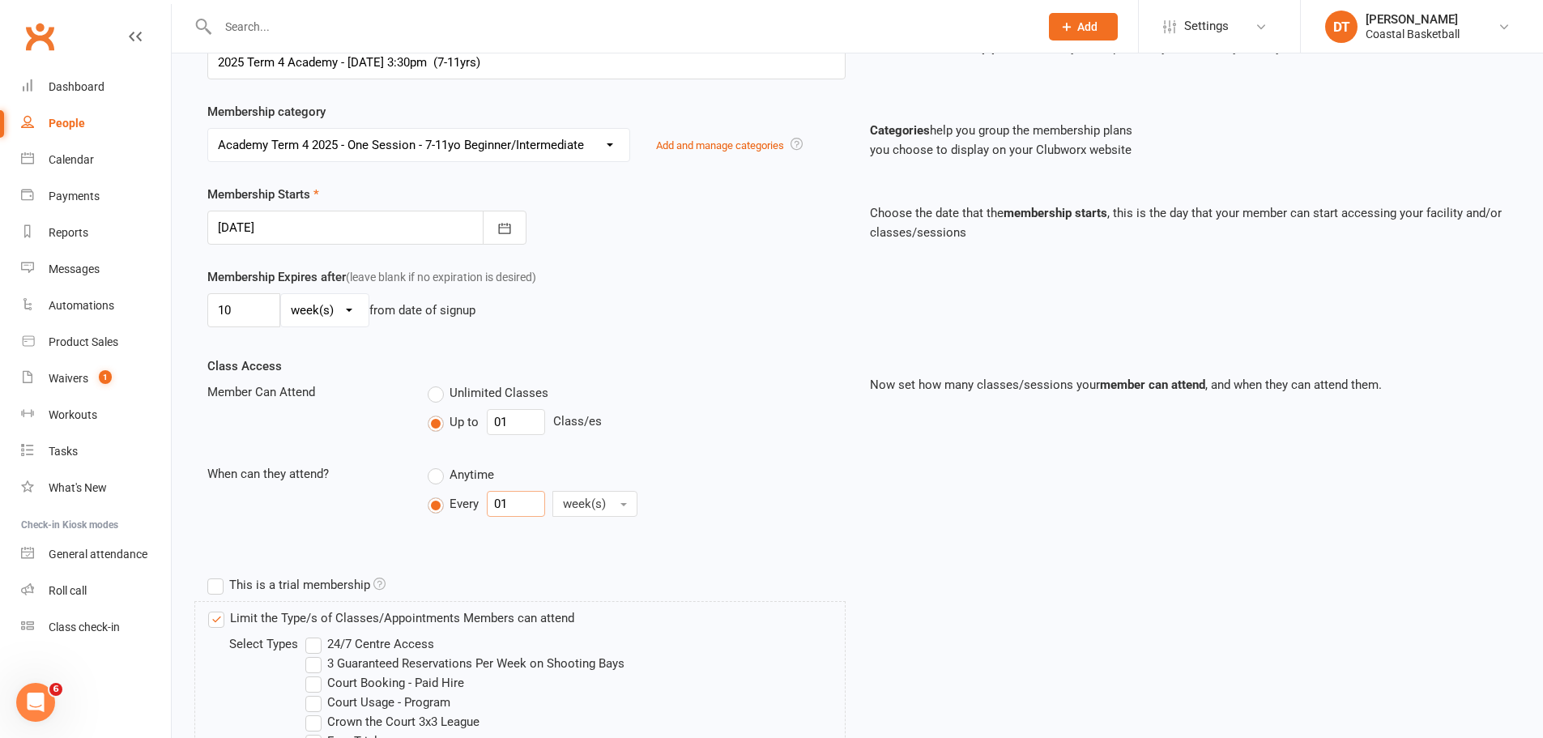
type input "01"
drag, startPoint x: 427, startPoint y: 408, endPoint x: 265, endPoint y: 378, distance: 164.6
click at [265, 378] on div "Class Access Member Can Attend Unlimited Classes Up to 01 Class/es When can the…" at bounding box center [526, 451] width 663 height 190
type input "1"
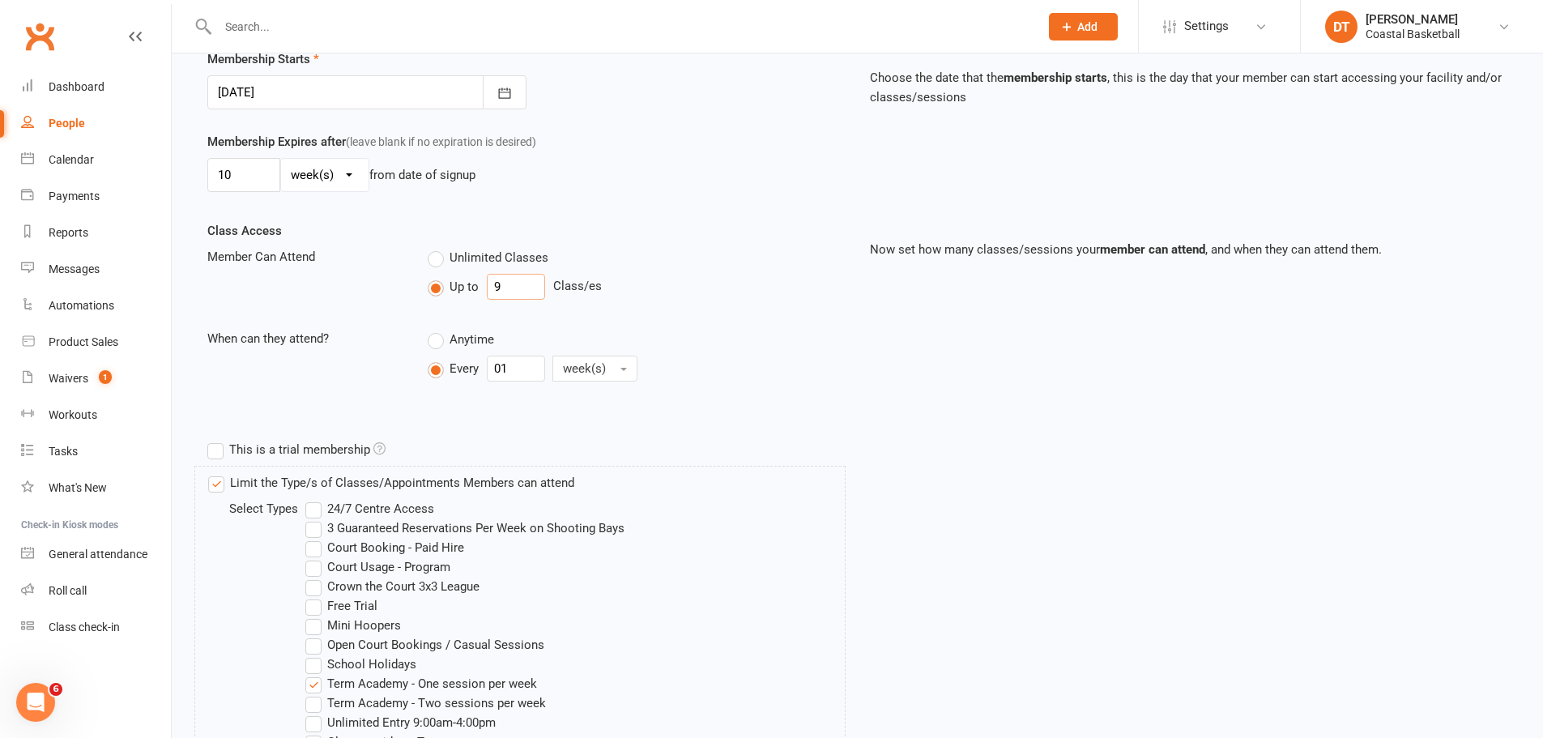
type input "9"
click at [479, 346] on span "Anytime" at bounding box center [472, 338] width 45 height 17
click at [438, 330] on input "Anytime" at bounding box center [433, 330] width 11 height 0
type input "0"
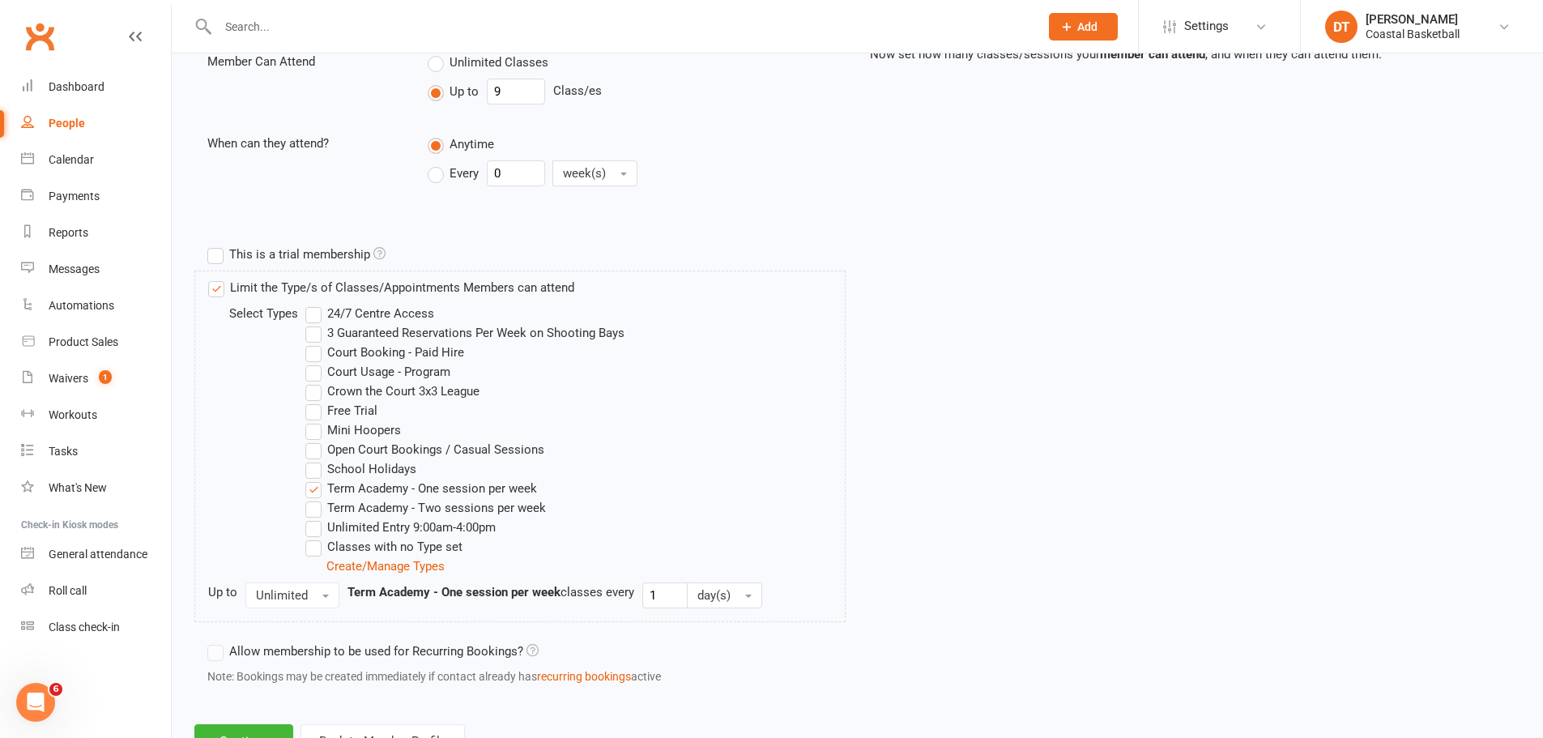
scroll to position [668, 0]
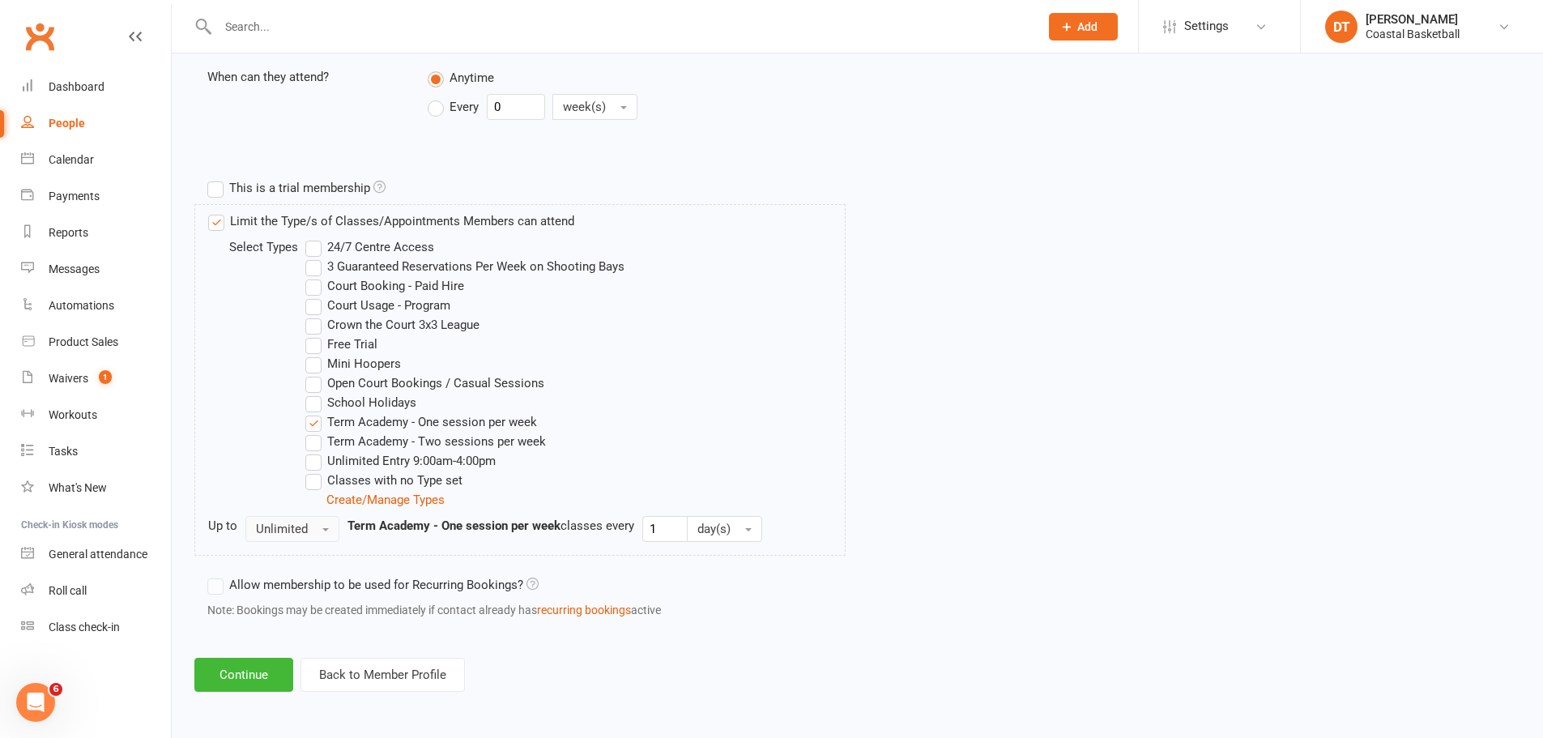
click at [318, 521] on button "Unlimited" at bounding box center [292, 529] width 94 height 26
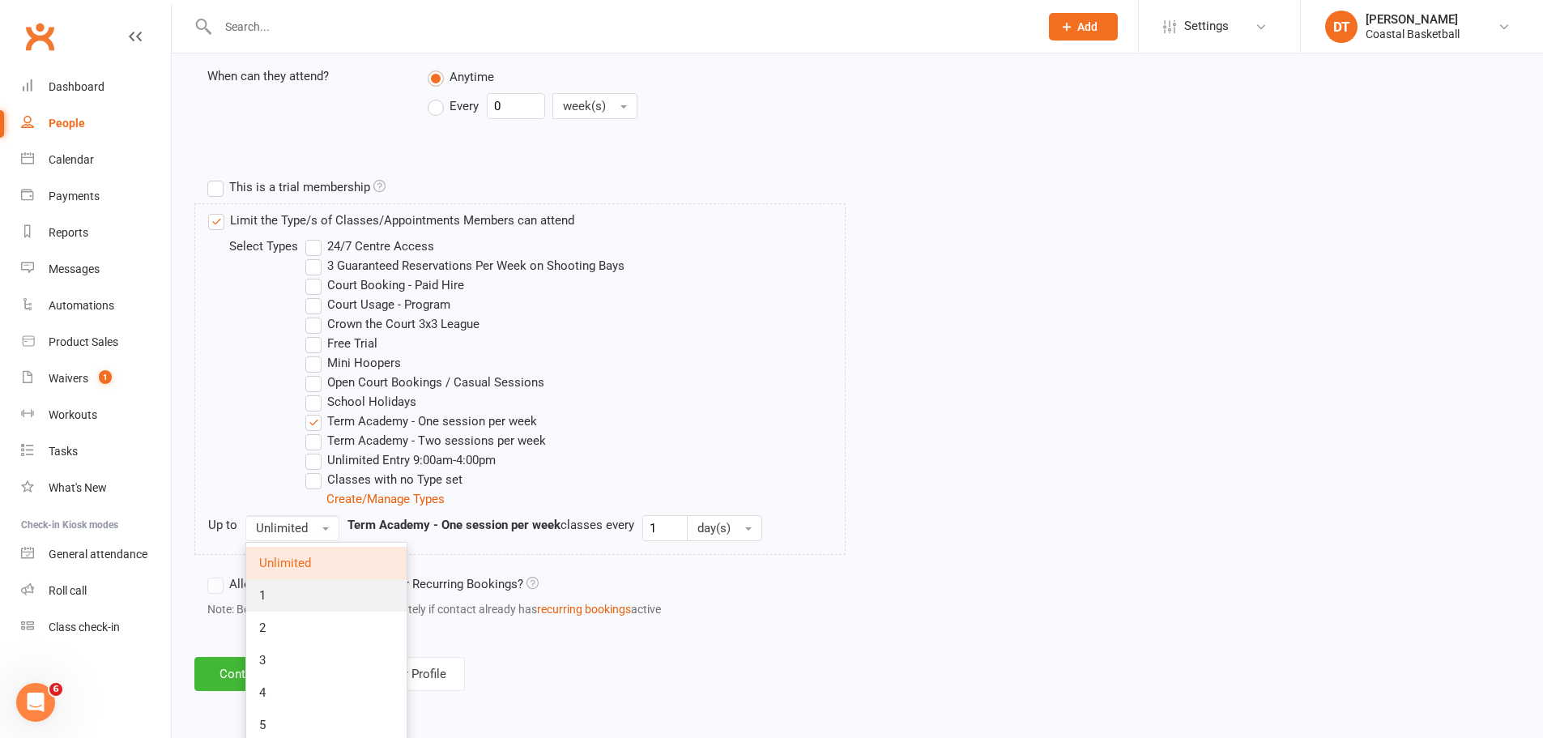
drag, startPoint x: 302, startPoint y: 599, endPoint x: 523, endPoint y: 609, distance: 221.4
click at [302, 599] on link "1" at bounding box center [326, 595] width 160 height 32
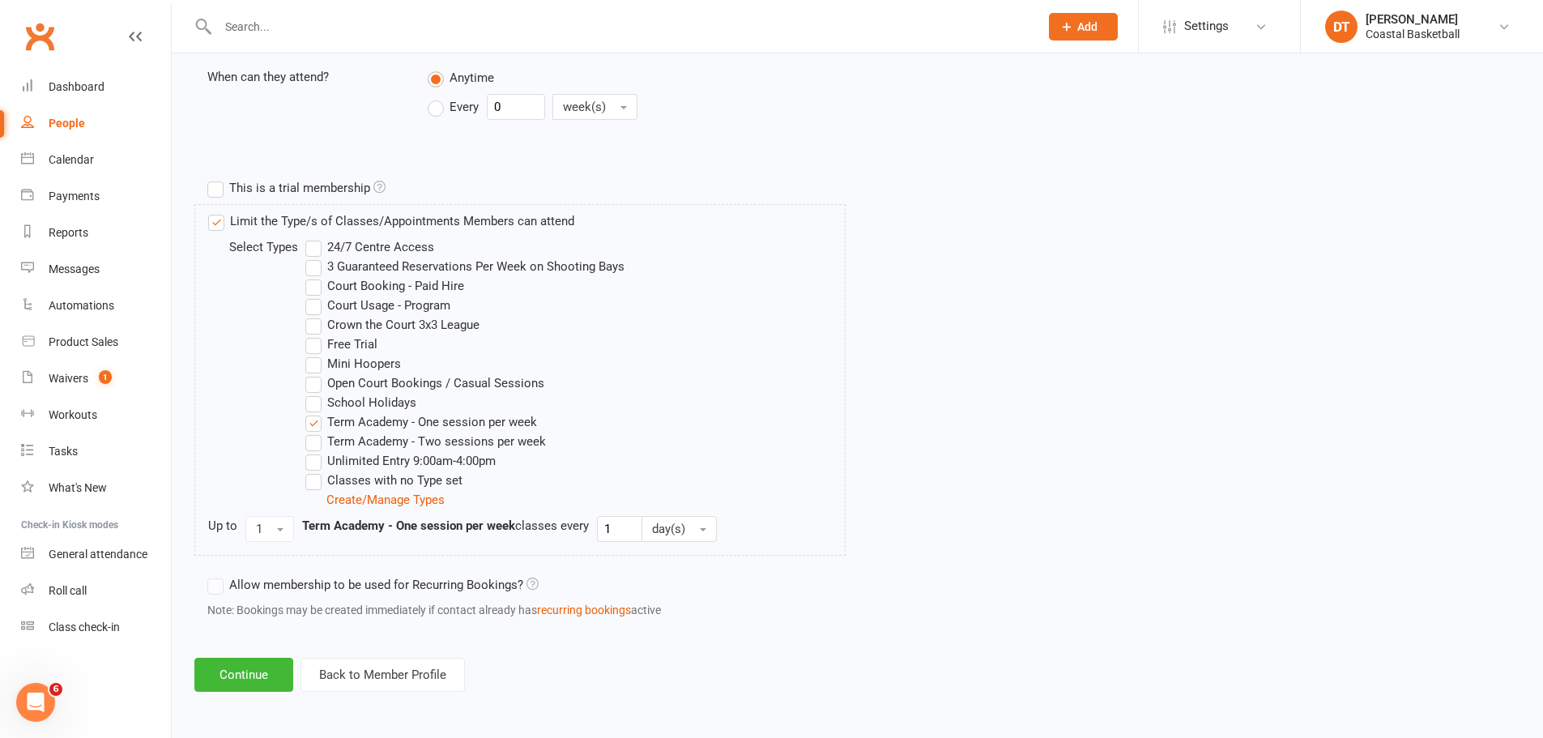
click at [989, 531] on div "Limit the Type/s of Classes/Appointments Members can attend Select Types 24/7 C…" at bounding box center [857, 386] width 1325 height 365
click at [268, 681] on button "Continue" at bounding box center [243, 675] width 99 height 34
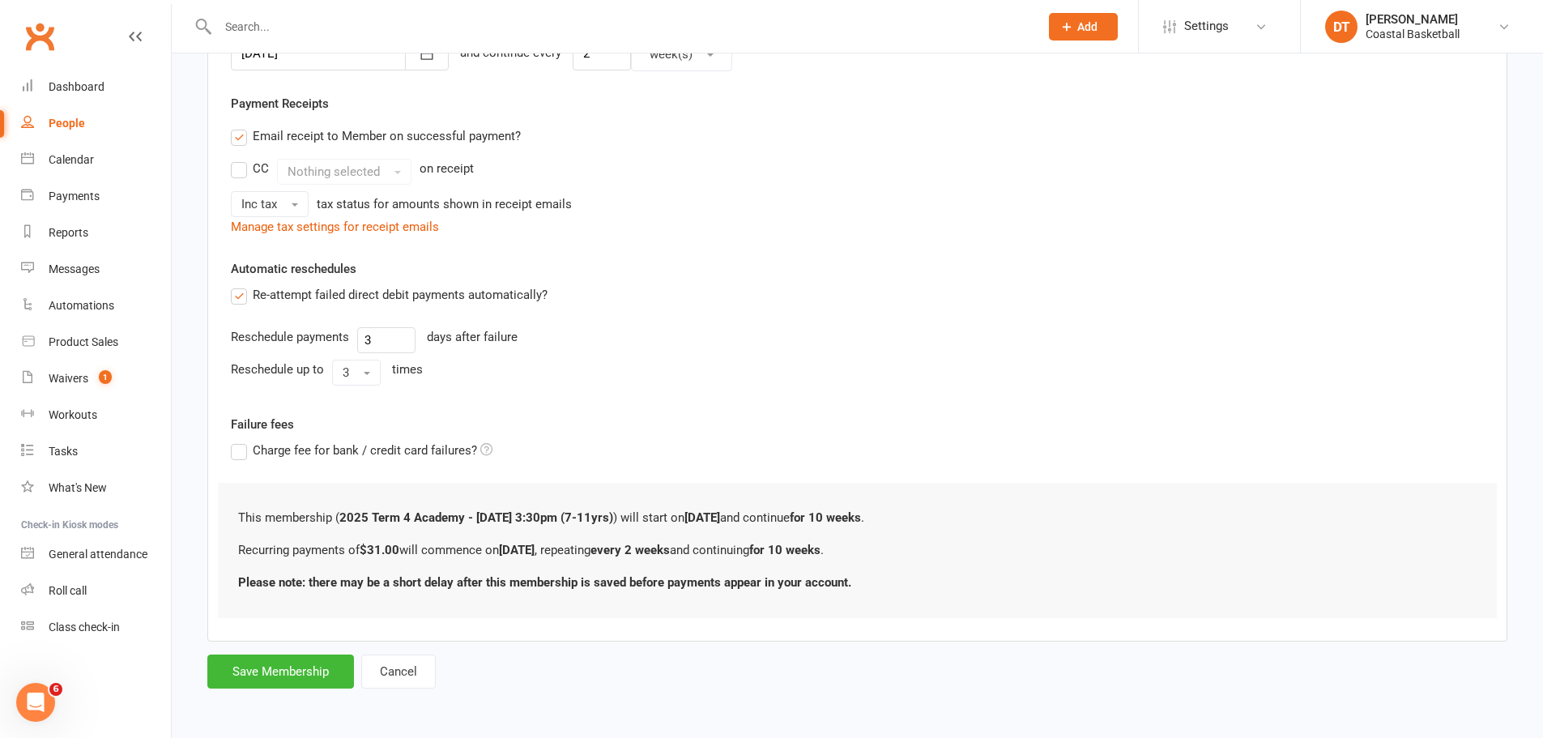
scroll to position [0, 0]
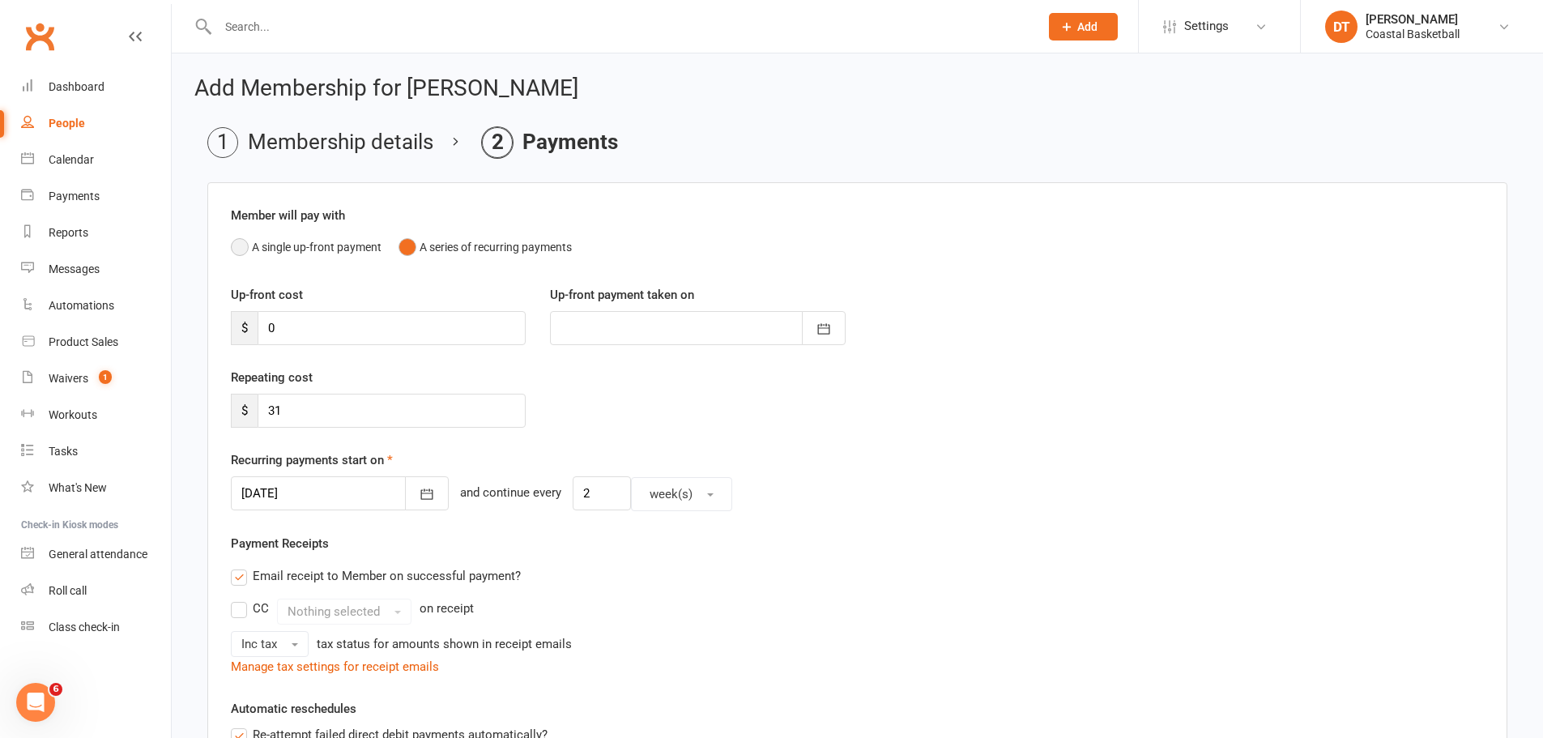
click at [333, 237] on button "A single up-front payment" at bounding box center [306, 247] width 151 height 31
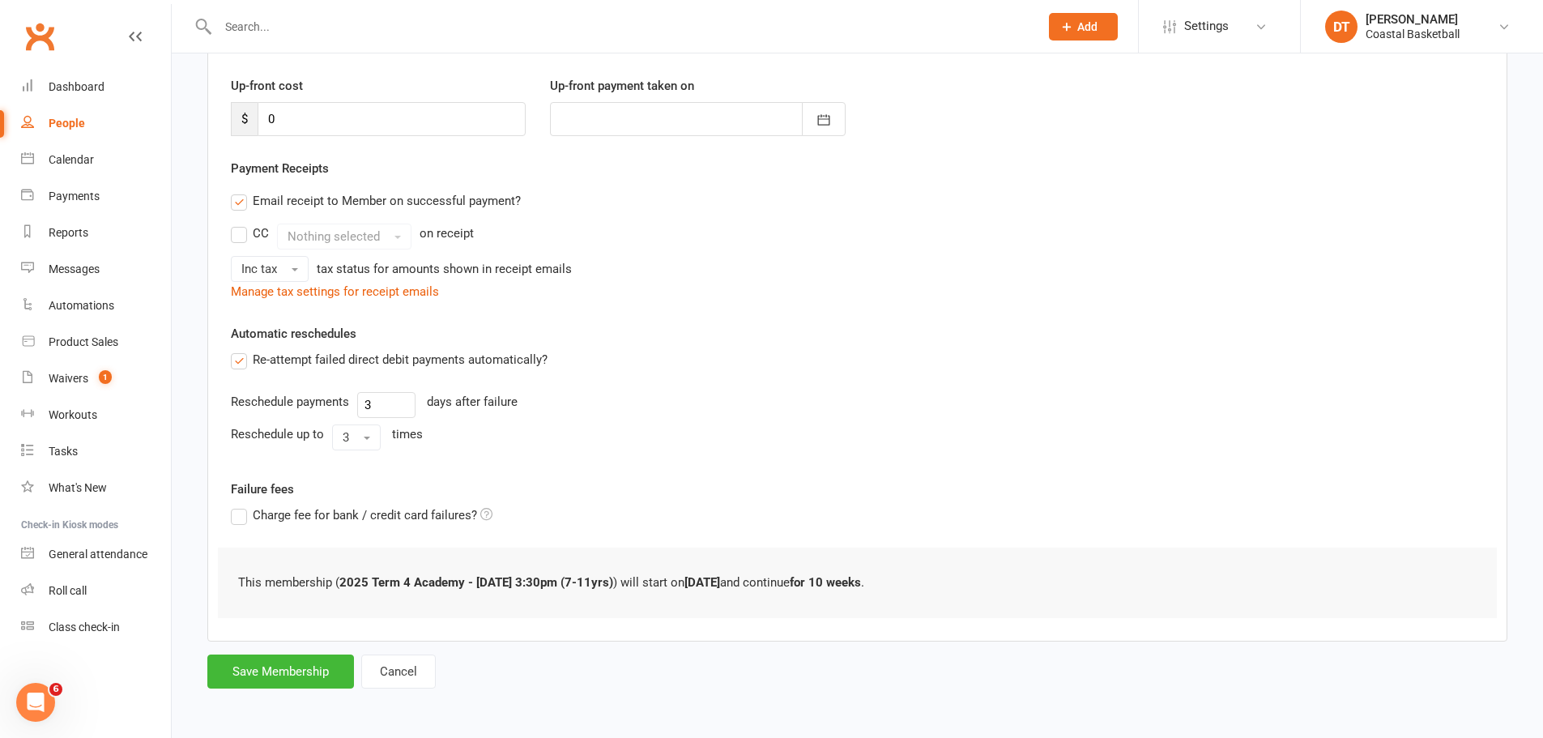
click at [405, 350] on label "Re-attempt failed direct debit payments automatically?" at bounding box center [389, 359] width 317 height 19
click at [241, 350] on input "Re-attempt failed direct debit payments automatically?" at bounding box center [236, 350] width 11 height 0
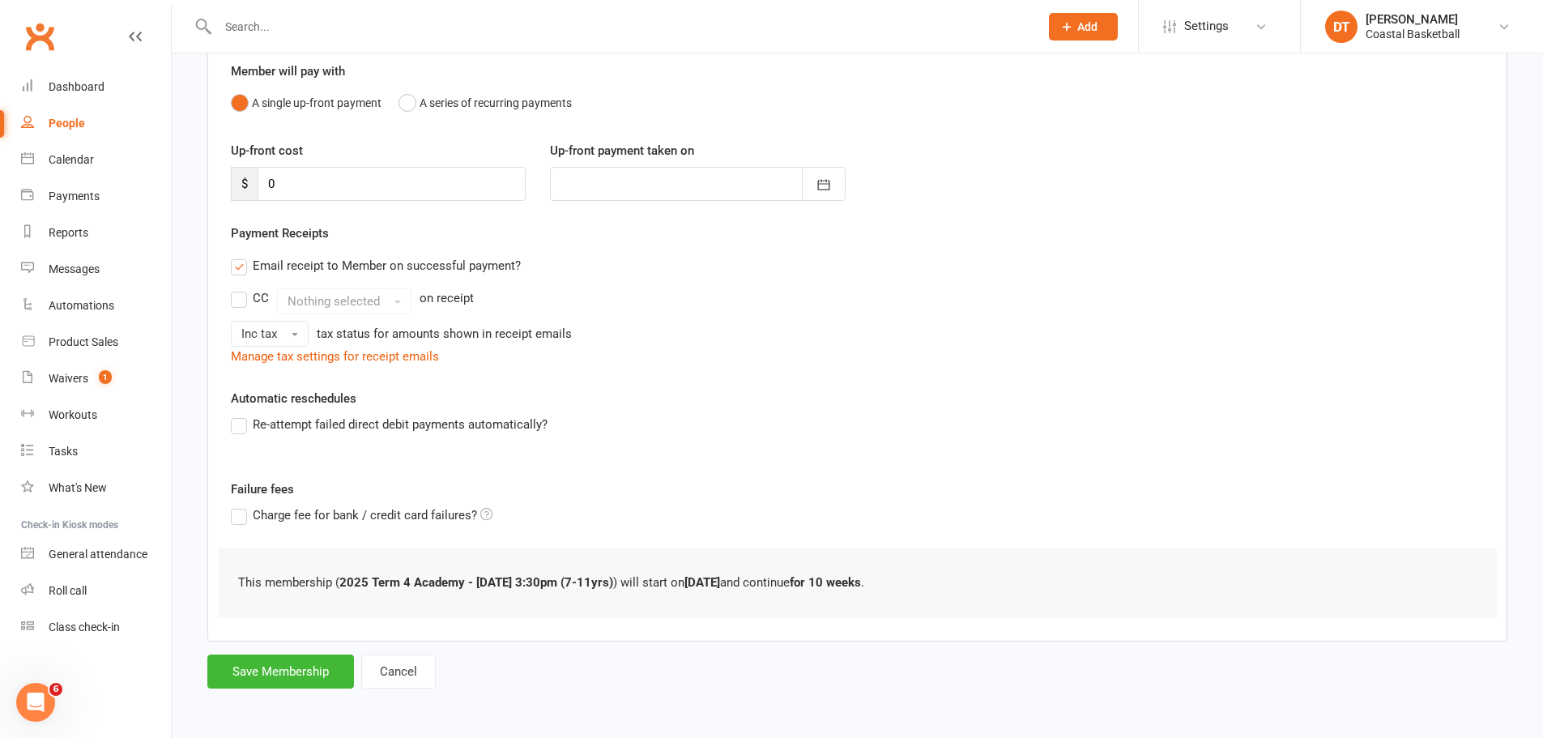
drag, startPoint x: 325, startPoint y: 264, endPoint x: 783, endPoint y: 386, distance: 473.8
click at [327, 264] on label "Email receipt to Member on successful payment?" at bounding box center [376, 265] width 290 height 19
click at [241, 256] on input "Email receipt to Member on successful payment?" at bounding box center [236, 256] width 11 height 0
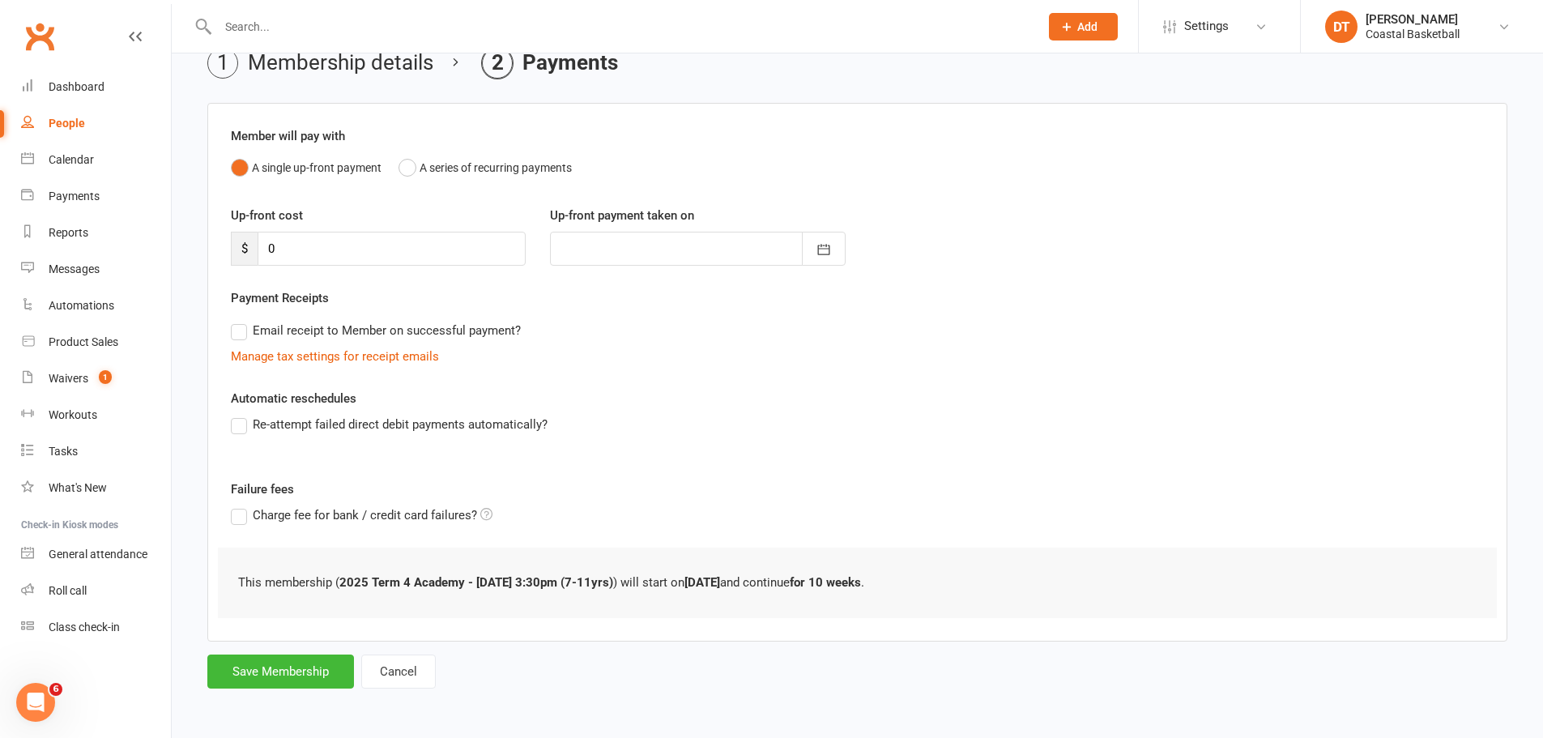
scroll to position [79, 0]
click at [329, 685] on button "Save Membership" at bounding box center [280, 672] width 147 height 34
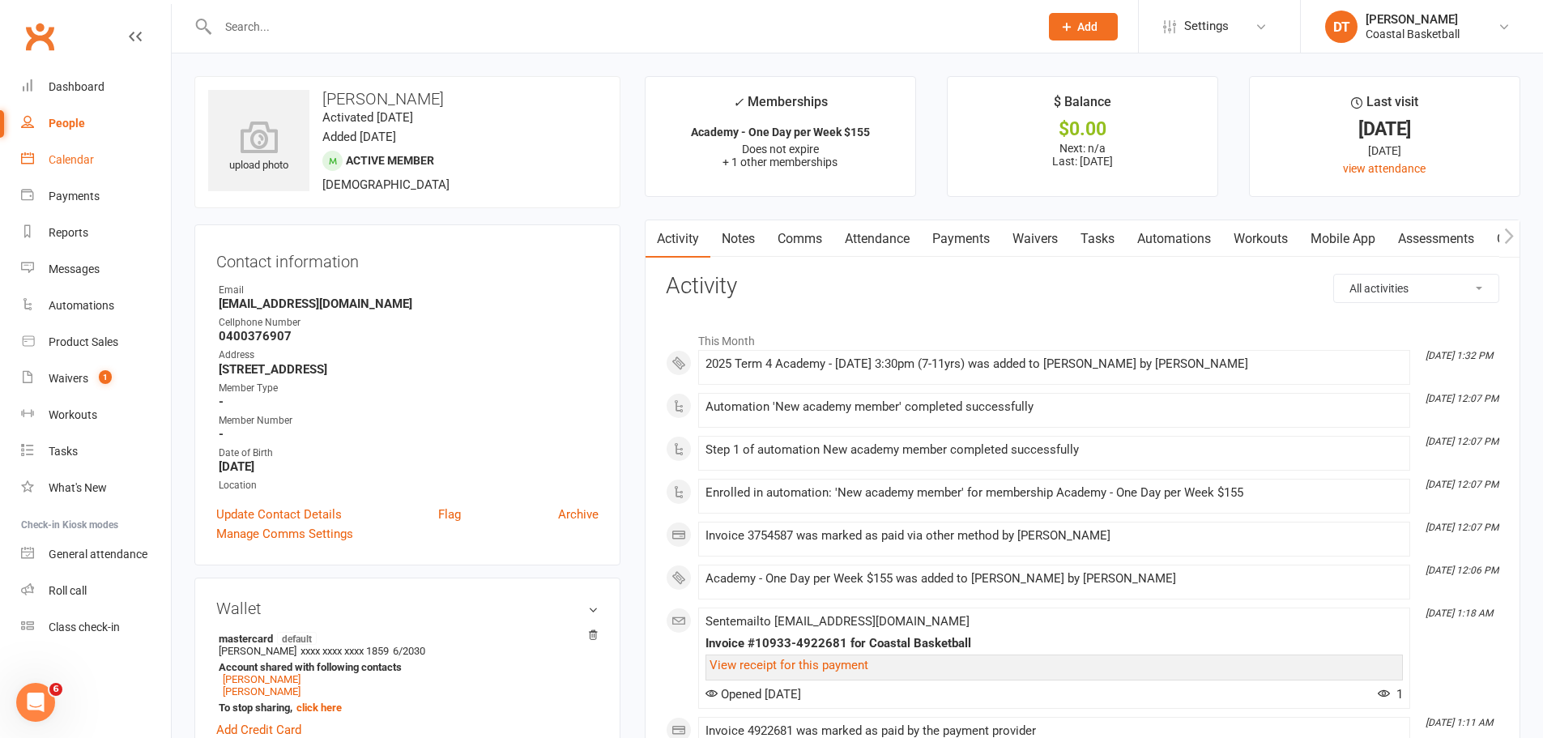
drag, startPoint x: 90, startPoint y: 151, endPoint x: 223, endPoint y: 186, distance: 137.4
click at [90, 151] on link "Calendar" at bounding box center [96, 160] width 150 height 36
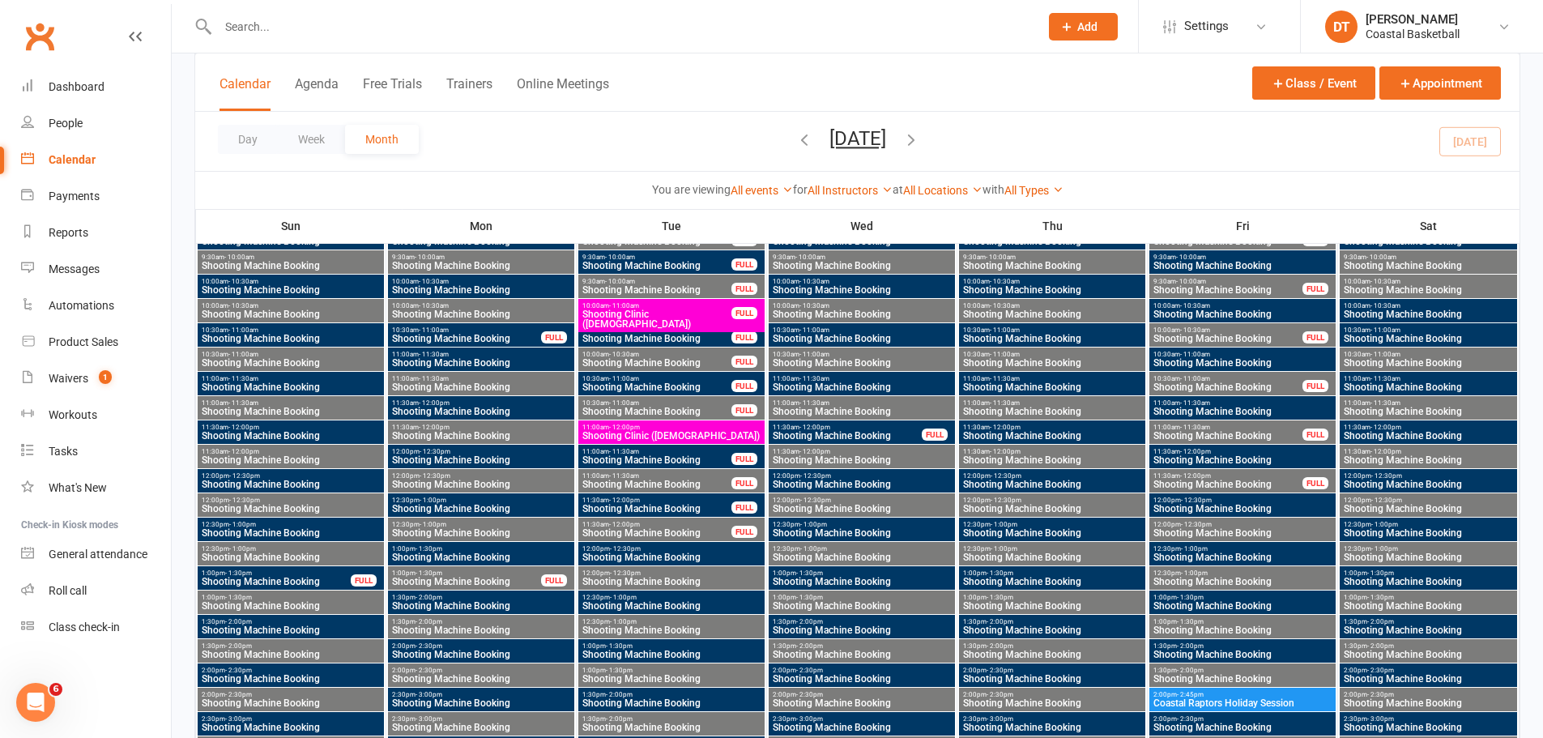
scroll to position [1080, 0]
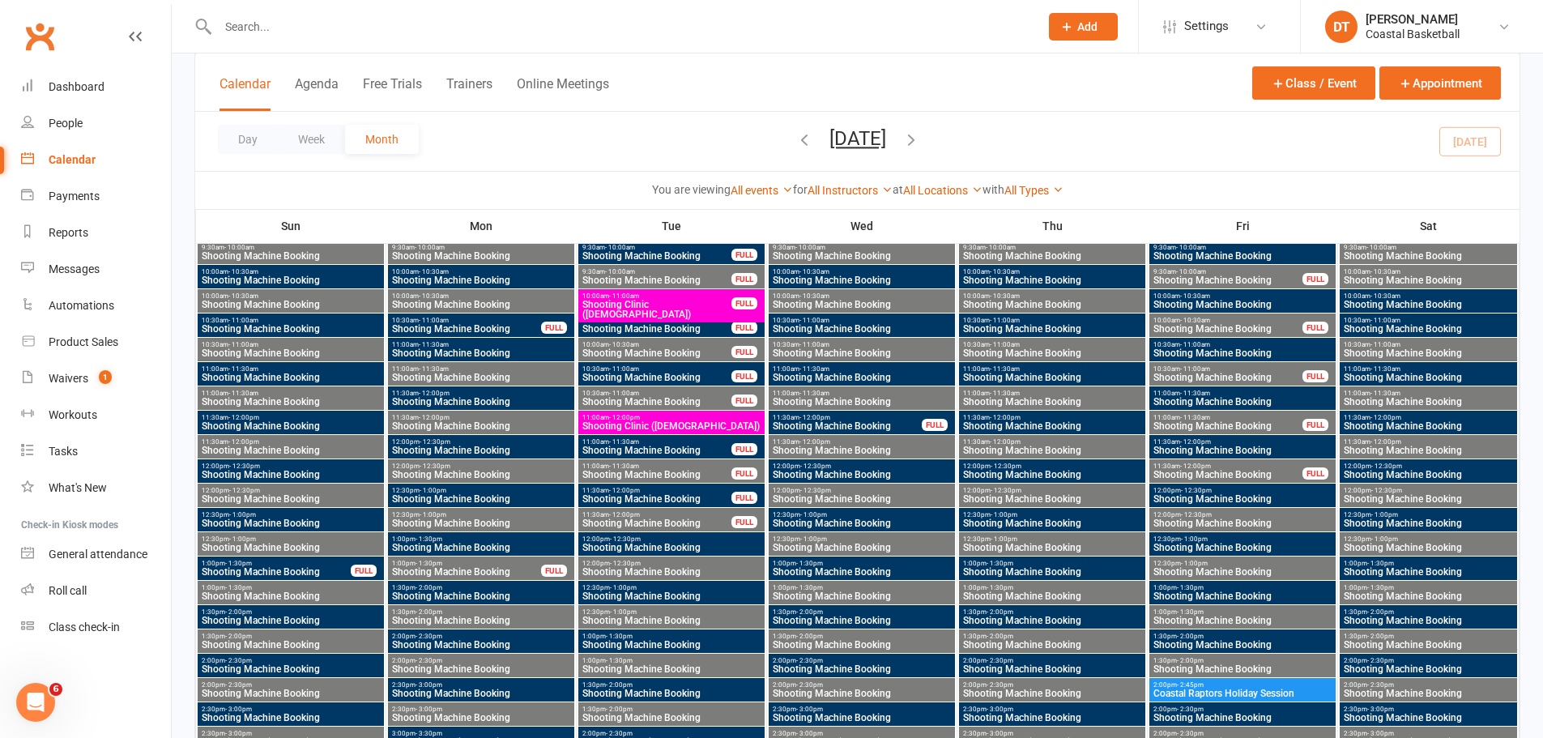
click at [507, 25] on input "text" at bounding box center [620, 26] width 815 height 23
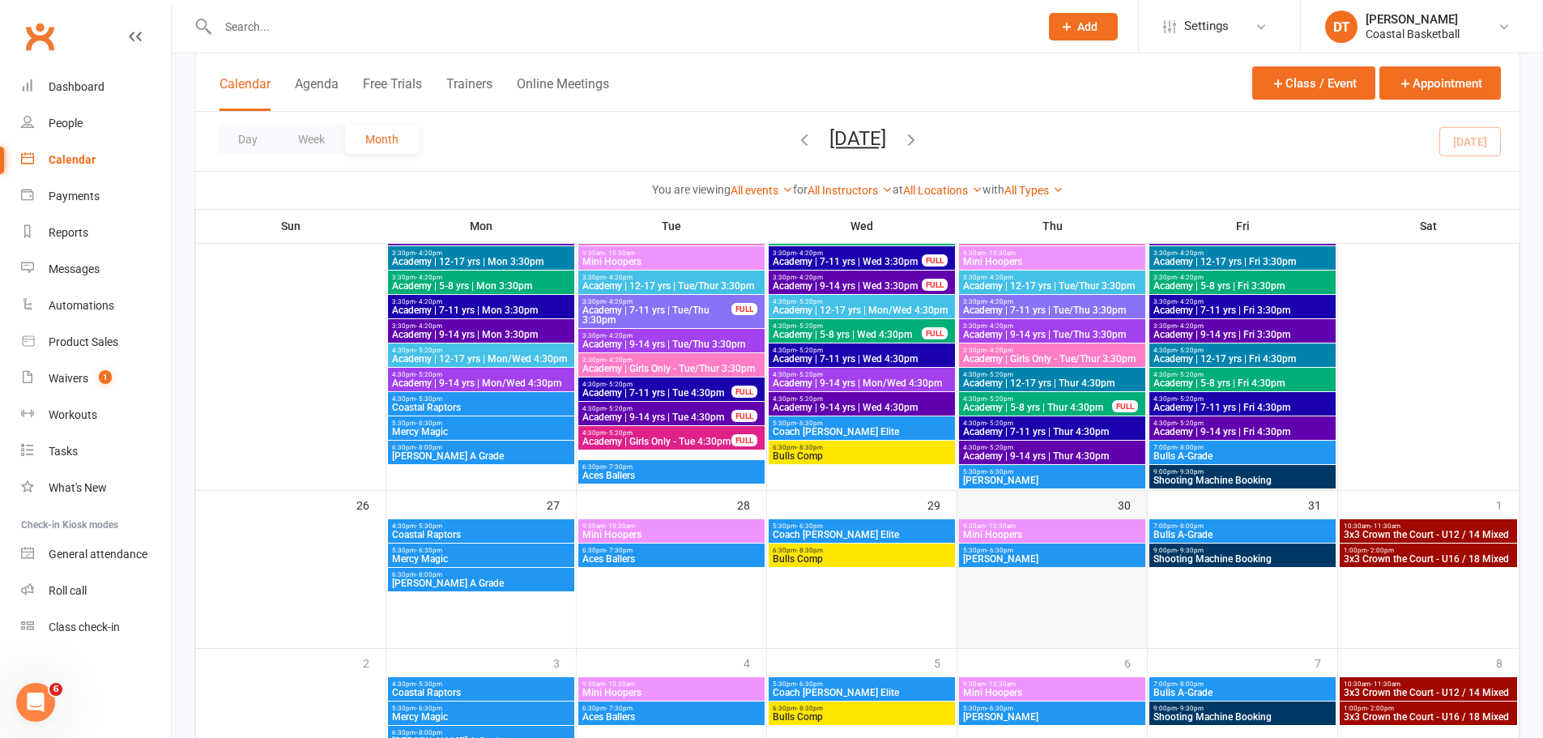
scroll to position [5568, 0]
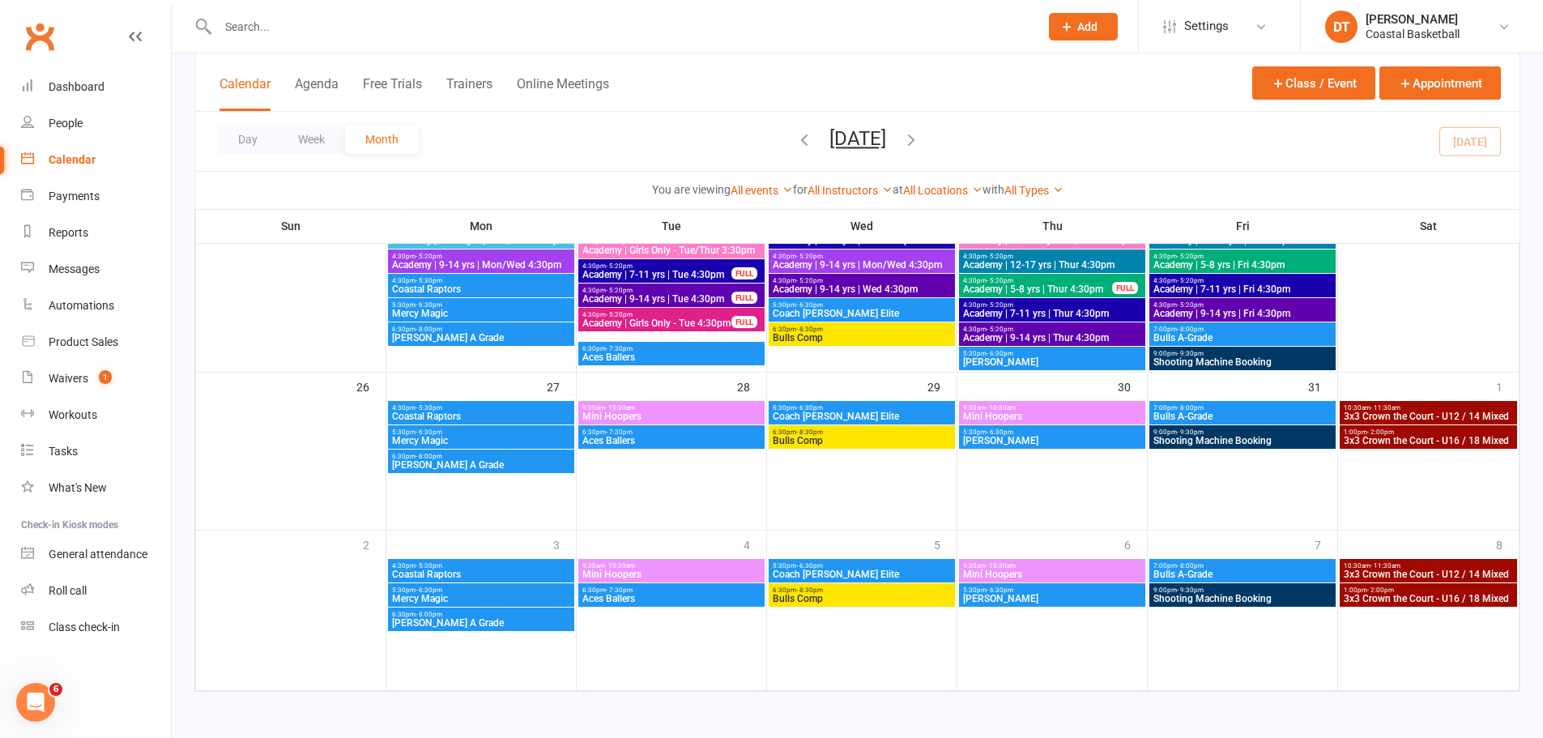
click at [453, 442] on span "Mercy Magic" at bounding box center [481, 441] width 180 height 10
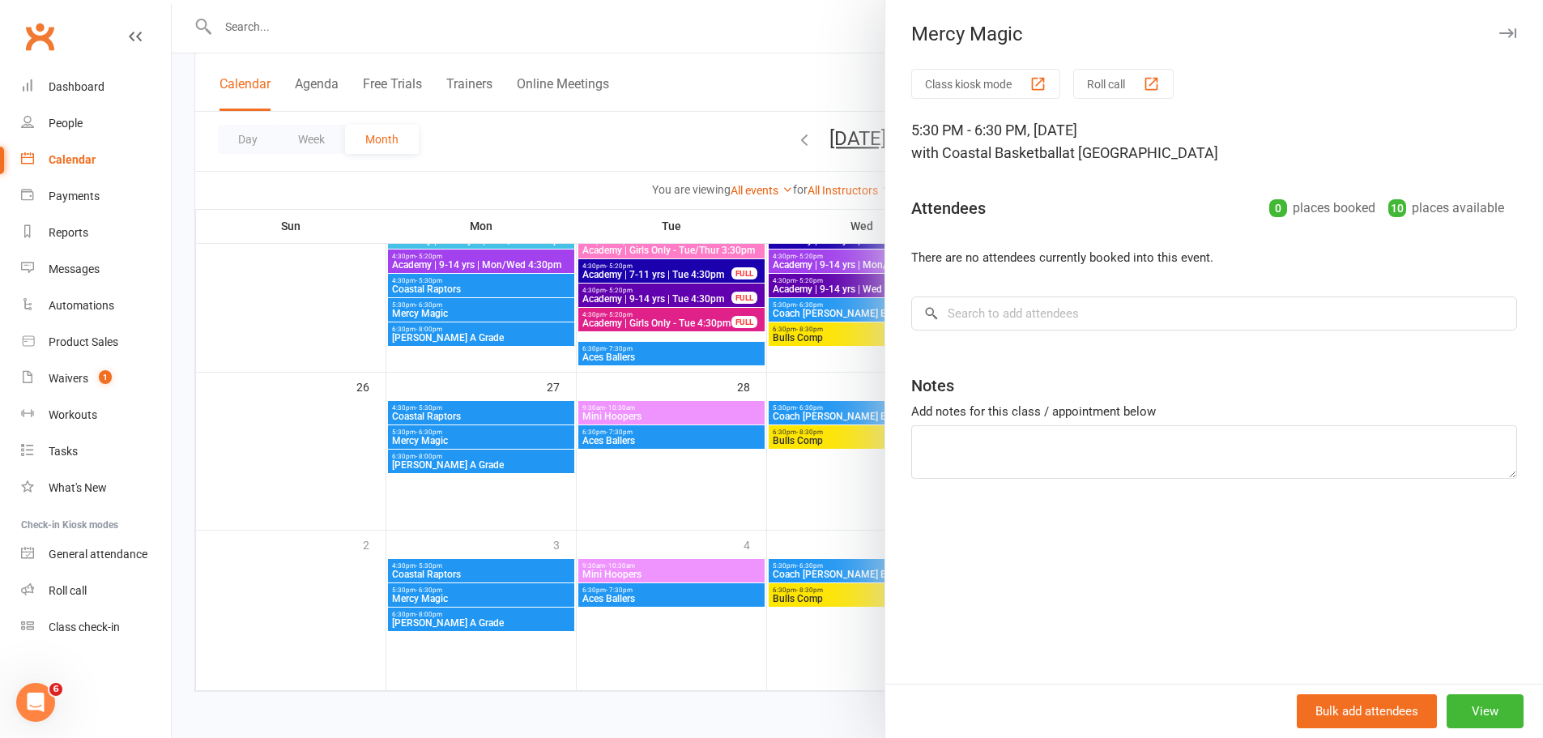
click at [366, 382] on div at bounding box center [858, 369] width 1372 height 738
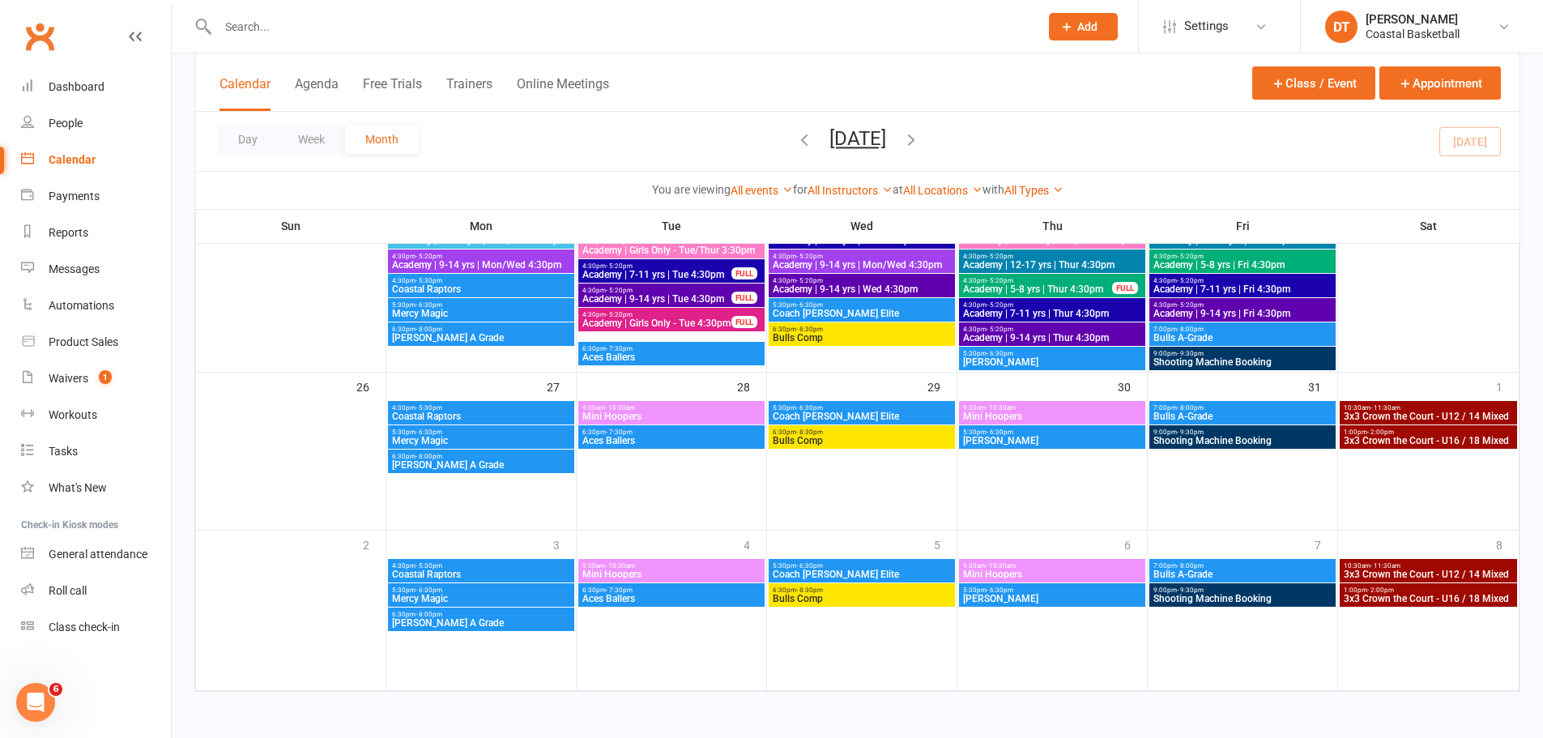
click at [335, 24] on input "text" at bounding box center [620, 26] width 815 height 23
type input "c"
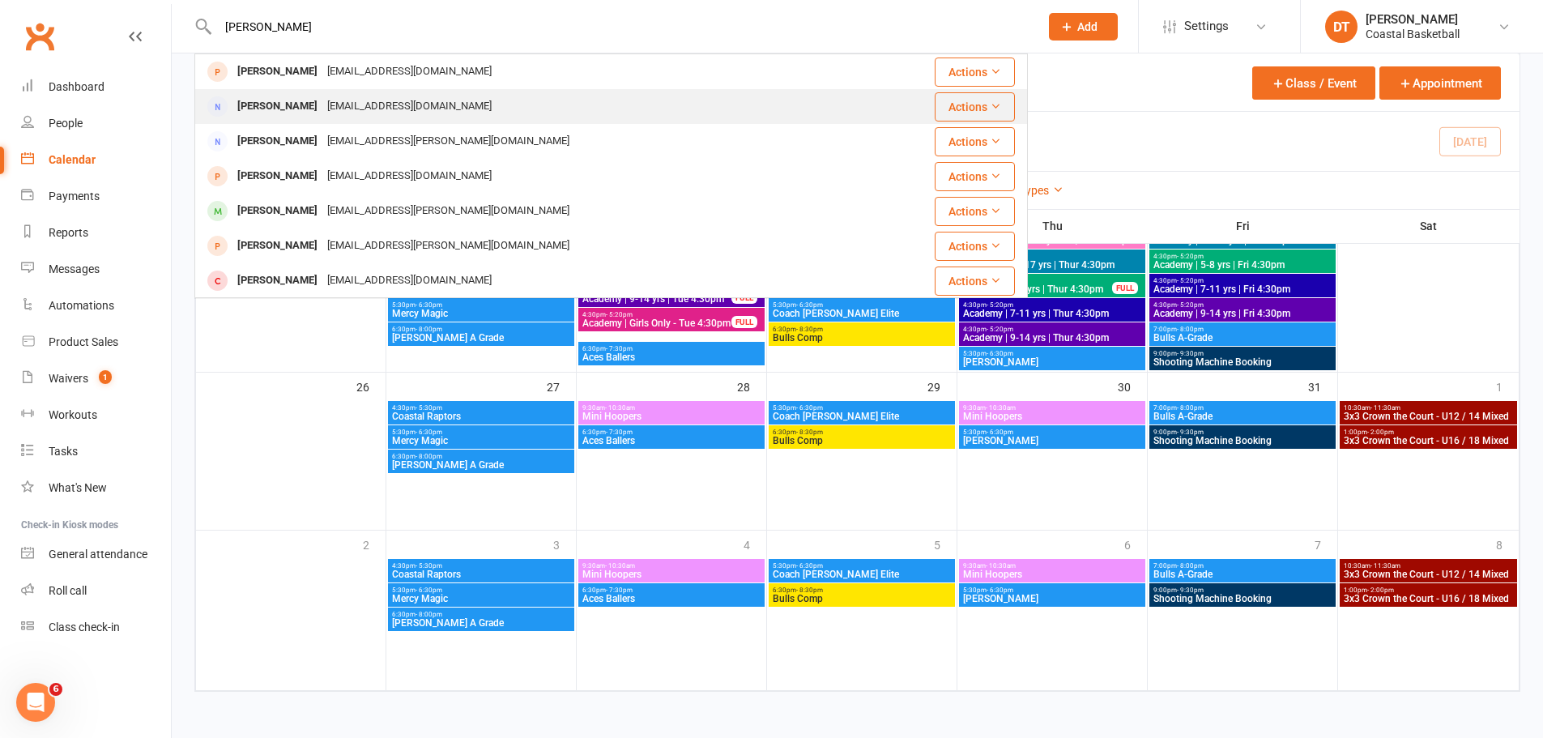
type input "[PERSON_NAME]"
click at [344, 119] on div "[PERSON_NAME] [PERSON_NAME][EMAIL_ADDRESS][DOMAIN_NAME]" at bounding box center [541, 106] width 691 height 33
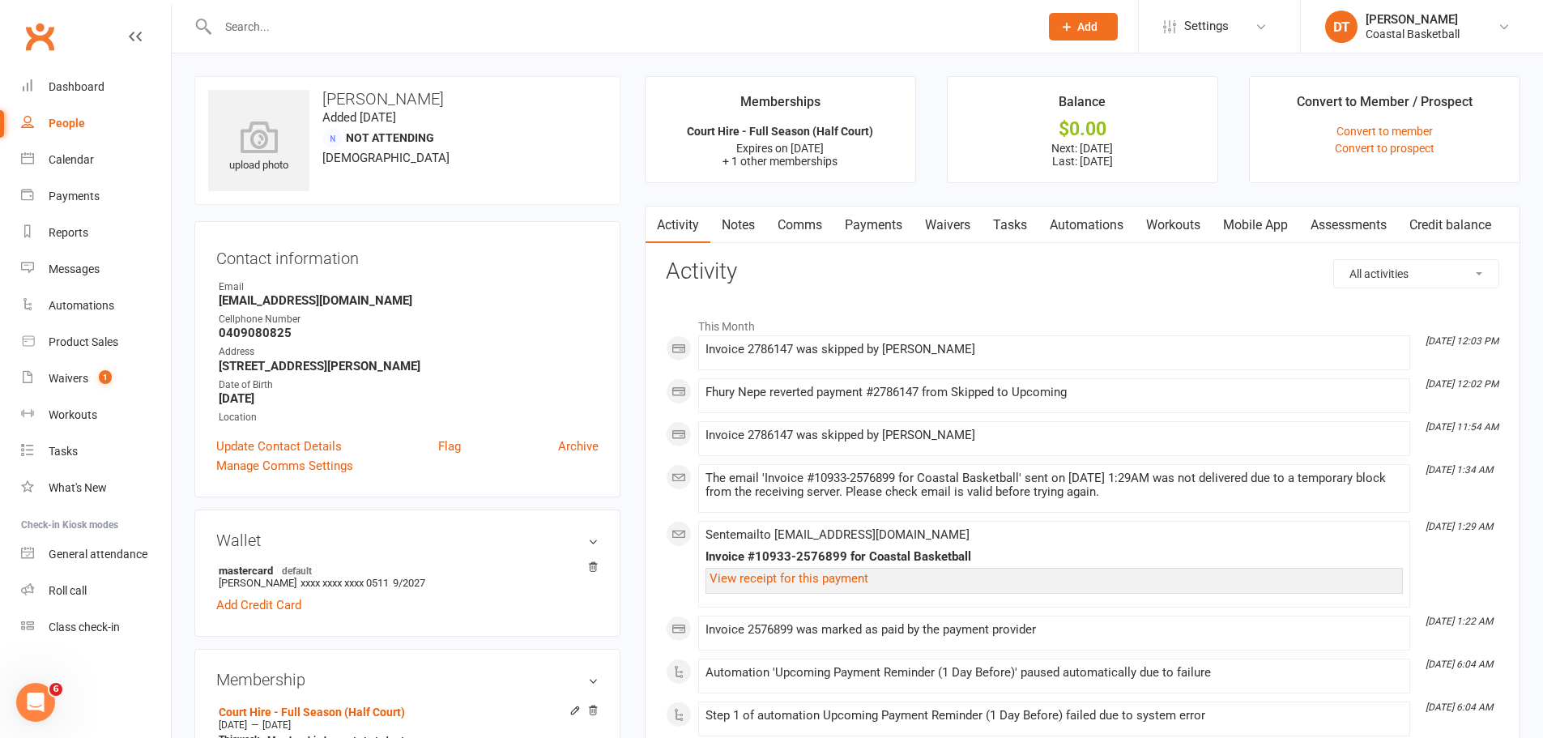
click at [932, 231] on link "Waivers" at bounding box center [948, 225] width 68 height 37
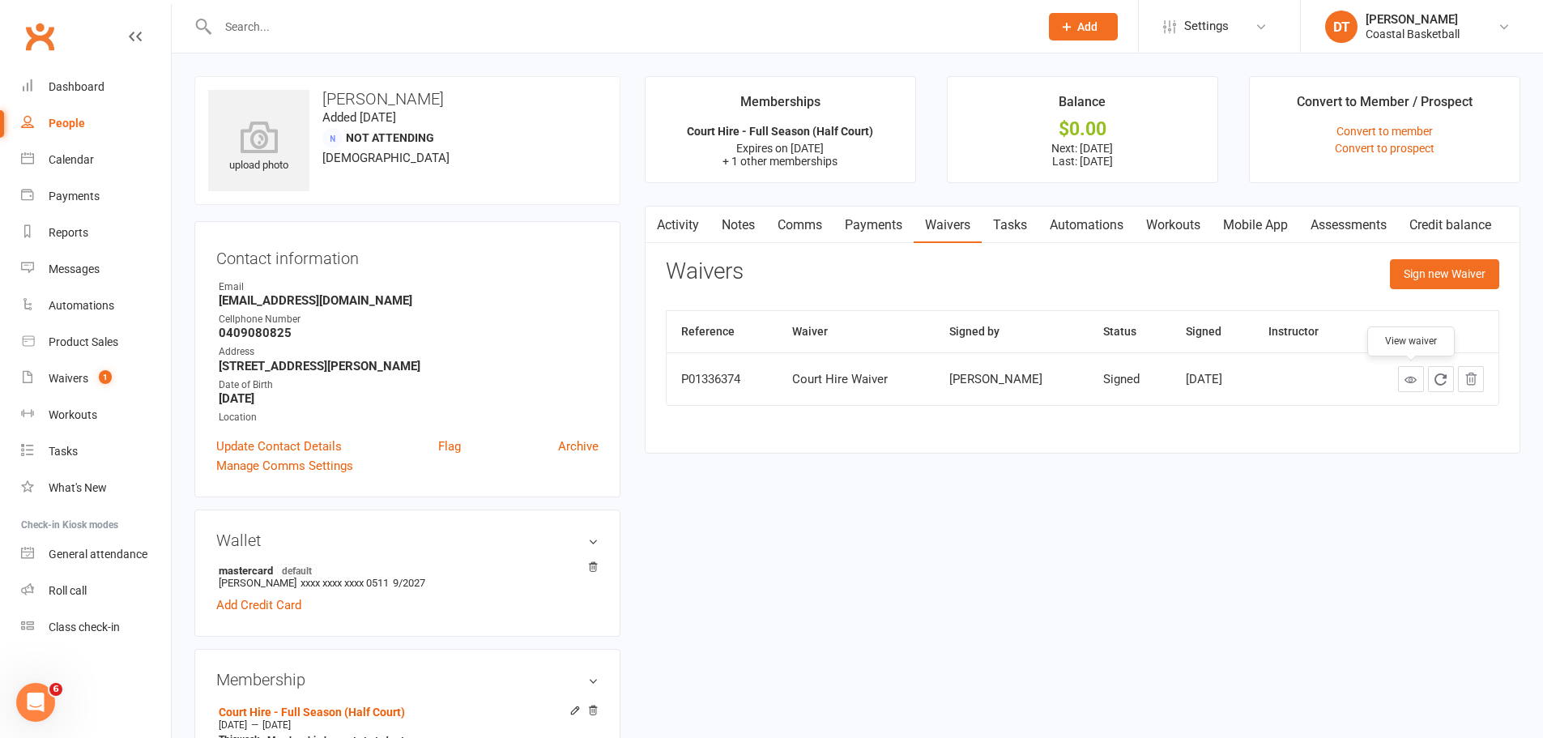
click at [1402, 382] on link at bounding box center [1411, 379] width 26 height 26
click at [1220, 34] on span "Settings" at bounding box center [1206, 26] width 45 height 36
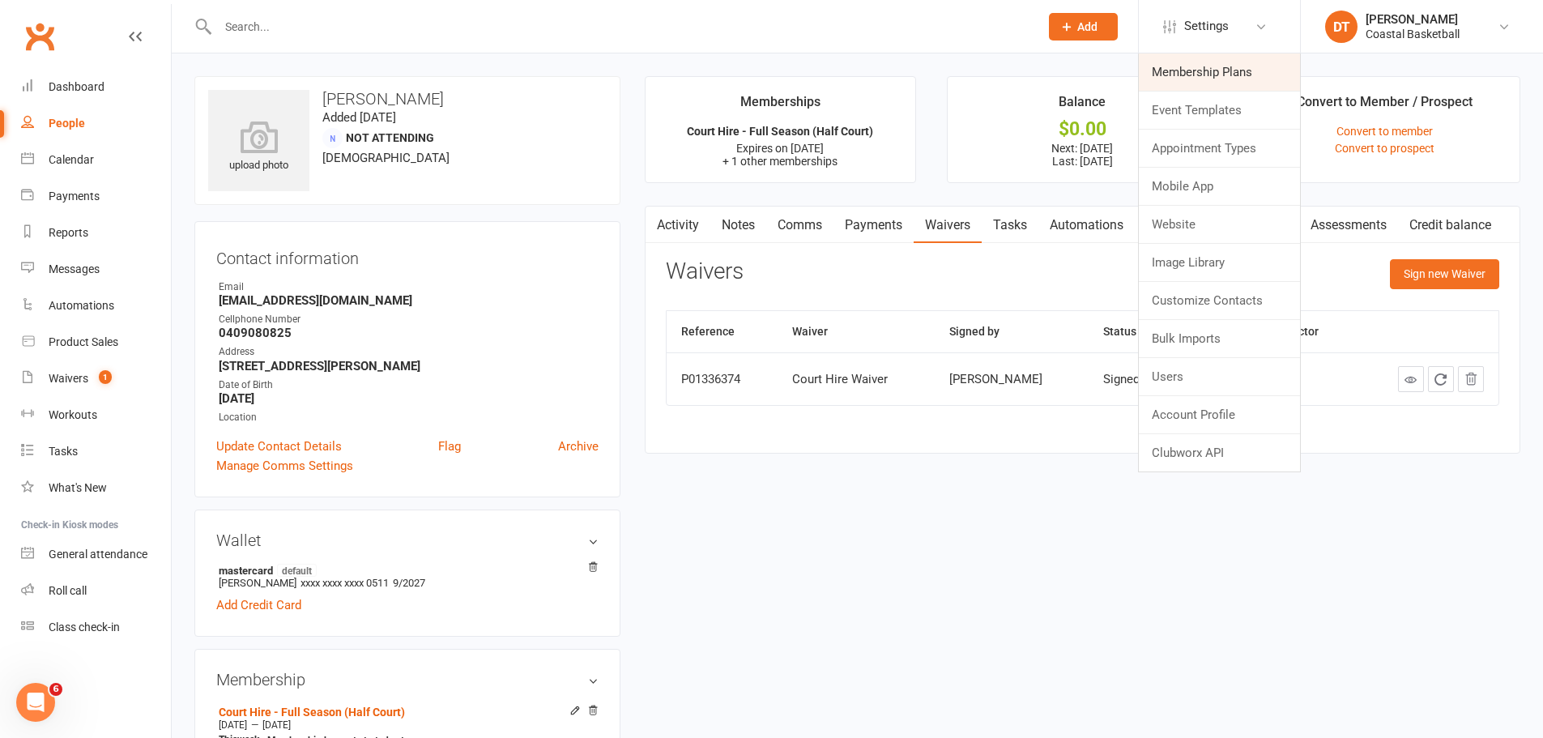
click at [1235, 72] on link "Membership Plans" at bounding box center [1219, 71] width 161 height 37
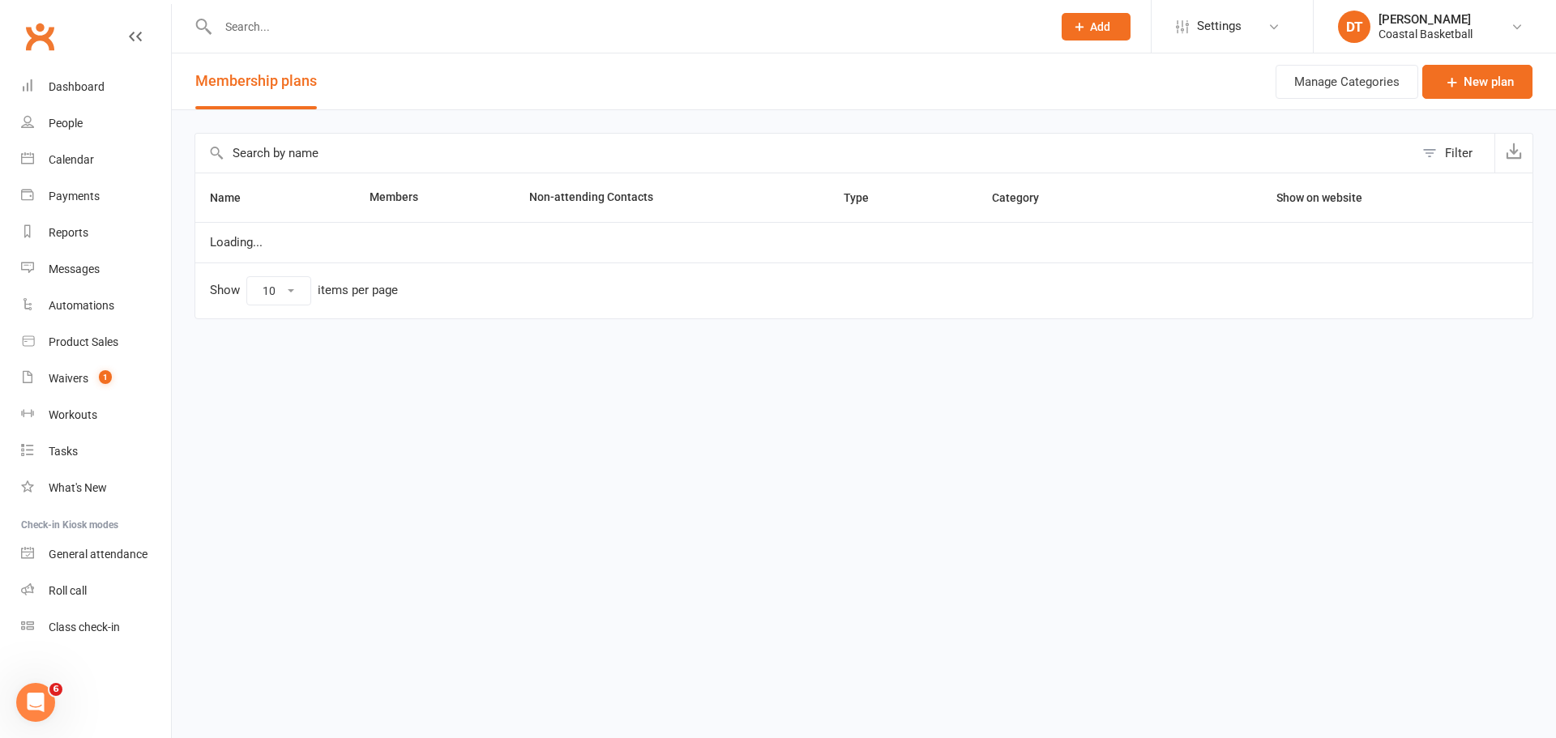
select select "100"
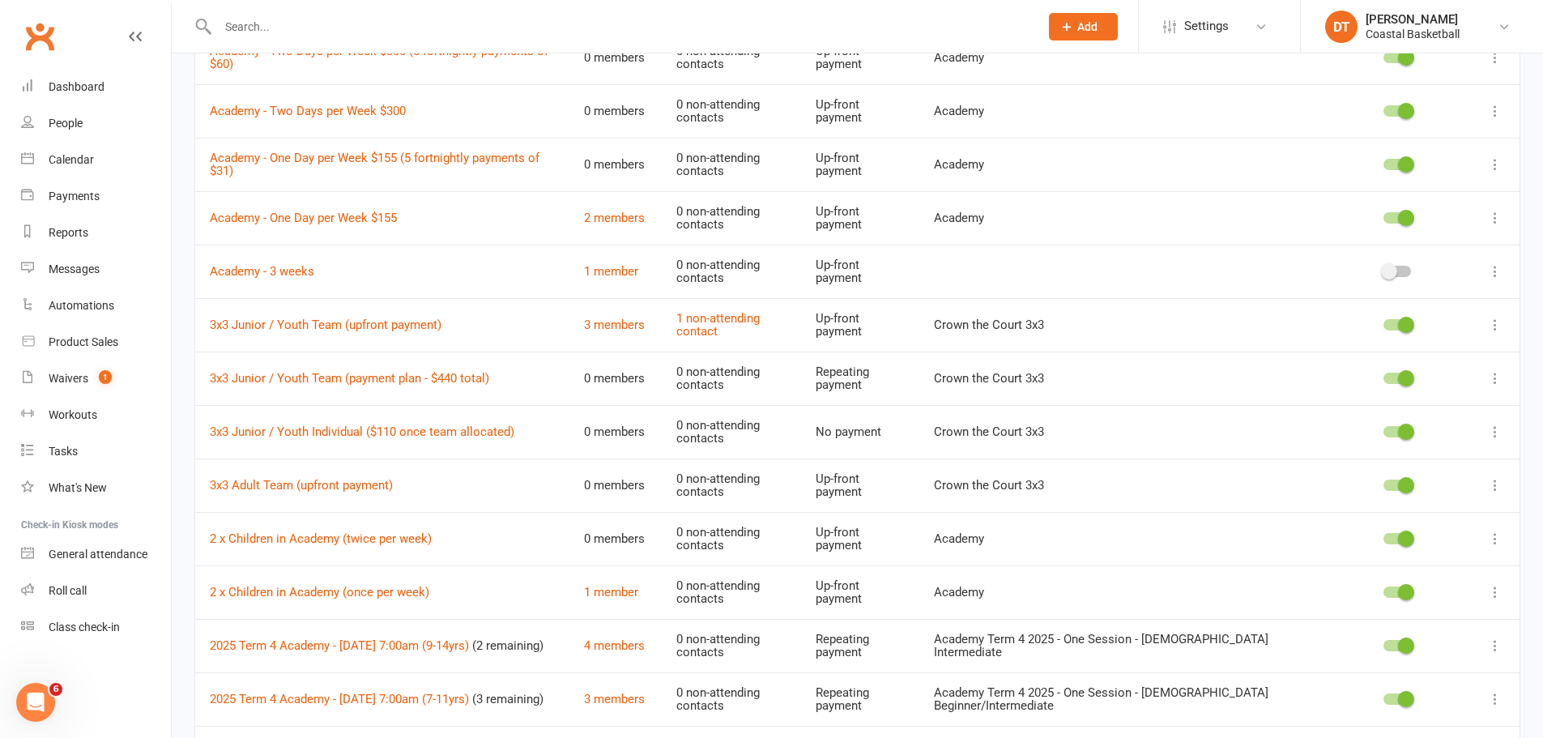
scroll to position [1215, 0]
drag, startPoint x: 83, startPoint y: 233, endPoint x: 1178, endPoint y: 348, distance: 1101.3
click at [83, 233] on div "Reports" at bounding box center [69, 232] width 40 height 13
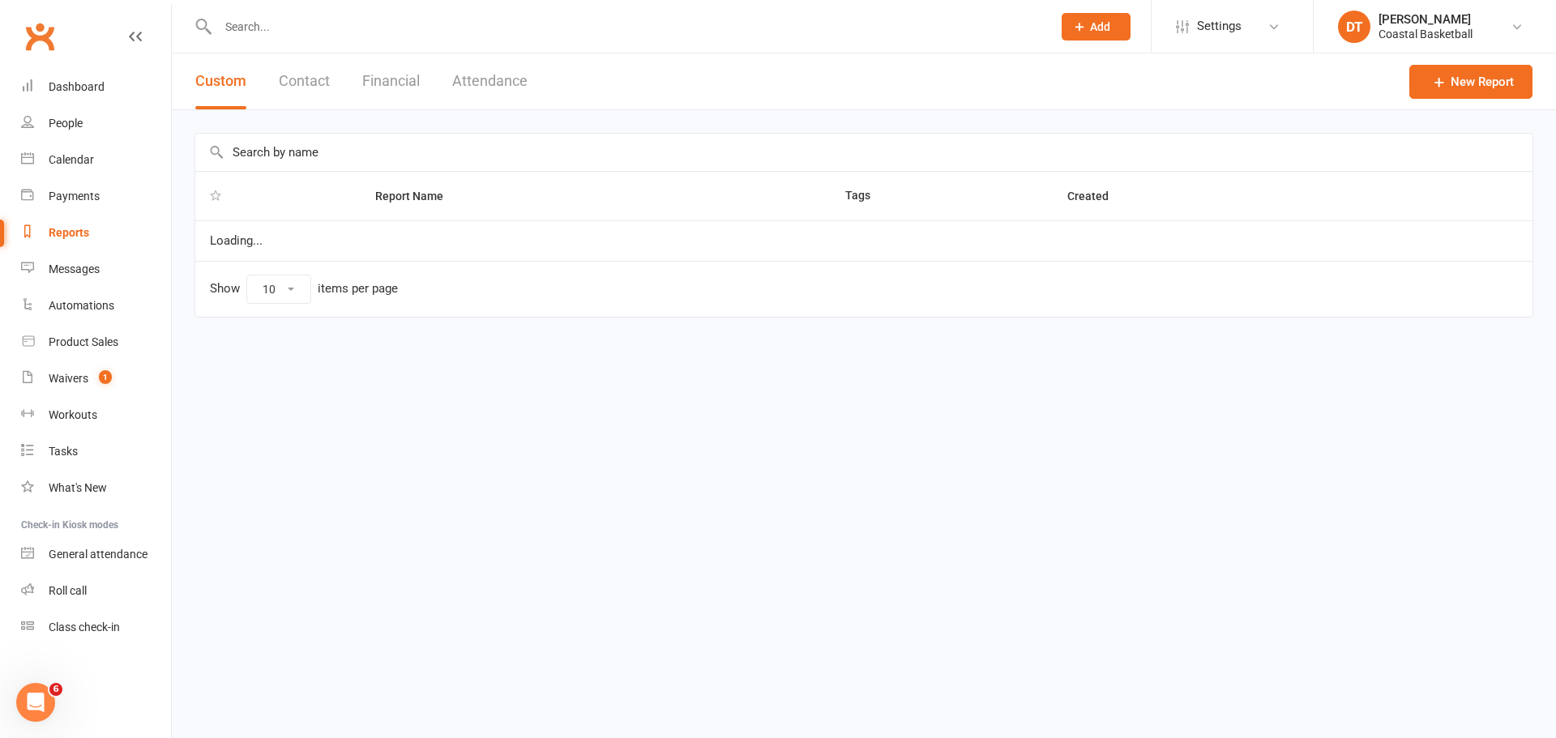
select select "100"
drag, startPoint x: 491, startPoint y: 68, endPoint x: 790, endPoint y: 117, distance: 303.0
click at [491, 69] on button "Attendance" at bounding box center [489, 81] width 75 height 56
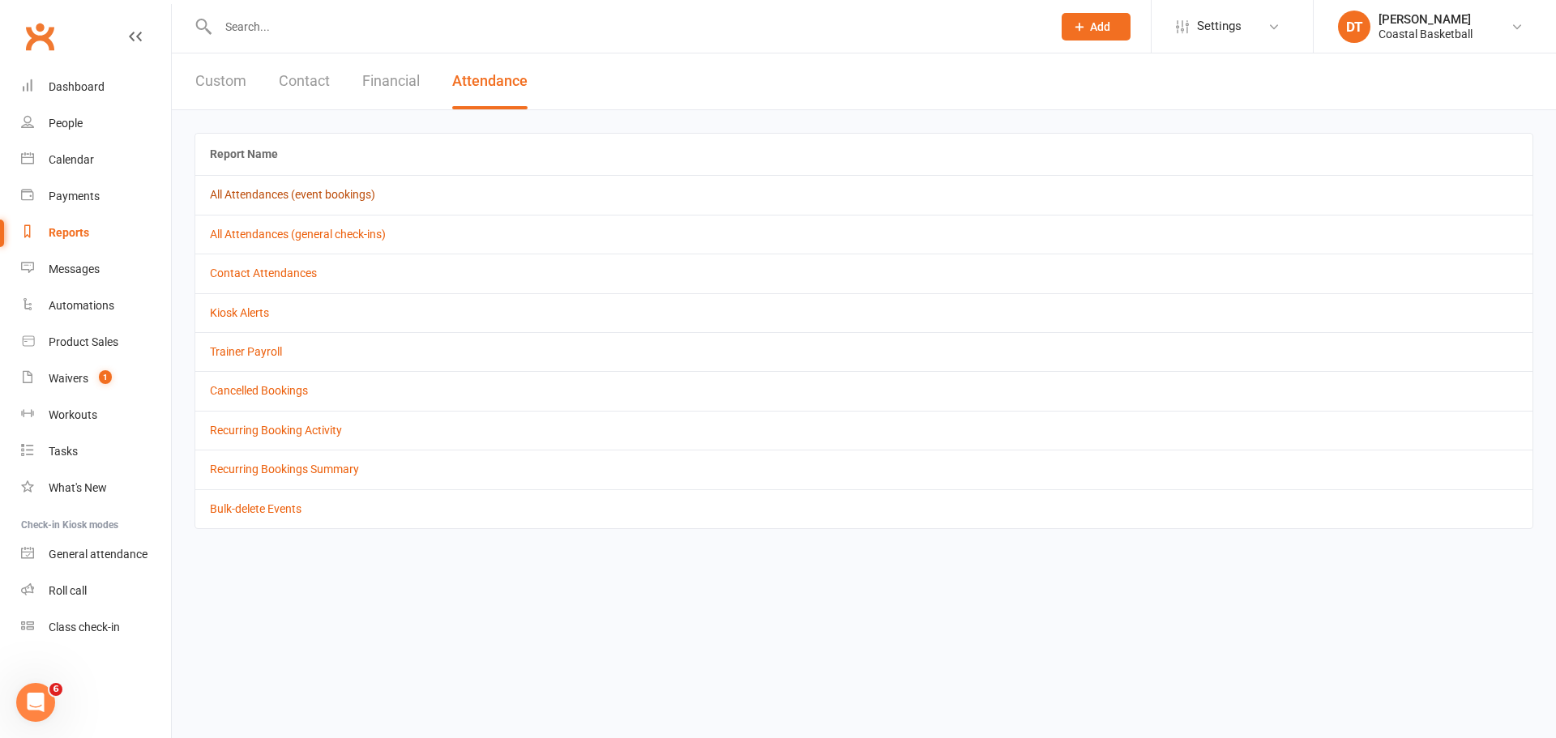
click at [348, 201] on link "All Attendances (event bookings)" at bounding box center [292, 194] width 165 height 13
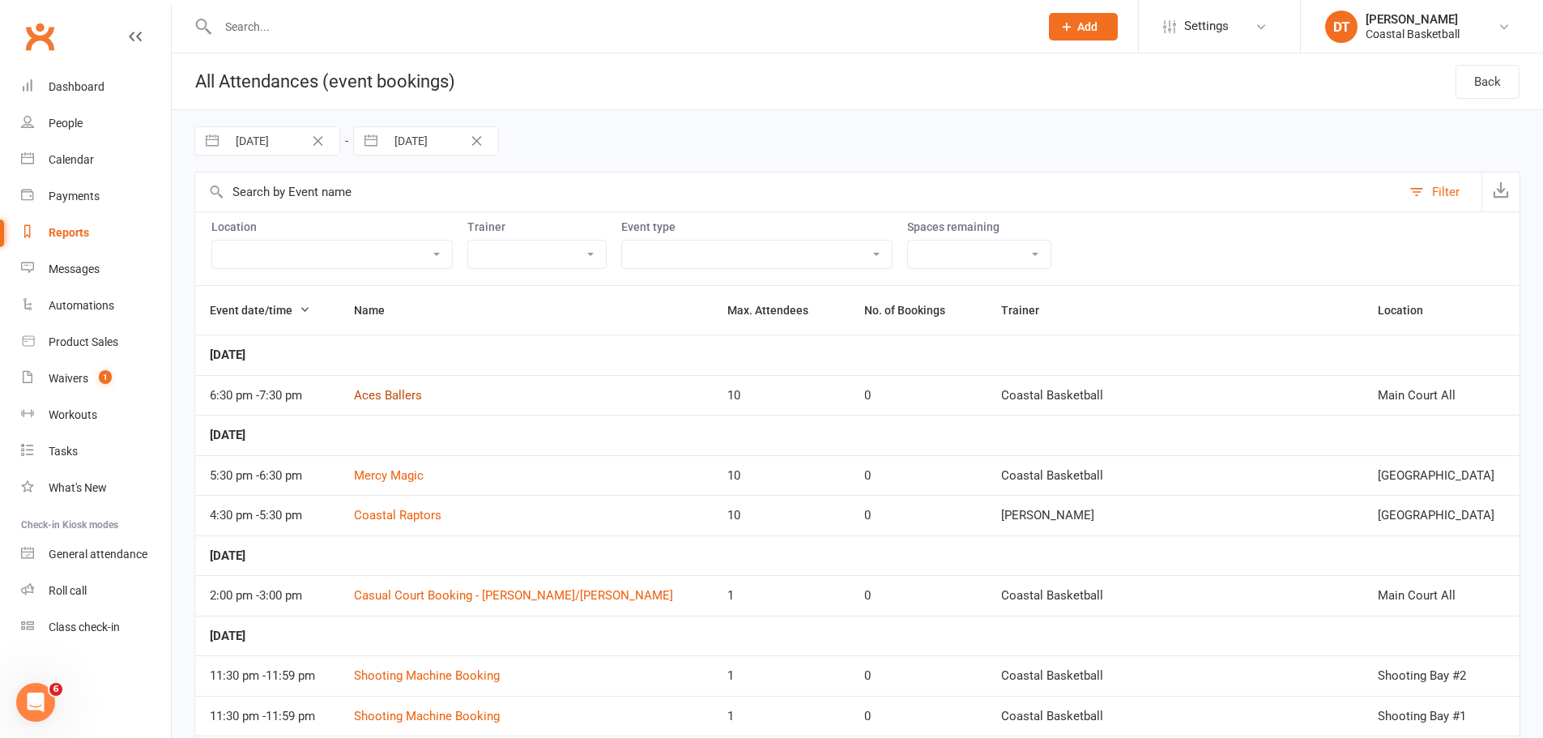
click at [382, 390] on link "Aces Ballers" at bounding box center [388, 395] width 68 height 15
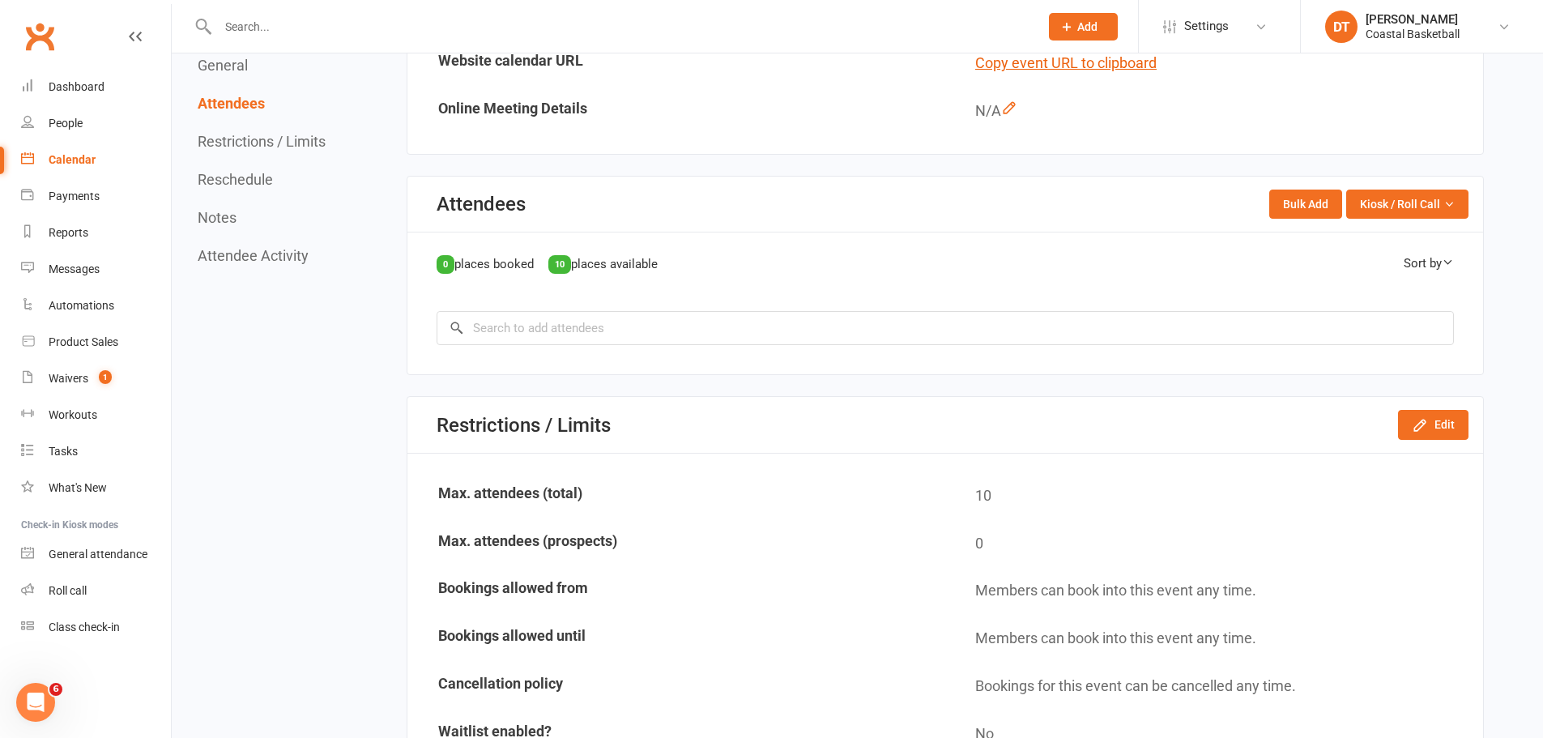
scroll to position [810, 0]
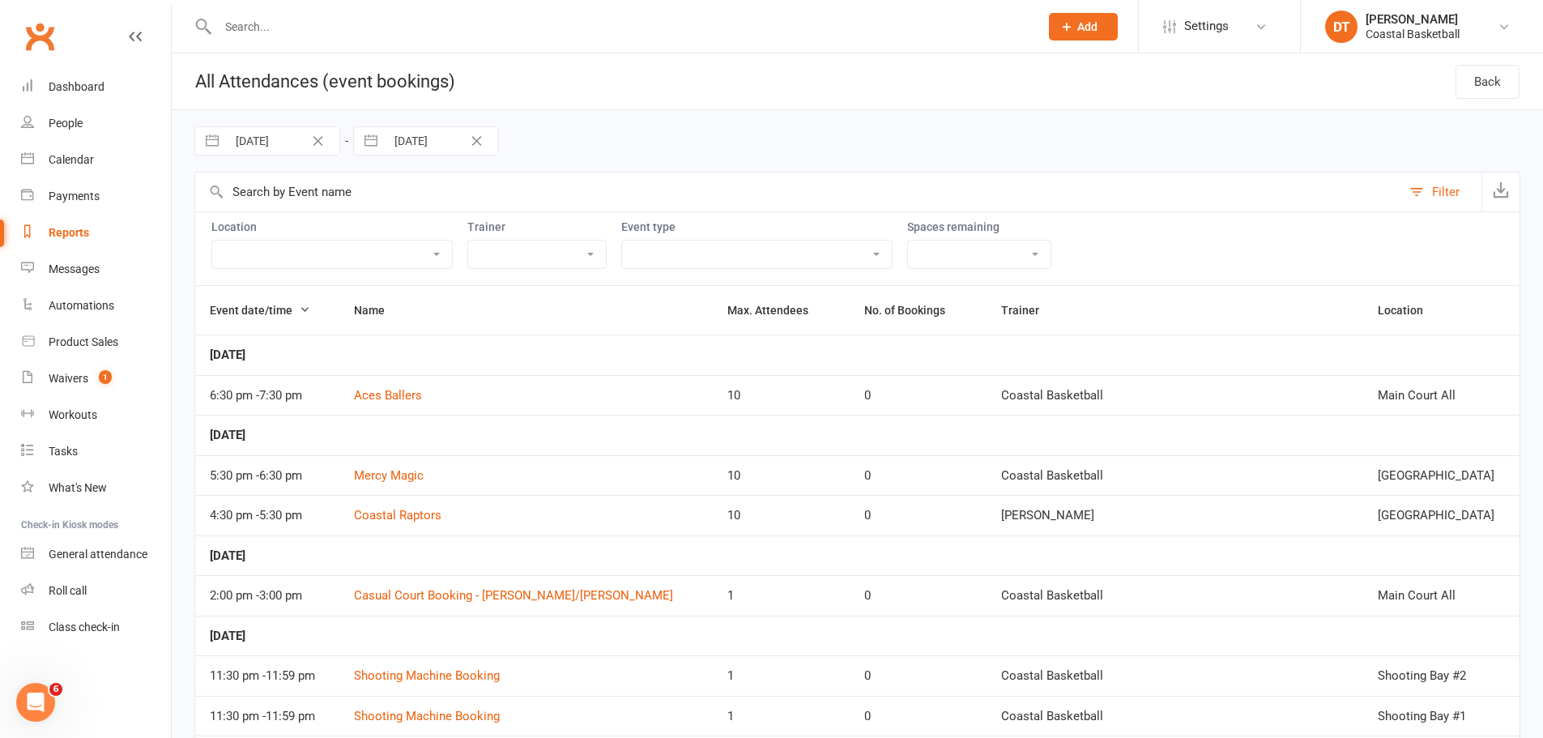
drag, startPoint x: 431, startPoint y: 35, endPoint x: 414, endPoint y: 10, distance: 30.3
click at [431, 34] on input "text" at bounding box center [620, 26] width 815 height 23
type input "h"
type input "jophalyn"
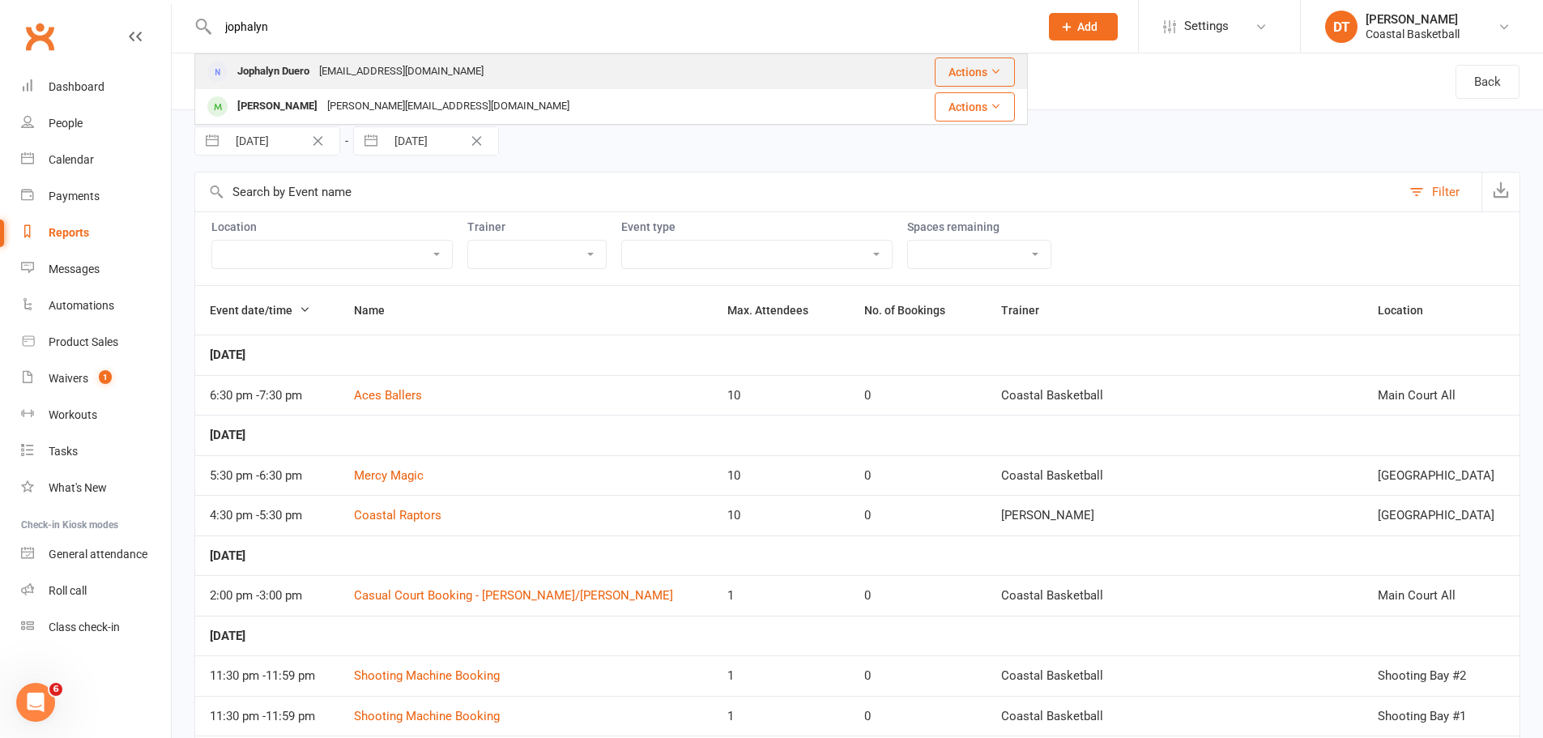
click at [438, 78] on div "Jophalyn Duero [EMAIL_ADDRESS][DOMAIN_NAME]" at bounding box center [530, 71] width 668 height 33
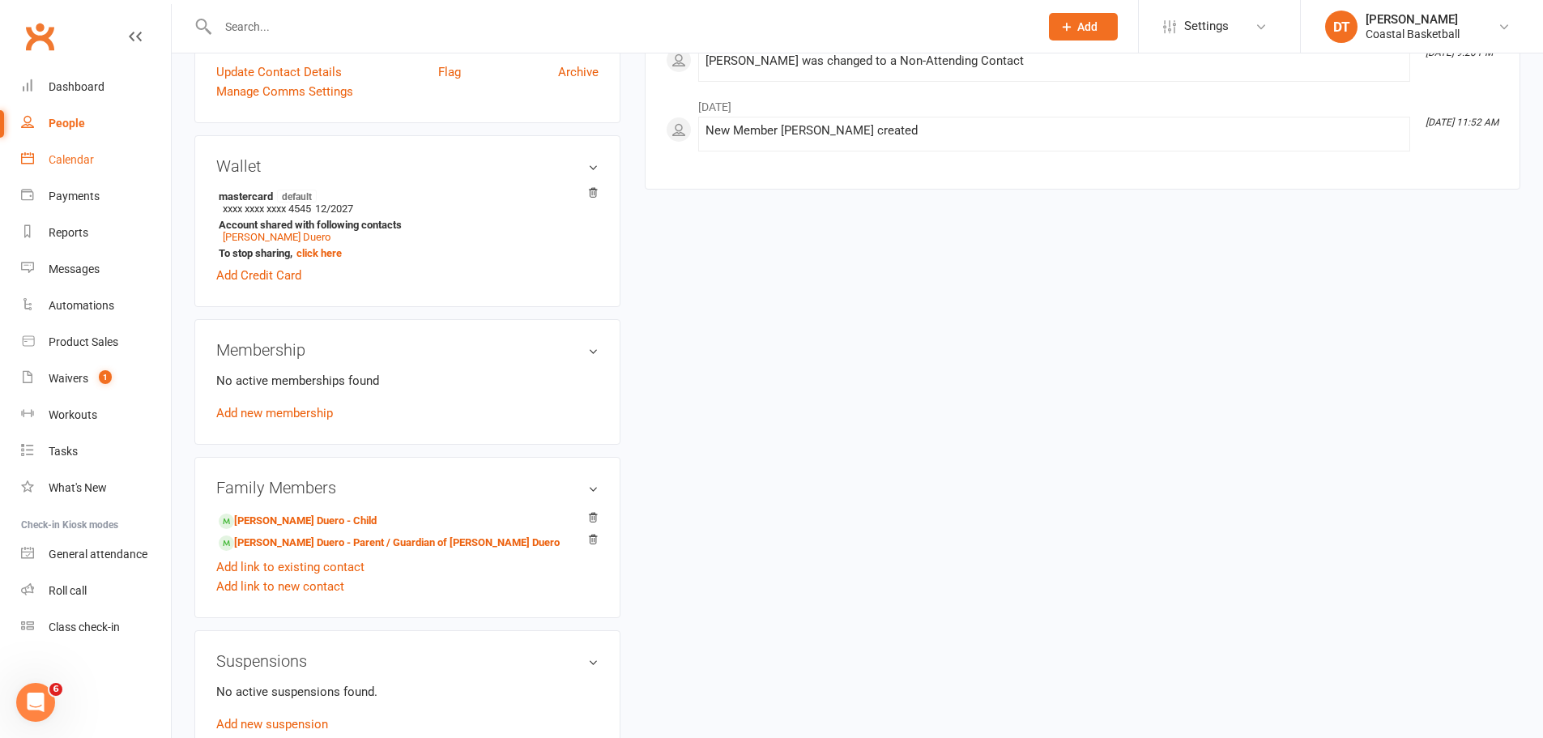
scroll to position [405, 0]
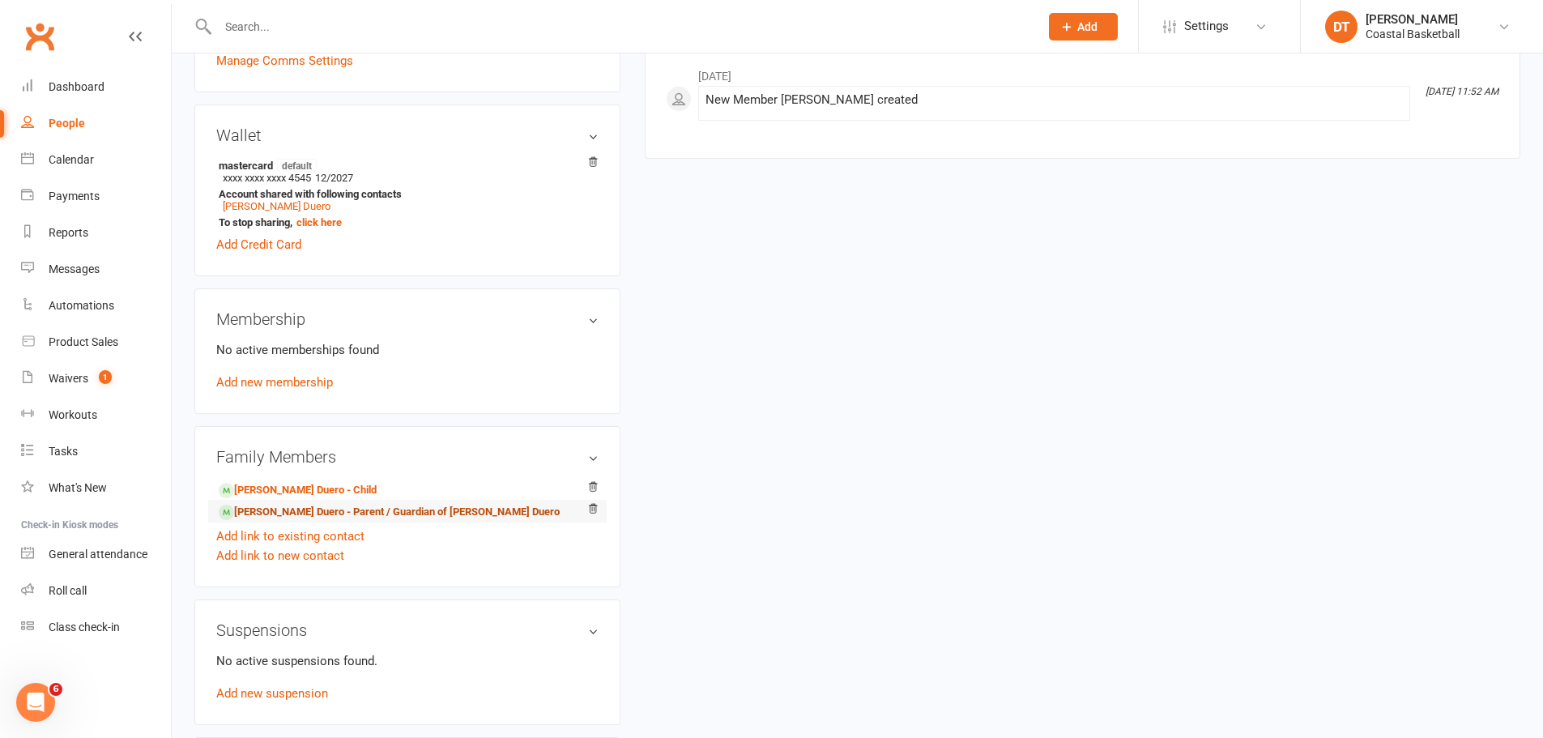
click at [416, 514] on link "[PERSON_NAME] Duero - Parent / Guardian of [PERSON_NAME] Duero" at bounding box center [389, 512] width 341 height 17
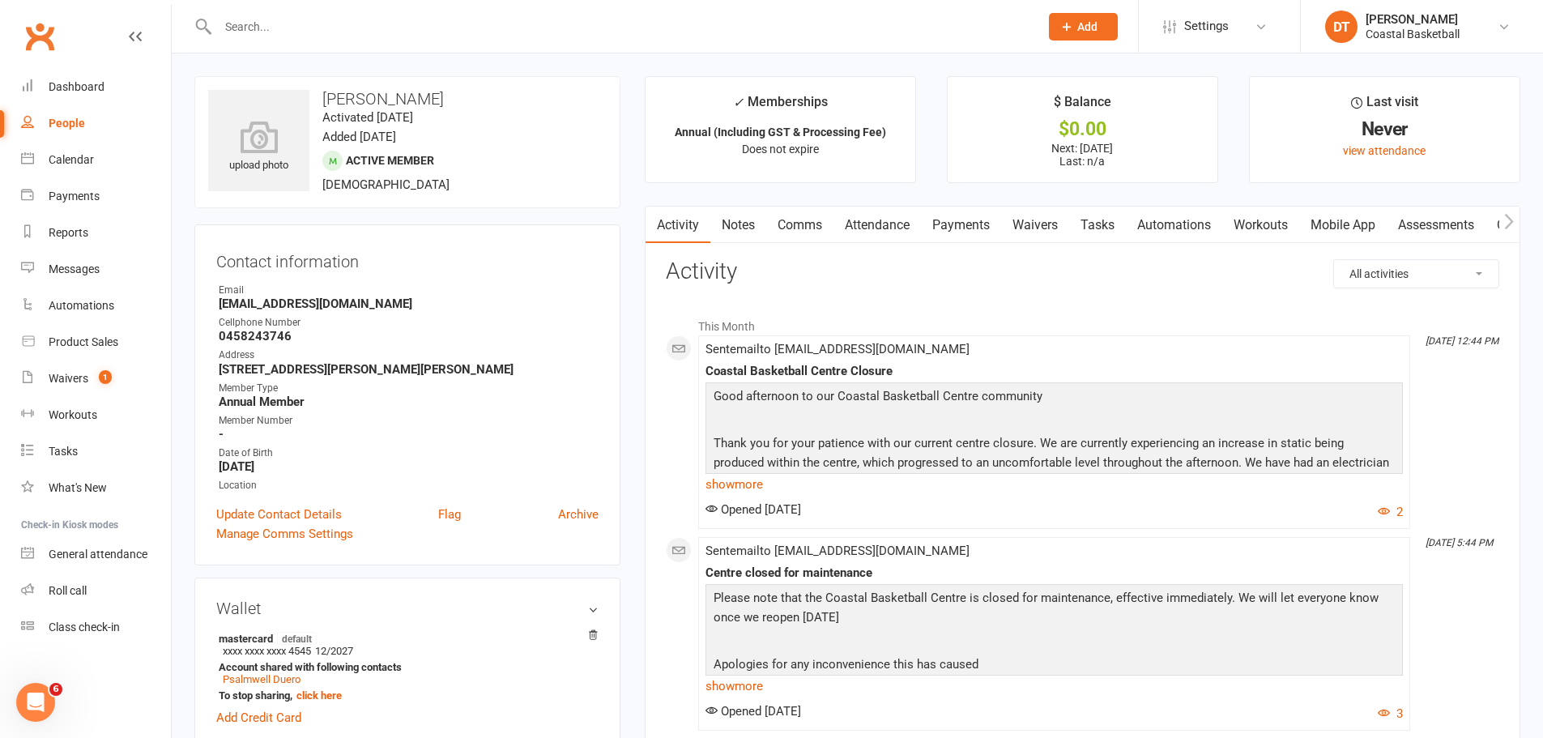
click at [911, 227] on link "Attendance" at bounding box center [877, 225] width 87 height 37
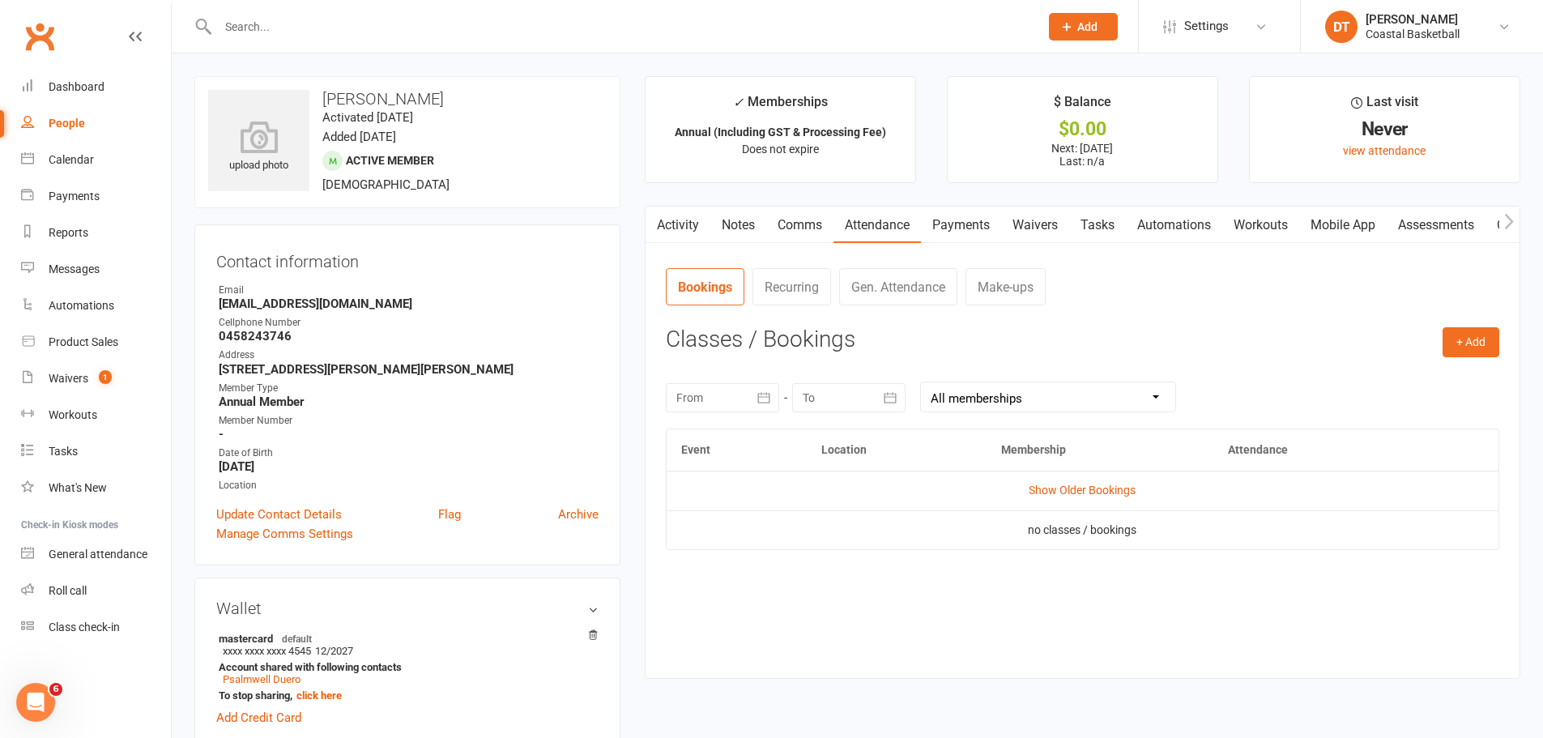
drag, startPoint x: 675, startPoint y: 224, endPoint x: 763, endPoint y: 245, distance: 91.0
click at [675, 225] on link "Activity" at bounding box center [678, 225] width 65 height 37
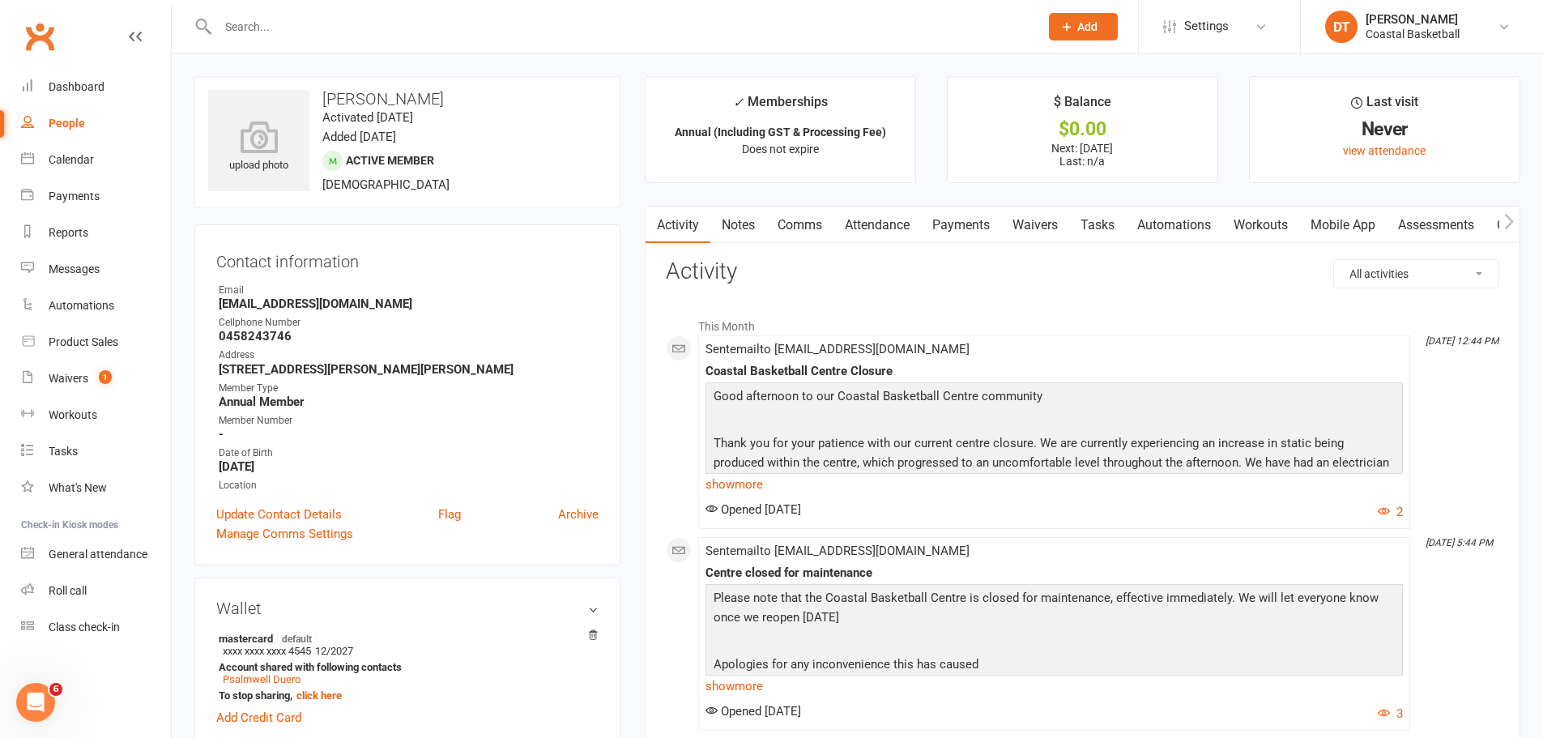
click at [1038, 233] on link "Waivers" at bounding box center [1035, 225] width 68 height 37
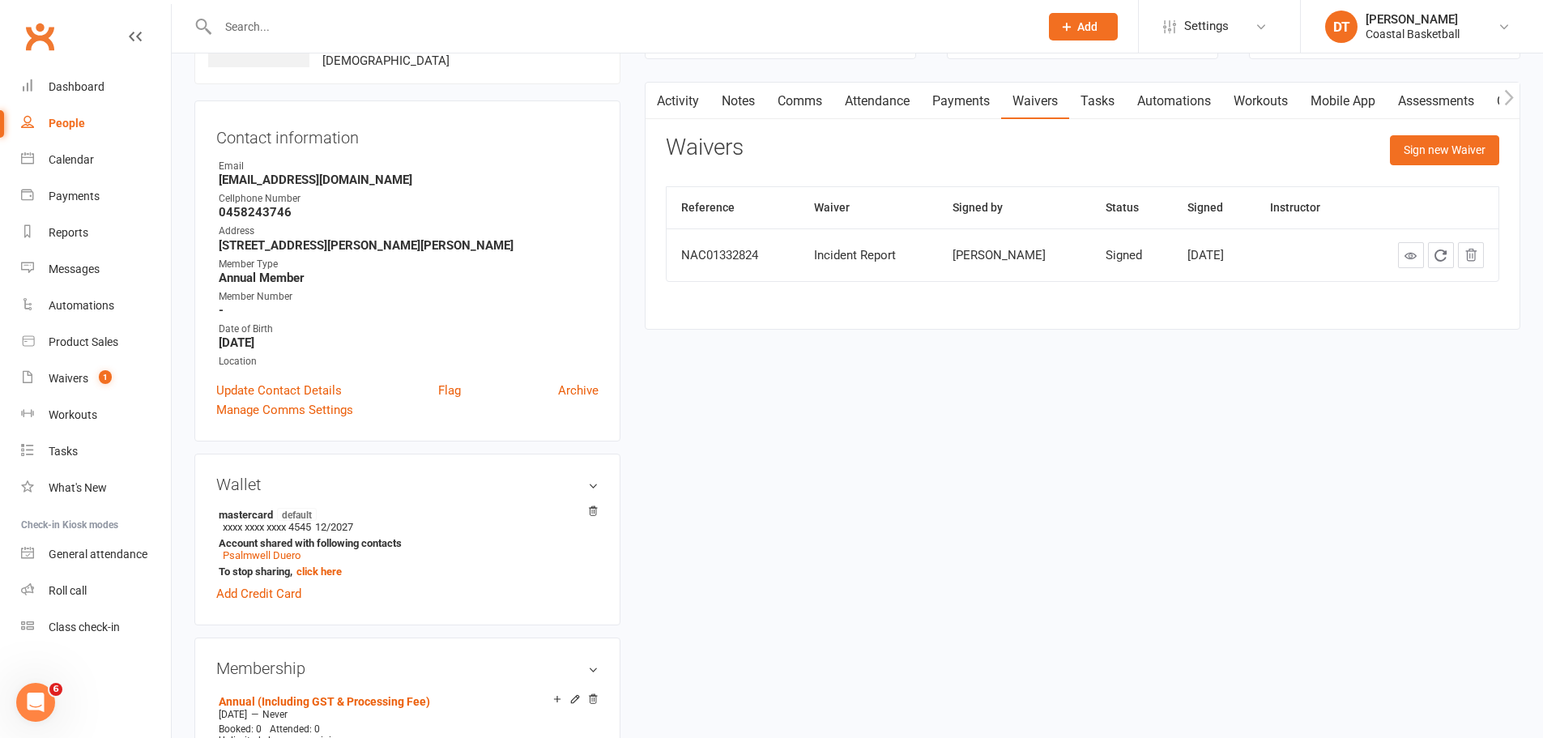
scroll to position [270, 0]
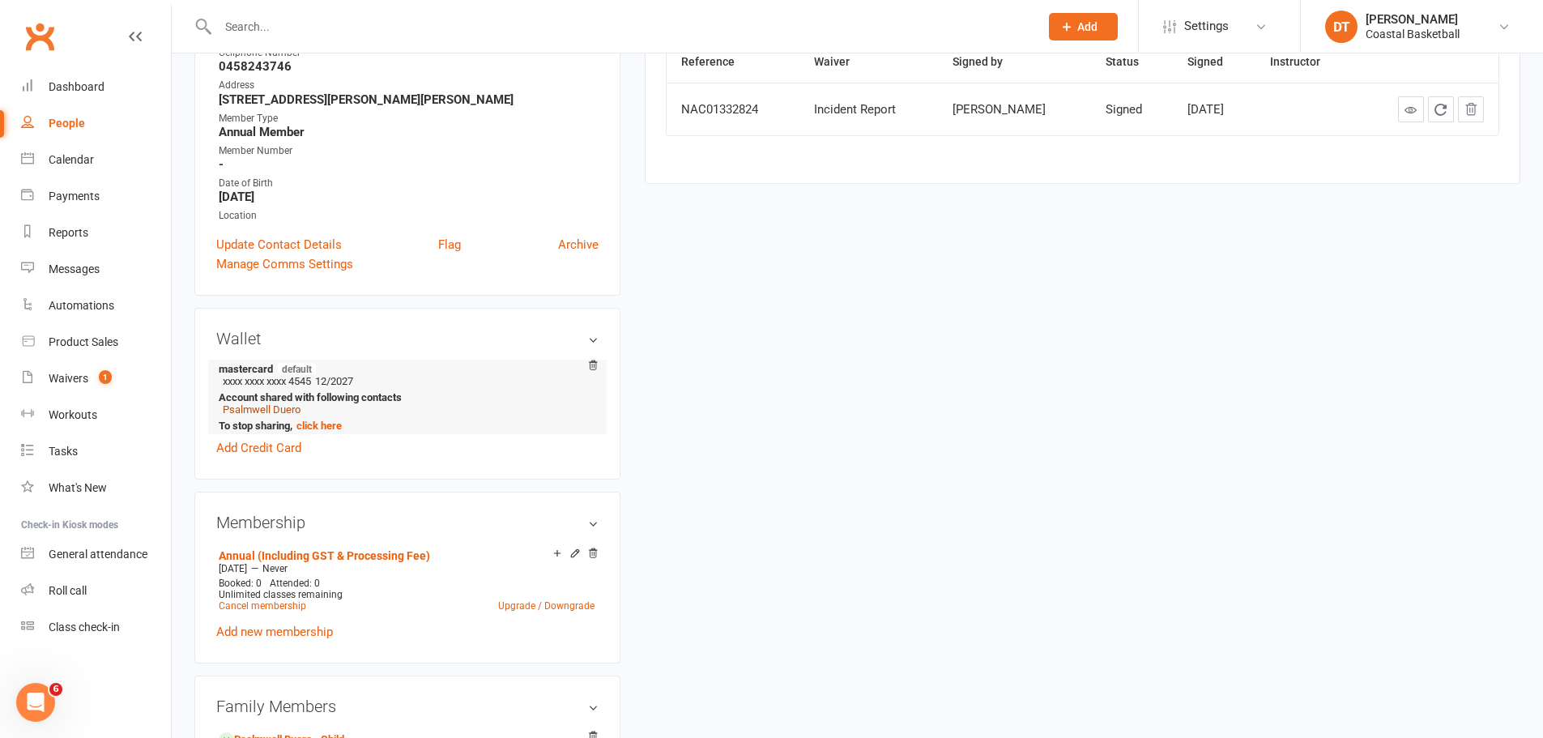
click at [260, 412] on link "Psalmwell Duero" at bounding box center [262, 409] width 78 height 12
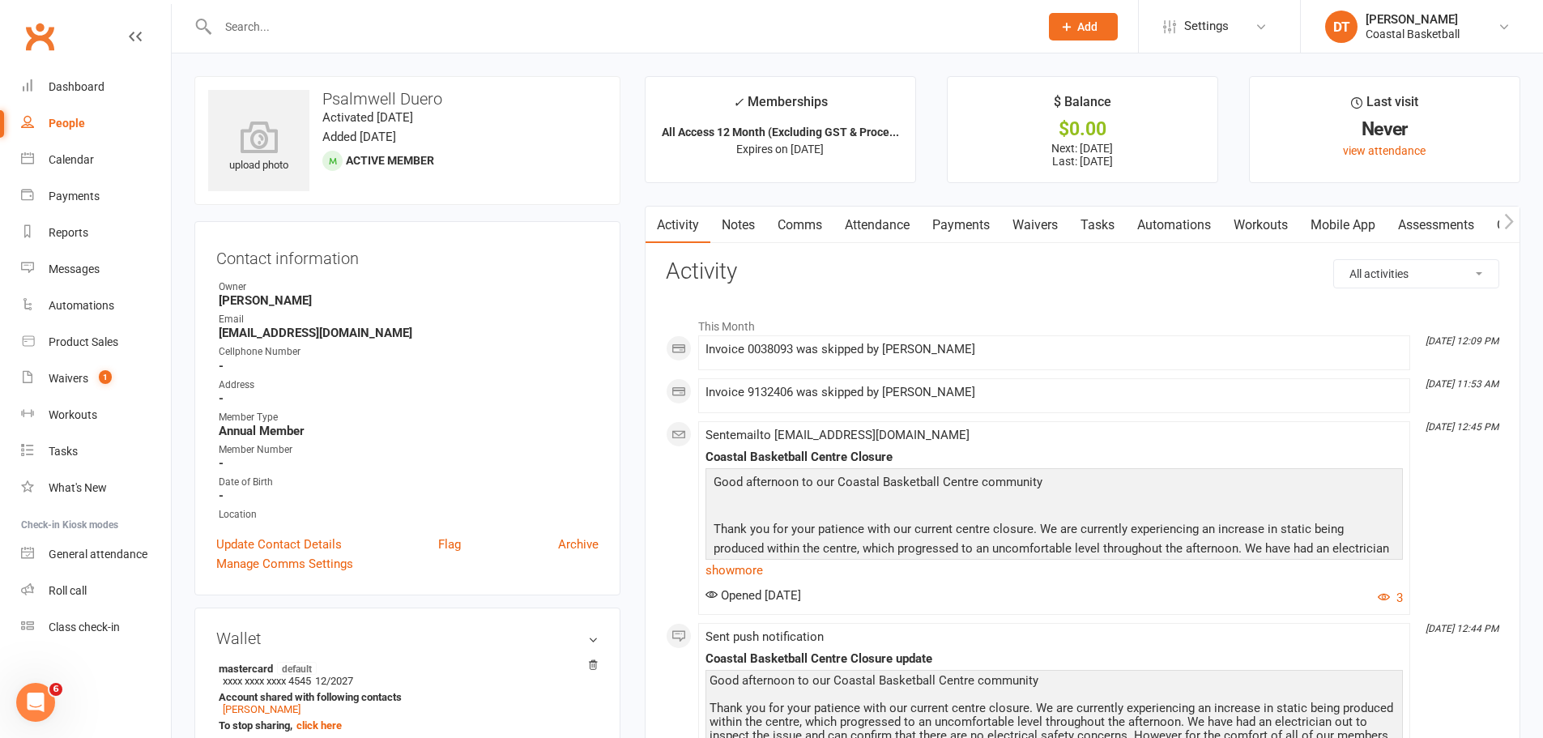
click at [1053, 222] on link "Waivers" at bounding box center [1035, 225] width 68 height 37
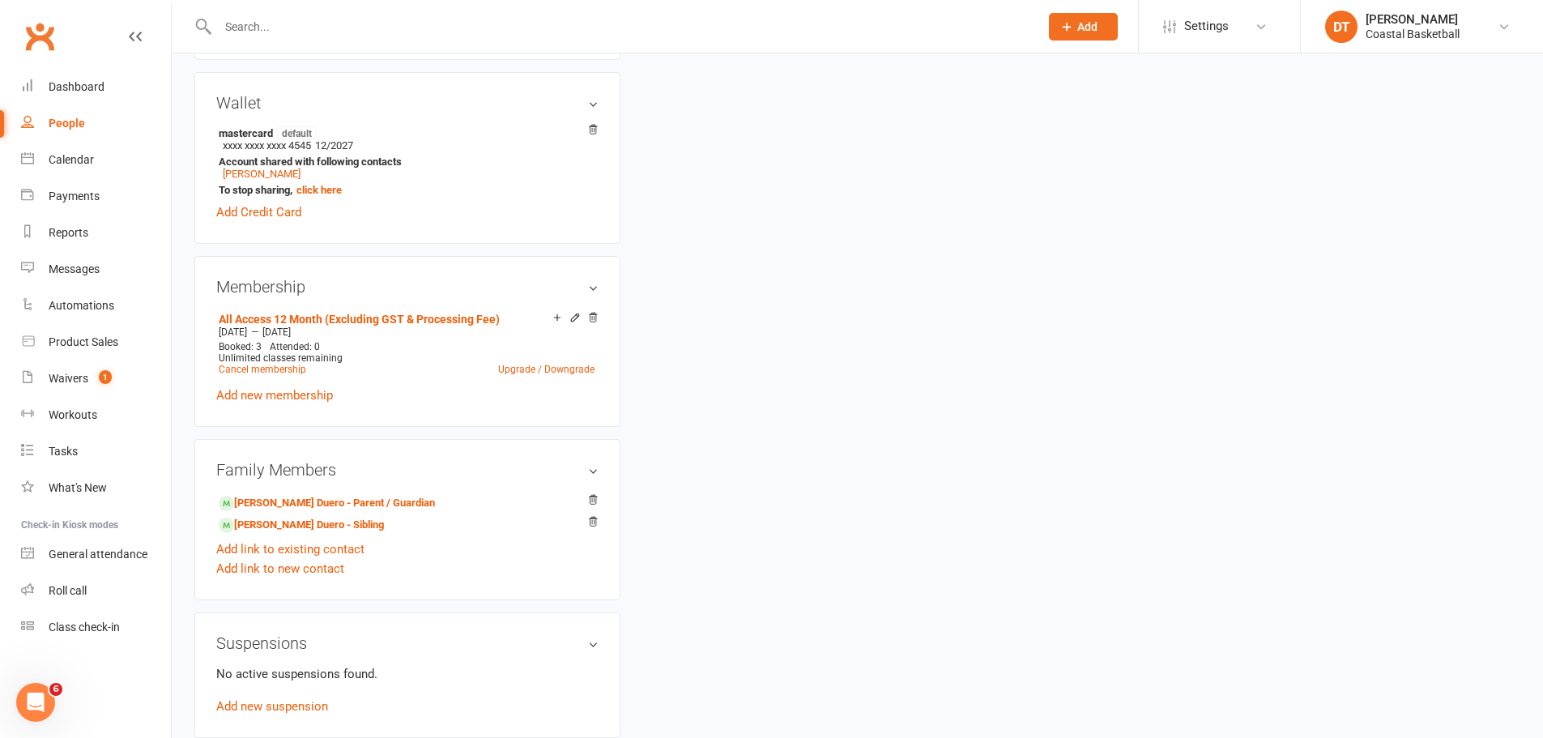
scroll to position [540, 0]
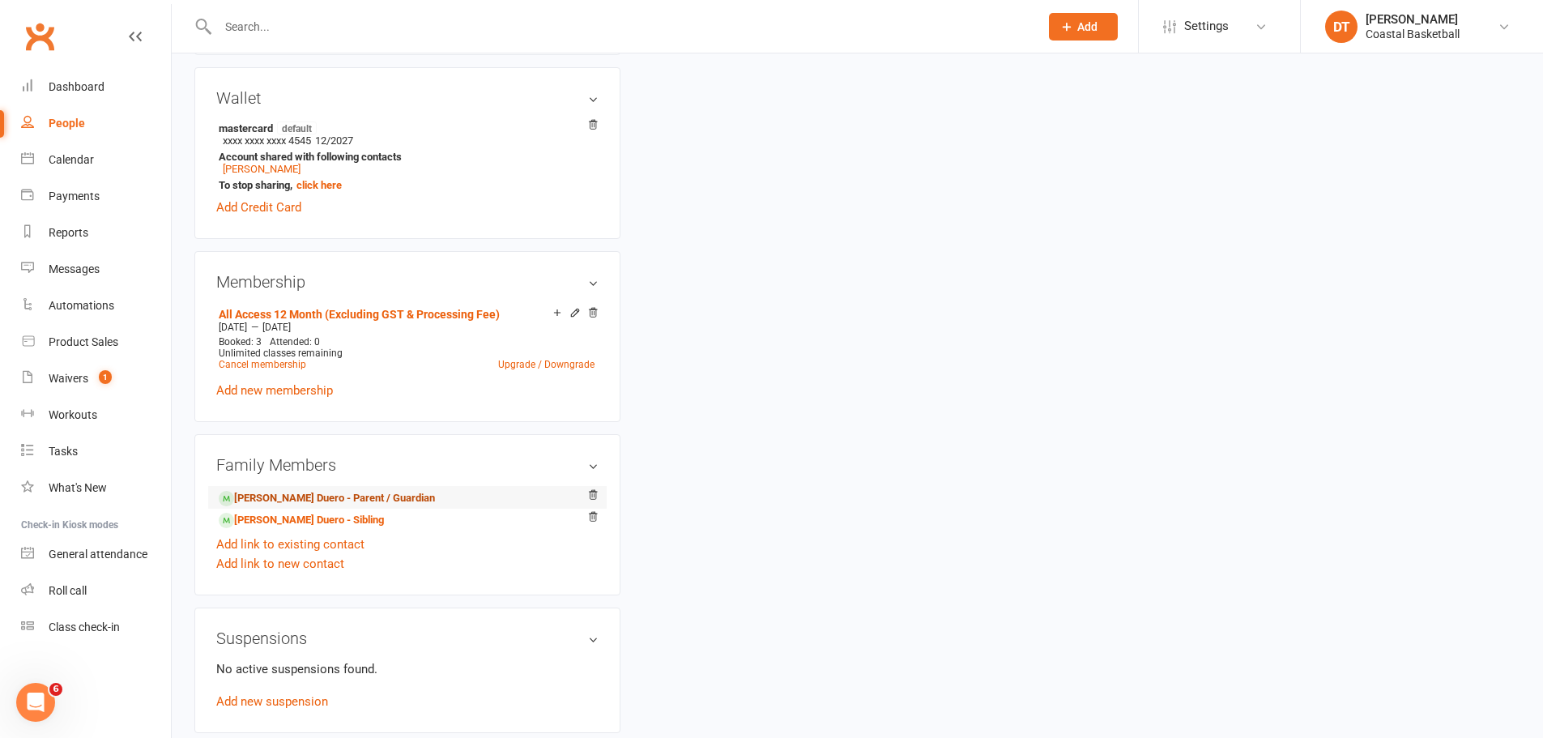
click at [355, 500] on link "[PERSON_NAME] Duero - Parent / Guardian" at bounding box center [327, 498] width 216 height 17
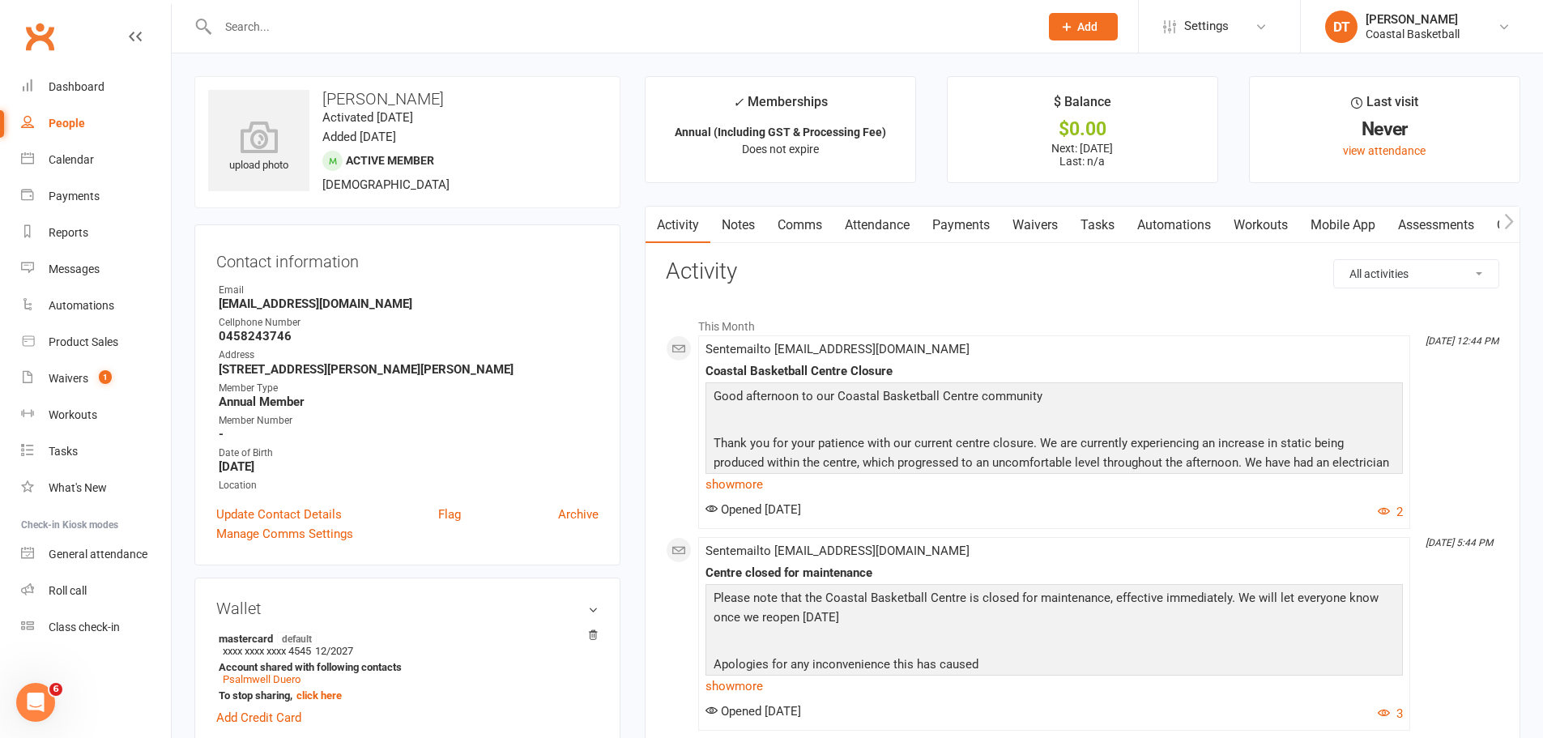
click at [1031, 216] on link "Waivers" at bounding box center [1035, 225] width 68 height 37
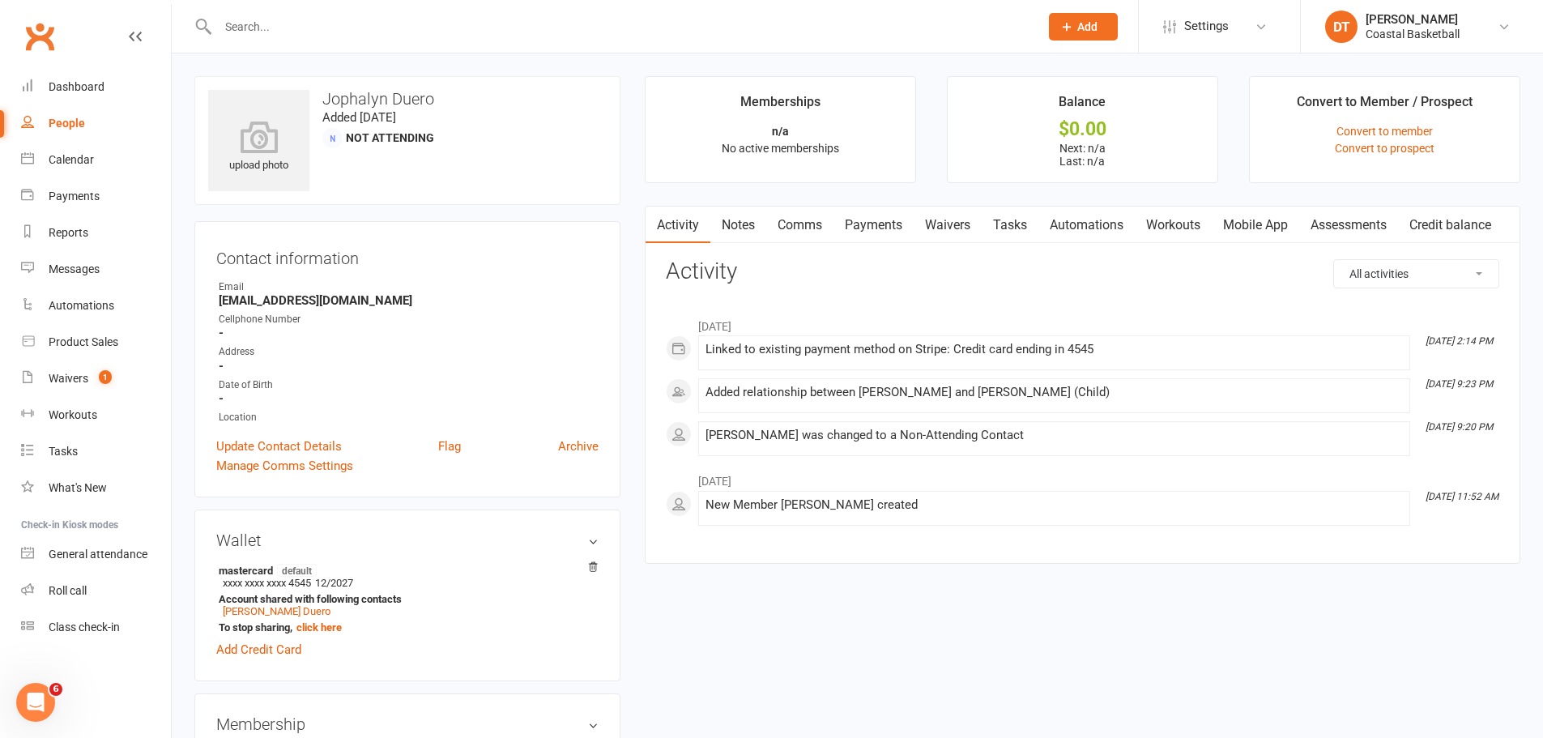
click at [958, 223] on link "Waivers" at bounding box center [948, 225] width 68 height 37
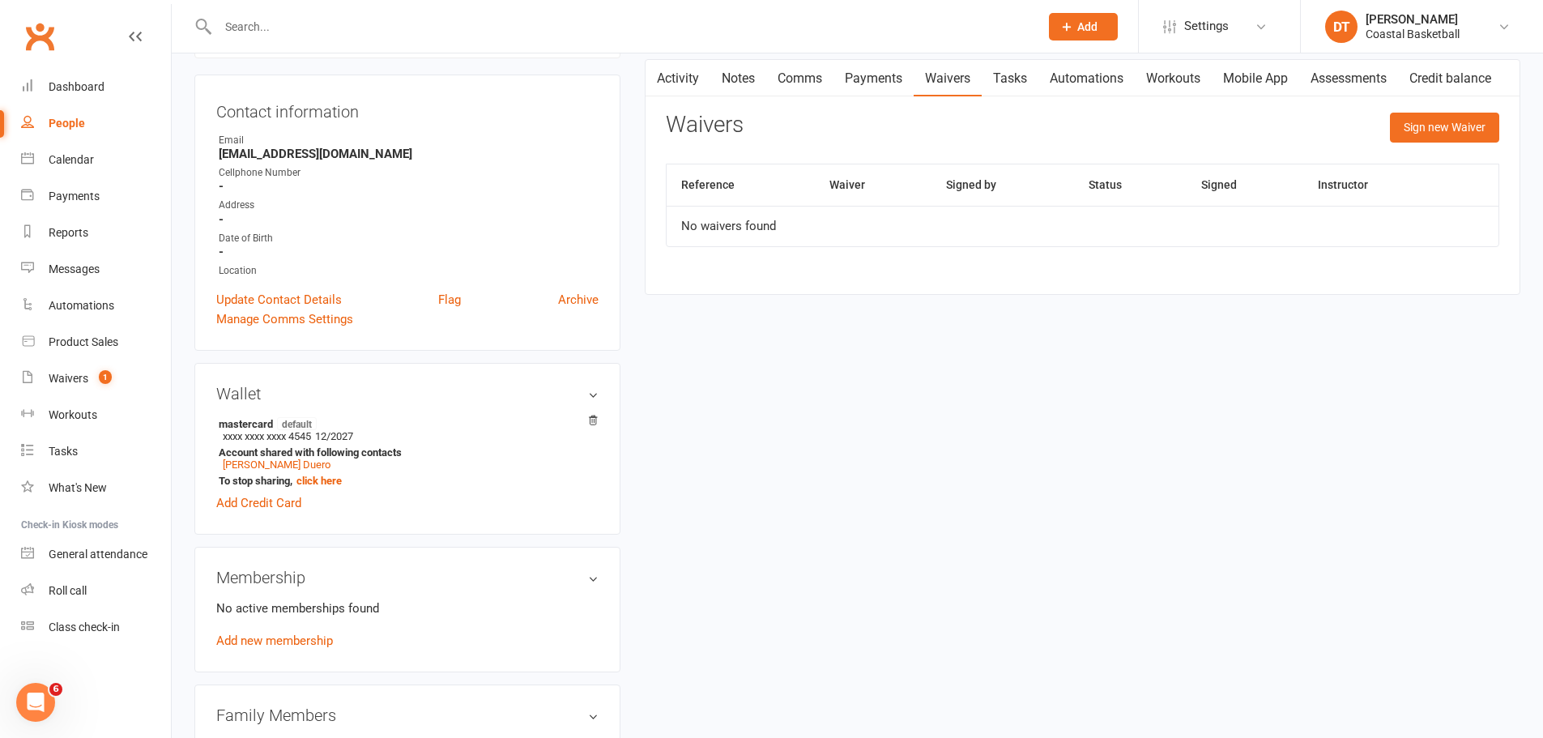
scroll to position [405, 0]
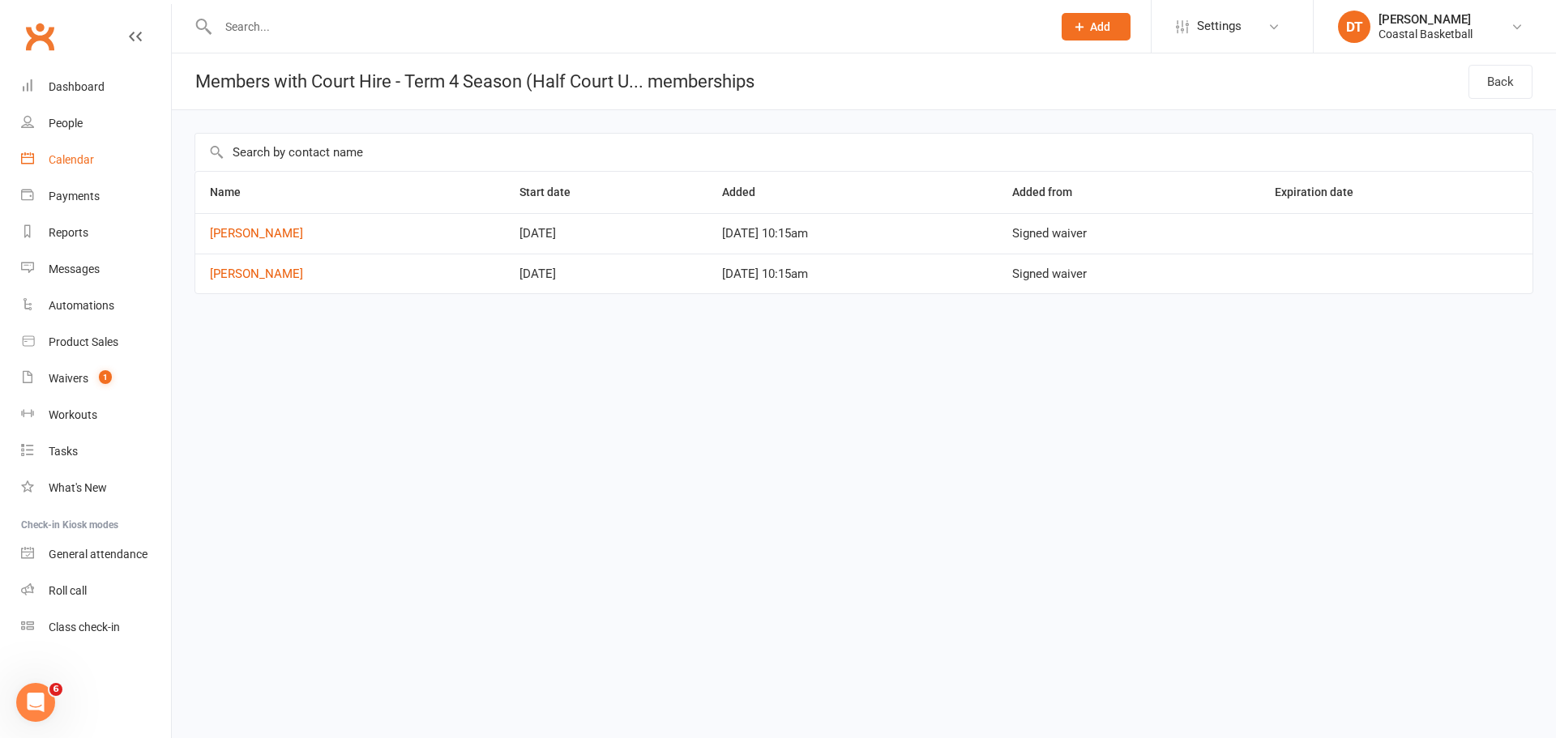
drag, startPoint x: 88, startPoint y: 154, endPoint x: 1303, endPoint y: 384, distance: 1236.1
click at [88, 154] on div "Calendar" at bounding box center [71, 159] width 45 height 13
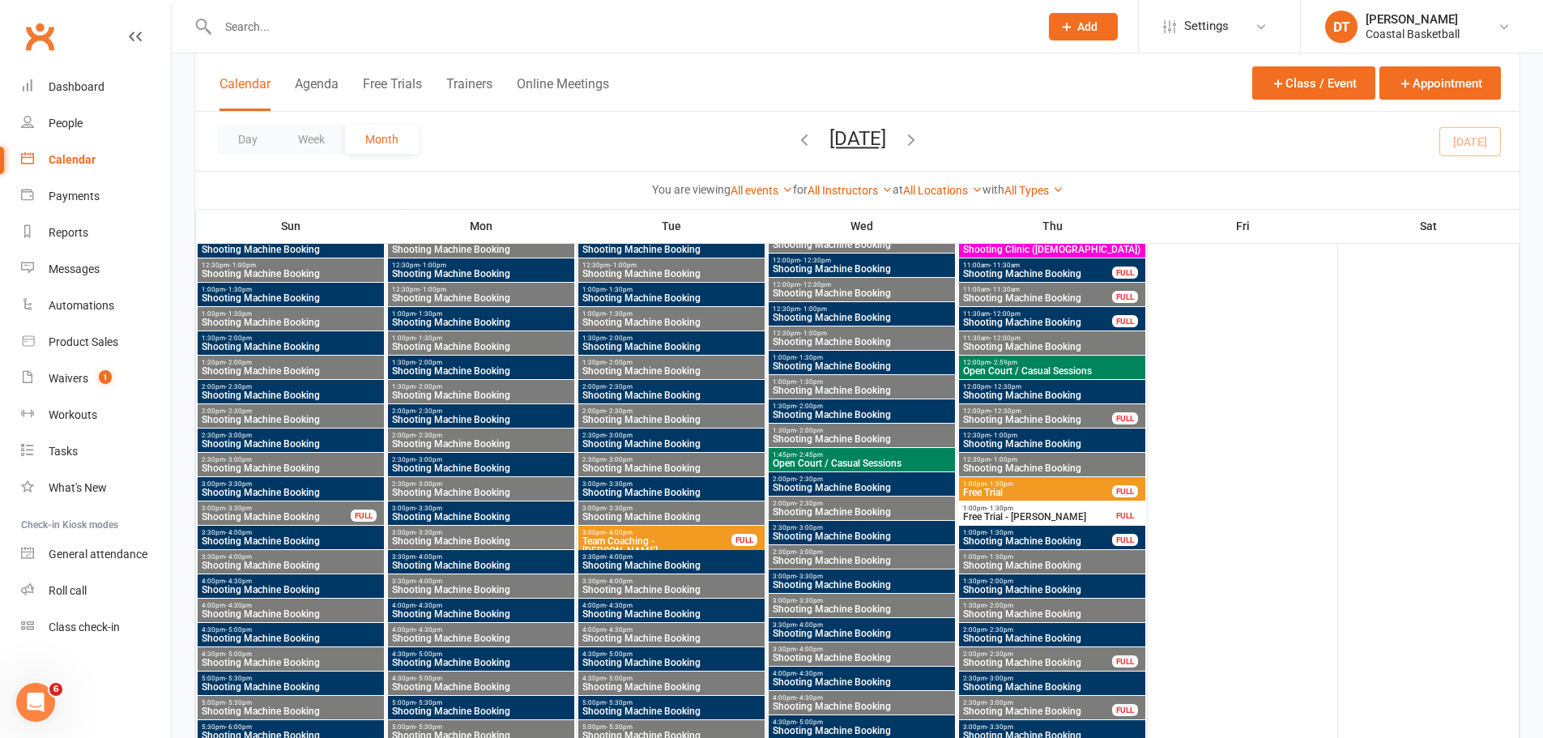
scroll to position [3979, 0]
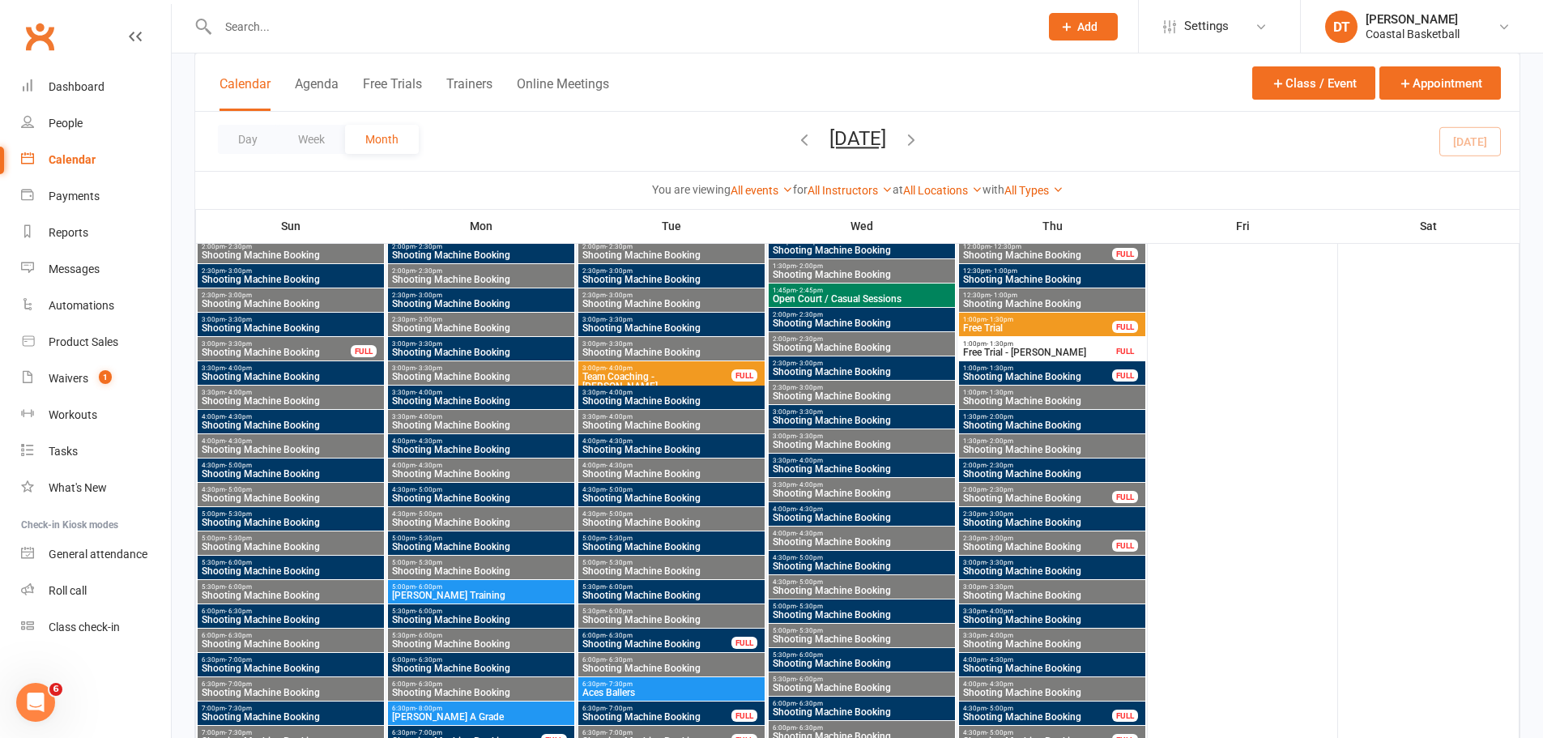
click at [698, 689] on span "Aces Ballers" at bounding box center [672, 693] width 180 height 10
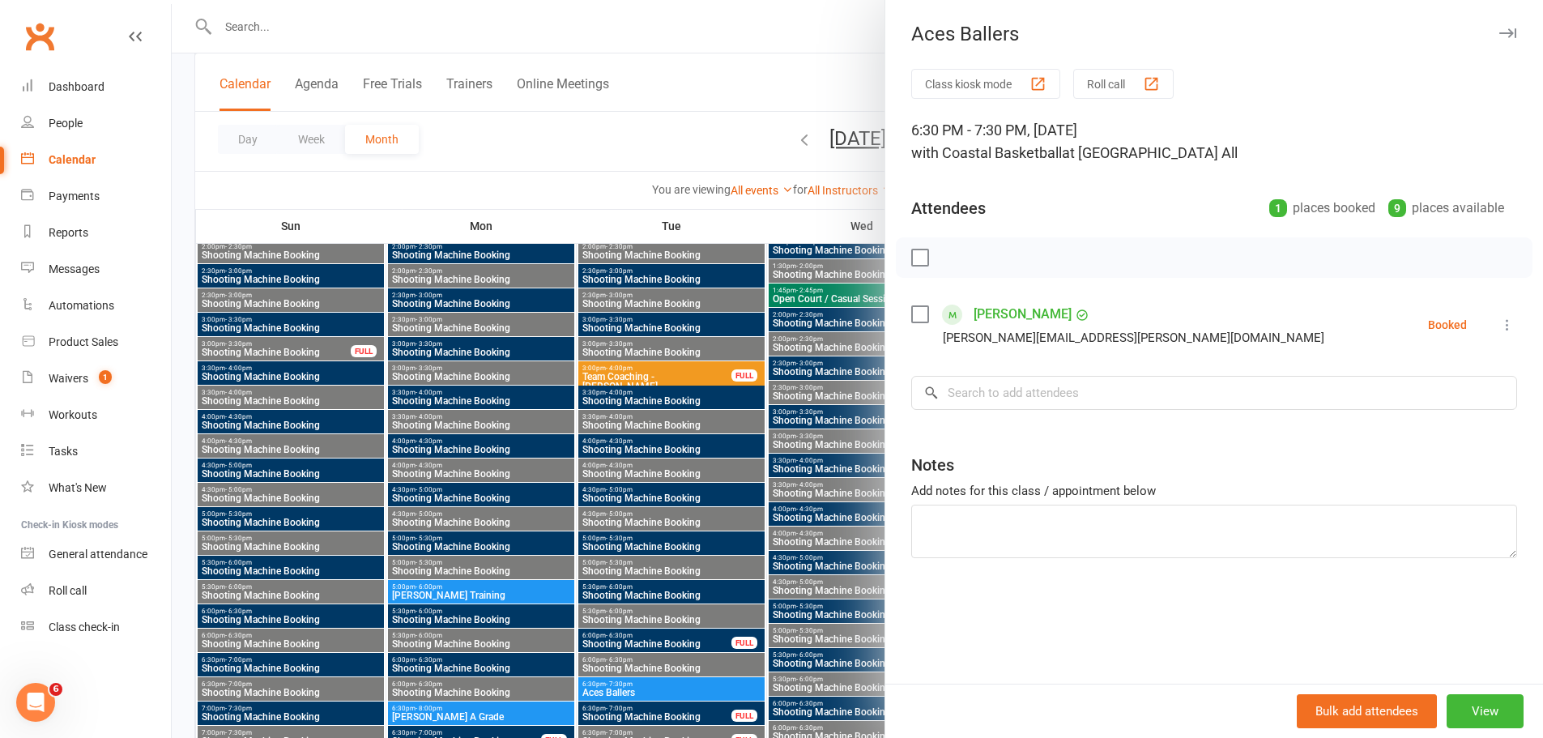
drag, startPoint x: 631, startPoint y: 139, endPoint x: 697, endPoint y: 52, distance: 108.7
click at [631, 139] on div at bounding box center [858, 369] width 1372 height 738
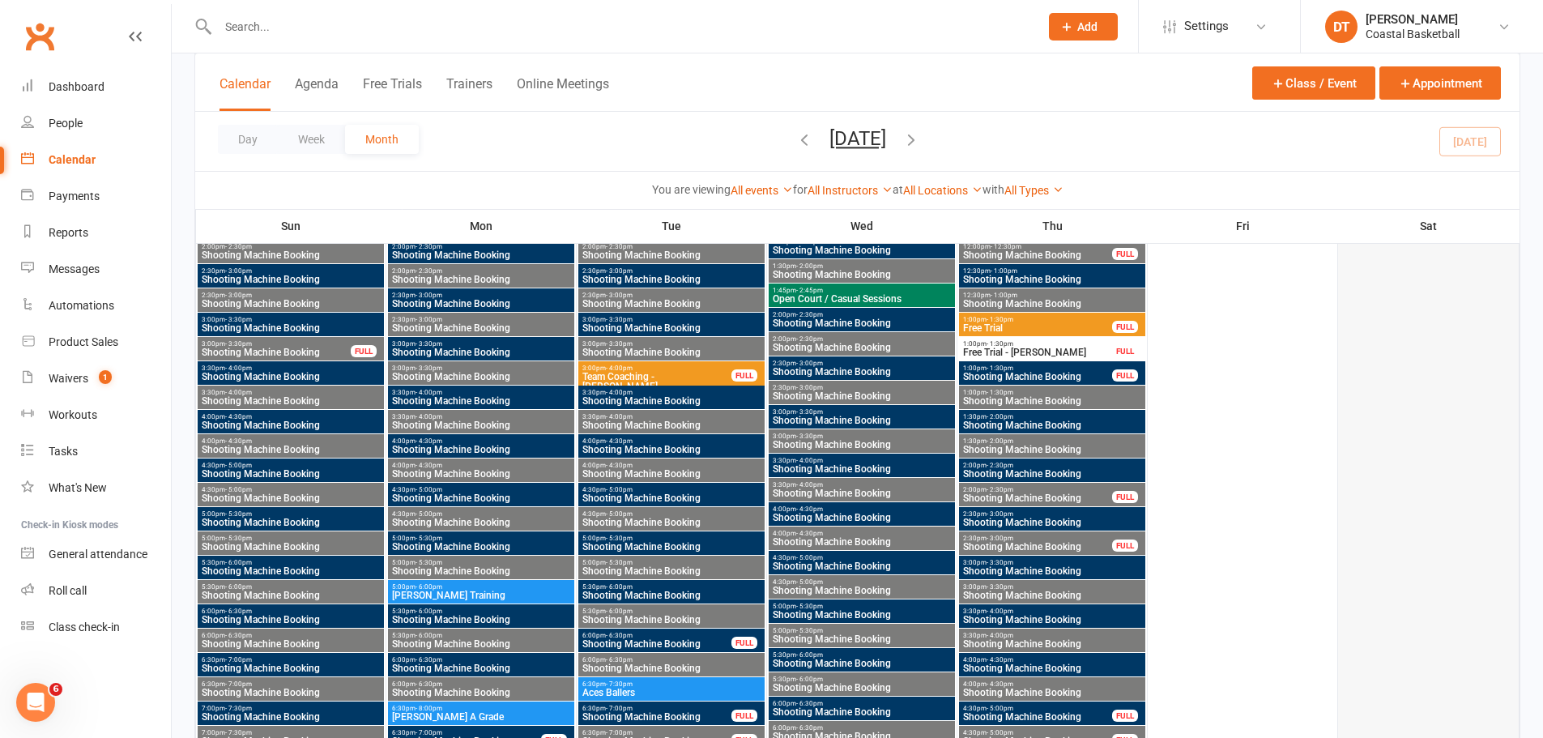
scroll to position [3304, 0]
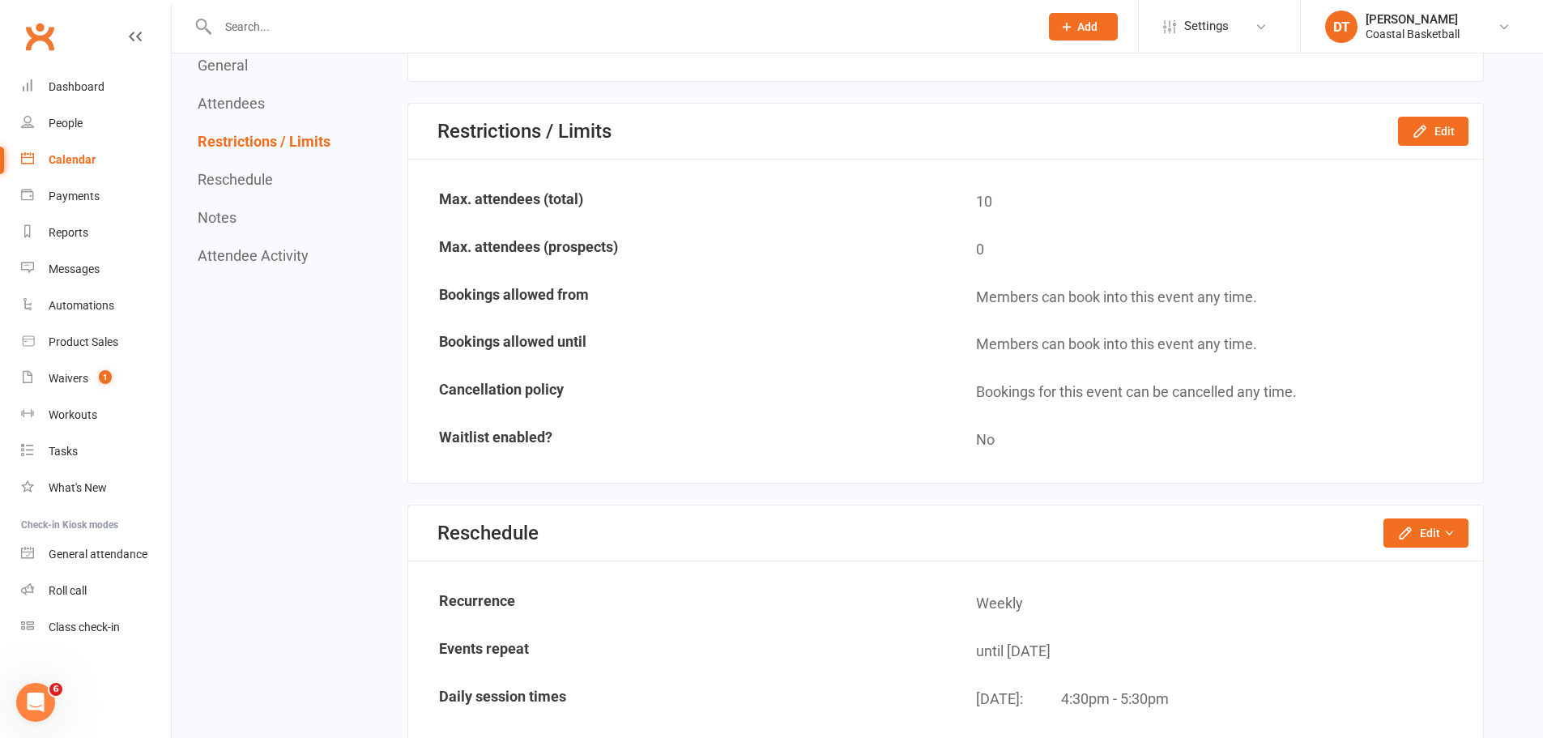
scroll to position [1080, 0]
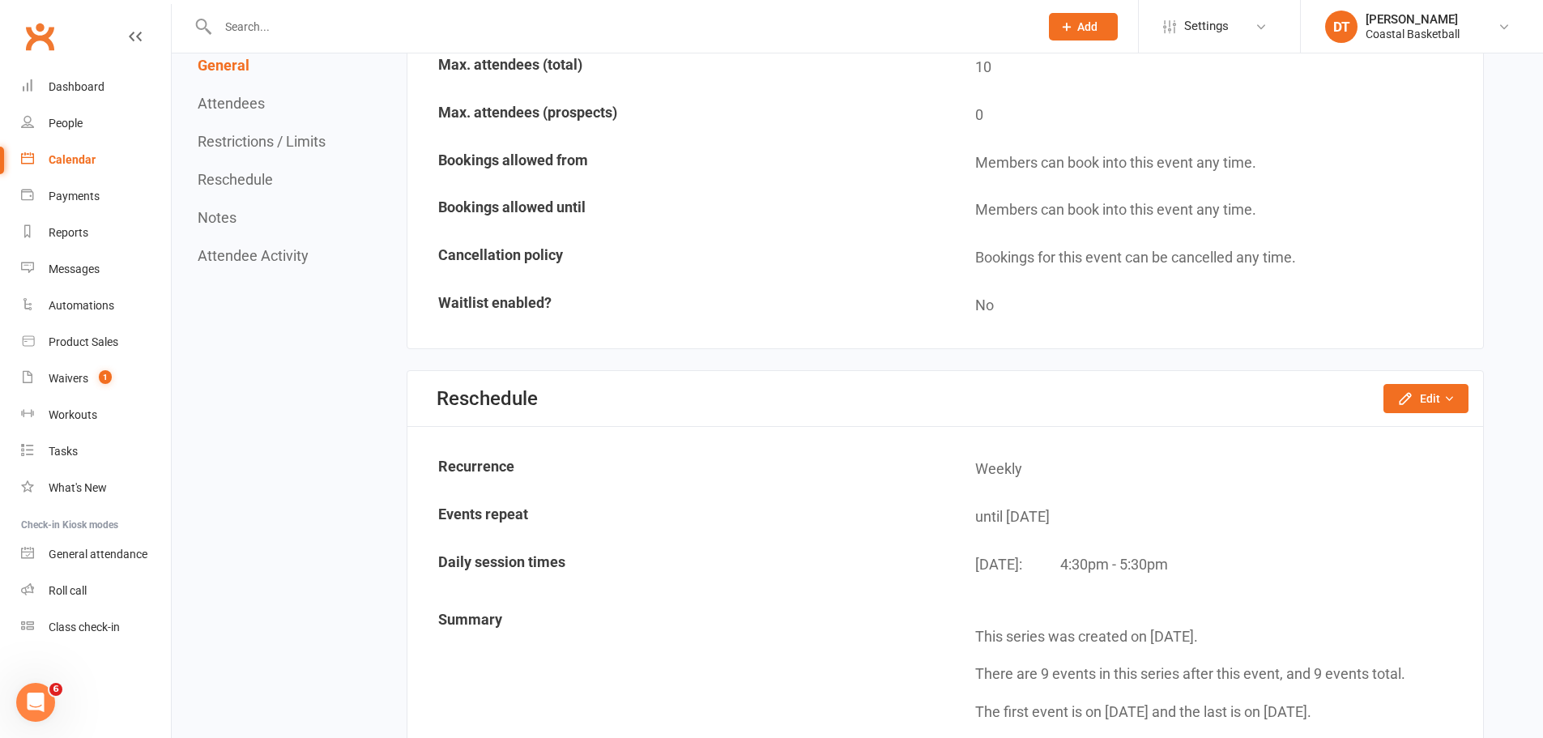
drag, startPoint x: 558, startPoint y: 420, endPoint x: 584, endPoint y: 426, distance: 26.5
click at [560, 420] on section "Reschedule Edit Reschedule this event only Move weekly session times Change rec…" at bounding box center [946, 569] width 1078 height 399
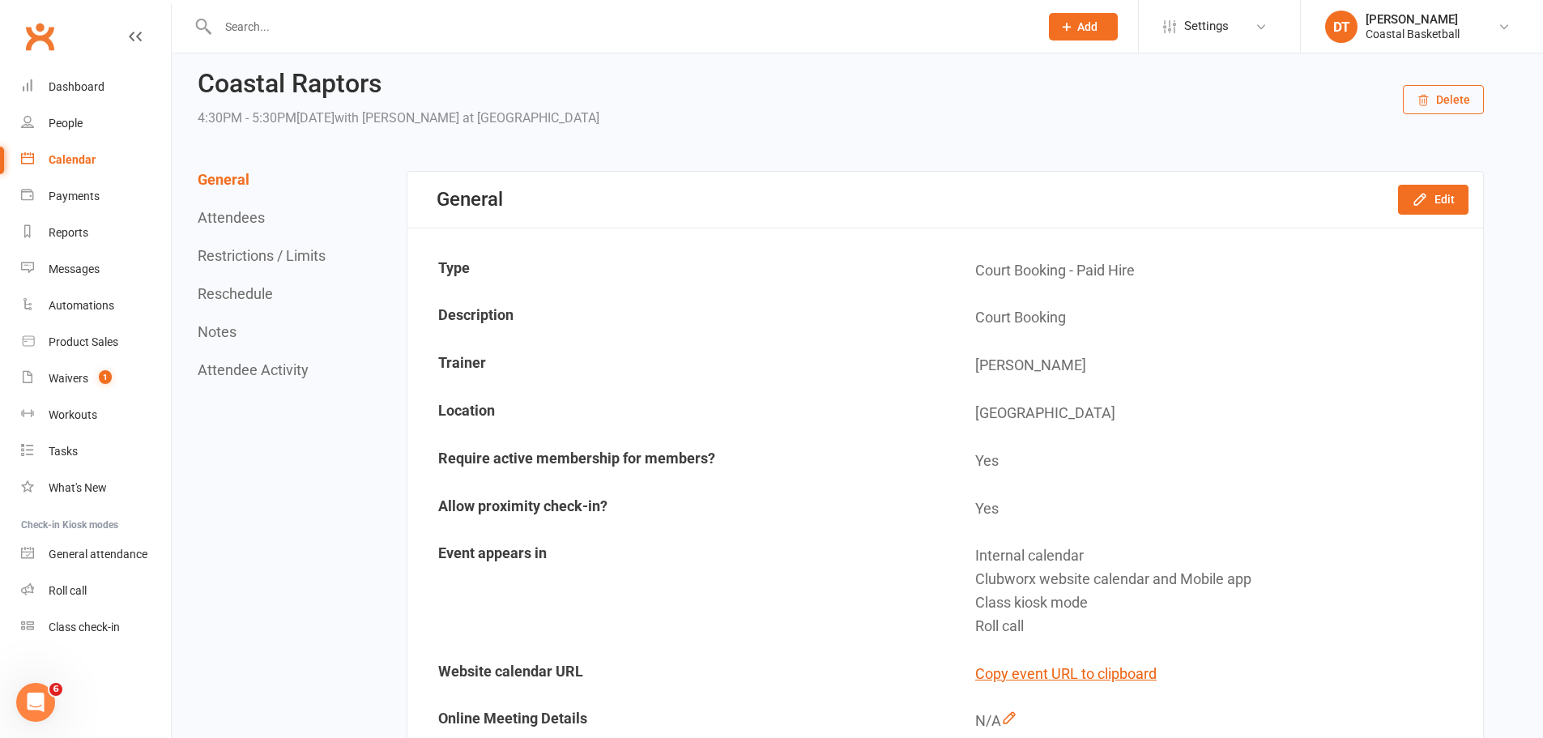
scroll to position [0, 0]
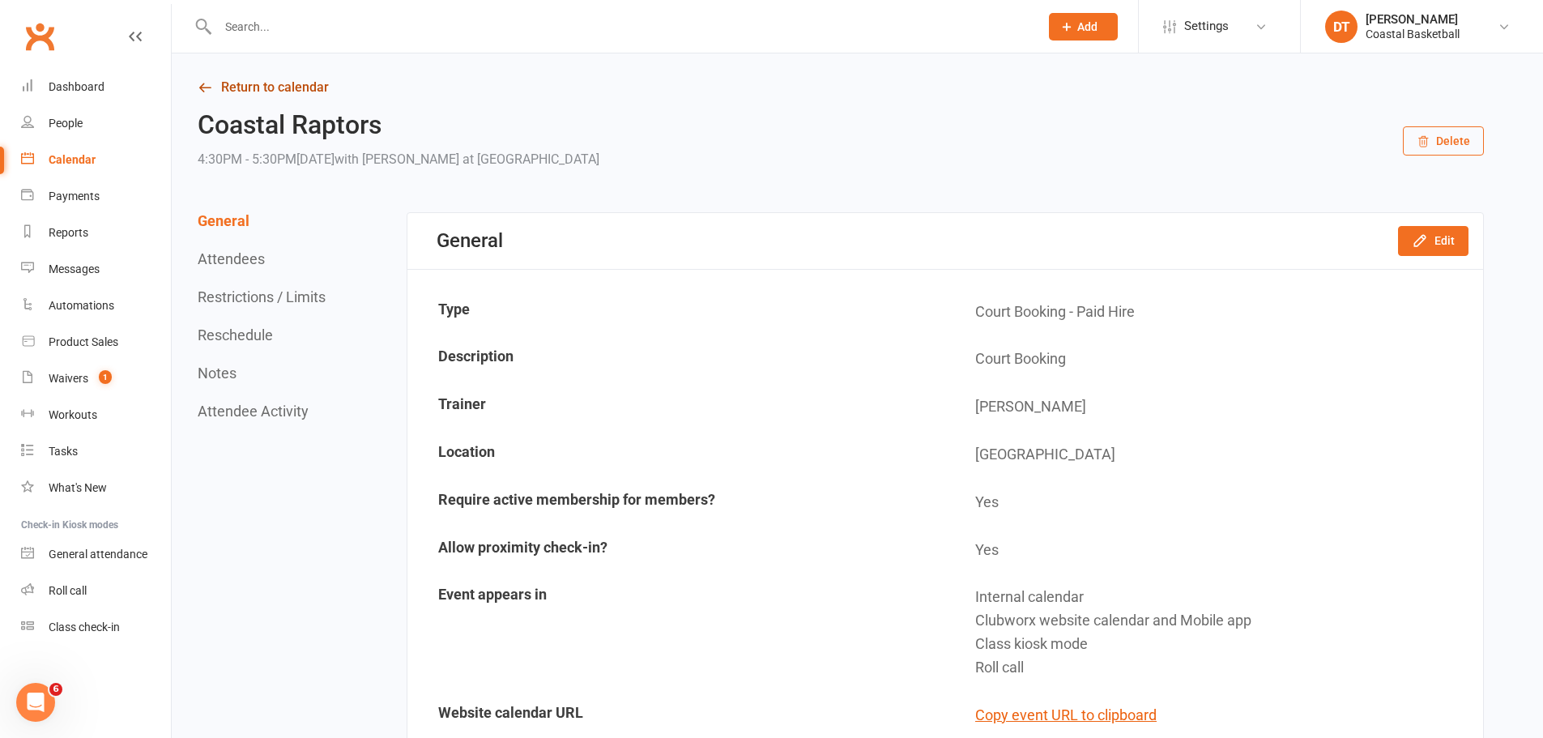
click at [299, 83] on link "Return to calendar" at bounding box center [841, 87] width 1287 height 23
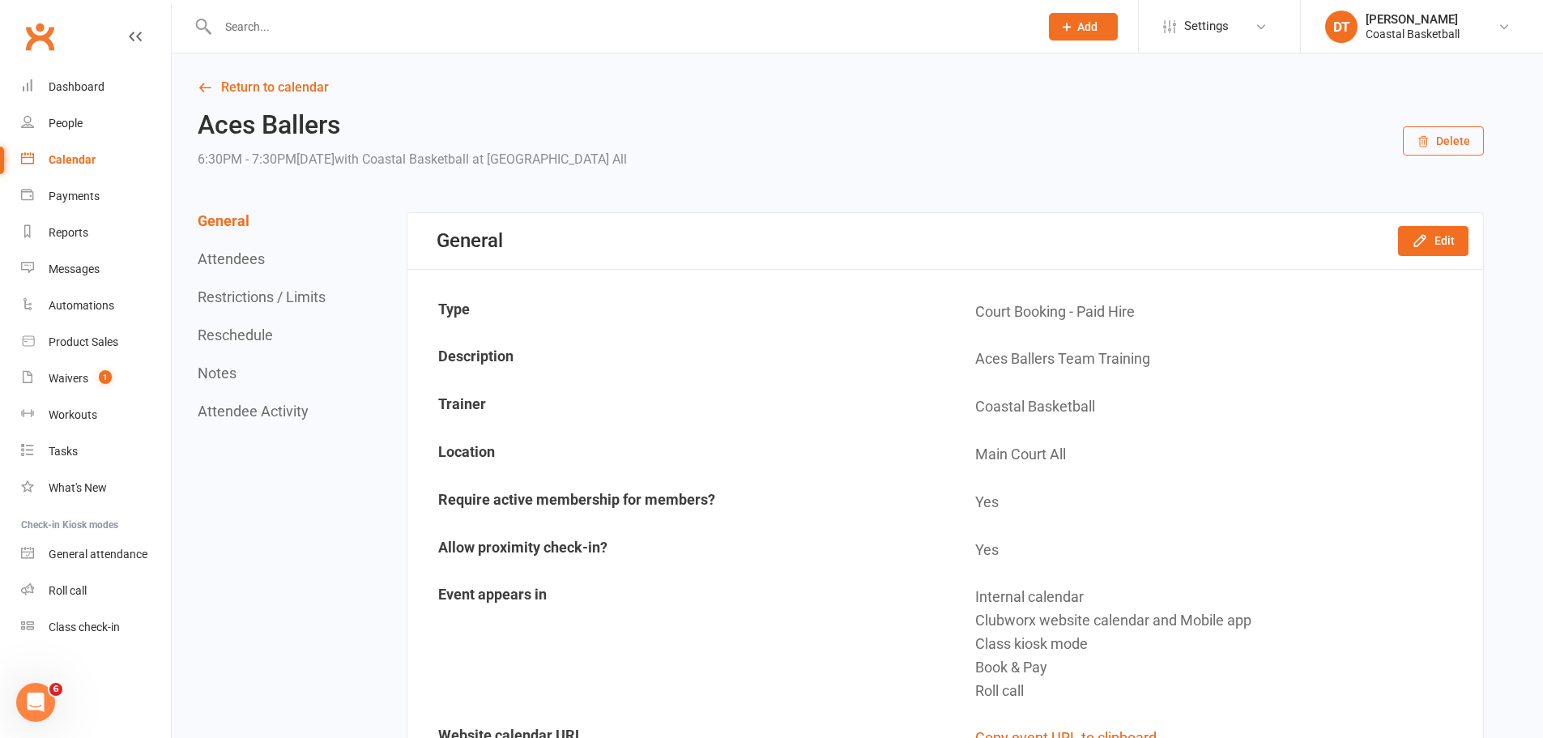
click at [879, 481] on td "Require active membership for members?" at bounding box center [677, 503] width 536 height 46
drag, startPoint x: 93, startPoint y: 231, endPoint x: 108, endPoint y: 231, distance: 14.6
click at [93, 231] on link "Reports" at bounding box center [96, 233] width 150 height 36
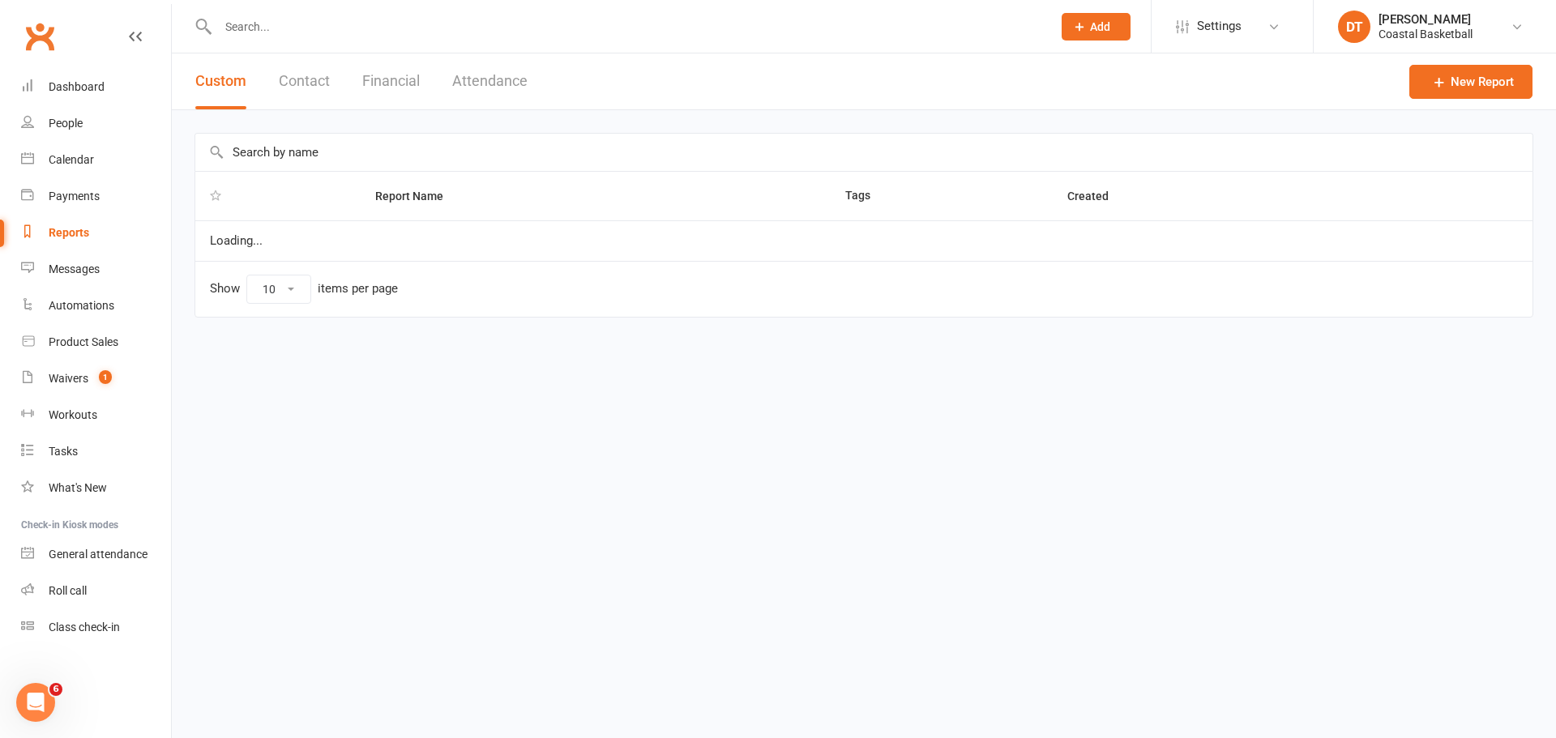
select select "100"
drag, startPoint x: 476, startPoint y: 89, endPoint x: 581, endPoint y: 120, distance: 109.7
click at [476, 89] on button "Attendance" at bounding box center [489, 81] width 75 height 56
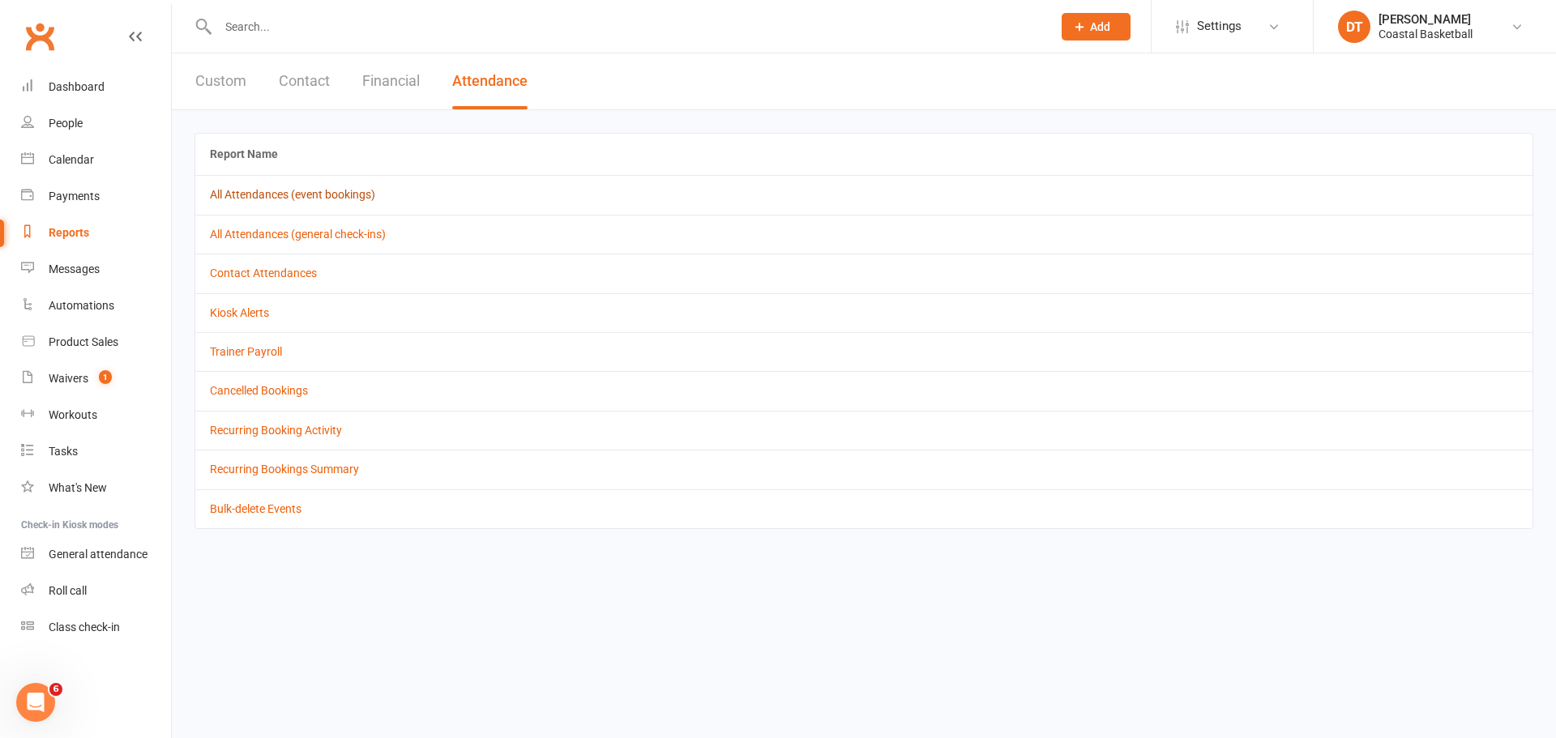
click at [322, 190] on link "All Attendances (event bookings)" at bounding box center [292, 194] width 165 height 13
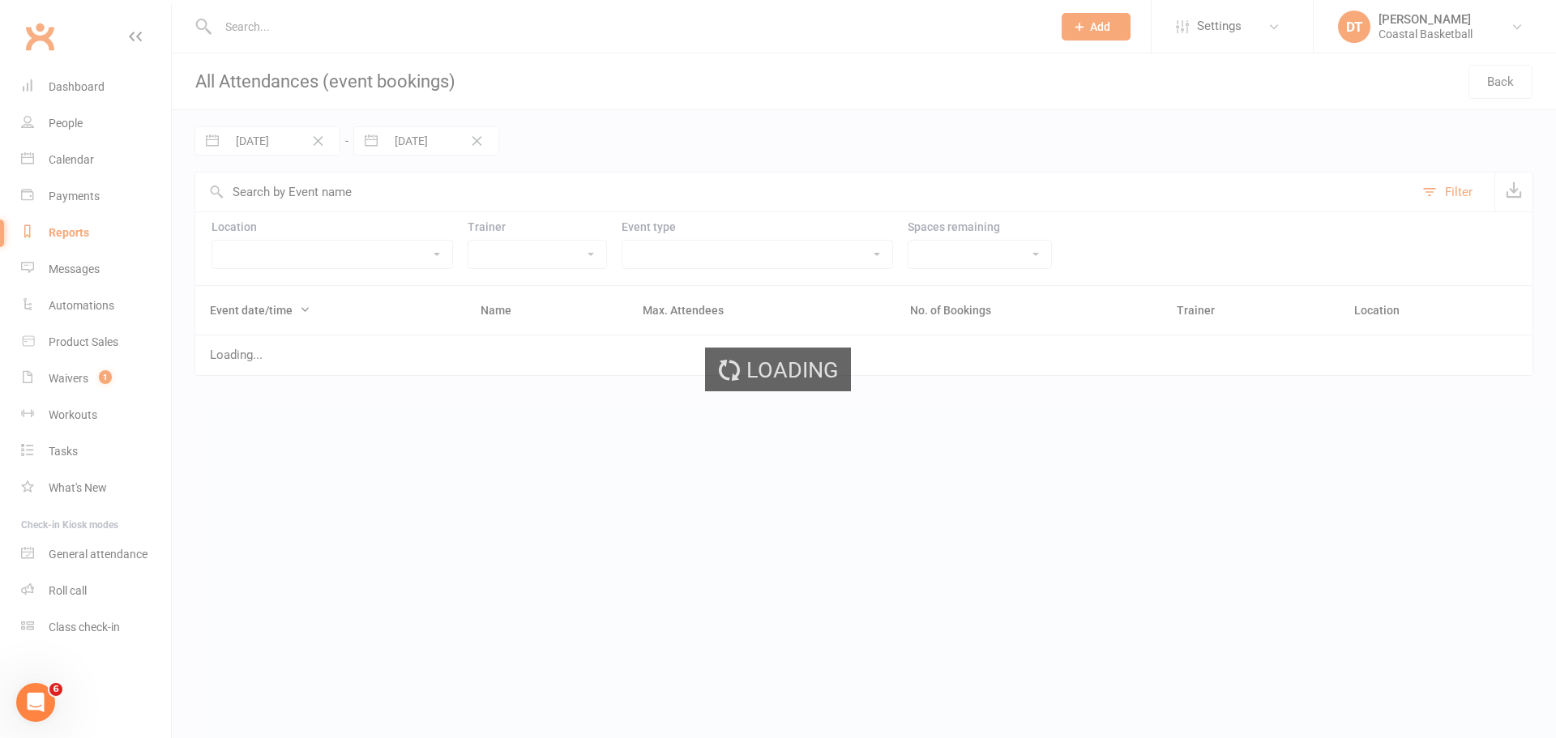
click at [802, 258] on div "Loading" at bounding box center [778, 369] width 1556 height 738
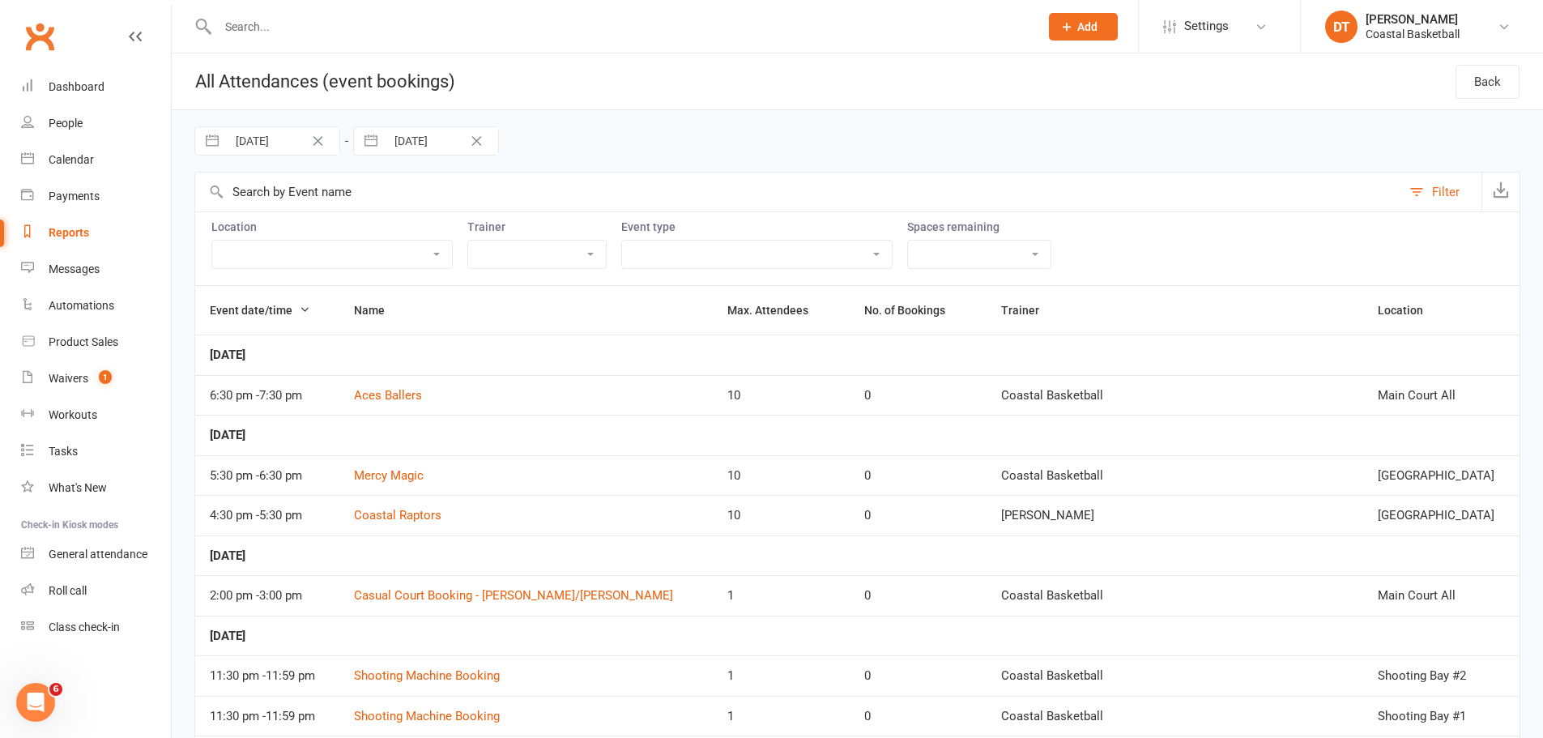
click at [250, 147] on input "[DATE]" at bounding box center [283, 141] width 113 height 28
select select "7"
select select "2025"
select select "8"
select select "2025"
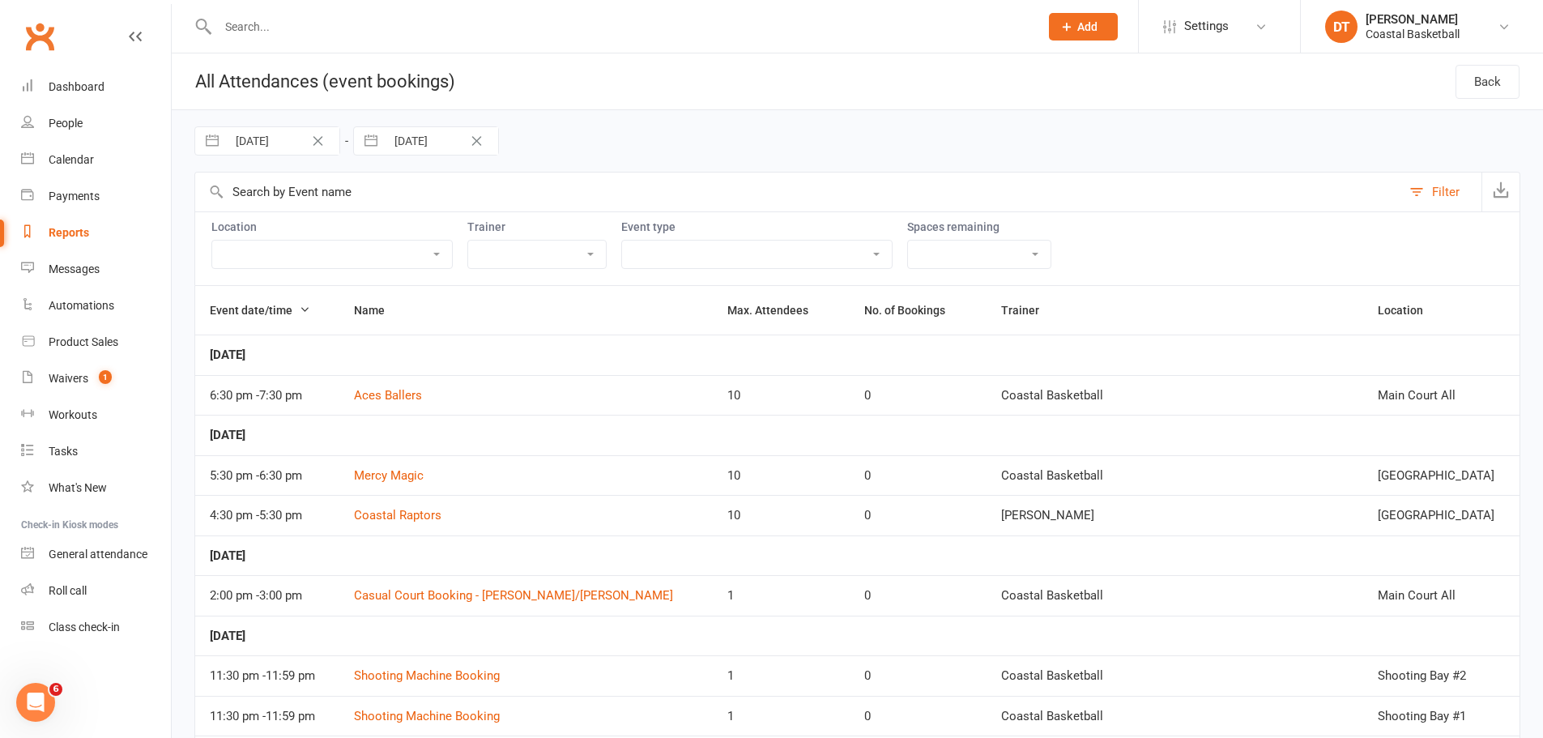
select select "9"
select select "2025"
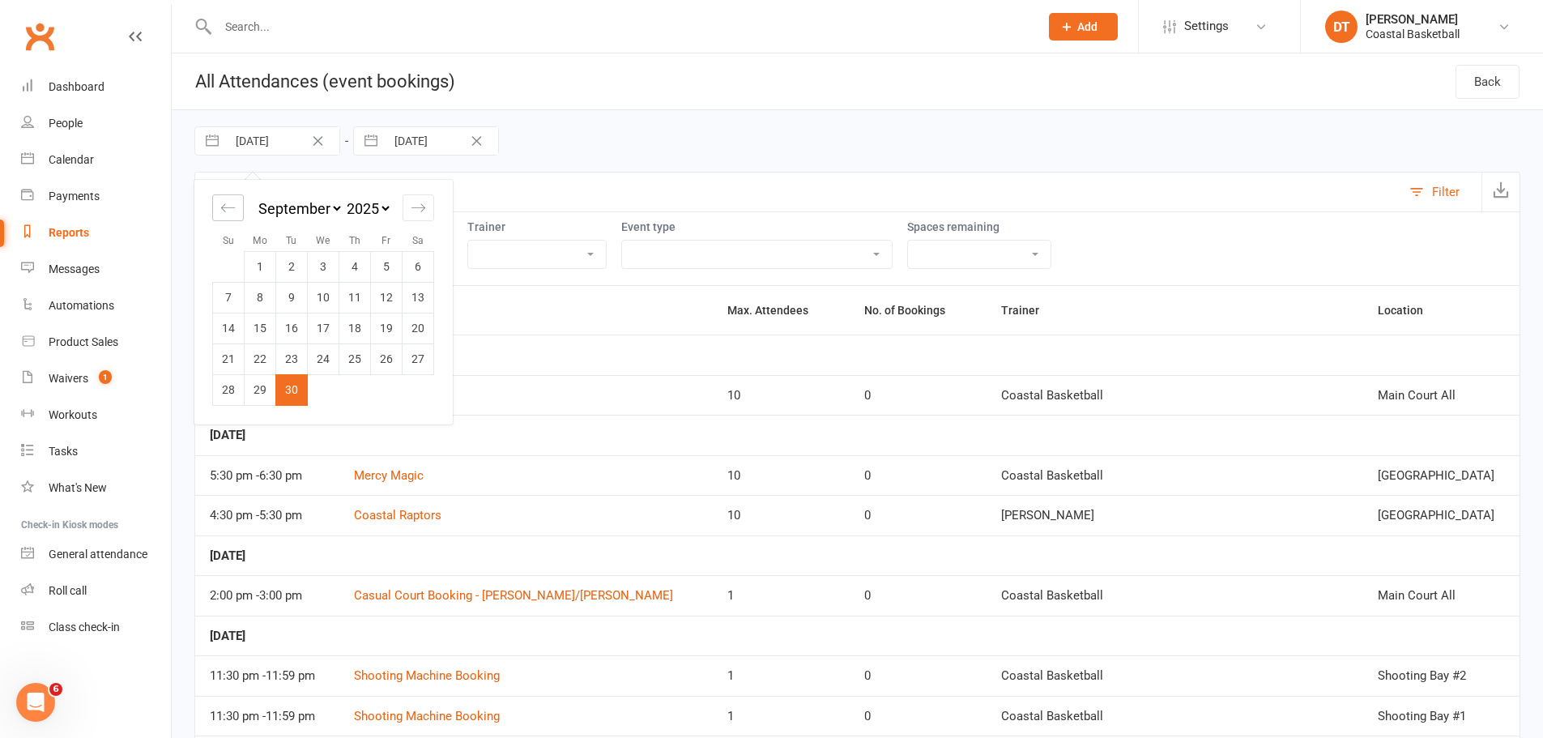
click at [228, 203] on icon "Move backward to switch to the previous month." at bounding box center [227, 207] width 15 height 15
select select "6"
select select "2025"
click at [225, 207] on icon "Move backward to switch to the previous month." at bounding box center [227, 207] width 15 height 15
select select "5"
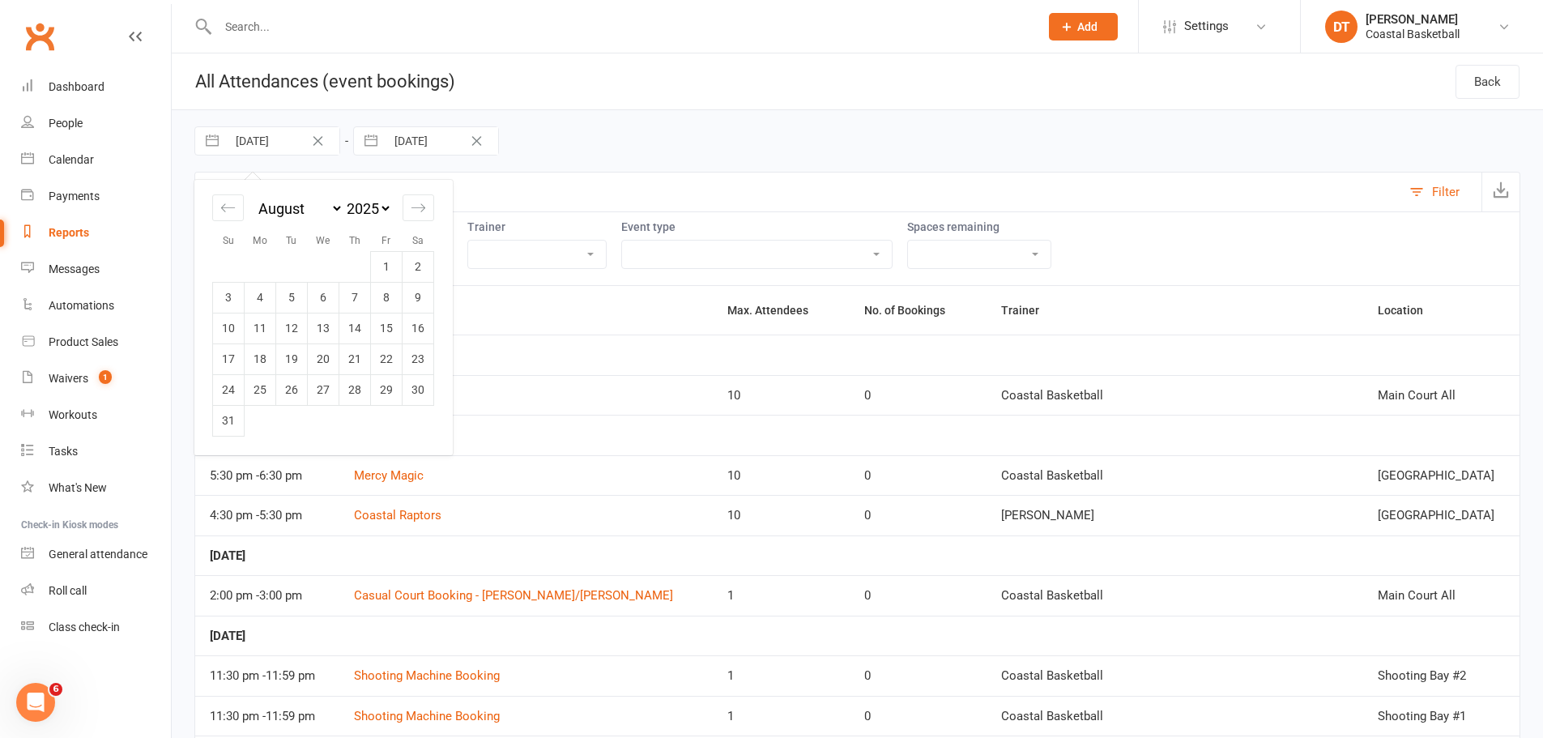
select select "2025"
click at [289, 263] on td "1" at bounding box center [292, 266] width 32 height 31
type input "01 Jul 2025"
click at [0, 0] on div "Loading" at bounding box center [0, 0] width 0 height 0
click at [731, 237] on div "Event type 24/7 Centre Access 3 Guaranteed Reservations Per Week on Sh... Court…" at bounding box center [756, 244] width 271 height 49
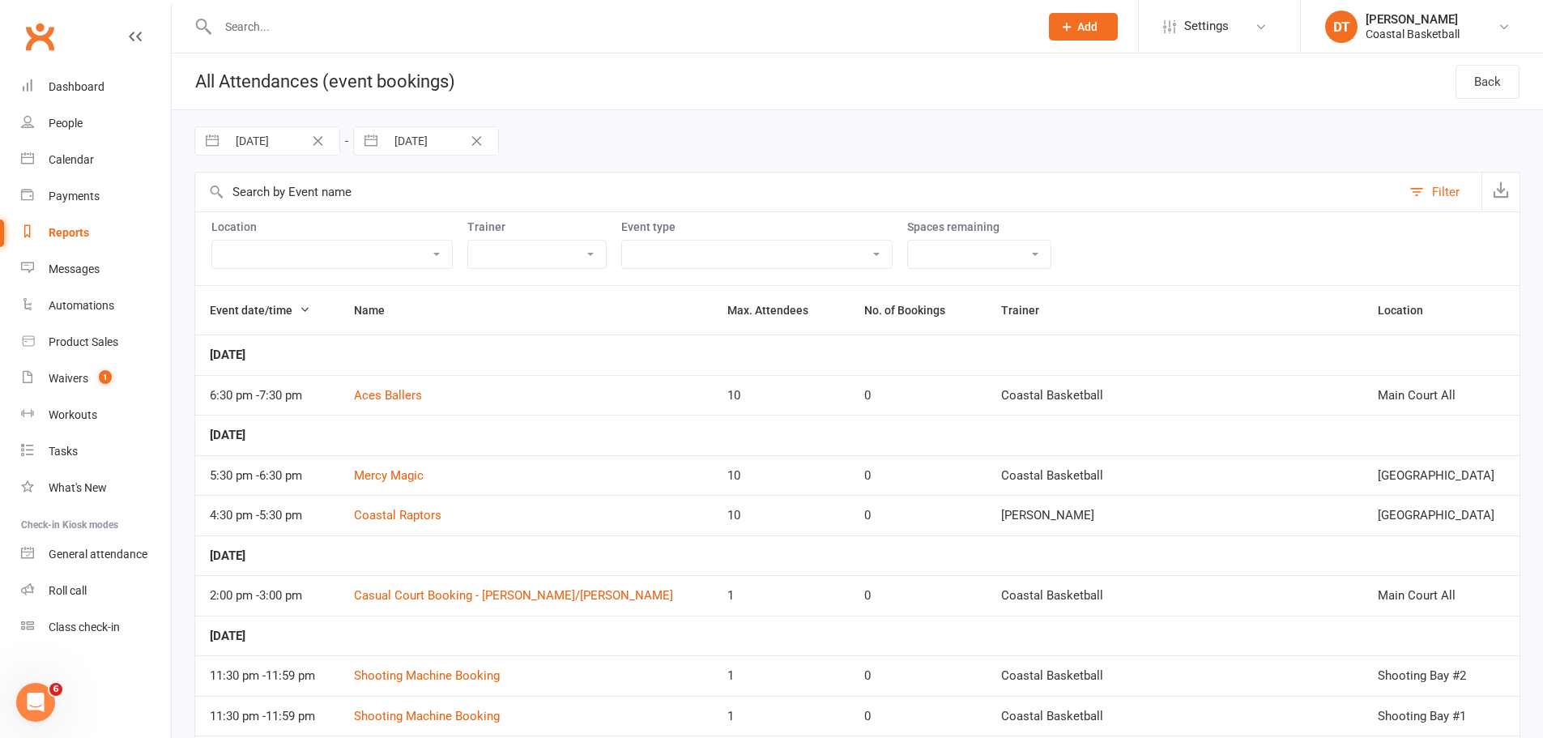
drag, startPoint x: 720, startPoint y: 246, endPoint x: 719, endPoint y: 267, distance: 20.3
click at [720, 246] on select "24/7 Centre Access 3 Guaranteed Reservations Per Week on Sh... Court Booking - …" at bounding box center [757, 255] width 270 height 28
select select "29653"
click at [622, 241] on select "24/7 Centre Access 3 Guaranteed Reservations Per Week on Sh... Court Booking - …" at bounding box center [757, 255] width 270 height 28
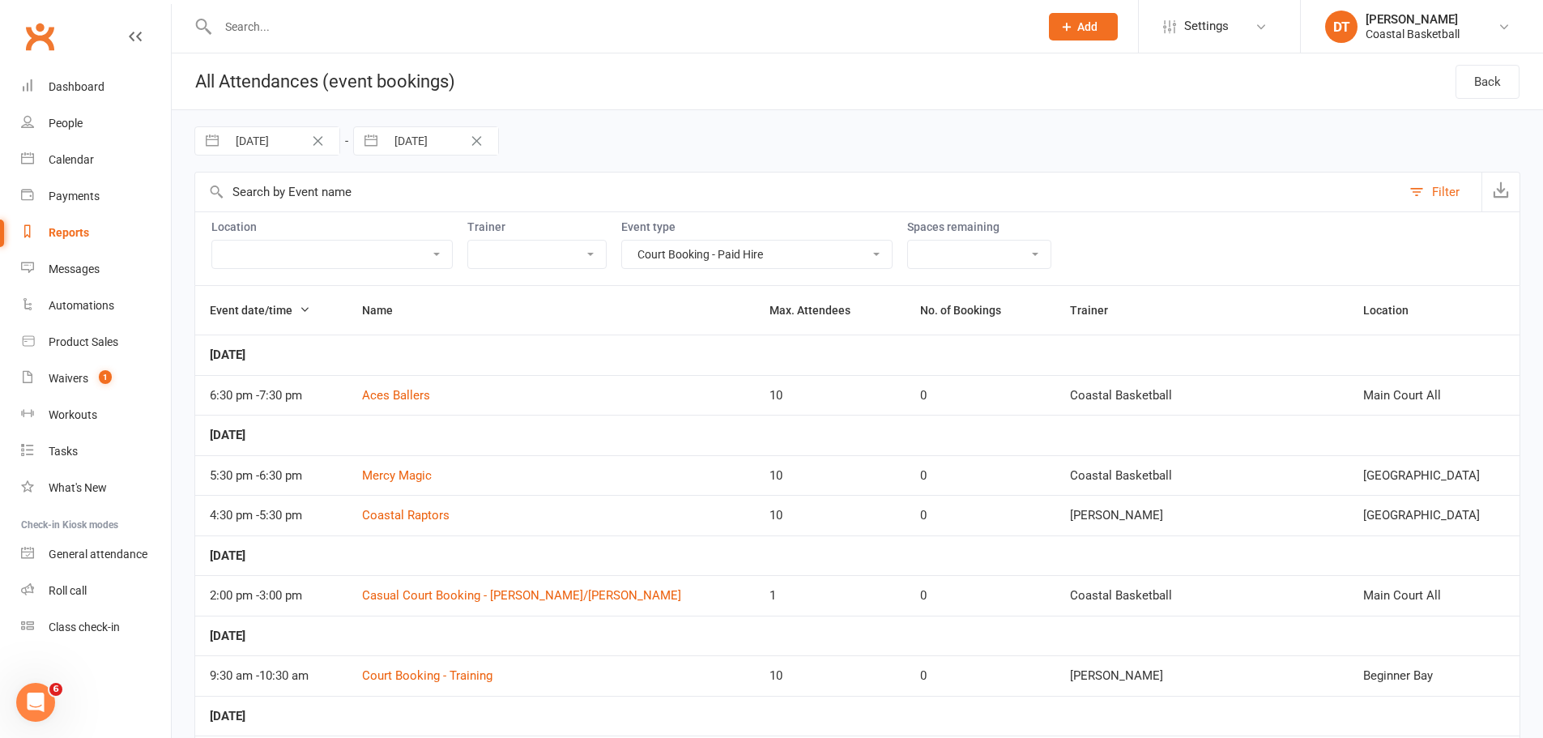
drag, startPoint x: 425, startPoint y: 313, endPoint x: 495, endPoint y: 318, distance: 69.9
click at [411, 313] on icon "button" at bounding box center [404, 309] width 11 height 11
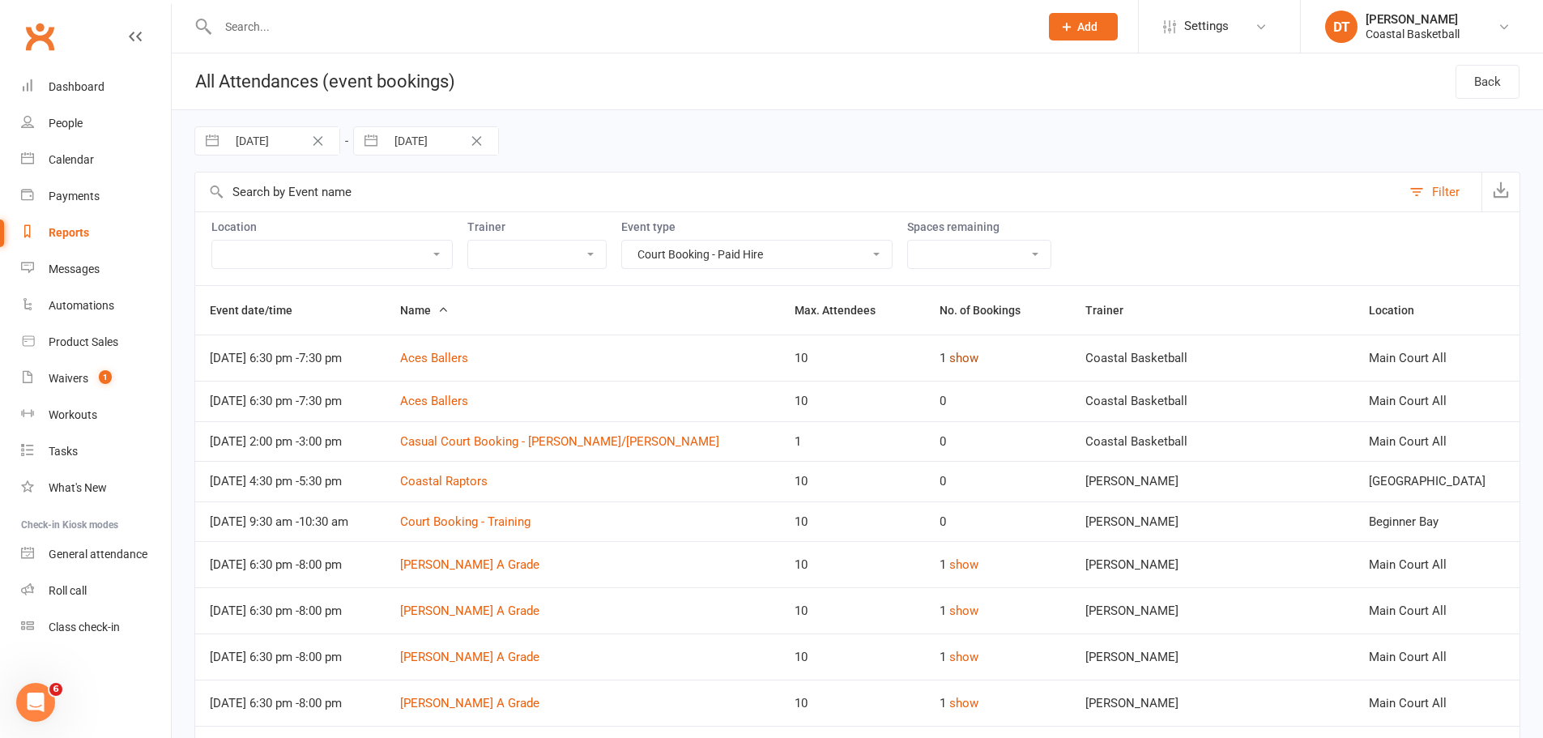
click at [958, 361] on button "show" at bounding box center [964, 357] width 29 height 19
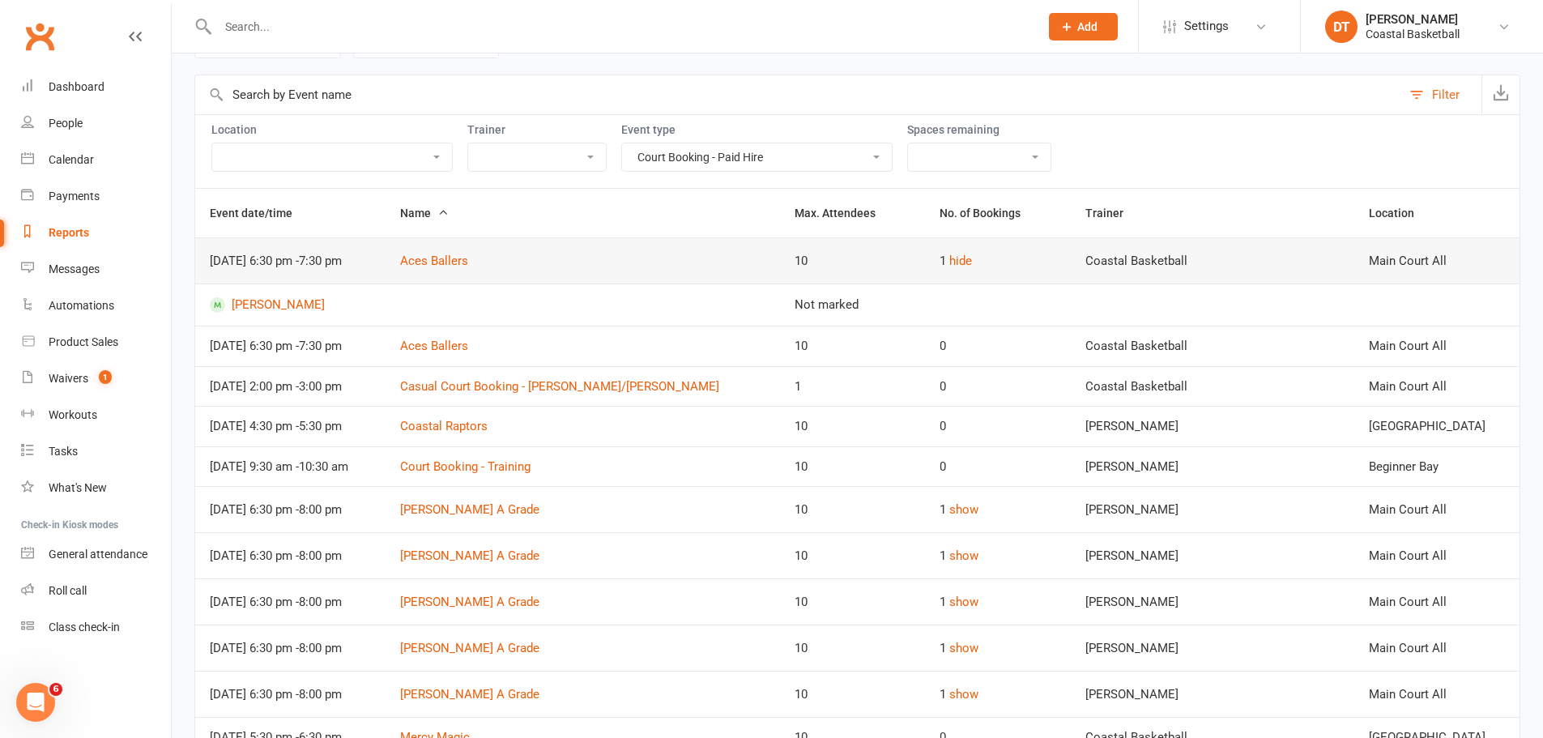
scroll to position [135, 0]
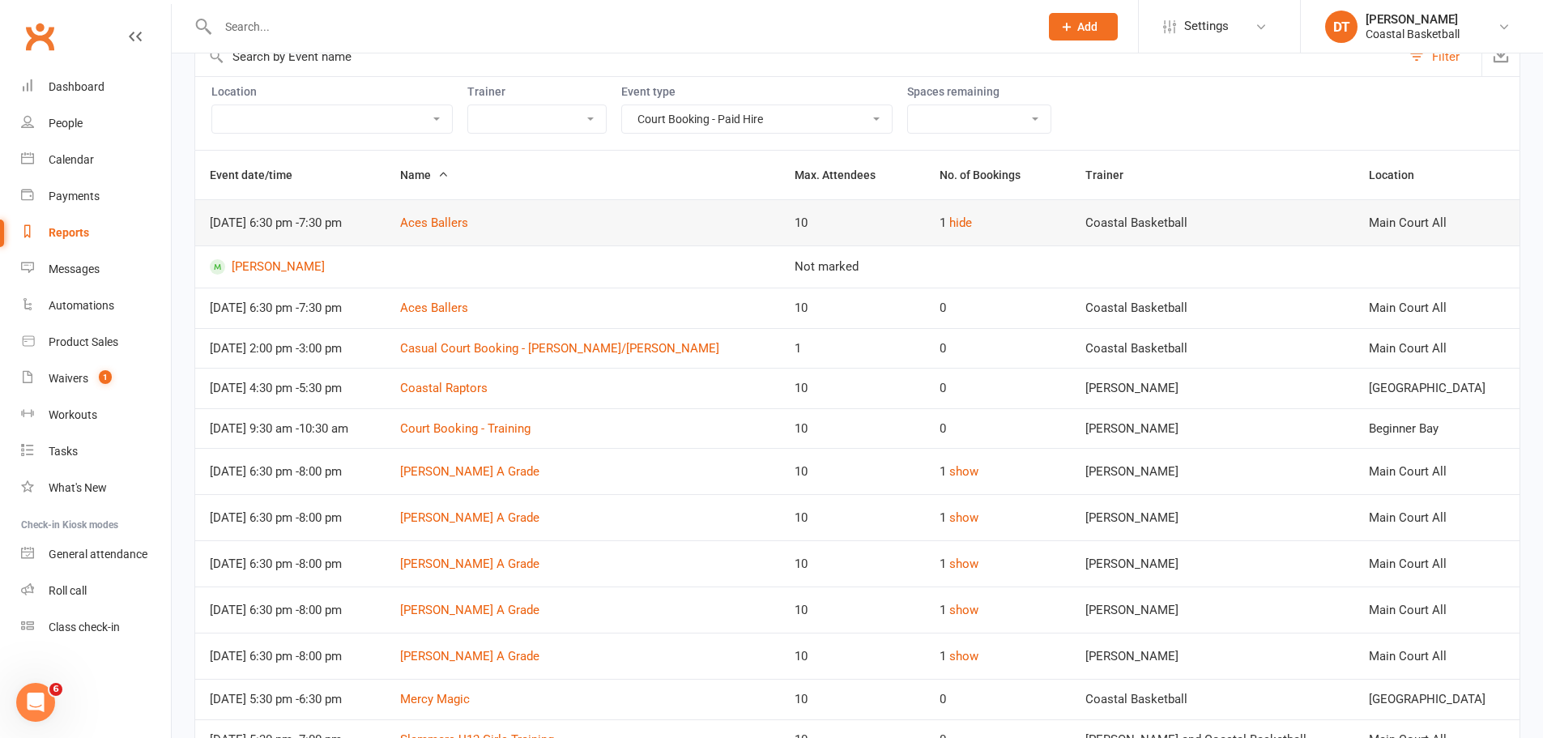
click at [449, 183] on button "Name" at bounding box center [424, 174] width 49 height 19
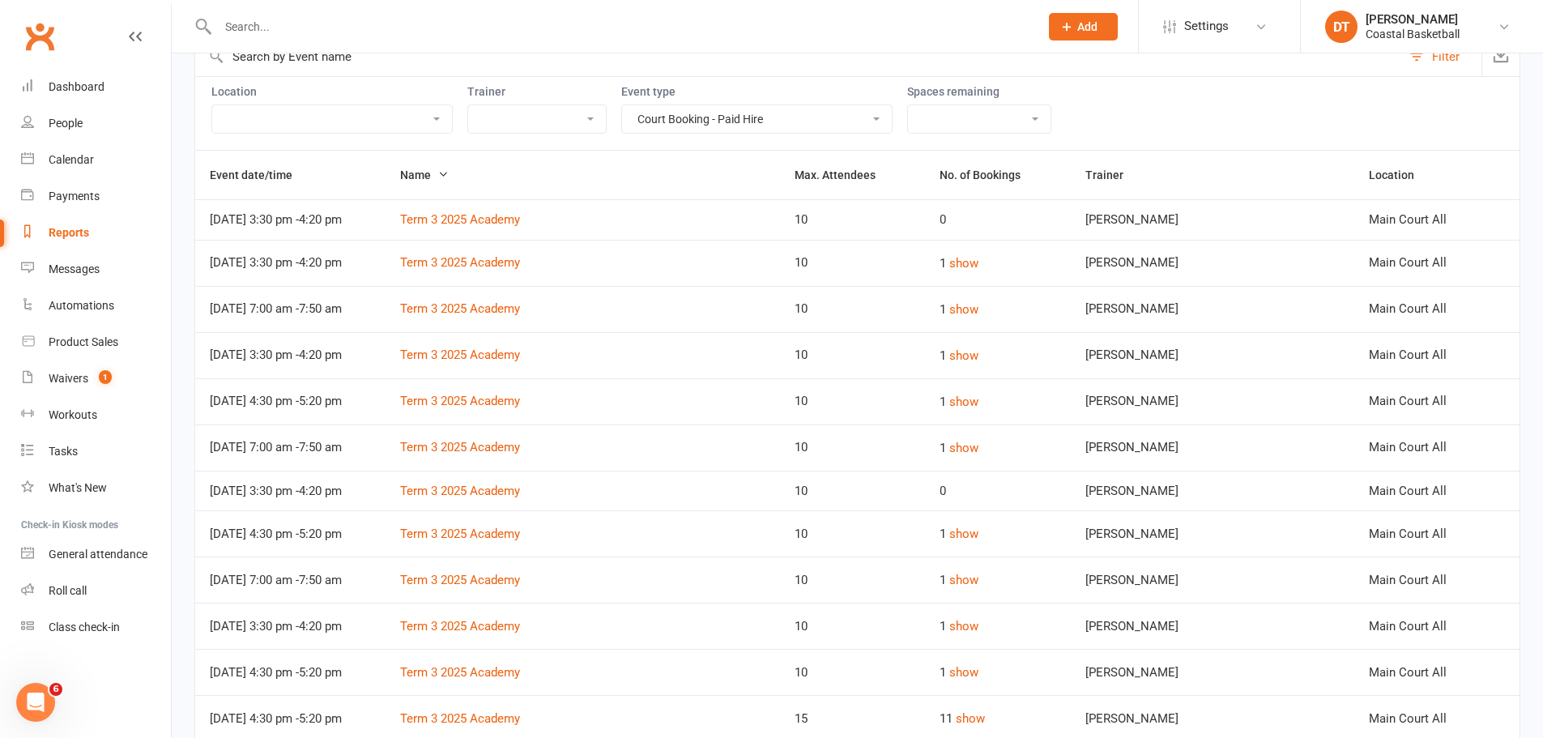
click at [449, 175] on icon "button" at bounding box center [442, 174] width 11 height 11
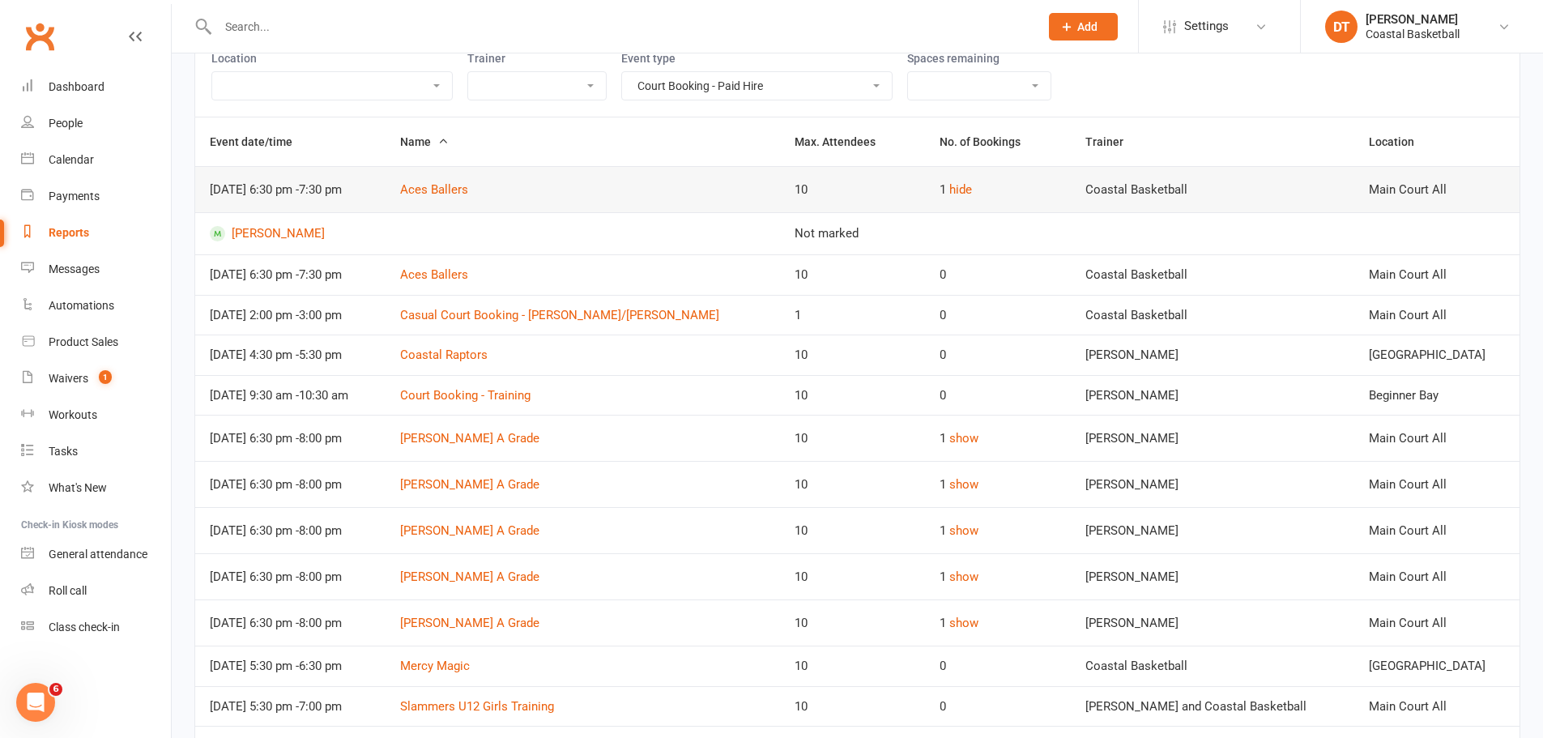
scroll to position [0, 0]
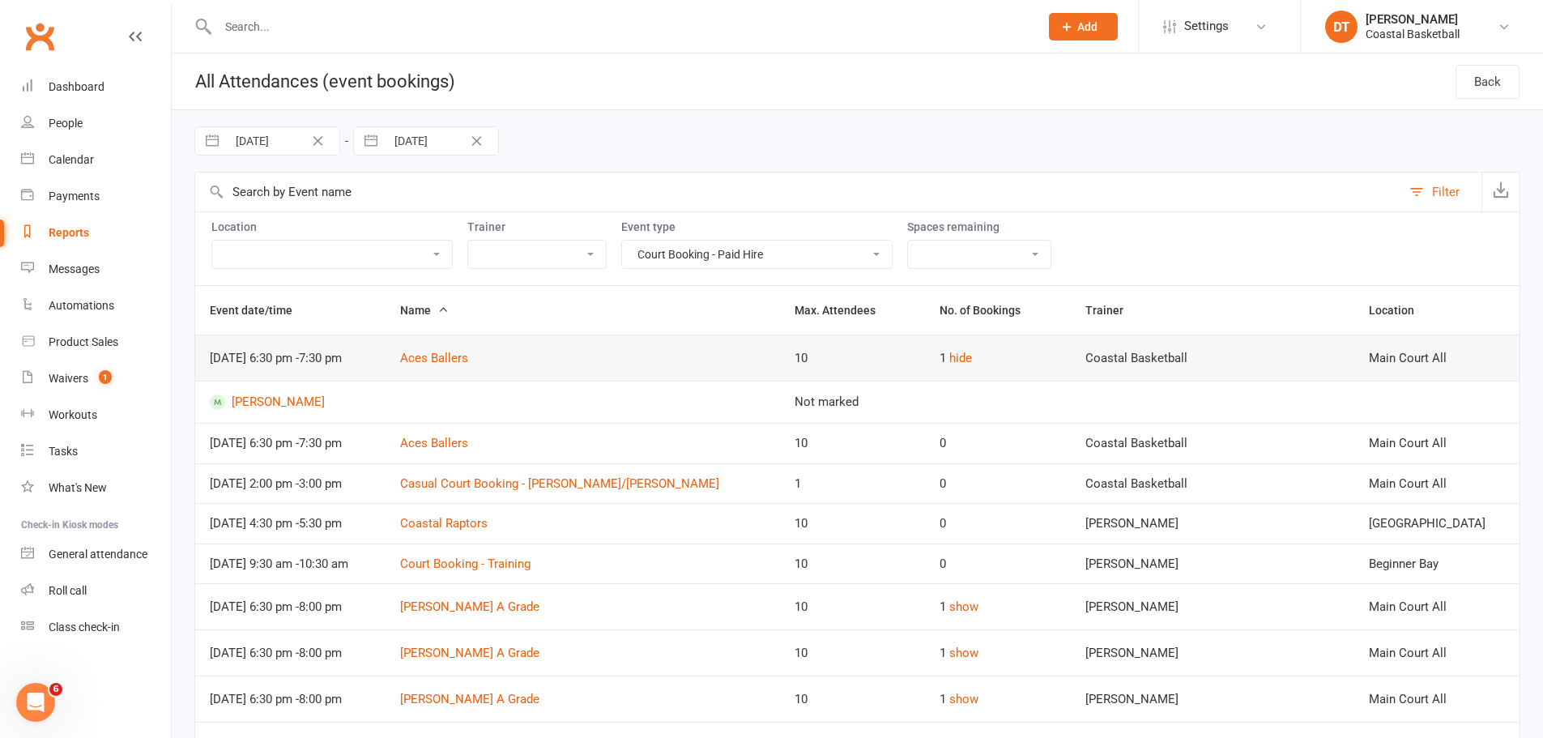
drag, startPoint x: 421, startPoint y: 139, endPoint x: 871, endPoint y: 218, distance: 456.6
click at [421, 139] on input "14 Oct 2025" at bounding box center [442, 141] width 113 height 28
select select "8"
select select "2025"
select select "9"
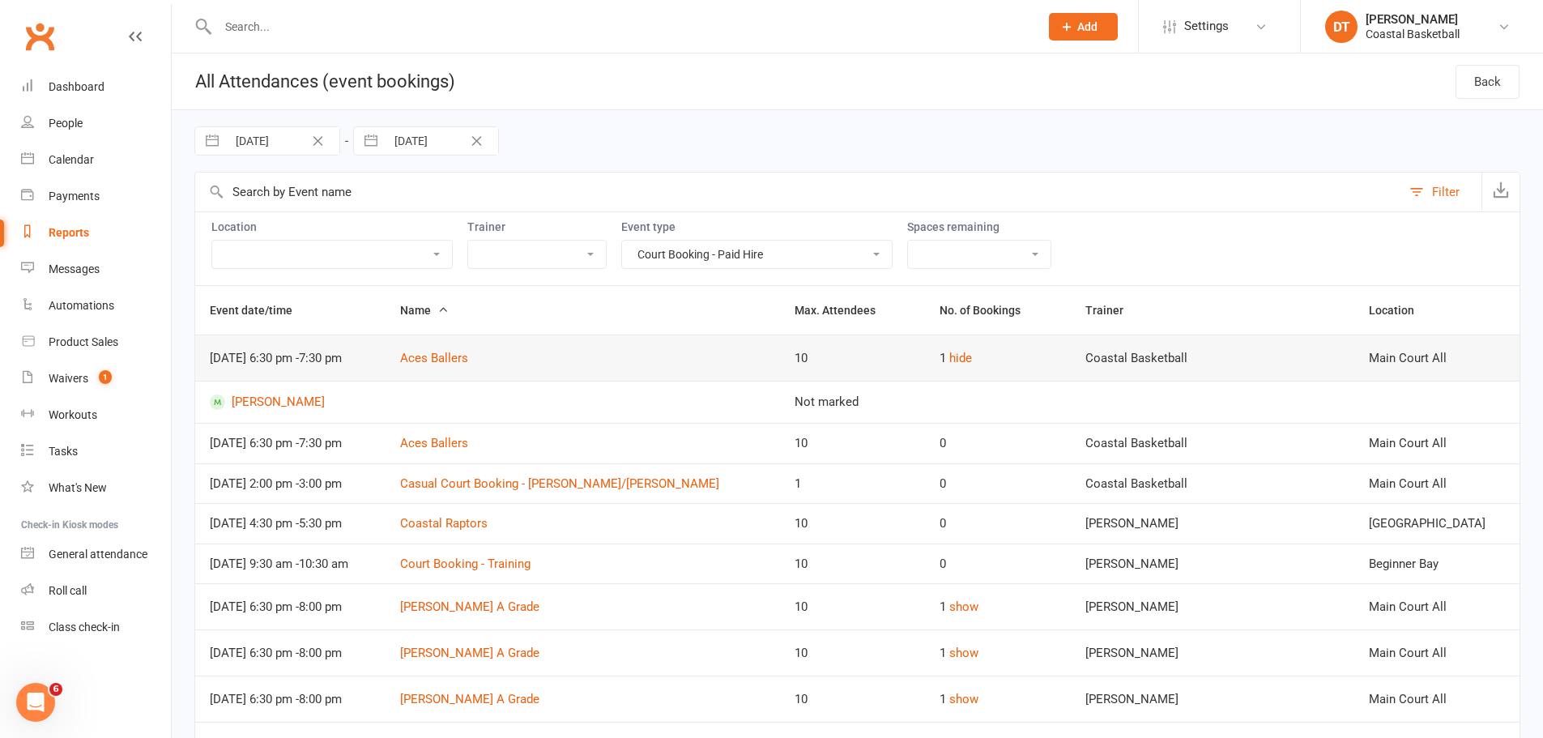
select select "2025"
select select "10"
select select "2025"
click at [460, 203] on select "January February March April May June July August September October November De…" at bounding box center [458, 208] width 88 height 19
select select "9"
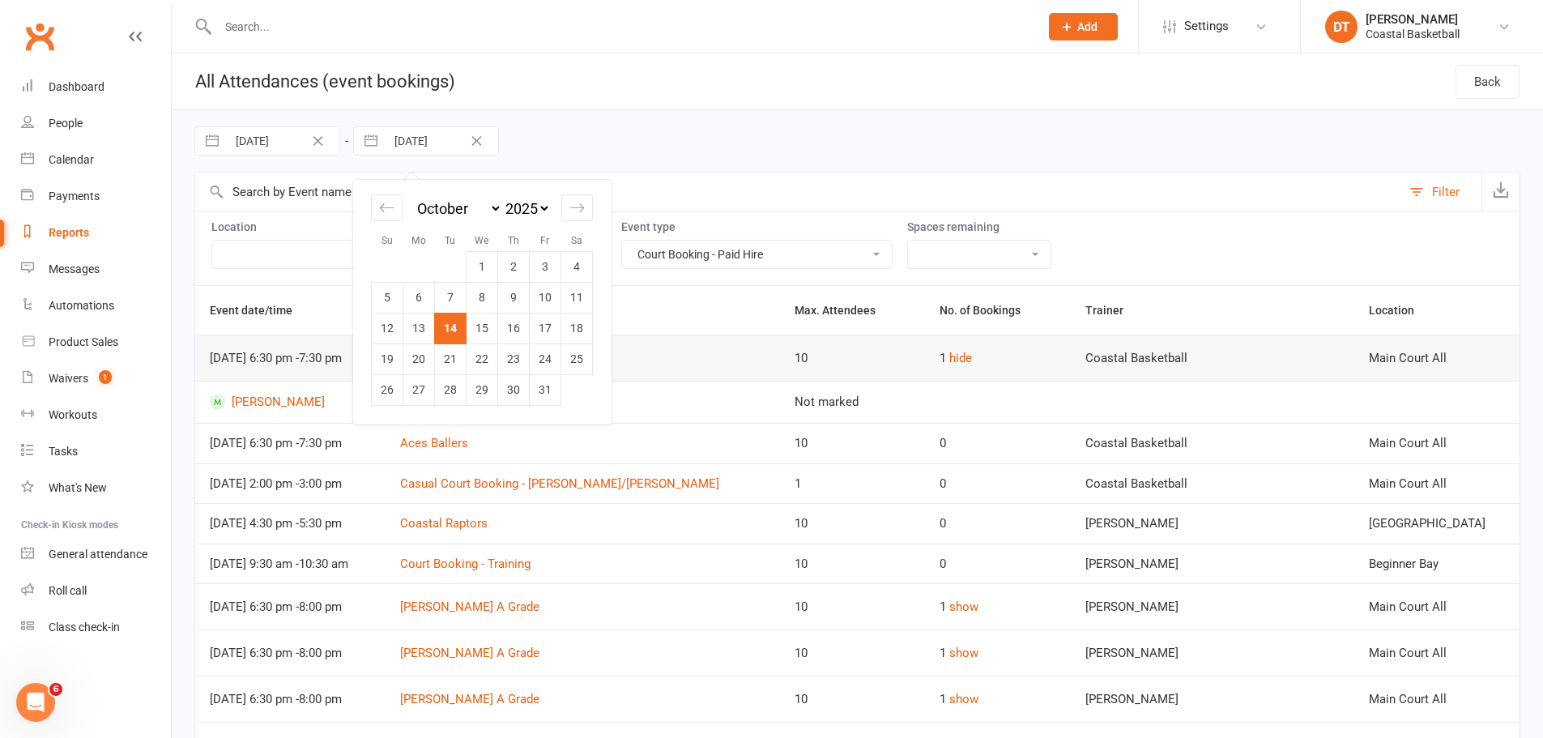
select select "11"
select select "2025"
click at [545, 328] on td "14" at bounding box center [546, 328] width 32 height 31
type input "14 Nov 2025"
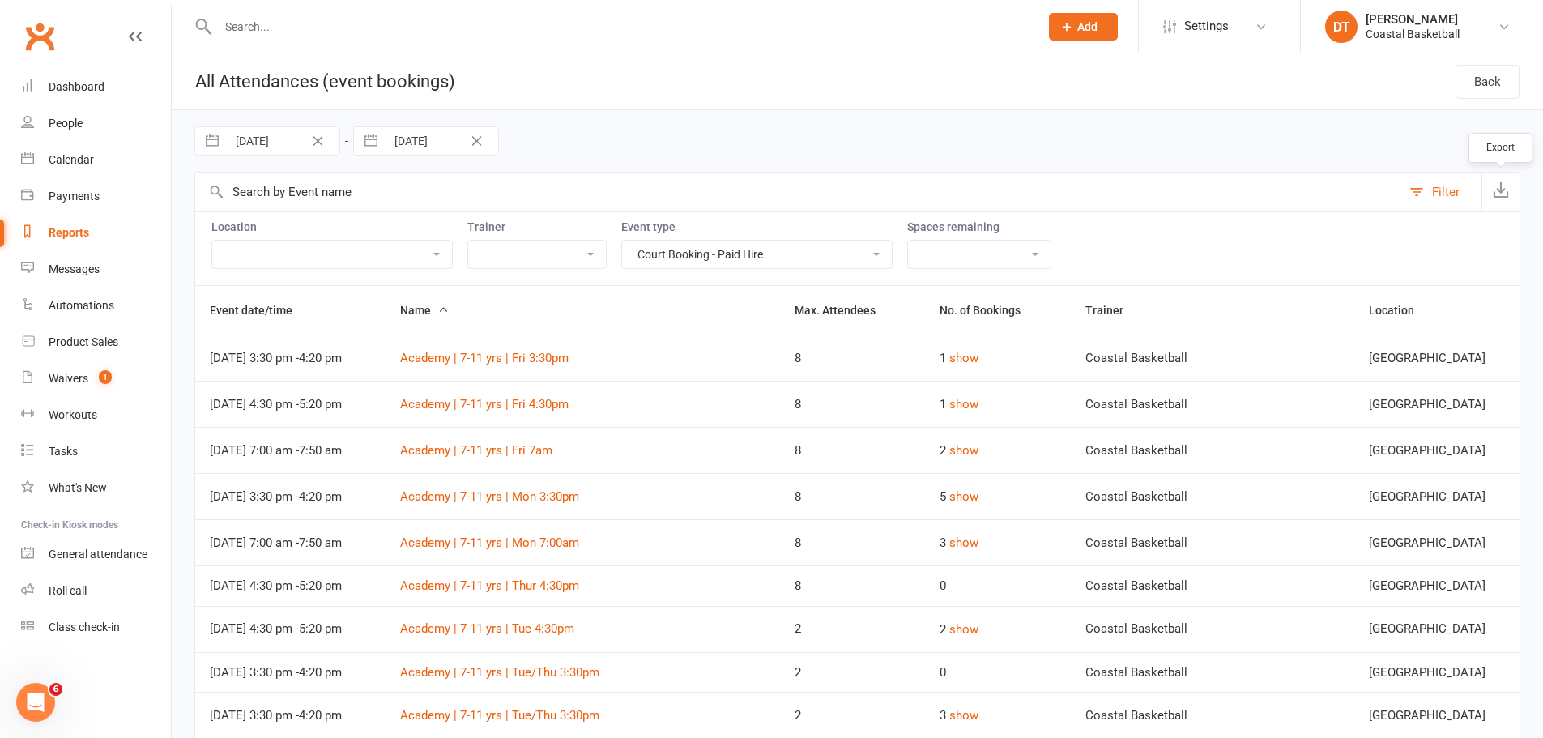
click at [1502, 194] on icon "button" at bounding box center [1501, 189] width 16 height 16
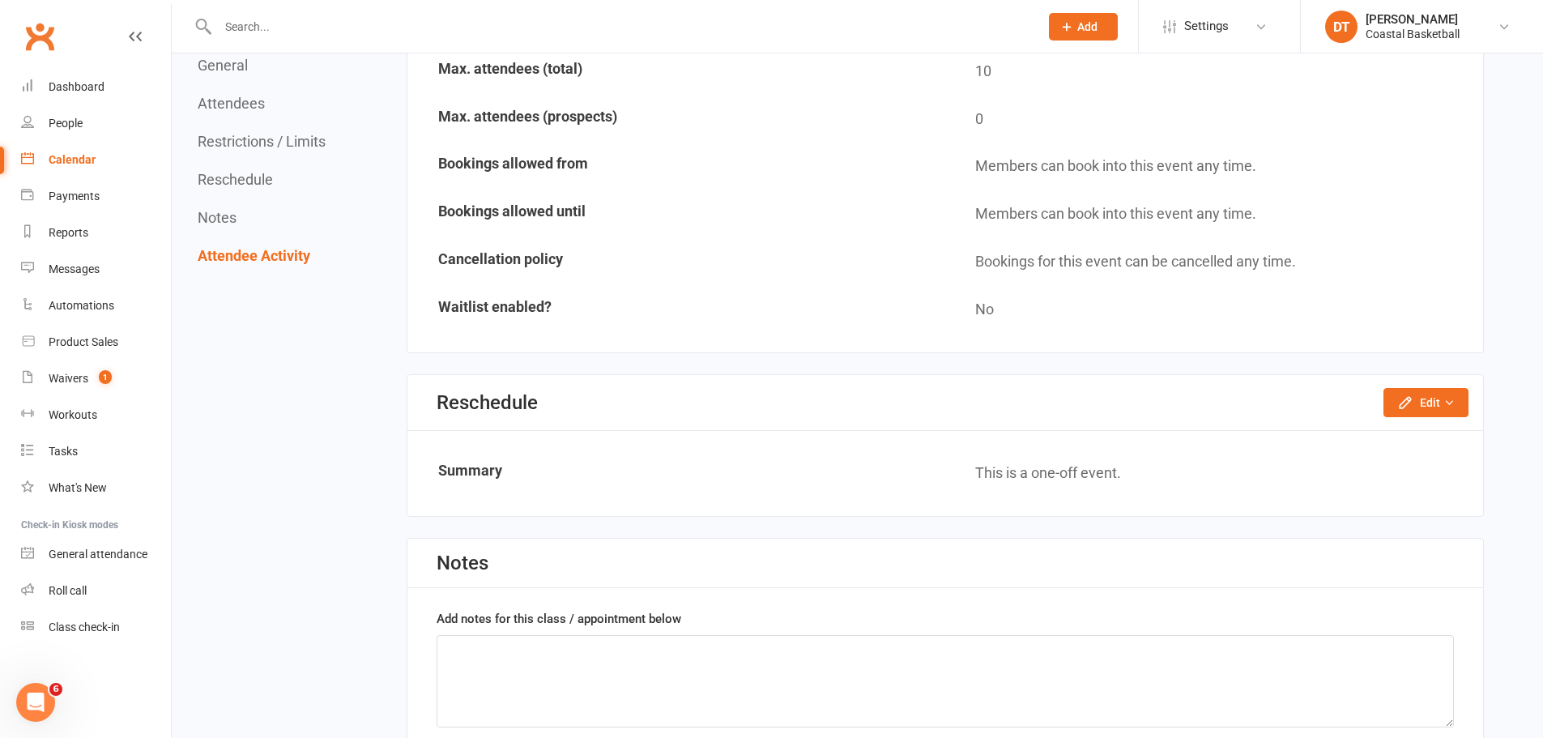
scroll to position [795, 0]
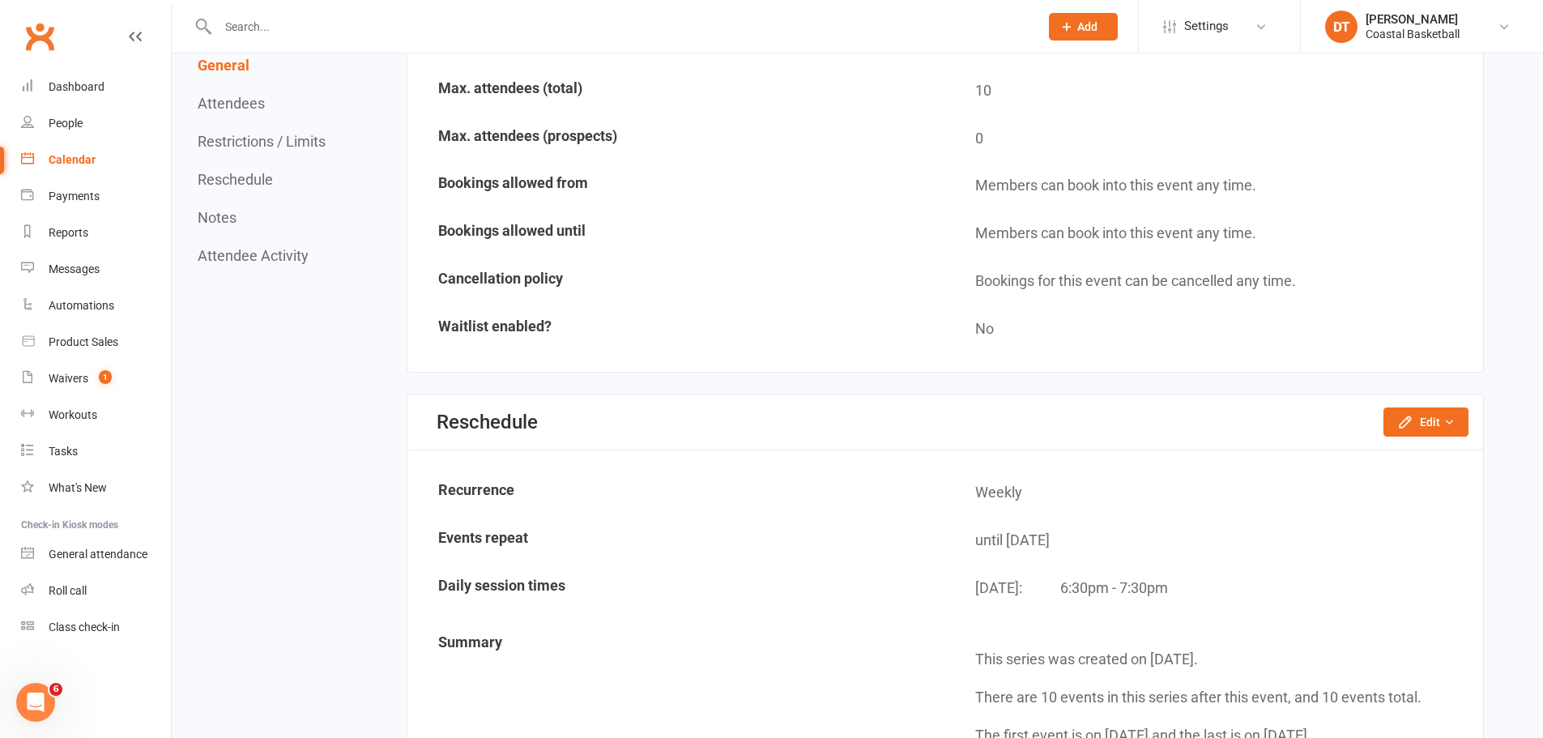
scroll to position [1215, 0]
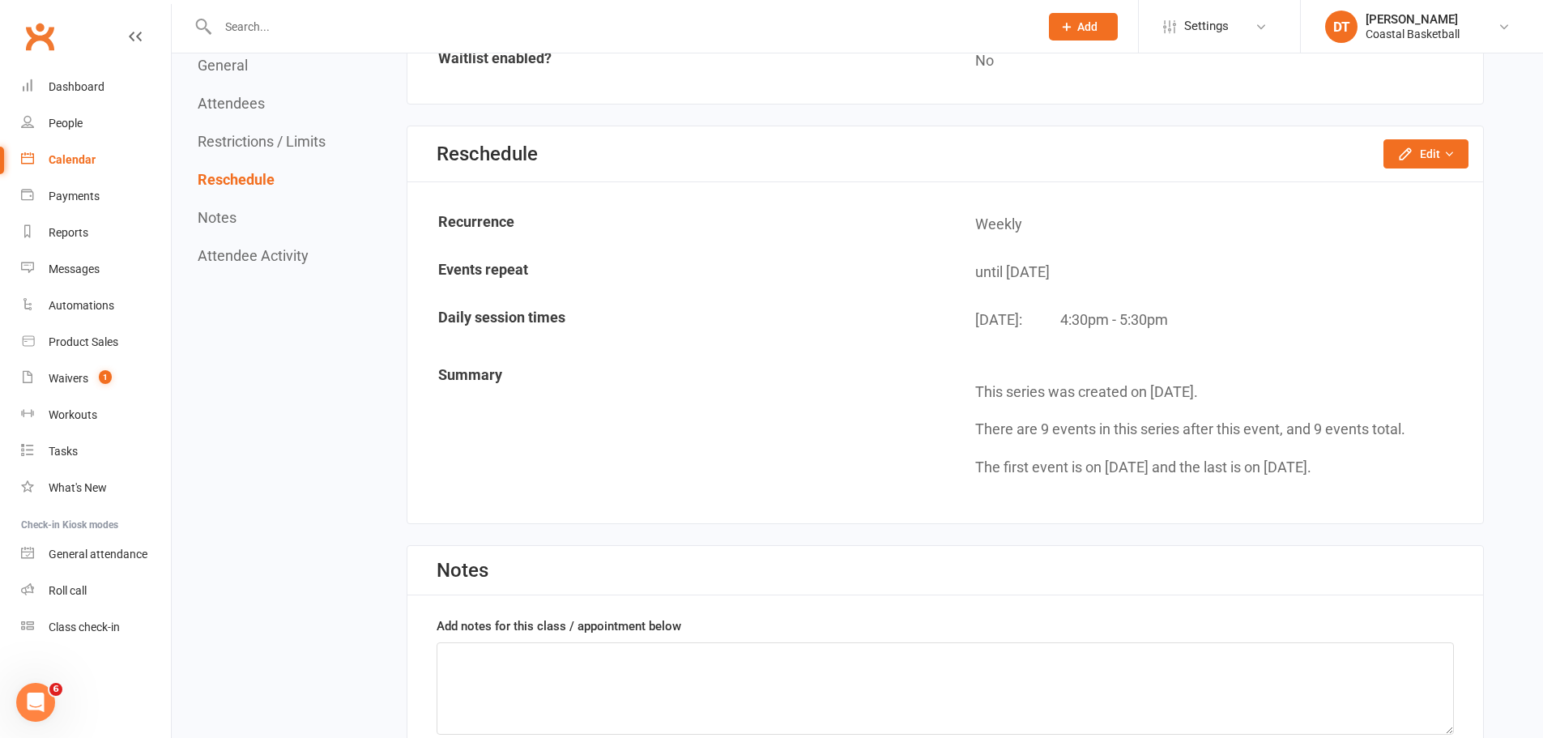
scroll to position [270, 0]
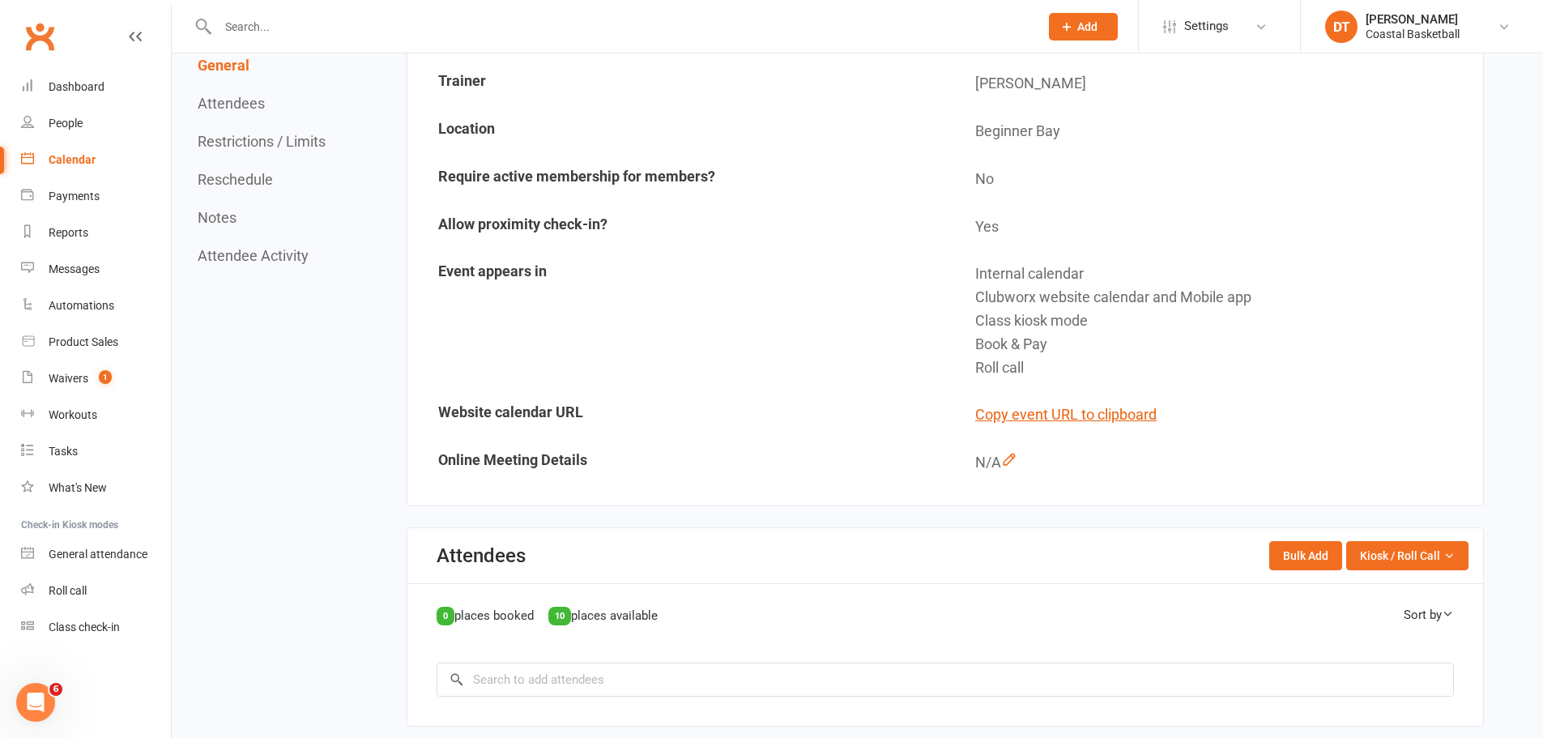
scroll to position [405, 0]
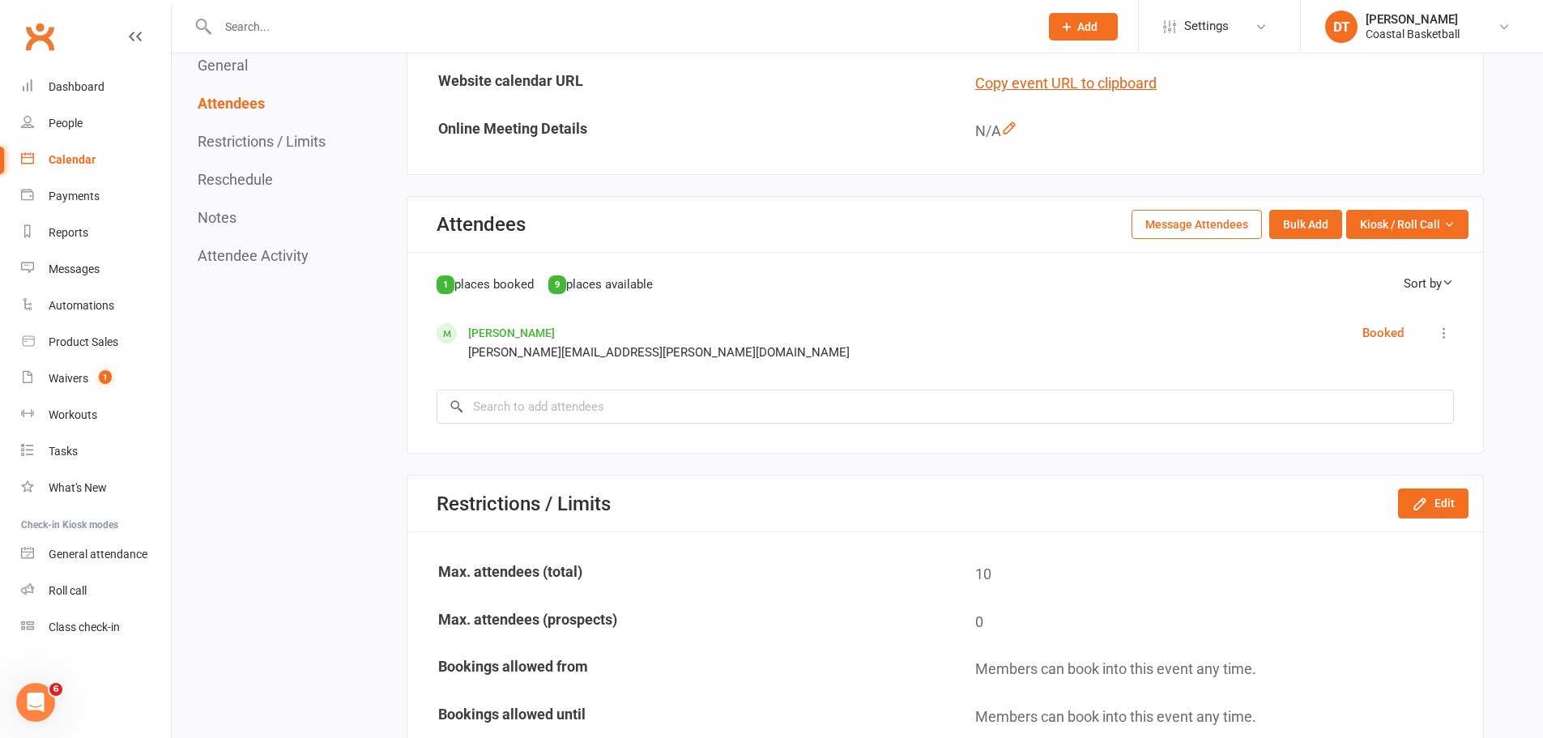
scroll to position [675, 0]
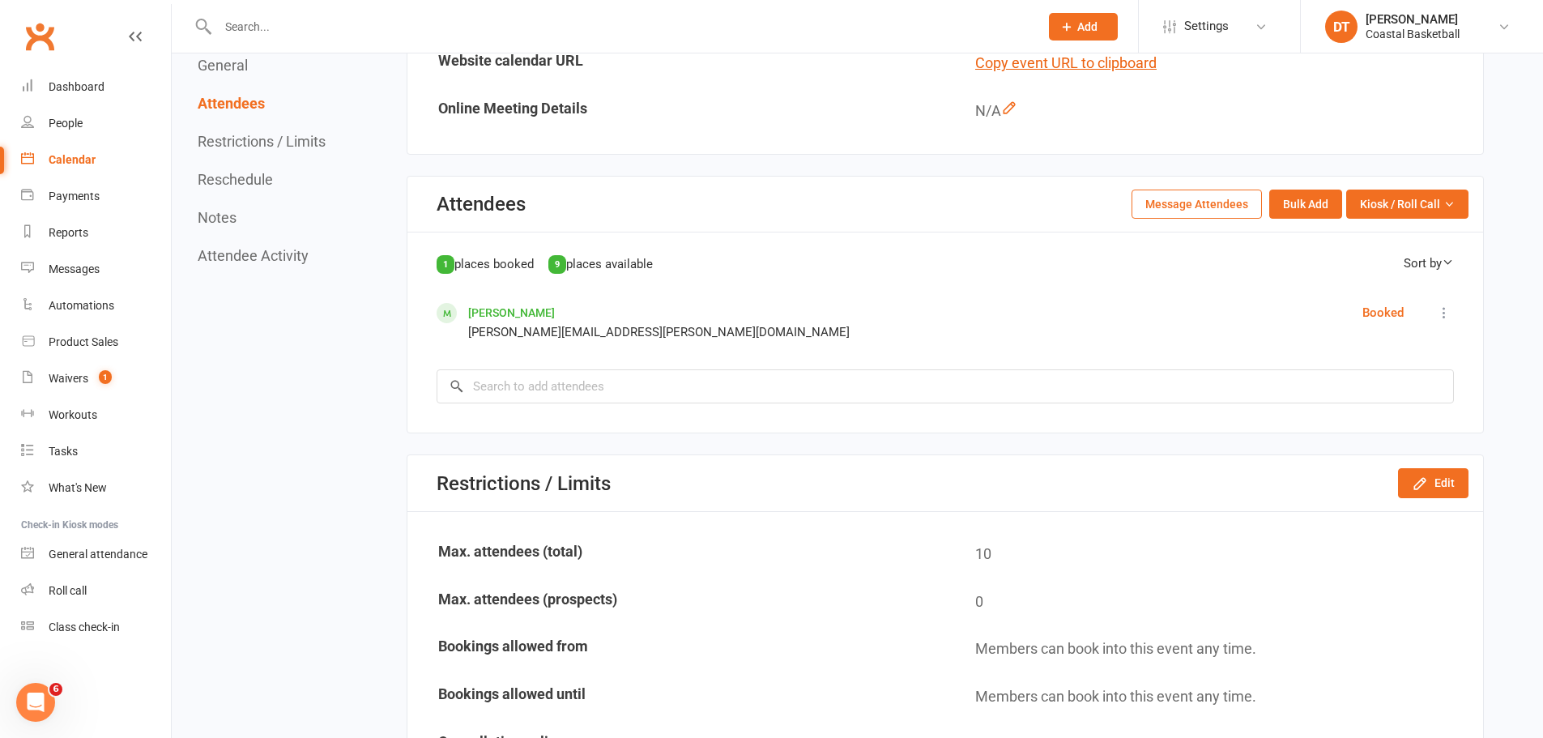
click at [528, 315] on link "Ollie Mogridge" at bounding box center [511, 312] width 87 height 13
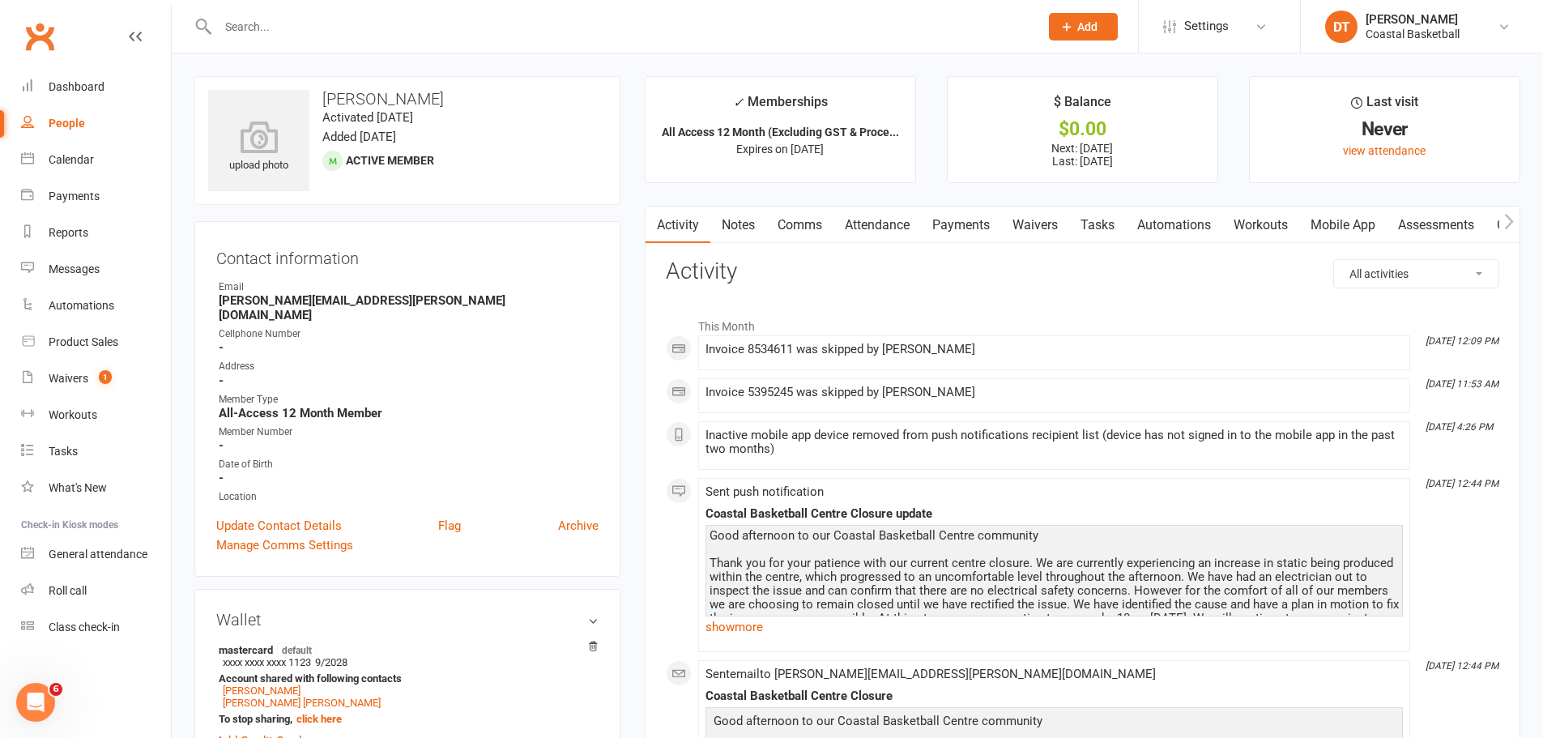
click at [1042, 232] on link "Waivers" at bounding box center [1035, 225] width 68 height 37
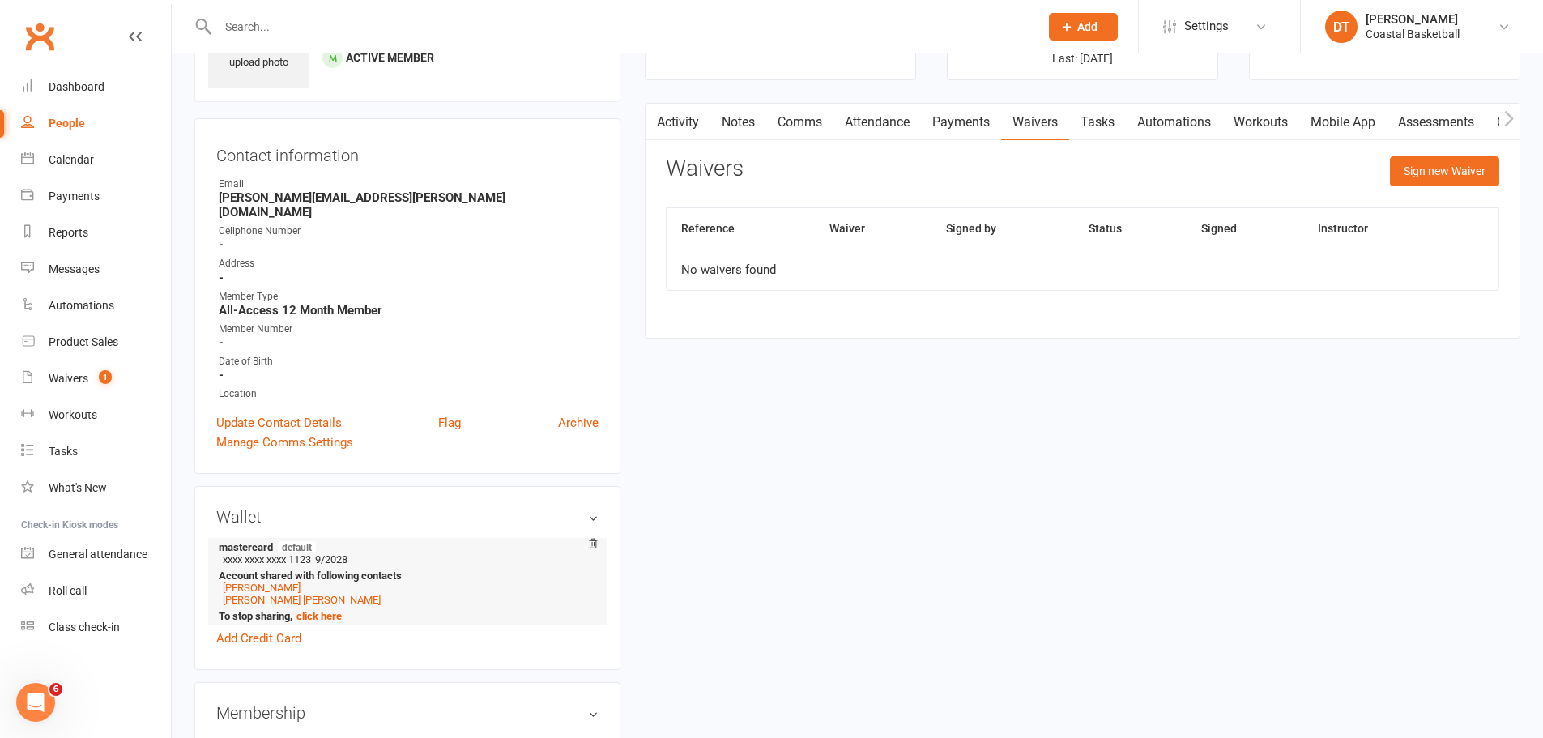
scroll to position [135, 0]
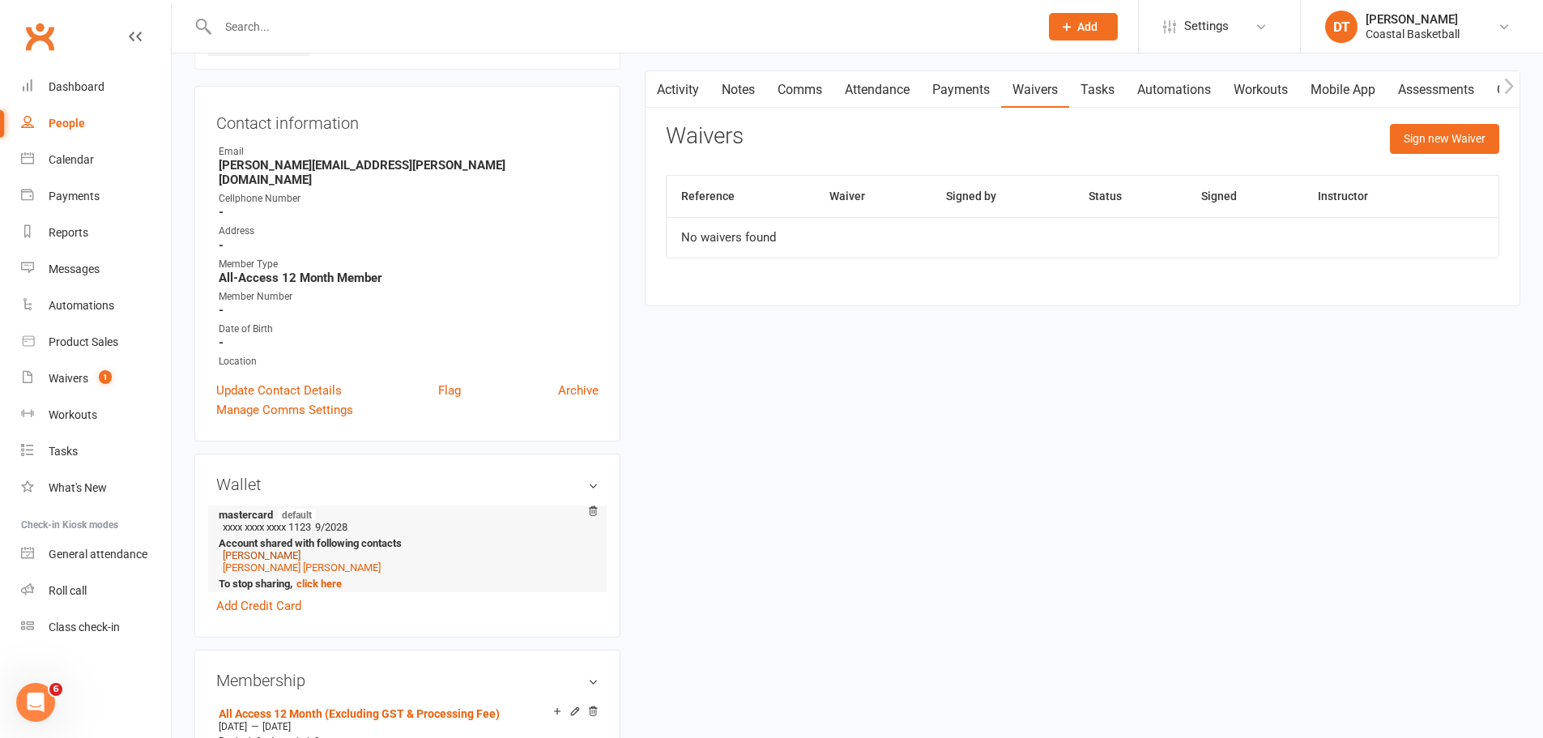
click at [297, 549] on link "Jerome Mogridge" at bounding box center [262, 555] width 78 height 12
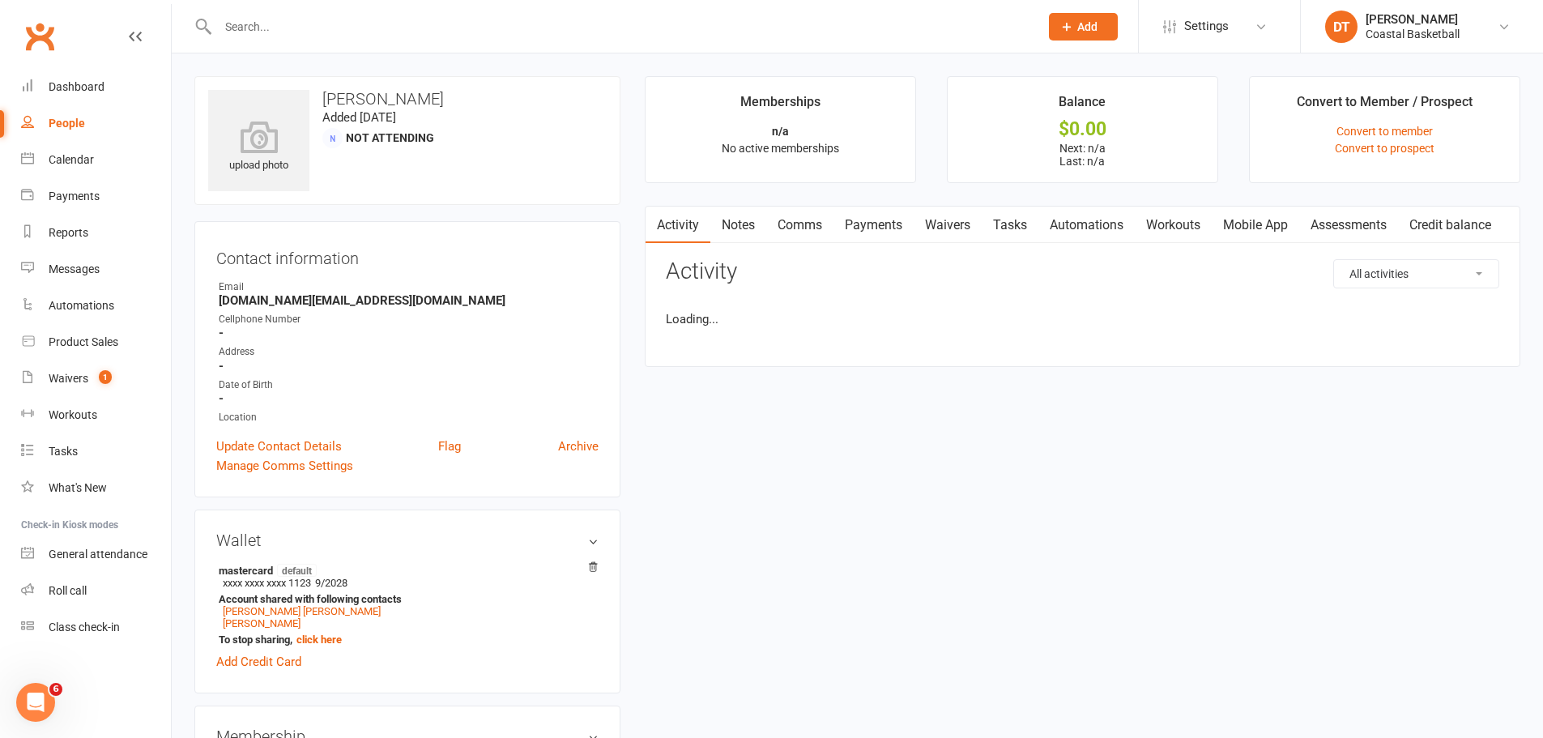
click at [1041, 97] on li "Balance $0.00 Next: n/a Last: n/a" at bounding box center [1082, 129] width 271 height 107
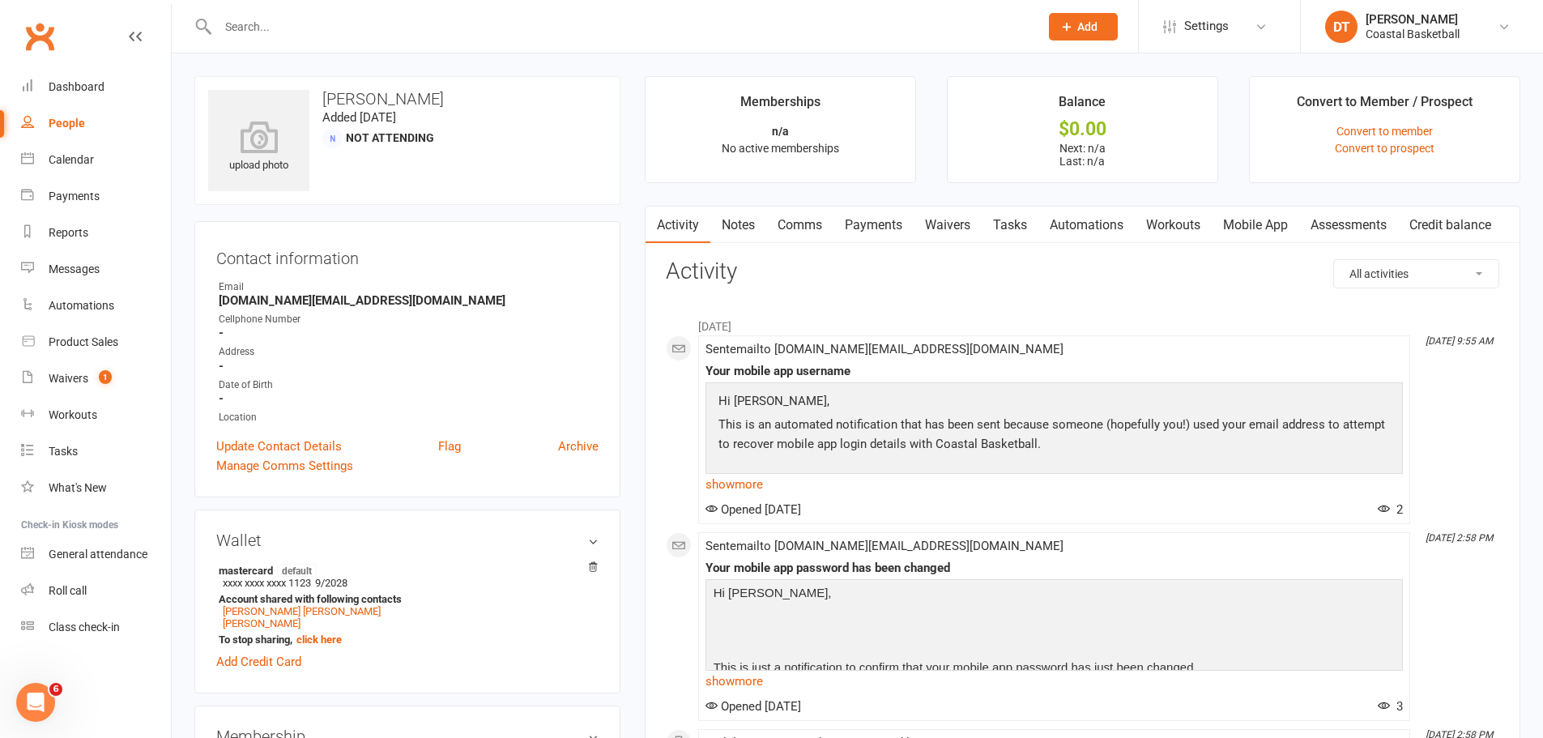
click at [945, 221] on link "Waivers" at bounding box center [948, 225] width 68 height 37
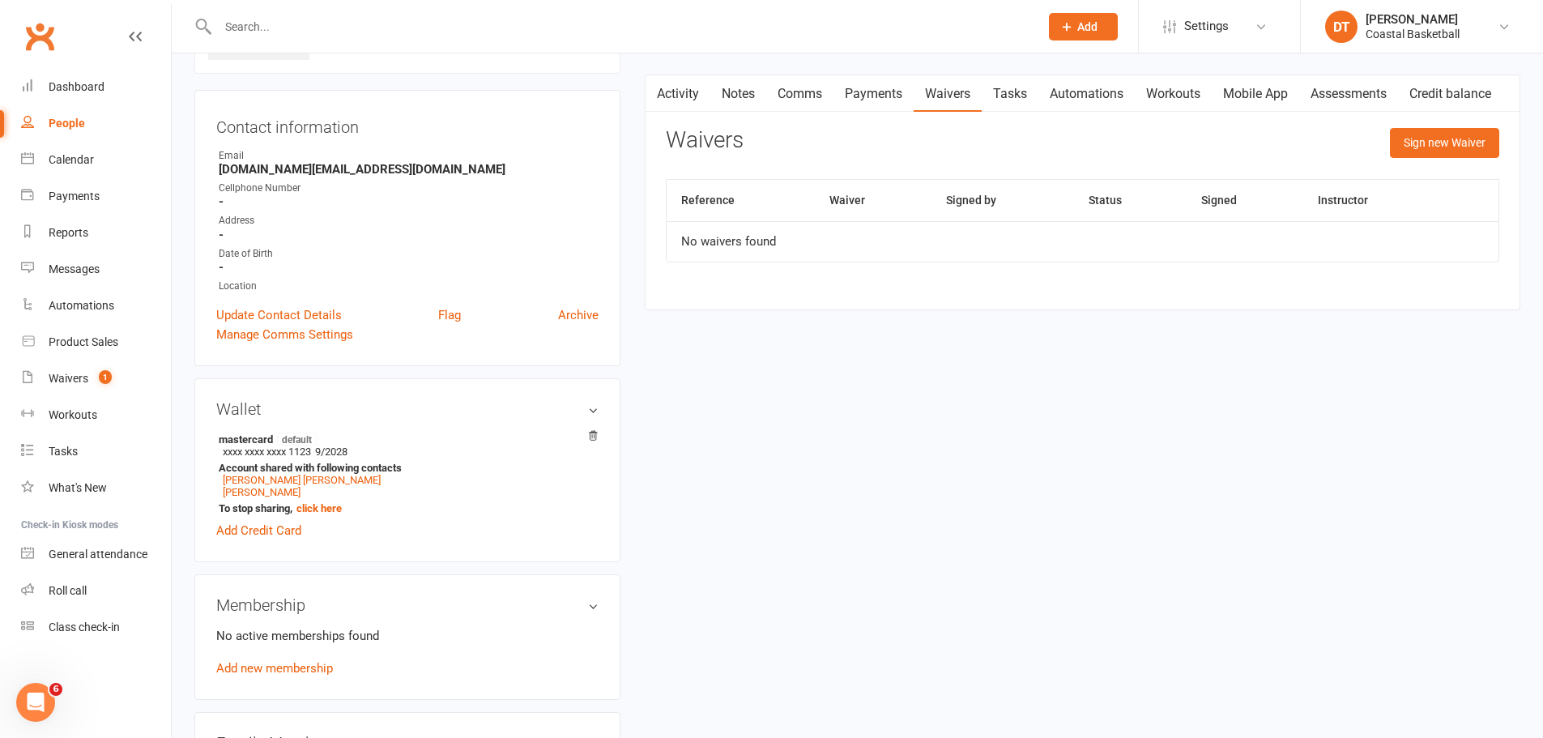
scroll to position [405, 0]
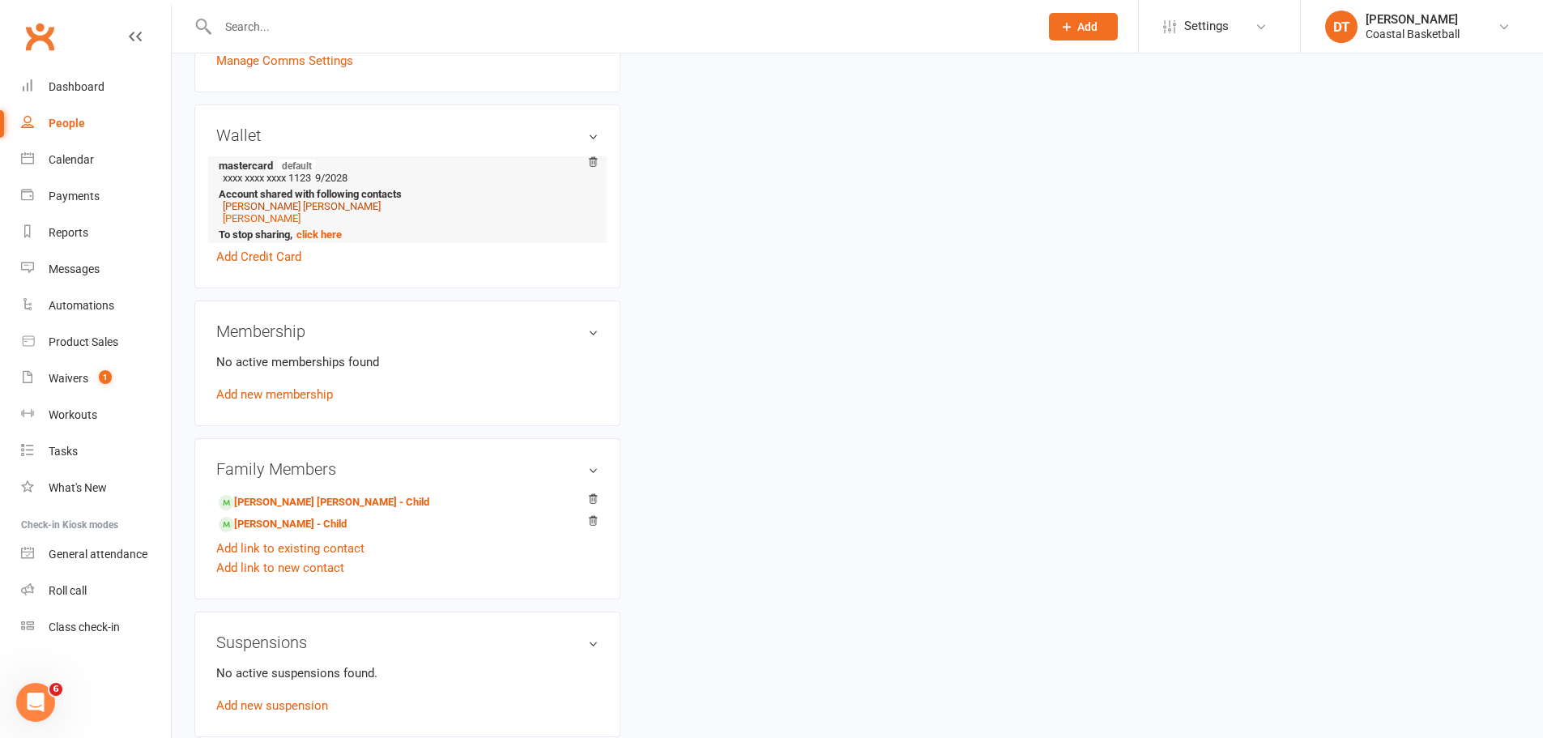
click at [289, 204] on link "Flynn Mogridge" at bounding box center [302, 206] width 158 height 12
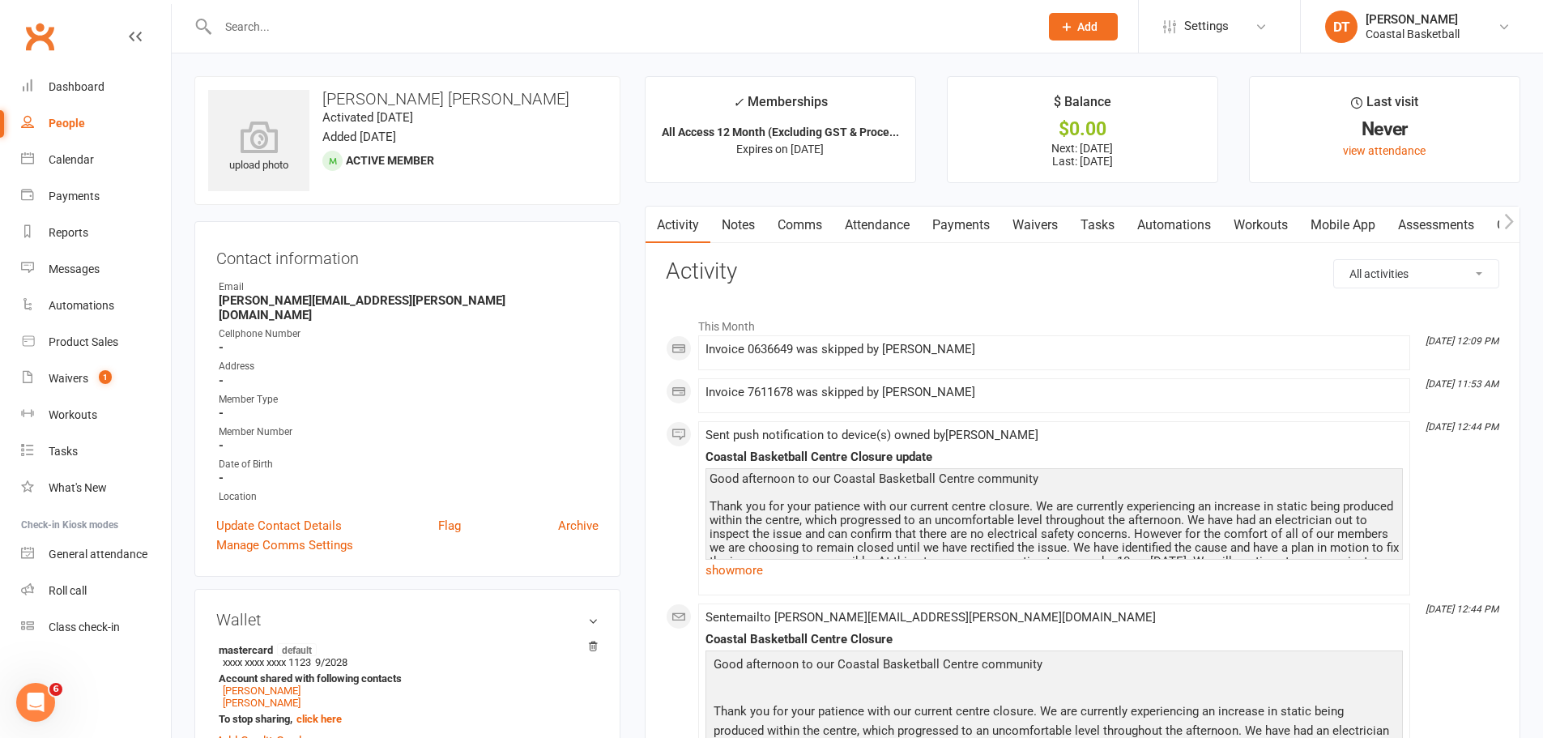
click at [1073, 231] on link "Tasks" at bounding box center [1097, 225] width 57 height 37
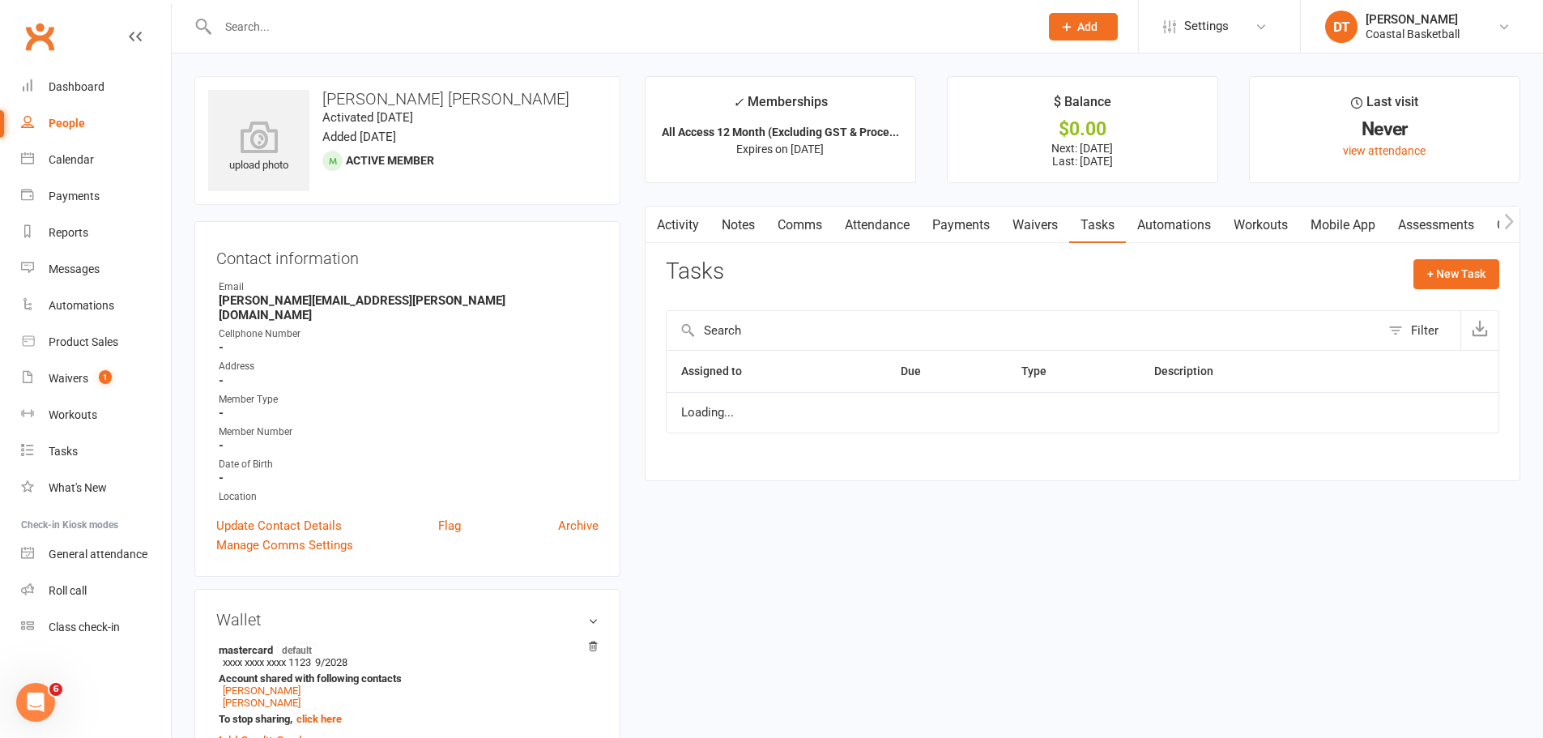
click at [1040, 226] on link "Waivers" at bounding box center [1035, 225] width 68 height 37
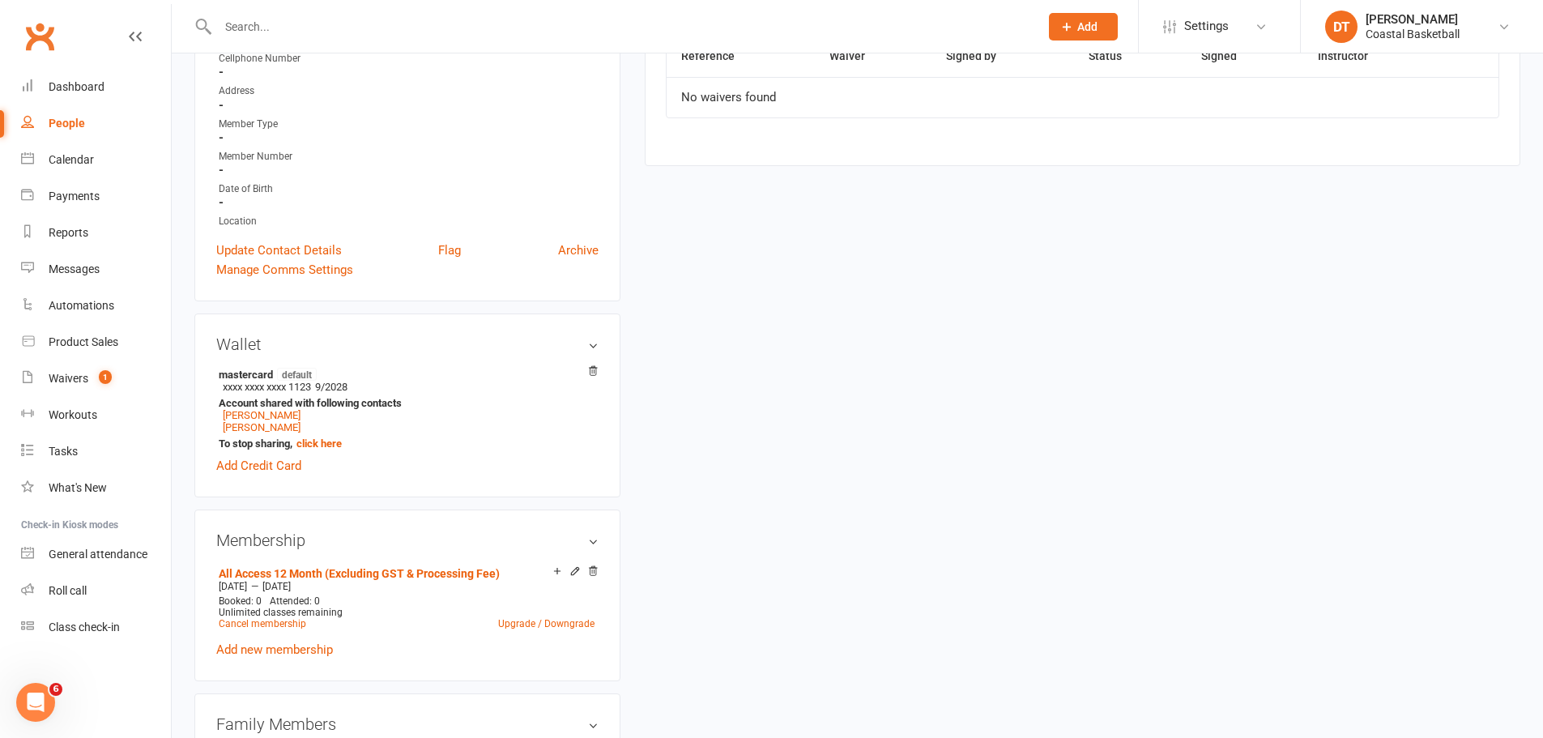
scroll to position [540, 0]
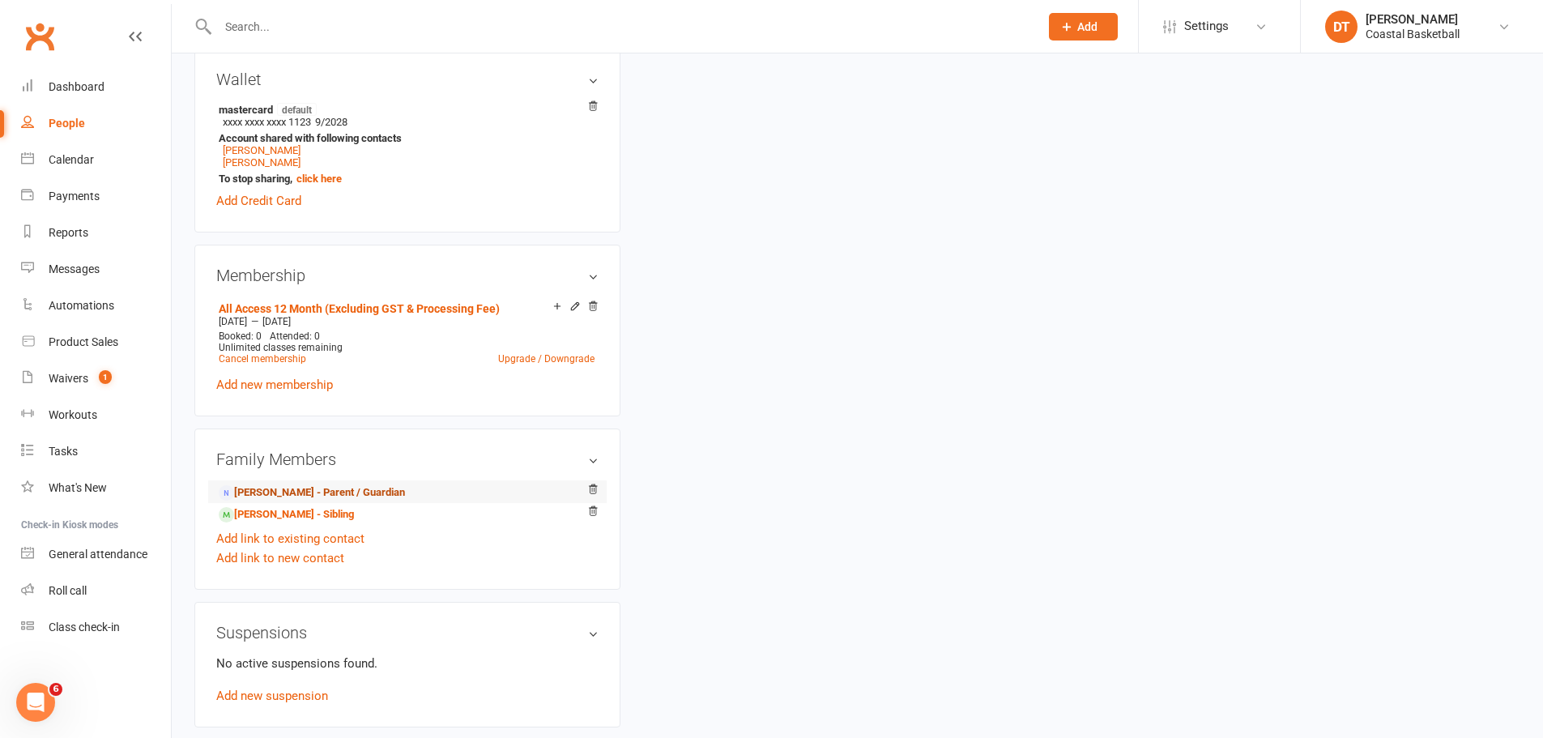
click at [348, 484] on link "Jerome Mogridge - Parent / Guardian" at bounding box center [312, 492] width 186 height 17
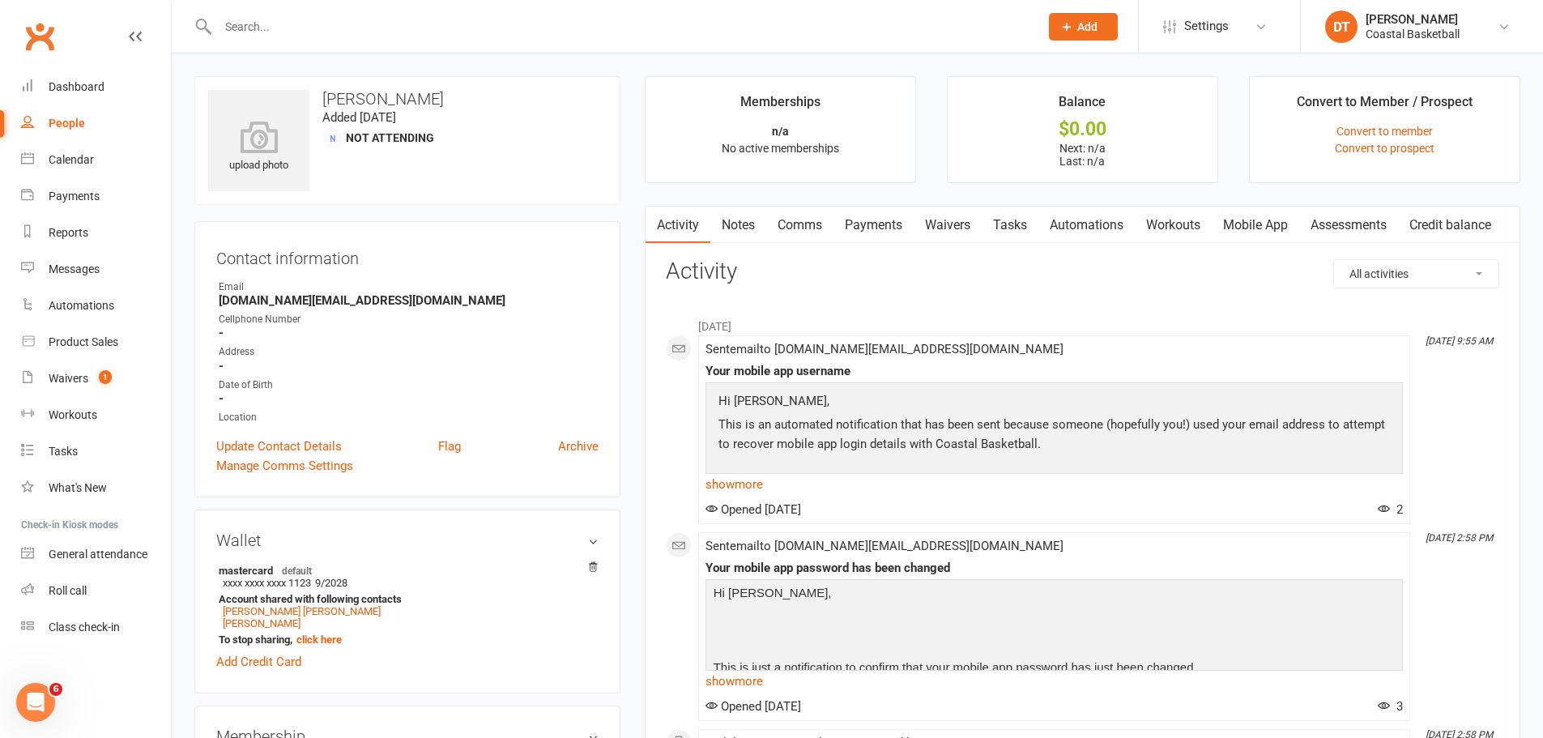
click at [959, 216] on link "Waivers" at bounding box center [948, 225] width 68 height 37
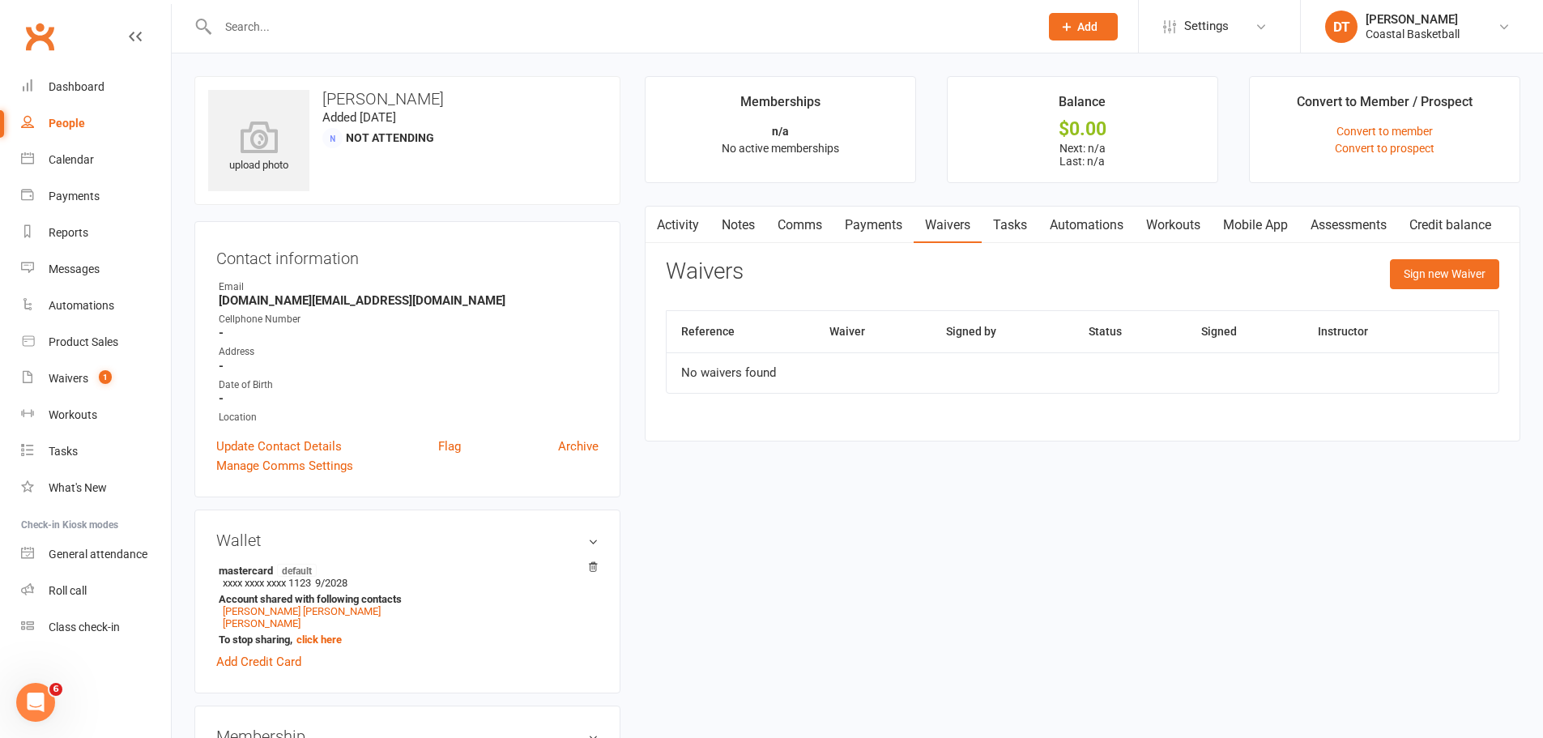
click at [669, 221] on link "Activity" at bounding box center [678, 225] width 65 height 37
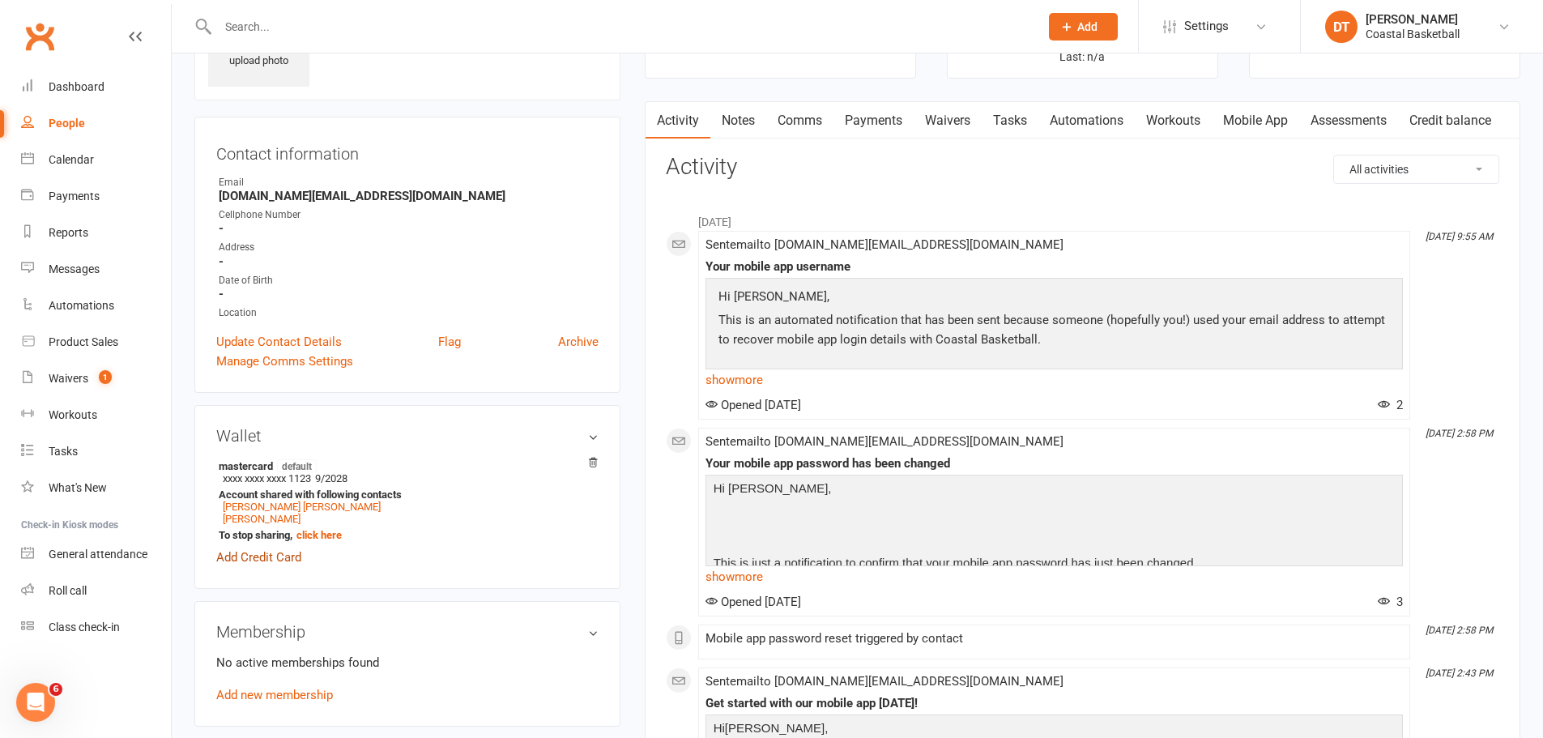
scroll to position [135, 0]
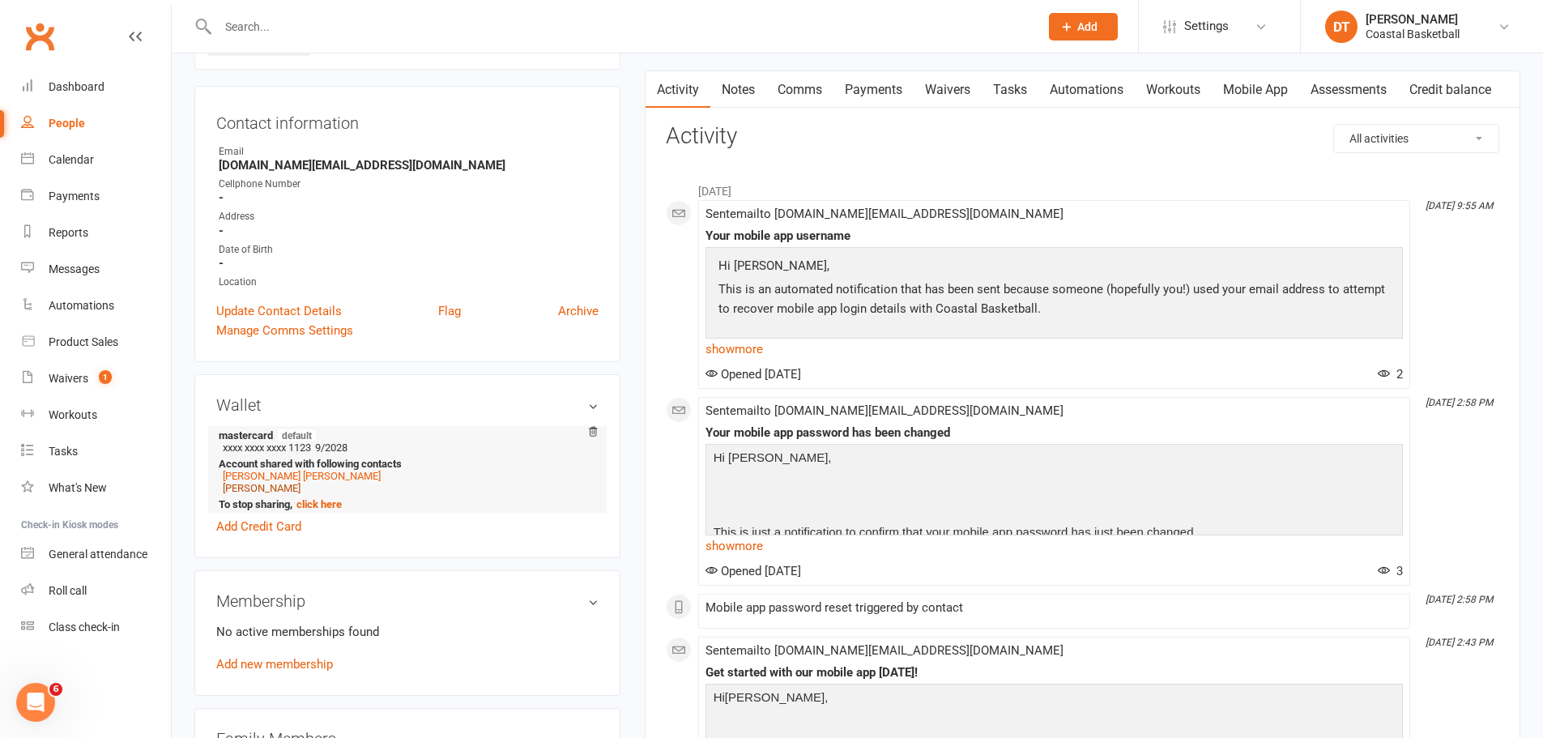
click at [269, 493] on link "Ollie Mogridge" at bounding box center [262, 488] width 78 height 12
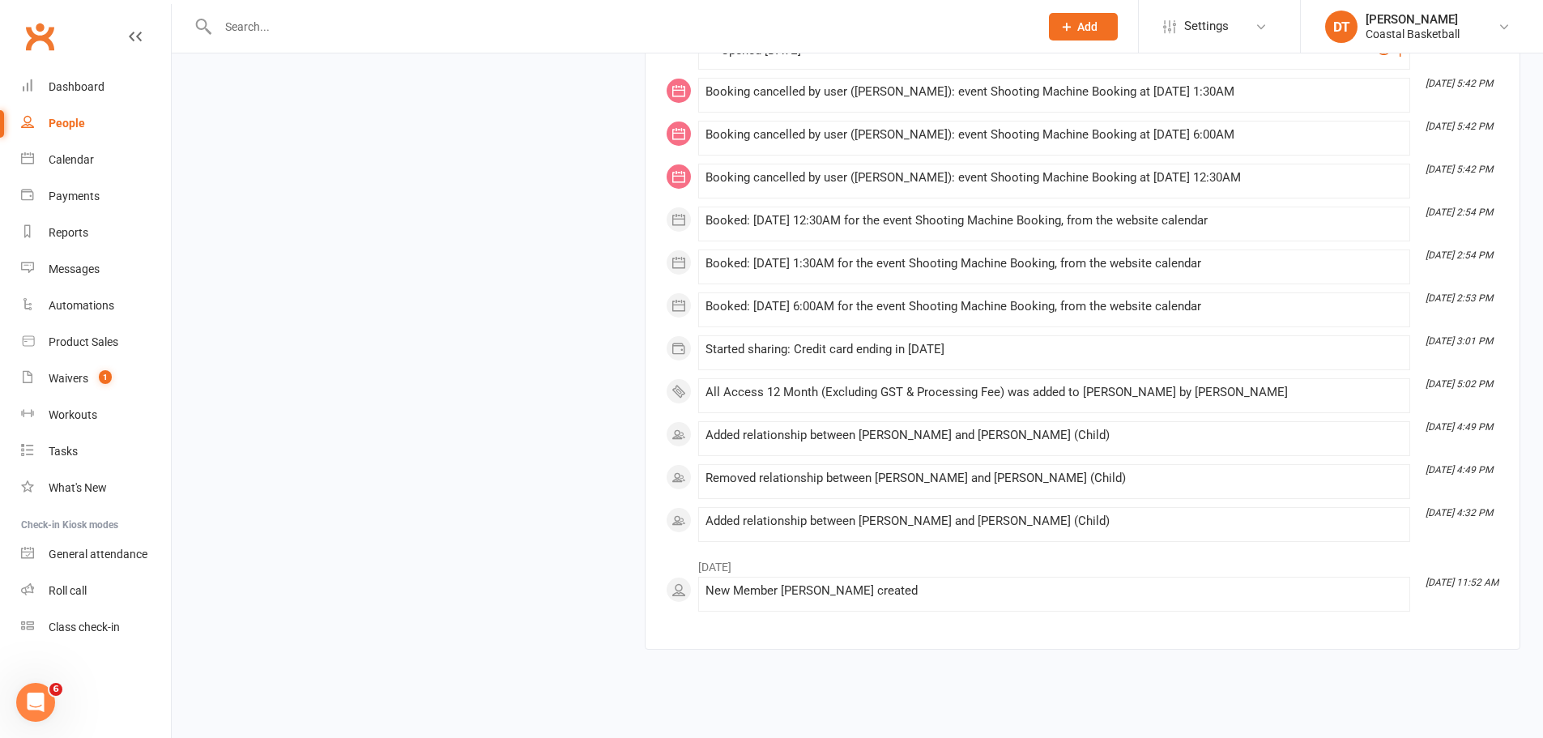
scroll to position [5269, 0]
